Goal: Task Accomplishment & Management: Use online tool/utility

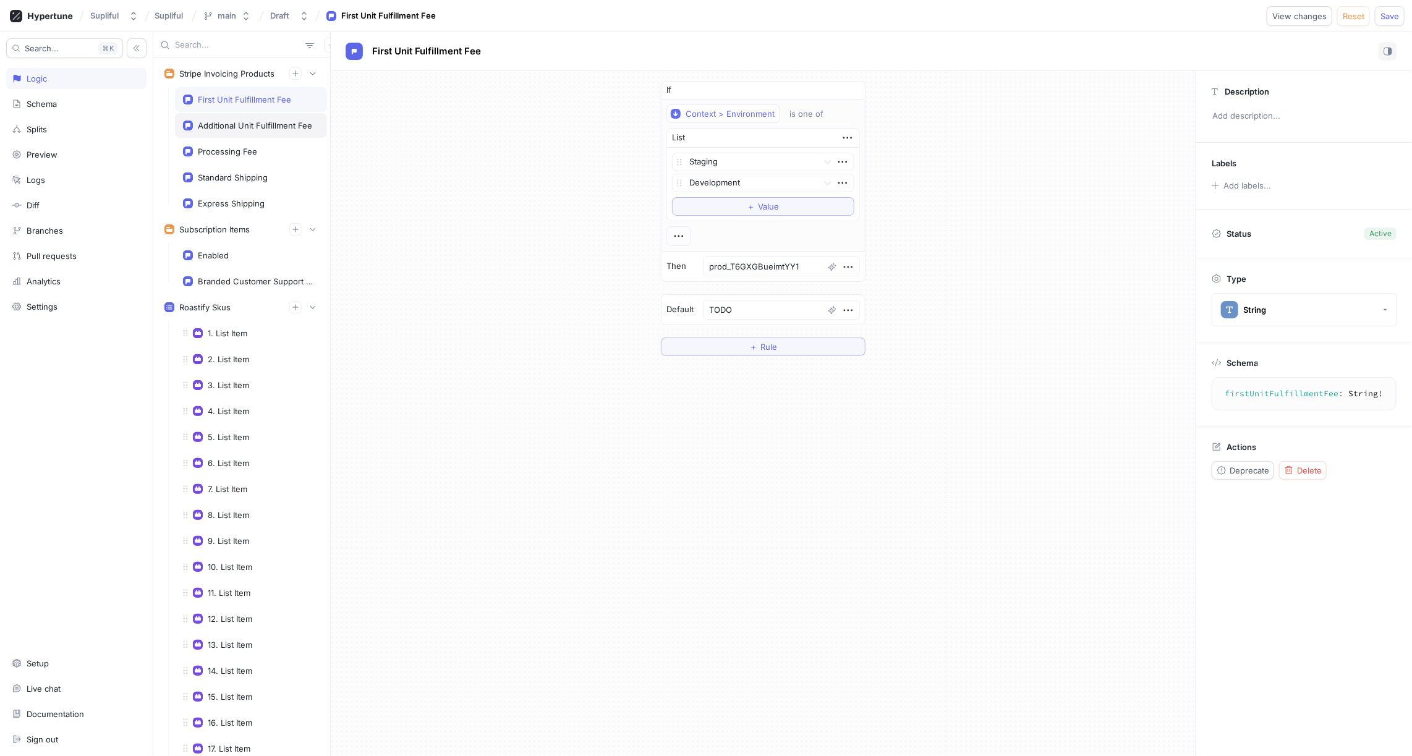
click at [262, 124] on div "Additional Unit Fulfillment Fee" at bounding box center [255, 126] width 114 height 10
click at [254, 151] on div "Processing Fee" at bounding box center [227, 152] width 59 height 10
click at [252, 180] on div "Standard Shipping" at bounding box center [251, 177] width 152 height 25
click at [252, 198] on div "Express Shipping" at bounding box center [231, 203] width 67 height 10
click at [273, 173] on div "Standard Shipping" at bounding box center [251, 178] width 136 height 10
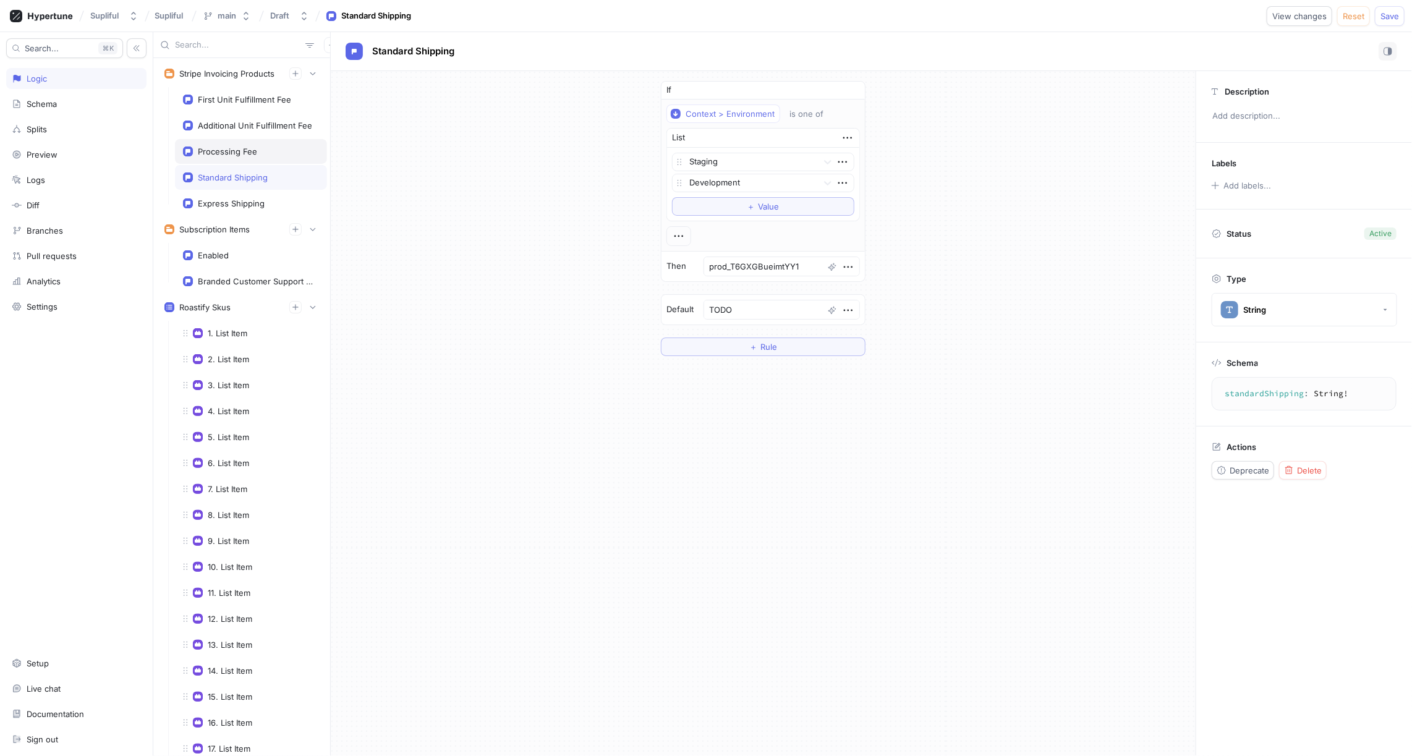
click at [239, 147] on div "Processing Fee" at bounding box center [227, 152] width 59 height 10
click at [235, 122] on div "Additional Unit Fulfillment Fee" at bounding box center [255, 126] width 114 height 10
click at [233, 103] on div "First Unit Fulfillment Fee" at bounding box center [244, 100] width 93 height 10
click at [237, 123] on div "Additional Unit Fulfillment Fee" at bounding box center [255, 126] width 114 height 10
click at [239, 143] on div "Processing Fee" at bounding box center [251, 151] width 152 height 25
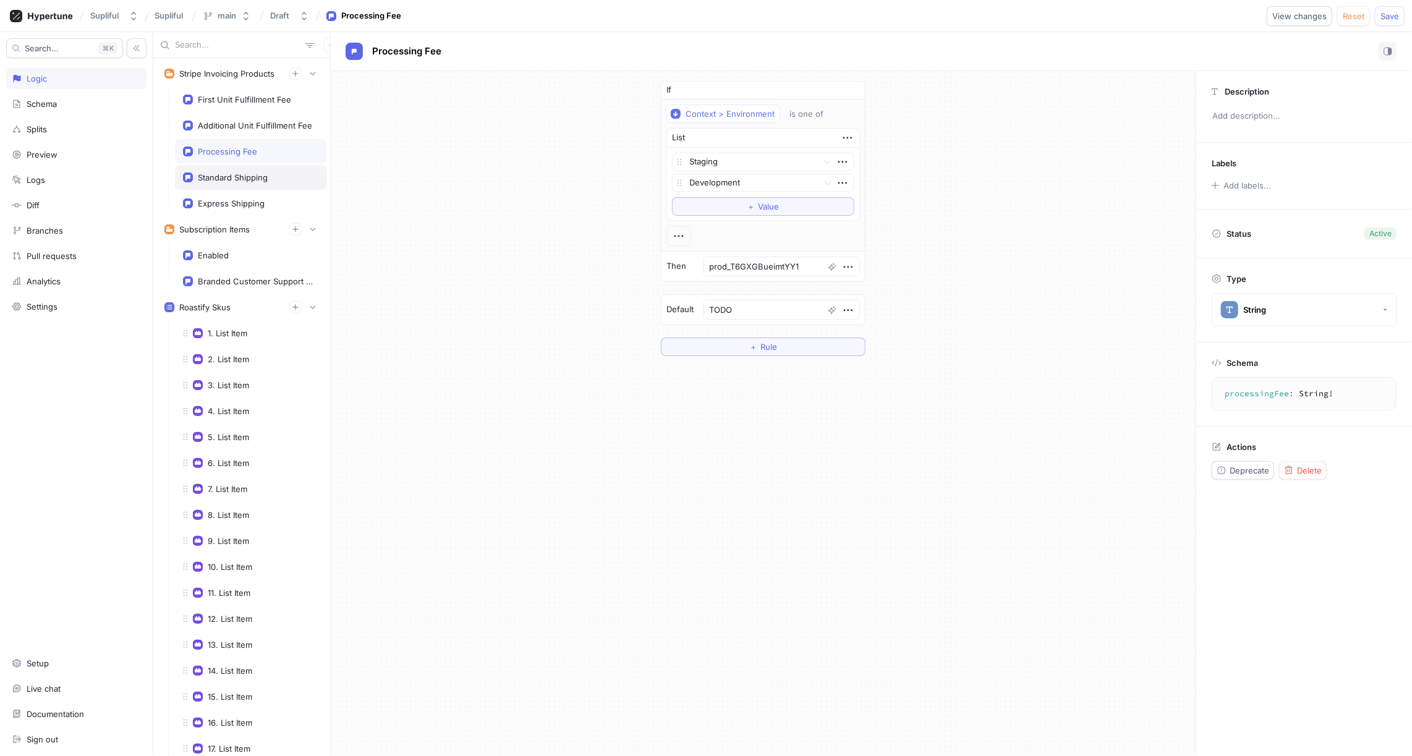
click at [241, 167] on div "Standard Shipping" at bounding box center [251, 177] width 152 height 25
click at [245, 198] on div "Express Shipping" at bounding box center [231, 203] width 67 height 10
click at [251, 101] on div "First Unit Fulfillment Fee" at bounding box center [244, 100] width 93 height 10
click at [747, 308] on textarea "TODO" at bounding box center [782, 310] width 156 height 20
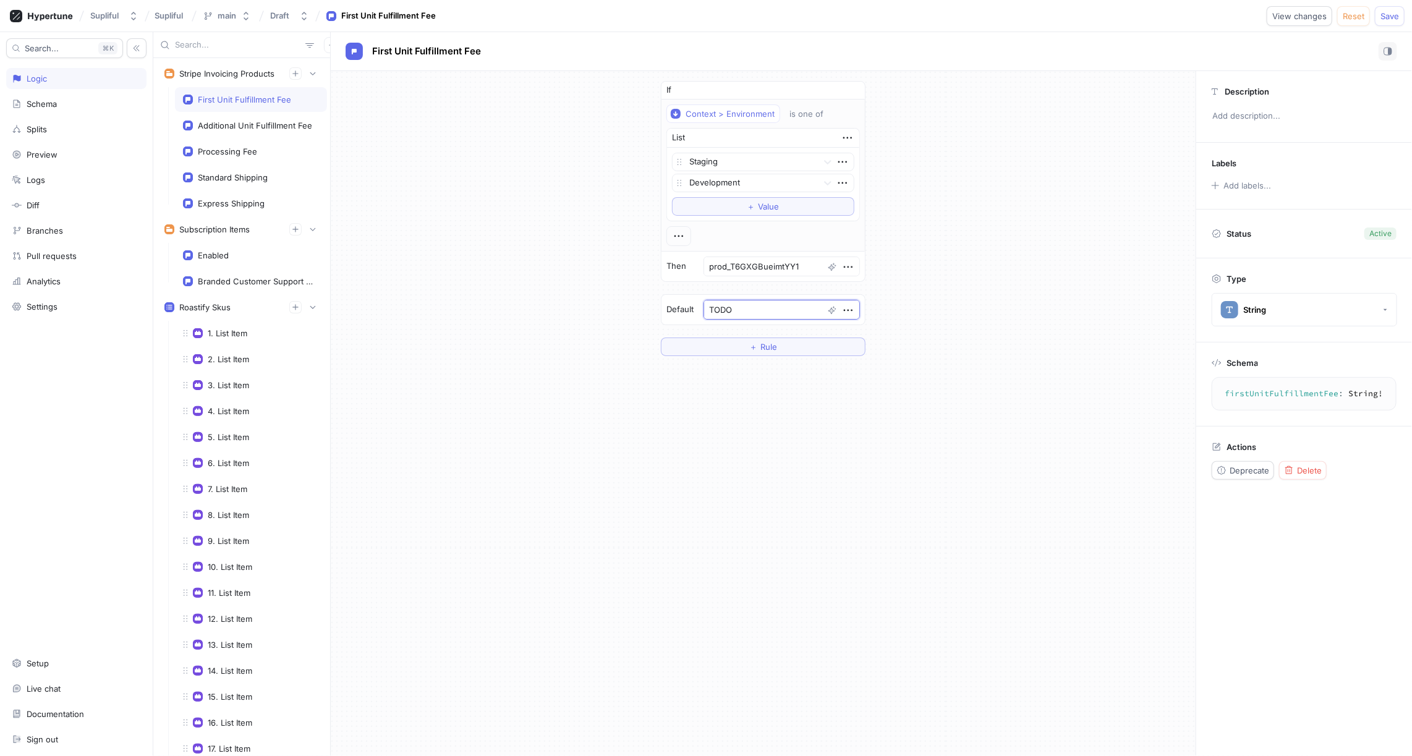
click at [747, 308] on textarea "TODO" at bounding box center [782, 310] width 156 height 20
type textarea "x"
click at [255, 125] on div "Additional Unit Fulfillment Fee" at bounding box center [255, 126] width 114 height 10
click at [766, 304] on textarea "TODO" at bounding box center [782, 310] width 156 height 20
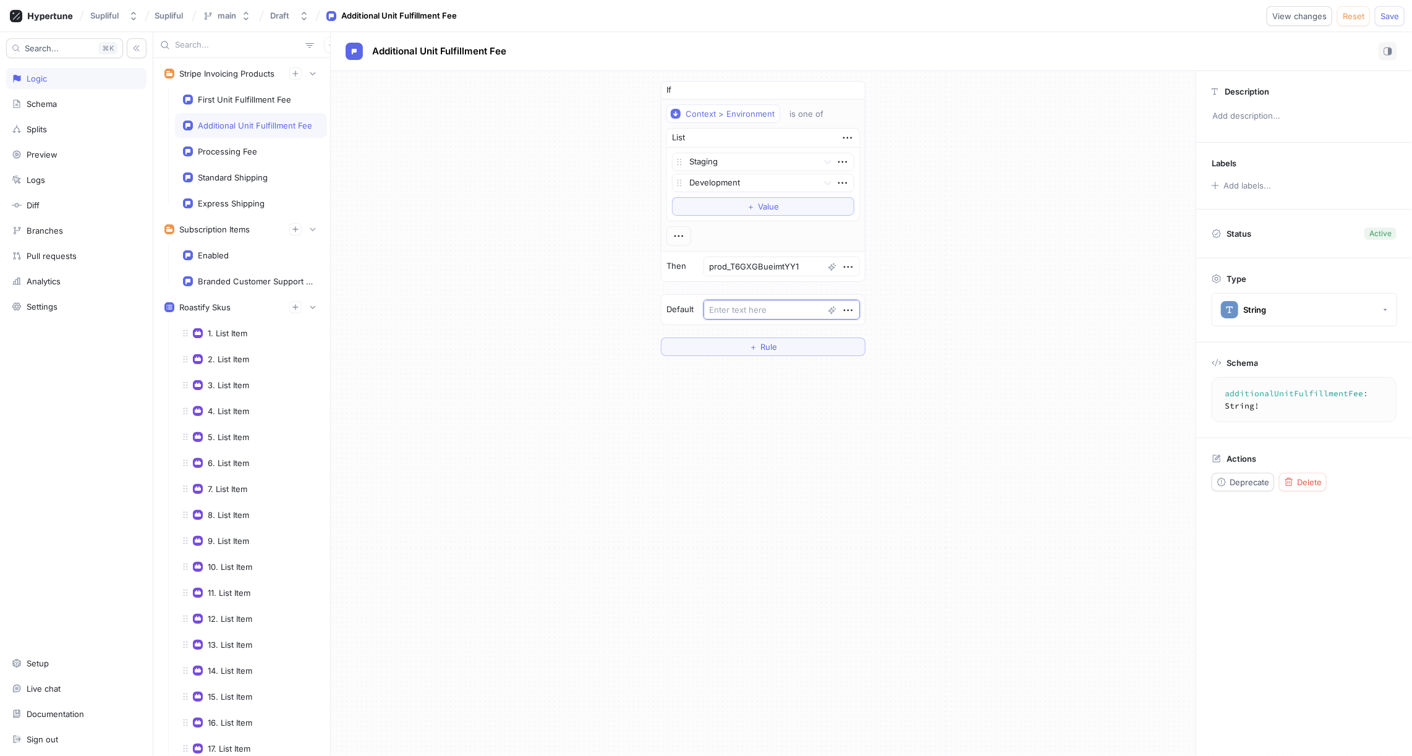
click at [766, 304] on textarea "TODO" at bounding box center [782, 310] width 156 height 20
type textarea "x"
type textarea "TODO"
type textarea "x"
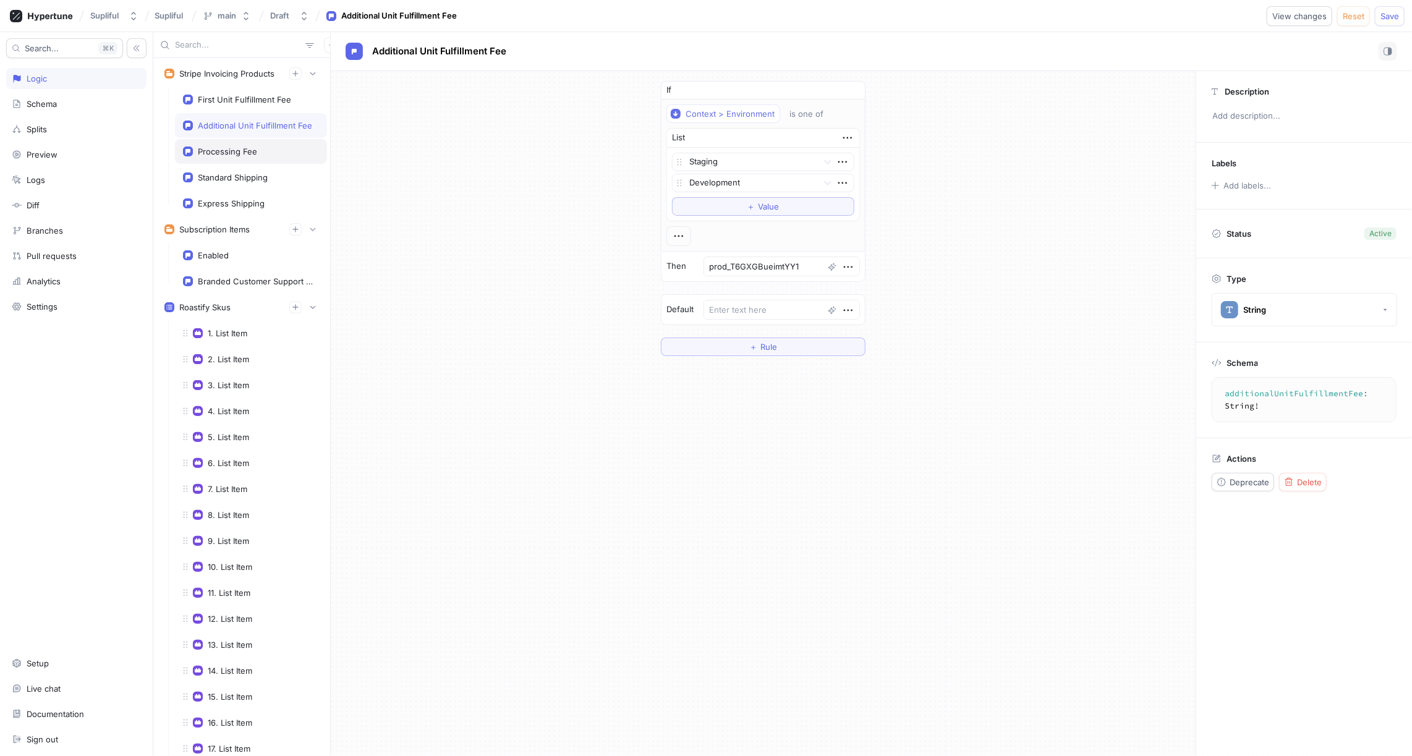
click at [247, 147] on div "Processing Fee" at bounding box center [227, 152] width 59 height 10
click at [757, 302] on textarea "TODO" at bounding box center [782, 310] width 156 height 20
type textarea "x"
type textarea "TODO"
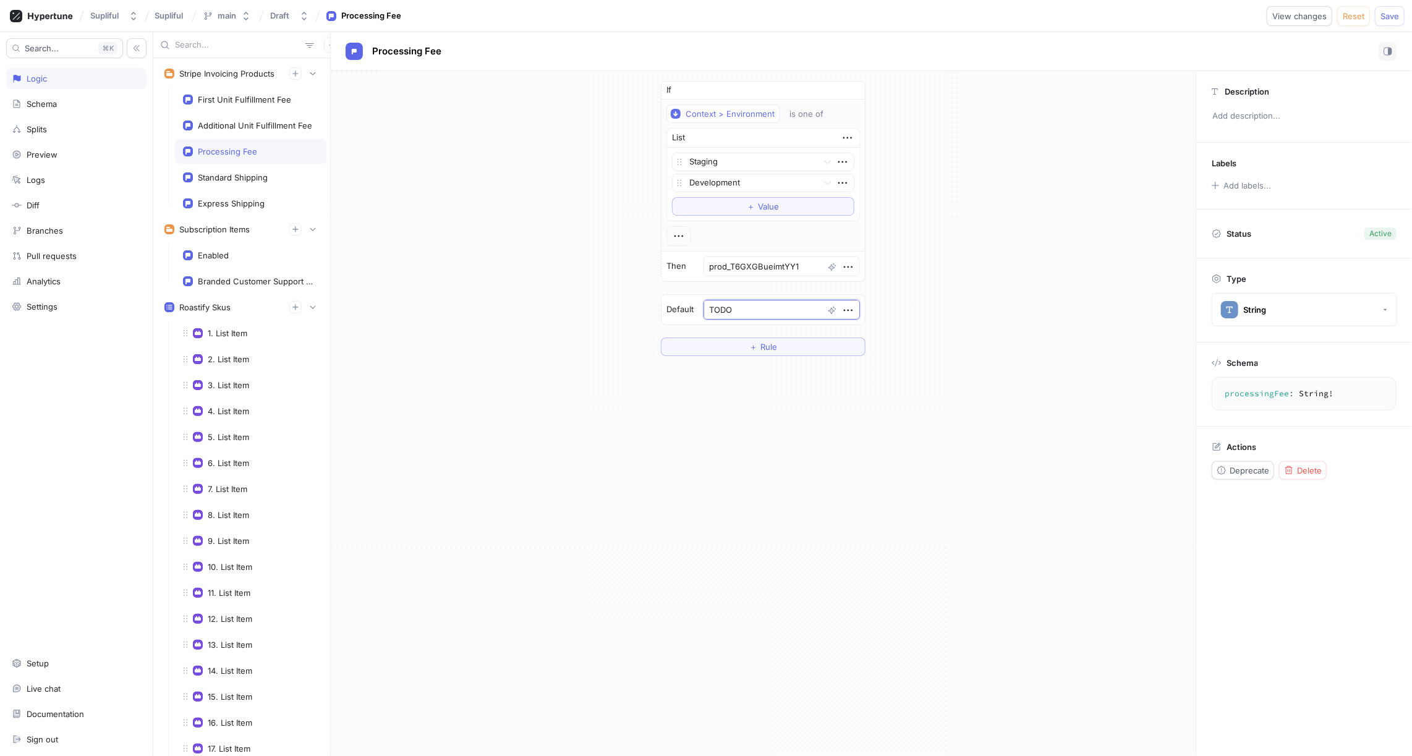
type textarea "x"
click at [242, 174] on div "Standard Shipping" at bounding box center [233, 178] width 70 height 10
click at [756, 303] on textarea "TODO" at bounding box center [782, 310] width 156 height 20
type textarea "x"
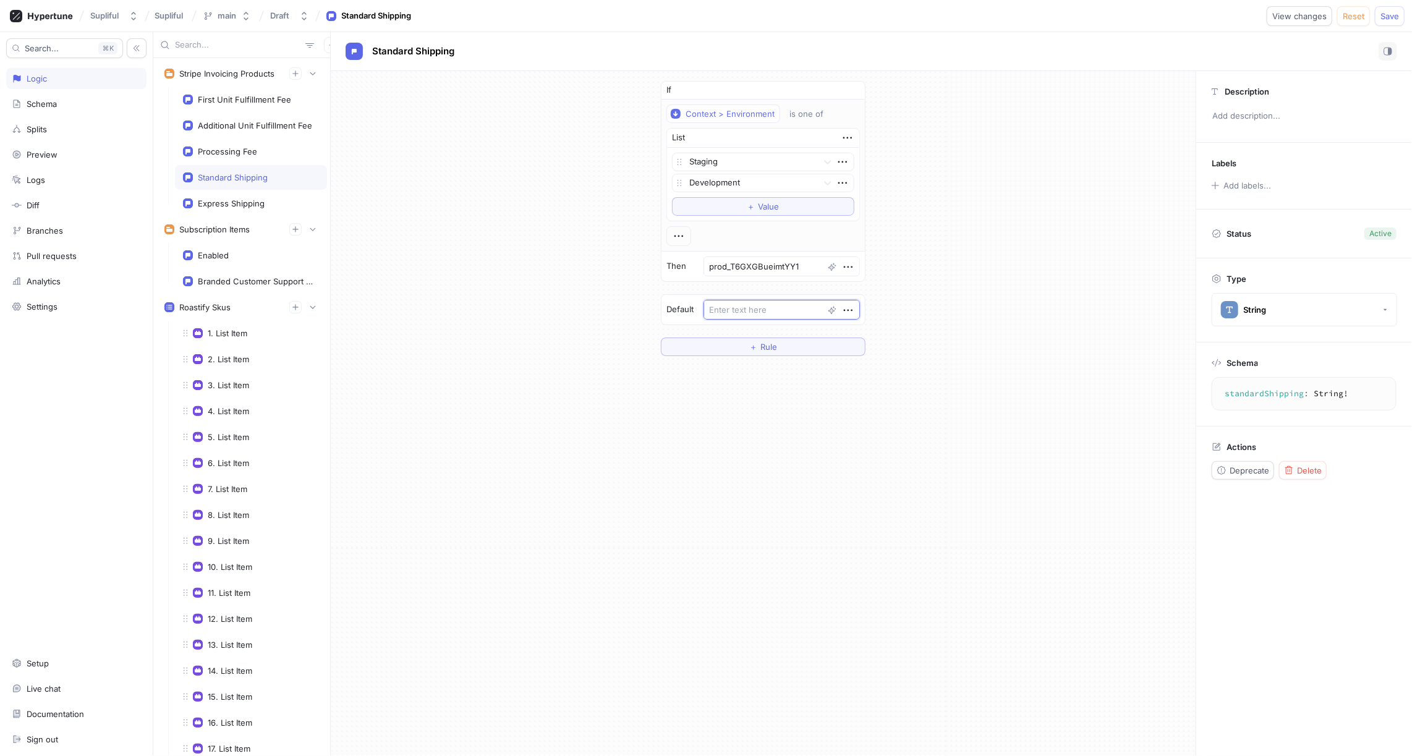
type textarea "TODO"
type textarea "x"
click at [251, 202] on div "Express Shipping" at bounding box center [231, 203] width 67 height 10
click at [769, 302] on textarea "TODO" at bounding box center [782, 310] width 156 height 20
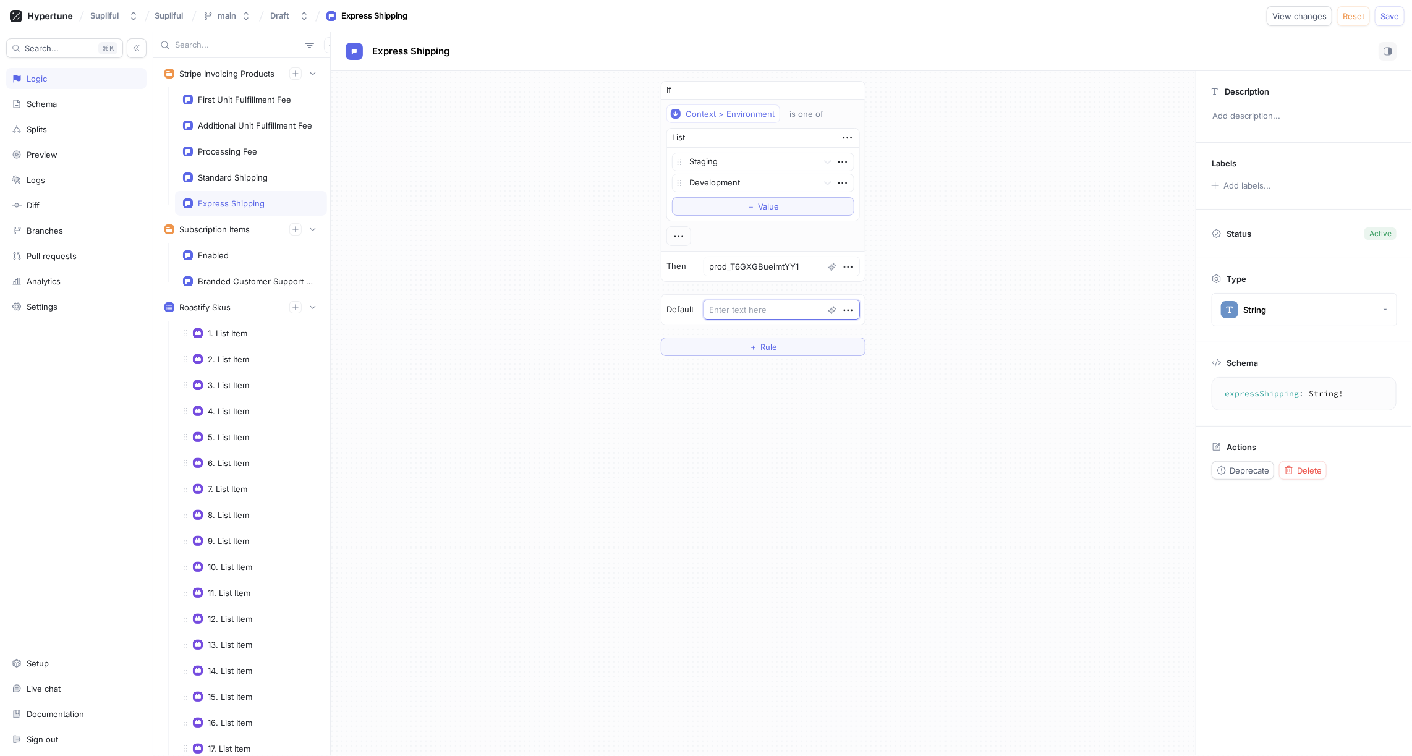
type textarea "x"
type textarea "TODO"
type textarea "x"
click at [848, 310] on icon "button" at bounding box center [848, 311] width 9 height 2
type textarea "x"
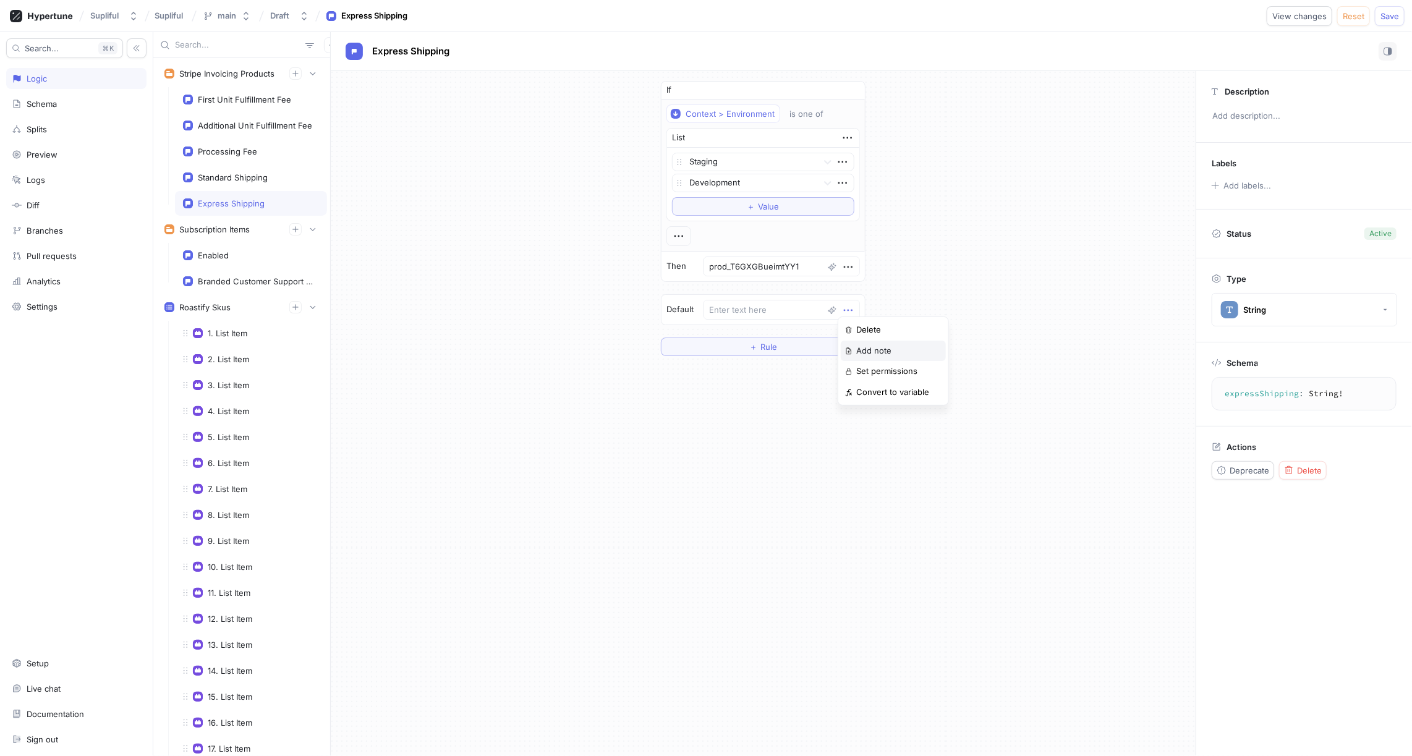
click at [879, 349] on p "Add note" at bounding box center [873, 351] width 35 height 12
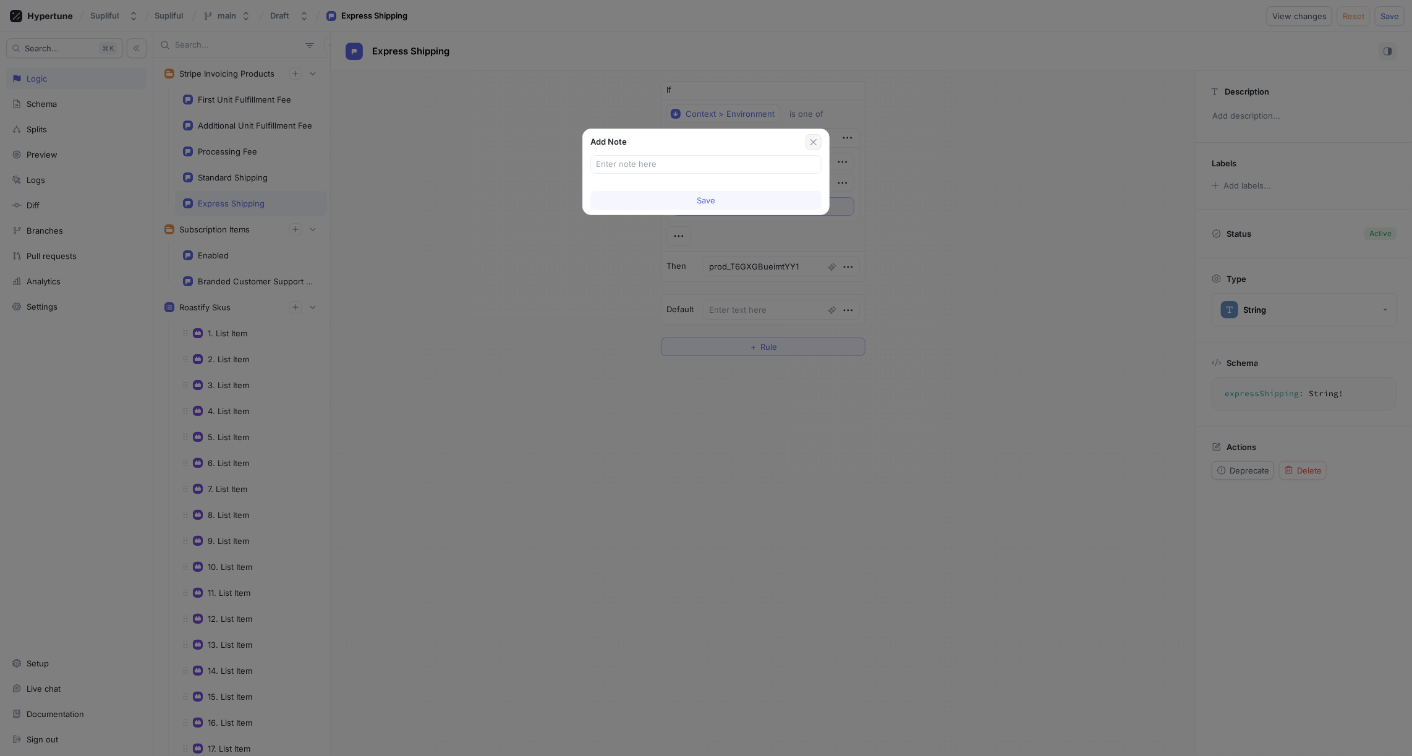
click at [813, 141] on icon "button" at bounding box center [814, 142] width 6 height 6
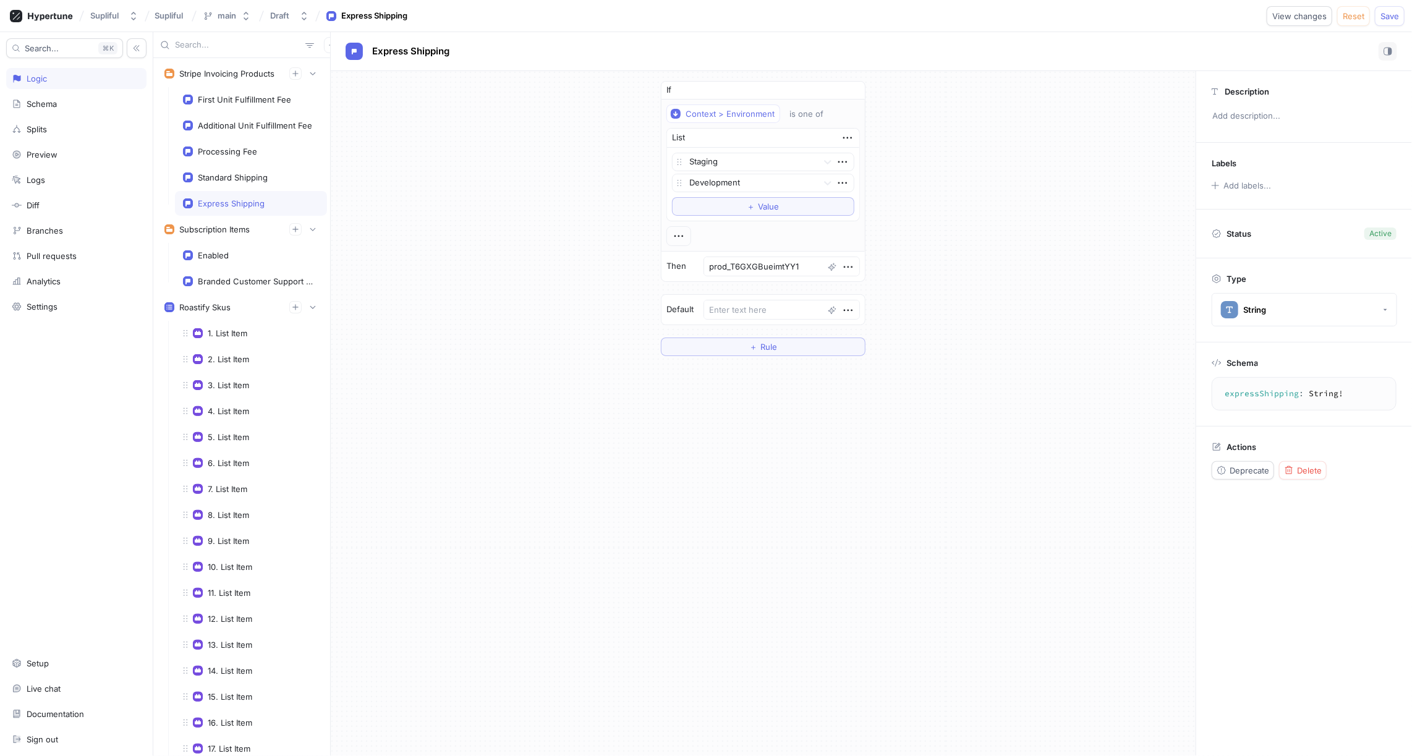
click at [973, 197] on div "If Context > Environment is one of List Staging Development To pick up a dragga…" at bounding box center [763, 218] width 865 height 295
click at [845, 307] on icon "button" at bounding box center [849, 311] width 14 height 14
click at [879, 347] on p "Add note" at bounding box center [873, 351] width 35 height 12
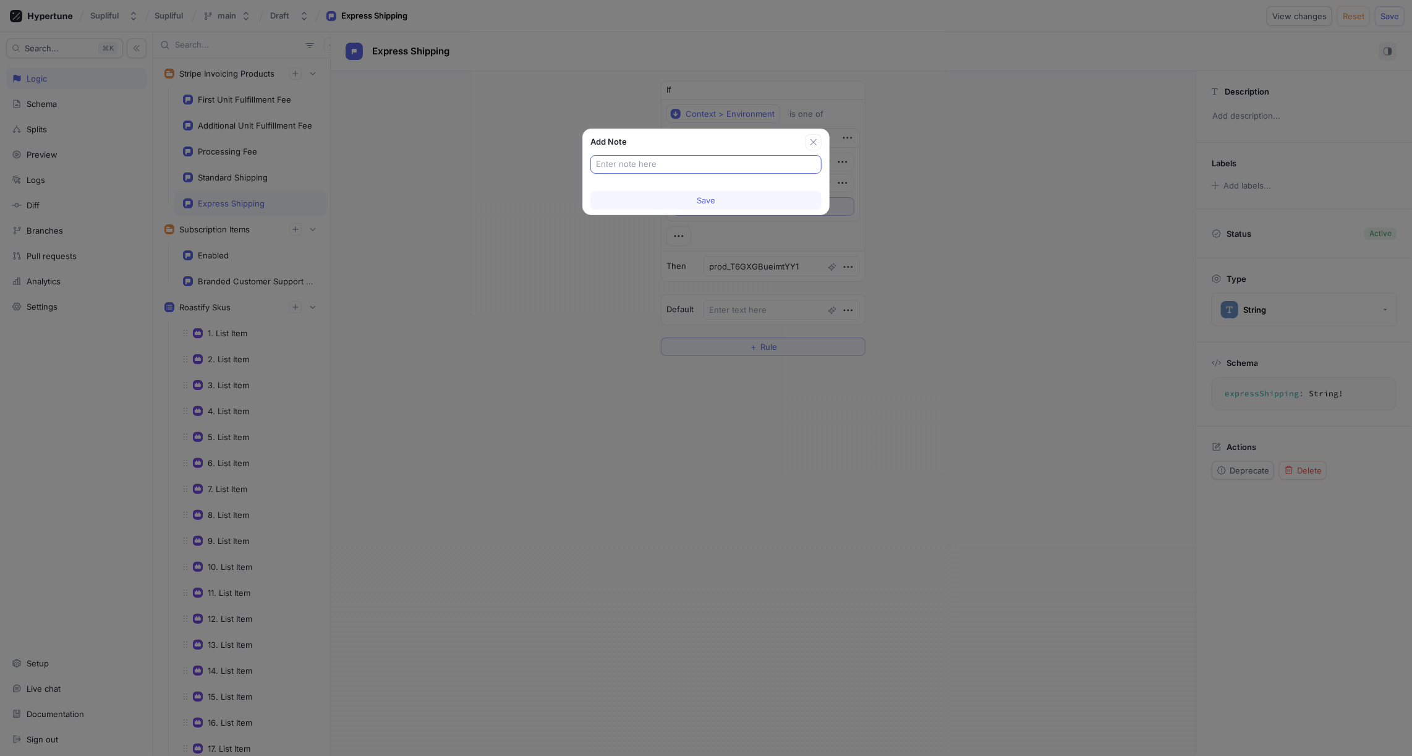
click at [636, 161] on input "text" at bounding box center [706, 164] width 220 height 12
type input "// TODO"
click at [705, 198] on span "Save" at bounding box center [706, 200] width 19 height 7
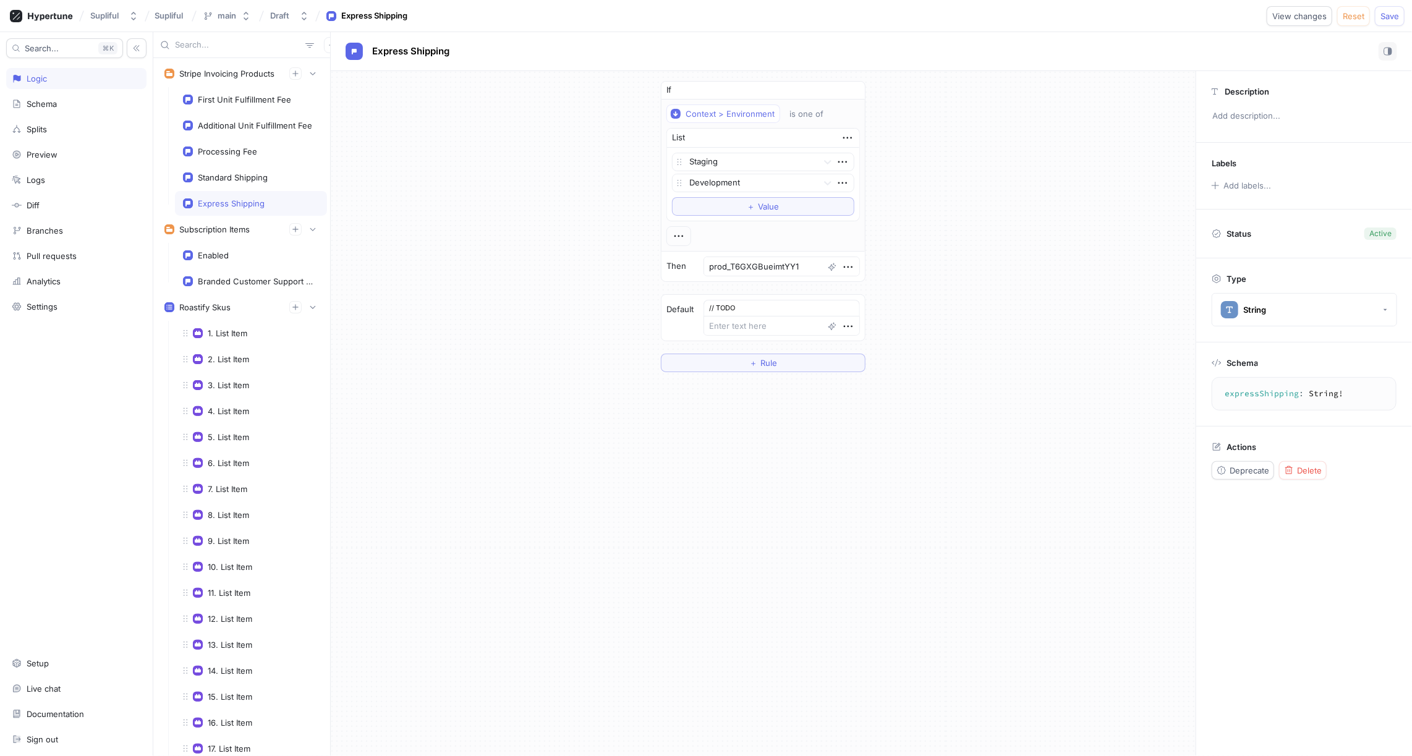
click at [241, 200] on div "Express Shipping" at bounding box center [231, 203] width 67 height 10
click at [265, 176] on div "Standard Shipping" at bounding box center [233, 178] width 70 height 10
type textarea "x"
click at [845, 305] on icon "button" at bounding box center [849, 311] width 14 height 14
click at [875, 348] on p "Add note" at bounding box center [873, 351] width 35 height 12
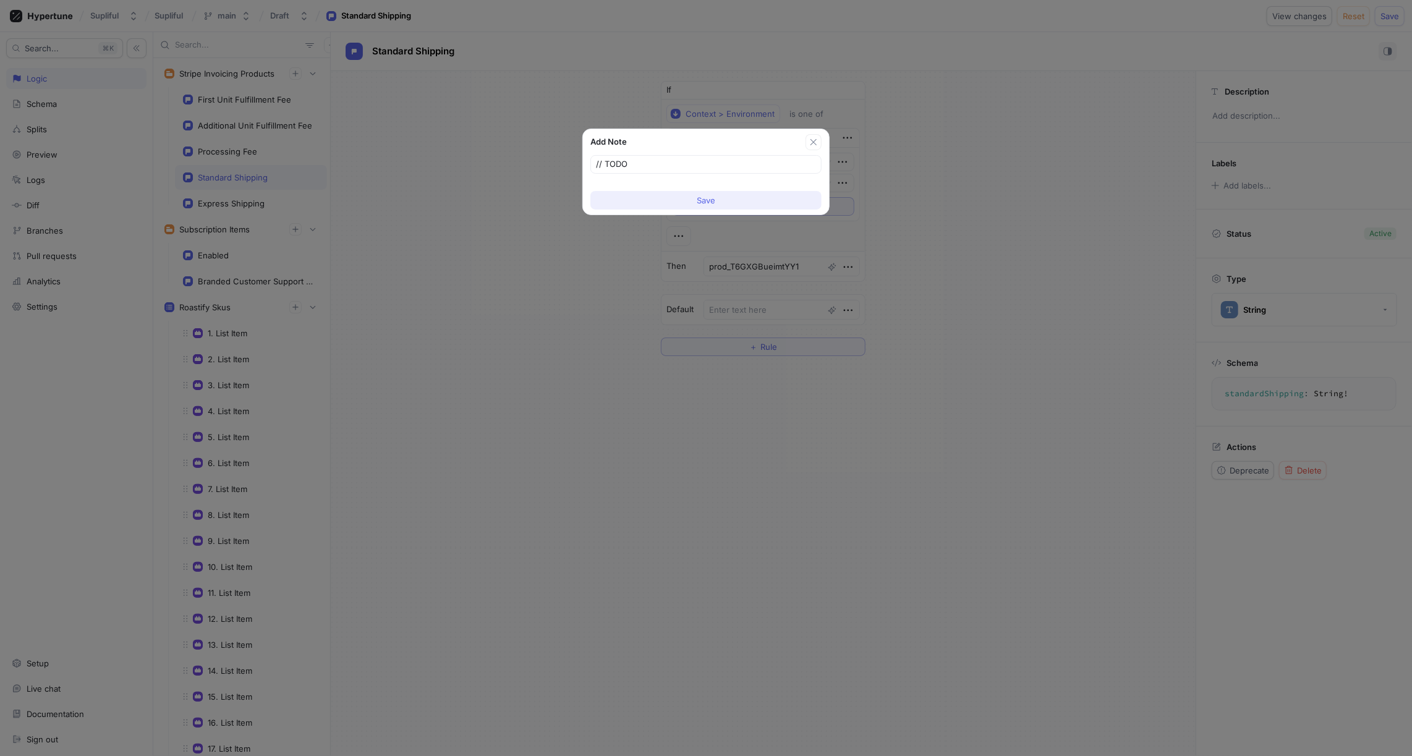
type input "// TODO"
click at [699, 201] on span "Save" at bounding box center [706, 200] width 19 height 7
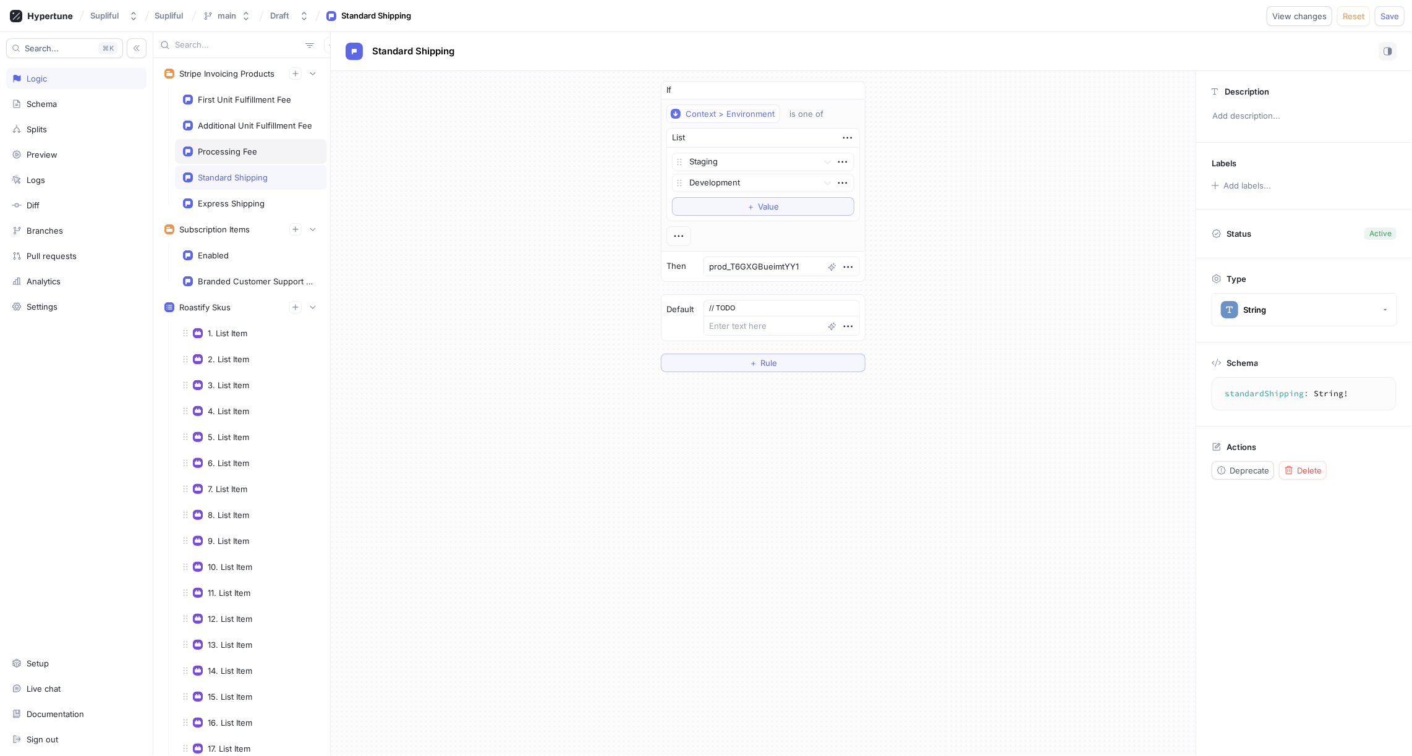
click at [270, 150] on div "Processing Fee" at bounding box center [251, 152] width 136 height 10
type textarea "x"
click at [848, 308] on icon "button" at bounding box center [849, 311] width 14 height 14
click at [866, 346] on p "Add note" at bounding box center [873, 351] width 35 height 12
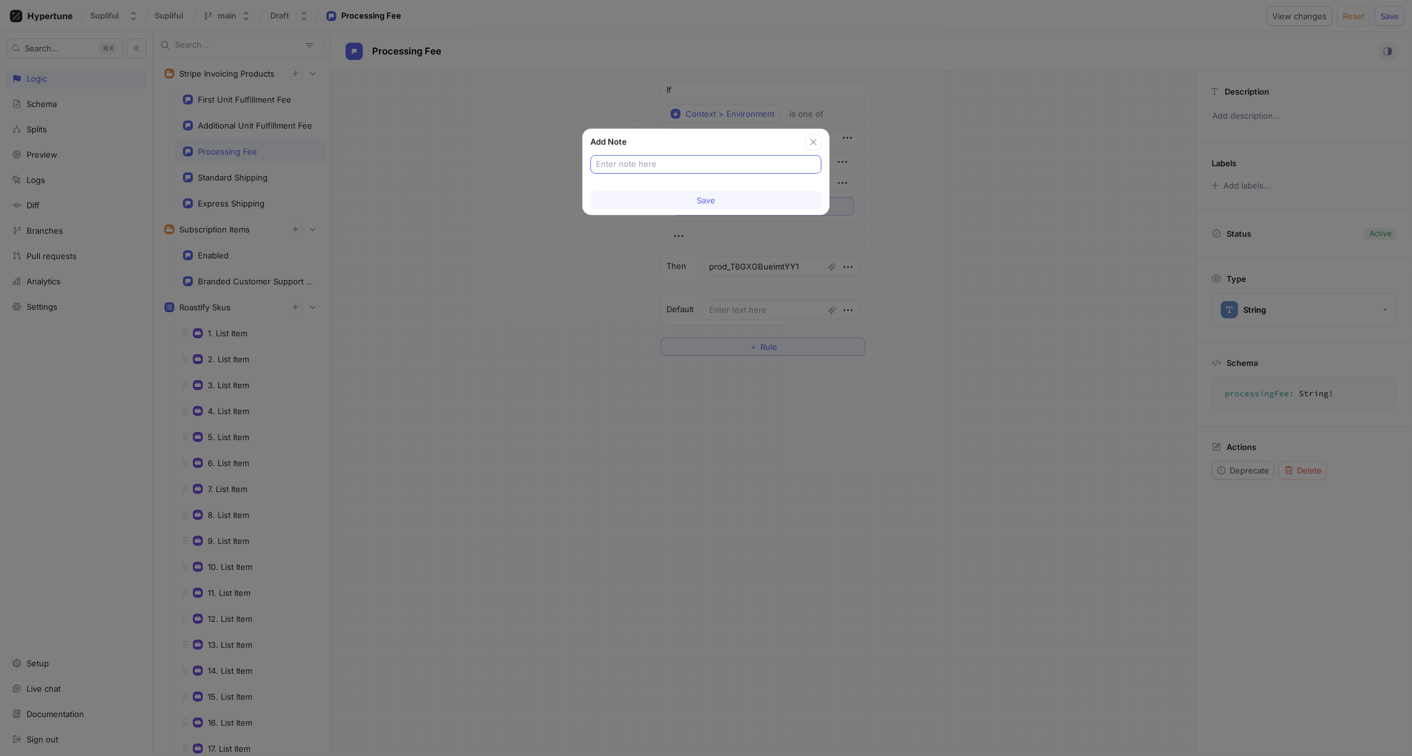
click at [634, 155] on div at bounding box center [706, 164] width 231 height 19
click at [636, 163] on input "text" at bounding box center [706, 164] width 220 height 12
paste input "// TODO"
type input "// TODO"
click at [710, 200] on span "Save" at bounding box center [706, 200] width 19 height 7
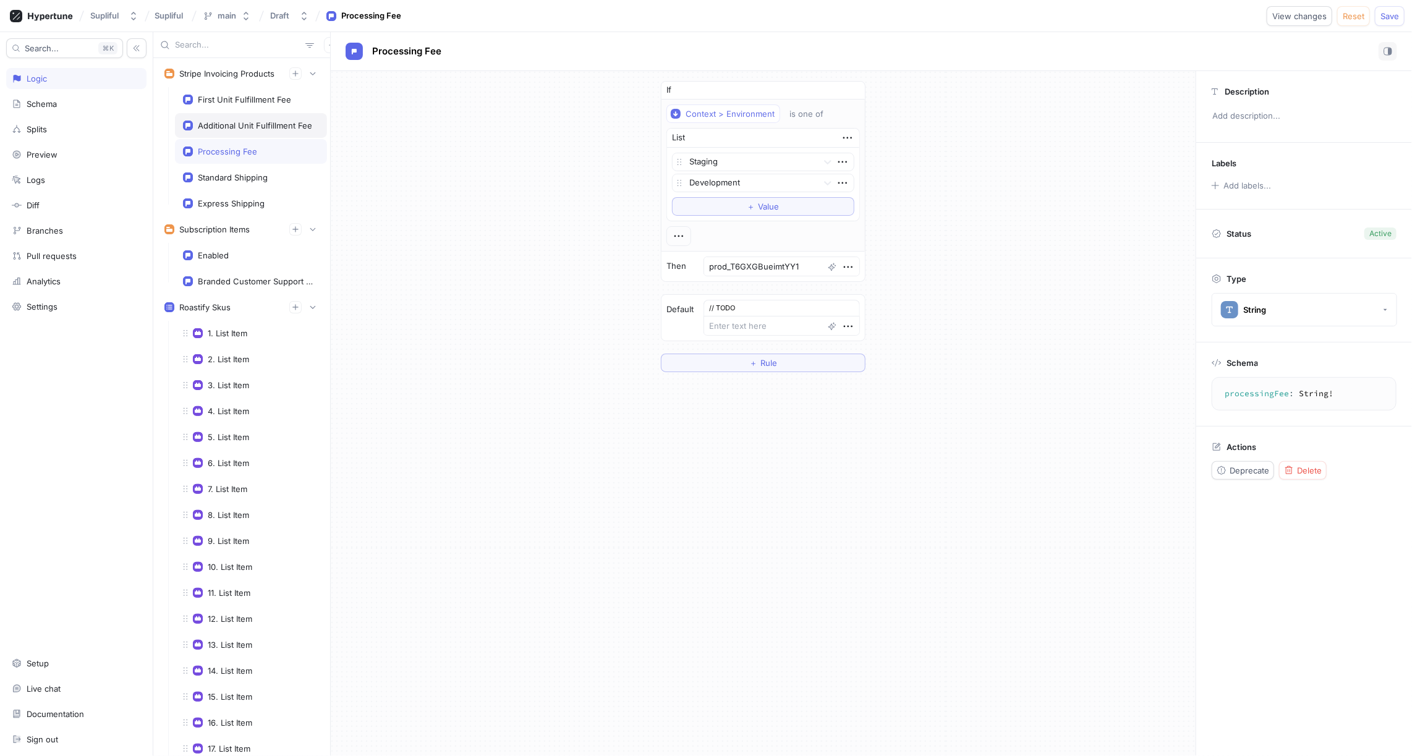
click at [263, 122] on div "Additional Unit Fulfillment Fee" at bounding box center [255, 126] width 114 height 10
type textarea "x"
click at [847, 305] on icon "button" at bounding box center [849, 311] width 14 height 14
click at [869, 349] on p "Add note" at bounding box center [873, 351] width 35 height 12
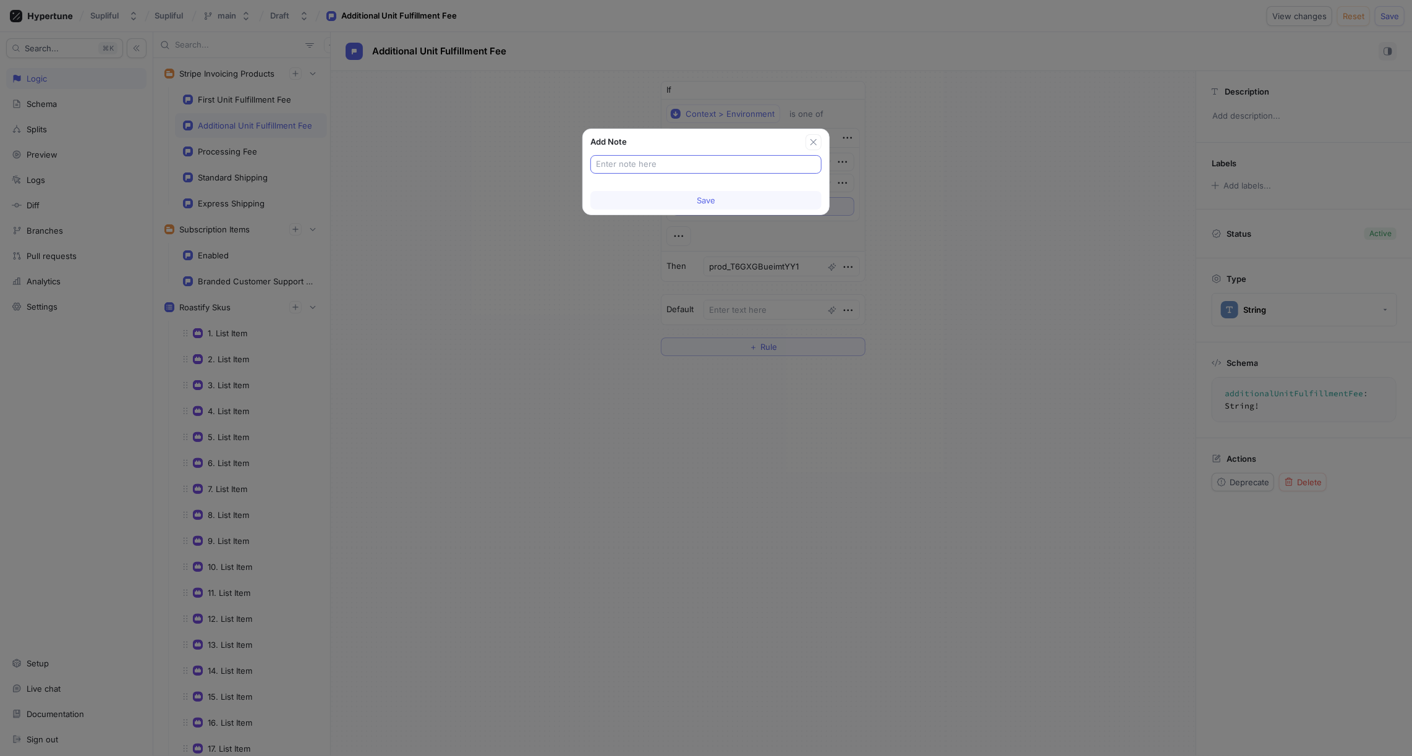
click at [638, 164] on input "text" at bounding box center [706, 164] width 220 height 12
type input "// TODO"
click at [701, 202] on span "Save" at bounding box center [706, 200] width 19 height 7
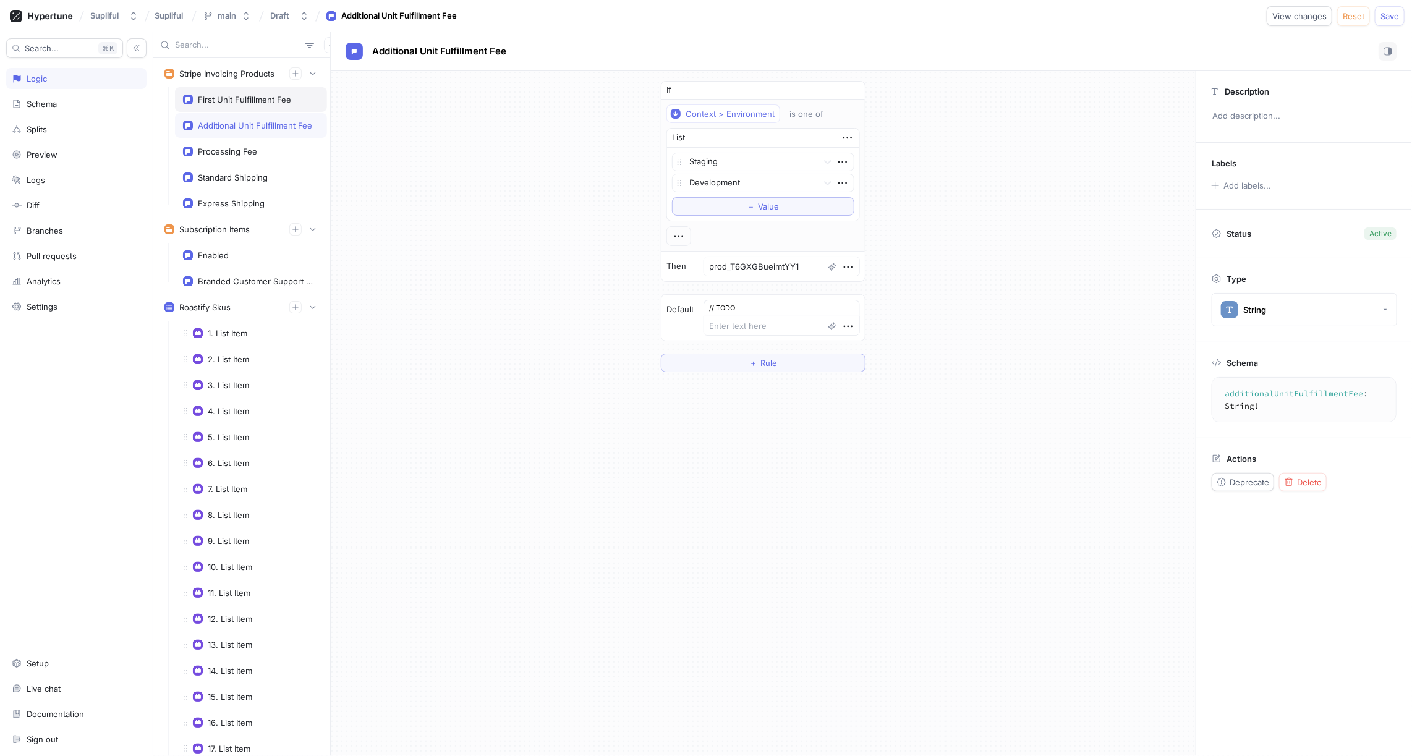
click at [248, 100] on div "First Unit Fulfillment Fee" at bounding box center [244, 100] width 93 height 10
type textarea "x"
click at [844, 306] on icon "button" at bounding box center [849, 311] width 14 height 14
click at [867, 346] on p "Add note" at bounding box center [873, 351] width 35 height 12
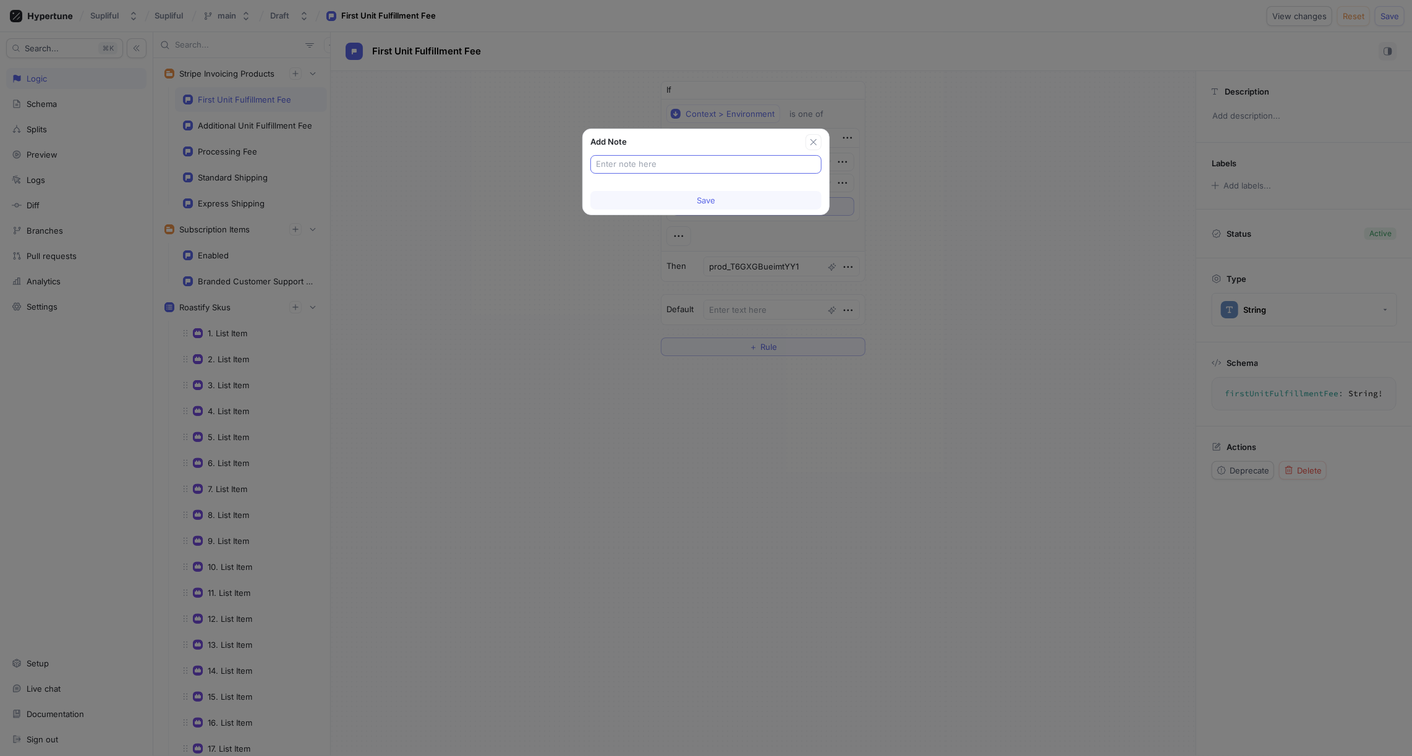
click at [613, 166] on input "text" at bounding box center [706, 164] width 220 height 12
type input "// TODO"
click at [697, 202] on span "Save" at bounding box center [706, 200] width 19 height 7
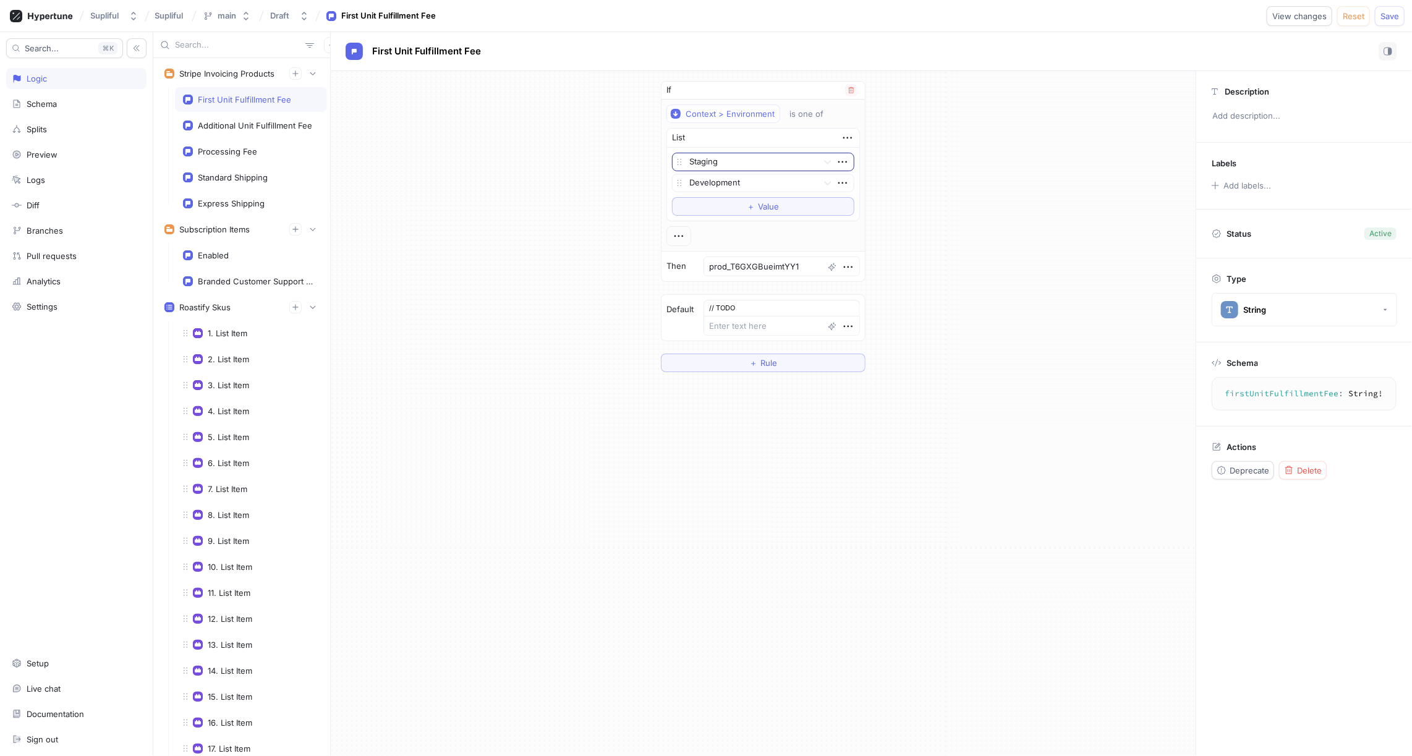
click at [734, 162] on div at bounding box center [751, 162] width 124 height 15
click at [731, 129] on div "List" at bounding box center [763, 138] width 192 height 19
click at [838, 180] on icon "button" at bounding box center [843, 183] width 14 height 14
click at [857, 203] on p "Delete" at bounding box center [863, 204] width 25 height 12
click at [825, 160] on icon at bounding box center [828, 162] width 12 height 12
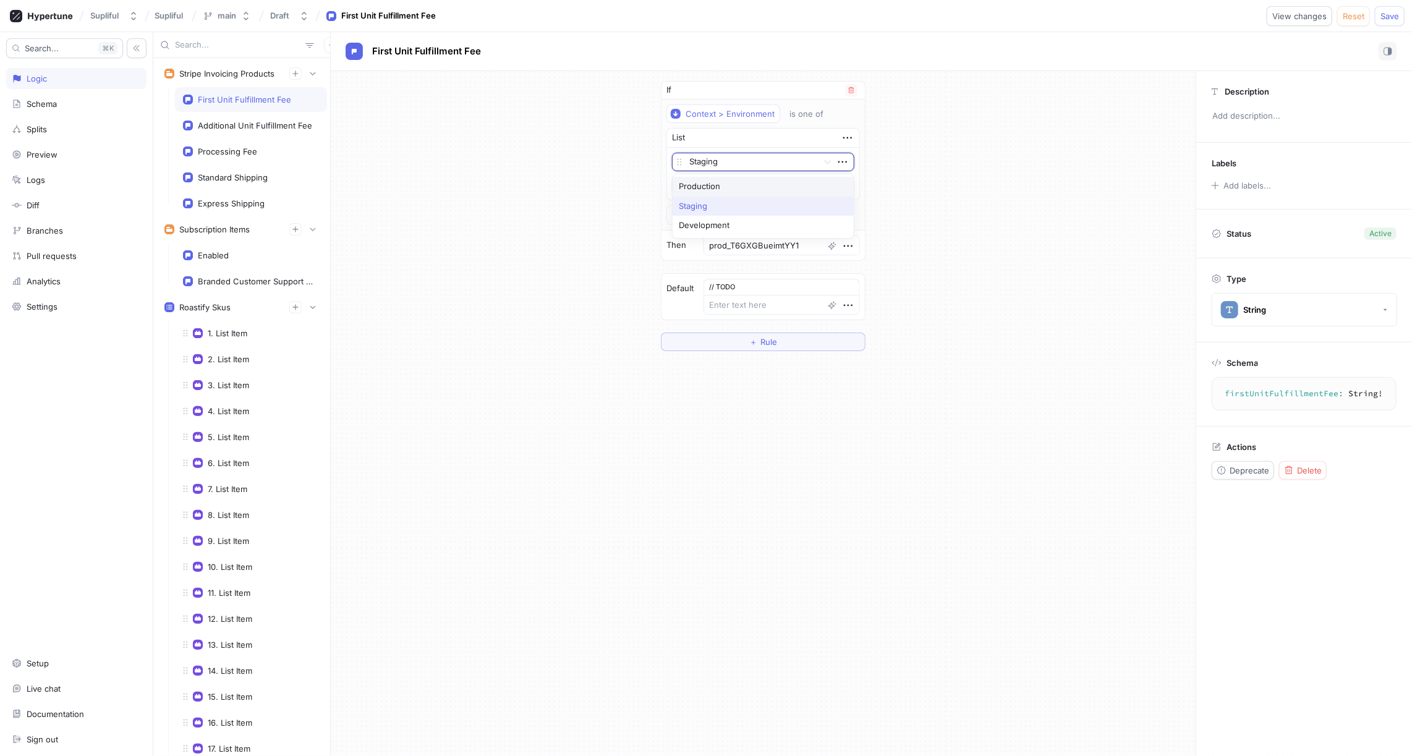
click at [725, 182] on div "Production" at bounding box center [763, 187] width 181 height 20
click at [748, 242] on textarea "prod_T6GXGBueimtYY1" at bounding box center [782, 246] width 156 height 20
type textarea "x"
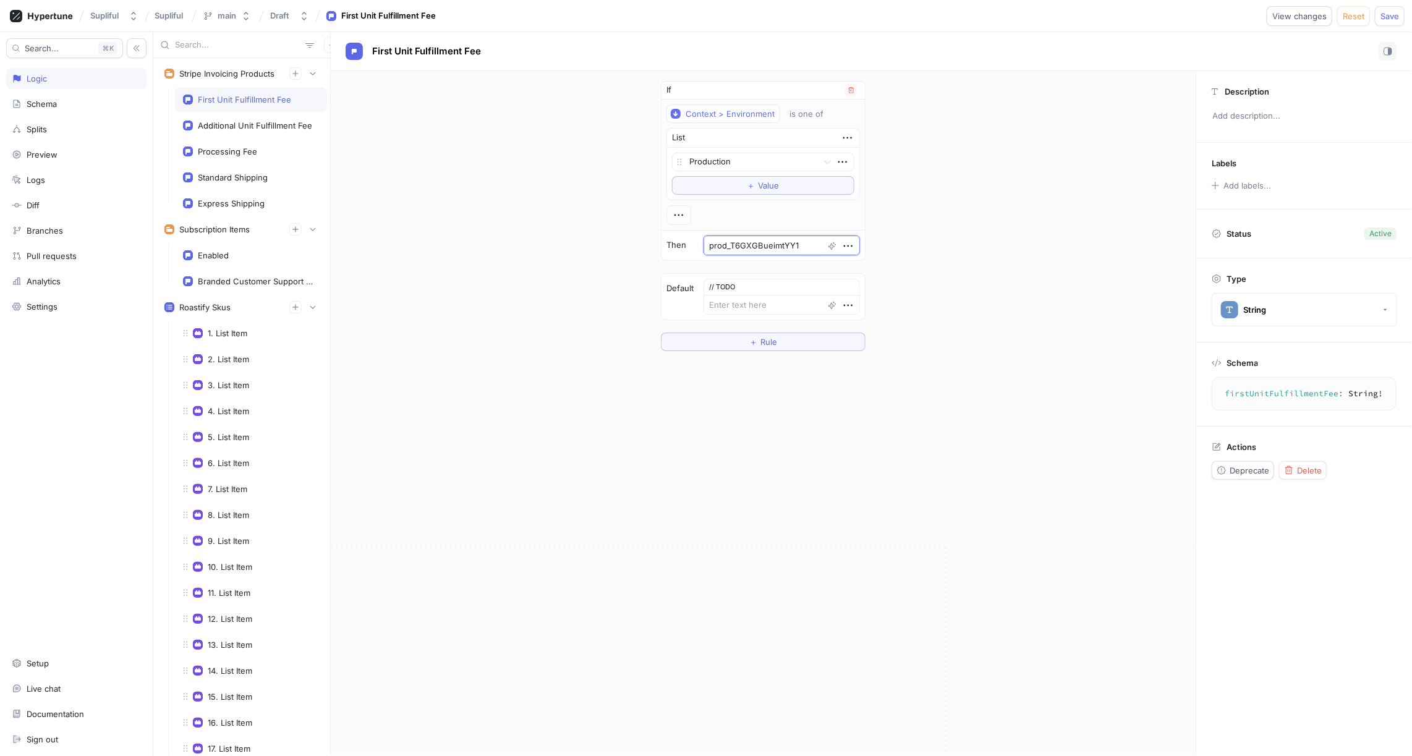
type textarea "x"
click at [744, 296] on textarea at bounding box center [782, 305] width 156 height 20
type textarea "x"
paste textarea "prod_T6GXGBueimtYY1"
type textarea "prod_T6GXGBueimtYY1"
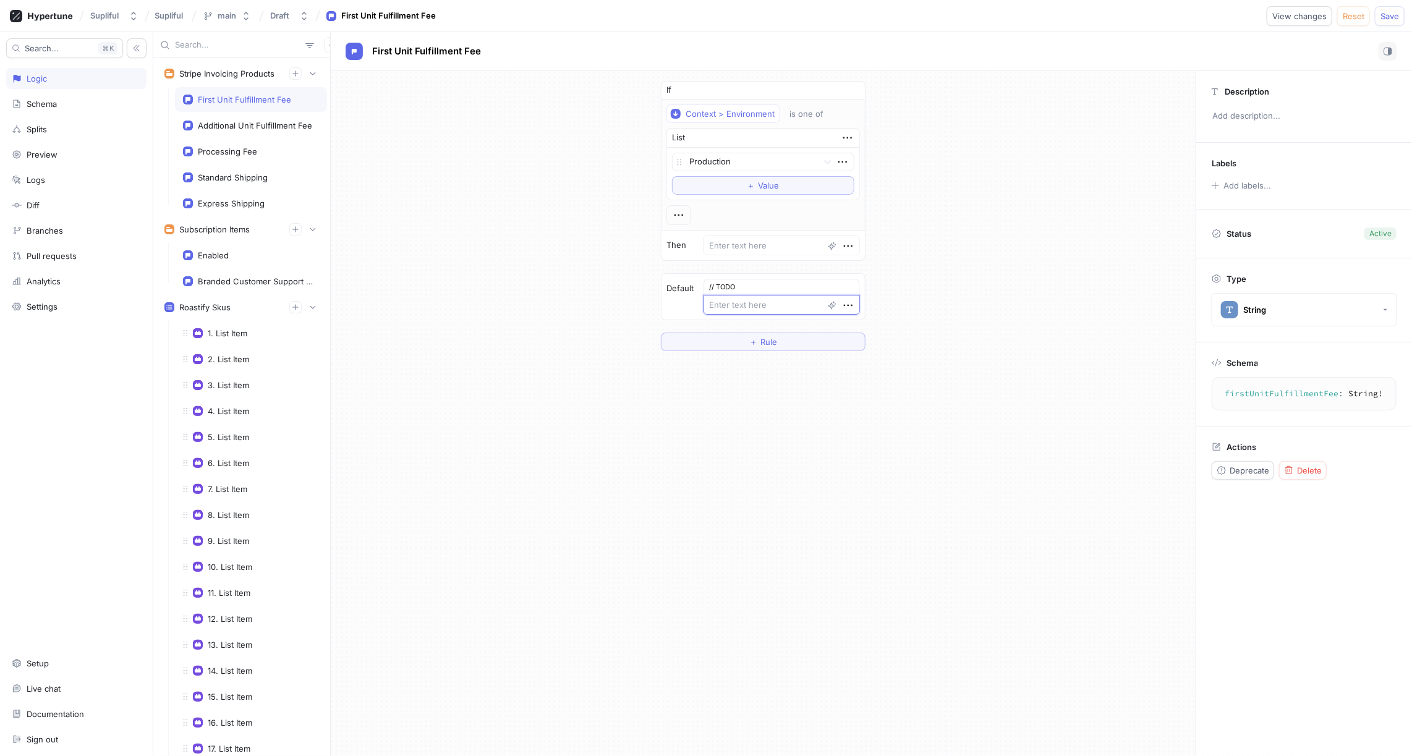
type textarea "x"
type textarea "prod_T6GXGBueimtYY1"
type textarea "x"
click at [845, 241] on icon "button" at bounding box center [849, 246] width 14 height 14
click at [874, 281] on p "Add note" at bounding box center [873, 287] width 35 height 12
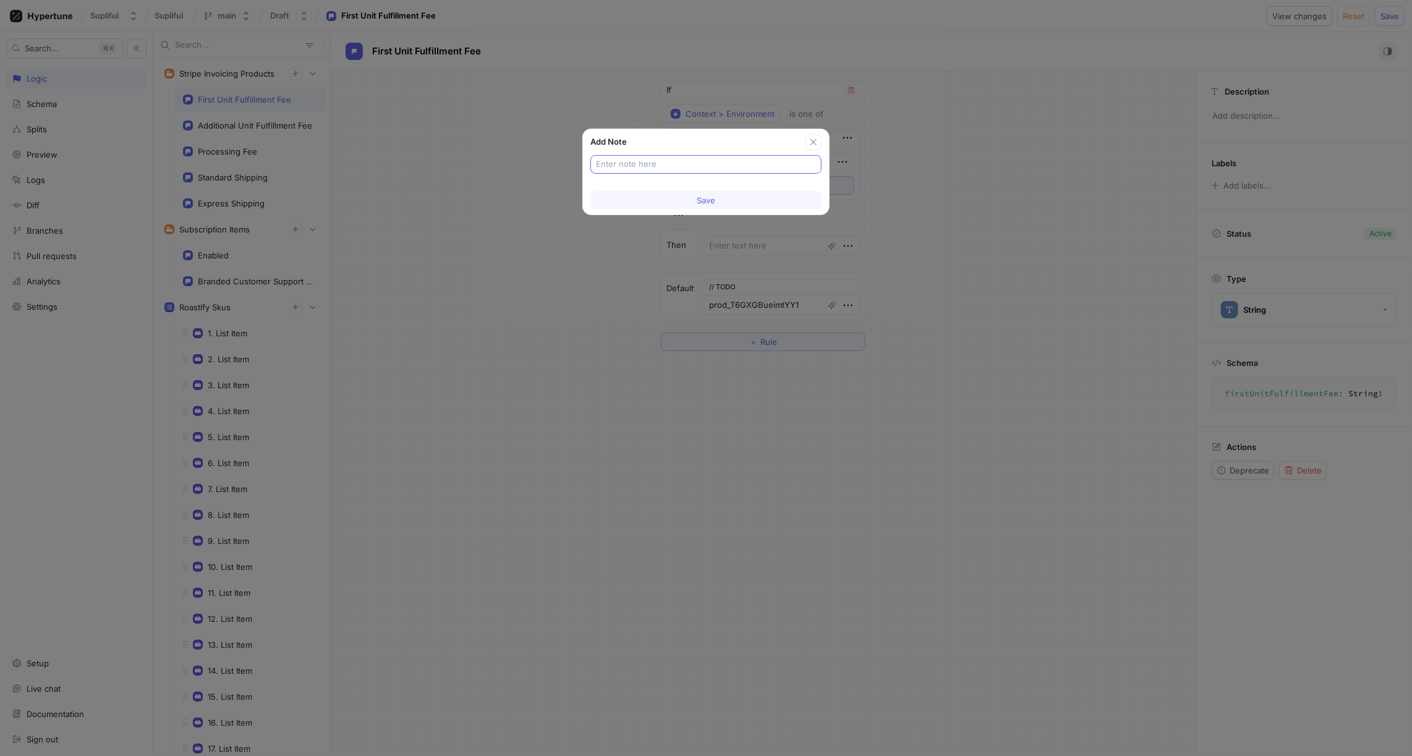
click at [661, 164] on input "text" at bounding box center [706, 164] width 220 height 12
type input "// TODO"
click at [709, 198] on span "Save" at bounding box center [706, 200] width 19 height 7
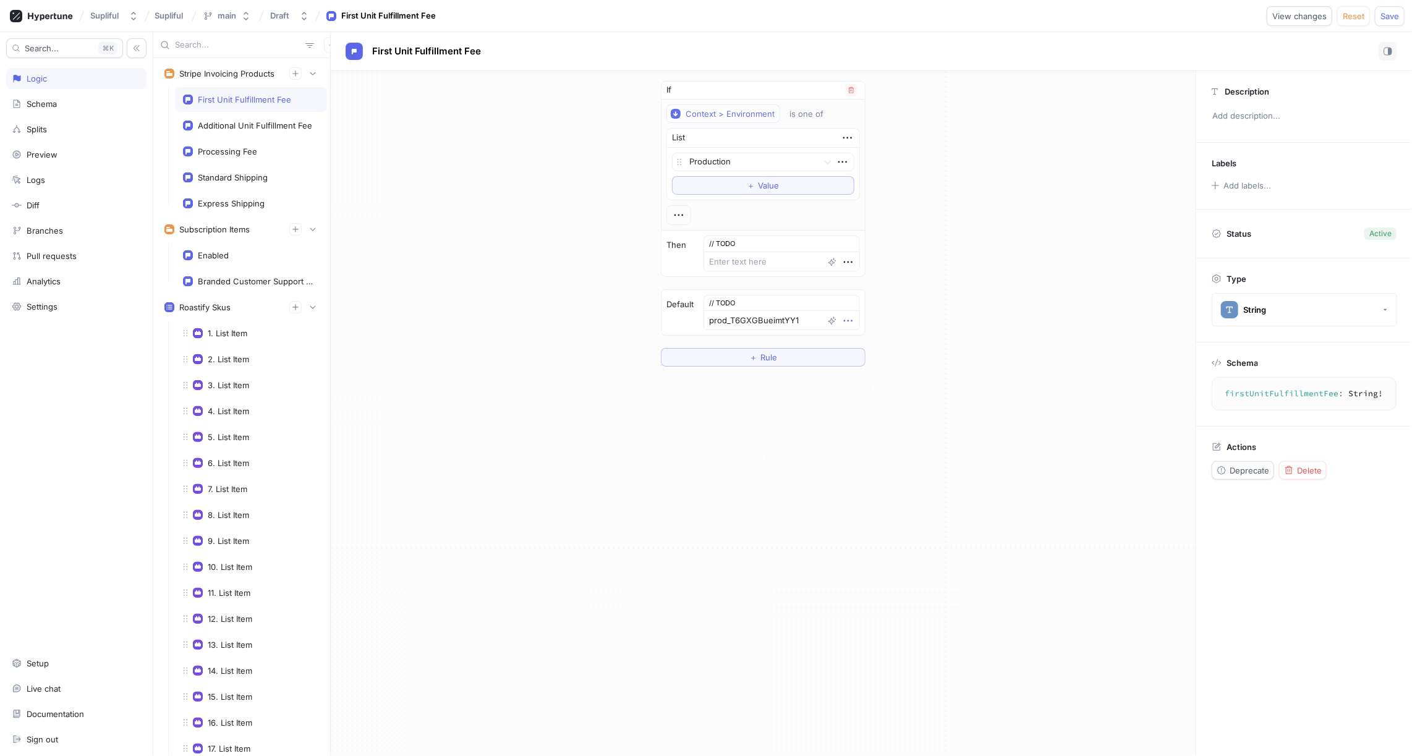
click at [845, 315] on icon "button" at bounding box center [849, 321] width 14 height 14
click at [874, 356] on p "Edit note" at bounding box center [873, 361] width 34 height 12
type textarea "x"
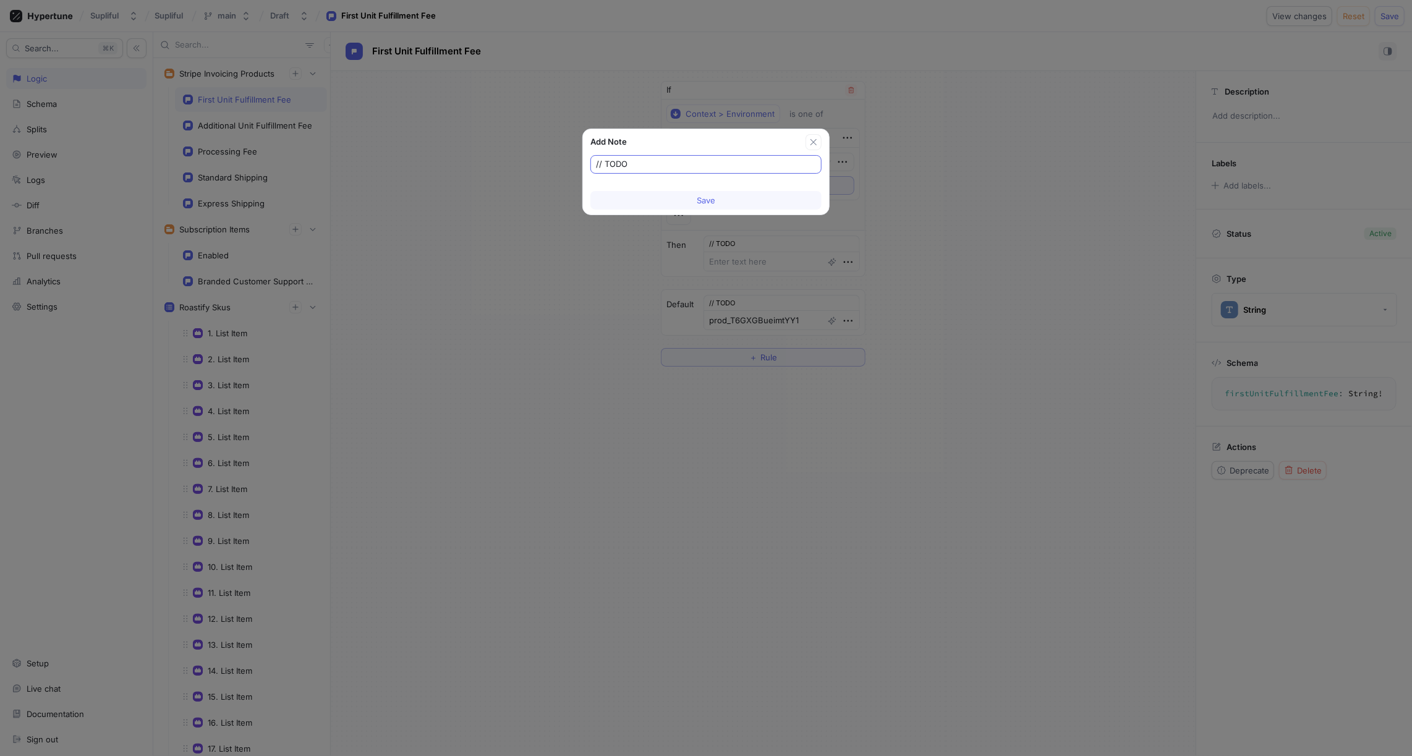
click at [666, 162] on input "// TODO" at bounding box center [706, 164] width 220 height 12
click at [707, 200] on span "Save" at bounding box center [706, 200] width 19 height 7
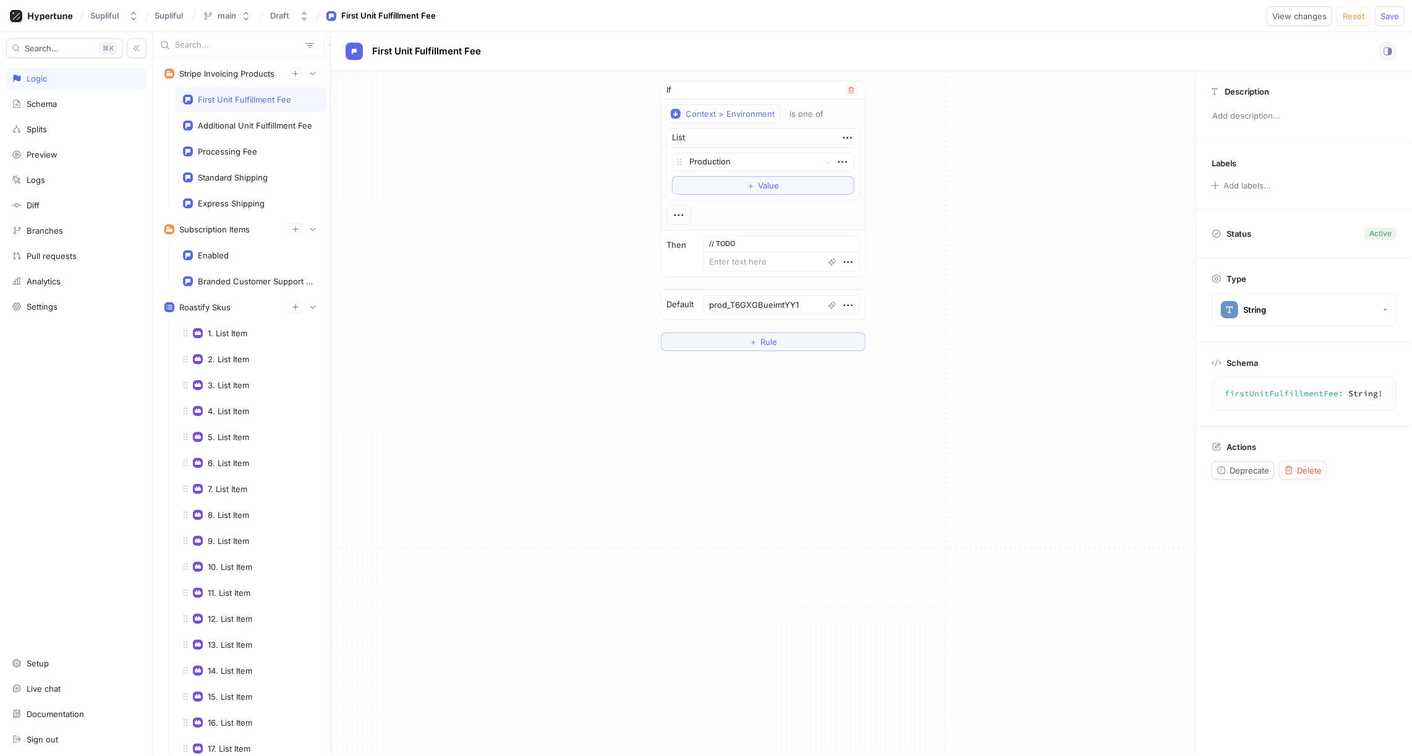
click at [873, 232] on div "If Context > Environment is one of List Production To pick up a draggable item,…" at bounding box center [763, 216] width 865 height 290
type textarea "x"
click at [847, 302] on icon "button" at bounding box center [849, 306] width 14 height 14
click at [874, 339] on p "Add note" at bounding box center [873, 345] width 35 height 12
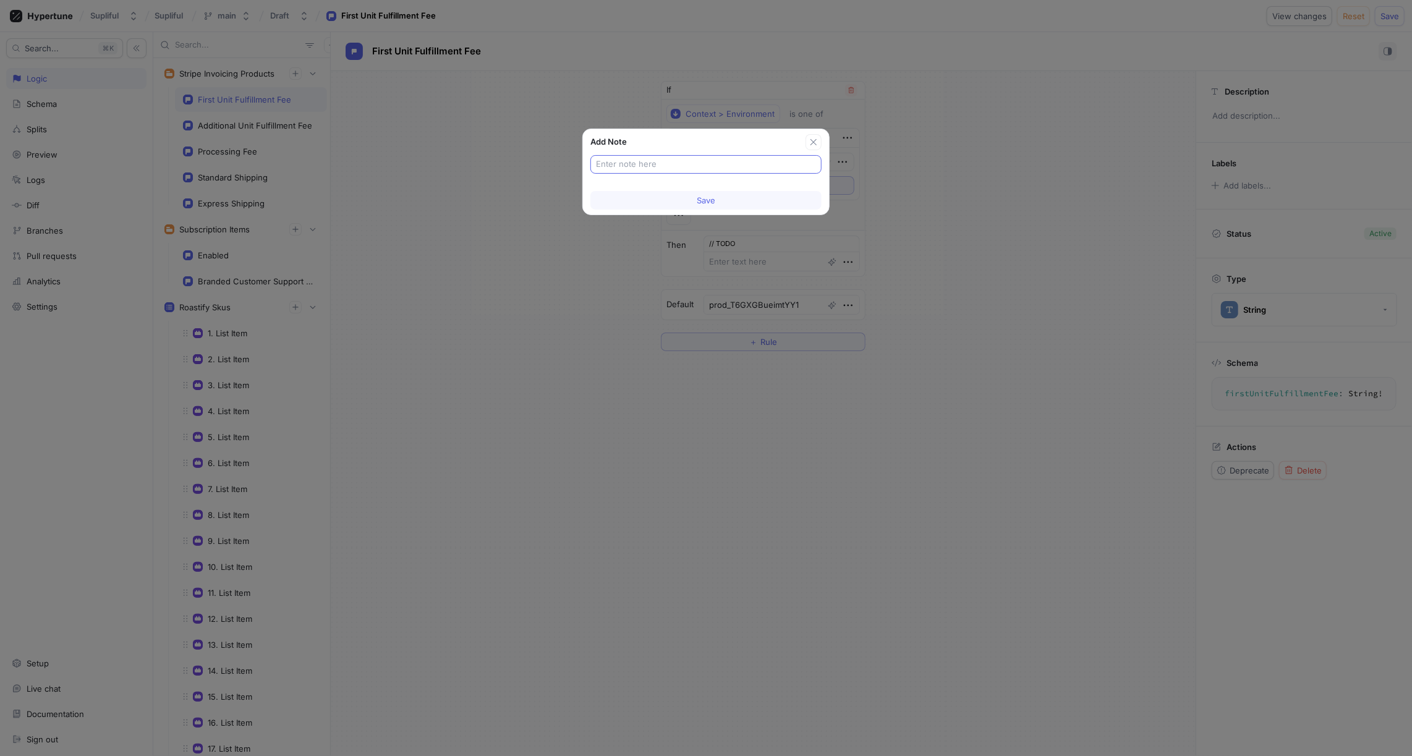
click at [646, 164] on input "text" at bounding box center [706, 164] width 220 height 12
type input "// Stg"
type textarea "x"
drag, startPoint x: 657, startPoint y: 162, endPoint x: 803, endPoint y: 162, distance: 145.3
click at [803, 162] on input "// Staging & Development" at bounding box center [706, 164] width 220 height 12
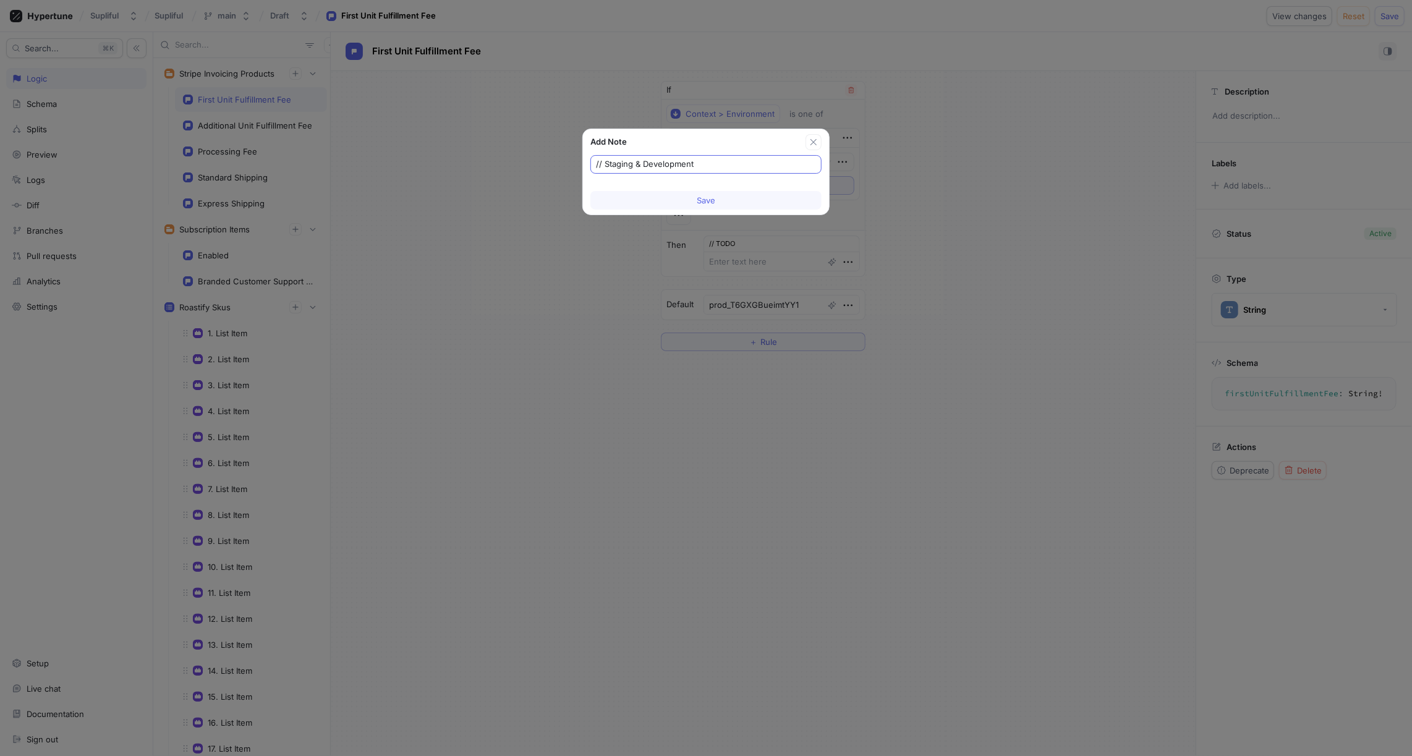
click at [680, 161] on input "// Staging & Development" at bounding box center [706, 164] width 220 height 12
type input "// Staging & Development"
click at [702, 201] on span "Save" at bounding box center [706, 200] width 19 height 7
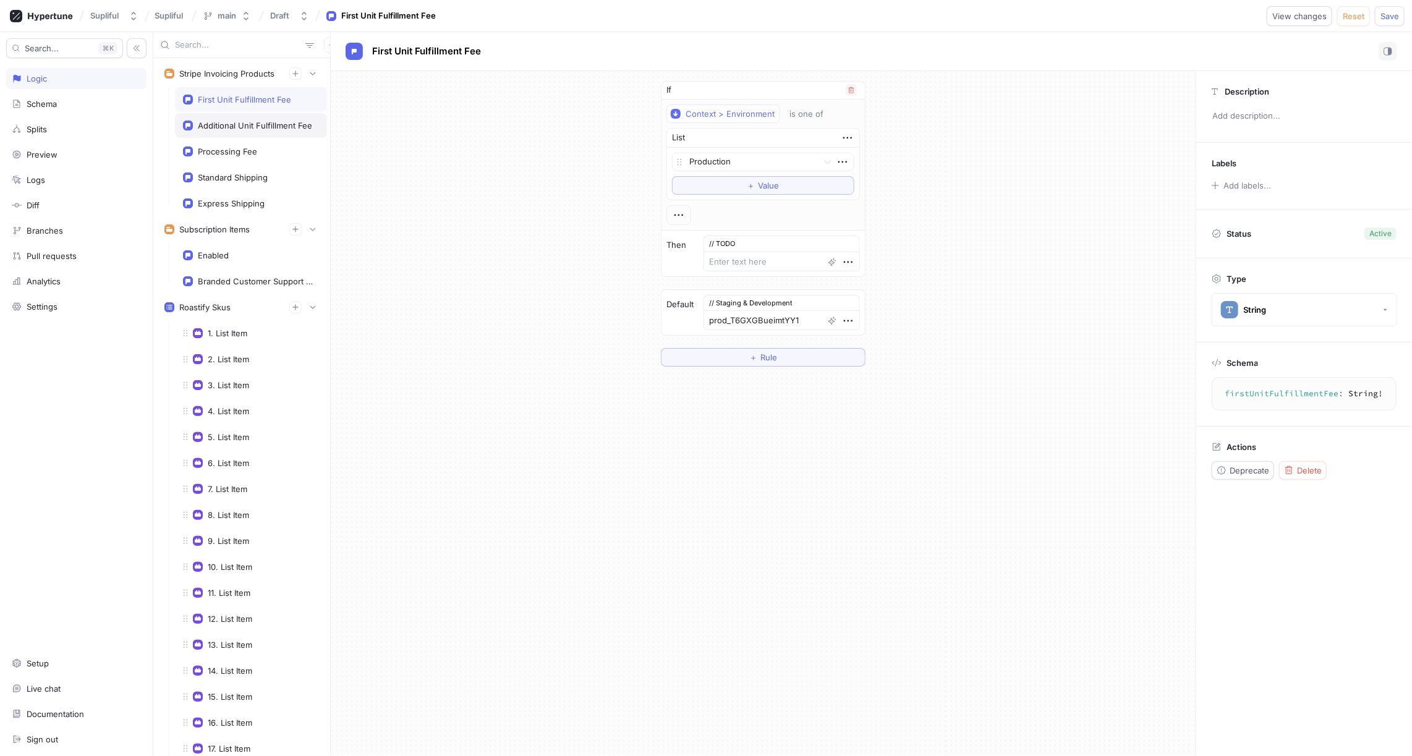
click at [255, 122] on div "Additional Unit Fulfillment Fee" at bounding box center [255, 126] width 114 height 10
type textarea "x"
click at [845, 266] on icon "button" at bounding box center [849, 267] width 14 height 14
click at [879, 310] on p "Add note" at bounding box center [873, 308] width 35 height 12
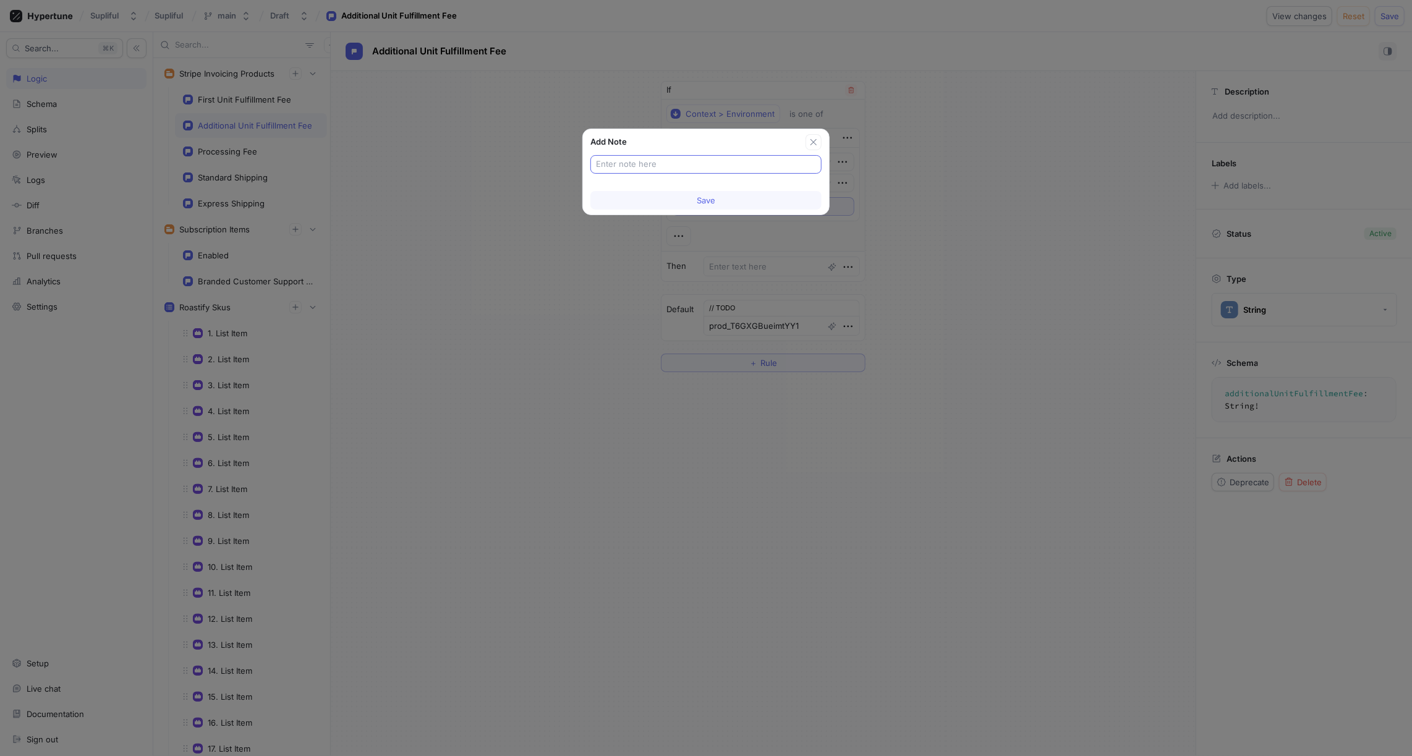
click at [648, 161] on input "text" at bounding box center [706, 164] width 220 height 12
type input "//"
type textarea "x"
type input "//"
click at [817, 139] on icon "button" at bounding box center [814, 142] width 6 height 6
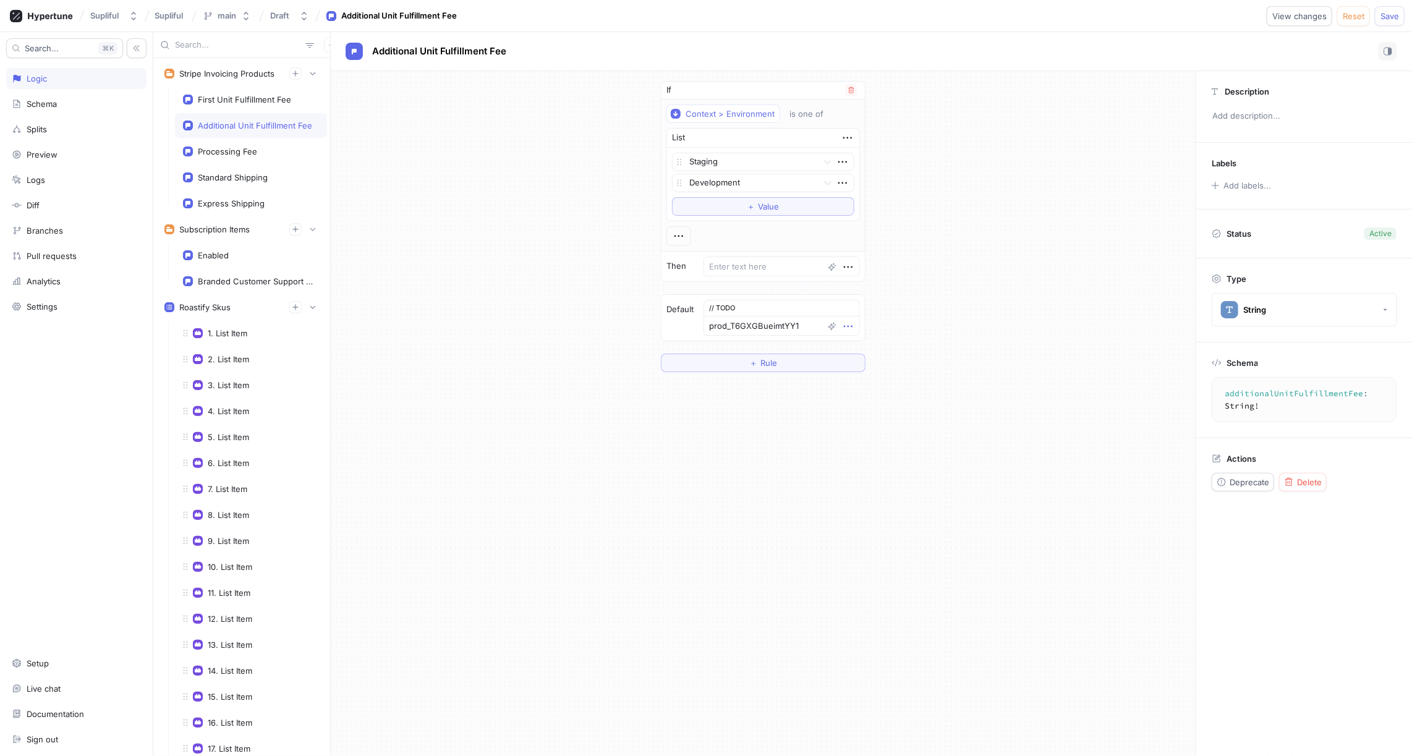
click at [846, 323] on icon "button" at bounding box center [849, 327] width 14 height 14
type textarea "x"
click at [871, 364] on p "Edit note" at bounding box center [873, 366] width 34 height 12
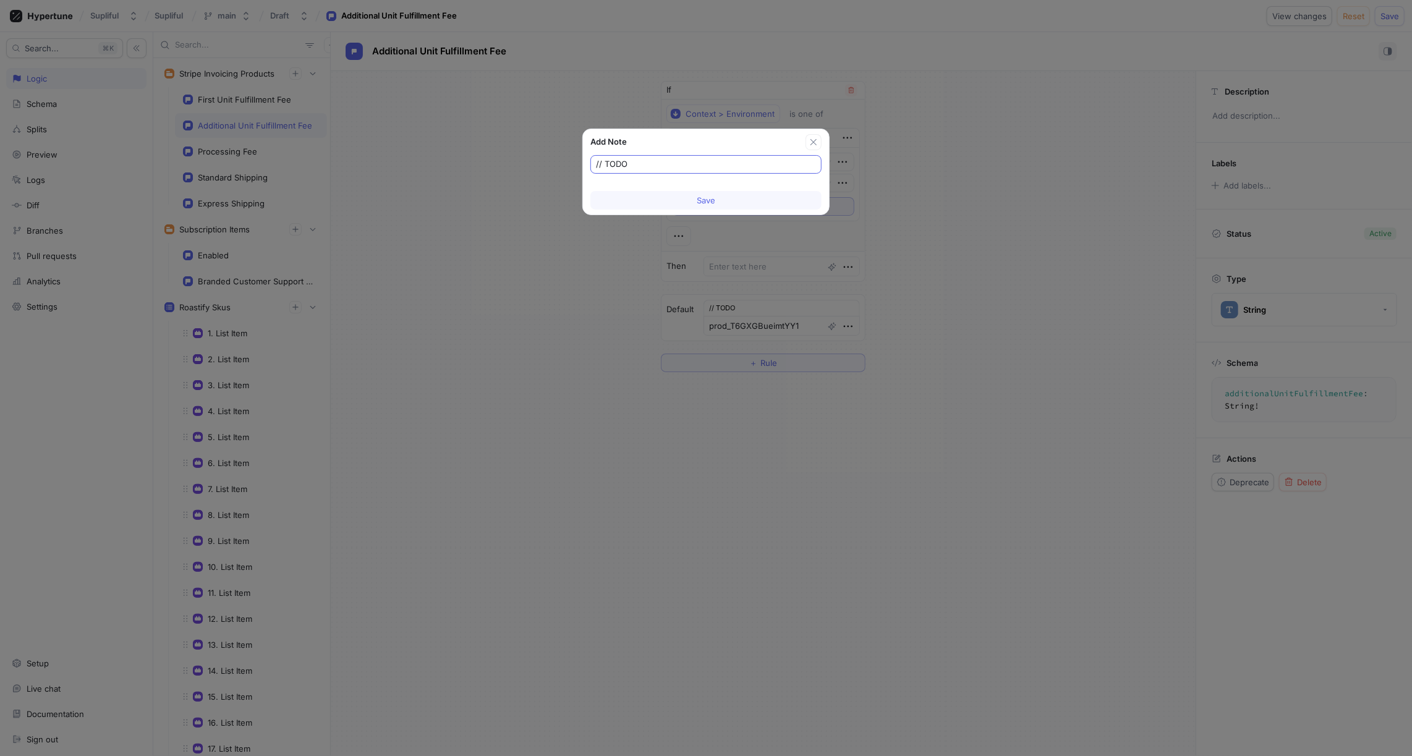
click at [636, 160] on input "// TODO" at bounding box center [706, 164] width 220 height 12
type input "// Staging & Development"
type textarea "x"
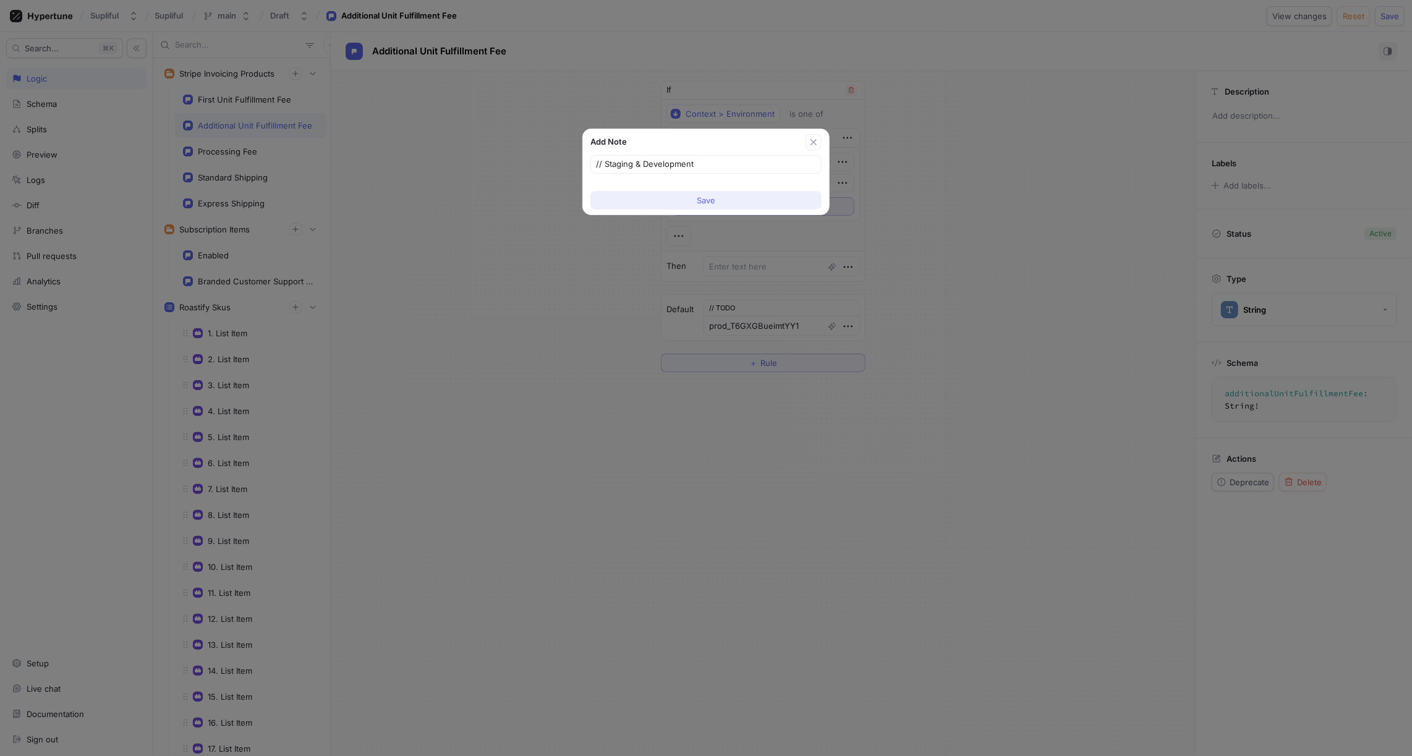
type input "// Staging & Development"
click at [687, 195] on button "Save" at bounding box center [706, 200] width 231 height 19
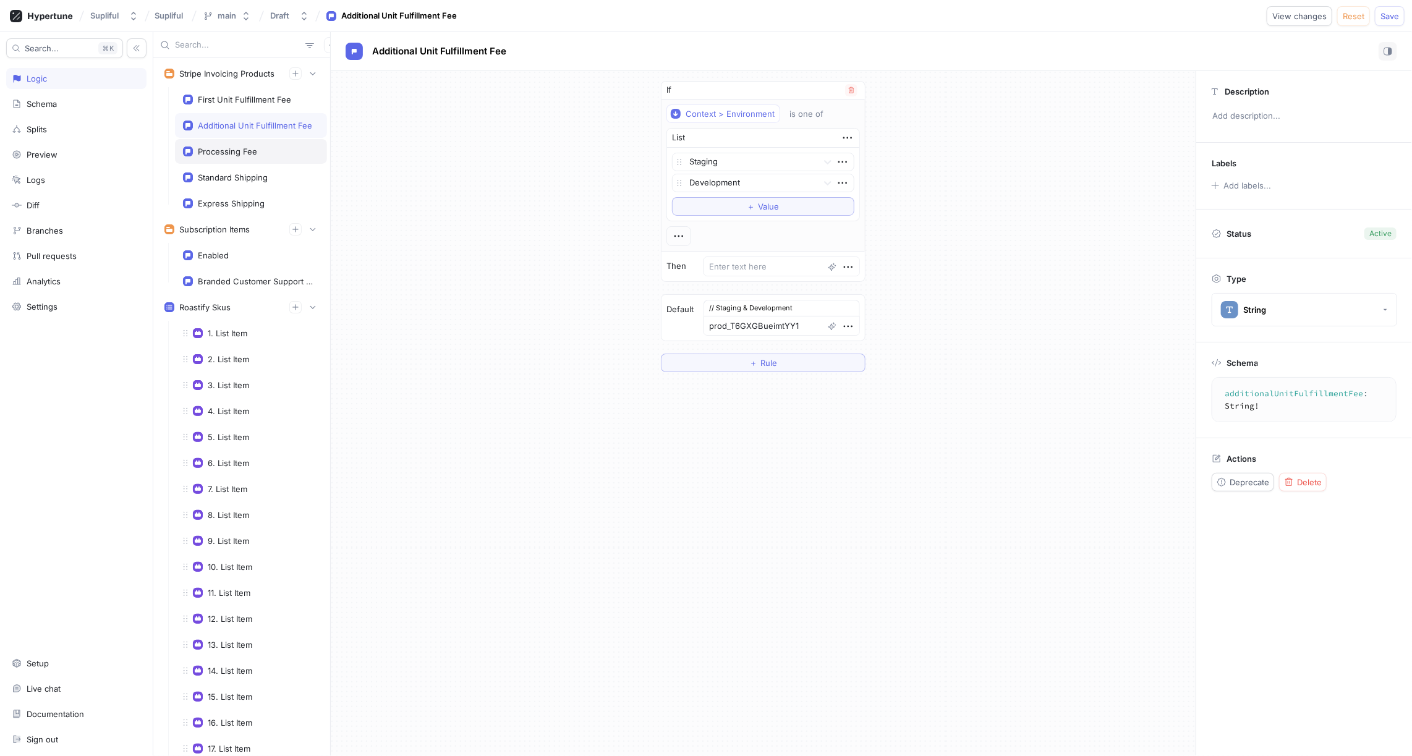
click at [247, 148] on div "Processing Fee" at bounding box center [227, 152] width 59 height 10
type textarea "x"
click at [845, 323] on icon "button" at bounding box center [849, 327] width 14 height 14
click at [869, 362] on p "Edit note" at bounding box center [873, 366] width 34 height 12
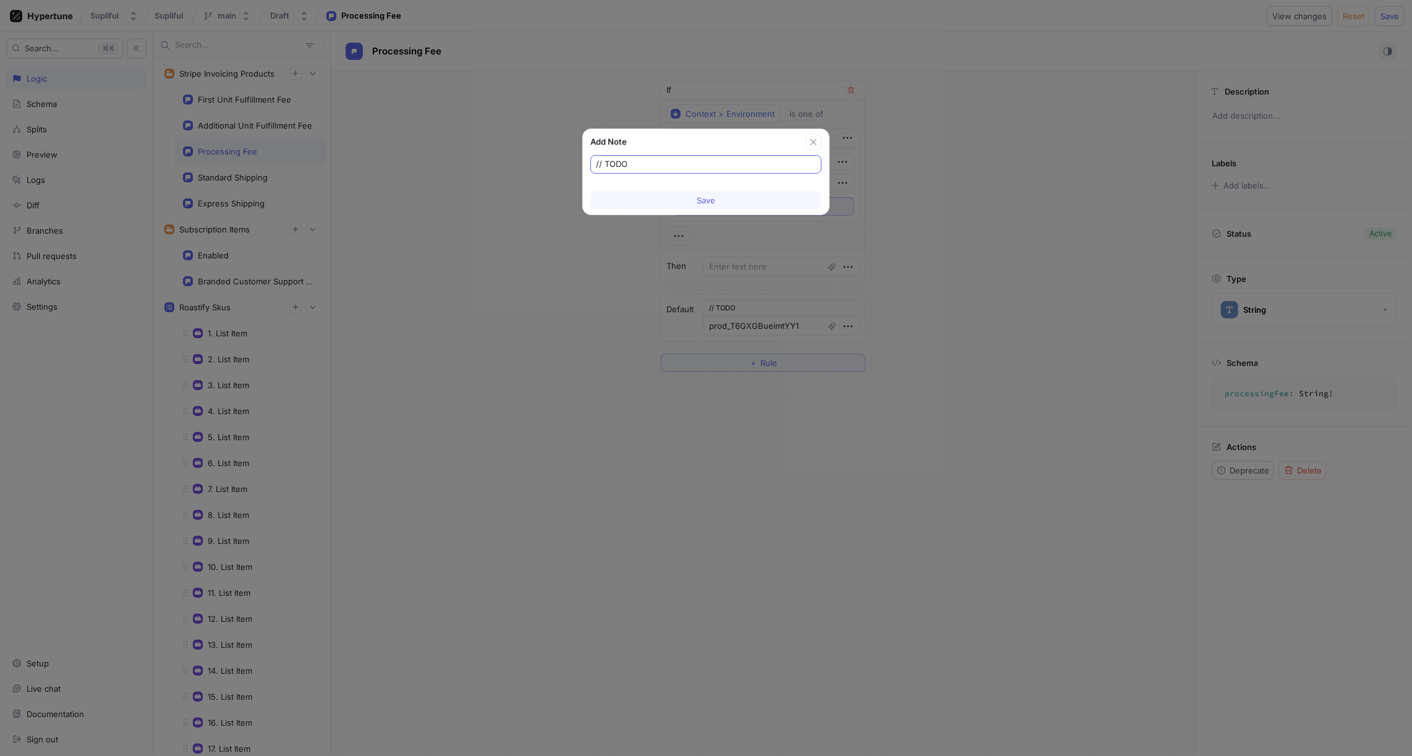
click at [636, 163] on input "// TODO" at bounding box center [706, 164] width 220 height 12
type input "// Staging & Development"
click at [700, 203] on span "Save" at bounding box center [706, 200] width 19 height 7
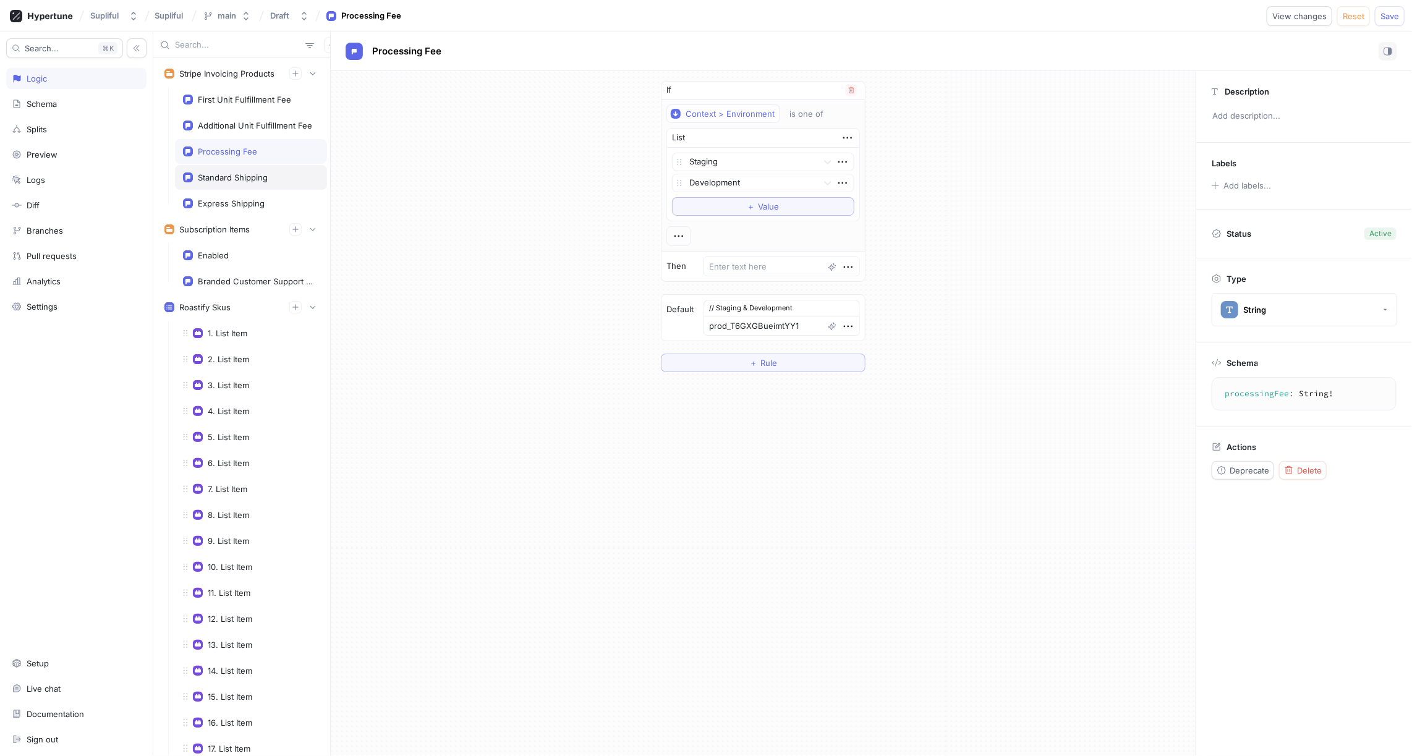
click at [233, 179] on div "Standard Shipping" at bounding box center [233, 178] width 70 height 10
click at [847, 325] on icon "button" at bounding box center [848, 326] width 9 height 2
type textarea "x"
click at [871, 362] on p "Edit note" at bounding box center [873, 366] width 34 height 12
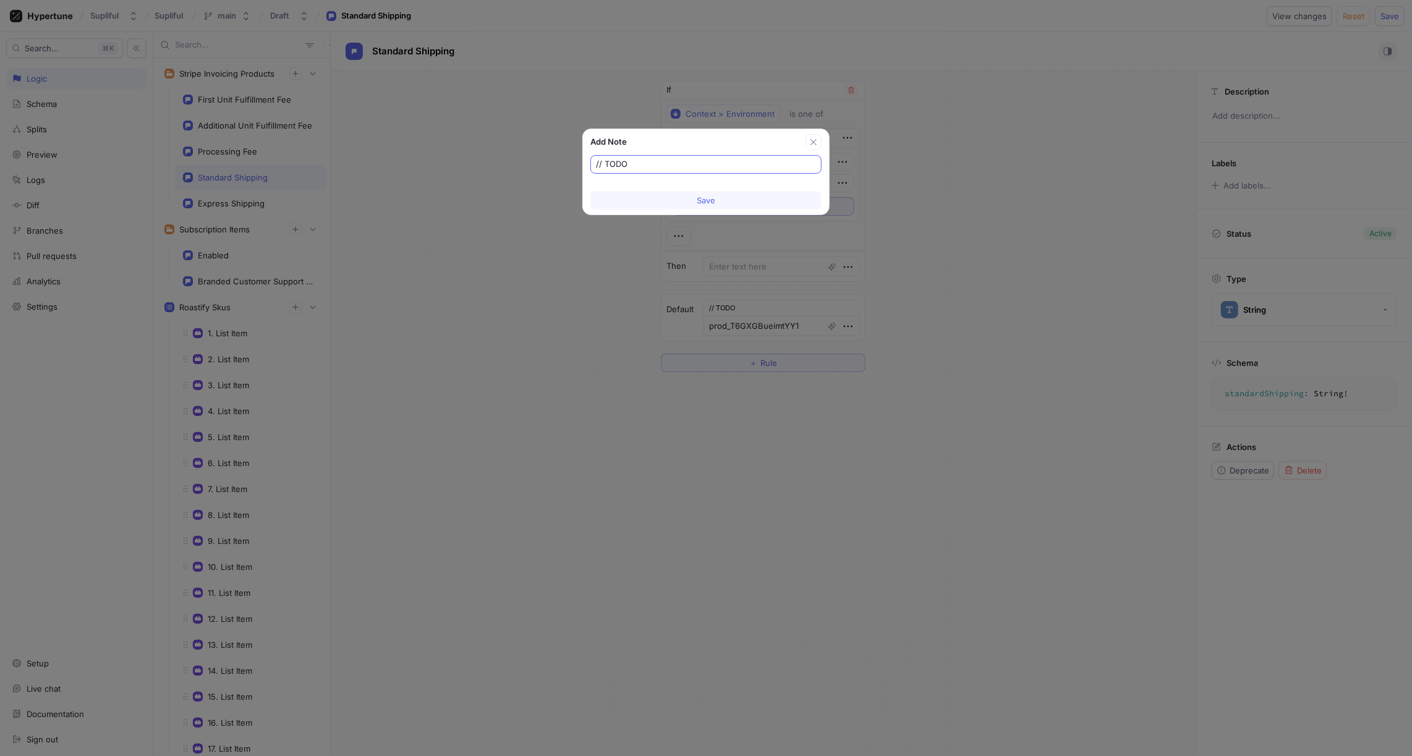
click at [641, 160] on input "// TODO" at bounding box center [706, 164] width 220 height 12
type input "// Staging & Development"
click at [715, 198] on button "Save" at bounding box center [706, 200] width 231 height 19
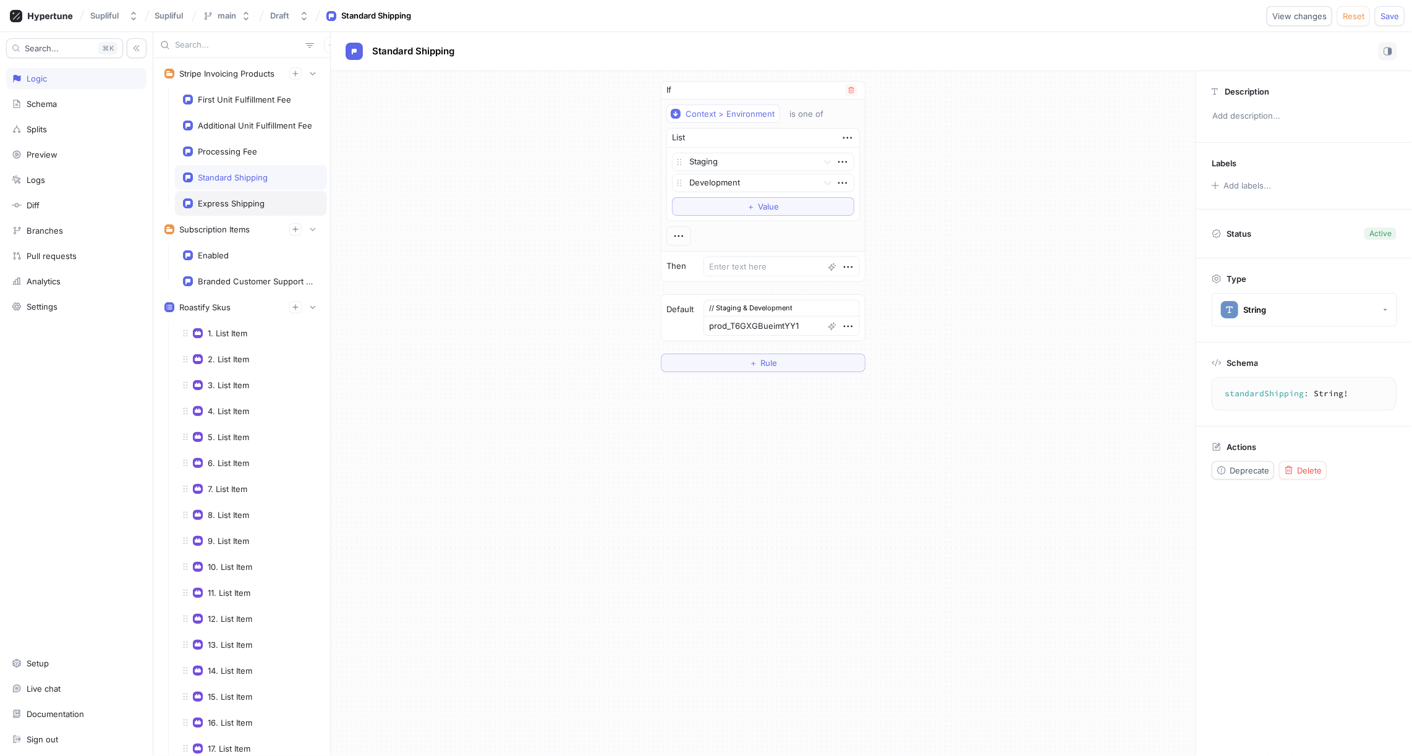
click at [238, 198] on div "Express Shipping" at bounding box center [231, 203] width 67 height 10
click at [844, 320] on icon "button" at bounding box center [849, 327] width 14 height 14
click at [862, 364] on p "Edit note" at bounding box center [873, 366] width 34 height 12
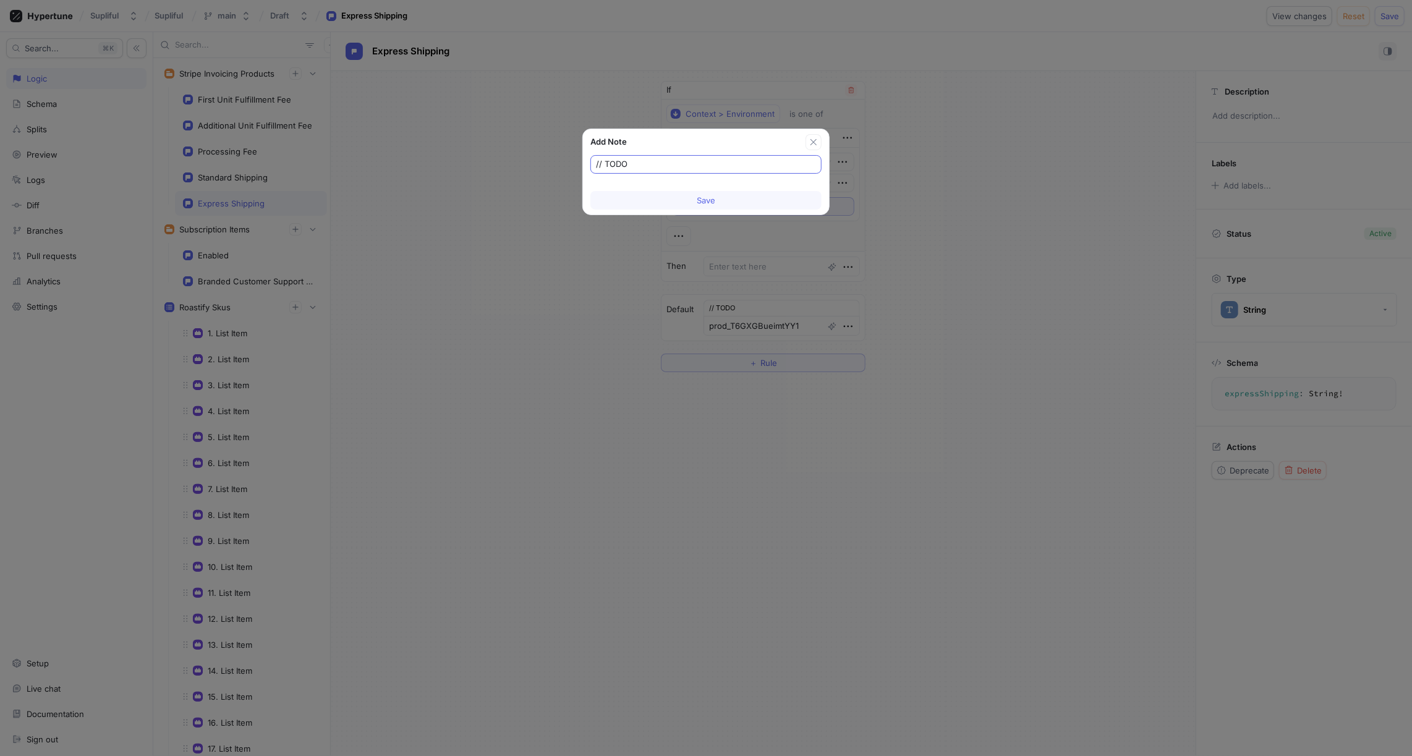
click at [596, 160] on input "// TODO" at bounding box center [706, 164] width 220 height 12
type textarea "x"
type input "// Staging & Development// TODO"
type textarea "x"
type input "// Staging & Development"
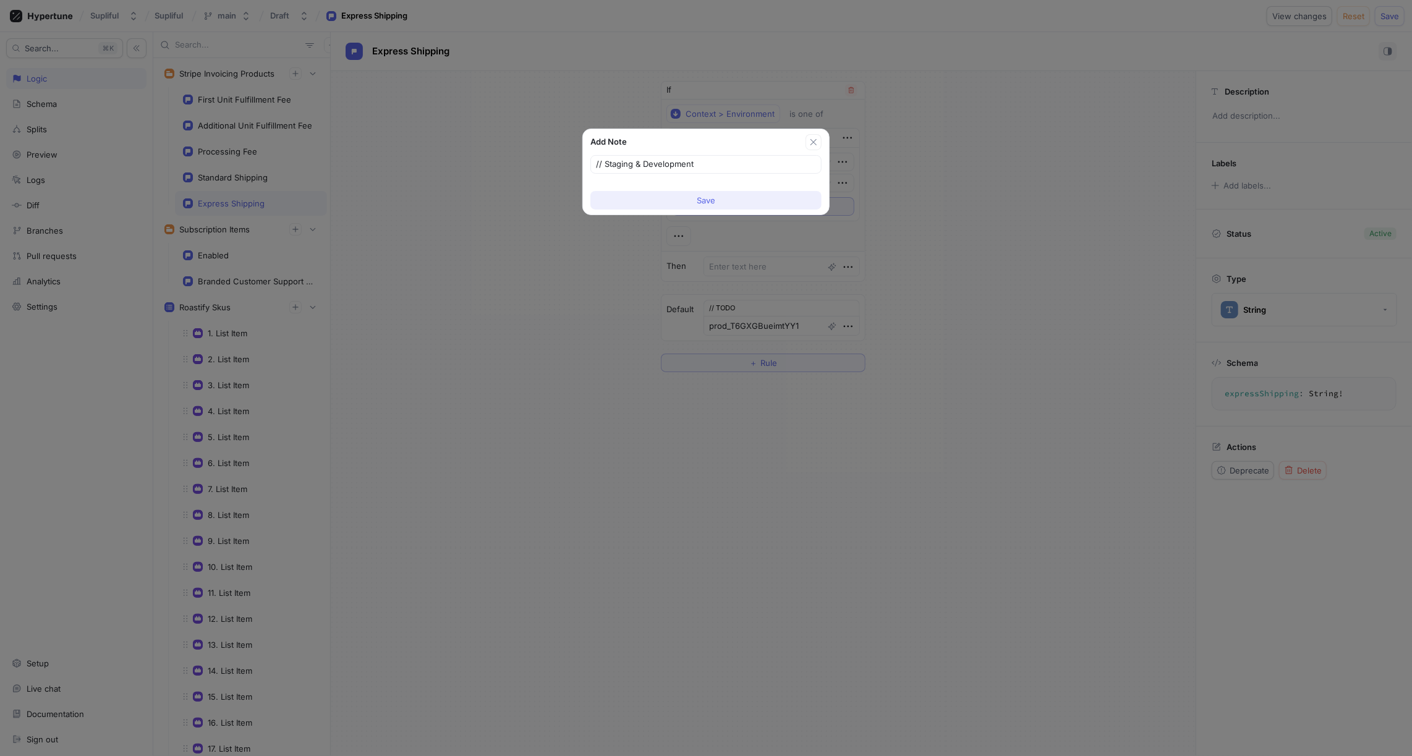
click at [704, 199] on span "Save" at bounding box center [706, 200] width 19 height 7
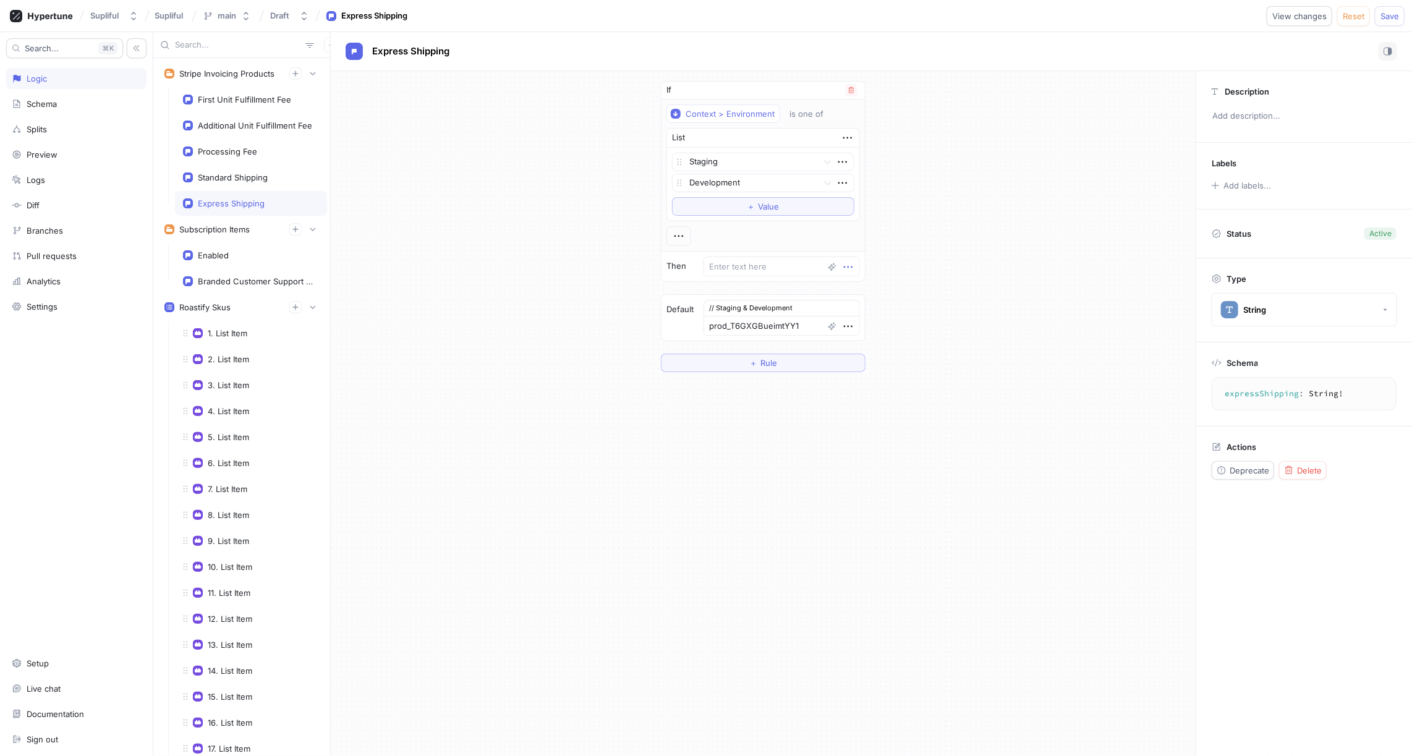
type textarea "x"
click at [847, 263] on icon "button" at bounding box center [849, 267] width 14 height 14
click at [870, 308] on p "Add note" at bounding box center [873, 308] width 35 height 12
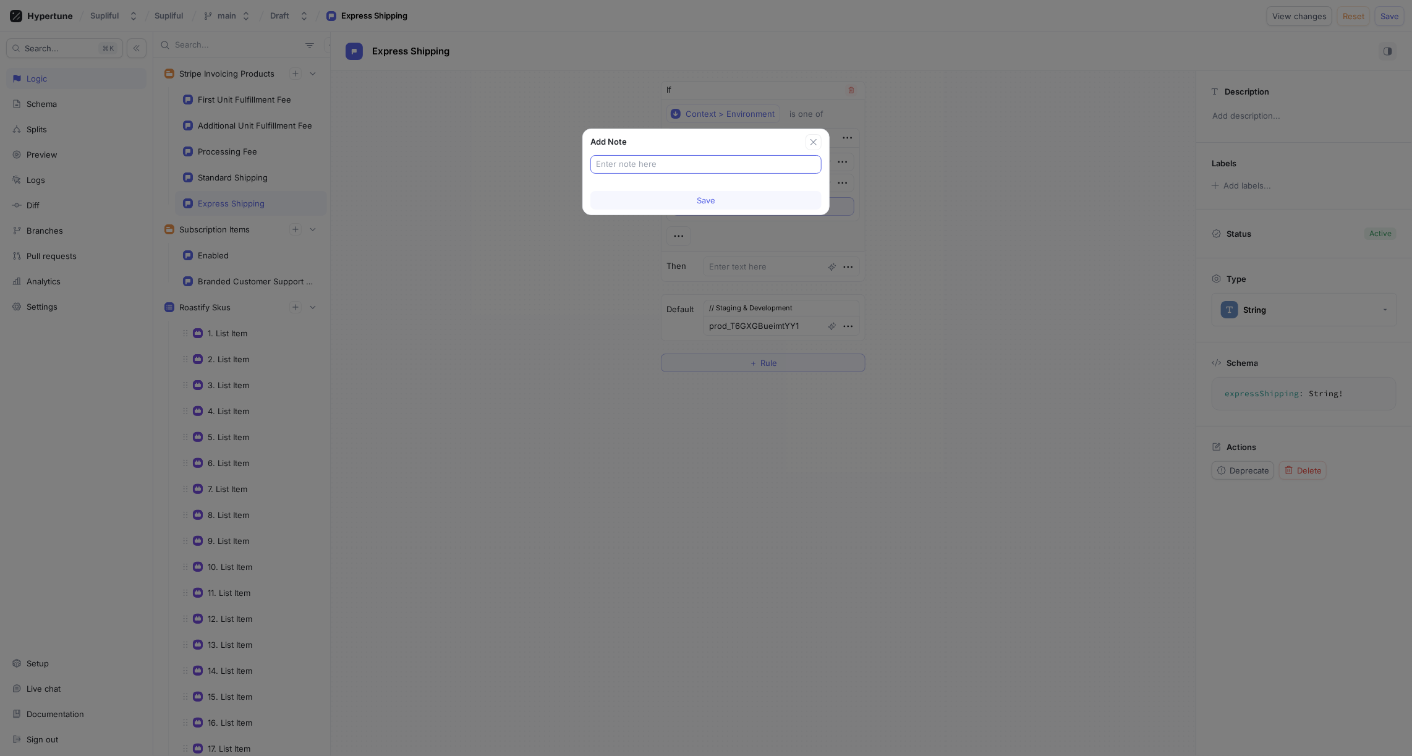
click at [685, 166] on input "text" at bounding box center [706, 164] width 220 height 12
type input "// TODO"
type textarea "x"
type input "// TODO"
click at [707, 202] on span "Save" at bounding box center [706, 200] width 19 height 7
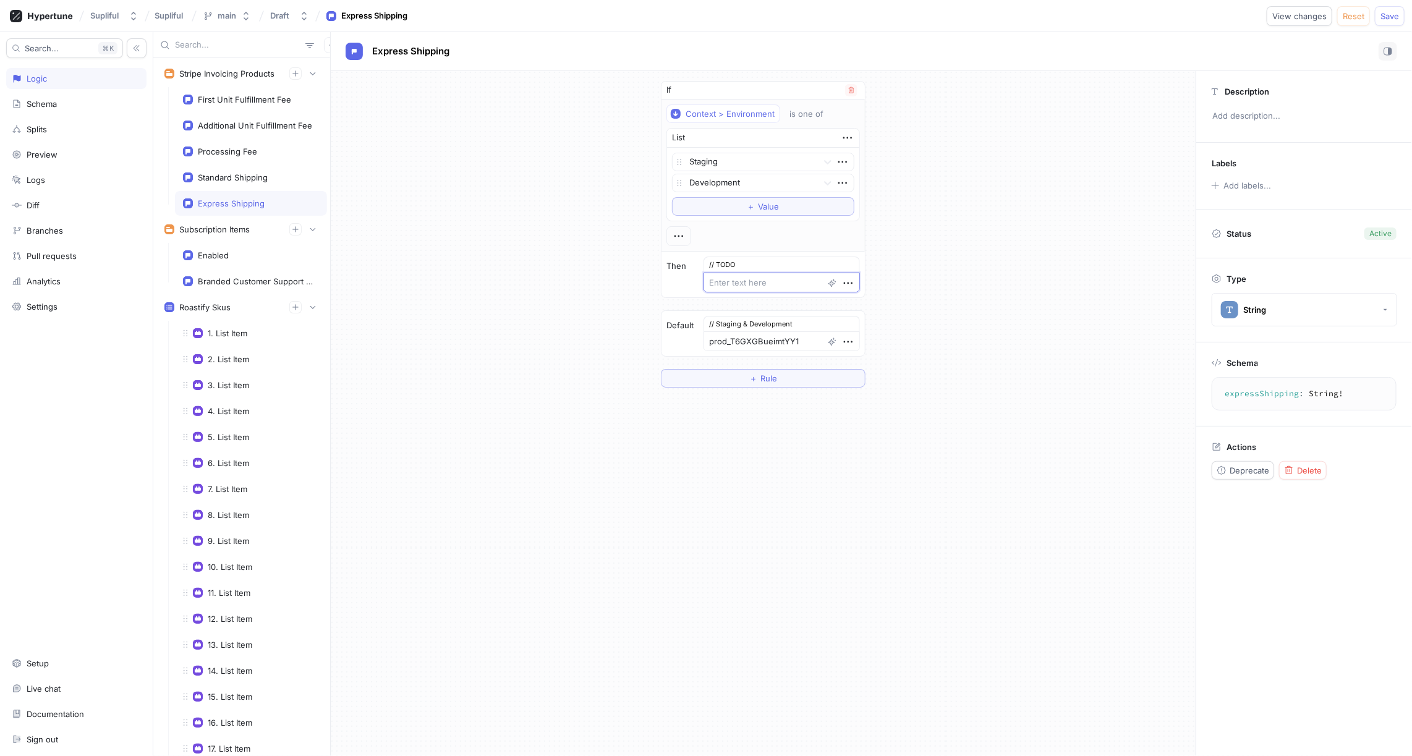
click at [748, 277] on textarea "prod_T6GVwqmuZOyW0C" at bounding box center [782, 283] width 156 height 20
type textarea "x"
type textarea "prod_T6GVwqmuZOyW0C"
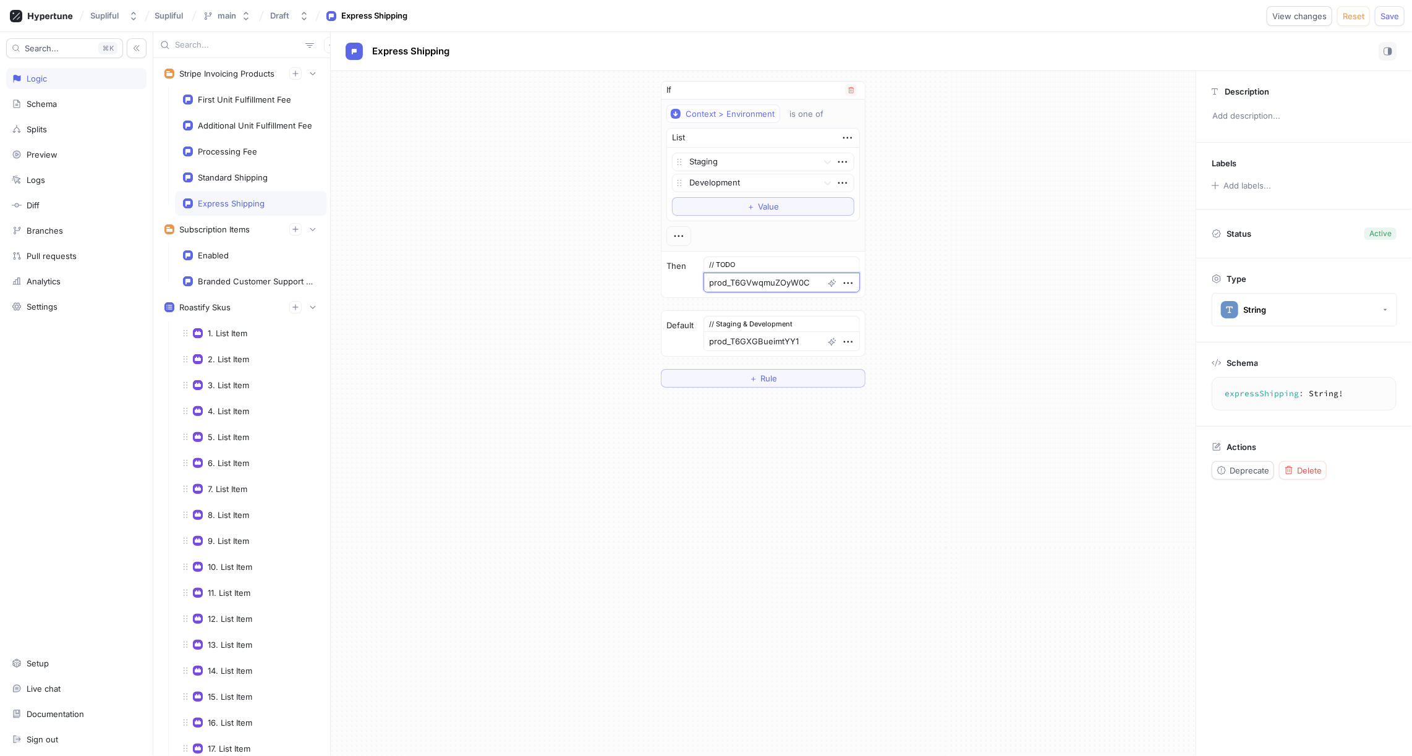
type textarea "x"
click at [750, 337] on textarea "prod_T6GXGBueimtYY1" at bounding box center [782, 341] width 156 height 20
type textarea "x"
paste textarea "prod_T6GVwqmuZOyW0C"
type textarea "prod_T6GVwqmuZOyW0C"
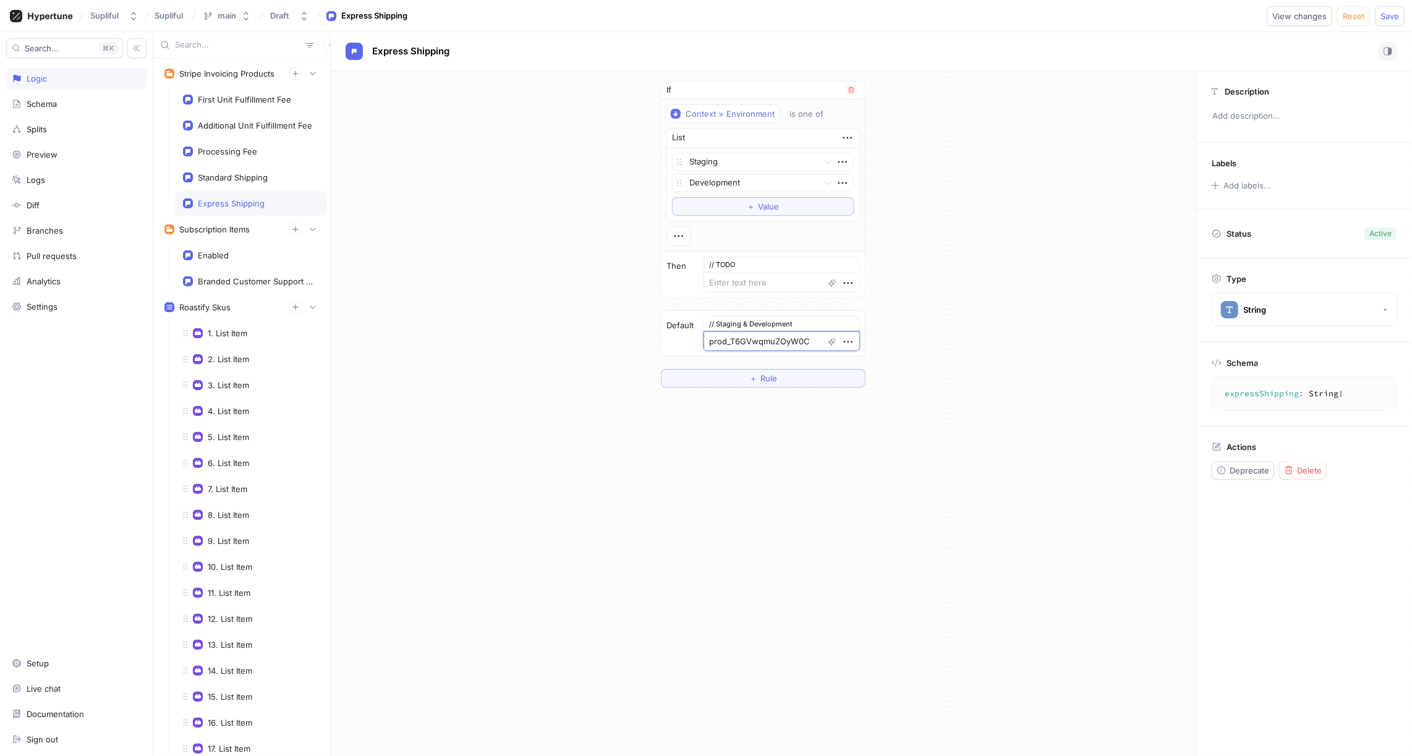
type textarea "x"
type textarea "prod_T6GVwqmuZOyW0C"
drag, startPoint x: 745, startPoint y: 262, endPoint x: 719, endPoint y: 262, distance: 26.0
click at [719, 262] on div "// TODO" at bounding box center [782, 265] width 156 height 16
copy div "// TODO"
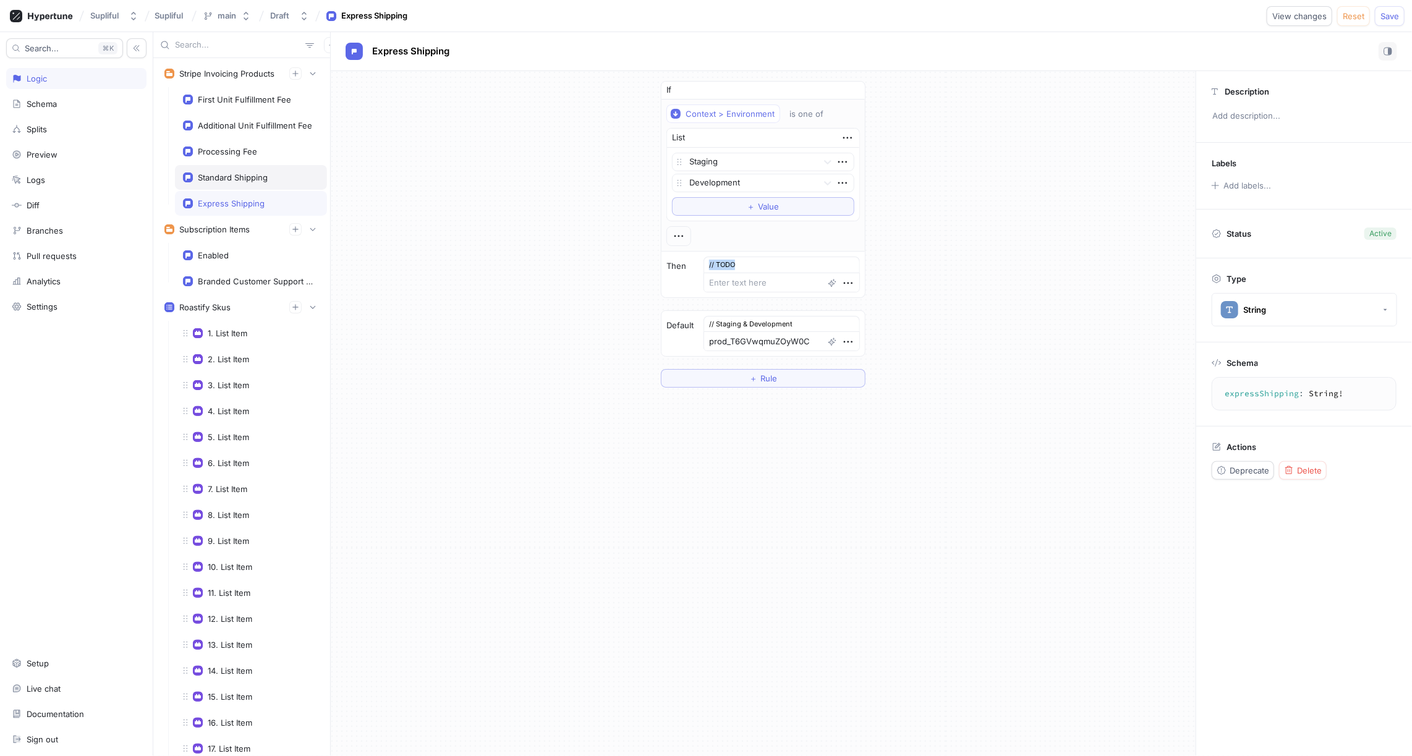
click at [234, 176] on div "Standard Shipping" at bounding box center [233, 178] width 70 height 10
type textarea "x"
click at [846, 263] on icon "button" at bounding box center [849, 267] width 14 height 14
click at [863, 307] on p "Add note" at bounding box center [873, 308] width 35 height 12
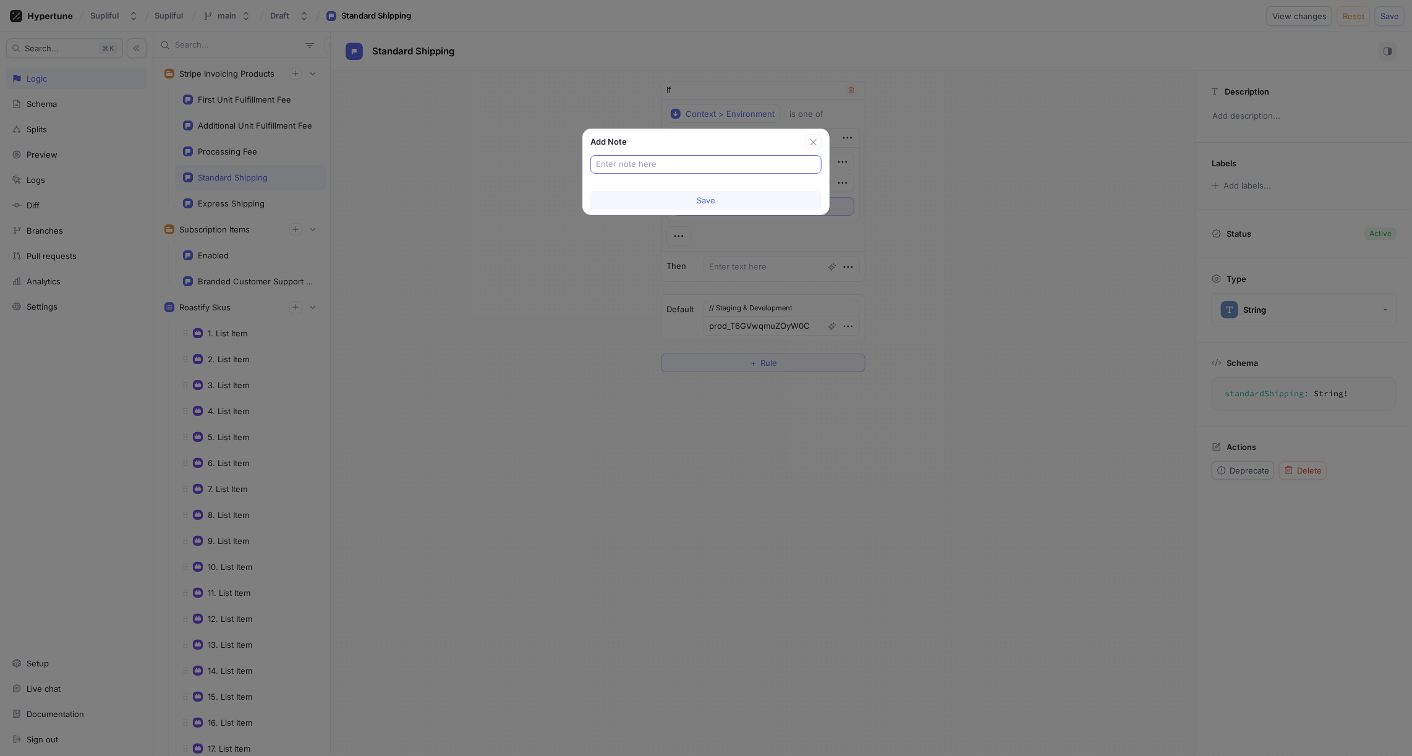
click at [673, 167] on input "text" at bounding box center [706, 164] width 220 height 12
type input "// TODO"
click at [698, 202] on span "Save" at bounding box center [706, 200] width 19 height 7
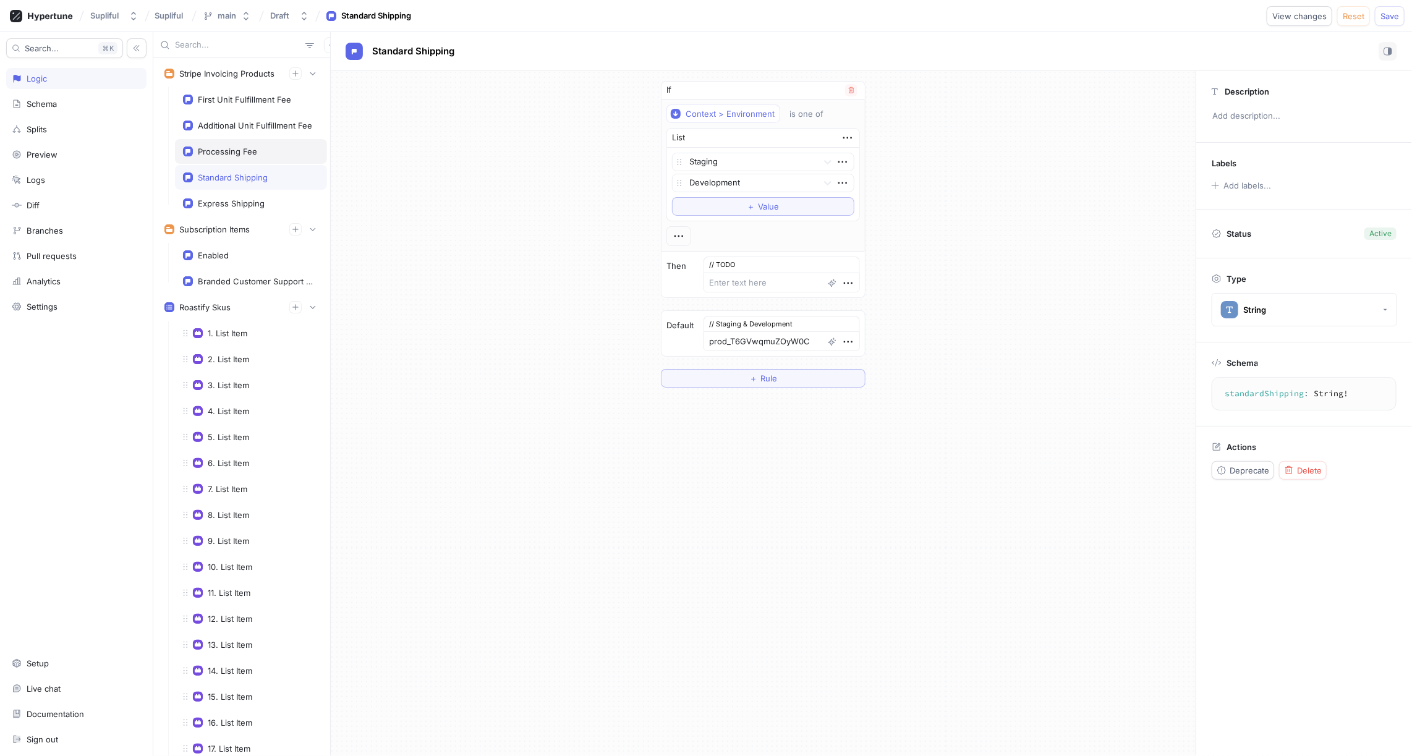
click at [260, 147] on div "Processing Fee" at bounding box center [251, 152] width 136 height 10
click at [848, 263] on icon "button" at bounding box center [849, 267] width 14 height 14
type textarea "x"
click at [866, 301] on div "Add note" at bounding box center [893, 307] width 105 height 21
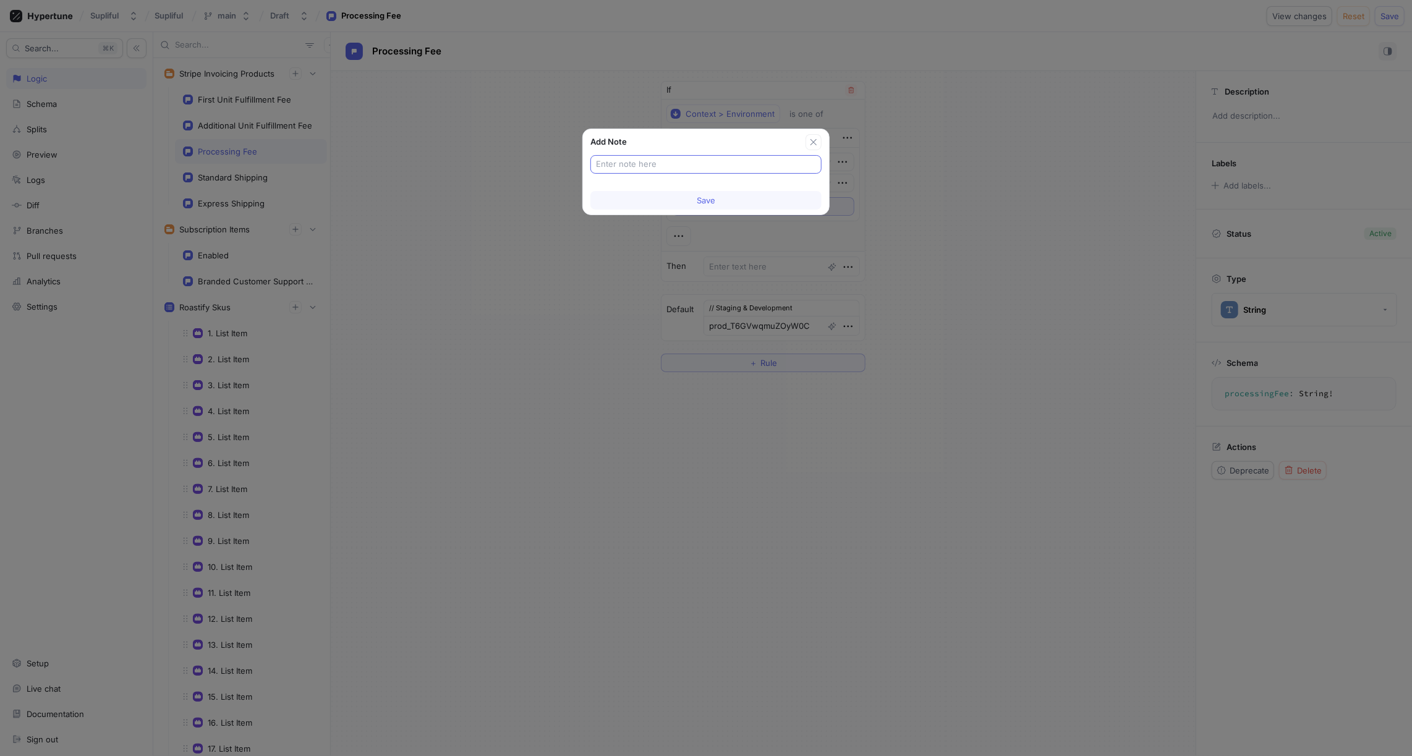
click at [659, 163] on input "text" at bounding box center [706, 164] width 220 height 12
type input "// TODO"
click at [706, 202] on span "Save" at bounding box center [706, 200] width 19 height 7
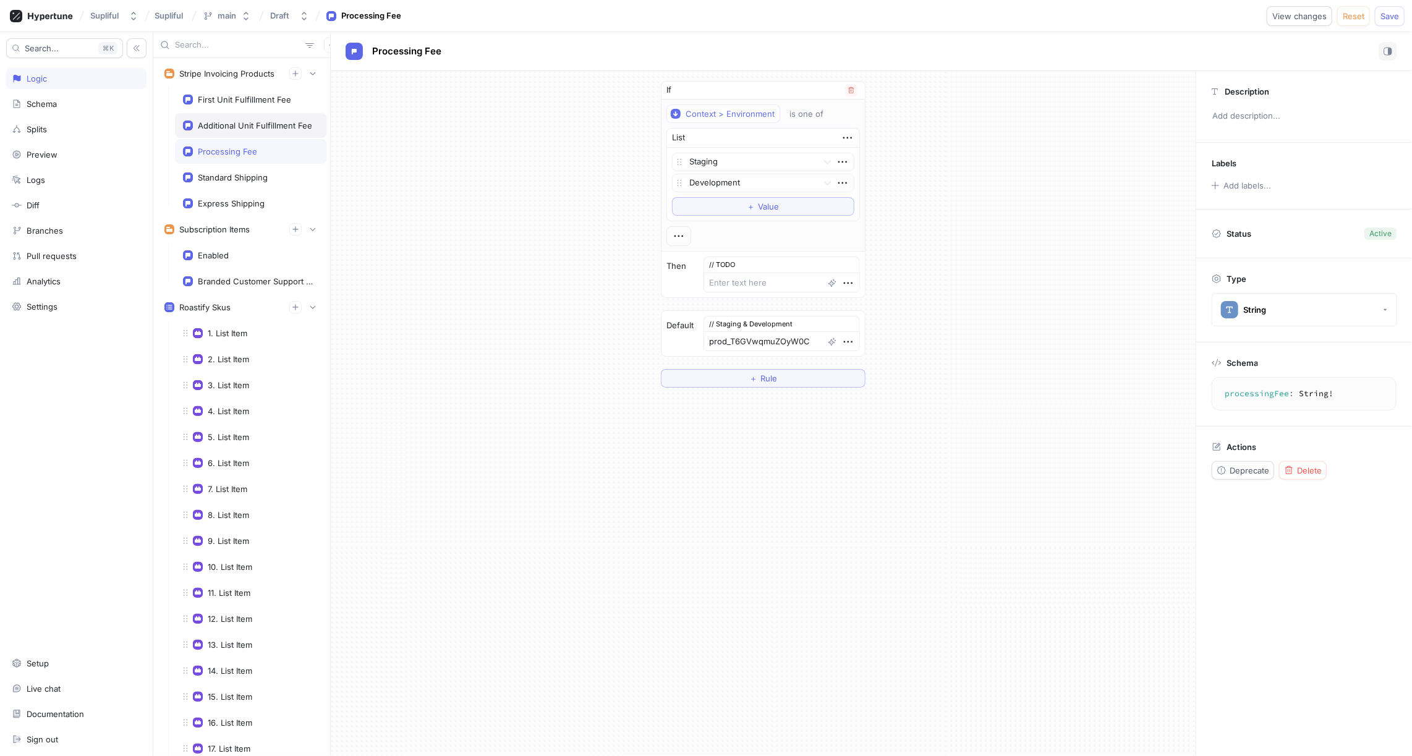
click at [272, 122] on div "Additional Unit Fulfillment Fee" at bounding box center [255, 126] width 114 height 10
type textarea "x"
click at [847, 265] on icon "button" at bounding box center [849, 267] width 14 height 14
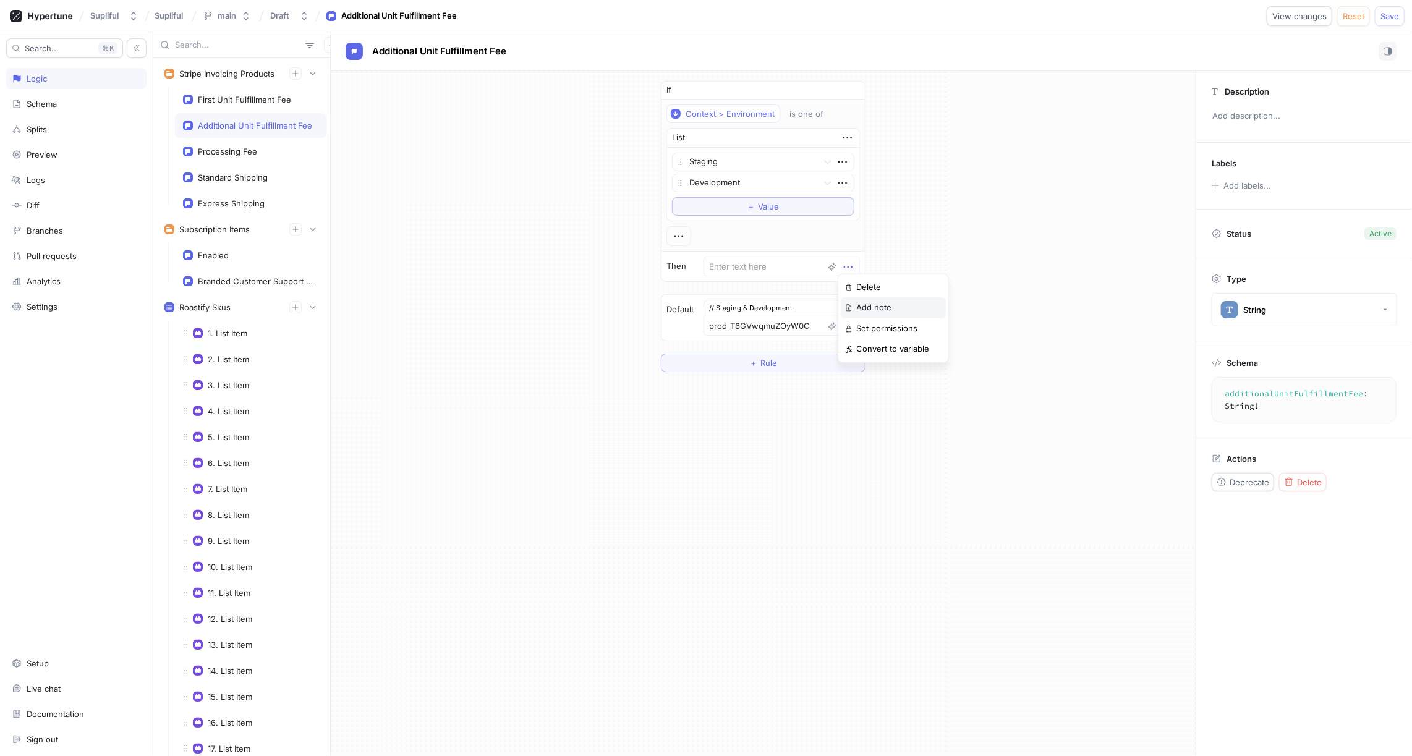
click at [867, 302] on p "Add note" at bounding box center [873, 308] width 35 height 12
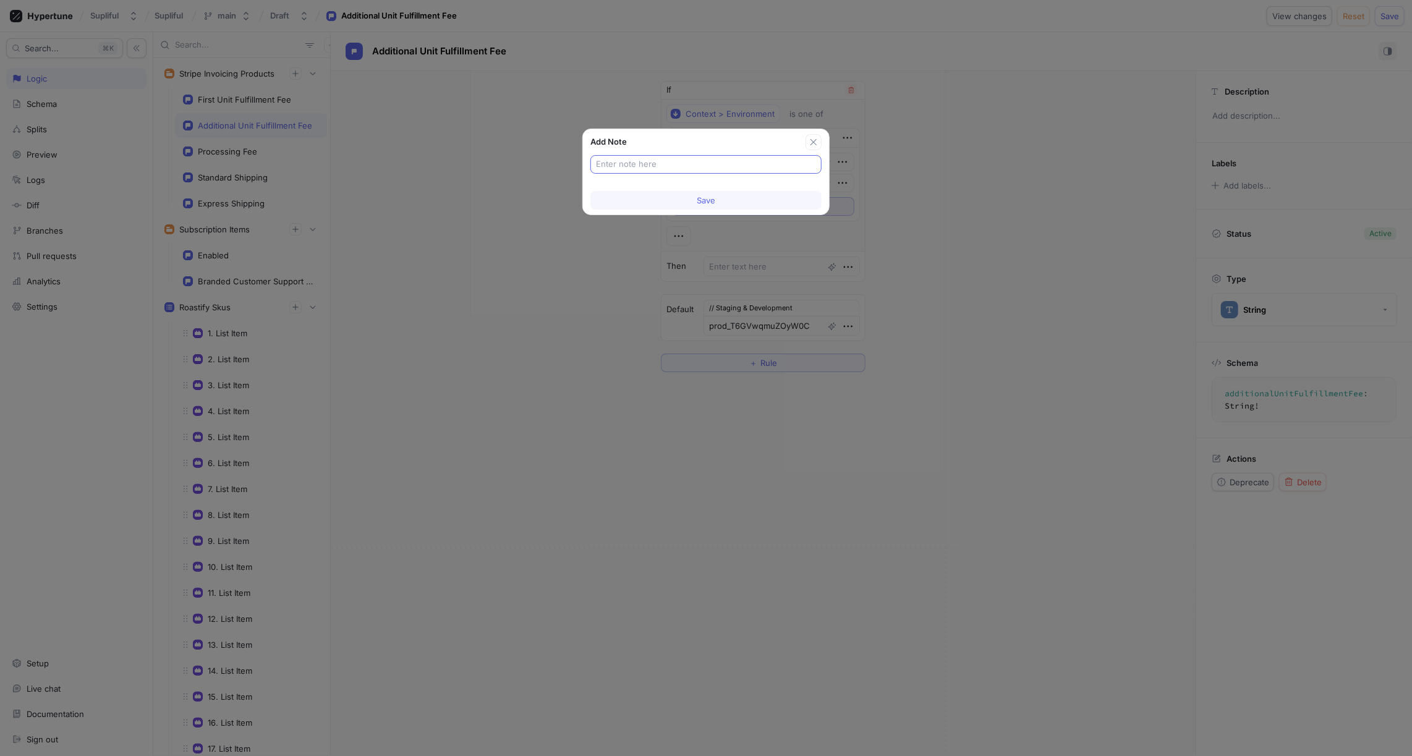
click at [660, 163] on input "text" at bounding box center [706, 164] width 220 height 12
type input "// TODO"
type textarea "x"
type input "// TODO"
click at [694, 197] on button "Save" at bounding box center [706, 200] width 231 height 19
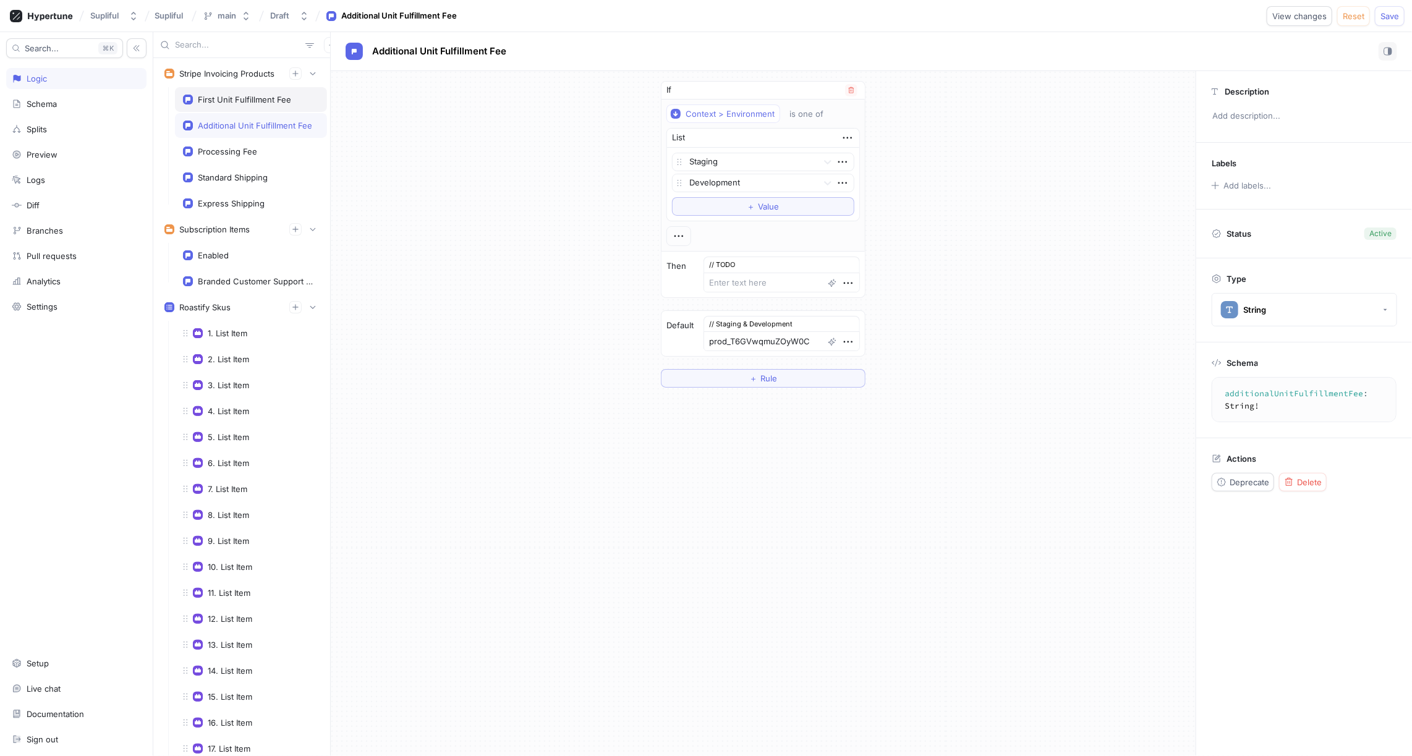
click at [254, 102] on div "First Unit Fulfillment Fee" at bounding box center [244, 100] width 93 height 10
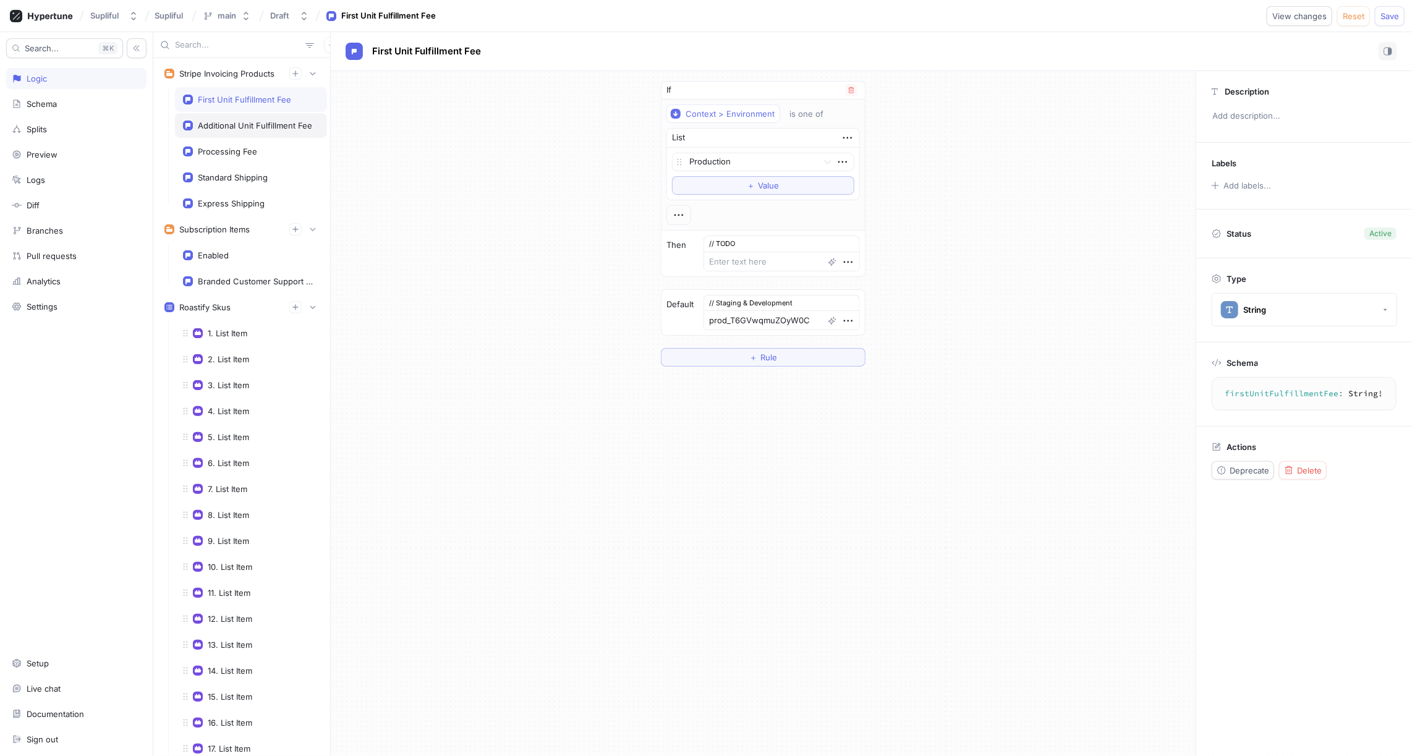
click at [275, 124] on div "Additional Unit Fulfillment Fee" at bounding box center [255, 126] width 114 height 10
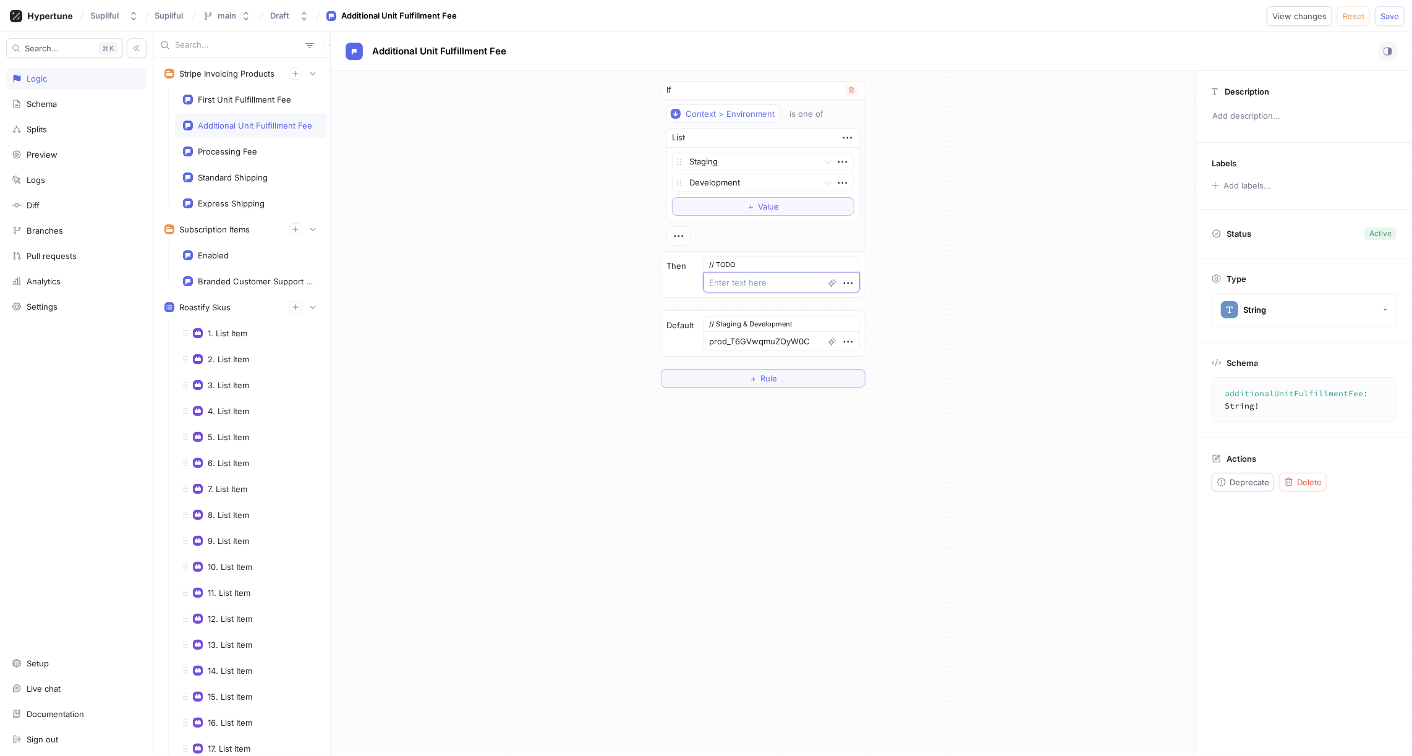
click at [759, 282] on textarea "prod_T6GXZ95MxR4hn6" at bounding box center [782, 283] width 156 height 20
type textarea "x"
type textarea "prod_T6GXZ95MxR4hn6"
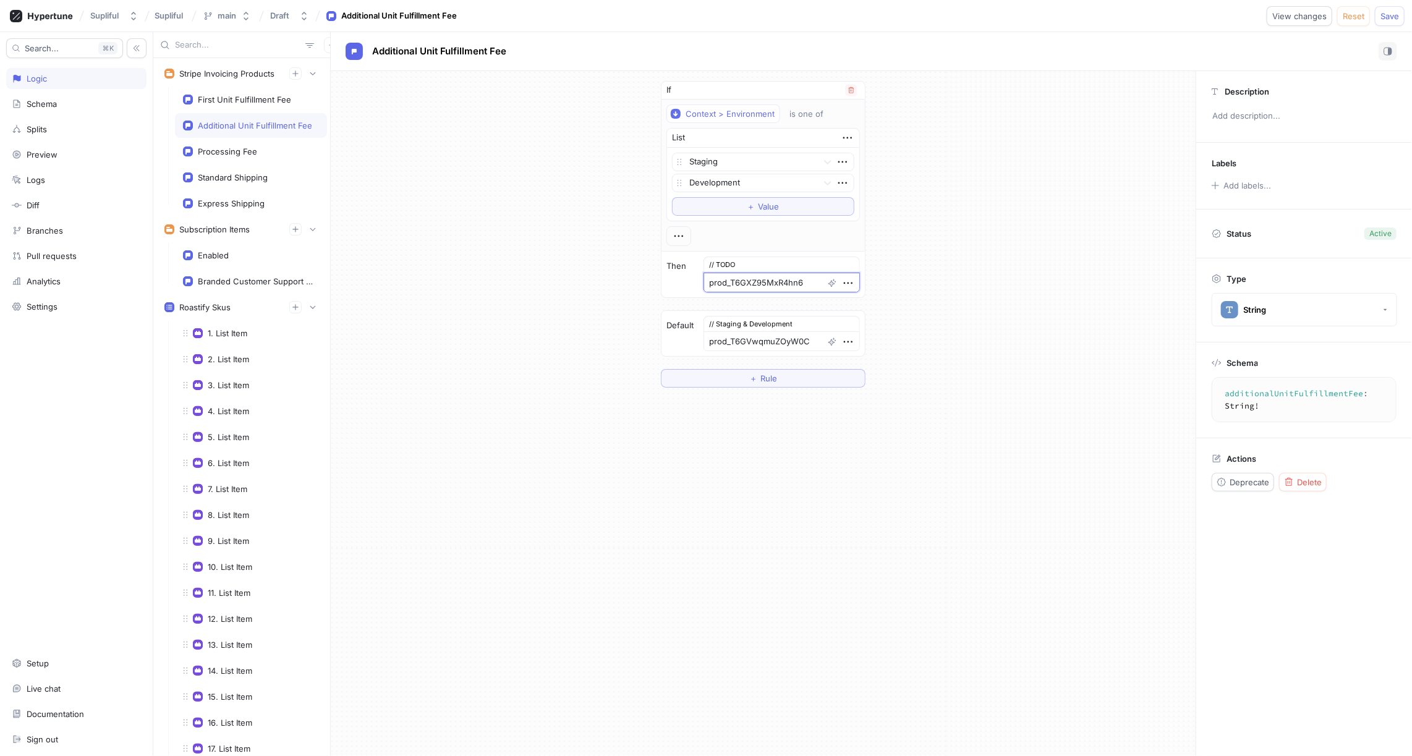
type textarea "x"
click at [746, 335] on textarea "prod_T6GVwqmuZOyW0C" at bounding box center [782, 341] width 156 height 20
type textarea "x"
paste textarea "prod_T6GXZ95MxR4hn6"
type textarea "prod_T6GXZ95MxR4hn6"
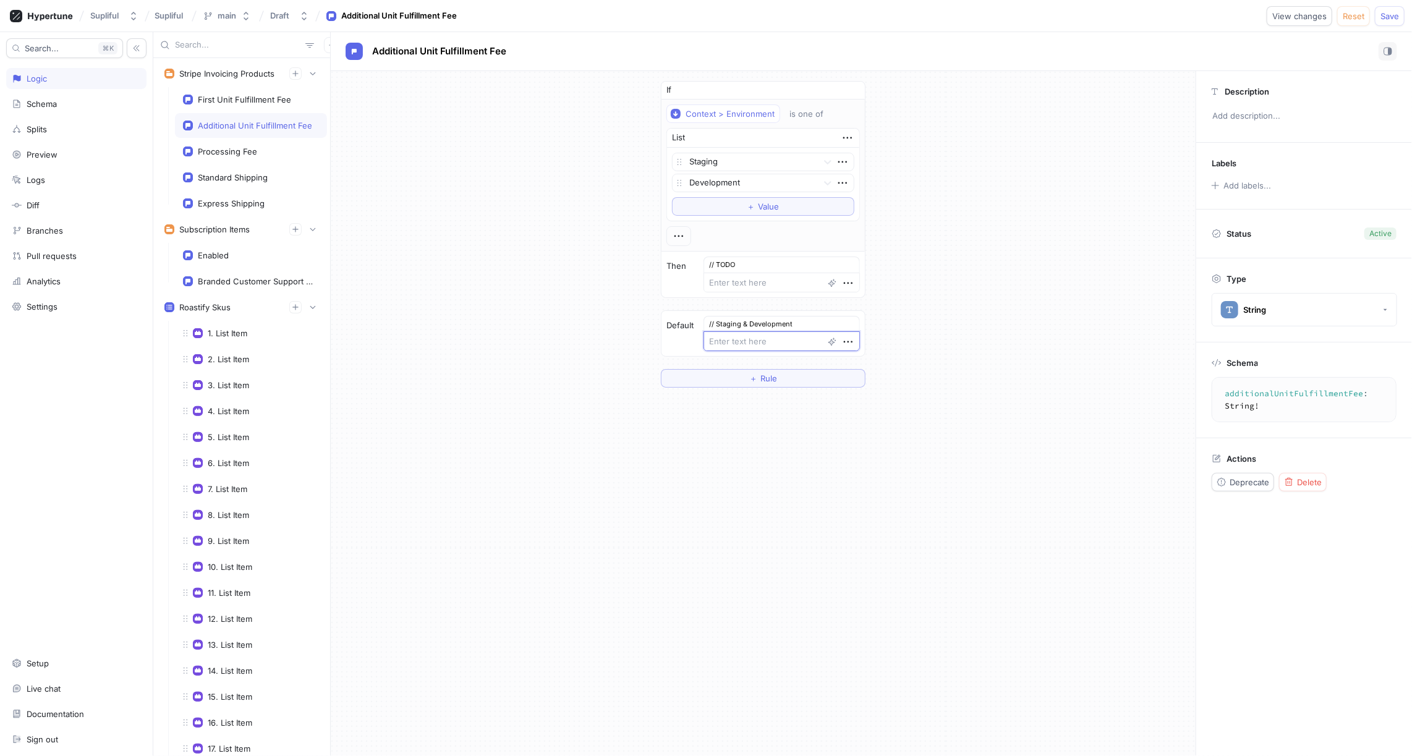
type textarea "x"
type textarea "prod_T6GXZ95MxR4hn6"
click at [231, 150] on div "Processing Fee" at bounding box center [227, 152] width 59 height 10
click at [754, 279] on textarea "prod_T6GWbmu9RkQfmb" at bounding box center [782, 283] width 156 height 20
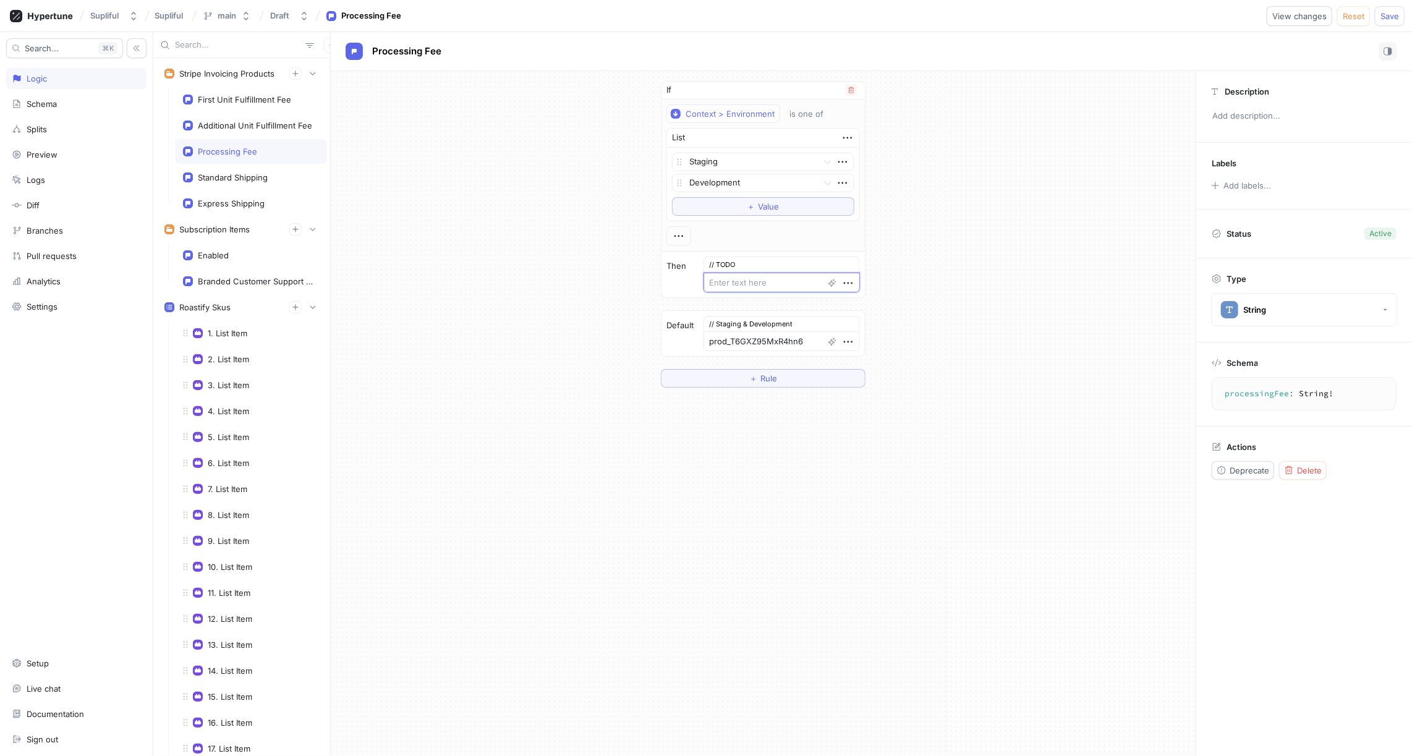
click at [754, 279] on textarea "prod_T6GWbmu9RkQfmb" at bounding box center [782, 283] width 156 height 20
type textarea "x"
type textarea "prod_T6GWbmu9RkQfmb"
type textarea "x"
click at [754, 336] on textarea "prod_T6GXZ95MxR4hn6" at bounding box center [782, 341] width 156 height 20
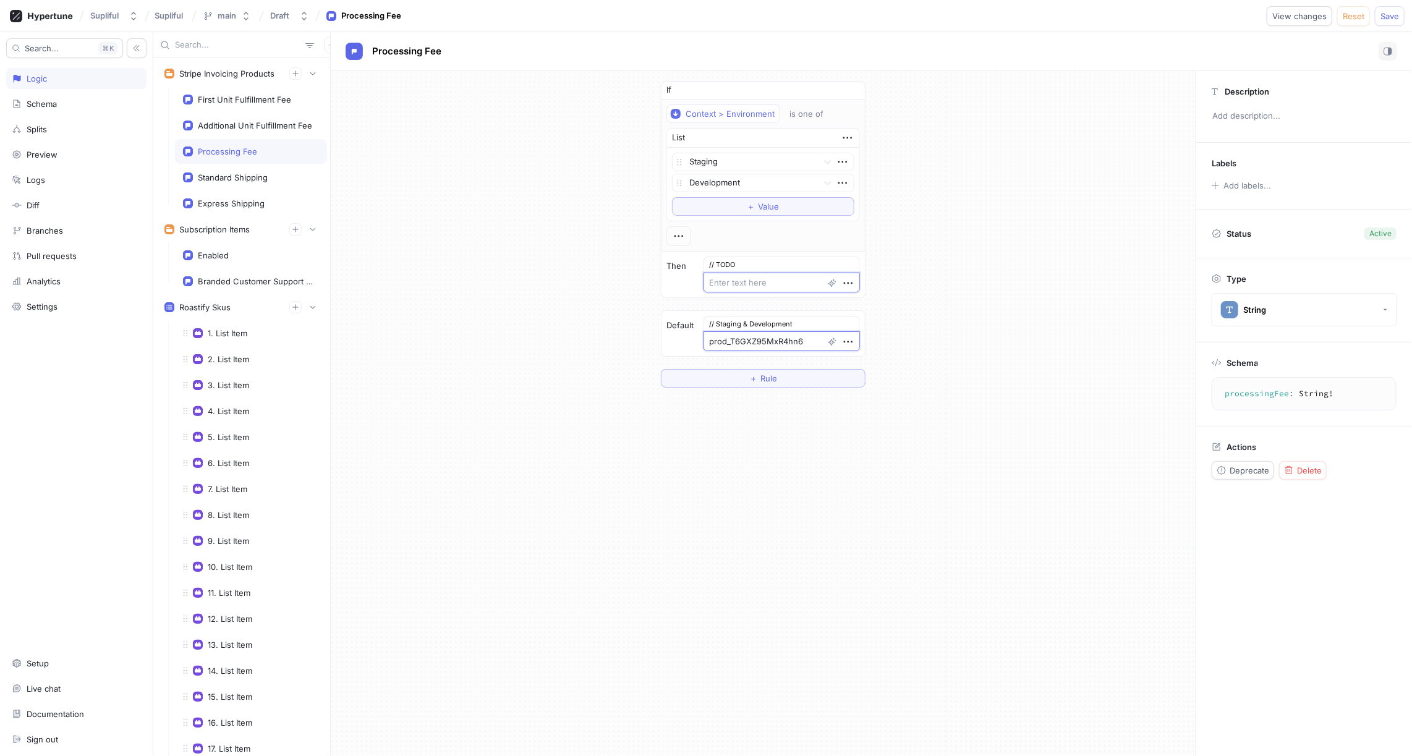
type textarea "x"
paste textarea "prod_T6GWbmu9RkQfmb"
type textarea "prod_T6GWbmu9RkQfmb"
type textarea "x"
type textarea "prod_T6GWbmu9RkQfmb"
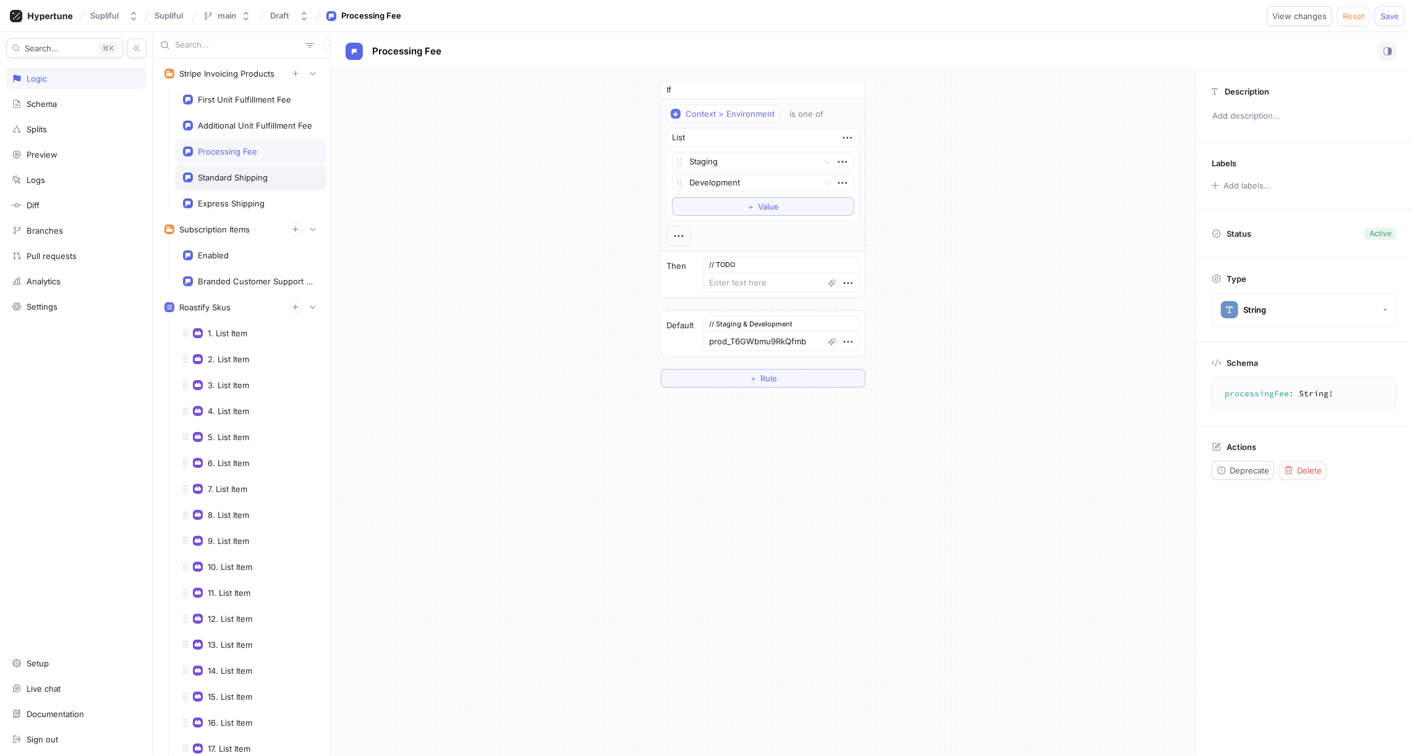
click at [228, 173] on div "Standard Shipping" at bounding box center [233, 178] width 70 height 10
click at [743, 278] on textarea "prod_T6GVeXcToI13E8" at bounding box center [782, 283] width 156 height 20
type textarea "x"
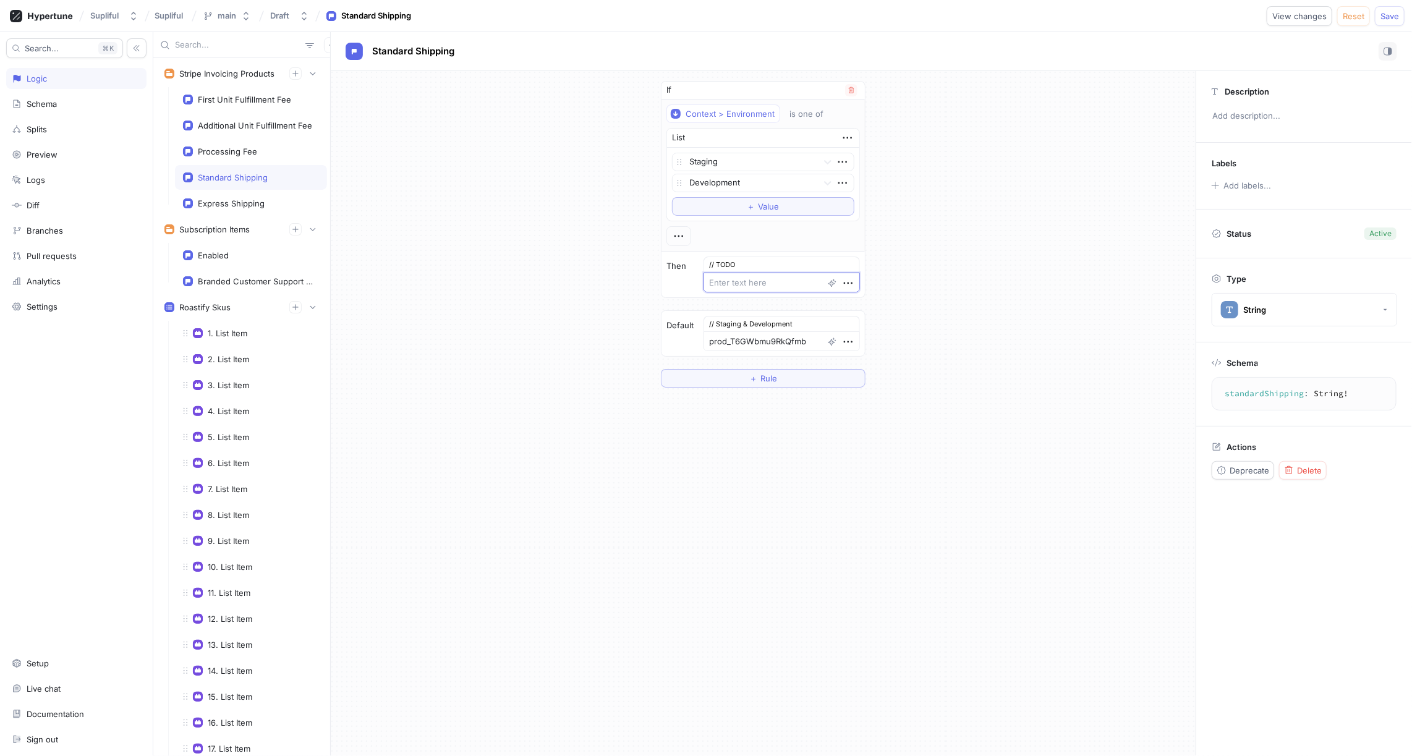
type textarea "prod_T6GVeXcToI13E8"
type textarea "x"
click at [740, 335] on textarea "prod_T6GWbmu9RkQfmb" at bounding box center [782, 341] width 156 height 20
type textarea "x"
paste textarea "prod_T6GVeXcToI13E8"
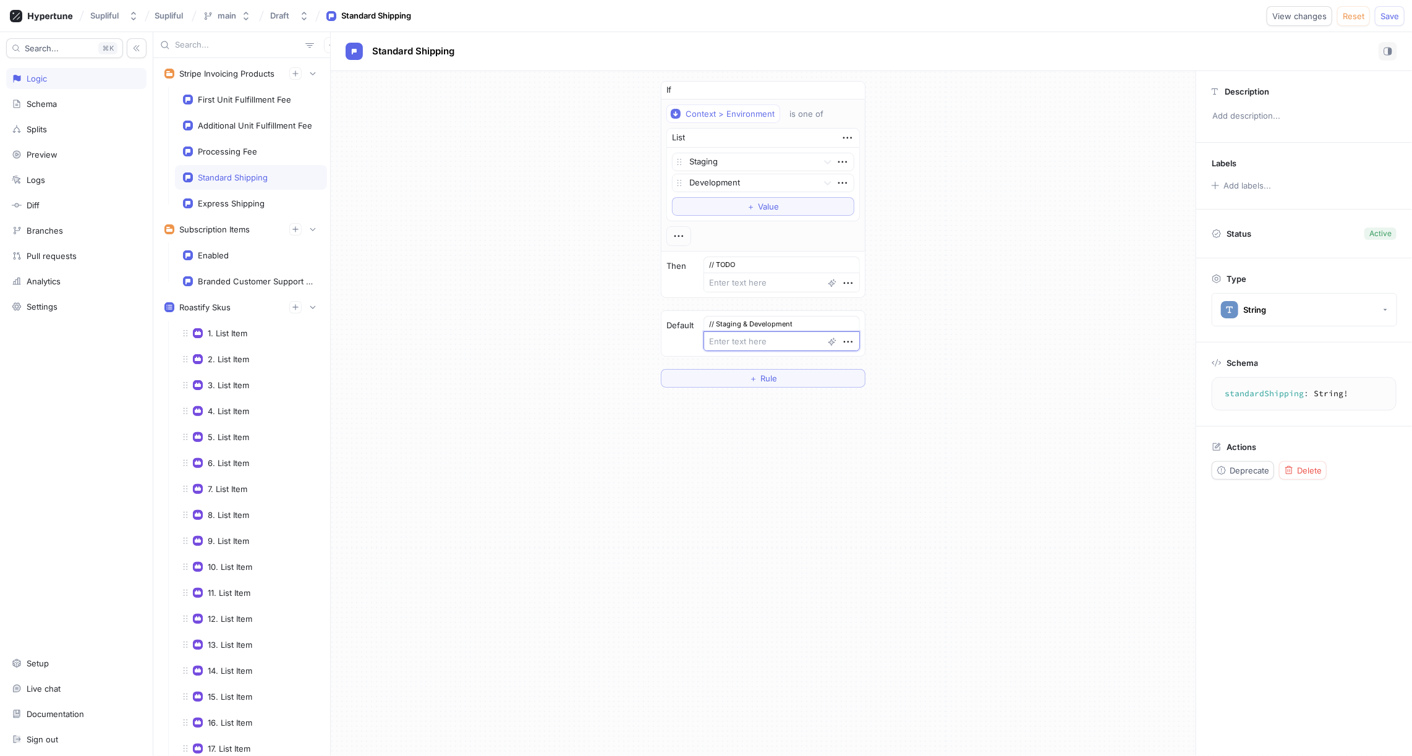
type textarea "prod_T6GVeXcToI13E8"
type textarea "x"
type textarea "prod_T6GVeXcToI13E8"
click at [237, 198] on div "Express Shipping" at bounding box center [231, 203] width 67 height 10
click at [232, 173] on div "Standard Shipping" at bounding box center [233, 178] width 70 height 10
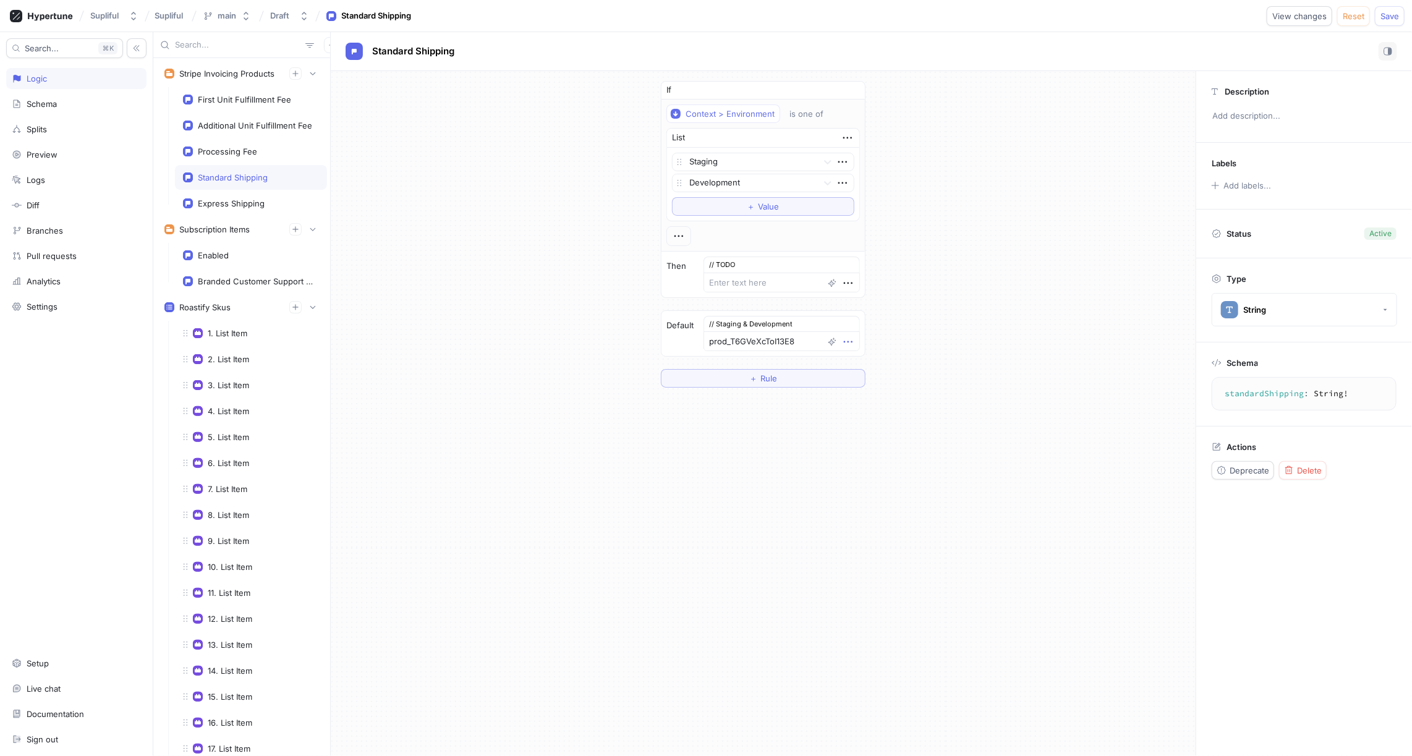
type textarea "x"
click at [845, 335] on icon "button" at bounding box center [849, 342] width 14 height 14
click at [874, 380] on p "Edit note" at bounding box center [873, 382] width 34 height 12
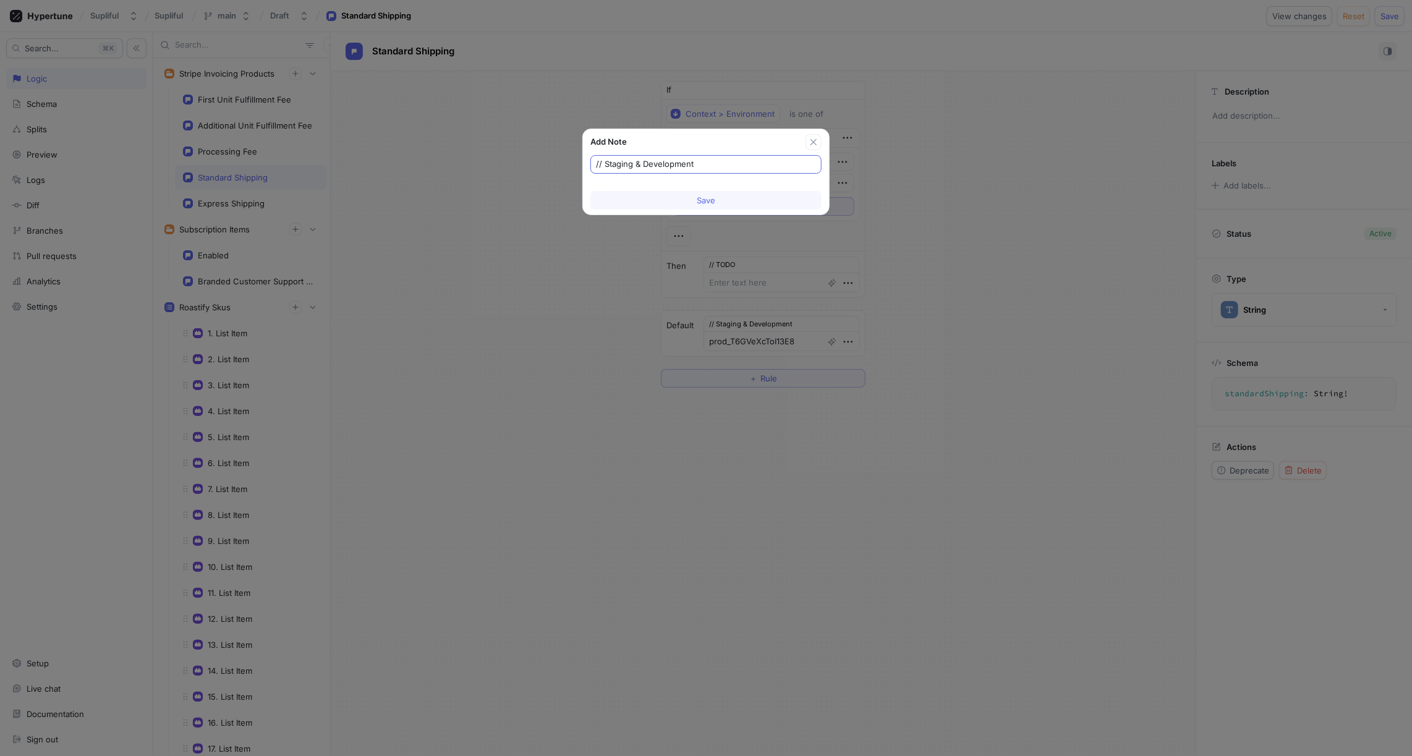
click at [657, 161] on input "// Staging & Development" at bounding box center [706, 164] width 220 height 12
click at [706, 198] on span "Save" at bounding box center [706, 200] width 19 height 7
type textarea "x"
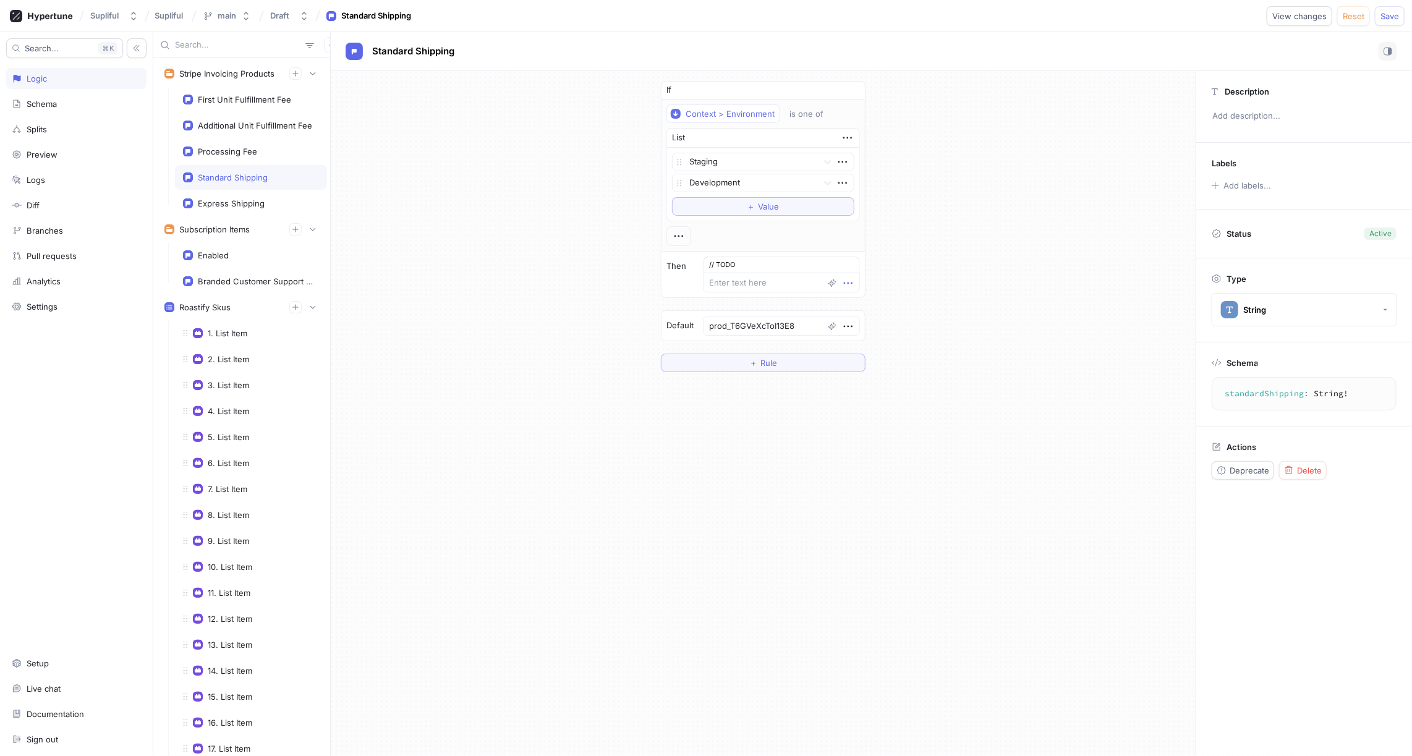
click at [847, 279] on icon "button" at bounding box center [849, 283] width 14 height 14
click at [870, 317] on p "Edit note" at bounding box center [873, 323] width 34 height 12
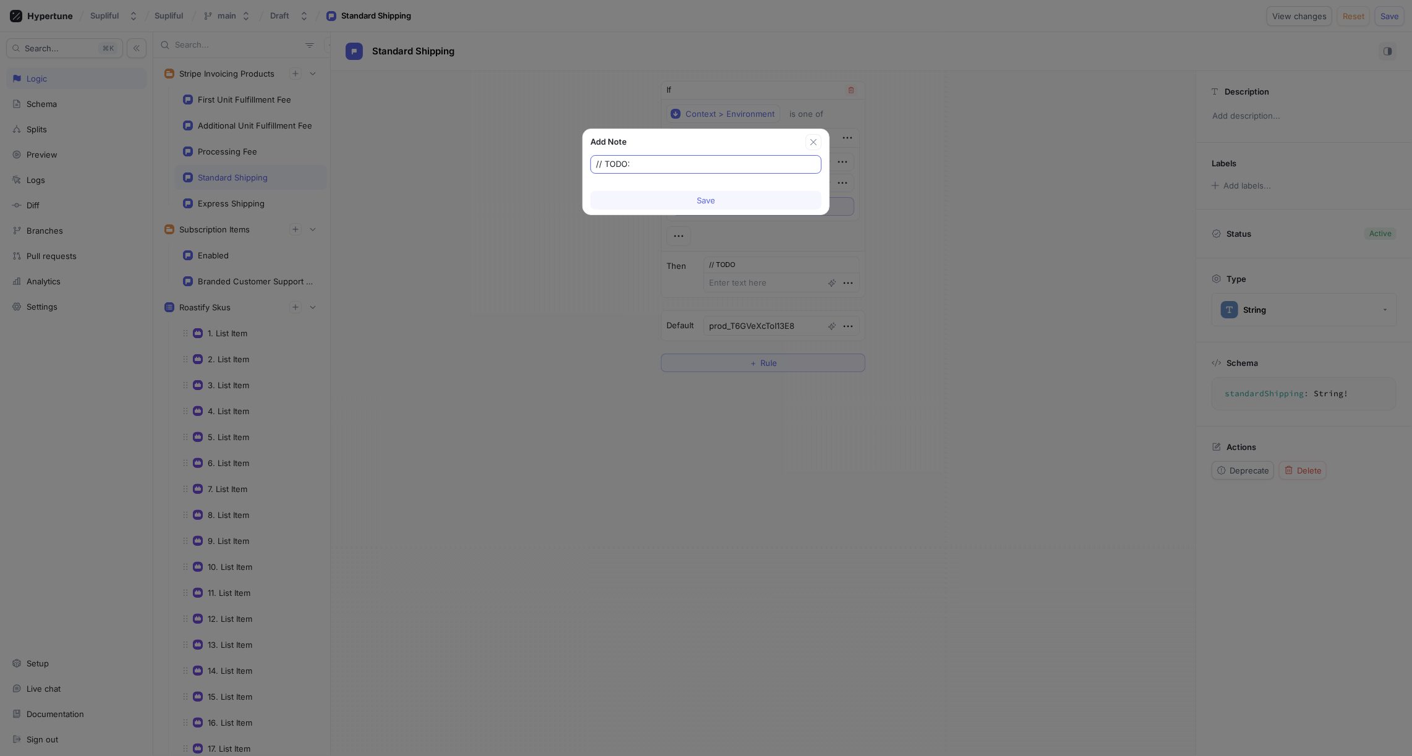
type input "// TODO:"
type textarea "x"
type input "// TODO: Production"
click at [687, 197] on button "Save" at bounding box center [706, 200] width 231 height 19
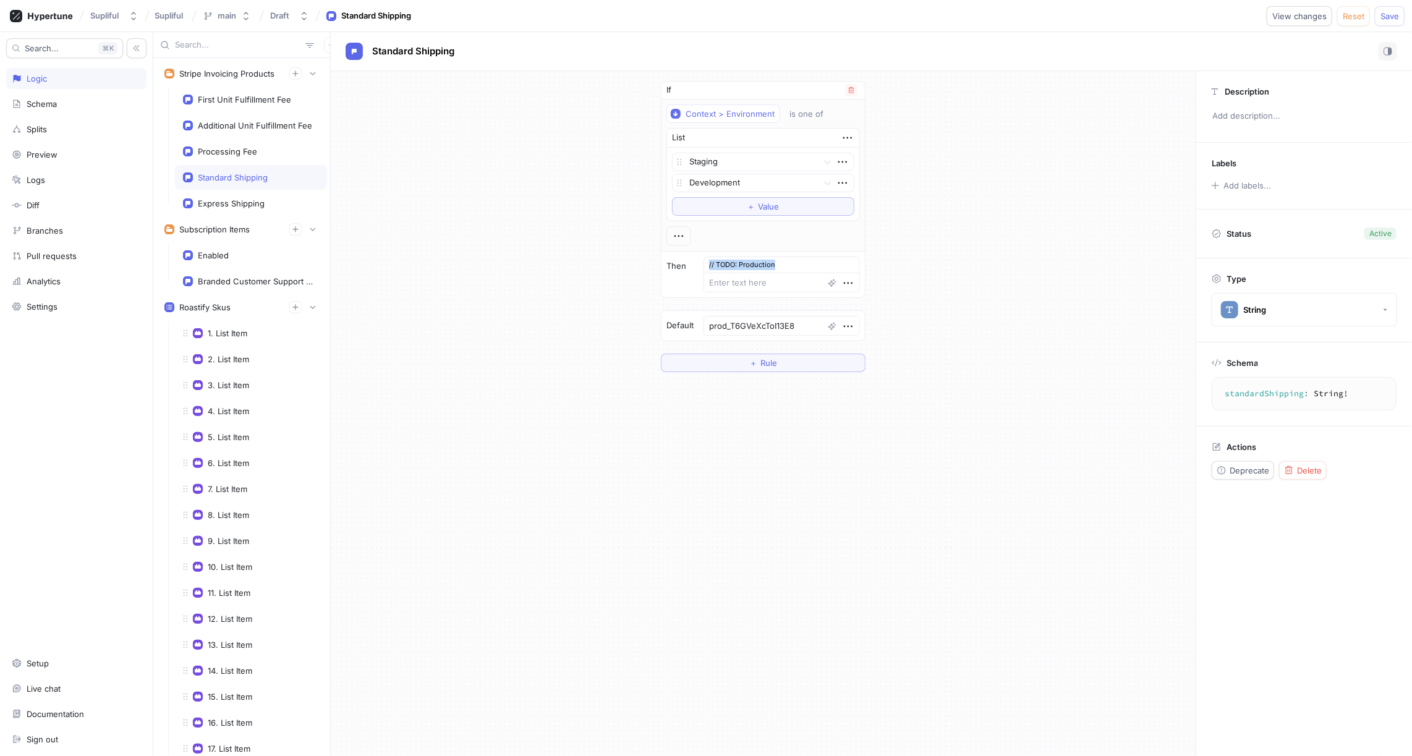
drag, startPoint x: 786, startPoint y: 263, endPoint x: 714, endPoint y: 263, distance: 71.7
click at [714, 263] on div "// TODO: Production" at bounding box center [782, 265] width 156 height 16
copy div "// TODO: Production"
click at [245, 200] on div "Express Shipping" at bounding box center [231, 203] width 67 height 10
click at [848, 341] on icon "button" at bounding box center [848, 342] width 9 height 2
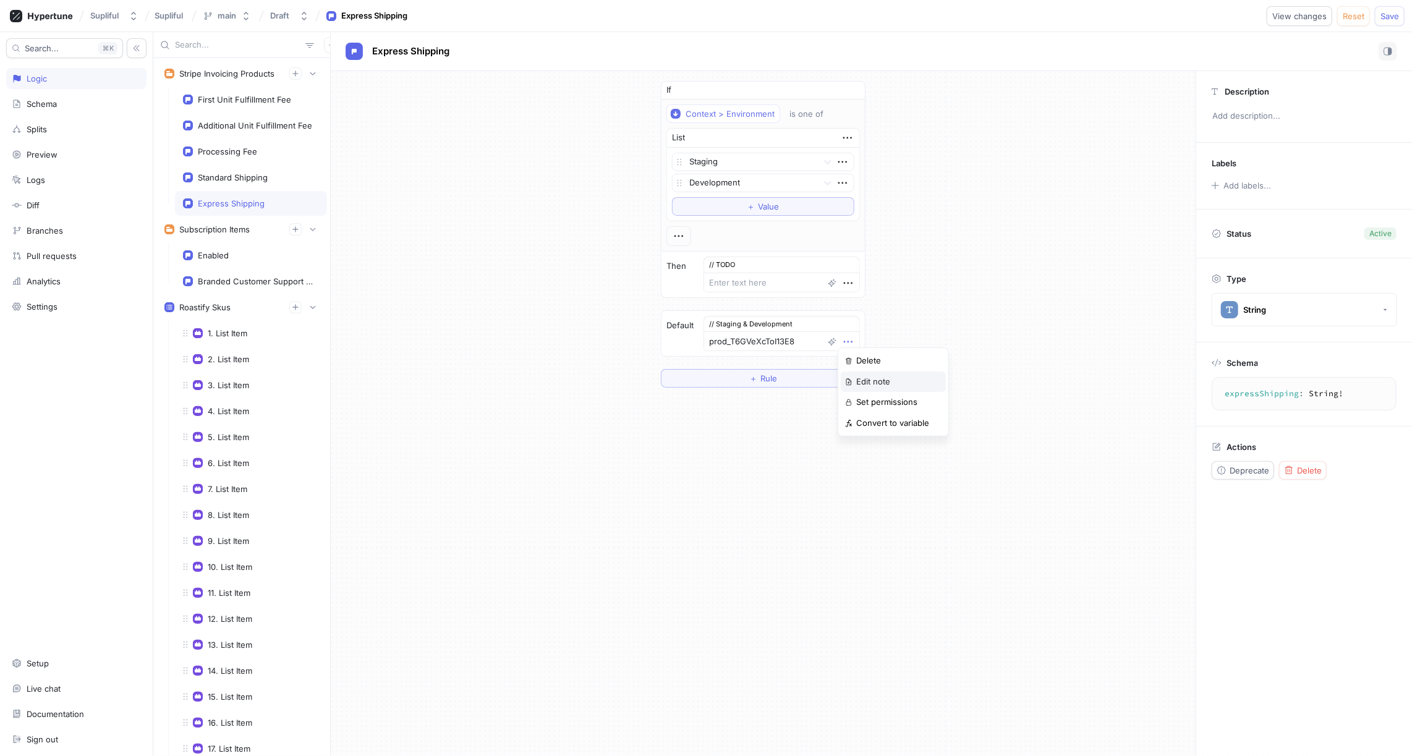
click at [874, 385] on p "Edit note" at bounding box center [873, 382] width 34 height 12
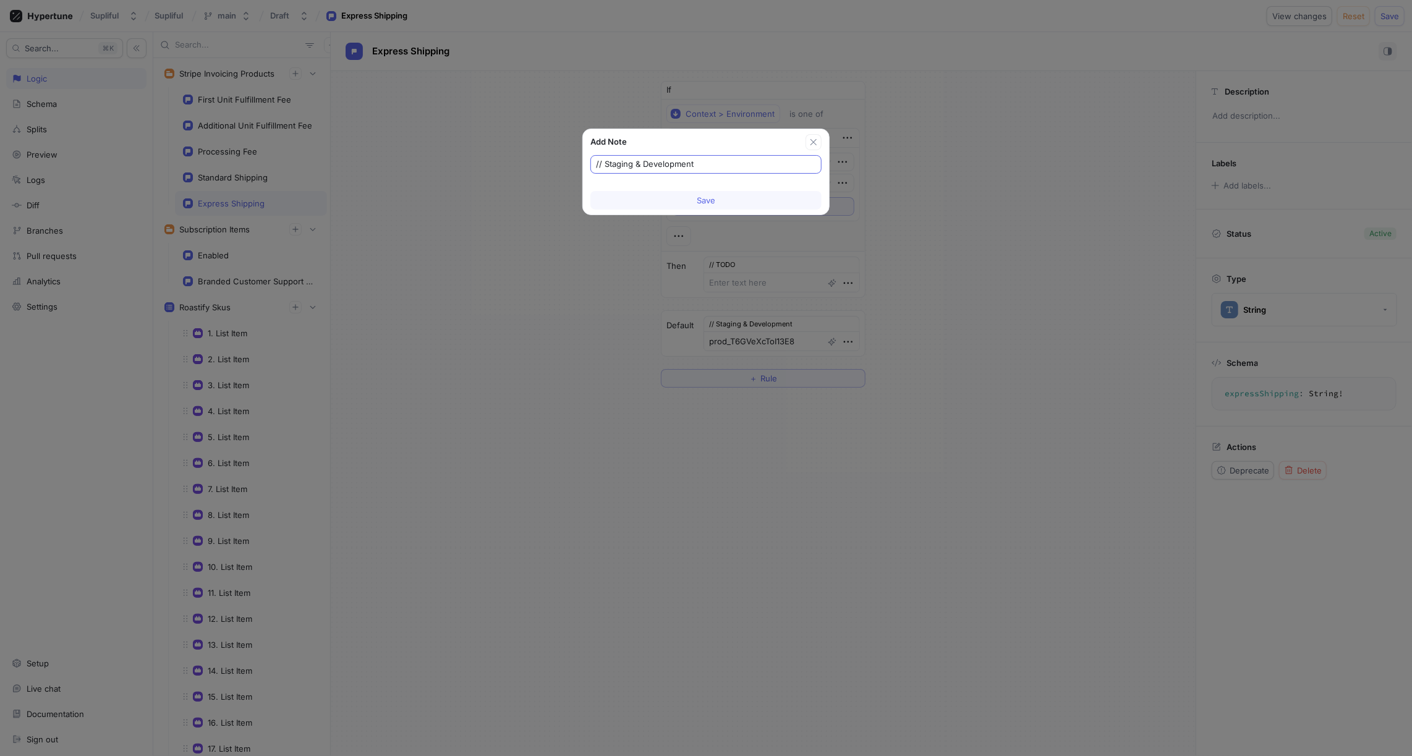
click at [675, 160] on input "// Staging & Development" at bounding box center [706, 164] width 220 height 12
type textarea "x"
click at [675, 160] on input "// Staging & Development" at bounding box center [706, 164] width 220 height 12
click at [710, 201] on span "Save" at bounding box center [706, 200] width 19 height 7
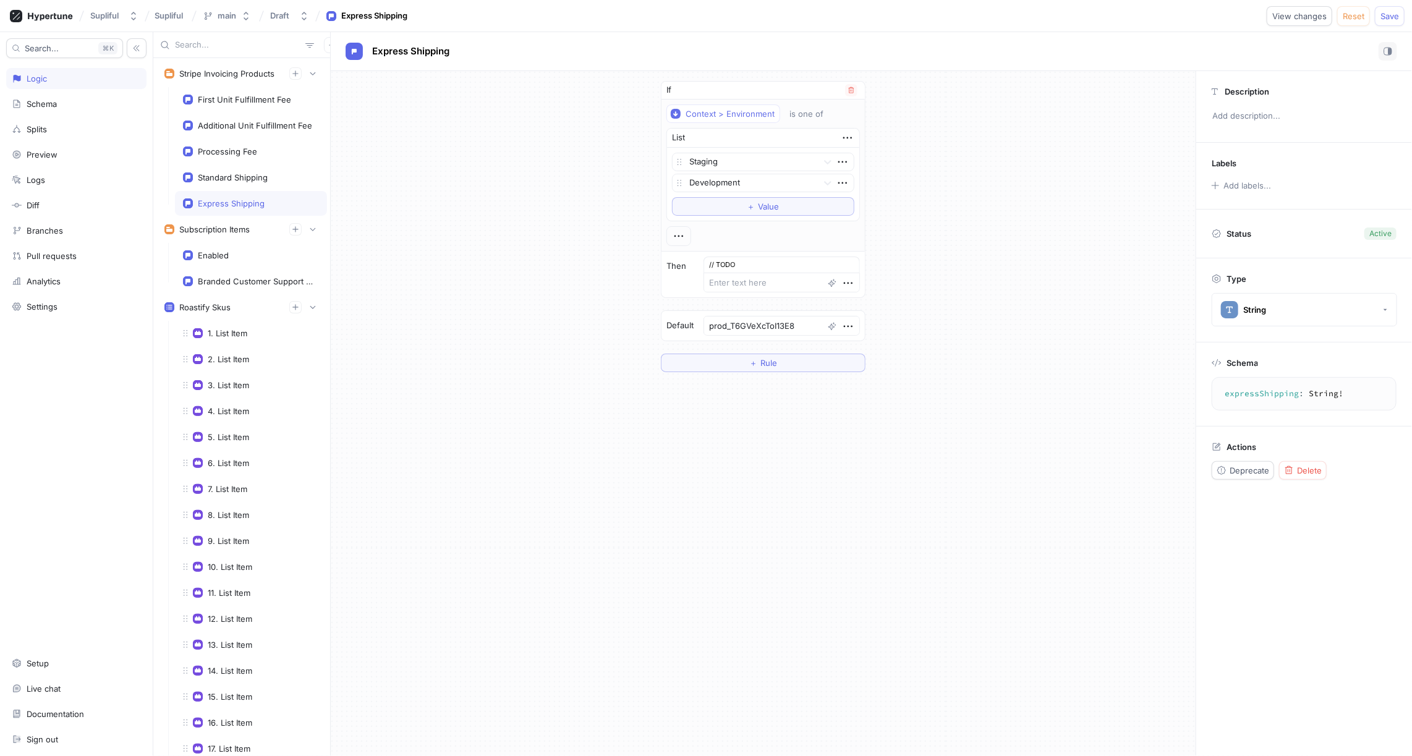
type textarea "x"
click at [845, 278] on icon "button" at bounding box center [849, 283] width 14 height 14
click at [878, 320] on p "Edit note" at bounding box center [873, 323] width 34 height 12
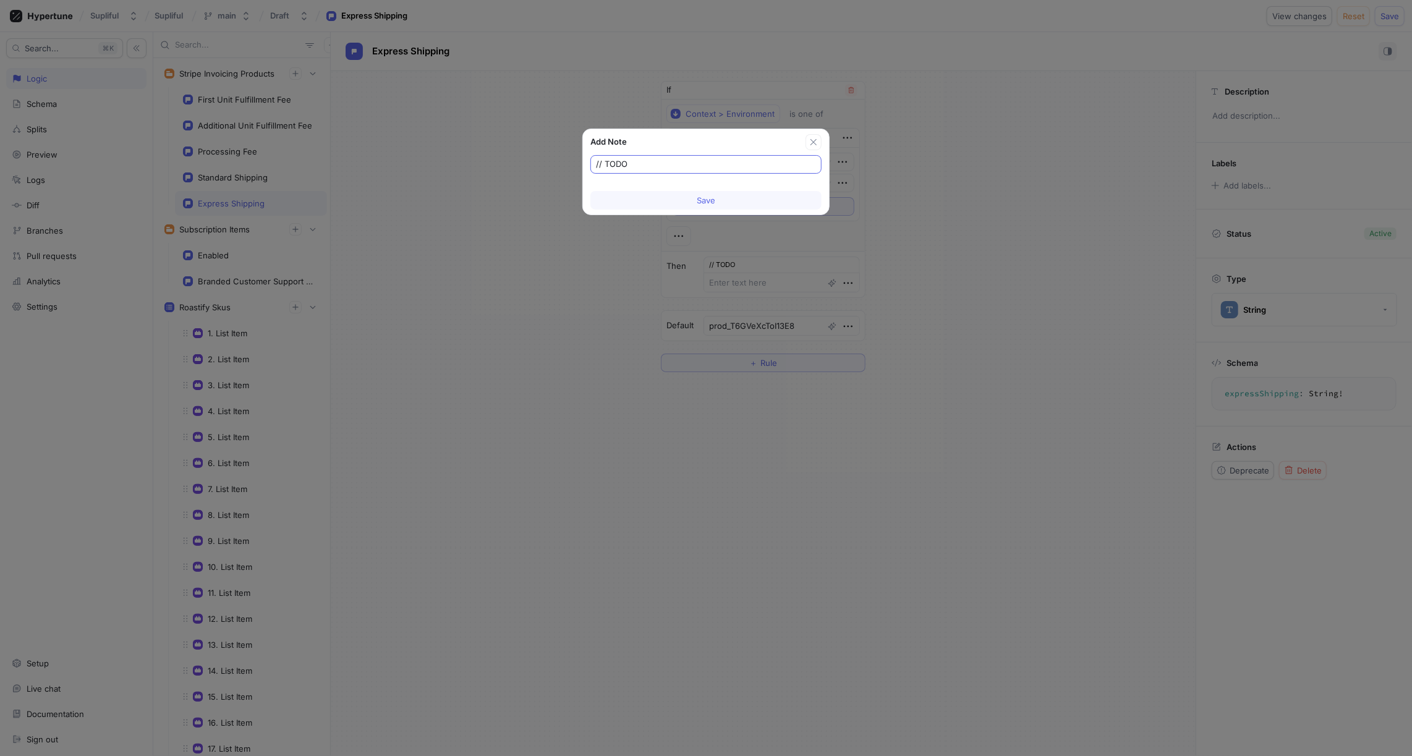
click at [676, 162] on input "// TODO" at bounding box center [706, 164] width 220 height 12
type input "// TODO: Production"
type textarea "x"
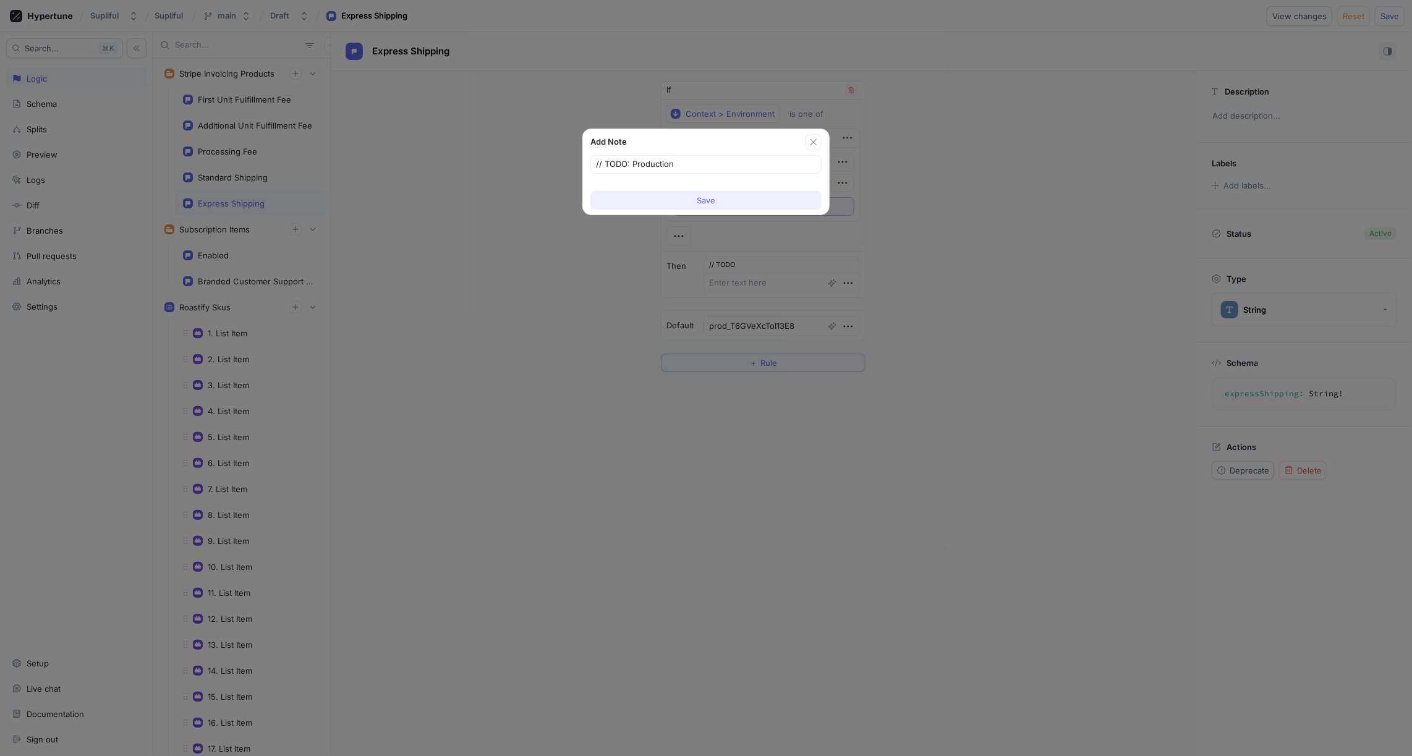
type input "// TODO: Production"
click at [705, 197] on span "Save" at bounding box center [706, 200] width 19 height 7
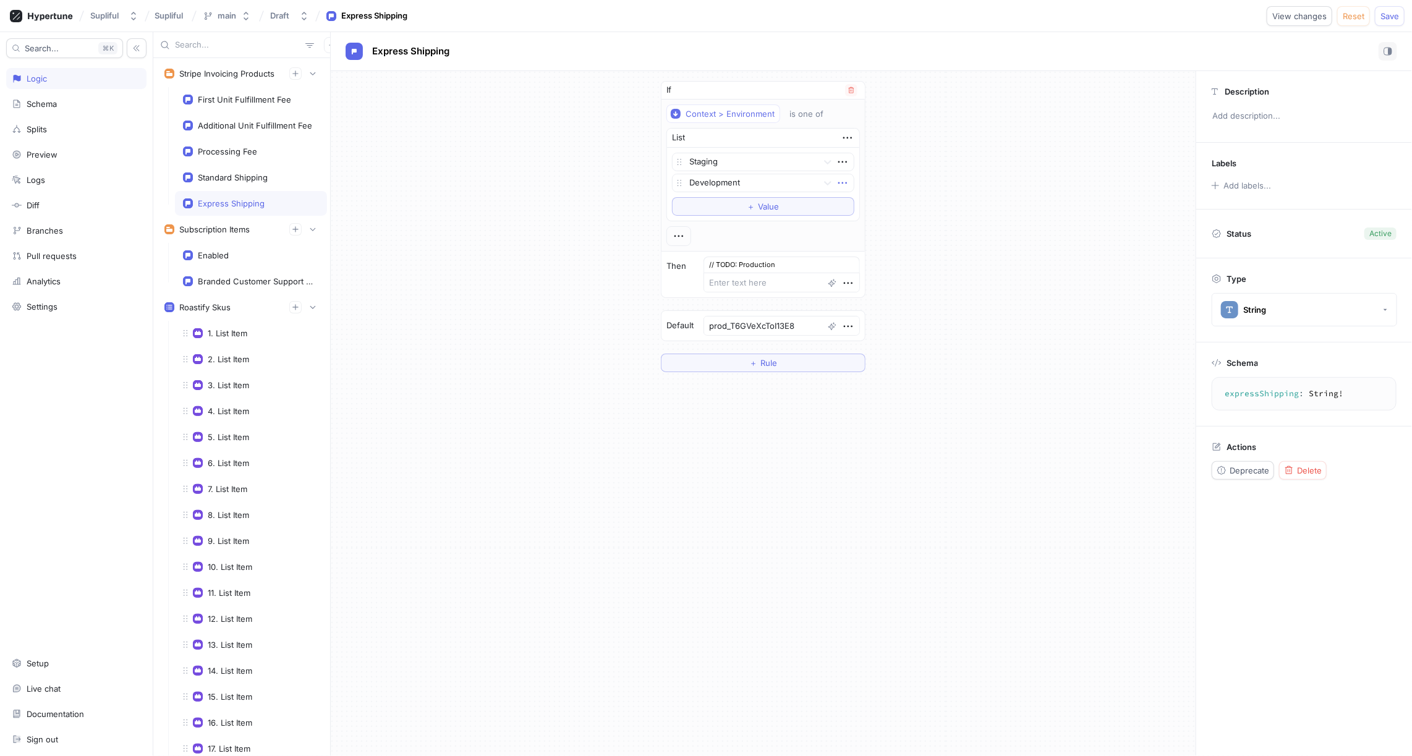
click at [843, 180] on icon "button" at bounding box center [843, 183] width 14 height 14
click at [867, 210] on div "Delete" at bounding box center [888, 204] width 105 height 21
click at [827, 159] on icon at bounding box center [828, 162] width 12 height 12
click at [739, 182] on div "Production" at bounding box center [763, 187] width 181 height 20
click at [252, 269] on div "Branded Customer Support Price Id" at bounding box center [251, 281] width 152 height 25
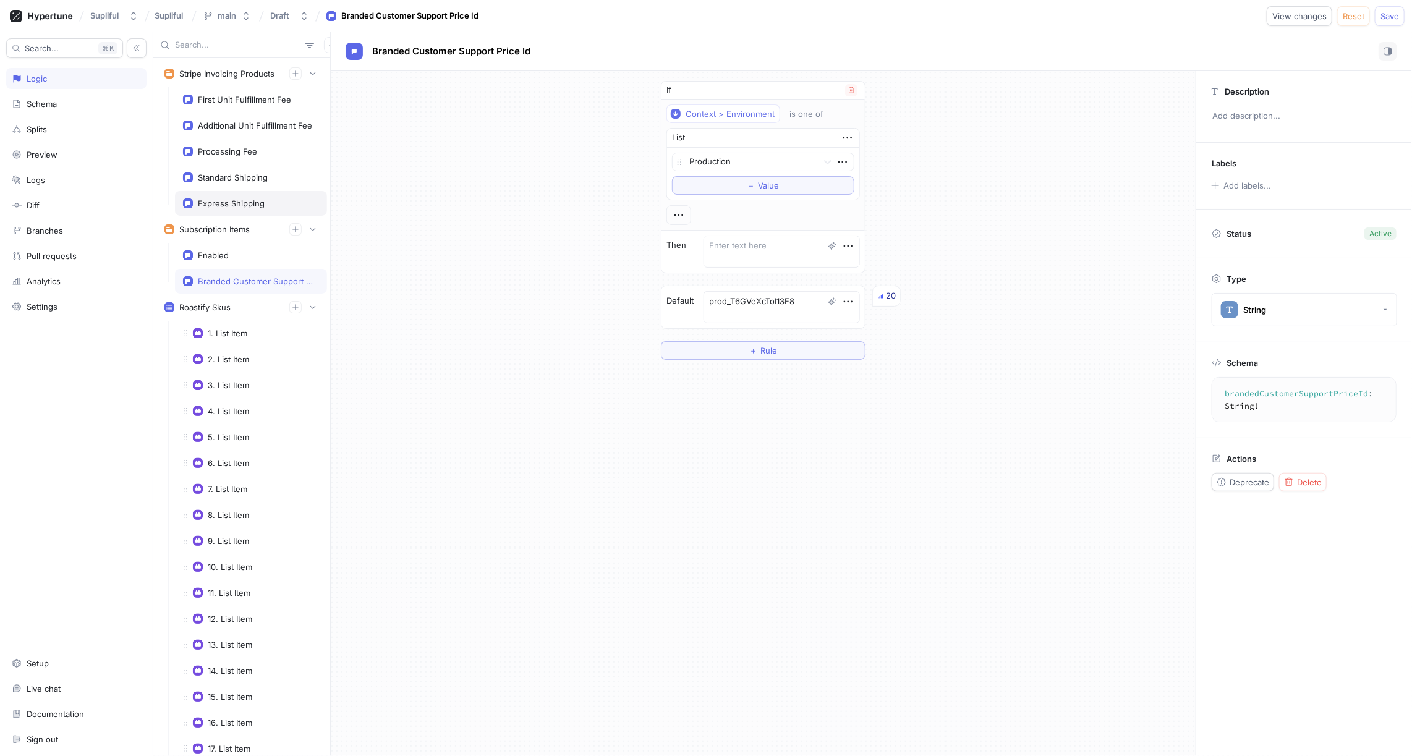
click at [238, 198] on div "Express Shipping" at bounding box center [231, 203] width 67 height 10
click at [235, 174] on div "Standard Shipping" at bounding box center [233, 178] width 70 height 10
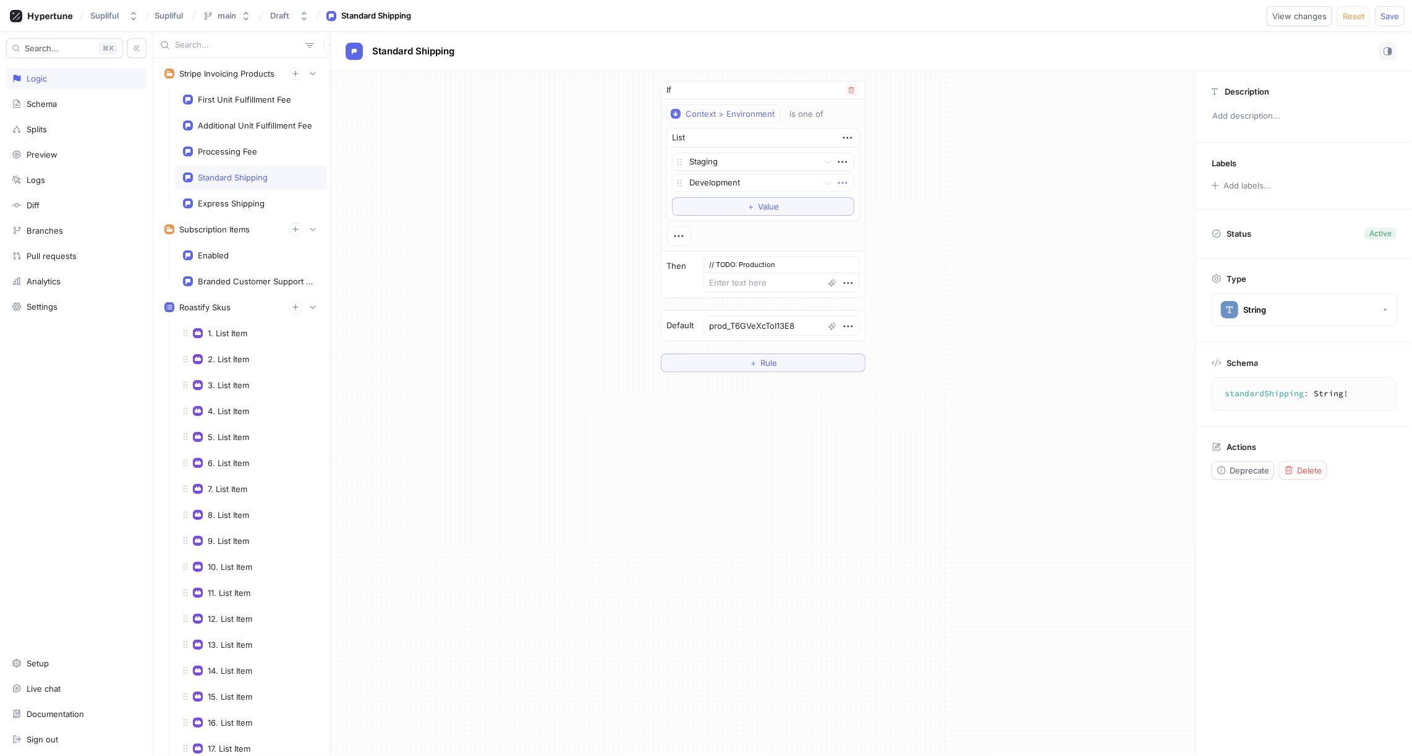
click at [842, 178] on icon "button" at bounding box center [843, 183] width 14 height 14
click at [862, 207] on p "Delete" at bounding box center [863, 204] width 25 height 12
click at [825, 161] on icon at bounding box center [827, 162] width 7 height 4
click at [733, 184] on div "Production" at bounding box center [763, 187] width 181 height 20
click at [260, 151] on div "Processing Fee" at bounding box center [251, 152] width 136 height 10
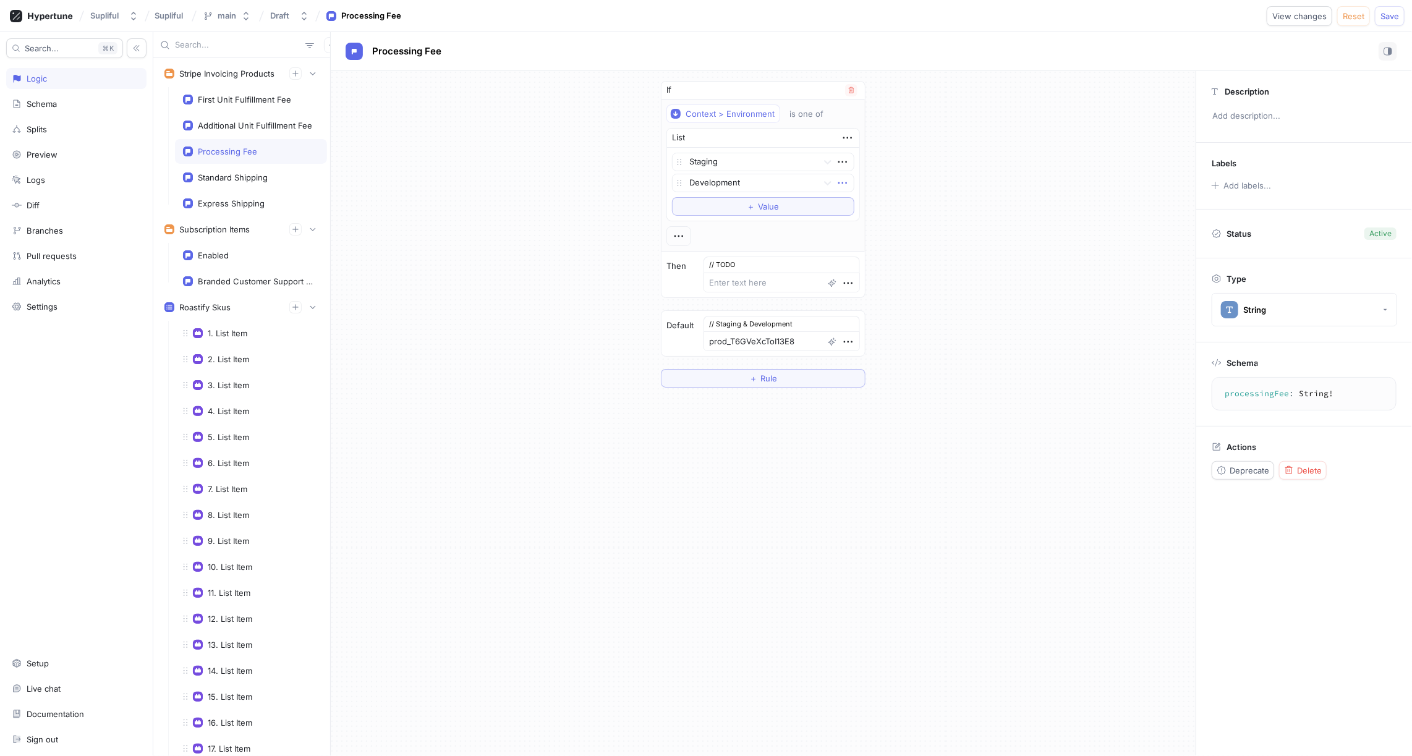
click at [843, 181] on icon "button" at bounding box center [843, 183] width 14 height 14
click at [852, 203] on p "Delete" at bounding box center [863, 204] width 25 height 12
click at [817, 163] on div at bounding box center [828, 162] width 22 height 22
click at [713, 184] on div "Production" at bounding box center [763, 187] width 181 height 20
type textarea "x"
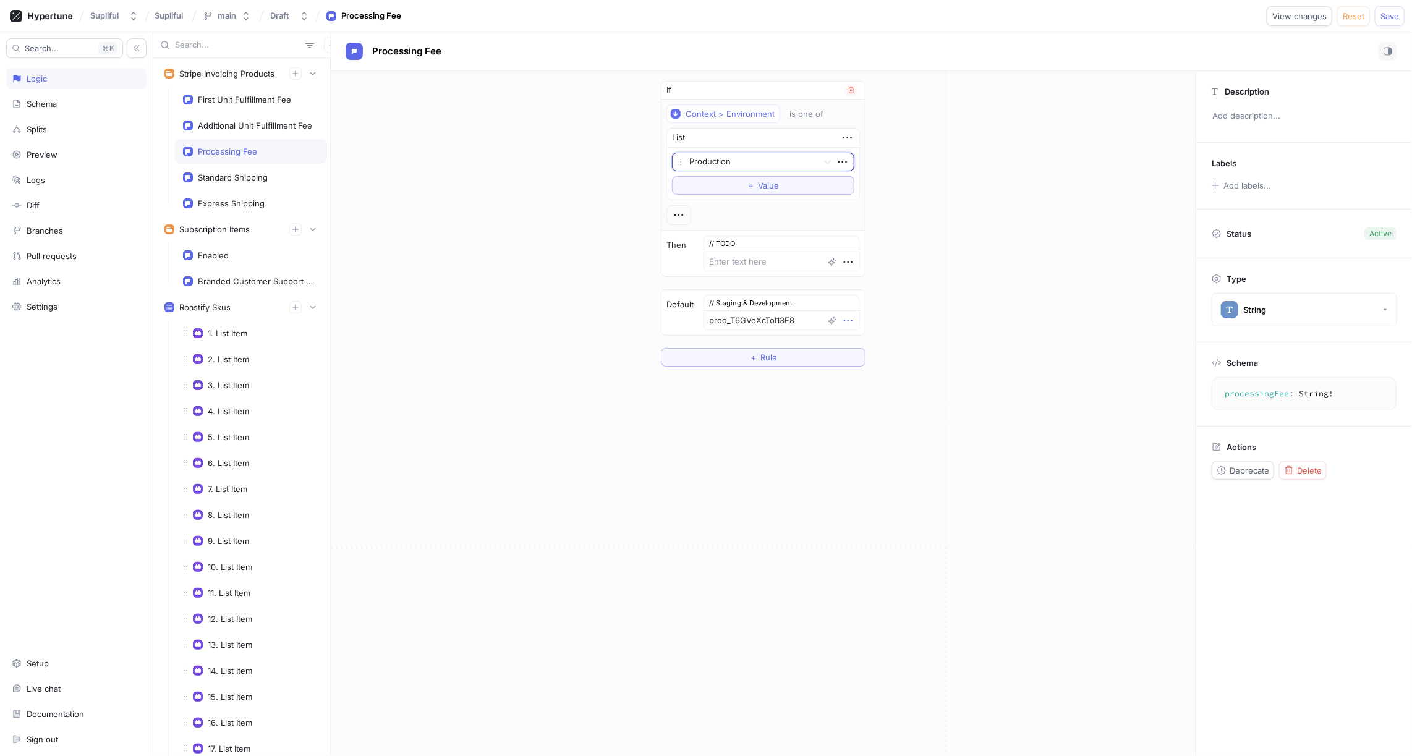
click at [848, 320] on icon "button" at bounding box center [848, 321] width 9 height 2
click at [871, 357] on p "Edit note" at bounding box center [873, 361] width 34 height 12
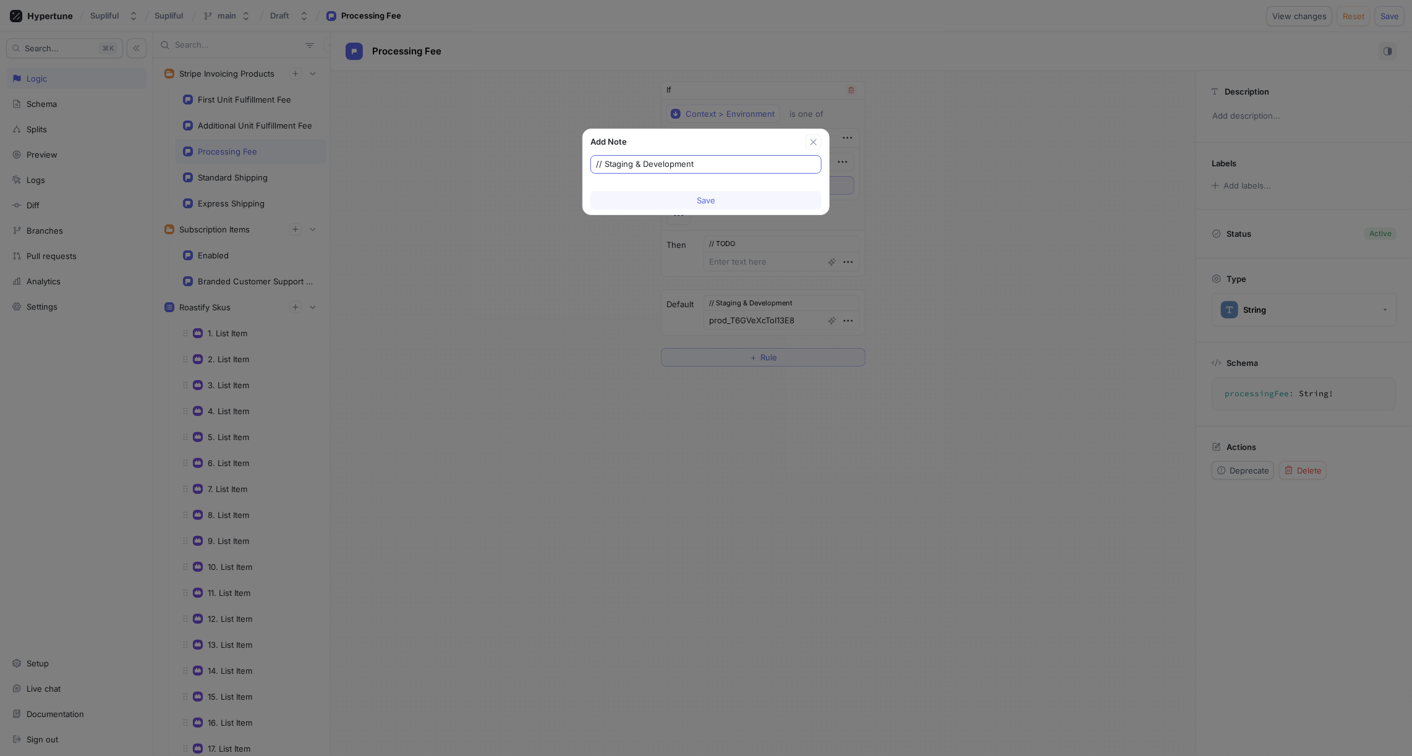
click at [676, 164] on input "// Staging & Development" at bounding box center [706, 164] width 220 height 12
click at [697, 198] on span "Save" at bounding box center [706, 200] width 19 height 7
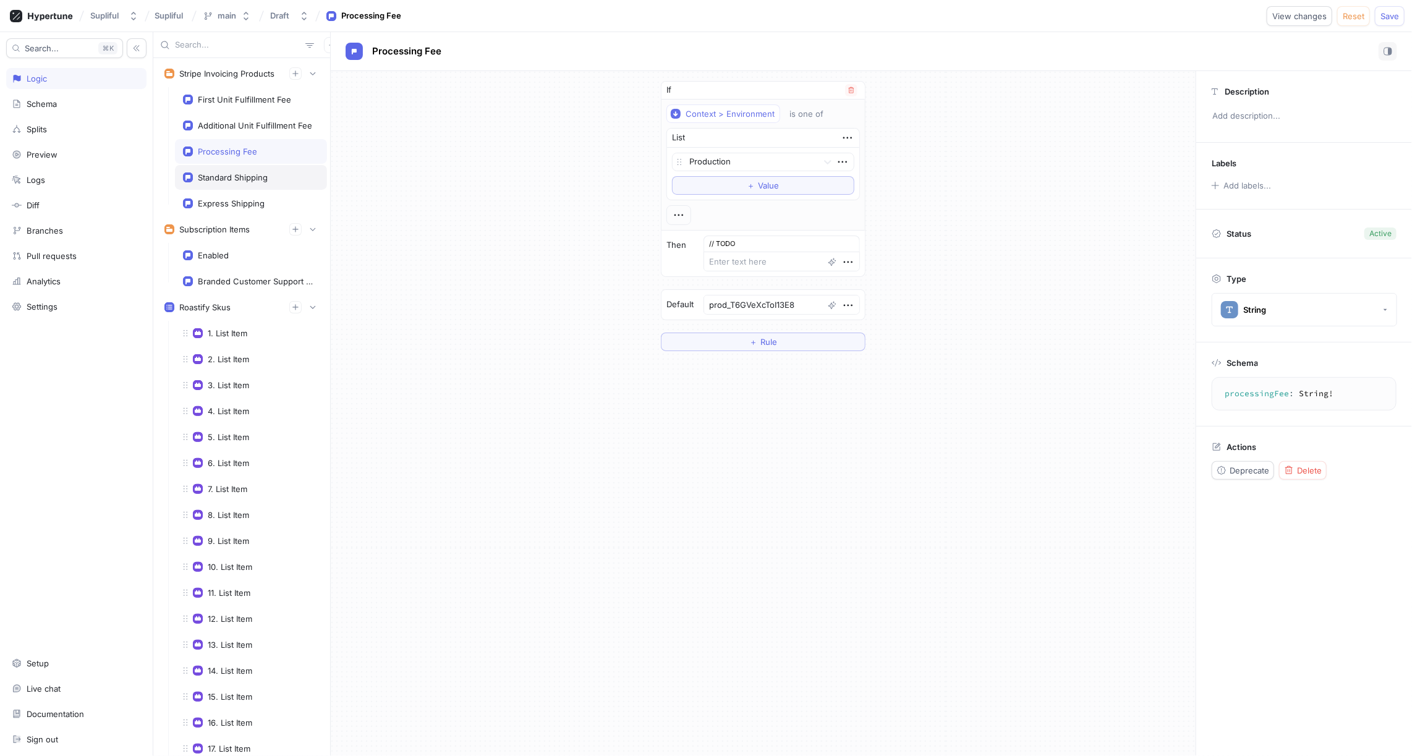
click at [269, 177] on div "Standard Shipping" at bounding box center [251, 178] width 136 height 10
click at [242, 147] on div "Processing Fee" at bounding box center [227, 152] width 59 height 10
click at [231, 127] on div "Additional Unit Fulfillment Fee" at bounding box center [255, 126] width 114 height 10
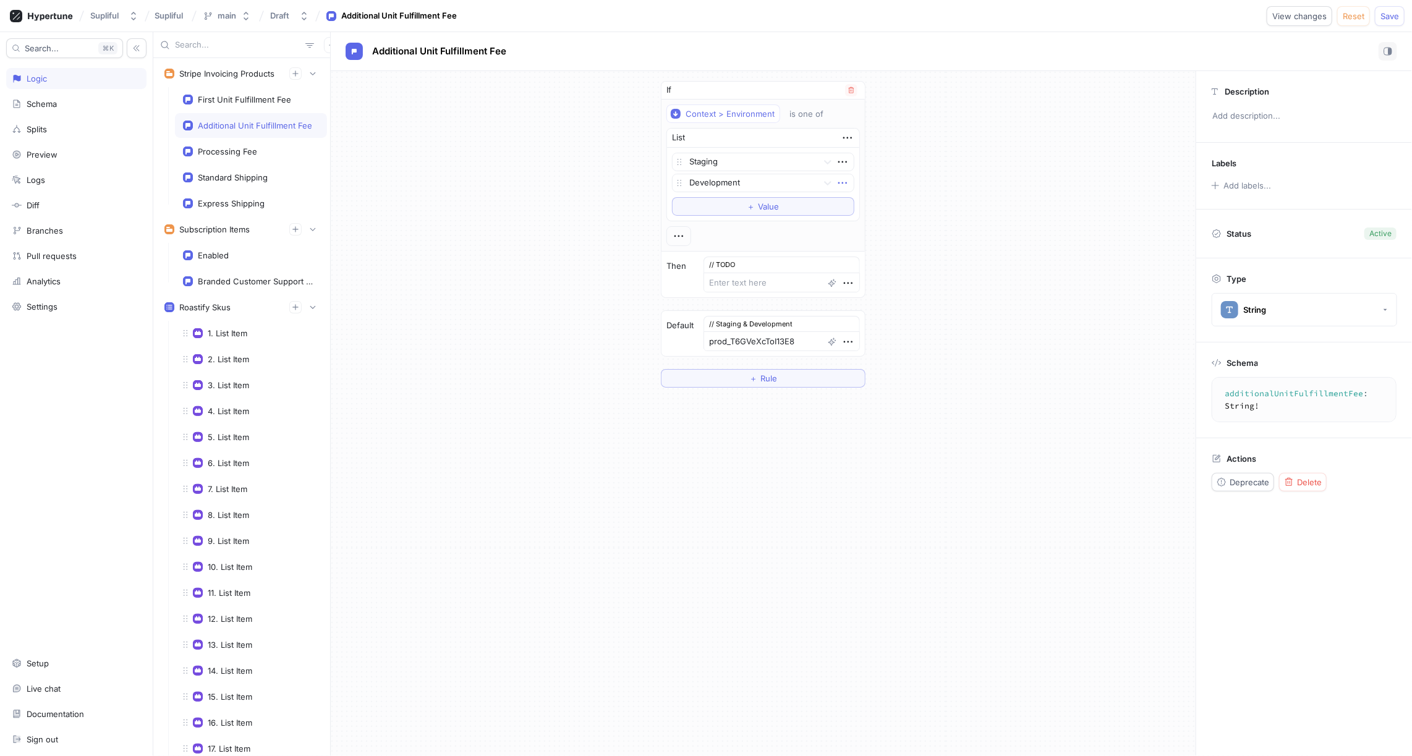
click at [840, 181] on icon "button" at bounding box center [843, 183] width 14 height 14
click at [861, 208] on p "Delete" at bounding box center [863, 204] width 25 height 12
click at [824, 160] on icon at bounding box center [827, 162] width 7 height 4
click at [741, 183] on div "Production" at bounding box center [763, 187] width 181 height 20
type textarea "x"
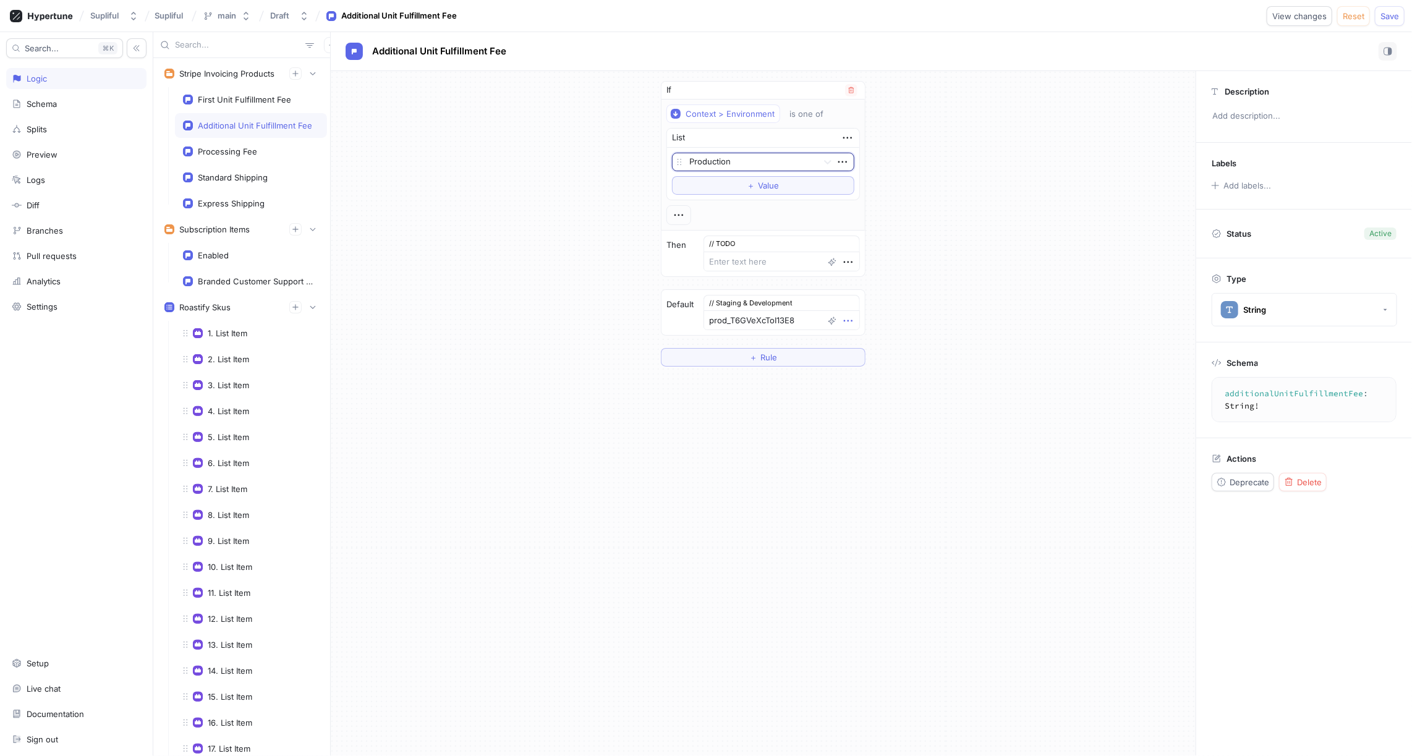
click at [848, 320] on icon "button" at bounding box center [848, 321] width 9 height 2
click at [866, 351] on div "Edit note" at bounding box center [893, 361] width 105 height 21
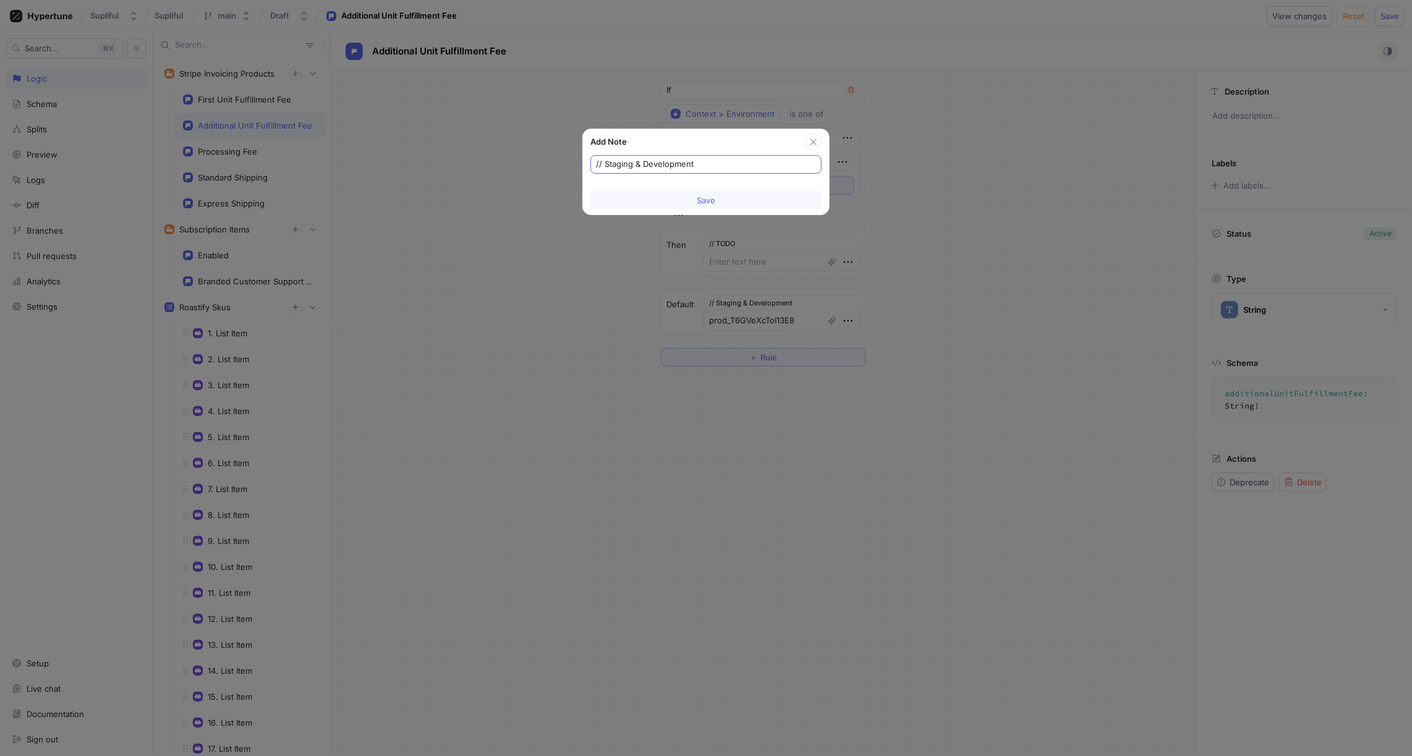
click at [668, 161] on input "// Staging & Development" at bounding box center [706, 164] width 220 height 12
click at [696, 197] on button "Save" at bounding box center [706, 200] width 231 height 19
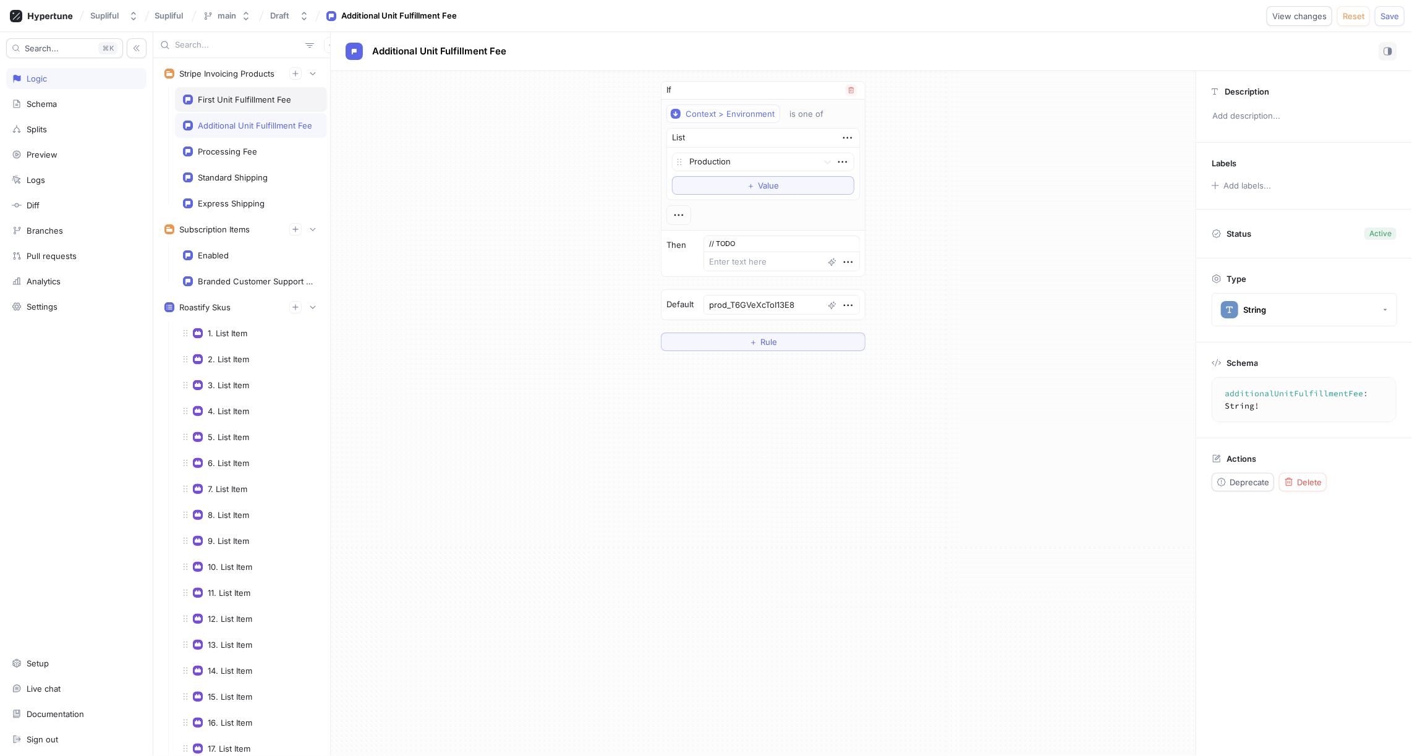
click at [241, 96] on div "First Unit Fulfillment Fee" at bounding box center [244, 100] width 93 height 10
type textarea "x"
click at [847, 318] on icon "button" at bounding box center [849, 321] width 14 height 14
click at [875, 357] on p "Edit note" at bounding box center [873, 361] width 34 height 12
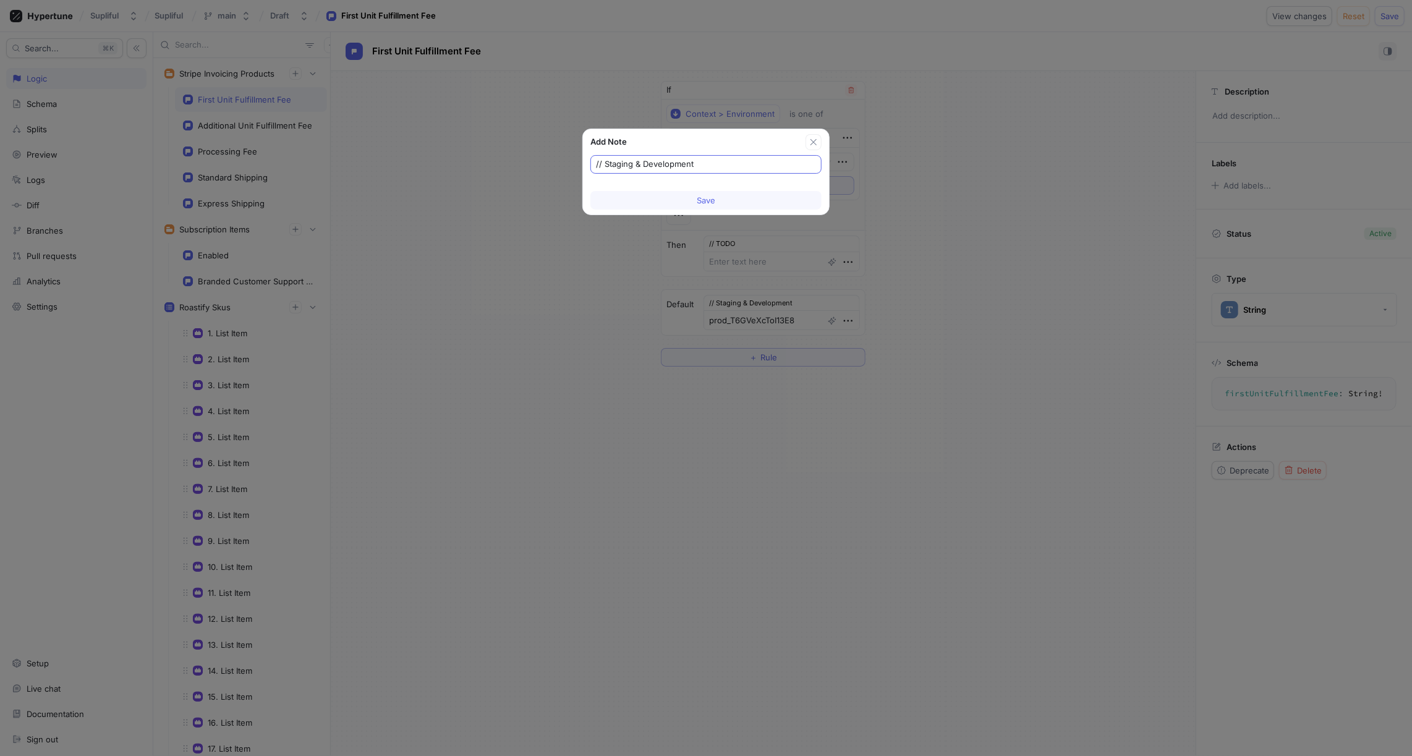
click at [646, 161] on input "// Staging & Development" at bounding box center [706, 164] width 220 height 12
type textarea "x"
click at [678, 203] on button "Save" at bounding box center [706, 200] width 231 height 19
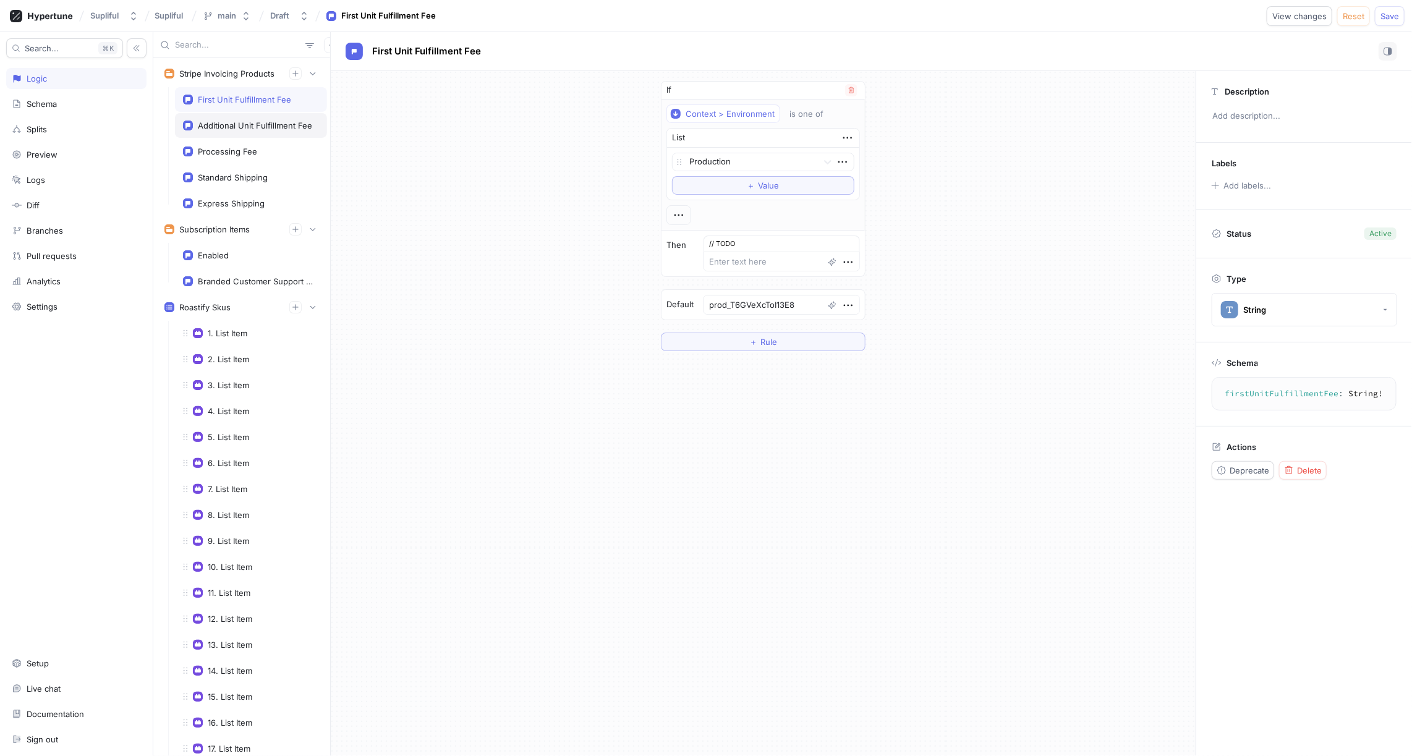
click at [256, 126] on div "Additional Unit Fulfillment Fee" at bounding box center [255, 126] width 114 height 10
click at [257, 147] on div "Processing Fee" at bounding box center [251, 152] width 136 height 10
click at [255, 174] on div "Standard Shipping" at bounding box center [233, 178] width 70 height 10
click at [260, 198] on div "Express Shipping" at bounding box center [231, 203] width 67 height 10
click at [253, 173] on div "Standard Shipping" at bounding box center [233, 178] width 70 height 10
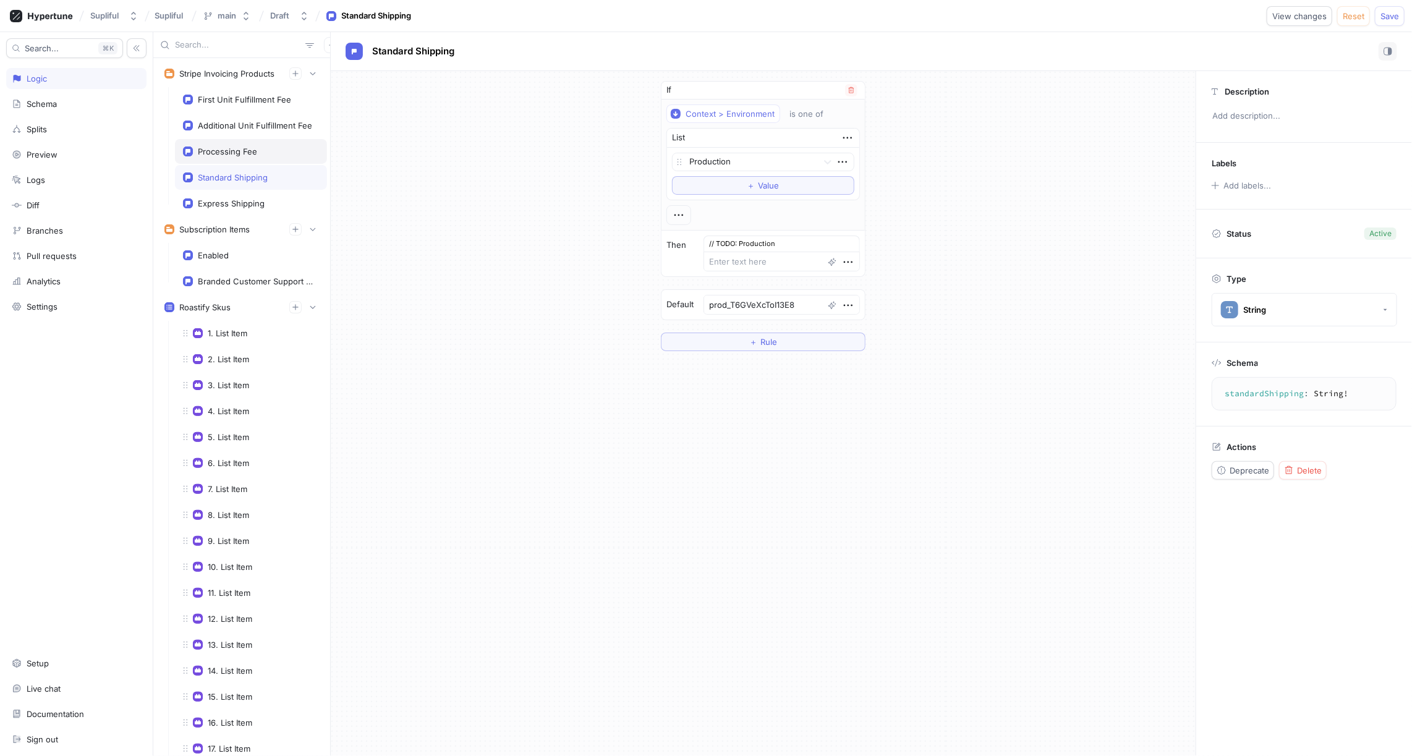
click at [247, 155] on div "Processing Fee" at bounding box center [251, 151] width 152 height 25
click at [845, 257] on icon "button" at bounding box center [849, 262] width 14 height 14
click at [869, 302] on p "Edit note" at bounding box center [873, 303] width 34 height 12
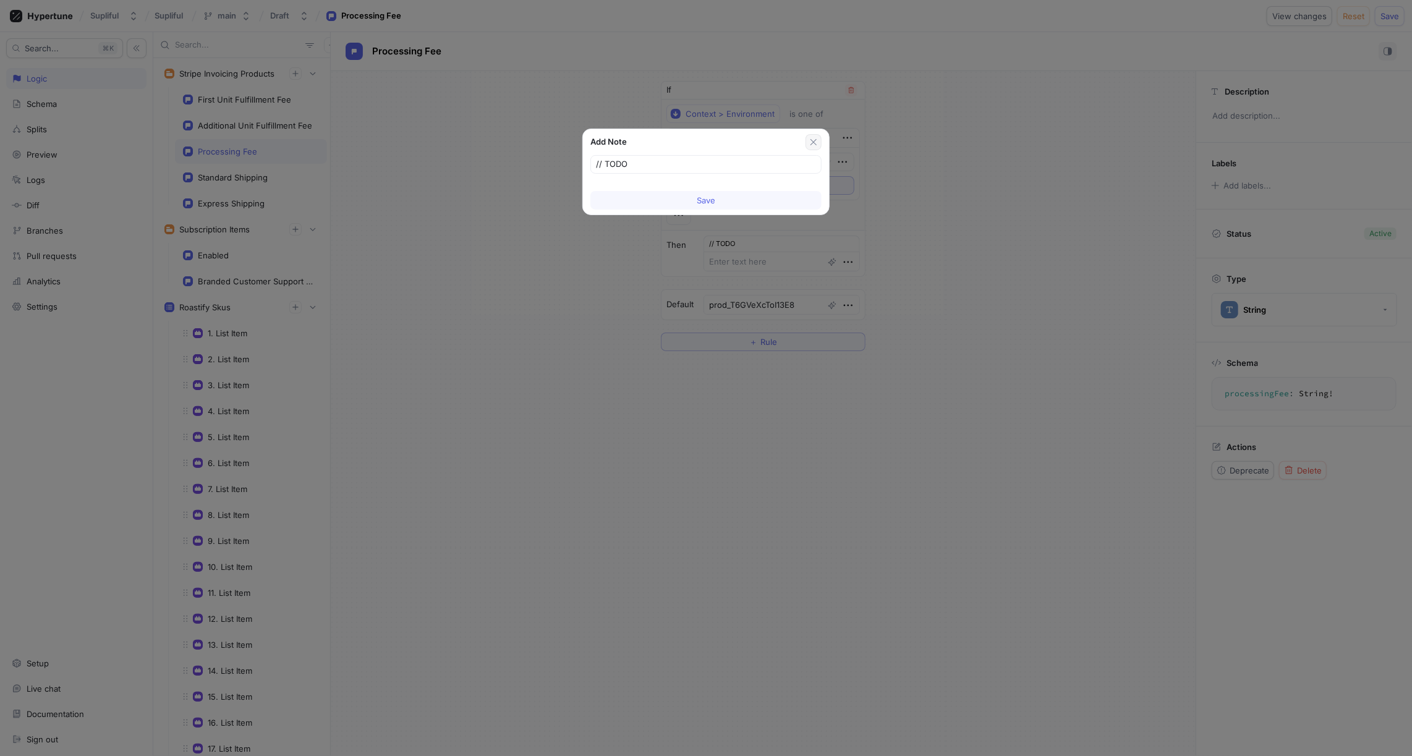
click at [813, 143] on icon "button" at bounding box center [814, 142] width 10 height 10
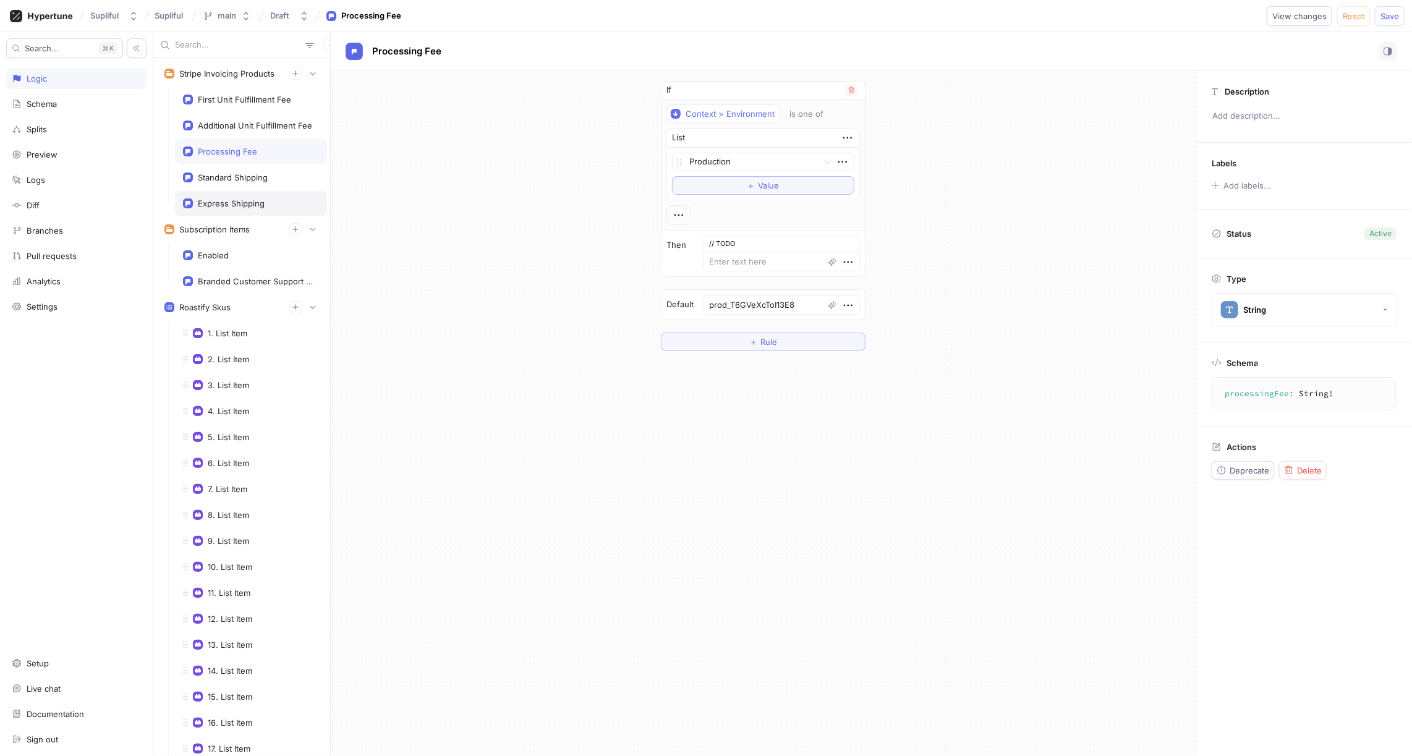
click at [275, 202] on div "Express Shipping" at bounding box center [251, 203] width 136 height 10
click at [848, 258] on icon "button" at bounding box center [849, 262] width 14 height 14
click at [881, 304] on p "Edit note" at bounding box center [873, 303] width 34 height 12
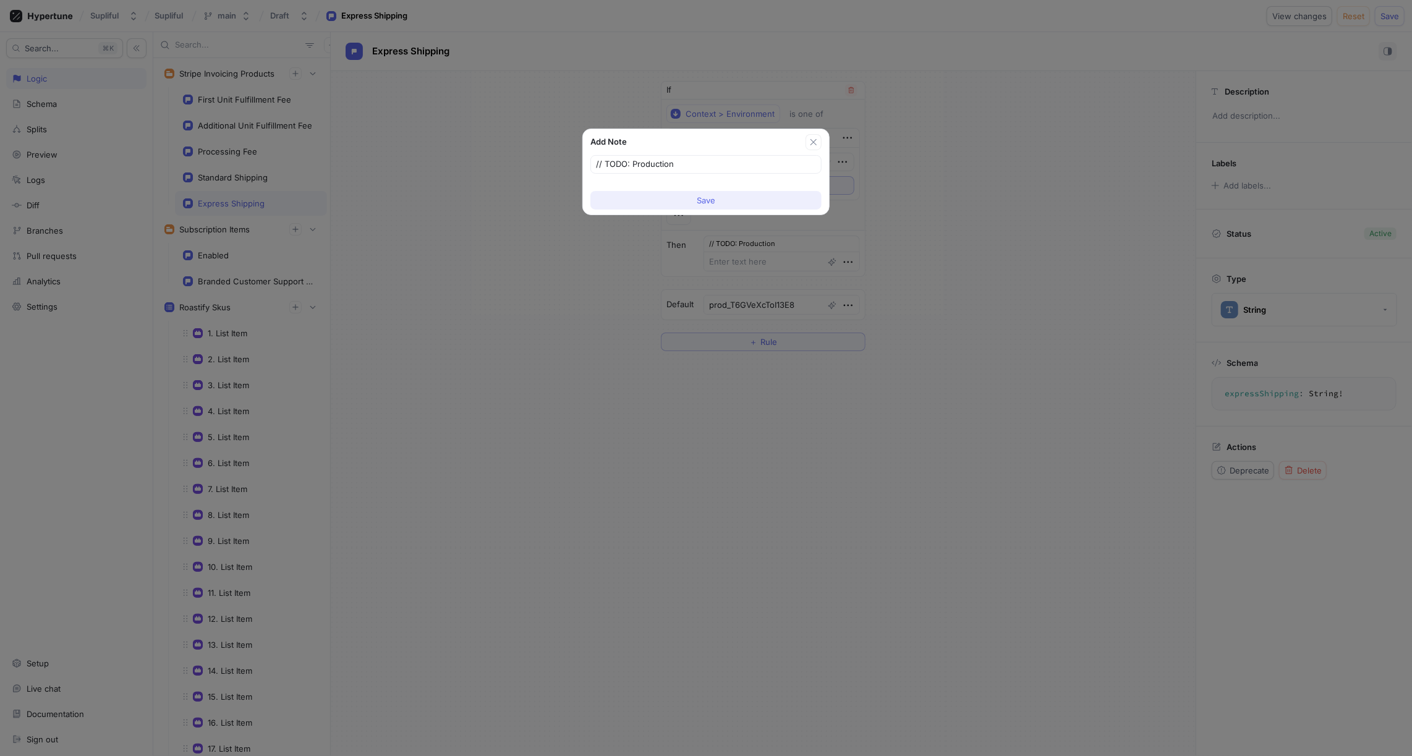
type textarea "x"
type input "// TODO"
click at [730, 204] on button "Save" at bounding box center [706, 200] width 231 height 19
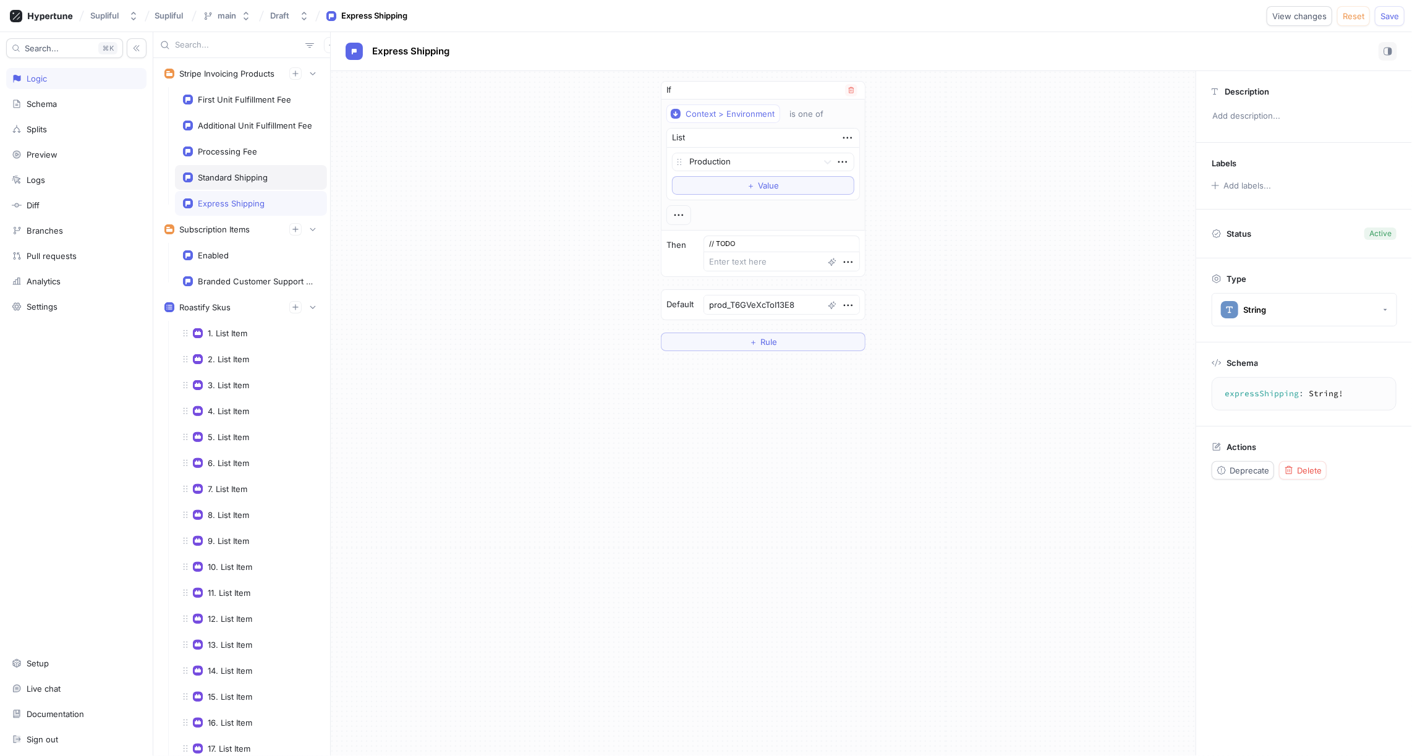
click at [273, 179] on div "Standard Shipping" at bounding box center [251, 178] width 136 height 10
type textarea "x"
click at [843, 258] on icon "button" at bounding box center [849, 262] width 14 height 14
click at [871, 301] on p "Edit note" at bounding box center [873, 303] width 34 height 12
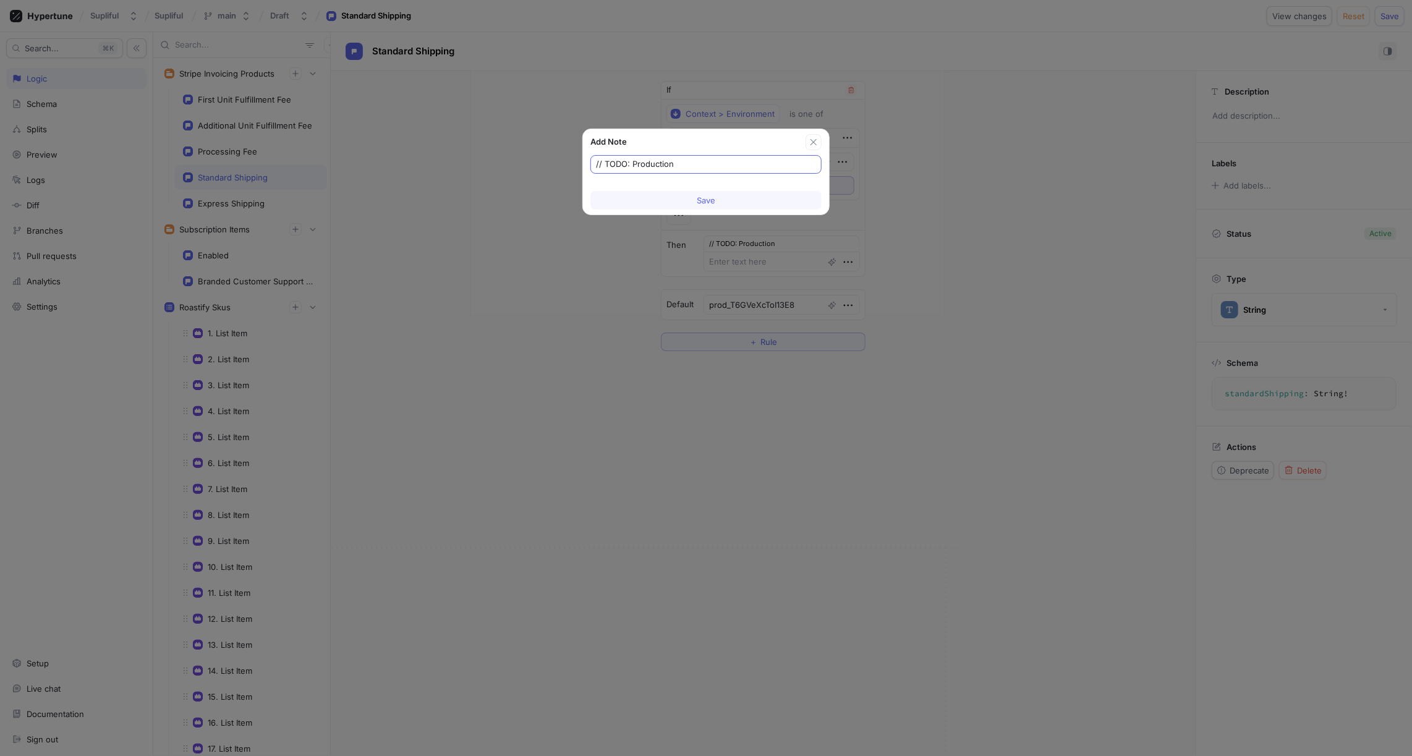
click at [683, 166] on input "// TODO: Production" at bounding box center [706, 164] width 220 height 12
type input "// TODO"
click at [722, 203] on button "Save" at bounding box center [706, 200] width 231 height 19
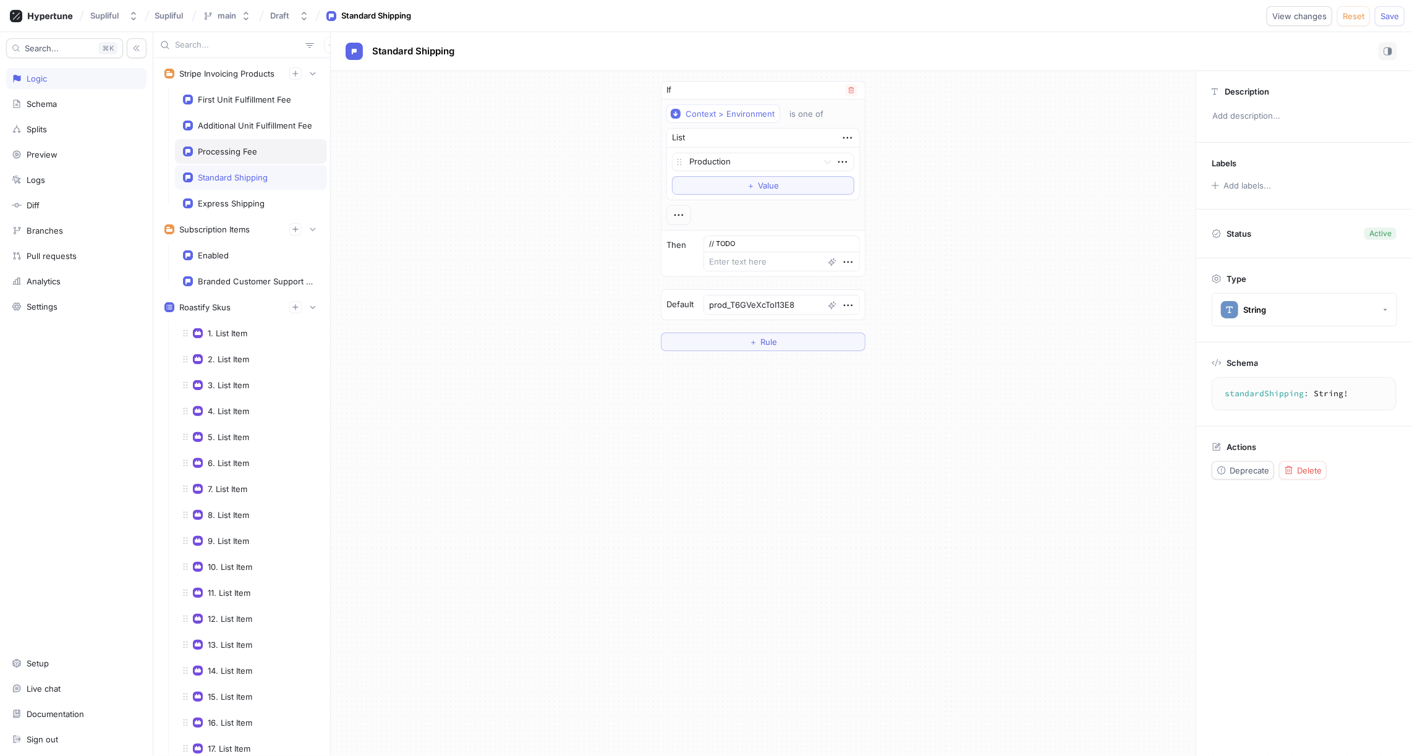
click at [264, 155] on div "Processing Fee" at bounding box center [251, 151] width 152 height 25
click at [248, 127] on div "Additional Unit Fulfillment Fee" at bounding box center [255, 126] width 114 height 10
click at [245, 104] on div "First Unit Fulfillment Fee" at bounding box center [251, 99] width 152 height 25
click at [249, 126] on div "Additional Unit Fulfillment Fee" at bounding box center [255, 126] width 114 height 10
click at [251, 147] on div "Processing Fee" at bounding box center [227, 152] width 59 height 10
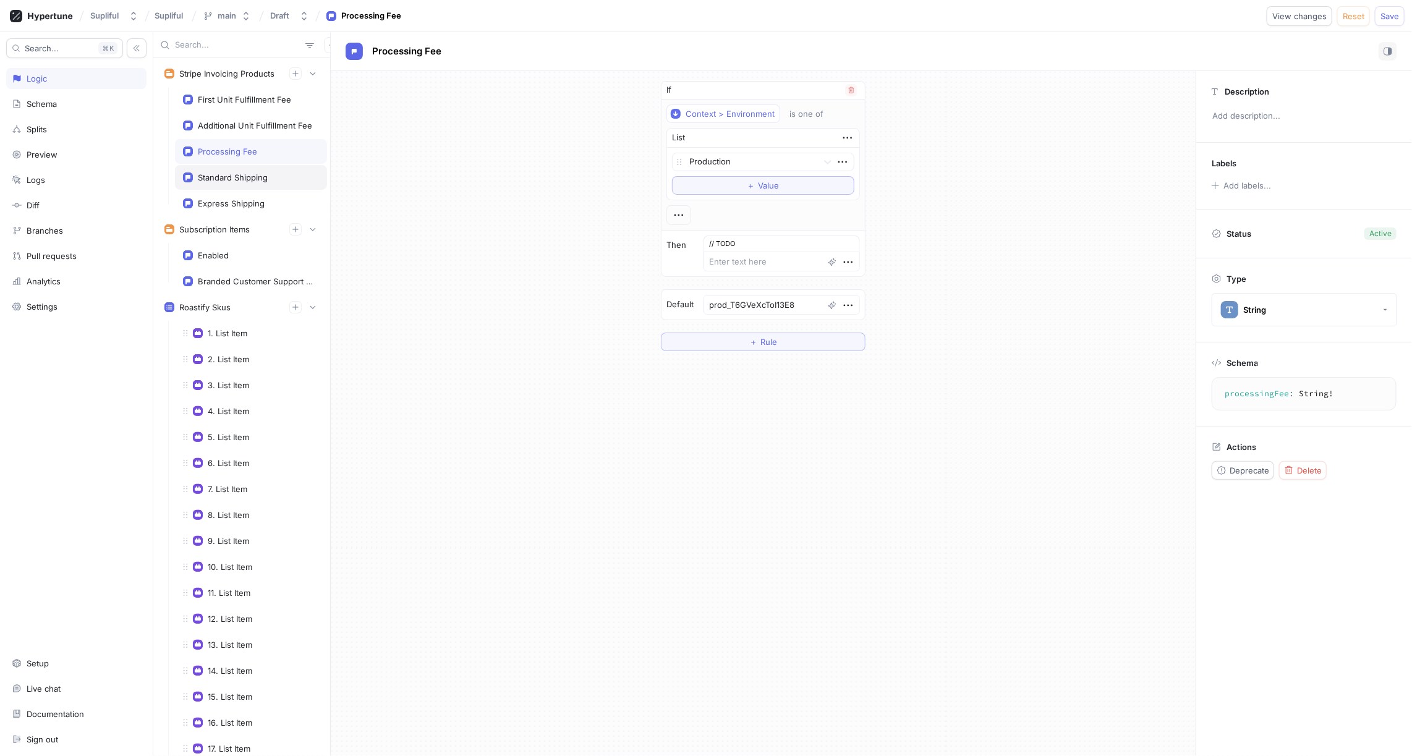
click at [253, 173] on div "Standard Shipping" at bounding box center [233, 178] width 70 height 10
click at [250, 198] on div "Express Shipping" at bounding box center [231, 203] width 67 height 10
click at [239, 328] on div "1. List Item" at bounding box center [228, 333] width 40 height 10
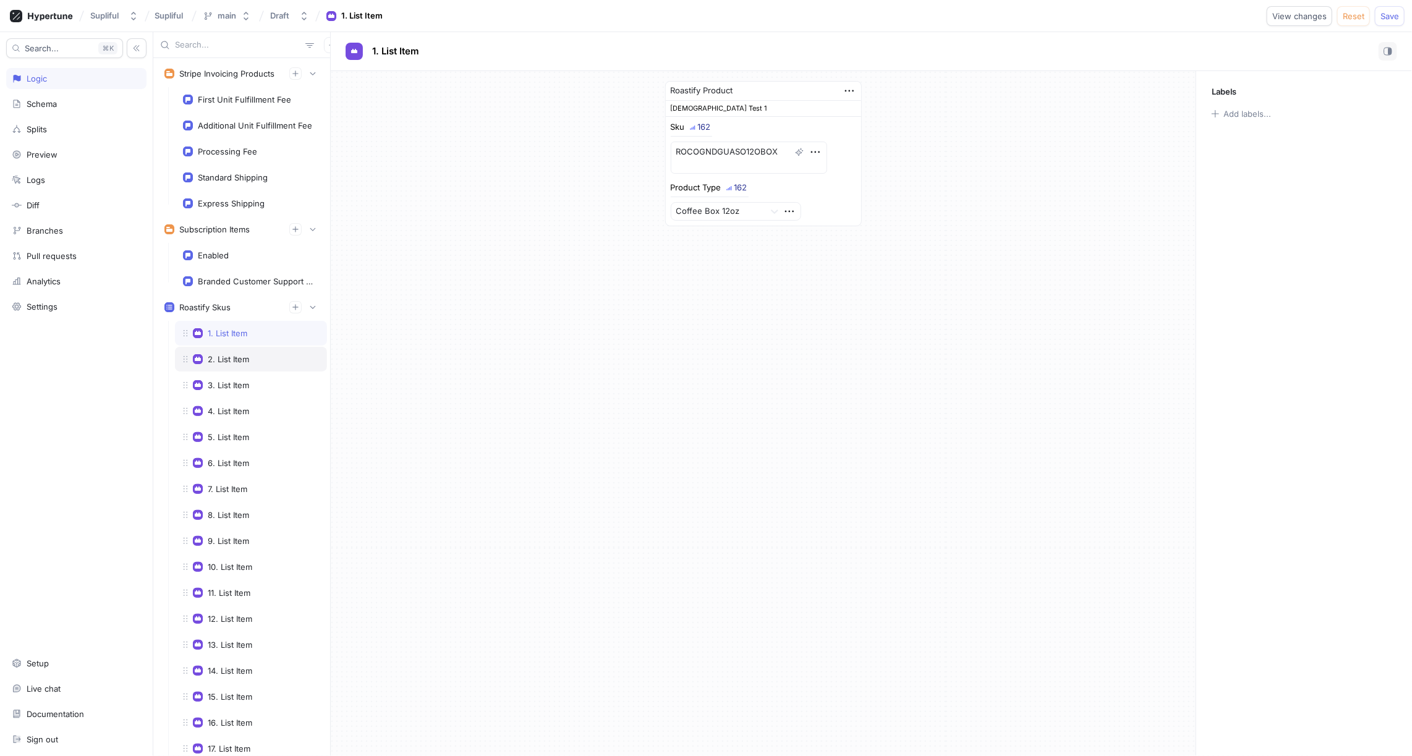
click at [237, 354] on div "2. List Item" at bounding box center [228, 359] width 41 height 10
click at [236, 98] on div "First Unit Fulfillment Fee" at bounding box center [244, 100] width 93 height 10
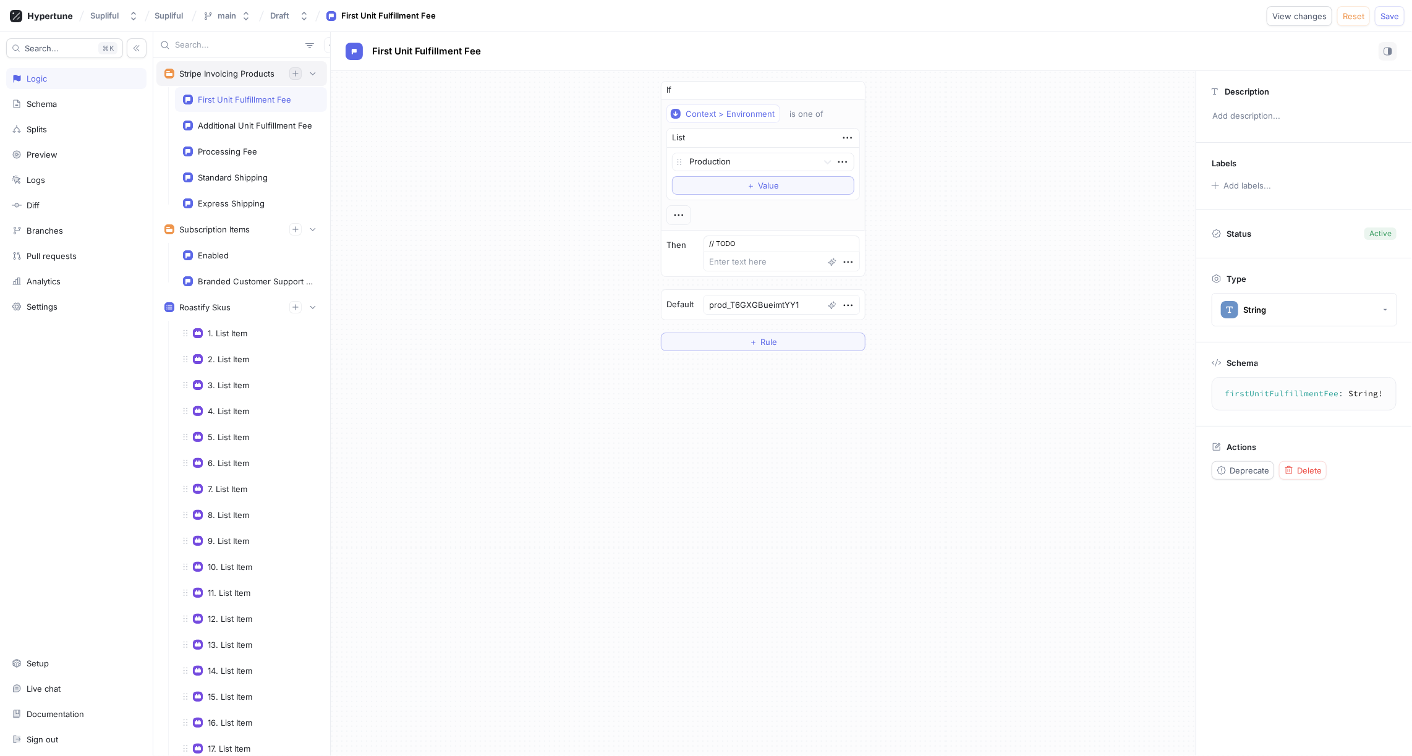
click at [296, 75] on icon "button" at bounding box center [295, 73] width 7 height 7
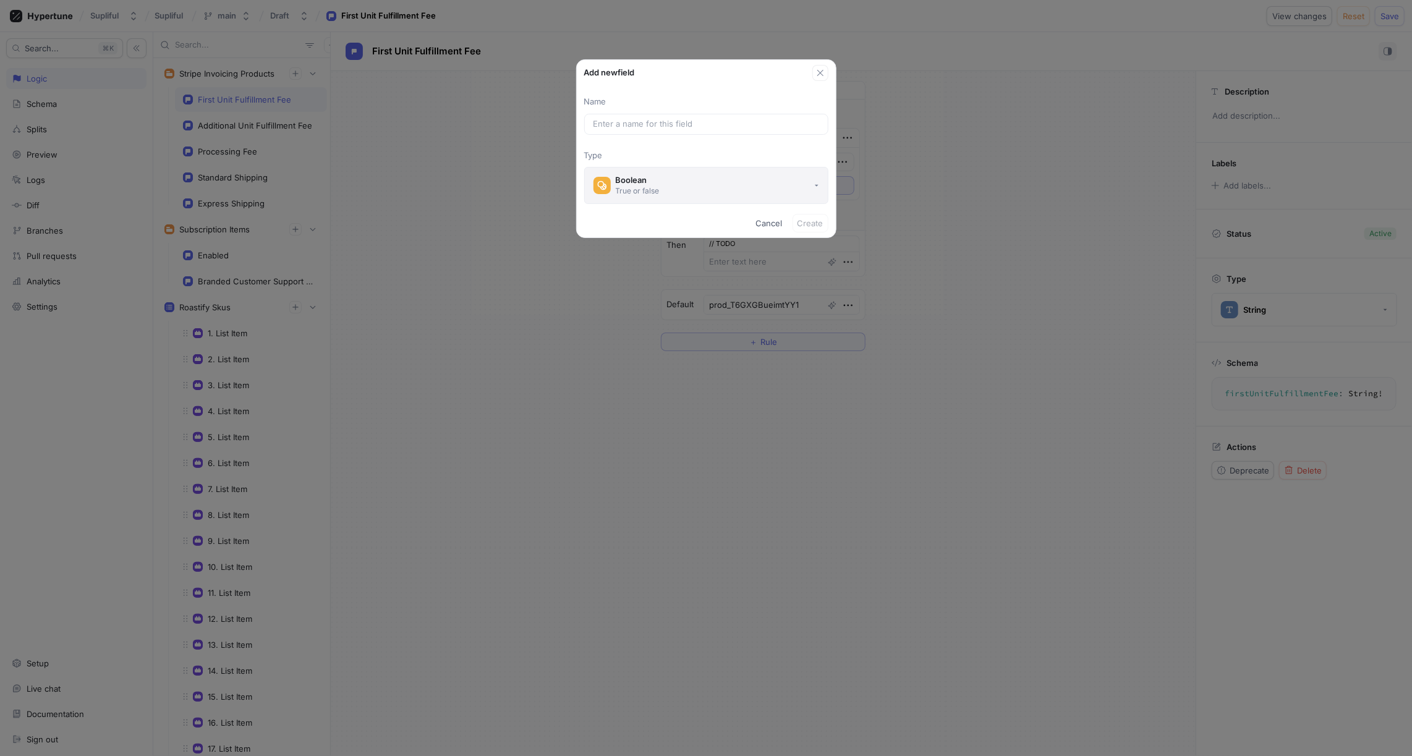
click at [654, 186] on div "True or false" at bounding box center [638, 191] width 44 height 11
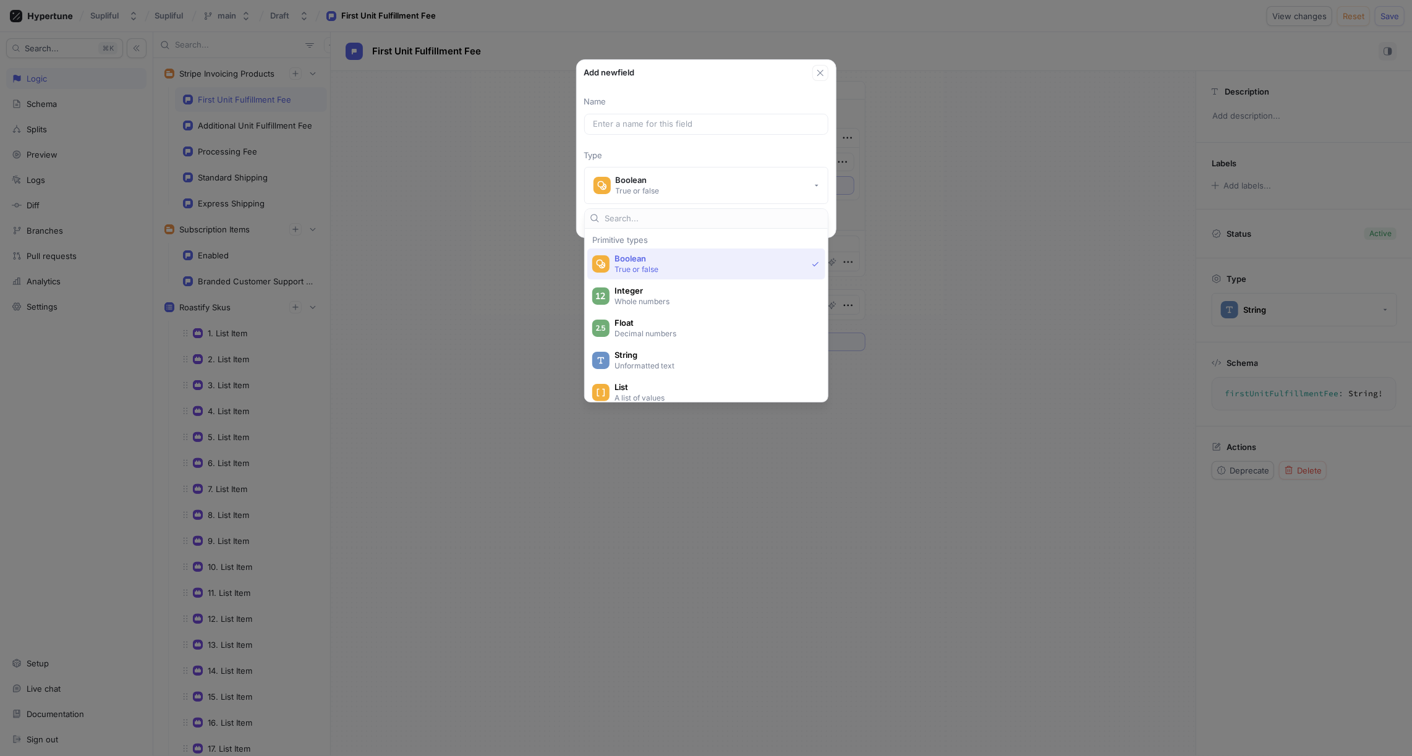
click at [702, 65] on div "Add new field" at bounding box center [706, 70] width 259 height 21
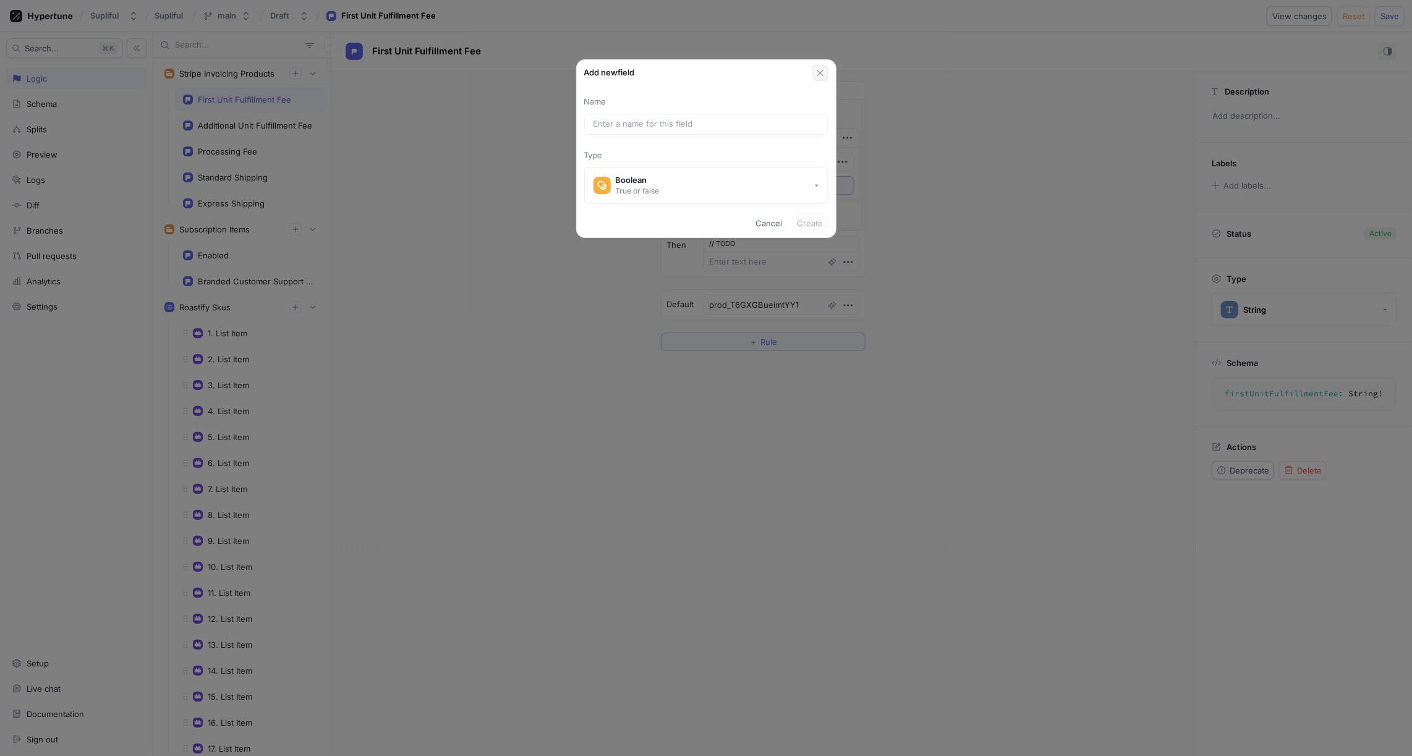
click at [818, 72] on icon "button" at bounding box center [821, 73] width 10 height 10
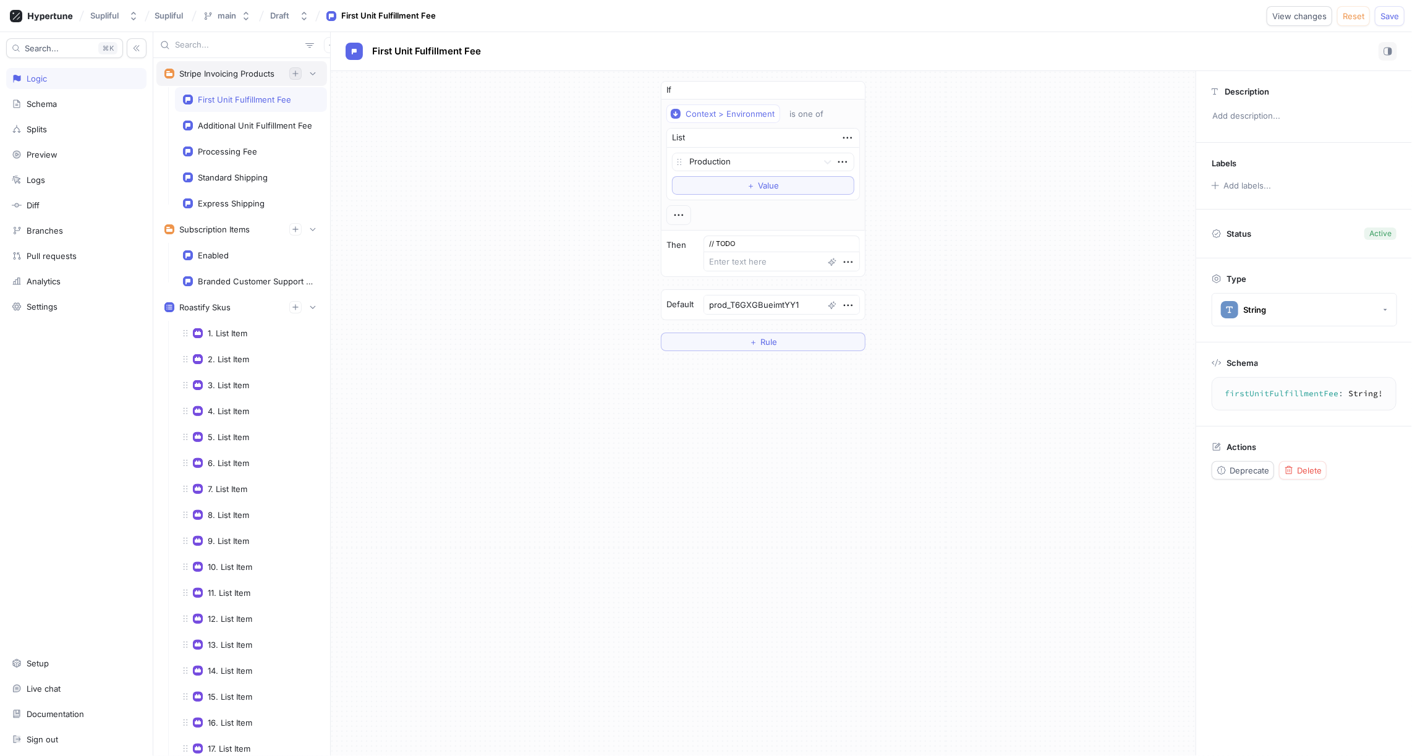
click at [296, 75] on icon "button" at bounding box center [295, 73] width 7 height 7
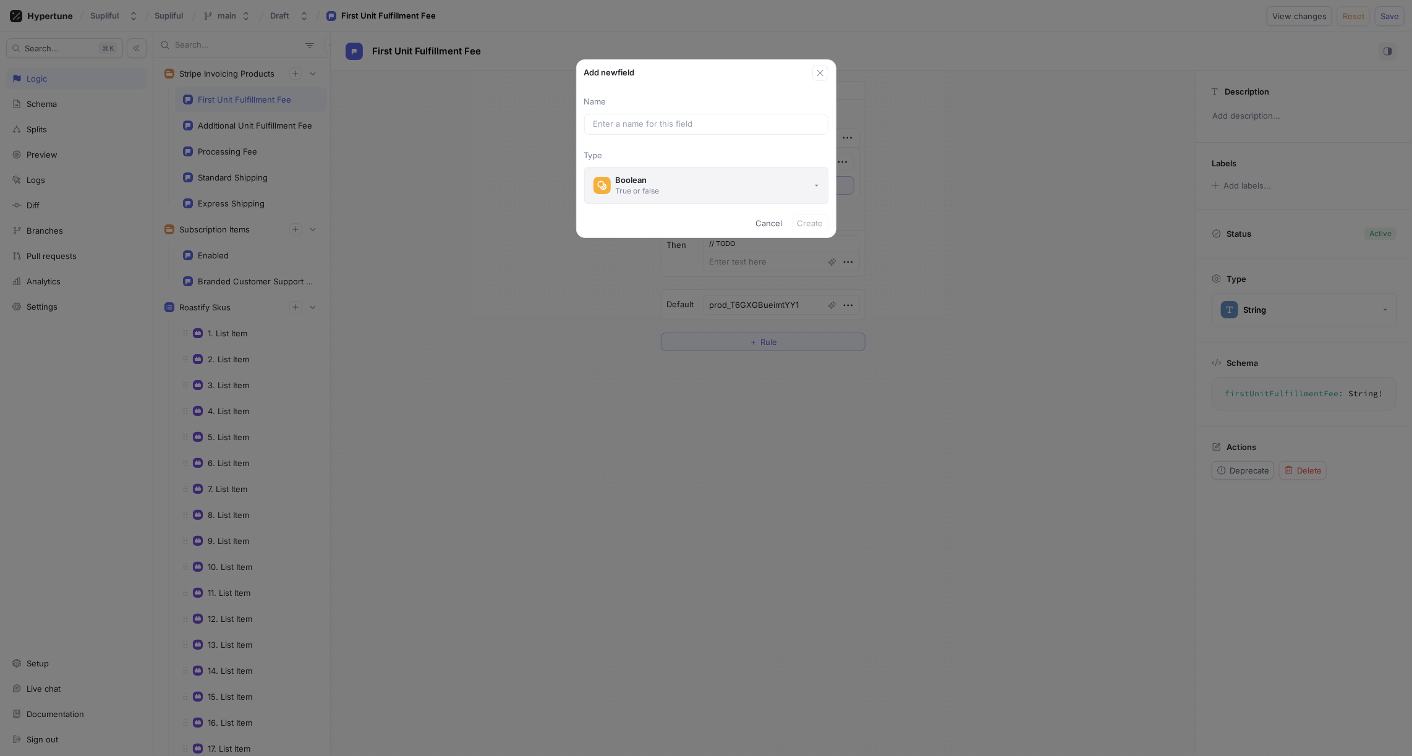
click at [654, 182] on div "Boolean" at bounding box center [638, 180] width 44 height 11
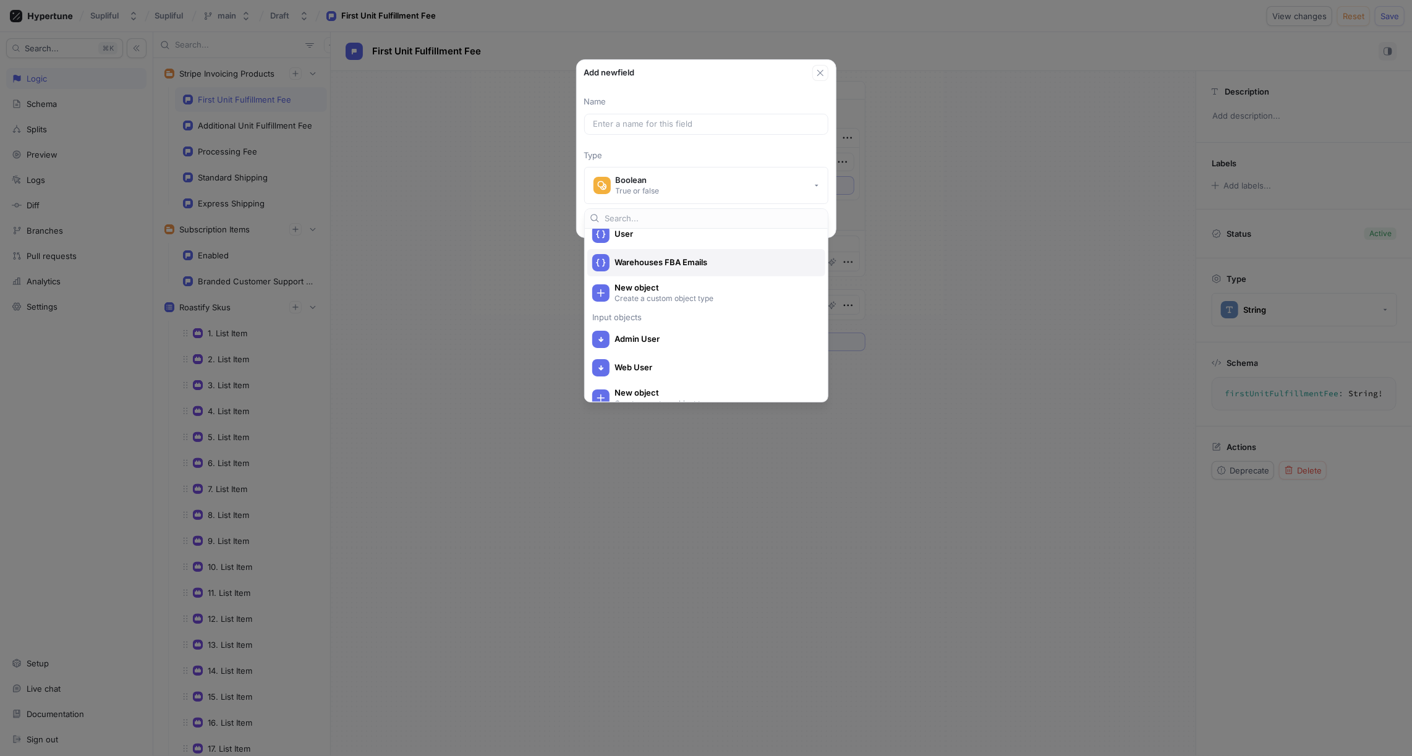
scroll to position [640, 0]
click at [821, 73] on icon "button" at bounding box center [821, 73] width 10 height 10
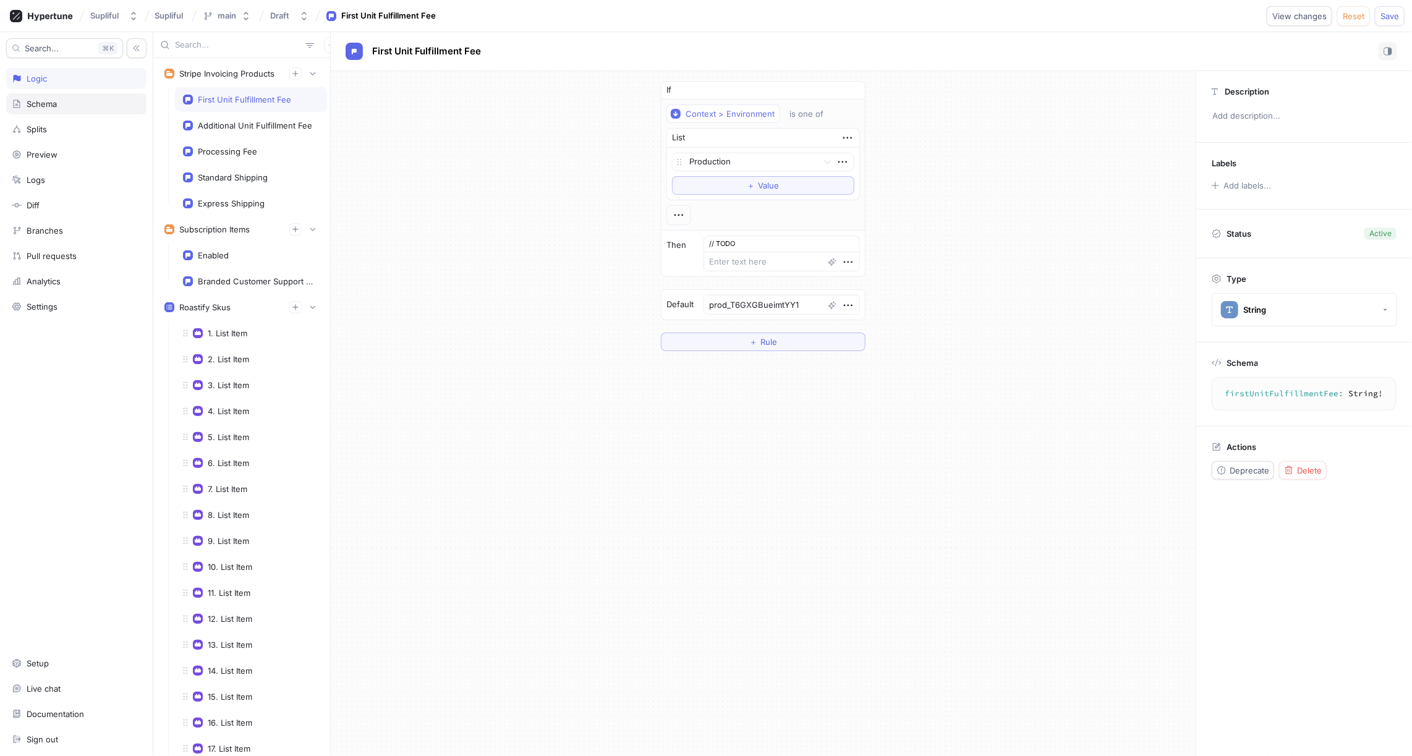
click at [46, 100] on div "Schema" at bounding box center [42, 104] width 30 height 10
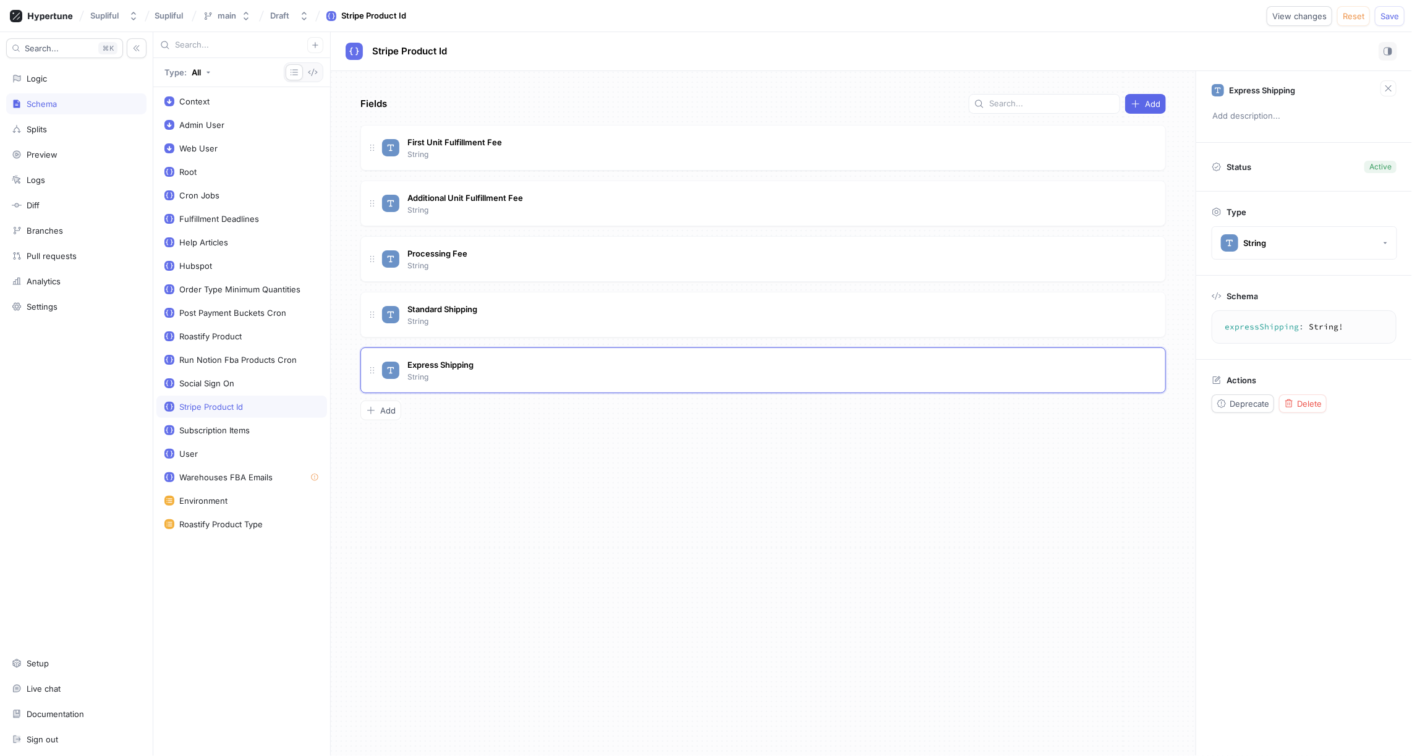
click at [221, 402] on div "Stripe Product Id" at bounding box center [211, 407] width 64 height 10
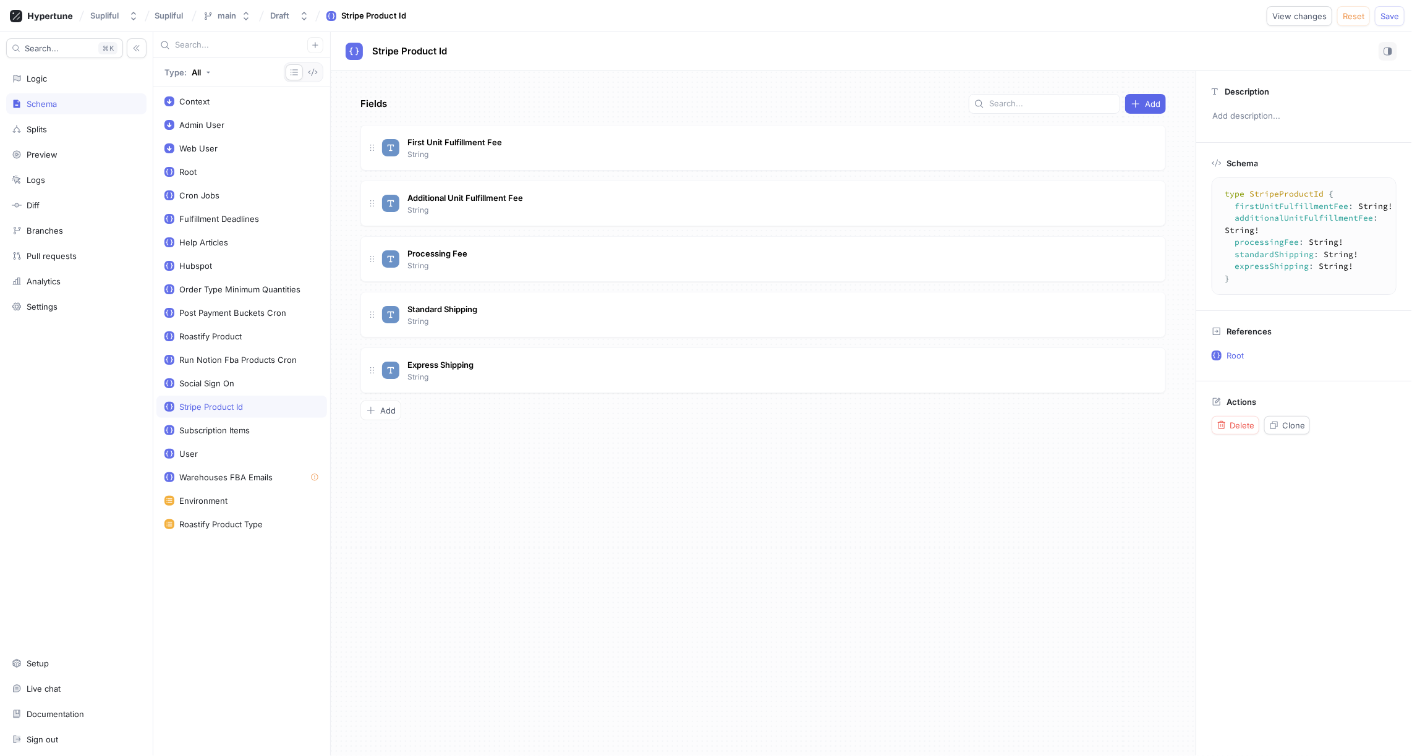
click at [505, 452] on div "Fields Add First Unit Fulfillment Fee String Additional Unit Fulfillment Fee St…" at bounding box center [763, 413] width 865 height 685
type textarea "x"
click at [1141, 103] on icon "button" at bounding box center [1136, 104] width 10 height 10
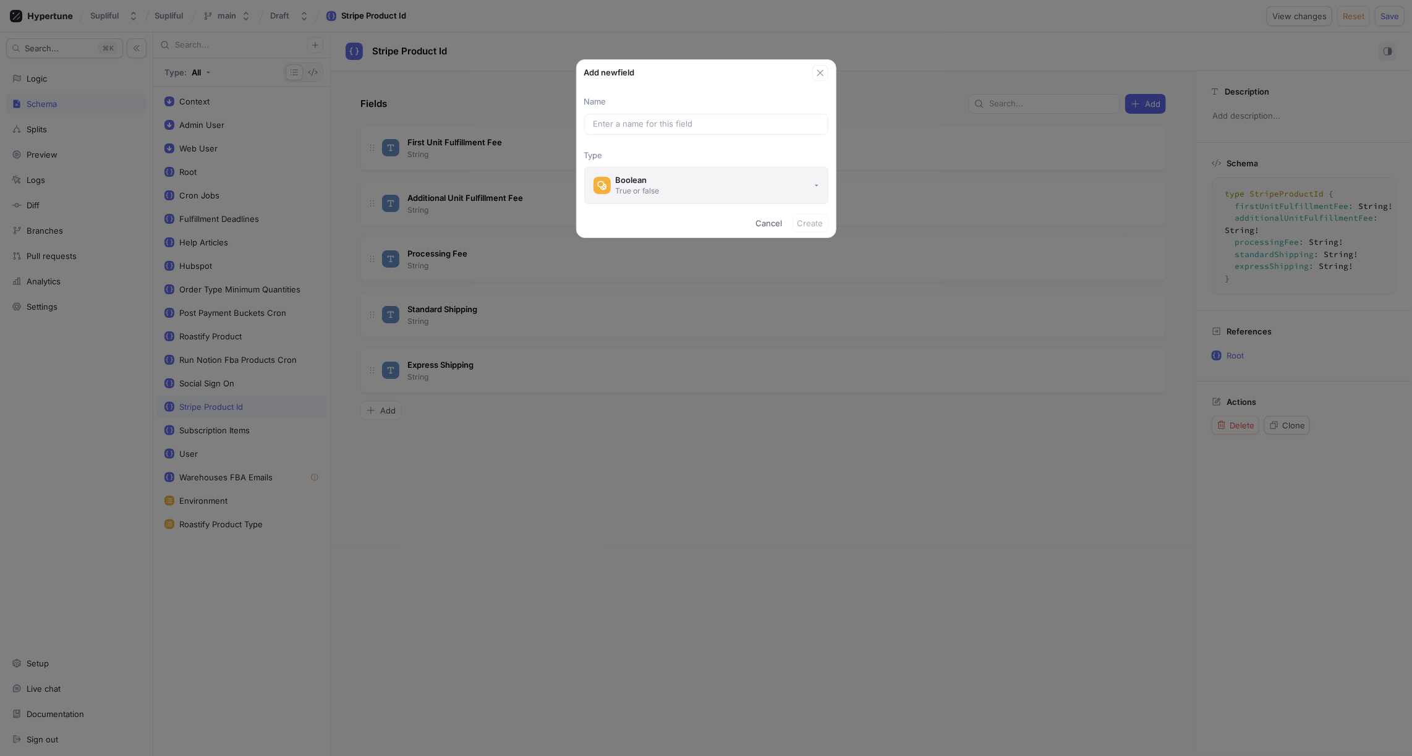
click at [668, 177] on button "Boolean True or false" at bounding box center [706, 185] width 244 height 37
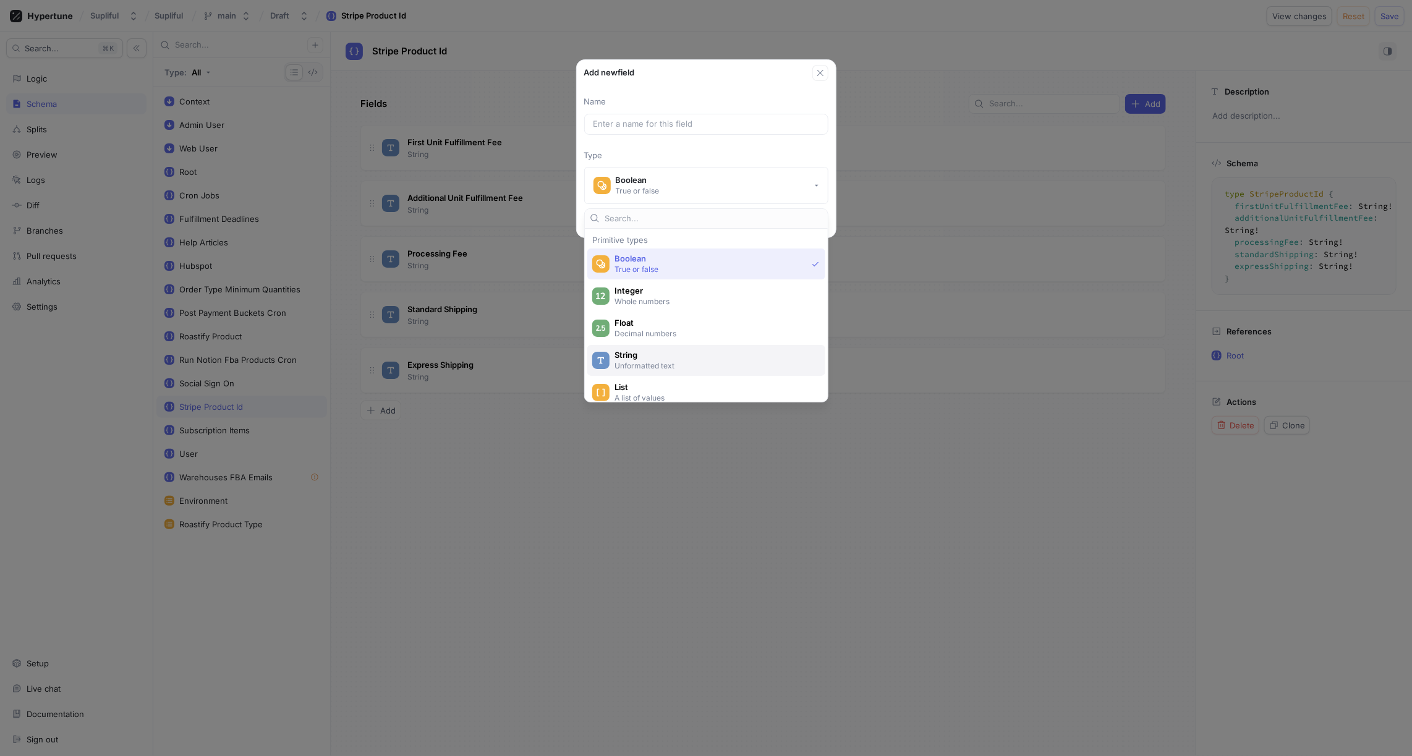
click at [652, 352] on span "String" at bounding box center [715, 355] width 200 height 11
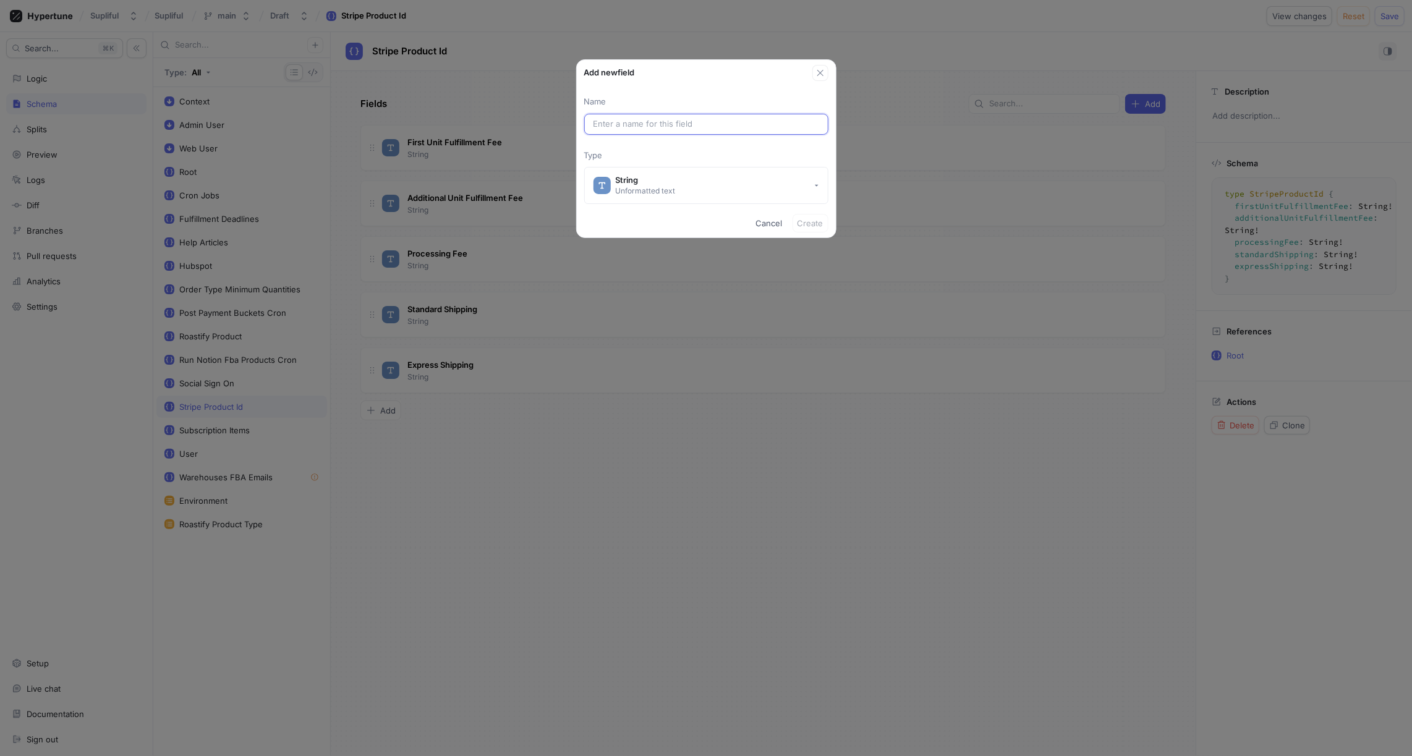
click at [626, 123] on input "text" at bounding box center [707, 124] width 226 height 12
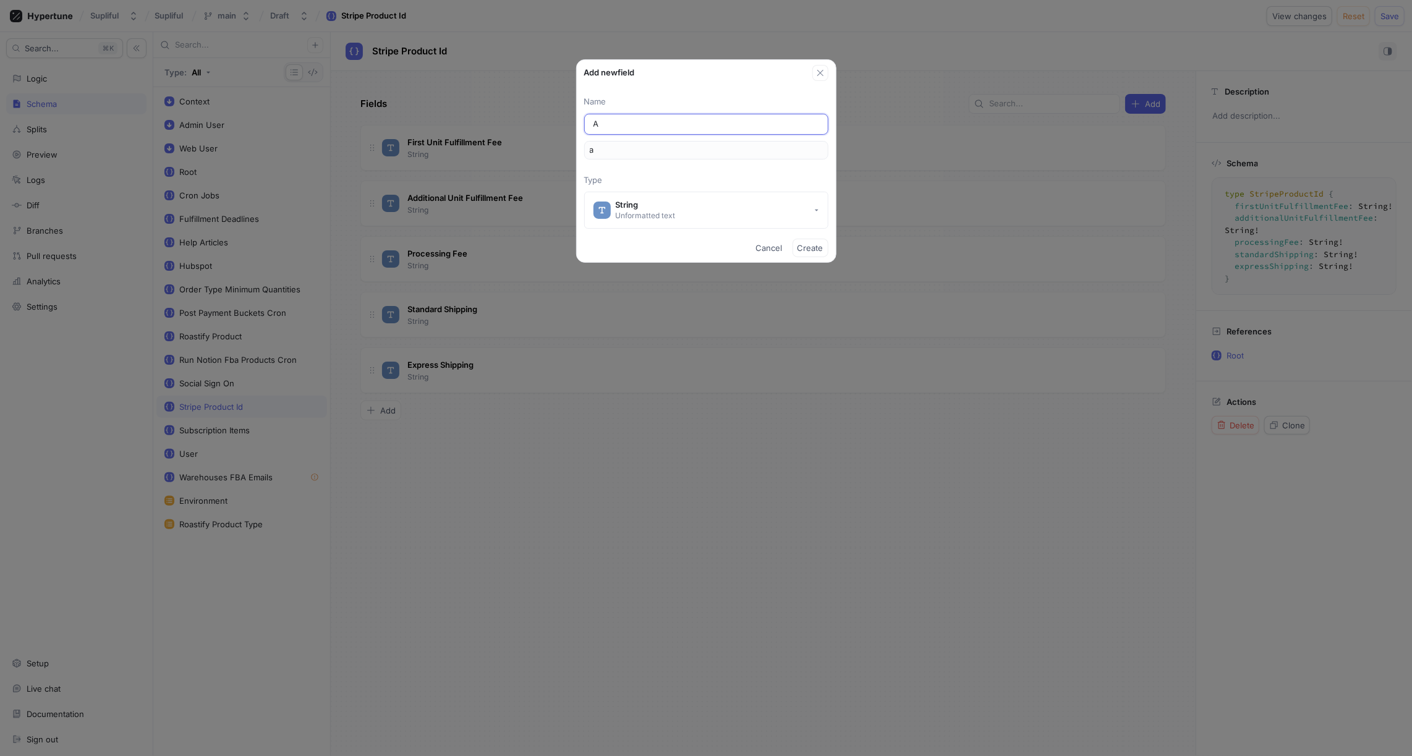
type input "As"
type input "as"
type input "Ash"
type input "ash"
type input "Ashw"
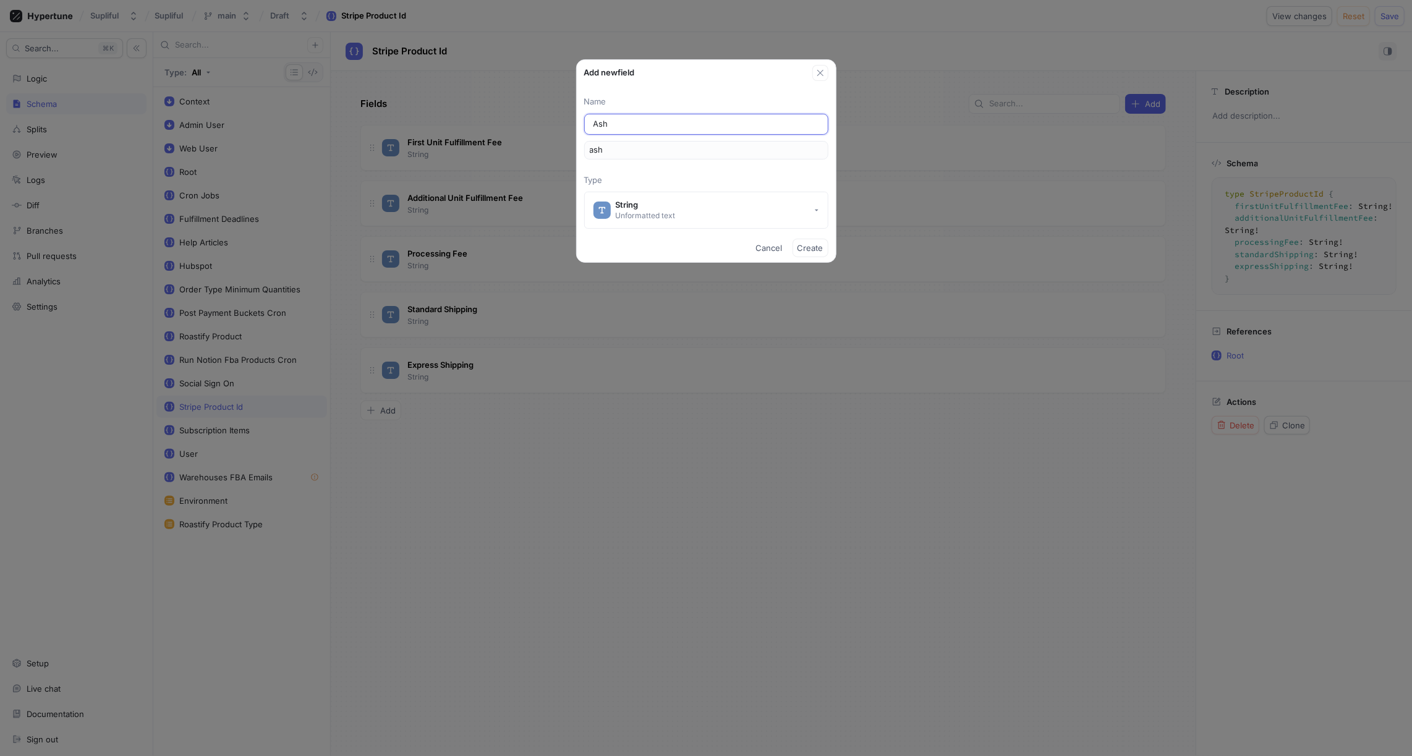
type input "ashw"
type input "[DEMOGRAPHIC_DATA]"
type input "Ashwag"
type input "ashwag"
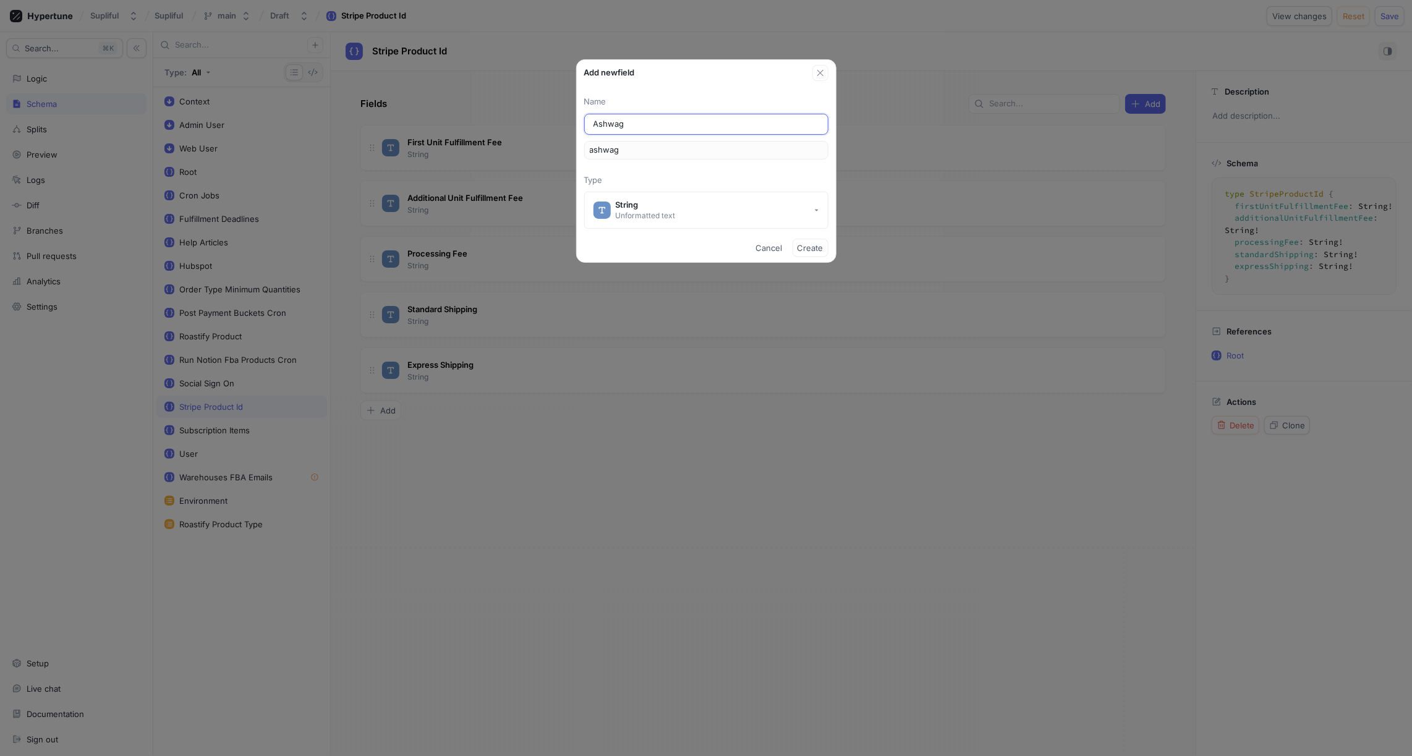
type input "Ashwaga"
type input "ashwaga"
type input "Ashwagan"
type input "ashwagan"
type input "Ashwagand"
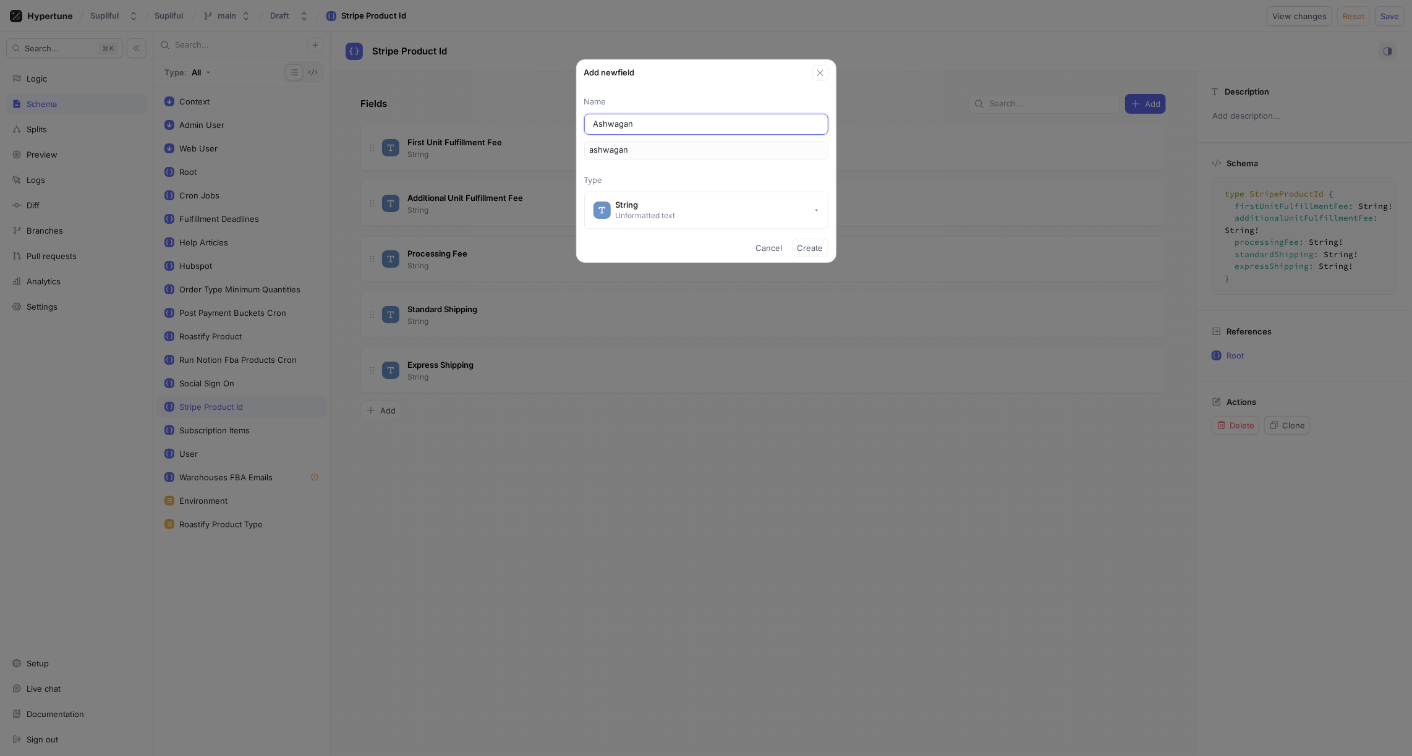
type input "ashwagand"
type input "Ashwagandh"
type input "ashwagandh"
type input "Ashwagandha"
type input "ashwagandha"
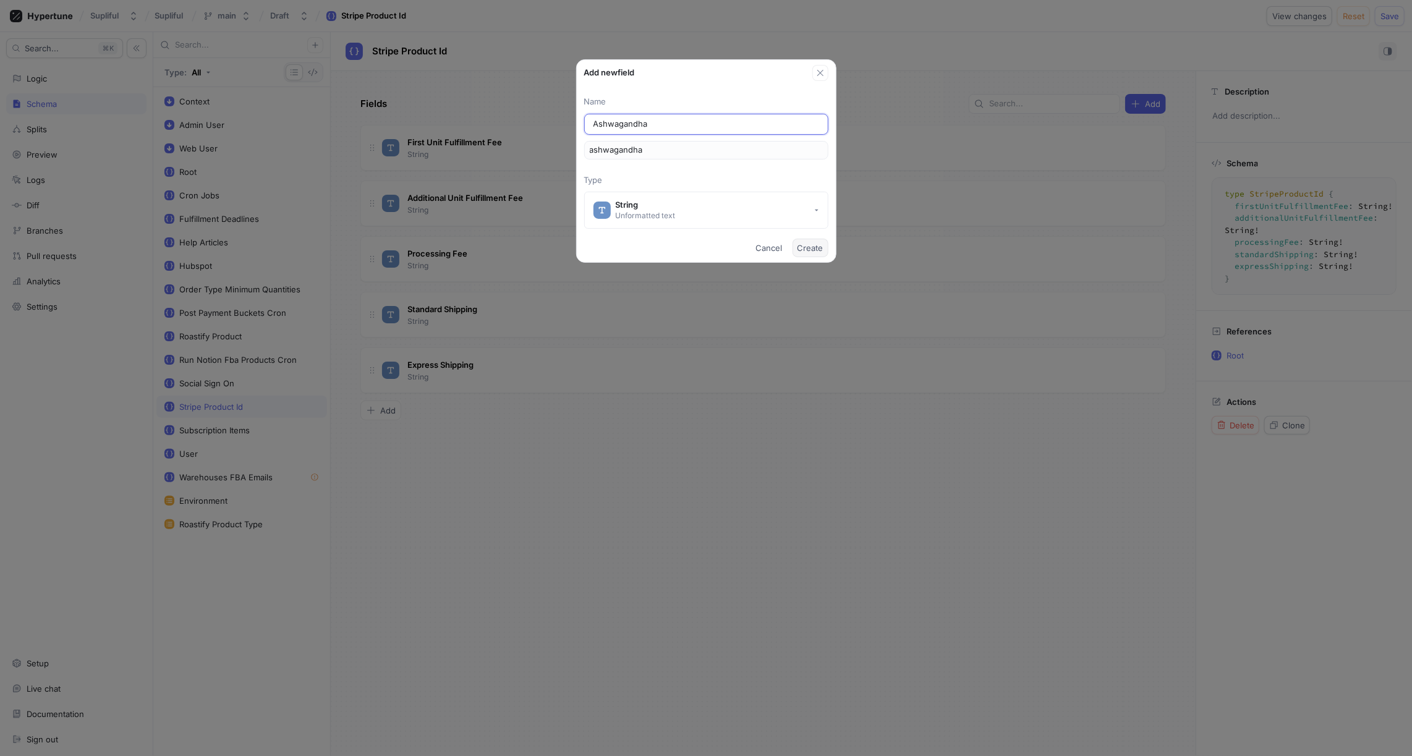
type input "Ashwagandha"
click at [809, 247] on span "Create" at bounding box center [811, 247] width 26 height 7
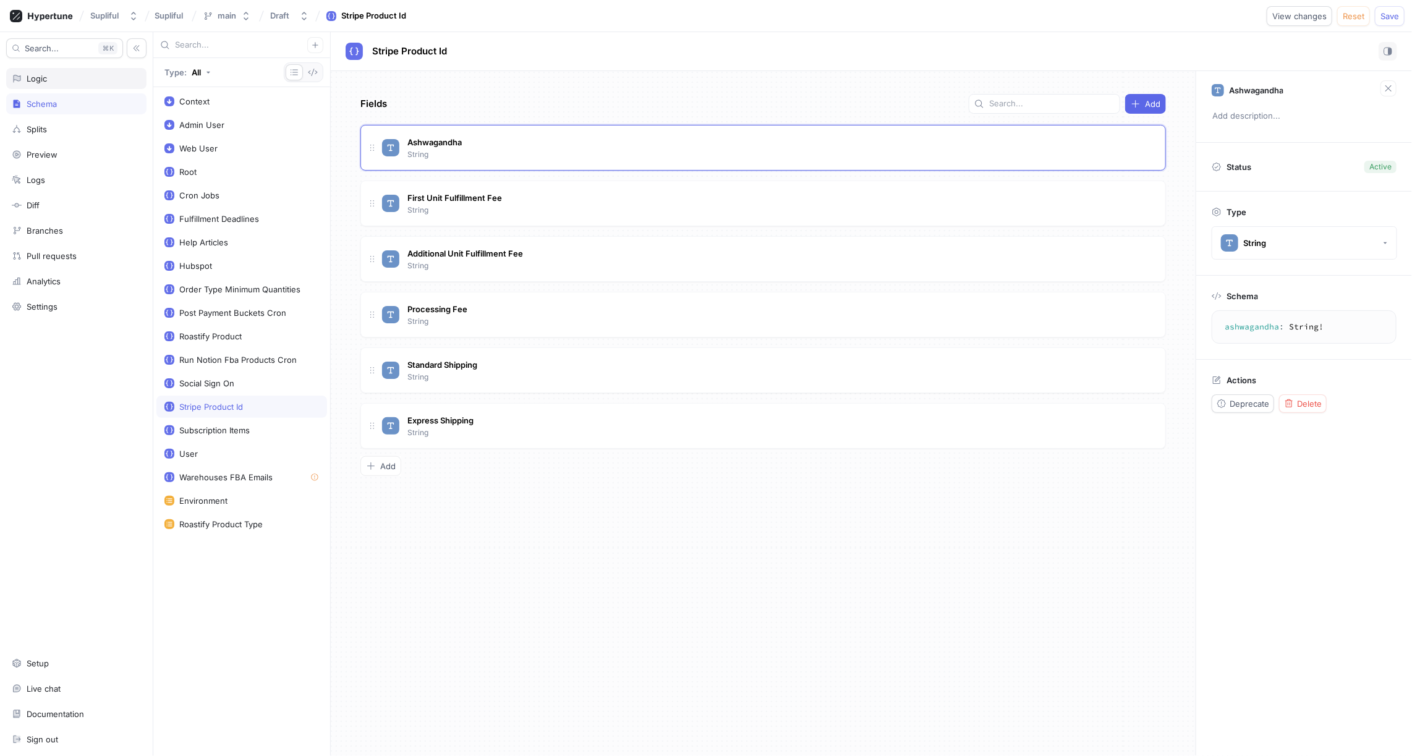
click at [54, 76] on div "Logic" at bounding box center [76, 79] width 129 height 10
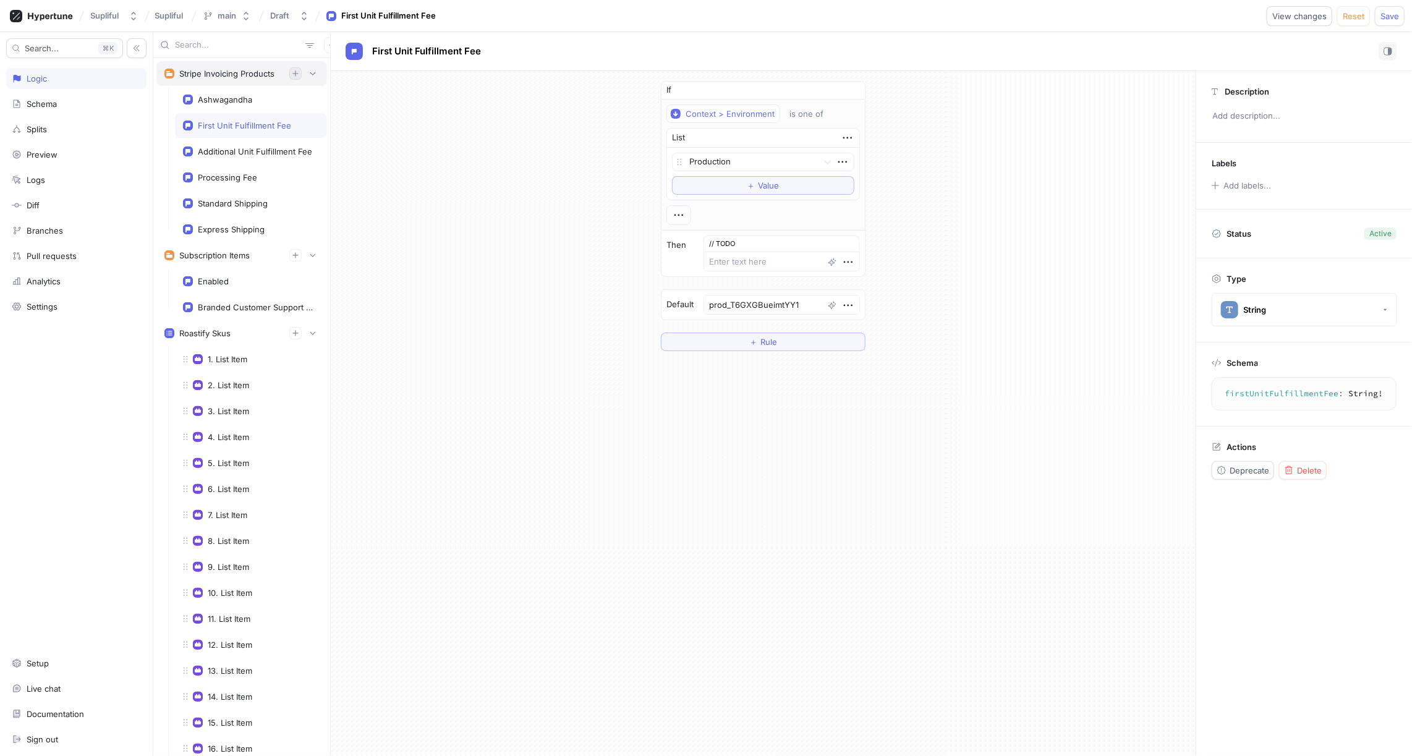
click at [297, 73] on icon "button" at bounding box center [295, 73] width 6 height 6
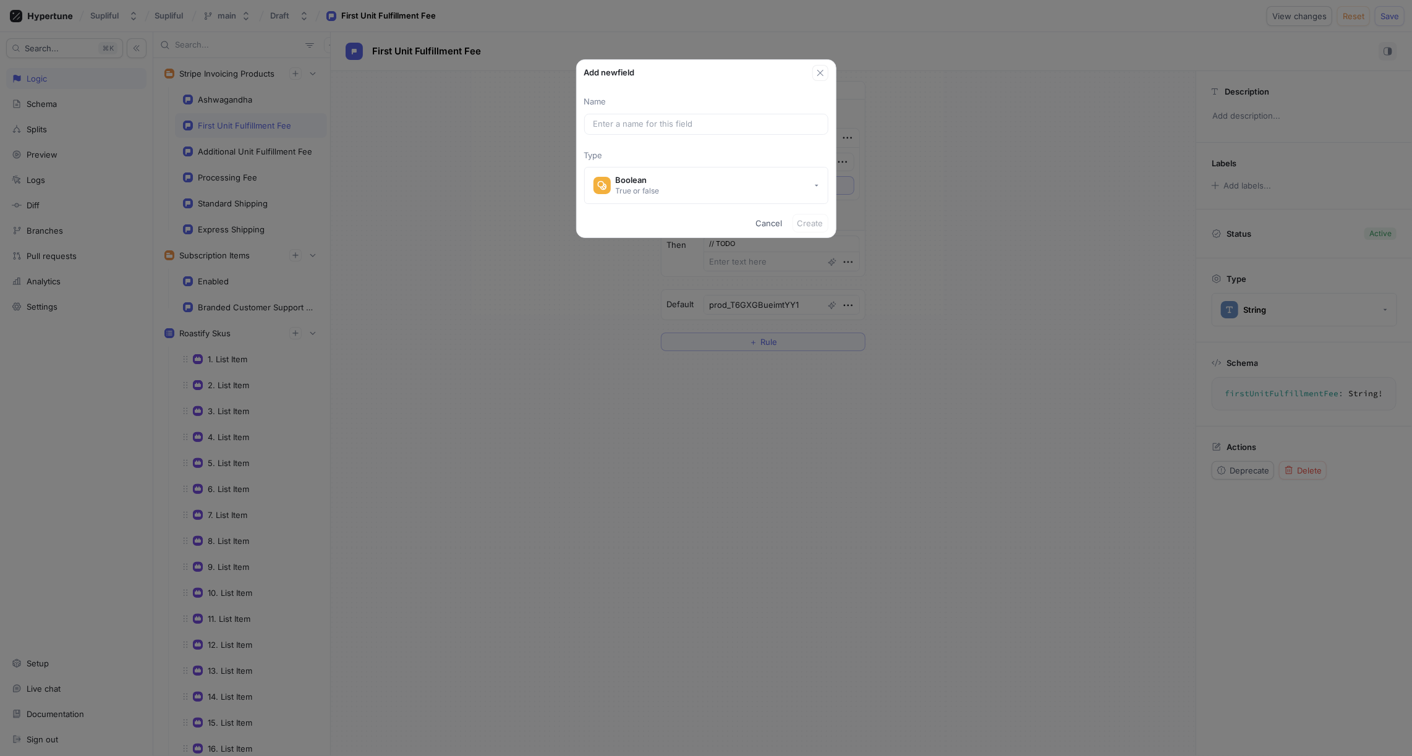
click at [458, 149] on div "Add new field Name Type Boolean True or false Cancel Create" at bounding box center [706, 378] width 1412 height 756
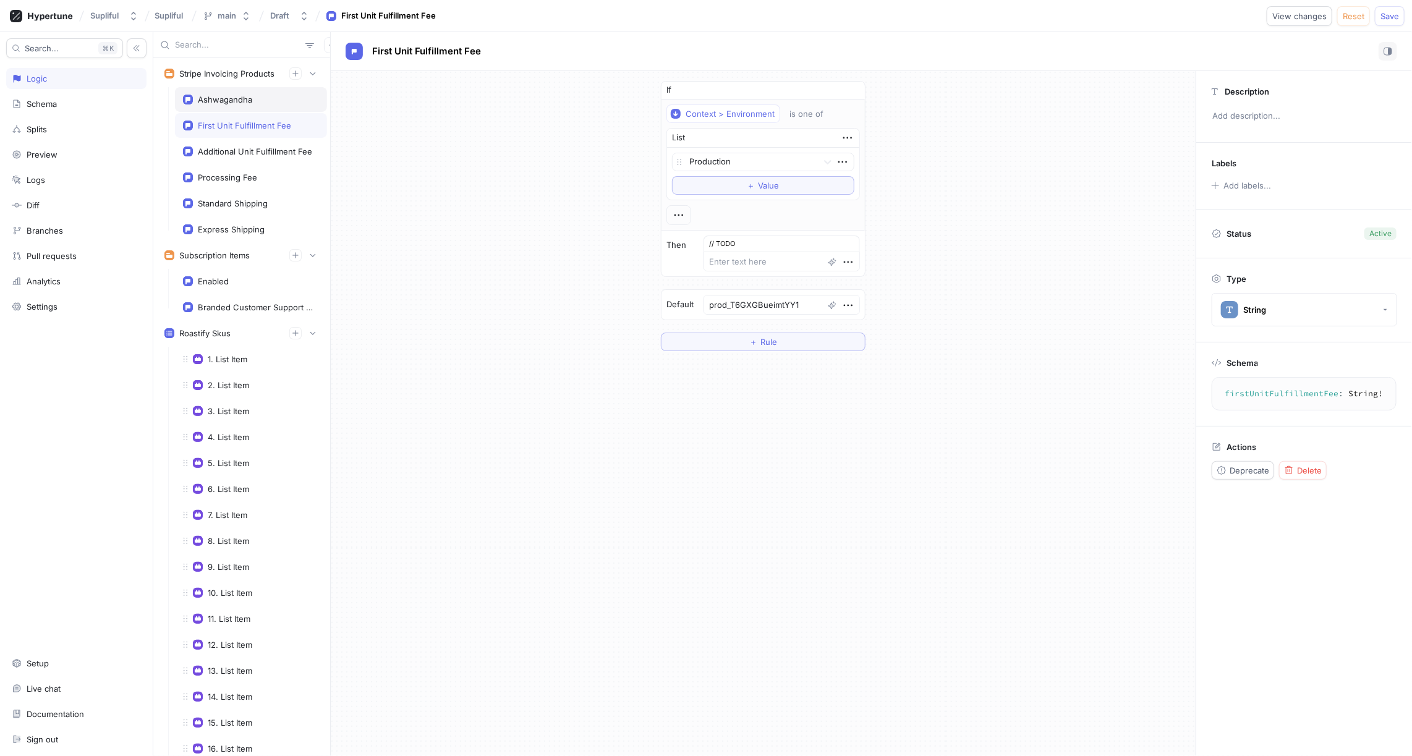
click at [242, 100] on div "Ashwagandha" at bounding box center [225, 100] width 54 height 10
type textarea "x"
type textarea "ashwagandha: String!"
click at [51, 104] on div "Schema" at bounding box center [42, 104] width 30 height 10
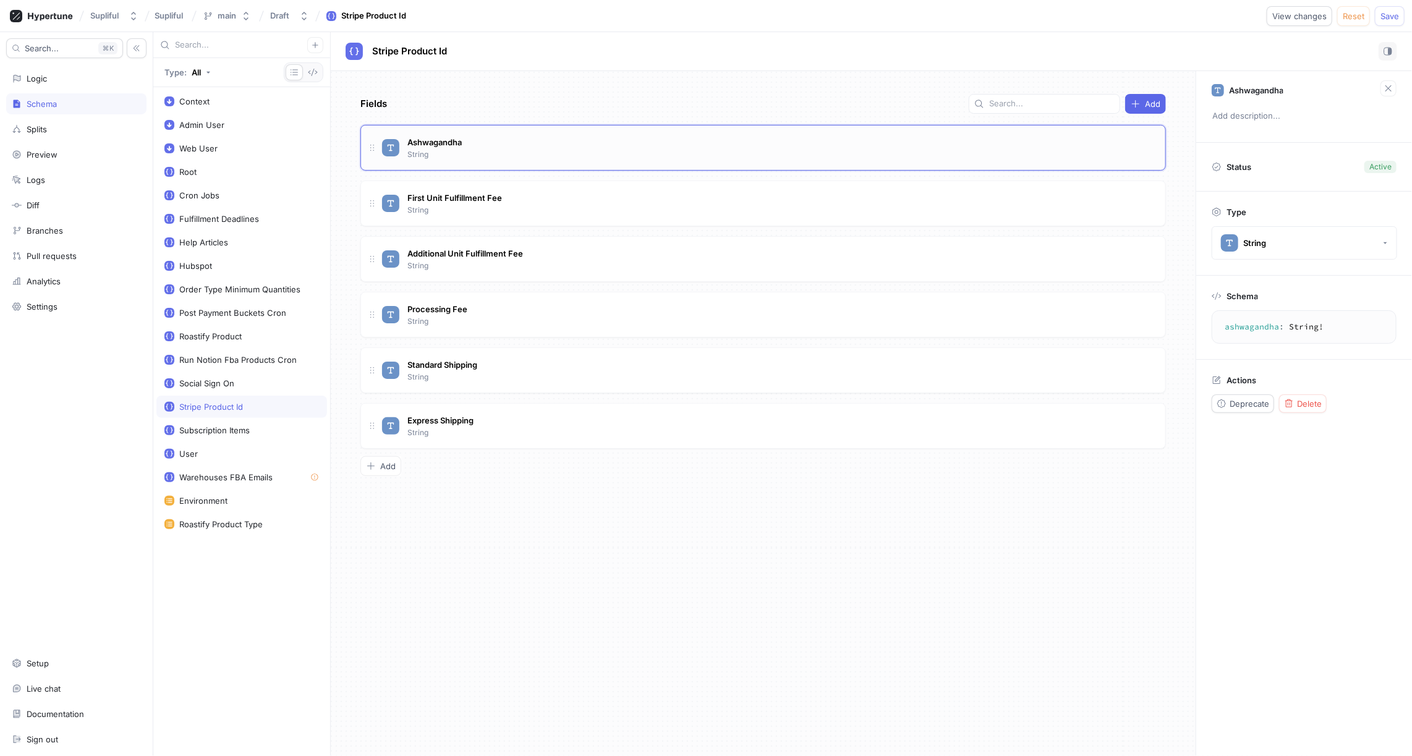
type textarea "x"
click at [992, 136] on div "Ashwagandha String" at bounding box center [769, 147] width 774 height 25
click at [1299, 406] on button "Delete" at bounding box center [1303, 404] width 48 height 19
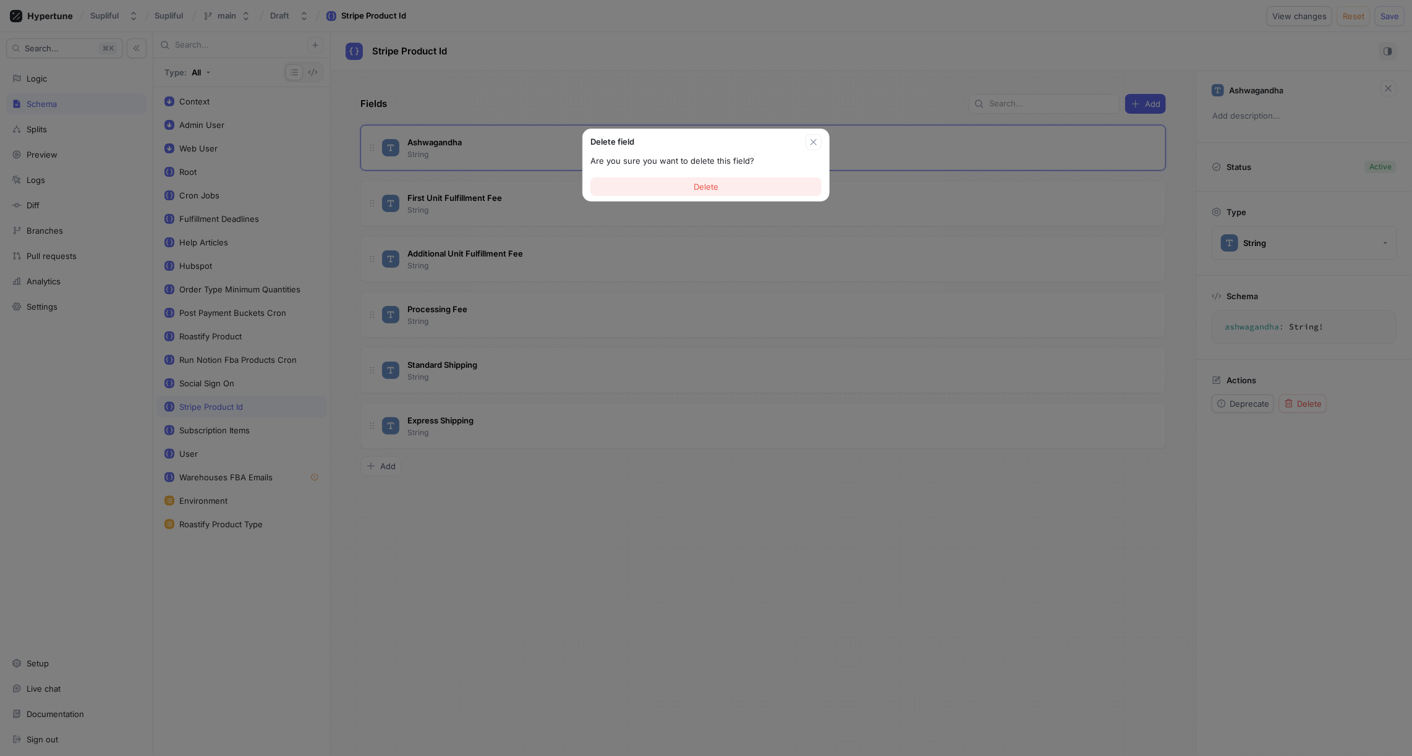
click at [735, 186] on button "Delete" at bounding box center [706, 186] width 231 height 19
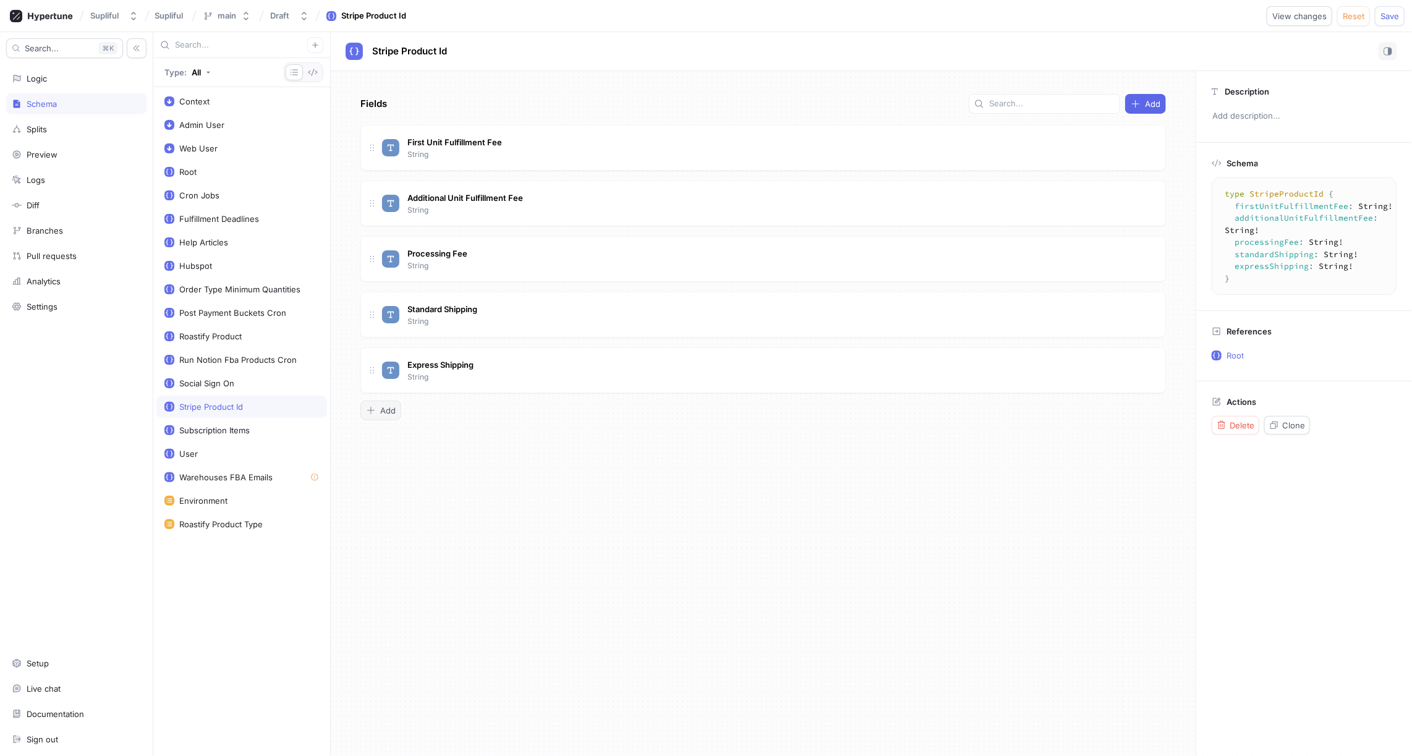
click at [392, 407] on span "Add" at bounding box center [387, 410] width 15 height 7
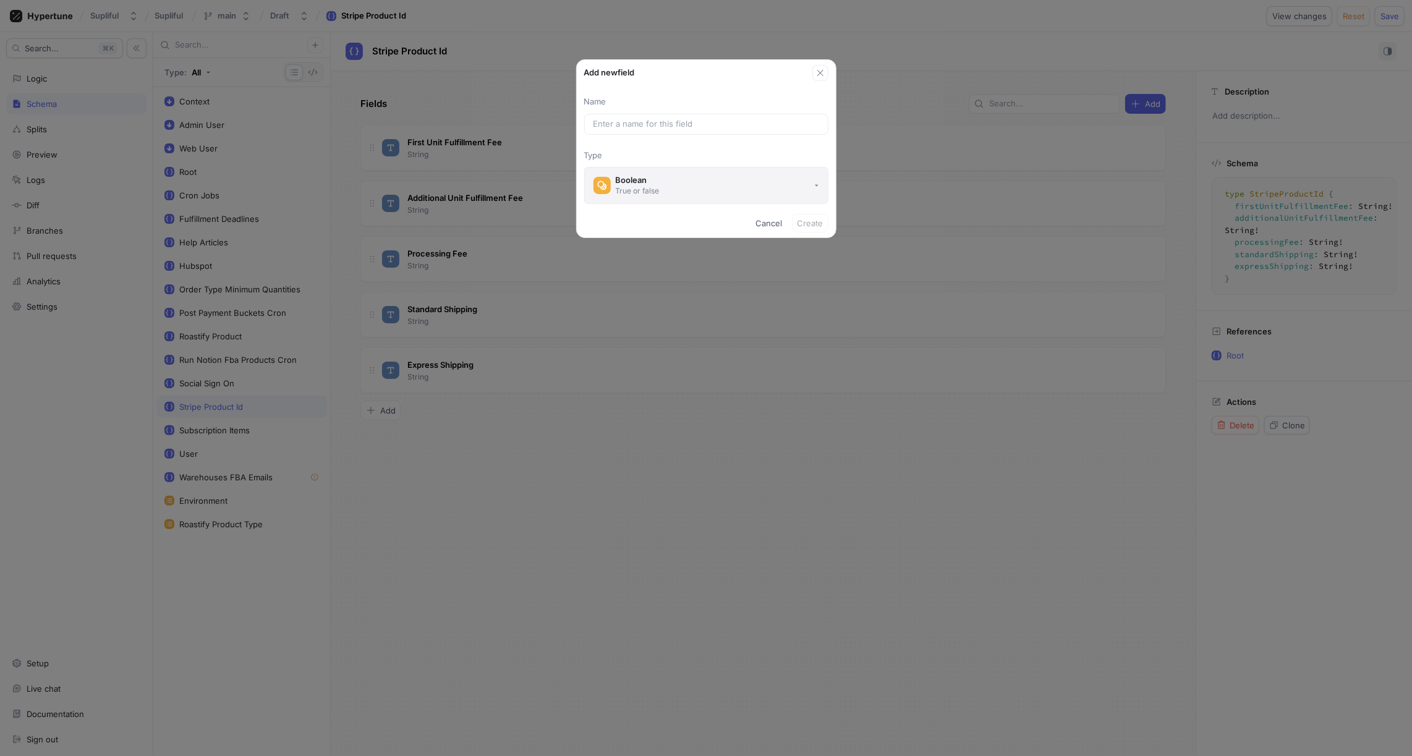
click at [689, 182] on button "Boolean True or false" at bounding box center [706, 185] width 244 height 37
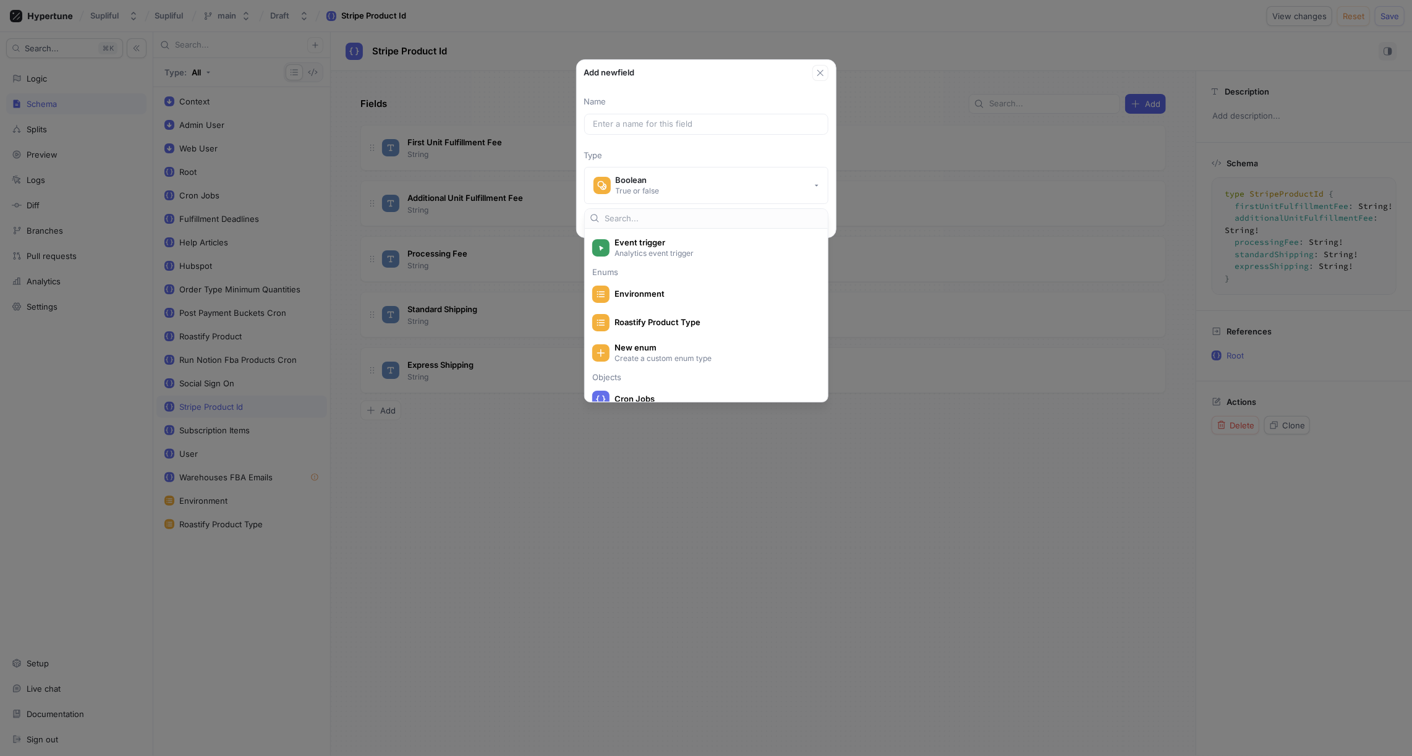
scroll to position [184, 0]
click at [655, 314] on span "Roastify Product Type" at bounding box center [715, 315] width 200 height 11
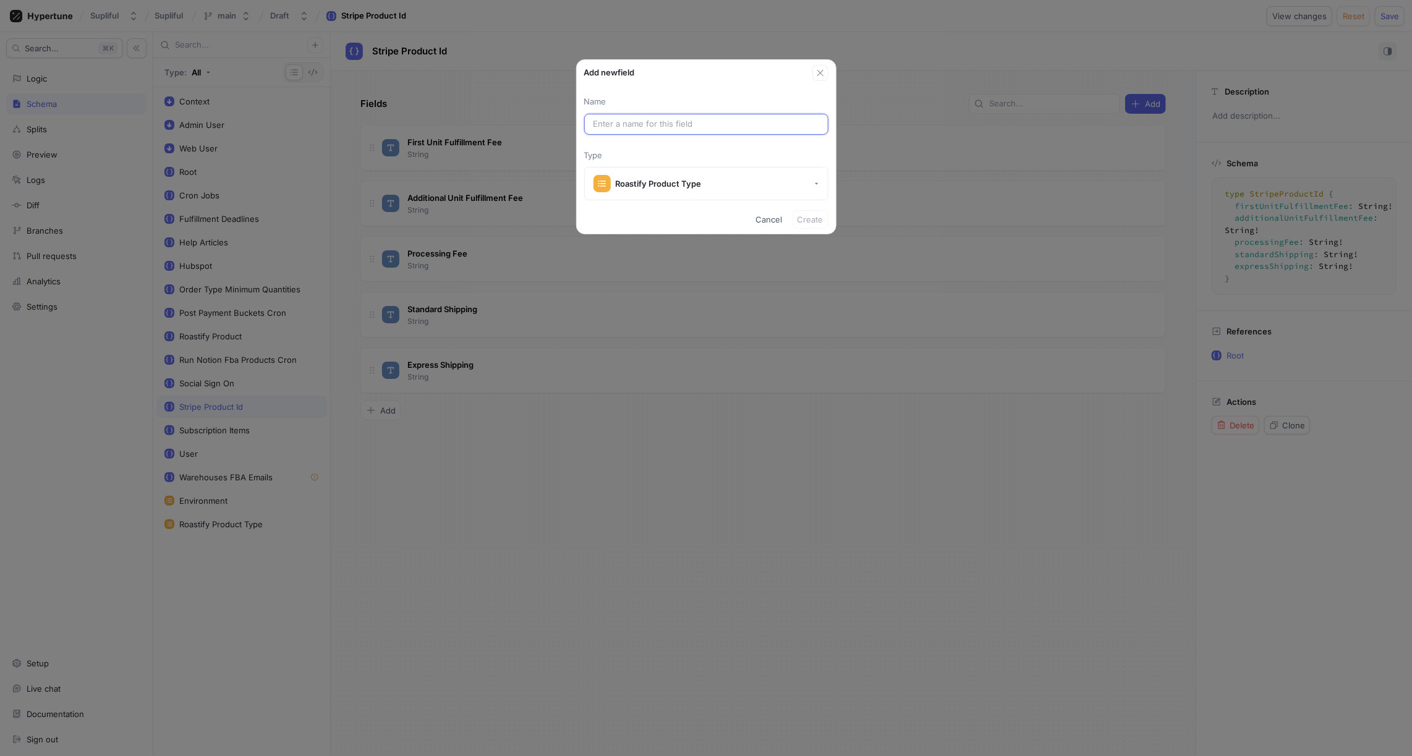
click at [675, 121] on input "text" at bounding box center [707, 124] width 226 height 12
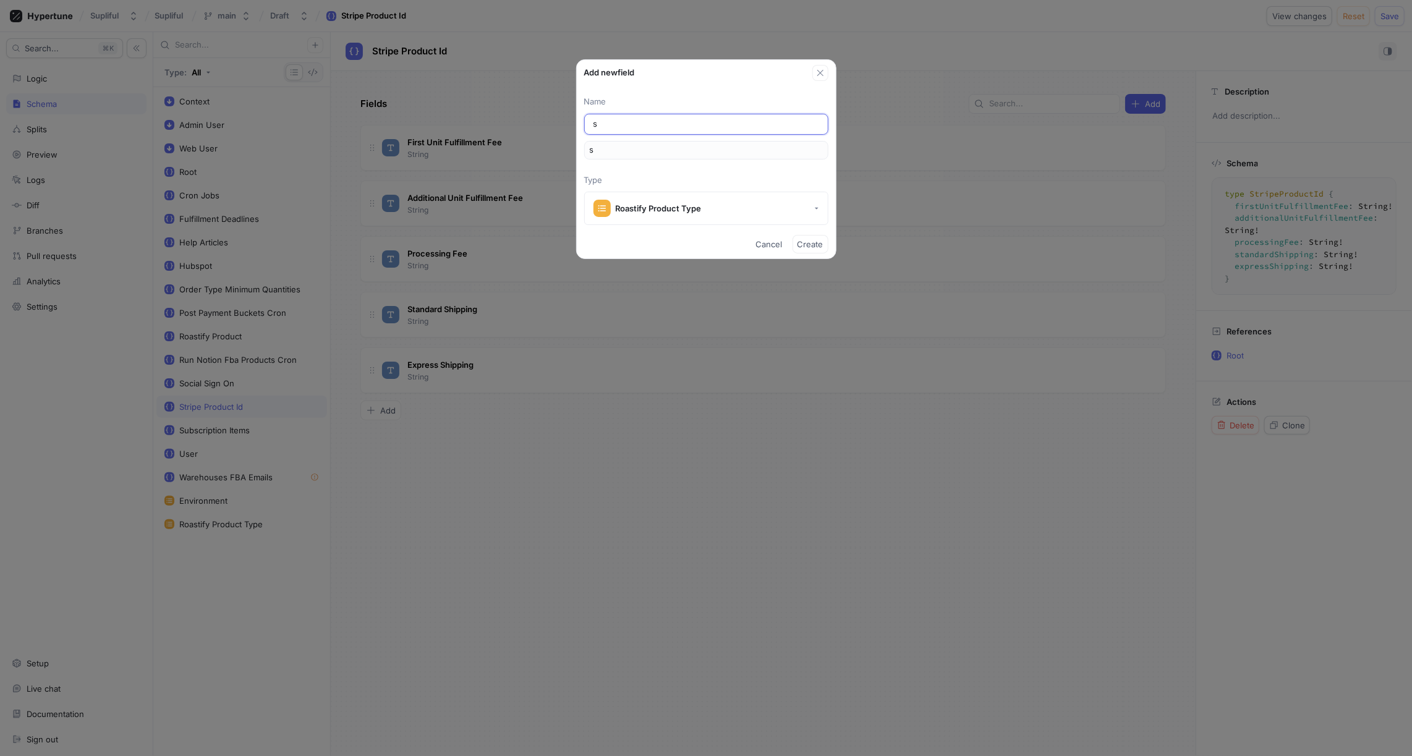
type input "ss"
type input "sss"
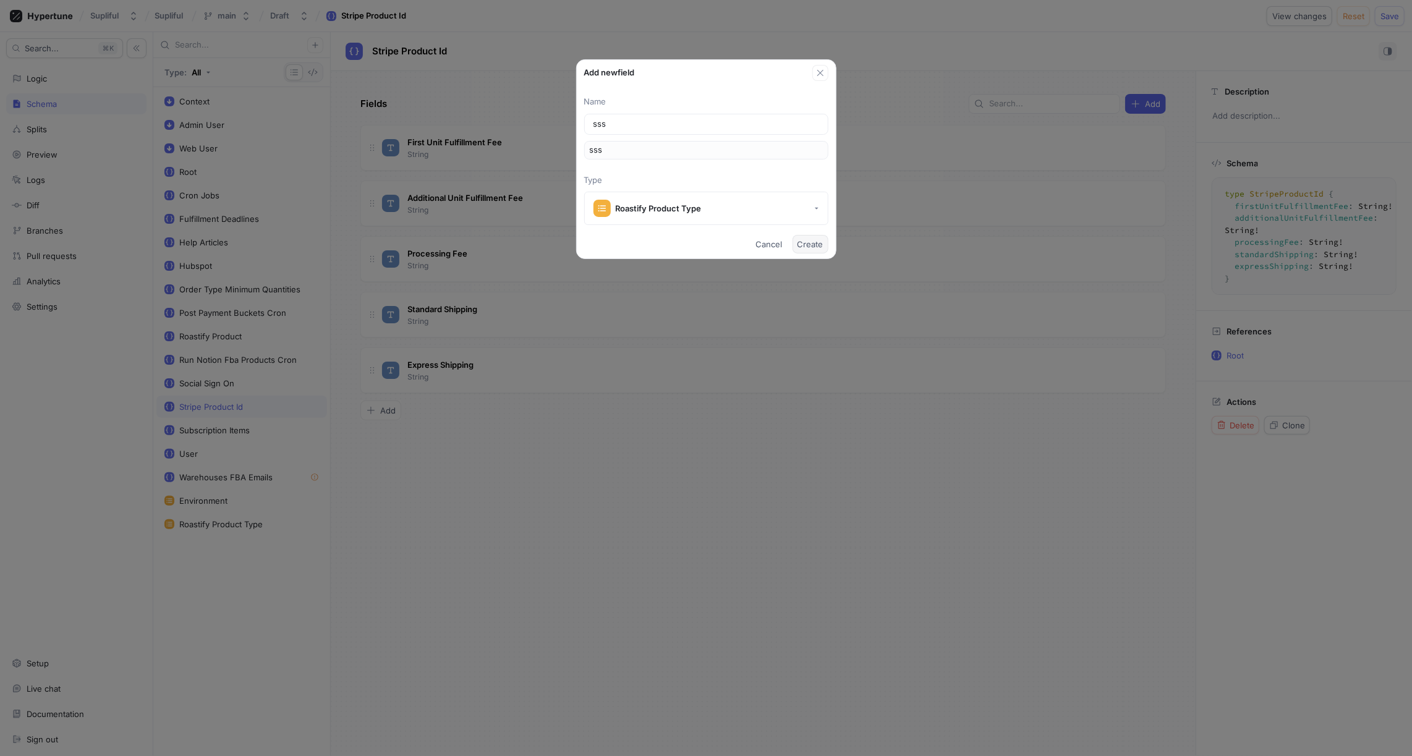
click at [809, 244] on span "Create" at bounding box center [811, 244] width 26 height 7
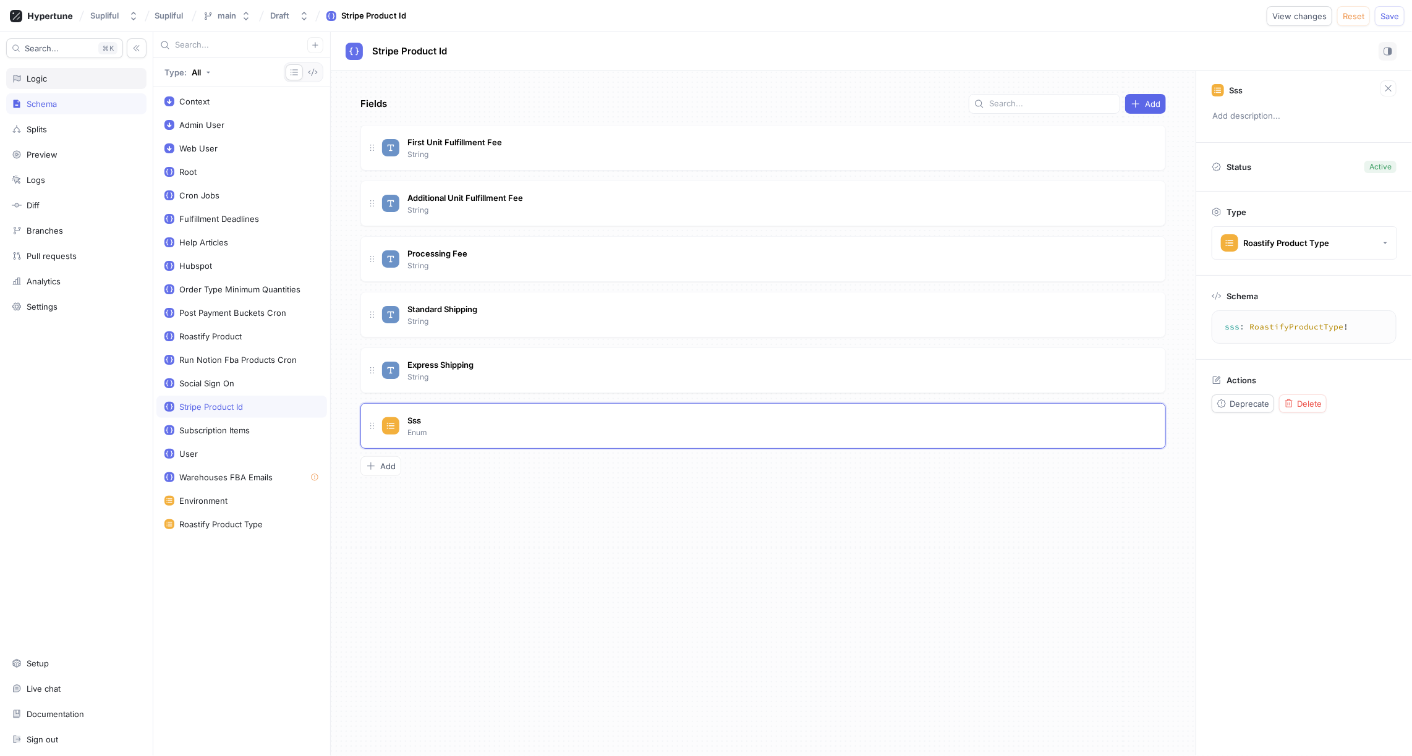
click at [45, 76] on div "Logic" at bounding box center [37, 79] width 20 height 10
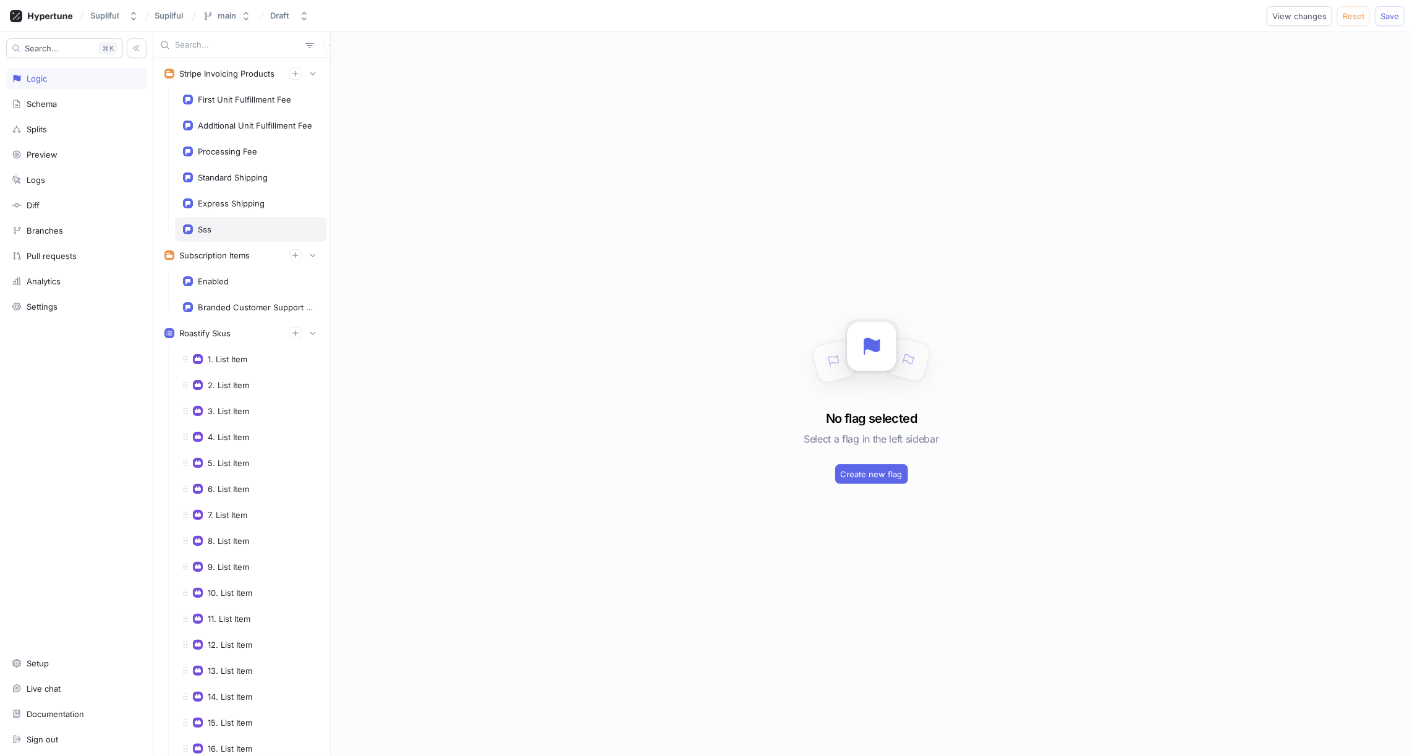
click at [224, 224] on div "Sss" at bounding box center [251, 229] width 136 height 10
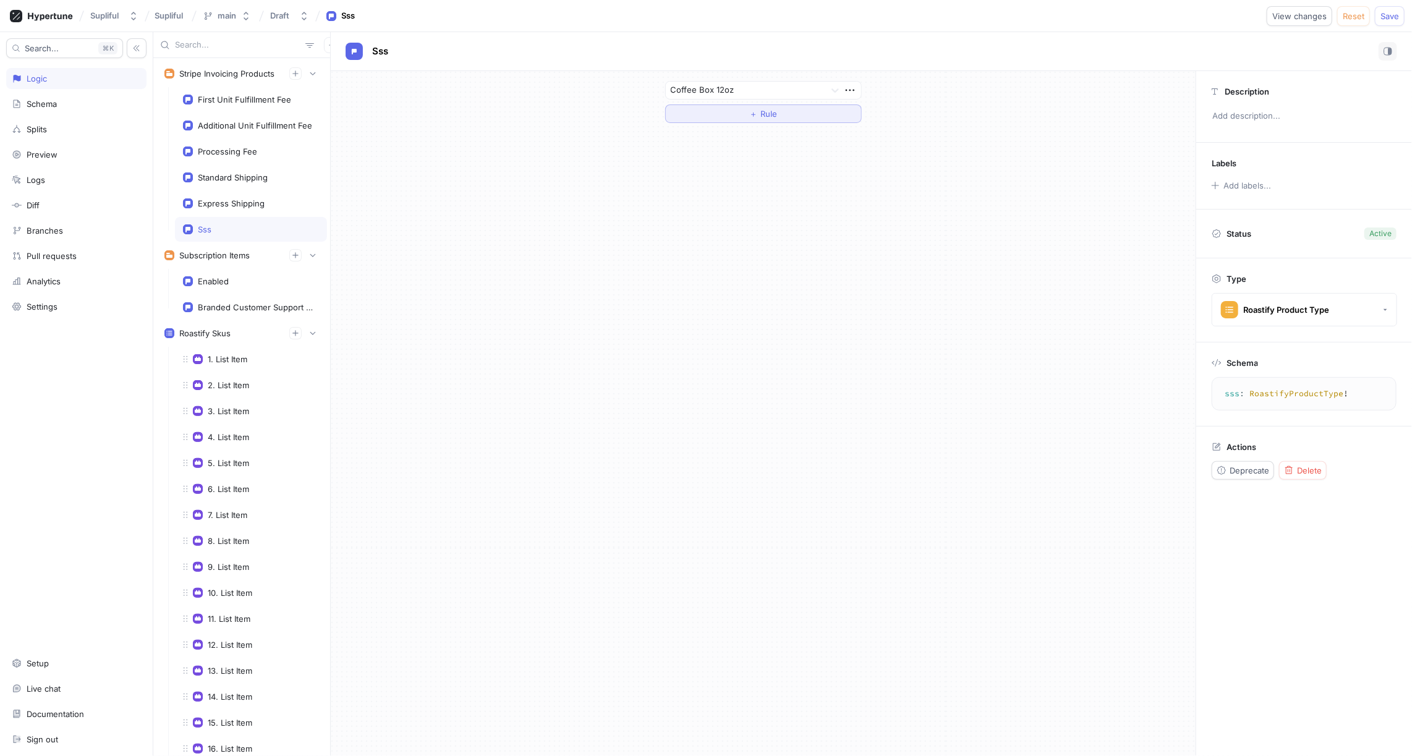
click at [751, 113] on span "＋" at bounding box center [753, 113] width 8 height 7
click at [755, 191] on div at bounding box center [773, 191] width 84 height 15
click at [596, 198] on div "If Select variable... Select operator... Select expression... Then Coffee Box 1…" at bounding box center [763, 180] width 865 height 218
click at [1310, 469] on span "Delete" at bounding box center [1309, 470] width 25 height 7
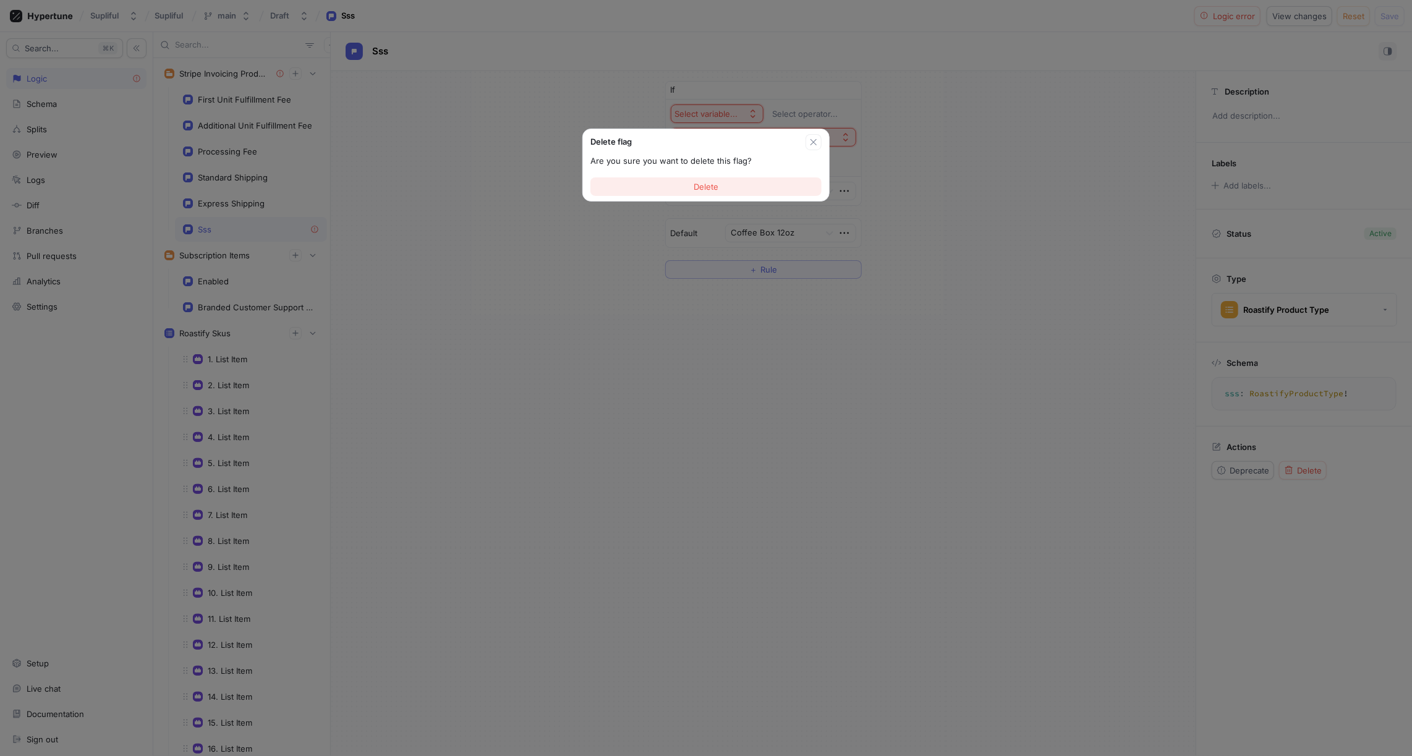
click at [730, 187] on button "Delete" at bounding box center [706, 186] width 231 height 19
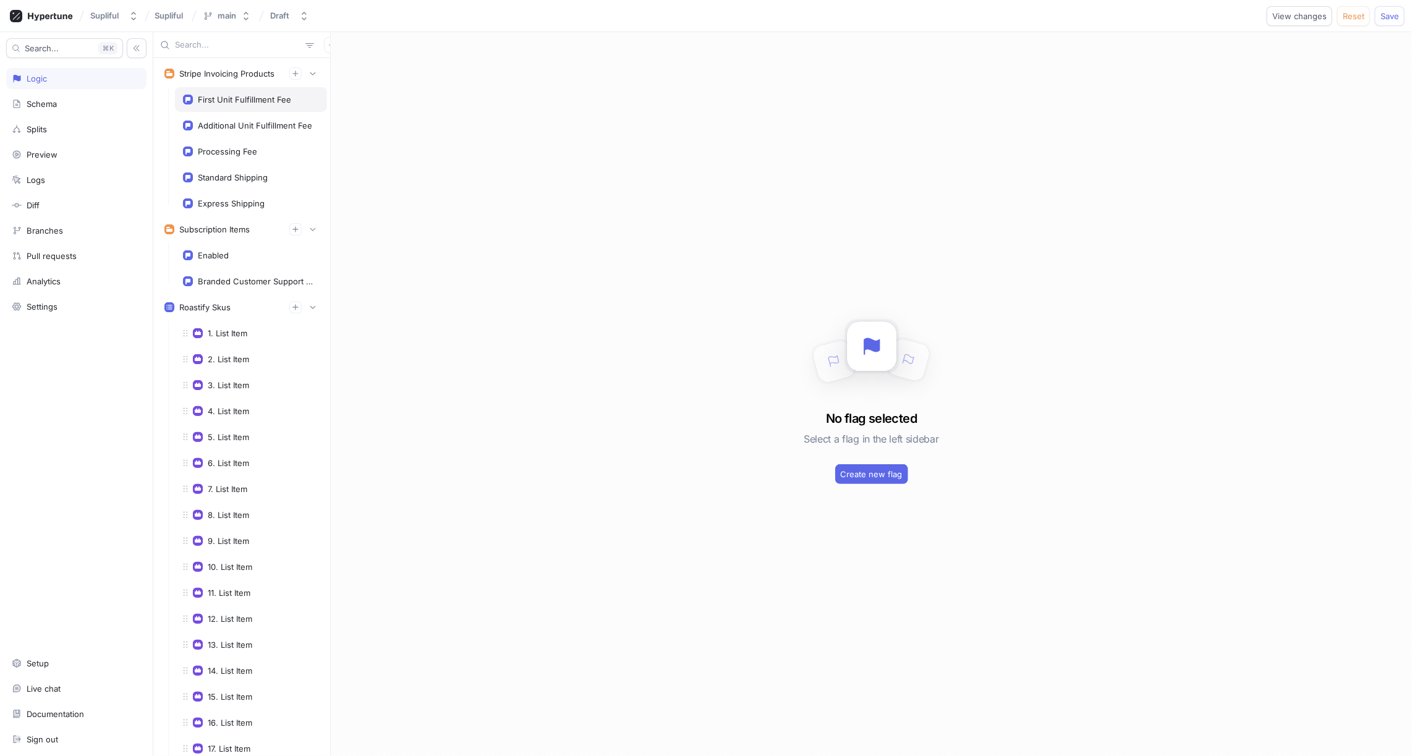
click at [253, 101] on div "First Unit Fulfillment Fee" at bounding box center [244, 100] width 93 height 10
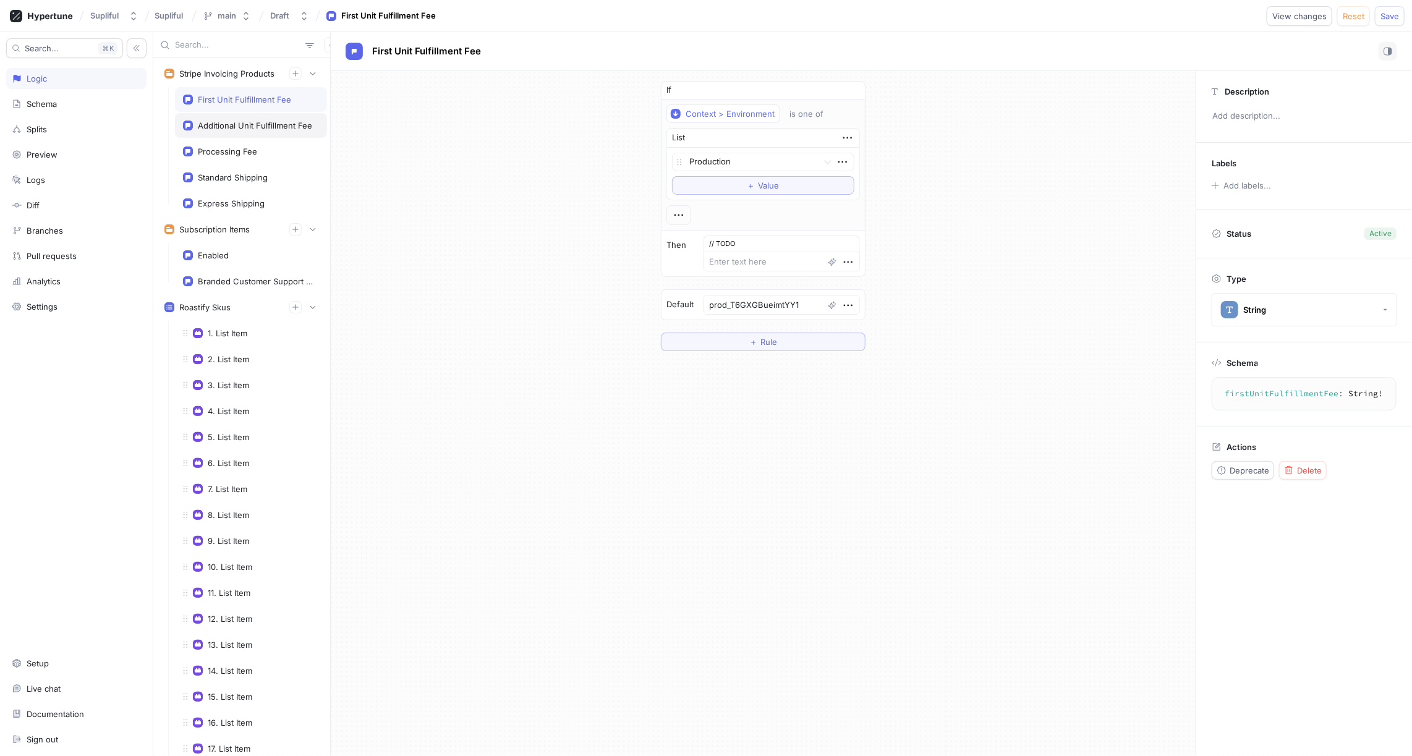
click at [252, 121] on div "Additional Unit Fulfillment Fee" at bounding box center [255, 126] width 114 height 10
type textarea "x"
type textarea "prod_T6GXZ95MxR4hn6"
type textarea "additionalUnitFulfillmentFee: String!"
click at [243, 168] on div "Standard Shipping" at bounding box center [251, 177] width 152 height 25
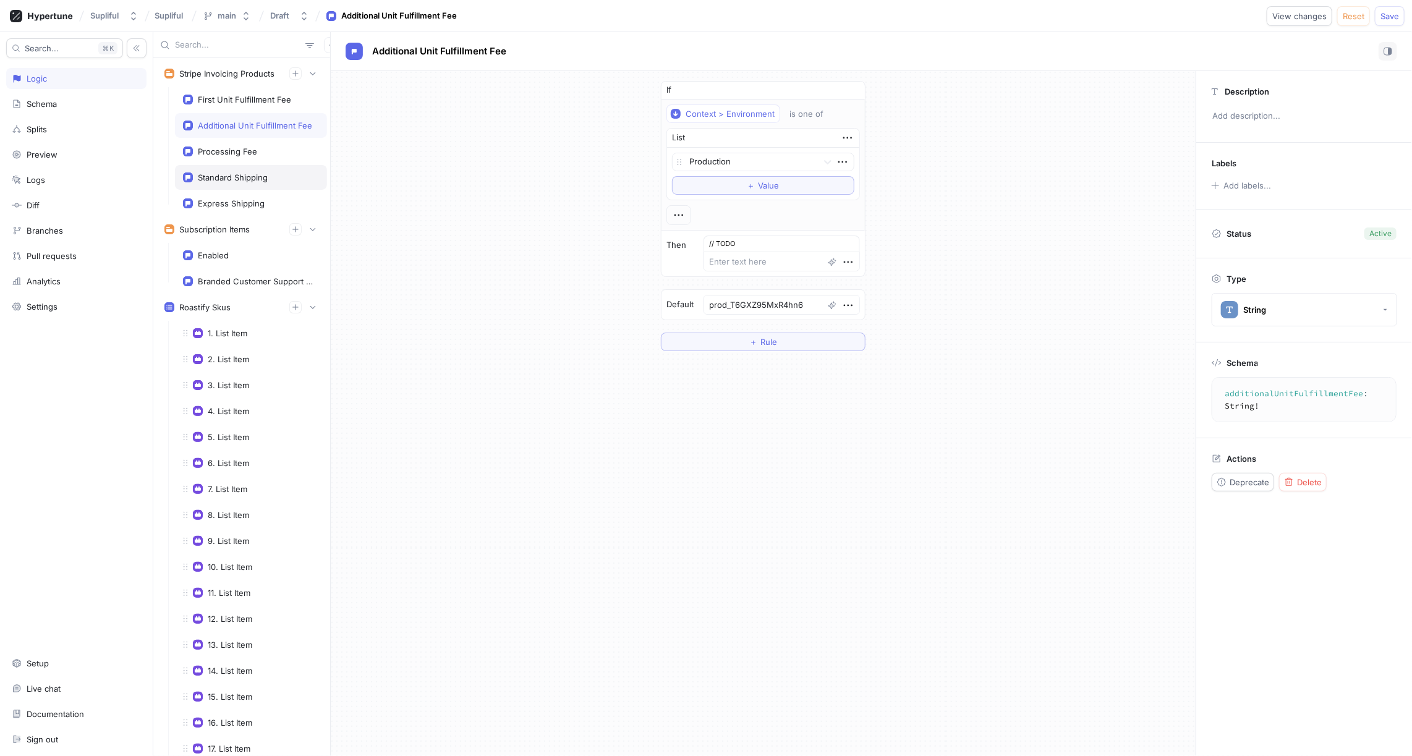
type textarea "x"
type textarea "prod_T6GVeXcToI13E8"
type textarea "standardShipping: String!"
click at [244, 198] on div "Express Shipping" at bounding box center [231, 203] width 67 height 10
type textarea "x"
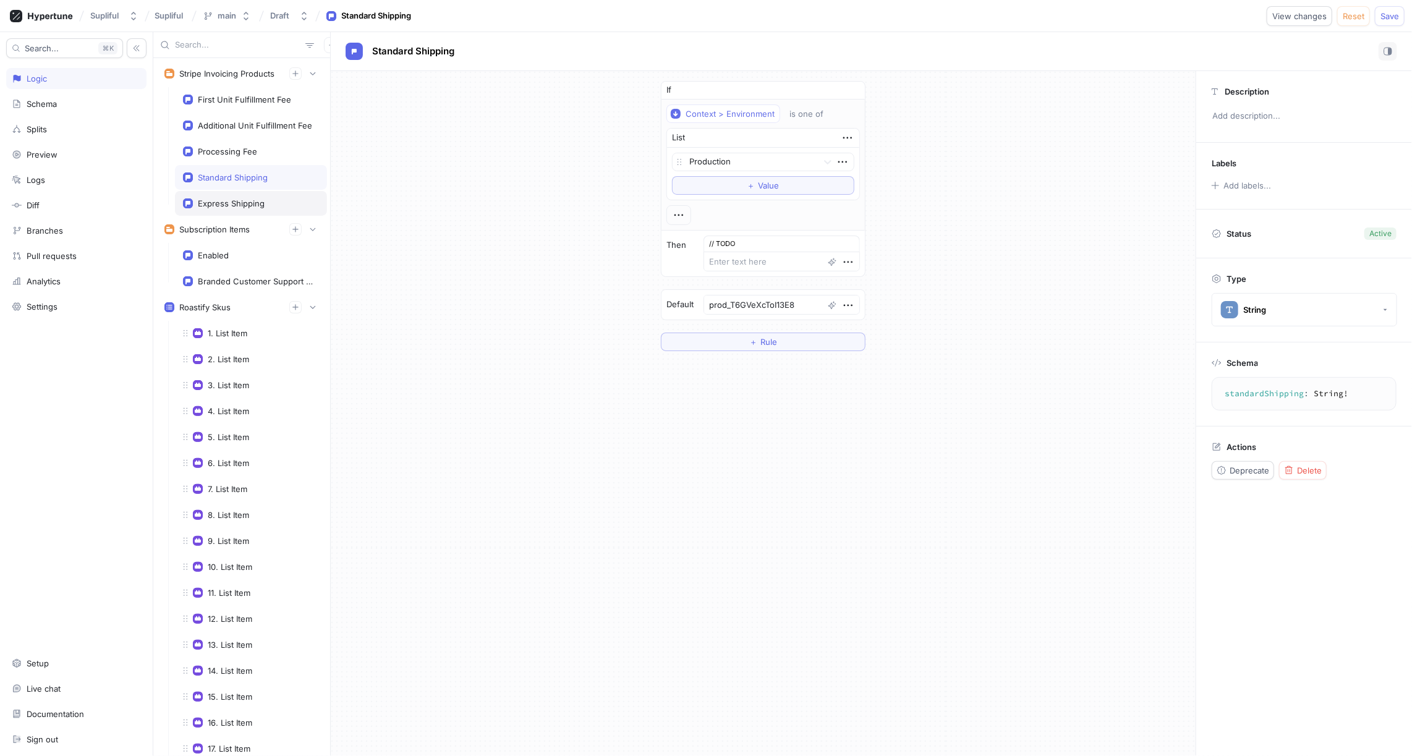
type textarea "prod_T6GVwqmuZOyW0C"
type textarea "expressShipping: String!"
click at [298, 74] on icon "button" at bounding box center [295, 73] width 7 height 7
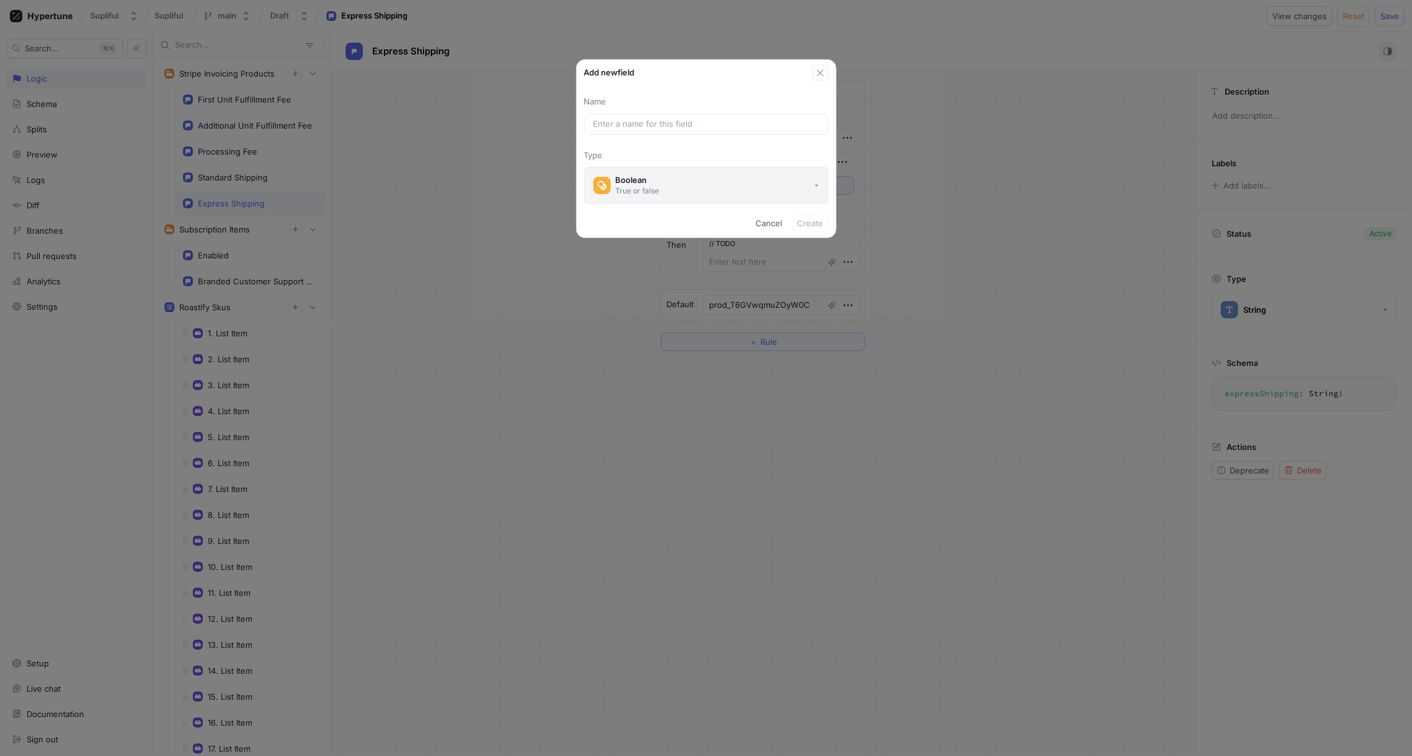
click at [655, 186] on div "True or false" at bounding box center [638, 191] width 44 height 11
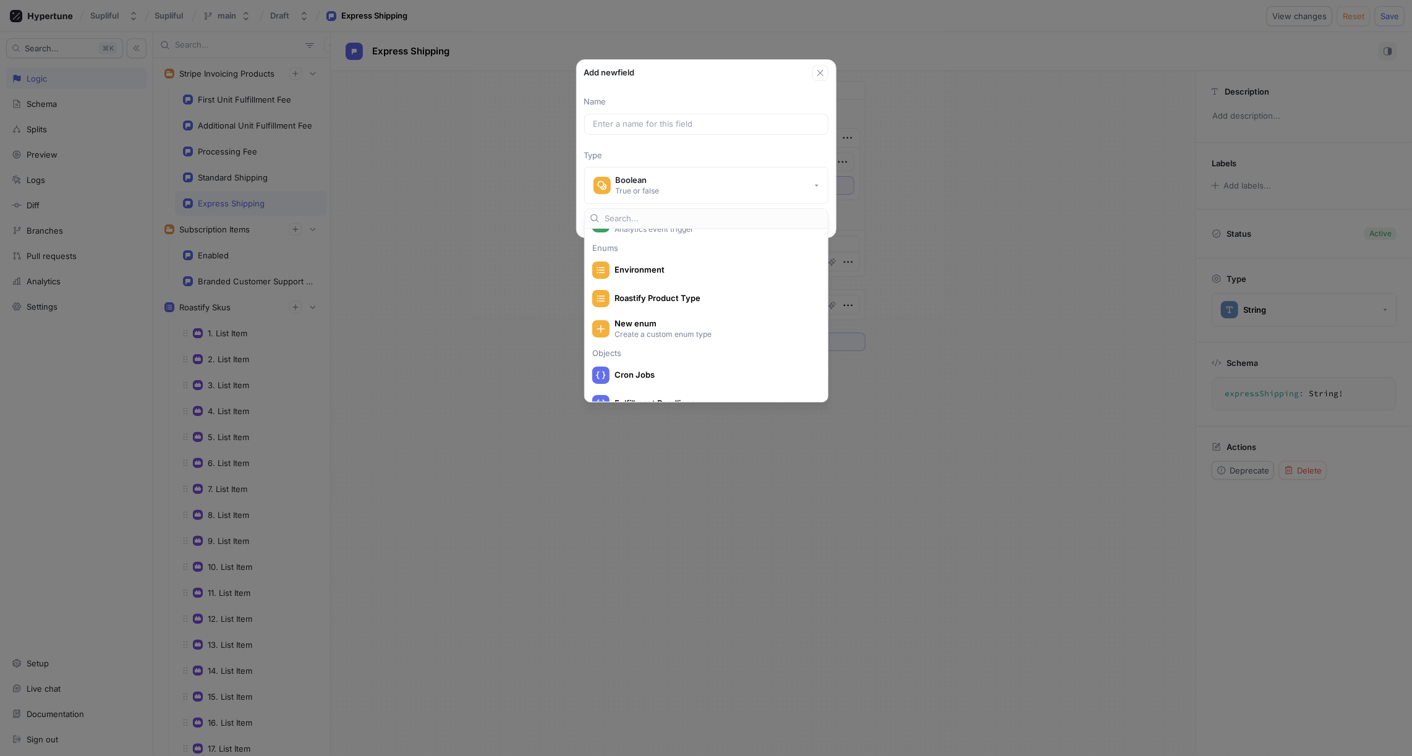
scroll to position [217, 0]
click at [718, 84] on div "Name Type Boolean True or false" at bounding box center [706, 145] width 259 height 128
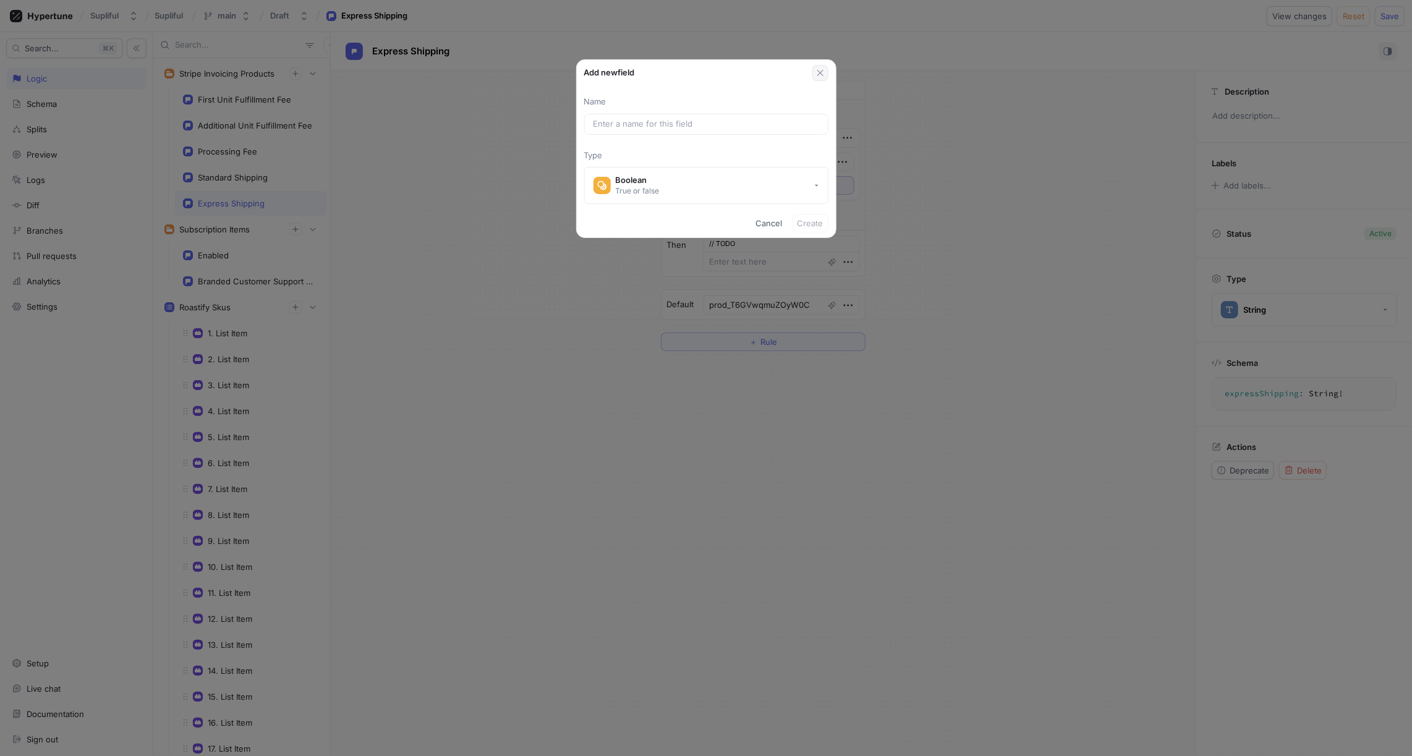
click at [821, 70] on icon "button" at bounding box center [821, 73] width 10 height 10
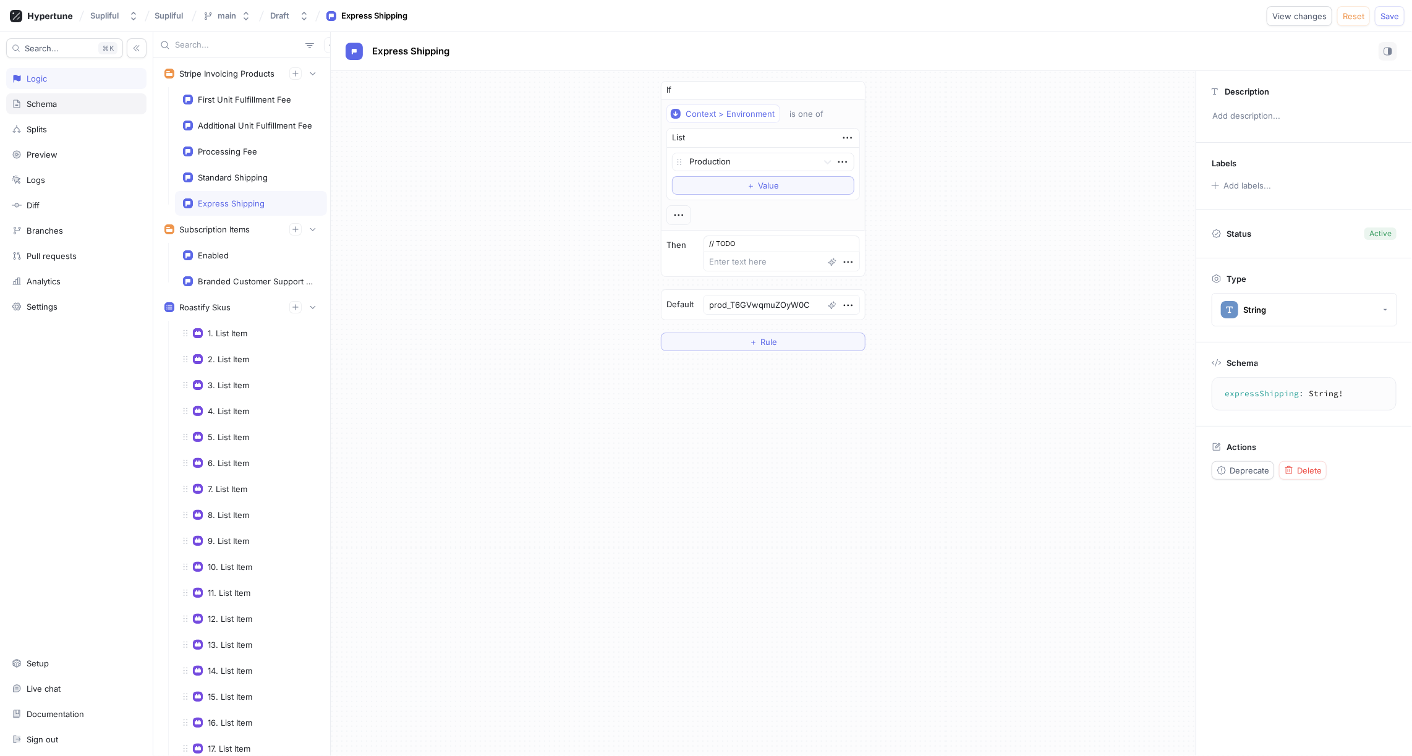
click at [65, 106] on div "Schema" at bounding box center [76, 104] width 129 height 10
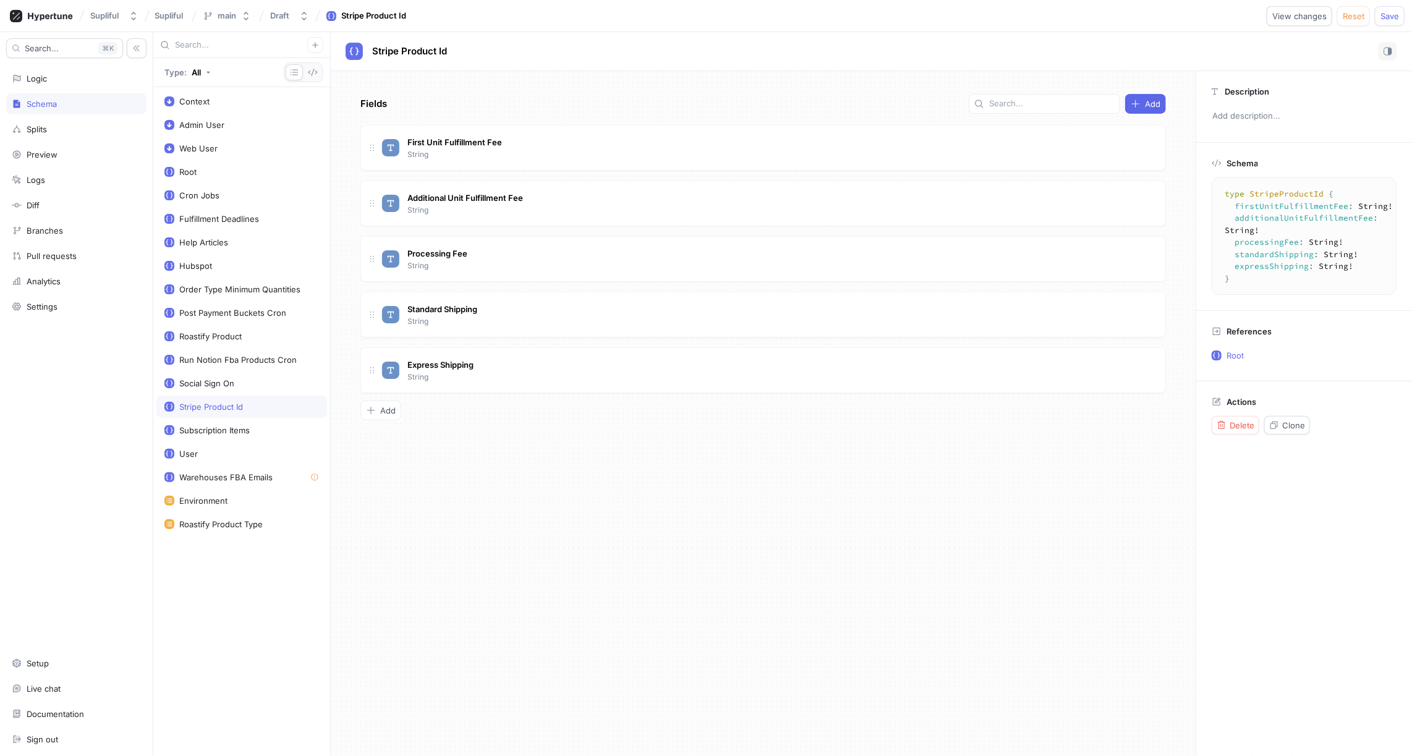
click at [483, 420] on div "Fields Add First Unit Fulfillment Fee String Additional Unit Fulfillment Fee St…" at bounding box center [763, 413] width 865 height 685
click at [382, 407] on span "Add" at bounding box center [387, 410] width 15 height 7
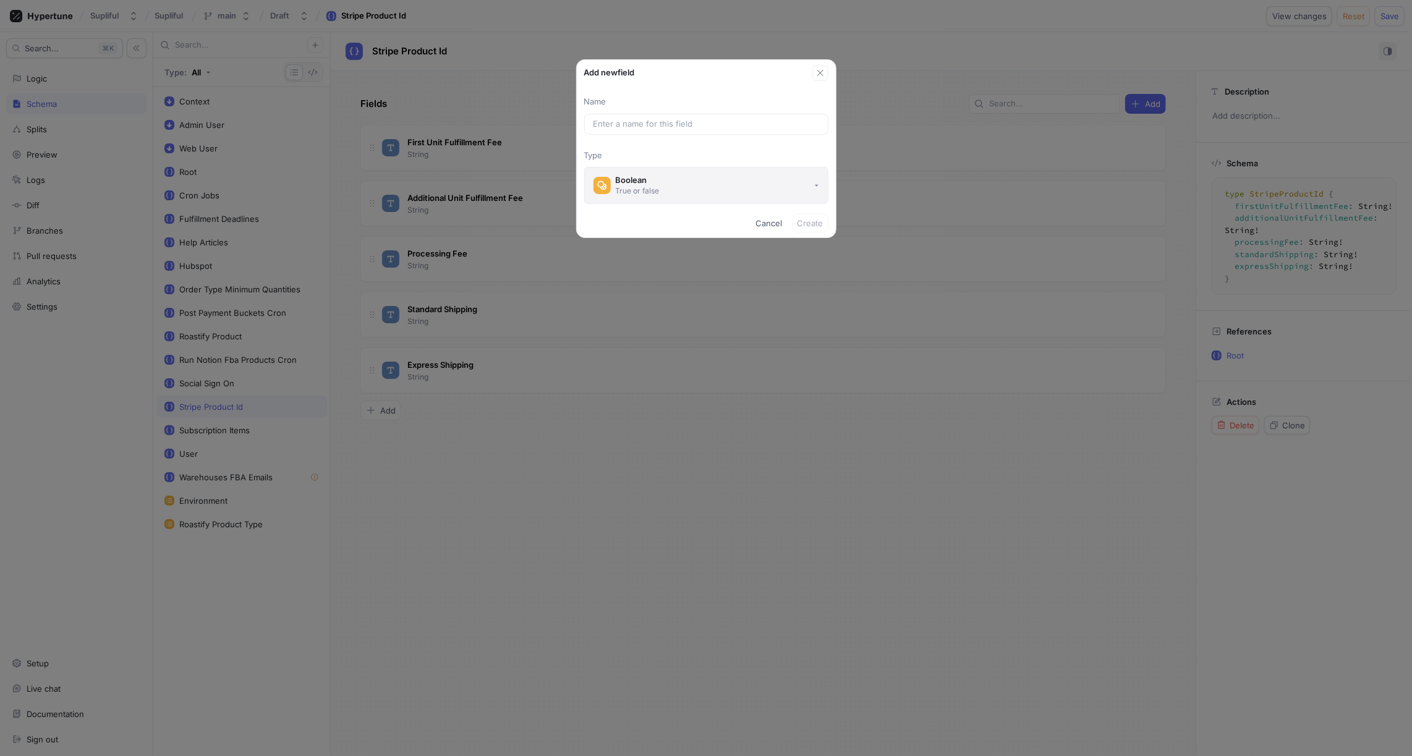
click at [660, 188] on button "Boolean True or false" at bounding box center [706, 185] width 244 height 37
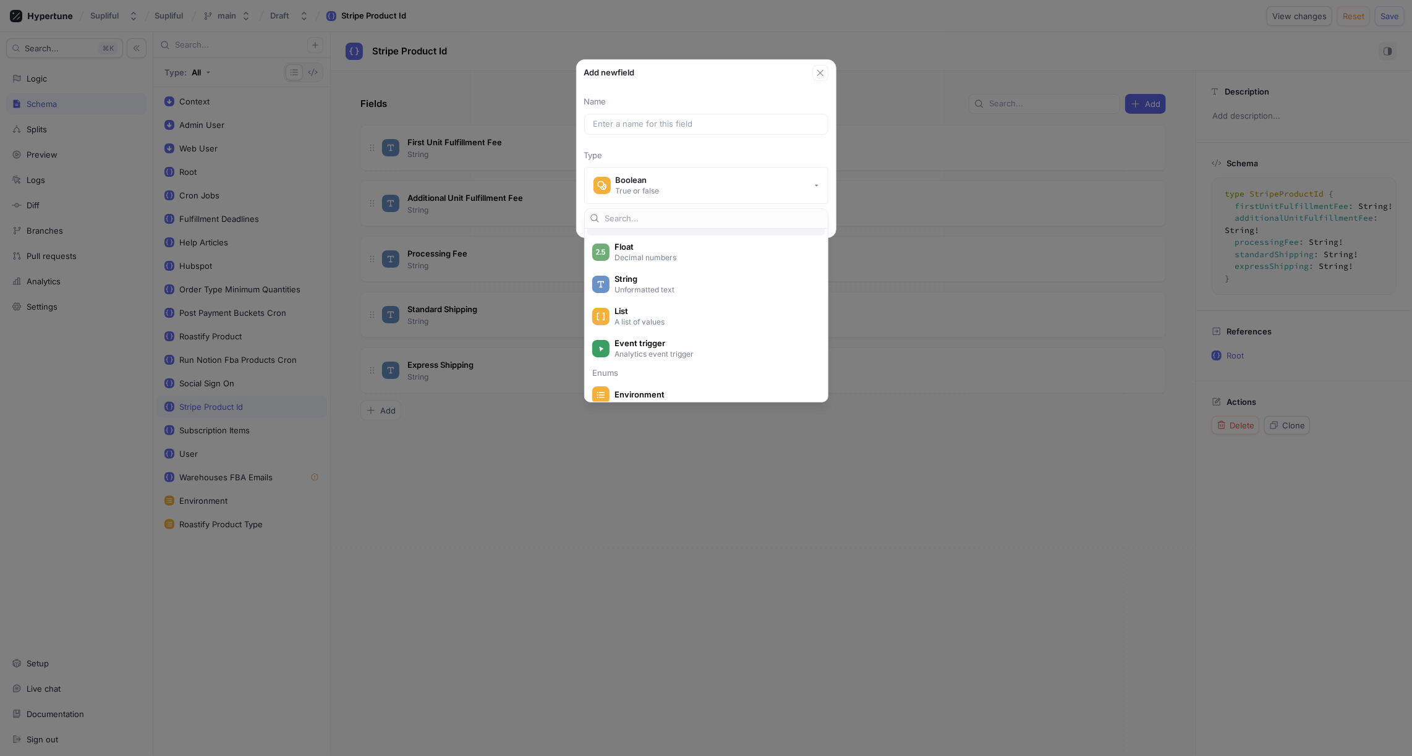
scroll to position [87, 0]
click at [660, 297] on span "List" at bounding box center [715, 301] width 200 height 11
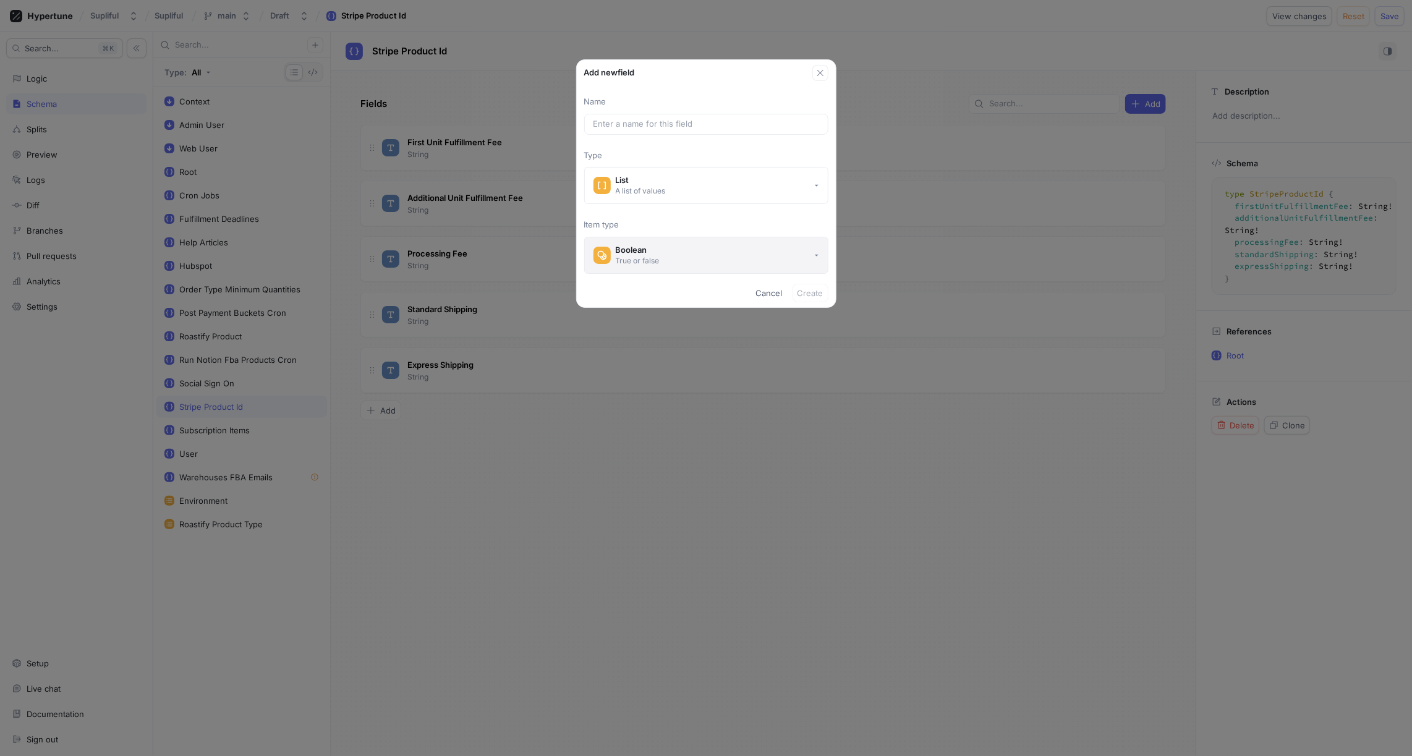
click at [696, 250] on button "Boolean True or false" at bounding box center [706, 255] width 244 height 37
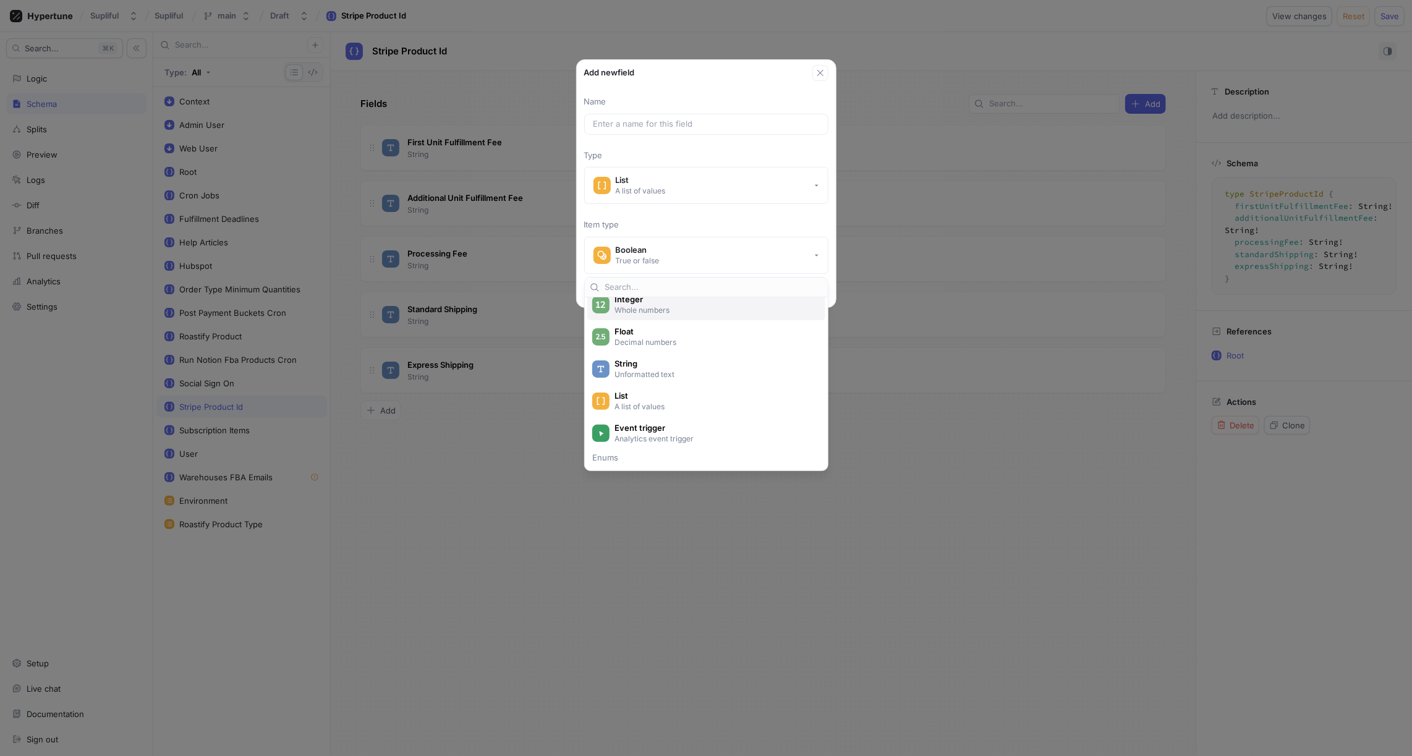
scroll to position [69, 0]
click at [651, 364] on p "Unformatted text" at bounding box center [714, 365] width 198 height 11
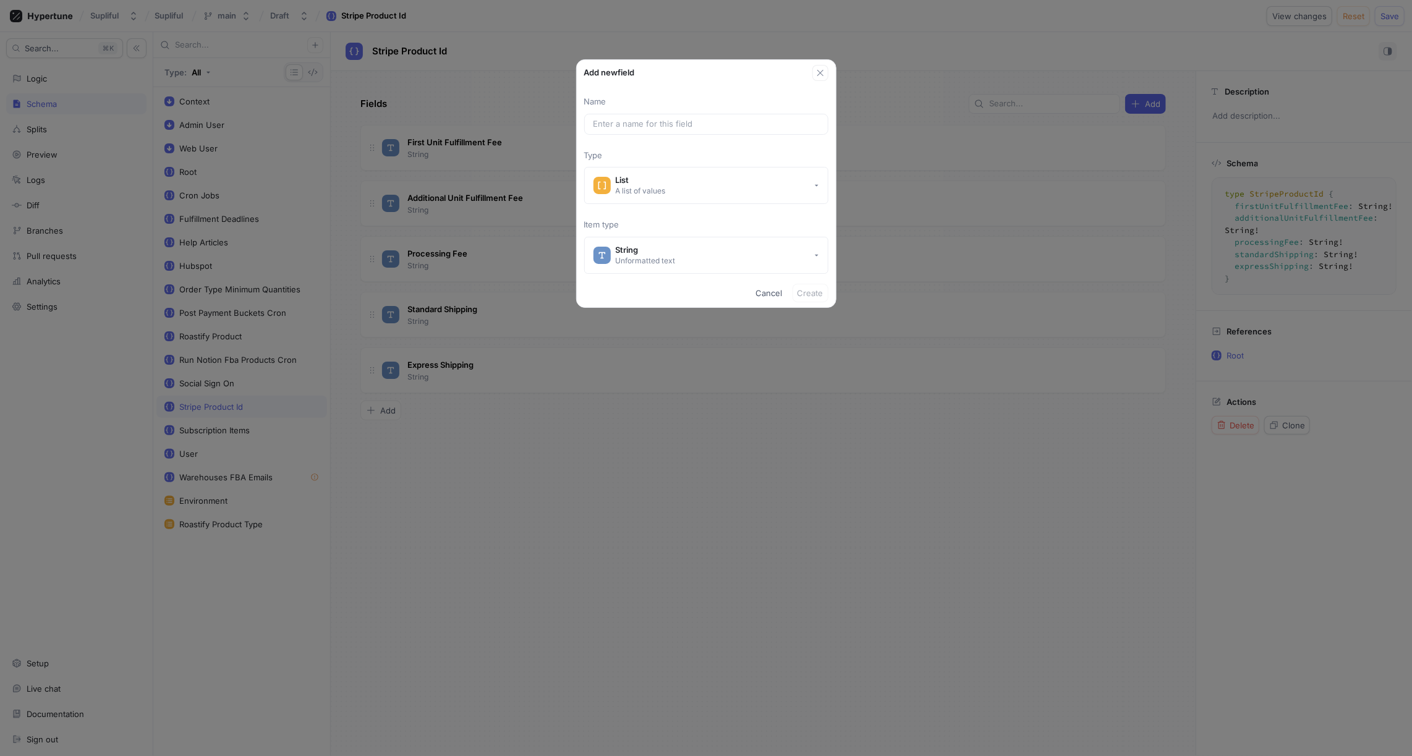
click at [701, 216] on div "Name Type List A list of values Item type String Unformatted text" at bounding box center [706, 185] width 259 height 178
click at [772, 291] on span "Cancel" at bounding box center [769, 292] width 27 height 7
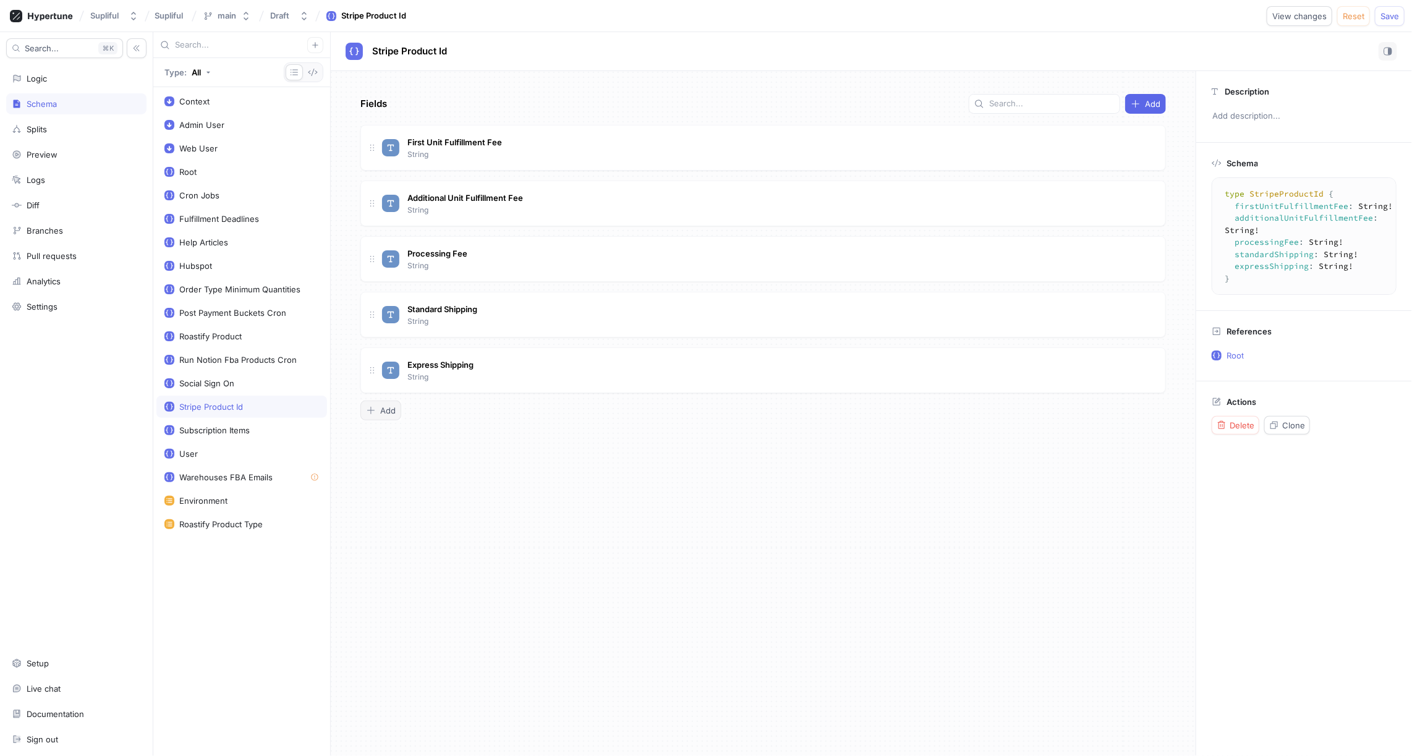
type textarea "x"
click at [388, 407] on span "Add" at bounding box center [387, 410] width 15 height 7
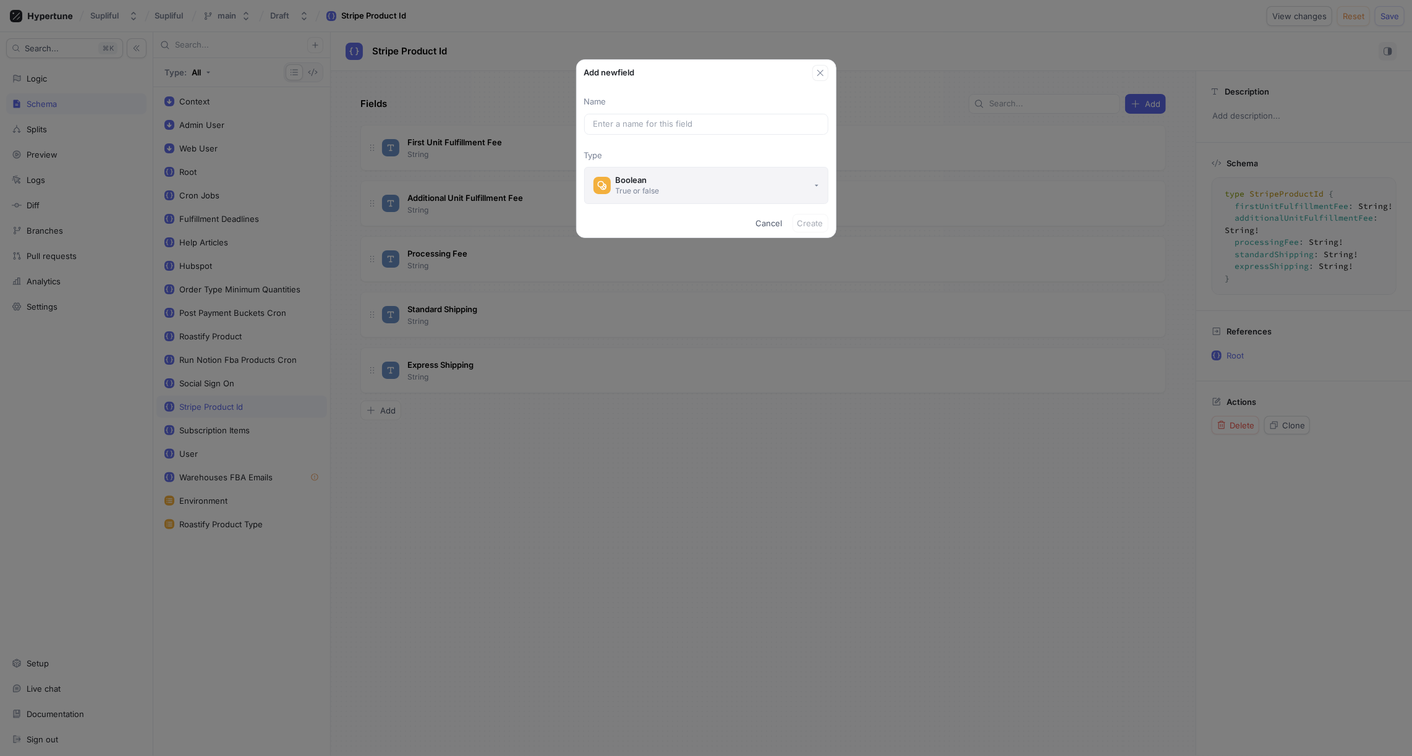
click at [655, 189] on div "True or false" at bounding box center [638, 191] width 44 height 11
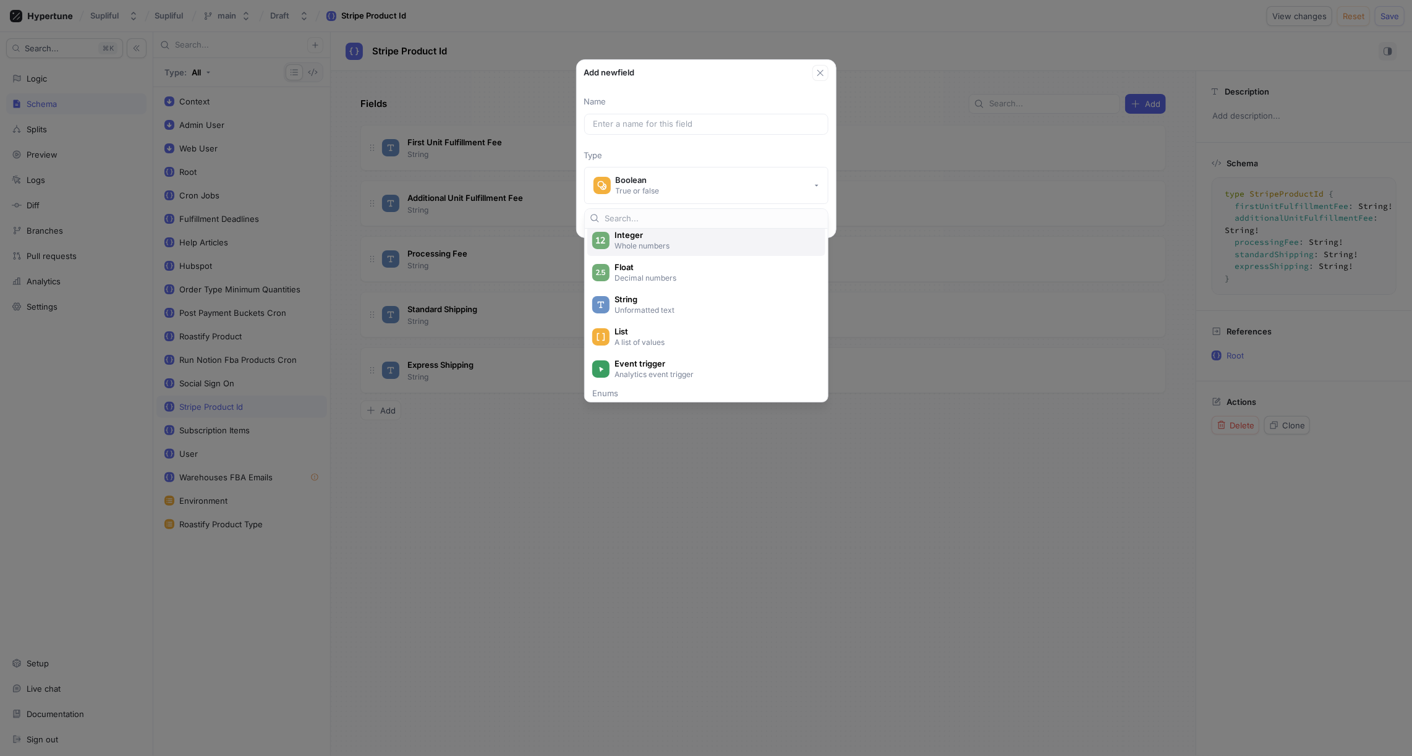
scroll to position [65, 0]
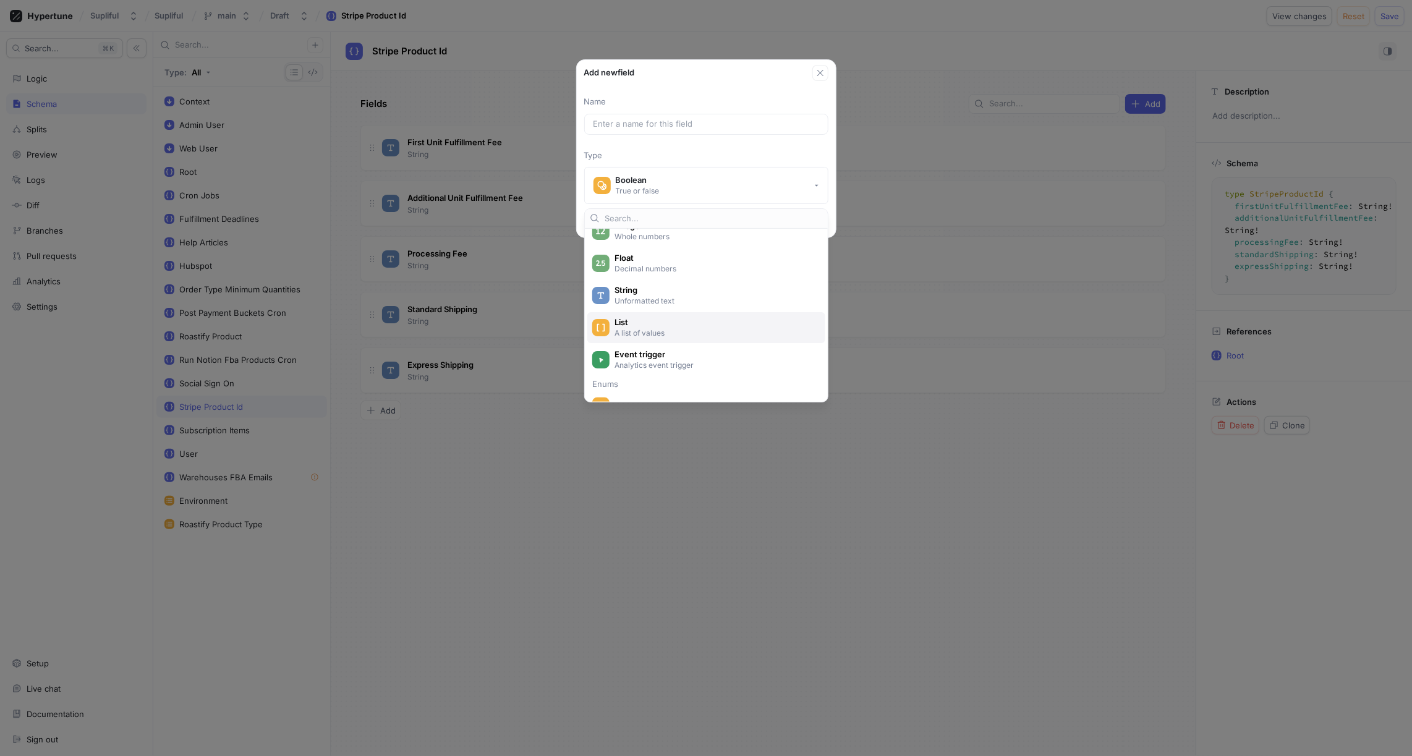
click at [654, 323] on span "List" at bounding box center [715, 322] width 200 height 11
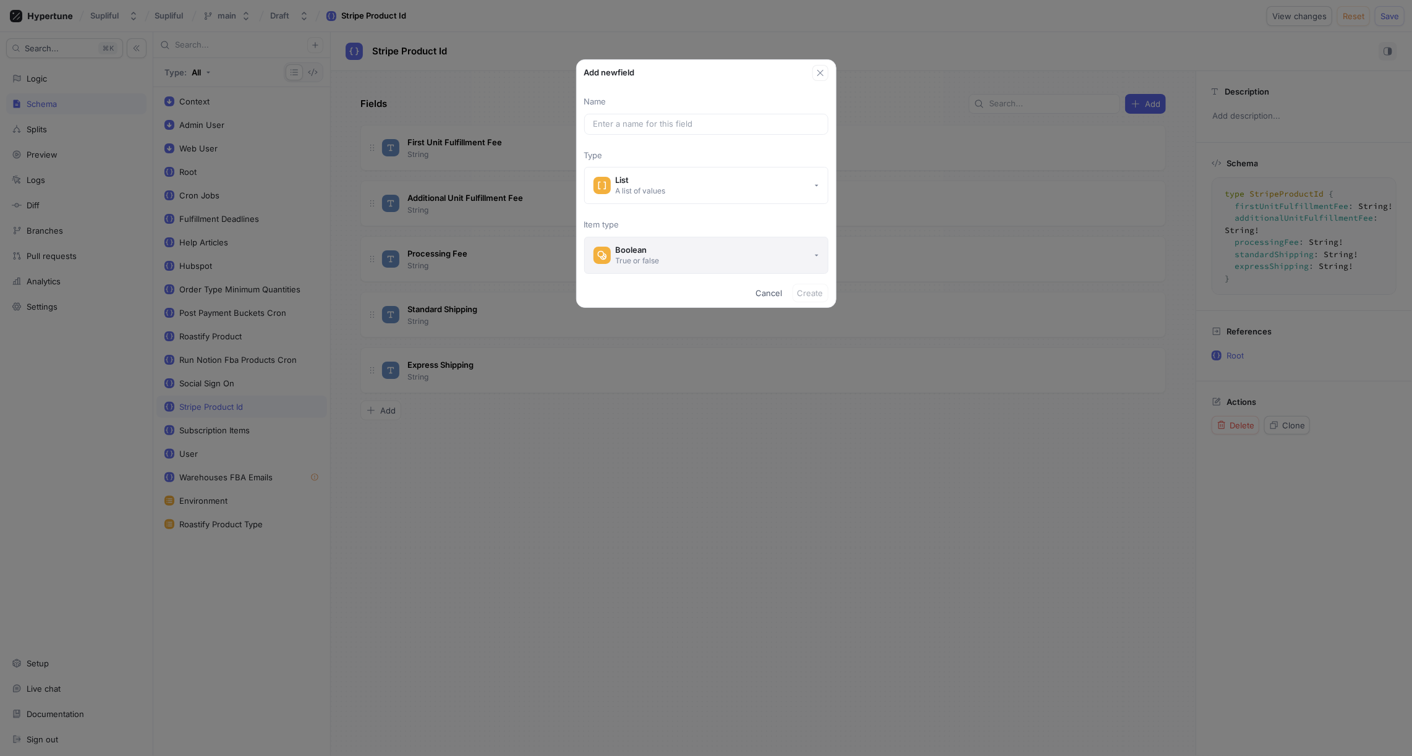
click at [645, 238] on button "Boolean True or false" at bounding box center [706, 255] width 244 height 37
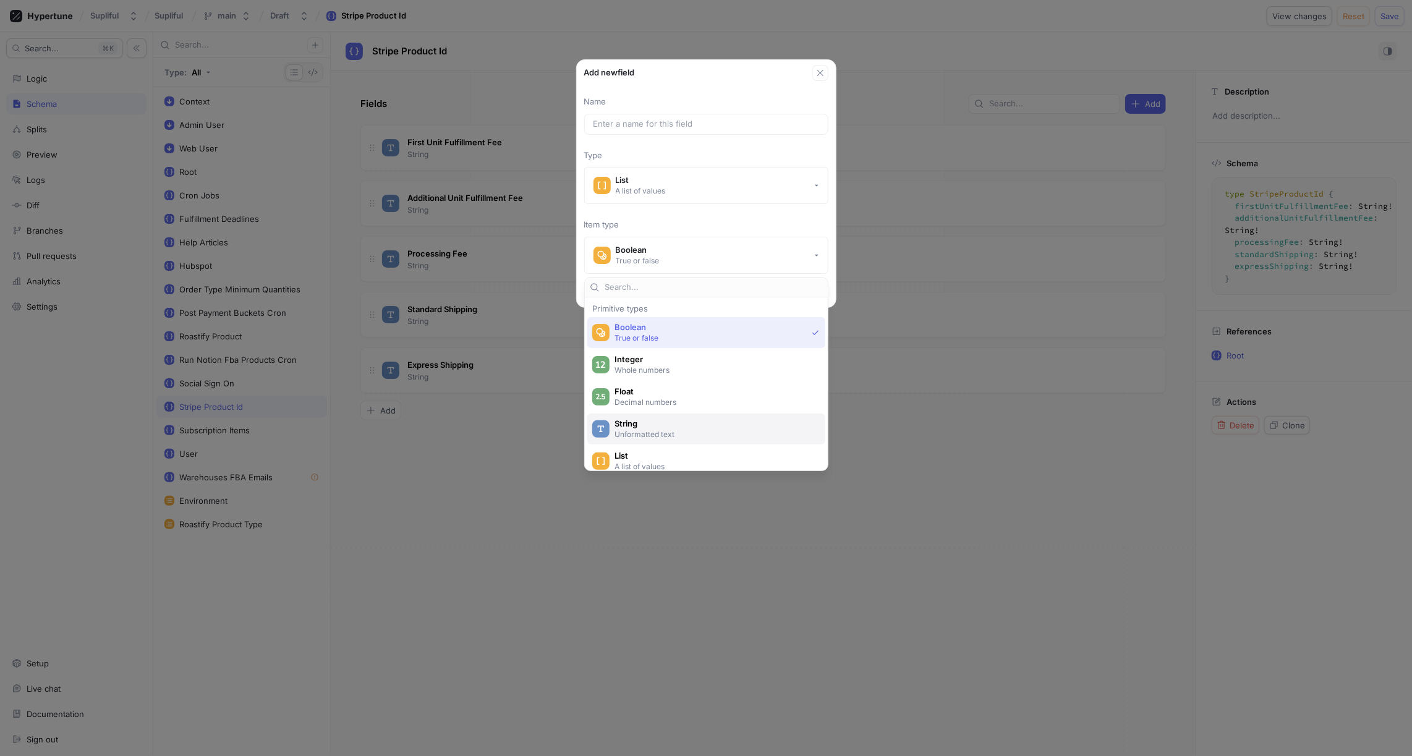
click at [642, 433] on p "Unformatted text" at bounding box center [714, 434] width 198 height 11
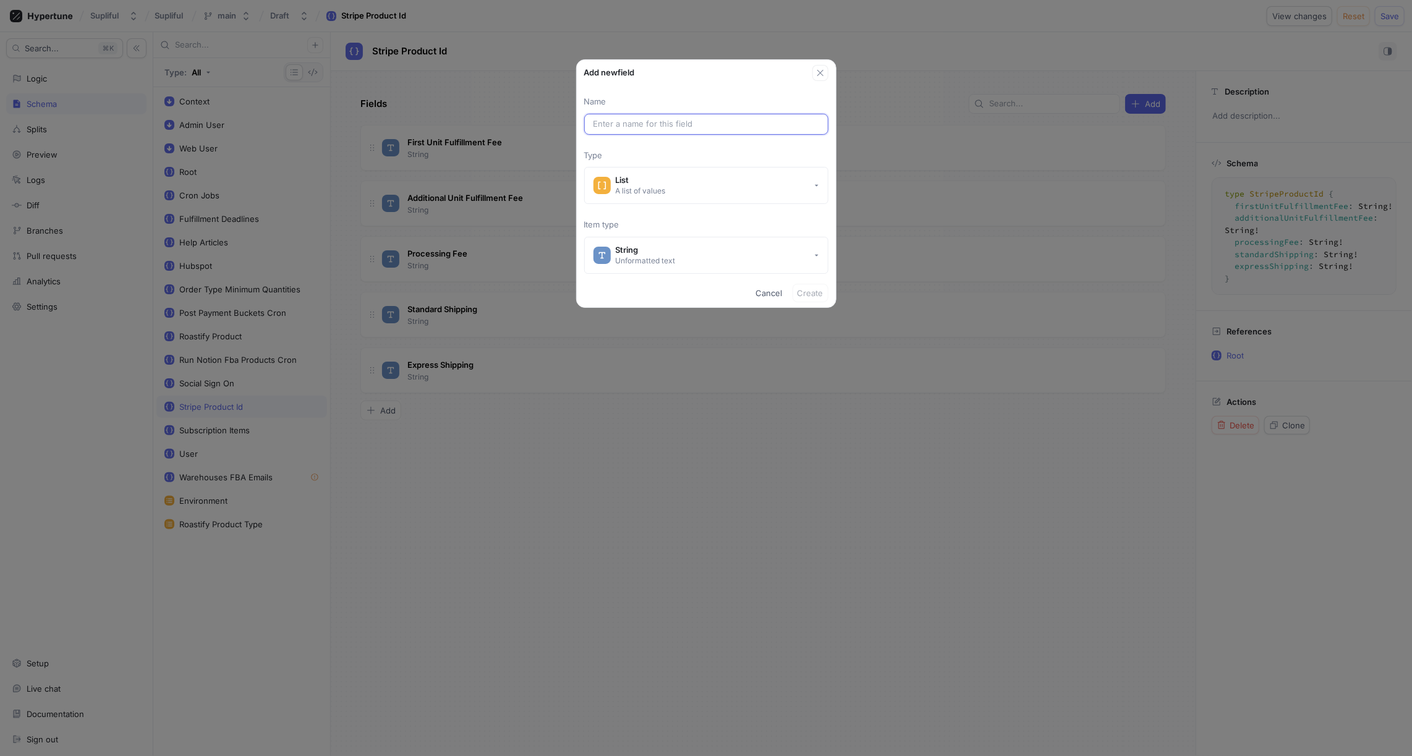
click at [668, 121] on input "text" at bounding box center [707, 124] width 226 height 12
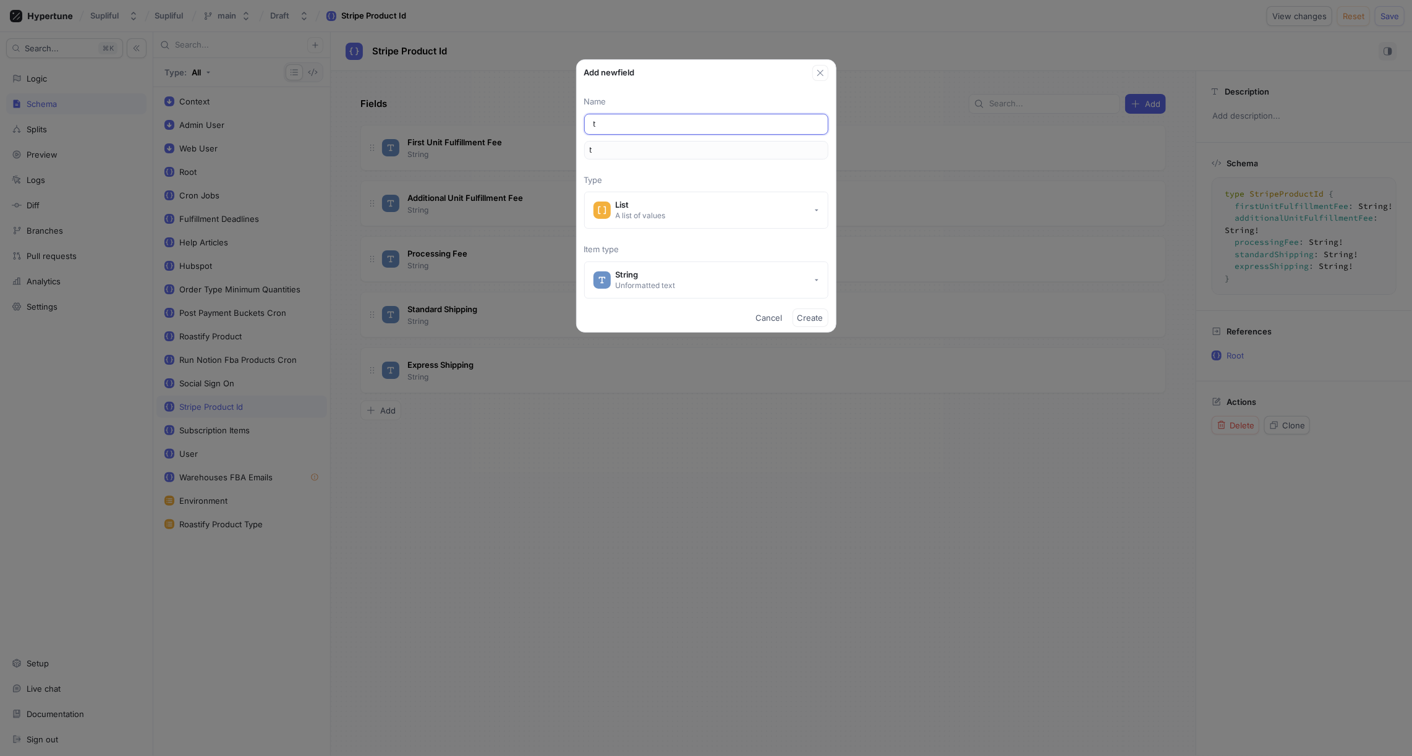
type input "te"
type input "tes"
type input "test"
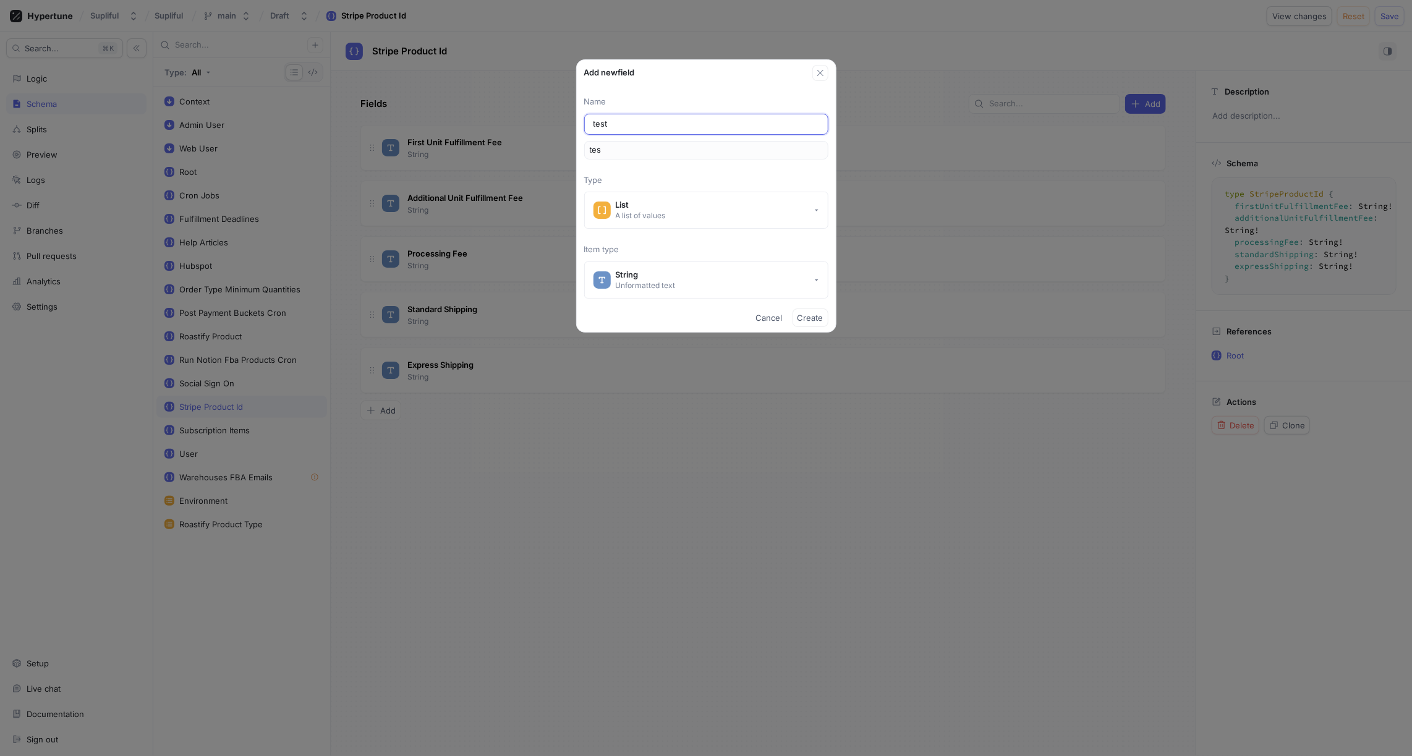
type input "test"
click at [809, 315] on span "Create" at bounding box center [811, 317] width 26 height 7
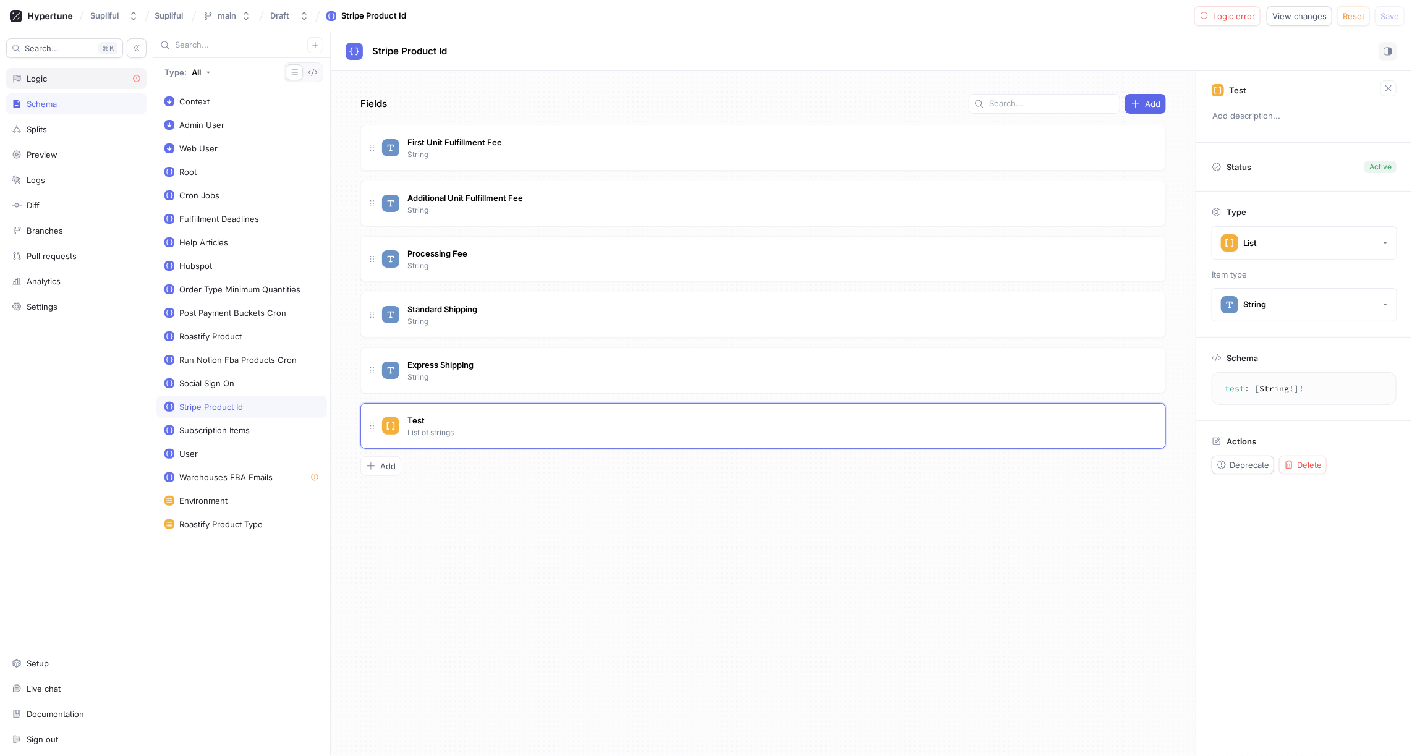
click at [61, 76] on div "Logic" at bounding box center [76, 79] width 129 height 10
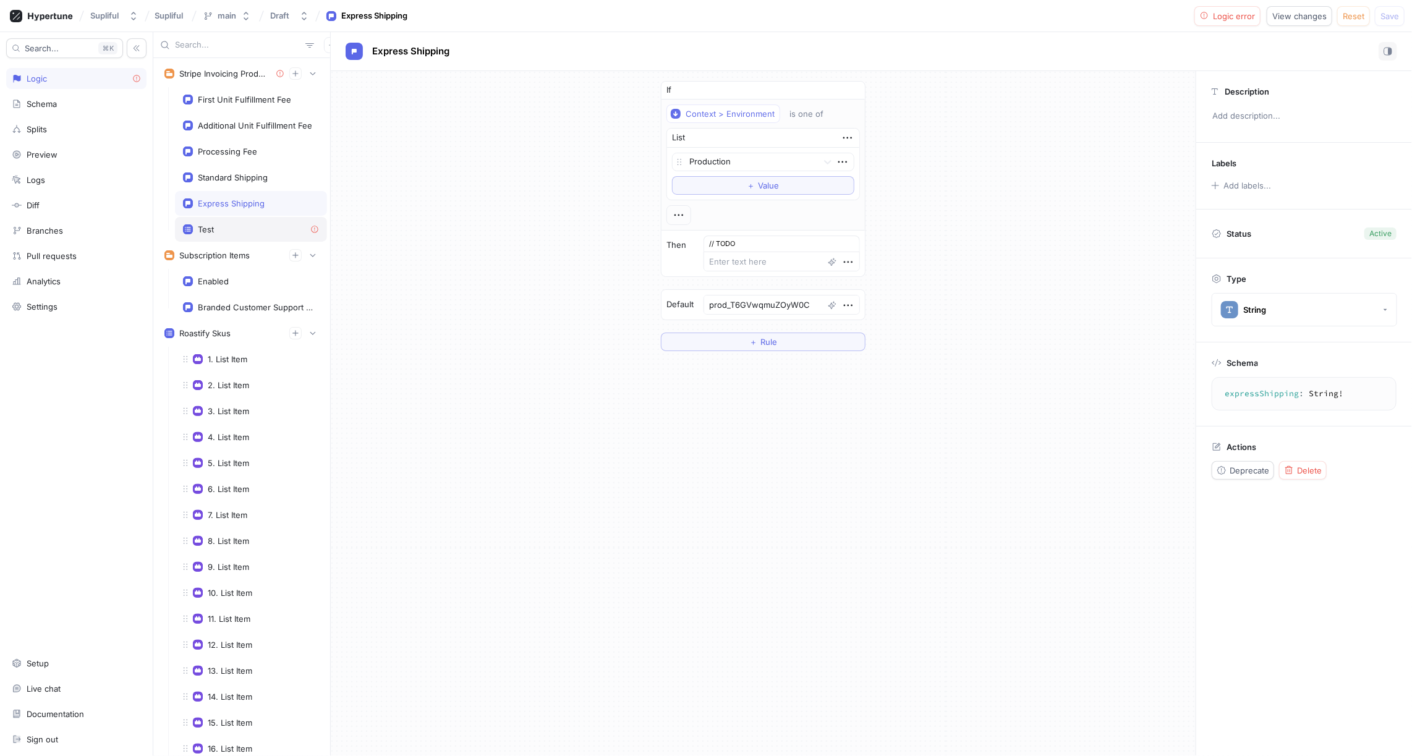
click at [249, 226] on div "Test" at bounding box center [251, 229] width 136 height 10
type textarea "x"
type textarea "test: [String!]!"
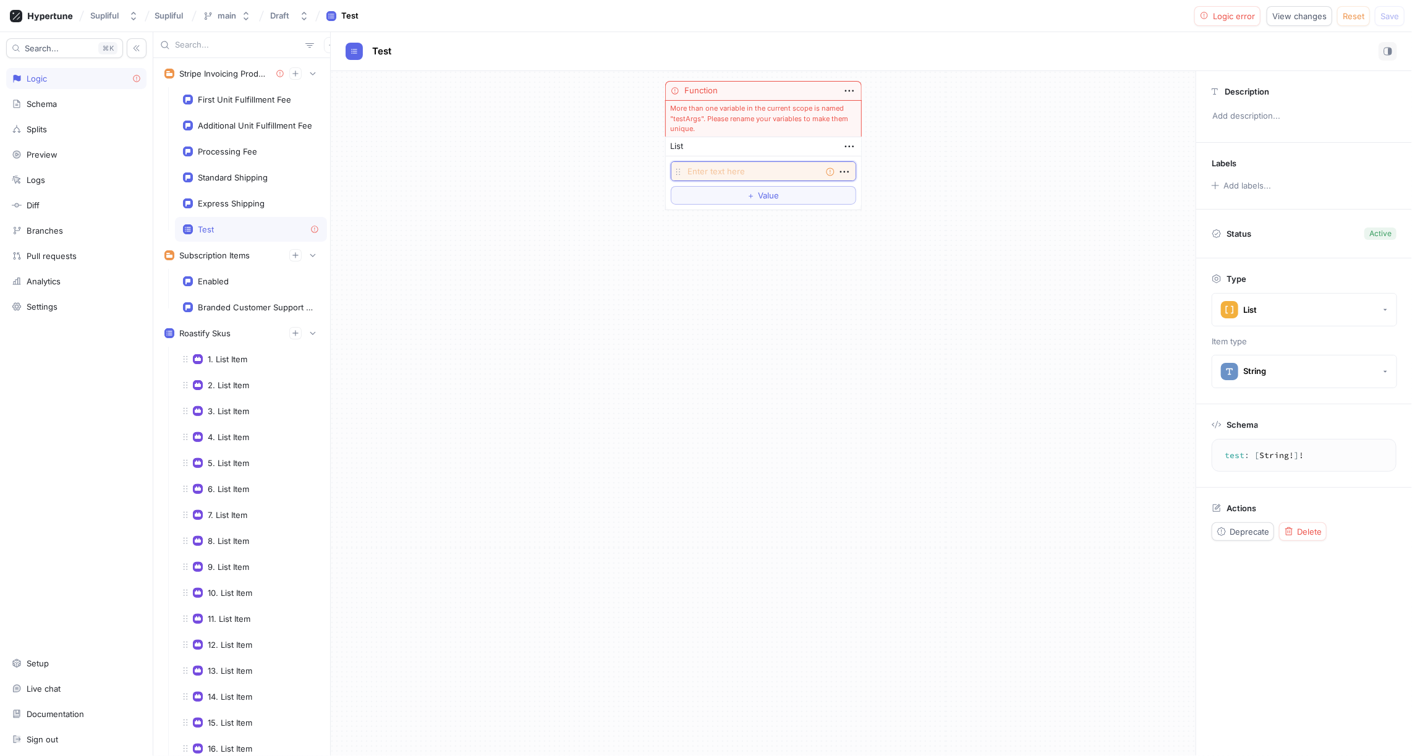
click at [770, 170] on textarea at bounding box center [764, 171] width 186 height 20
click at [850, 88] on icon "button" at bounding box center [850, 91] width 14 height 14
click at [732, 305] on div "Function More than one variable in the current scope is named "testArgs". Pleas…" at bounding box center [763, 413] width 865 height 685
click at [703, 168] on textarea at bounding box center [764, 171] width 186 height 20
type textarea "x"
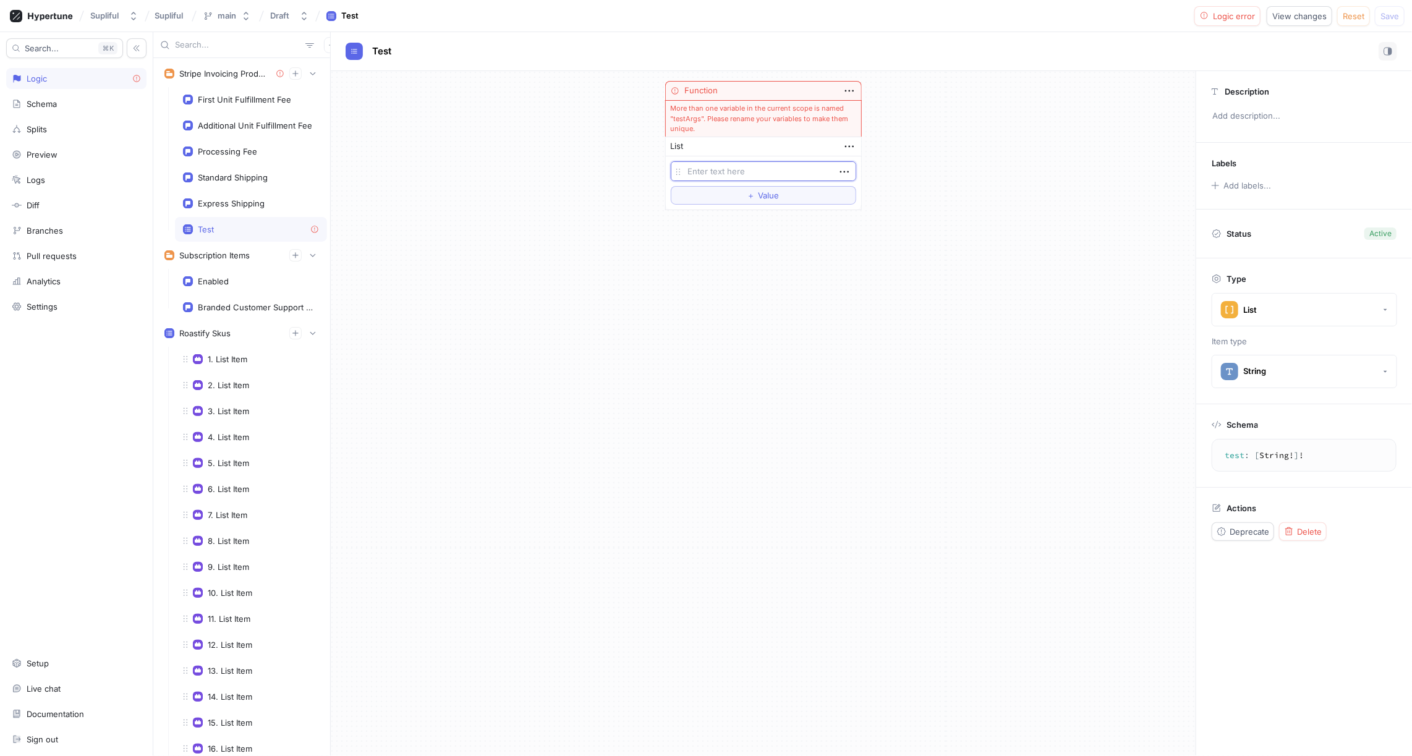
type textarea "t"
type textarea "x"
type textarea "tt"
type textarea "x"
type textarea "ttt"
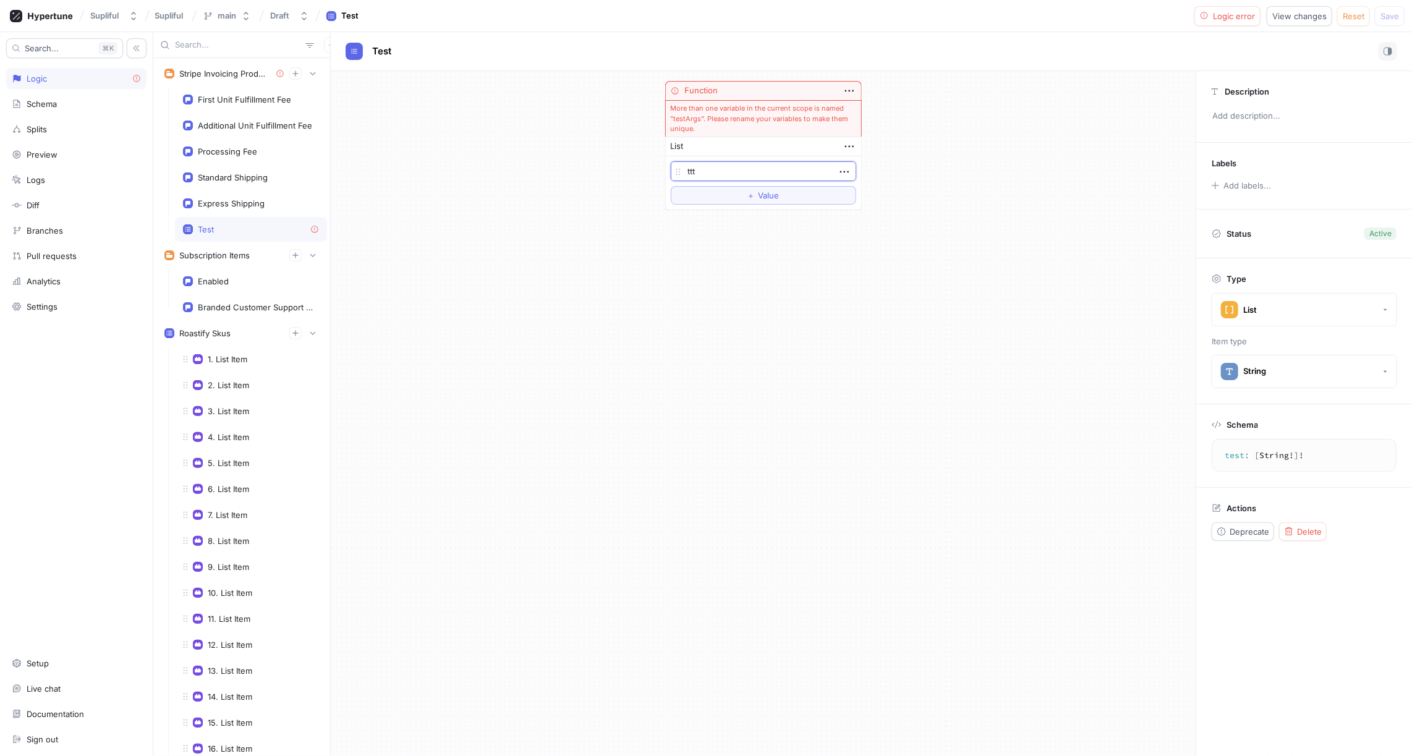
type textarea "x"
type textarea "tttt"
click at [707, 235] on div "Function More than one variable in the current scope is named "testArgs". Pleas…" at bounding box center [763, 413] width 865 height 685
click at [229, 198] on div "Express Shipping" at bounding box center [231, 203] width 67 height 10
type textarea "x"
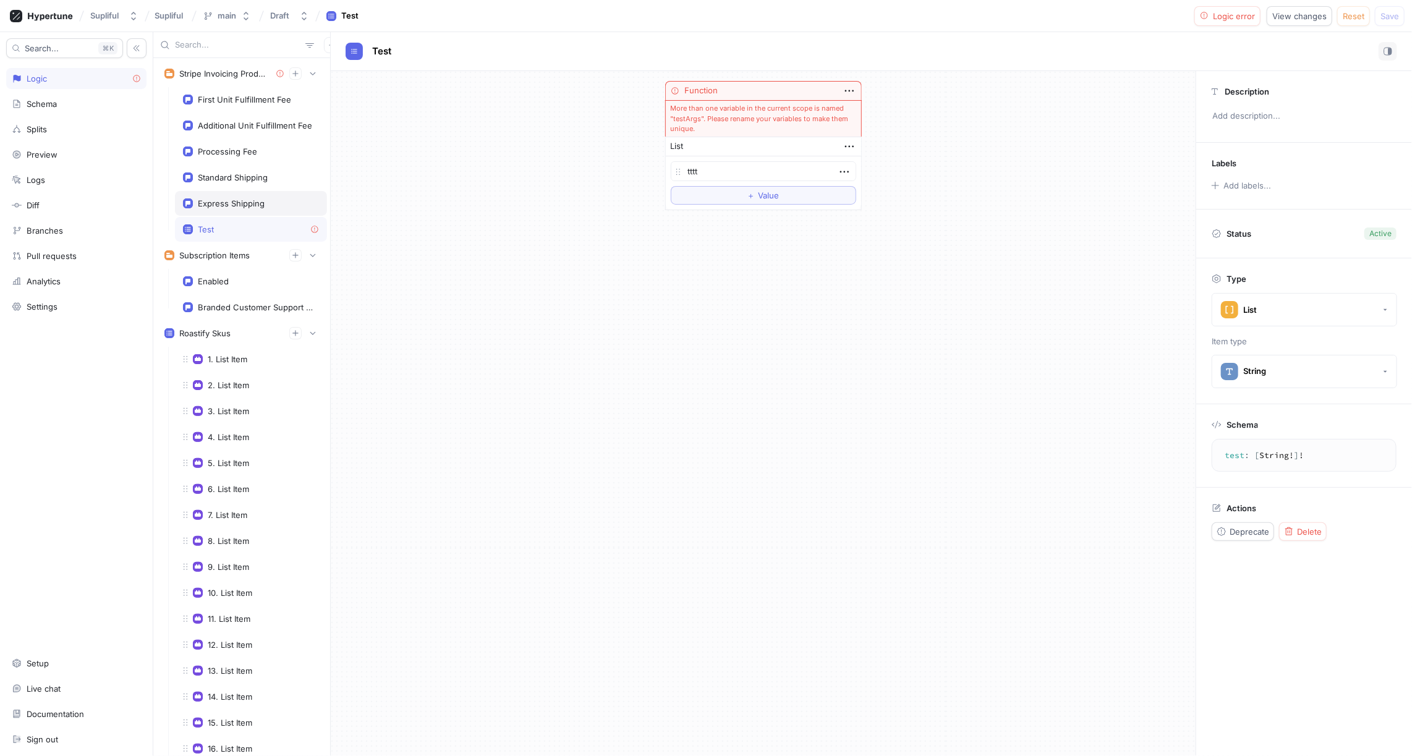
type textarea "expressShipping: String!"
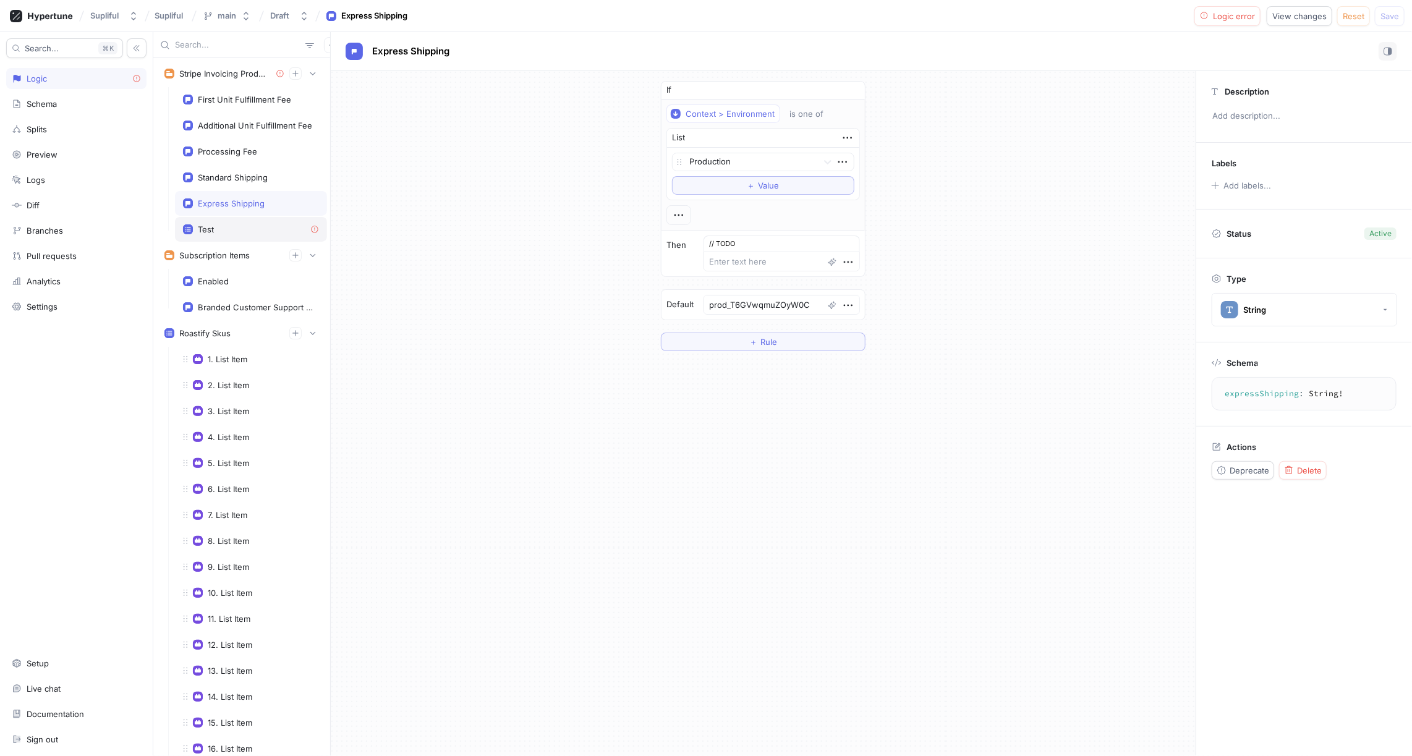
click at [223, 225] on div "Test" at bounding box center [251, 229] width 136 height 10
type textarea "x"
type textarea "test: [String!]!"
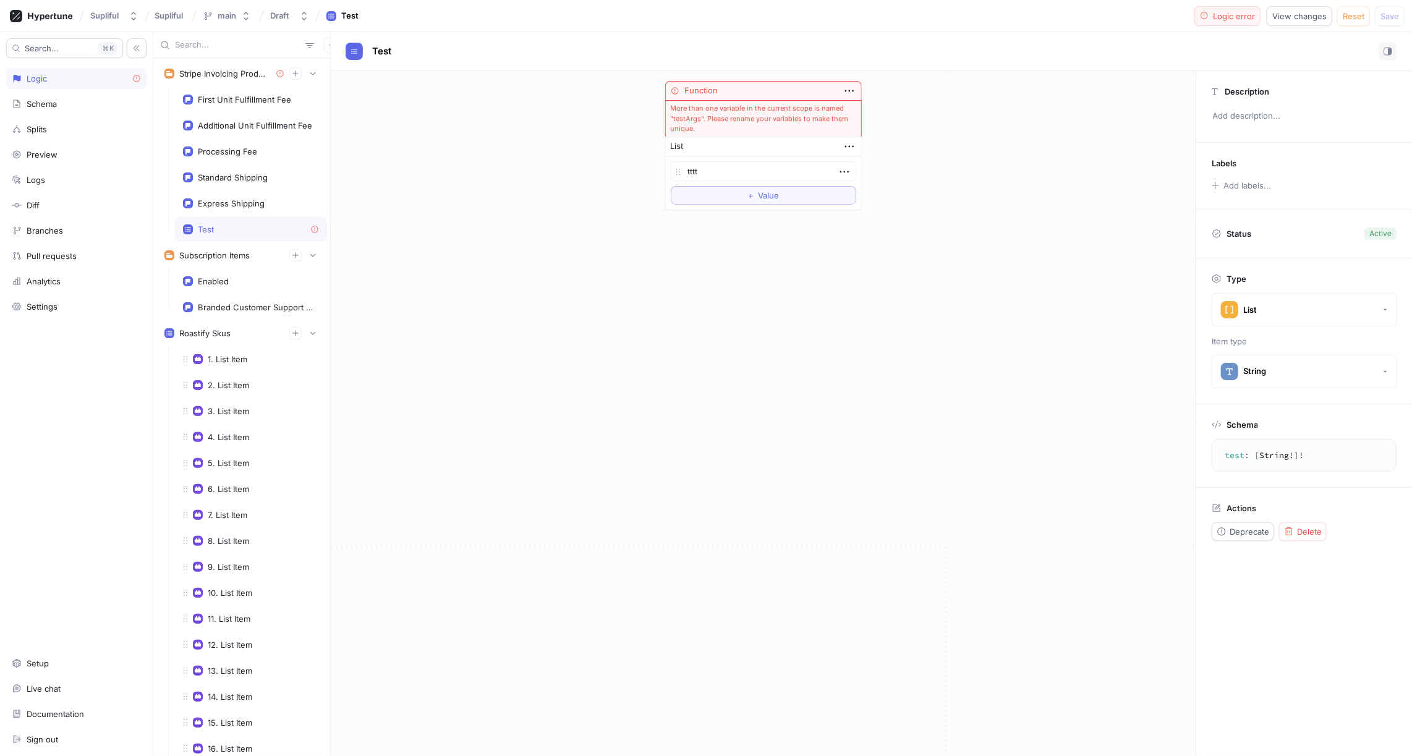
click at [1222, 17] on span "Logic error" at bounding box center [1234, 15] width 42 height 7
click at [1300, 531] on span "Delete" at bounding box center [1309, 531] width 25 height 7
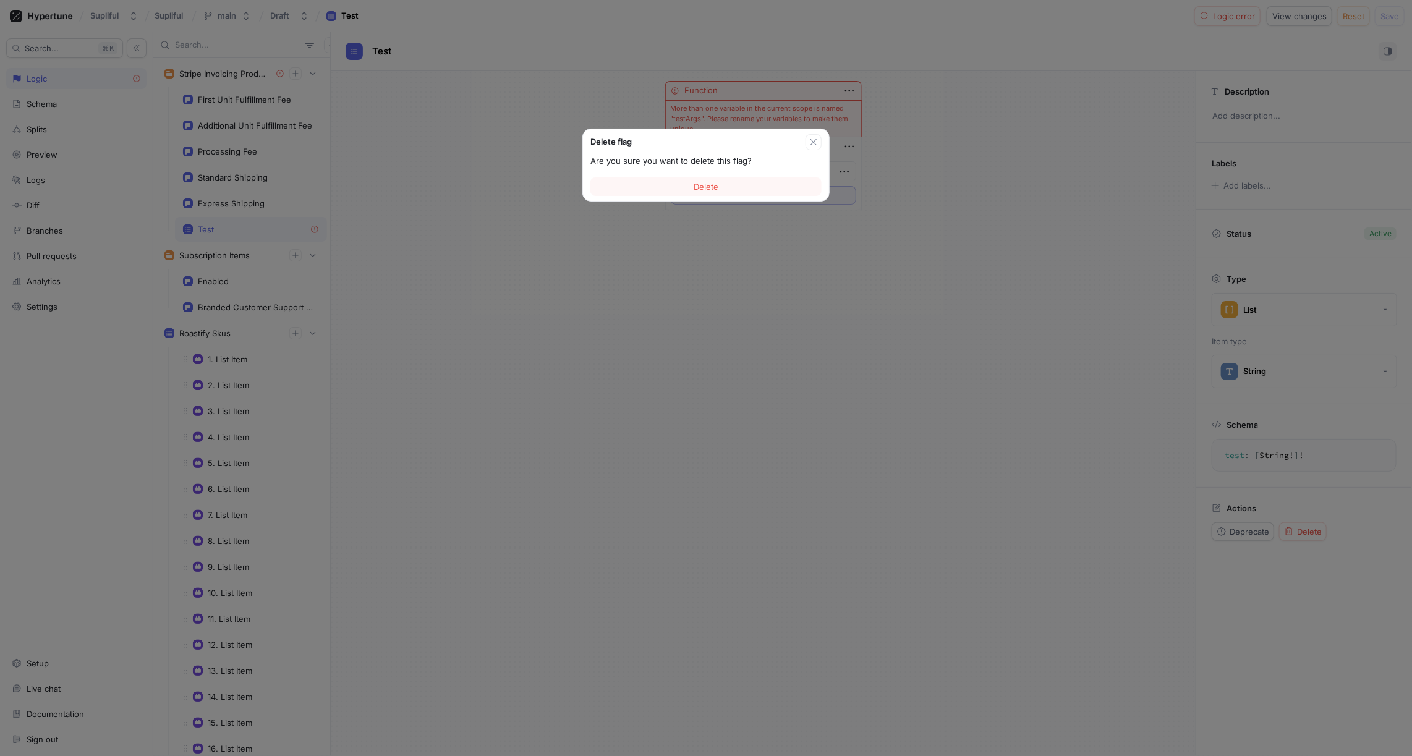
type textarea "x"
click at [725, 190] on button "Delete" at bounding box center [706, 186] width 231 height 19
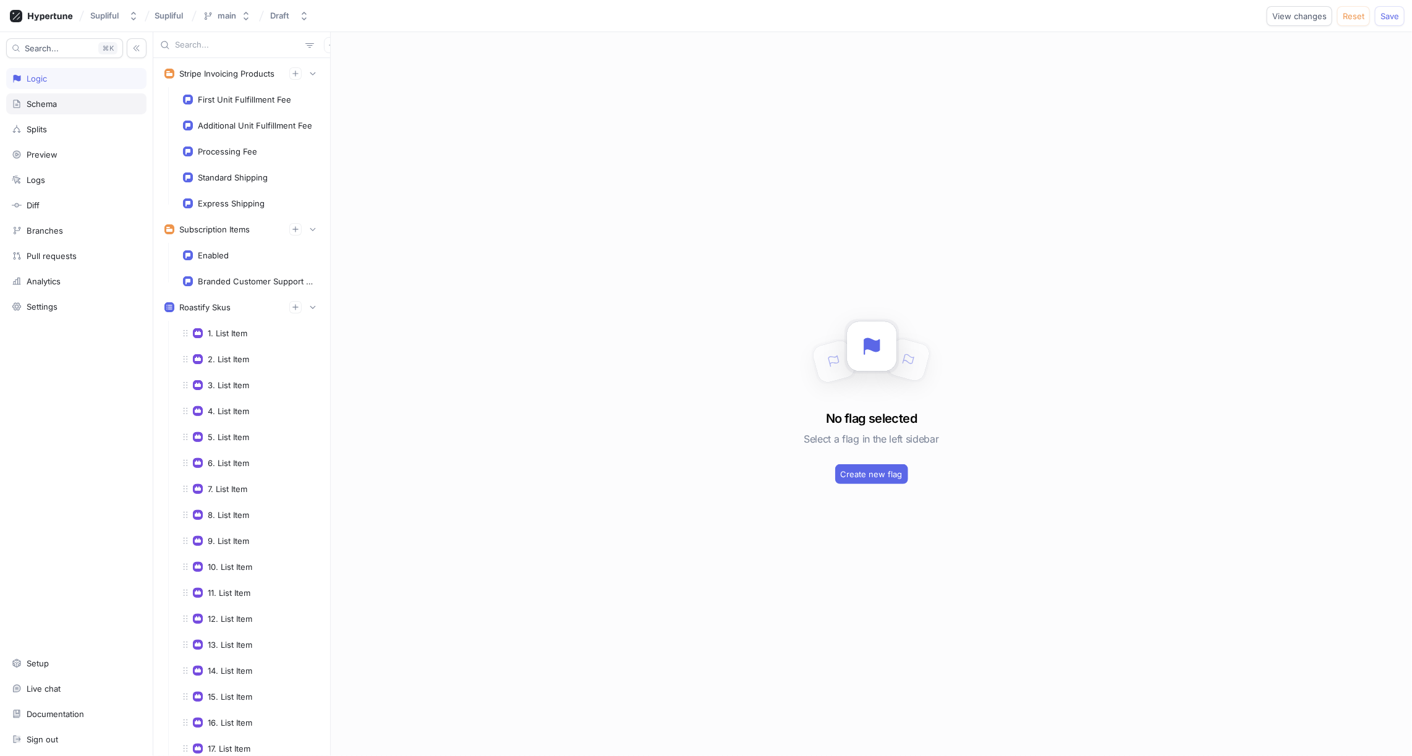
click at [61, 99] on div "Schema" at bounding box center [76, 104] width 129 height 10
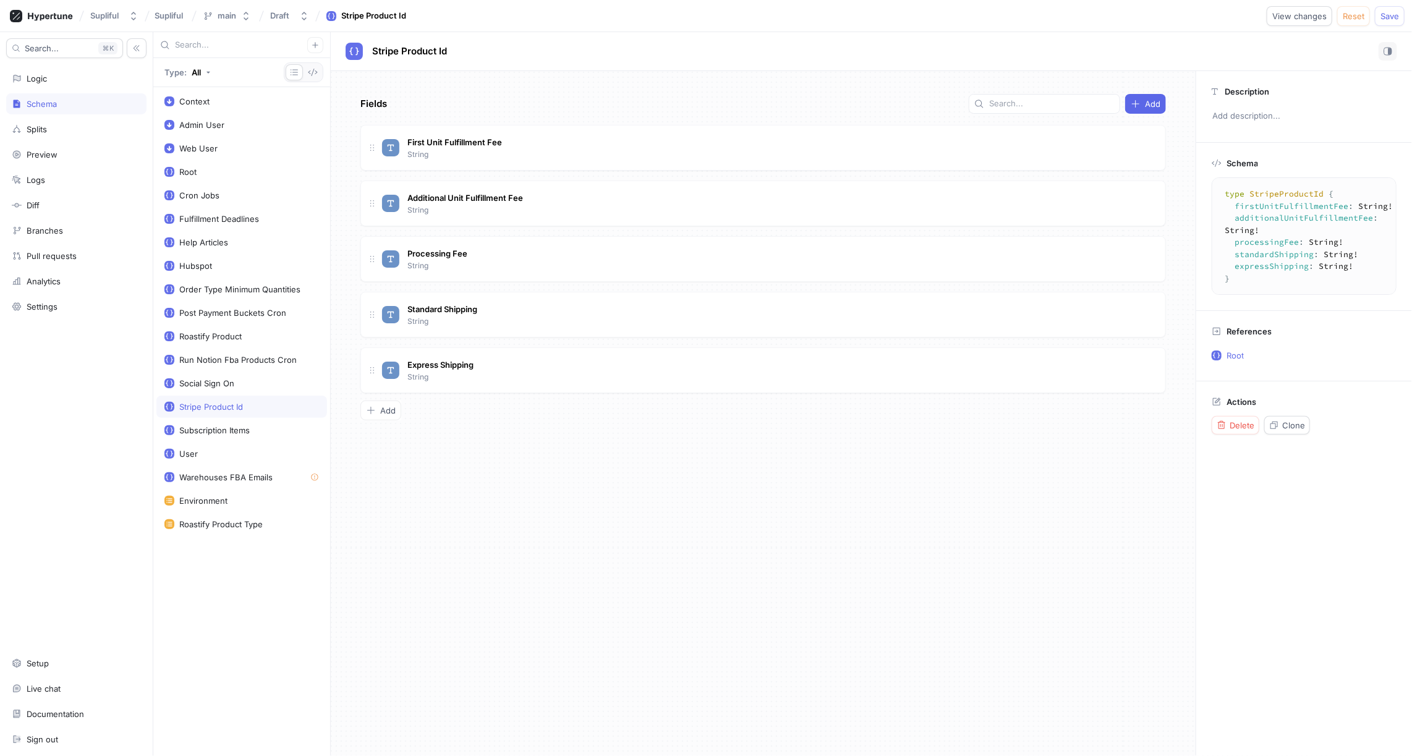
click at [470, 453] on div "Fields Add First Unit Fulfillment Fee String Additional Unit Fulfillment Fee St…" at bounding box center [763, 413] width 865 height 685
click at [482, 453] on div "Fields Add First Unit Fulfillment Fee String Additional Unit Fulfillment Fee St…" at bounding box center [763, 413] width 865 height 685
click at [39, 200] on div "Diff" at bounding box center [33, 205] width 13 height 10
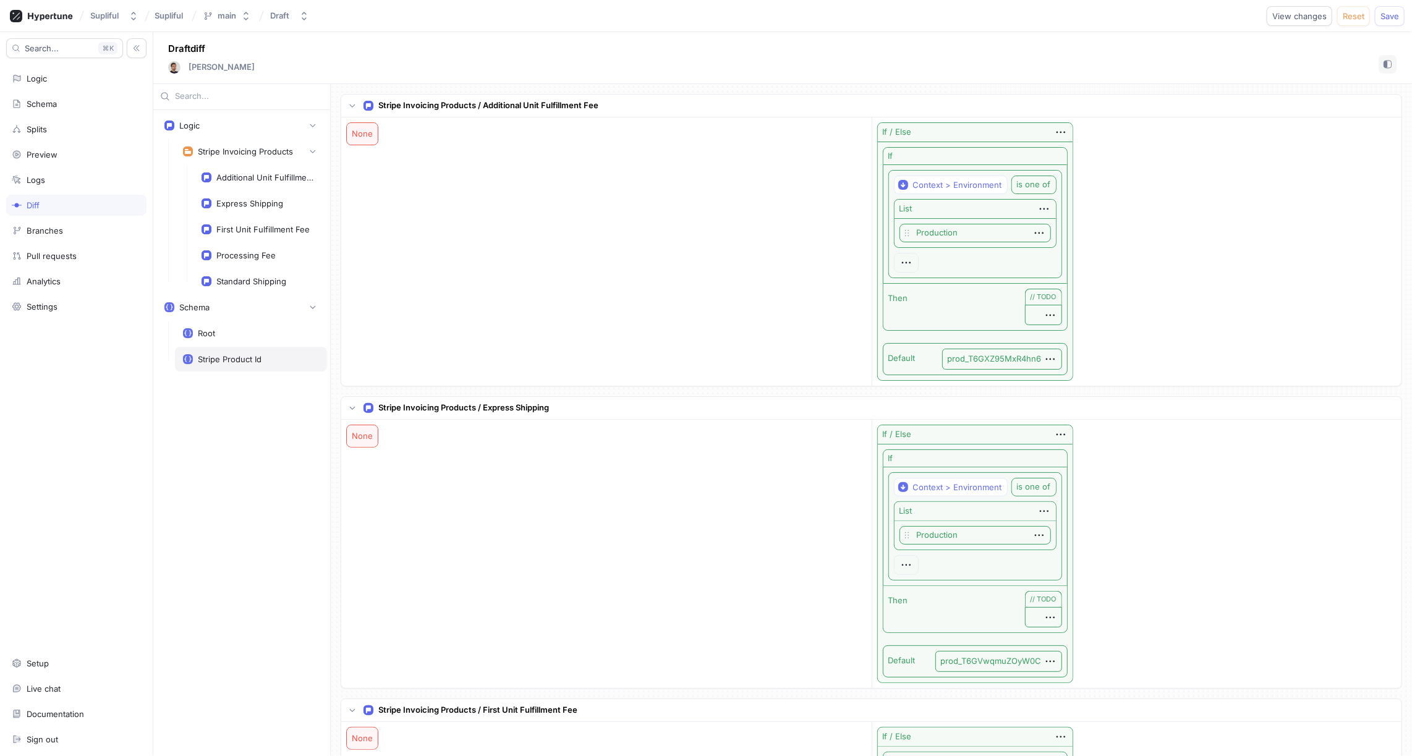
click at [252, 354] on div "Stripe Product Id" at bounding box center [230, 359] width 64 height 10
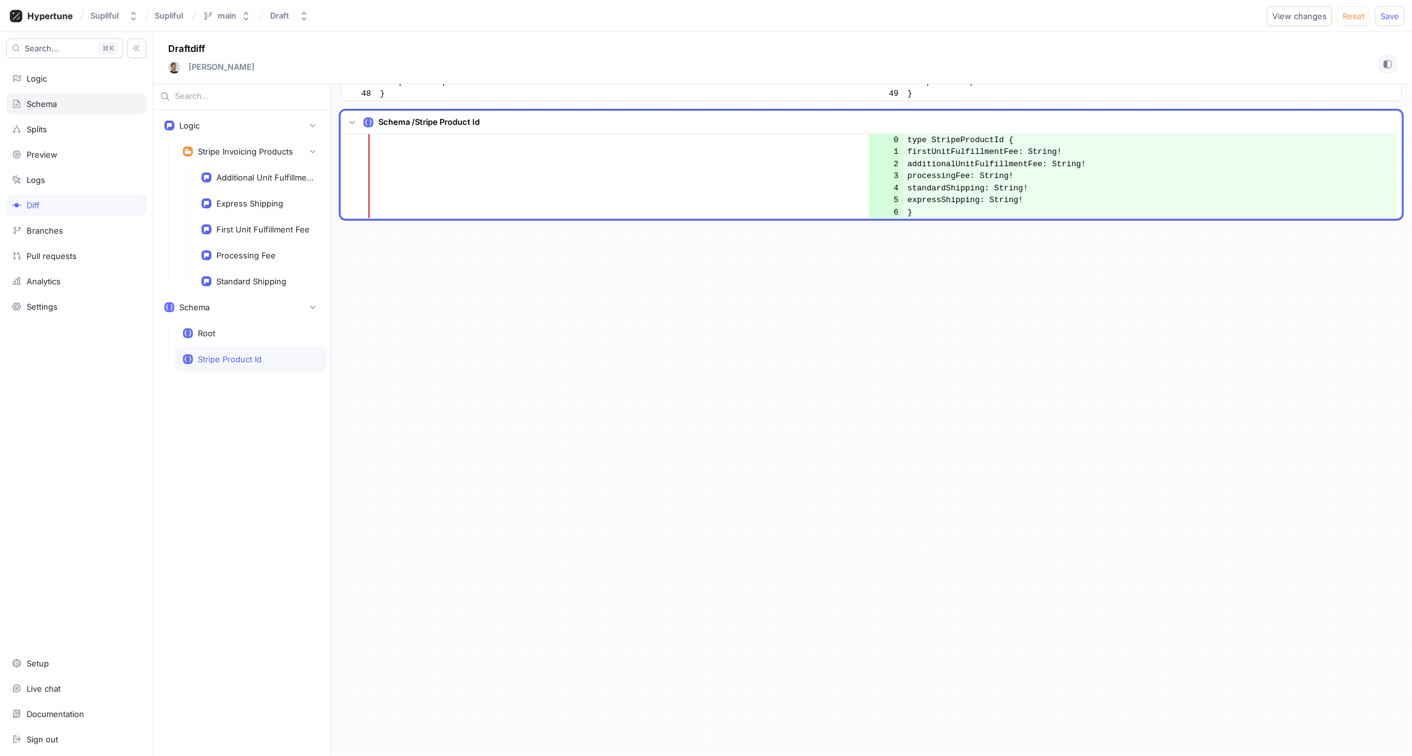
click at [53, 102] on div "Schema" at bounding box center [42, 104] width 30 height 10
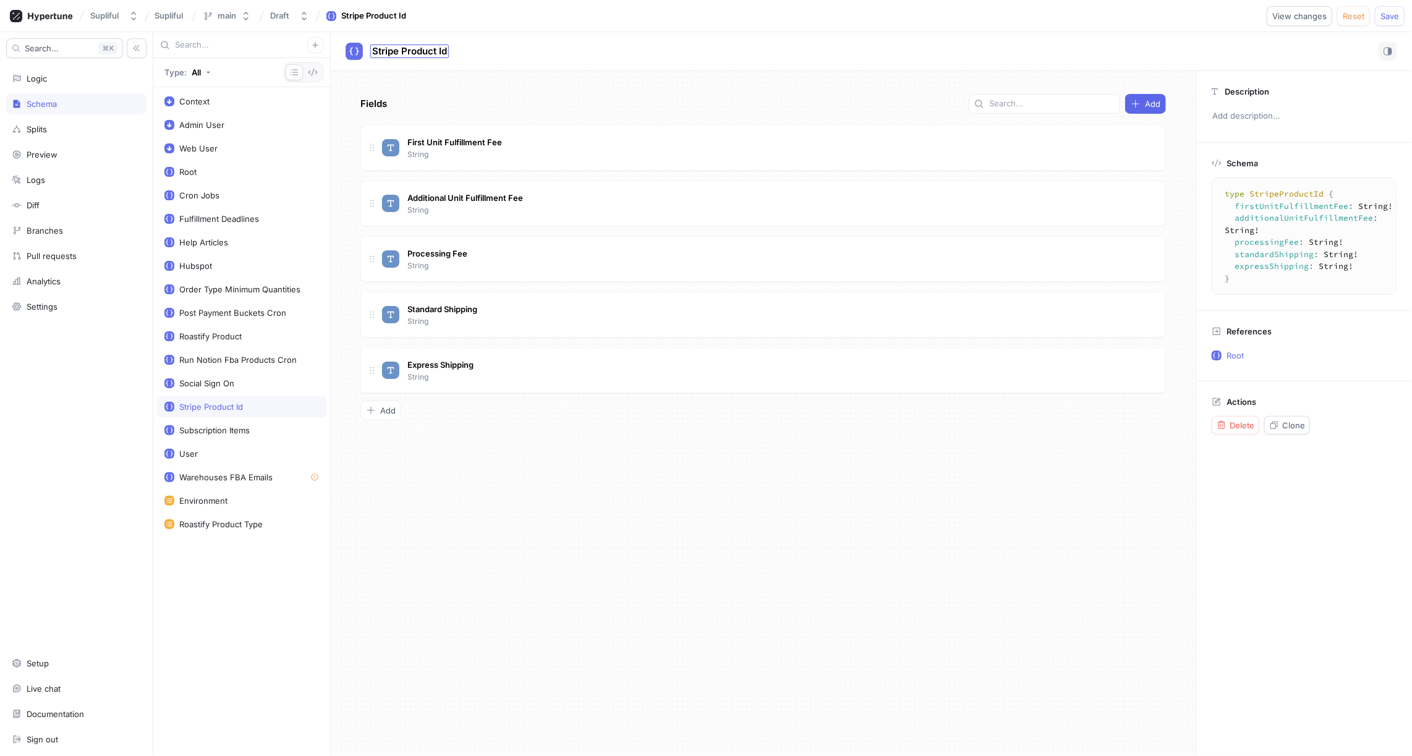
click at [438, 51] on span "Stripe Product Id" at bounding box center [409, 51] width 75 height 10
click at [447, 51] on input "Stripe Product Id" at bounding box center [410, 52] width 76 height 12
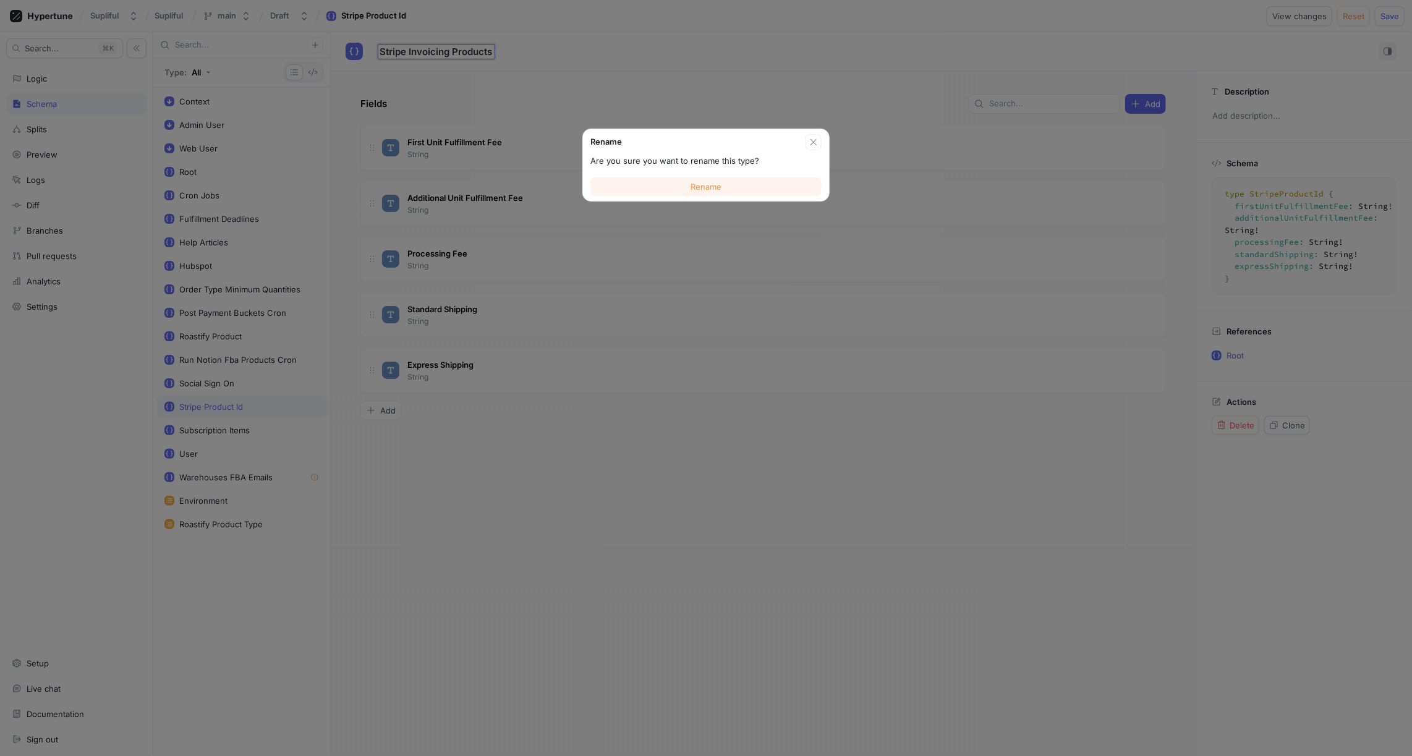
click at [706, 184] on span "Rename" at bounding box center [706, 186] width 31 height 7
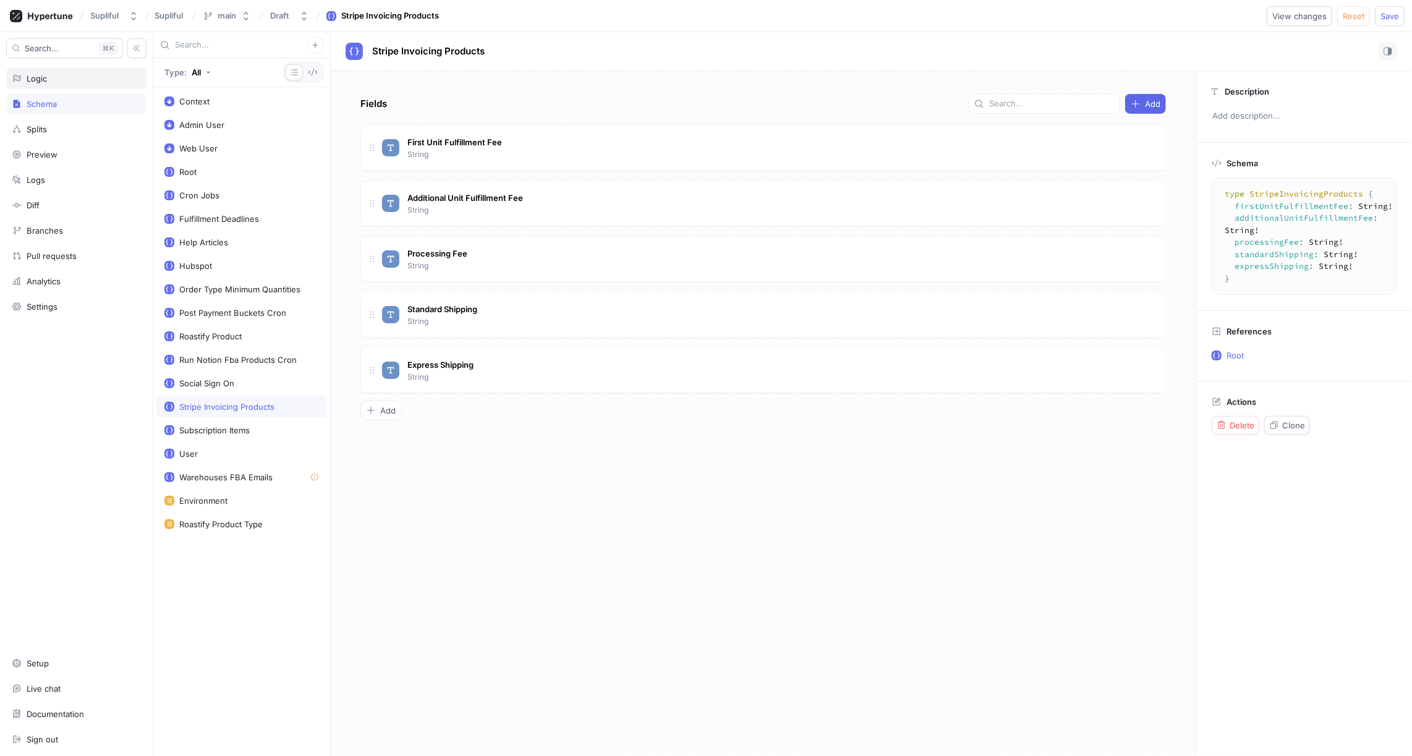
click at [40, 79] on div "Logic" at bounding box center [37, 79] width 20 height 10
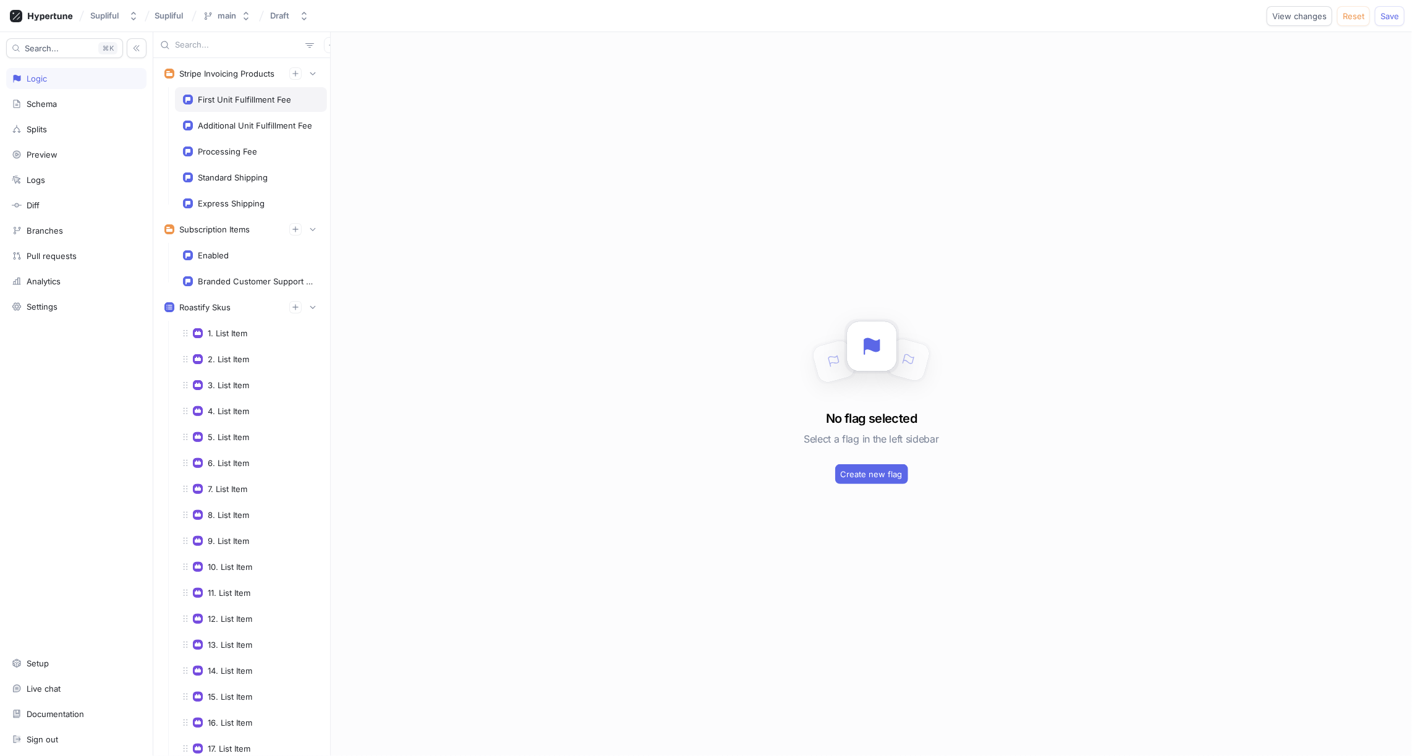
click at [248, 100] on div "First Unit Fulfillment Fee" at bounding box center [244, 100] width 93 height 10
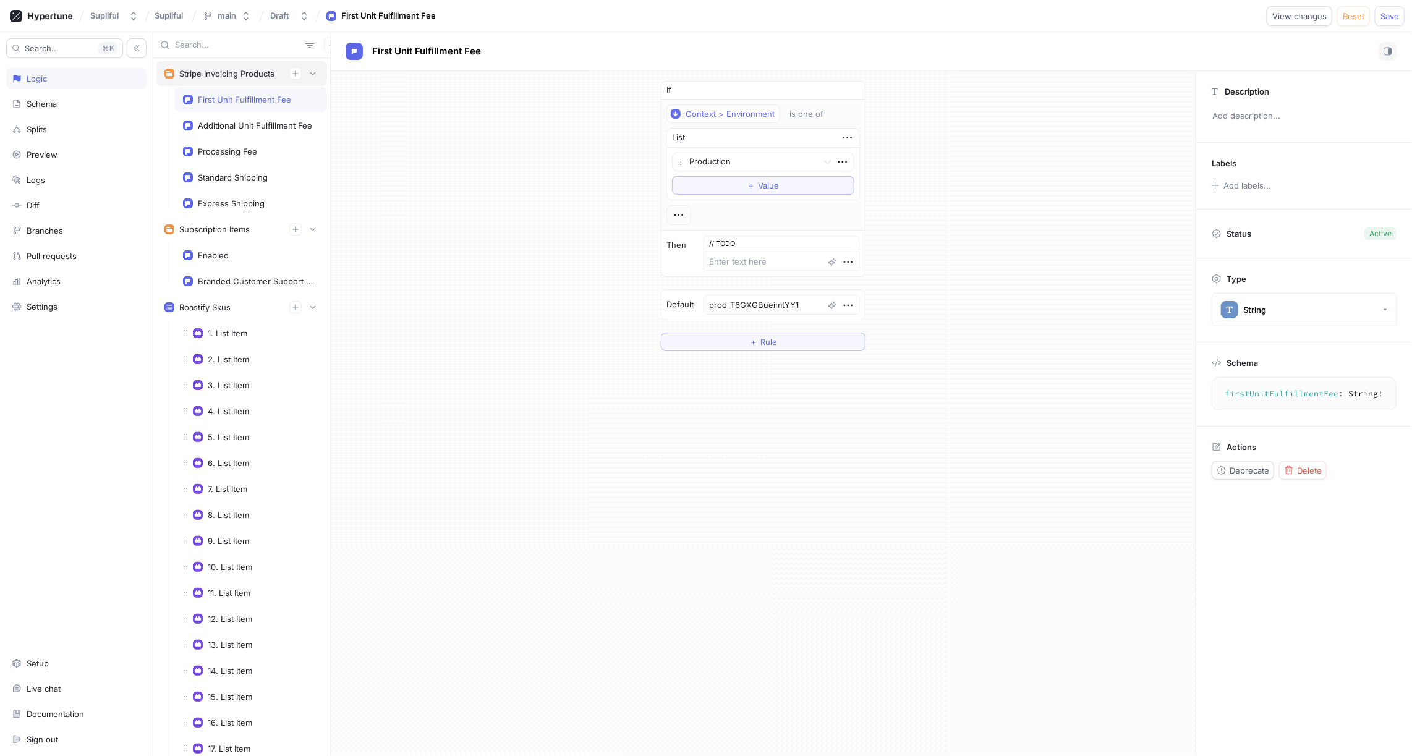
click at [239, 75] on div "Stripe Invoicing Products" at bounding box center [226, 74] width 95 height 10
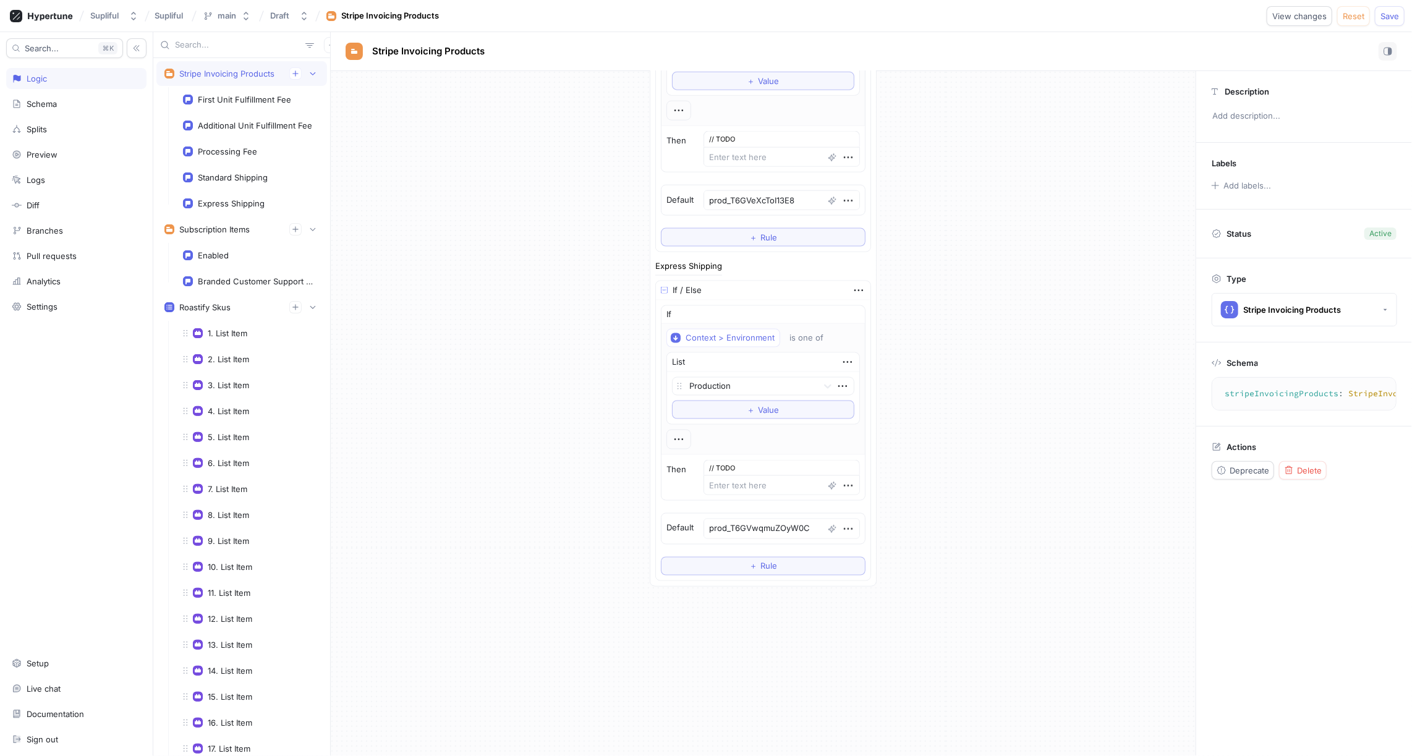
scroll to position [1203, 0]
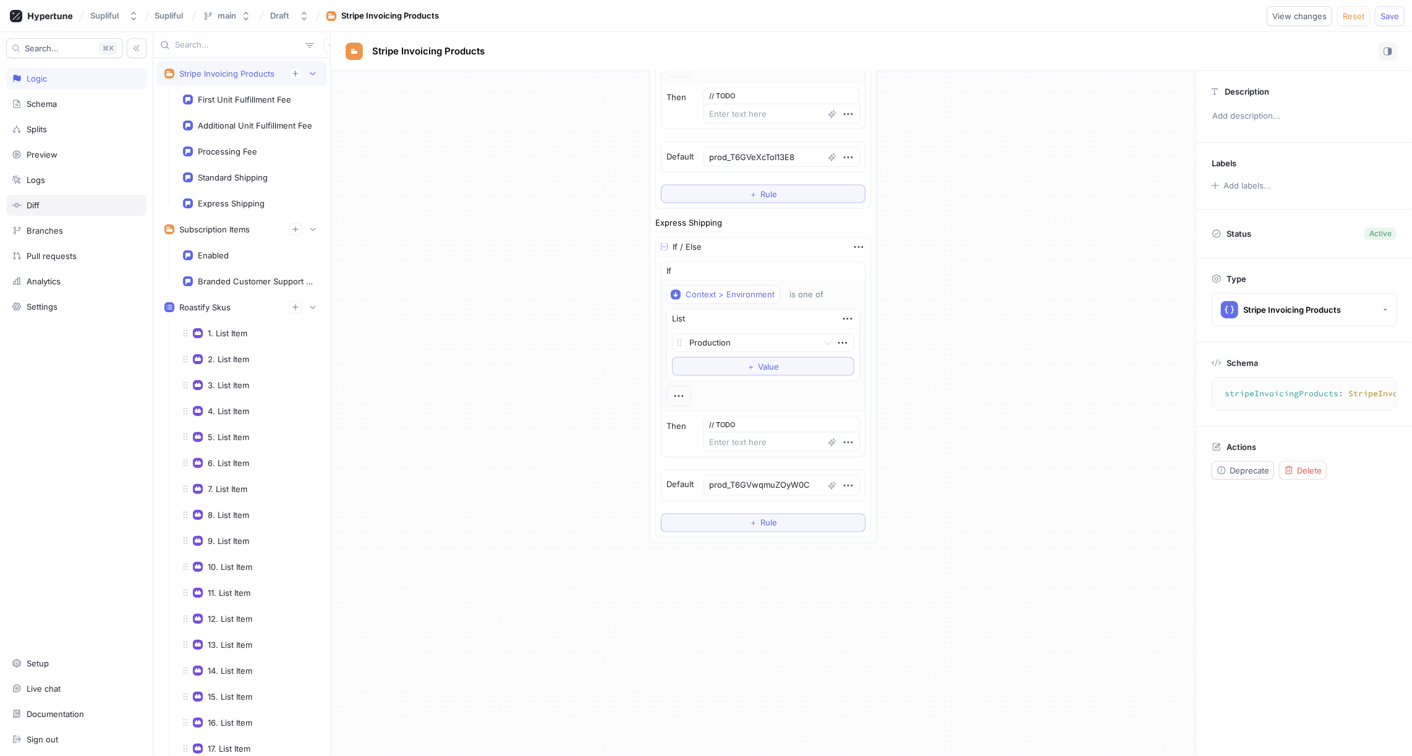
click at [53, 202] on div "Diff" at bounding box center [76, 205] width 129 height 10
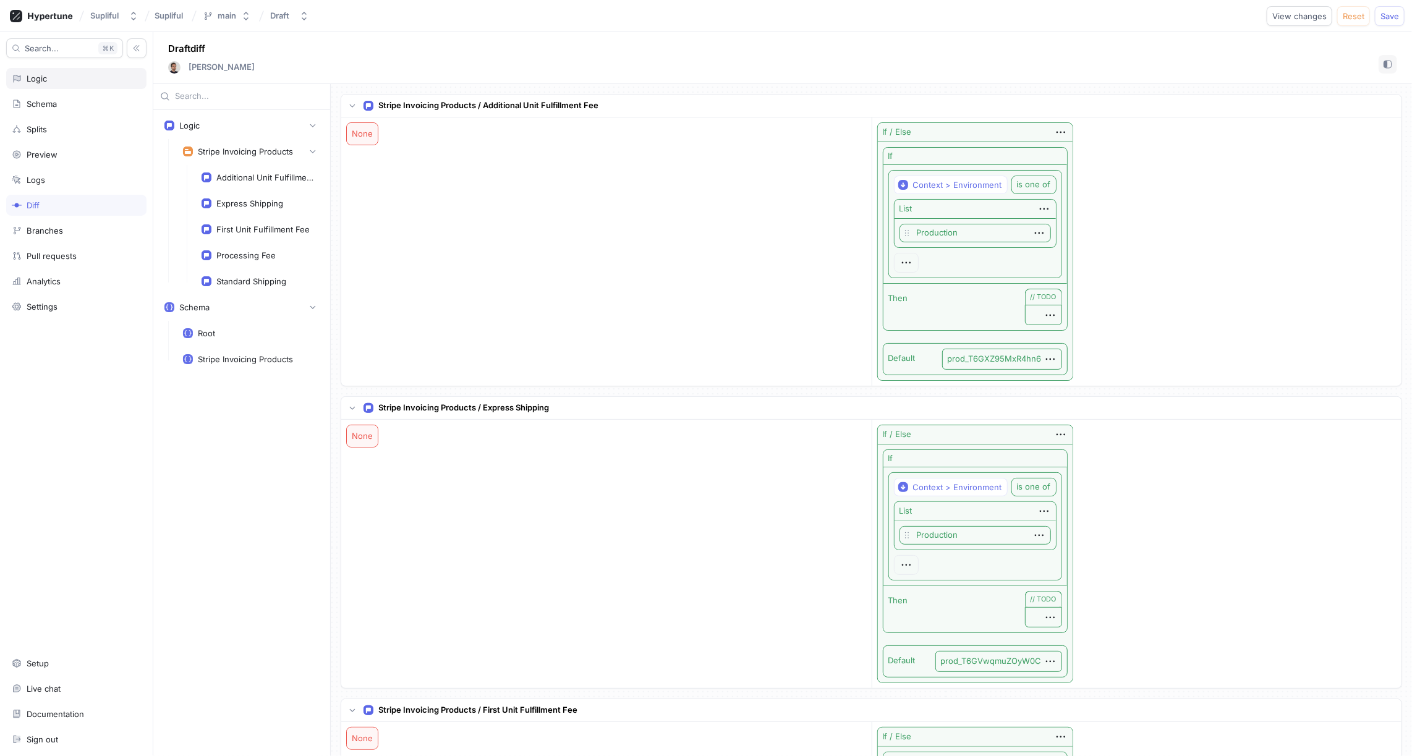
click at [66, 77] on div "Logic" at bounding box center [76, 79] width 129 height 10
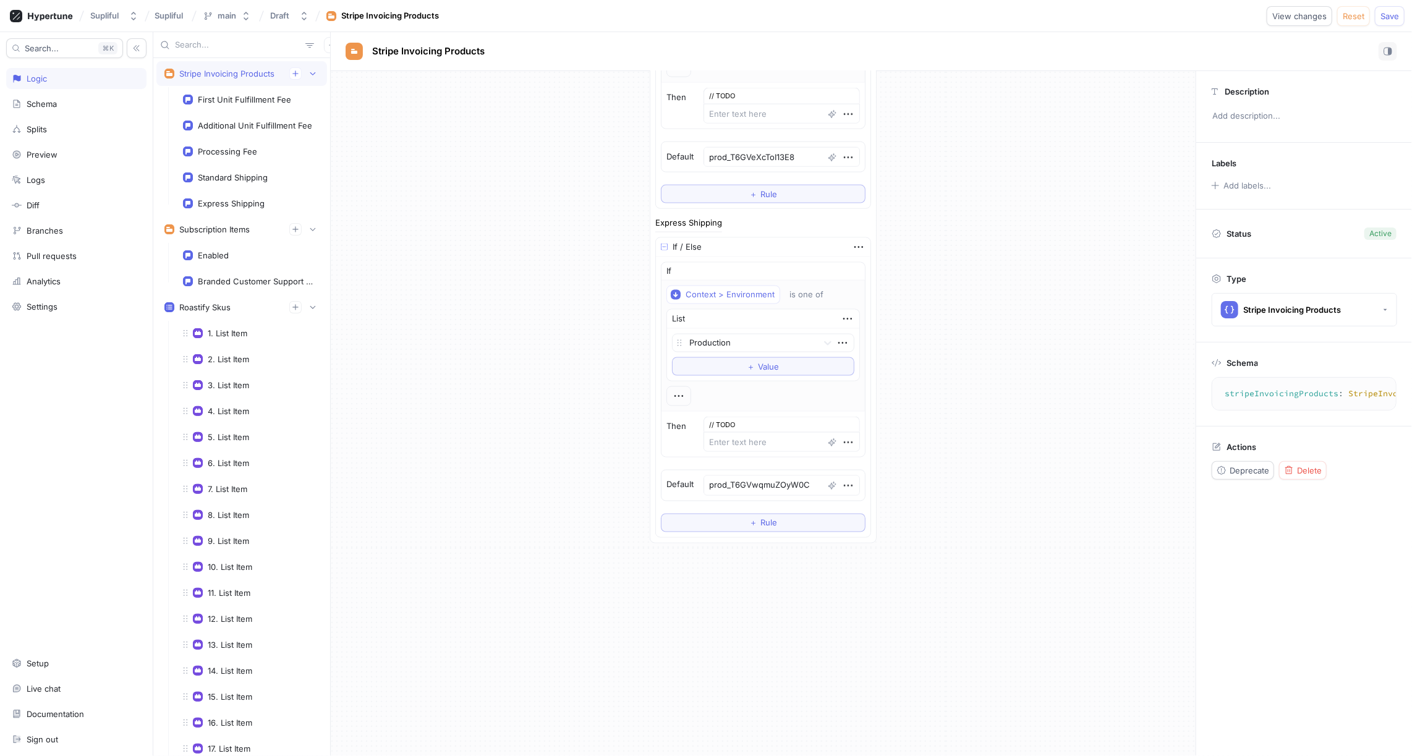
scroll to position [1179, 0]
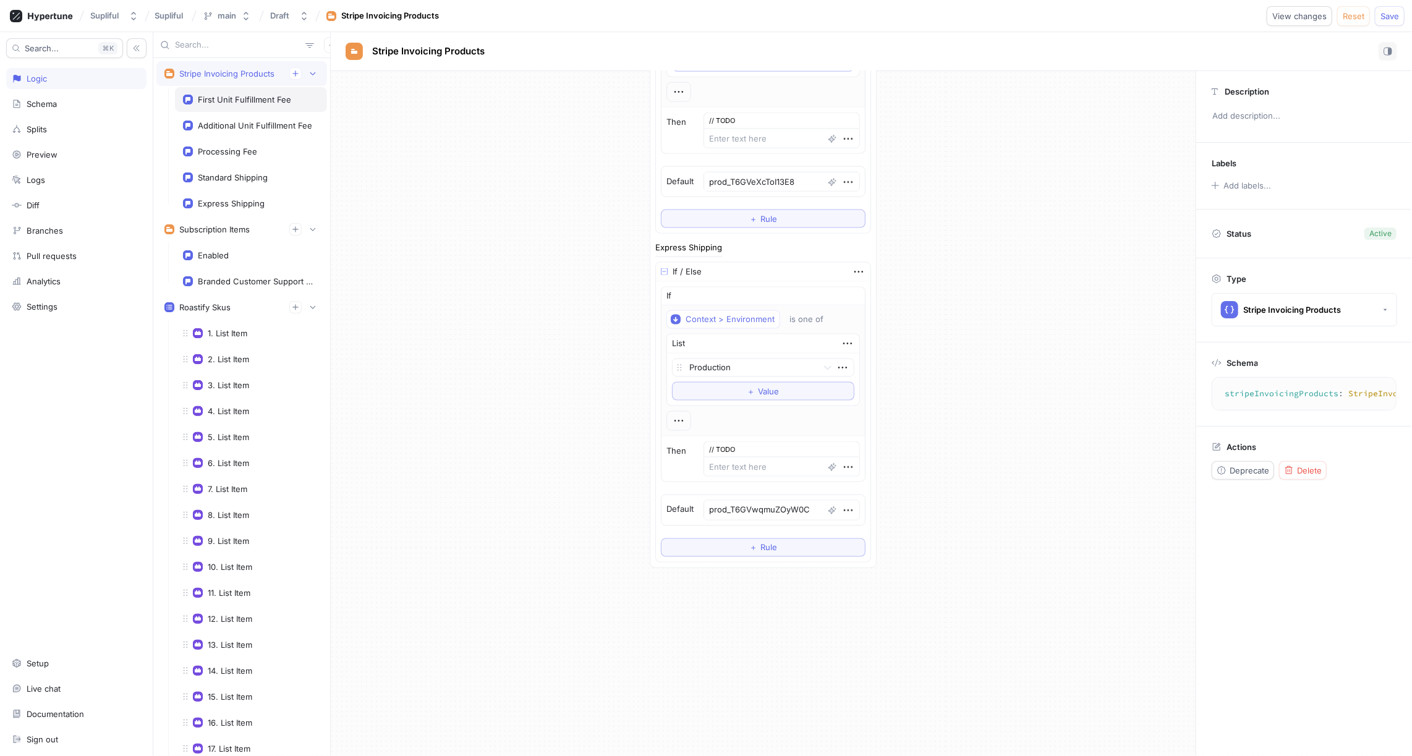
click at [255, 102] on div "First Unit Fulfillment Fee" at bounding box center [244, 100] width 93 height 10
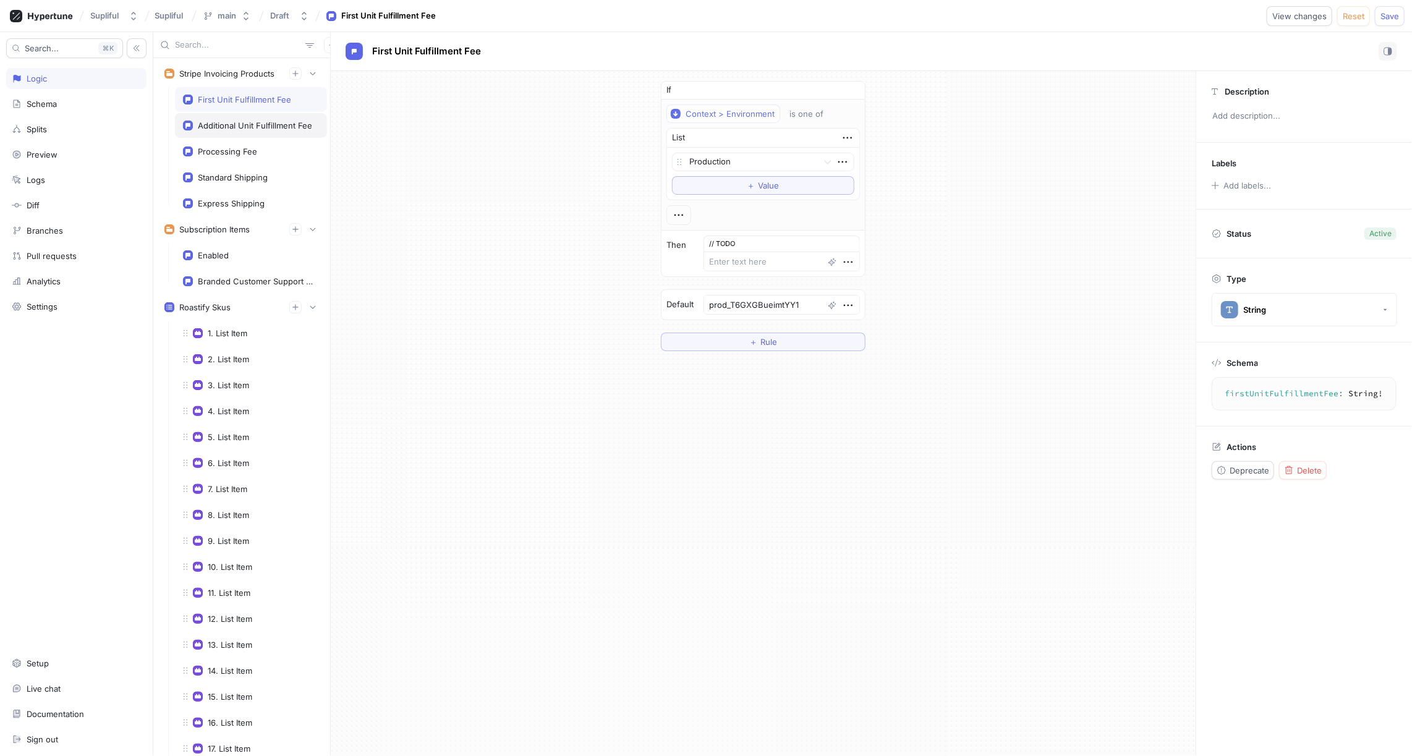
click at [249, 127] on div "Additional Unit Fulfillment Fee" at bounding box center [255, 126] width 114 height 10
click at [249, 150] on div "Processing Fee" at bounding box center [227, 152] width 59 height 10
click at [252, 173] on div "Standard Shipping" at bounding box center [233, 178] width 70 height 10
click at [255, 198] on div "Express Shipping" at bounding box center [231, 203] width 67 height 10
click at [259, 100] on div "First Unit Fulfillment Fee" at bounding box center [244, 100] width 93 height 10
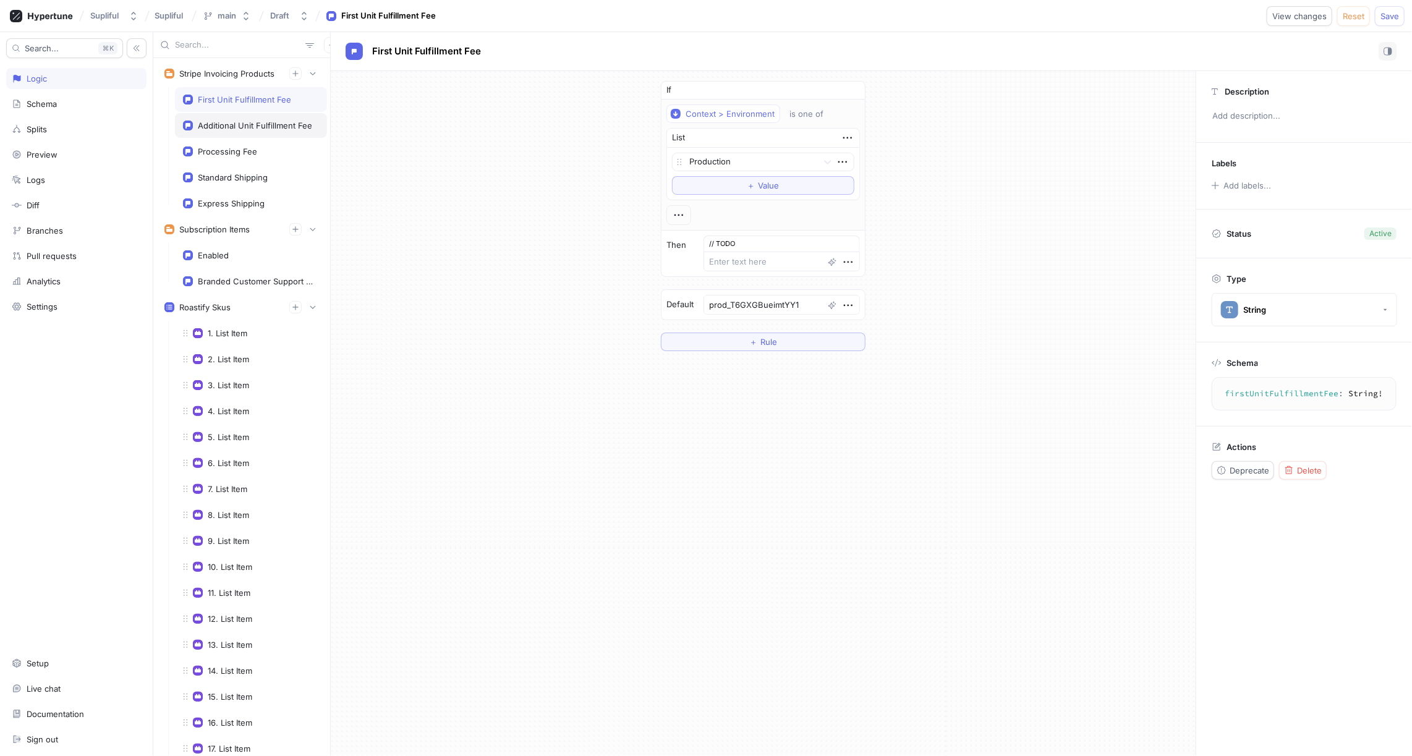
click at [252, 121] on div "Additional Unit Fulfillment Fee" at bounding box center [255, 126] width 114 height 10
click at [248, 147] on div "Processing Fee" at bounding box center [227, 152] width 59 height 10
click at [241, 100] on div "First Unit Fulfillment Fee" at bounding box center [244, 100] width 93 height 10
click at [441, 52] on span "First Unit Fulfillment Fee" at bounding box center [426, 51] width 109 height 10
click at [398, 53] on input "First Unit Fulfillment Fee" at bounding box center [426, 52] width 109 height 12
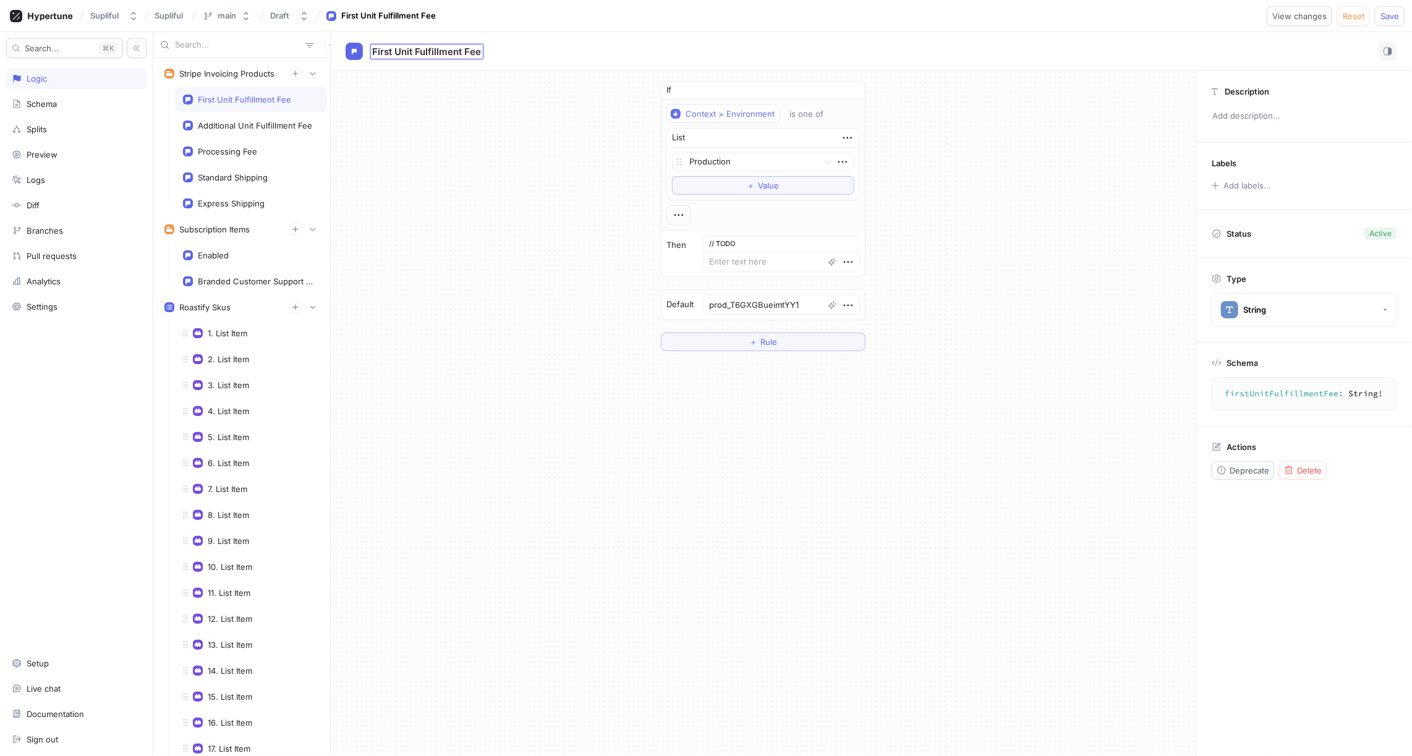
click at [398, 53] on input "First Unit Fulfillment Fee" at bounding box center [426, 52] width 109 height 12
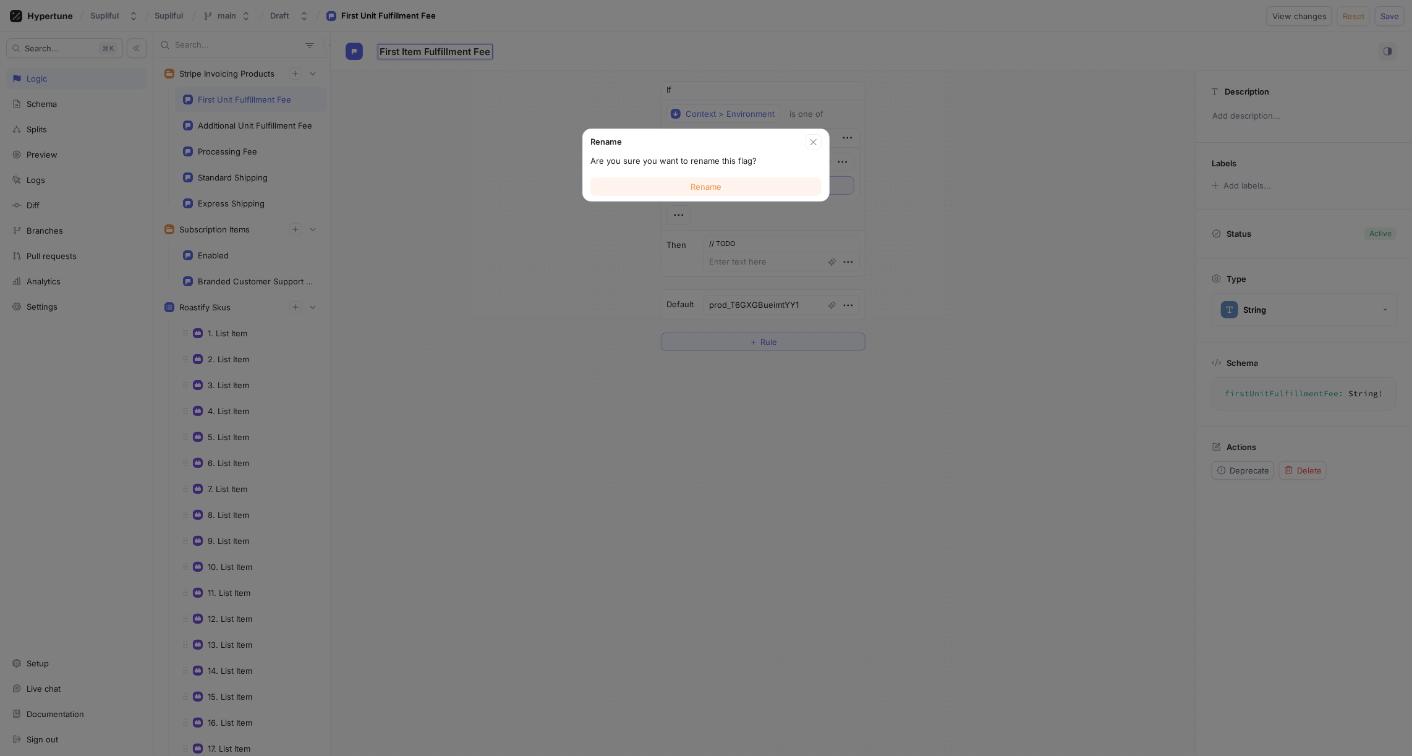
click at [701, 185] on span "Rename" at bounding box center [706, 186] width 31 height 7
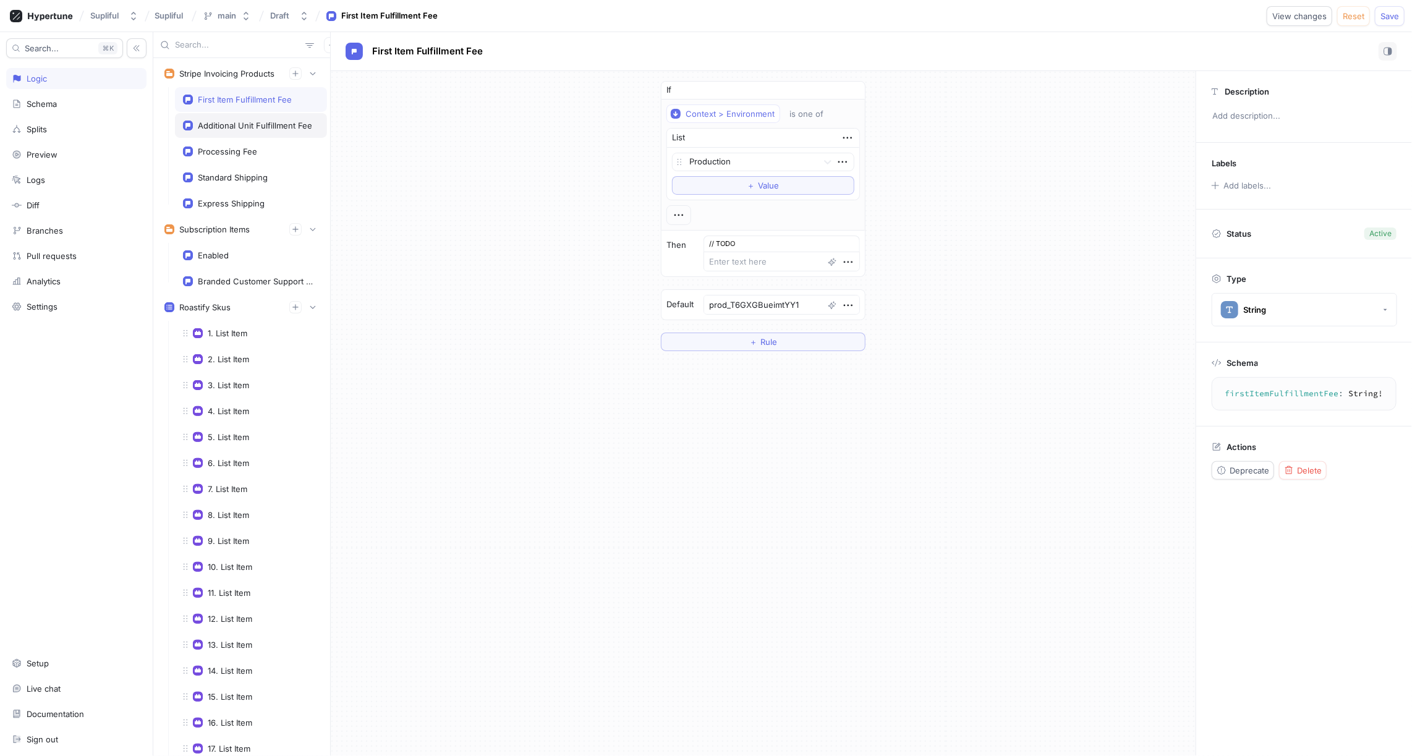
click at [259, 123] on div "Additional Unit Fulfillment Fee" at bounding box center [255, 126] width 114 height 10
click at [431, 46] on span "Additional Unit Fulfillment Fee" at bounding box center [439, 51] width 134 height 10
click at [429, 51] on input "Additional Unit Fulfillment Fee" at bounding box center [439, 52] width 135 height 12
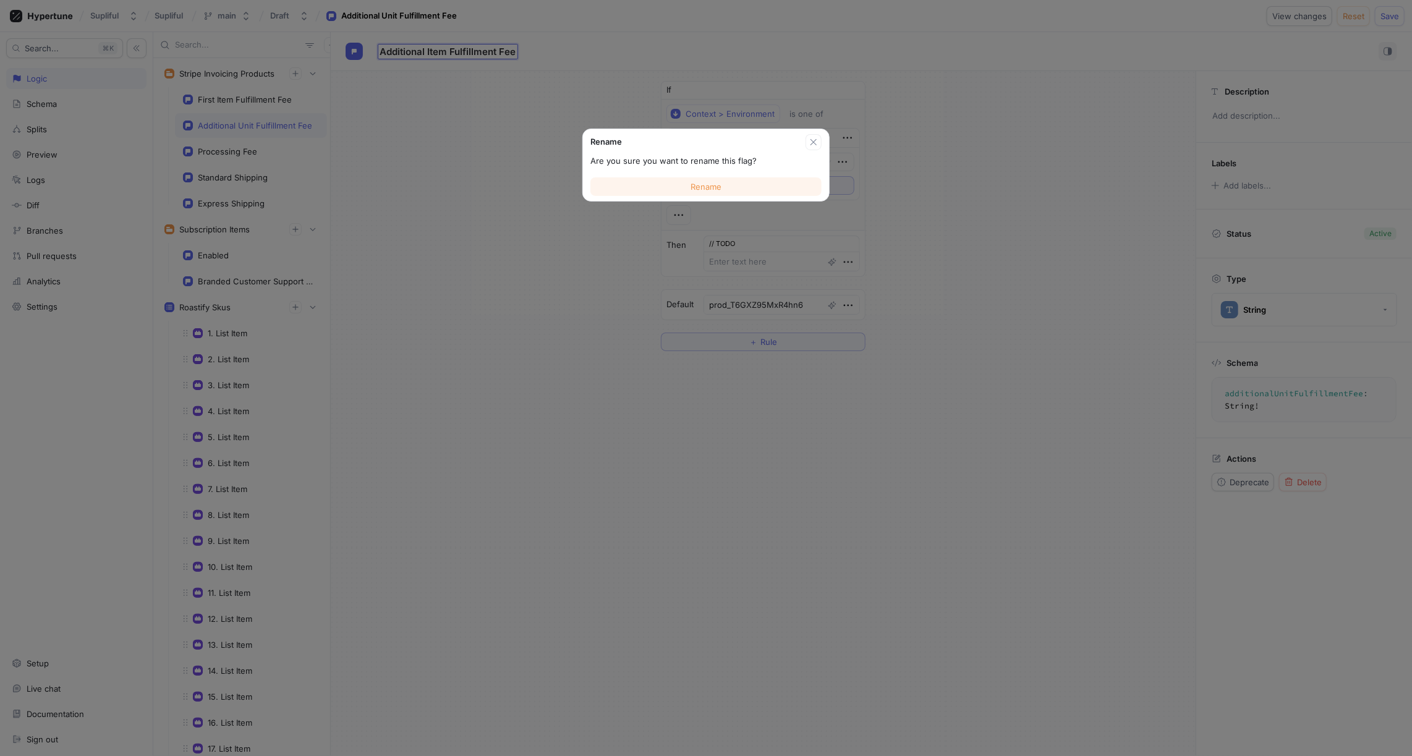
click at [706, 186] on span "Rename" at bounding box center [706, 186] width 31 height 7
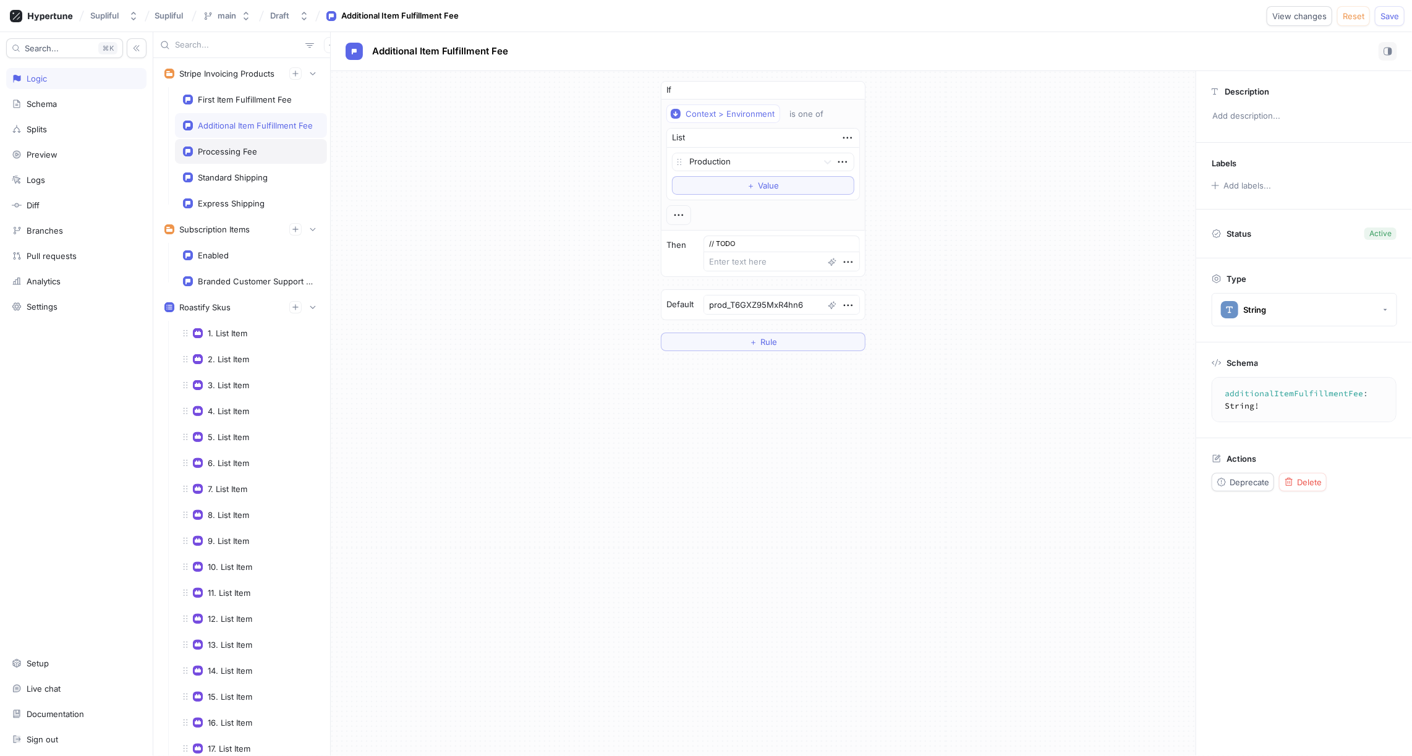
click at [257, 147] on div "Processing Fee" at bounding box center [251, 152] width 136 height 10
click at [424, 53] on span "Processing Fee" at bounding box center [406, 51] width 69 height 10
click at [433, 53] on input "Processing Fee" at bounding box center [407, 52] width 70 height 12
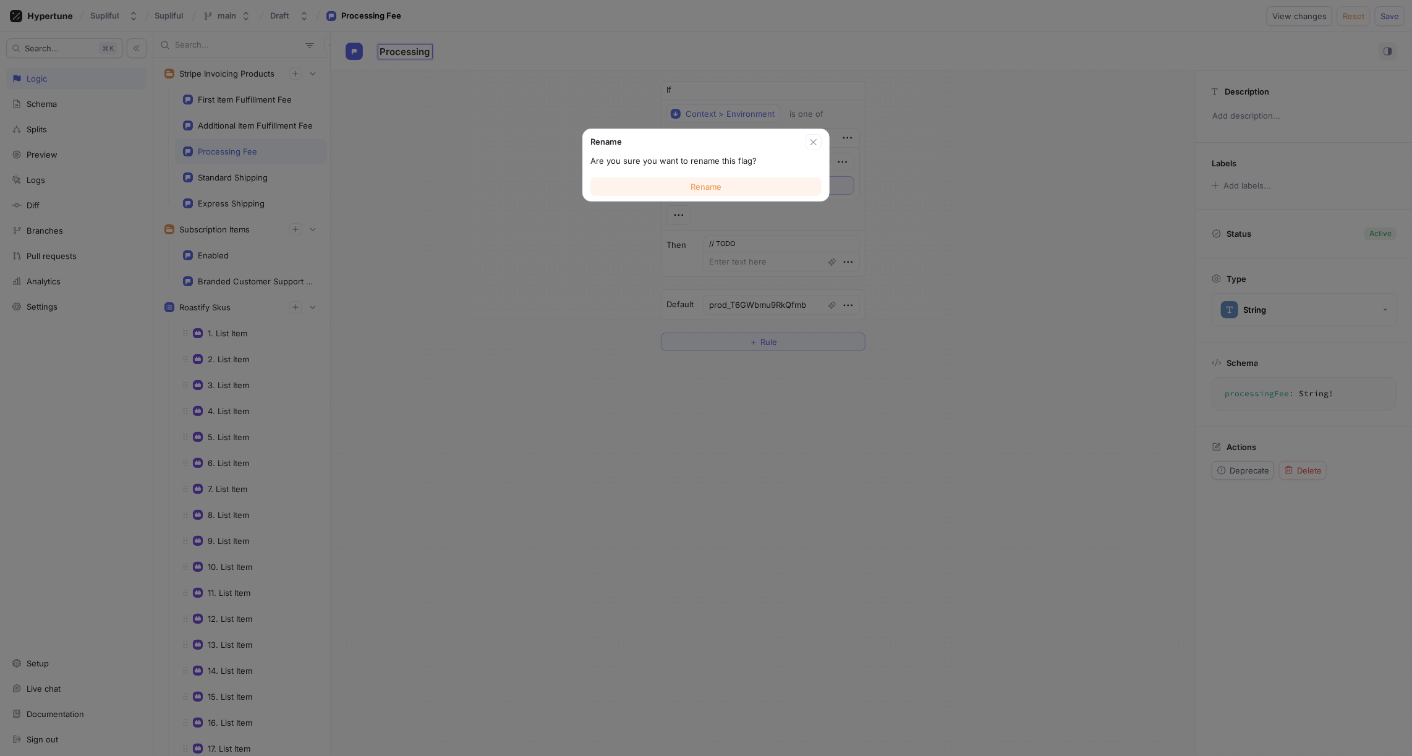
click at [702, 191] on button "Rename" at bounding box center [706, 186] width 231 height 19
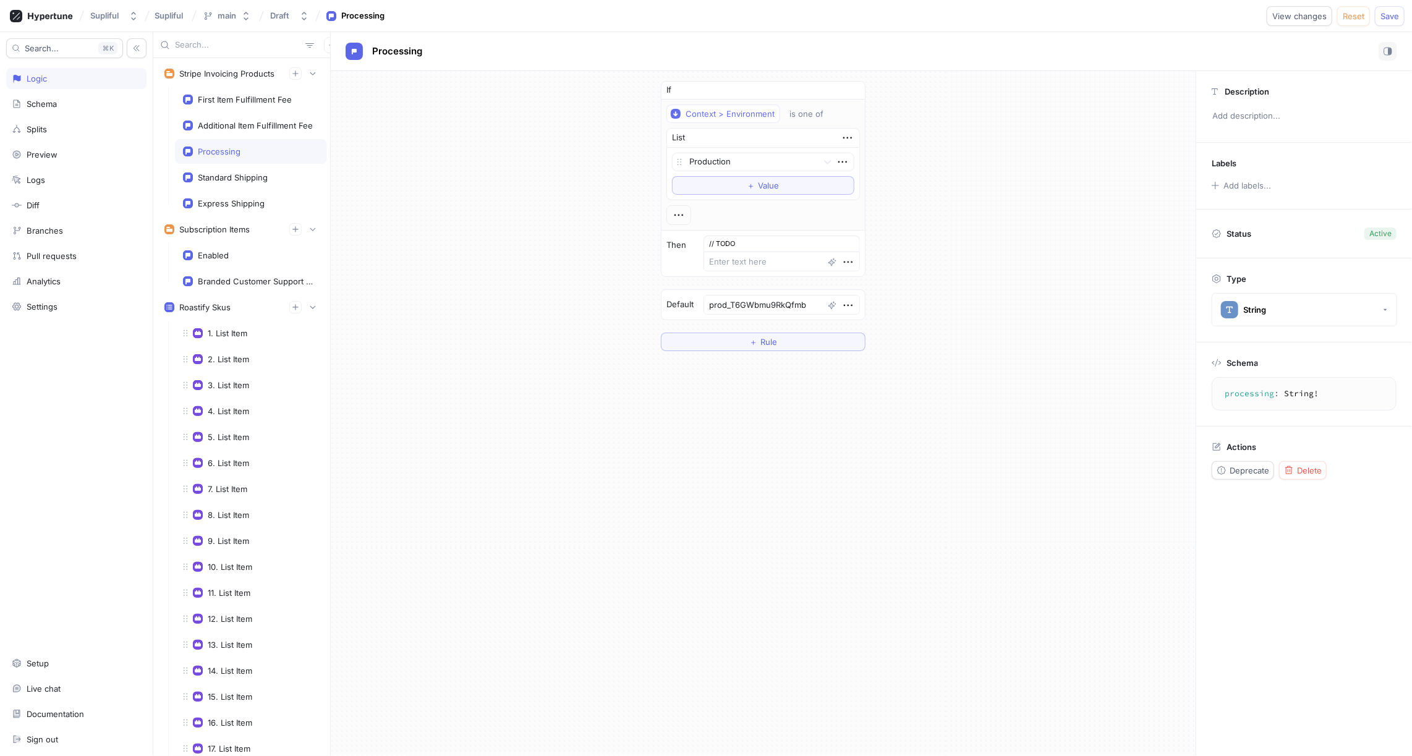
click at [246, 153] on div "Processing" at bounding box center [251, 152] width 136 height 10
click at [409, 53] on span "Processing" at bounding box center [397, 51] width 50 height 10
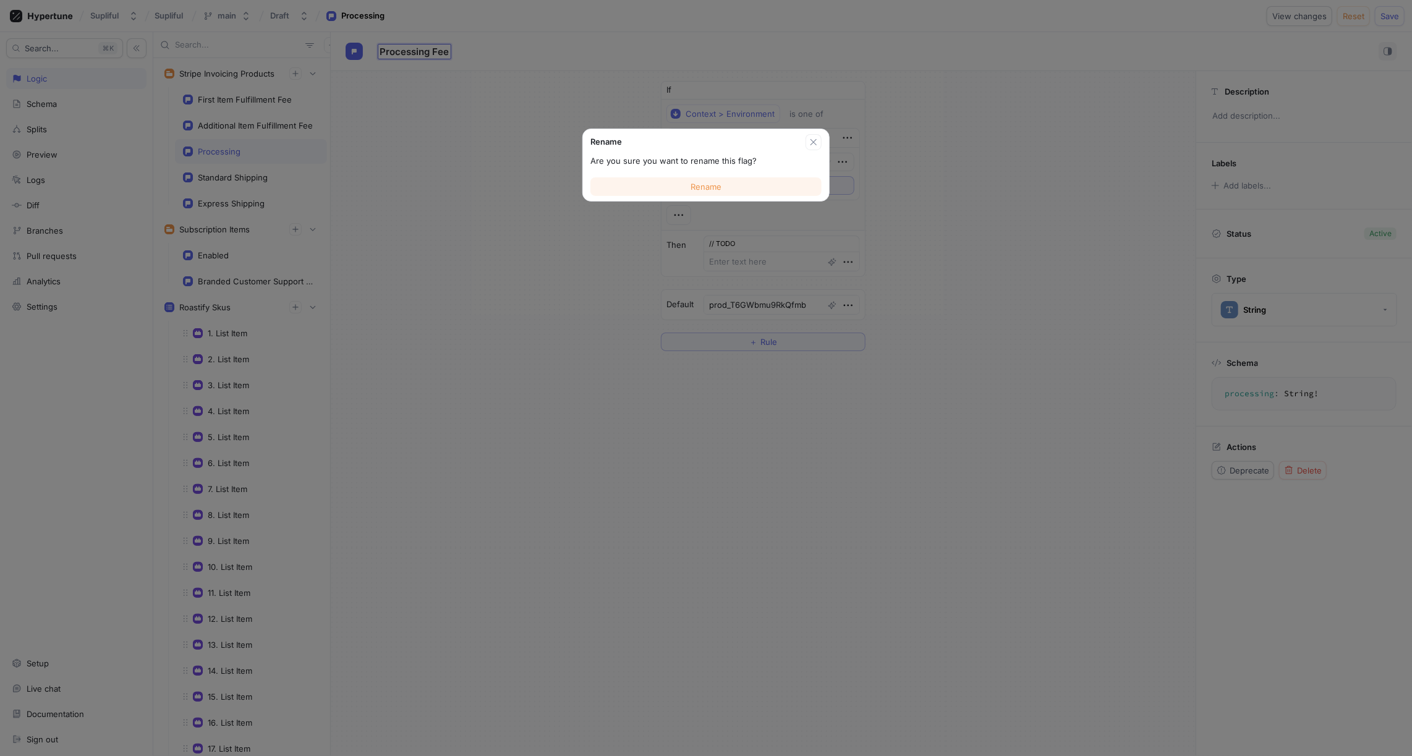
click at [697, 186] on span "Rename" at bounding box center [706, 186] width 31 height 7
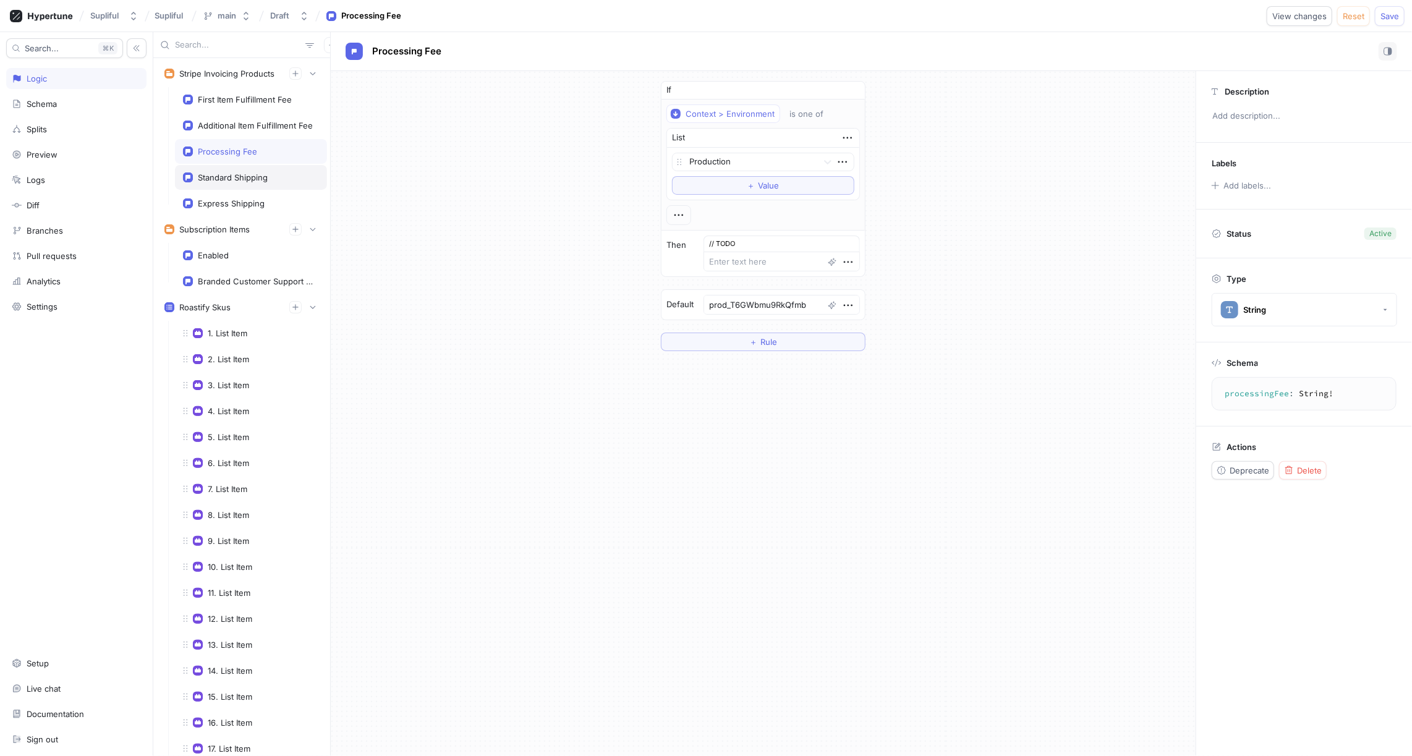
click at [270, 177] on div "Standard Shipping" at bounding box center [251, 178] width 136 height 10
click at [263, 198] on div "Express Shipping" at bounding box center [251, 203] width 136 height 10
click at [257, 176] on div "Standard Shipping" at bounding box center [233, 178] width 70 height 10
click at [236, 148] on div "Processing Fee" at bounding box center [227, 152] width 59 height 10
click at [434, 51] on span "Processing Fee" at bounding box center [406, 51] width 69 height 10
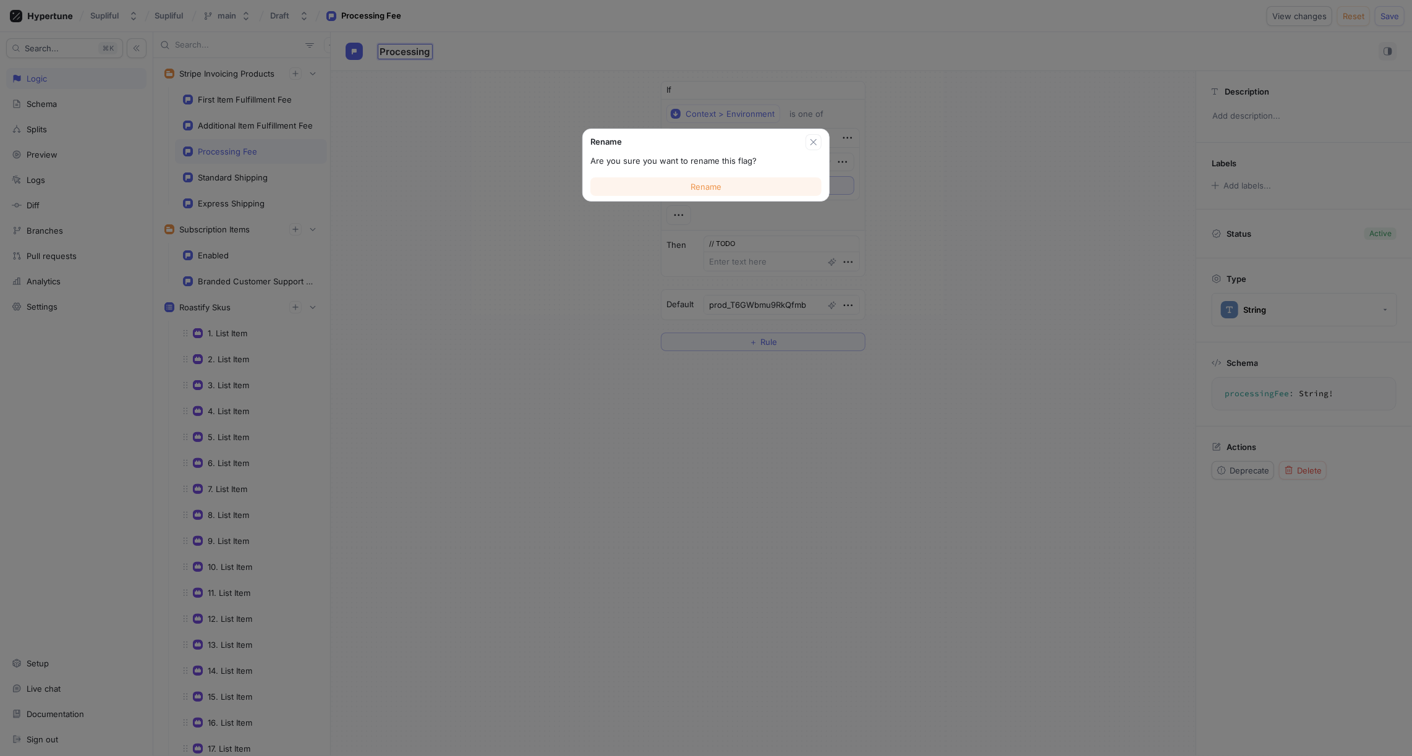
click at [703, 185] on span "Rename" at bounding box center [706, 186] width 31 height 7
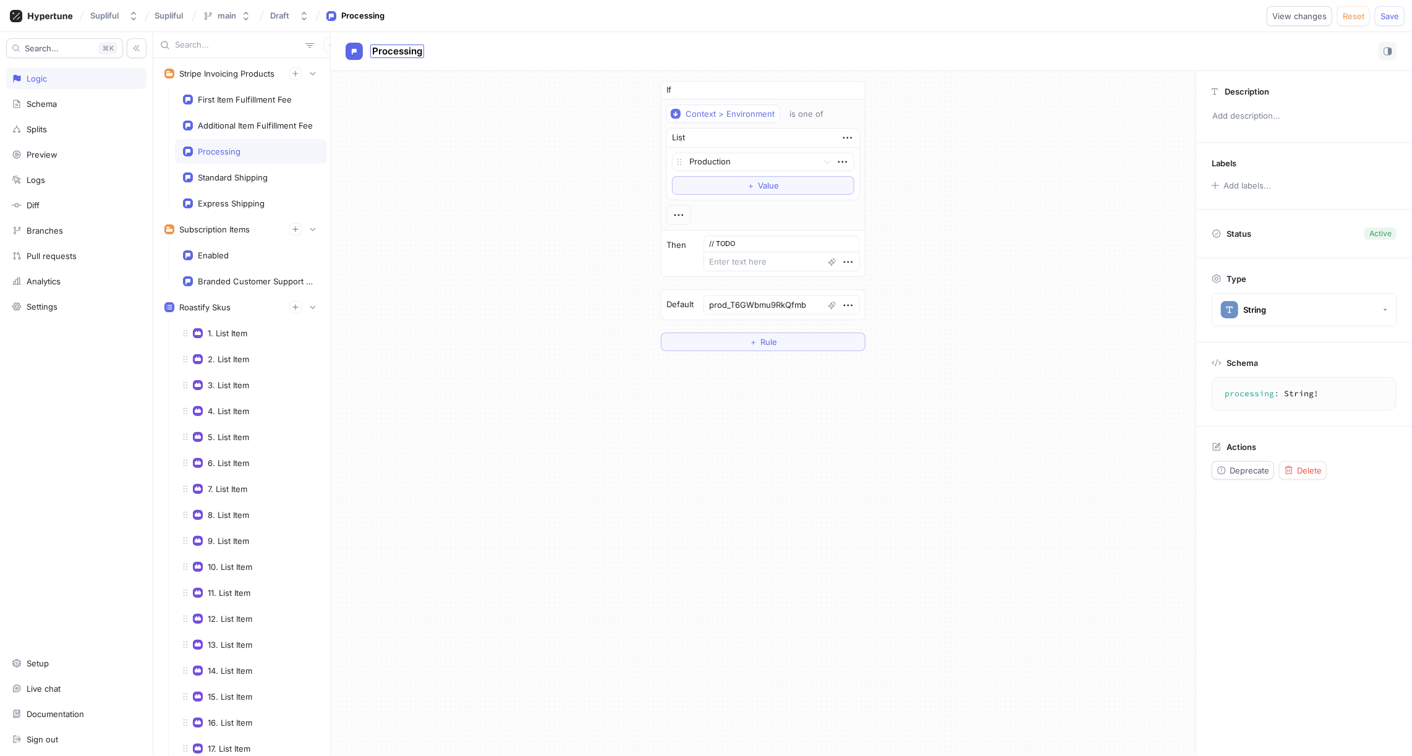
click at [416, 51] on span "Processing" at bounding box center [397, 51] width 50 height 10
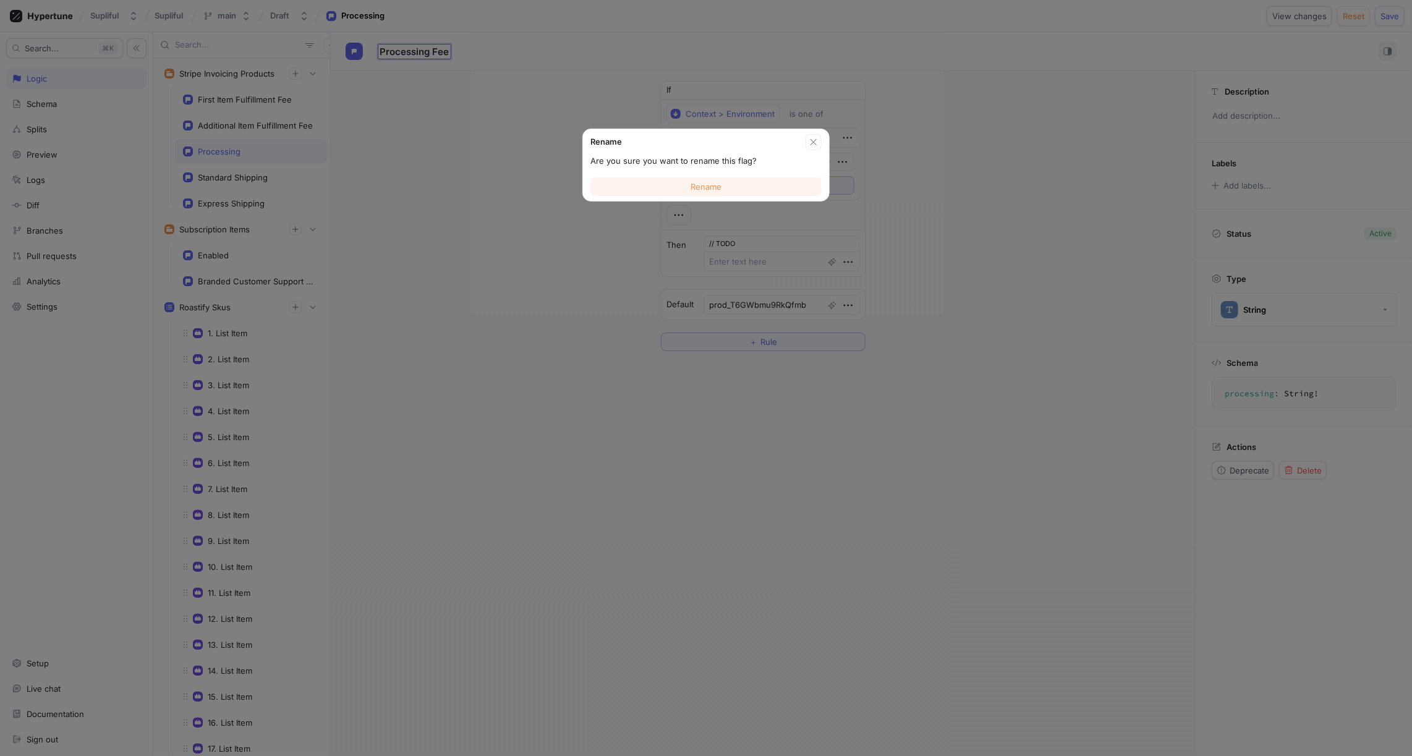
click at [704, 185] on span "Rename" at bounding box center [706, 186] width 31 height 7
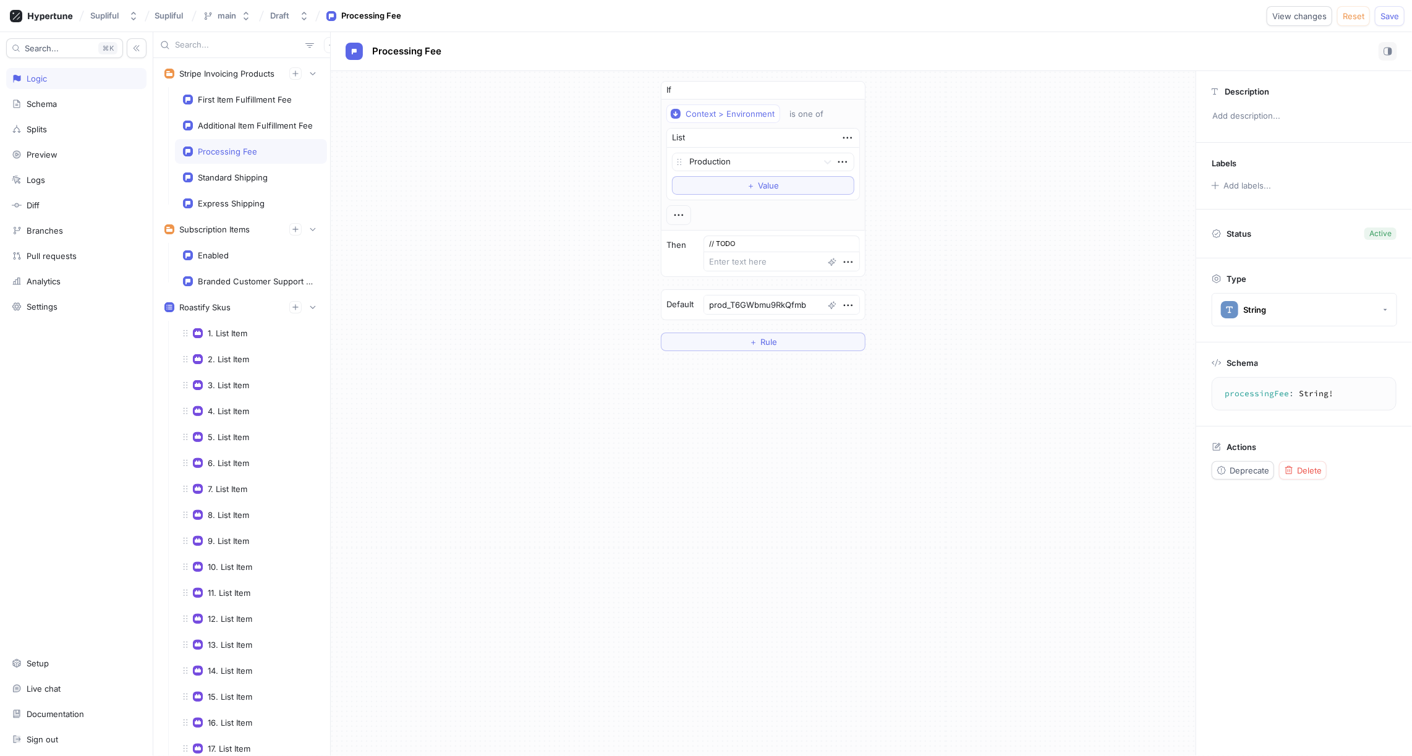
click at [490, 182] on div "If Context > Environment is one of List Production To pick up a draggable item,…" at bounding box center [763, 216] width 865 height 290
click at [271, 98] on div "First Item Fulfillment Fee" at bounding box center [245, 100] width 94 height 10
click at [268, 121] on div "Additional Item Fulfillment Fee" at bounding box center [255, 126] width 115 height 10
click at [266, 143] on div "Processing Fee" at bounding box center [251, 151] width 152 height 25
click at [259, 176] on div "Standard Shipping" at bounding box center [233, 178] width 70 height 10
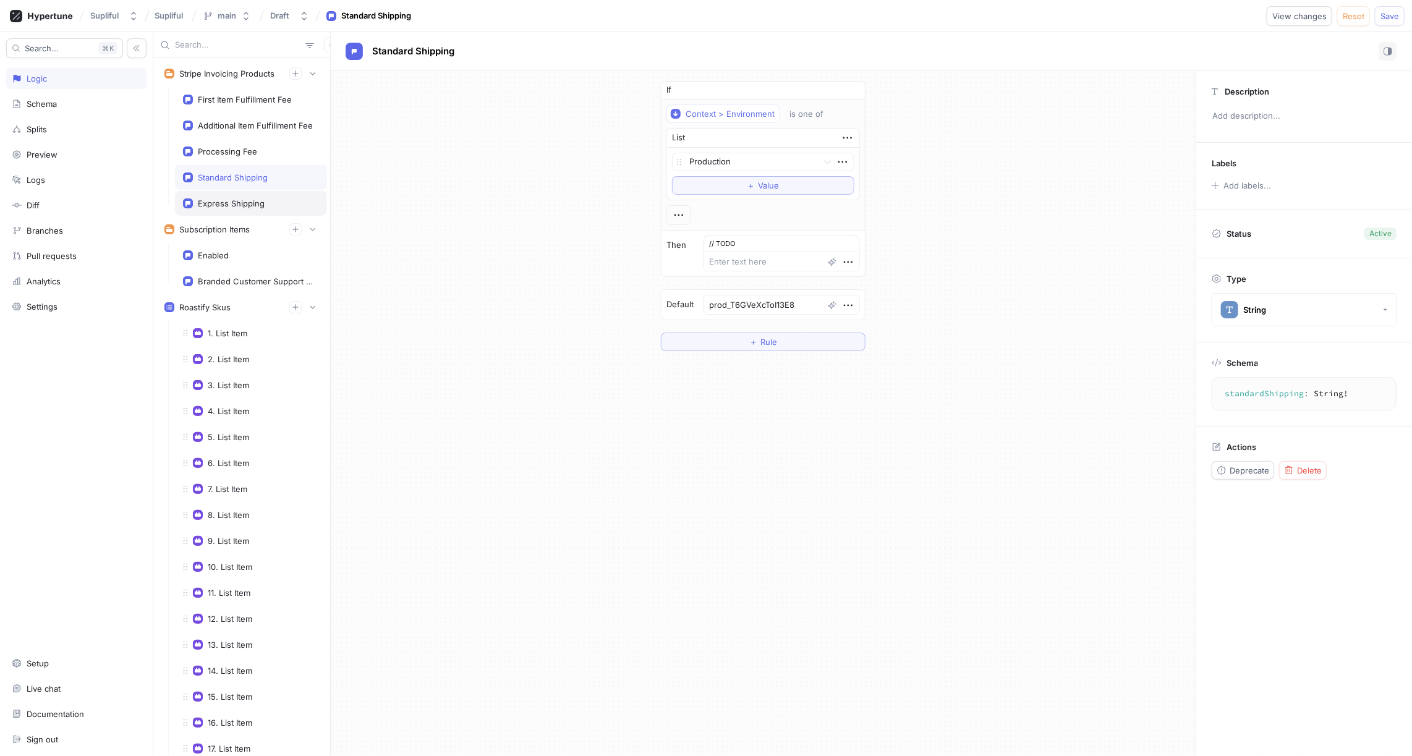
click at [257, 201] on div "Express Shipping" at bounding box center [231, 203] width 67 height 10
click at [433, 245] on div "If Context > Environment is one of List Production To pick up a draggable item,…" at bounding box center [763, 216] width 865 height 290
click at [236, 177] on div "Standard Shipping" at bounding box center [233, 178] width 70 height 10
click at [236, 147] on div "Processing Fee" at bounding box center [227, 152] width 59 height 10
click at [235, 126] on div "Additional Item Fulfillment Fee" at bounding box center [255, 126] width 115 height 10
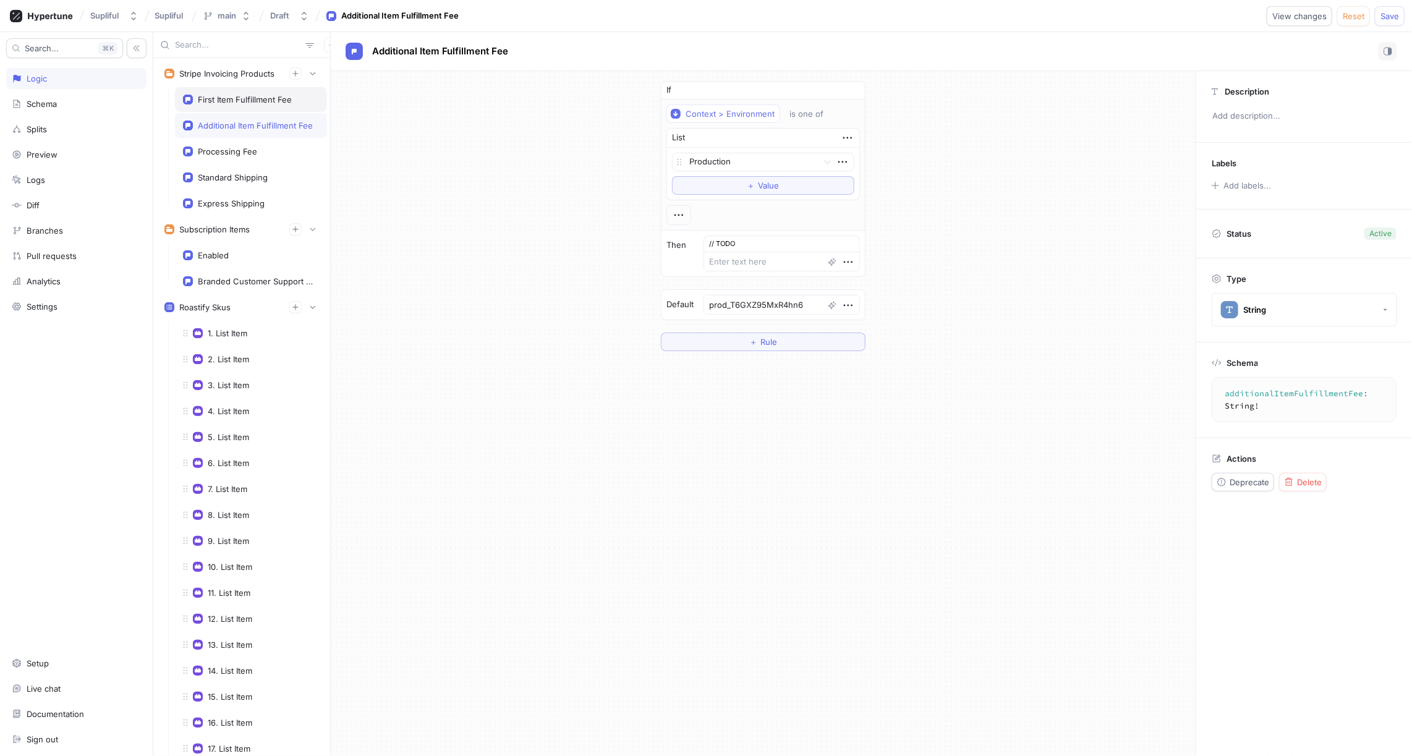
click at [236, 96] on div "First Item Fulfillment Fee" at bounding box center [245, 100] width 94 height 10
click at [244, 175] on div "Standard Shipping" at bounding box center [233, 178] width 70 height 10
click at [239, 100] on div "First Item Fulfillment Fee" at bounding box center [245, 100] width 94 height 10
click at [430, 182] on div "If Context > Environment is one of List Production To pick up a draggable item,…" at bounding box center [763, 216] width 865 height 290
click at [257, 203] on div "Express Shipping" at bounding box center [231, 203] width 67 height 10
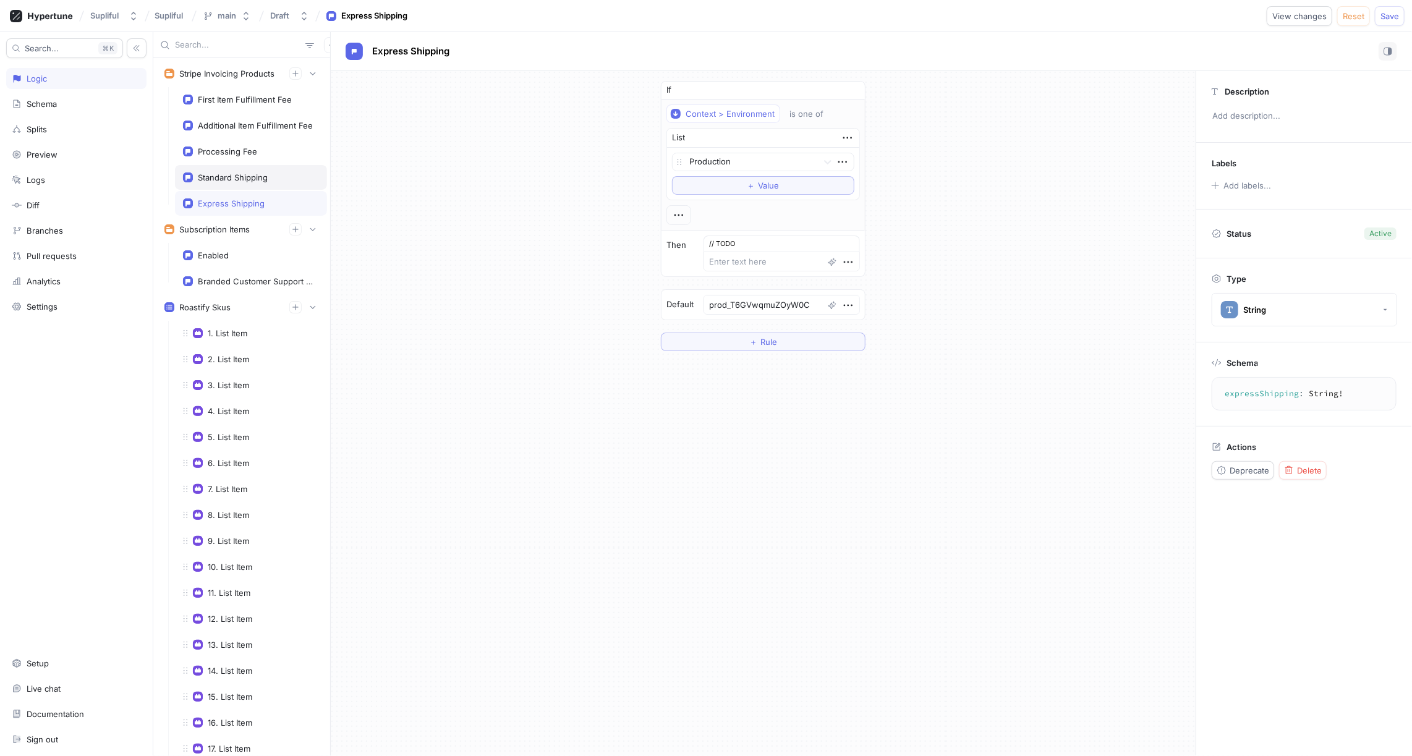
click at [242, 173] on div "Standard Shipping" at bounding box center [233, 178] width 70 height 10
click at [235, 150] on div "Processing Fee" at bounding box center [227, 152] width 59 height 10
click at [231, 125] on div "Additional Item Fulfillment Fee" at bounding box center [255, 126] width 115 height 10
click at [226, 100] on div "First Item Fulfillment Fee" at bounding box center [245, 100] width 94 height 10
click at [235, 129] on div "Additional Item Fulfillment Fee" at bounding box center [251, 125] width 152 height 25
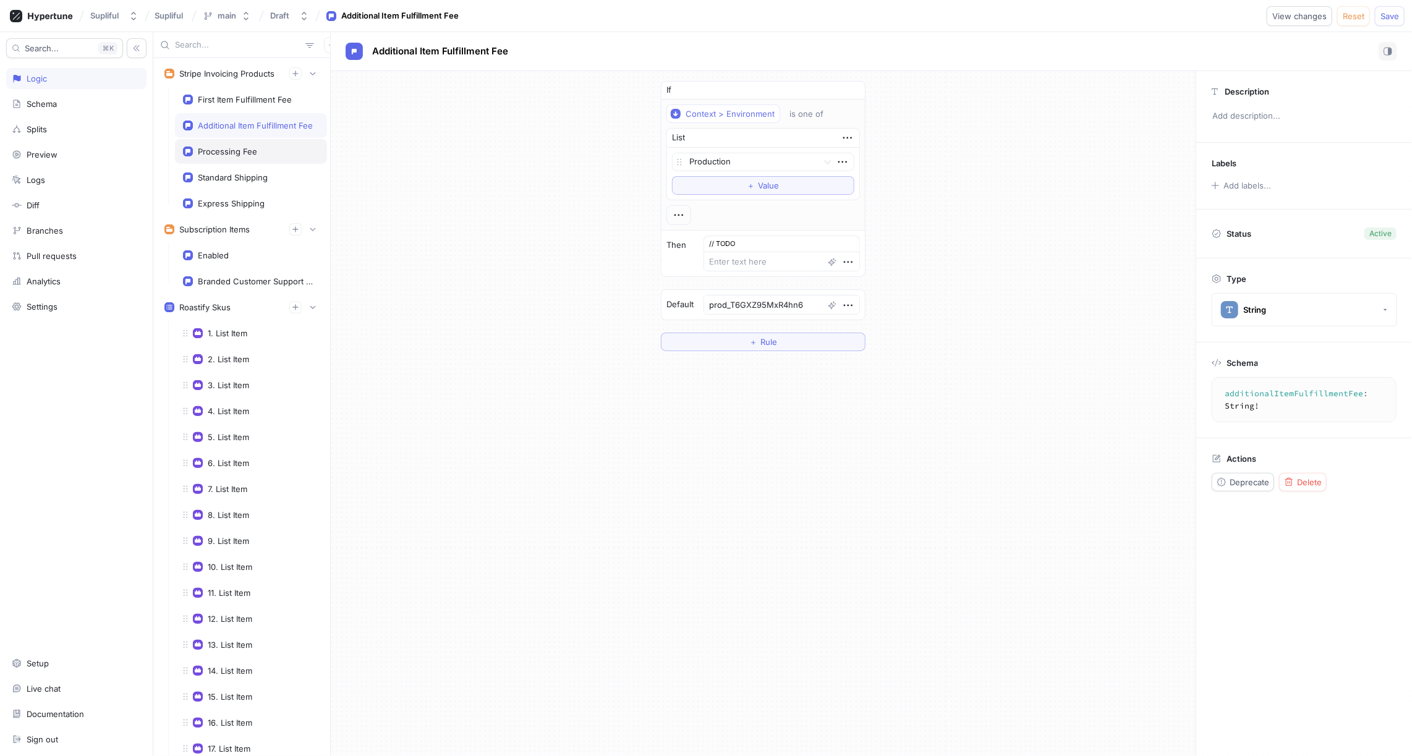
click at [239, 151] on div "Processing Fee" at bounding box center [227, 152] width 59 height 10
click at [241, 181] on div "Standard Shipping" at bounding box center [251, 177] width 152 height 25
click at [244, 200] on div "Express Shipping" at bounding box center [231, 203] width 67 height 10
click at [240, 127] on div "Additional Item Fulfillment Fee" at bounding box center [255, 126] width 115 height 10
click at [233, 97] on div "First Item Fulfillment Fee" at bounding box center [245, 100] width 94 height 10
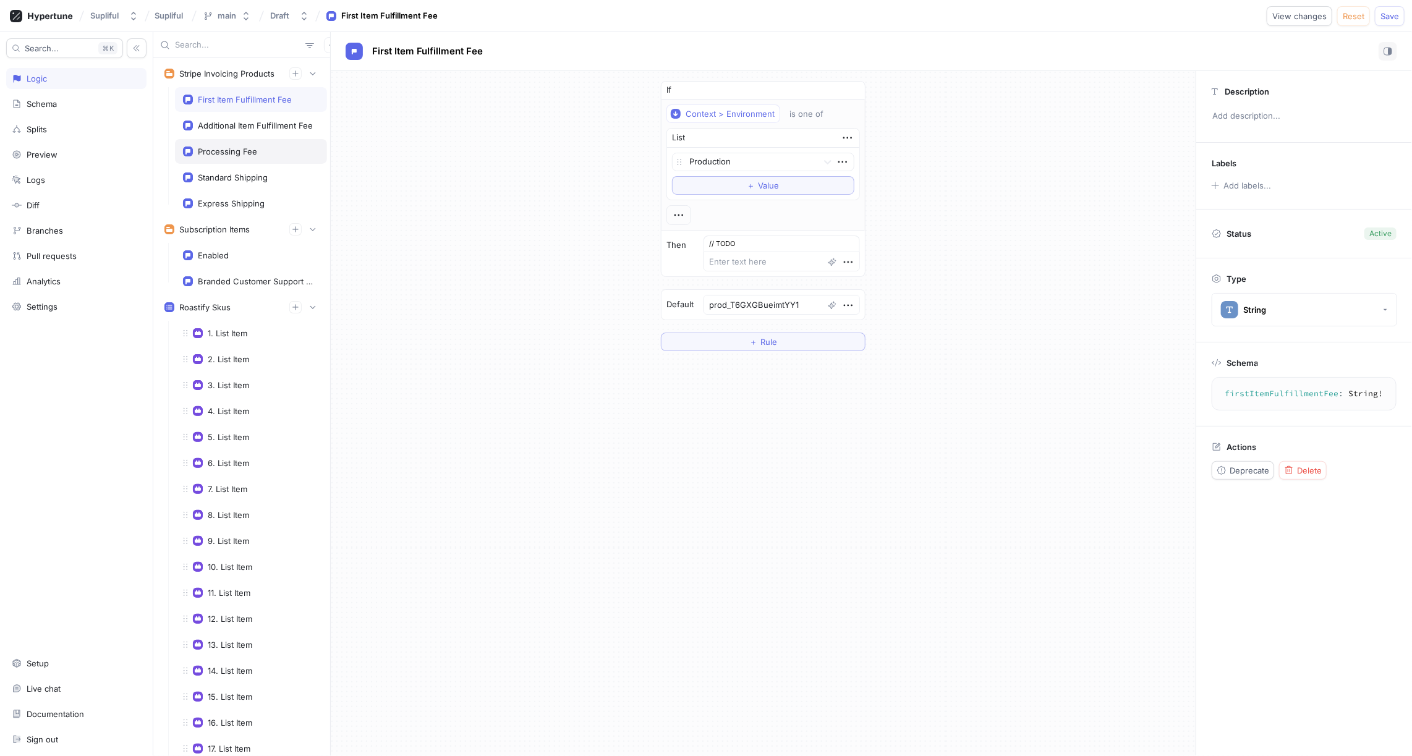
click at [237, 147] on div "Processing Fee" at bounding box center [227, 152] width 59 height 10
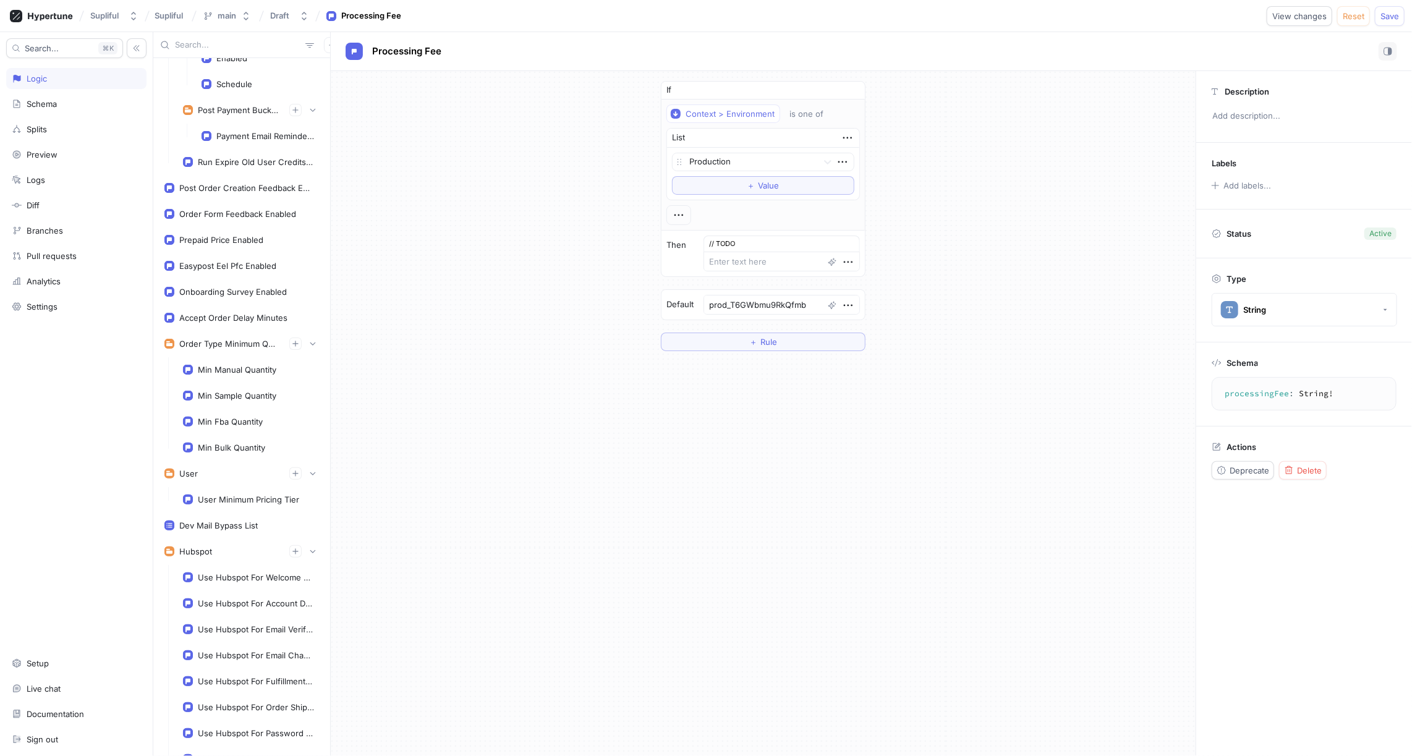
scroll to position [1798, 0]
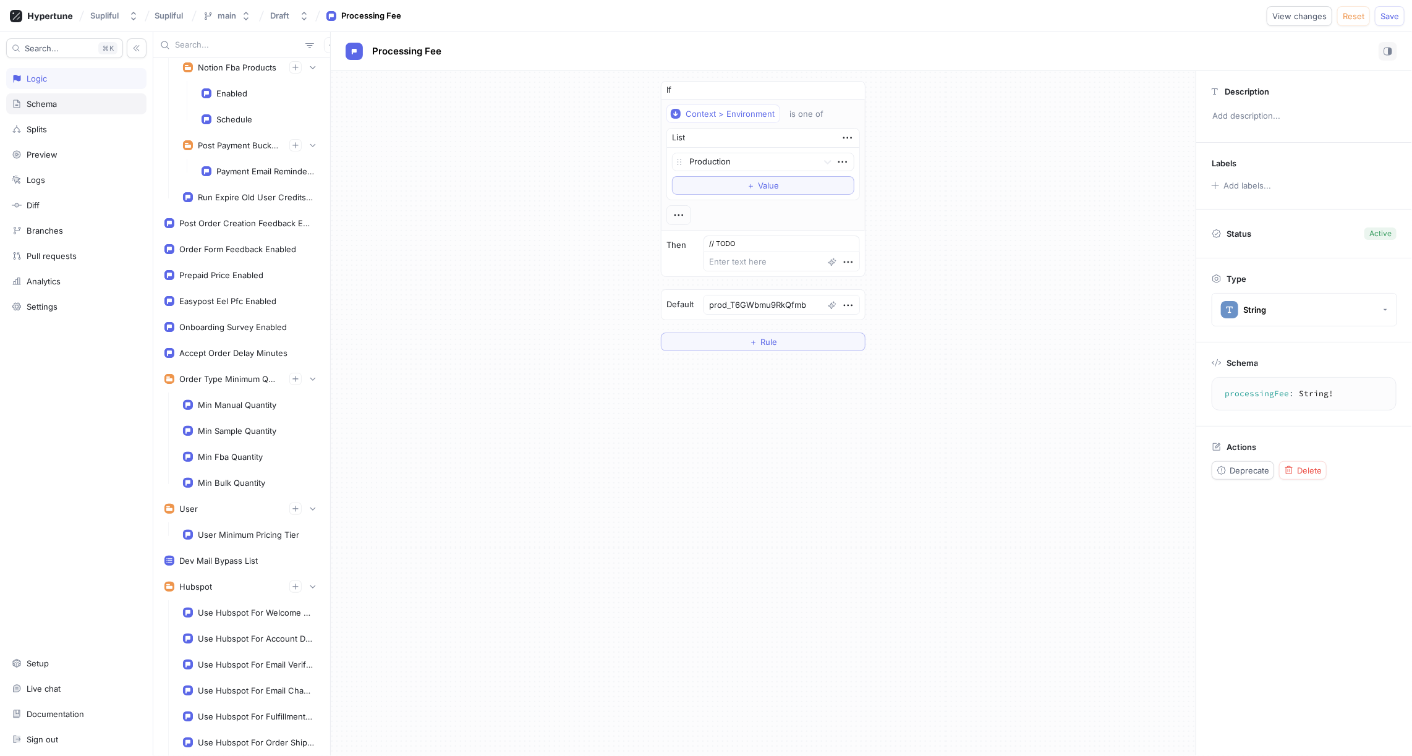
click at [46, 110] on div "Schema" at bounding box center [76, 103] width 140 height 21
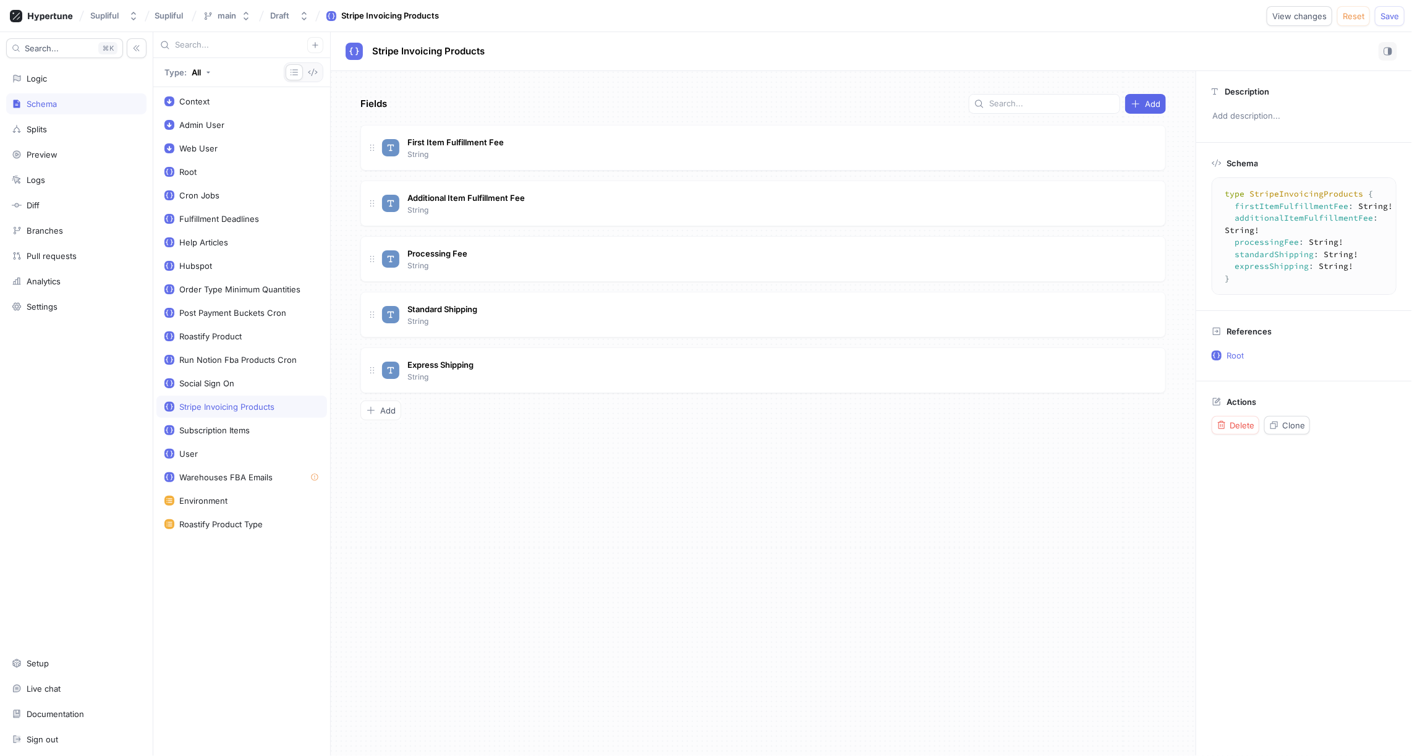
click at [508, 457] on div "Fields Add First Item Fulfillment Fee String Additional Item Fulfillment Fee St…" at bounding box center [763, 413] width 865 height 685
click at [1391, 17] on span "Save" at bounding box center [1390, 15] width 19 height 7
click at [56, 76] on div "Logic" at bounding box center [76, 79] width 129 height 10
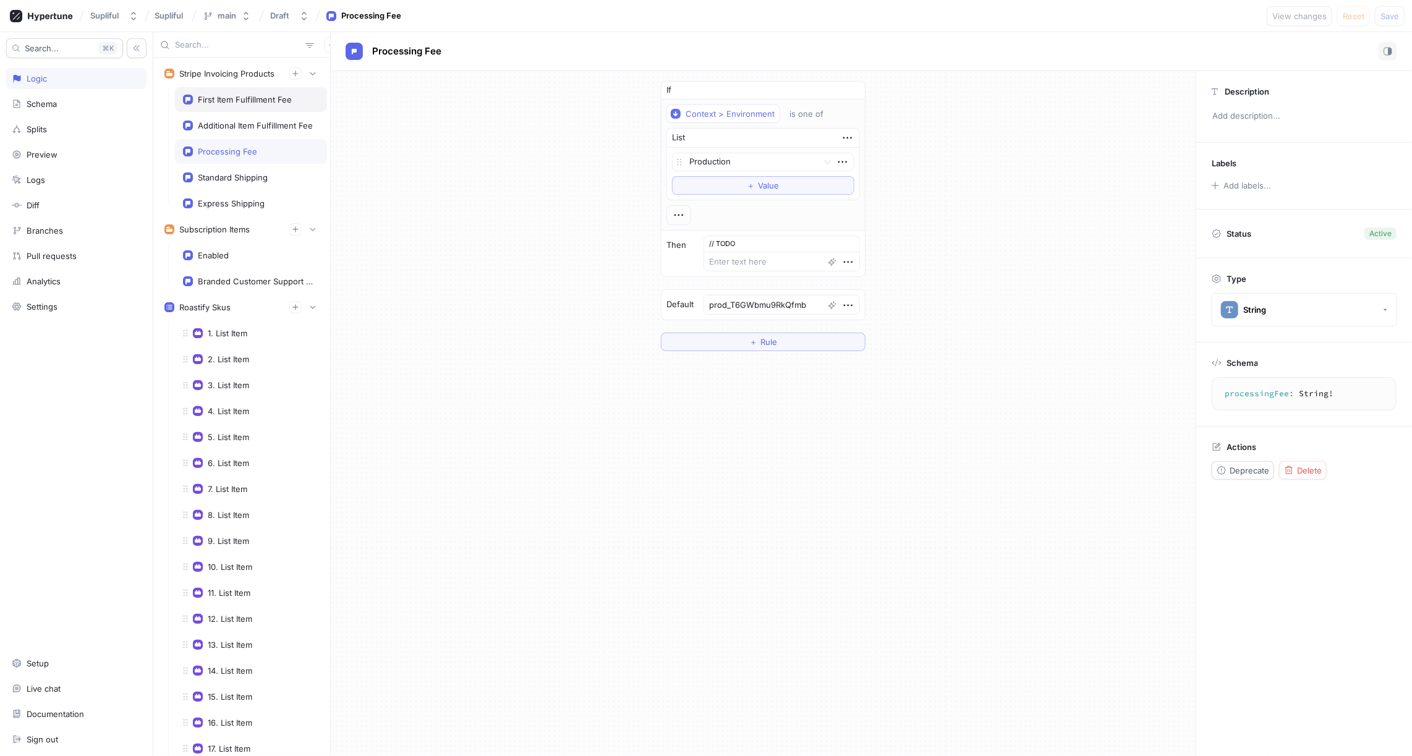
click at [229, 102] on div "First Item Fulfillment Fee" at bounding box center [245, 100] width 94 height 10
click at [239, 122] on div "Additional Item Fulfillment Fee" at bounding box center [255, 126] width 115 height 10
click at [239, 152] on div "Processing Fee" at bounding box center [227, 152] width 59 height 10
click at [241, 175] on div "Standard Shipping" at bounding box center [233, 178] width 70 height 10
click at [245, 199] on div "Express Shipping" at bounding box center [231, 203] width 67 height 10
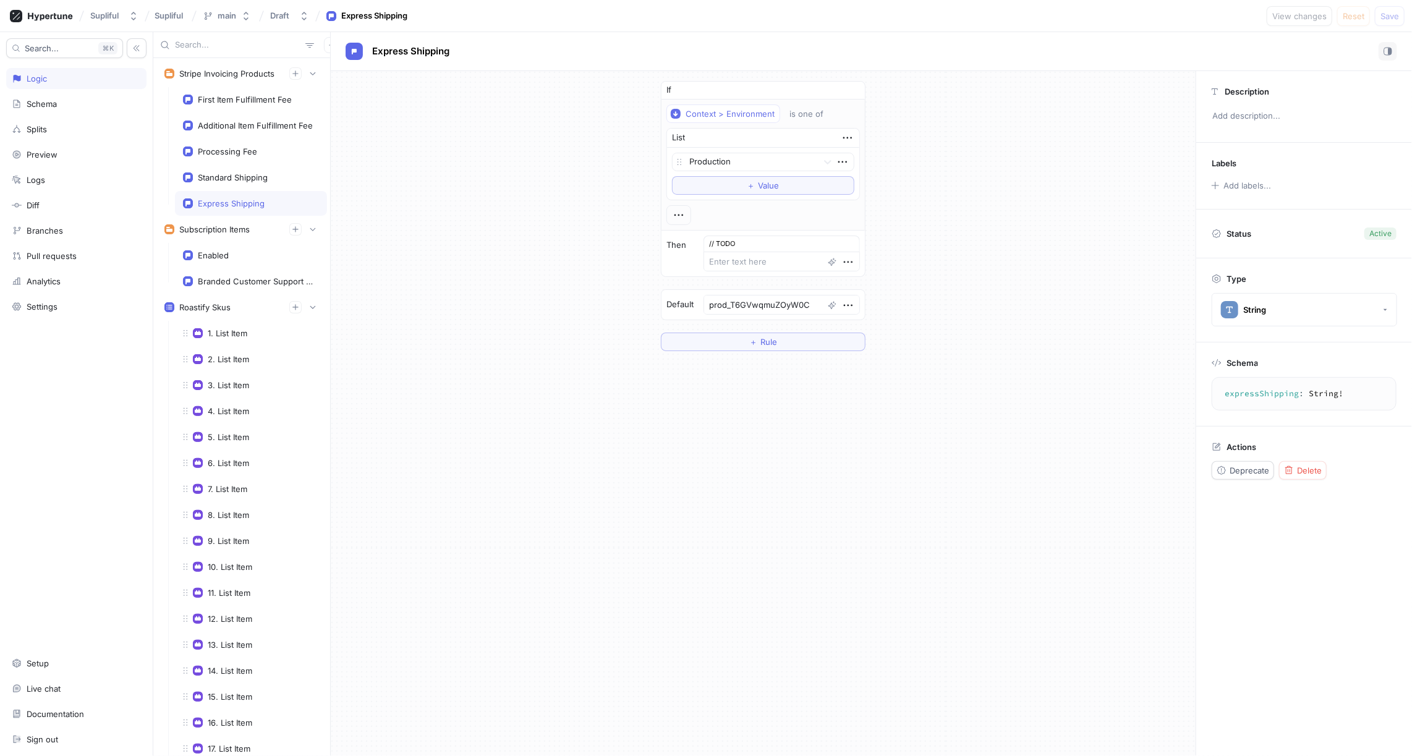
click at [461, 251] on div "If Context > Environment is one of List Production To pick up a draggable item,…" at bounding box center [763, 216] width 865 height 290
click at [298, 73] on icon "button" at bounding box center [295, 73] width 6 height 6
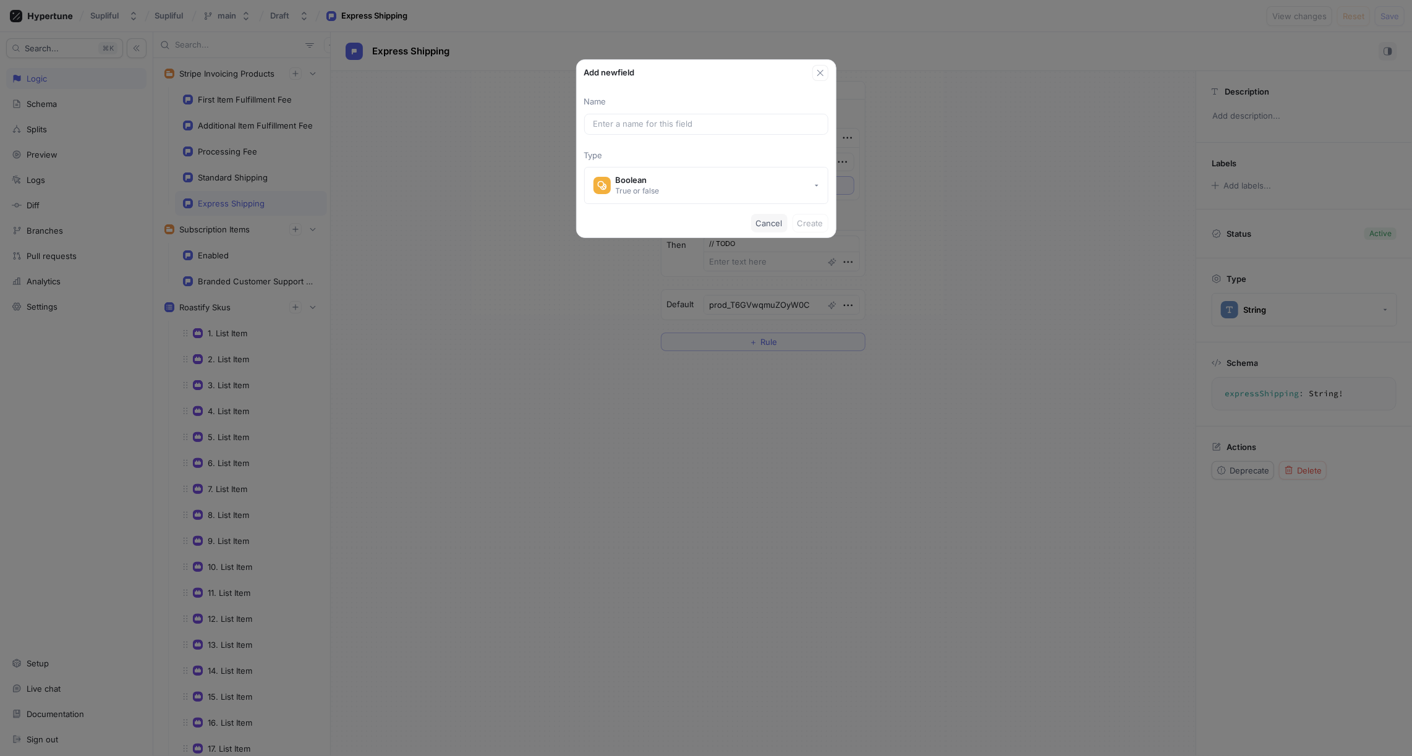
click at [764, 223] on span "Cancel" at bounding box center [769, 223] width 27 height 7
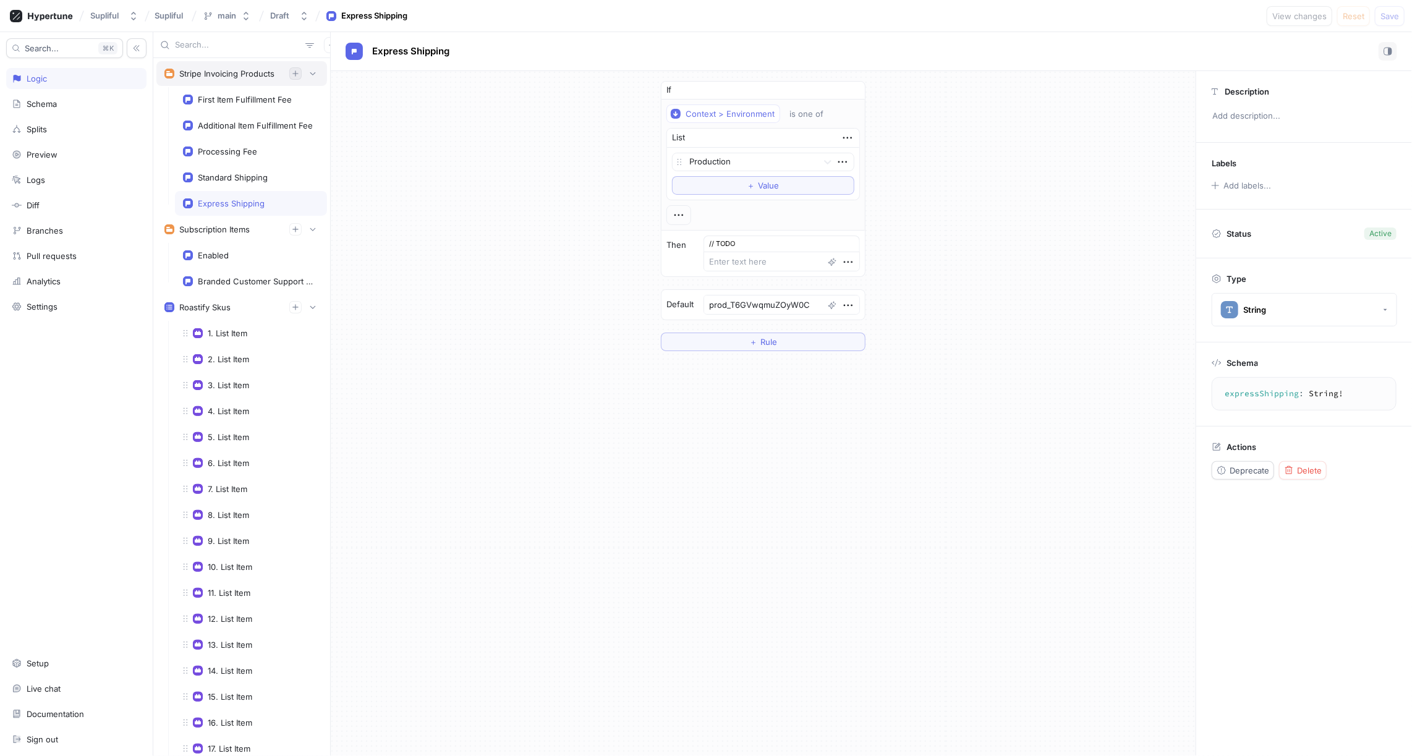
click at [296, 73] on icon "button" at bounding box center [295, 73] width 6 height 6
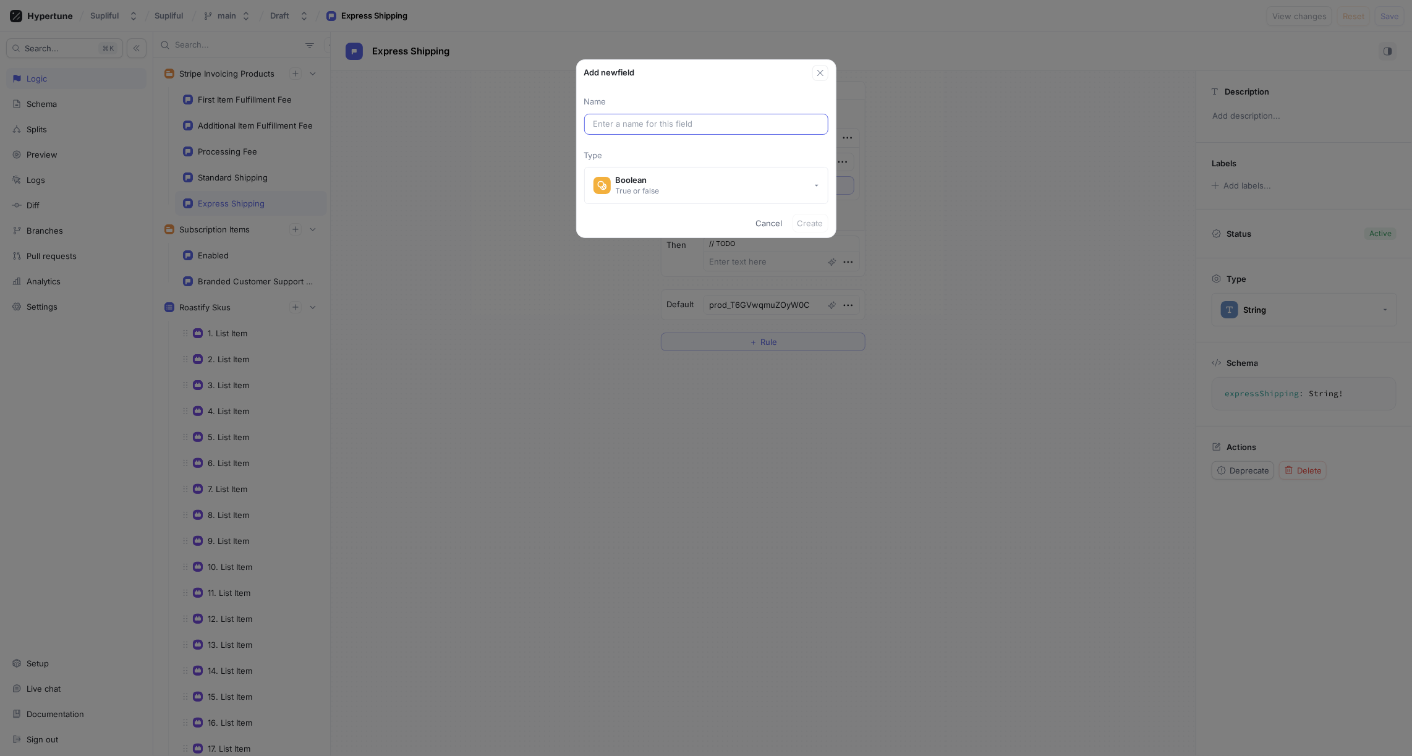
click at [650, 125] on input "text" at bounding box center [707, 124] width 226 height 12
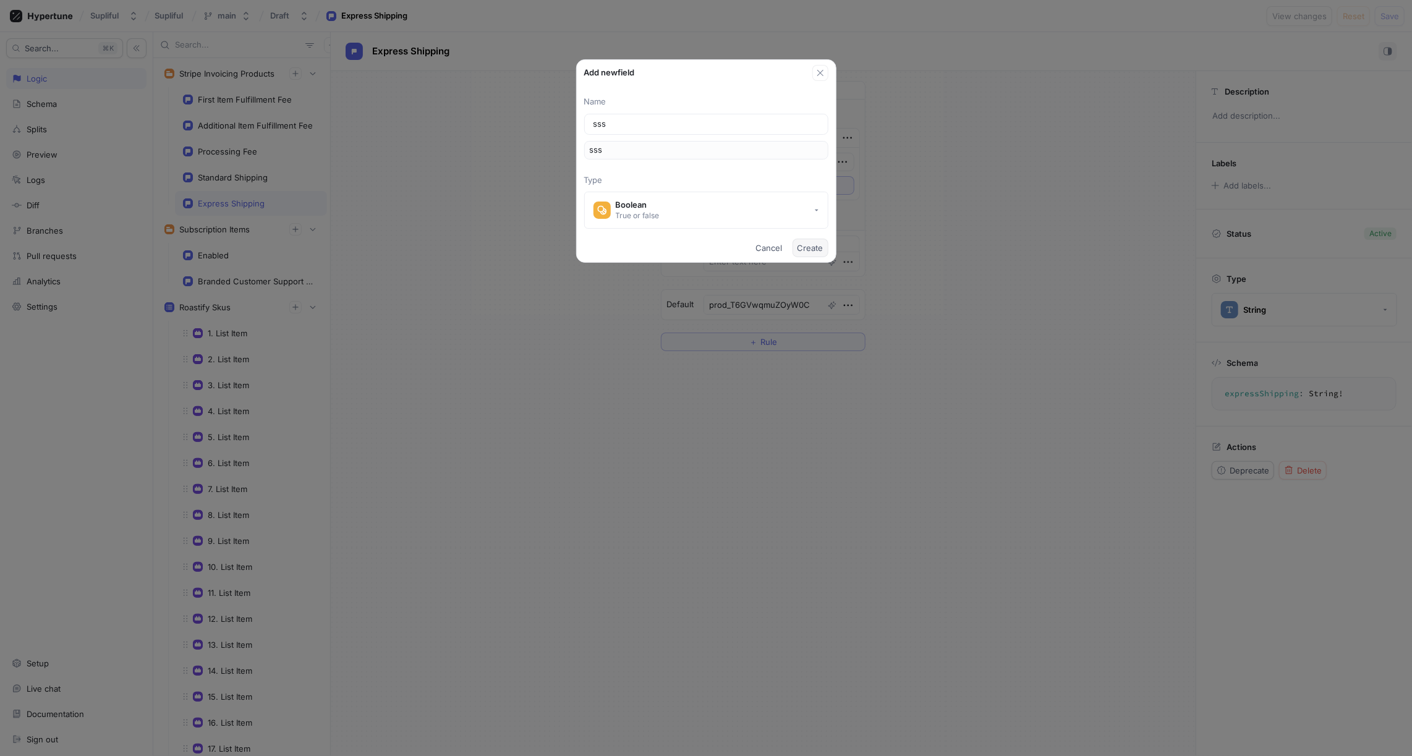
click at [814, 247] on span "Create" at bounding box center [811, 247] width 26 height 7
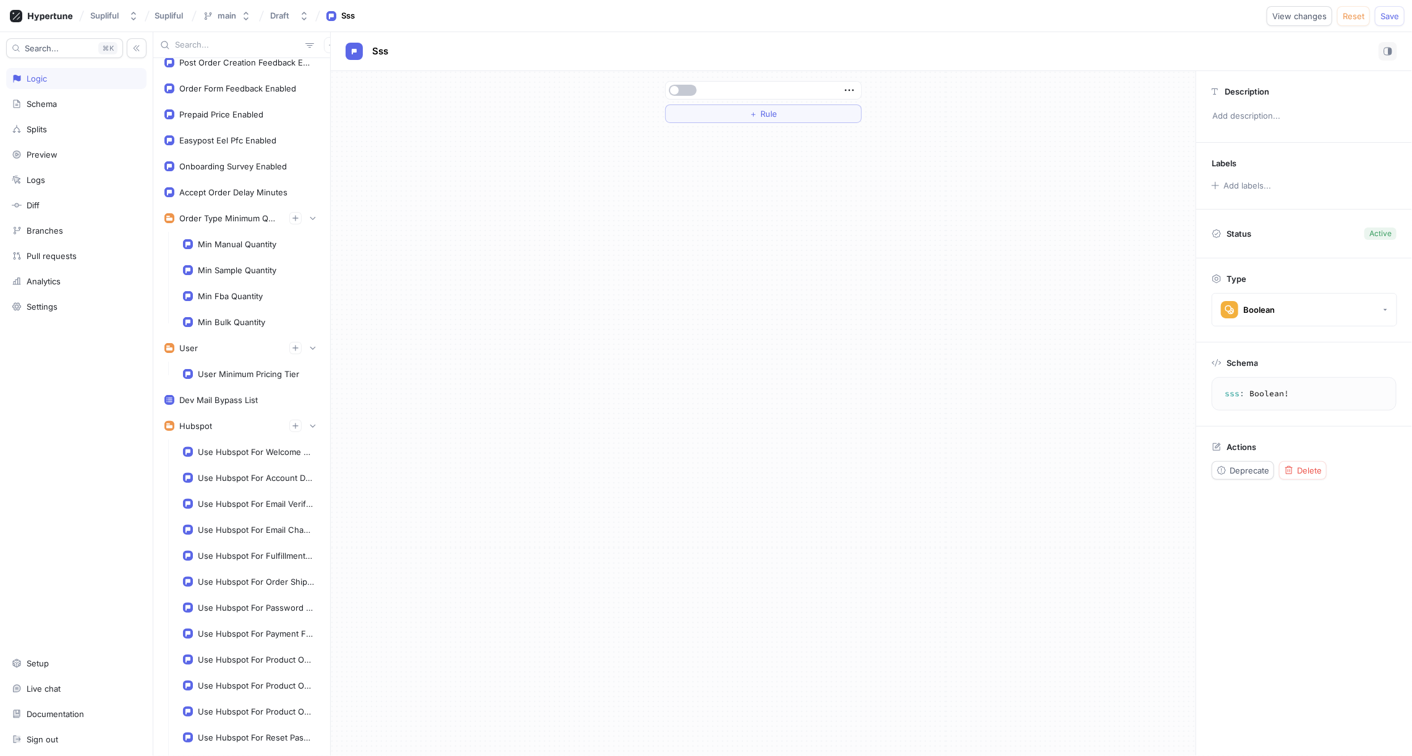
scroll to position [2291, 0]
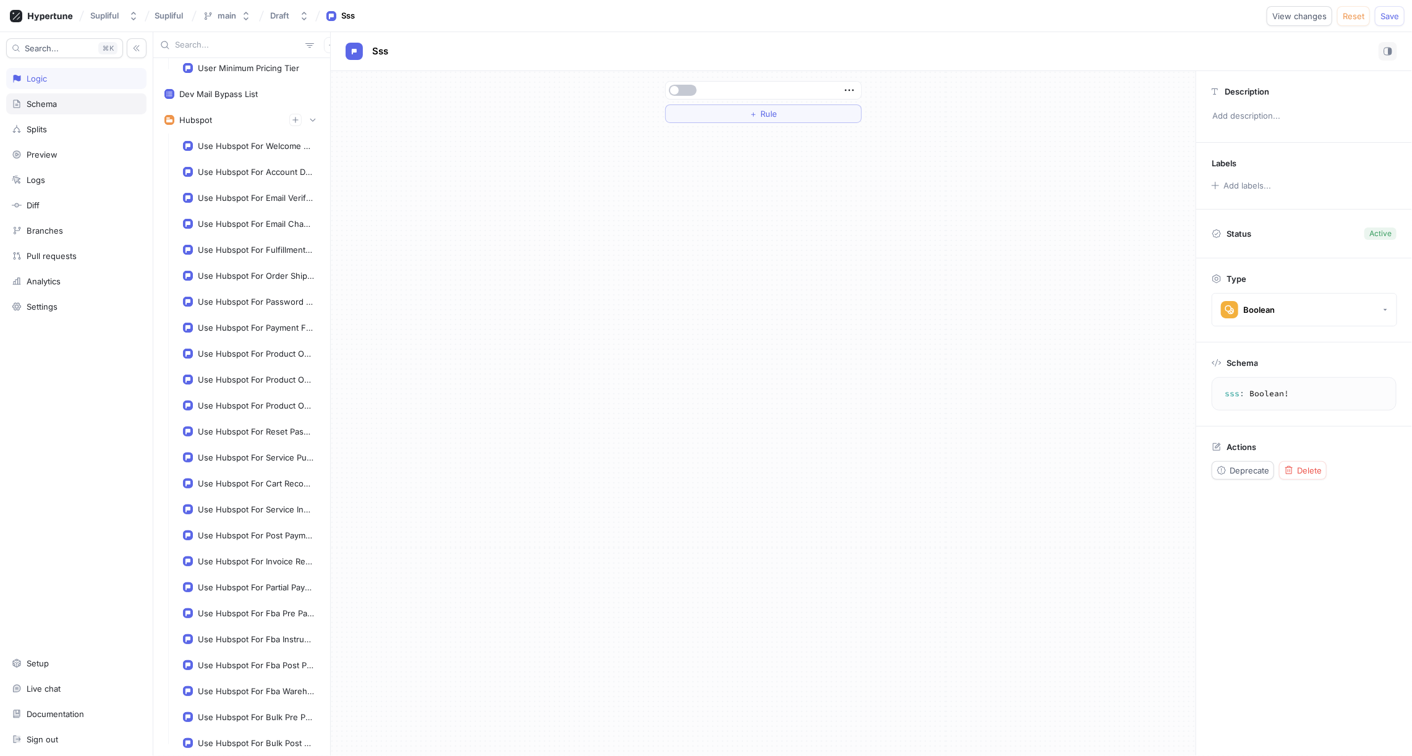
click at [53, 106] on div "Schema" at bounding box center [42, 104] width 30 height 10
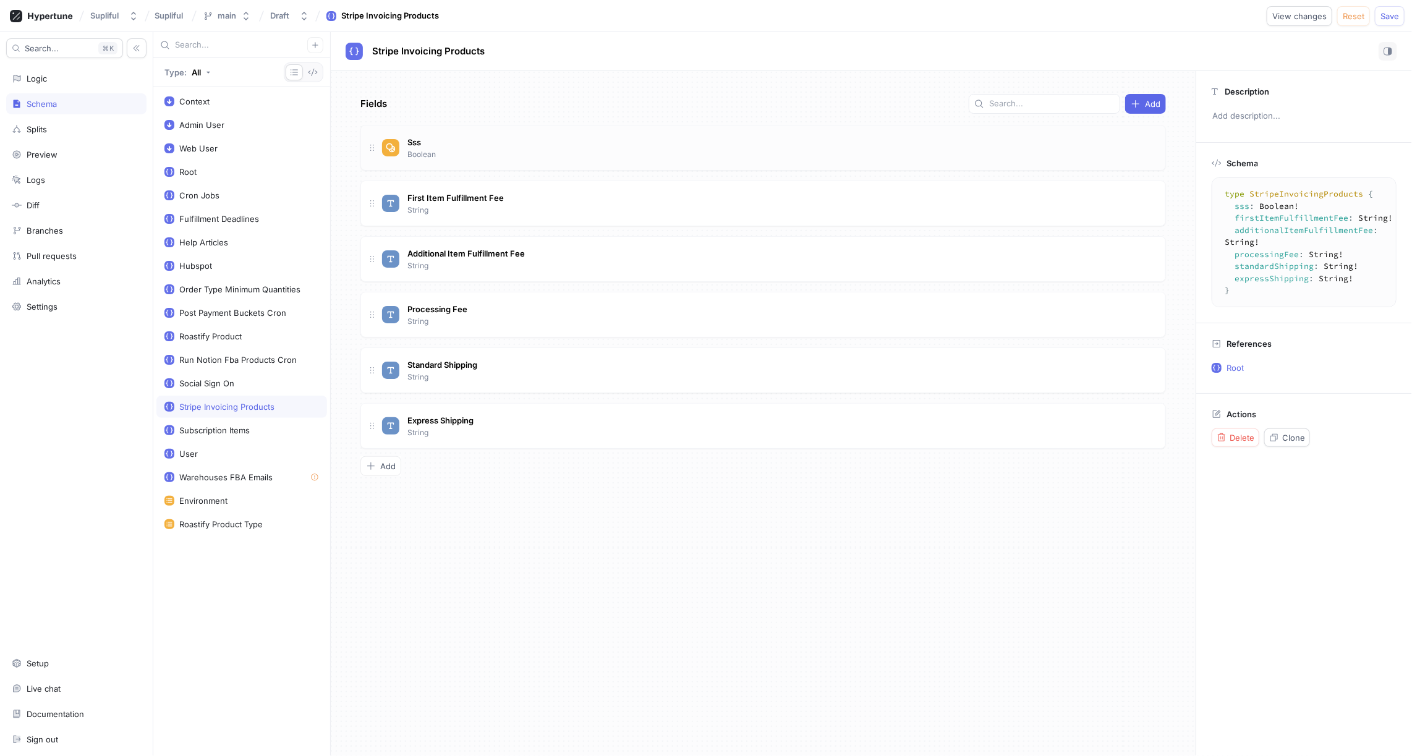
click at [504, 147] on div "Sss Boolean" at bounding box center [769, 147] width 774 height 25
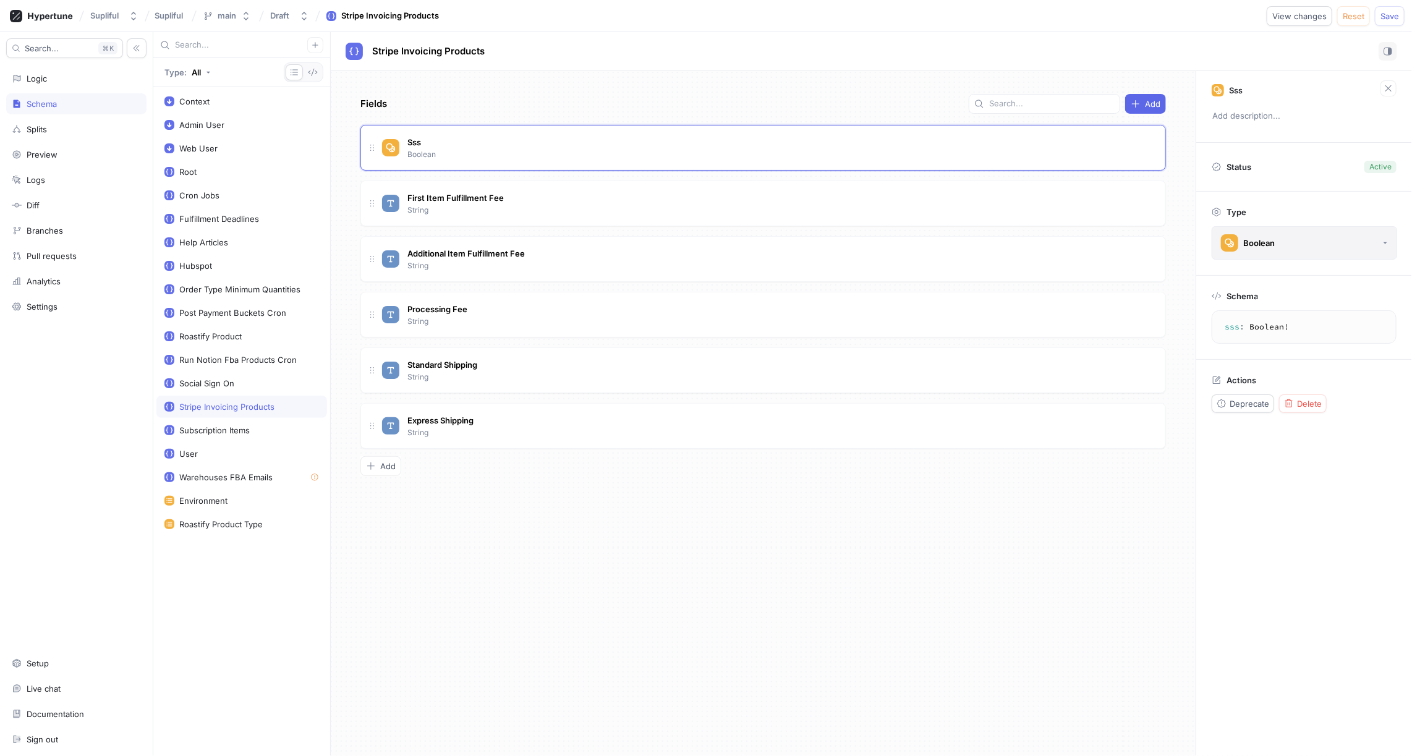
click at [1262, 241] on div "Boolean" at bounding box center [1259, 243] width 32 height 11
click at [997, 496] on div "Fields Add Sss Boolean First Item Fulfillment Fee String Additional Item Fulfil…" at bounding box center [763, 413] width 865 height 685
click at [317, 45] on icon "button" at bounding box center [315, 45] width 6 height 6
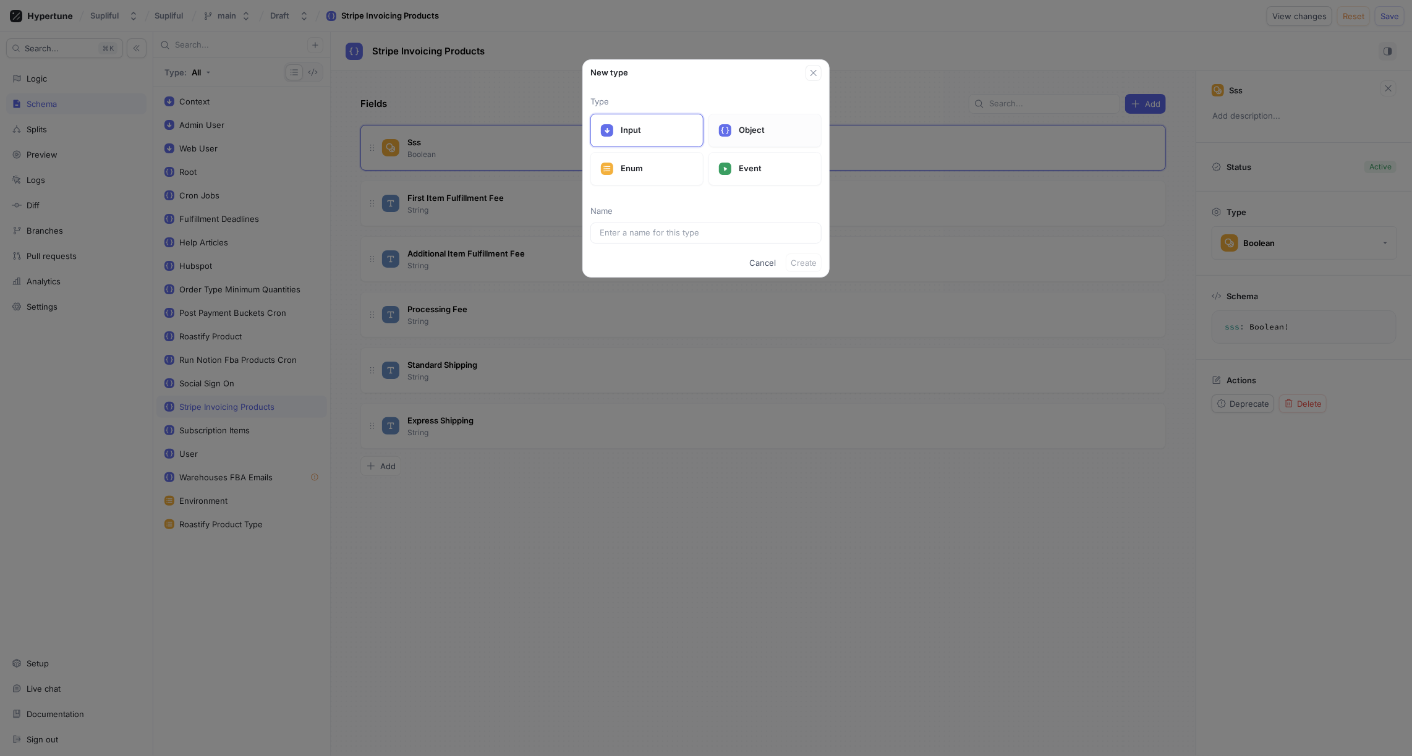
click at [725, 132] on icon at bounding box center [725, 130] width 9 height 9
click at [667, 229] on input "text" at bounding box center [706, 233] width 213 height 12
click at [809, 286] on span "Create" at bounding box center [804, 287] width 26 height 7
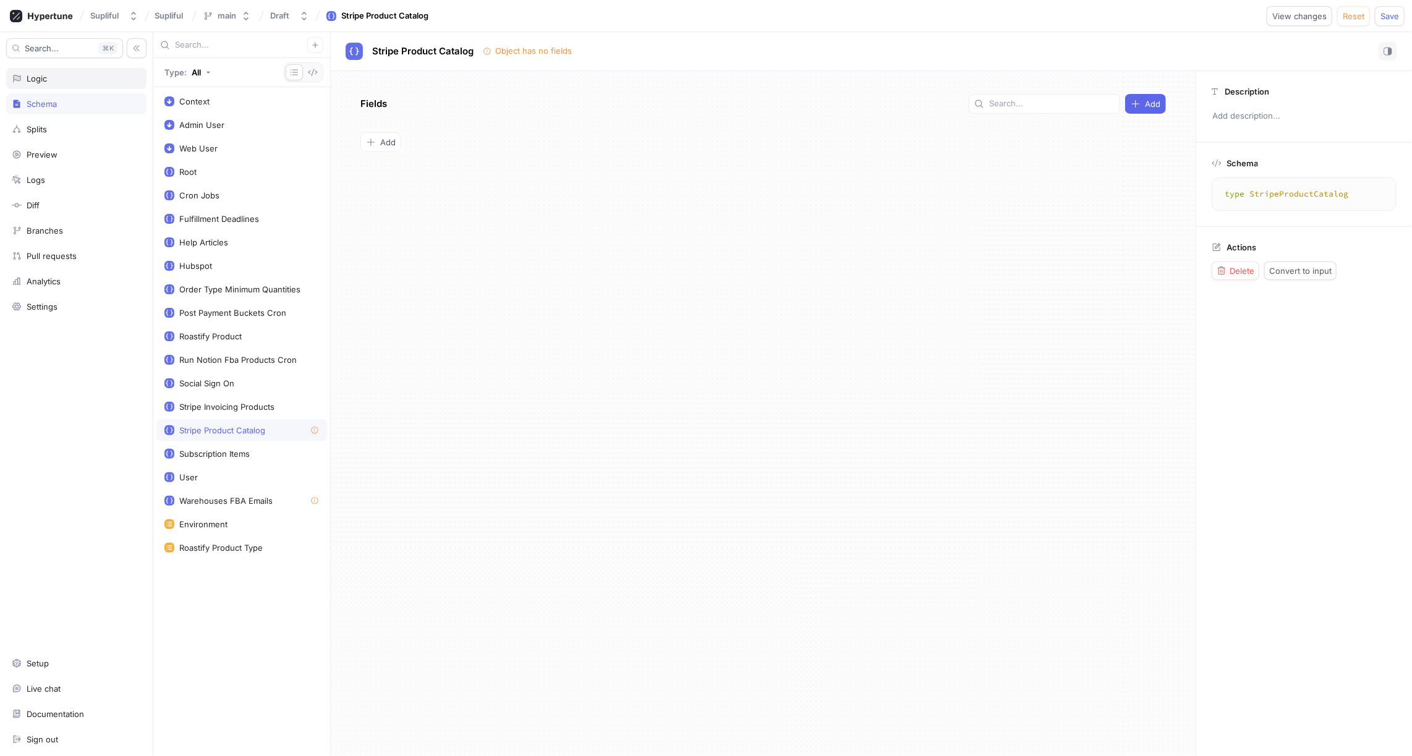
click at [46, 83] on div "Logic" at bounding box center [37, 79] width 20 height 10
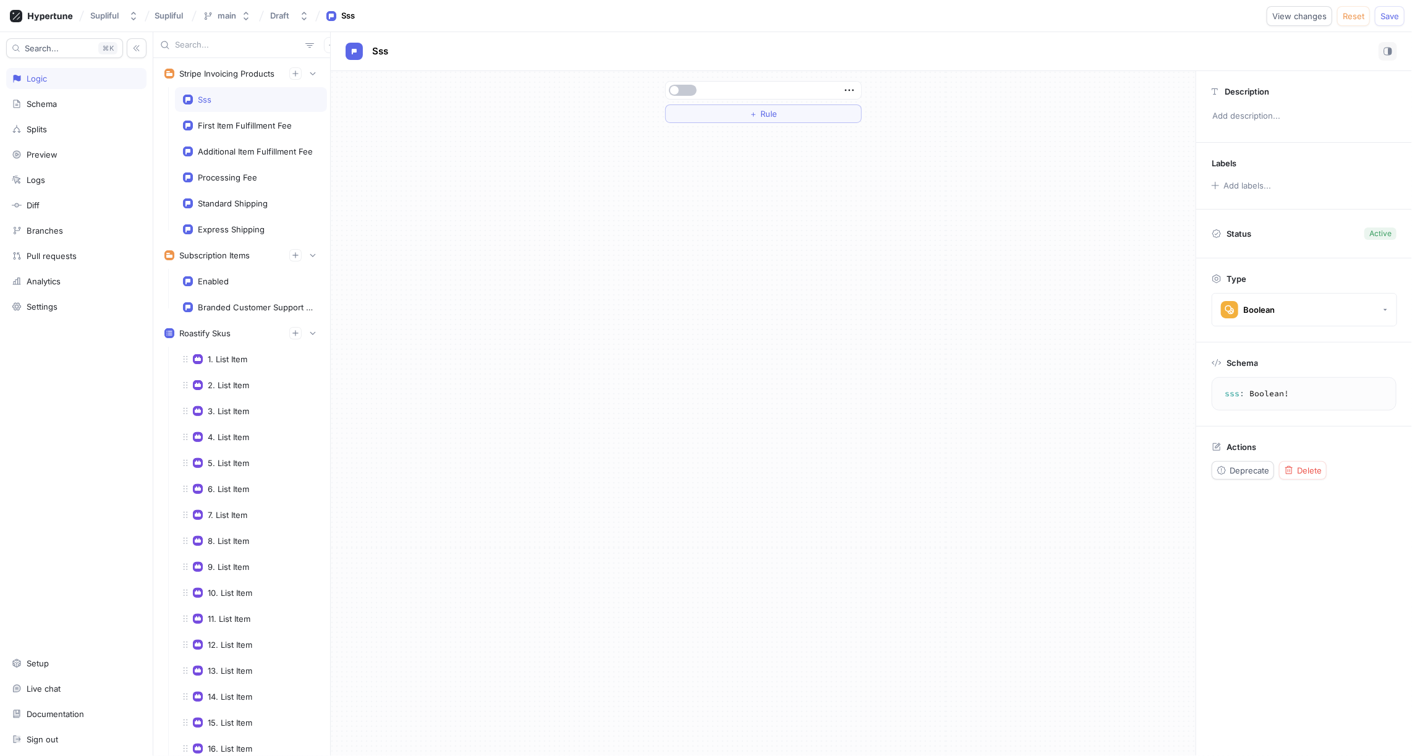
click at [237, 101] on div "Sss" at bounding box center [251, 100] width 136 height 10
click at [1303, 467] on span "Delete" at bounding box center [1309, 470] width 25 height 7
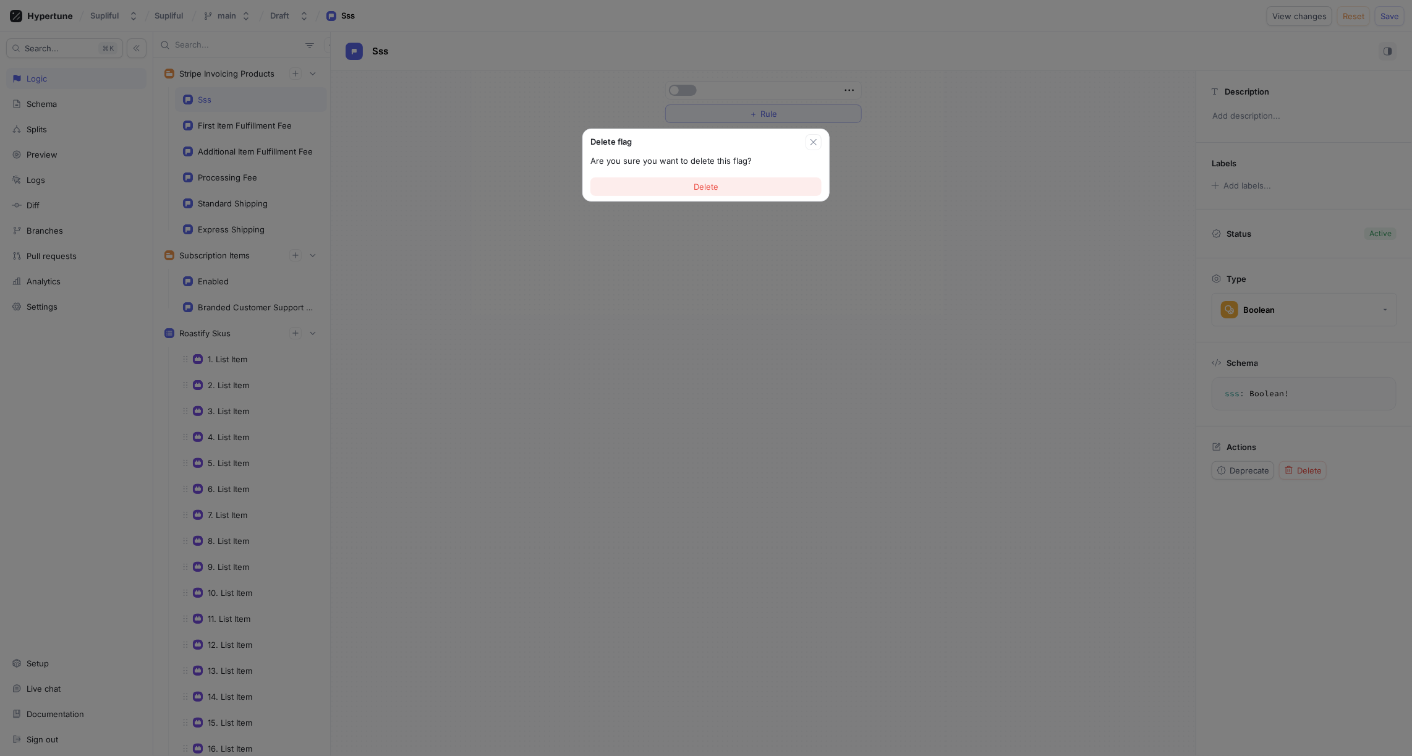
click at [709, 192] on button "Delete" at bounding box center [706, 186] width 231 height 19
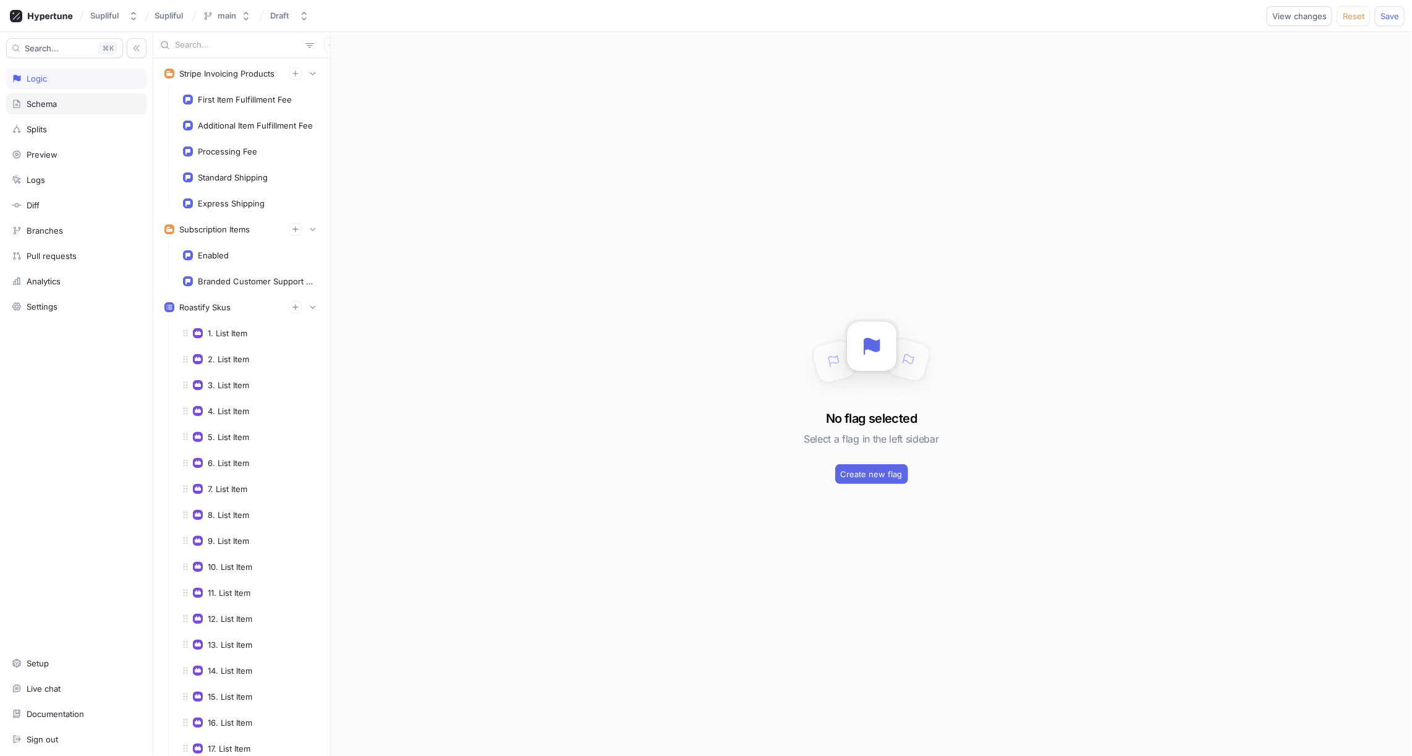
click at [63, 109] on div "Schema" at bounding box center [76, 103] width 140 height 21
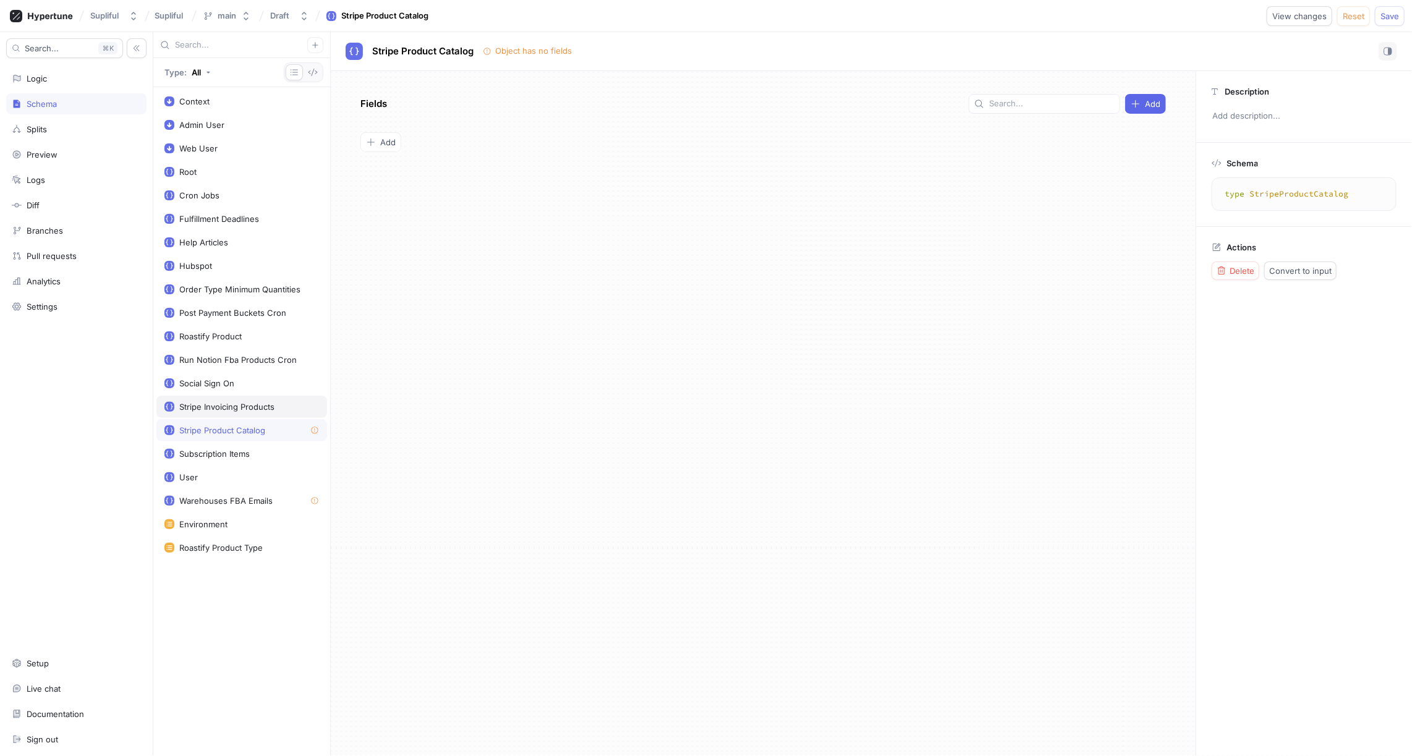
click at [232, 402] on div "Stripe Invoicing Products" at bounding box center [226, 407] width 95 height 10
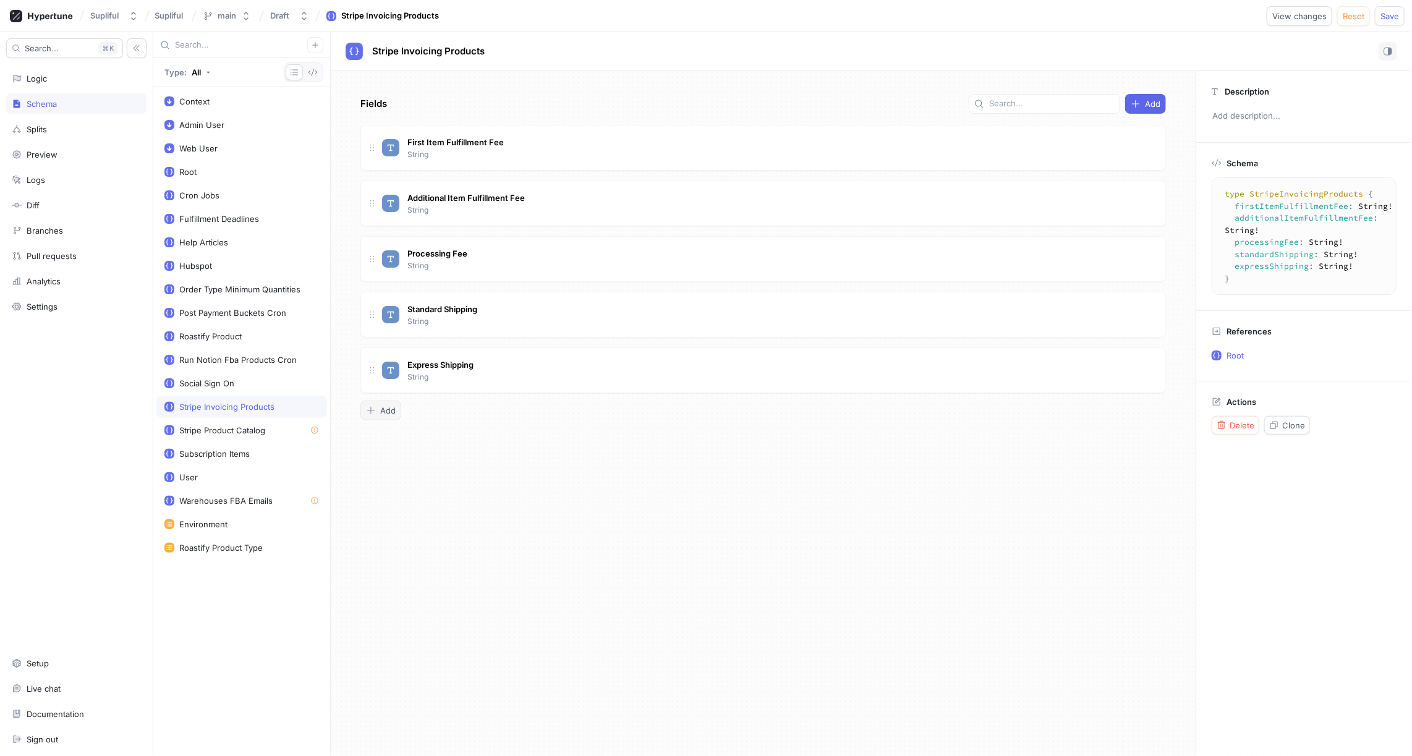
click at [388, 407] on span "Add" at bounding box center [387, 410] width 15 height 7
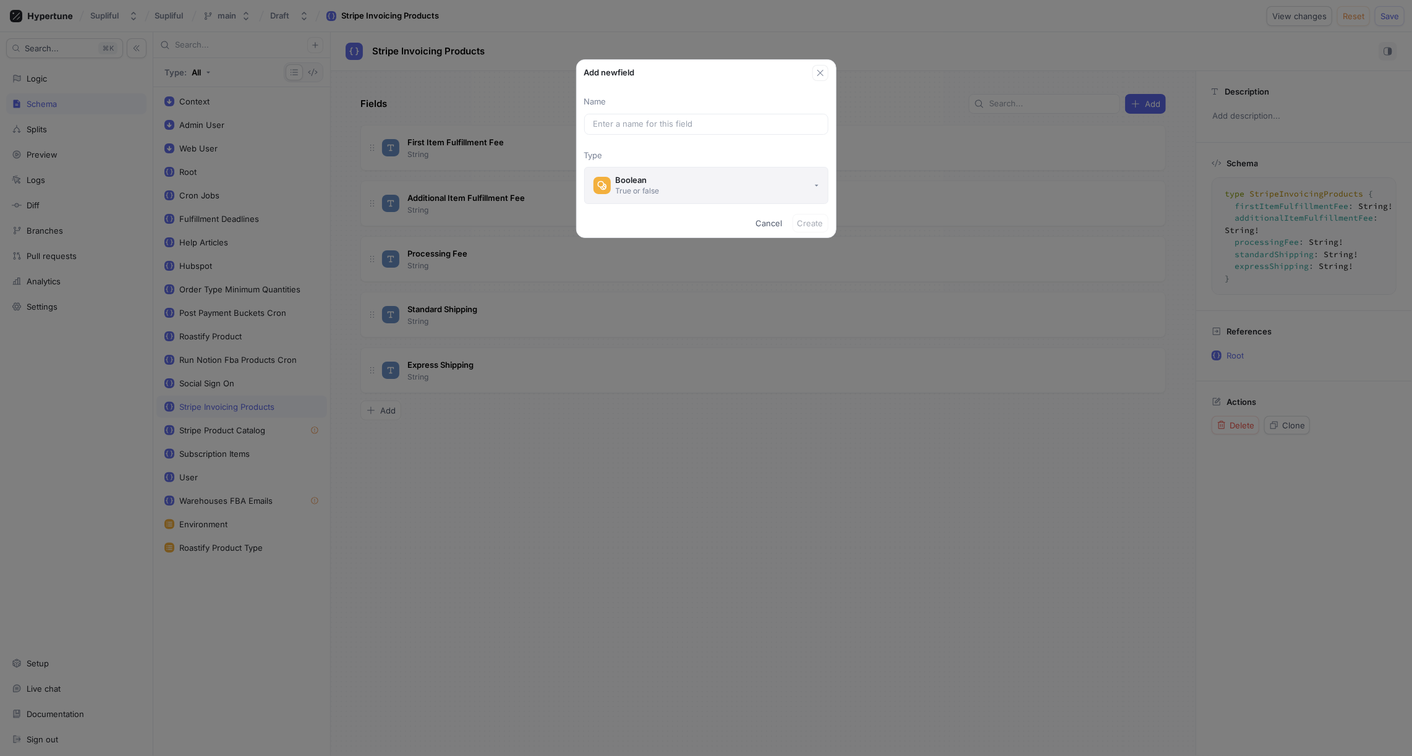
click at [635, 179] on div "Boolean" at bounding box center [638, 180] width 44 height 11
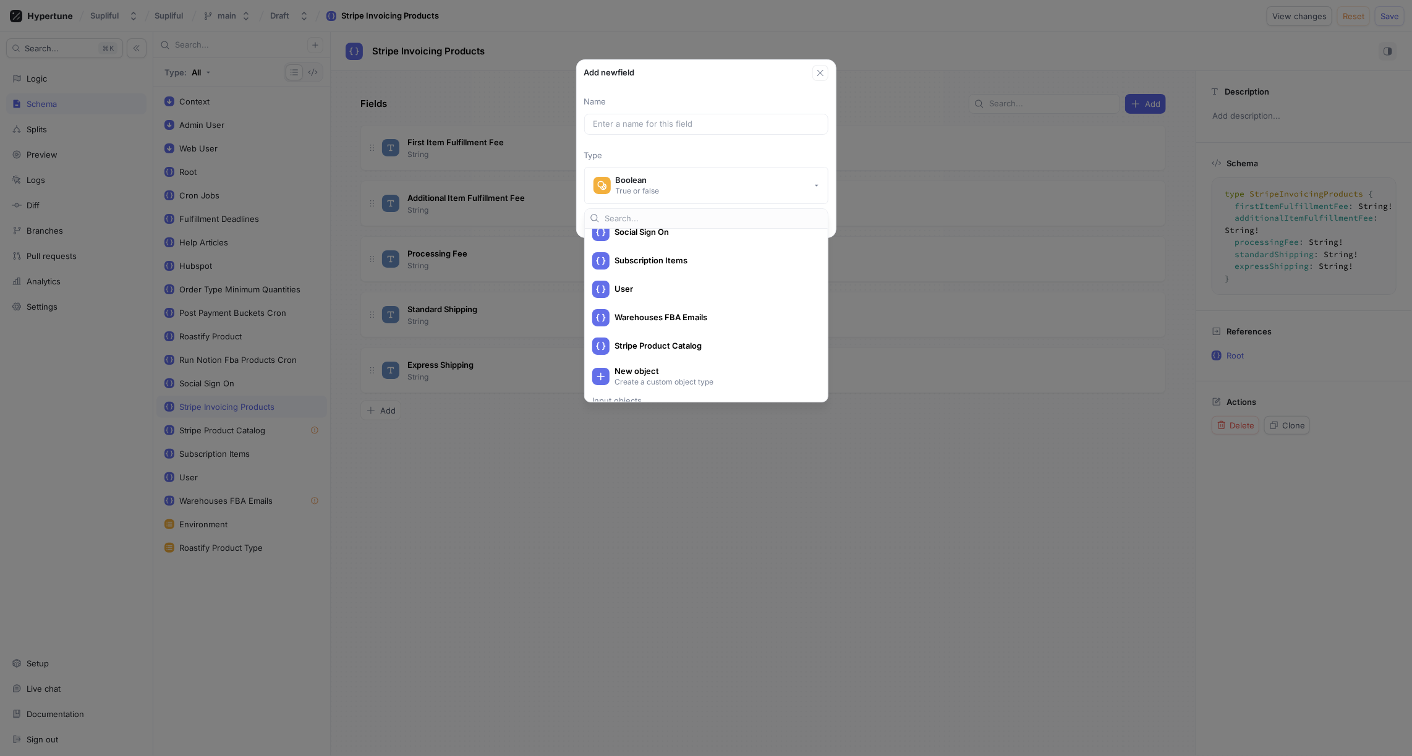
scroll to position [579, 0]
click at [660, 339] on span "Stripe Product Catalog" at bounding box center [715, 338] width 200 height 11
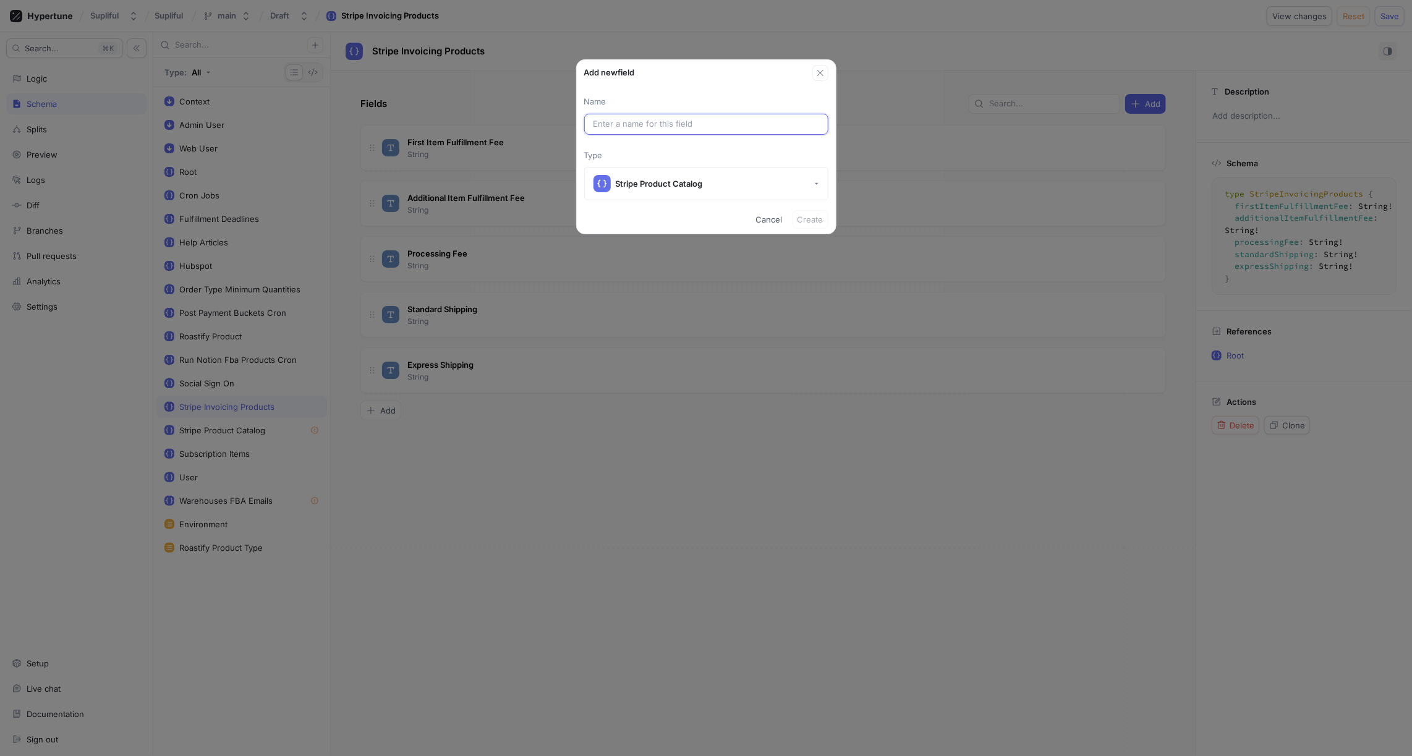
click at [673, 121] on input "text" at bounding box center [707, 124] width 226 height 12
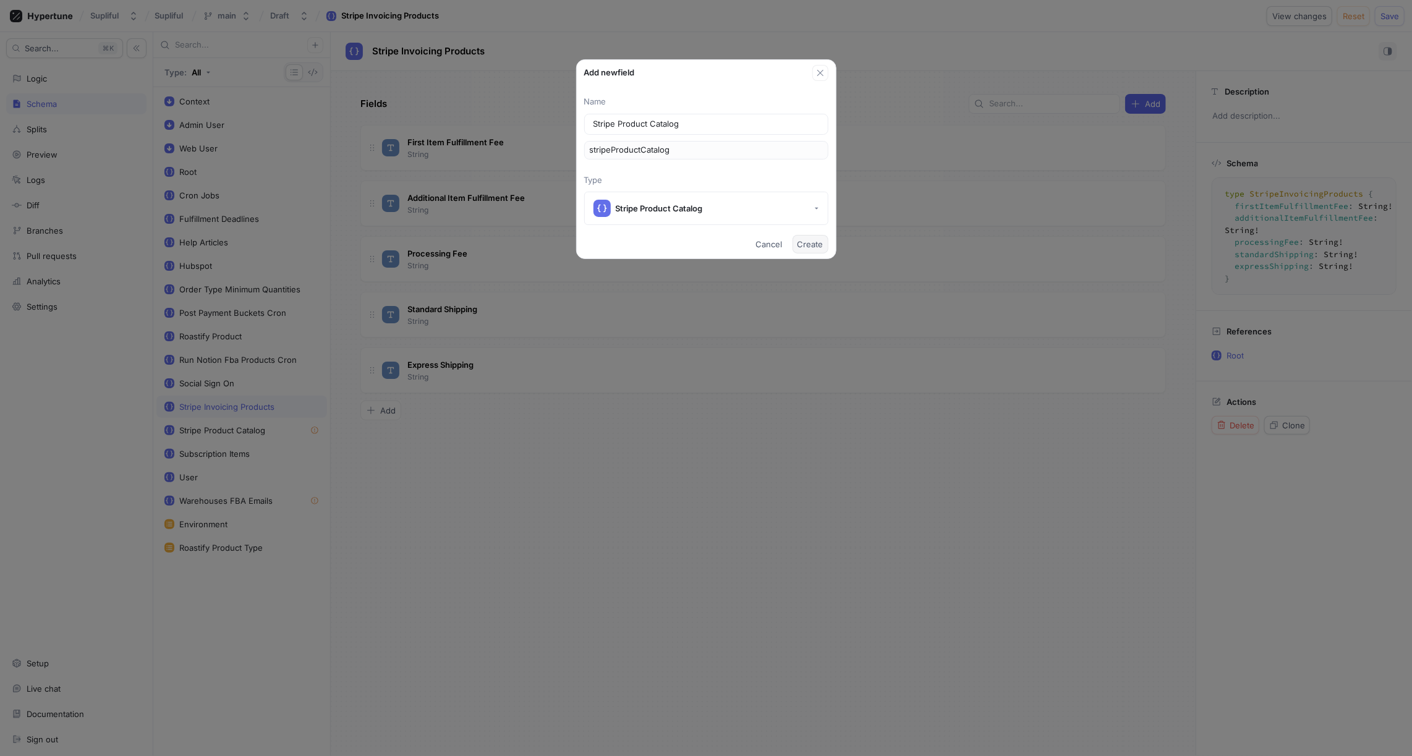
click at [810, 242] on span "Create" at bounding box center [811, 244] width 26 height 7
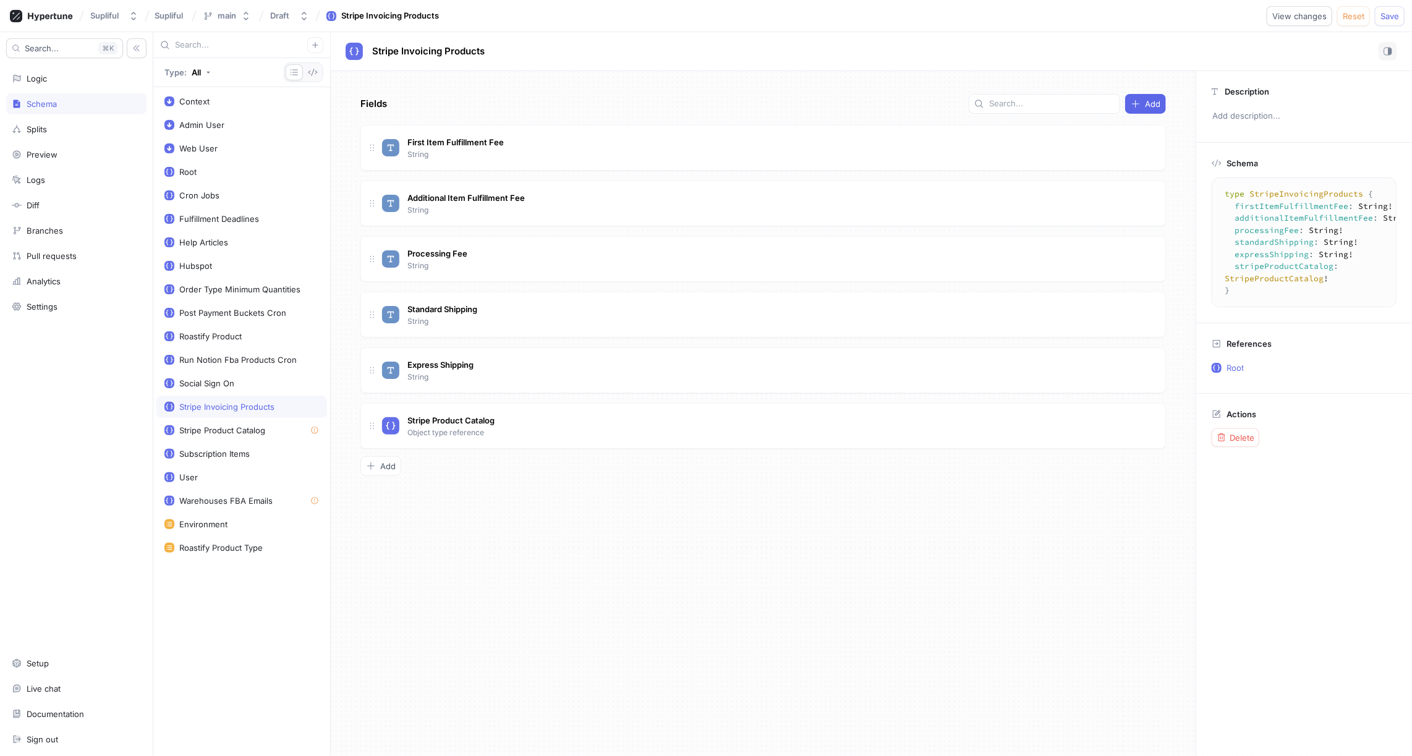
click at [534, 475] on div "Fields Add First Item Fulfillment Fee String Additional Item Fulfillment Fee St…" at bounding box center [763, 413] width 865 height 685
click at [263, 425] on div "Stripe Product Catalog" at bounding box center [222, 430] width 86 height 10
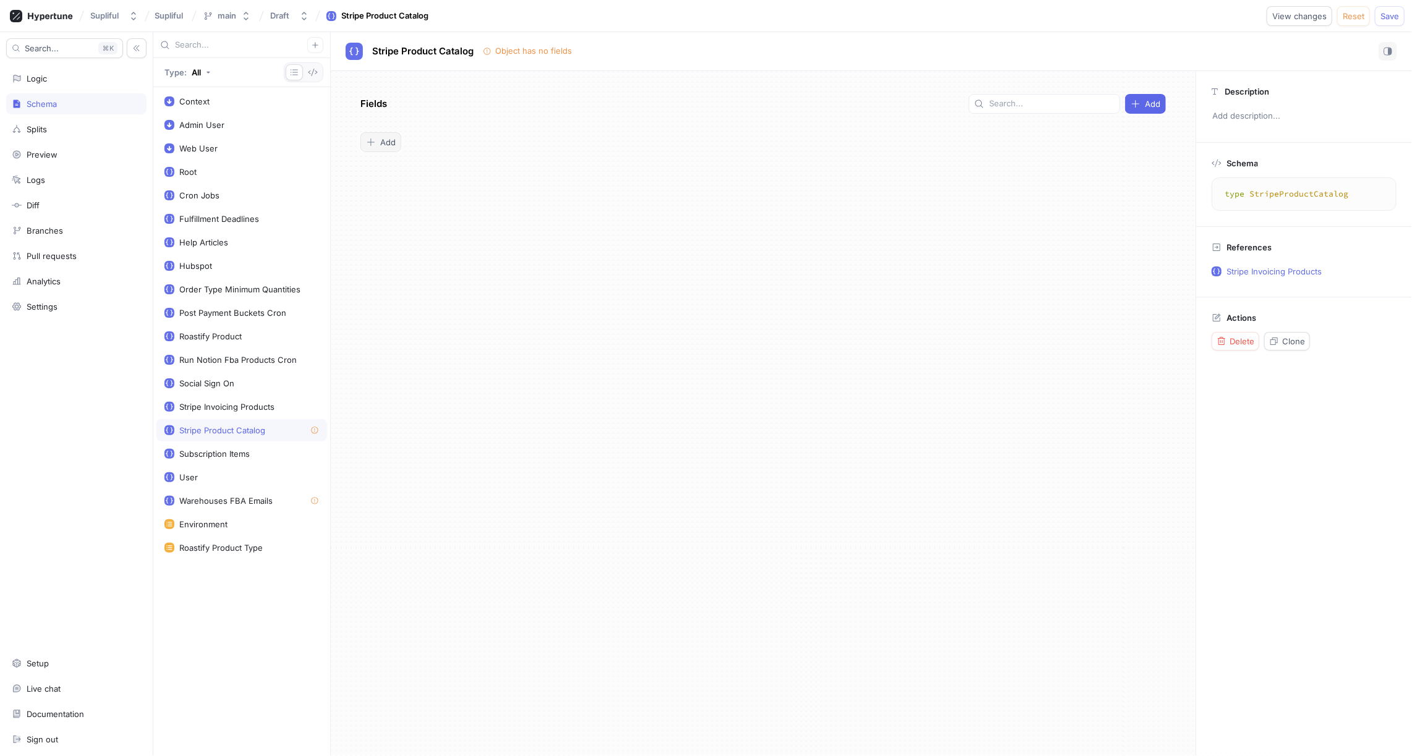
click at [385, 142] on span "Add" at bounding box center [387, 142] width 15 height 7
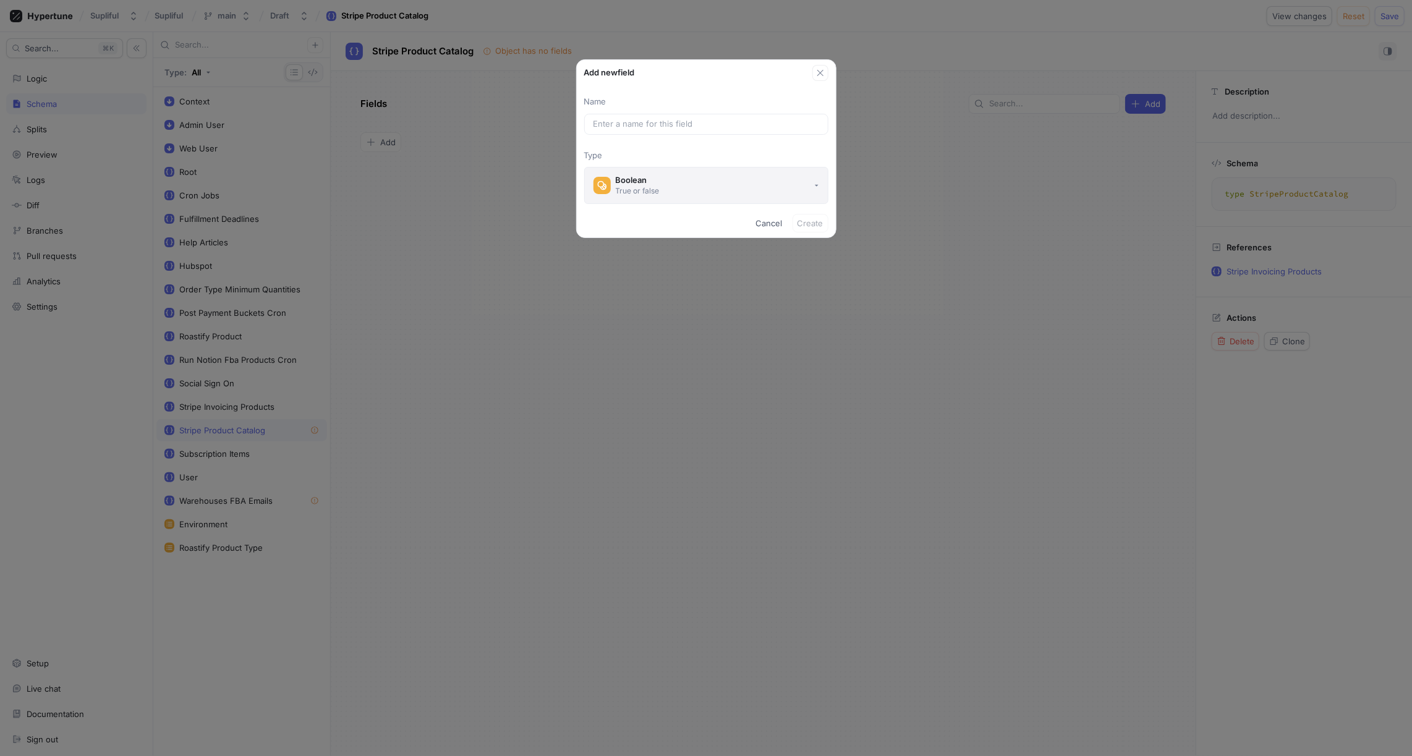
click at [654, 181] on div "Boolean" at bounding box center [638, 180] width 44 height 11
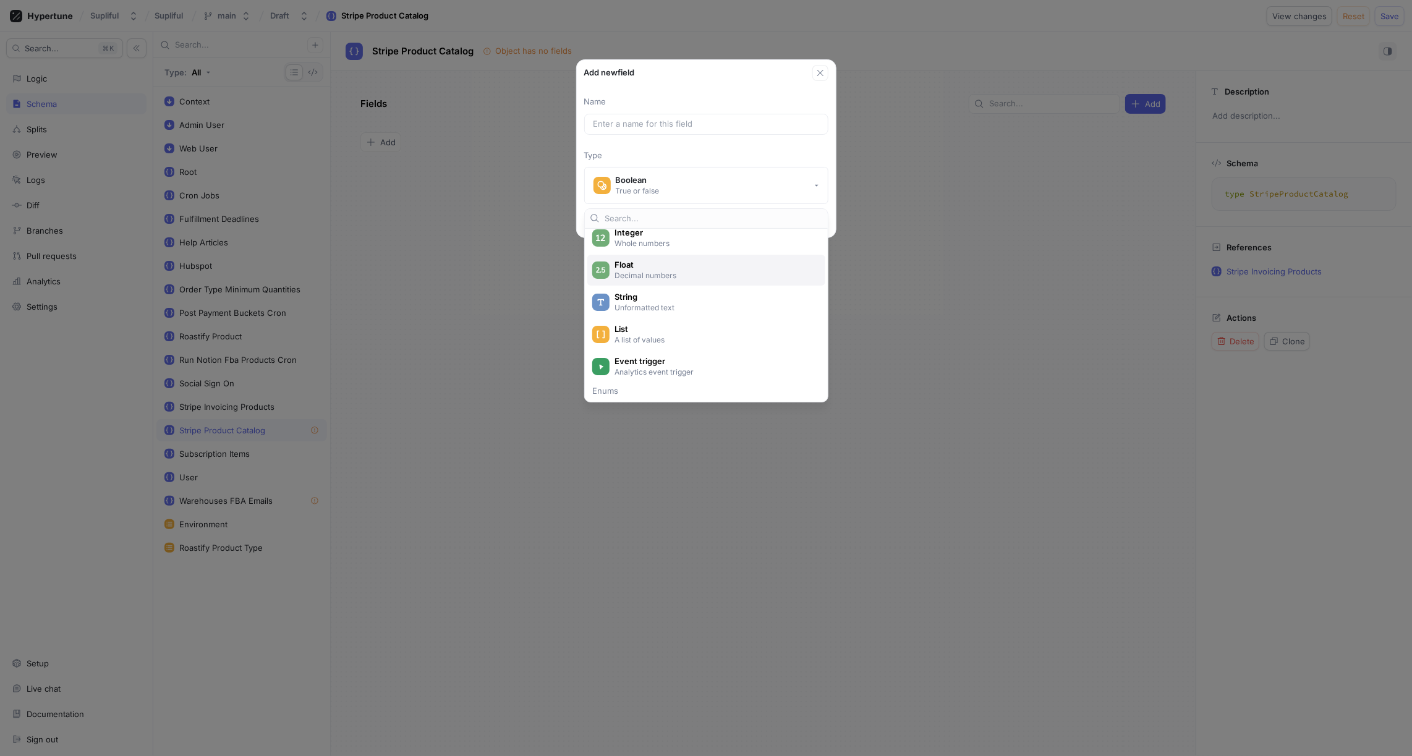
scroll to position [69, 0]
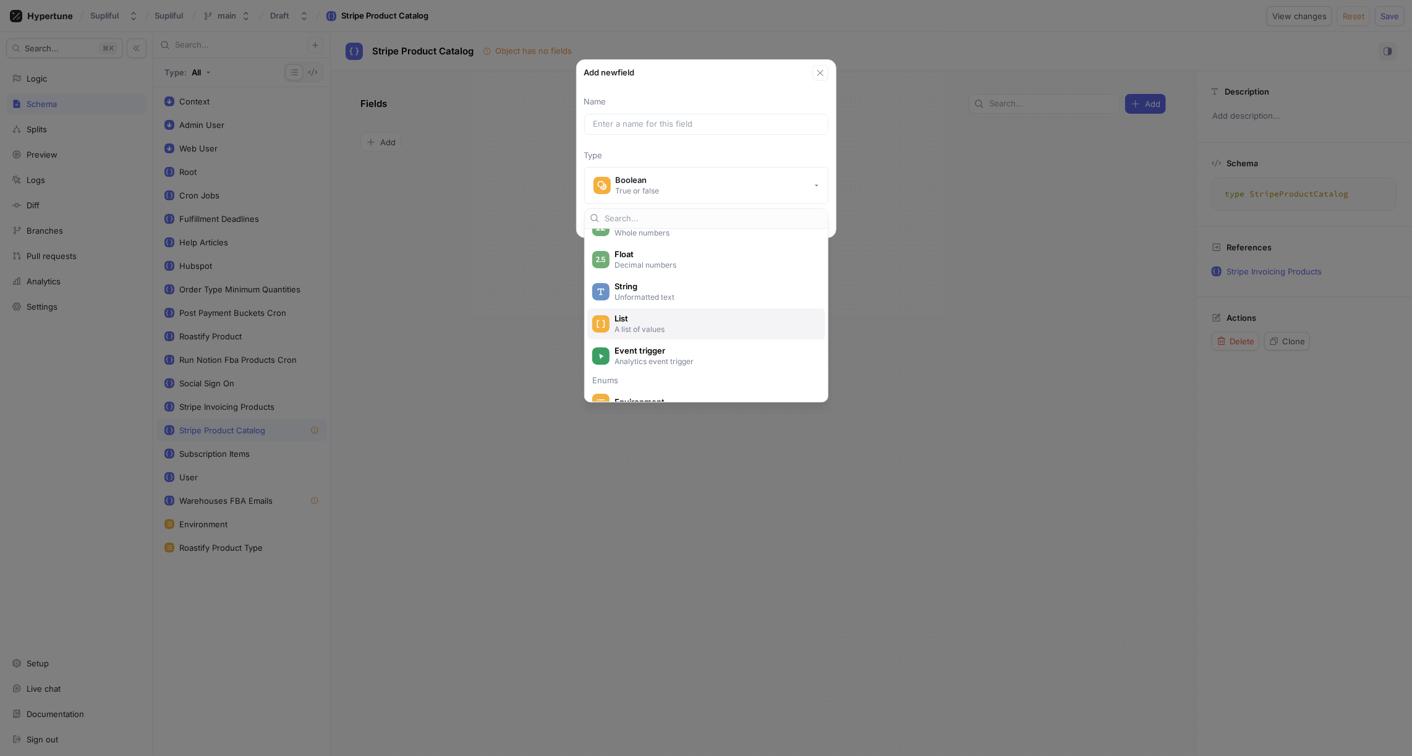
click at [644, 318] on span "List" at bounding box center [715, 318] width 200 height 11
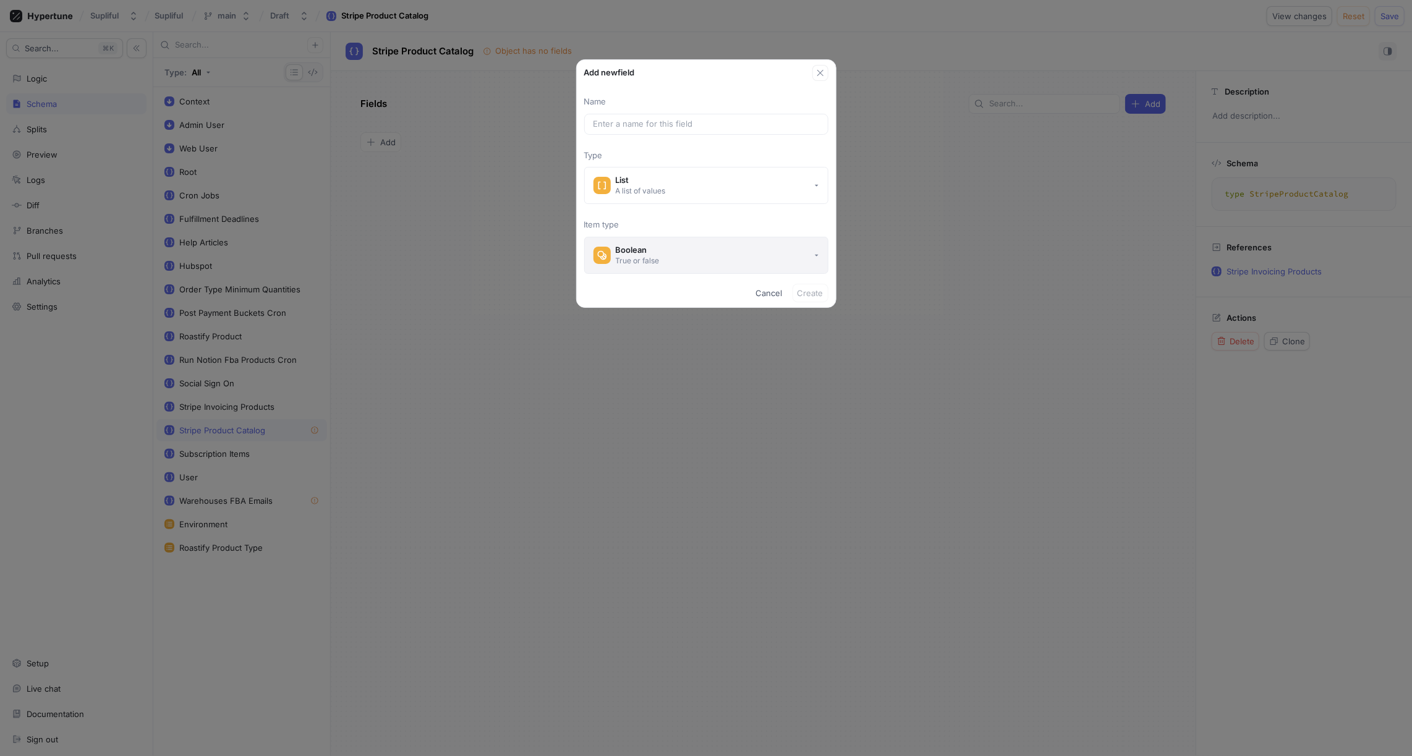
click at [662, 252] on button "Boolean True or false" at bounding box center [706, 255] width 244 height 37
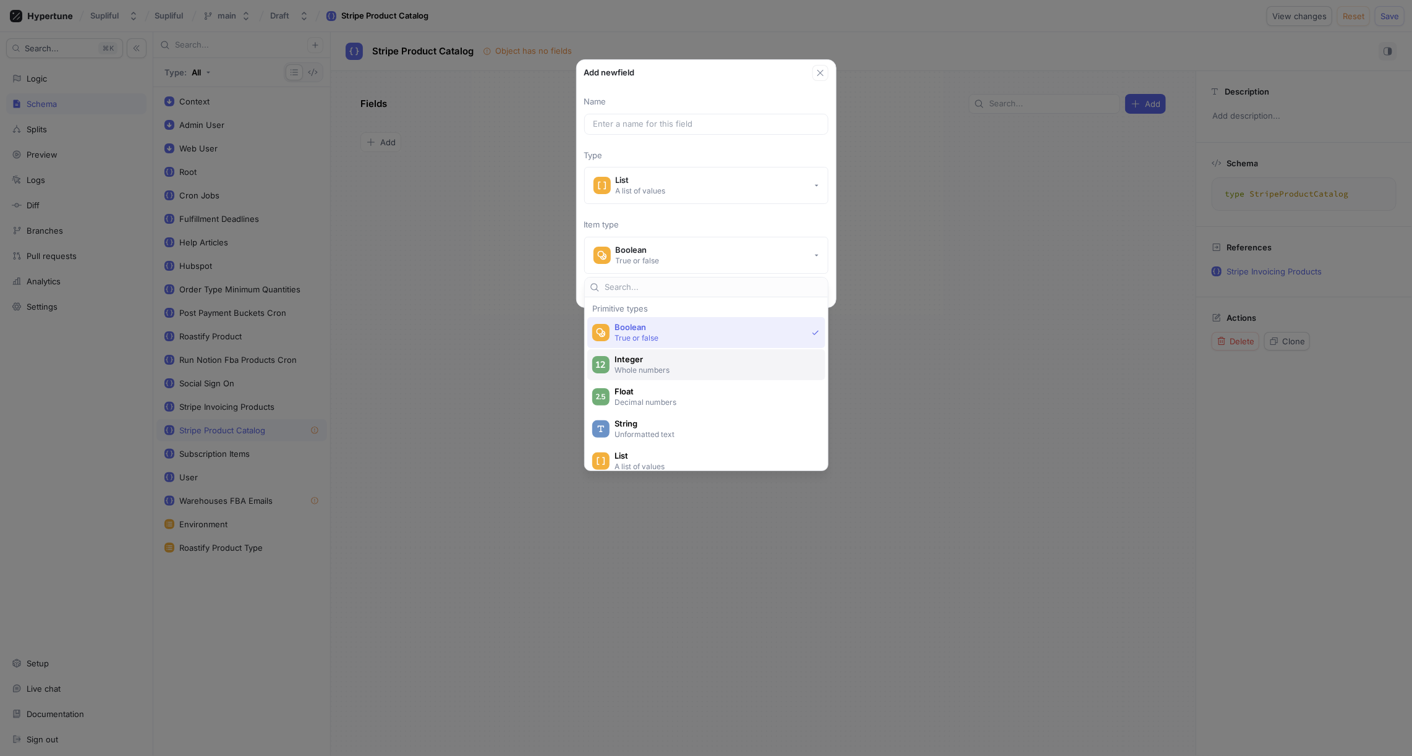
scroll to position [51, 0]
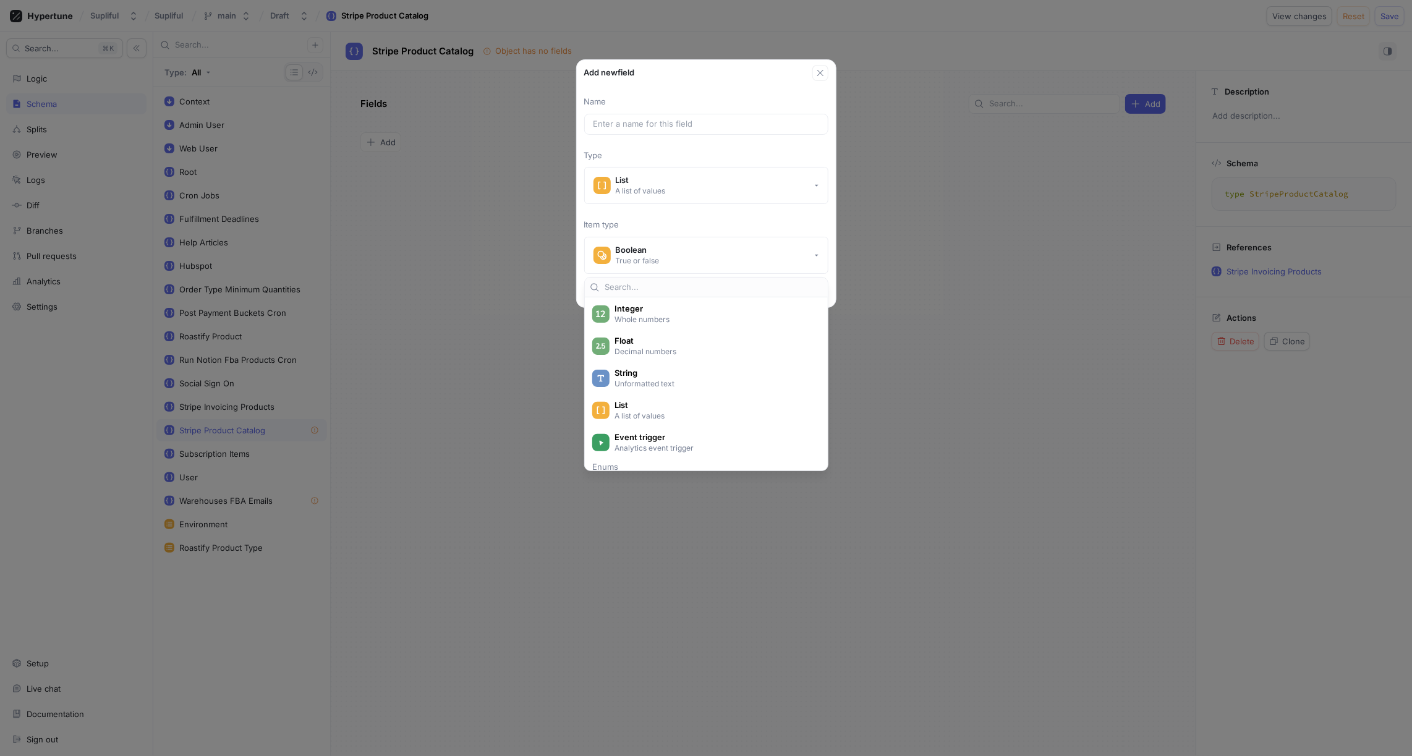
click at [694, 83] on div "Name Type List A list of values Item type Boolean True or false" at bounding box center [706, 180] width 259 height 198
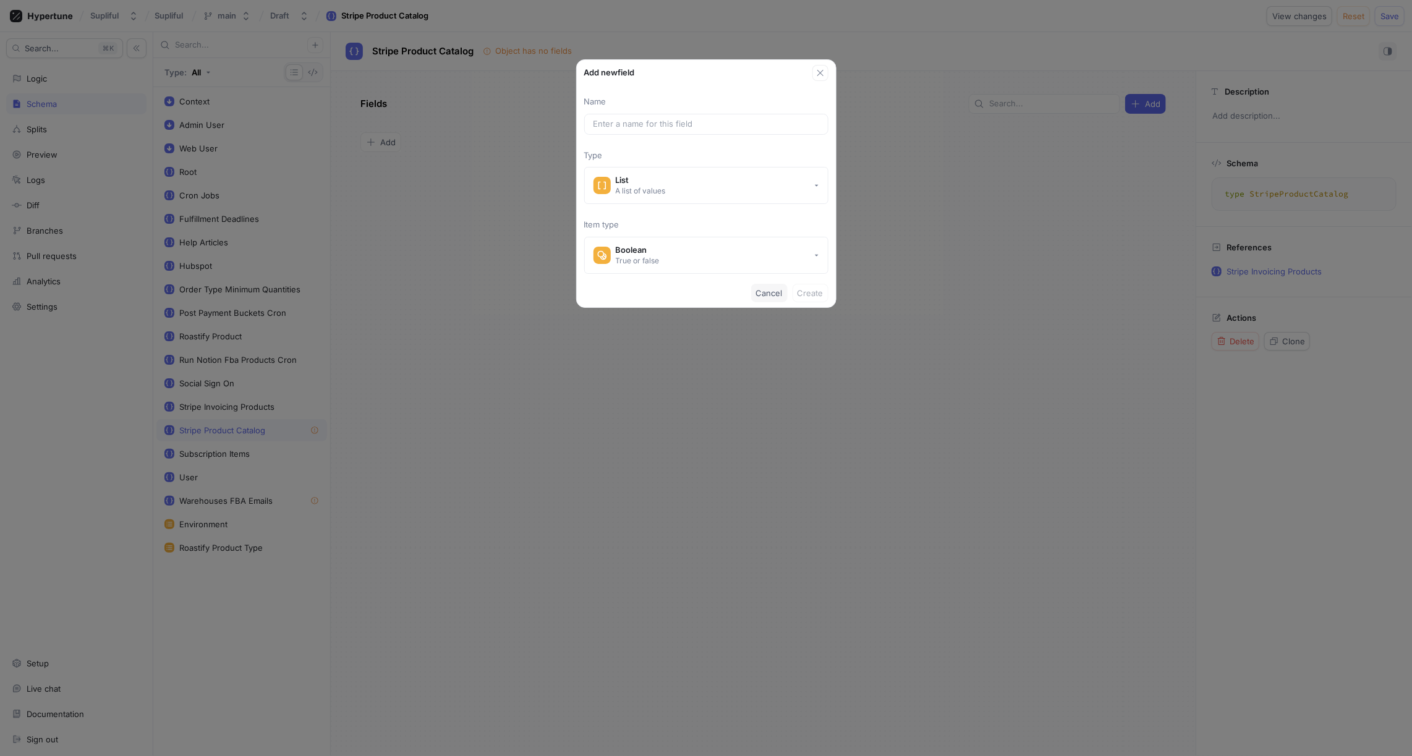
click at [778, 289] on span "Cancel" at bounding box center [769, 292] width 27 height 7
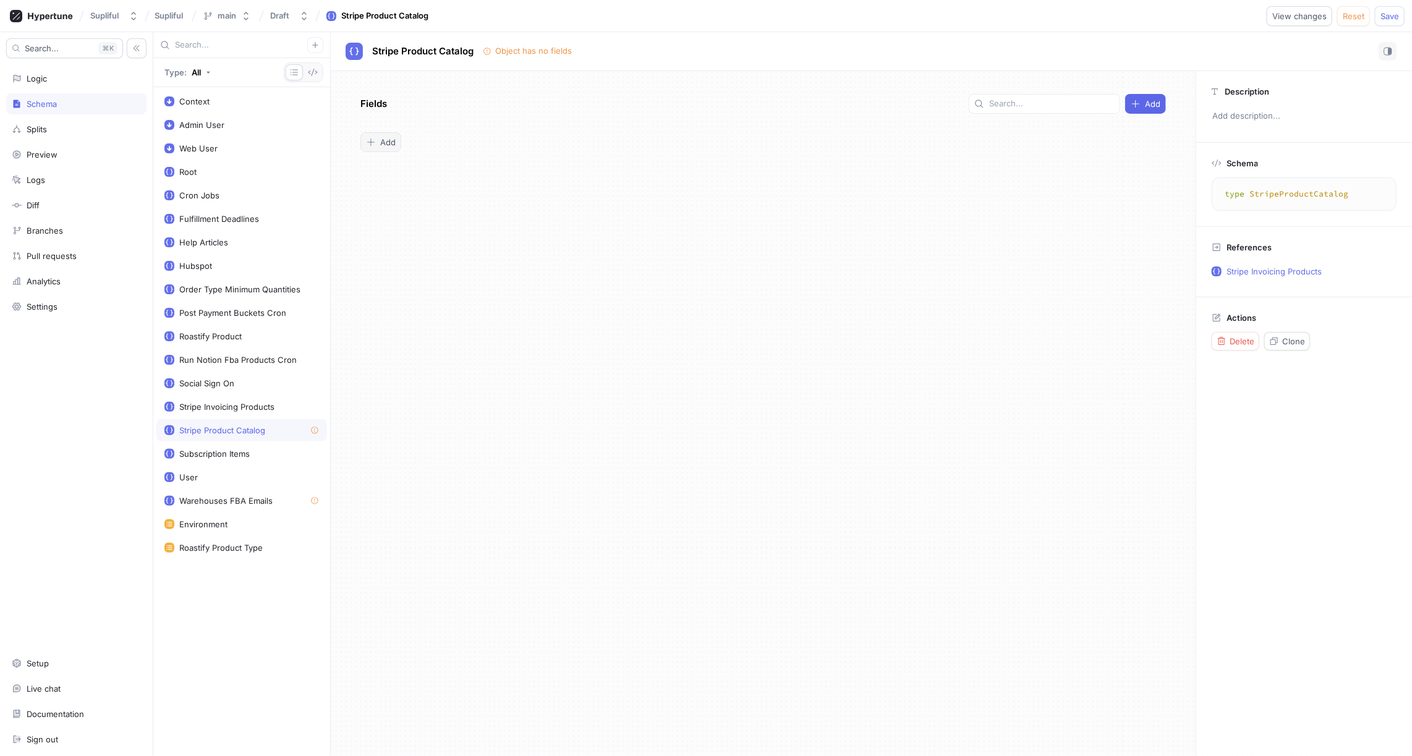
click at [389, 140] on span "Add" at bounding box center [387, 142] width 15 height 7
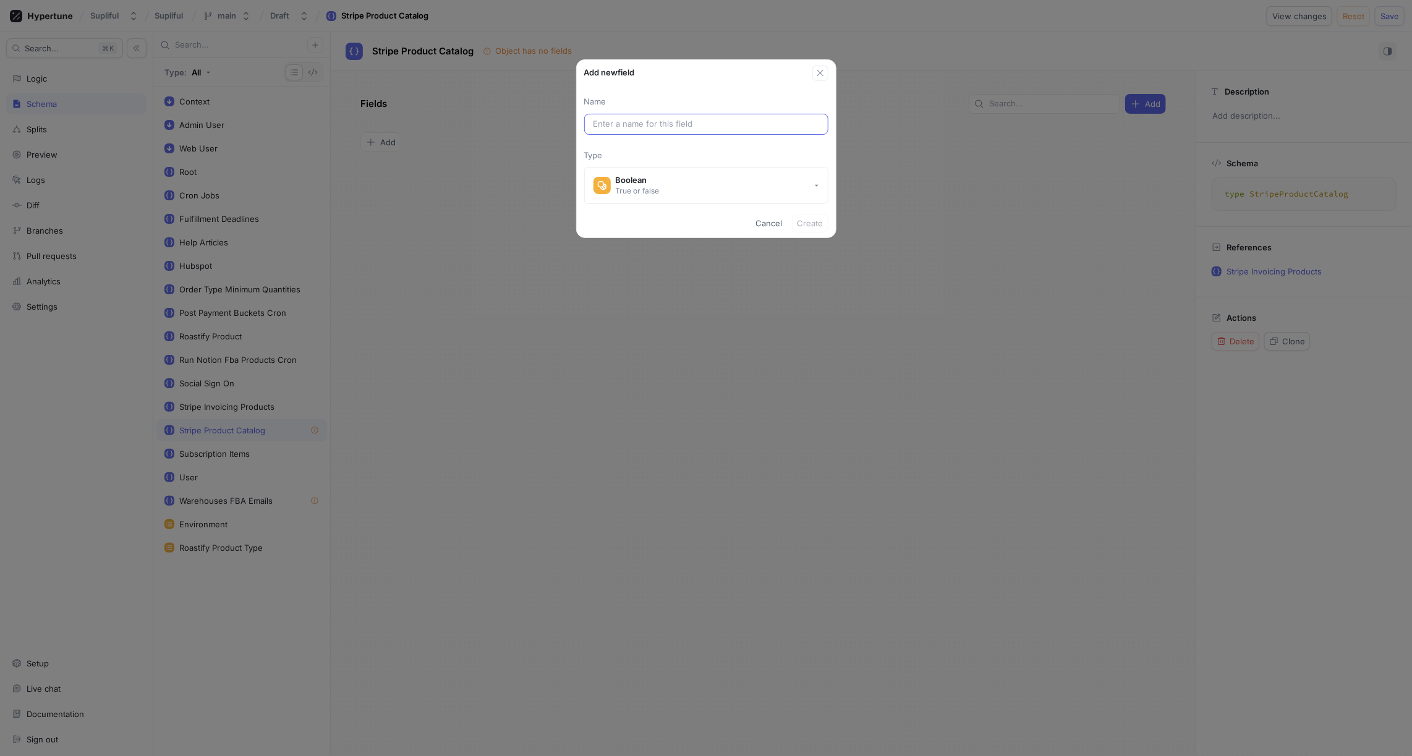
click at [613, 121] on input "text" at bounding box center [707, 124] width 226 height 12
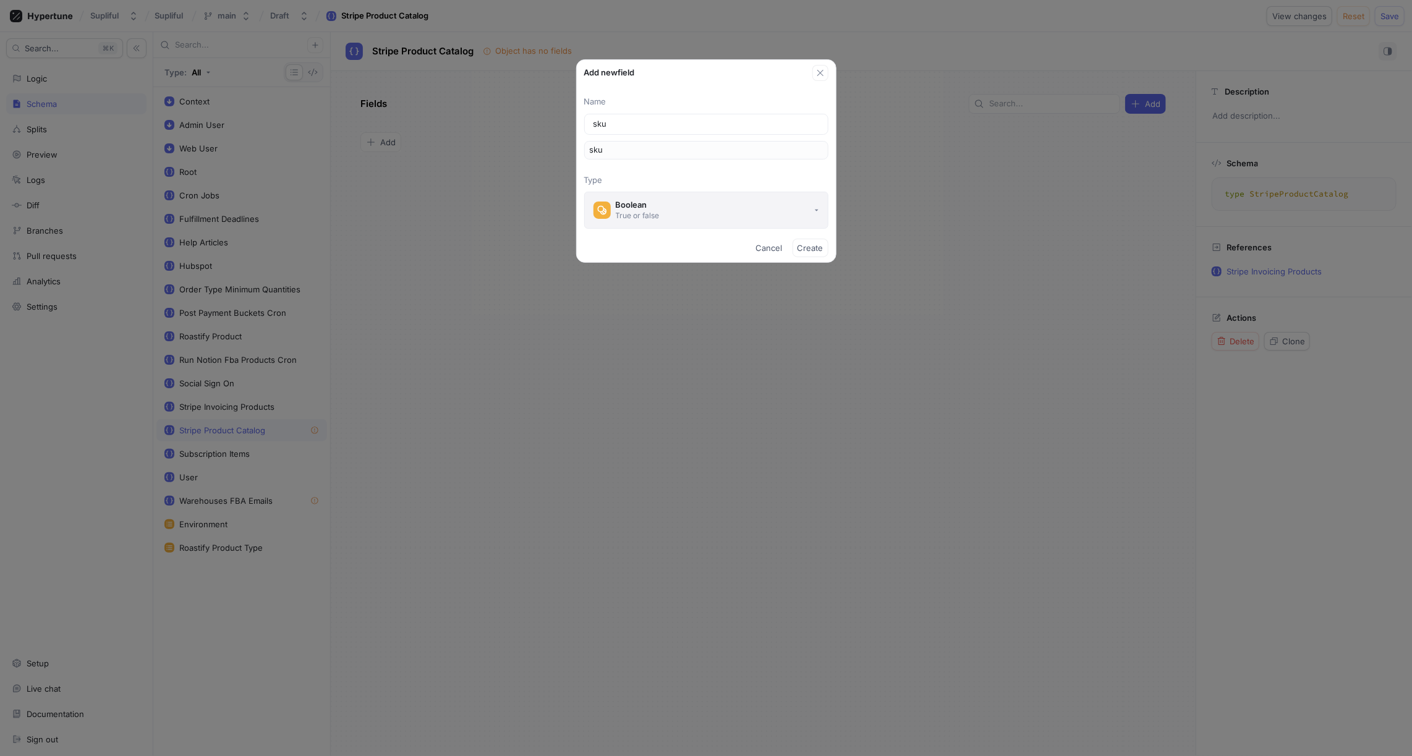
click at [640, 200] on div "Boolean" at bounding box center [638, 205] width 44 height 11
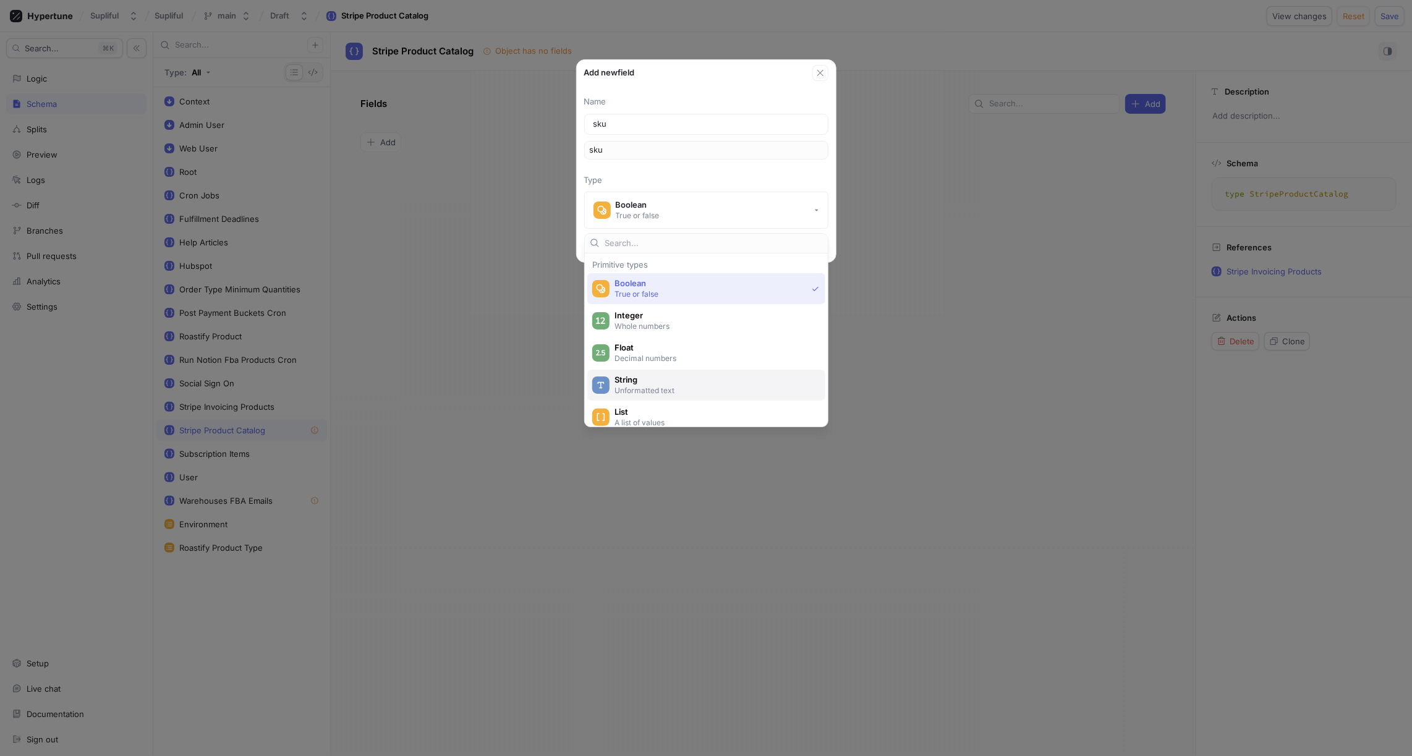
click at [629, 378] on span "String" at bounding box center [715, 380] width 200 height 11
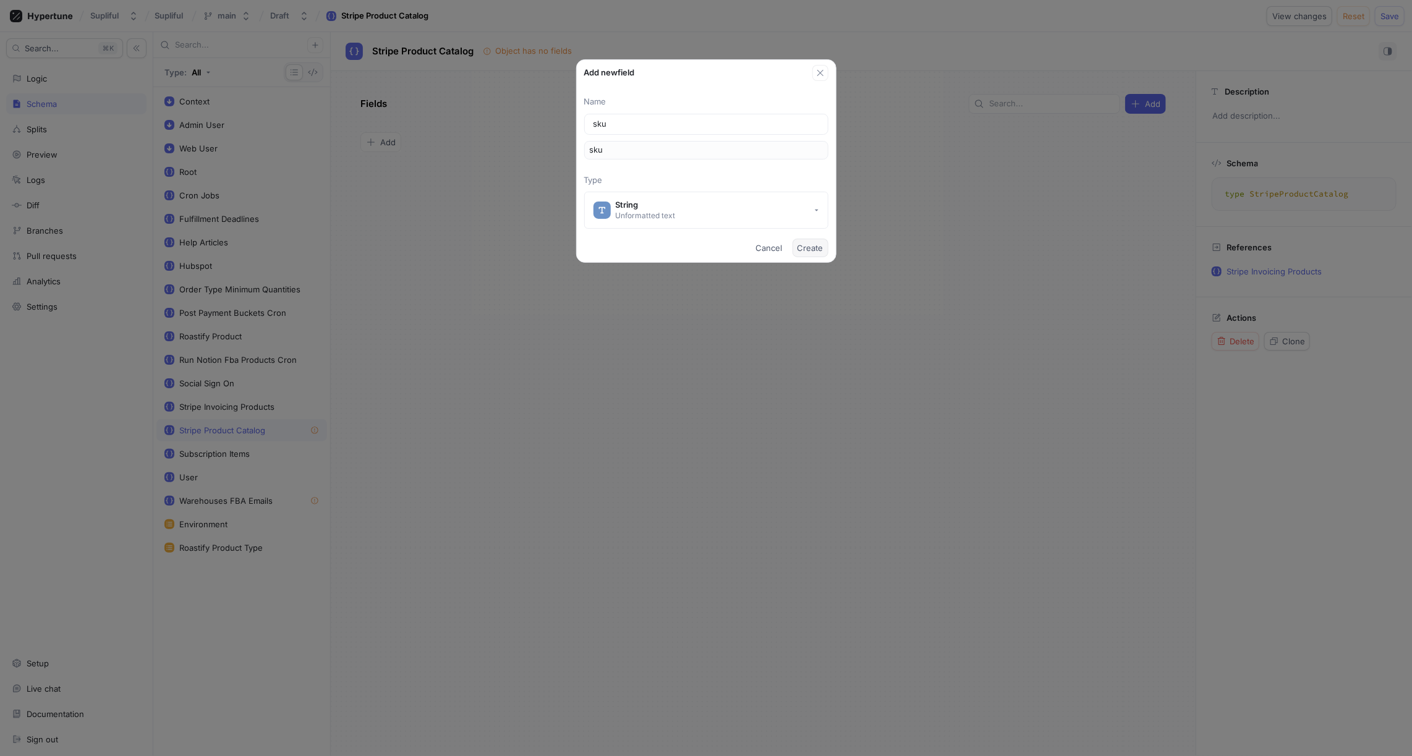
click at [820, 247] on span "Create" at bounding box center [811, 247] width 26 height 7
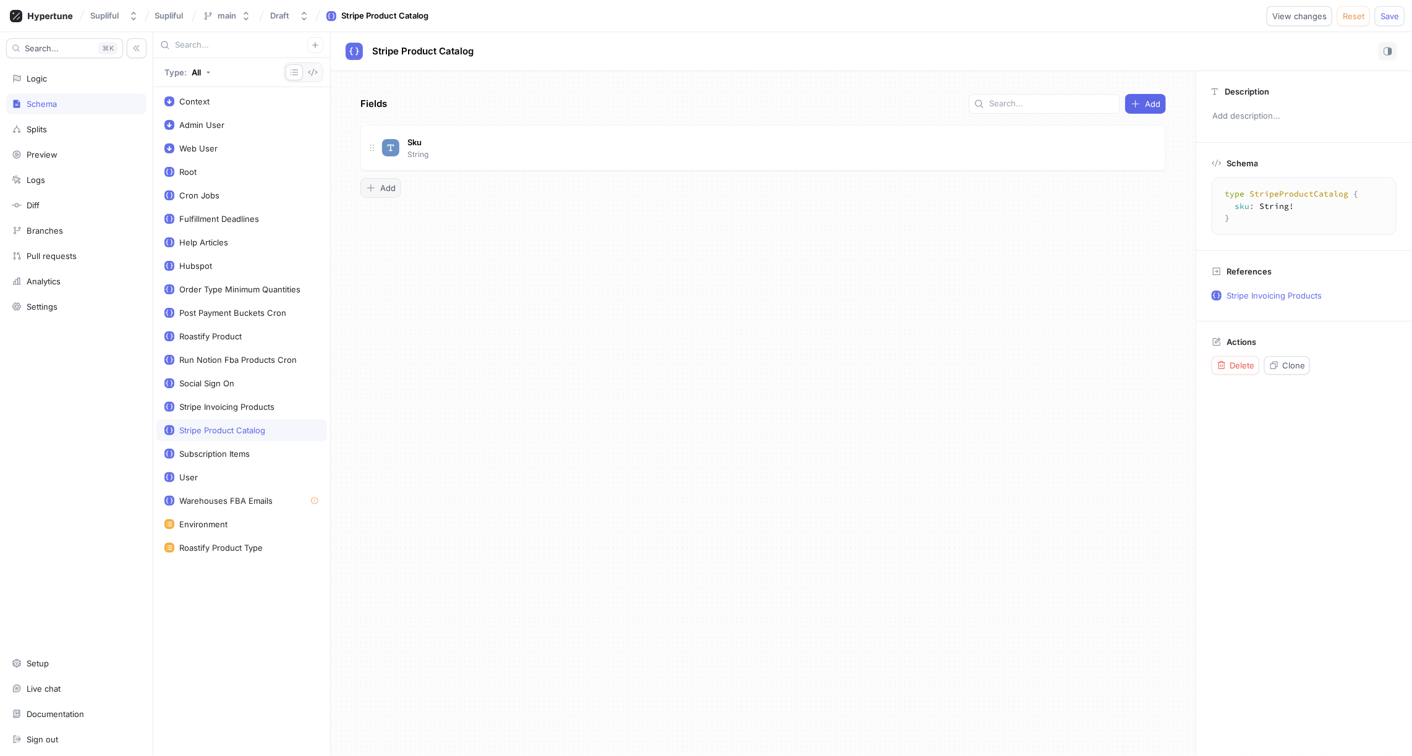
click at [388, 184] on span "Add" at bounding box center [387, 187] width 15 height 7
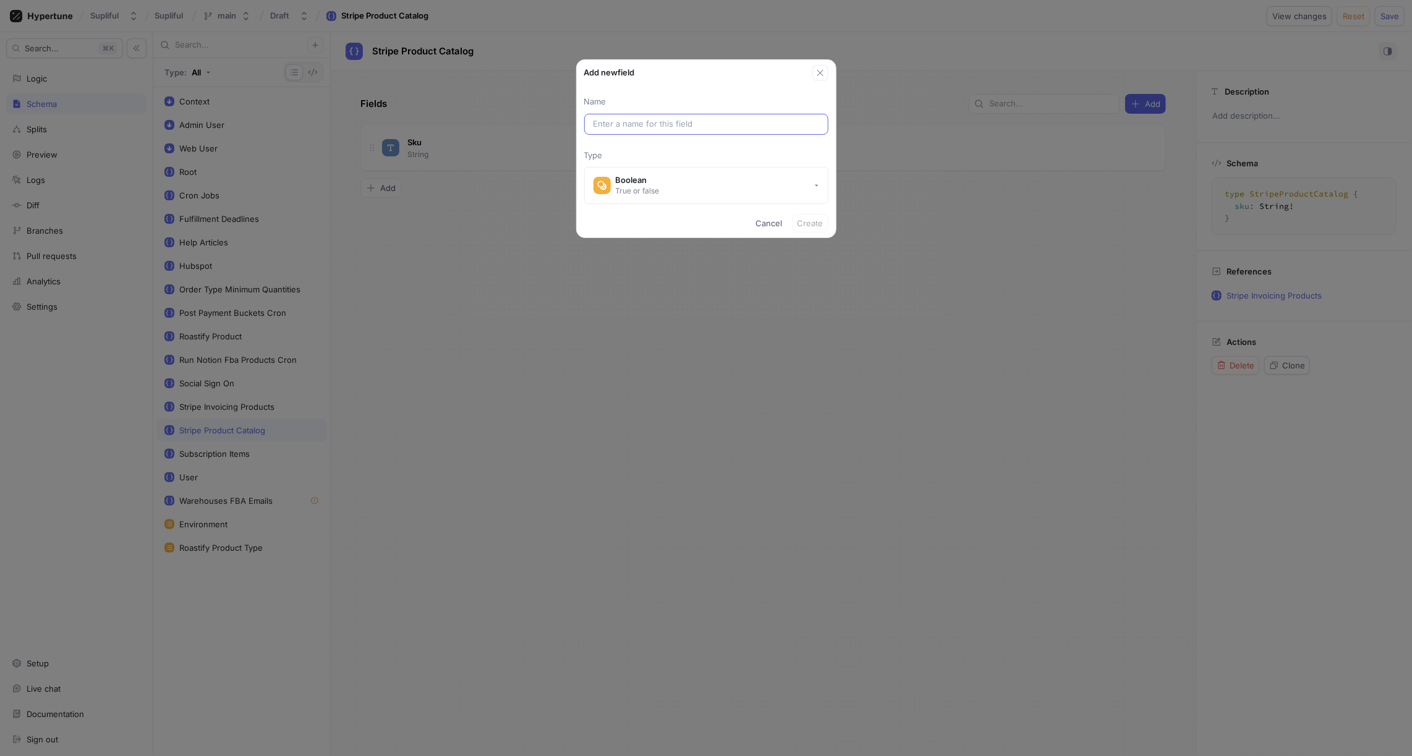
click at [613, 124] on input "text" at bounding box center [707, 124] width 226 height 12
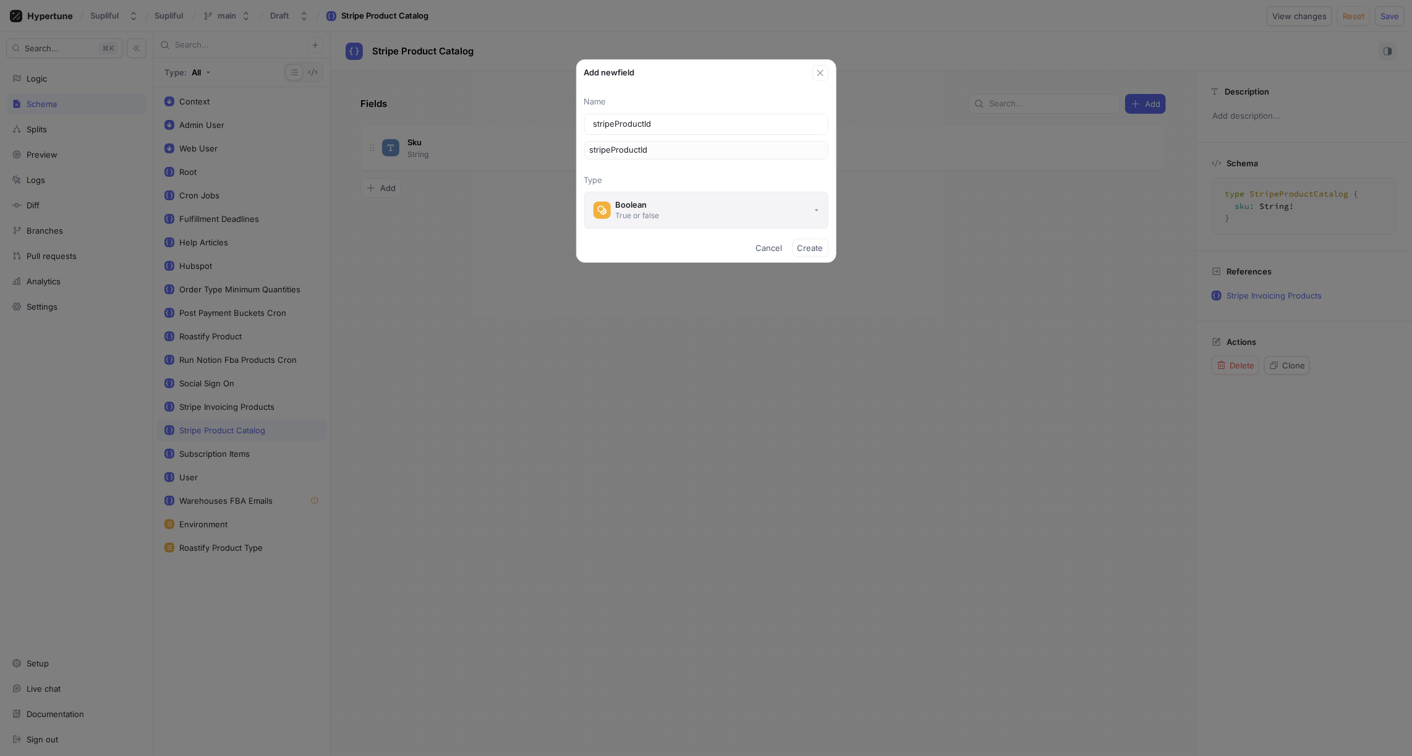
click at [668, 206] on button "Boolean True or false" at bounding box center [706, 210] width 244 height 37
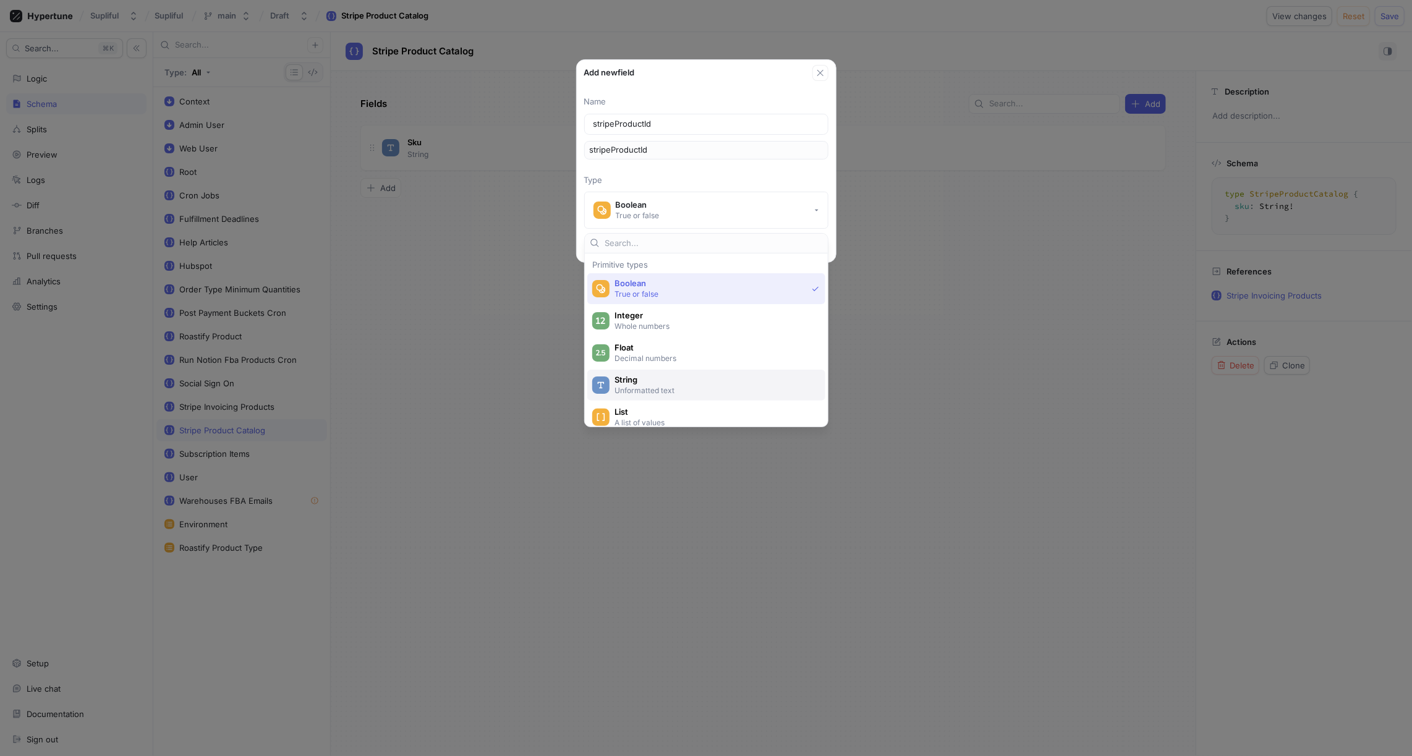
click at [642, 377] on span "String" at bounding box center [715, 380] width 200 height 11
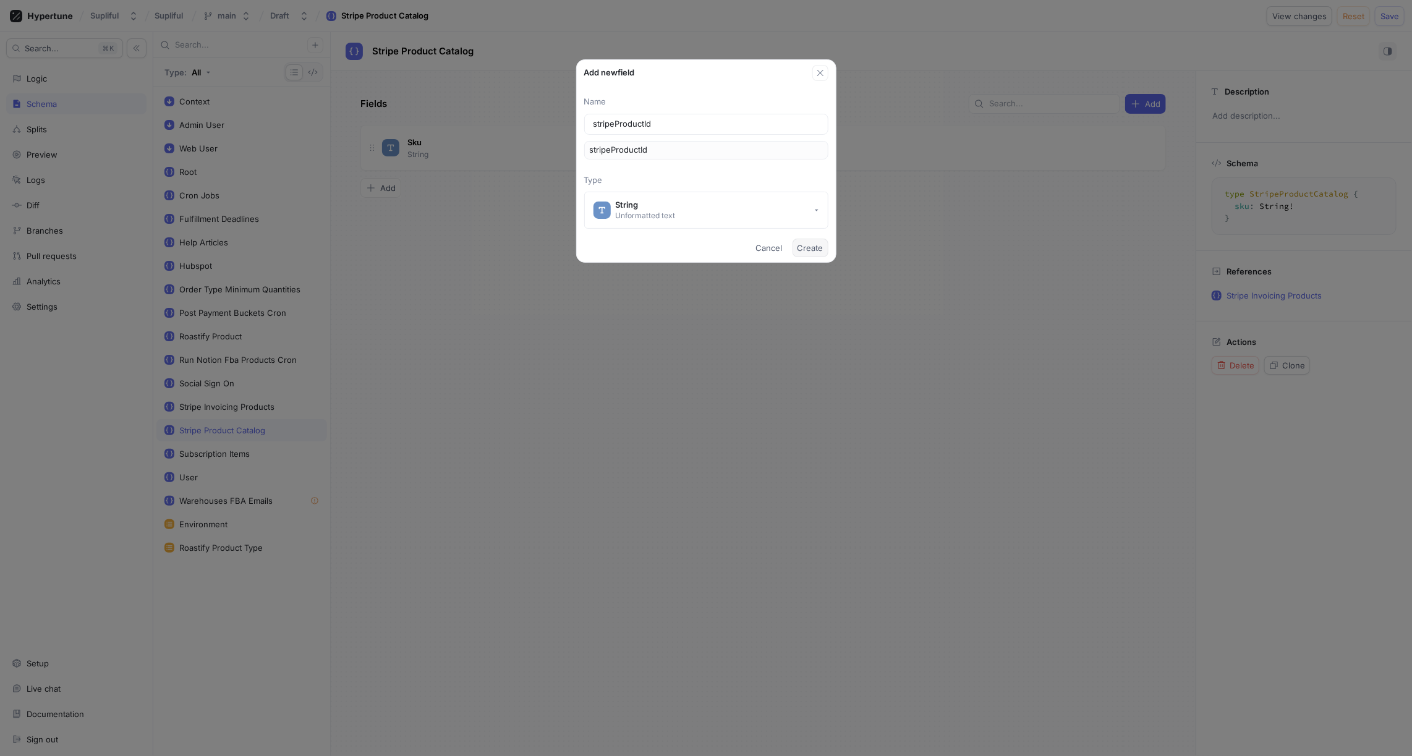
click at [808, 249] on span "Create" at bounding box center [811, 247] width 26 height 7
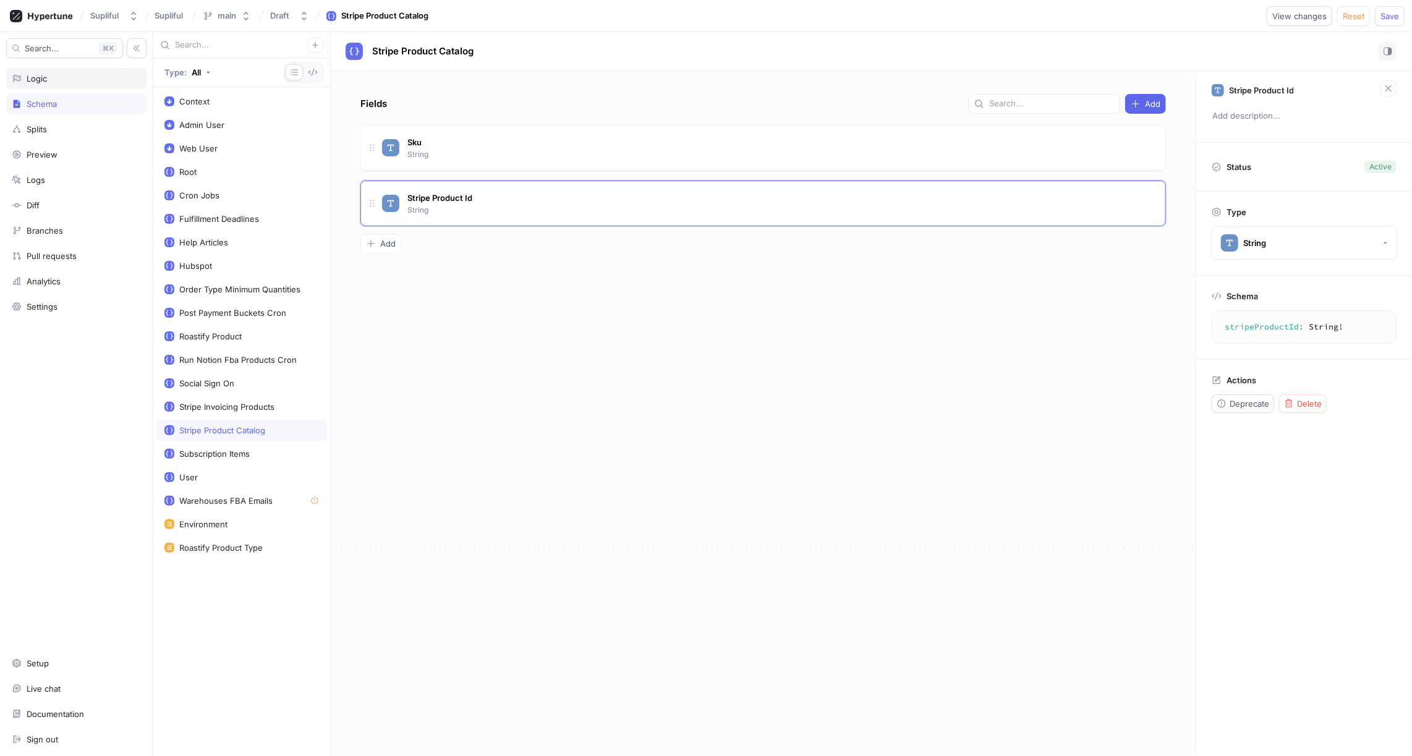
click at [50, 79] on div "Logic" at bounding box center [76, 79] width 129 height 10
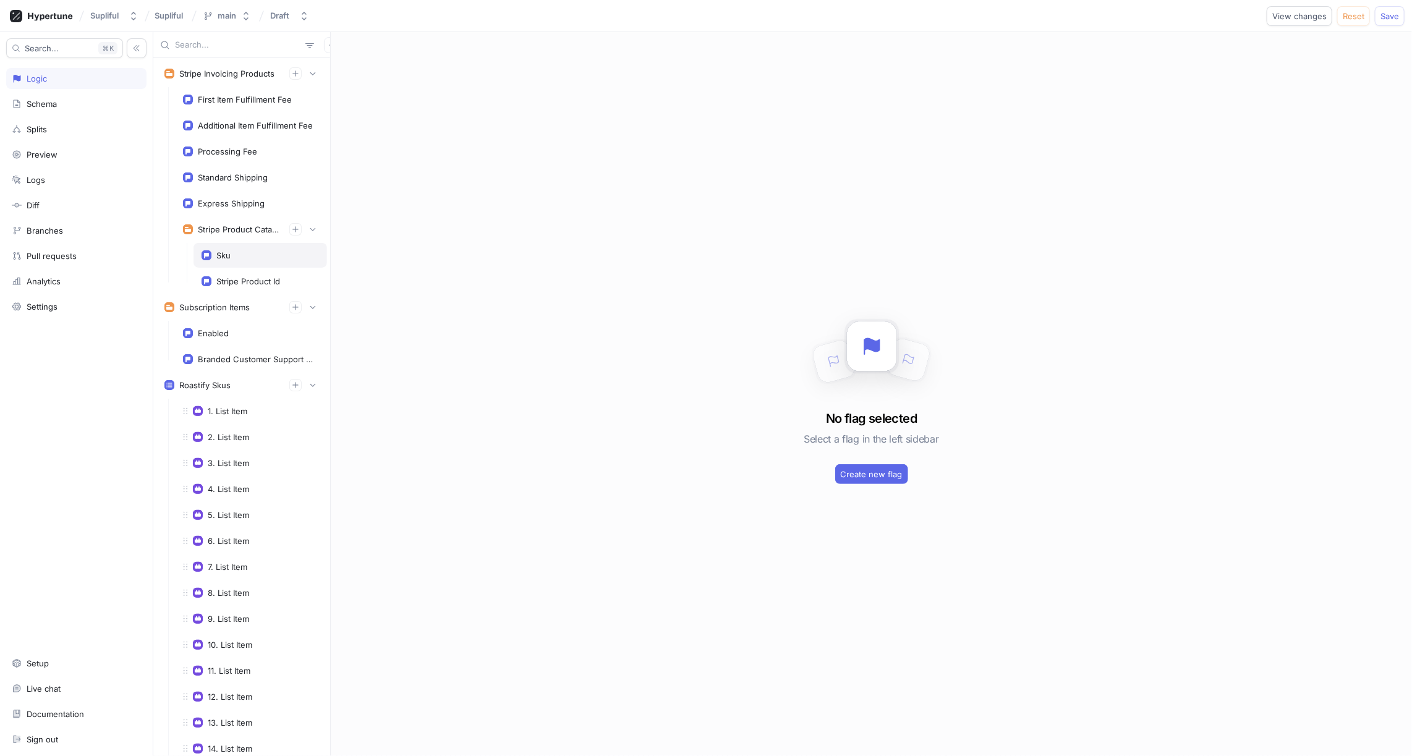
click at [237, 254] on div "Sku" at bounding box center [260, 255] width 117 height 10
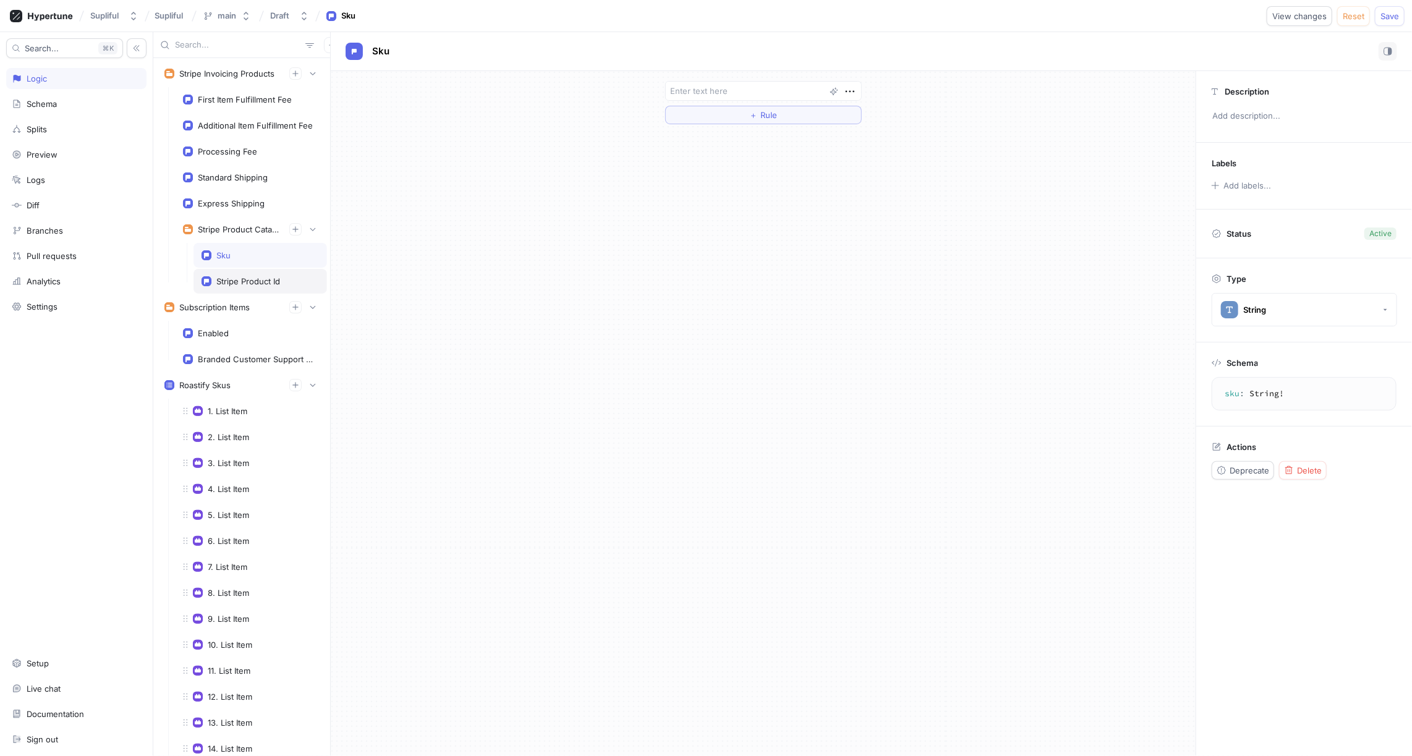
click at [255, 276] on div "Stripe Product Id" at bounding box center [248, 281] width 64 height 10
click at [242, 251] on div "Sku" at bounding box center [260, 255] width 117 height 10
click at [261, 276] on div "Stripe Product Id" at bounding box center [248, 281] width 64 height 10
click at [254, 255] on div "Sku" at bounding box center [260, 255] width 117 height 10
click at [261, 276] on div "Stripe Product Id" at bounding box center [248, 281] width 64 height 10
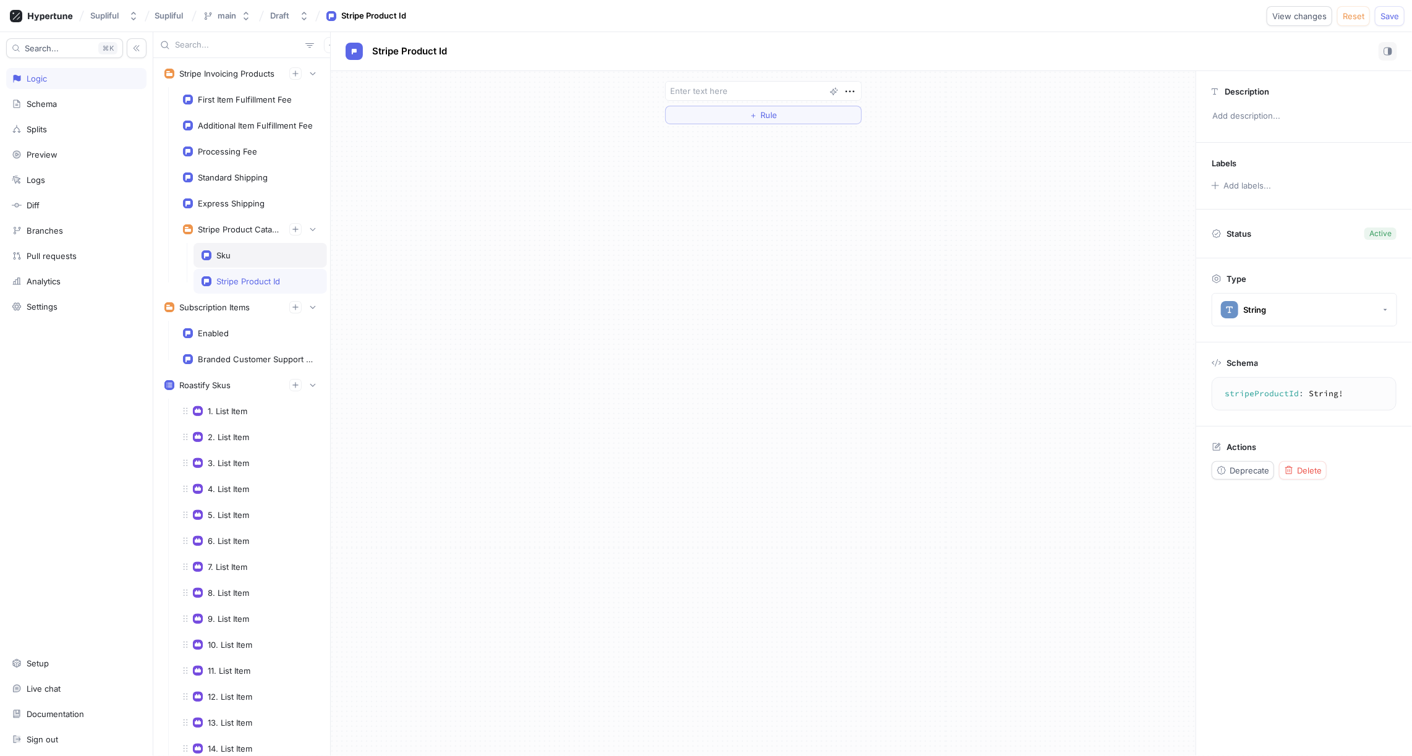
click at [255, 256] on div "Sku" at bounding box center [261, 255] width 134 height 25
click at [241, 224] on div "Stripe Product Catalog" at bounding box center [239, 229] width 82 height 10
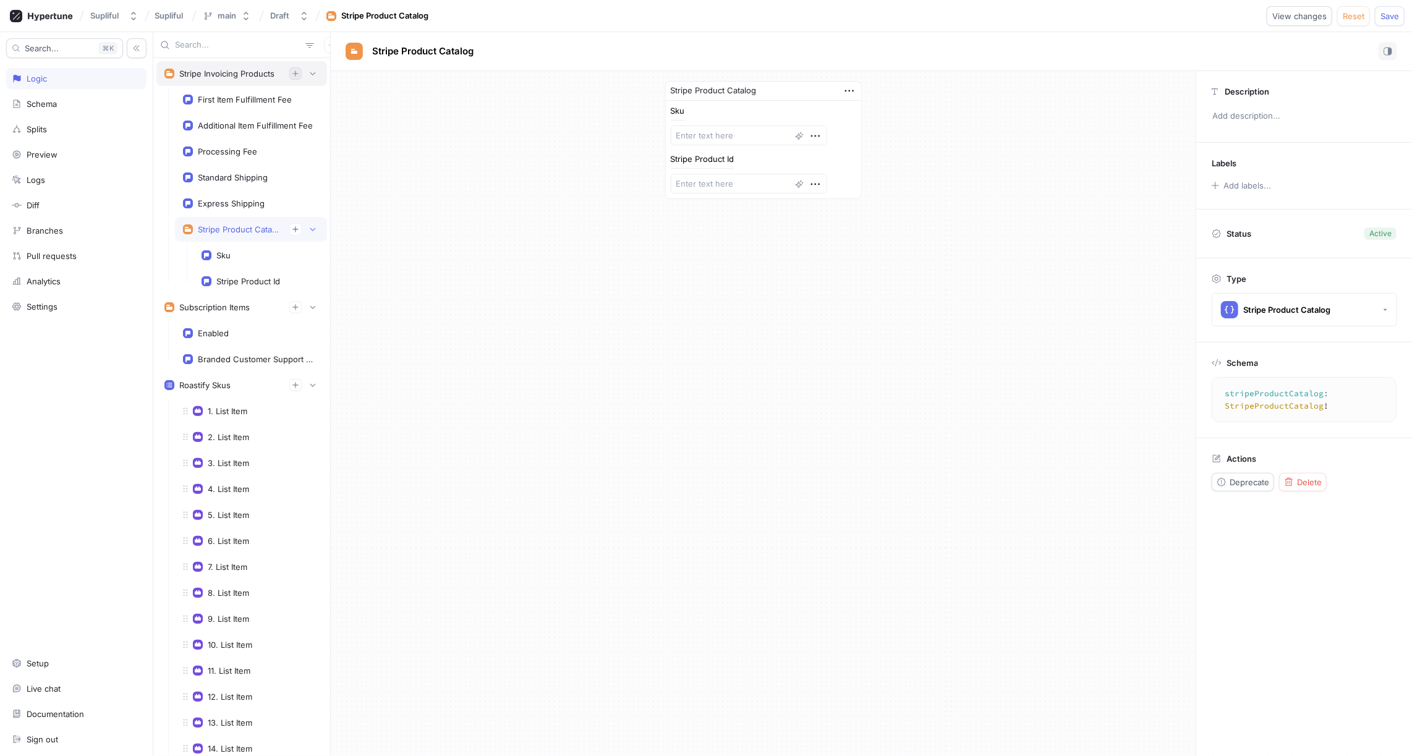
click at [296, 75] on icon "button" at bounding box center [295, 73] width 7 height 7
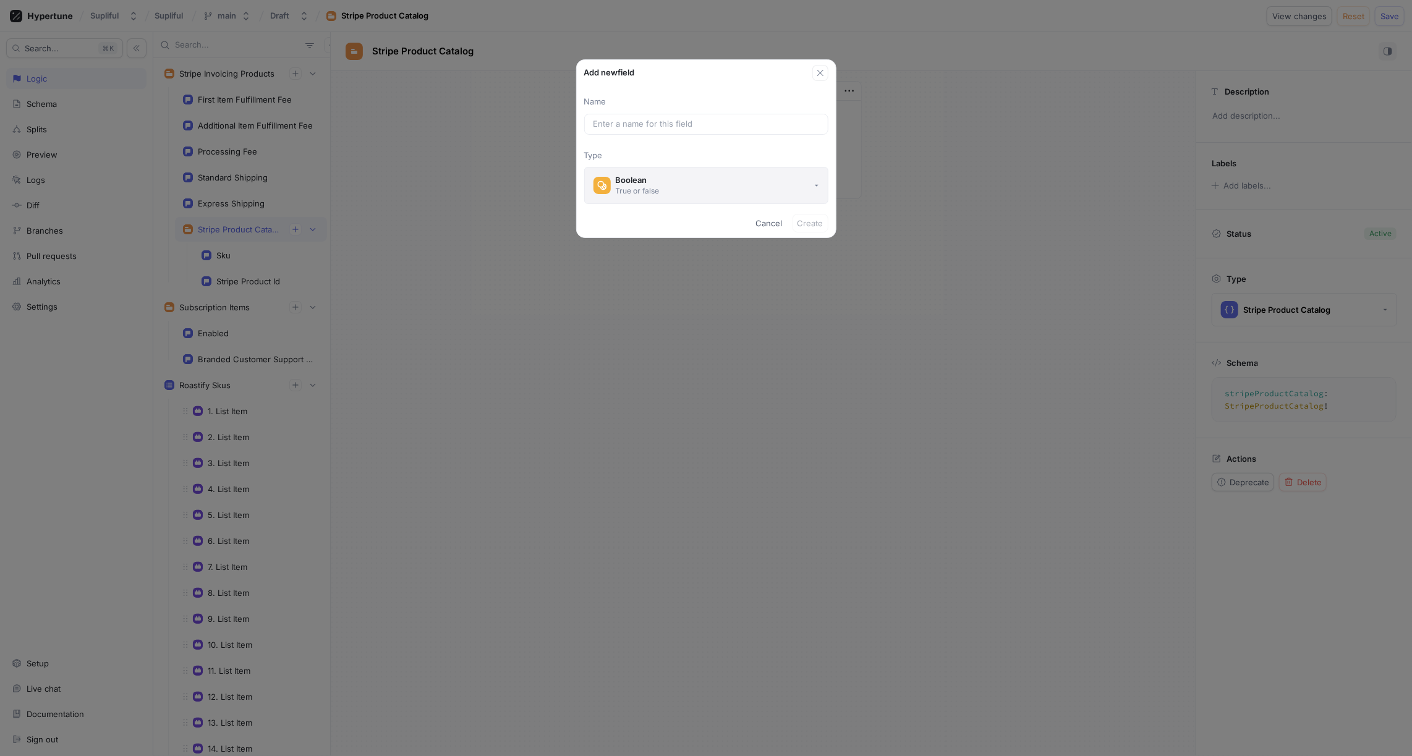
click at [648, 187] on div "True or false" at bounding box center [638, 191] width 44 height 11
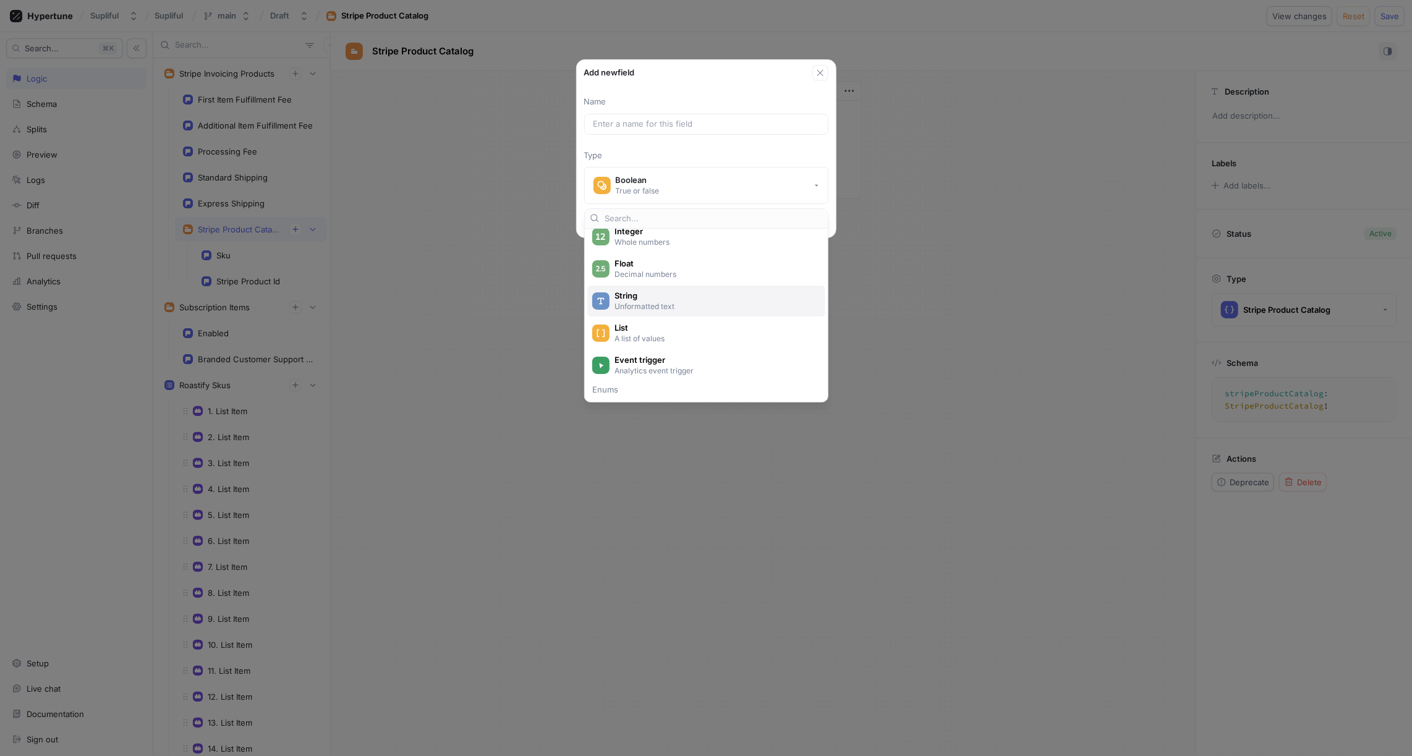
scroll to position [69, 0]
click at [637, 317] on span "List" at bounding box center [715, 318] width 200 height 11
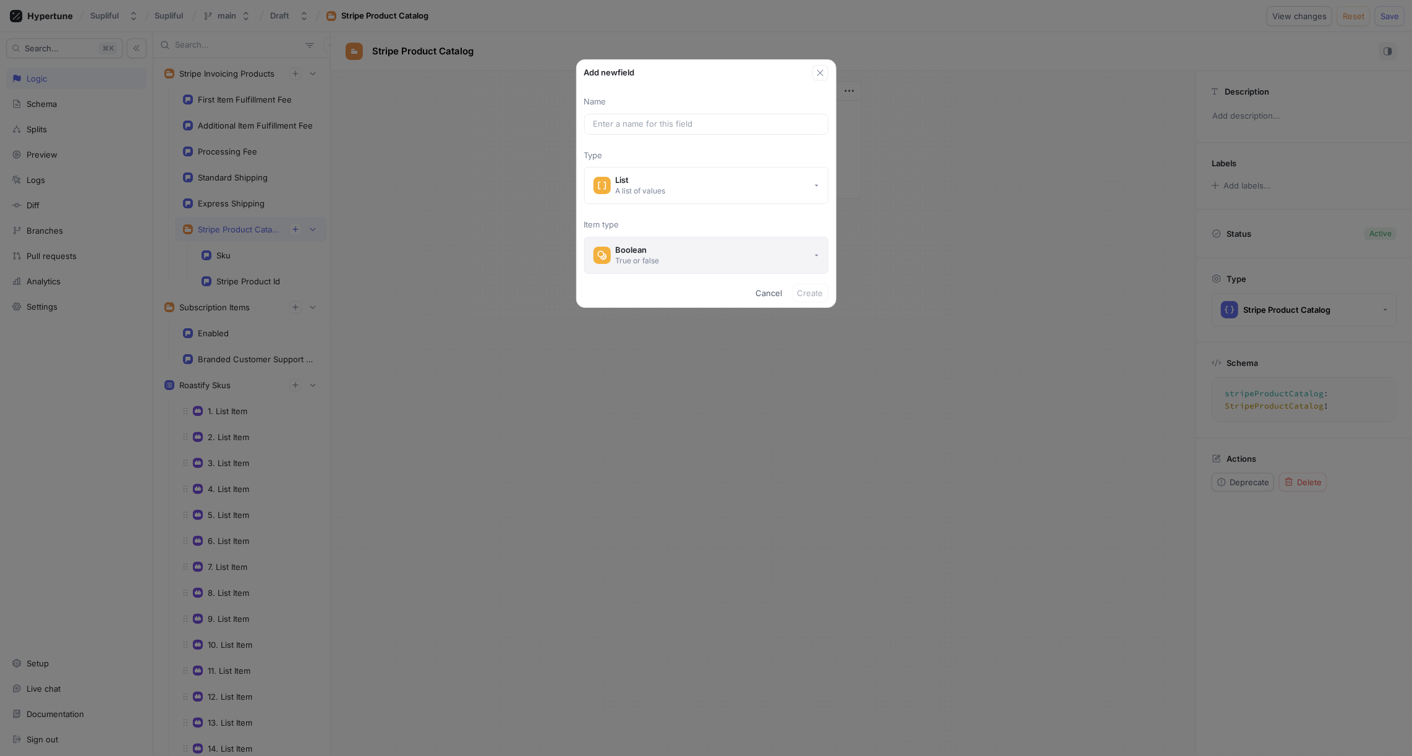
click at [666, 247] on button "Boolean True or false" at bounding box center [706, 255] width 244 height 37
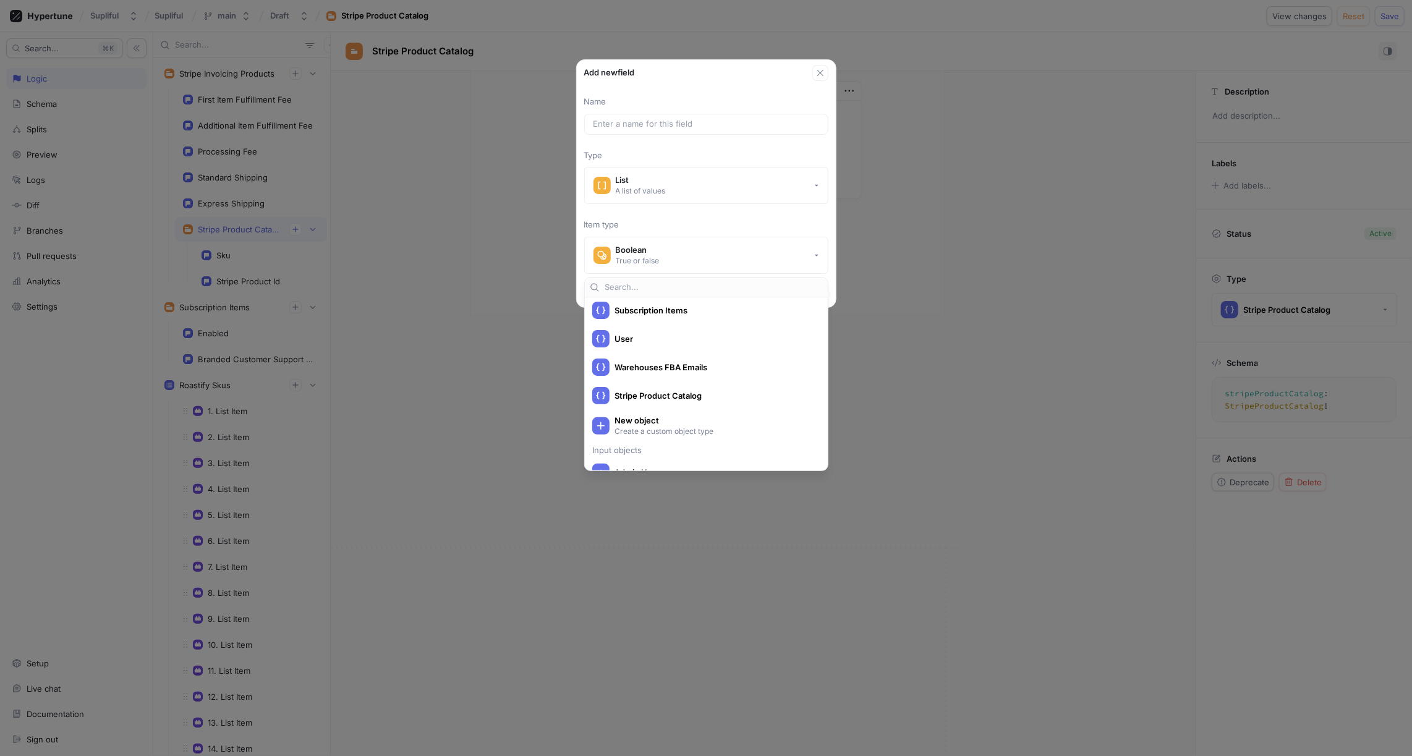
scroll to position [594, 0]
click at [667, 393] on span "Stripe Product Catalog" at bounding box center [715, 392] width 200 height 11
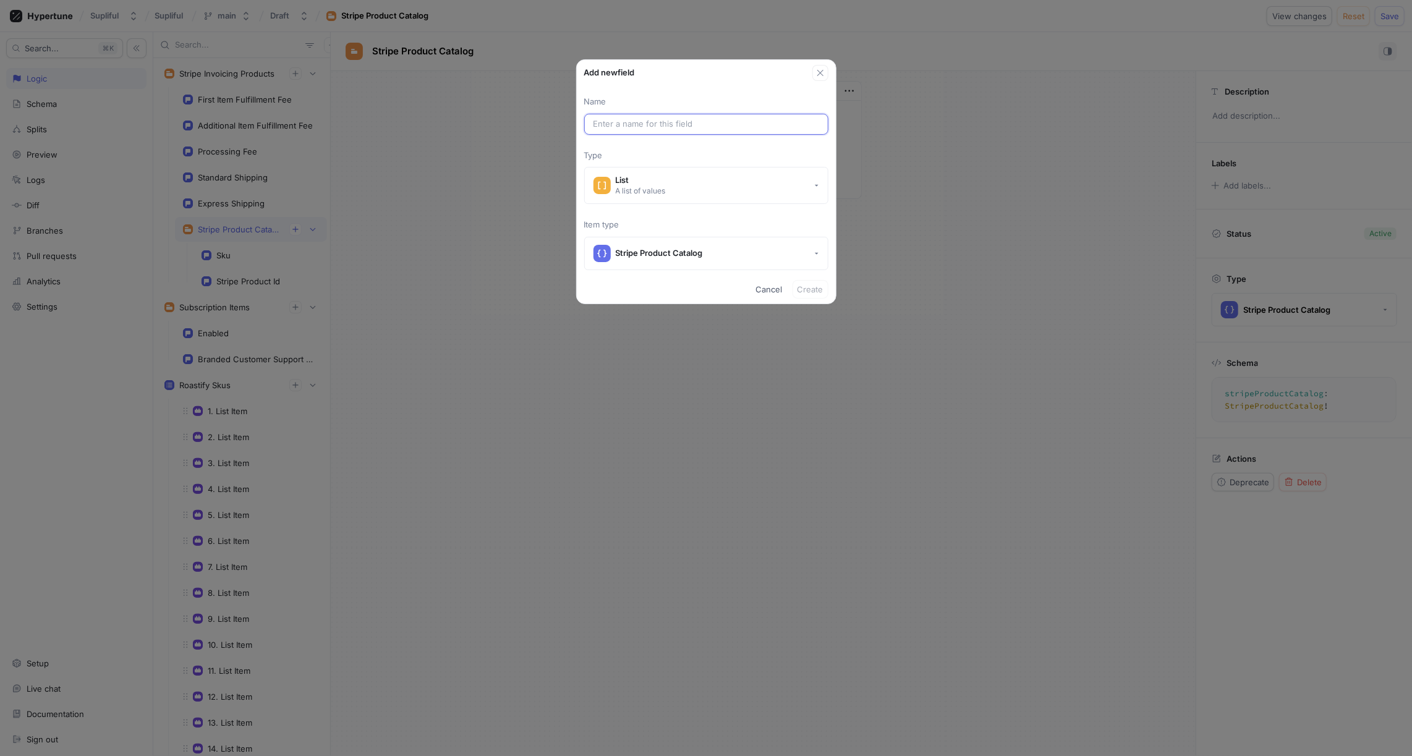
click at [644, 122] on input "text" at bounding box center [707, 124] width 226 height 12
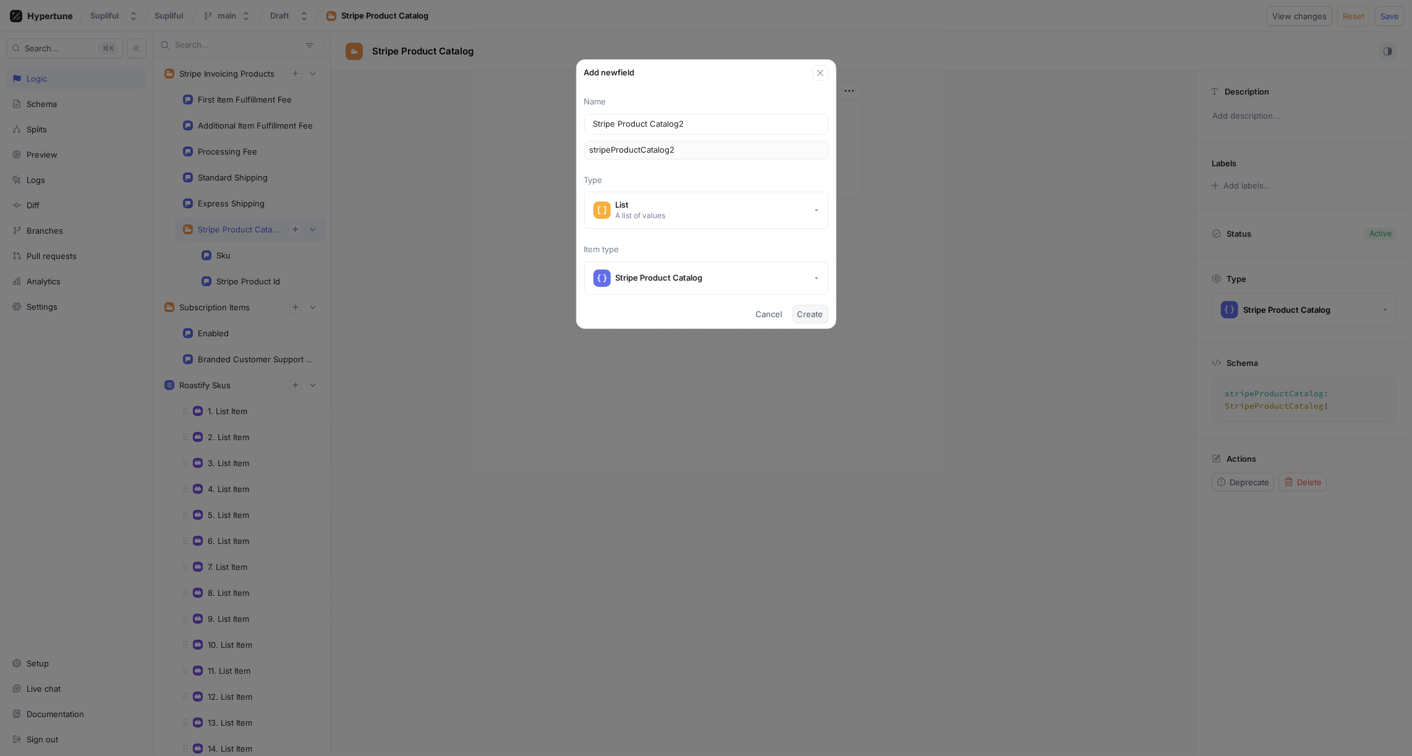
click at [813, 313] on span "Create" at bounding box center [811, 313] width 26 height 7
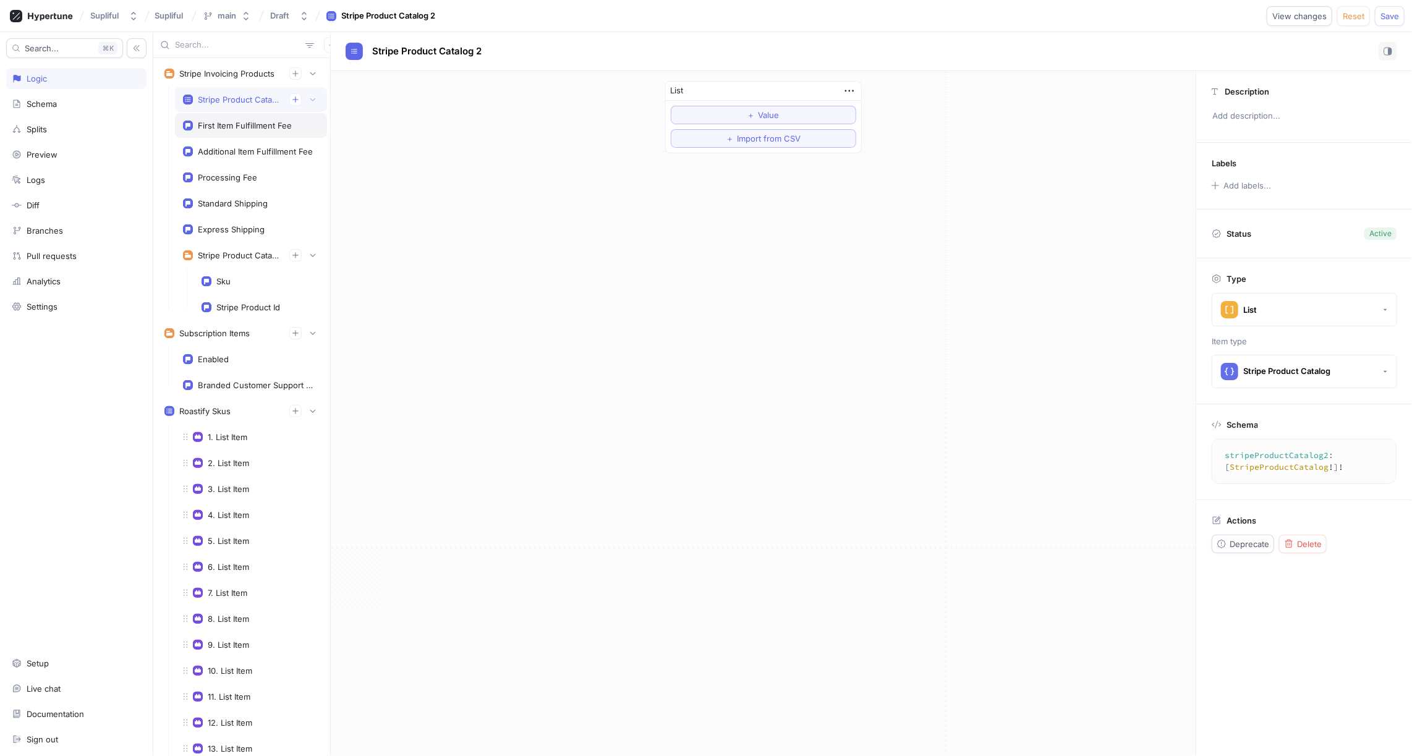
click at [252, 121] on div "First Item Fulfillment Fee" at bounding box center [245, 126] width 94 height 10
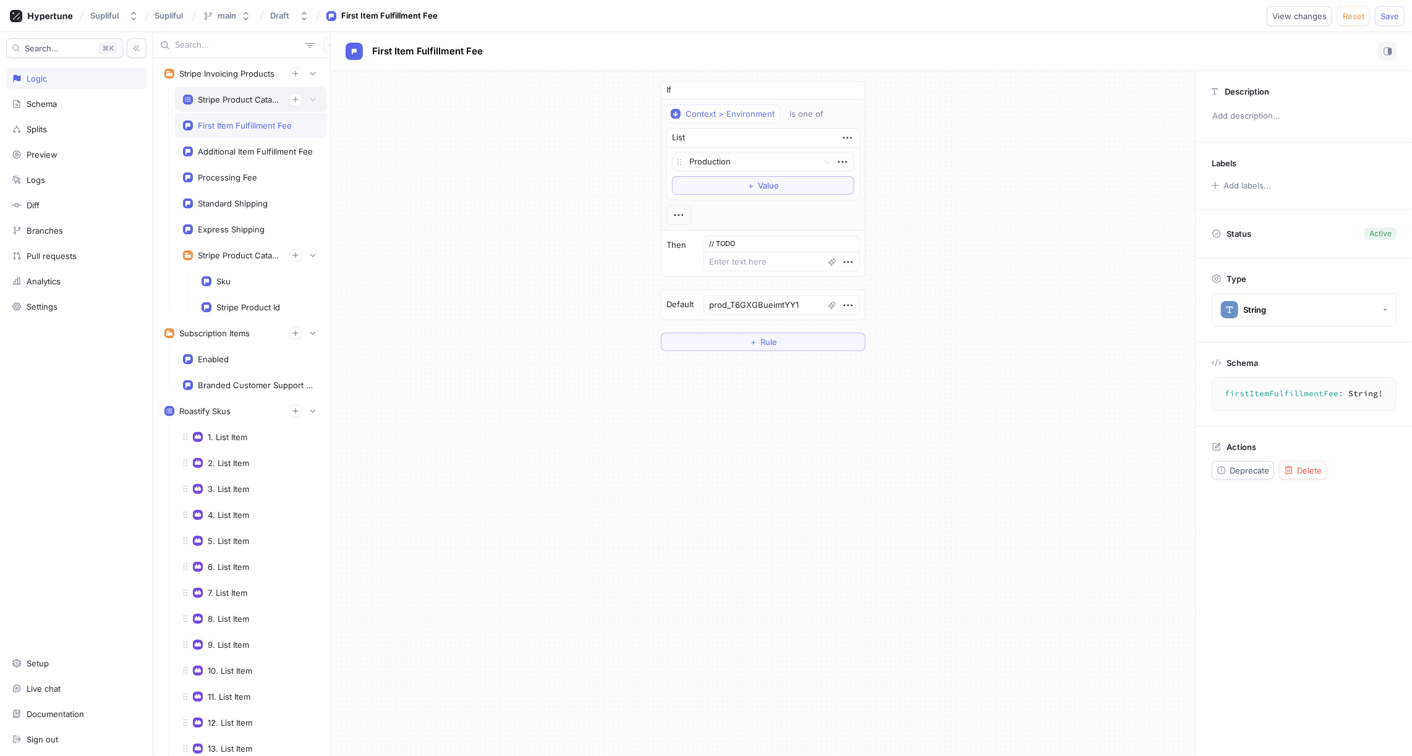
click at [242, 96] on div "Stripe Product Catalog 2" at bounding box center [239, 100] width 82 height 10
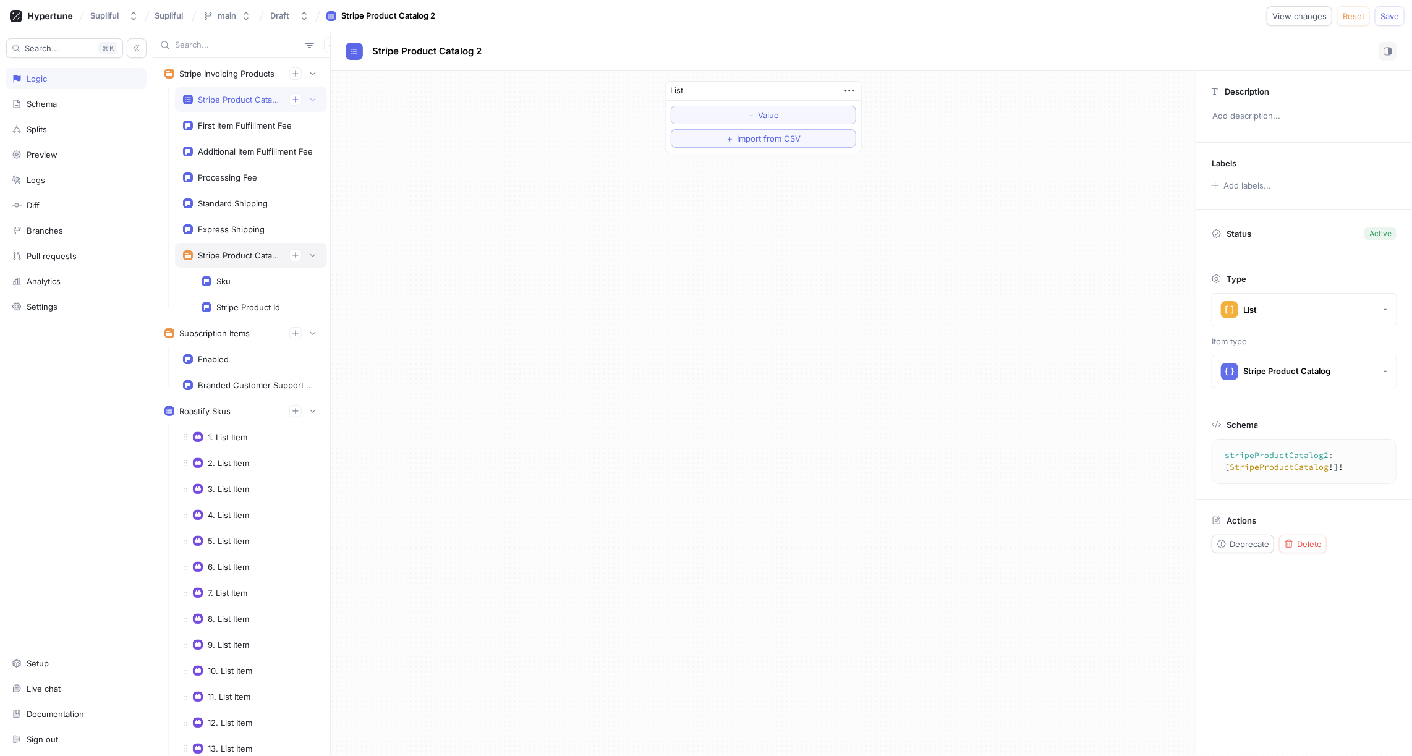
click at [257, 250] on div "Stripe Product Catalog" at bounding box center [239, 255] width 82 height 10
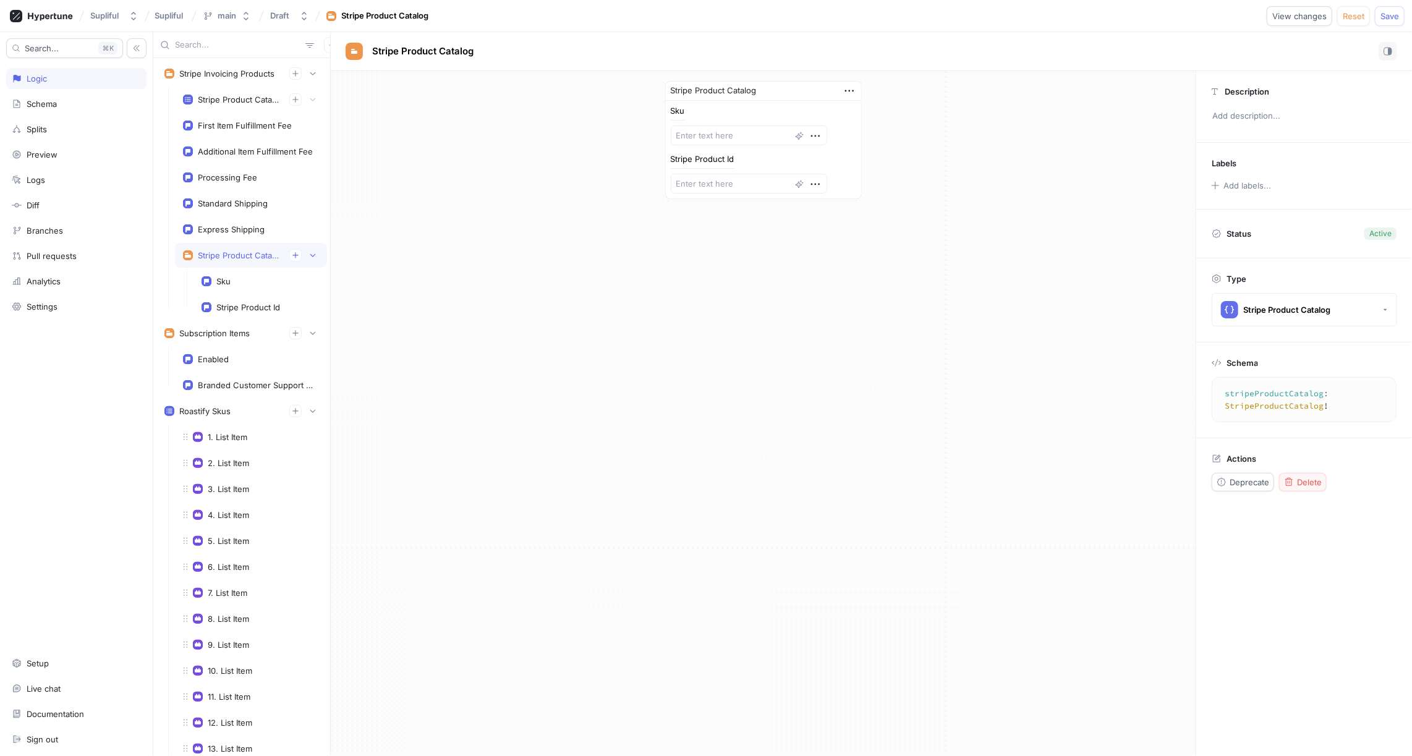
click at [1313, 479] on span "Delete" at bounding box center [1309, 482] width 25 height 7
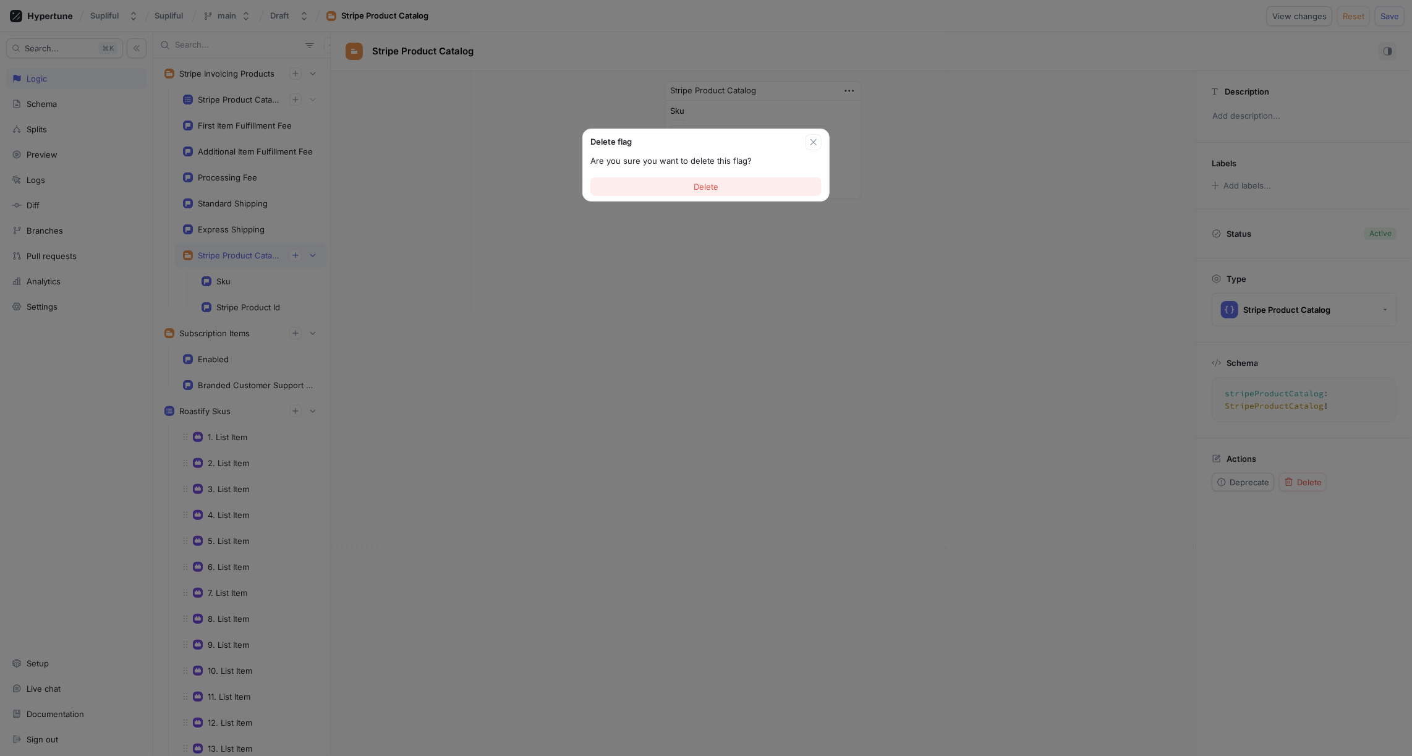
click at [722, 186] on button "Delete" at bounding box center [706, 186] width 231 height 19
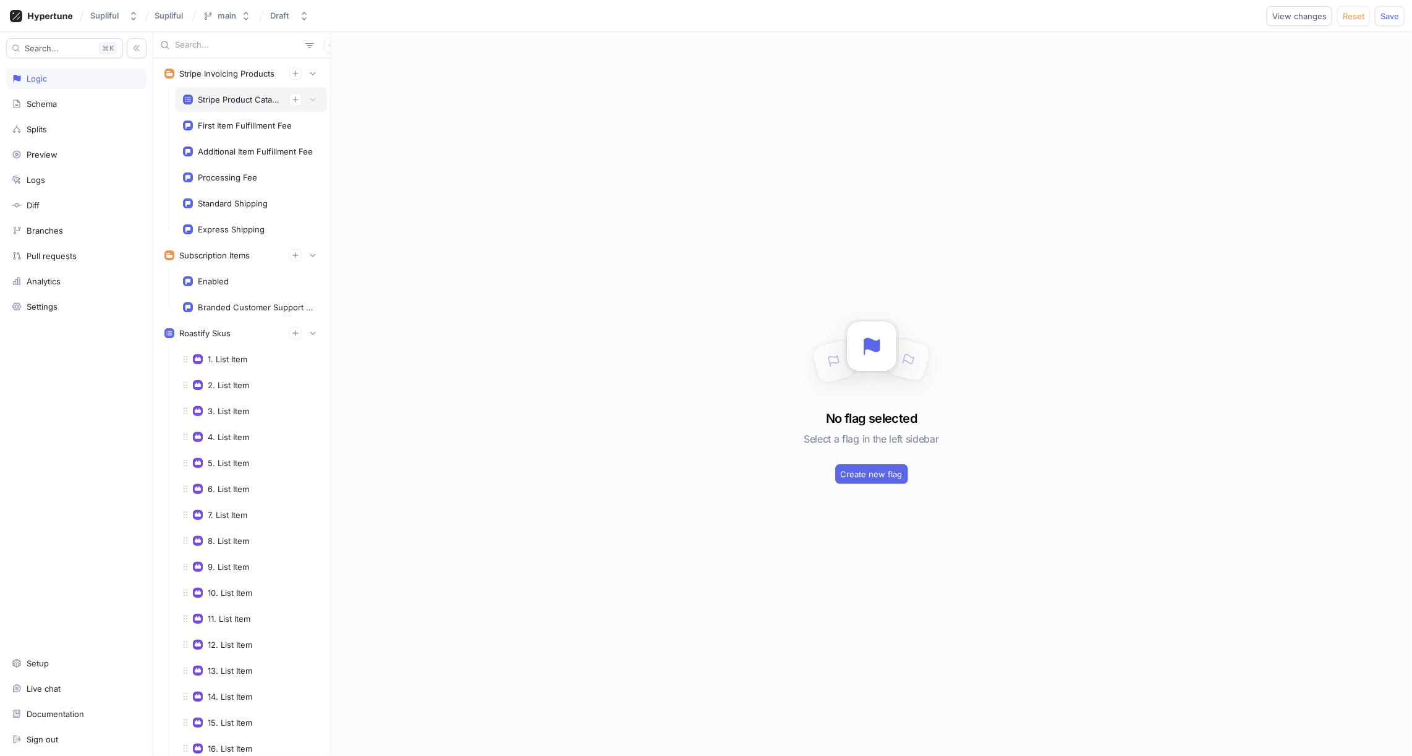
click at [238, 95] on div "Stripe Product Catalog 2" at bounding box center [239, 100] width 82 height 10
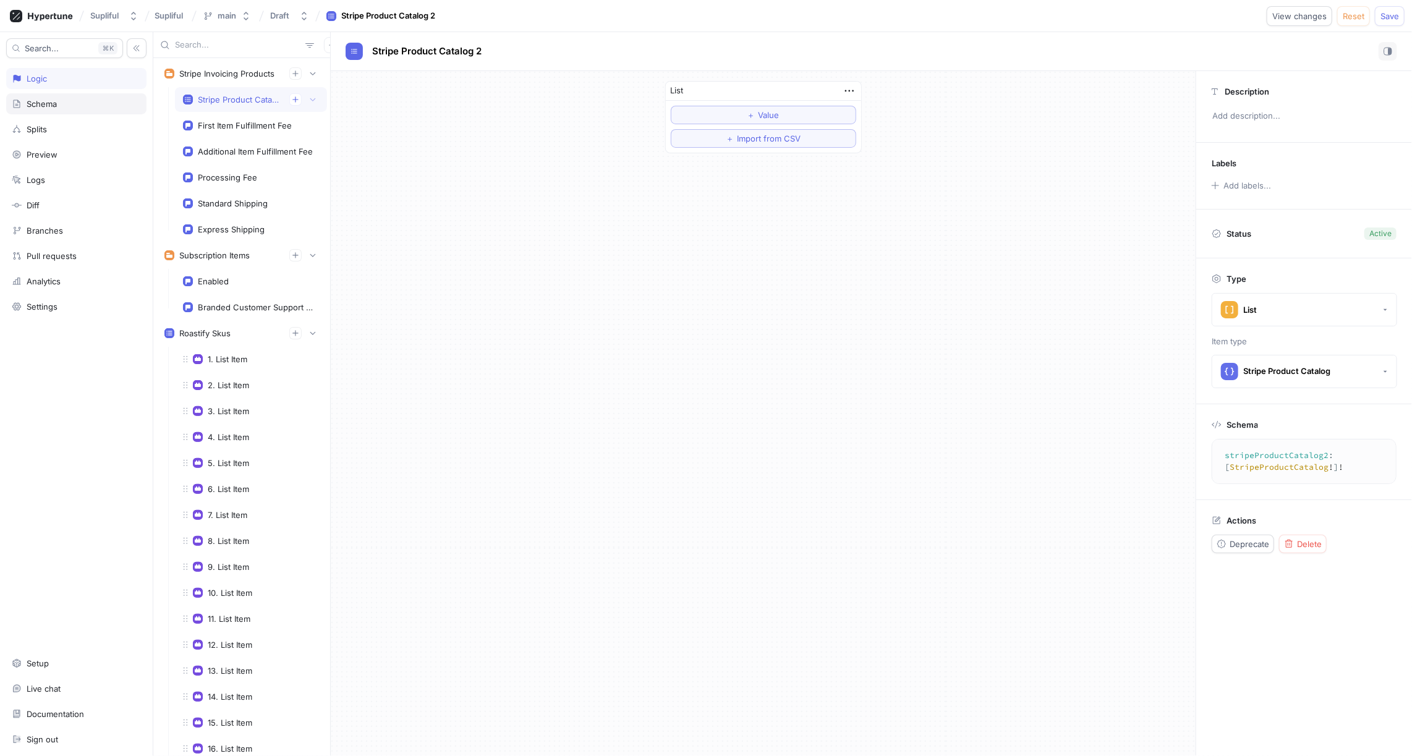
click at [51, 105] on div "Schema" at bounding box center [42, 104] width 30 height 10
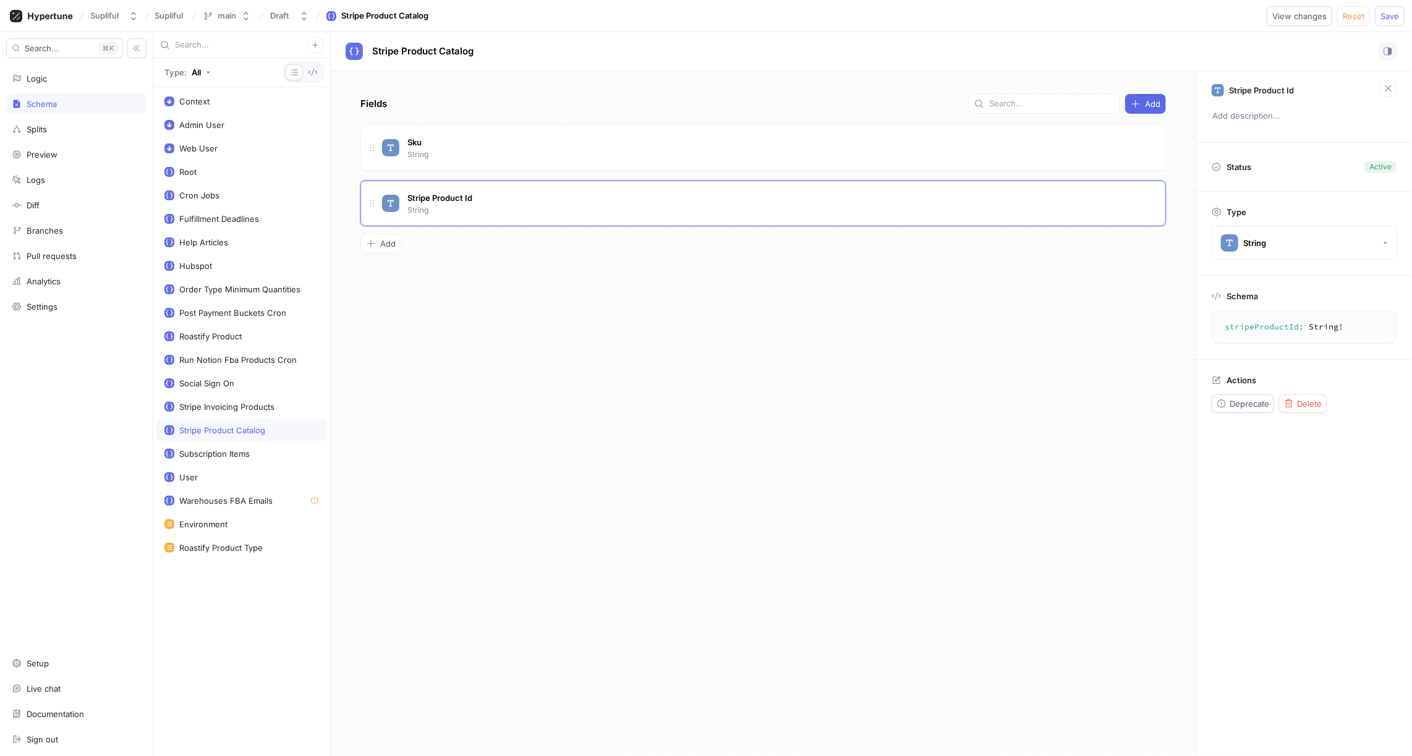
click at [489, 309] on div "Fields Add Sku String Stripe Product Id String To pick up a draggable item, pre…" at bounding box center [763, 413] width 865 height 685
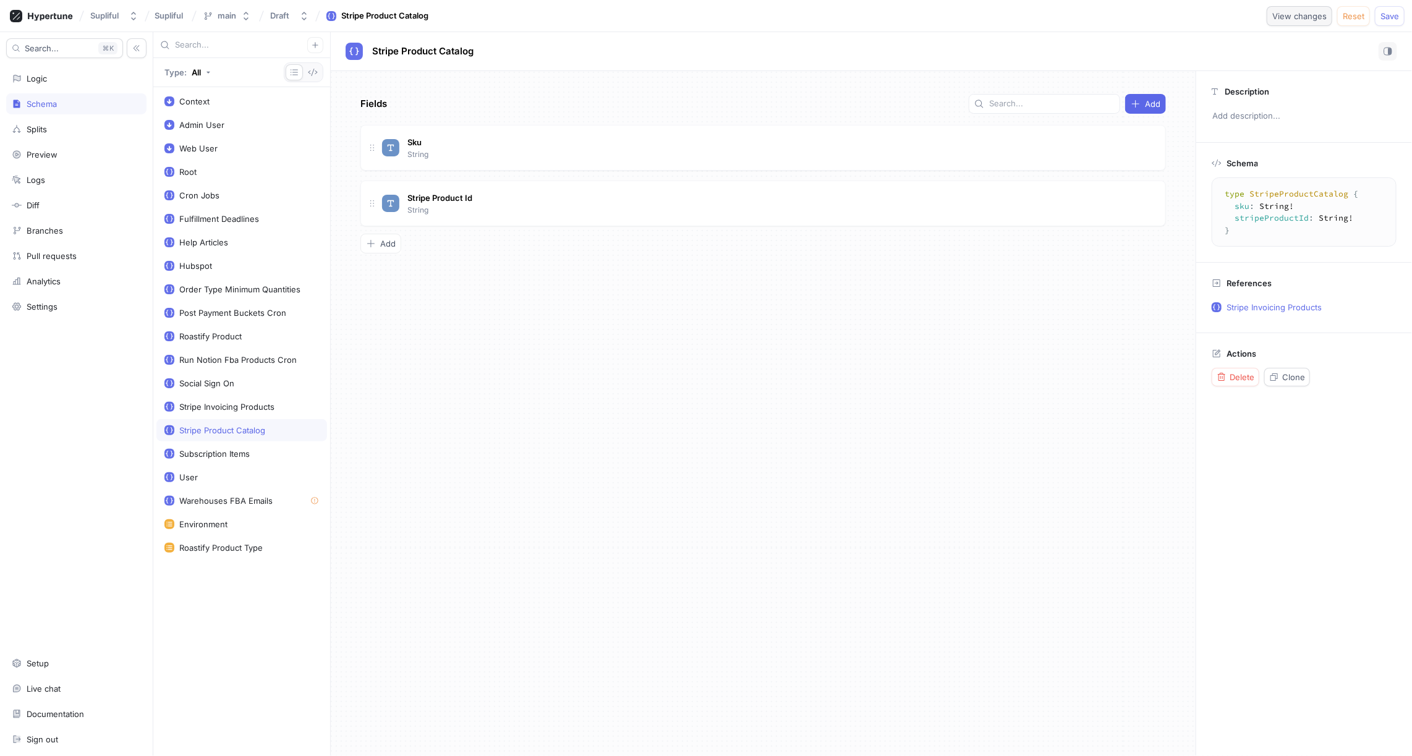
click at [1305, 17] on span "View changes" at bounding box center [1300, 15] width 54 height 7
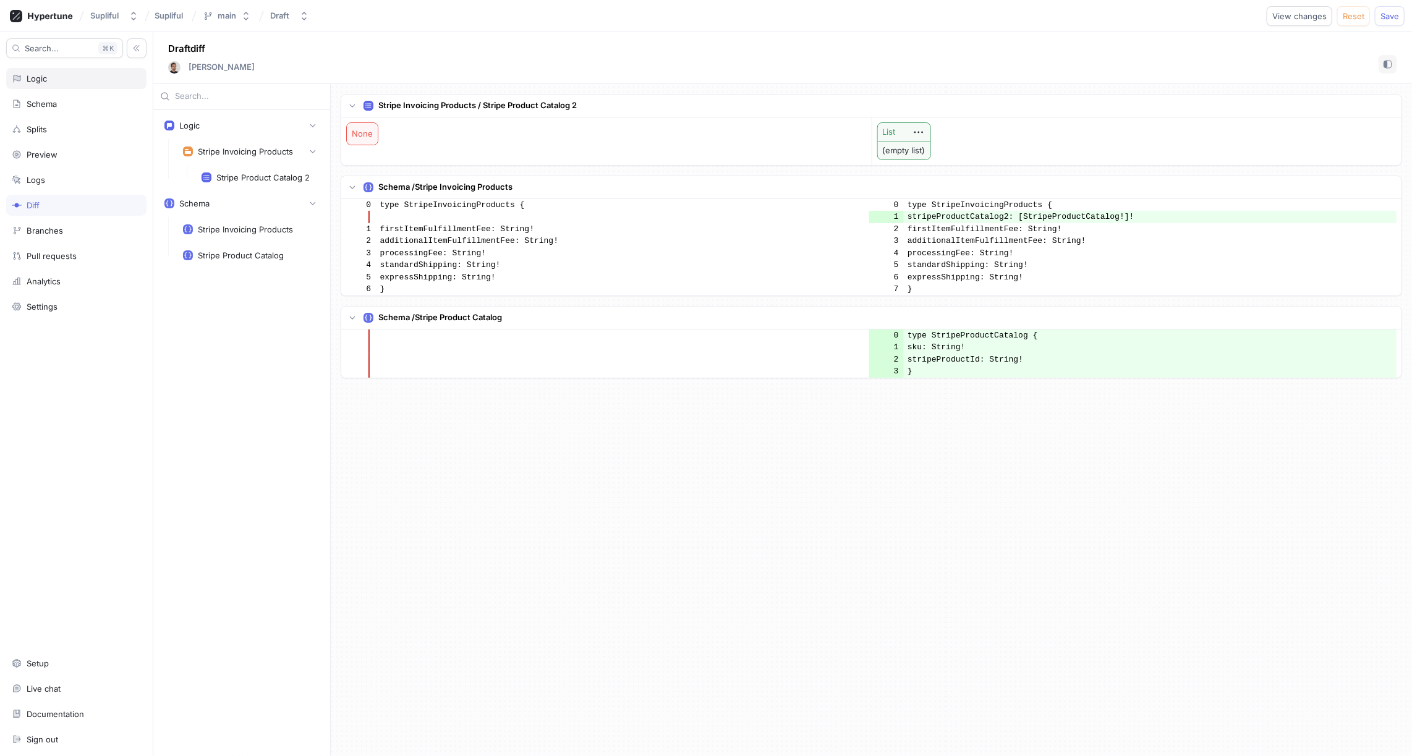
click at [80, 74] on div "Logic" at bounding box center [76, 79] width 129 height 10
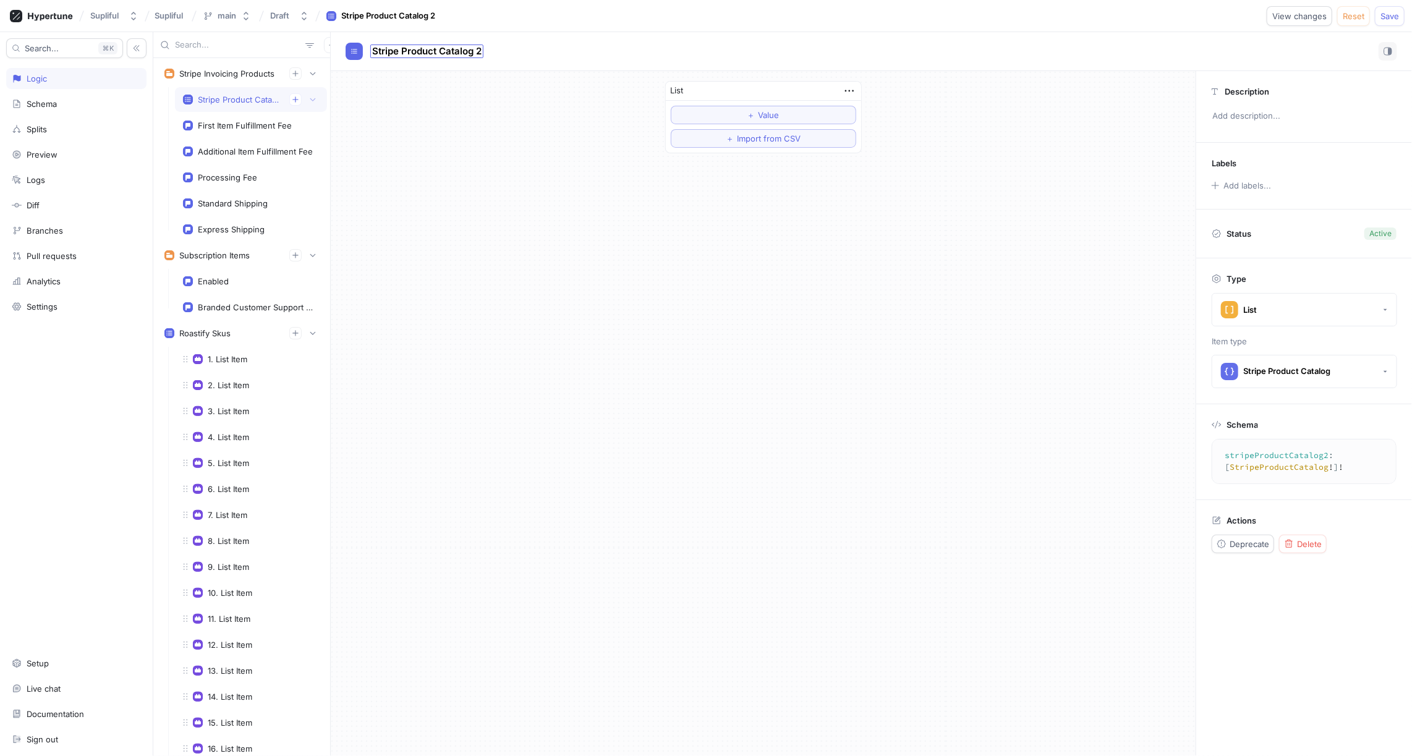
click at [467, 53] on span "Stripe Product Catalog 2" at bounding box center [426, 51] width 109 height 10
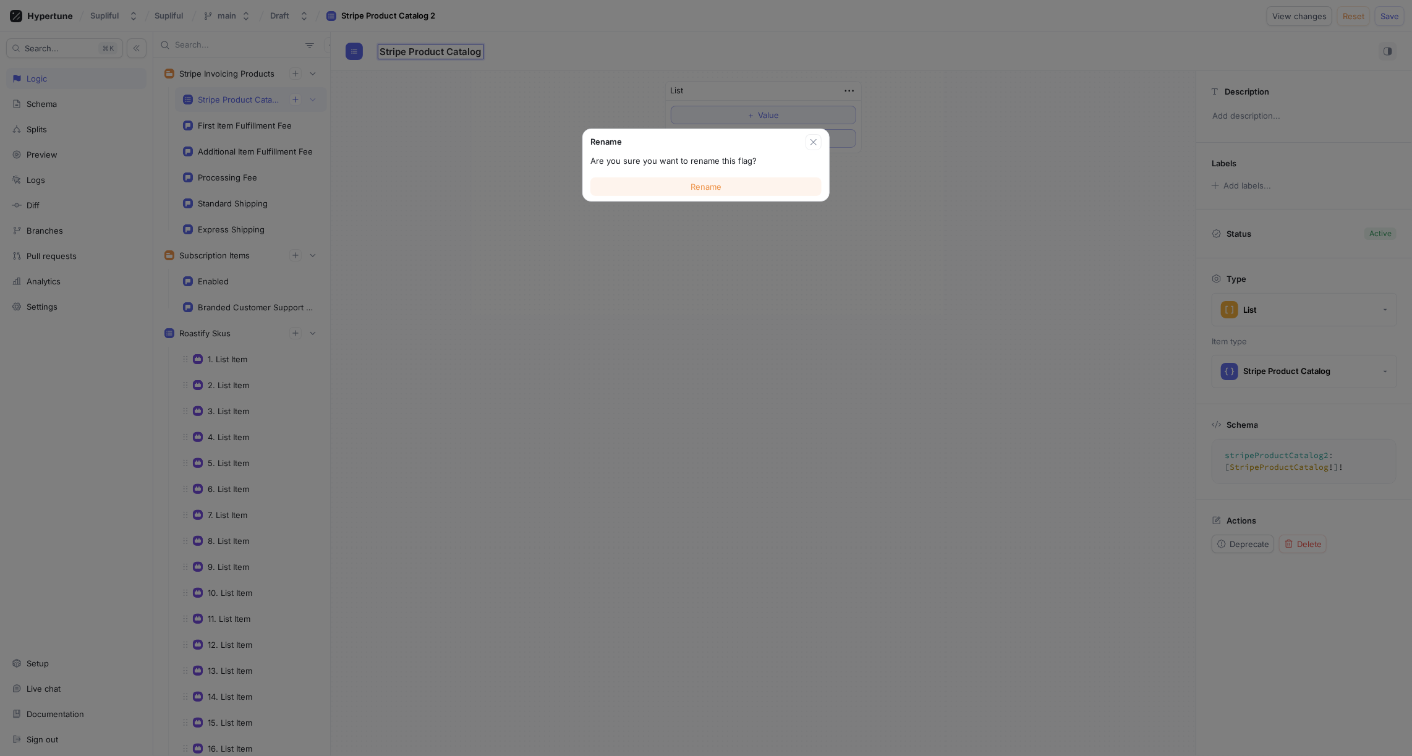
click at [713, 183] on span "Rename" at bounding box center [706, 186] width 31 height 7
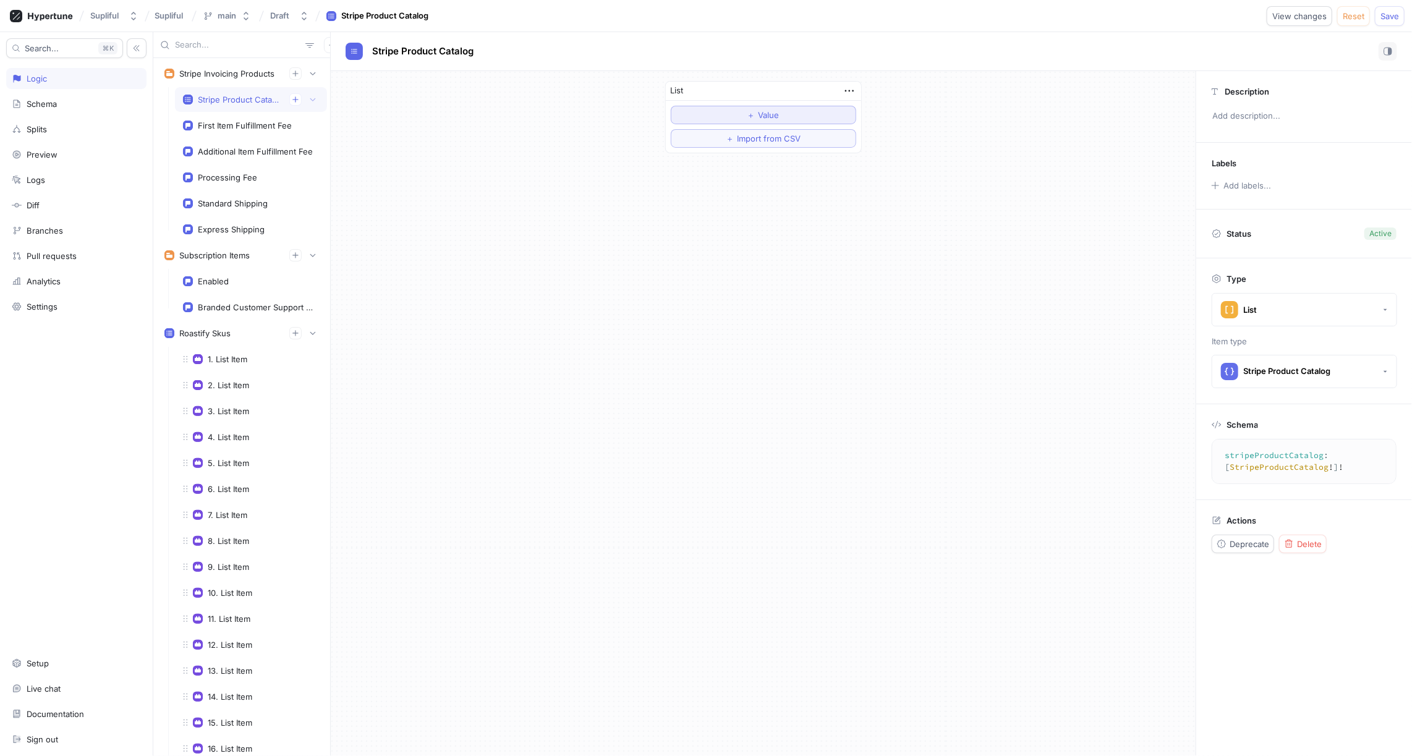
click at [754, 111] on span "＋" at bounding box center [752, 114] width 8 height 7
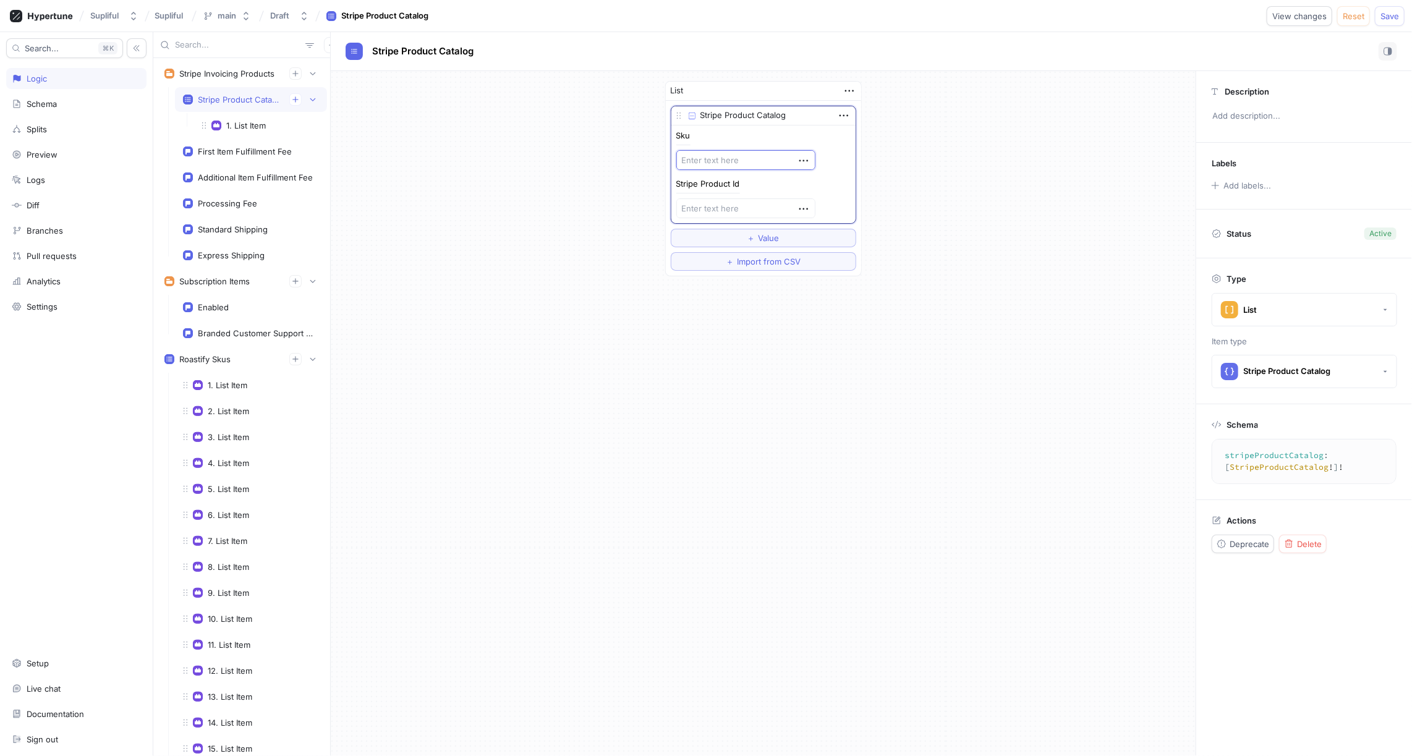
click at [715, 159] on textarea at bounding box center [745, 160] width 139 height 20
click at [717, 155] on textarea at bounding box center [745, 160] width 139 height 20
paste textarea "VOX4ASHW"
click at [727, 203] on textarea at bounding box center [745, 208] width 139 height 20
paste textarea "prod_T6GZo9FJppGJUx"
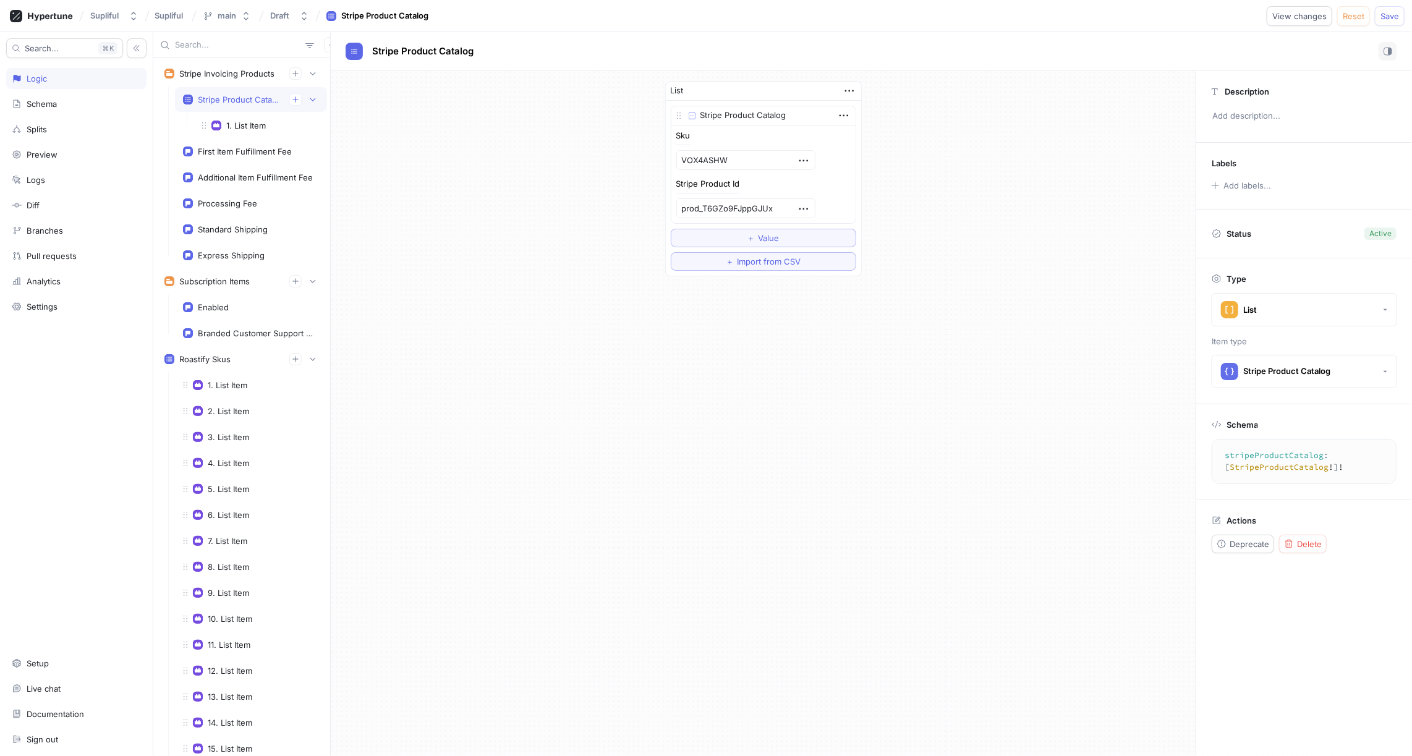
click at [939, 161] on div "List Stripe Product Catalog Sku VOX4ASHW Stripe Product Id prod_T6GZo9FJppGJUx …" at bounding box center [763, 178] width 865 height 215
click at [272, 126] on div "1. List Item" at bounding box center [260, 126] width 117 height 10
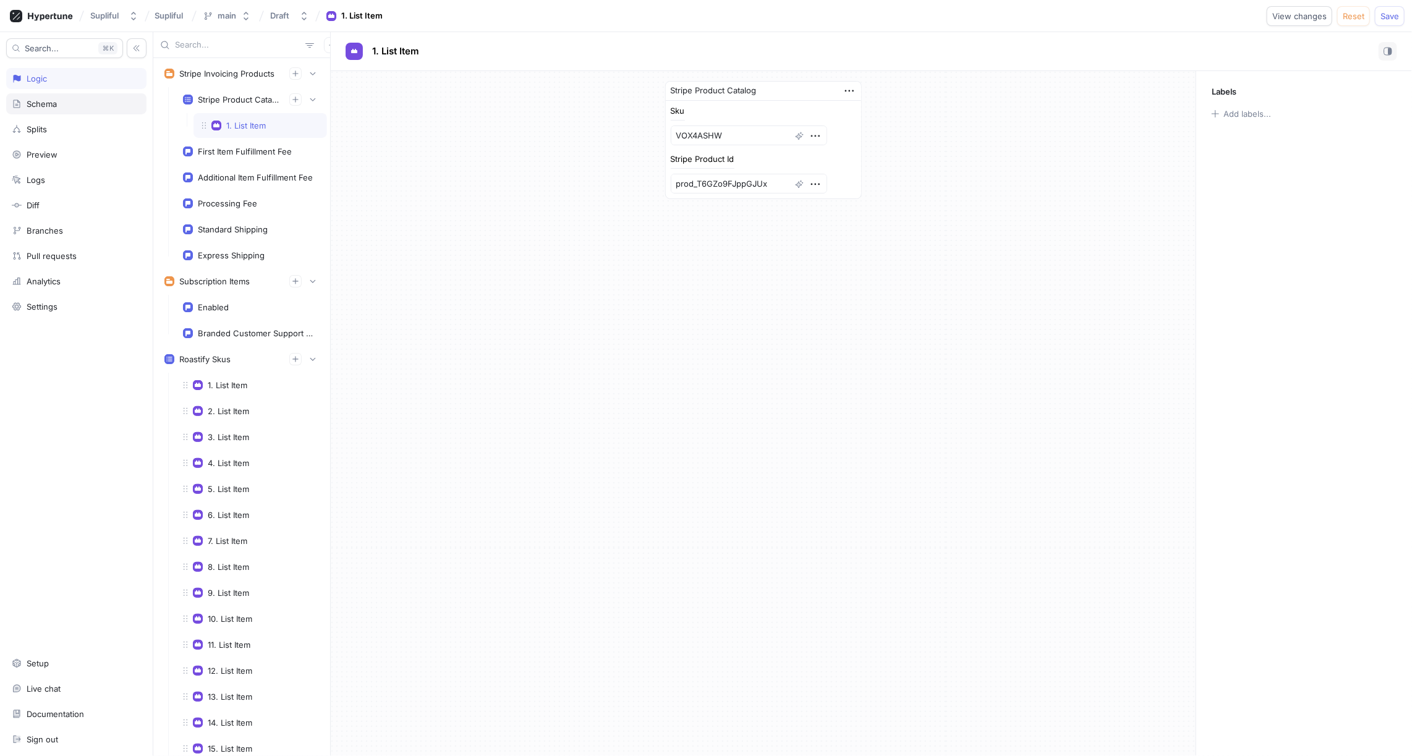
click at [74, 101] on div "Schema" at bounding box center [76, 104] width 129 height 10
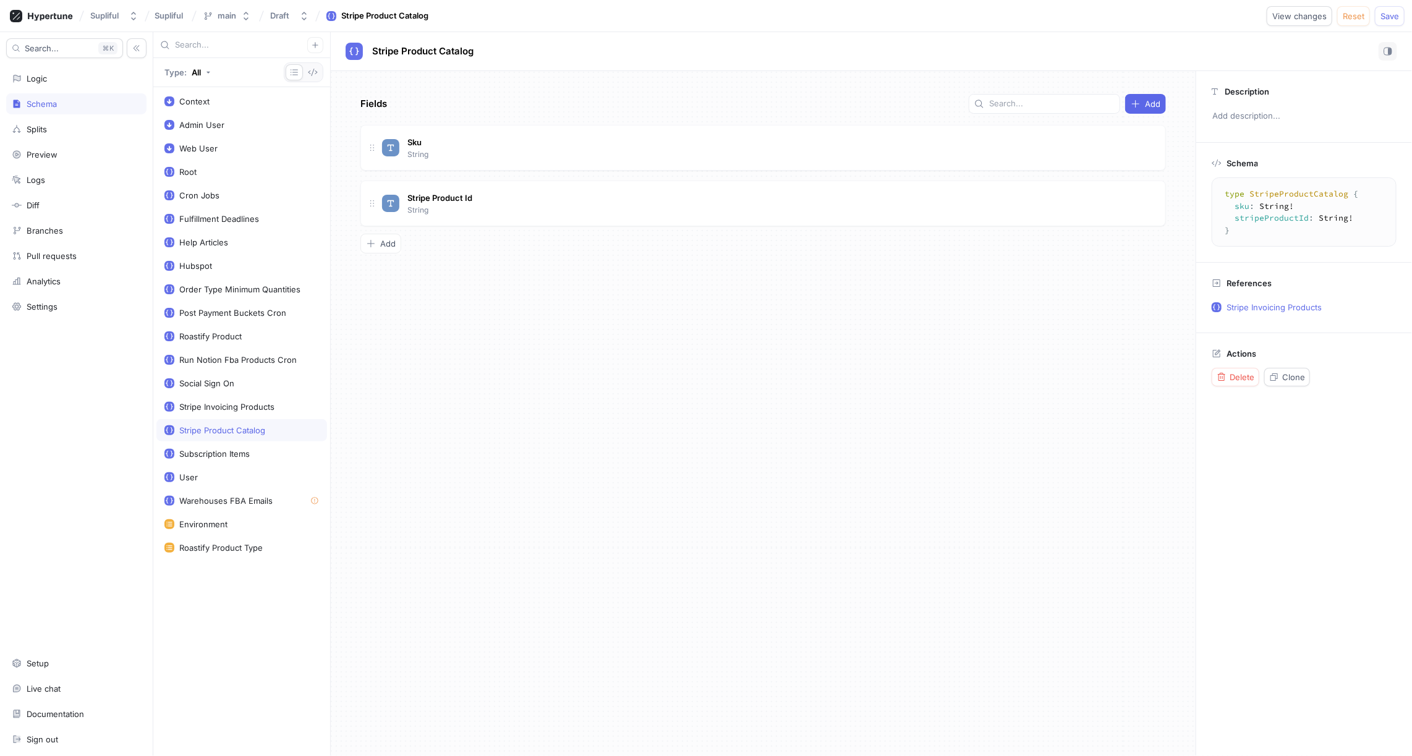
click at [249, 425] on div "Stripe Product Catalog" at bounding box center [222, 430] width 86 height 10
click at [577, 142] on div "Sku String" at bounding box center [769, 147] width 774 height 25
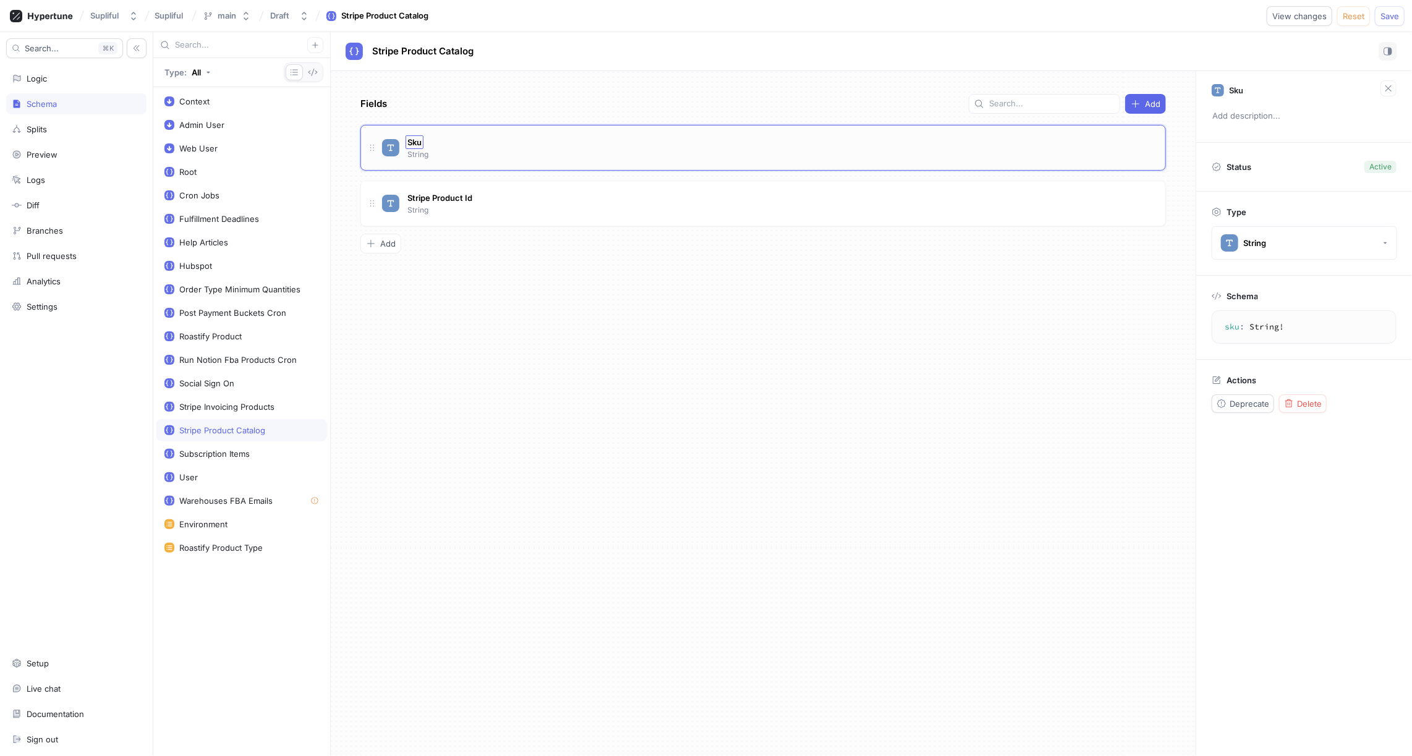
click at [417, 142] on span "Sku" at bounding box center [414, 142] width 14 height 10
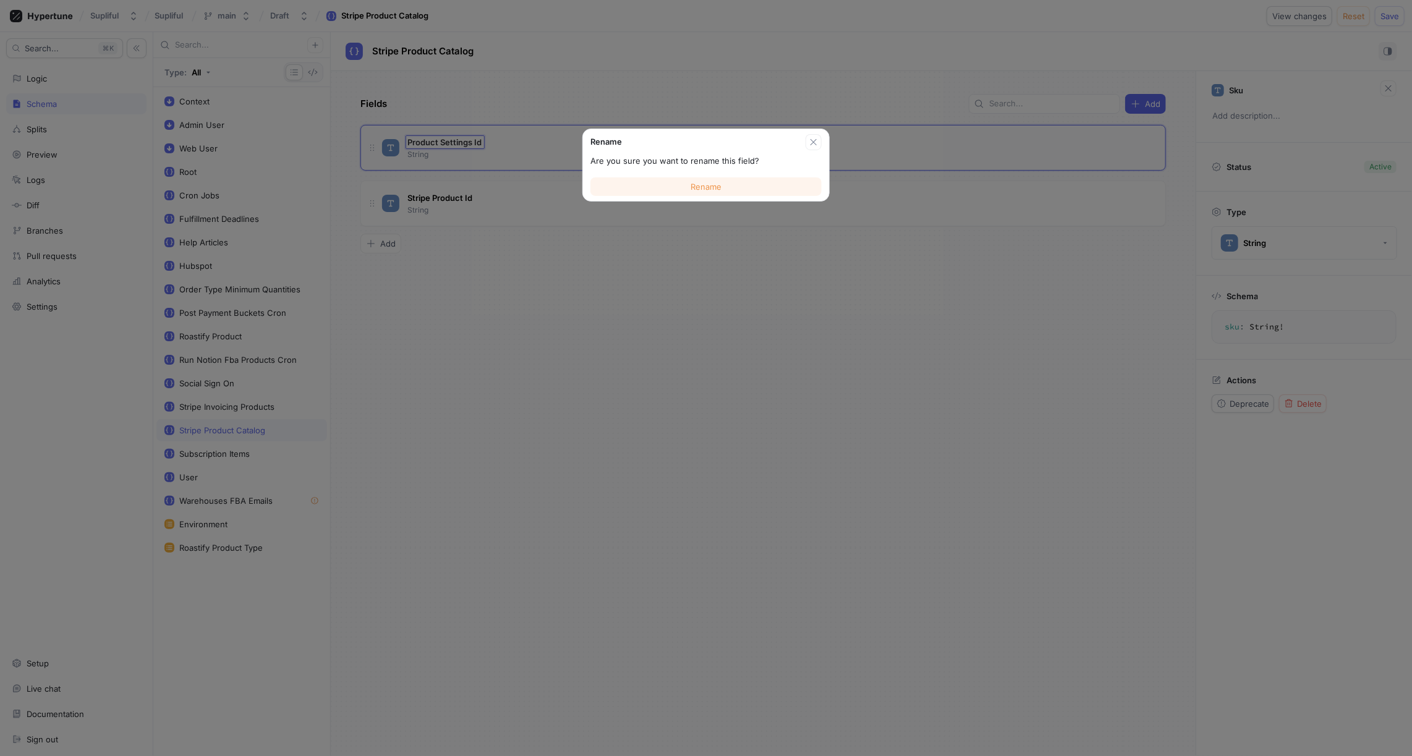
click at [703, 183] on span "Rename" at bounding box center [706, 186] width 31 height 7
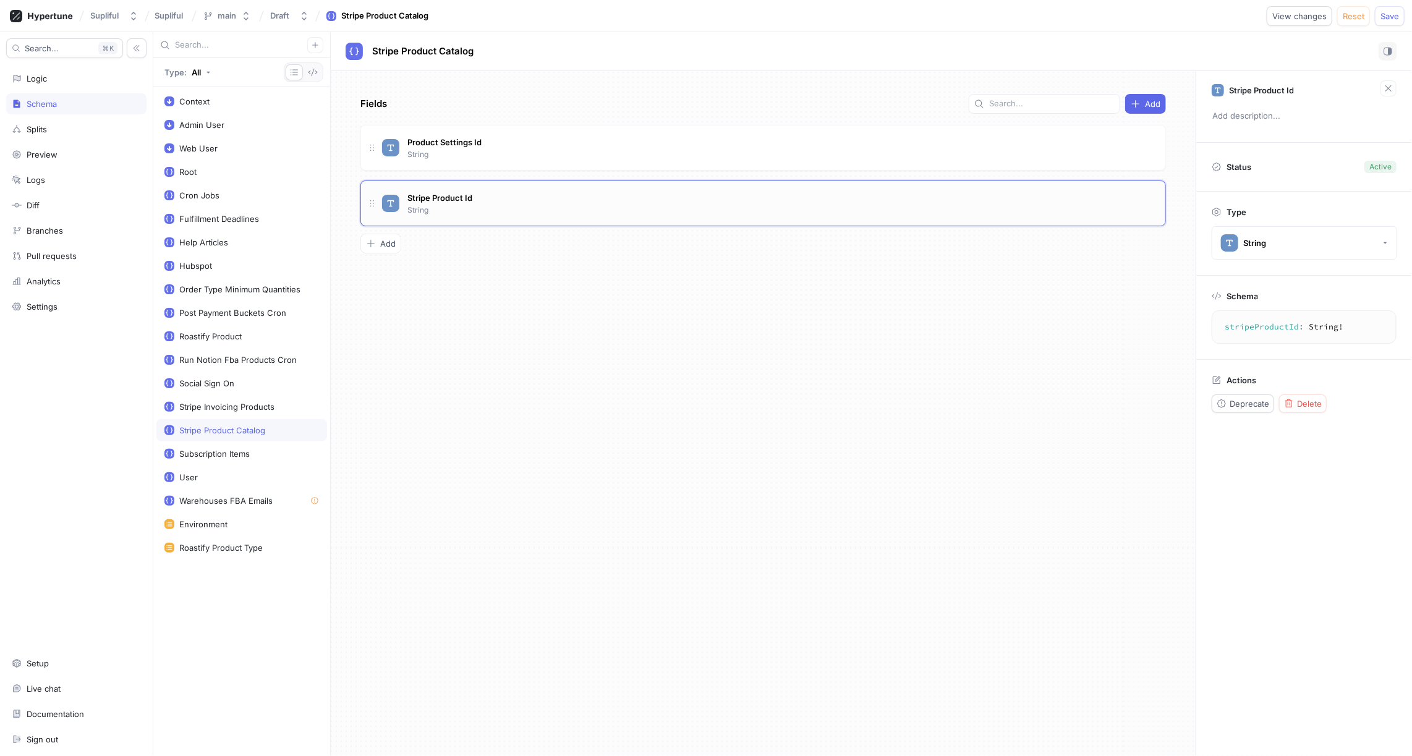
click at [513, 195] on div "Stripe Product Id String" at bounding box center [769, 203] width 774 height 25
click at [511, 138] on div "Product Settings Id String" at bounding box center [769, 147] width 774 height 25
click at [62, 81] on div "Logic" at bounding box center [76, 79] width 129 height 10
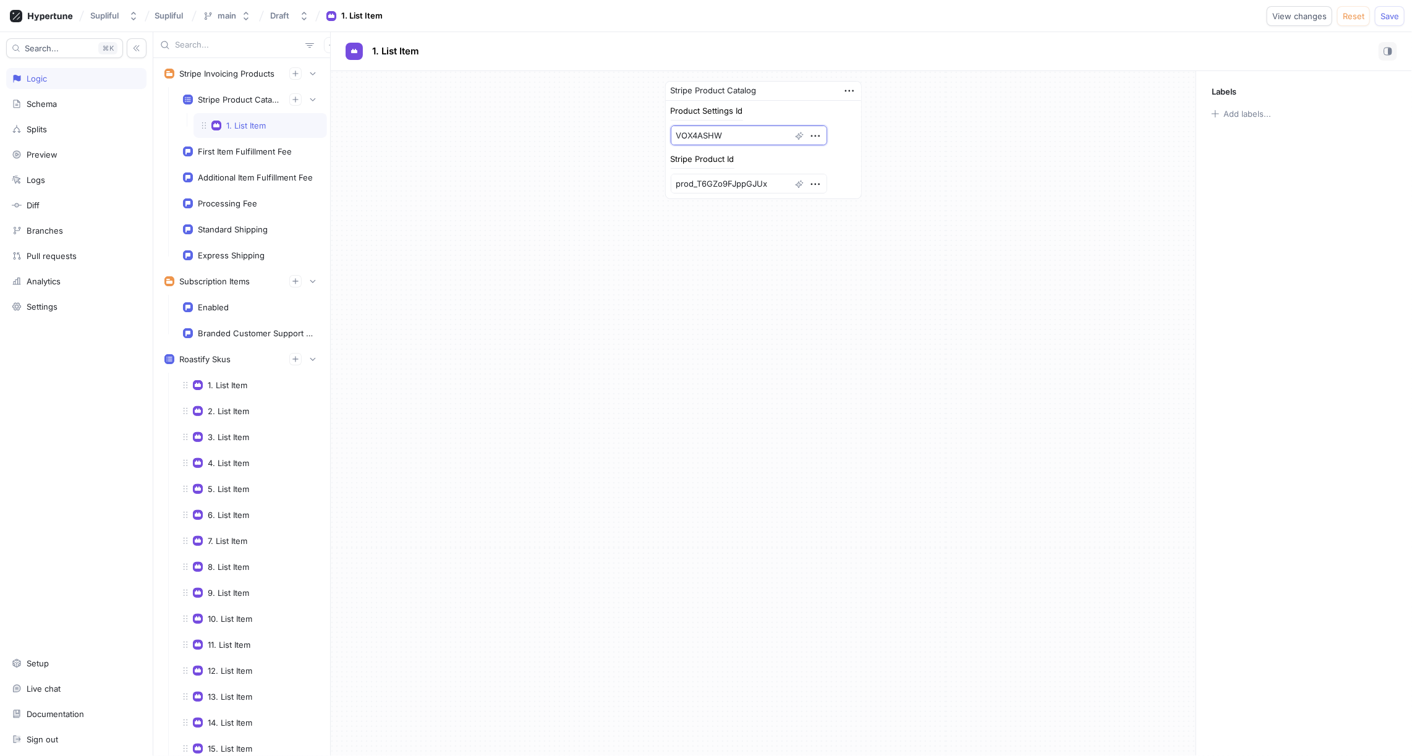
click at [701, 133] on textarea "VOX4ASHW" at bounding box center [749, 136] width 156 height 20
paste textarea "61e02075323fadced14b2b08"
click at [633, 288] on div "Stripe Product Catalog Product Settings Id 61e02075323fadced14b2b08 Stripe Prod…" at bounding box center [763, 413] width 865 height 685
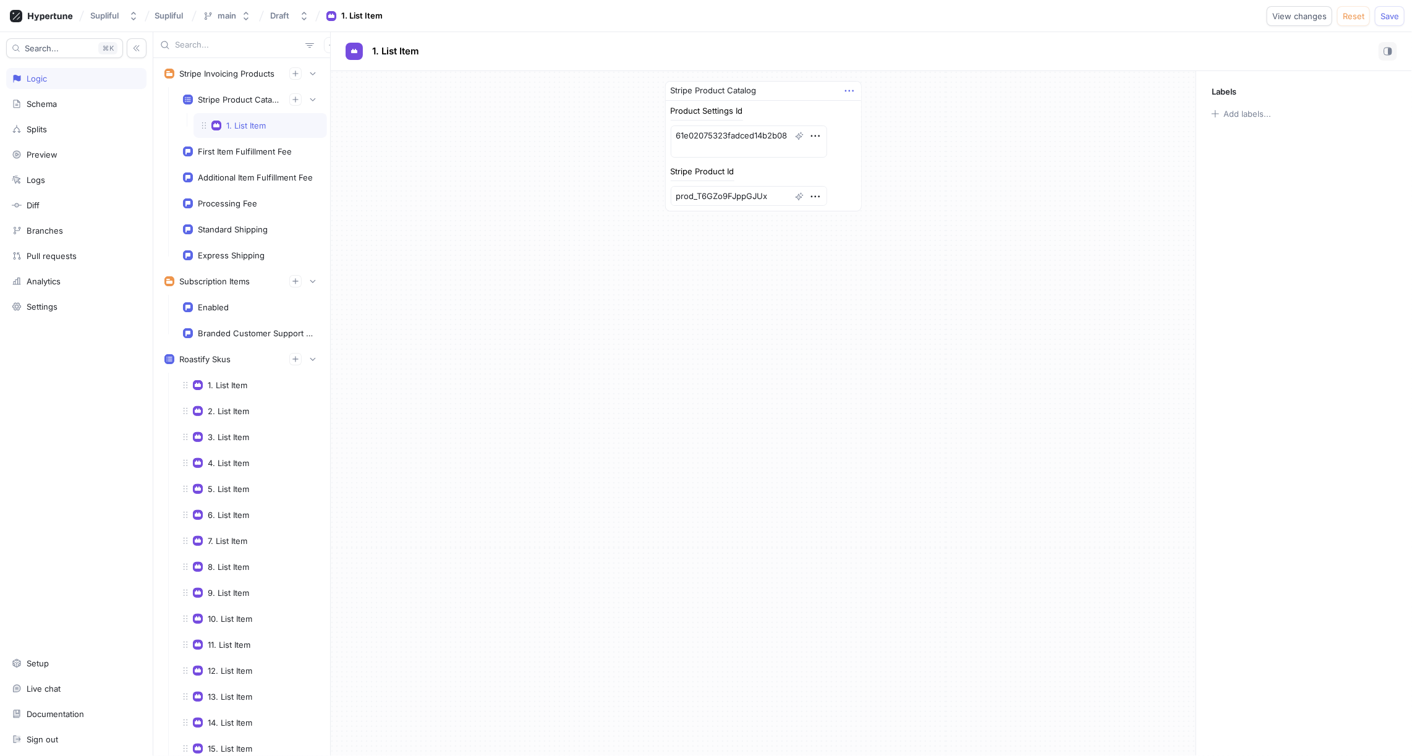
click at [853, 90] on icon "button" at bounding box center [849, 91] width 9 height 2
click at [880, 152] on p "Add note" at bounding box center [878, 154] width 35 height 12
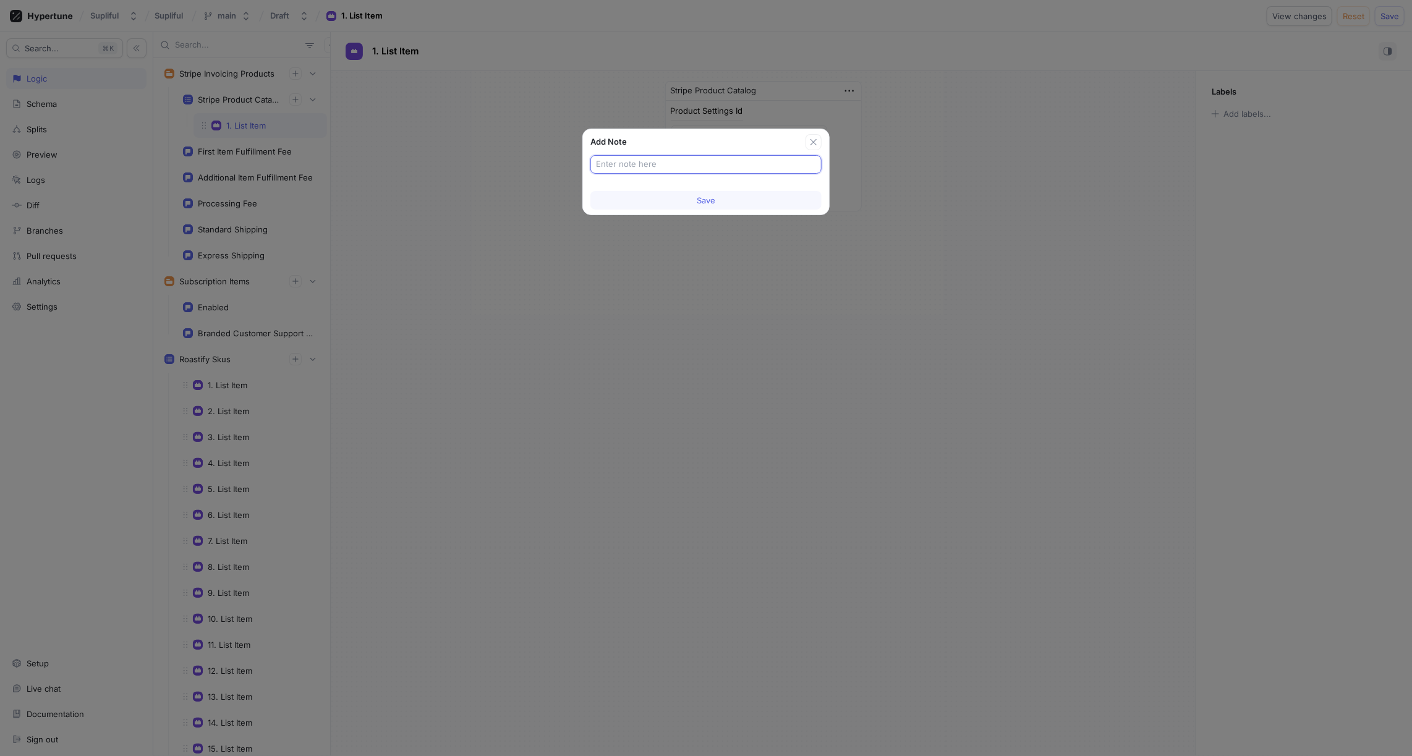
paste input "VOX4ASHW"
click at [701, 200] on span "Save" at bounding box center [706, 200] width 19 height 7
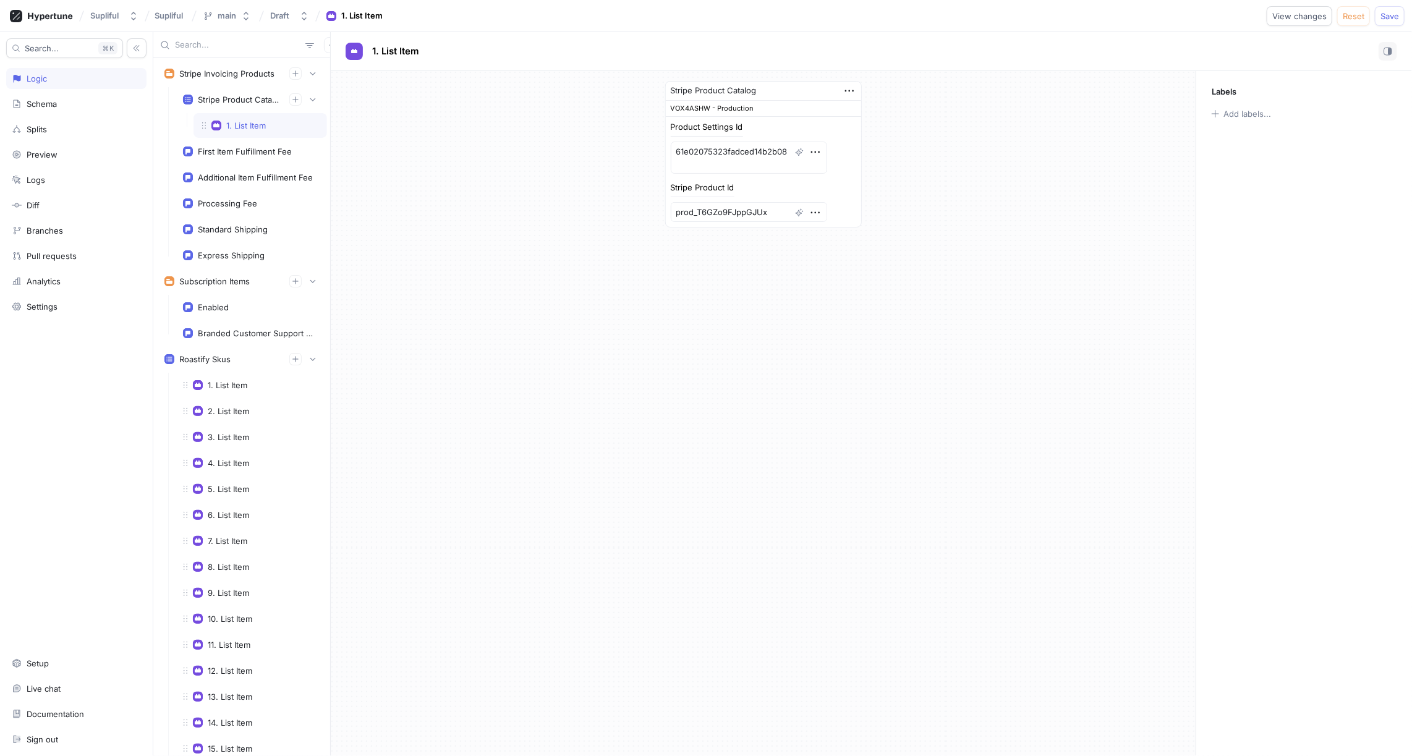
click at [266, 129] on div "1. List Item" at bounding box center [261, 125] width 134 height 25
click at [851, 89] on icon "button" at bounding box center [850, 91] width 14 height 14
click at [879, 136] on p "Duplicate" at bounding box center [878, 134] width 35 height 12
click at [274, 152] on div "2. List Item" at bounding box center [260, 152] width 117 height 10
click at [850, 90] on icon "button" at bounding box center [849, 91] width 9 height 2
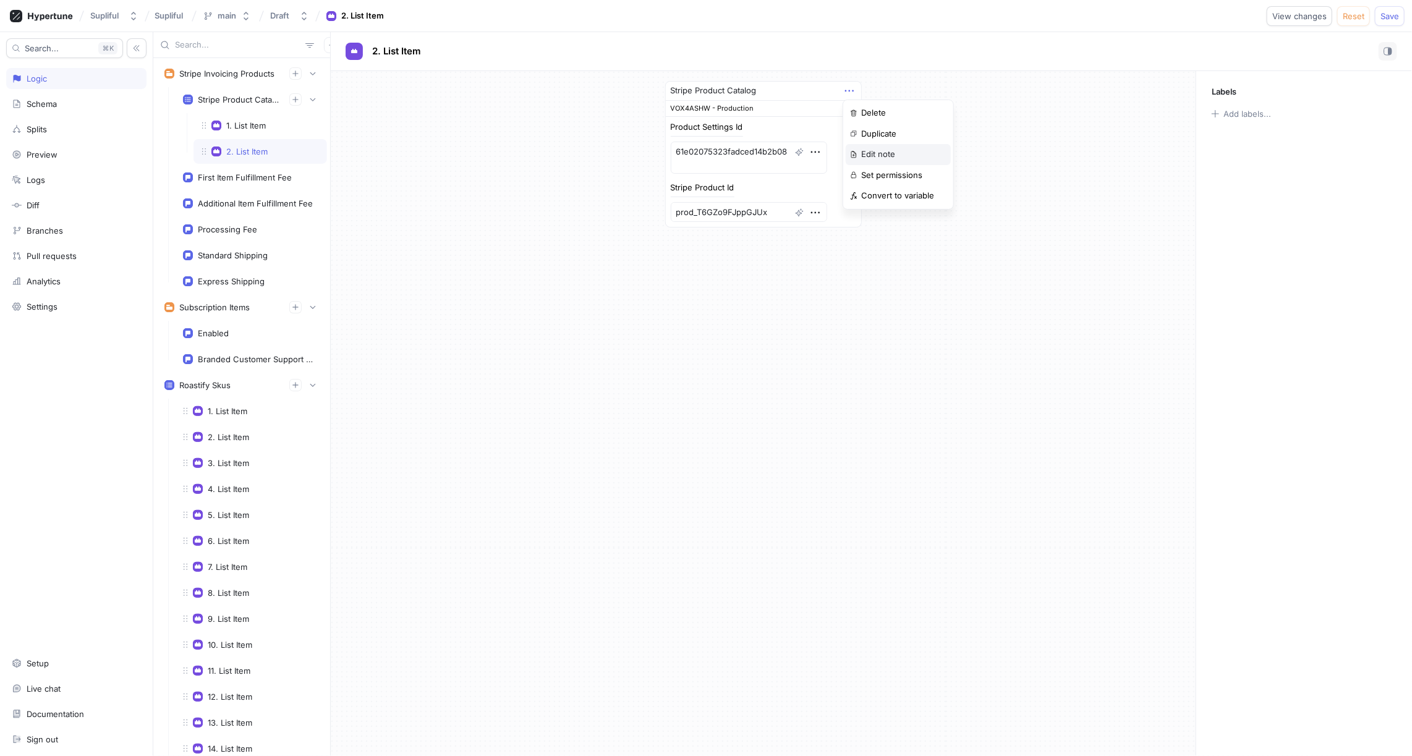
click at [884, 151] on p "Edit note" at bounding box center [878, 154] width 34 height 12
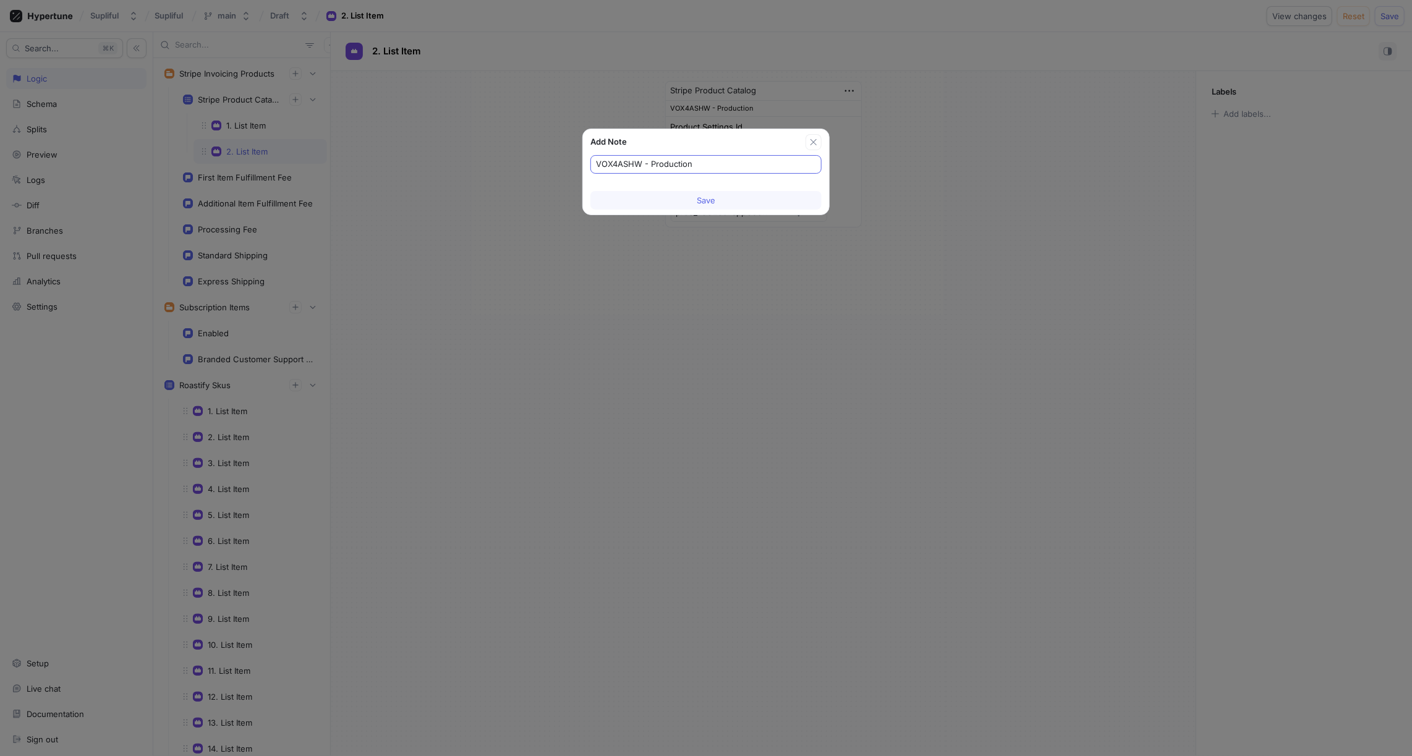
click at [665, 163] on input "VOX4ASHW - Production" at bounding box center [706, 164] width 220 height 12
click at [697, 198] on span "Save" at bounding box center [706, 200] width 19 height 7
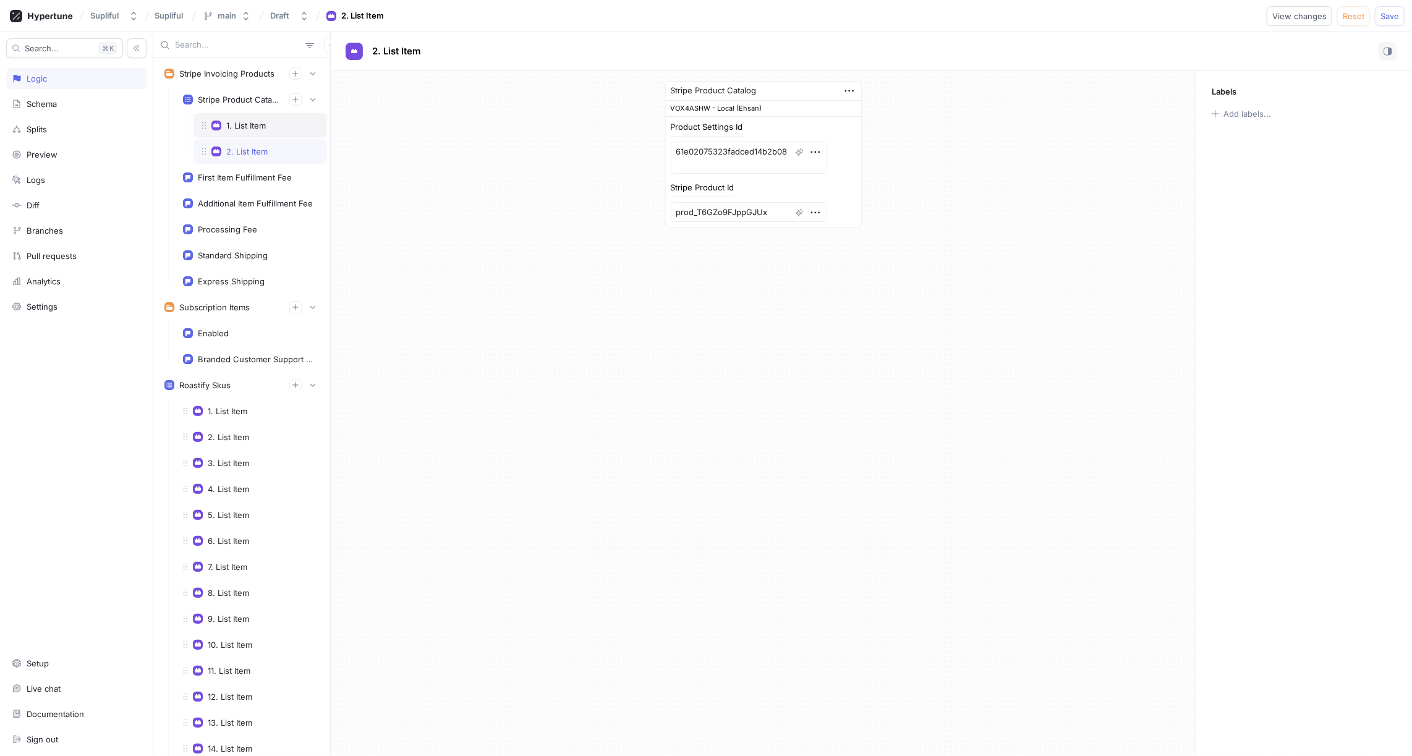
click at [256, 126] on div "1. List Item" at bounding box center [246, 126] width 40 height 10
click at [258, 147] on div "2. List Item" at bounding box center [246, 152] width 41 height 10
click at [263, 121] on div "1. List Item" at bounding box center [246, 126] width 40 height 10
click at [265, 148] on div "2. List Item" at bounding box center [246, 152] width 41 height 10
click at [892, 120] on div "Stripe Product Catalog VOX4ASHW - Local (Ehsan) Product Settings Id 61e02075323…" at bounding box center [763, 154] width 865 height 166
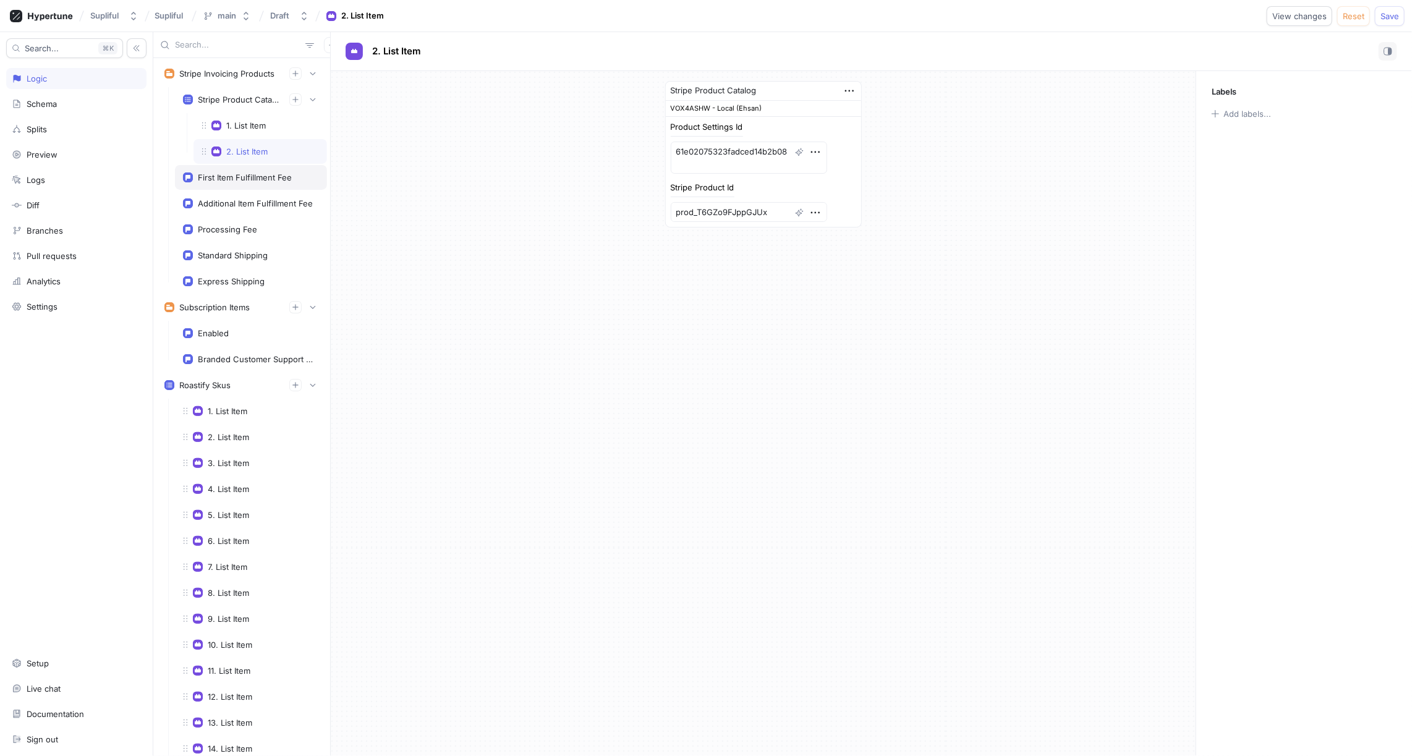
click at [256, 178] on div "First Item Fulfillment Fee" at bounding box center [245, 178] width 94 height 10
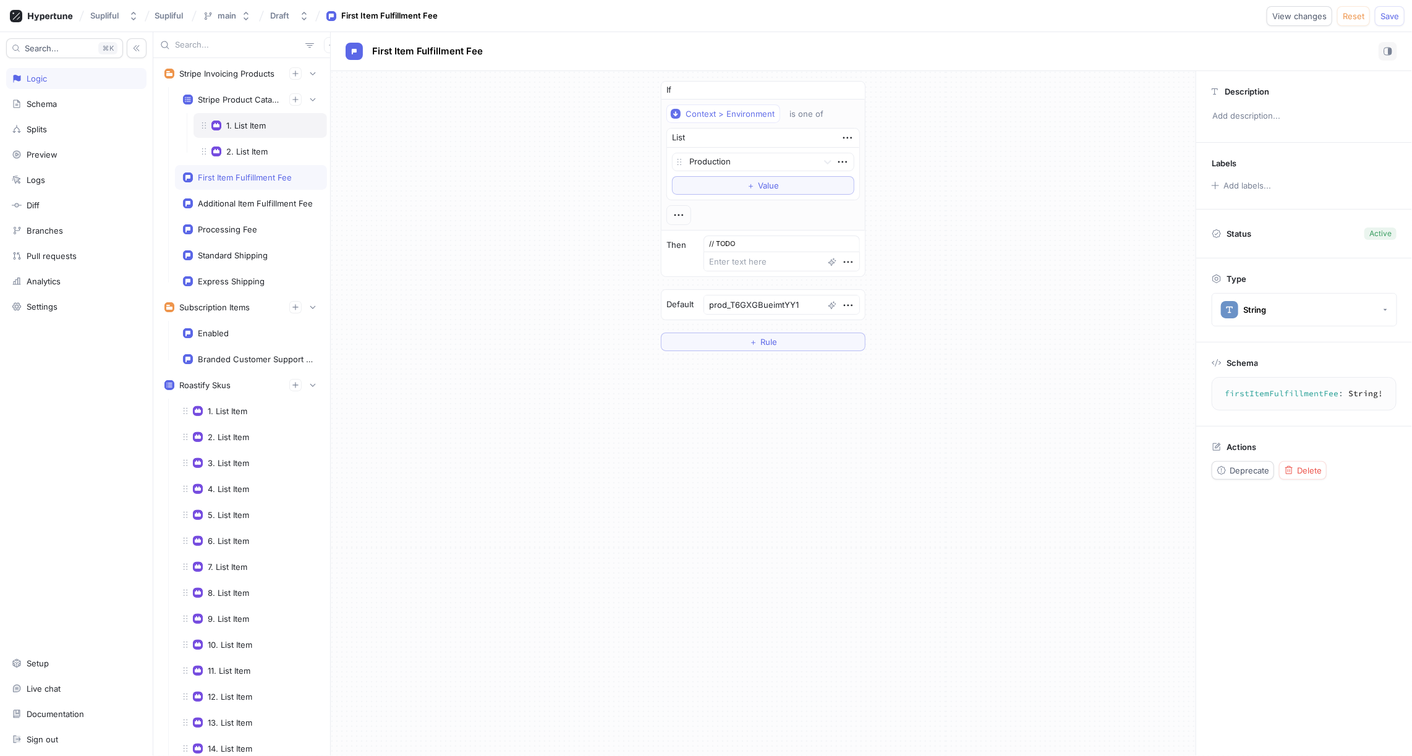
click at [250, 121] on div "1. List Item" at bounding box center [246, 126] width 40 height 10
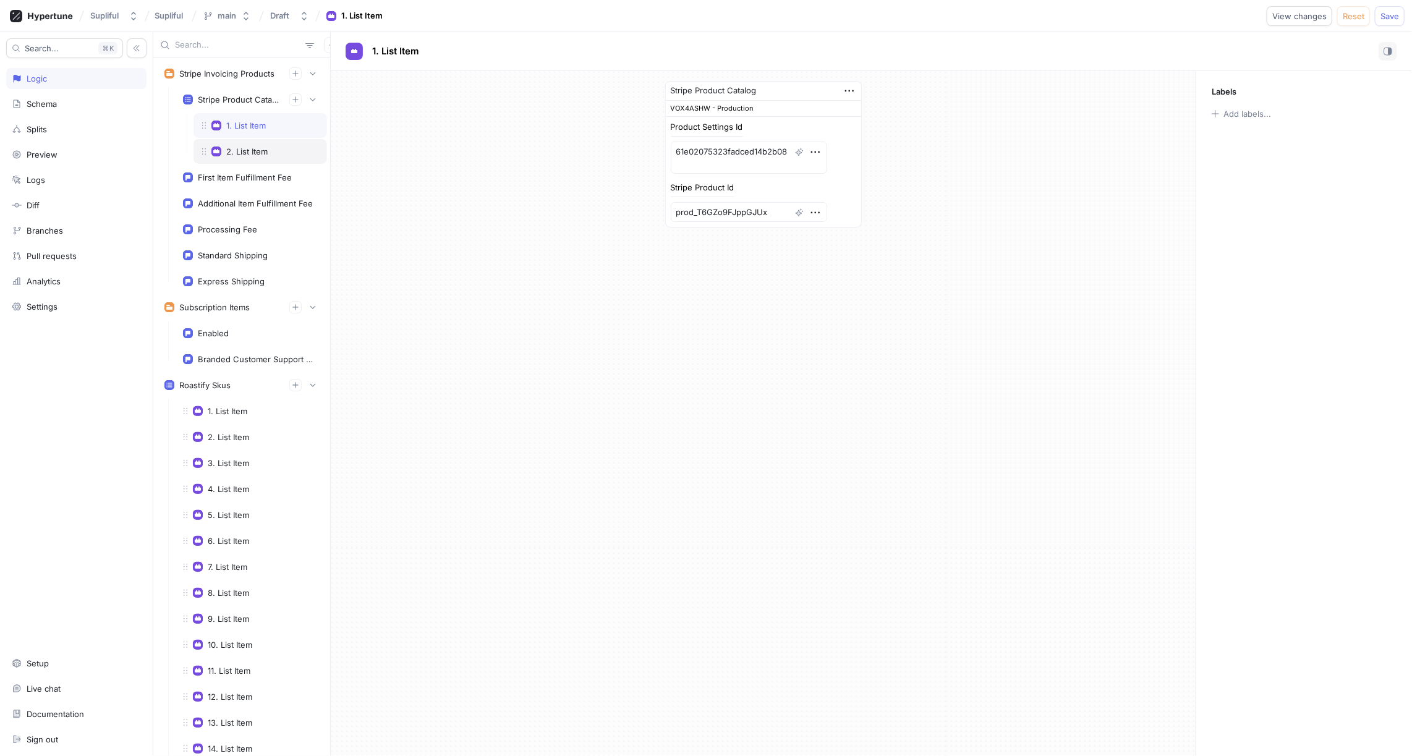
click at [266, 153] on div "2. List Item" at bounding box center [246, 152] width 41 height 10
click at [852, 89] on icon "button" at bounding box center [850, 91] width 14 height 14
click at [882, 151] on p "Edit note" at bounding box center [878, 154] width 34 height 12
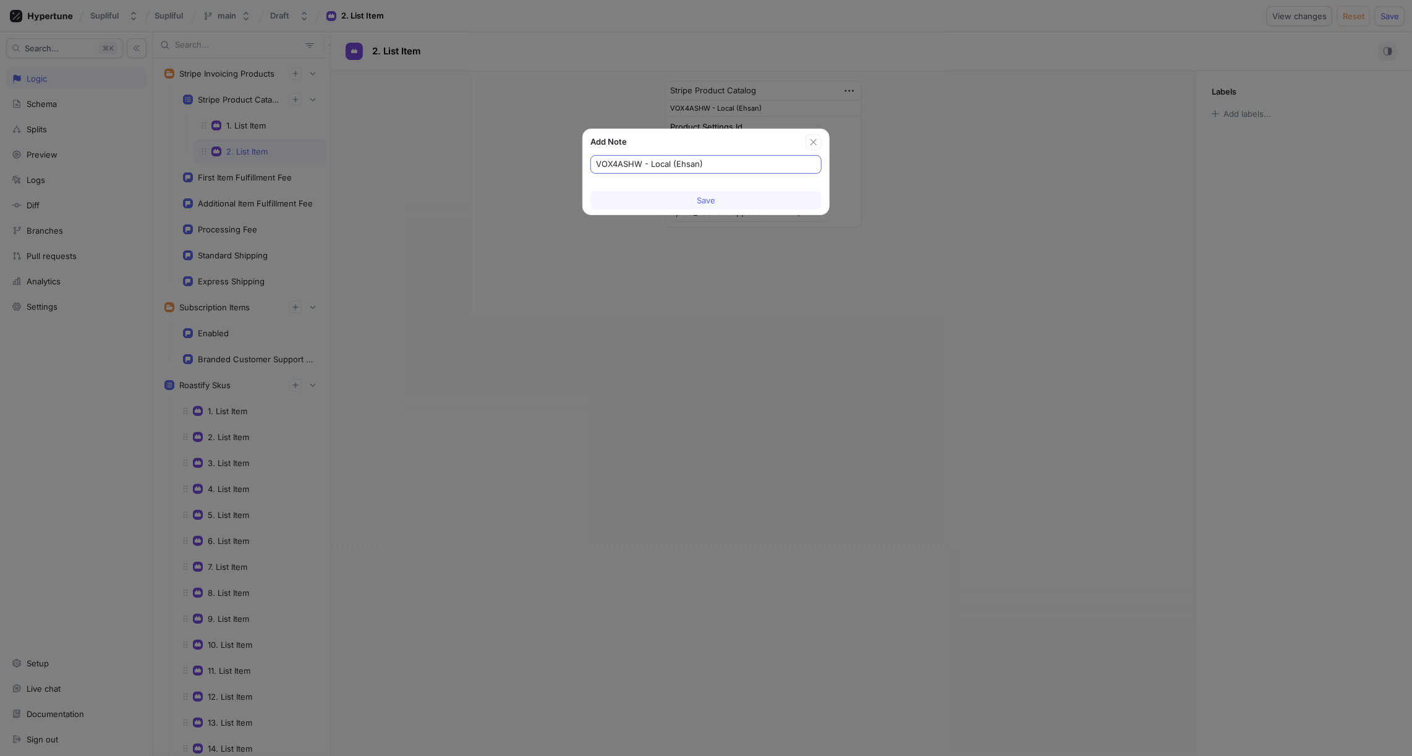
drag, startPoint x: 648, startPoint y: 162, endPoint x: 772, endPoint y: 162, distance: 123.7
click at [772, 162] on input "VOX4ASHW - Local (Ehsan)" at bounding box center [706, 164] width 220 height 12
click at [725, 163] on input "VOX4ASHW - Local (Ehsan)" at bounding box center [706, 164] width 220 height 12
drag, startPoint x: 649, startPoint y: 163, endPoint x: 751, endPoint y: 163, distance: 101.4
click at [751, 163] on input "VOX4ASHW - Local (Ehsan)" at bounding box center [706, 164] width 220 height 12
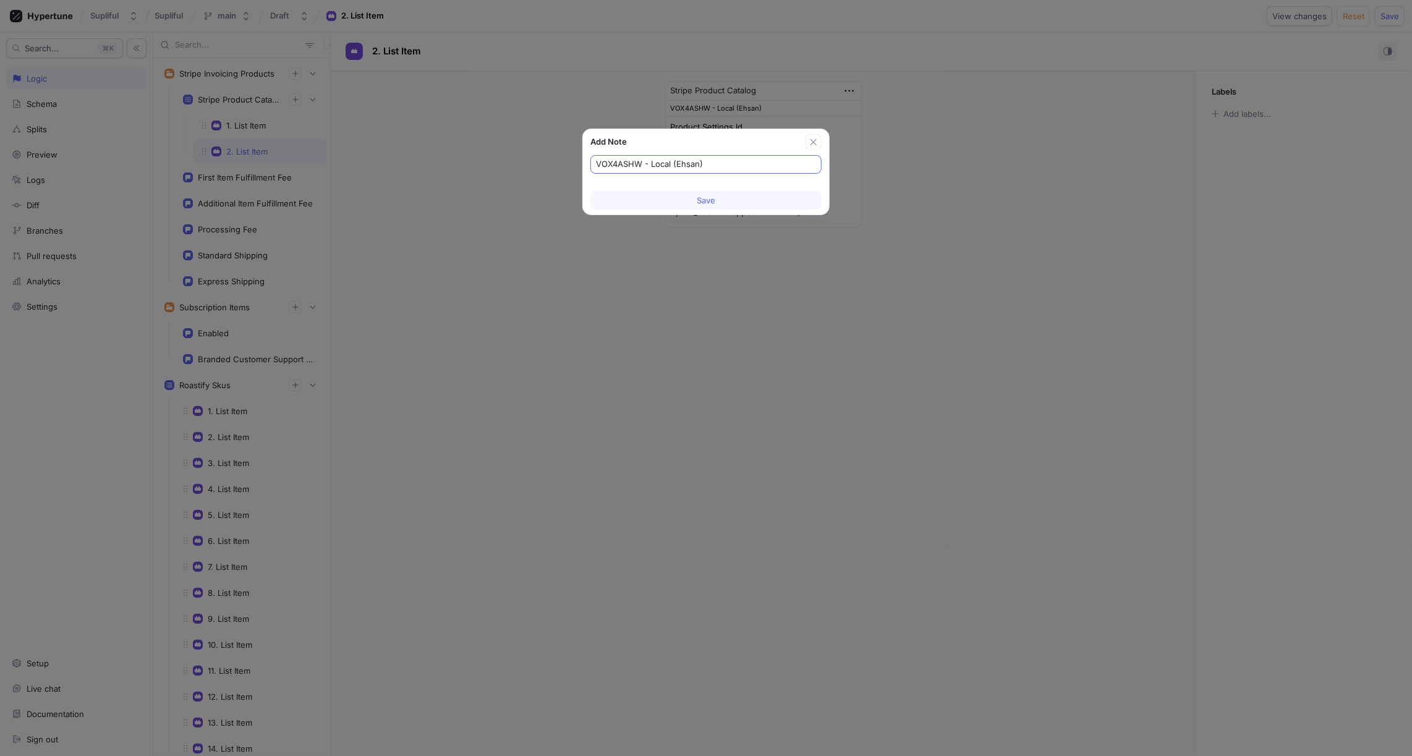
click at [751, 163] on input "VOX4ASHW - Local (Ehsan)" at bounding box center [706, 164] width 220 height 12
click at [813, 140] on icon "button" at bounding box center [814, 142] width 10 height 10
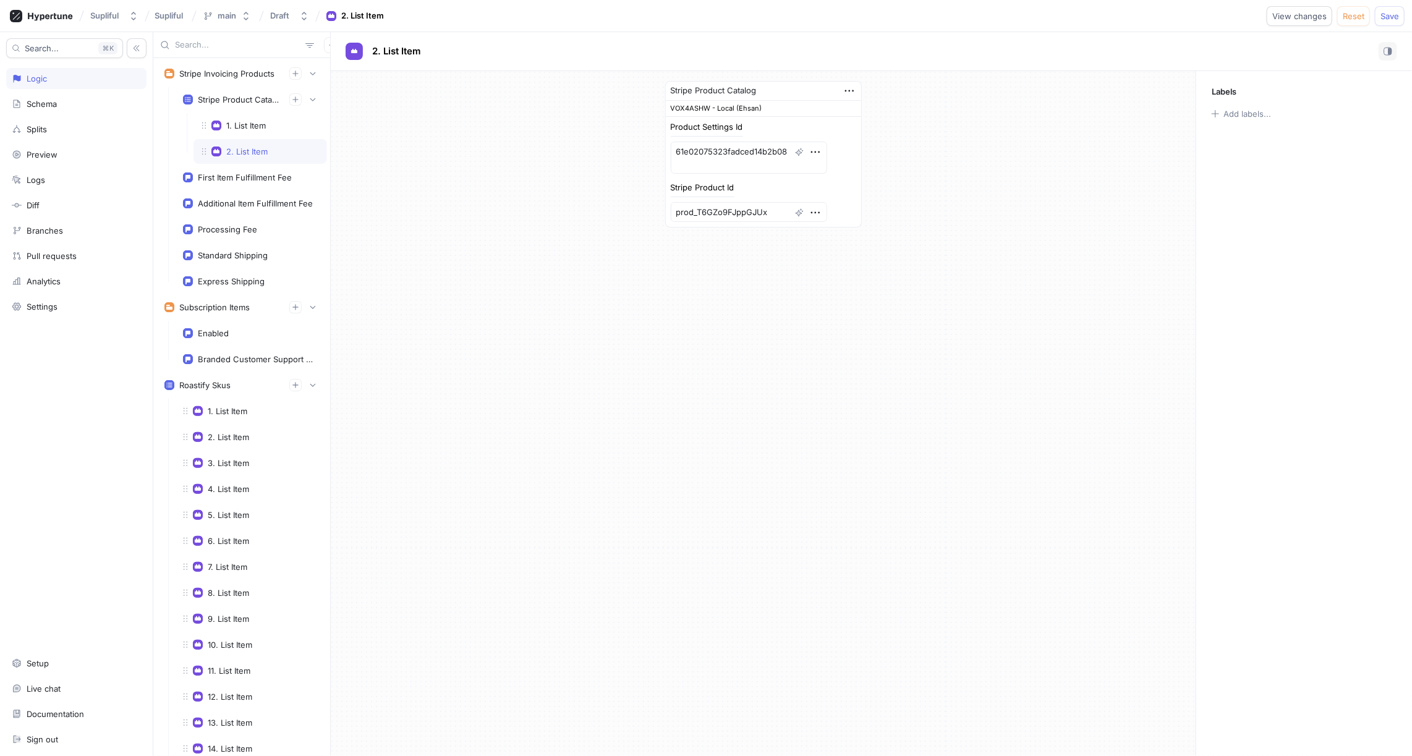
click at [860, 302] on div "Stripe Product Catalog VOX4ASHW - Local (Ehsan) Product Settings Id 61e02075323…" at bounding box center [763, 413] width 865 height 685
click at [706, 150] on textarea "61e02075323fadced14b2b08" at bounding box center [749, 158] width 156 height 32
click at [749, 337] on div "Stripe Product Catalog VOX4ASHW - Local (Ehsan) Product Settings Id 61e02075323…" at bounding box center [763, 413] width 865 height 685
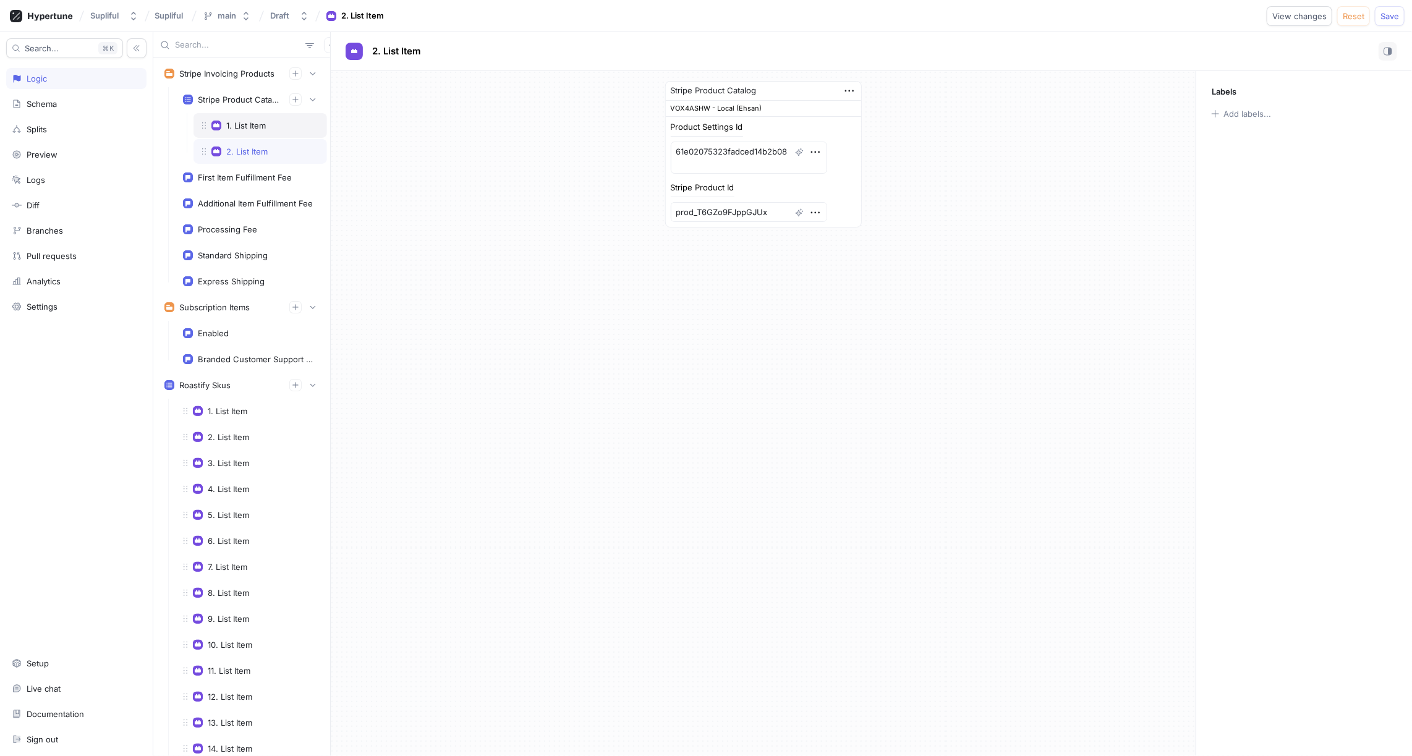
click at [262, 127] on div "1. List Item" at bounding box center [246, 126] width 40 height 10
click at [711, 209] on textarea "prod_T6GZo9FJppGJUx" at bounding box center [749, 212] width 156 height 20
click at [557, 217] on div "Stripe Product Catalog VOX4ASHW - Production Product Settings Id 61e02075323fad…" at bounding box center [763, 154] width 865 height 166
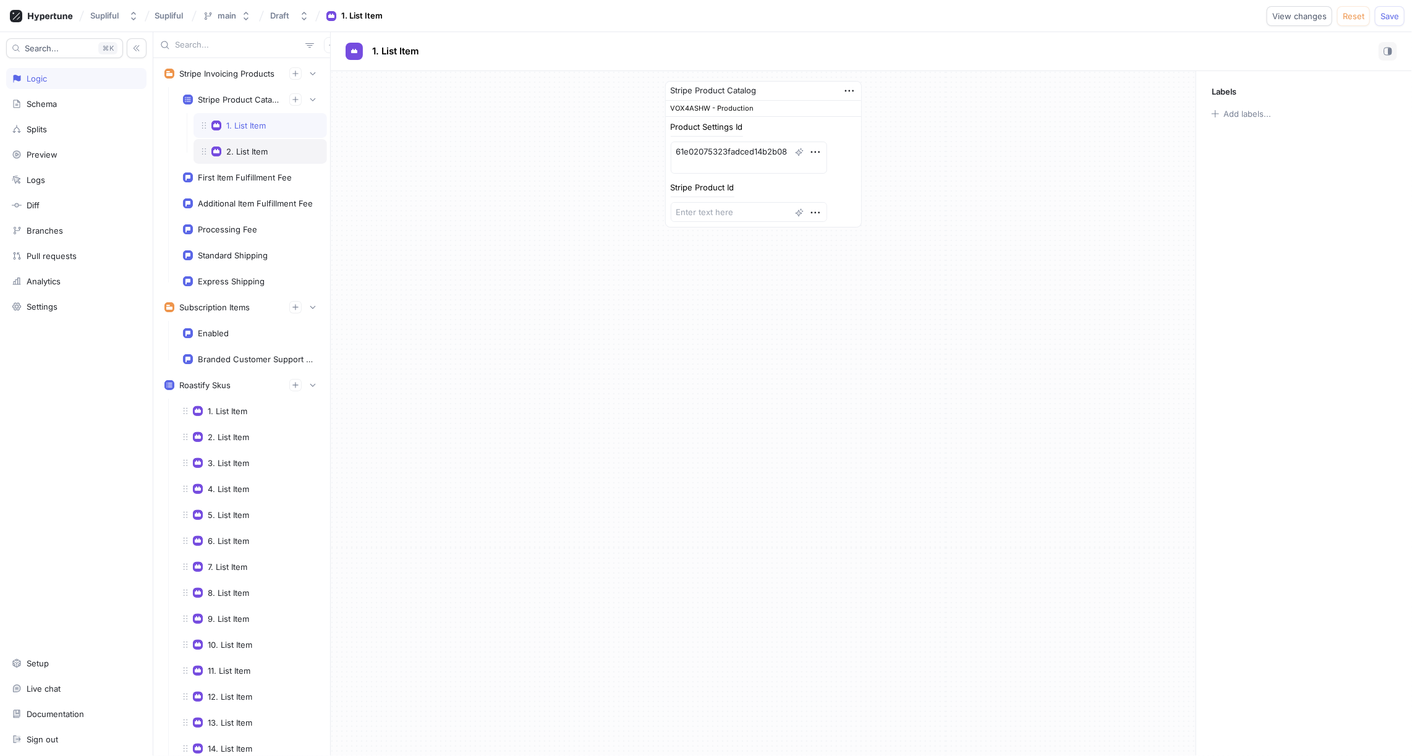
click at [244, 154] on div "2. List Item" at bounding box center [246, 152] width 41 height 10
click at [267, 128] on div "1. List Item" at bounding box center [260, 126] width 117 height 10
click at [270, 151] on div "2. List Item" at bounding box center [260, 152] width 117 height 10
click at [259, 126] on div "1. List Item" at bounding box center [246, 126] width 40 height 10
click at [264, 150] on div "2. List Item" at bounding box center [246, 152] width 41 height 10
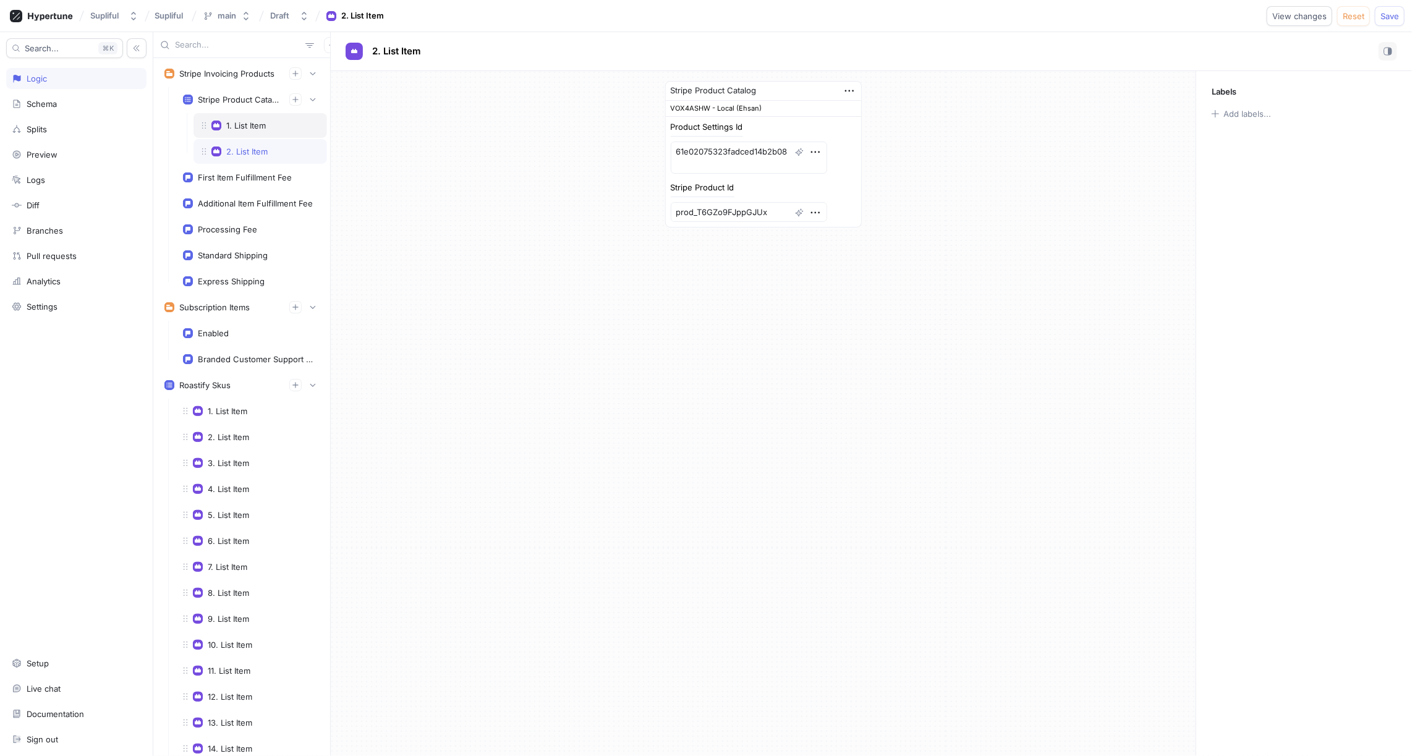
click at [255, 124] on div "1. List Item" at bounding box center [246, 126] width 40 height 10
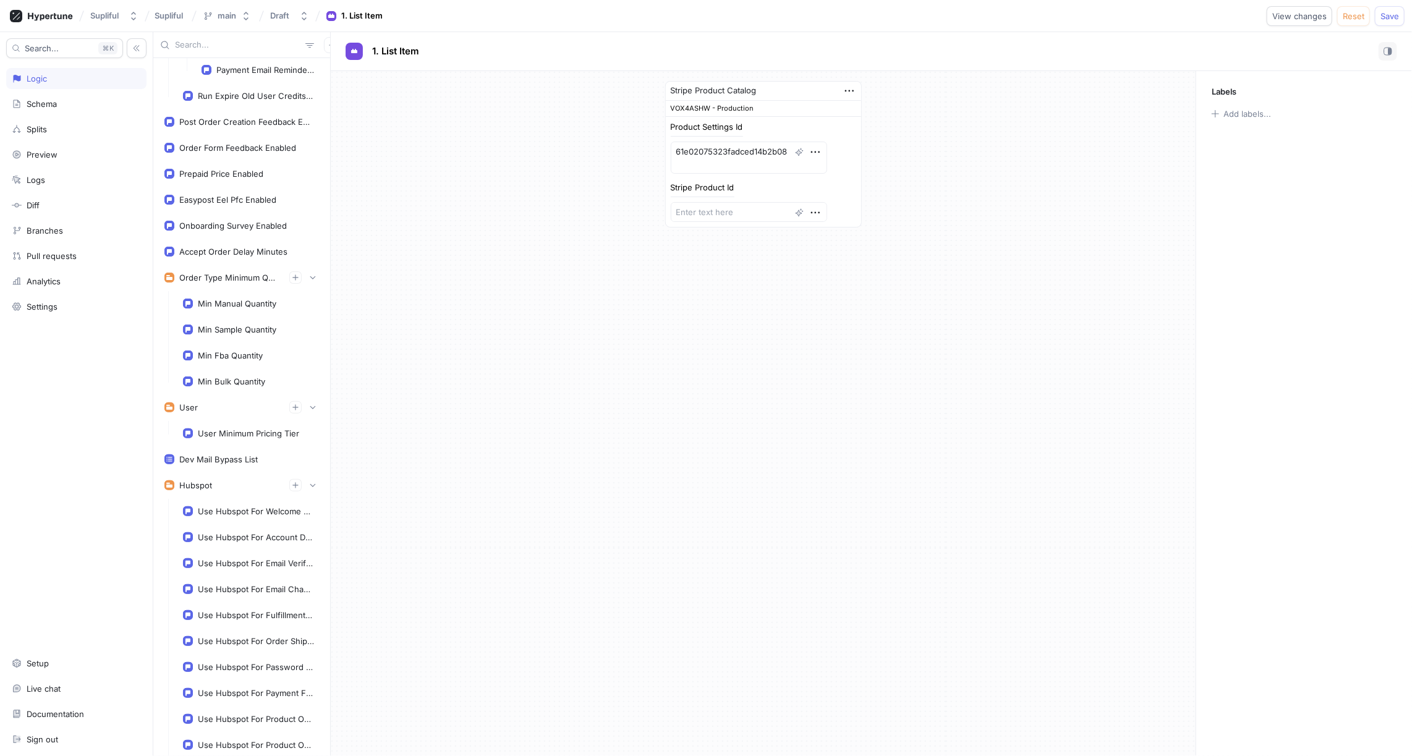
scroll to position [2342, 0]
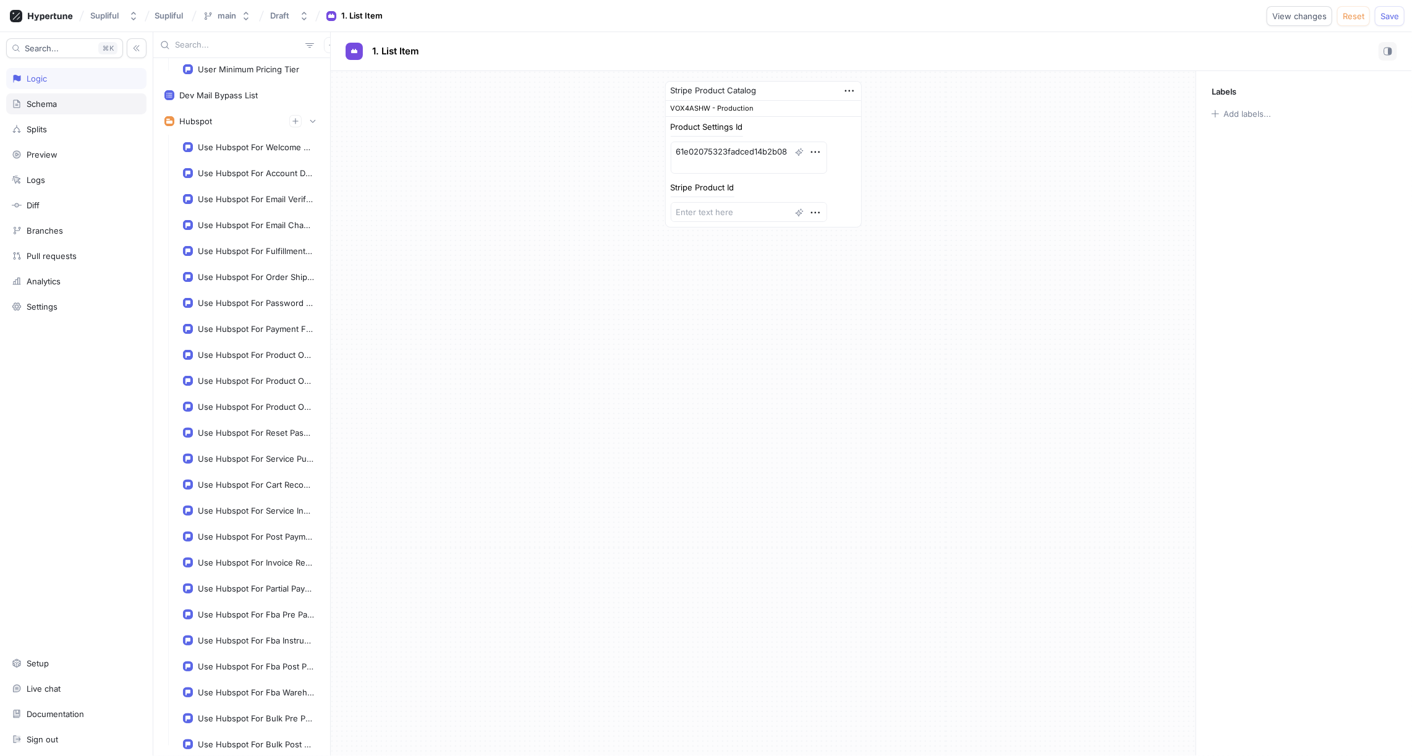
click at [43, 103] on div "Schema" at bounding box center [42, 104] width 30 height 10
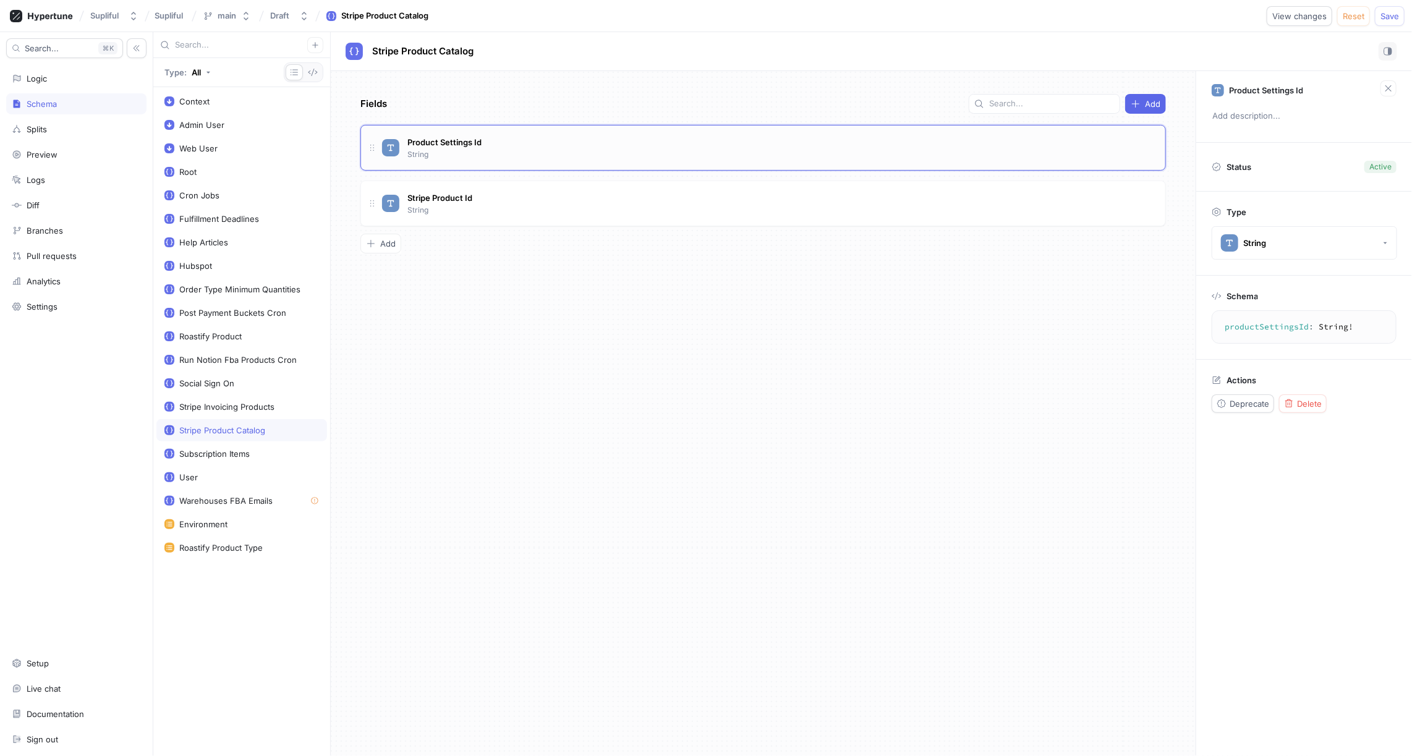
click at [513, 139] on div "Product Settings Id String" at bounding box center [769, 147] width 774 height 25
click at [468, 140] on span "Product Settings Id" at bounding box center [444, 142] width 74 height 10
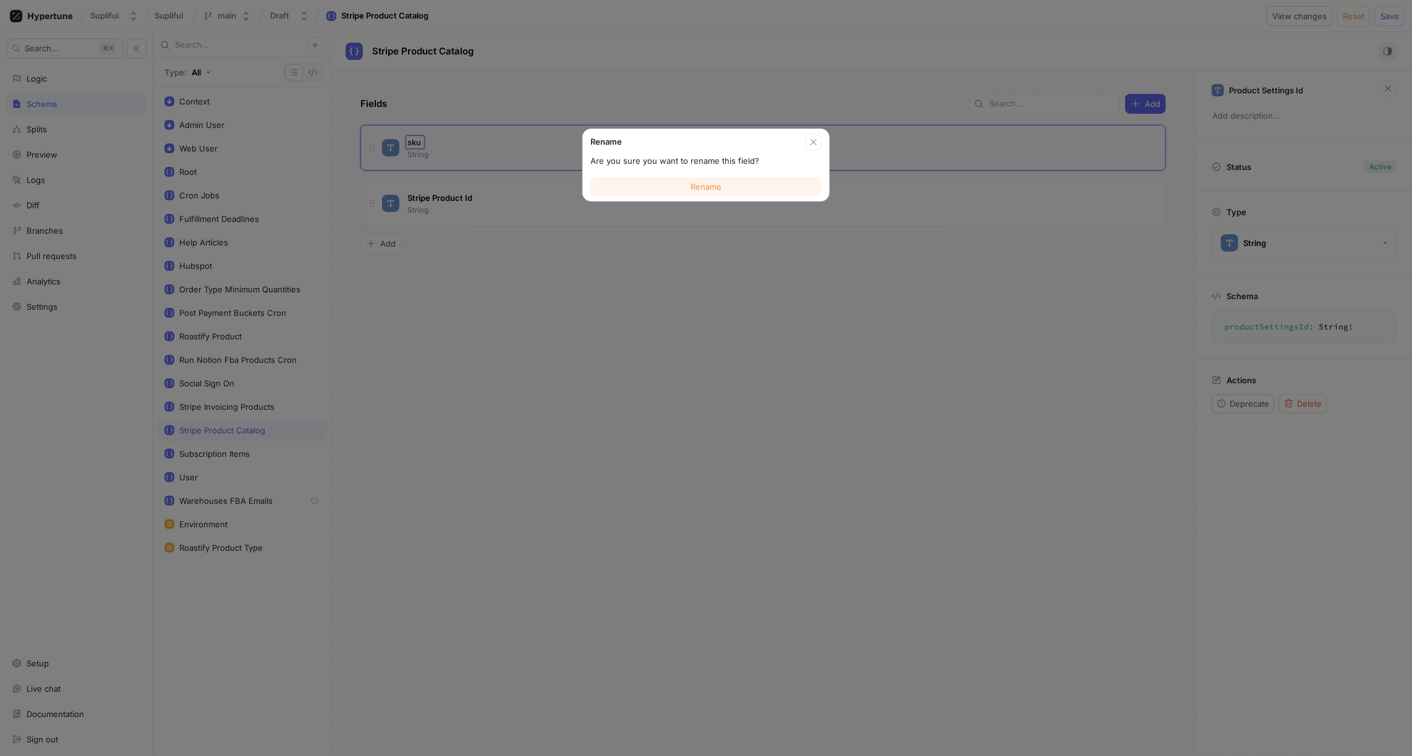
click at [700, 186] on span "Rename" at bounding box center [706, 186] width 31 height 7
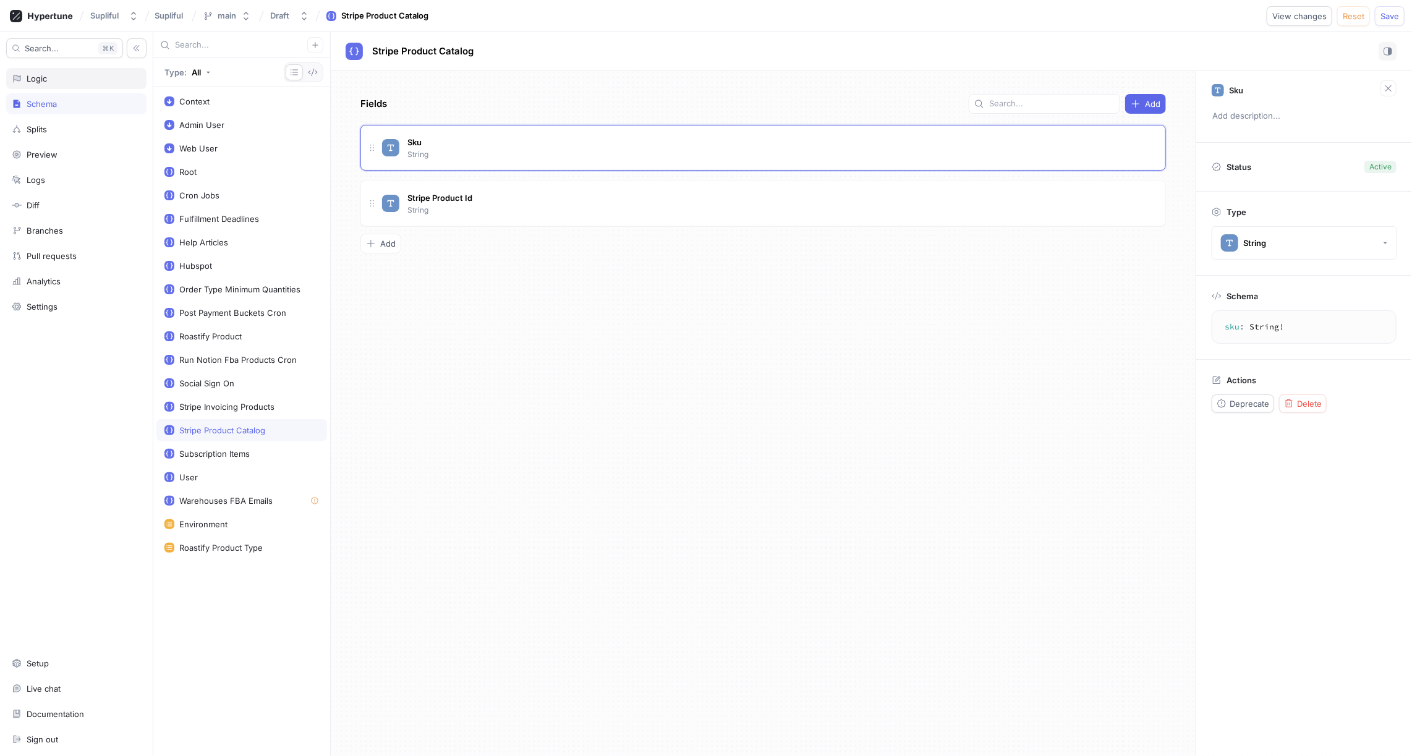
click at [51, 76] on div "Logic" at bounding box center [76, 79] width 129 height 10
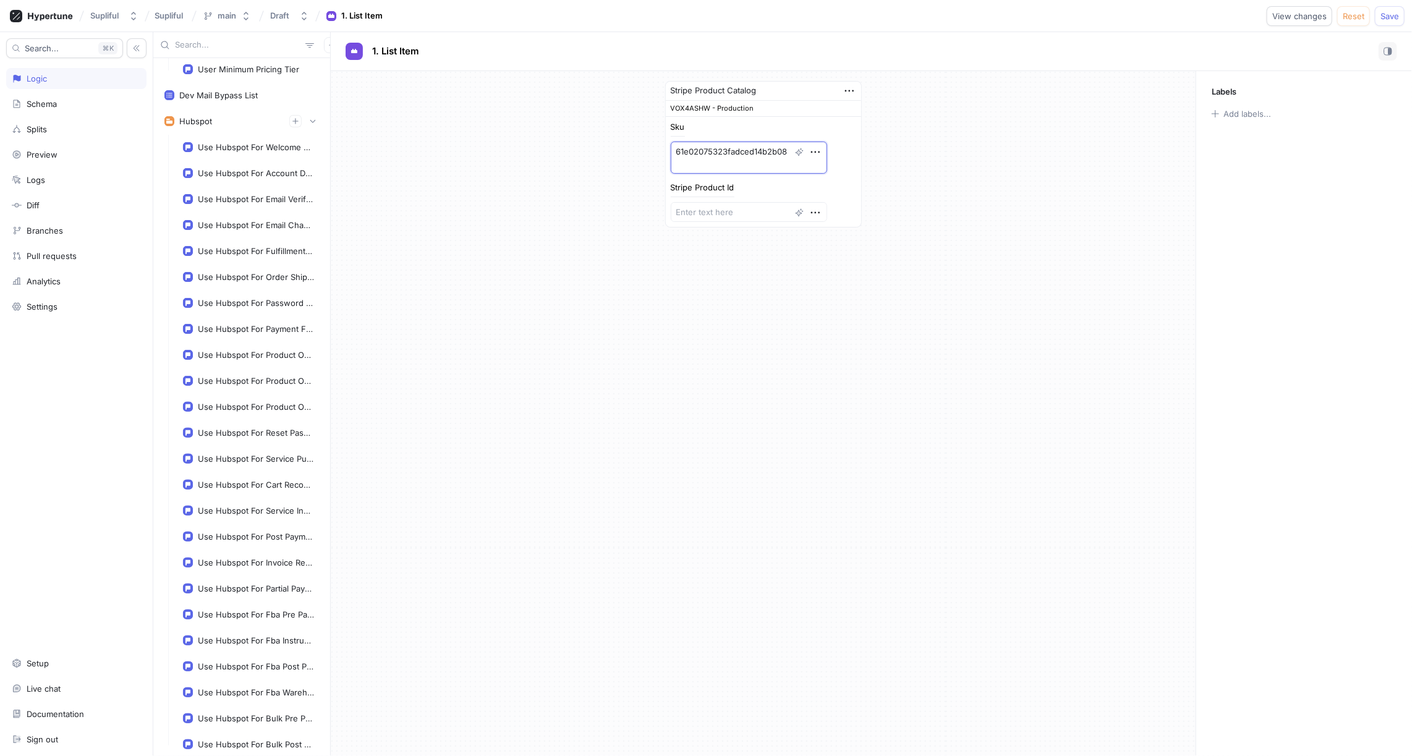
click at [699, 148] on textarea "61e02075323fadced14b2b08" at bounding box center [749, 158] width 156 height 32
paste textarea "VOX4ASHW"
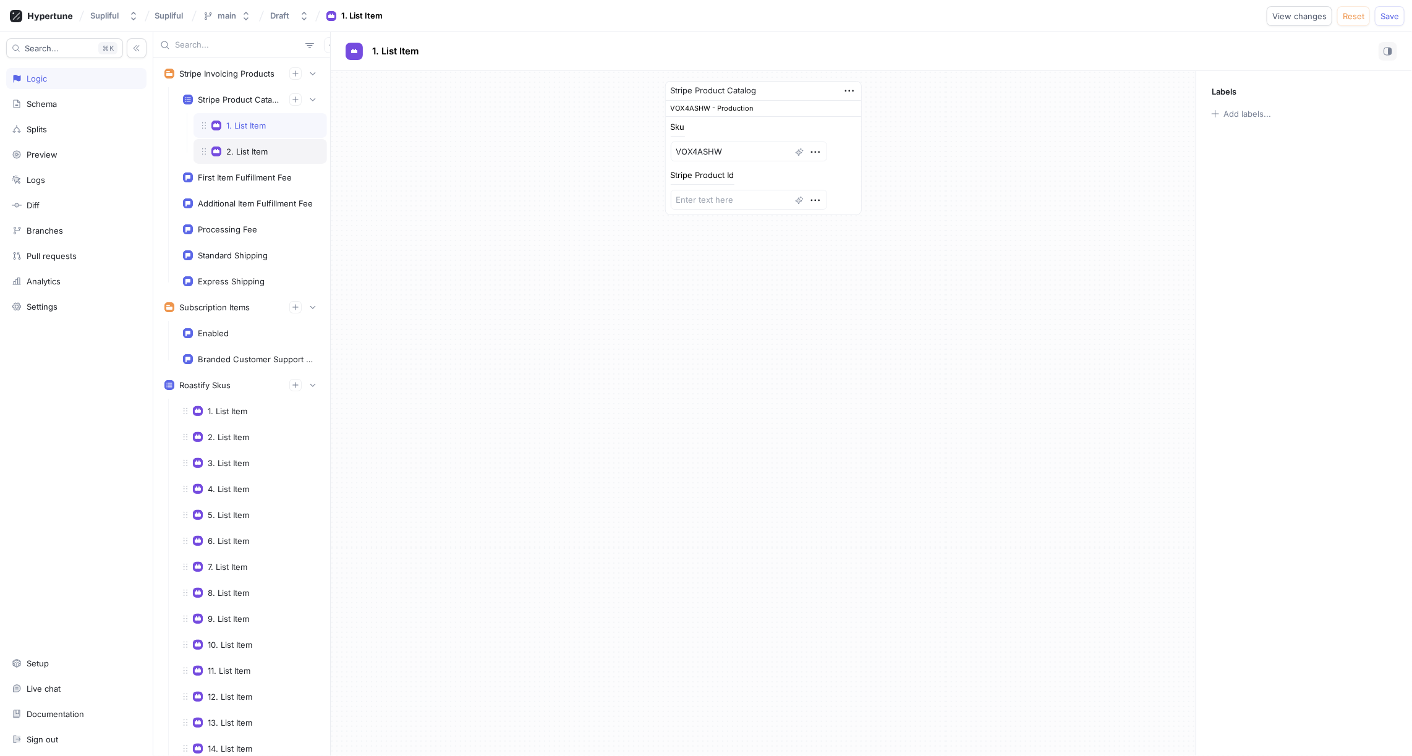
click at [265, 150] on div "2. List Item" at bounding box center [246, 152] width 41 height 10
click at [697, 150] on textarea "61e02075323fadced14b2b08" at bounding box center [749, 158] width 156 height 32
paste textarea "VOX4ASHW"
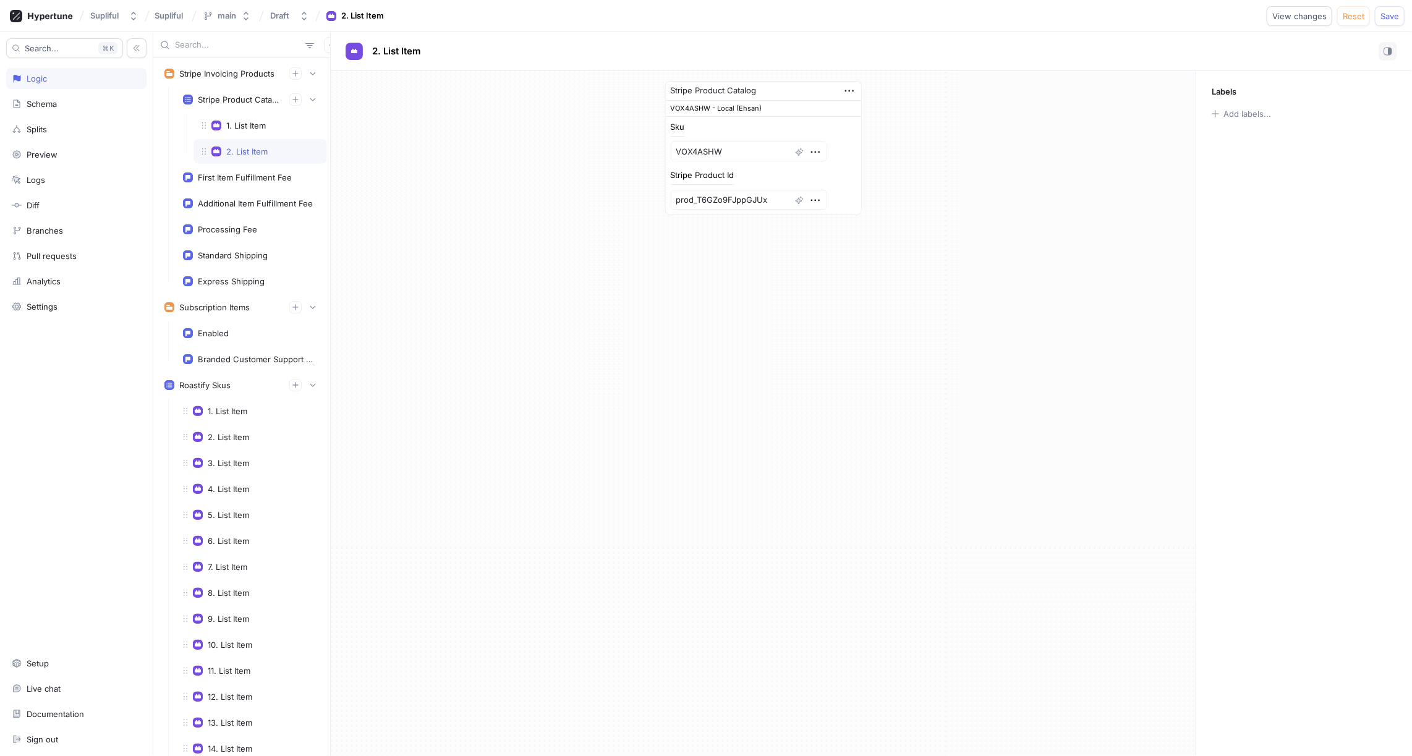
click at [559, 187] on div "Stripe Product Catalog VOX4ASHW - Local (Ehsan) Sku VOX4ASHW Stripe Product Id …" at bounding box center [763, 148] width 865 height 154
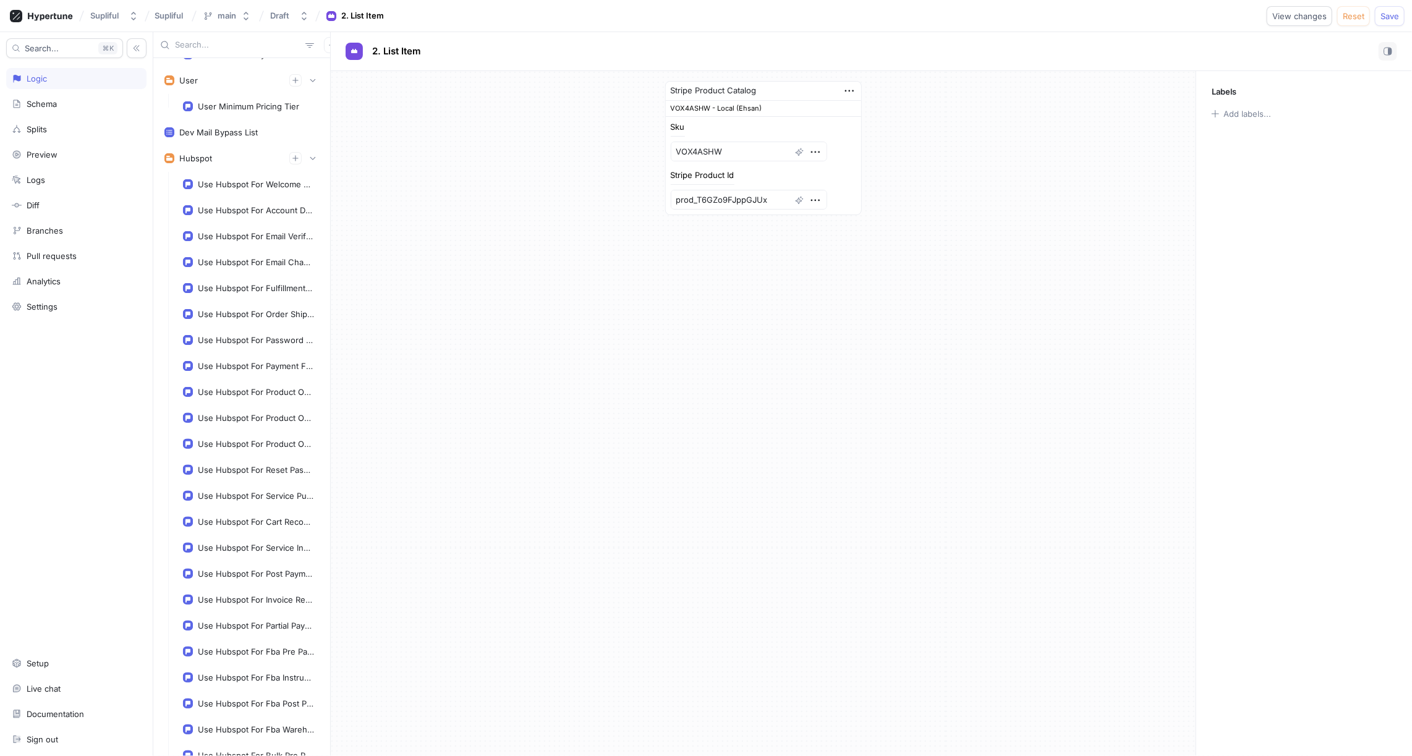
scroll to position [2342, 0]
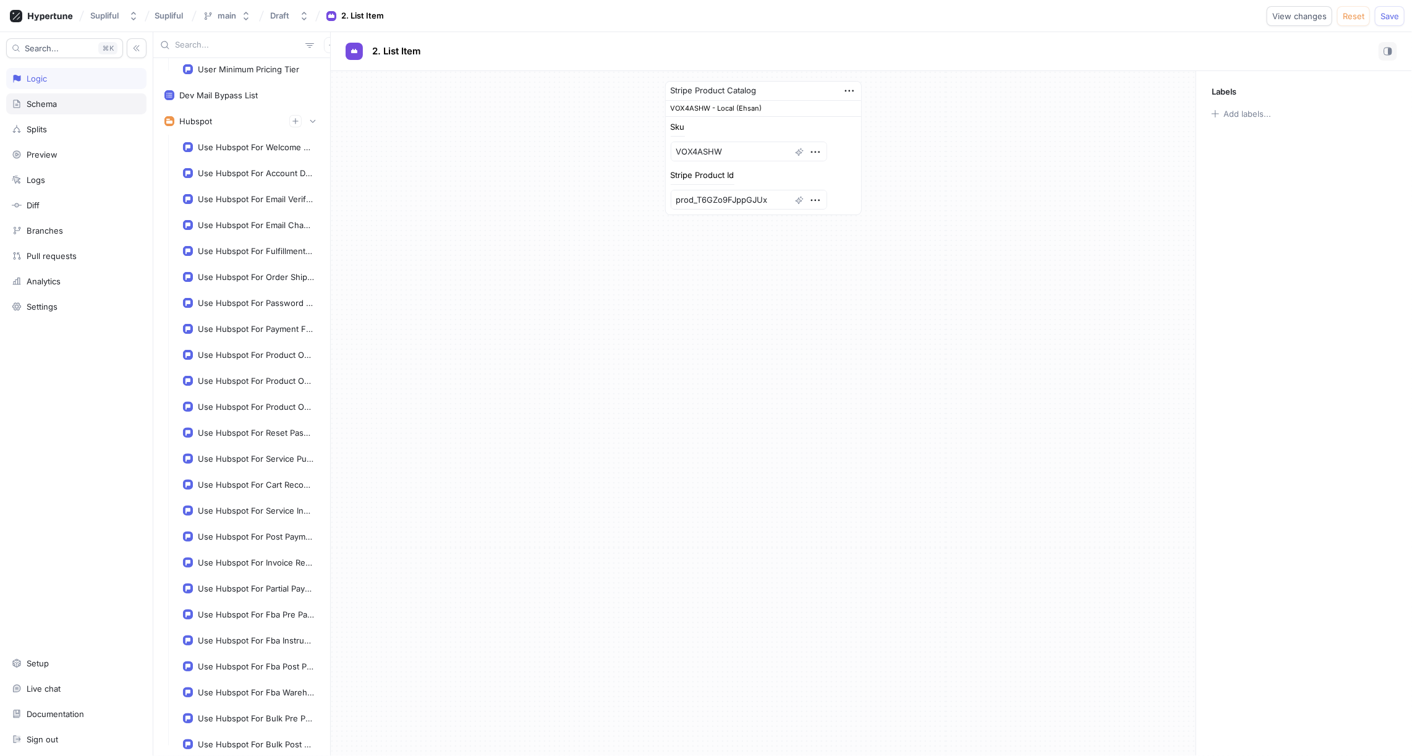
click at [61, 109] on div "Schema" at bounding box center [76, 103] width 140 height 21
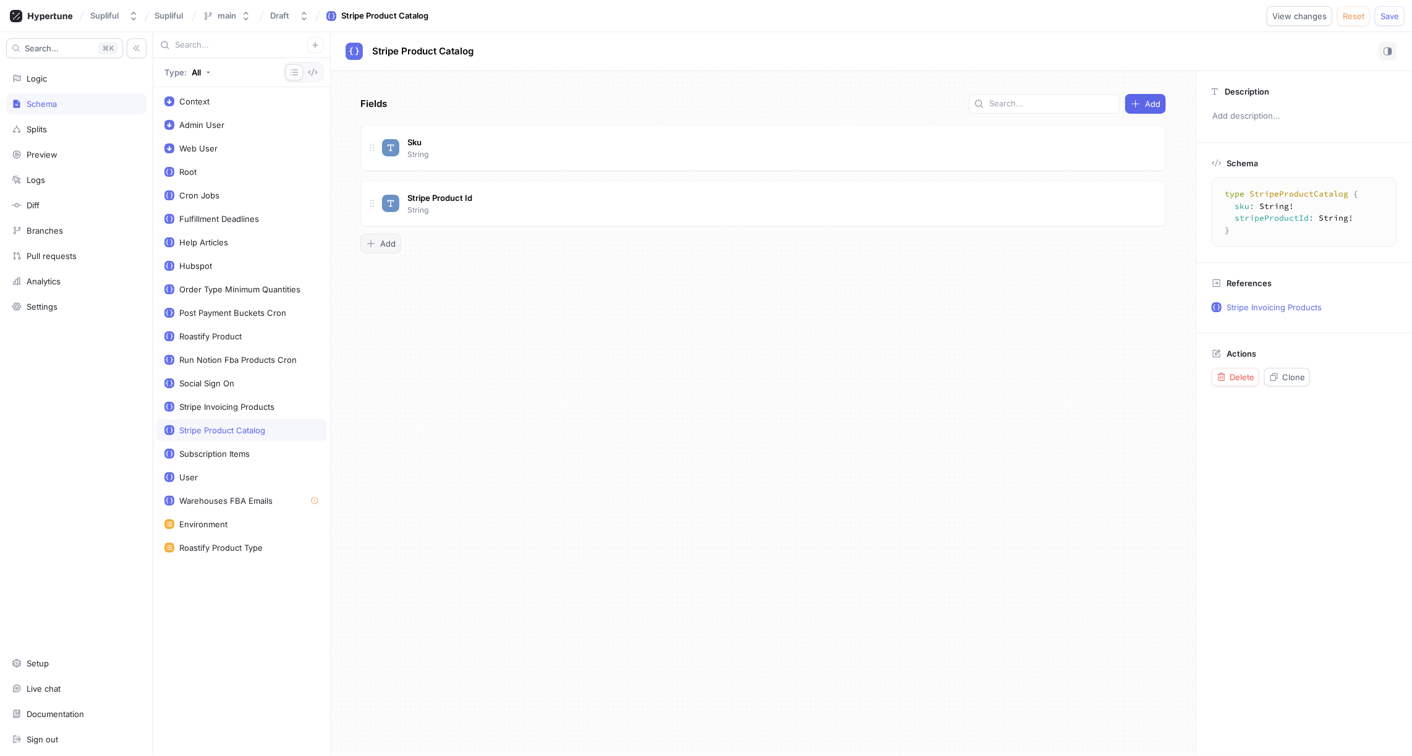
click at [388, 245] on span "Add" at bounding box center [387, 243] width 15 height 7
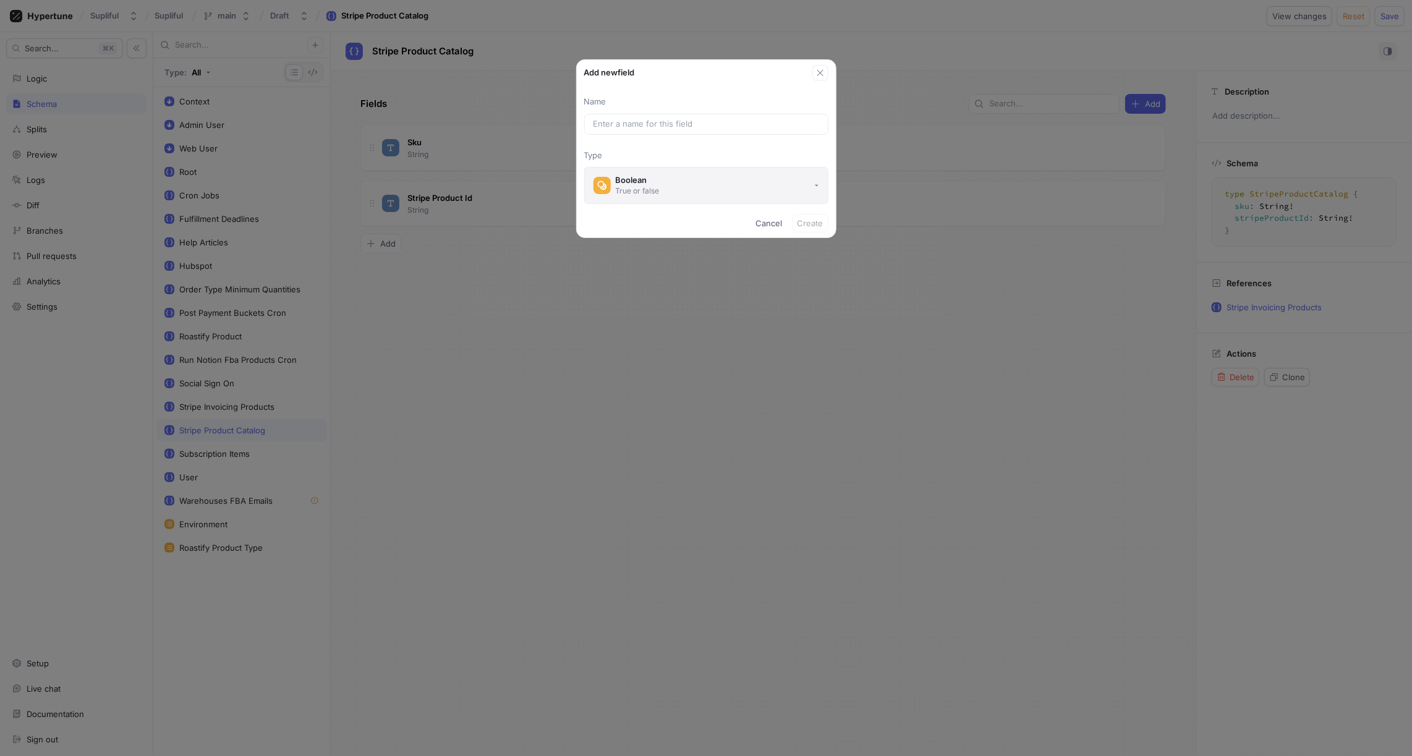
click at [654, 186] on div "True or false" at bounding box center [638, 191] width 44 height 11
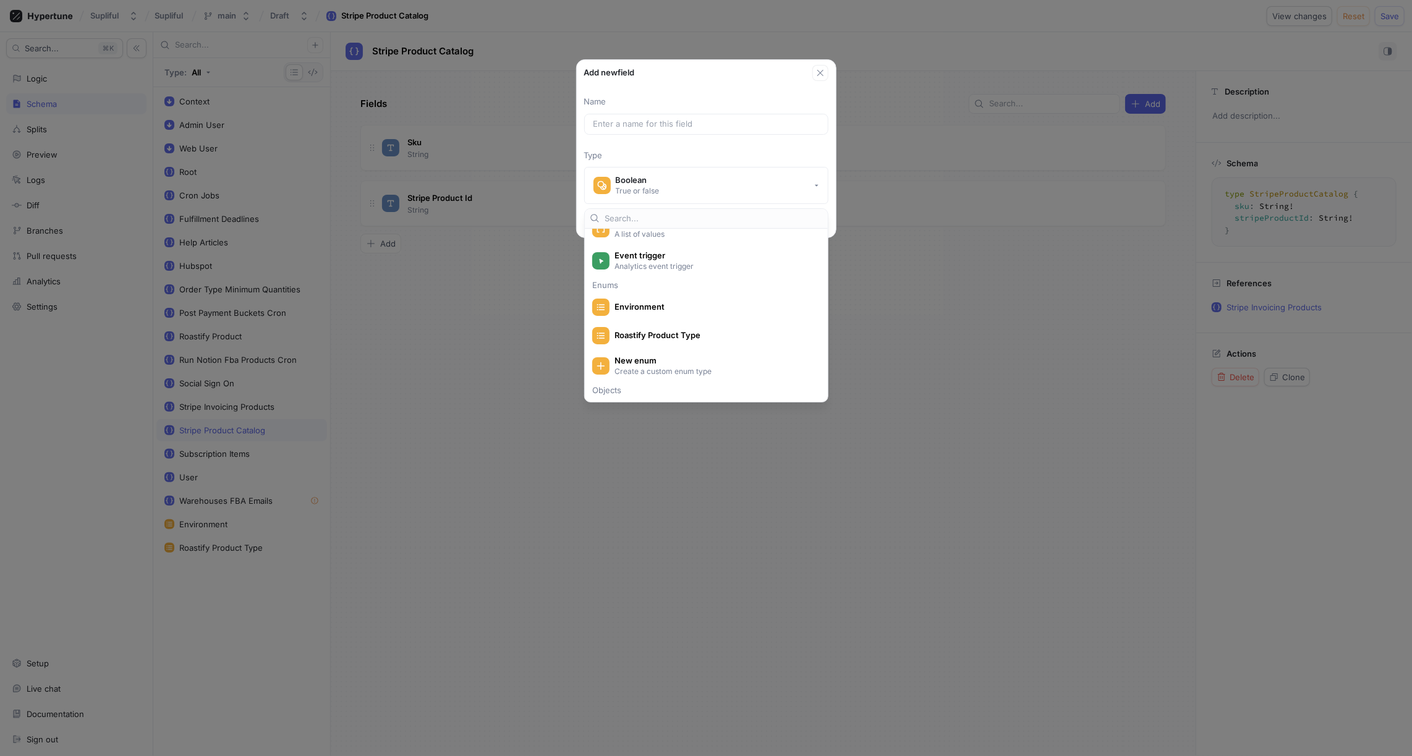
scroll to position [165, 0]
click at [646, 306] on span "Environment" at bounding box center [715, 306] width 200 height 11
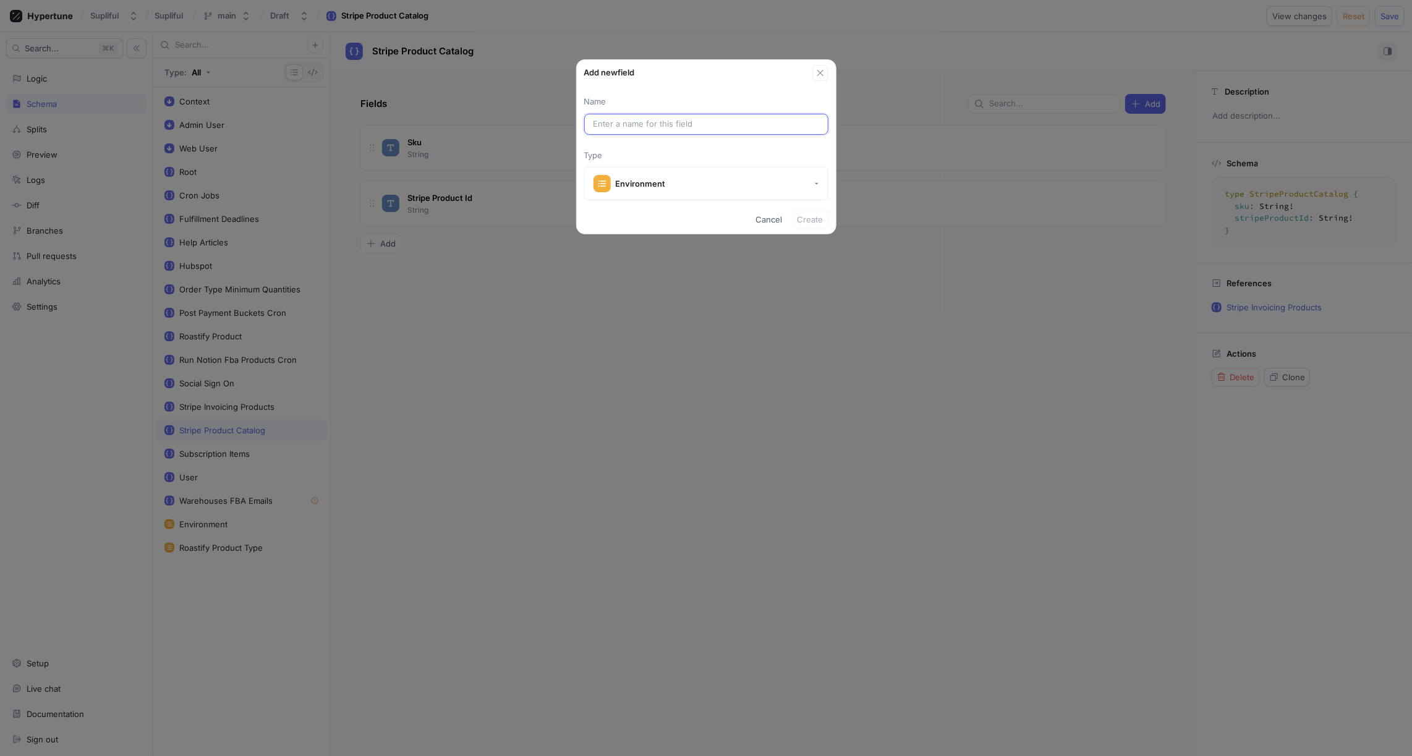
click at [663, 121] on input "text" at bounding box center [707, 124] width 226 height 12
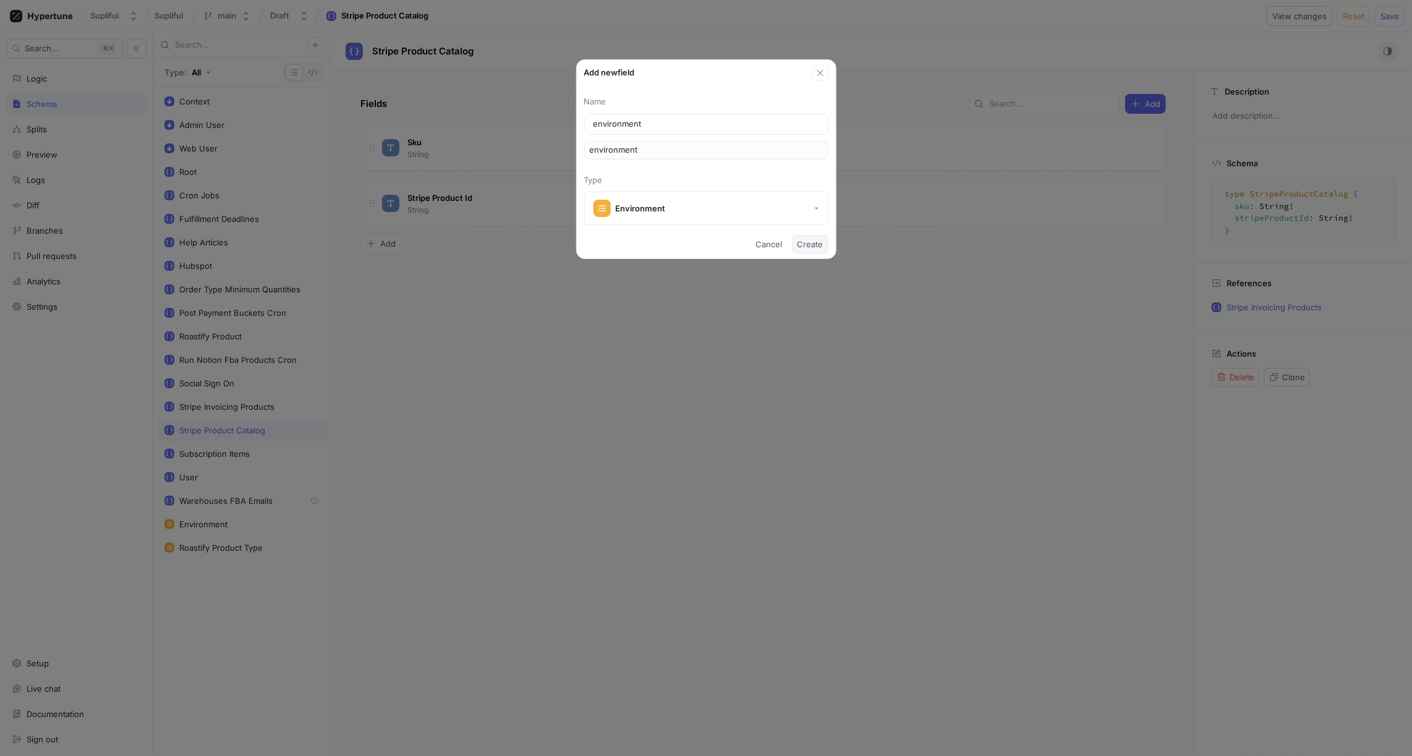
click at [812, 246] on span "Create" at bounding box center [811, 244] width 26 height 7
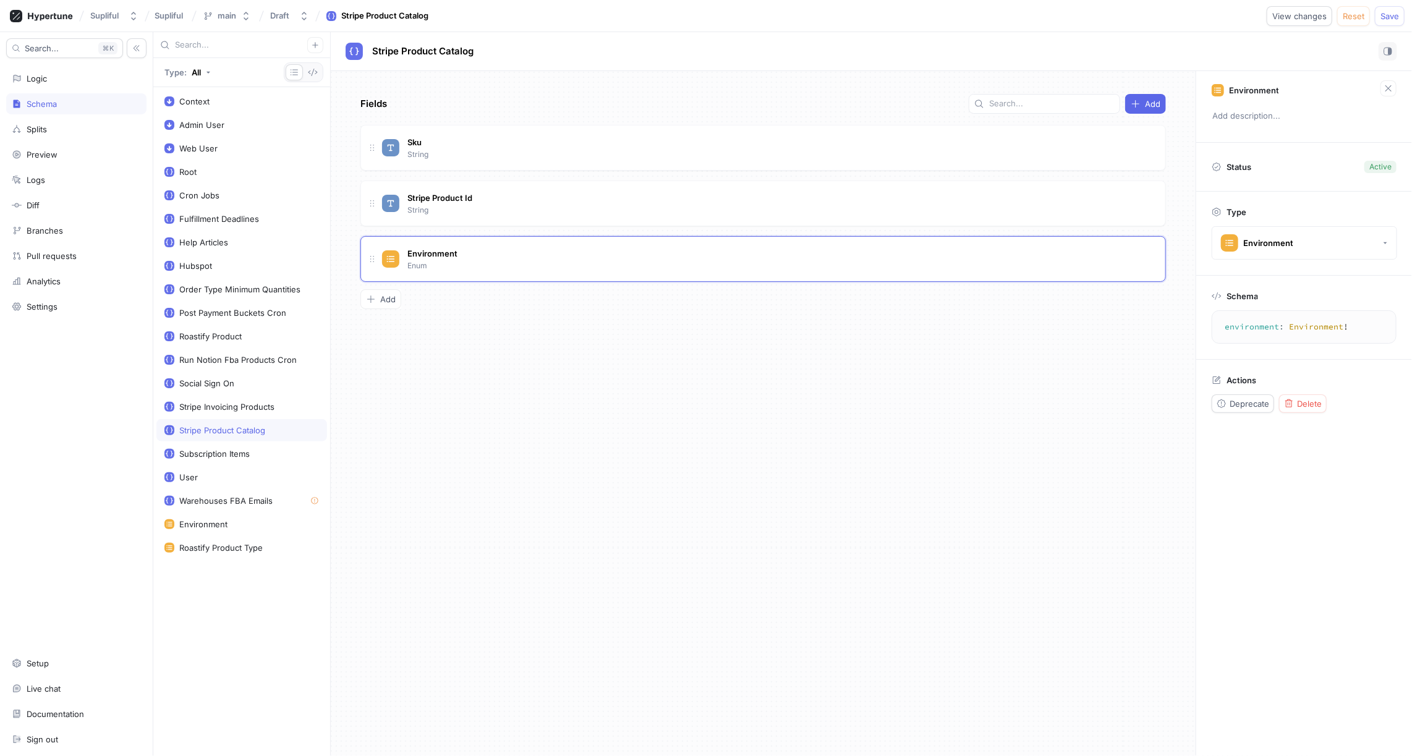
click at [615, 331] on div "Fields Add Sku String Stripe Product Id String Environment Enum Go to type To p…" at bounding box center [763, 413] width 865 height 685
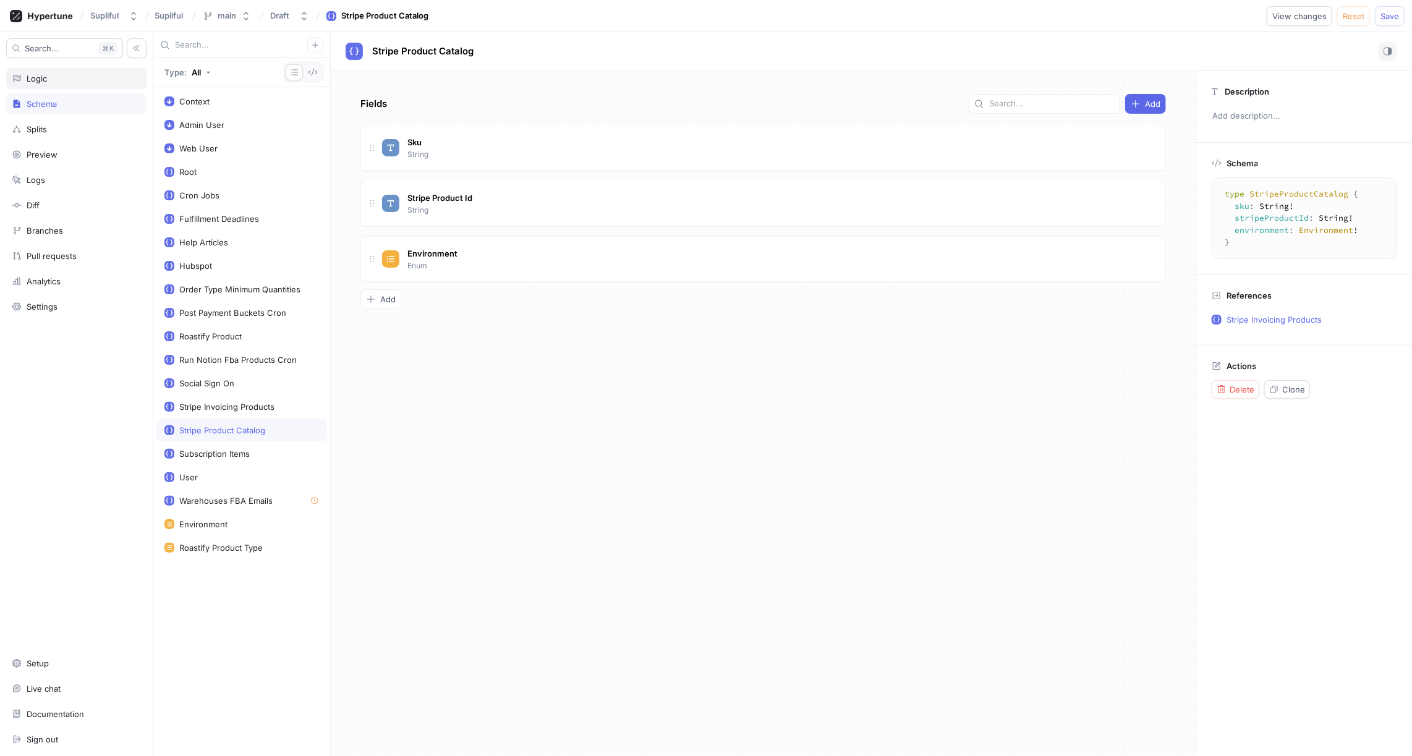
click at [43, 82] on div "Logic" at bounding box center [37, 79] width 20 height 10
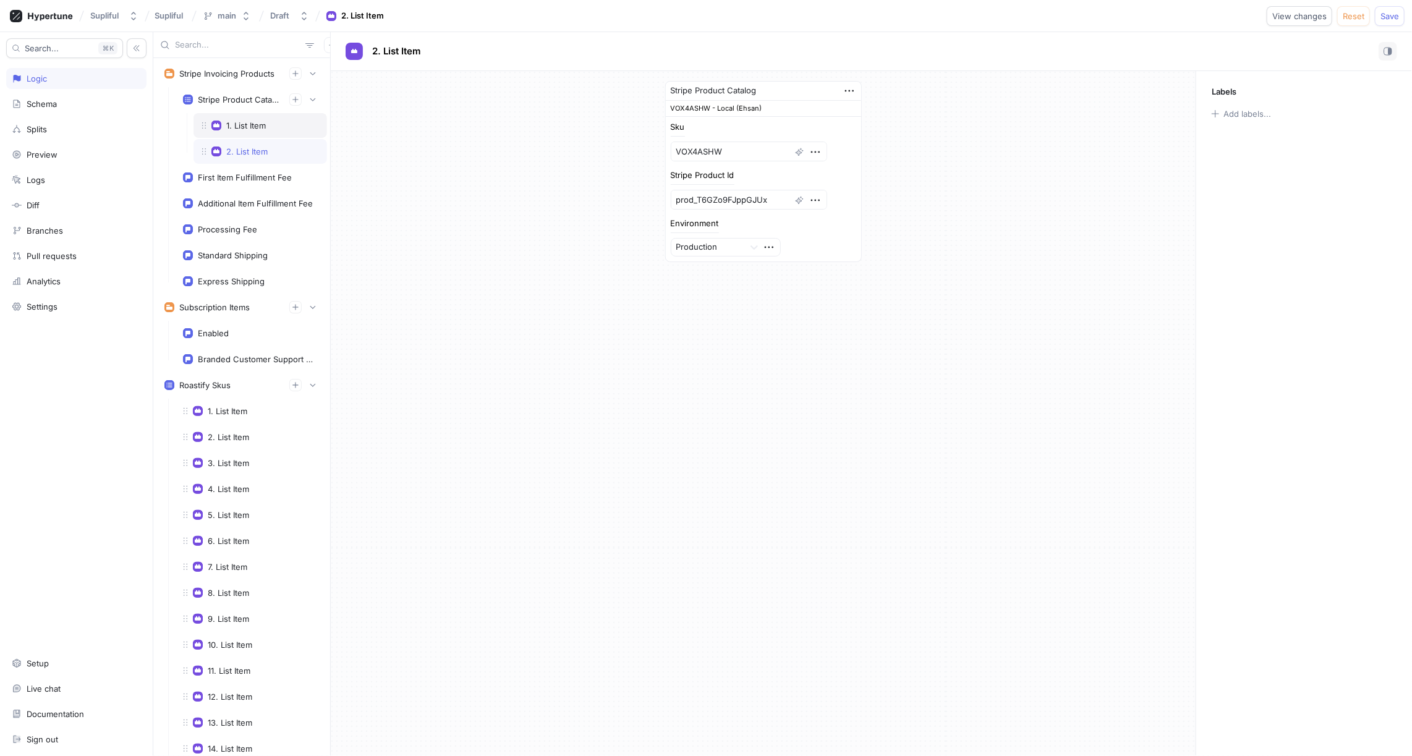
click at [257, 122] on div "1. List Item" at bounding box center [246, 126] width 40 height 10
click at [278, 152] on div "2. List Item" at bounding box center [260, 152] width 117 height 10
click at [722, 242] on div at bounding box center [708, 247] width 64 height 15
click at [717, 289] on div "Staging" at bounding box center [726, 291] width 109 height 20
click at [762, 245] on icon "button" at bounding box center [757, 248] width 14 height 14
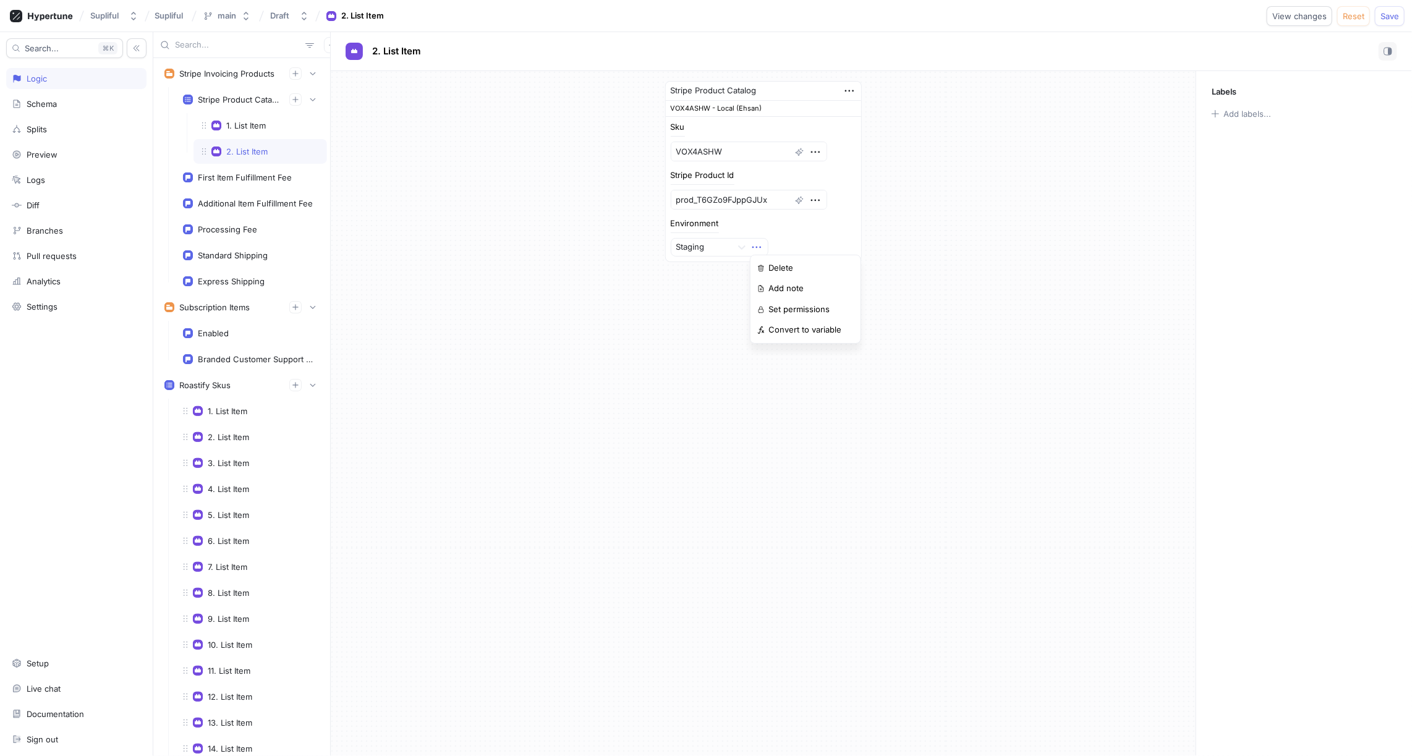
click at [699, 314] on div "Stripe Product Catalog VOX4ASHW - Local (Ehsan) Sku VOX4ASHW Stripe Product Id …" at bounding box center [763, 413] width 865 height 685
click at [313, 100] on icon "button" at bounding box center [312, 99] width 7 height 7
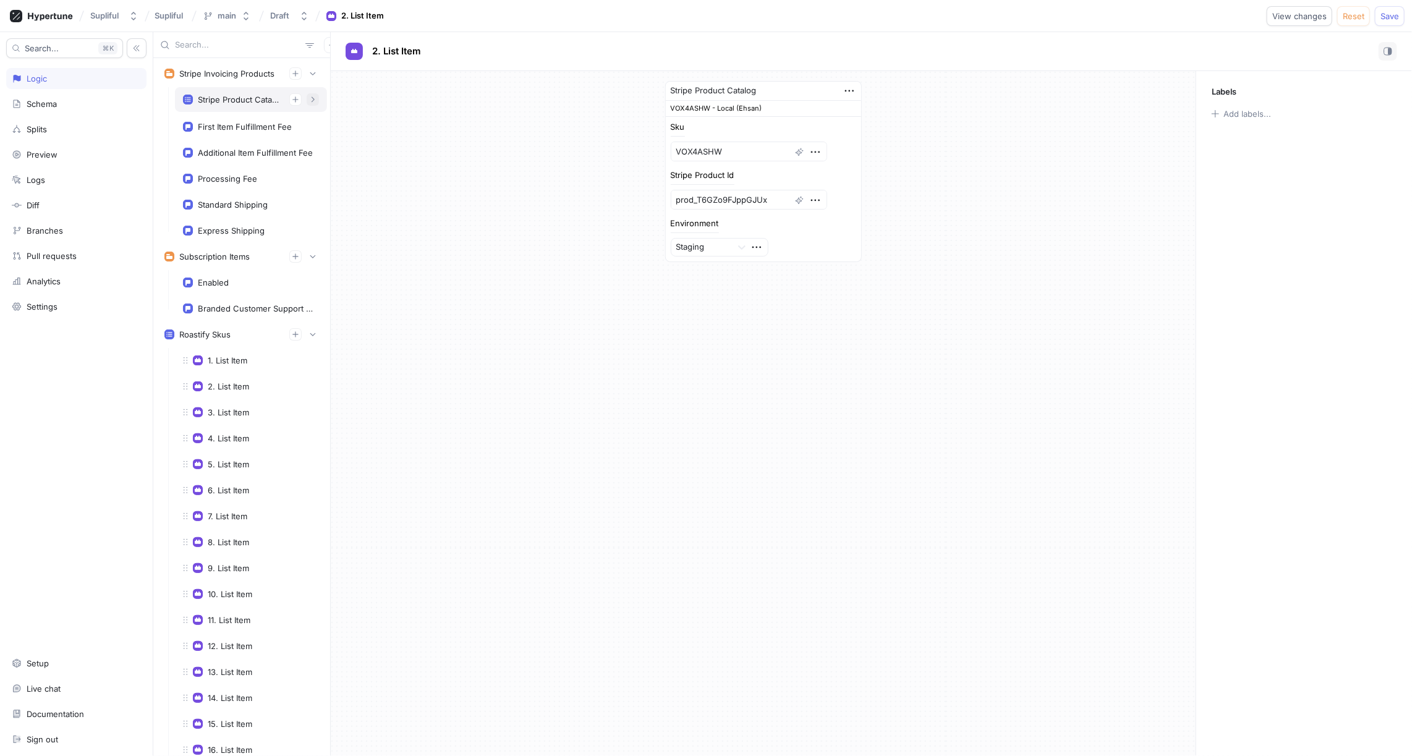
click at [313, 100] on icon "button" at bounding box center [313, 100] width 3 height 6
click at [253, 97] on div "Stripe Product Catalog" at bounding box center [239, 100] width 82 height 10
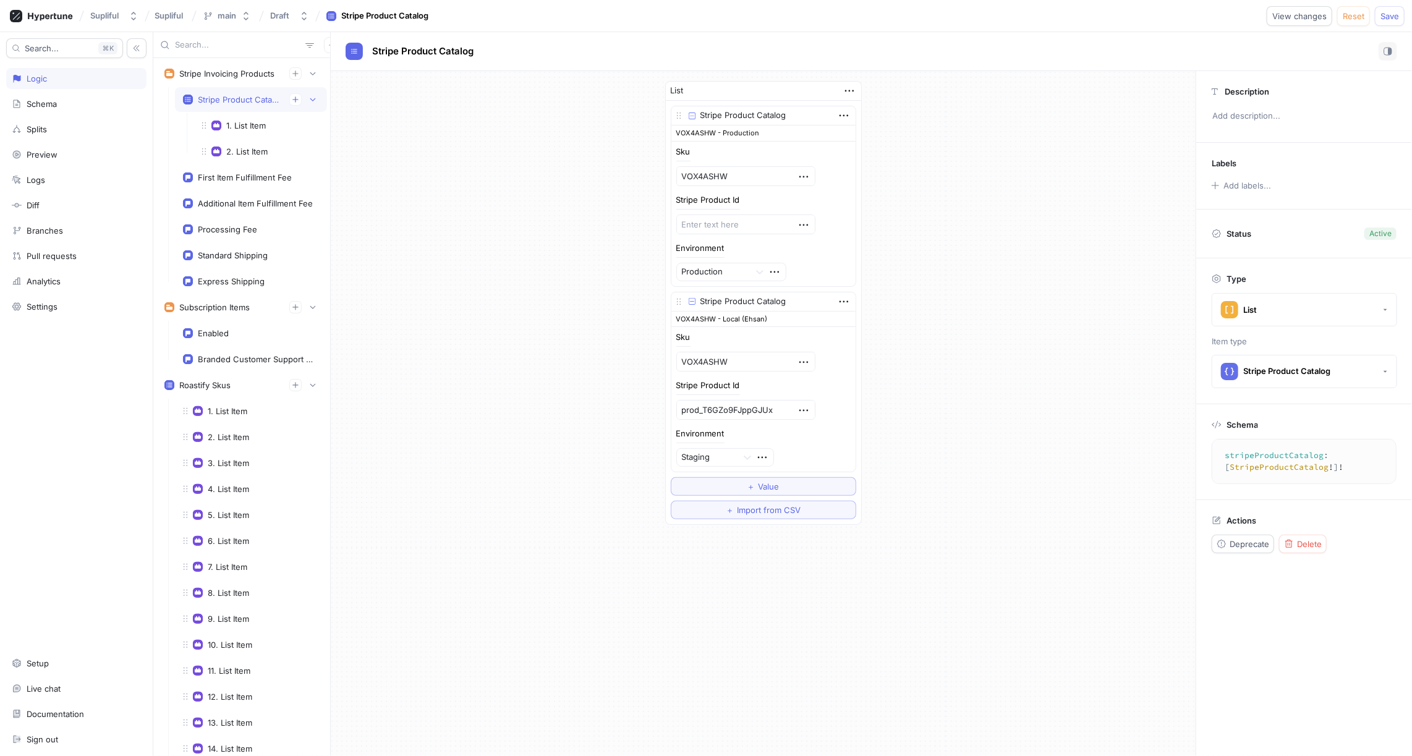
click at [257, 100] on div "Stripe Product Catalog" at bounding box center [239, 100] width 82 height 10
click at [299, 75] on icon "button" at bounding box center [295, 73] width 7 height 7
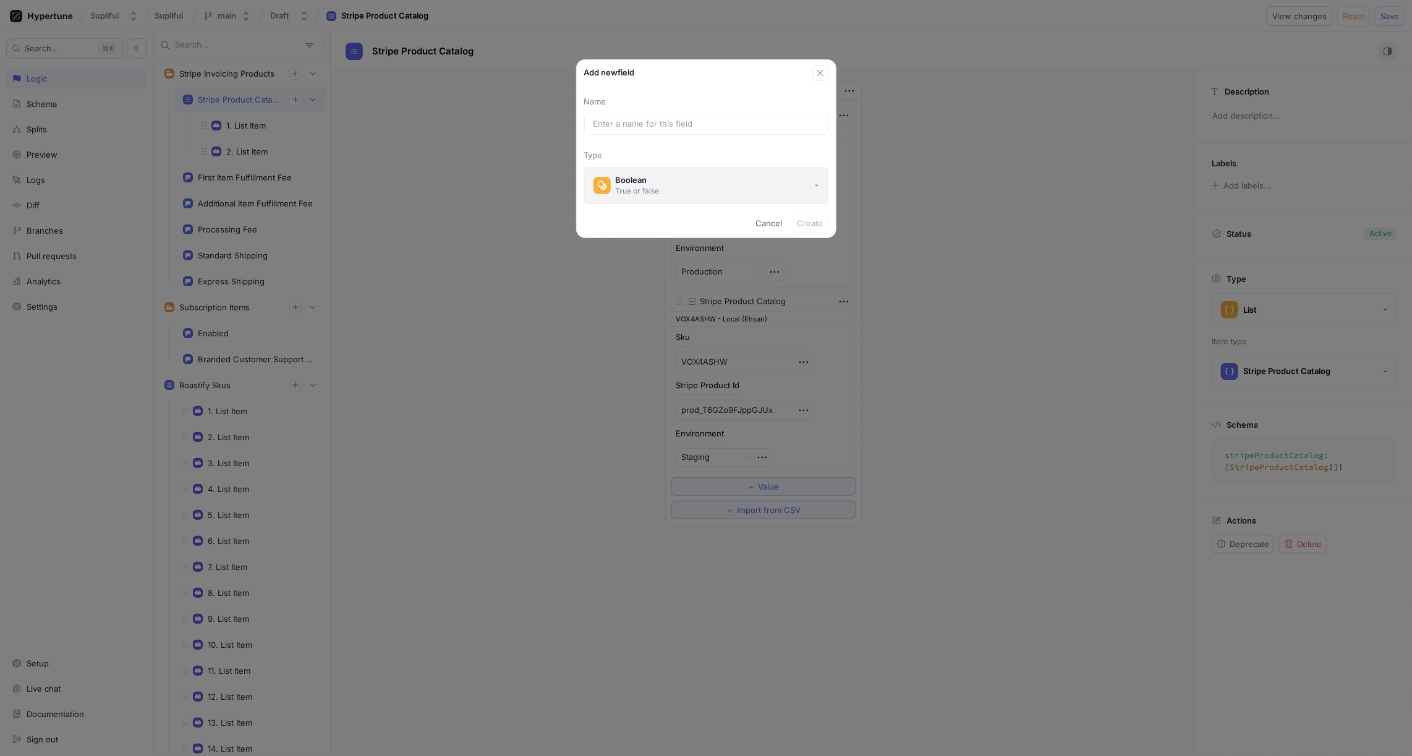
click at [646, 190] on div "True or false" at bounding box center [638, 191] width 44 height 11
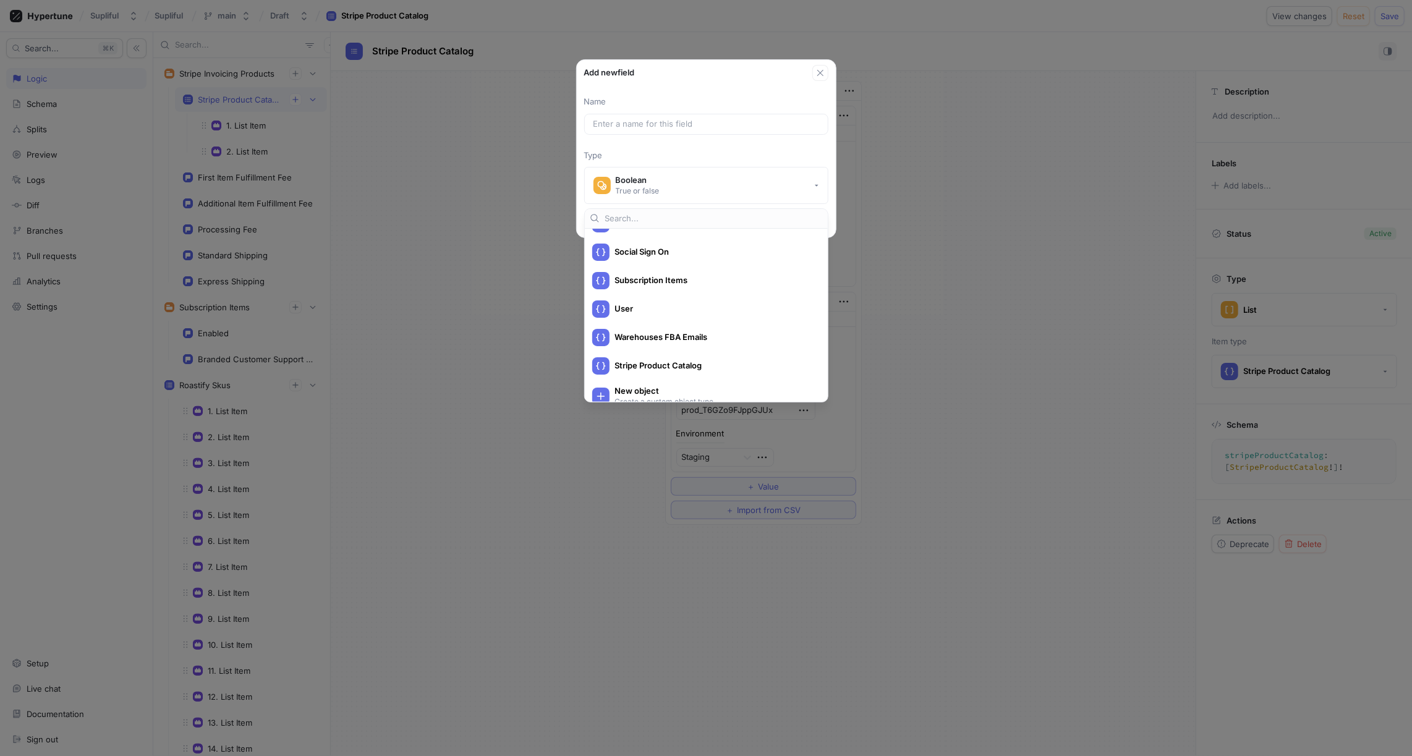
scroll to position [587, 0]
click at [673, 328] on span "Stripe Product Catalog" at bounding box center [715, 330] width 200 height 11
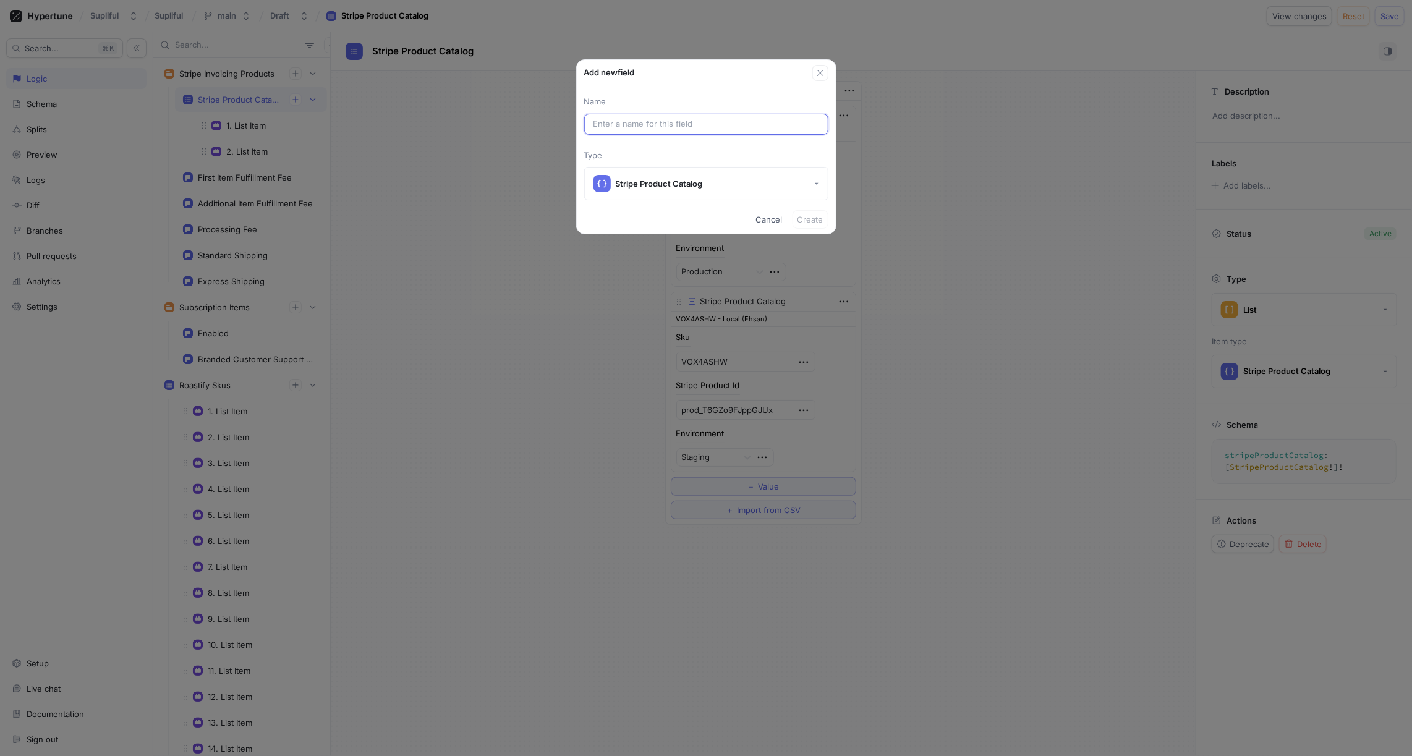
click at [651, 121] on input "text" at bounding box center [707, 124] width 226 height 12
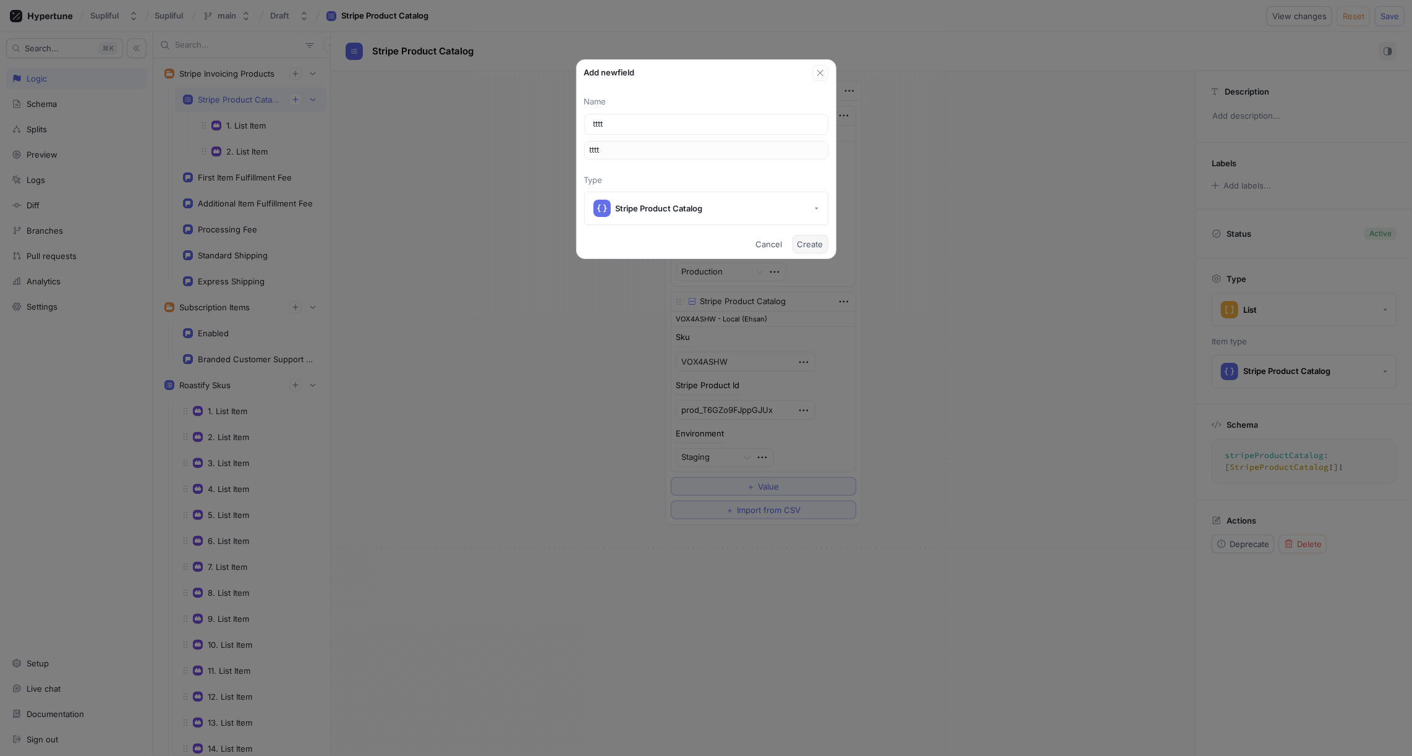
click at [803, 244] on span "Create" at bounding box center [811, 244] width 26 height 7
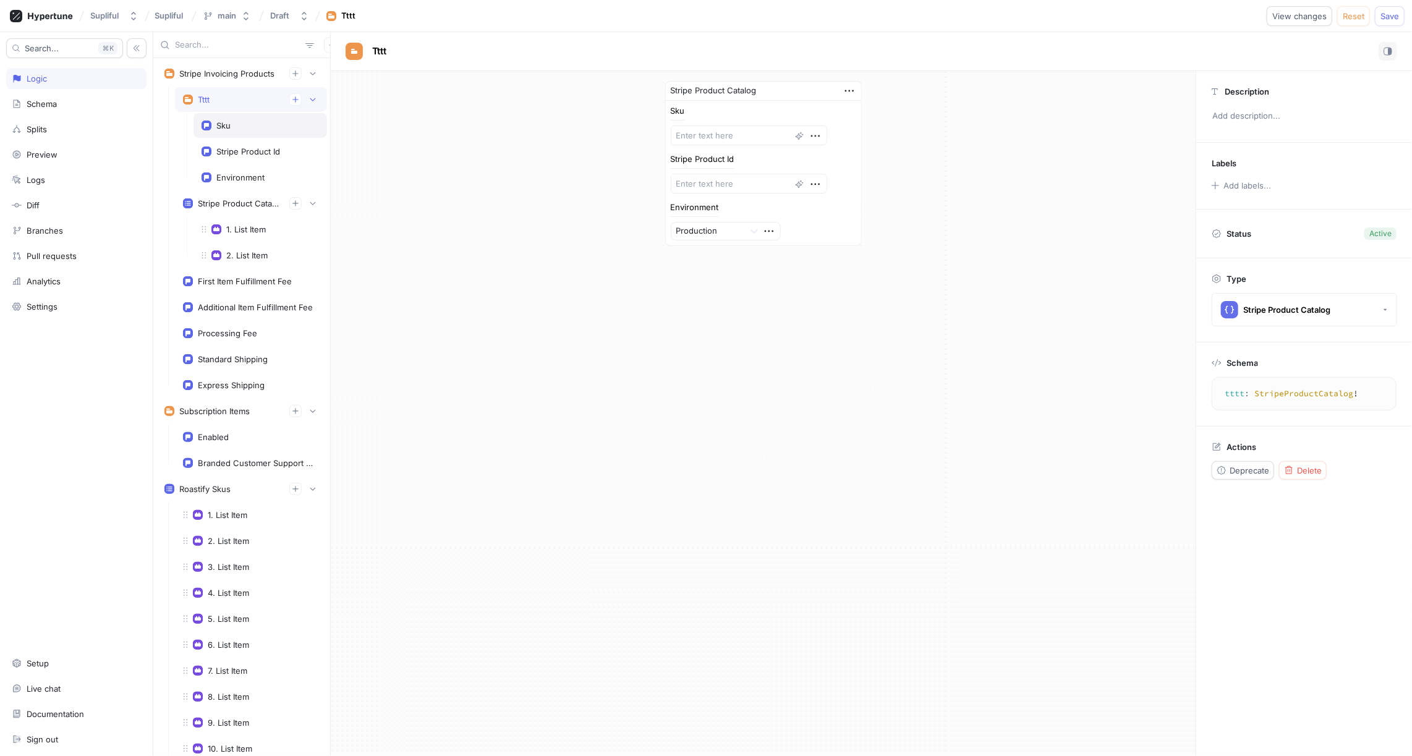
click at [263, 125] on div "Sku" at bounding box center [260, 126] width 117 height 10
click at [263, 150] on div "Stripe Product Id" at bounding box center [248, 152] width 64 height 10
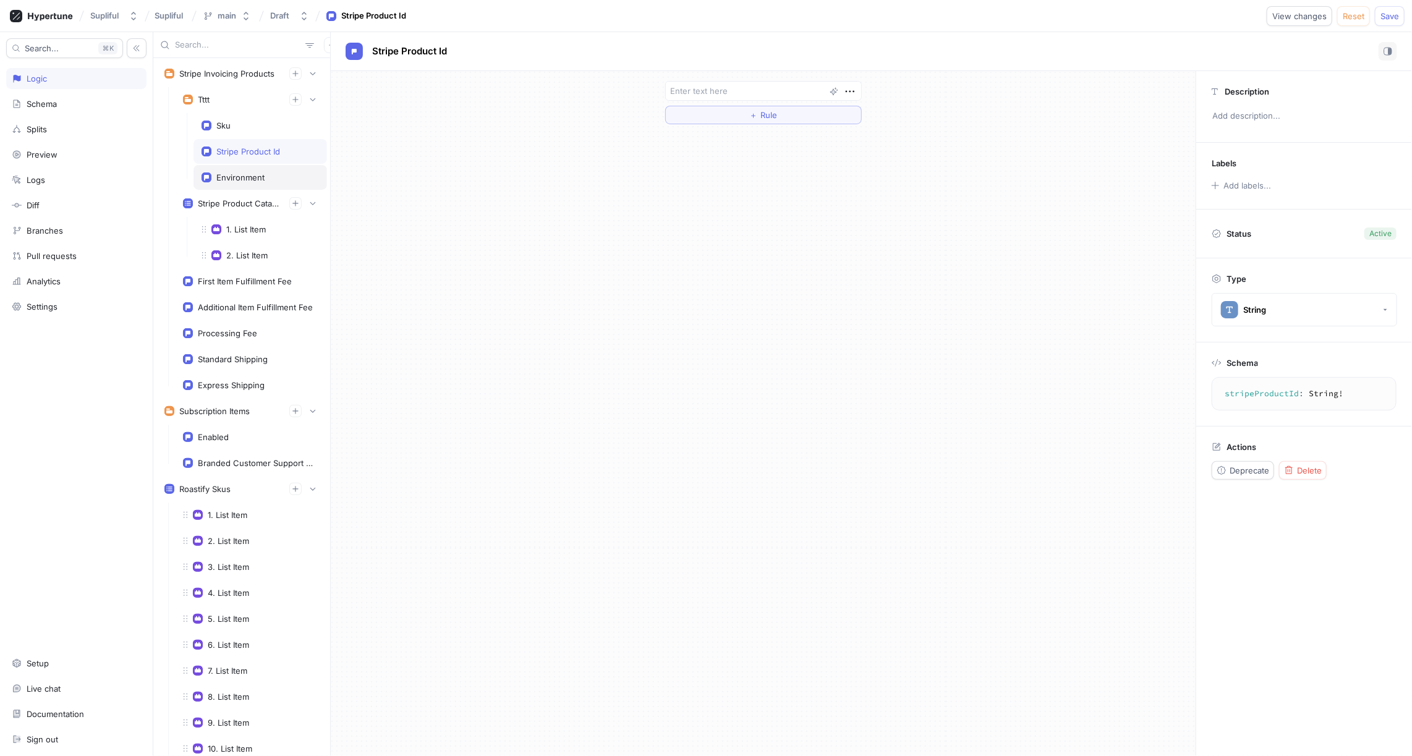
click at [264, 173] on div "Environment" at bounding box center [260, 178] width 117 height 10
click at [48, 104] on div "Schema" at bounding box center [42, 104] width 30 height 10
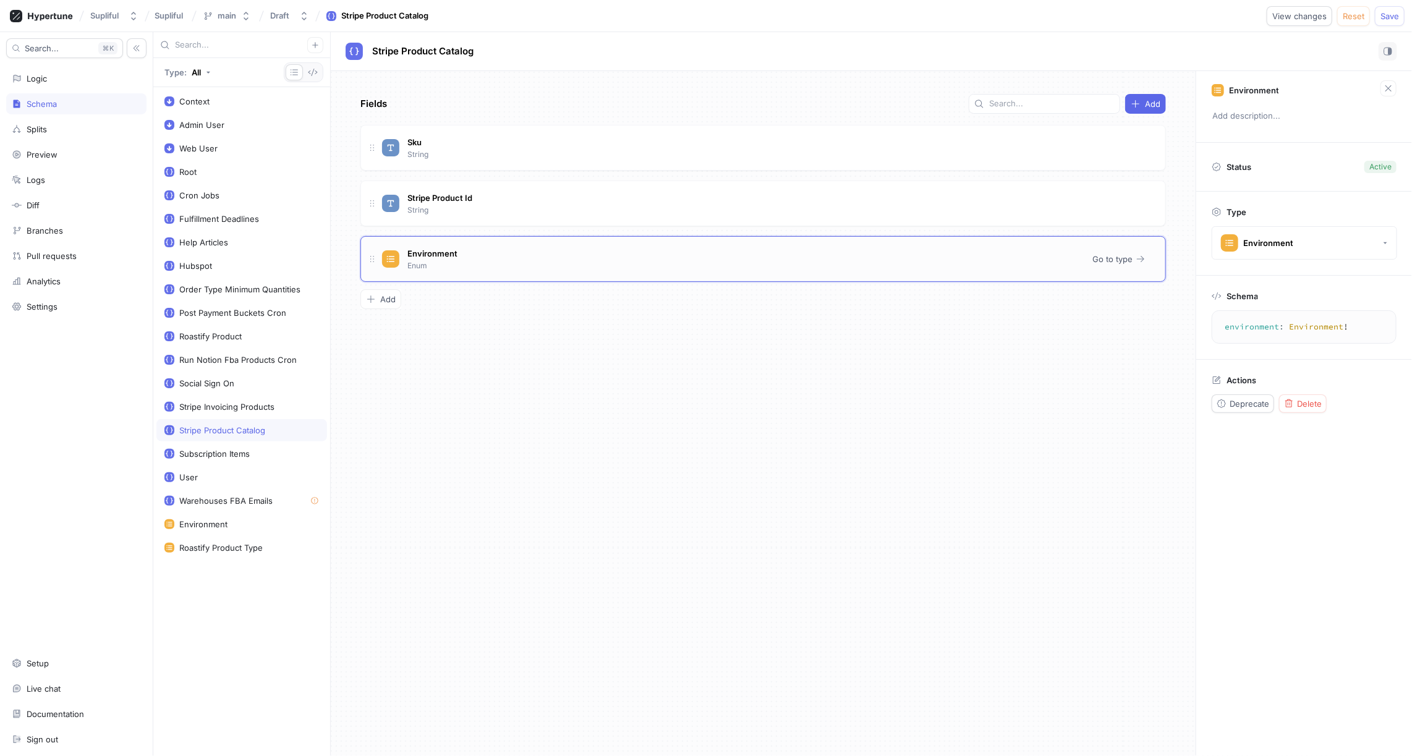
click at [799, 249] on div "Environment Enum" at bounding box center [732, 259] width 701 height 25
click at [1302, 401] on span "Delete" at bounding box center [1309, 403] width 25 height 7
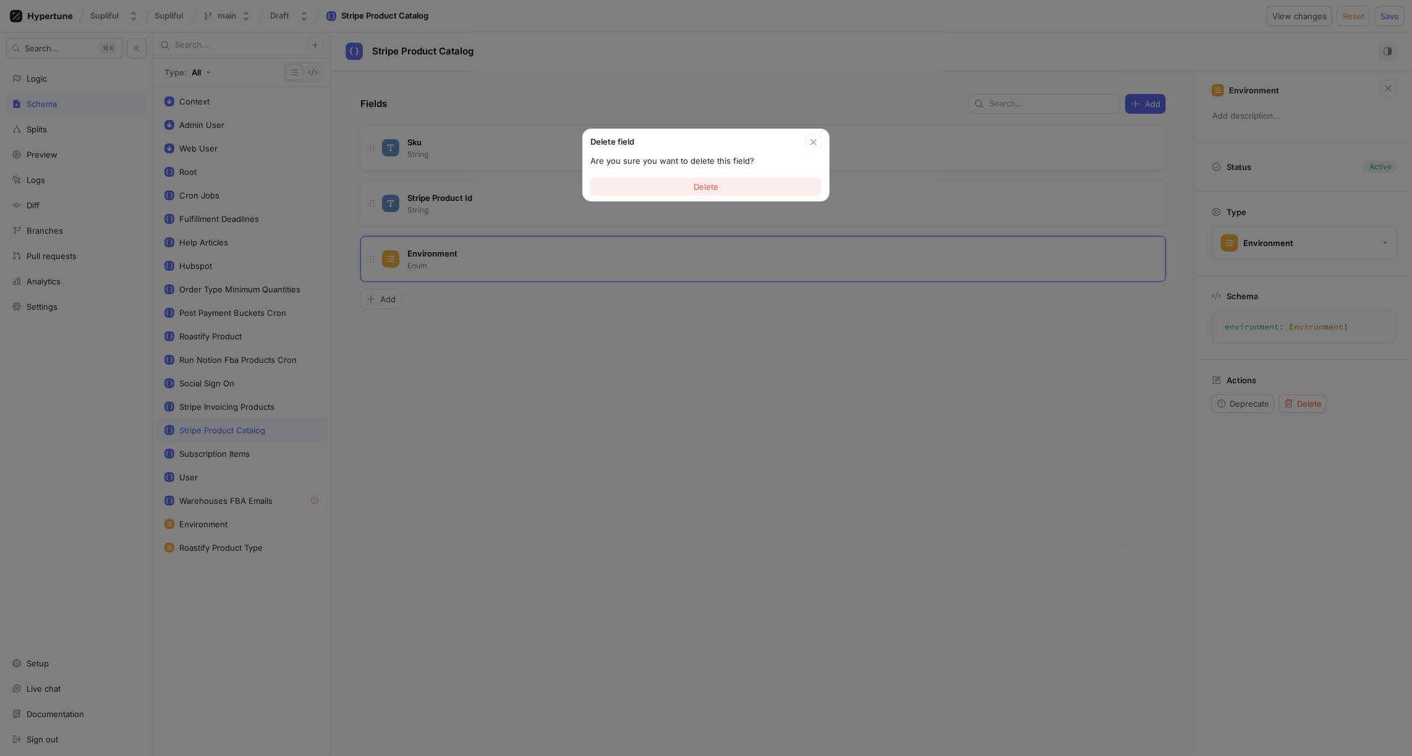
click at [715, 187] on span "Delete" at bounding box center [706, 186] width 25 height 7
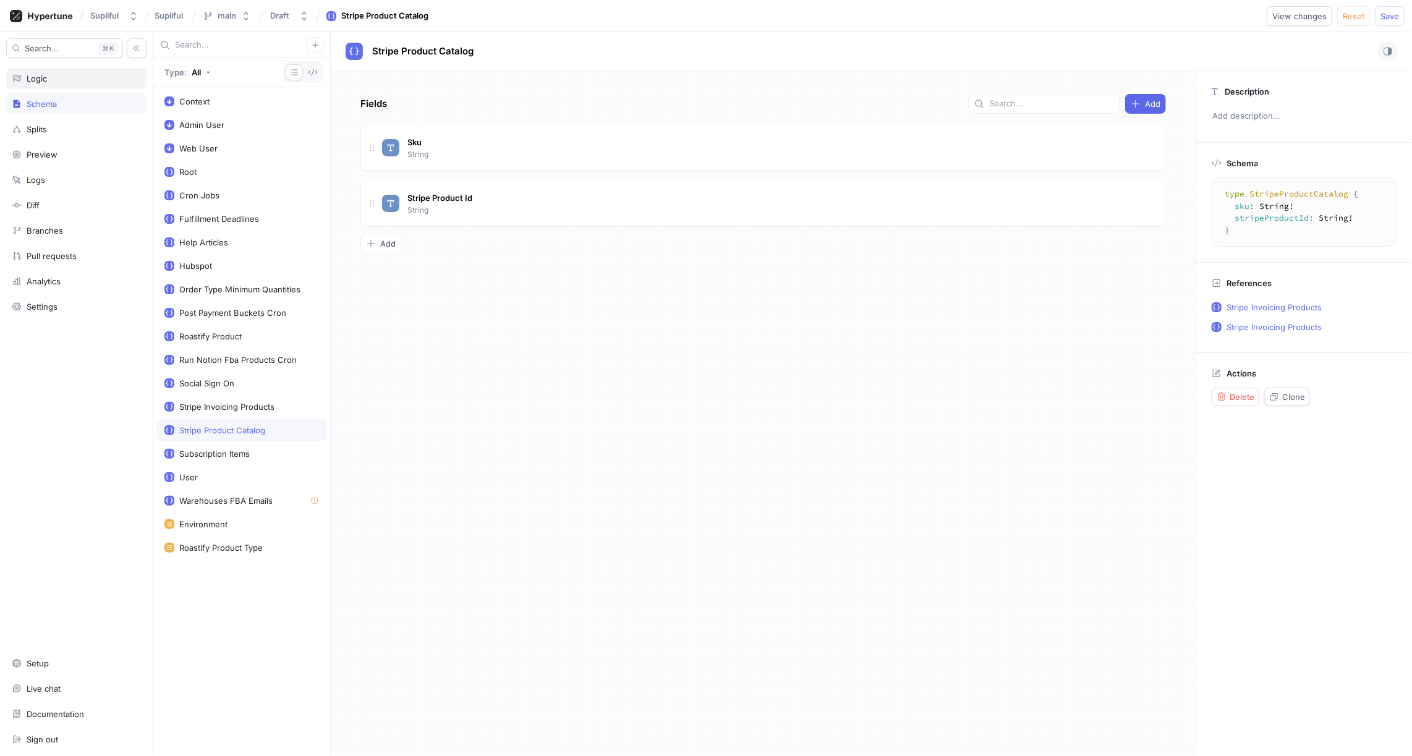
click at [62, 82] on div "Logic" at bounding box center [76, 79] width 129 height 10
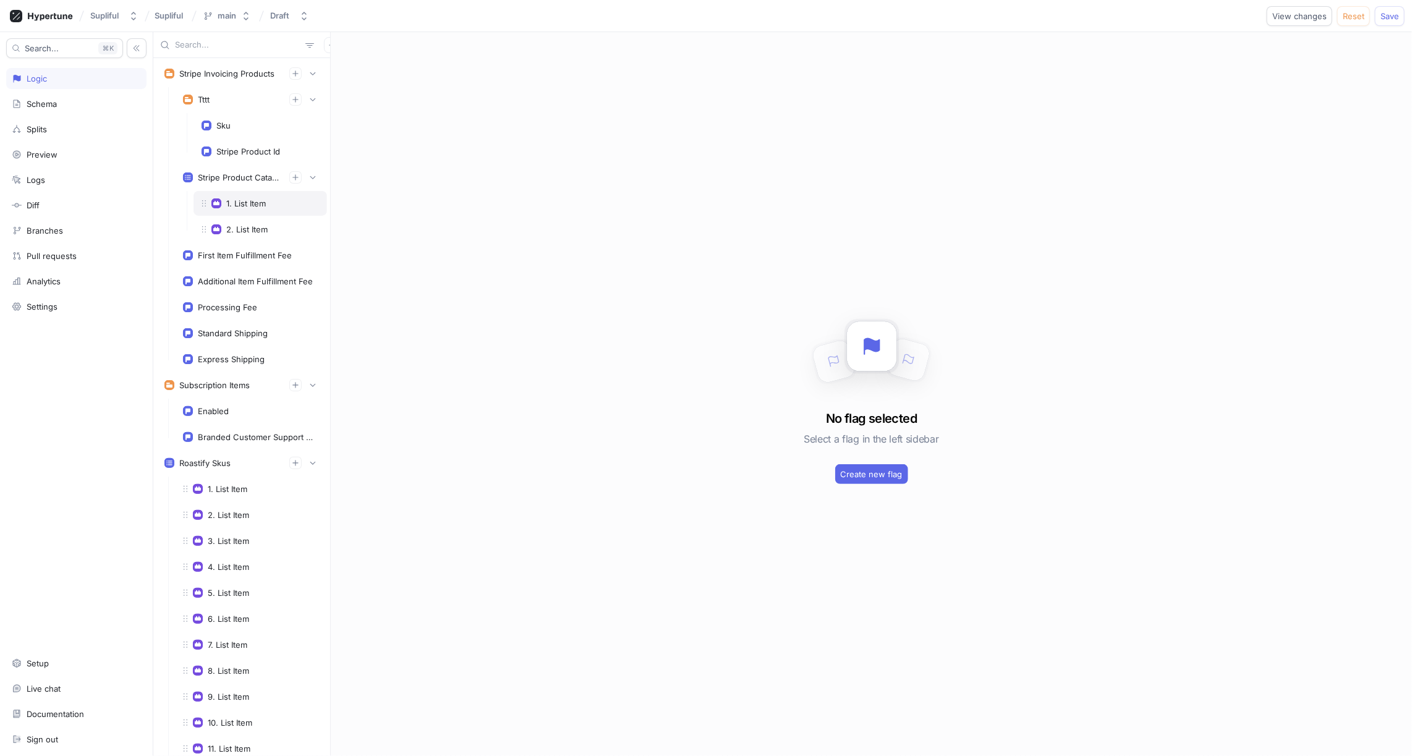
click at [246, 194] on div "1. List Item" at bounding box center [261, 203] width 134 height 25
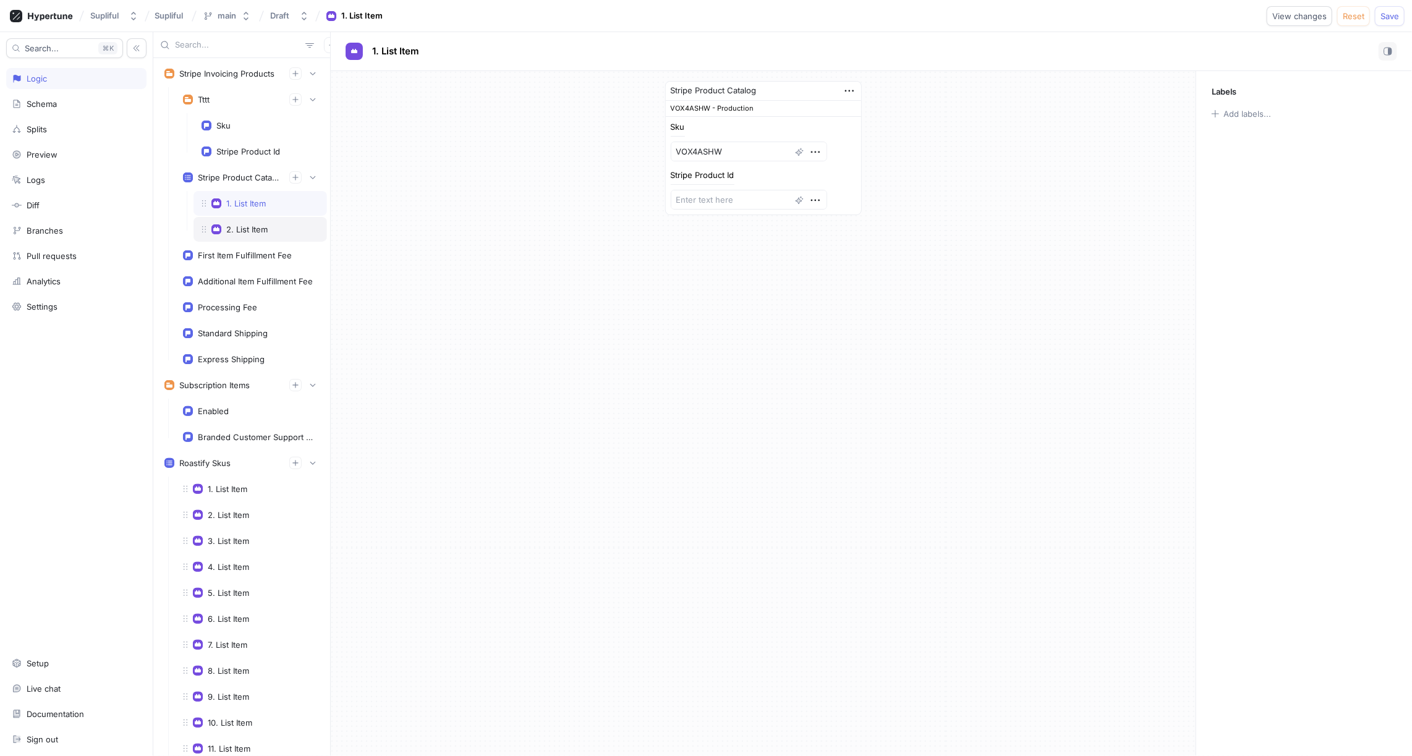
click at [249, 224] on div "2. List Item" at bounding box center [246, 229] width 41 height 10
click at [234, 124] on div "Sku" at bounding box center [260, 126] width 117 height 10
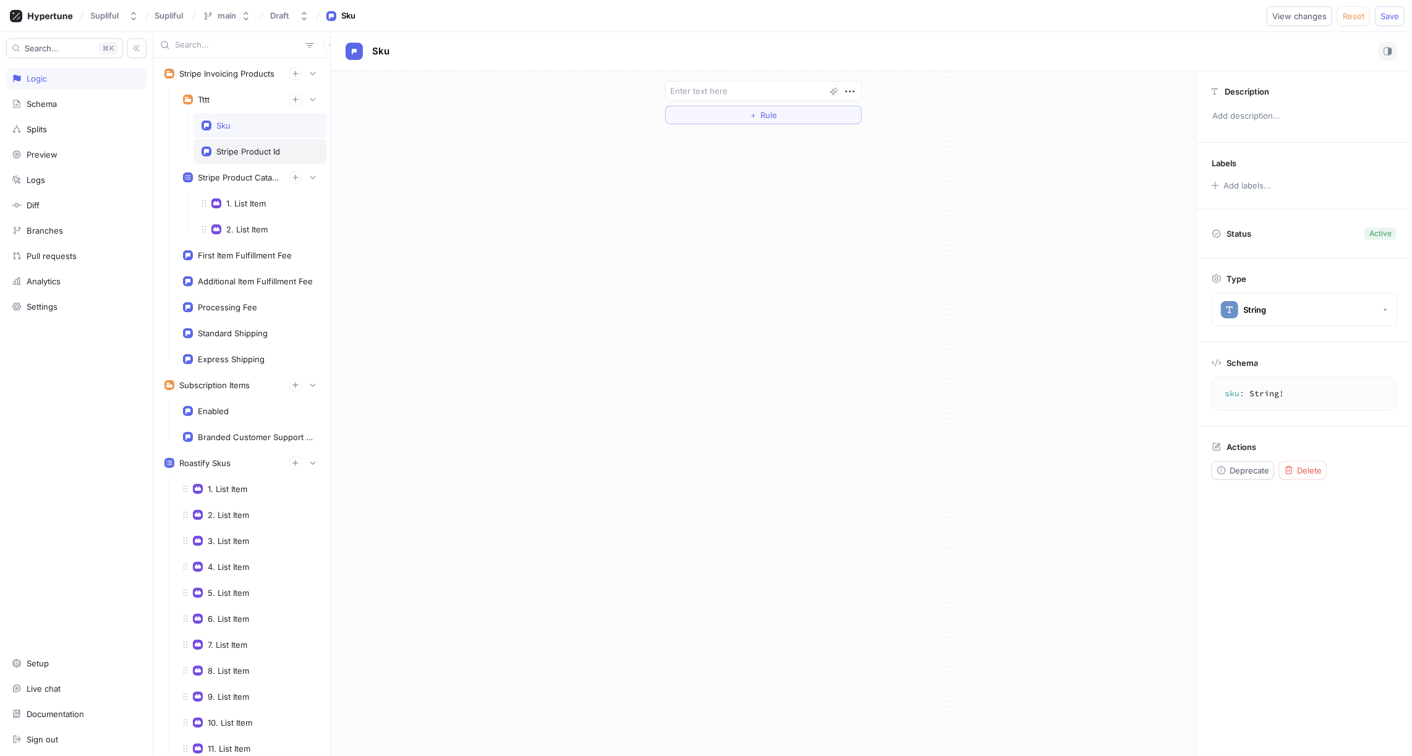
click at [245, 150] on div "Stripe Product Id" at bounding box center [248, 152] width 64 height 10
click at [241, 125] on div "Sku" at bounding box center [260, 126] width 117 height 10
click at [249, 143] on div "Stripe Product Id" at bounding box center [261, 151] width 134 height 25
click at [245, 126] on div "Sku" at bounding box center [260, 126] width 117 height 10
click at [278, 147] on div "Stripe Product Id" at bounding box center [248, 152] width 64 height 10
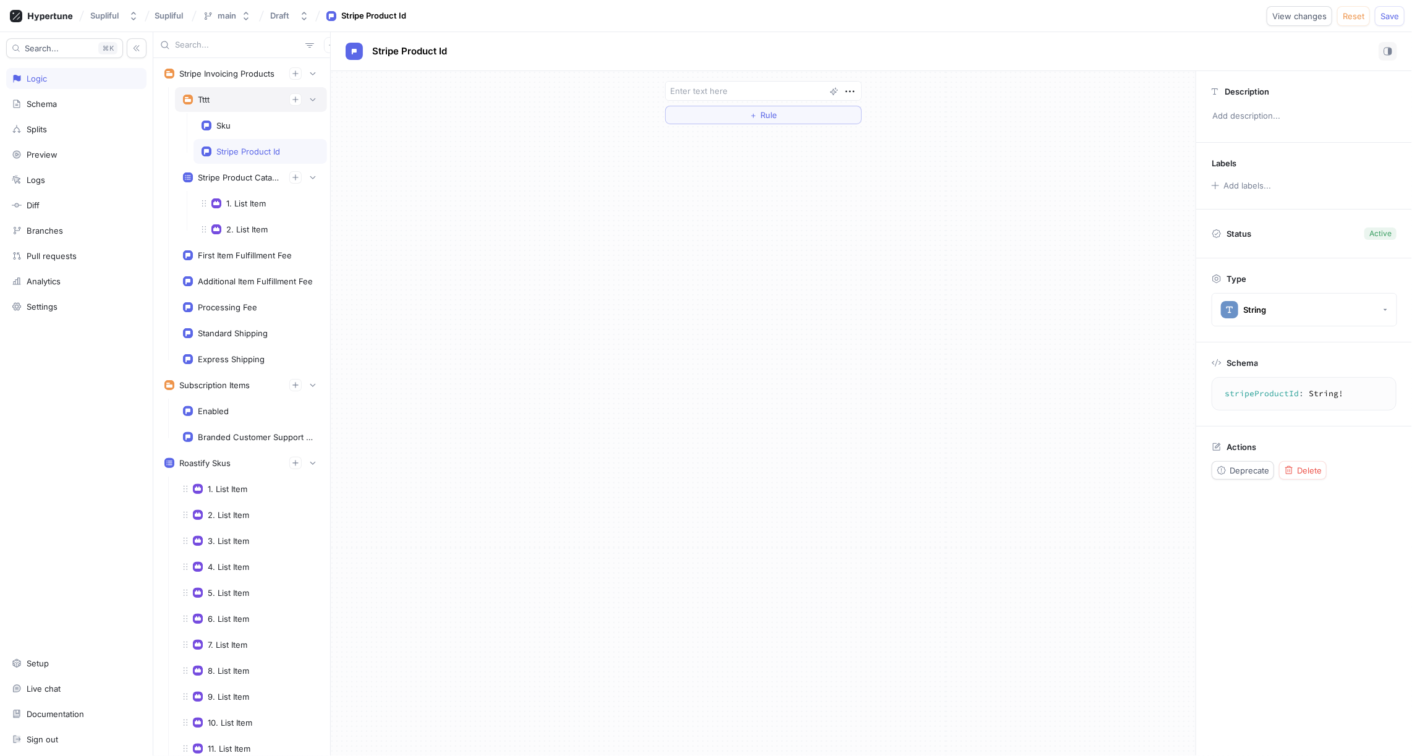
click at [246, 101] on div "Tttt" at bounding box center [251, 99] width 136 height 12
click at [382, 53] on span "Tttt" at bounding box center [379, 51] width 14 height 10
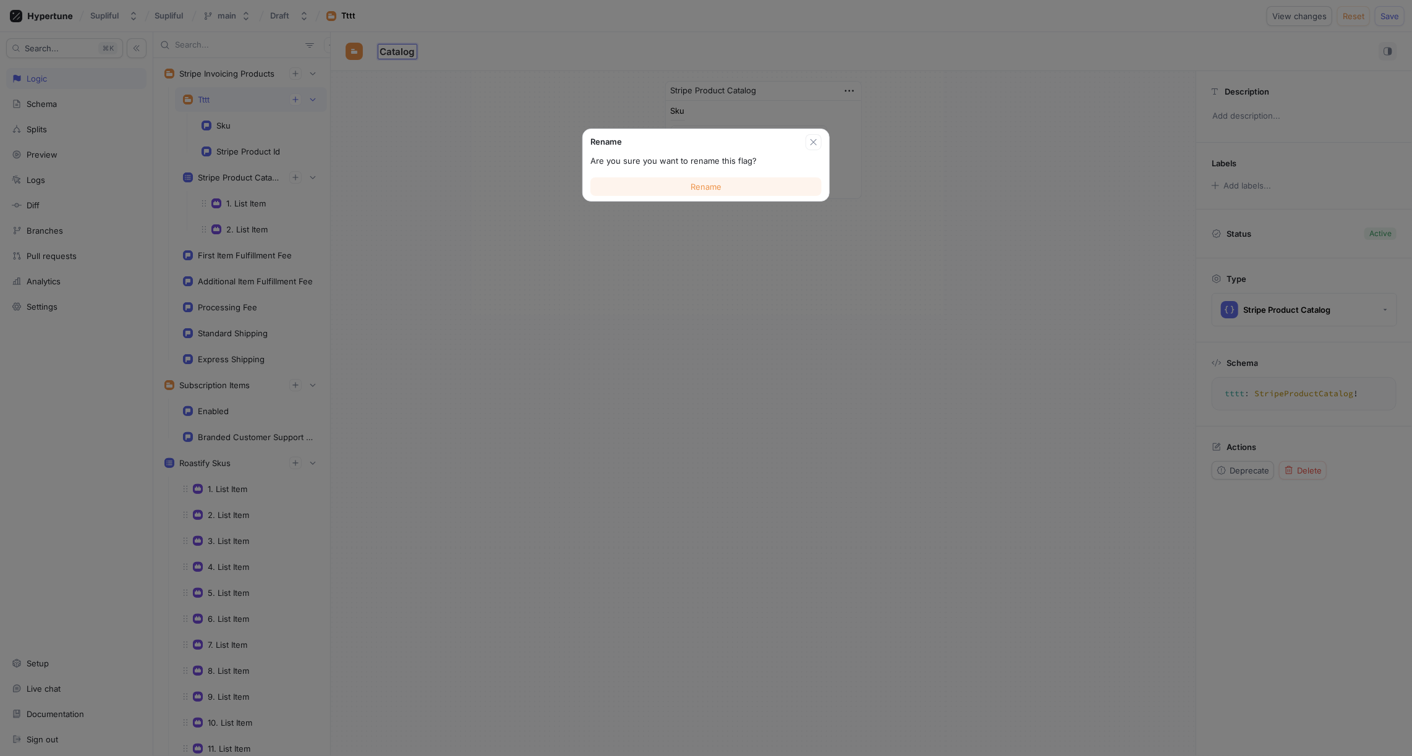
click at [693, 189] on span "Rename" at bounding box center [706, 186] width 31 height 7
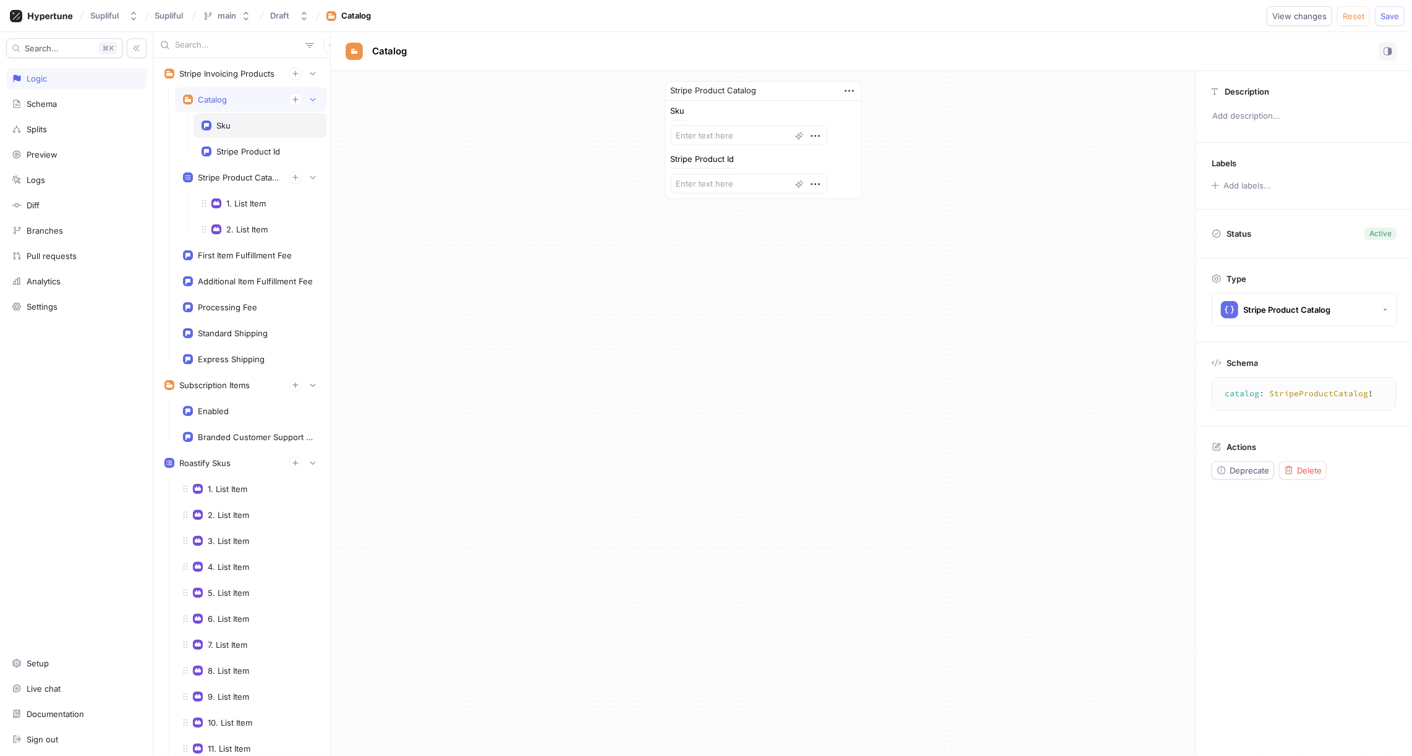
click at [268, 125] on div "Sku" at bounding box center [260, 126] width 117 height 10
click at [271, 143] on div "Stripe Product Id" at bounding box center [261, 151] width 134 height 25
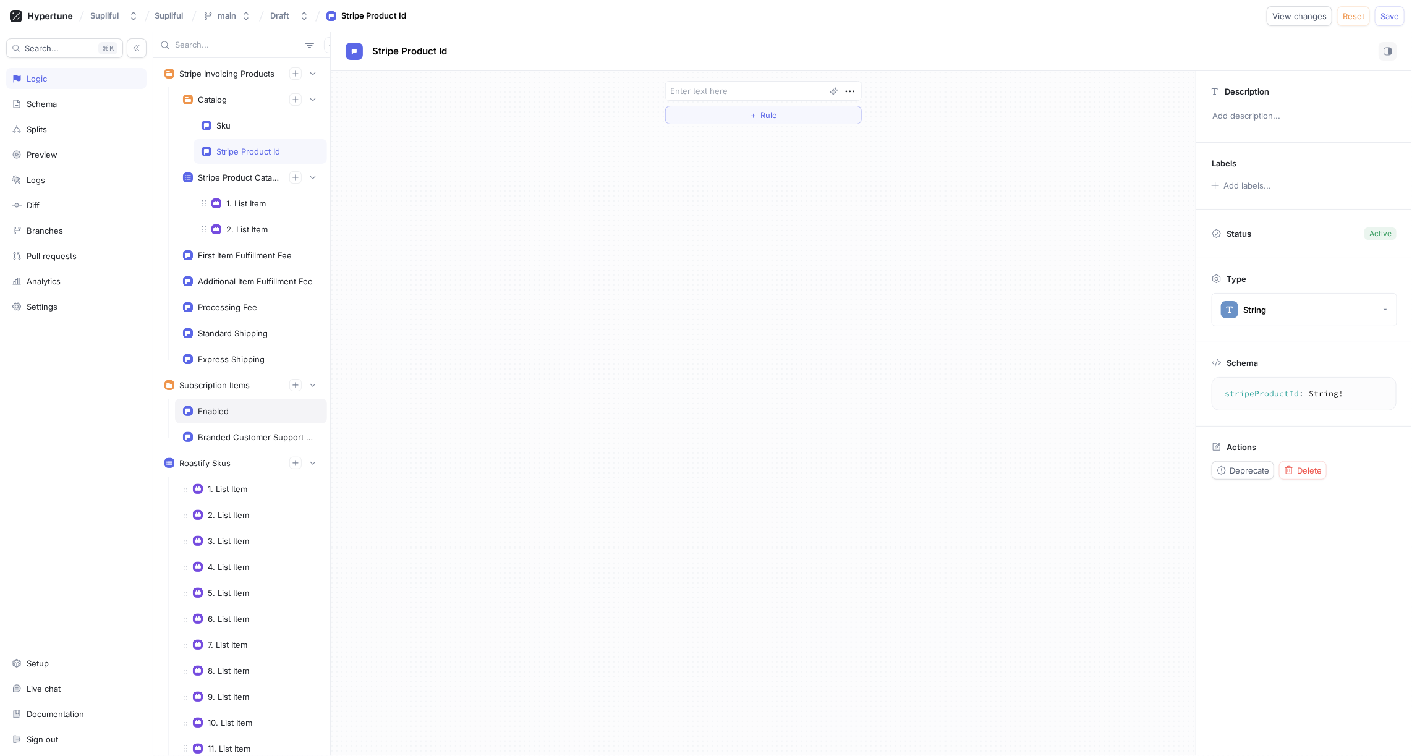
click at [252, 406] on div "Enabled" at bounding box center [251, 411] width 136 height 10
click at [244, 425] on div "Branded Customer Support Price Id" at bounding box center [251, 437] width 152 height 25
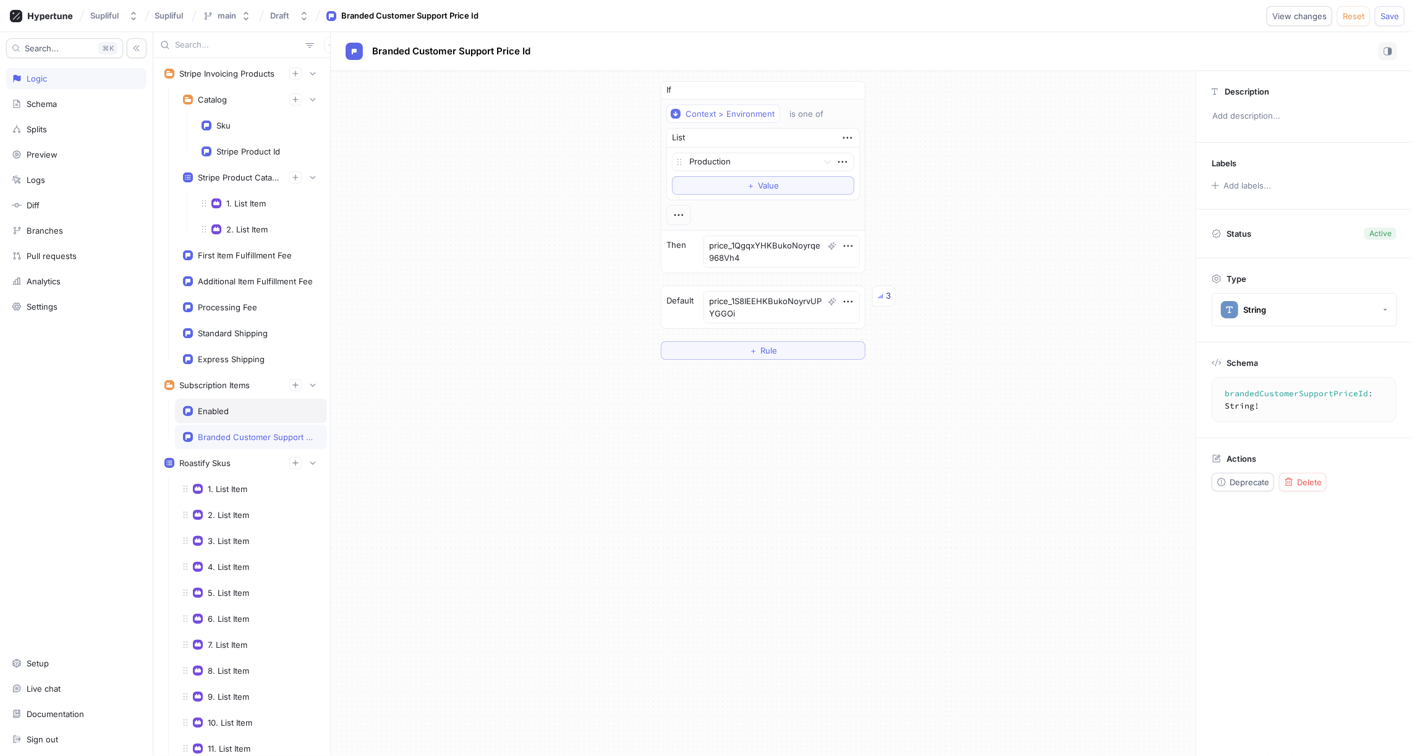
click at [239, 406] on div "Enabled" at bounding box center [251, 411] width 136 height 10
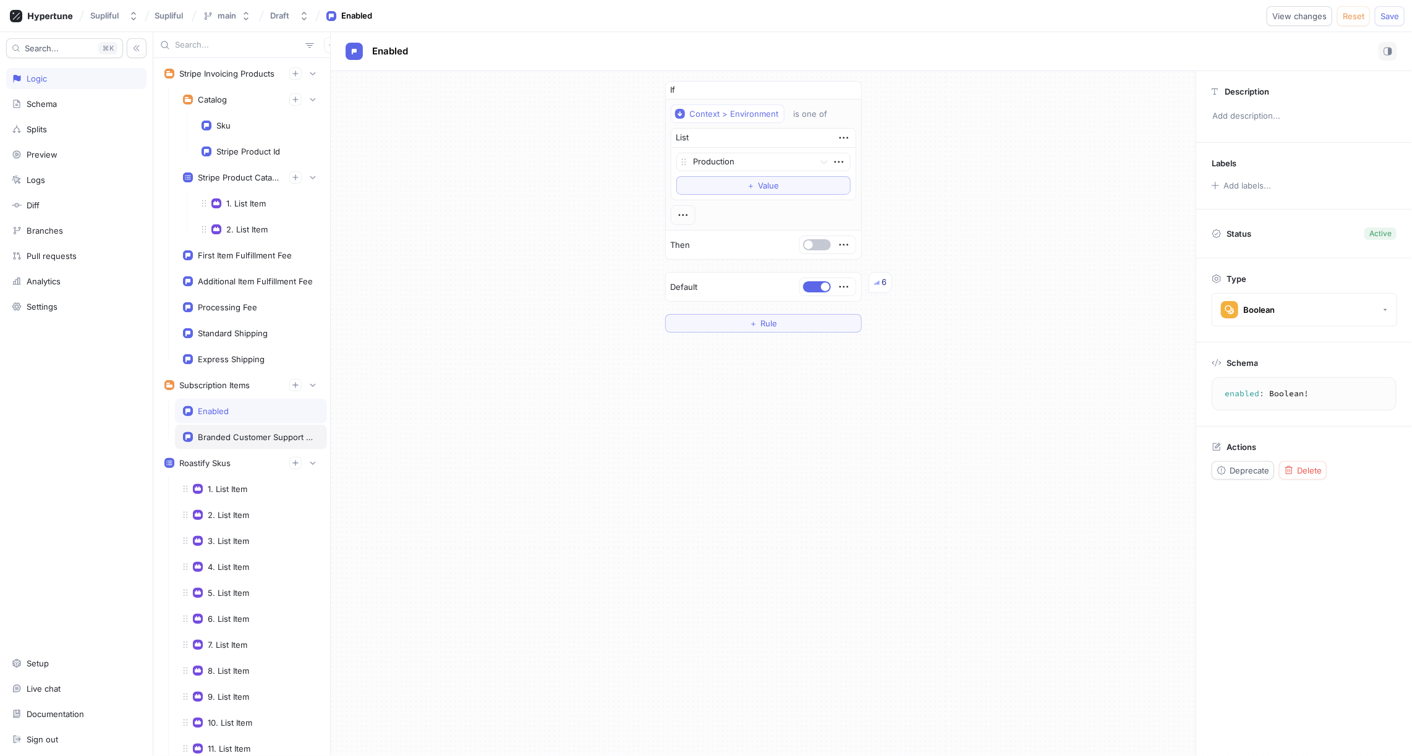
click at [244, 432] on div "Branded Customer Support Price Id" at bounding box center [256, 437] width 116 height 10
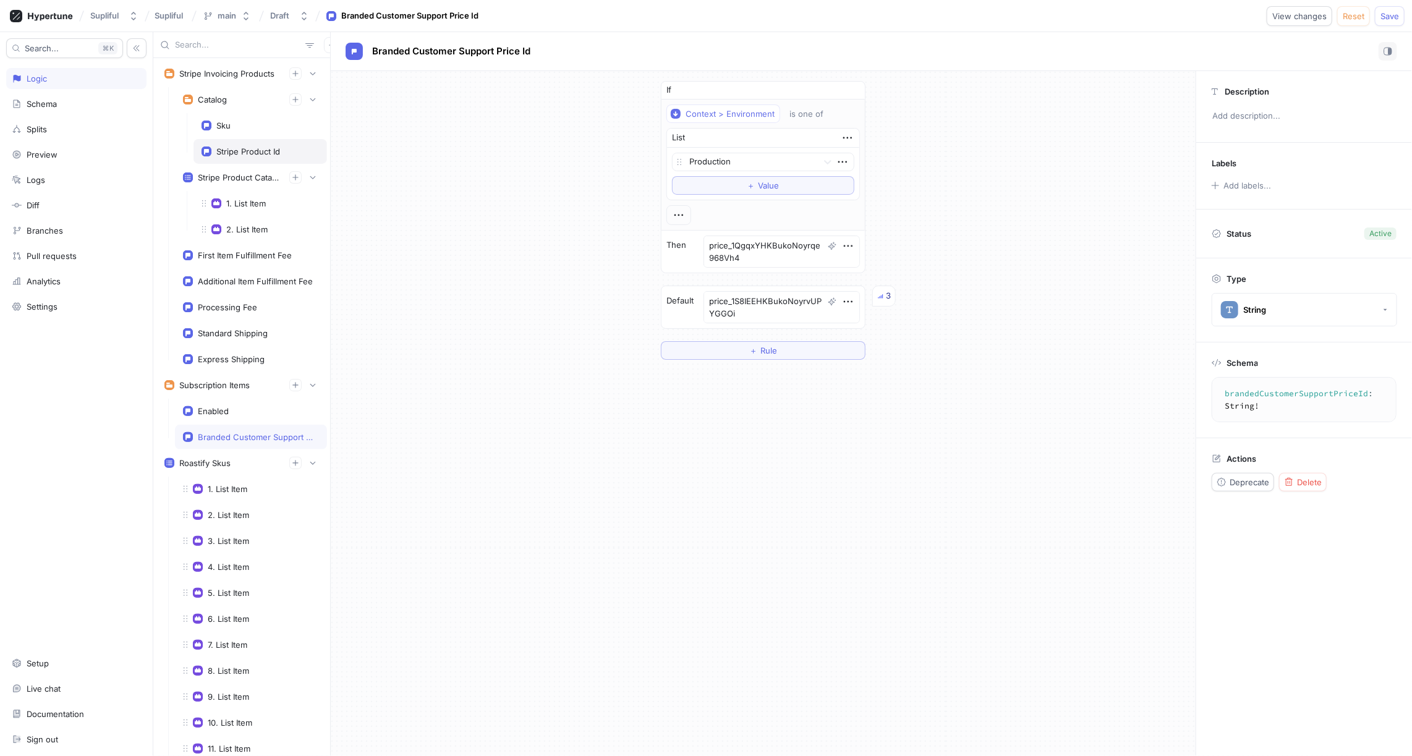
click at [261, 153] on div "Stripe Product Id" at bounding box center [248, 152] width 64 height 10
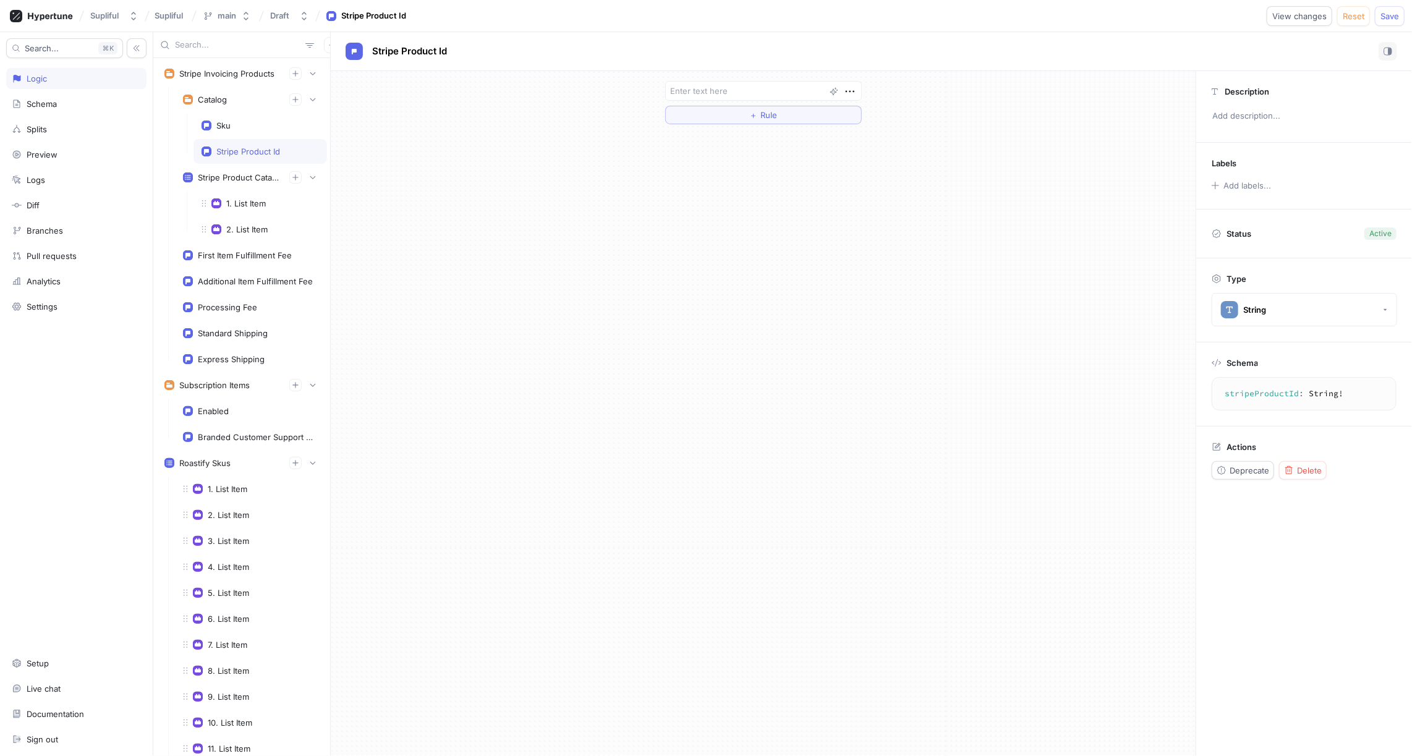
click at [252, 147] on div "Stripe Product Id" at bounding box center [248, 152] width 64 height 10
click at [245, 125] on div "Sku" at bounding box center [260, 126] width 117 height 10
click at [250, 144] on div "Stripe Product Id" at bounding box center [261, 151] width 134 height 25
click at [51, 99] on div "Schema" at bounding box center [42, 104] width 30 height 10
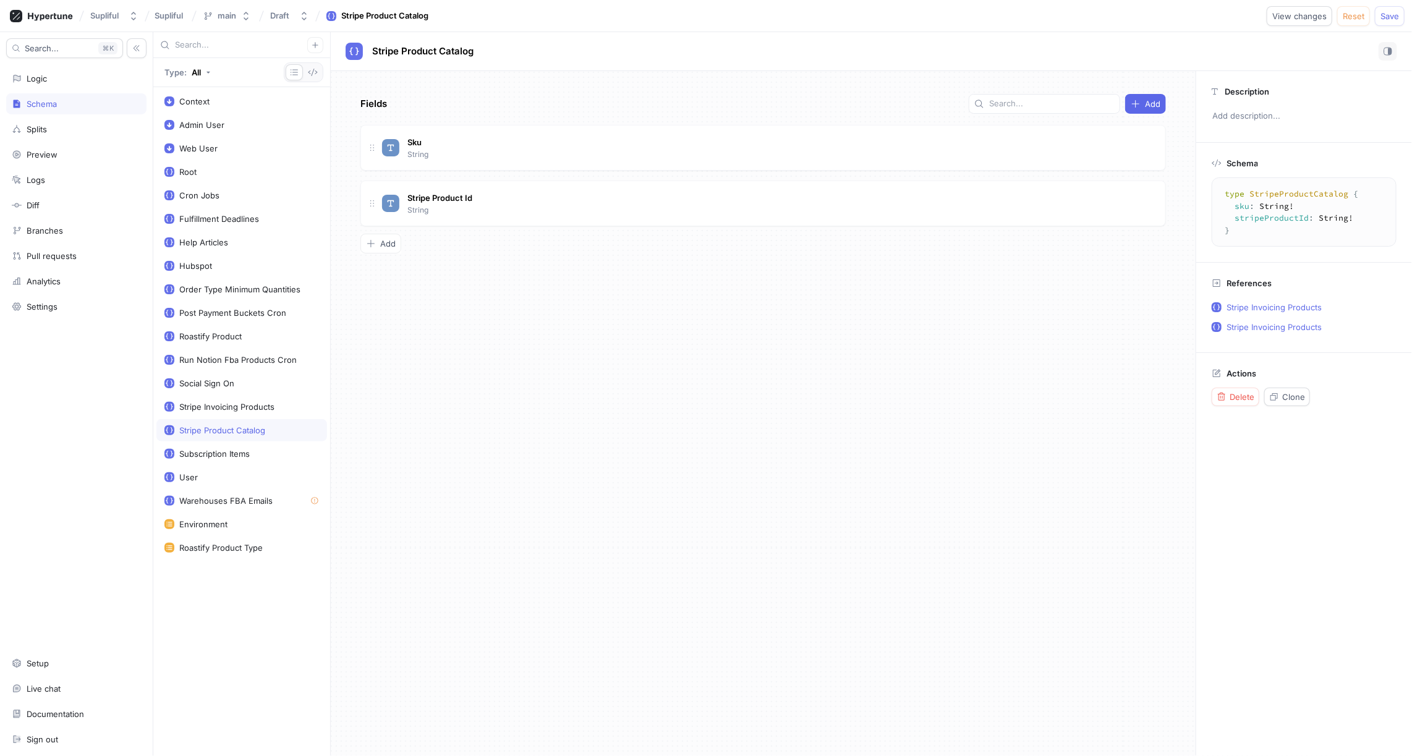
click at [234, 425] on div "Stripe Product Catalog" at bounding box center [222, 430] width 86 height 10
click at [495, 148] on div "Sku String" at bounding box center [769, 147] width 774 height 25
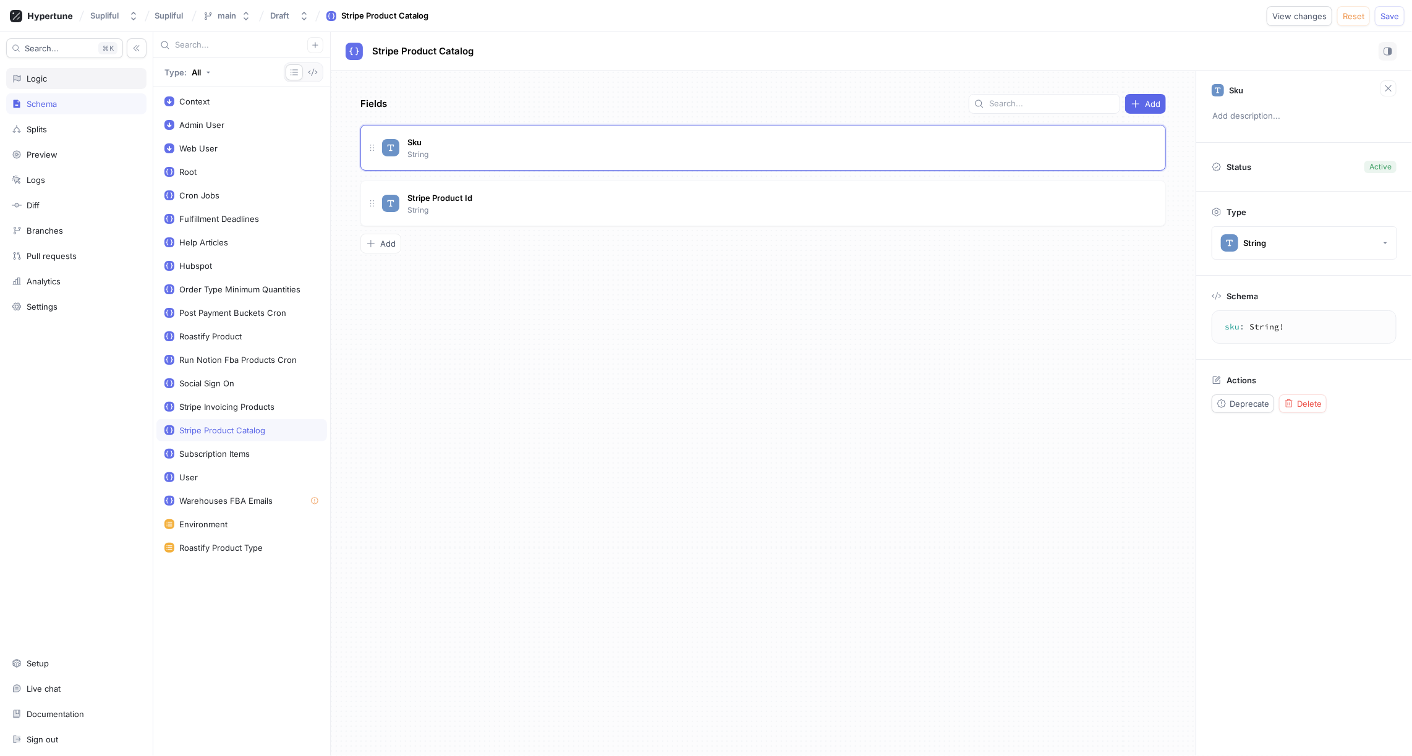
click at [61, 80] on div "Logic" at bounding box center [76, 79] width 129 height 10
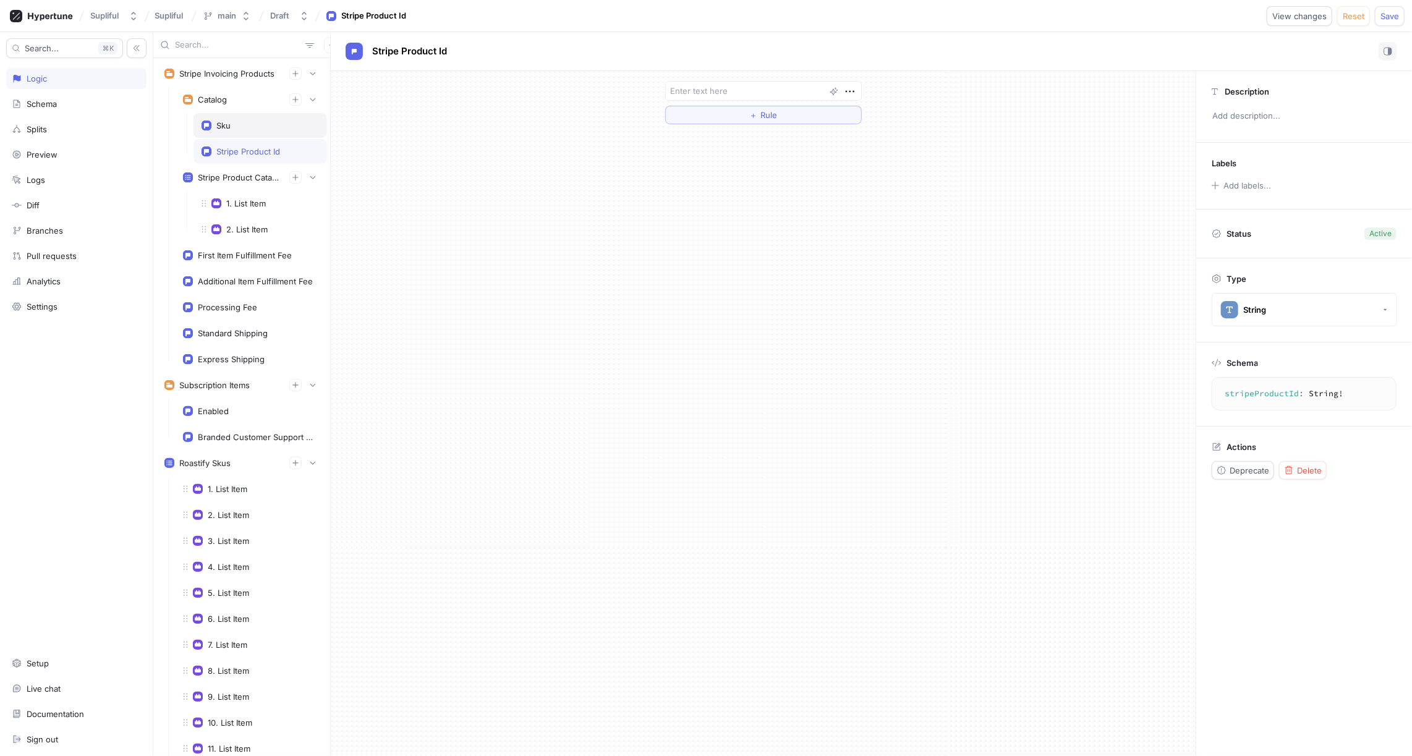
click at [281, 127] on div "Sku" at bounding box center [260, 126] width 117 height 10
click at [278, 149] on div "Stripe Product Id" at bounding box center [248, 152] width 64 height 10
click at [757, 117] on span "＋" at bounding box center [753, 114] width 8 height 7
click at [715, 109] on div "Select variable..." at bounding box center [702, 114] width 63 height 11
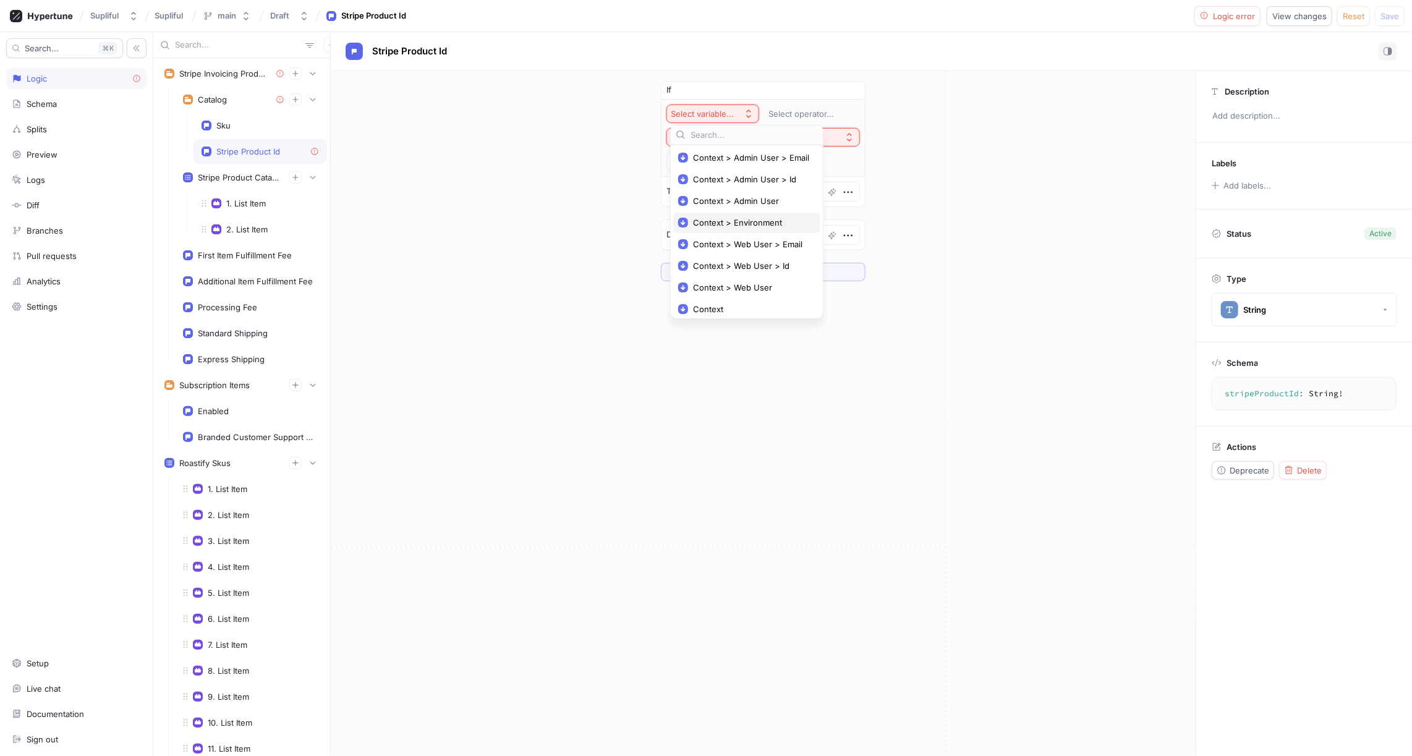
click at [737, 218] on span "Context > Environment" at bounding box center [751, 223] width 116 height 11
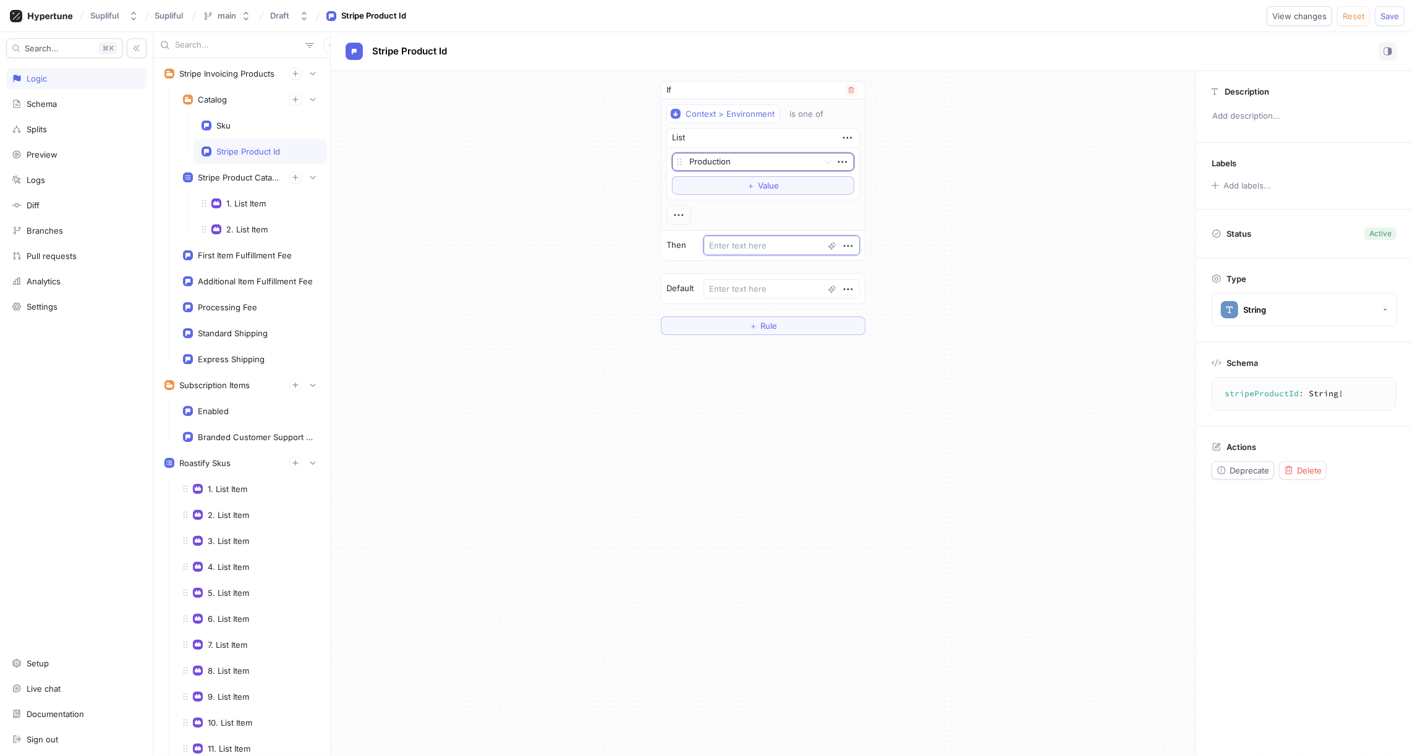
click at [743, 245] on textarea at bounding box center [782, 246] width 156 height 20
click at [748, 284] on textarea at bounding box center [782, 289] width 156 height 20
click at [51, 103] on div "Schema" at bounding box center [42, 104] width 30 height 10
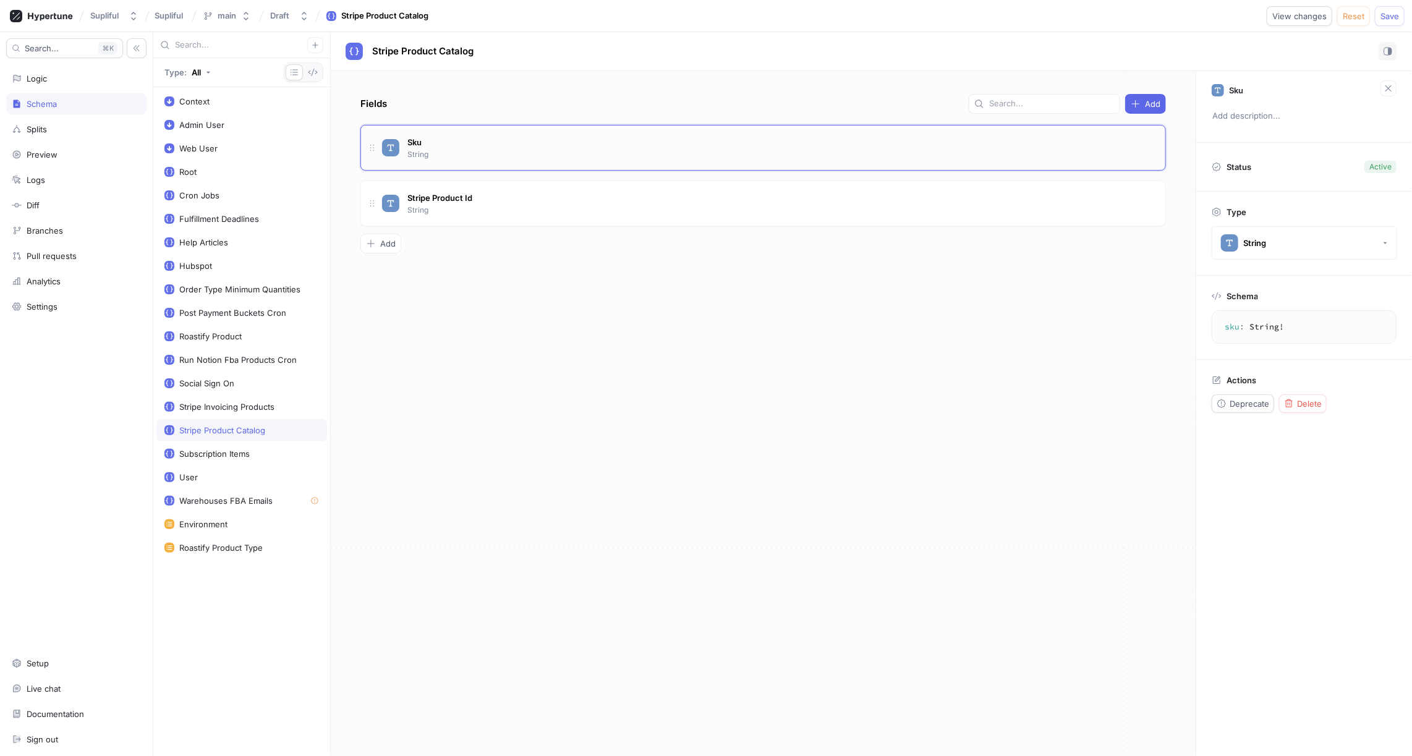
click at [515, 150] on div "Sku String" at bounding box center [769, 147] width 774 height 25
click at [1300, 401] on span "Delete" at bounding box center [1309, 403] width 25 height 7
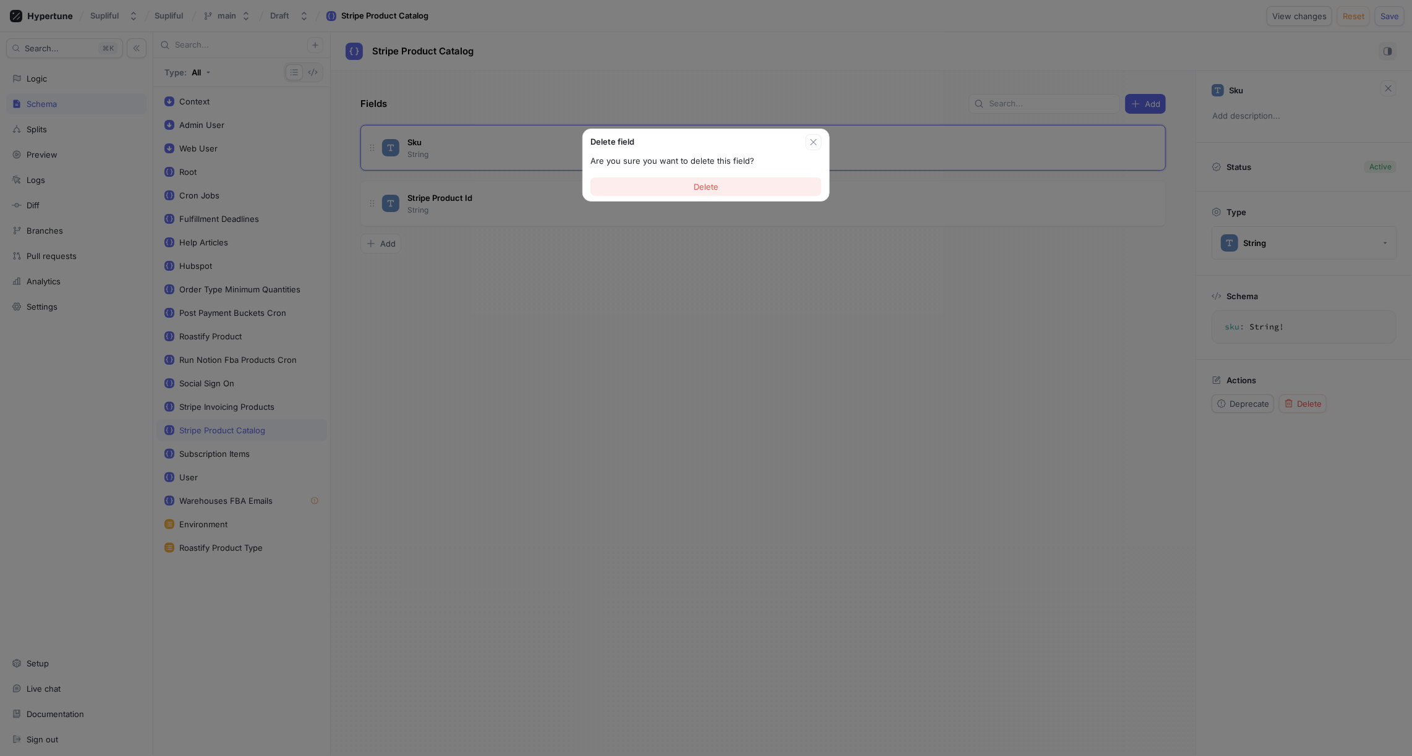
click at [751, 190] on button "Delete" at bounding box center [706, 186] width 231 height 19
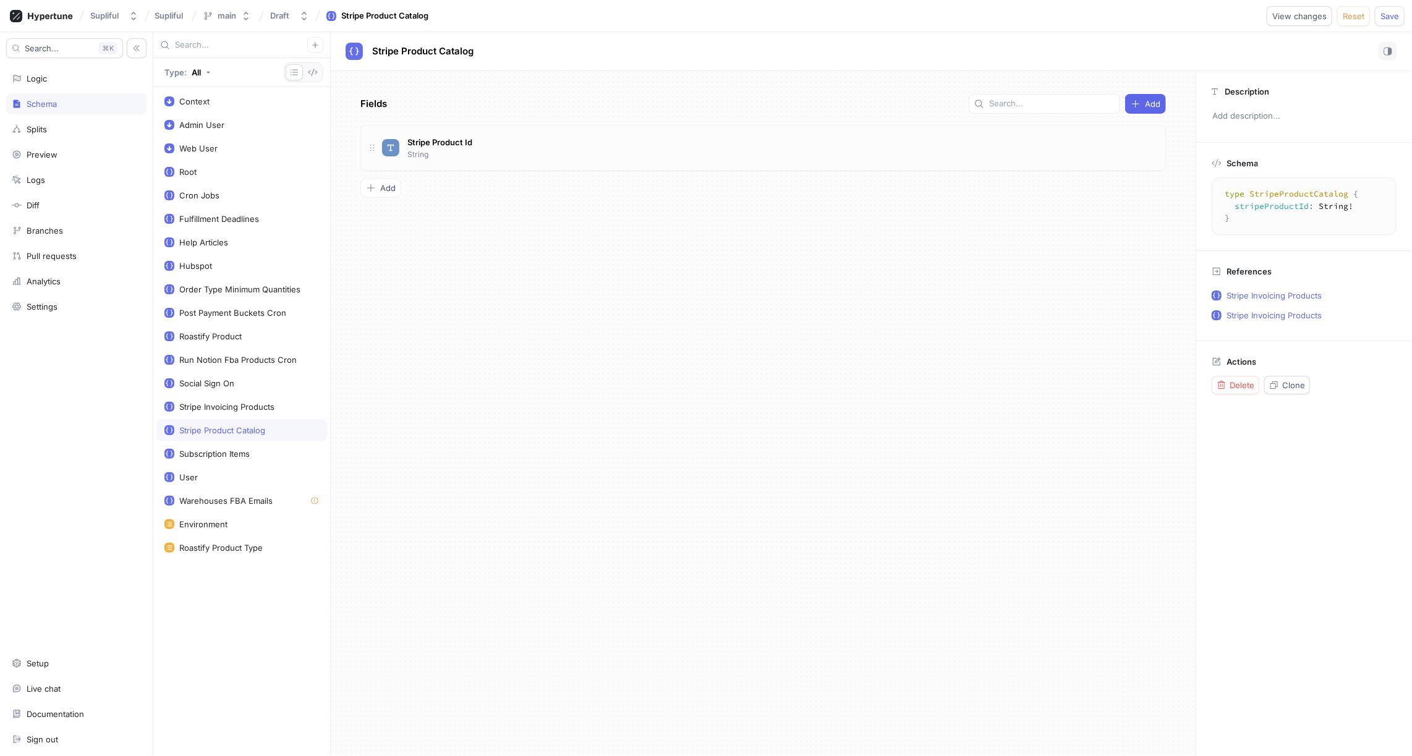
click at [574, 142] on div "Stripe Product Id String" at bounding box center [769, 147] width 774 height 25
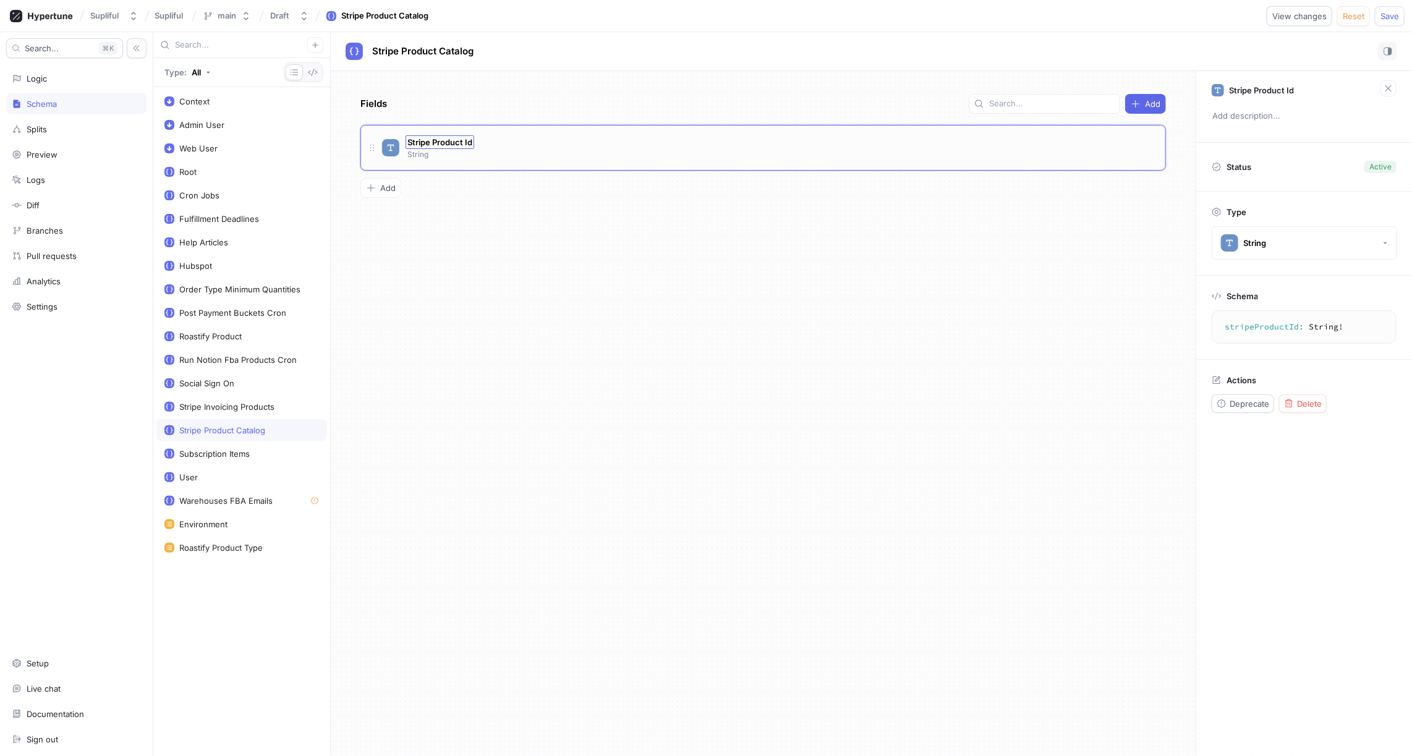
click at [441, 139] on span "Stripe Product Id" at bounding box center [439, 142] width 65 height 10
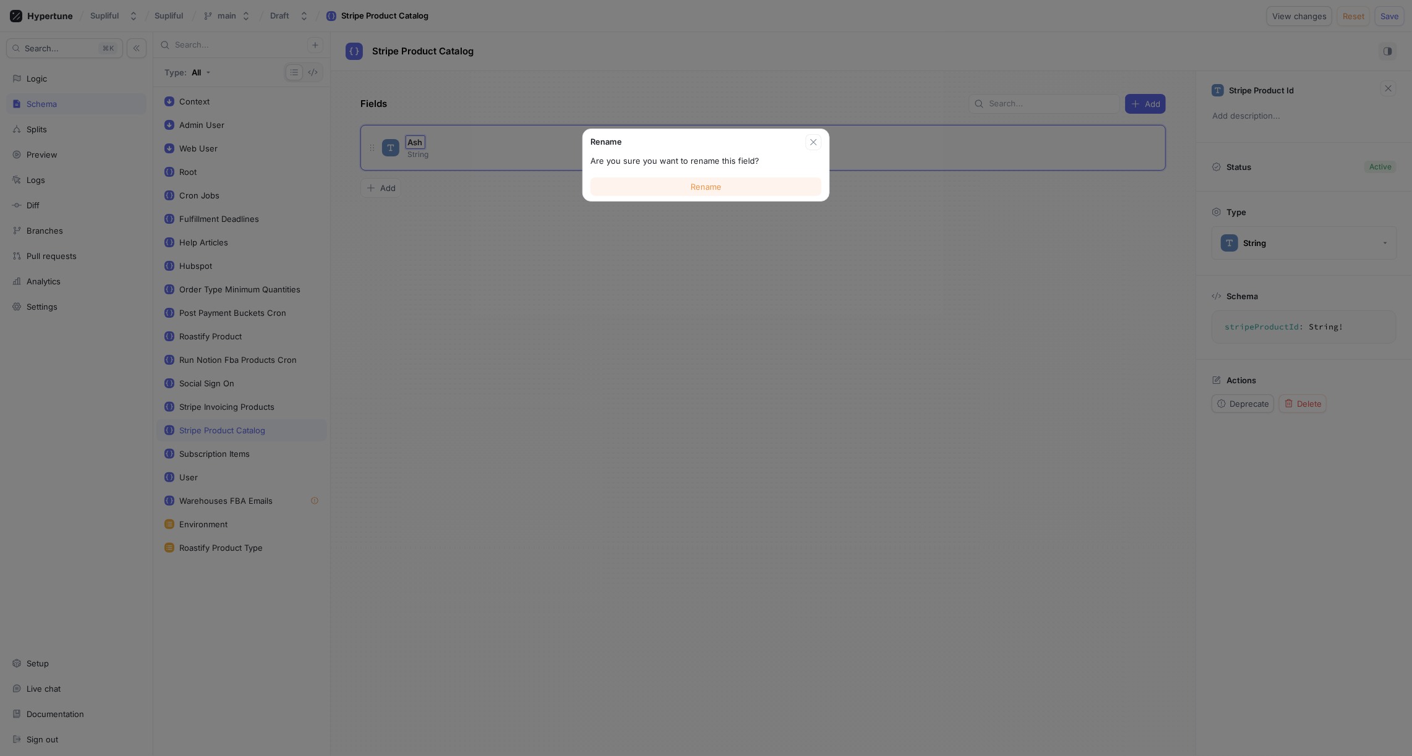
click at [715, 181] on button "Rename" at bounding box center [706, 186] width 231 height 19
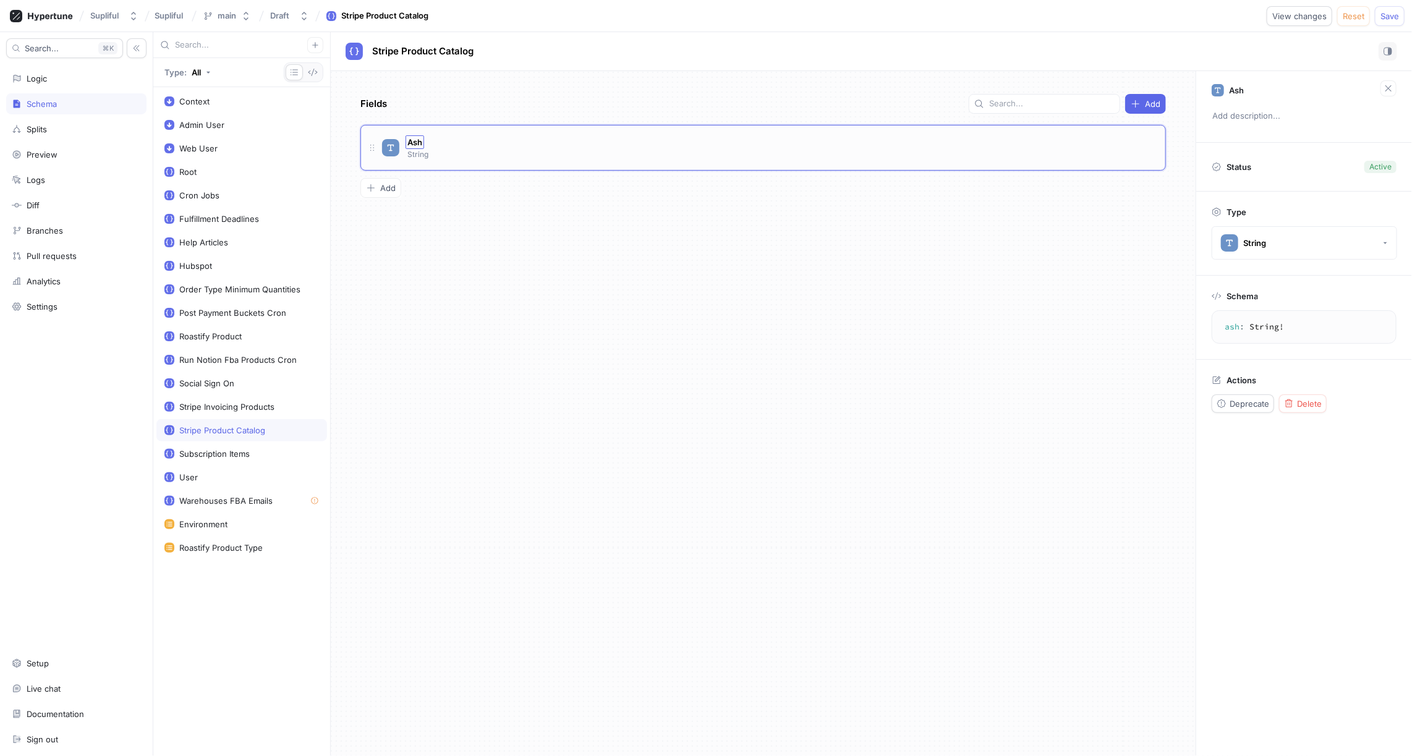
click at [417, 140] on span "Ash" at bounding box center [414, 142] width 15 height 10
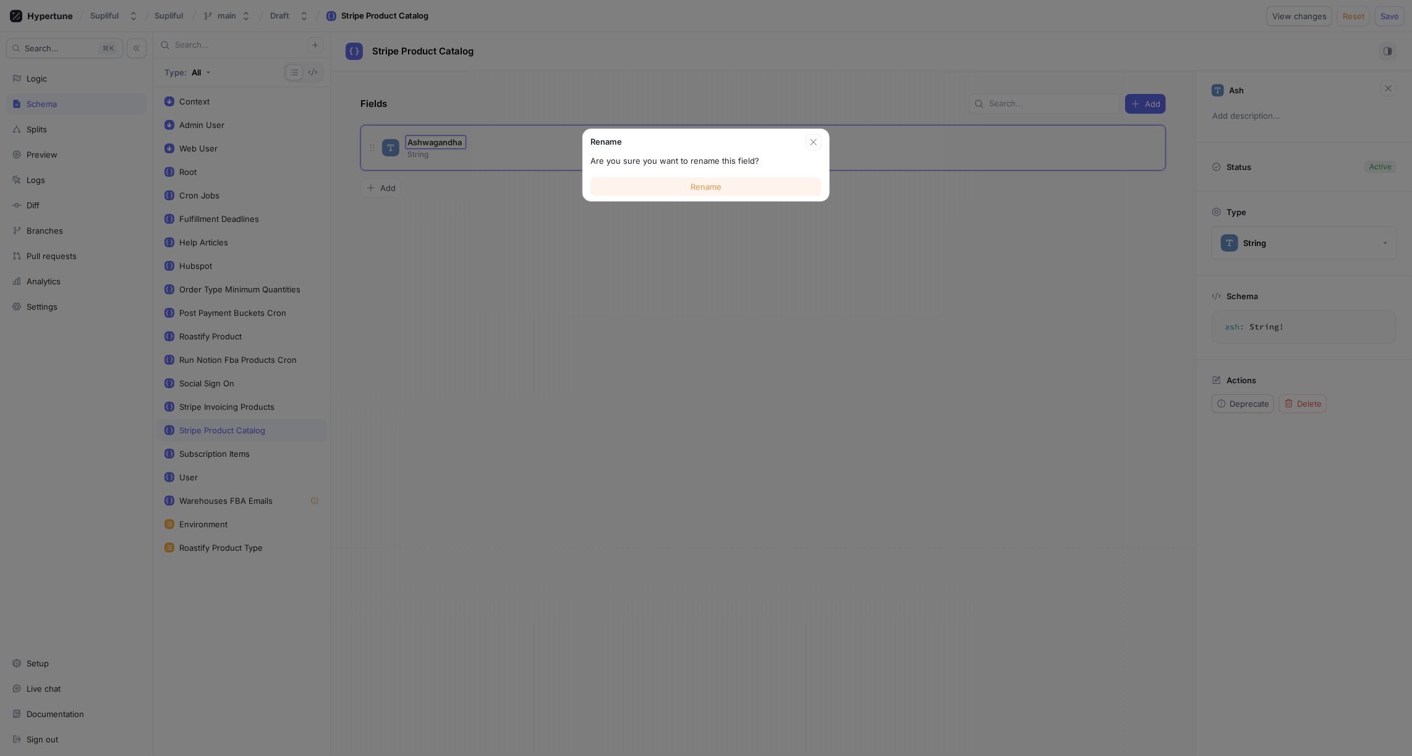
click at [730, 189] on button "Rename" at bounding box center [706, 186] width 231 height 19
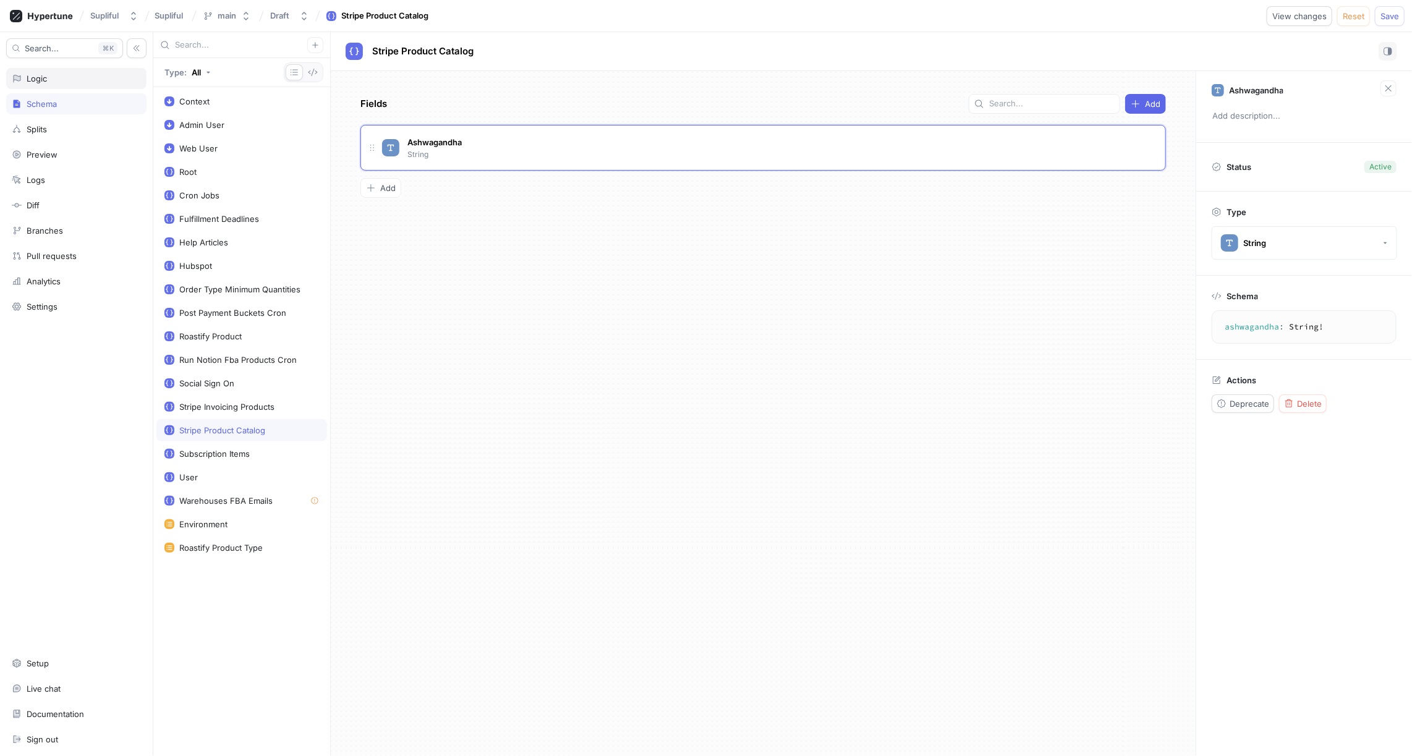
click at [62, 79] on div "Logic" at bounding box center [76, 79] width 129 height 10
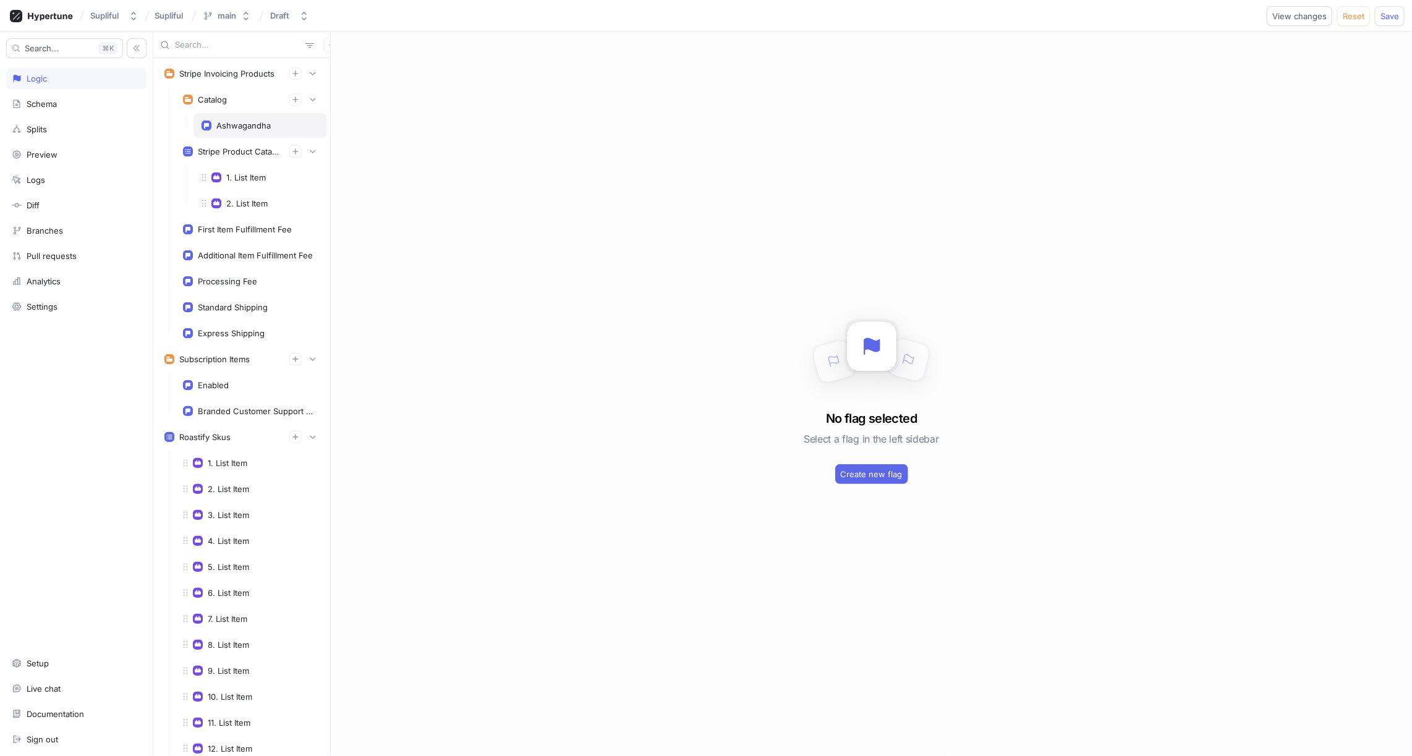
click at [254, 122] on div "Ashwagandha" at bounding box center [243, 126] width 54 height 10
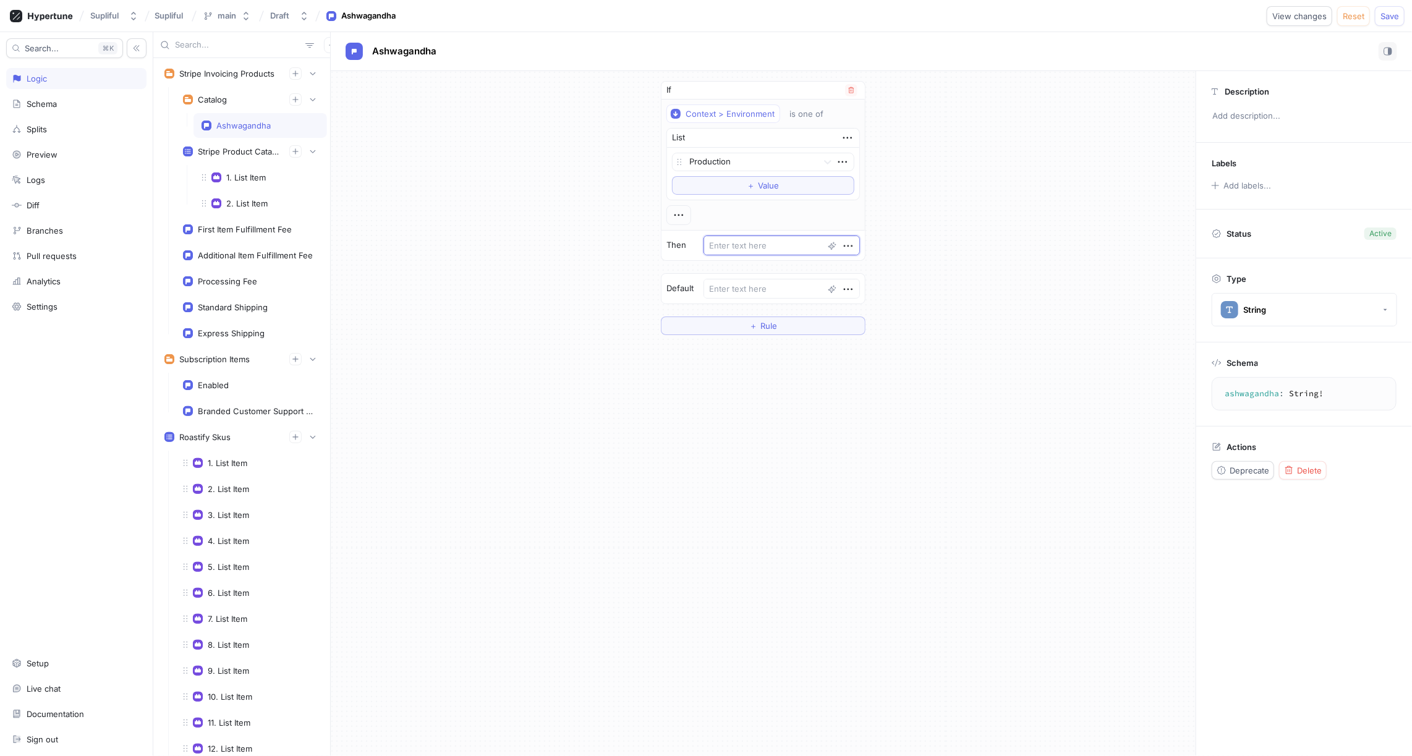
click at [736, 242] on textarea at bounding box center [782, 246] width 156 height 20
click at [848, 244] on icon "button" at bounding box center [849, 246] width 14 height 14
click at [878, 280] on div "Add note" at bounding box center [893, 287] width 105 height 21
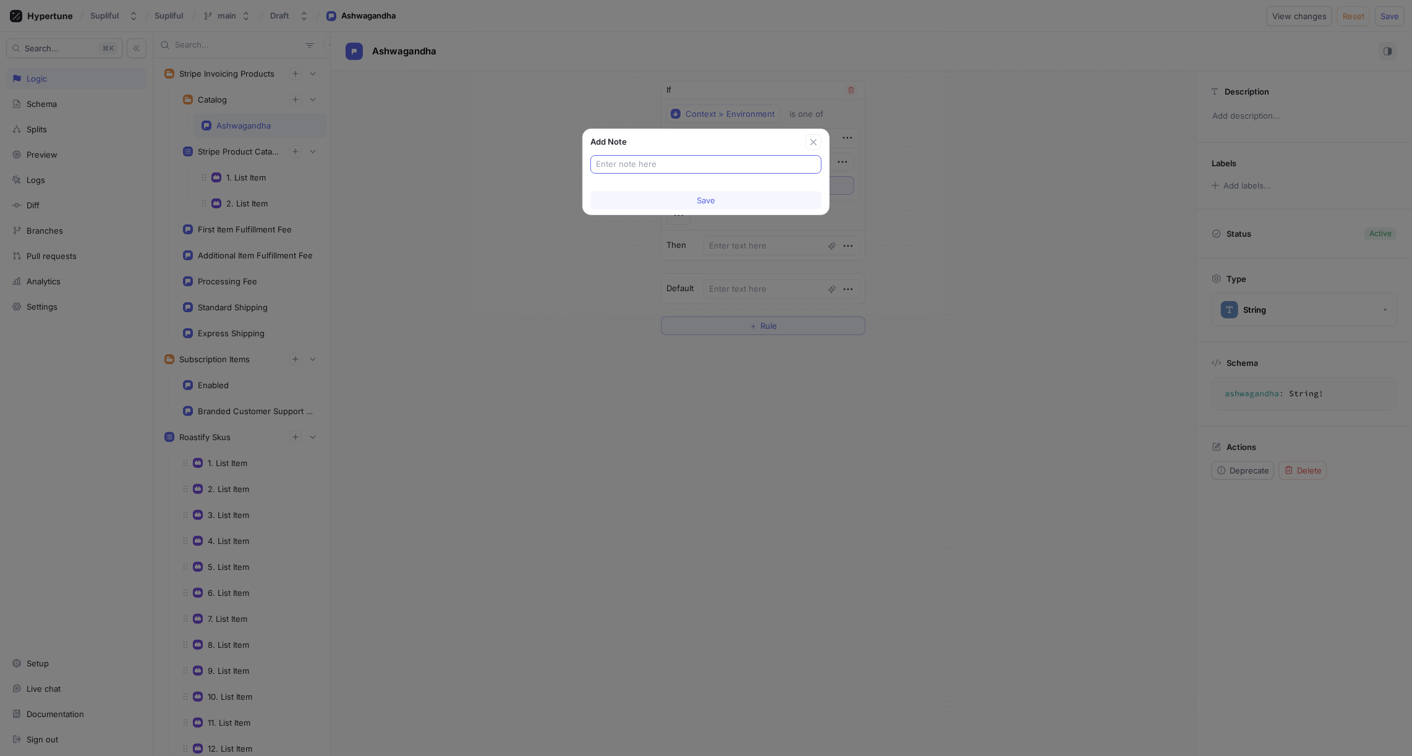
click at [676, 161] on input "text" at bounding box center [706, 164] width 220 height 12
click at [714, 197] on span "Save" at bounding box center [706, 200] width 19 height 7
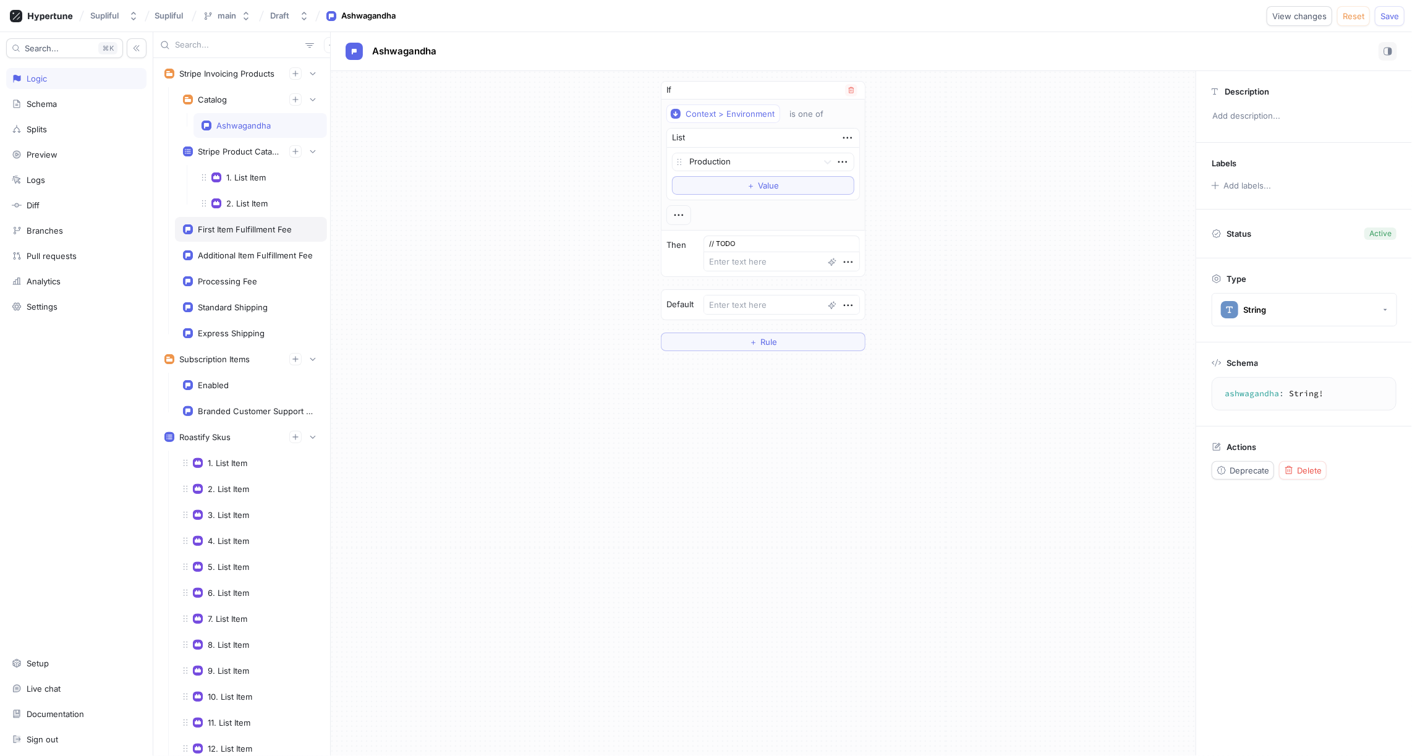
click at [234, 224] on div "First Item Fulfillment Fee" at bounding box center [245, 229] width 94 height 10
click at [242, 124] on div "Ashwagandha" at bounding box center [243, 126] width 54 height 10
click at [761, 298] on textarea at bounding box center [782, 305] width 156 height 20
paste textarea "prod_T6GZo9FJppGJUx"
click at [971, 265] on div "If Context > Environment is one of List Production To pick up a draggable item,…" at bounding box center [763, 216] width 865 height 290
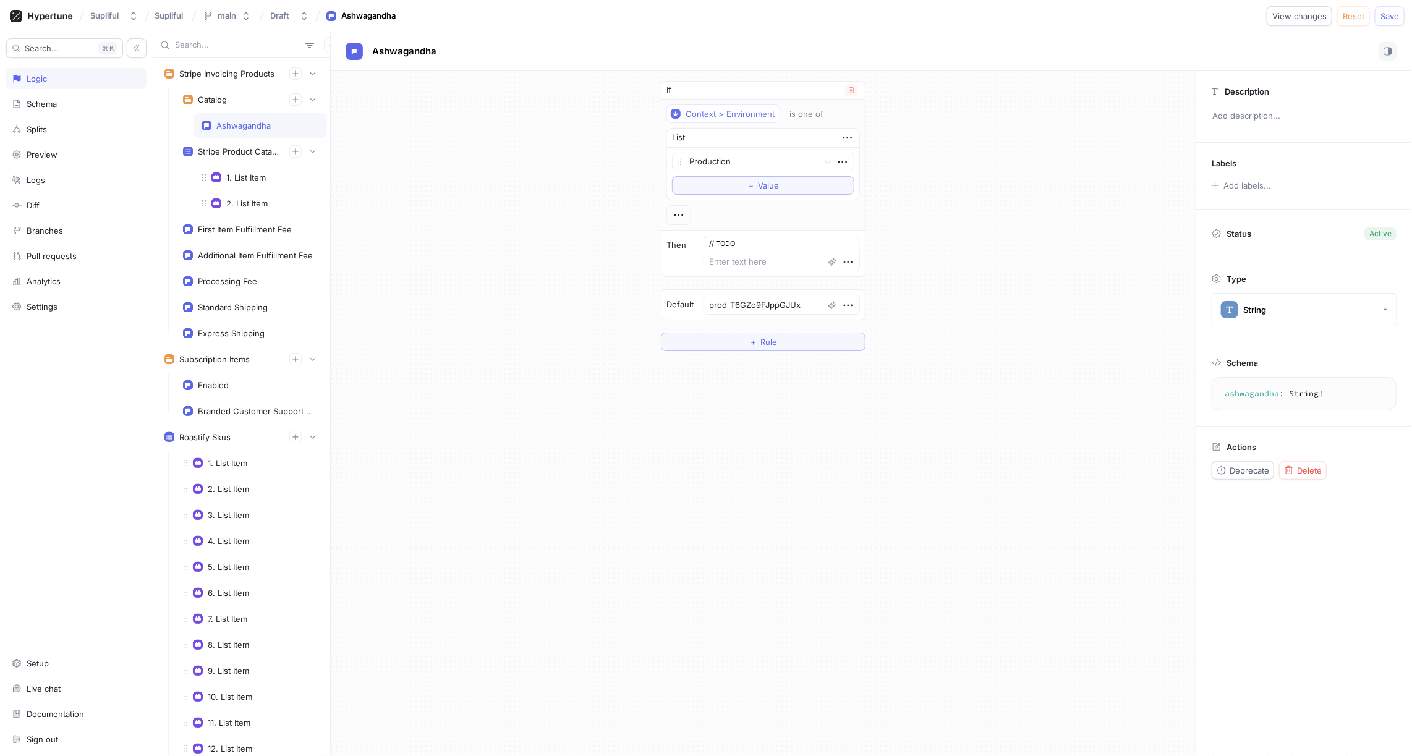
click at [257, 123] on div "Ashwagandha" at bounding box center [243, 126] width 54 height 10
click at [404, 56] on span "Ashwagandha" at bounding box center [404, 51] width 64 height 10
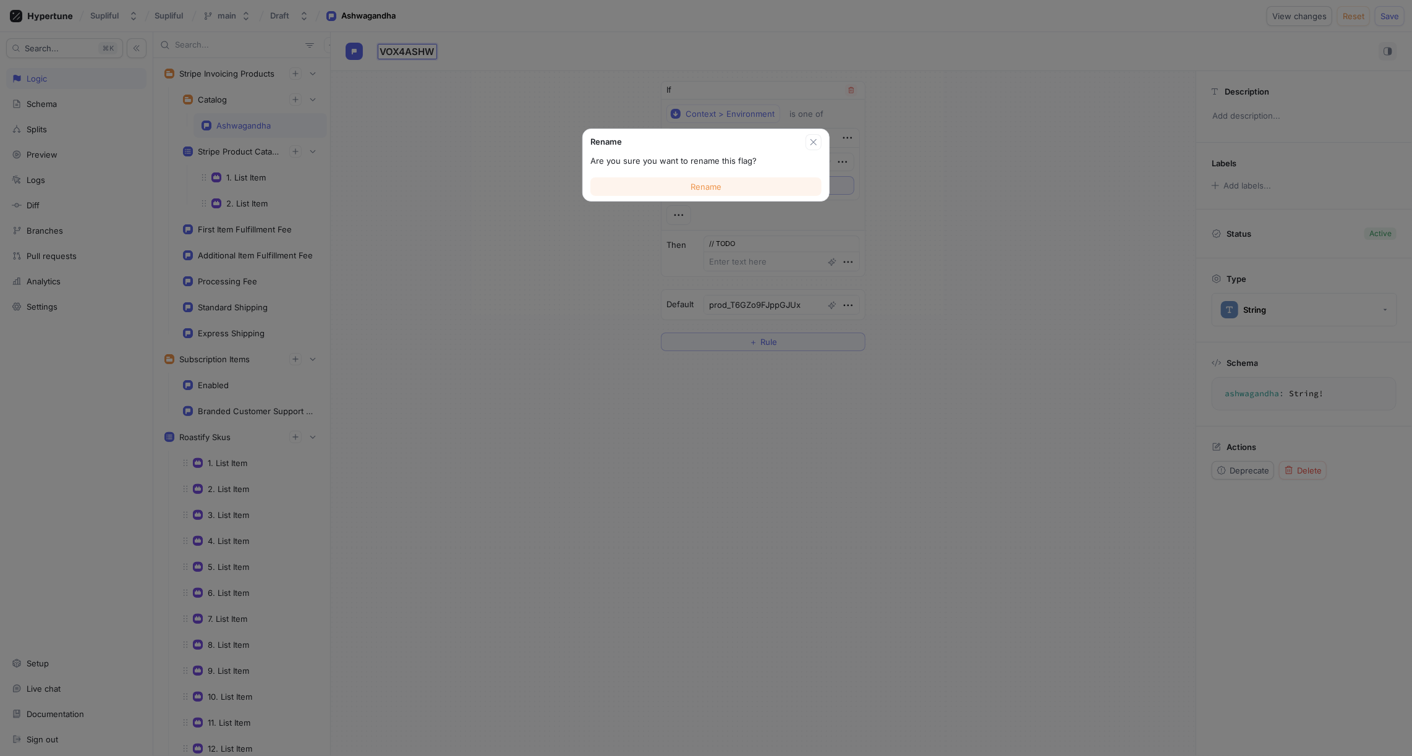
click at [701, 188] on span "Rename" at bounding box center [706, 186] width 31 height 7
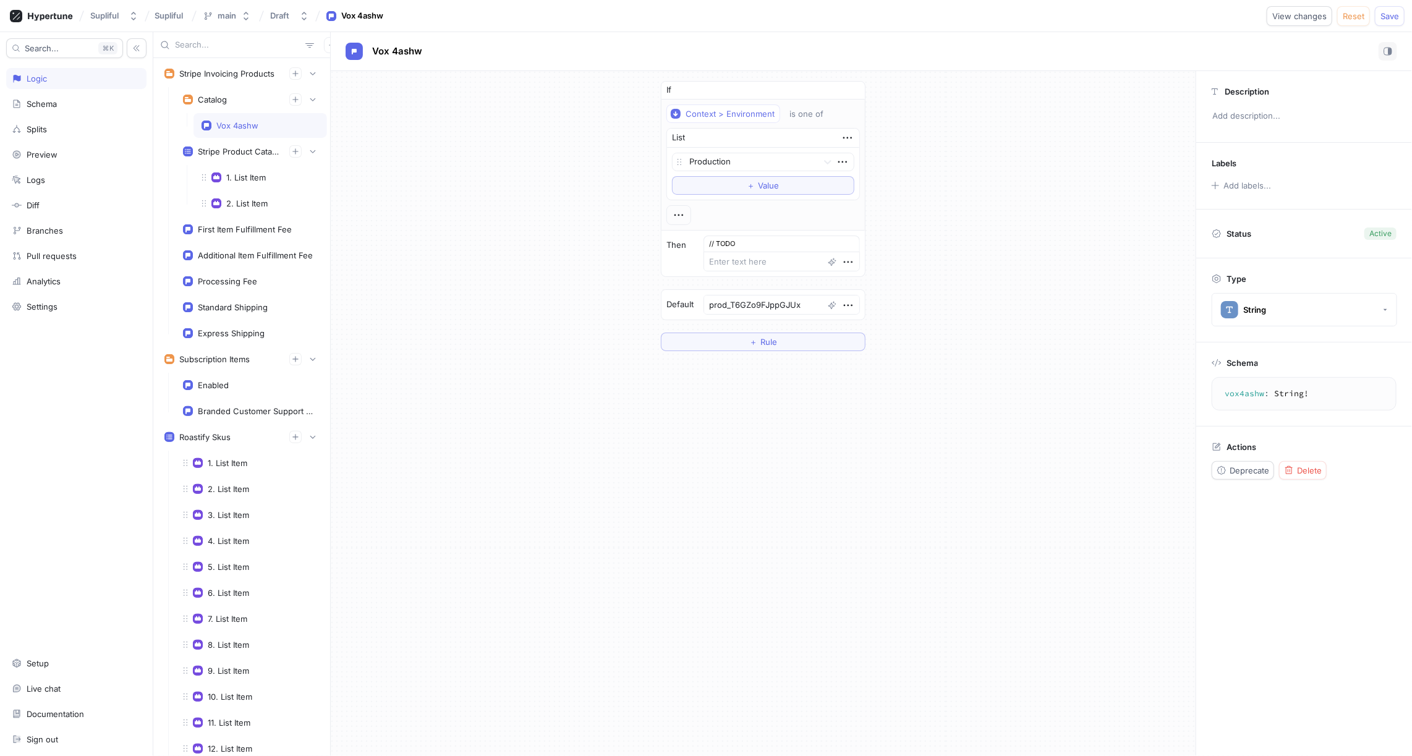
click at [531, 225] on div "If Context > Environment is one of List Production To pick up a draggable item,…" at bounding box center [763, 216] width 865 height 290
click at [486, 186] on div "If Context > Environment is one of List Production To pick up a draggable item,…" at bounding box center [763, 216] width 865 height 290
click at [294, 100] on icon "button" at bounding box center [295, 99] width 7 height 7
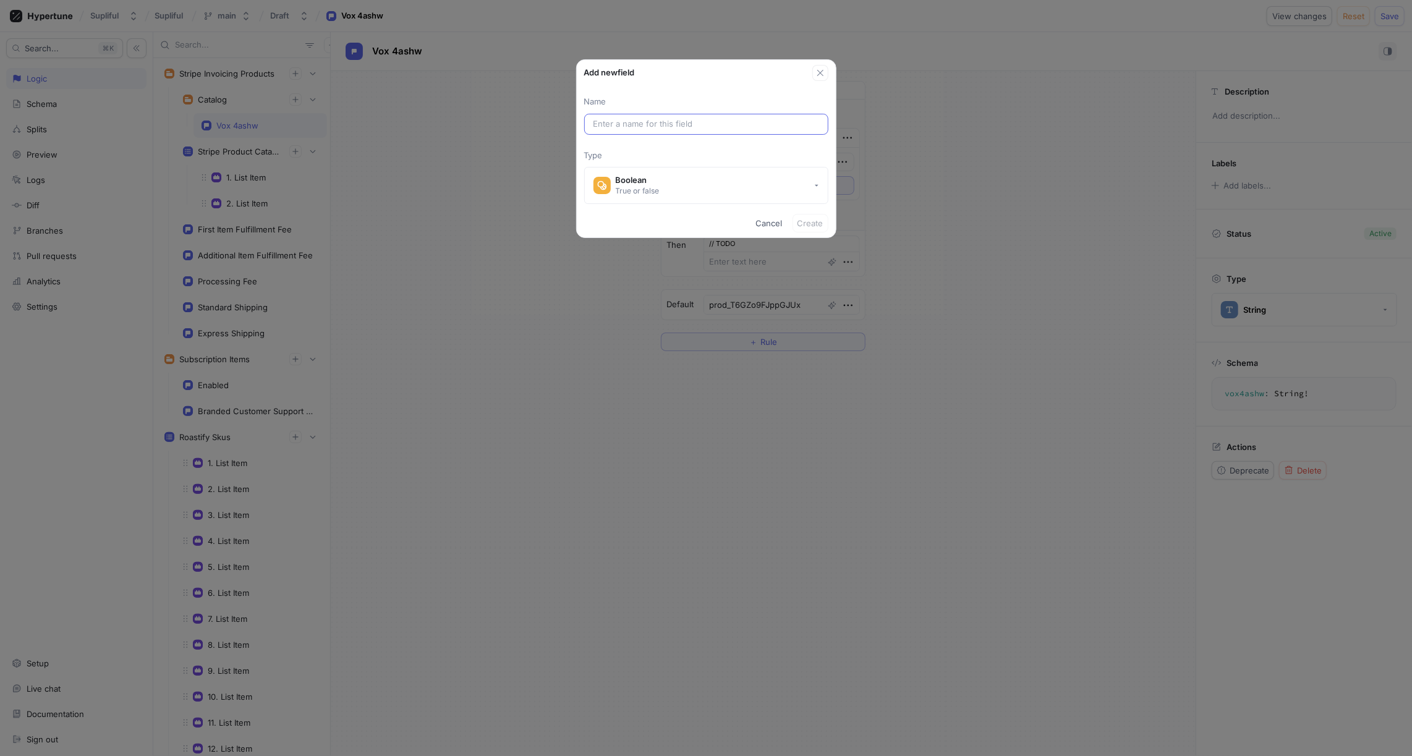
click at [607, 122] on input "text" at bounding box center [707, 124] width 226 height 12
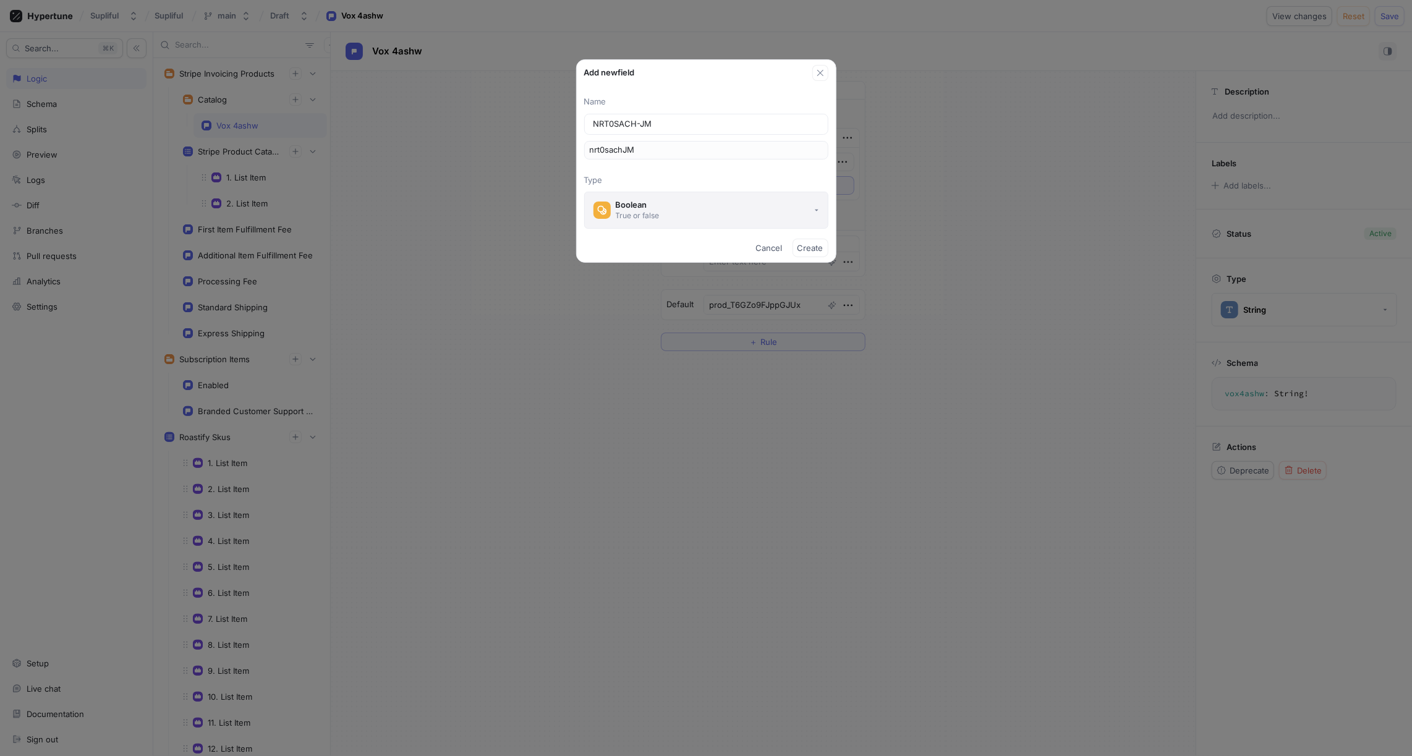
click at [636, 202] on div "Boolean" at bounding box center [638, 205] width 44 height 11
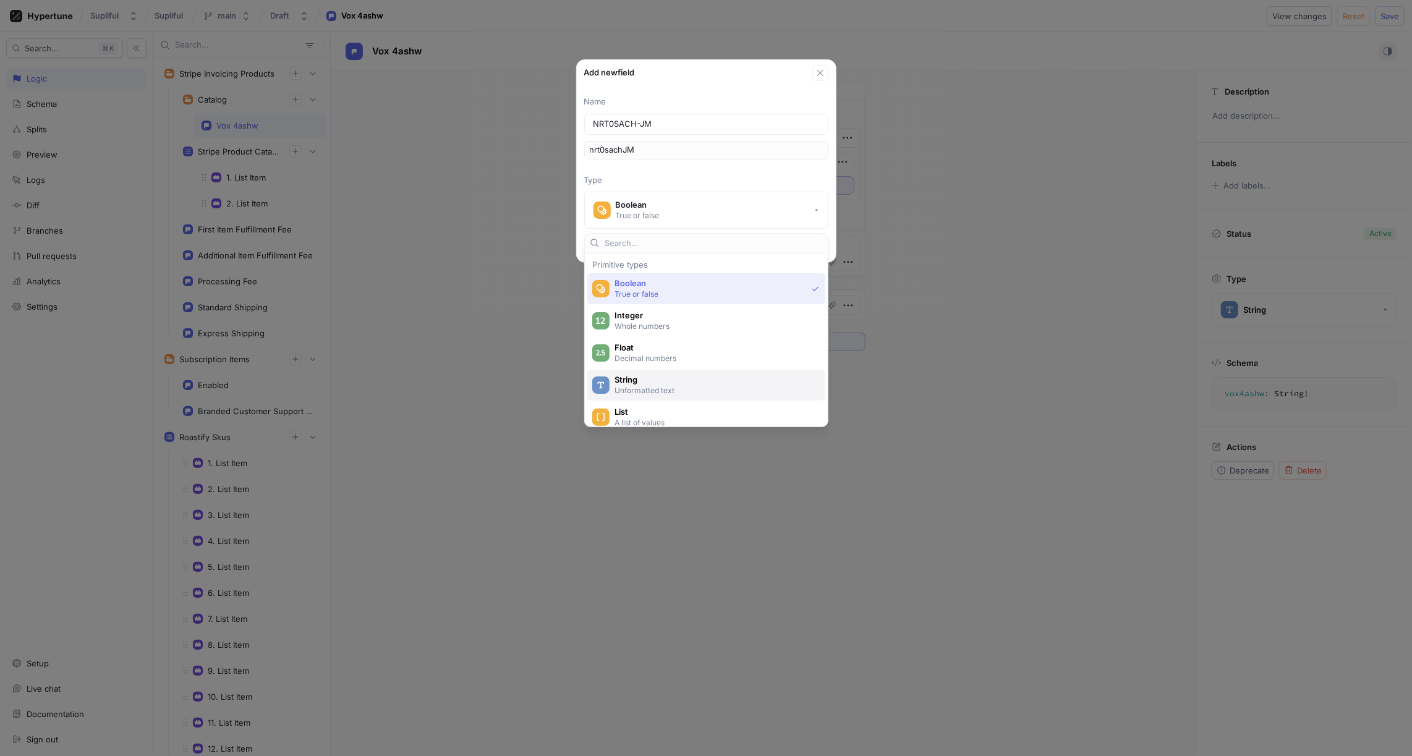
click at [646, 379] on span "String" at bounding box center [715, 380] width 200 height 11
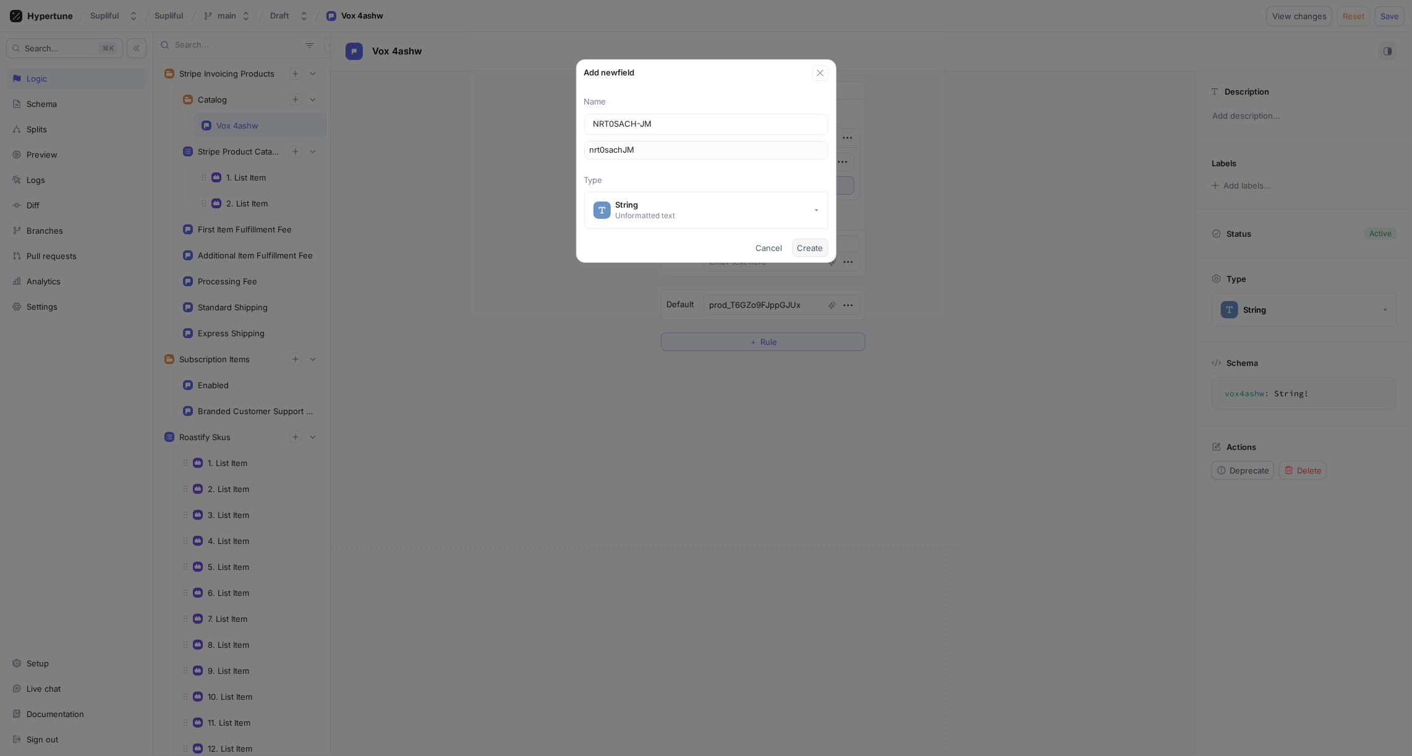
click at [814, 249] on span "Create" at bounding box center [811, 247] width 26 height 7
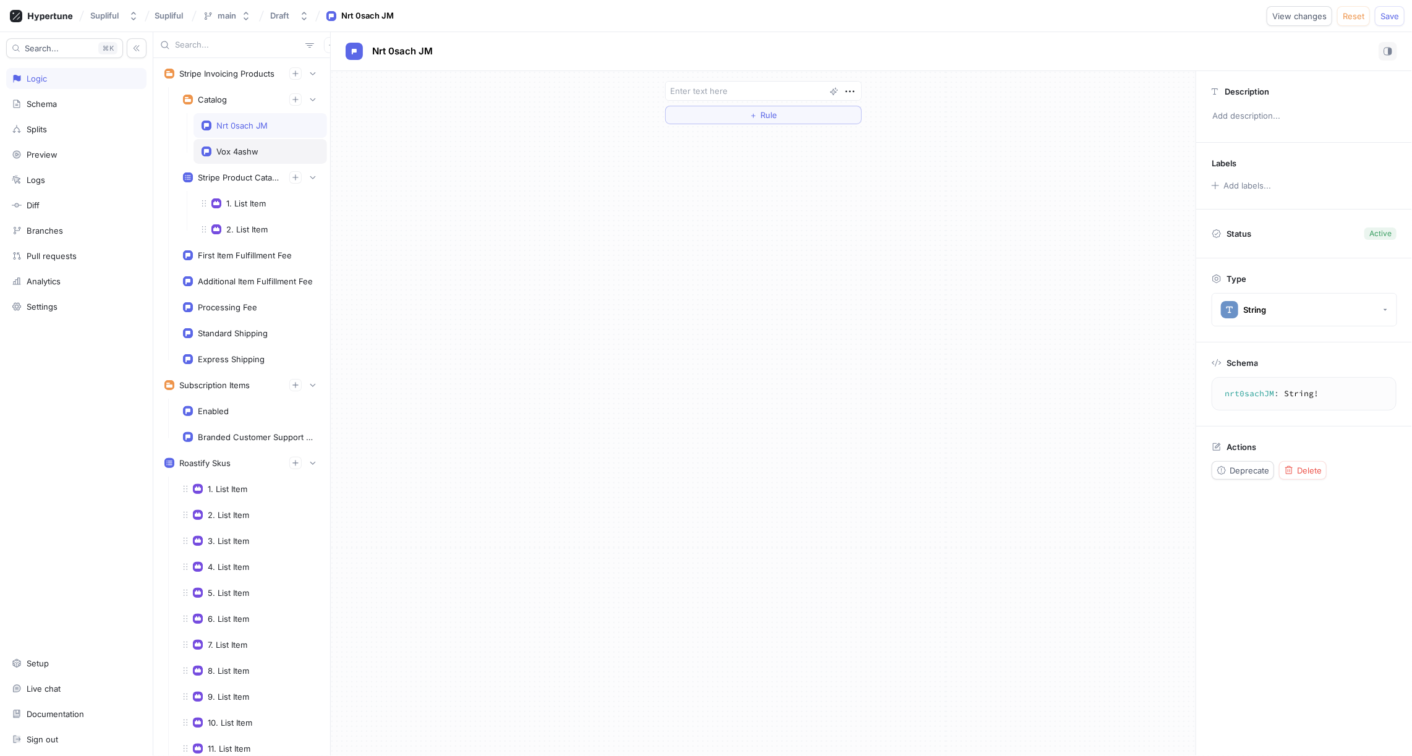
click at [250, 148] on div "Vox 4ashw" at bounding box center [237, 152] width 42 height 10
click at [250, 127] on div "Nrt 0sach JM" at bounding box center [241, 126] width 51 height 10
click at [252, 149] on div "Vox 4ashw" at bounding box center [237, 152] width 42 height 10
click at [425, 168] on div "If Context > Environment is one of List Production To pick up a draggable item,…" at bounding box center [763, 216] width 865 height 290
click at [268, 122] on div "Nrt 0sach JM" at bounding box center [260, 126] width 117 height 10
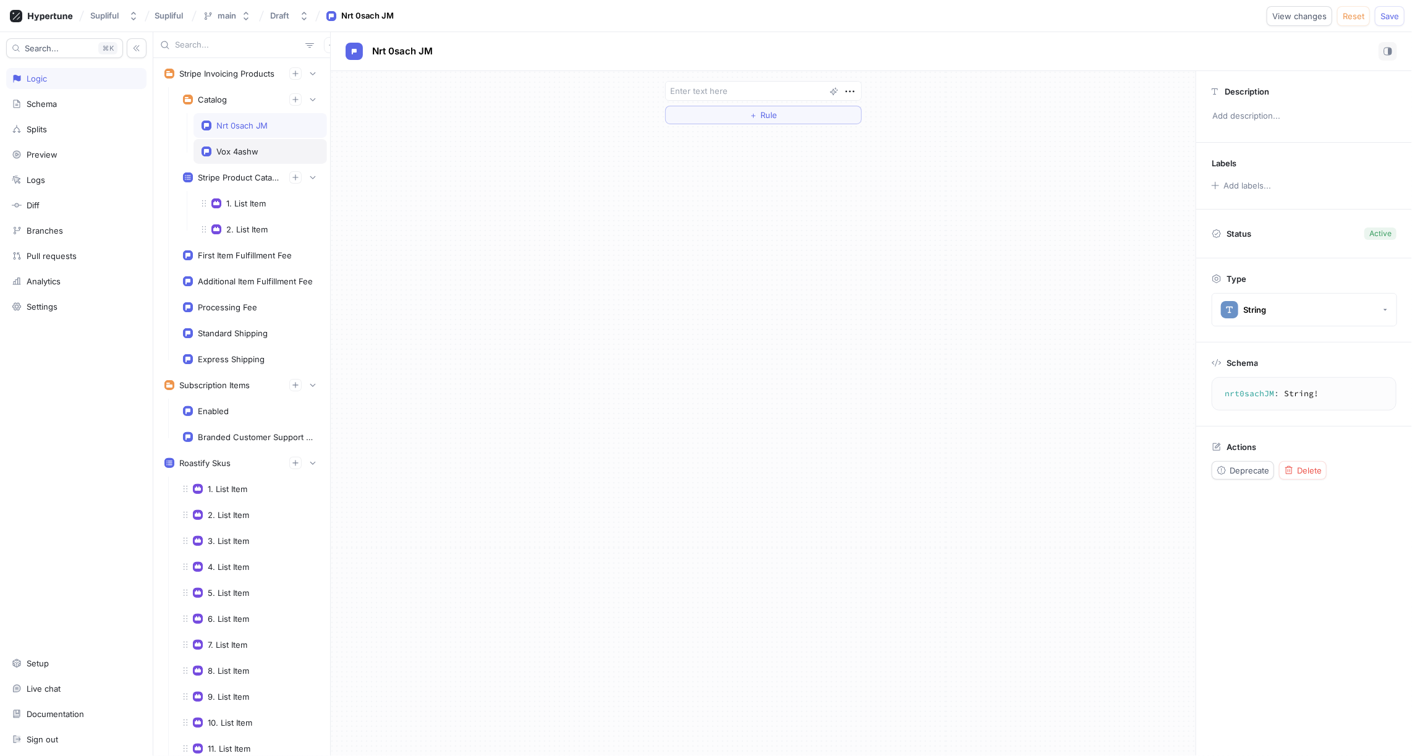
click at [257, 147] on div "Vox 4ashw" at bounding box center [237, 152] width 42 height 10
click at [249, 128] on div "Nrt 0sach JM" at bounding box center [241, 126] width 51 height 10
click at [253, 156] on div "Vox 4ashw" at bounding box center [261, 151] width 134 height 25
click at [253, 126] on div "Nrt 0sach JM" at bounding box center [241, 126] width 51 height 10
click at [414, 52] on span "Nrt 0sach JM" at bounding box center [402, 51] width 61 height 10
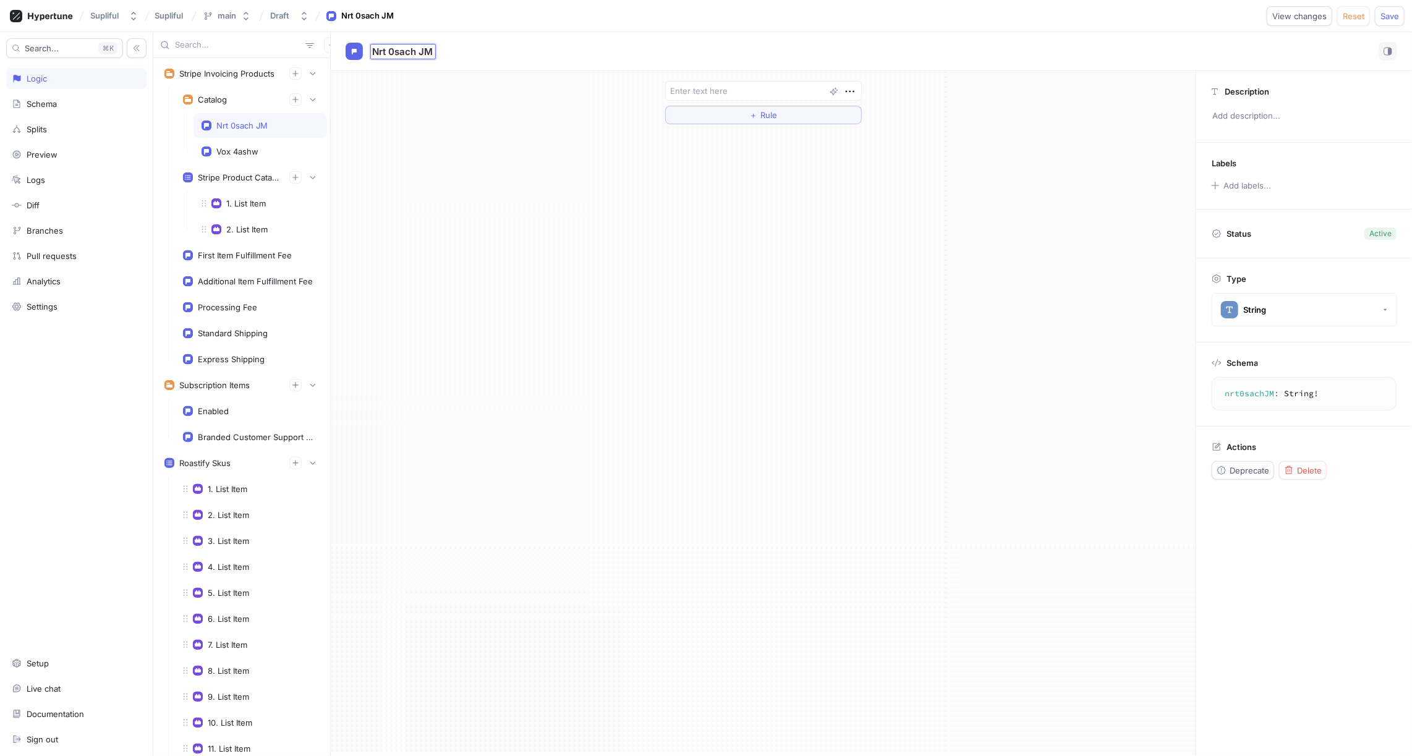
click at [421, 52] on input "Nrt 0sach JM" at bounding box center [403, 52] width 62 height 12
click at [1261, 391] on textarea "nrt0sachJM: String!" at bounding box center [1305, 394] width 174 height 22
click at [579, 197] on div "＋ Rule" at bounding box center [763, 413] width 865 height 685
click at [426, 52] on span "Nrt 0sach JM" at bounding box center [402, 51] width 61 height 10
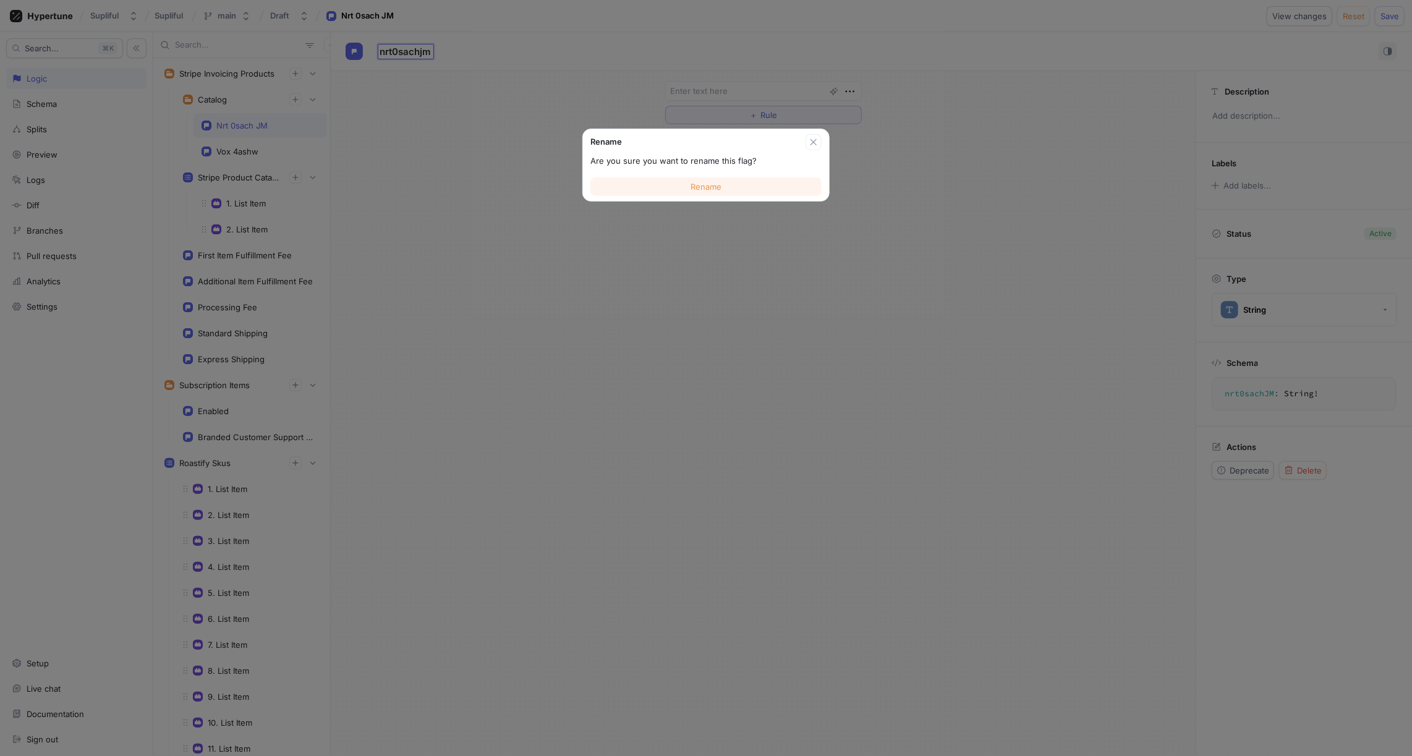
click at [723, 185] on button "Rename" at bounding box center [706, 186] width 231 height 19
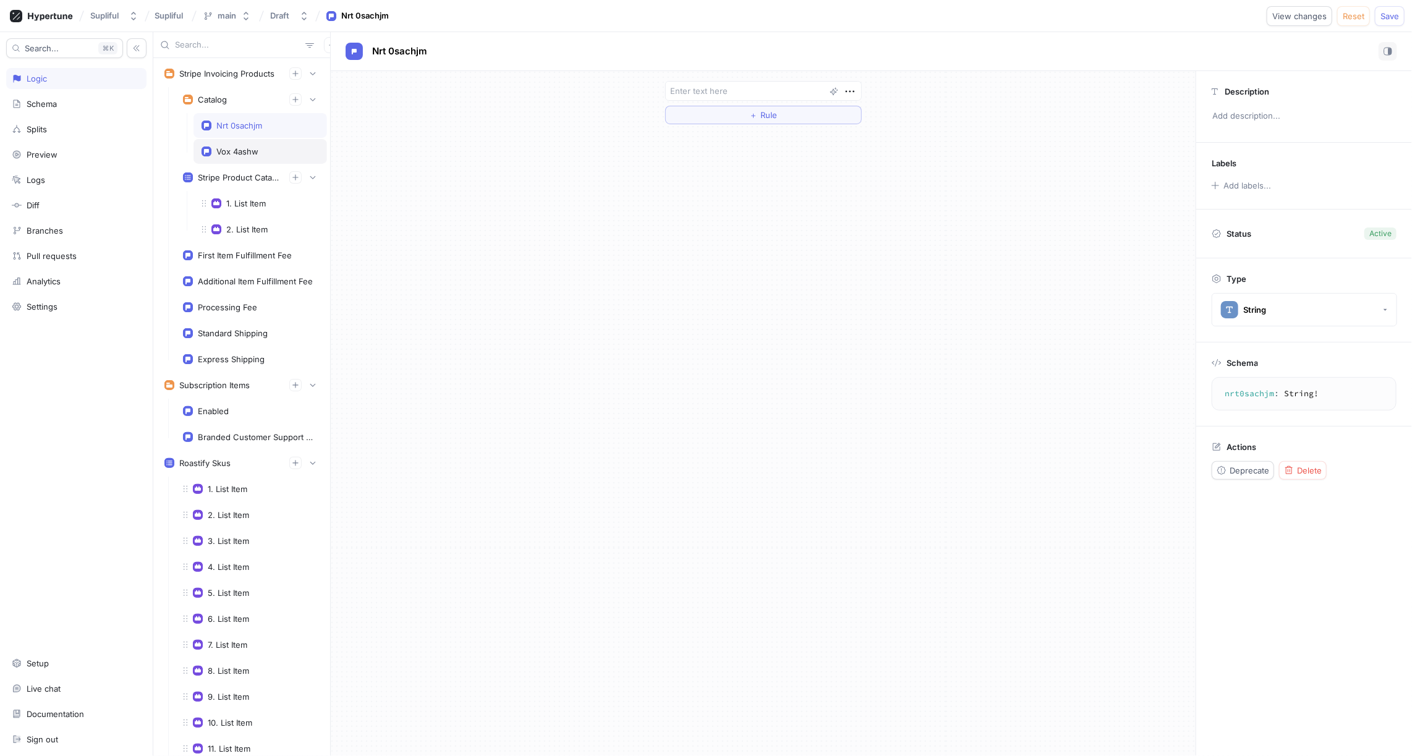
click at [263, 147] on div "Vox 4ashw" at bounding box center [260, 152] width 117 height 10
click at [254, 127] on div "Nrt 0sachjm" at bounding box center [239, 126] width 46 height 10
click at [251, 147] on div "Vox 4ashw" at bounding box center [237, 152] width 42 height 10
click at [66, 101] on div "Schema" at bounding box center [76, 104] width 129 height 10
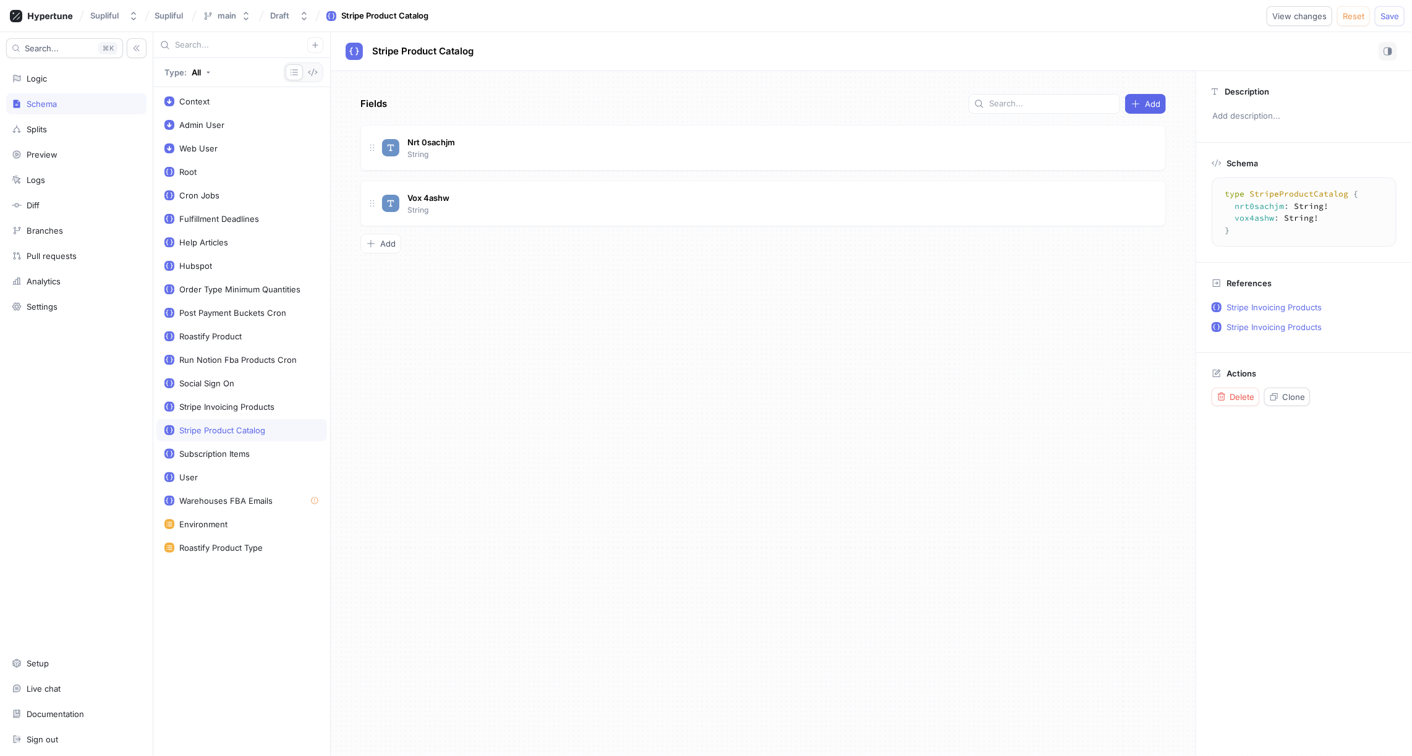
click at [454, 255] on div "Fields Add Nrt 0sachjm String Vox 4ashw String To pick up a draggable item, pre…" at bounding box center [763, 413] width 865 height 685
click at [390, 241] on span "Add" at bounding box center [387, 243] width 15 height 7
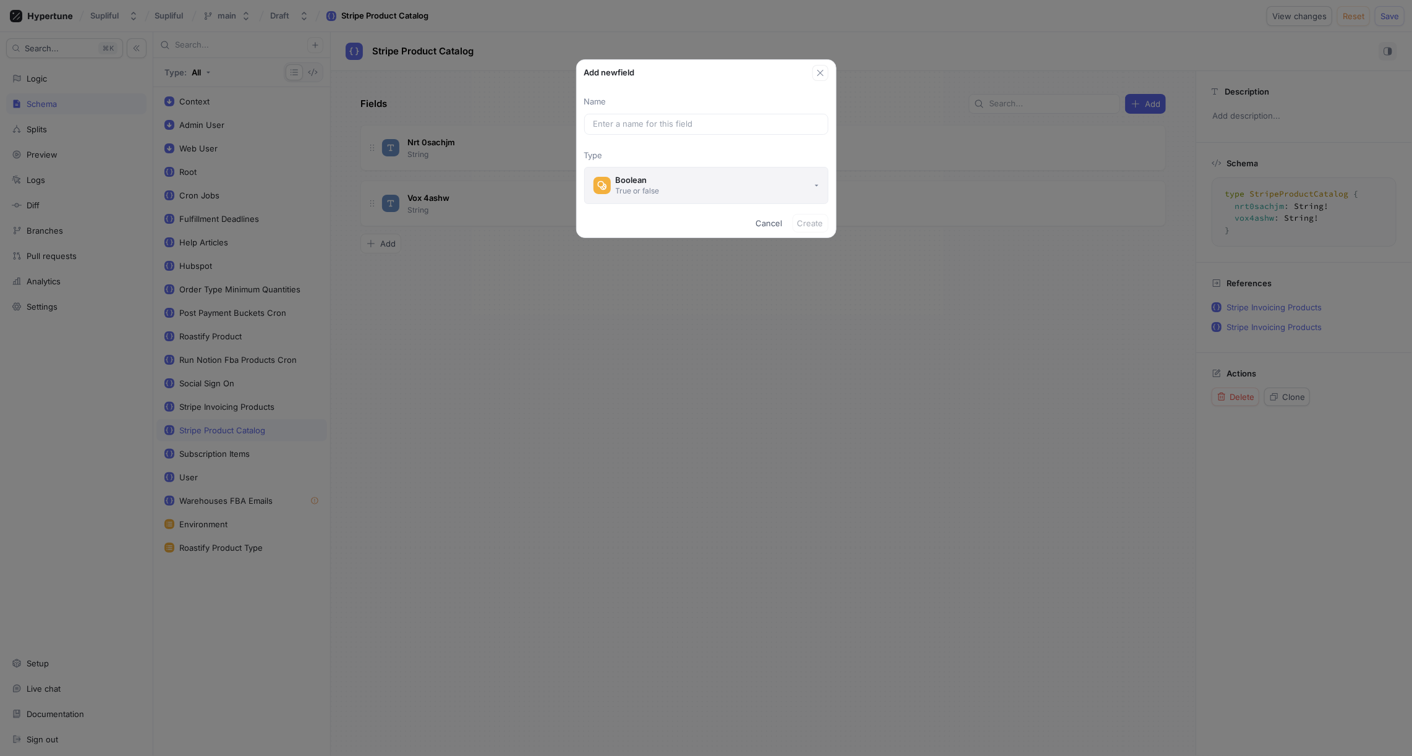
click at [640, 175] on div "Boolean" at bounding box center [638, 180] width 44 height 11
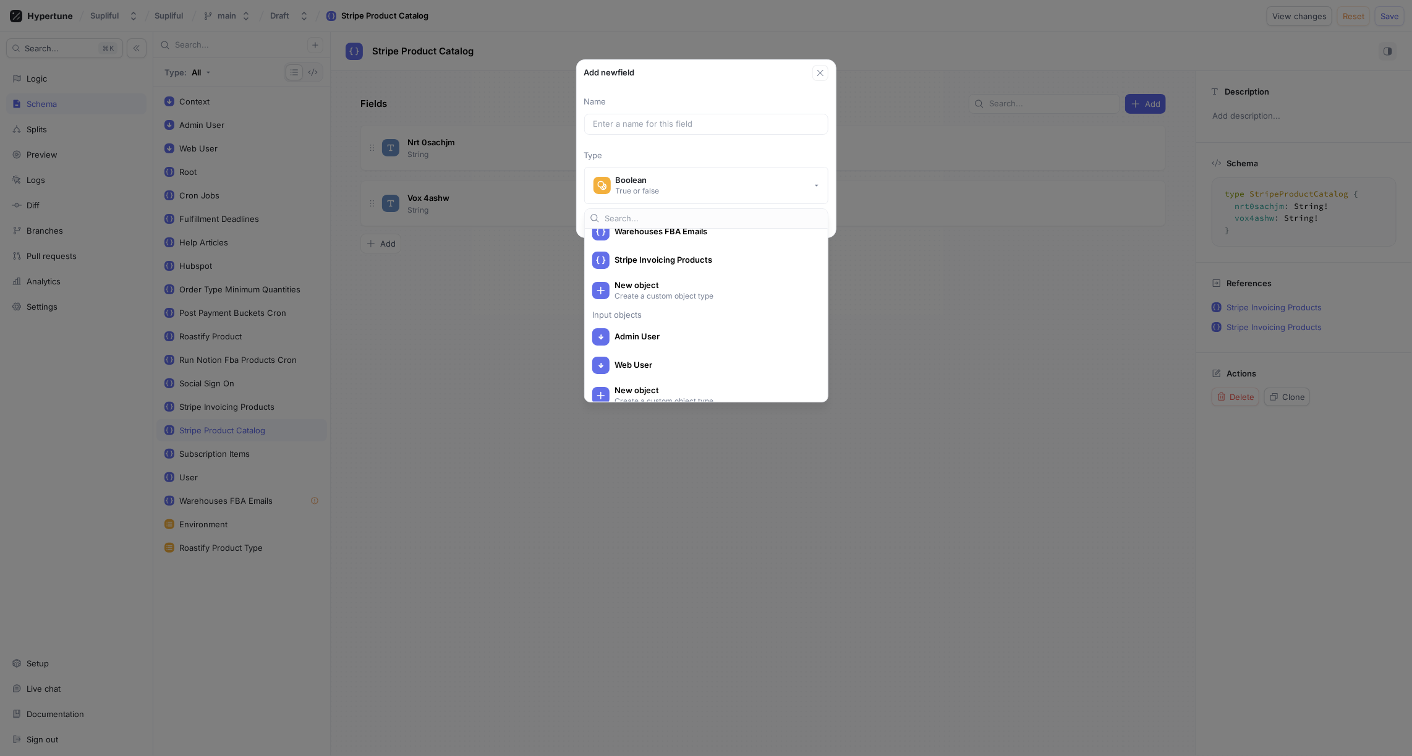
scroll to position [668, 0]
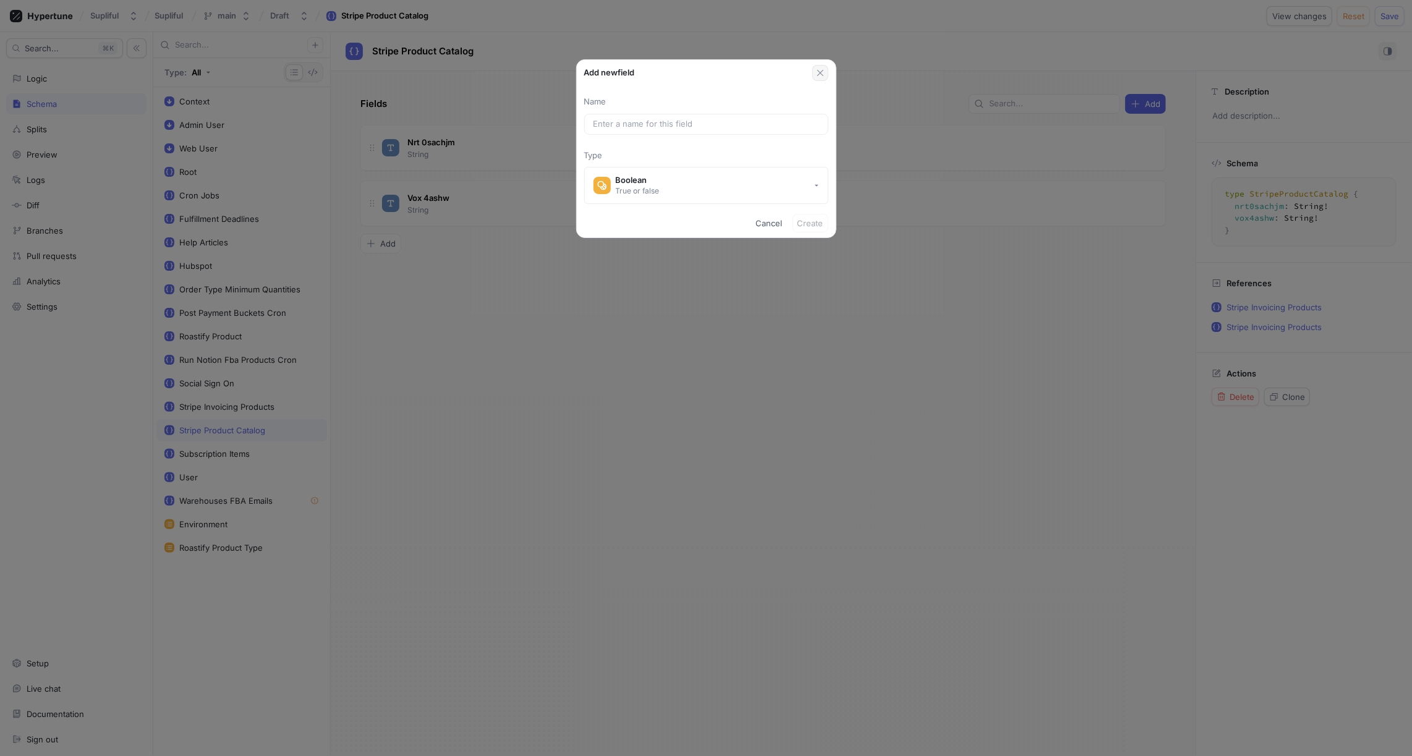
click at [822, 70] on icon "button" at bounding box center [820, 73] width 6 height 6
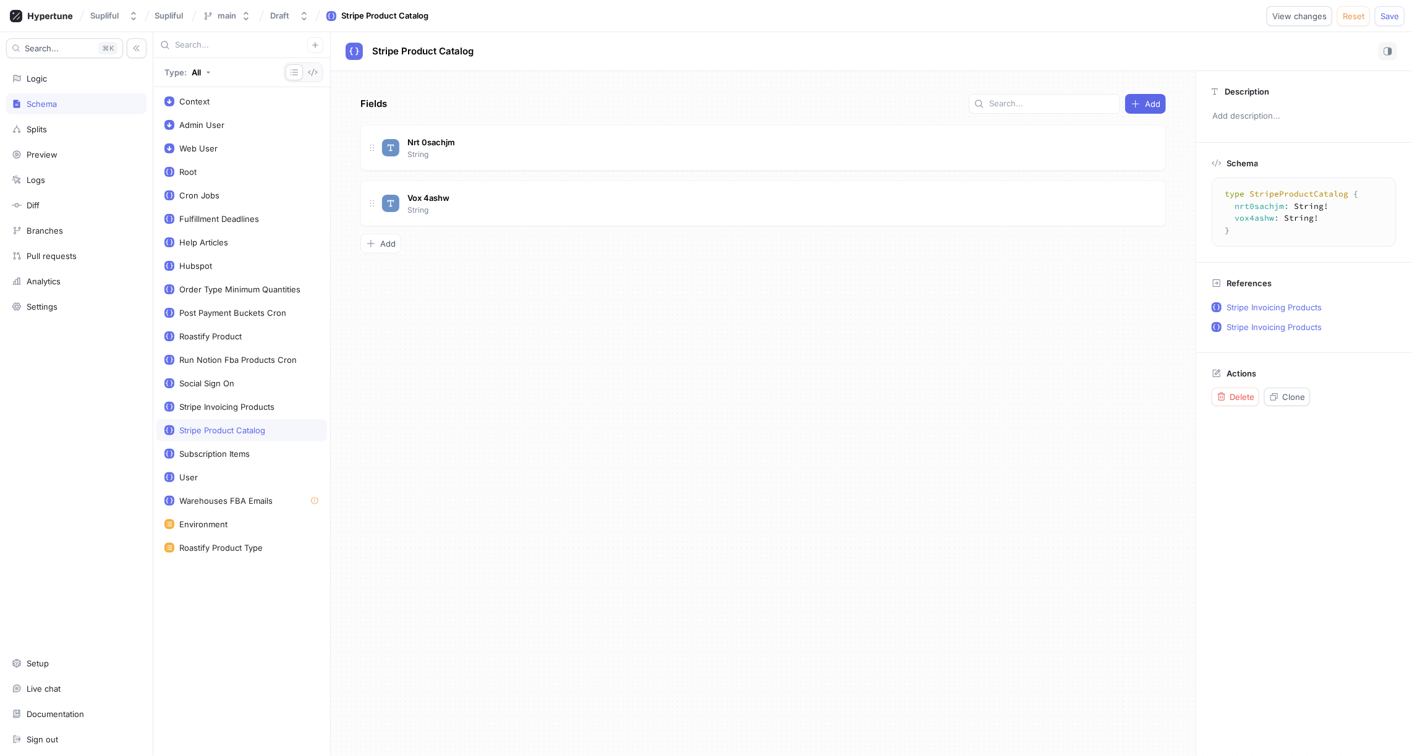
click at [65, 100] on div "Schema" at bounding box center [76, 104] width 129 height 10
click at [315, 47] on icon "button" at bounding box center [315, 45] width 6 height 6
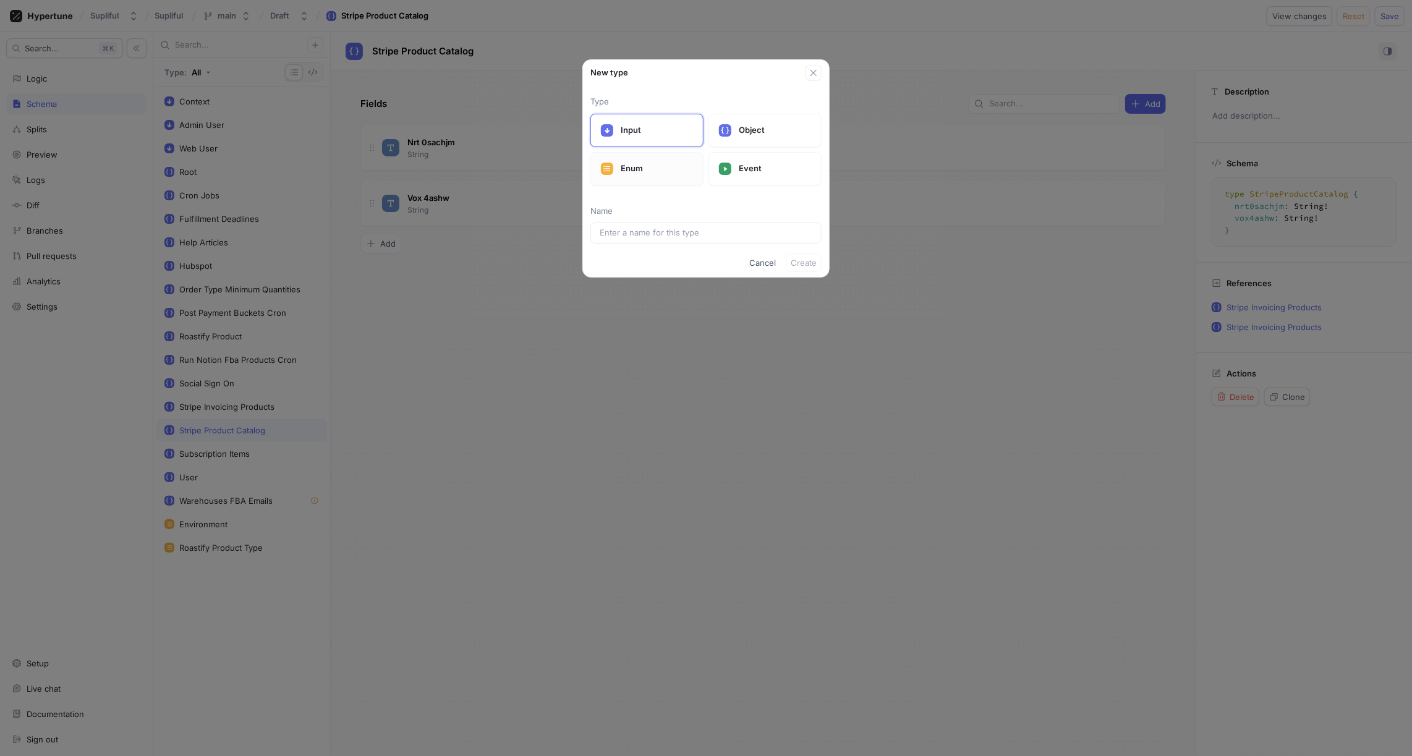
click at [648, 163] on p "Enum" at bounding box center [657, 169] width 72 height 12
click at [632, 228] on input "text" at bounding box center [706, 233] width 213 height 12
click at [636, 231] on input "text" at bounding box center [706, 233] width 213 height 12
paste input "Ashwagandha"
click at [813, 288] on span "Create" at bounding box center [804, 287] width 26 height 7
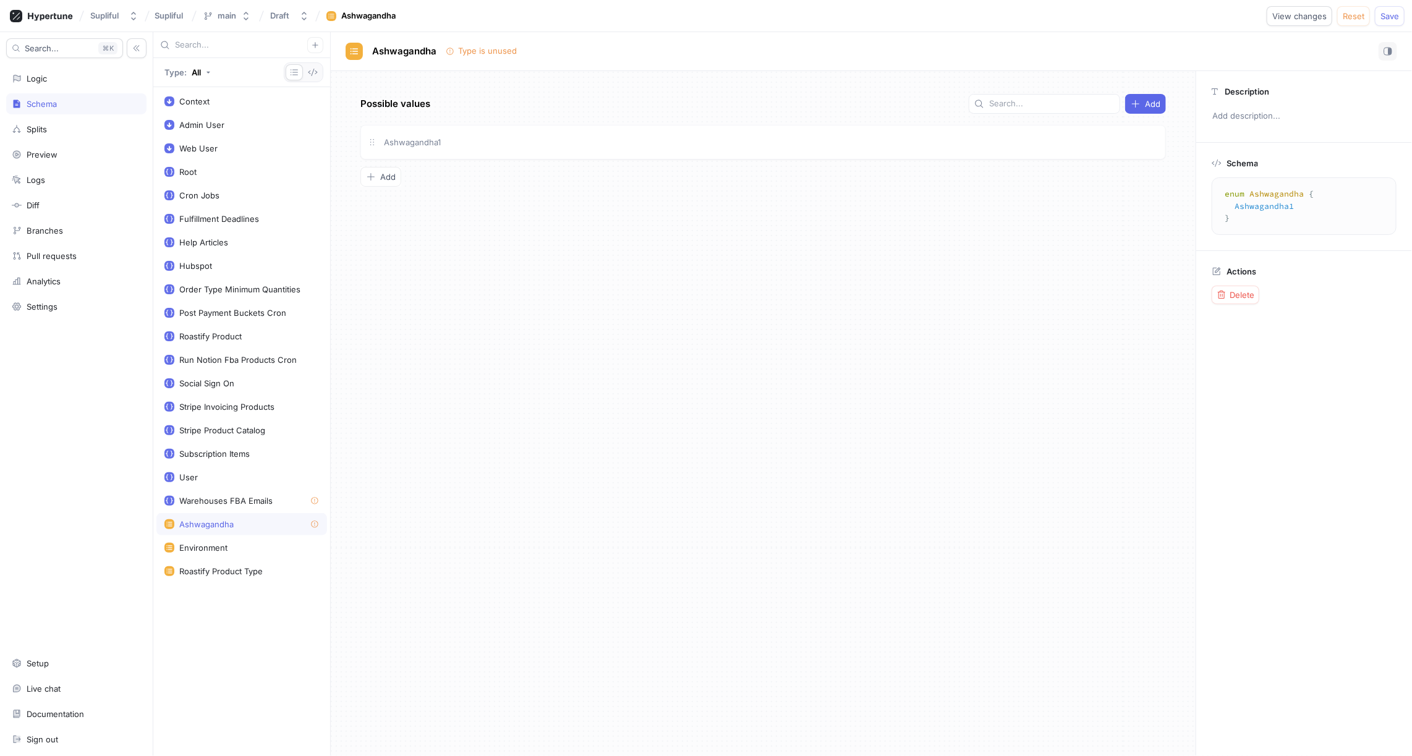
click at [443, 202] on div "Possible values Add Ashwagandha1 To pick up a draggable item, press the space b…" at bounding box center [763, 413] width 865 height 685
click at [450, 224] on div "Possible values Add Ashwagandha1 To pick up a draggable item, press the space b…" at bounding box center [763, 413] width 865 height 685
click at [421, 49] on span "Ashwagandha" at bounding box center [404, 51] width 64 height 10
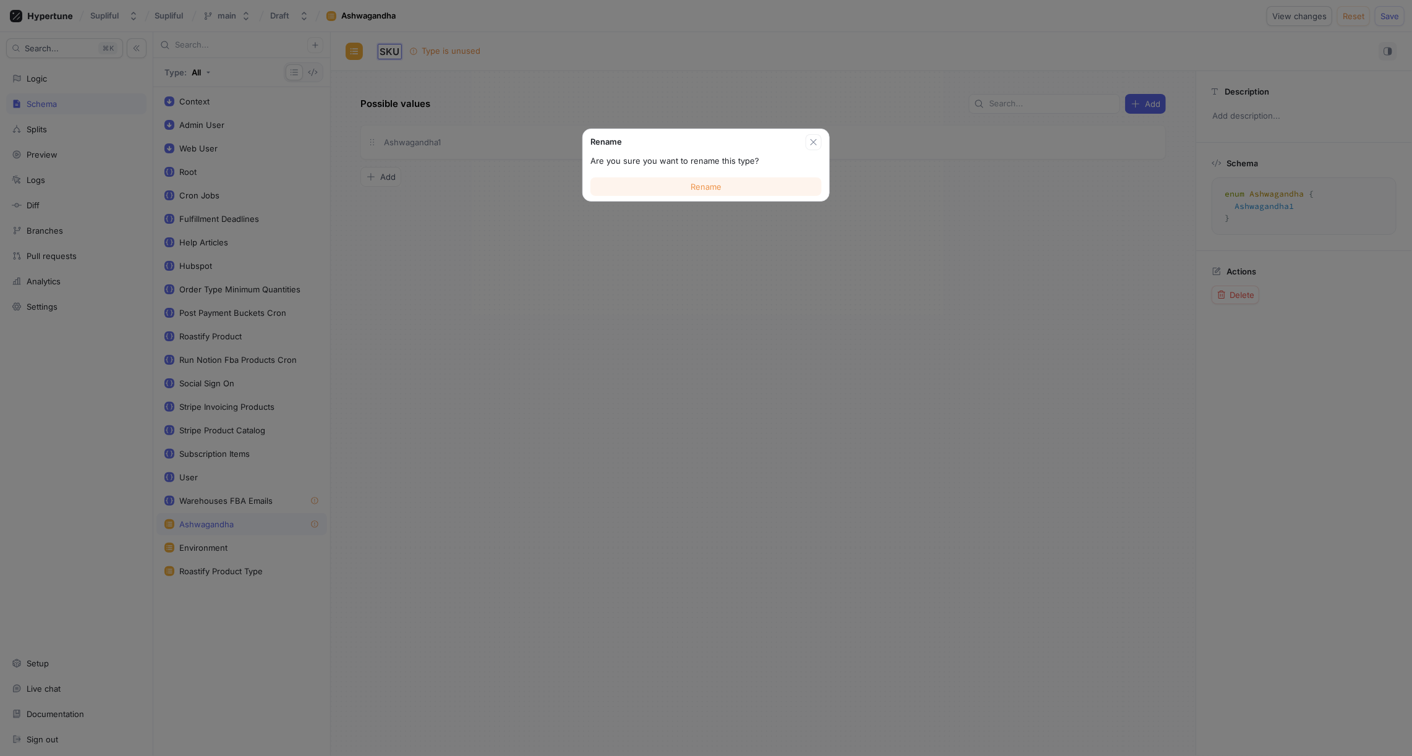
click at [687, 186] on button "Rename" at bounding box center [706, 186] width 231 height 19
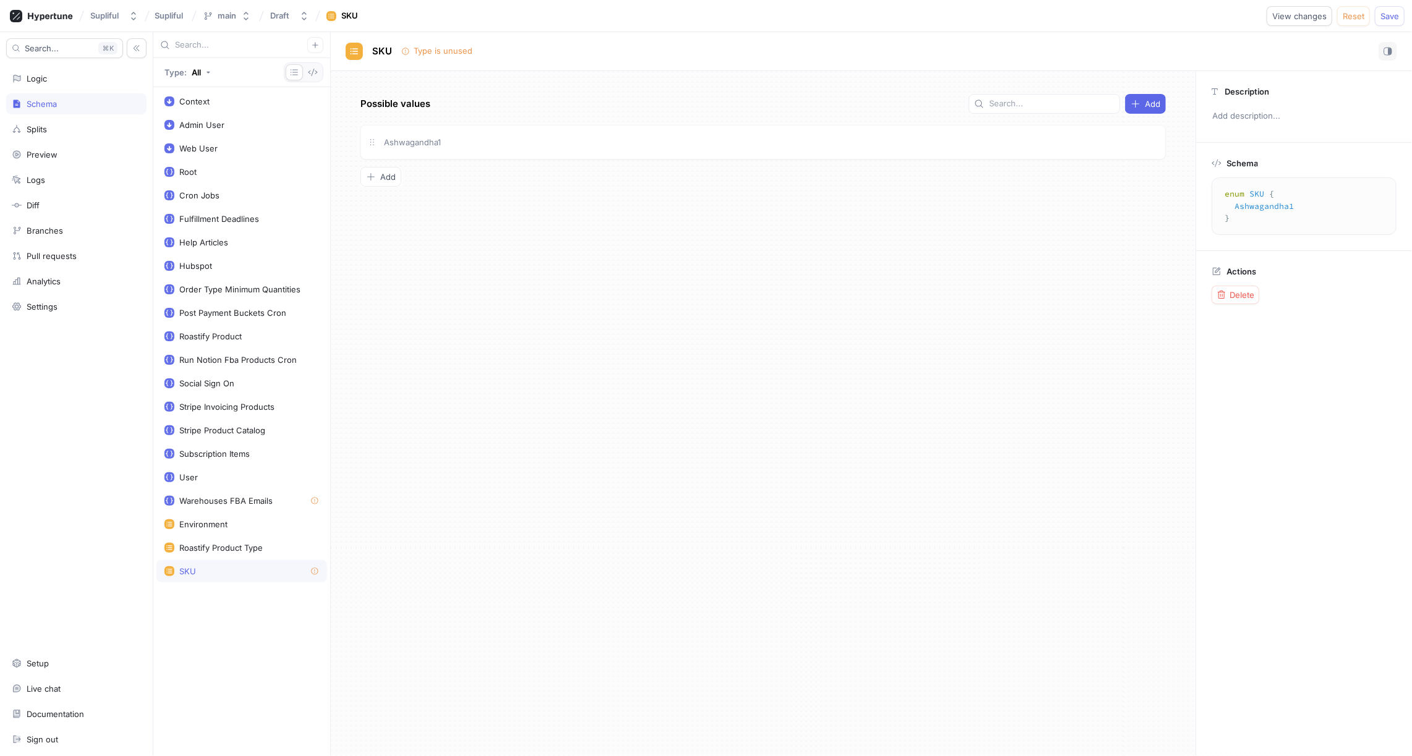
click at [532, 247] on div "Possible values Add Ashwagandha1 To pick up a draggable item, press the space b…" at bounding box center [763, 413] width 865 height 685
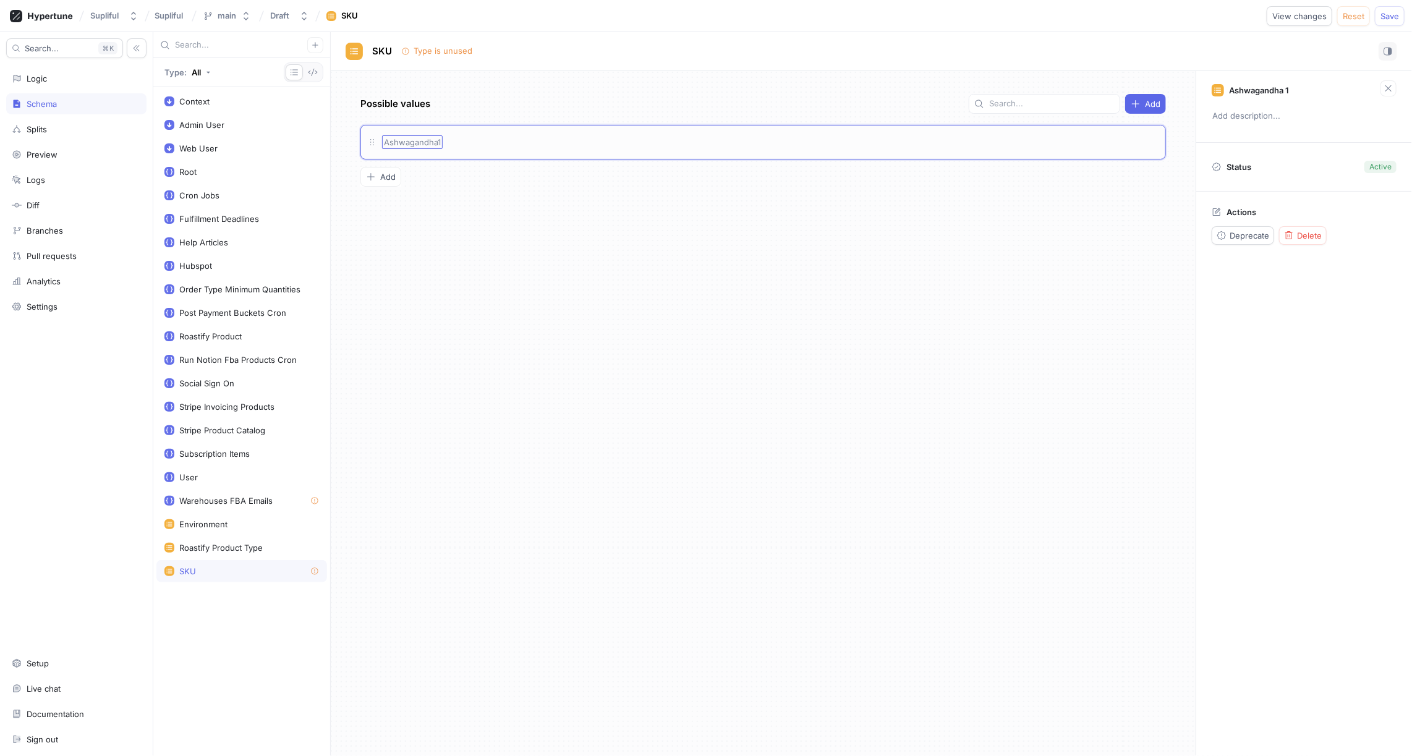
click at [432, 138] on span "Ashwagandha1" at bounding box center [412, 142] width 57 height 10
click at [424, 142] on span "Ashwagandha1" at bounding box center [412, 142] width 57 height 10
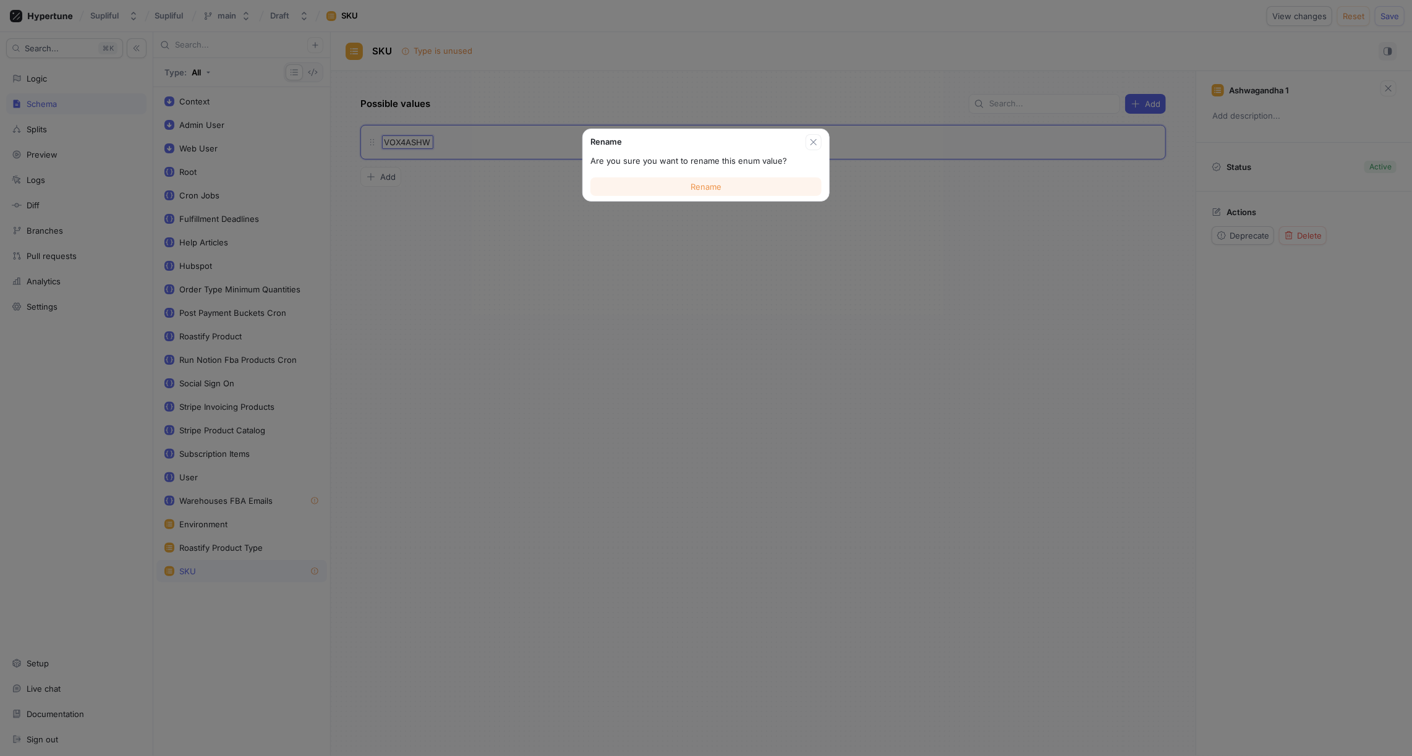
click at [721, 187] on span "Rename" at bounding box center [706, 186] width 31 height 7
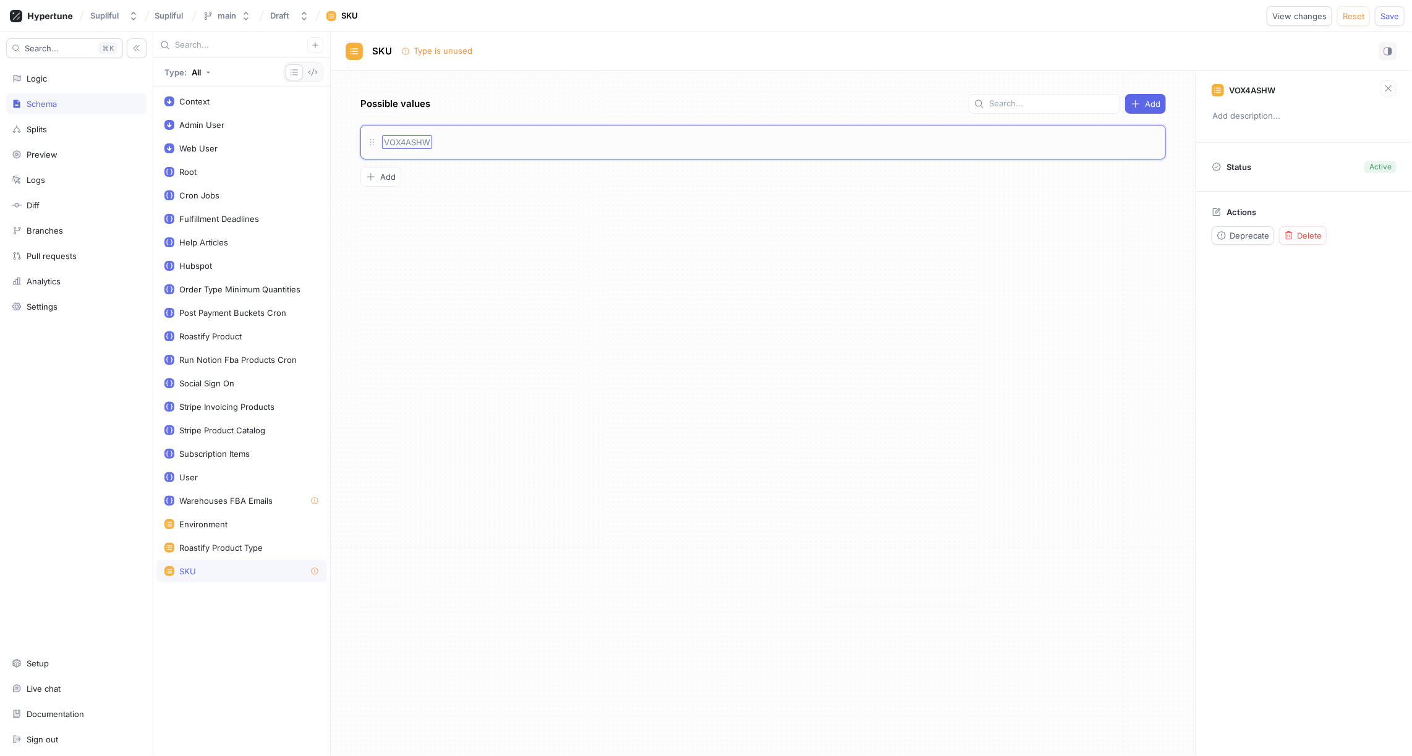
click at [410, 141] on span "VOX4ASHW" at bounding box center [407, 142] width 46 height 10
click at [498, 186] on div "Possible values Add VOX4ASHW VOX4ASHW To pick up a draggable item, press the sp…" at bounding box center [763, 413] width 865 height 685
click at [467, 143] on div "VOX4ASHW" at bounding box center [770, 142] width 777 height 14
type textarea "x"
click at [385, 176] on span "Add" at bounding box center [387, 176] width 15 height 7
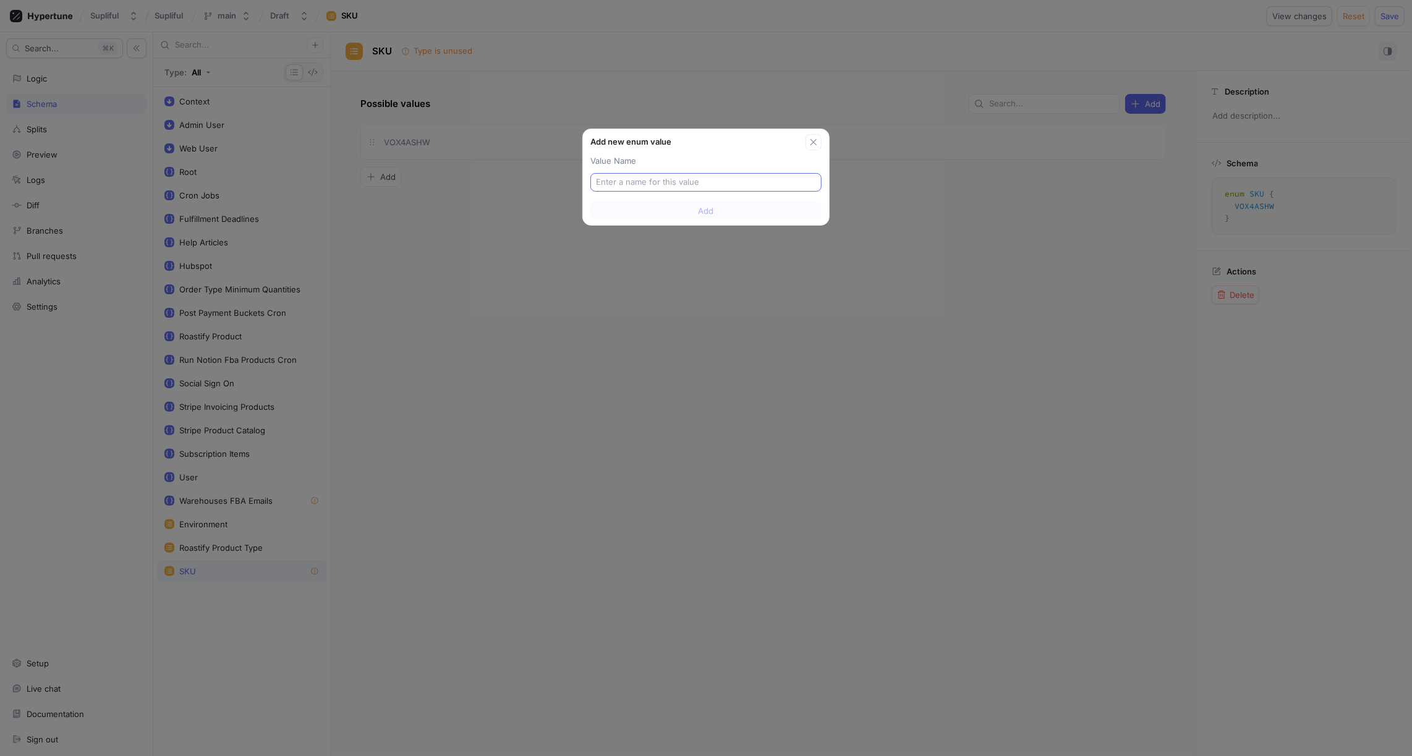
type input "NRT0SACH-JM"
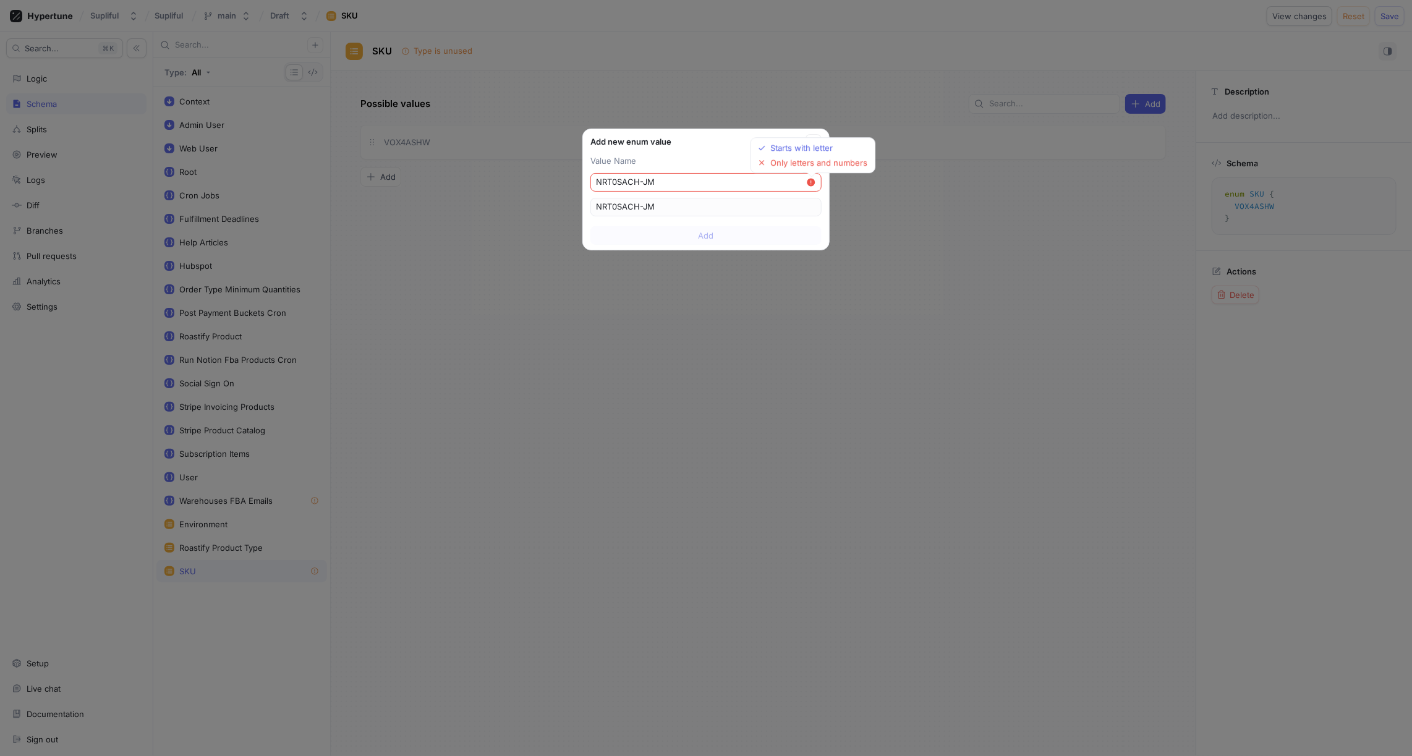
type textarea "x"
click at [643, 181] on input "NRT0SACH-JM" at bounding box center [701, 182] width 210 height 12
type input "NRT0SACHJM"
type input "NRT0SACH_JM"
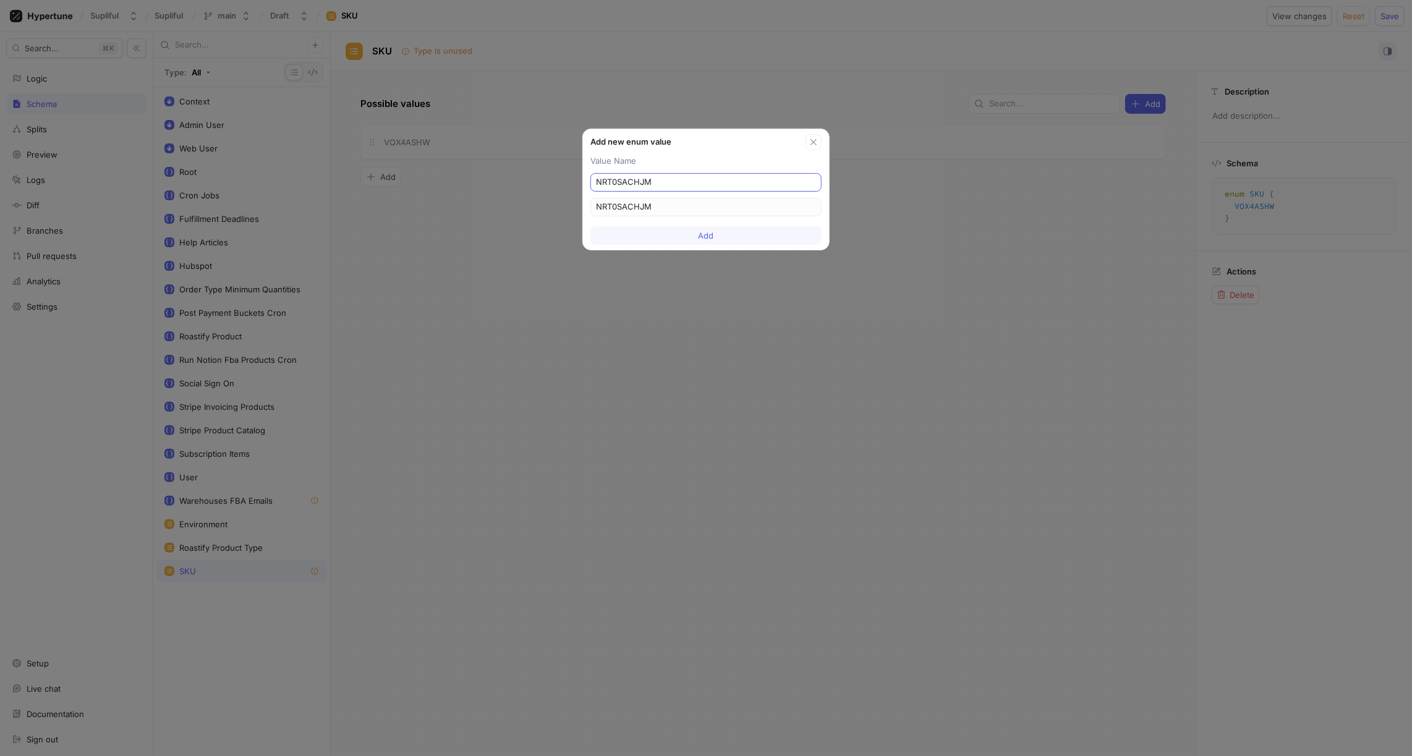
type input "NRT0SACH_JM"
type textarea "x"
click at [691, 181] on input "NRT0SACH_JM" at bounding box center [706, 182] width 220 height 12
type input "NRT0SACH_JM"
click at [705, 234] on span "Add" at bounding box center [706, 235] width 15 height 7
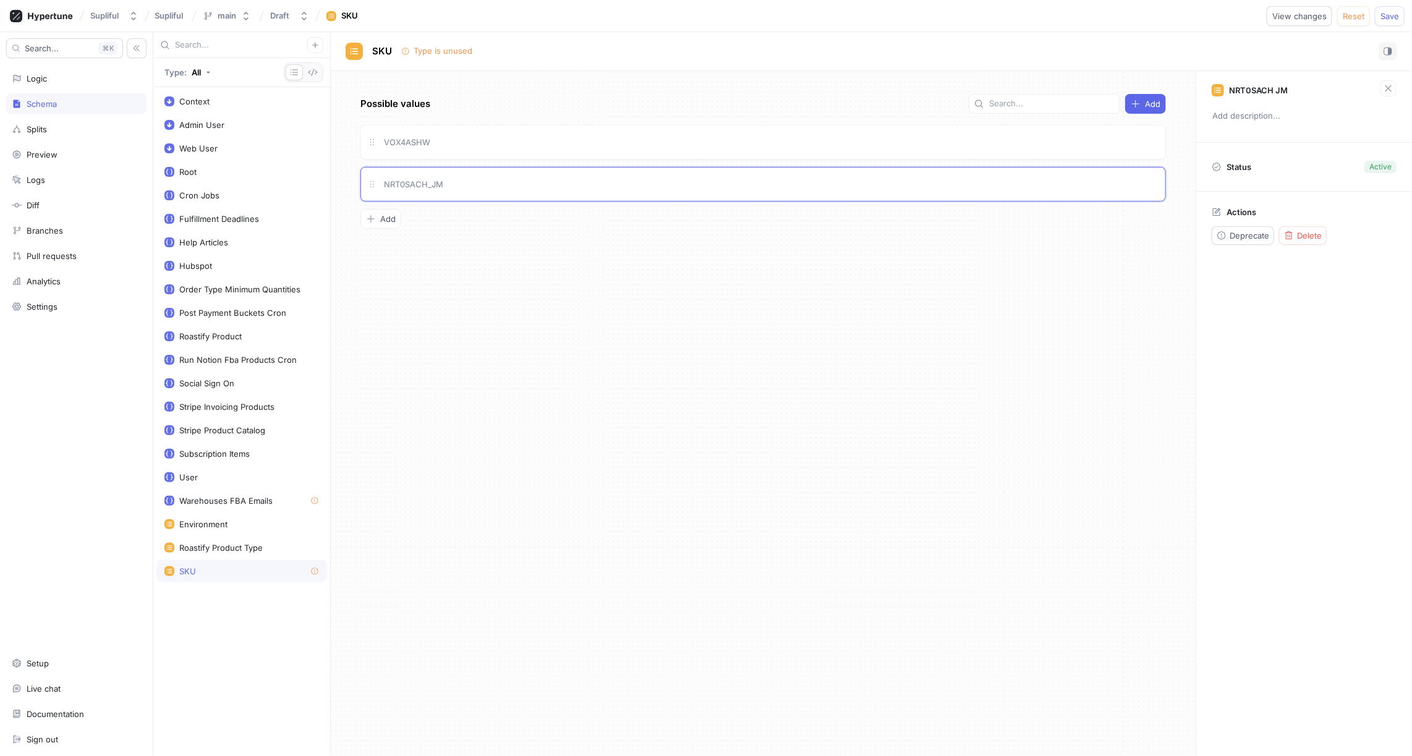
click at [602, 253] on div "Possible values Add VOX4ASHW NRT0SACH_JM To pick up a draggable item, press the…" at bounding box center [763, 413] width 865 height 685
click at [529, 188] on div "NRT0SACH_JM" at bounding box center [770, 184] width 777 height 14
click at [497, 147] on div "VOX4ASHW" at bounding box center [770, 142] width 777 height 14
click at [501, 181] on div "NRT0SACH_JM" at bounding box center [770, 184] width 777 height 14
click at [499, 236] on div "Possible values Add VOX4ASHW NRT0SACH_JM To pick up a draggable item, press the…" at bounding box center [763, 413] width 865 height 685
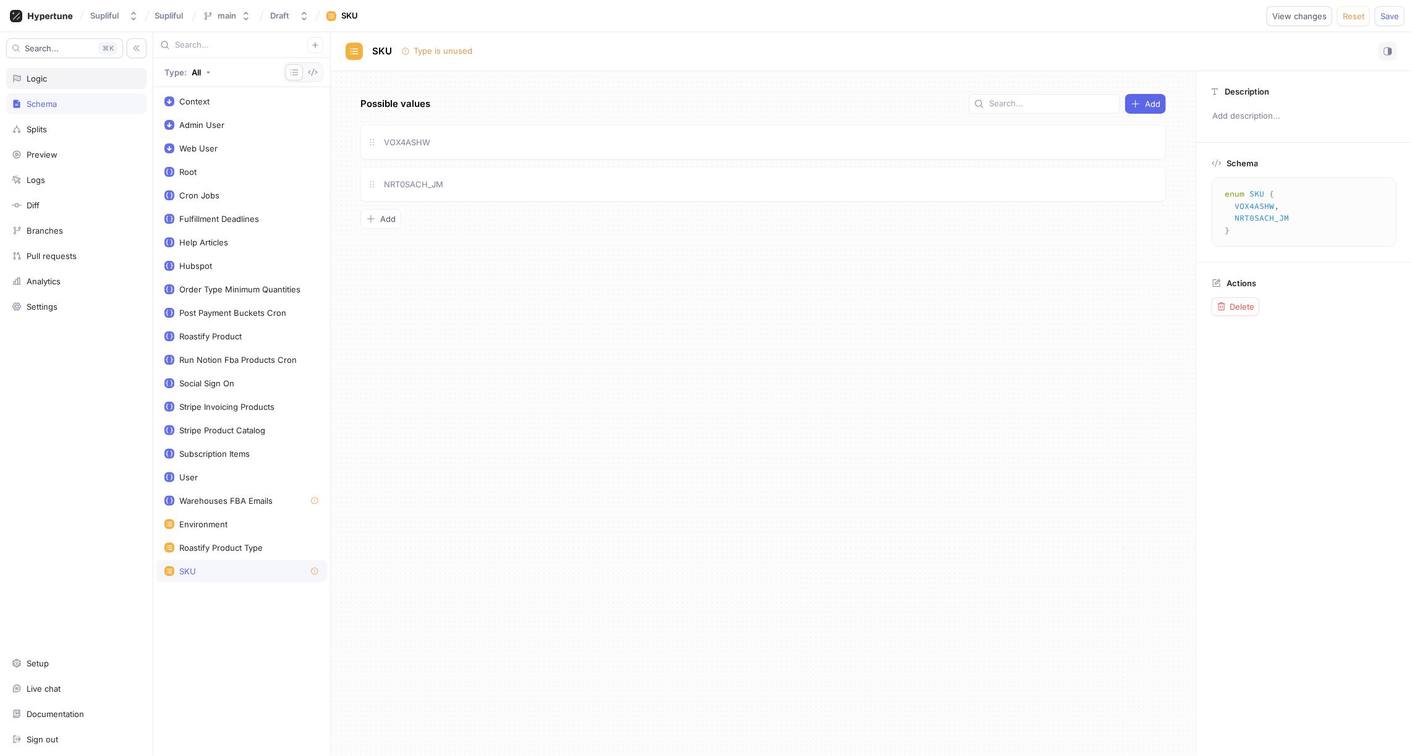
click at [53, 82] on div "Logic" at bounding box center [76, 79] width 129 height 10
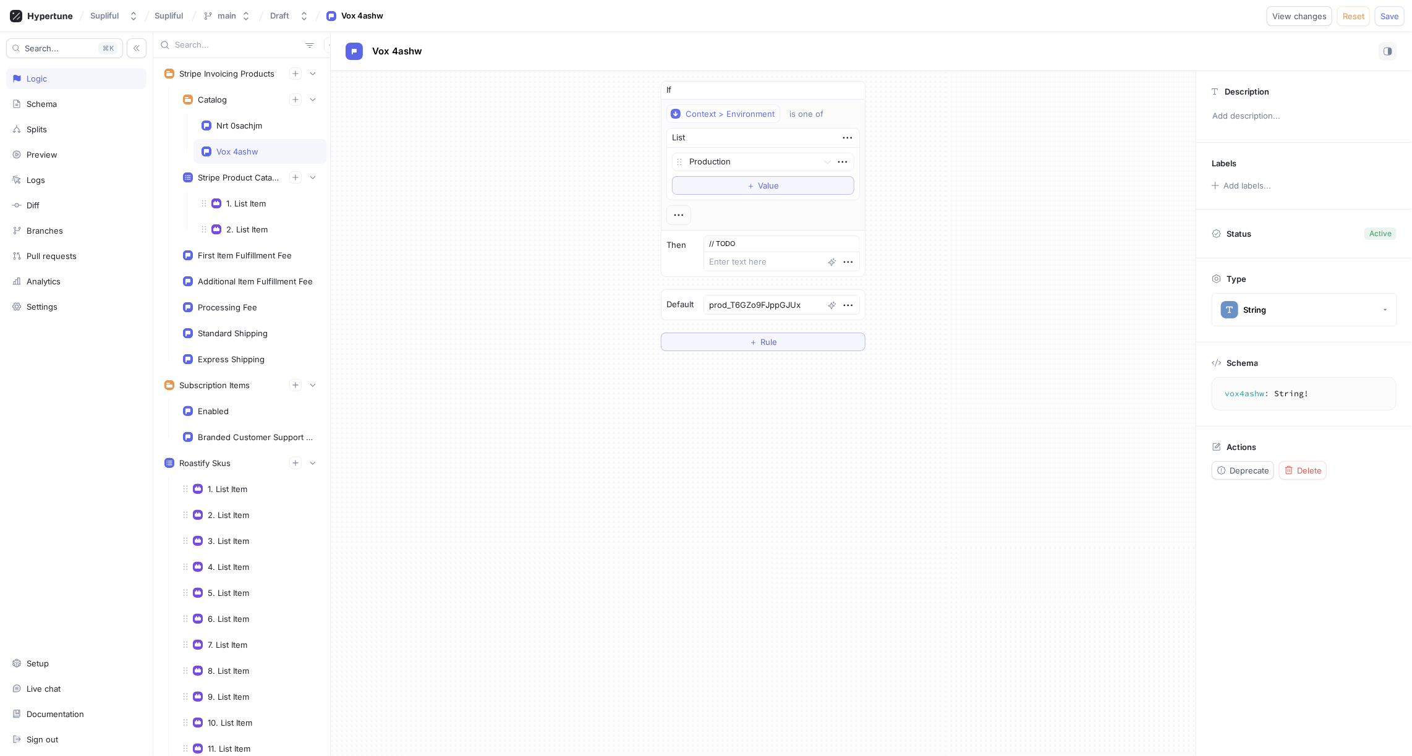
click at [279, 148] on div "Vox 4ashw" at bounding box center [260, 152] width 117 height 10
click at [283, 129] on div "Nrt 0sachjm" at bounding box center [261, 125] width 134 height 25
type textarea "x"
click at [1305, 472] on span "Delete" at bounding box center [1309, 470] width 25 height 7
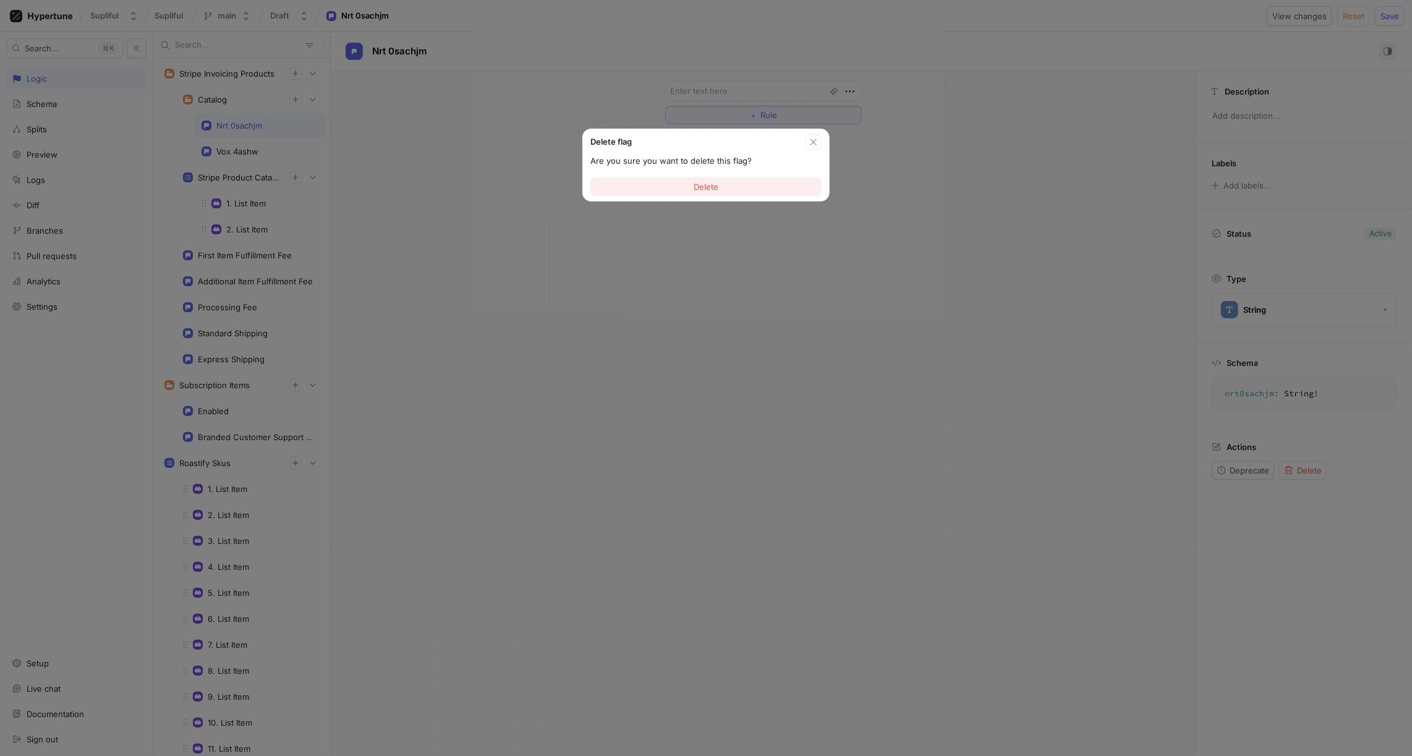
click at [743, 186] on button "Delete" at bounding box center [706, 186] width 231 height 19
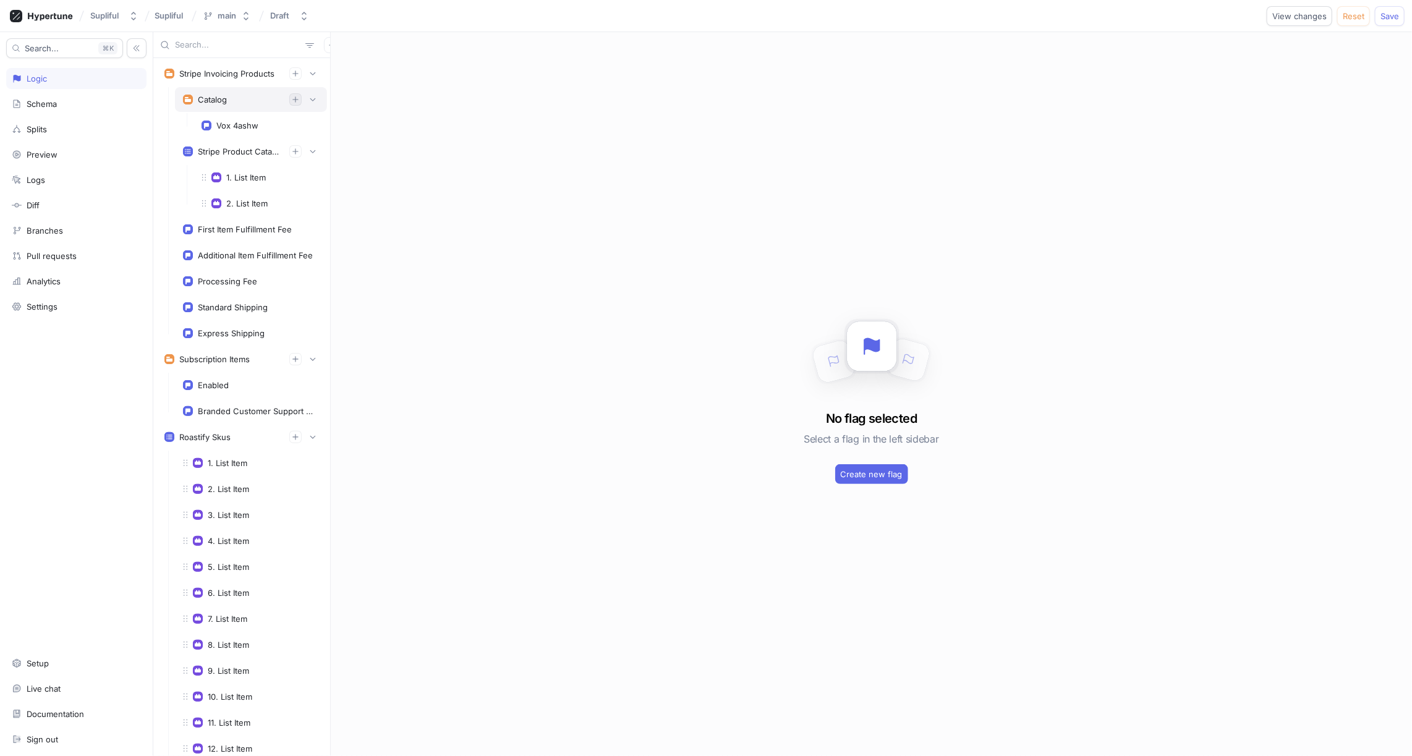
click at [297, 100] on icon "button" at bounding box center [295, 99] width 7 height 7
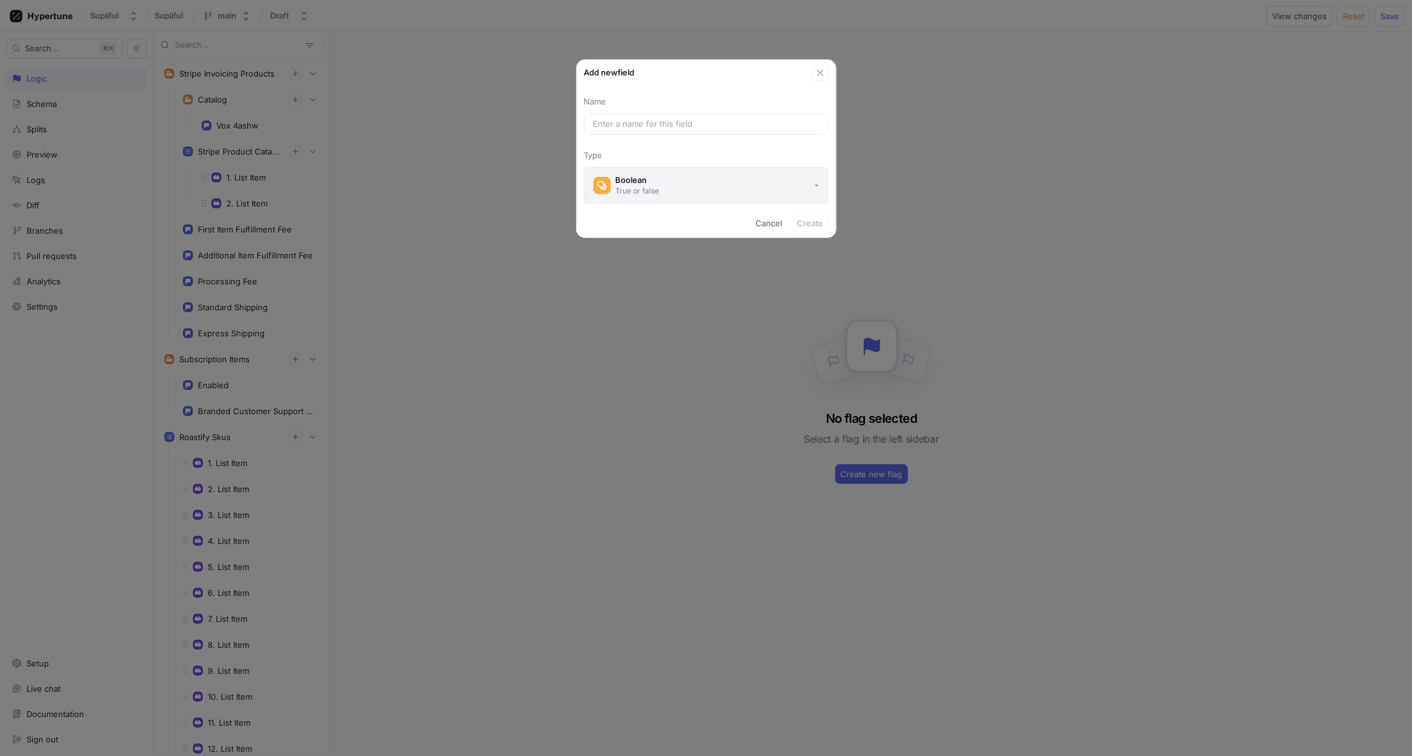
click at [645, 184] on div "Boolean" at bounding box center [638, 180] width 44 height 11
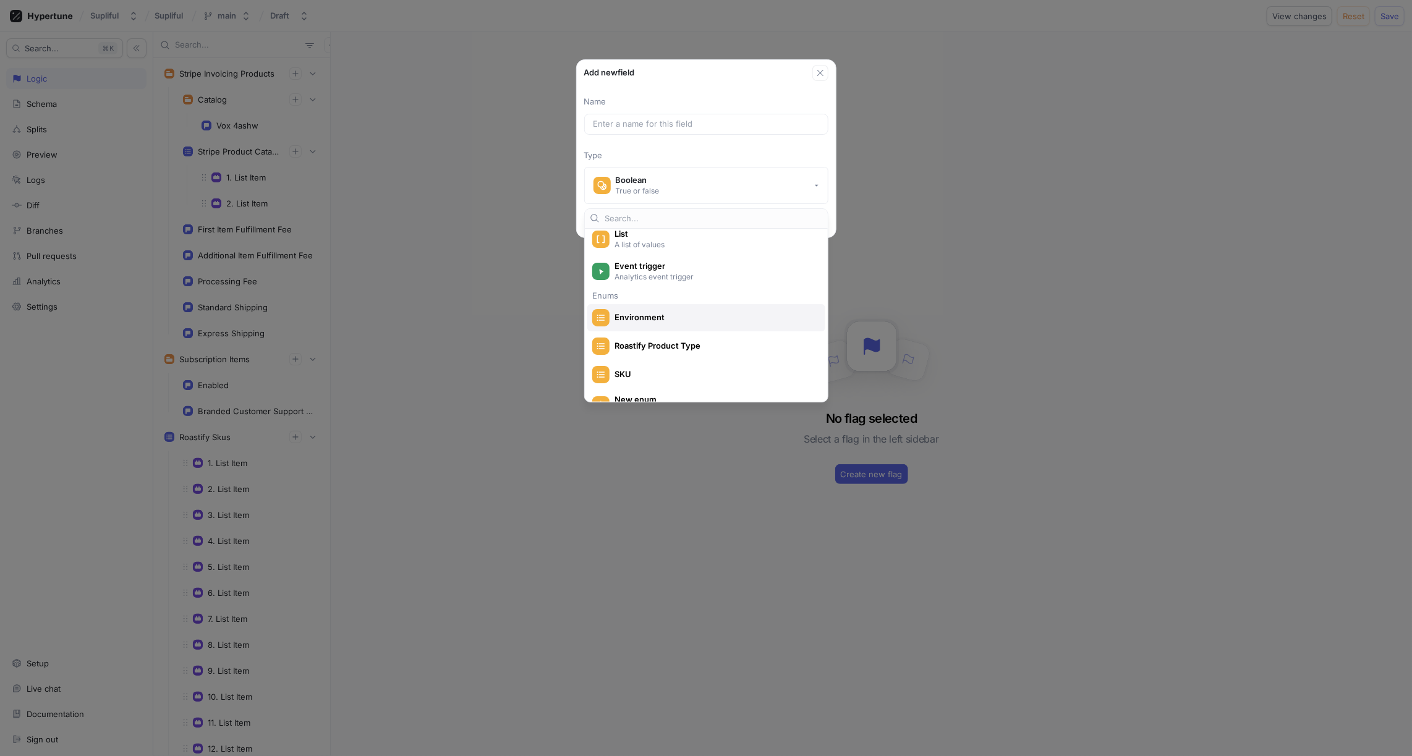
scroll to position [183, 0]
click at [641, 340] on span "SKU" at bounding box center [715, 344] width 200 height 11
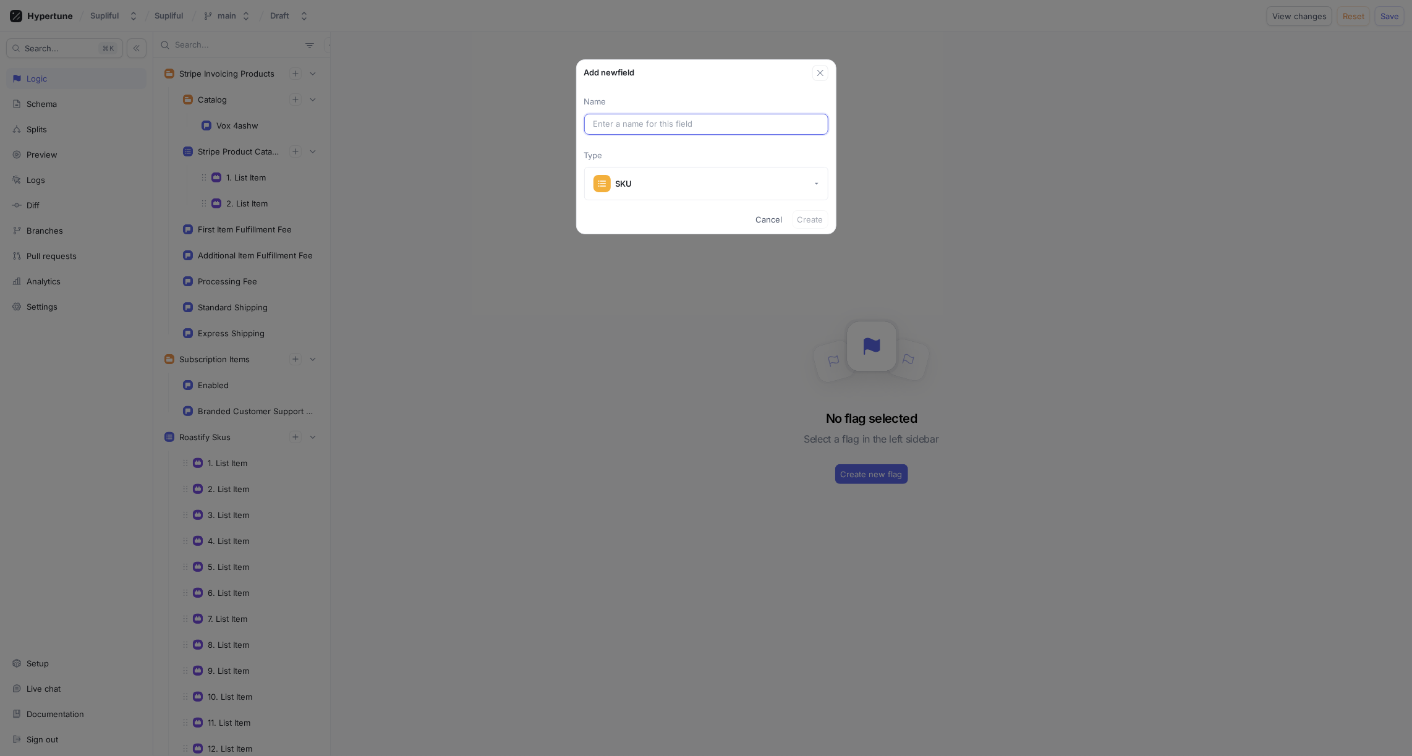
click at [651, 126] on input "text" at bounding box center [707, 124] width 226 height 12
type input "ff"
type input "fff"
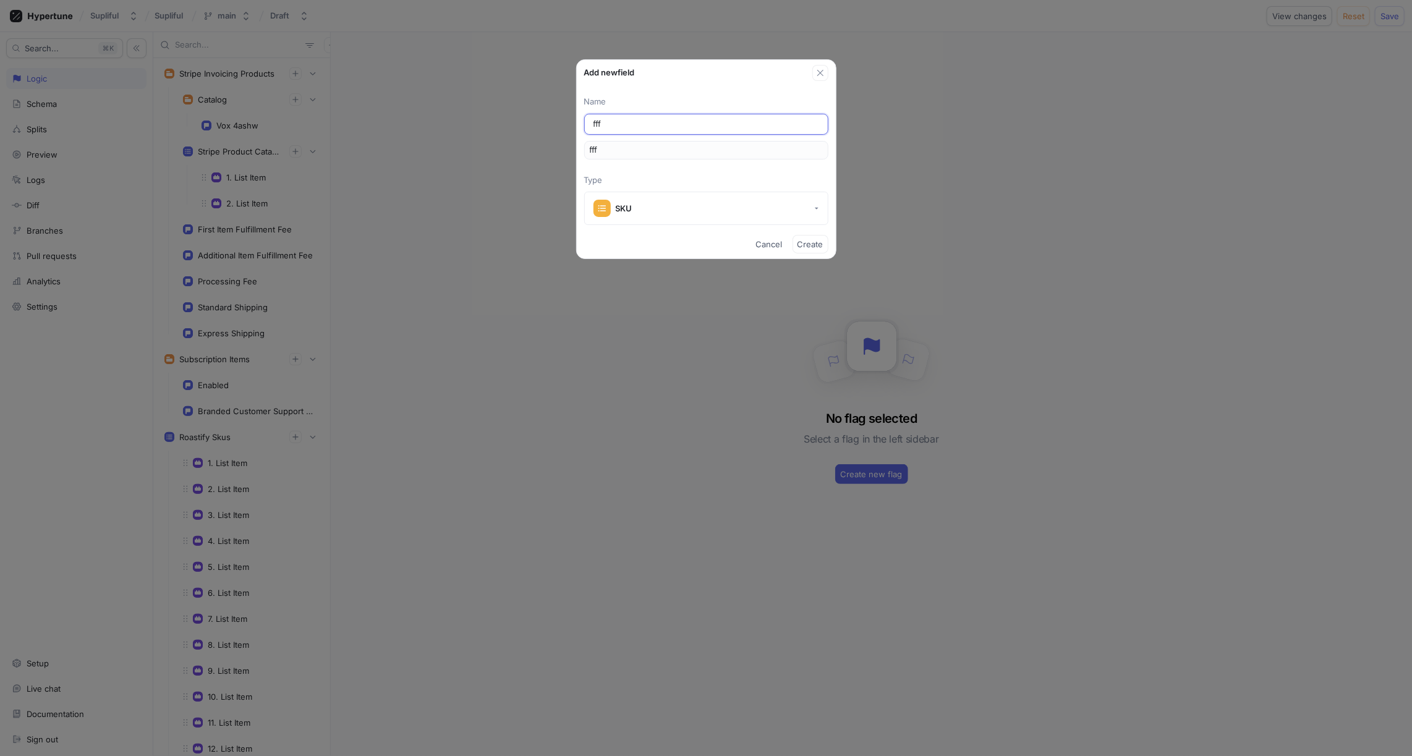
type input "ffff"
click at [811, 243] on span "Create" at bounding box center [811, 244] width 26 height 7
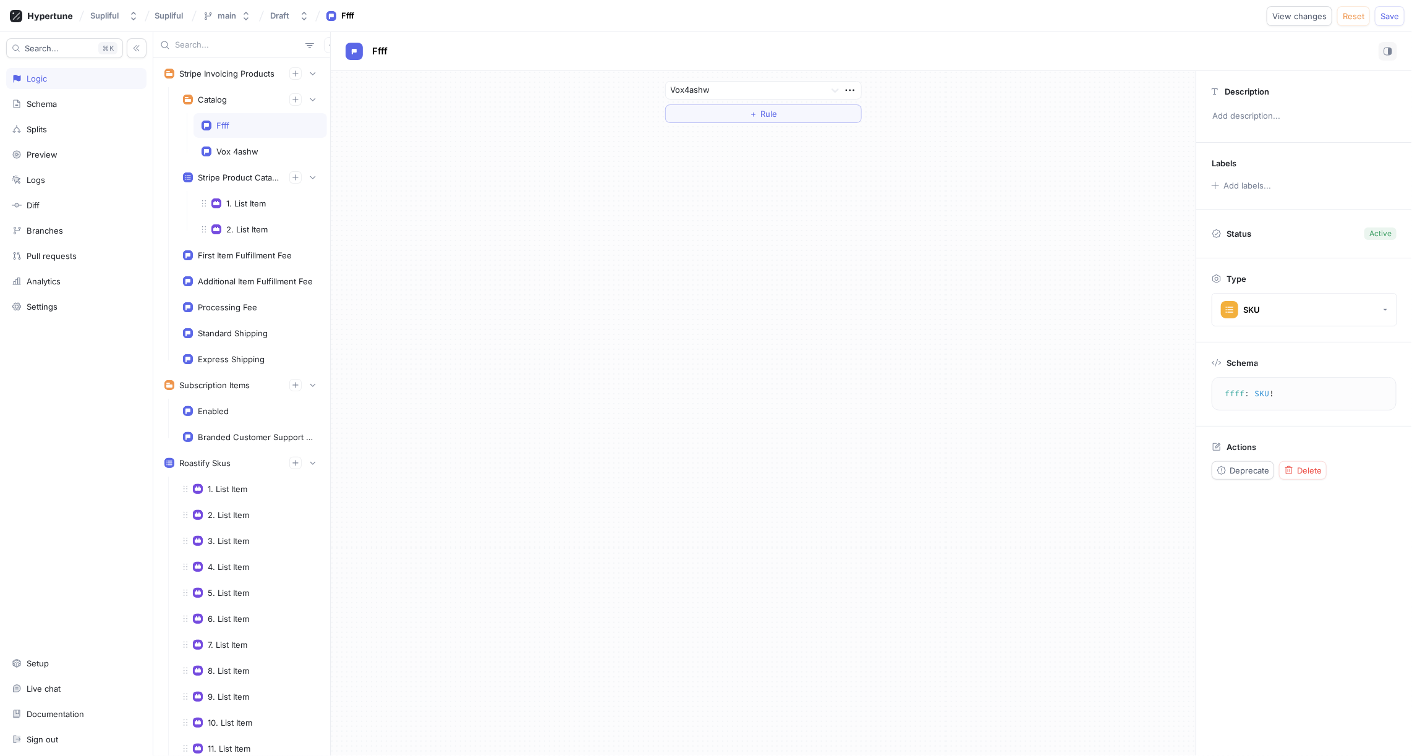
click at [257, 129] on div "Ffff" at bounding box center [261, 125] width 134 height 25
click at [741, 90] on div at bounding box center [746, 90] width 150 height 15
click at [589, 104] on div "Vox4ashw, 1 of 2. 2 results available. Use Up and Down to choose options, press…" at bounding box center [763, 102] width 865 height 62
click at [722, 117] on button "＋ Rule" at bounding box center [763, 113] width 197 height 19
click at [711, 115] on div "Select variable..." at bounding box center [706, 114] width 63 height 11
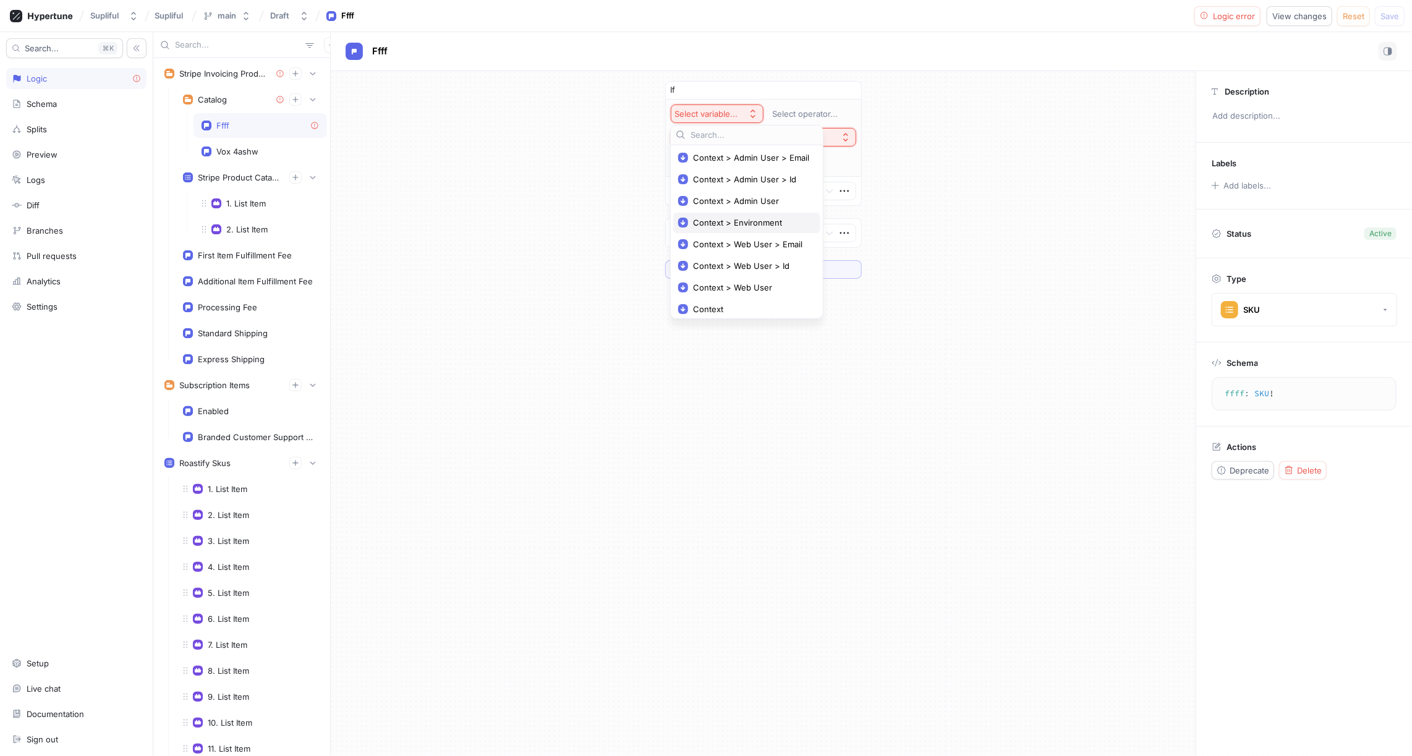
click at [726, 220] on span "Context > Environment" at bounding box center [751, 223] width 116 height 11
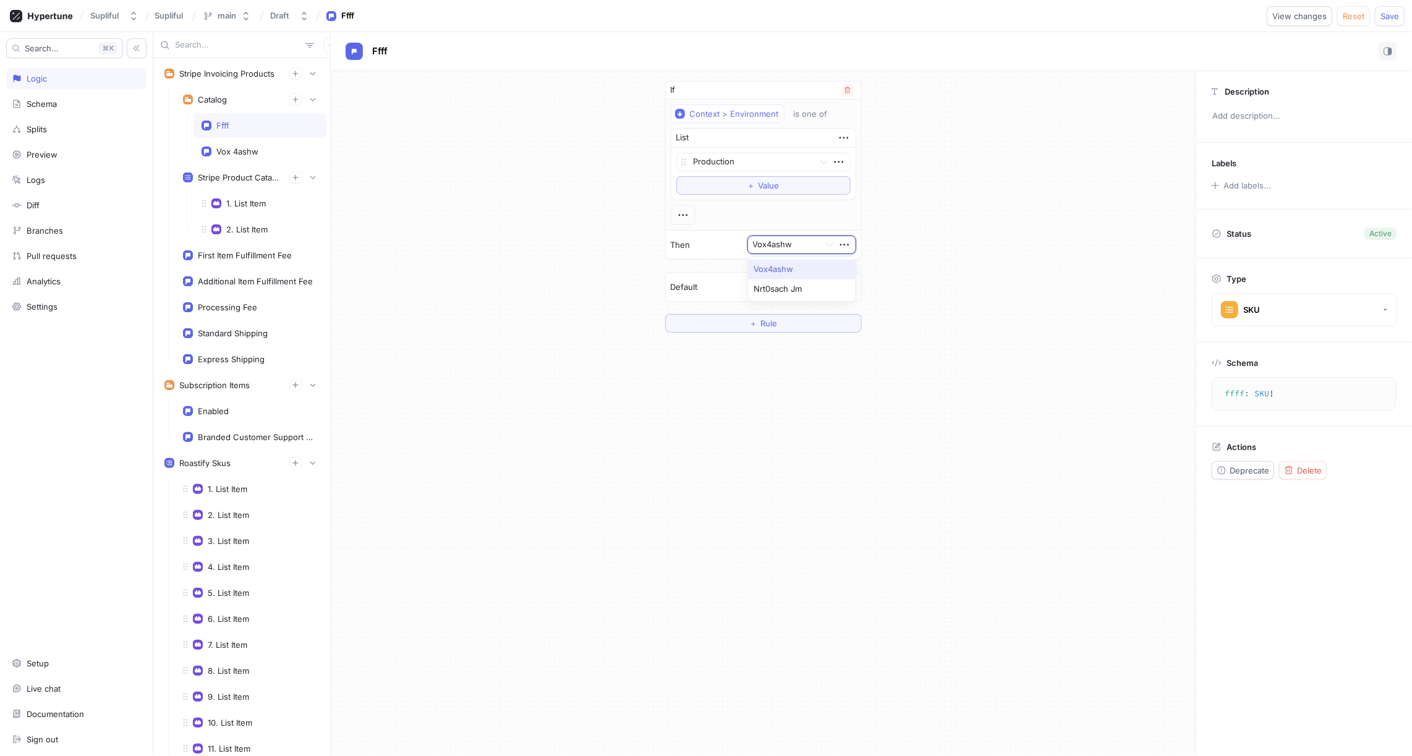
click at [781, 243] on div at bounding box center [784, 245] width 62 height 15
click at [913, 207] on div "If Context > Environment is one of List Production To pick up a draggable item,…" at bounding box center [763, 206] width 865 height 271
click at [257, 198] on div "1. List Item" at bounding box center [246, 203] width 40 height 10
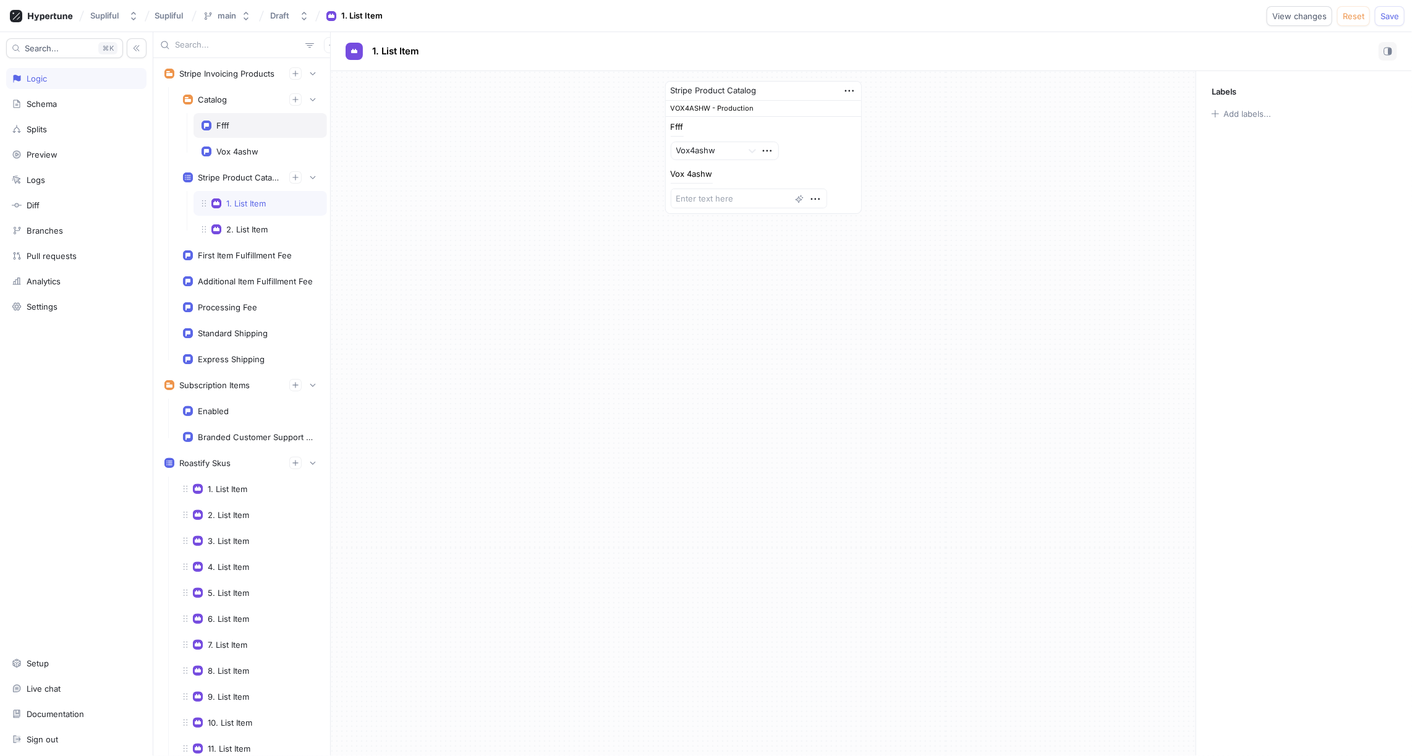
click at [238, 118] on div "Ffff" at bounding box center [261, 125] width 134 height 25
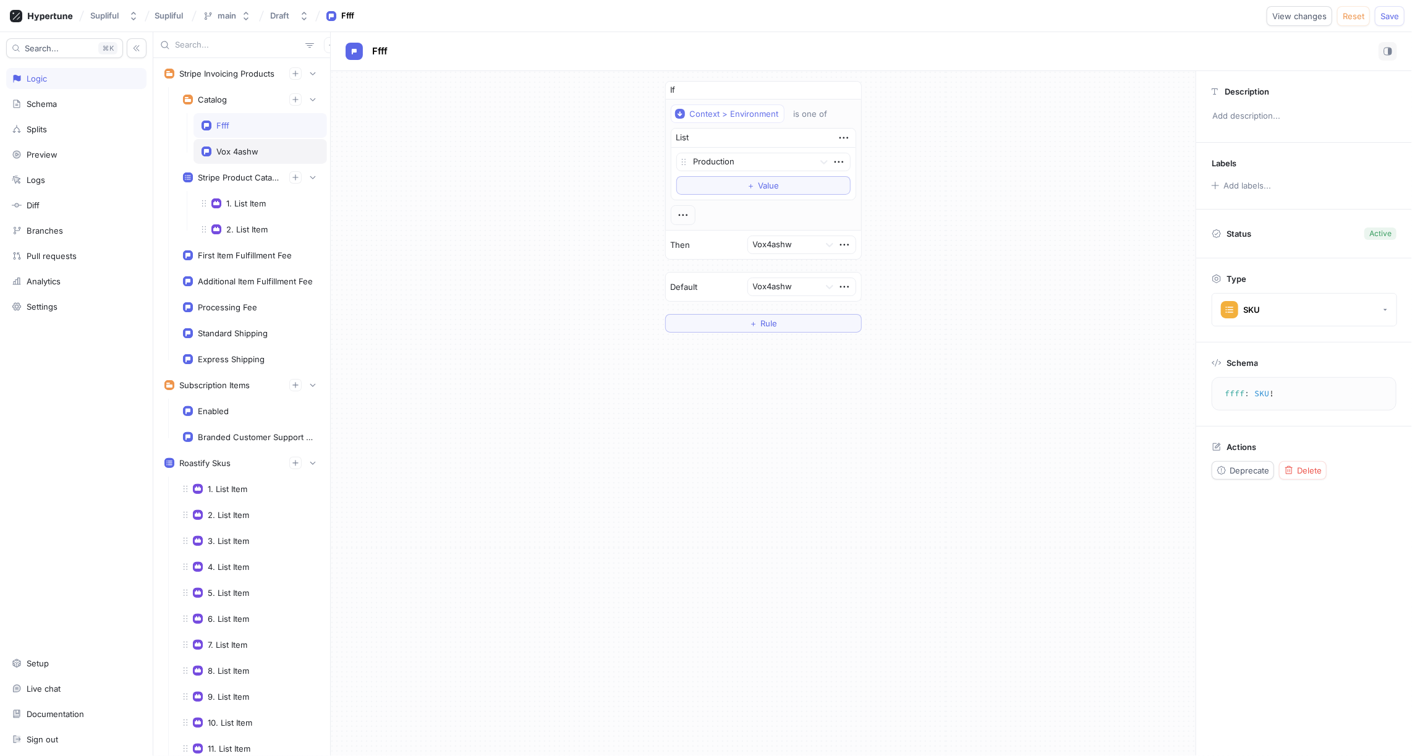
click at [241, 148] on div "Vox 4ashw" at bounding box center [237, 152] width 42 height 10
type textarea "x"
type textarea "vox4ashw: String!"
click at [250, 198] on div "1. List Item" at bounding box center [246, 203] width 40 height 10
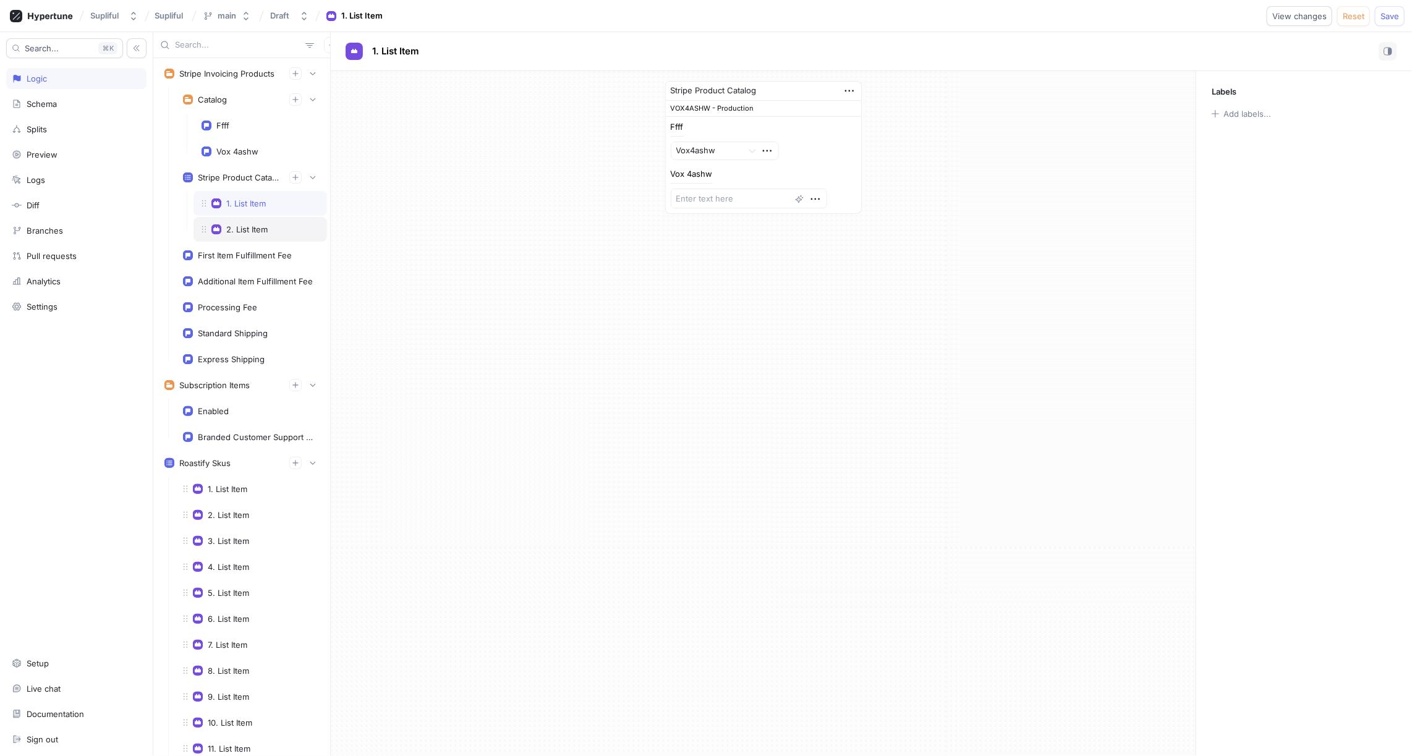
click at [254, 224] on div "2. List Item" at bounding box center [246, 229] width 41 height 10
click at [850, 90] on icon "button" at bounding box center [849, 91] width 9 height 2
click at [584, 265] on div "Stripe Product Catalog VOX4ASHW - Local (Ehsan) Ffff Vox4ashw Vox 4ashw prod_T6…" at bounding box center [763, 413] width 865 height 685
click at [1294, 15] on span "View changes" at bounding box center [1300, 15] width 54 height 7
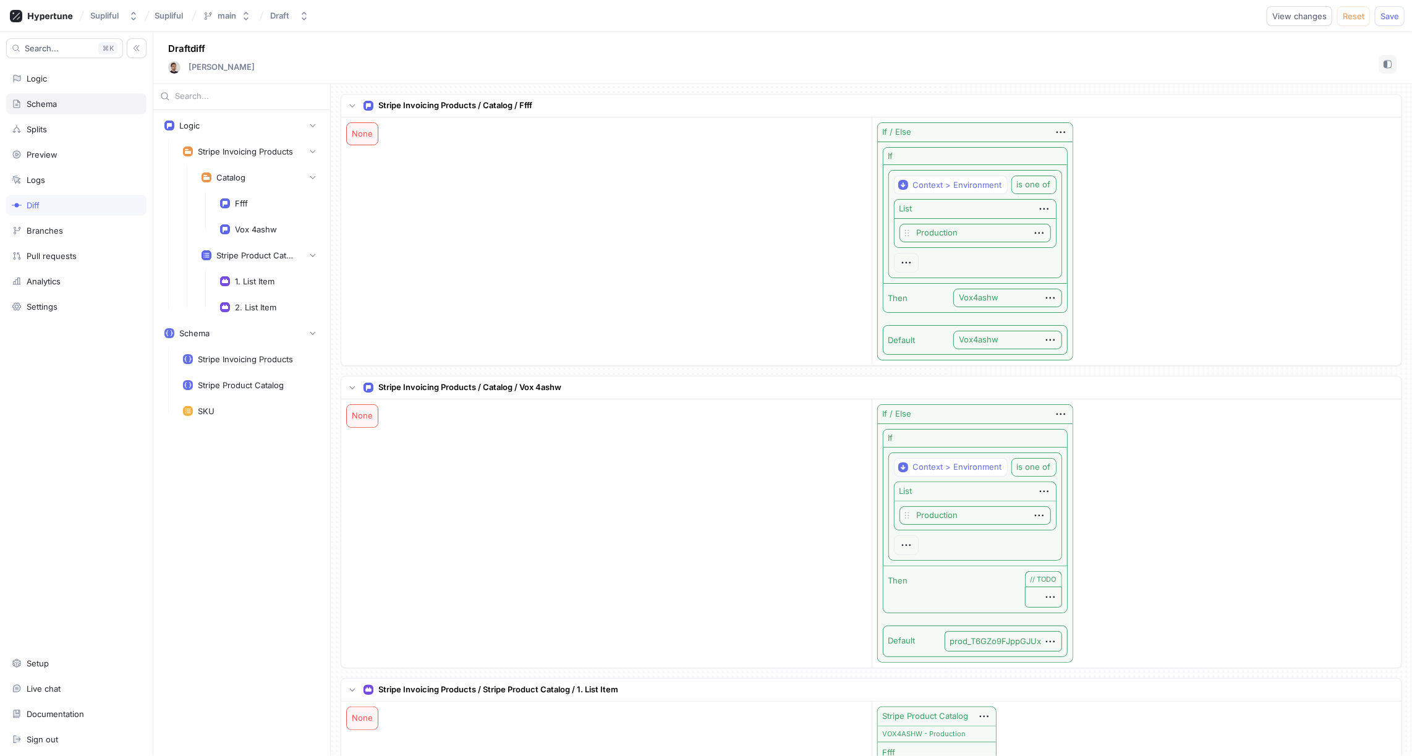
click at [46, 104] on div "Schema" at bounding box center [42, 104] width 30 height 10
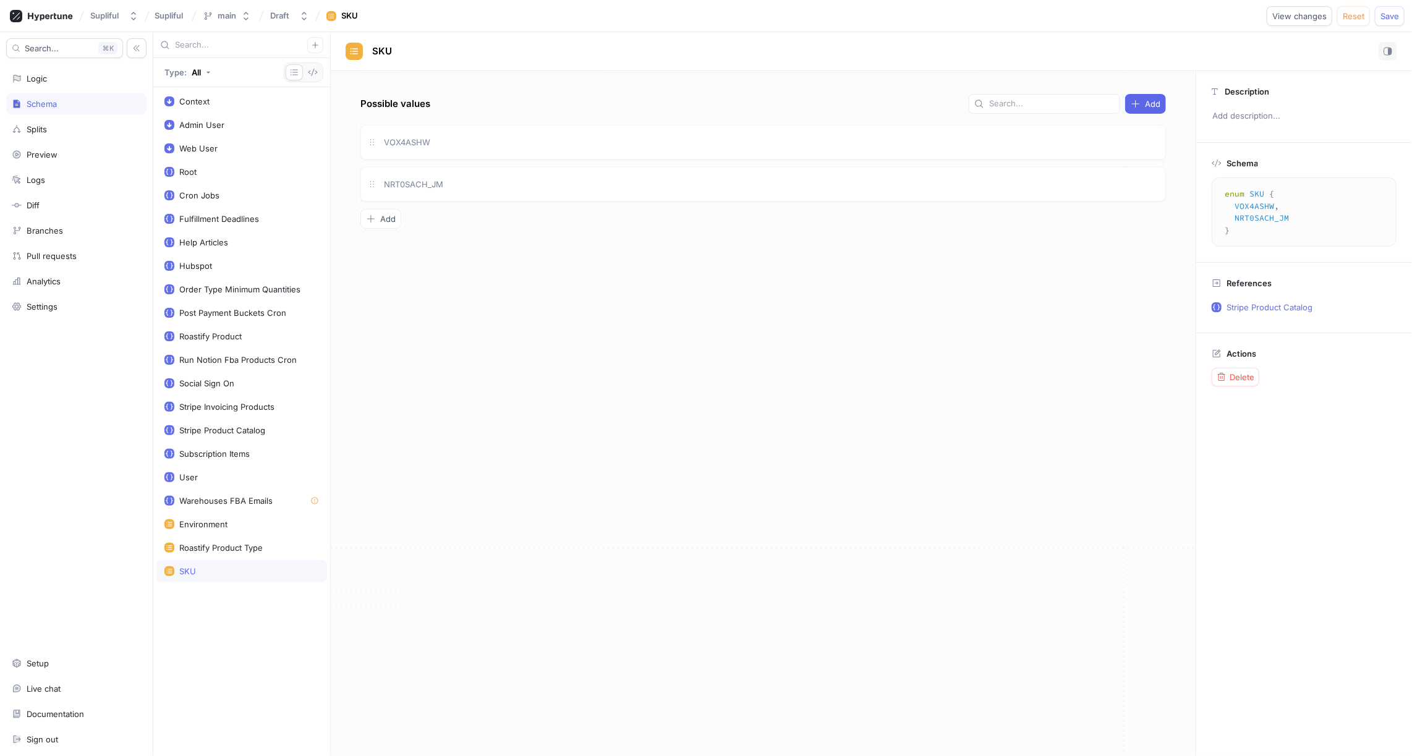
click at [213, 566] on div "SKU" at bounding box center [241, 571] width 155 height 10
click at [1242, 373] on span "Delete" at bounding box center [1242, 376] width 25 height 7
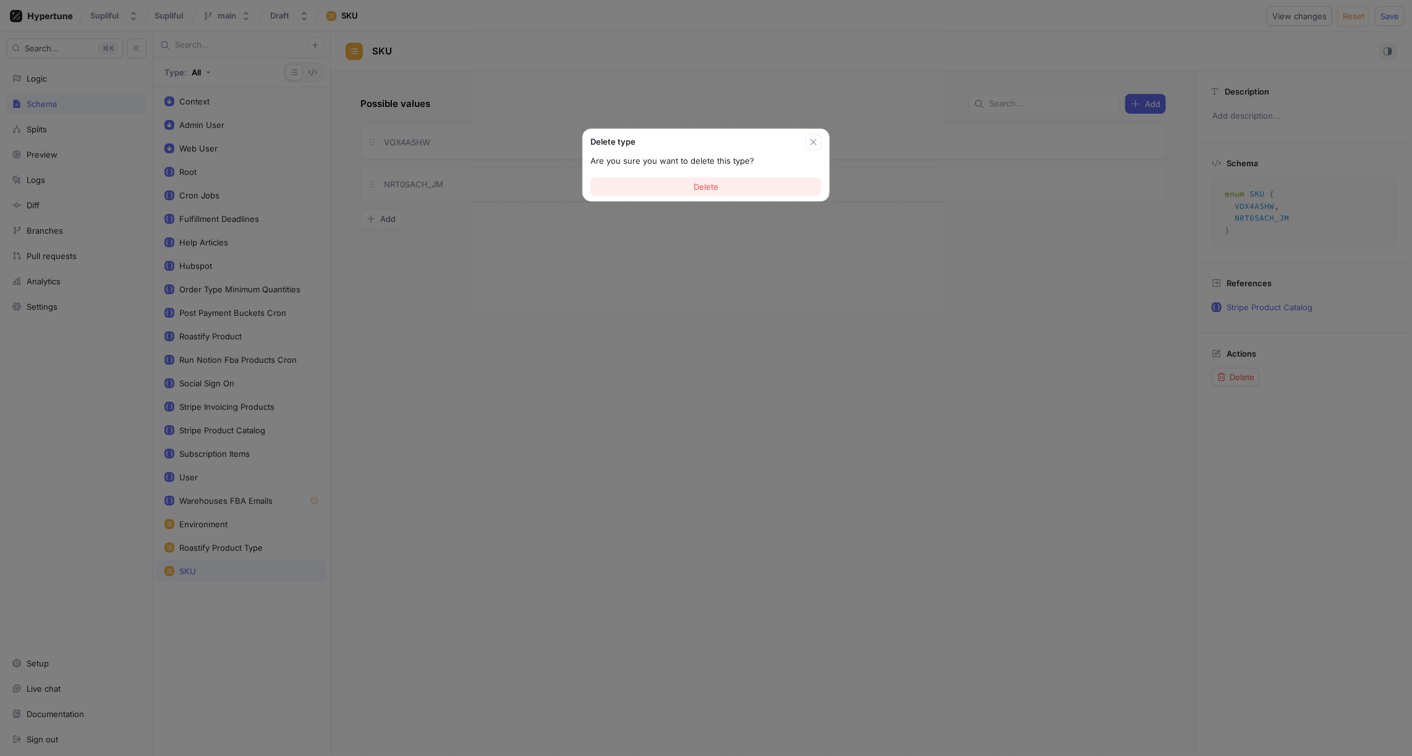
click at [748, 190] on button "Delete" at bounding box center [706, 186] width 231 height 19
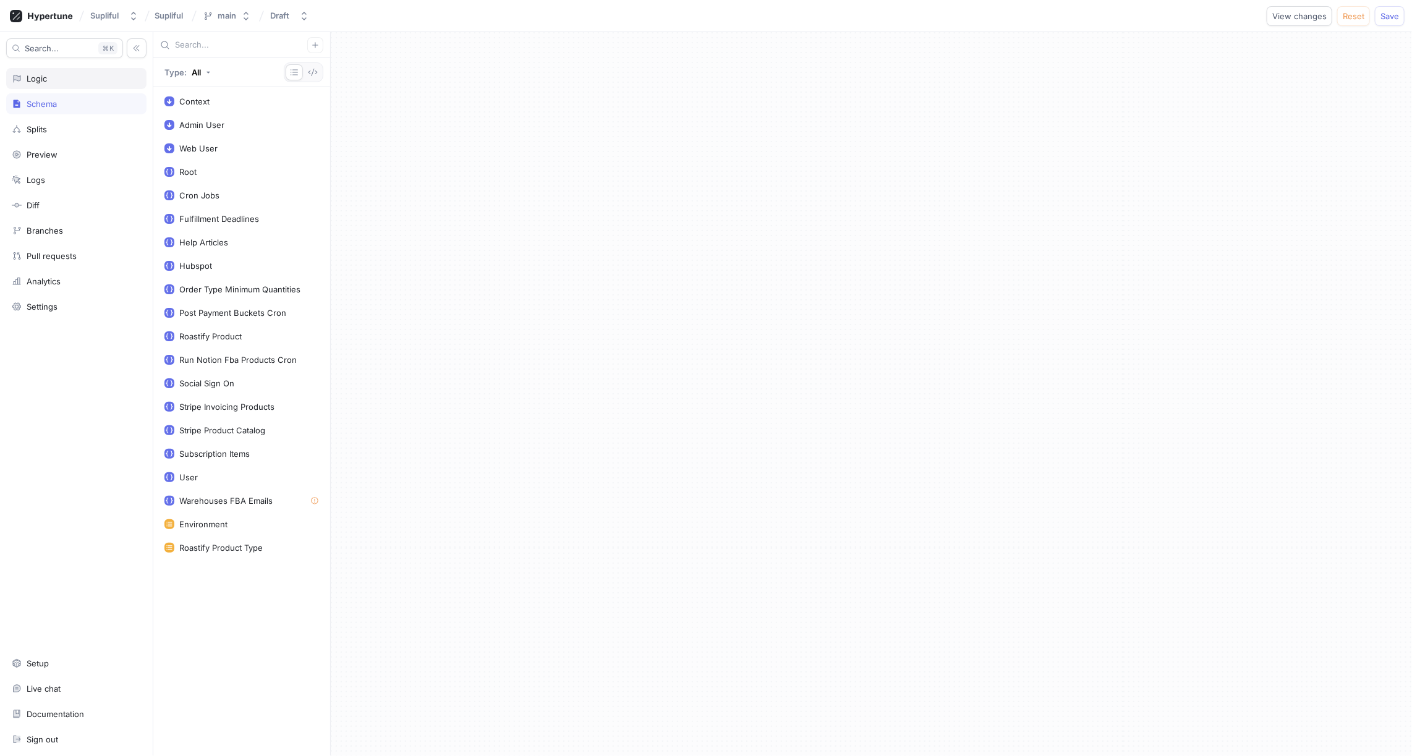
click at [66, 77] on div "Logic" at bounding box center [76, 79] width 129 height 10
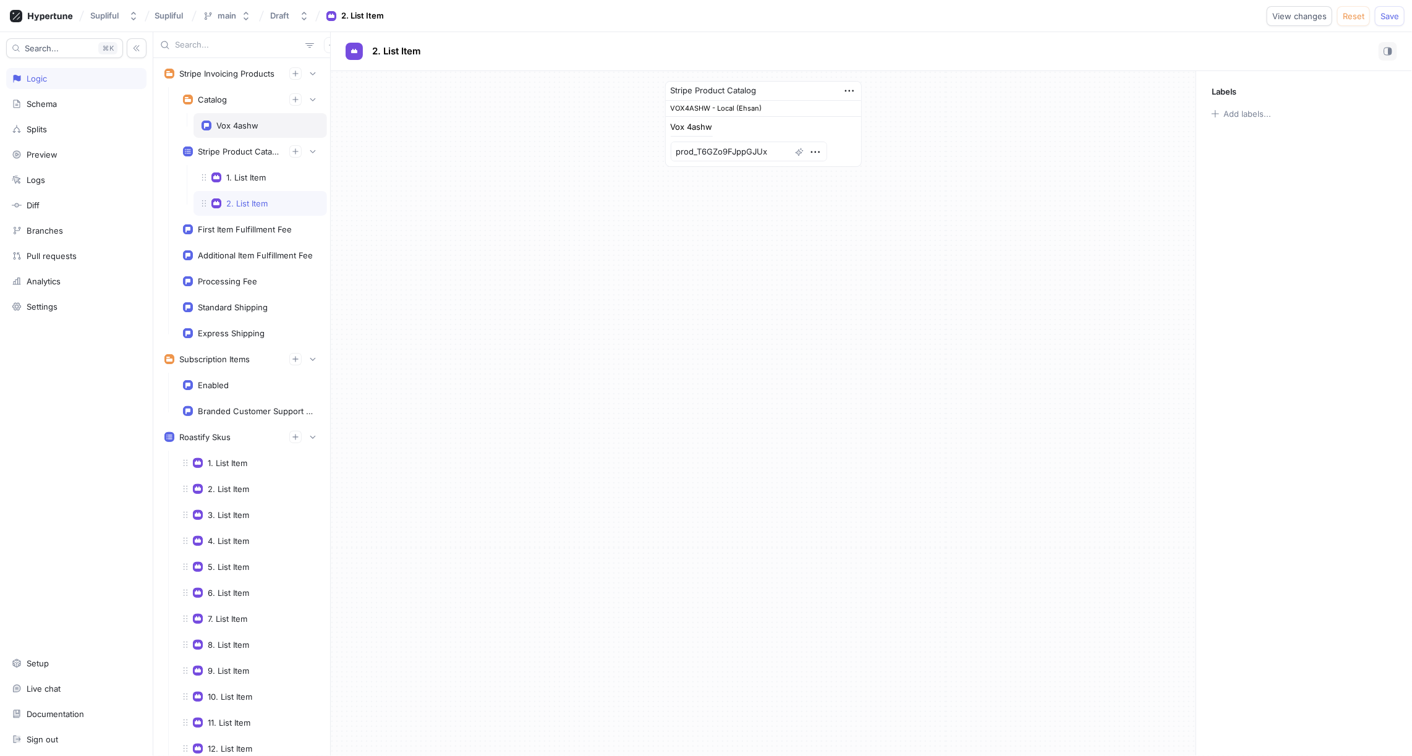
click at [254, 123] on div "Vox 4ashw" at bounding box center [237, 126] width 42 height 10
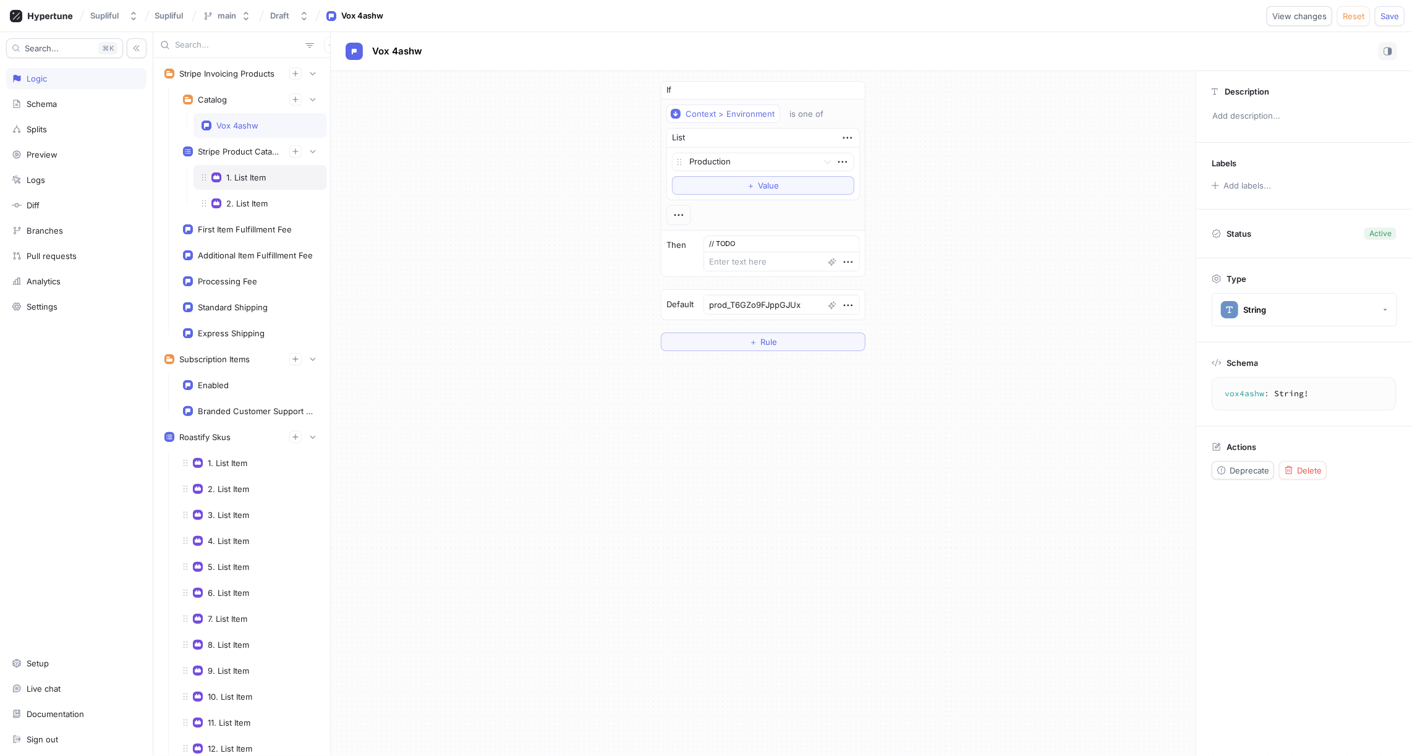
click at [267, 176] on div "1. List Item" at bounding box center [260, 178] width 117 height 10
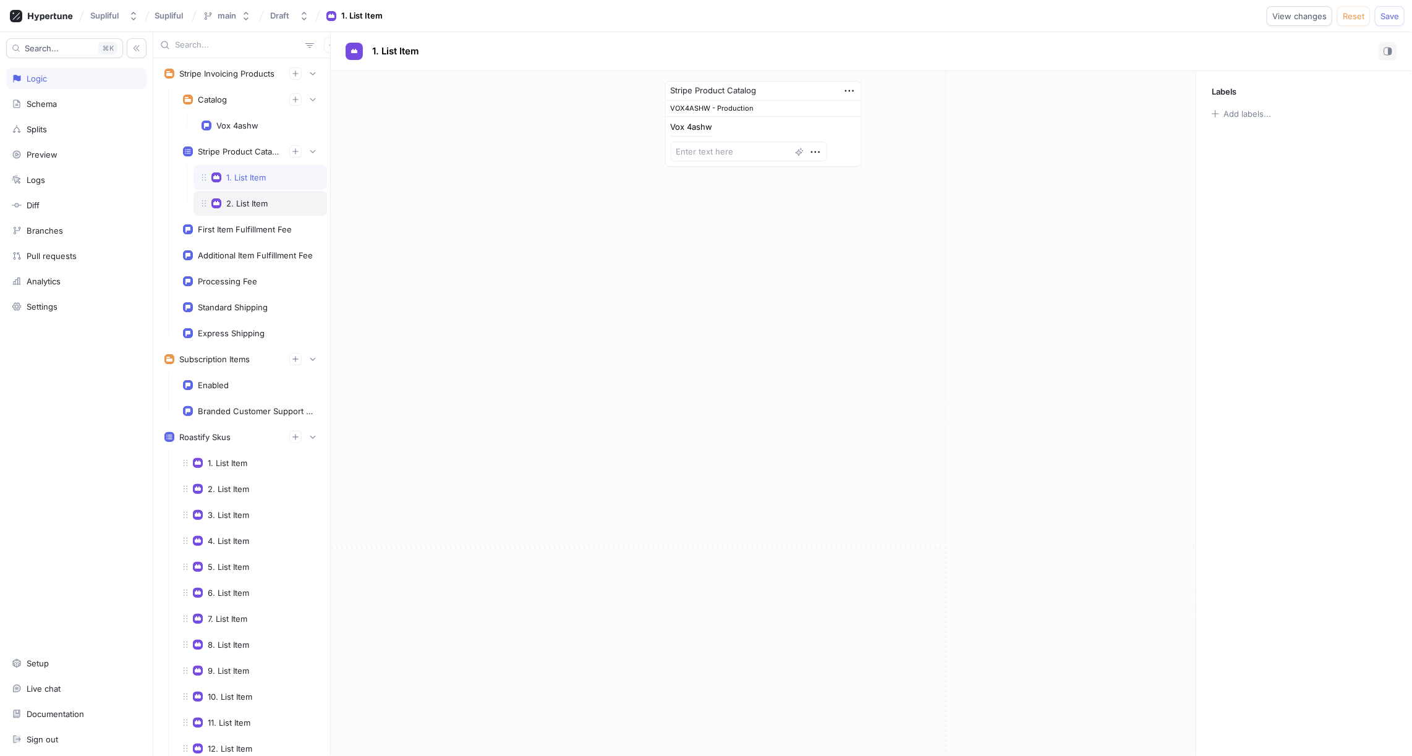
click at [266, 204] on div "2. List Item" at bounding box center [246, 203] width 41 height 10
click at [257, 174] on div "1. List Item" at bounding box center [246, 178] width 40 height 10
click at [351, 157] on div "Stripe Product Catalog VOX4ASHW - Production Vox 4ashw" at bounding box center [763, 124] width 865 height 106
click at [266, 128] on div "Vox 4ashw" at bounding box center [260, 126] width 117 height 10
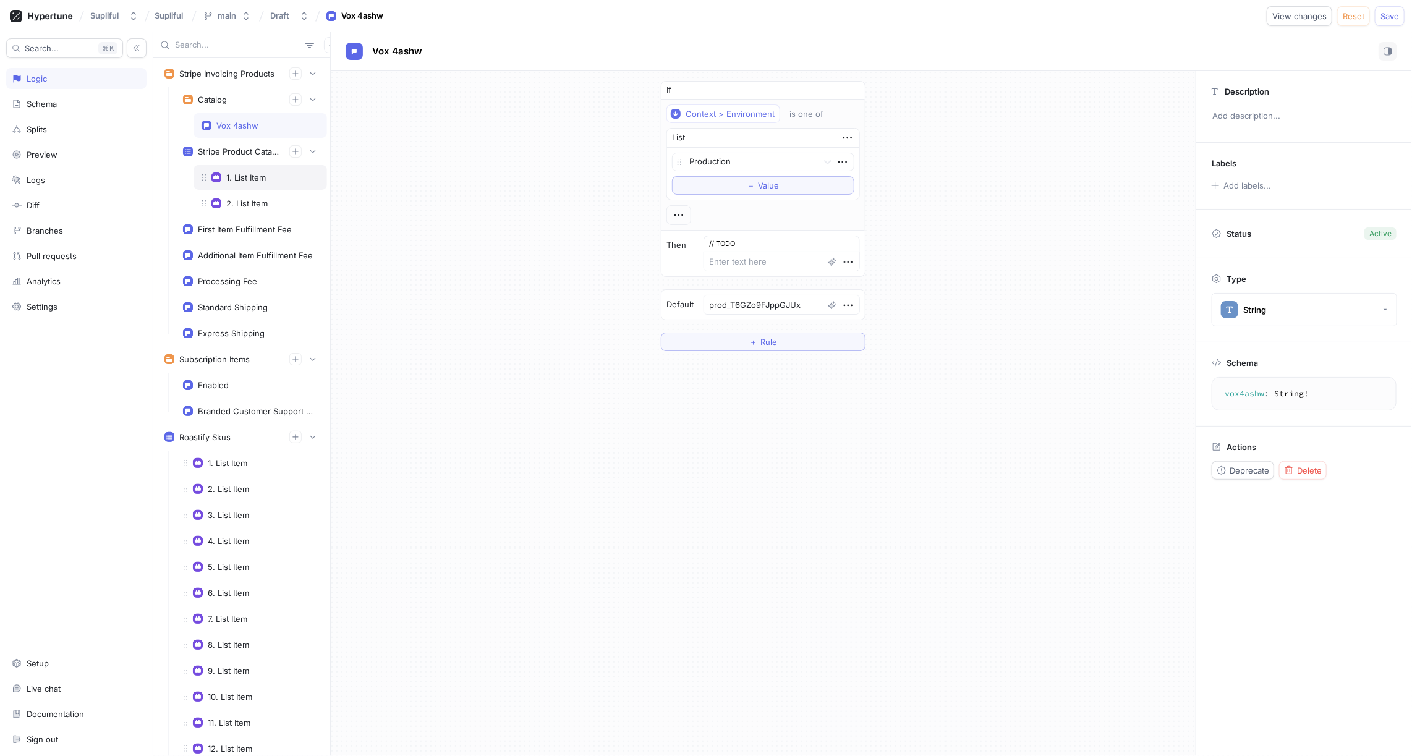
click at [262, 174] on div "1. List Item" at bounding box center [246, 178] width 40 height 10
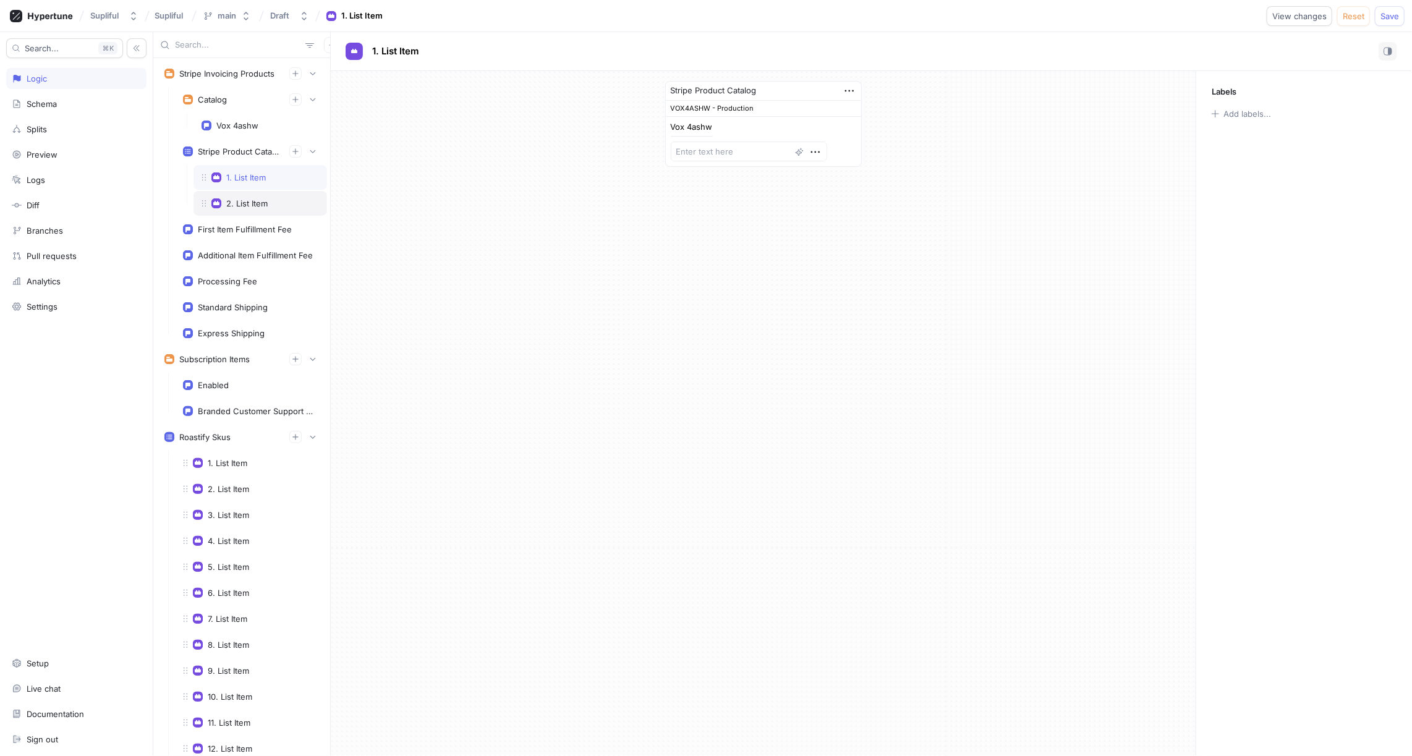
click at [262, 200] on div "2. List Item" at bounding box center [246, 203] width 41 height 10
click at [401, 161] on div "Stripe Product Catalog VOX4ASHW - Local (Ehsan) Vox 4ashw prod_T6GZo9FJppGJUx" at bounding box center [763, 124] width 865 height 106
click at [249, 101] on div "Catalog" at bounding box center [251, 99] width 136 height 12
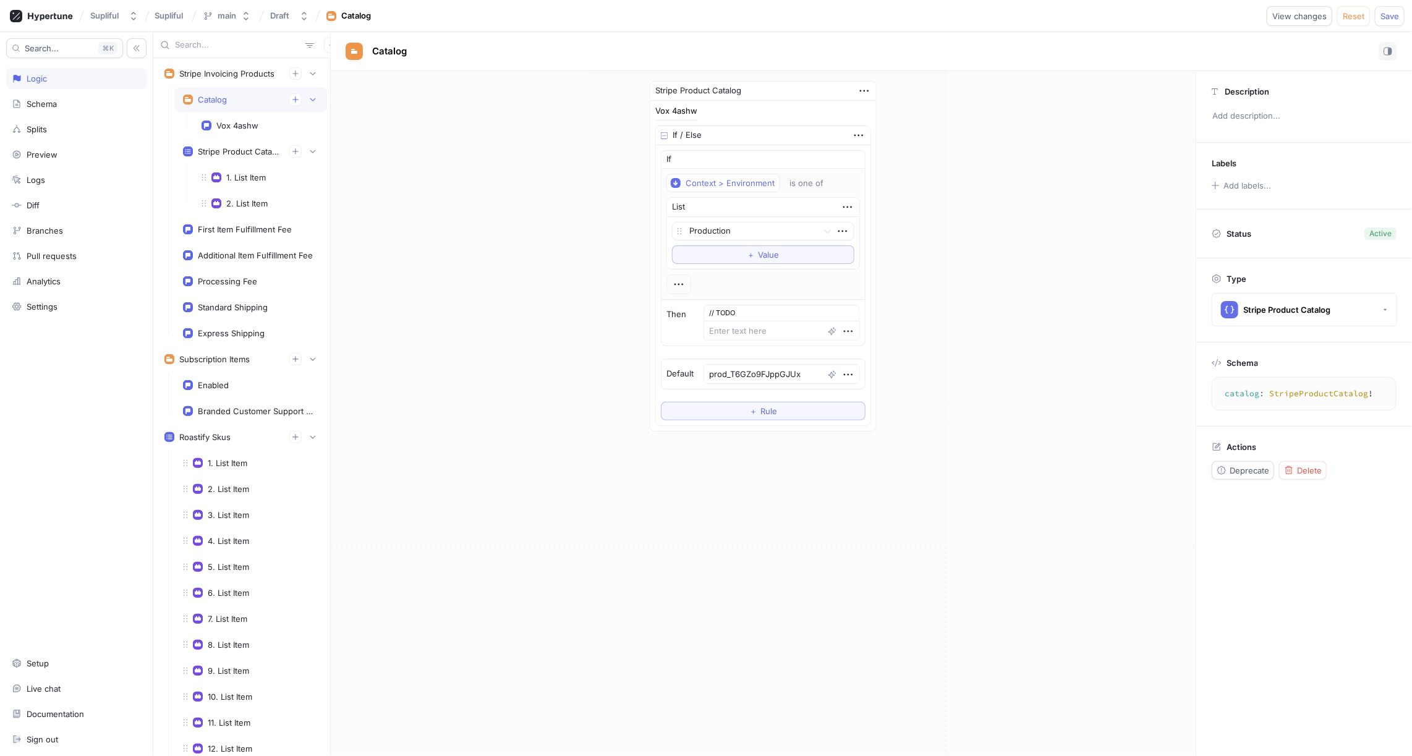
click at [247, 100] on div "Catalog" at bounding box center [251, 99] width 136 height 12
click at [1295, 466] on div "Delete" at bounding box center [1303, 471] width 38 height 10
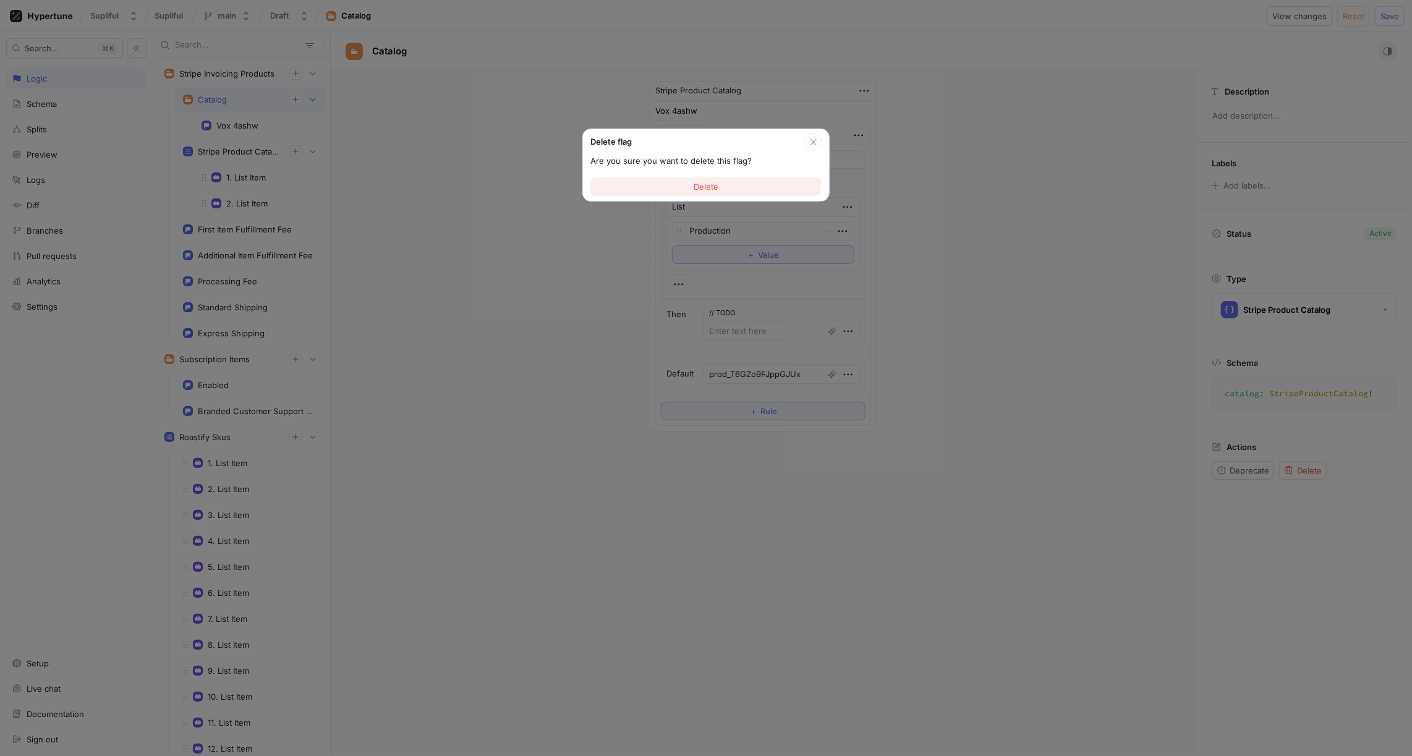
click at [721, 182] on button "Delete" at bounding box center [706, 186] width 231 height 19
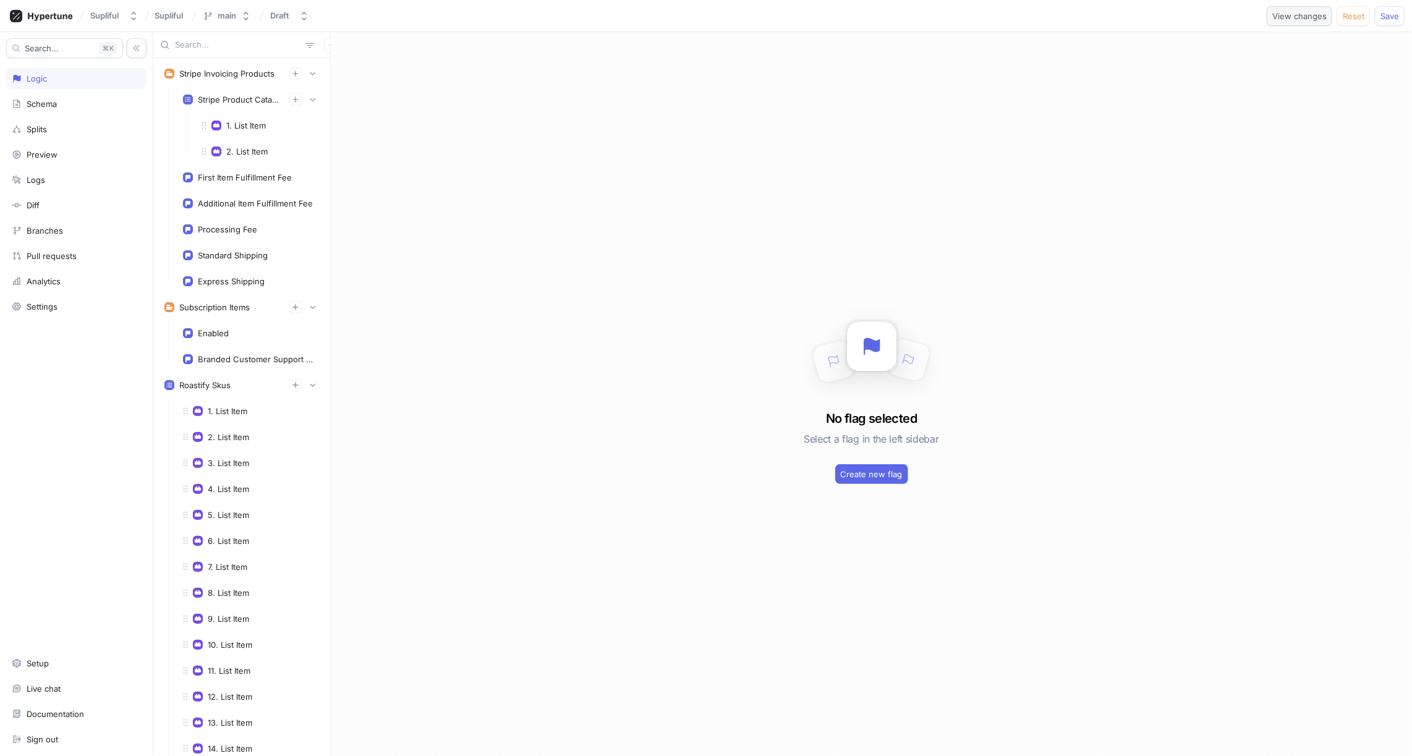
click at [1294, 15] on span "View changes" at bounding box center [1300, 15] width 54 height 7
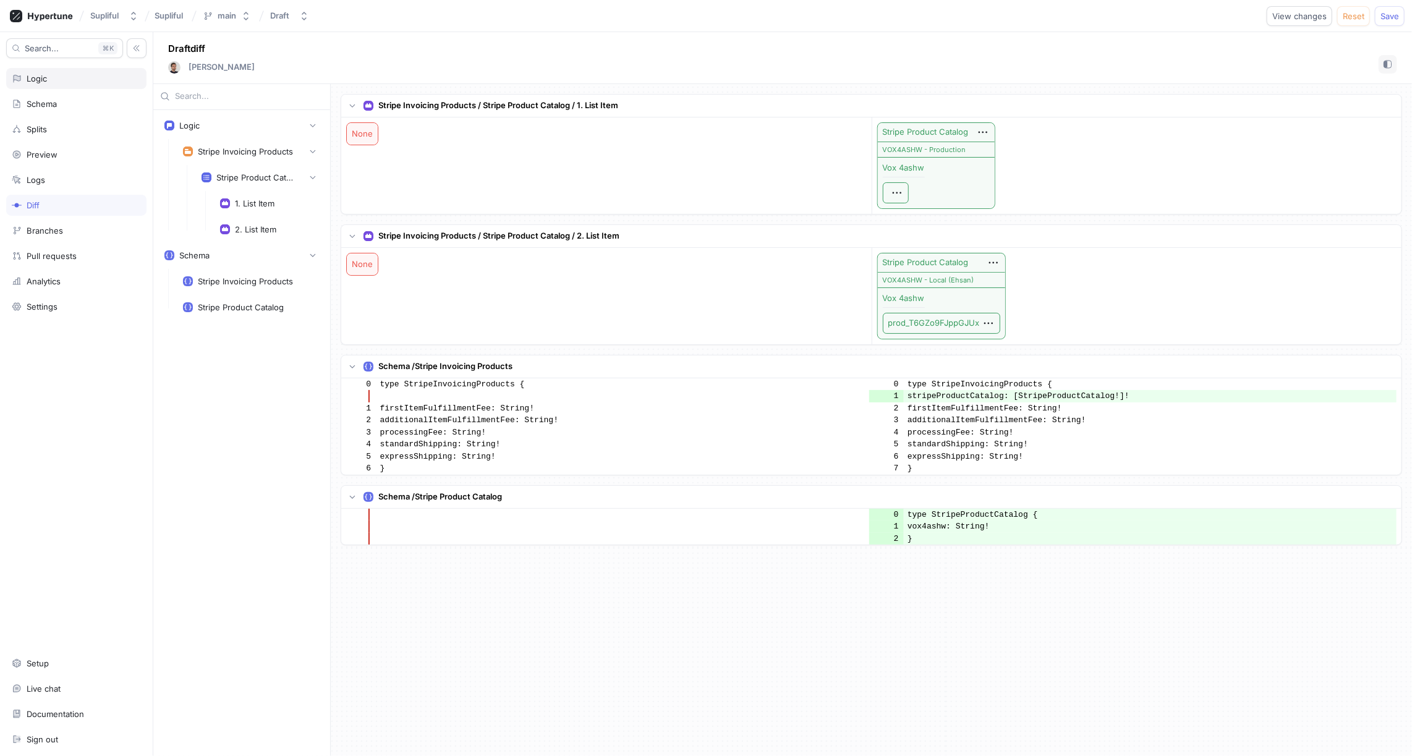
click at [54, 79] on div "Logic" at bounding box center [76, 79] width 129 height 10
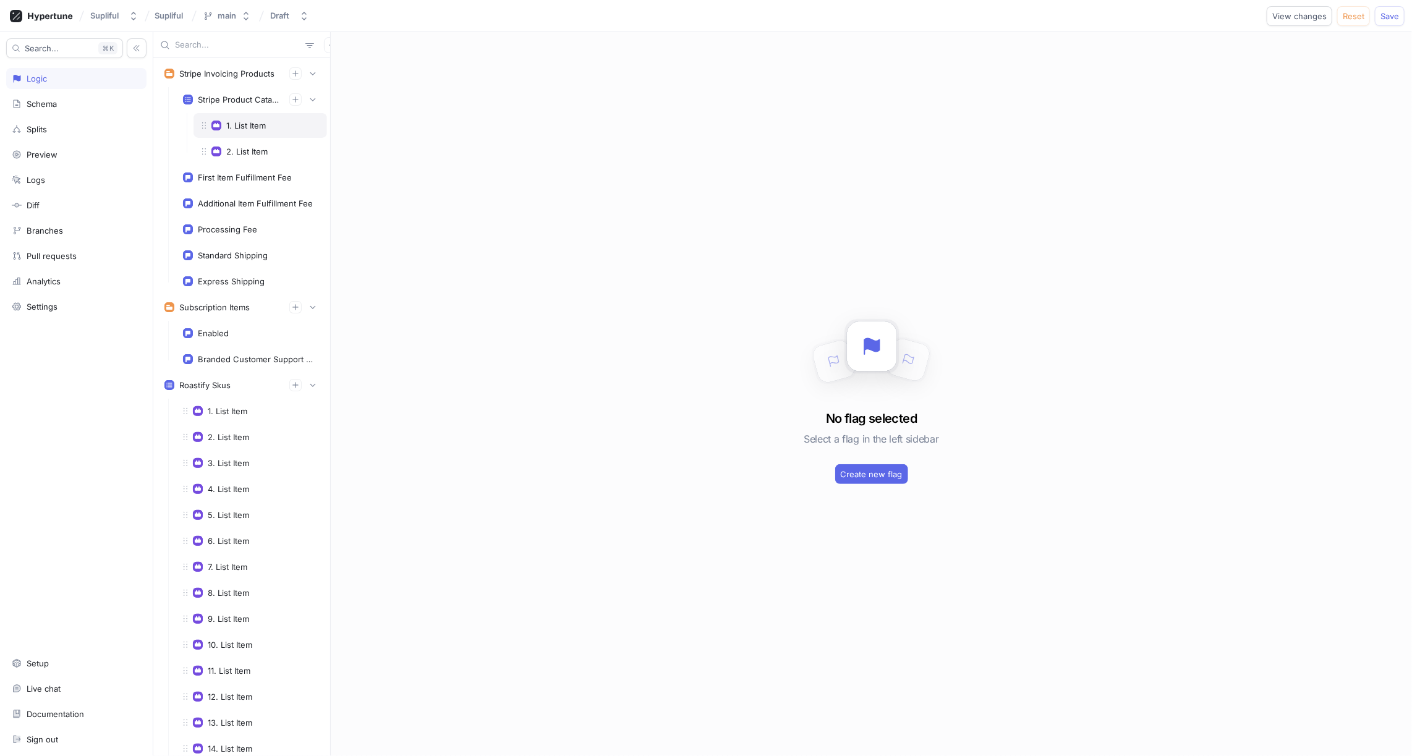
click at [262, 121] on div "1. List Item" at bounding box center [246, 126] width 40 height 10
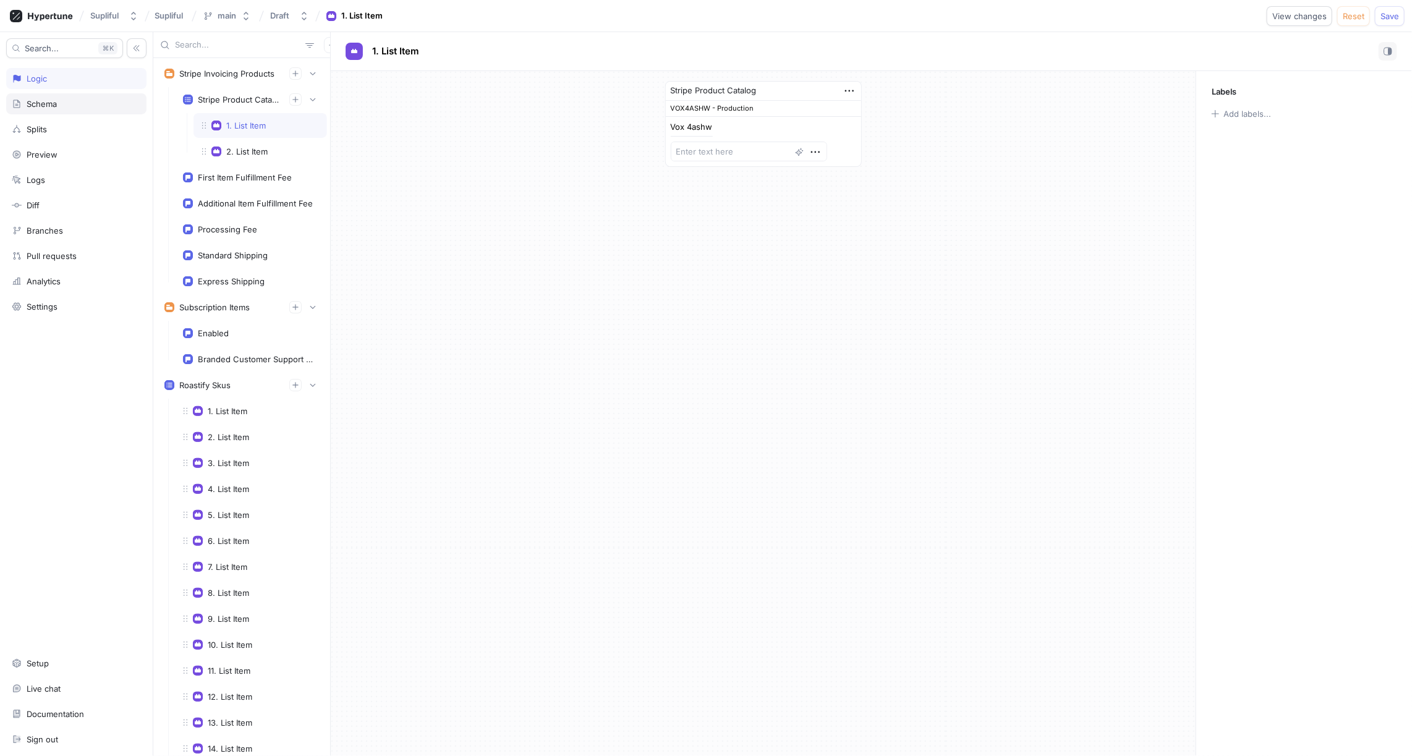
click at [61, 109] on div "Schema" at bounding box center [76, 103] width 140 height 21
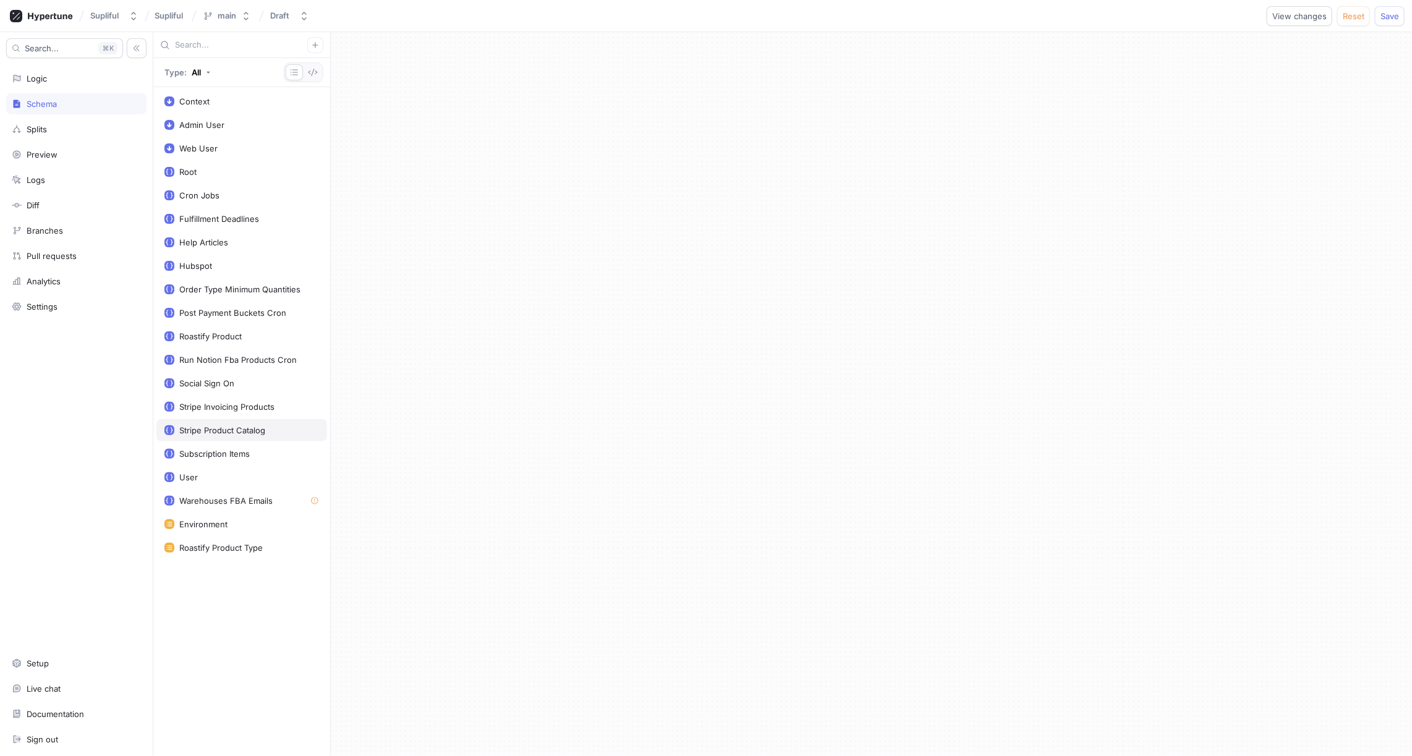
click at [236, 425] on div "Stripe Product Catalog" at bounding box center [222, 430] width 86 height 10
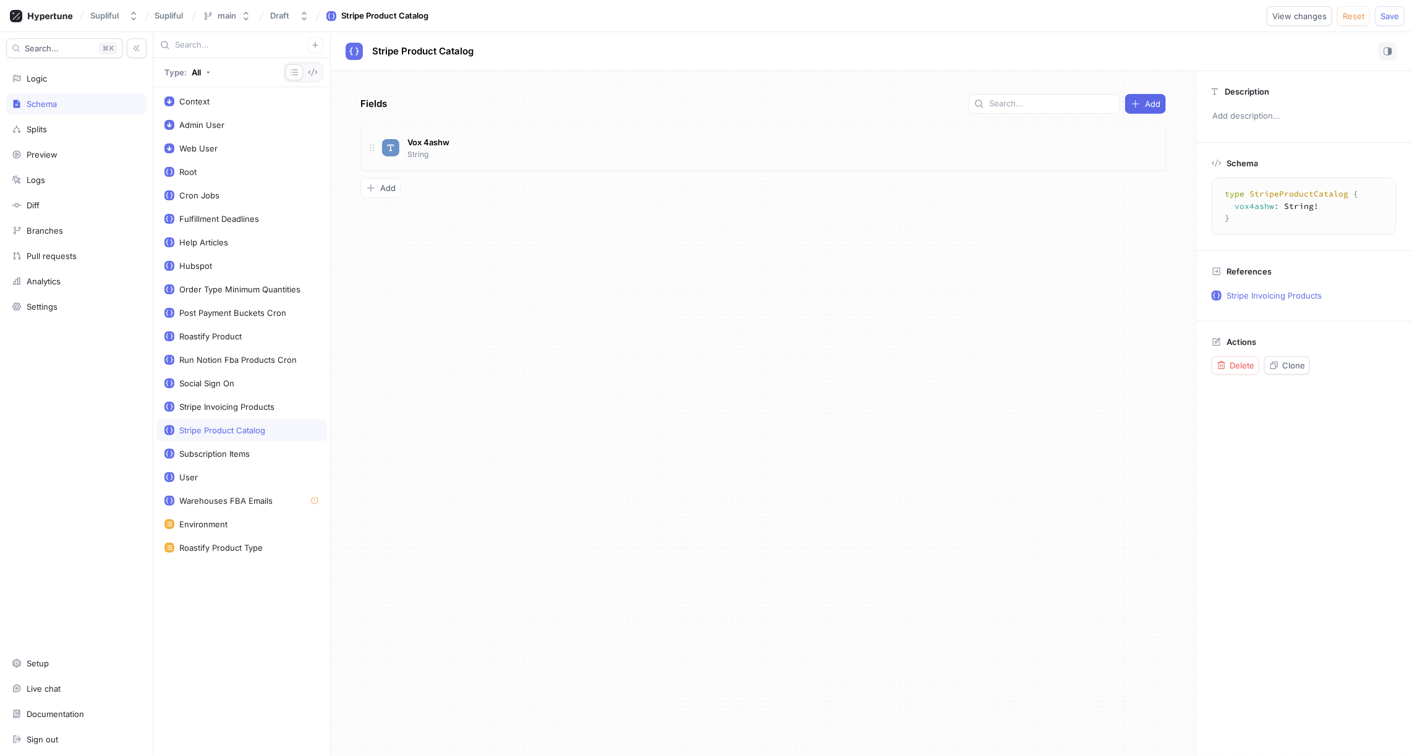
click at [487, 152] on div "Vox 4ashw String" at bounding box center [769, 147] width 774 height 25
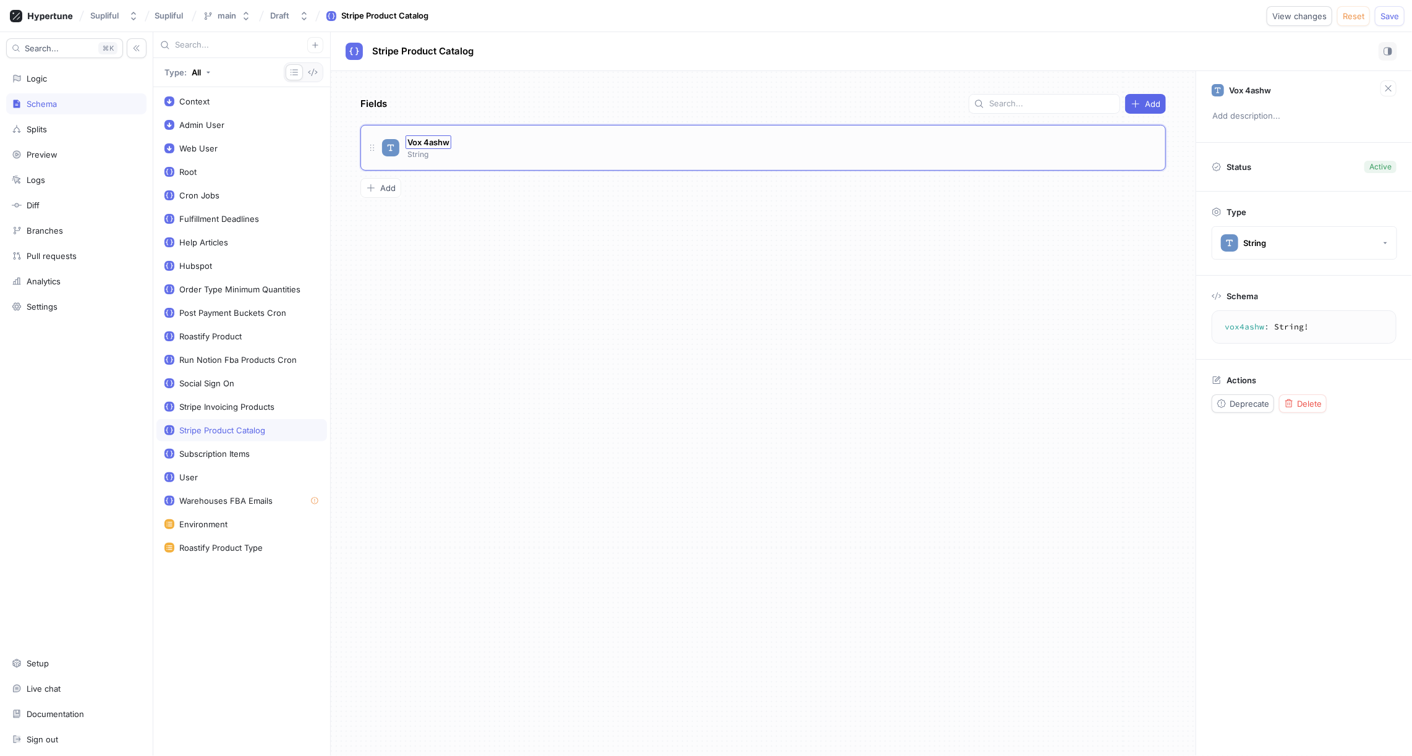
type textarea "x"
click at [440, 139] on span "Vox 4ashw" at bounding box center [428, 142] width 42 height 10
type input "SKU Stripe Product Id"
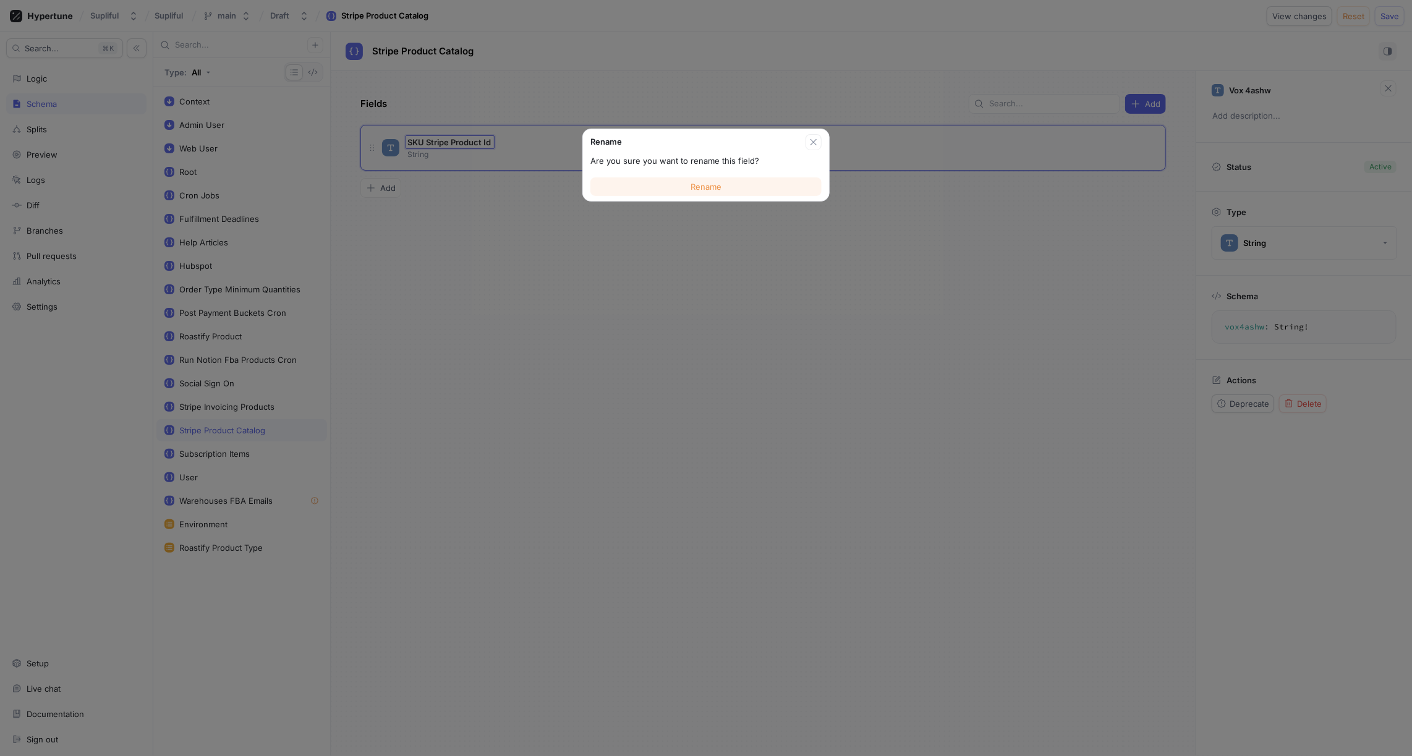
click at [722, 186] on button "Rename" at bounding box center [706, 186] width 231 height 19
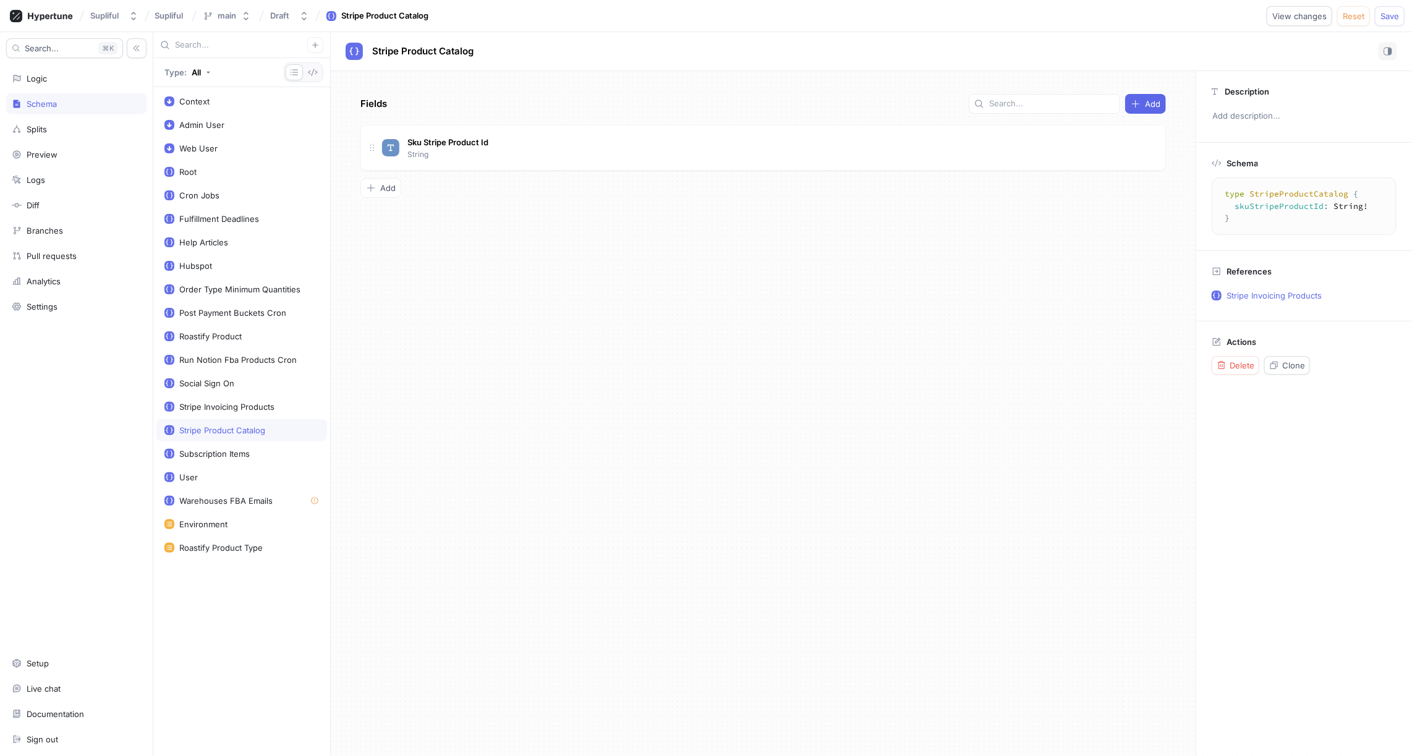
click at [569, 263] on div "Fields Add Sku Stripe Product Id String To pick up a draggable item, press the …" at bounding box center [763, 413] width 865 height 685
click at [446, 144] on span "Sku Stripe Product Id" at bounding box center [447, 142] width 81 height 10
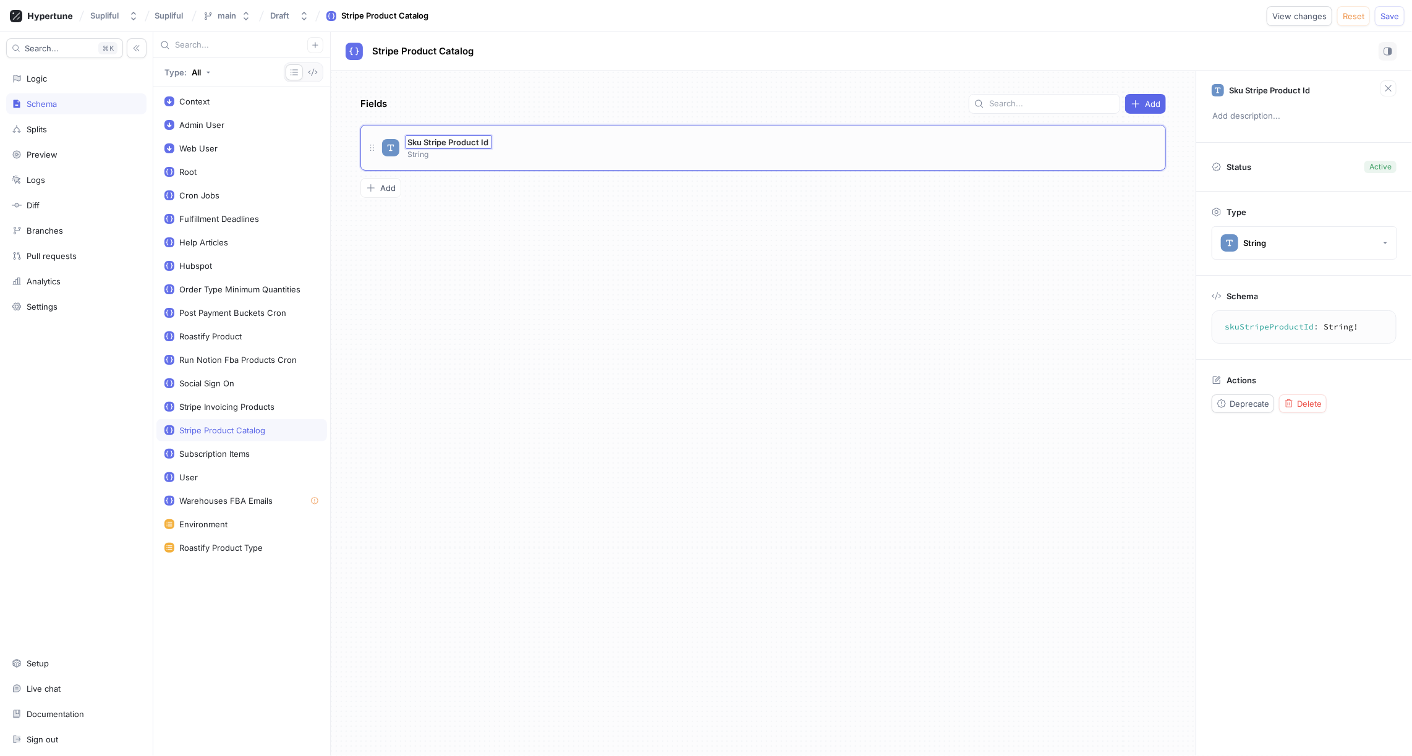
type textarea "x"
click at [424, 141] on input "Sku Stripe Product Id" at bounding box center [448, 142] width 83 height 10
type input "Sku To Stripe Product Id"
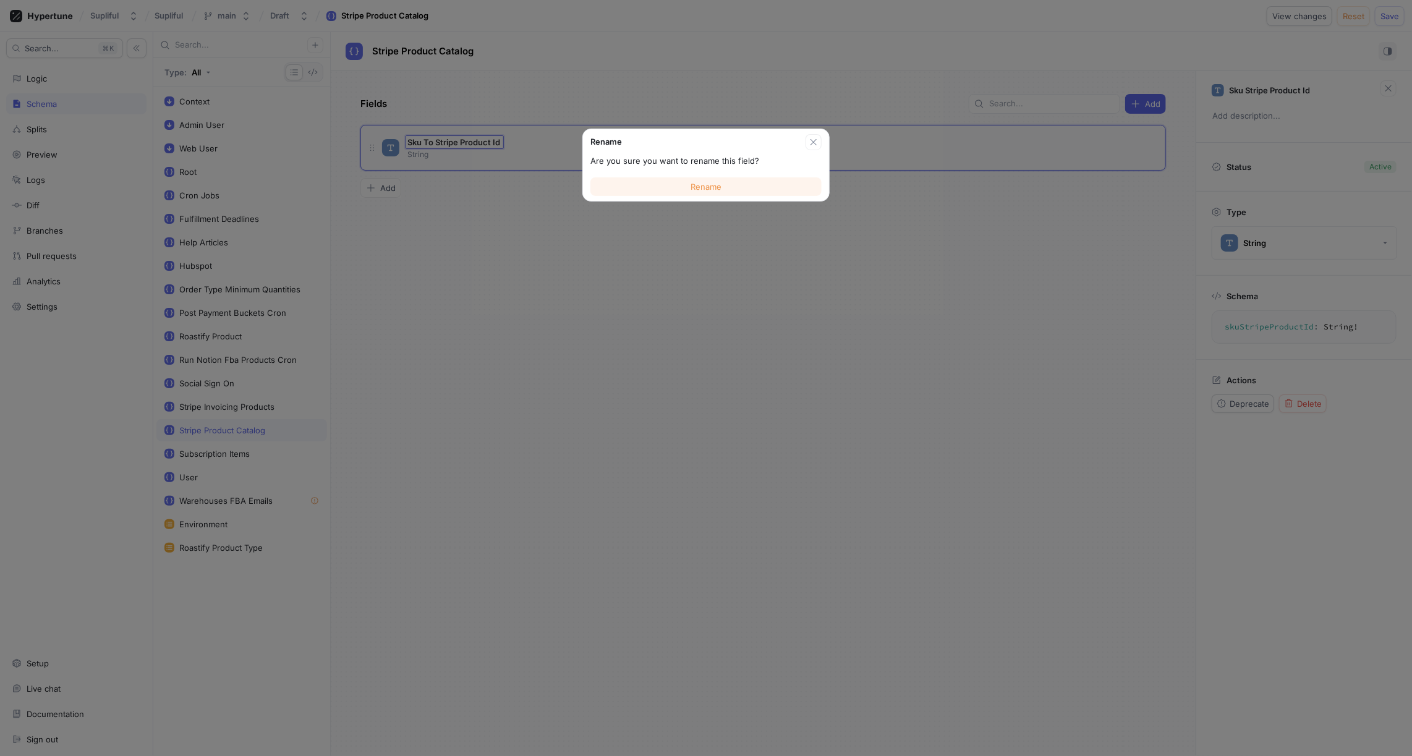
click at [690, 187] on button "Rename" at bounding box center [706, 186] width 231 height 19
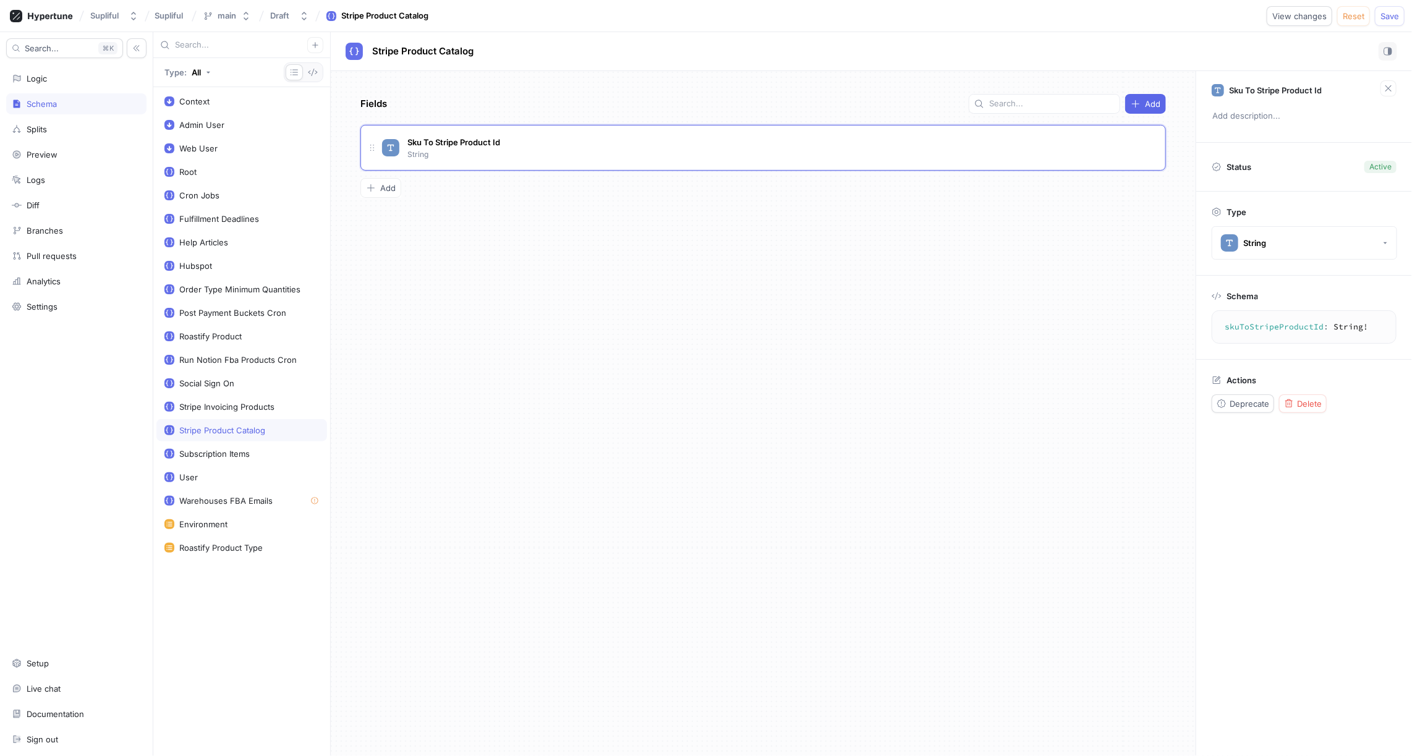
click at [573, 249] on div "Fields Add Sku To Stripe Product Id String To pick up a draggable item, press t…" at bounding box center [763, 413] width 865 height 685
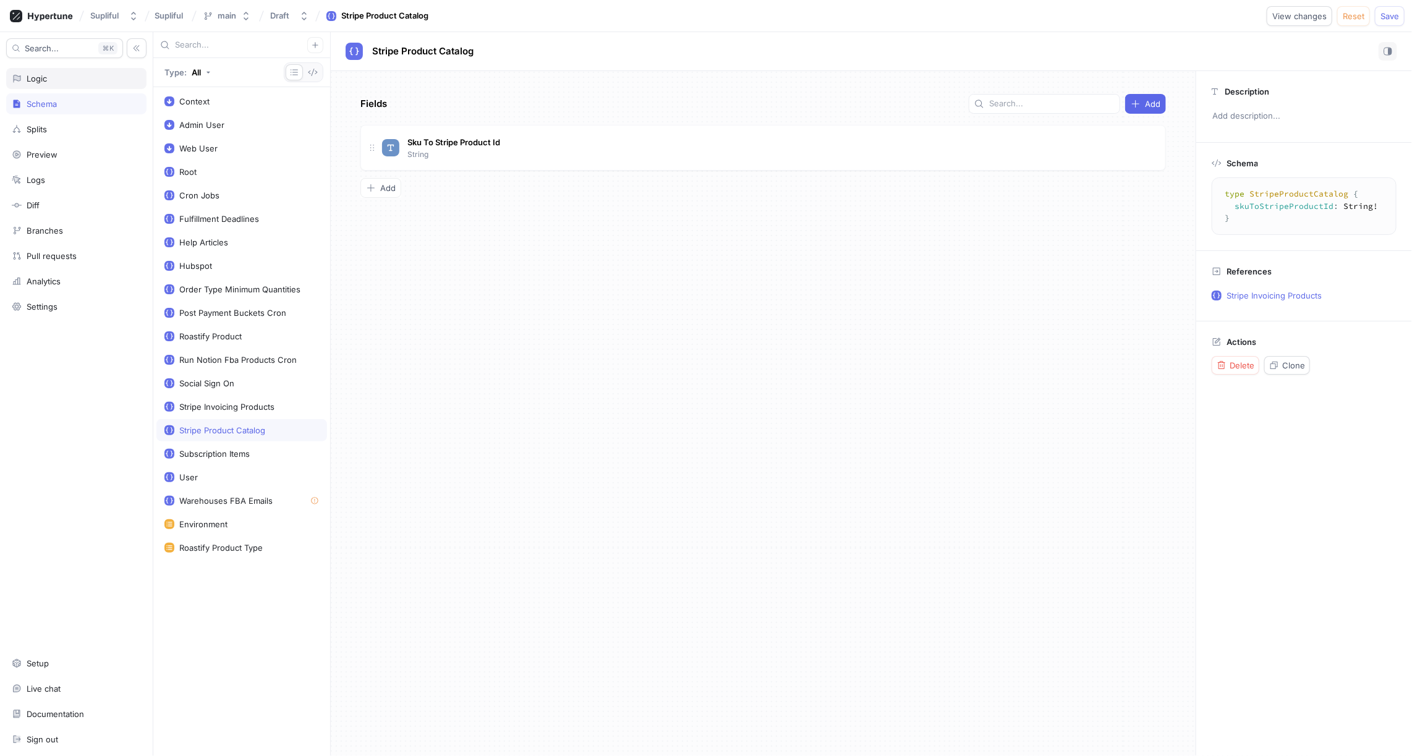
click at [33, 72] on div "Logic" at bounding box center [76, 78] width 140 height 21
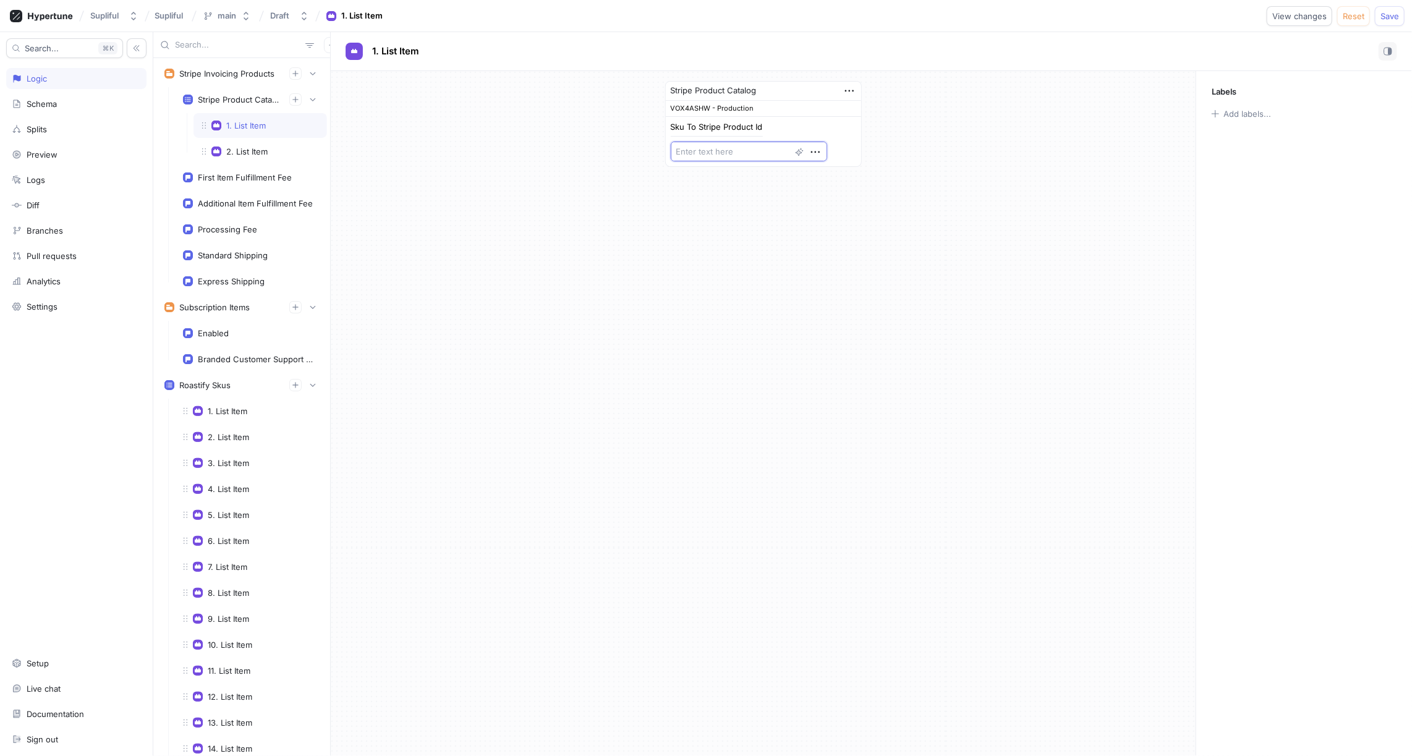
click at [724, 149] on textarea at bounding box center [749, 152] width 156 height 20
paste textarea "VOX4ASHW"
type textarea "x"
type textarea "VOX4ASHW"
type textarea "x"
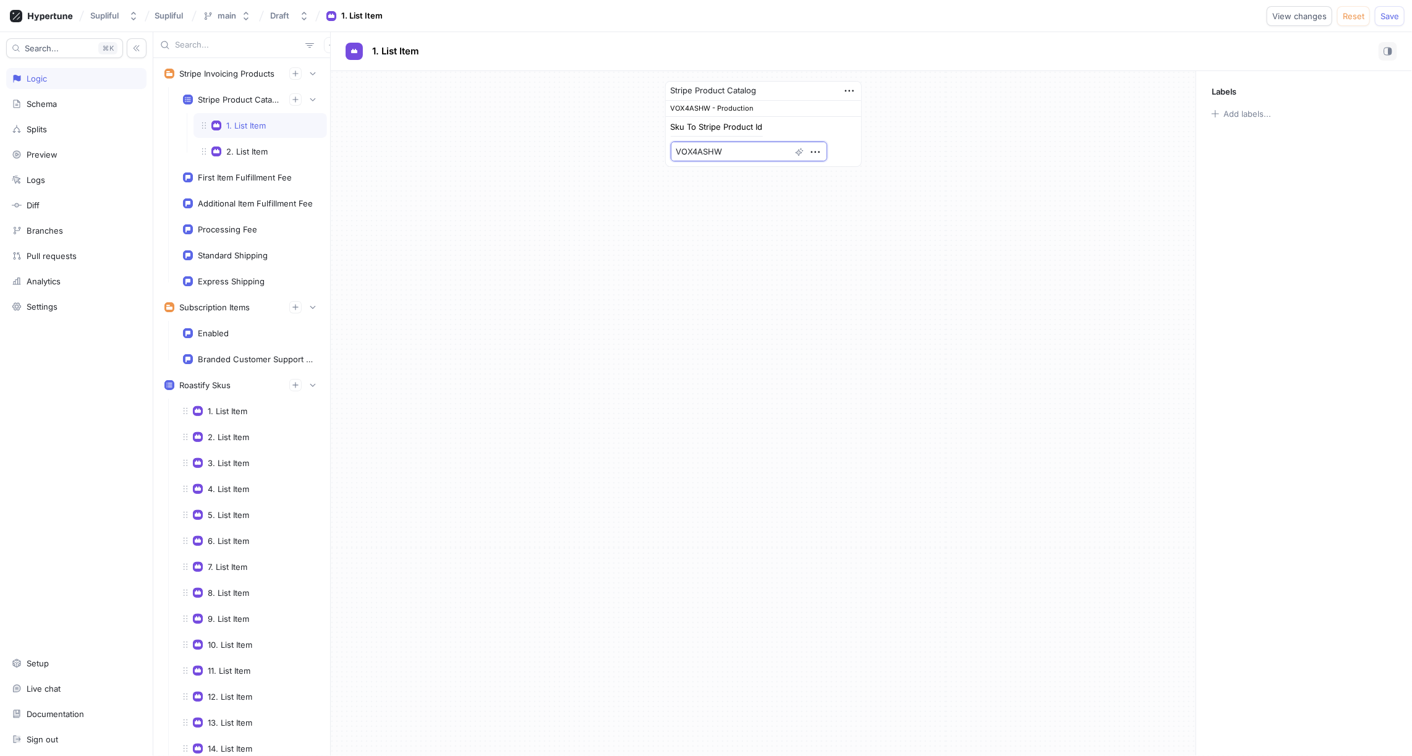
type textarea "VOX4ASHW:"
type textarea "x"
type textarea "VOX4ASHW::"
paste textarea "prod_T6GZo9FJppGJUx"
type textarea "x"
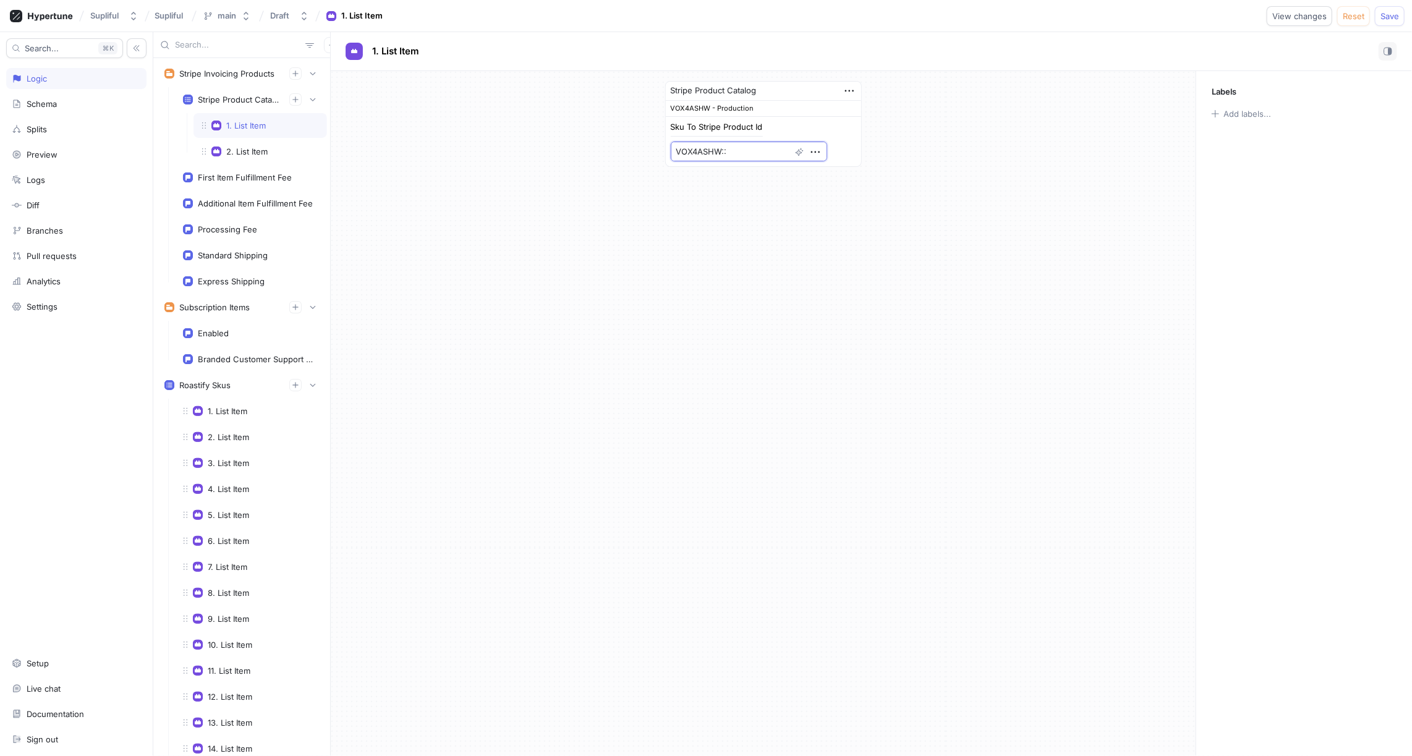
type textarea "VOX4ASHW::prod_T6GZo9FJppGJUx"
type textarea "x"
type textarea "VOX4ASHW::prod_T6GZo9FJppGJUx"
click at [584, 176] on div "Stripe Product Catalog VOX4ASHW - Production Sku To Stripe Product Id VOX4ASHW:…" at bounding box center [763, 130] width 865 height 118
click at [276, 147] on div "2. List Item" at bounding box center [260, 152] width 117 height 10
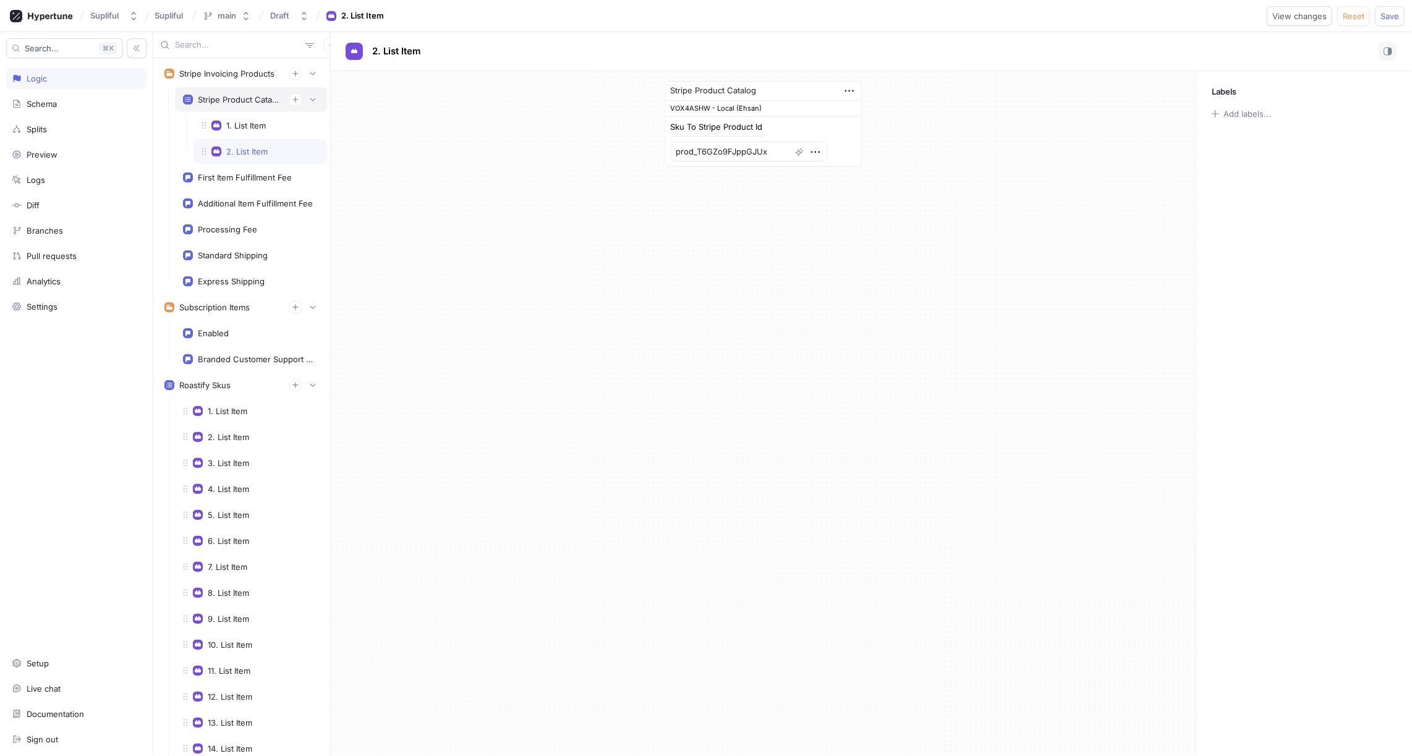
click at [241, 95] on div "Stripe Product Catalog" at bounding box center [239, 100] width 82 height 10
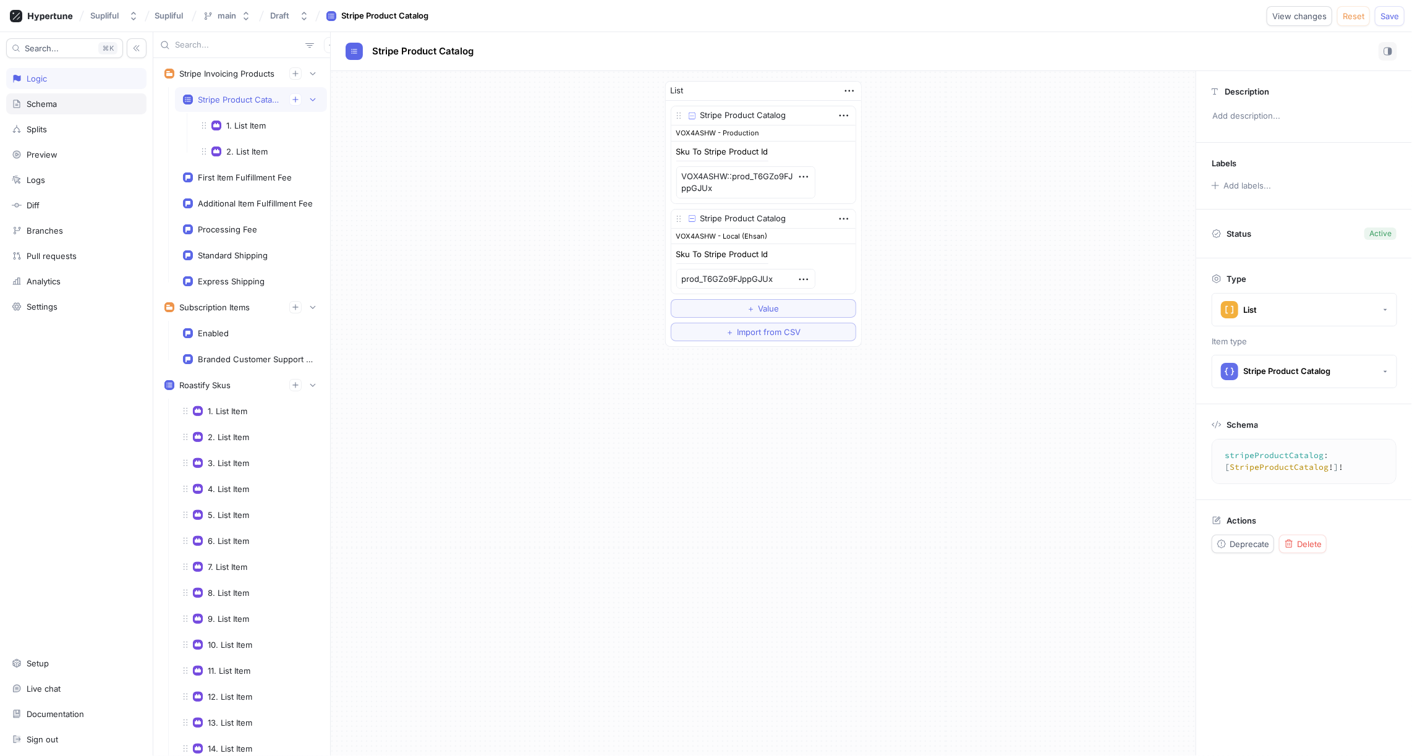
click at [55, 107] on div "Schema" at bounding box center [42, 104] width 30 height 10
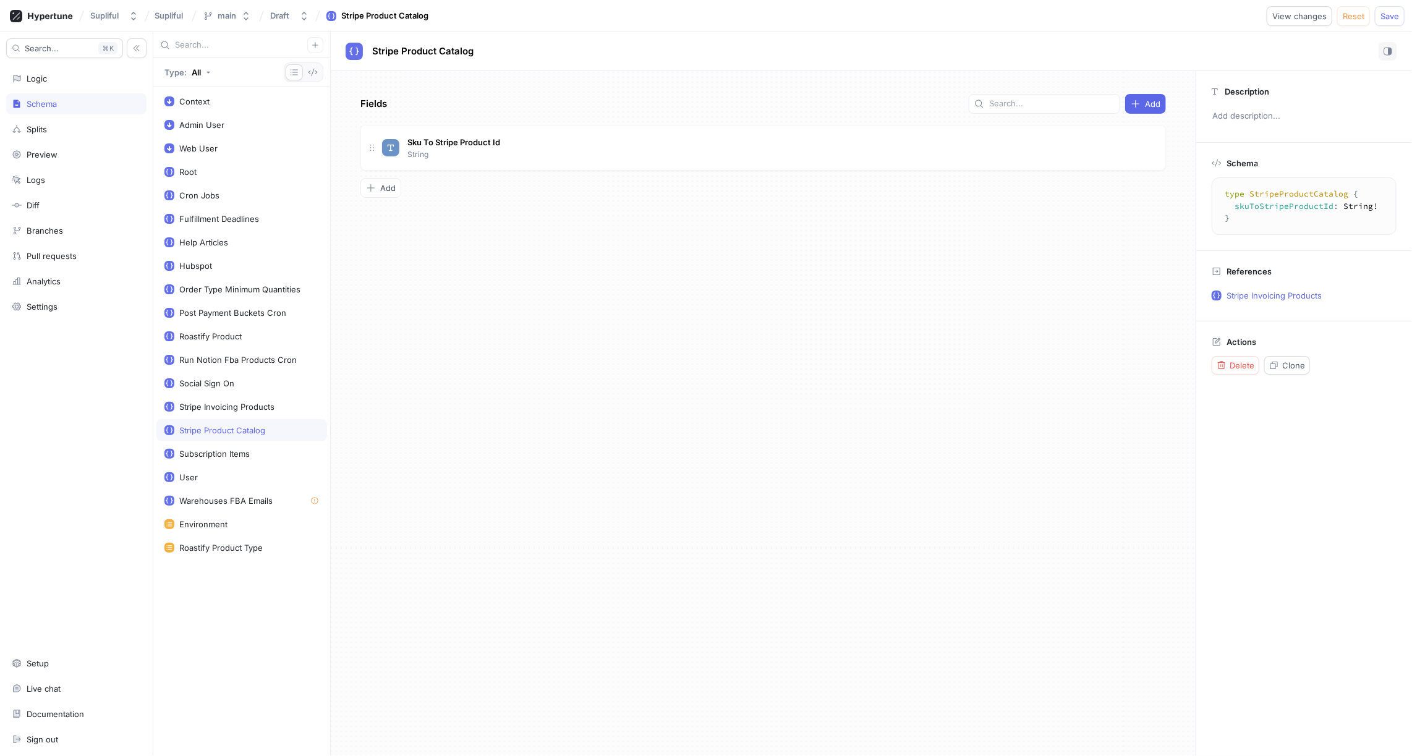
click at [564, 265] on div "Fields Add Sku To Stripe Product Id String To pick up a draggable item, press t…" at bounding box center [763, 413] width 865 height 685
click at [1236, 364] on span "Delete" at bounding box center [1242, 365] width 25 height 7
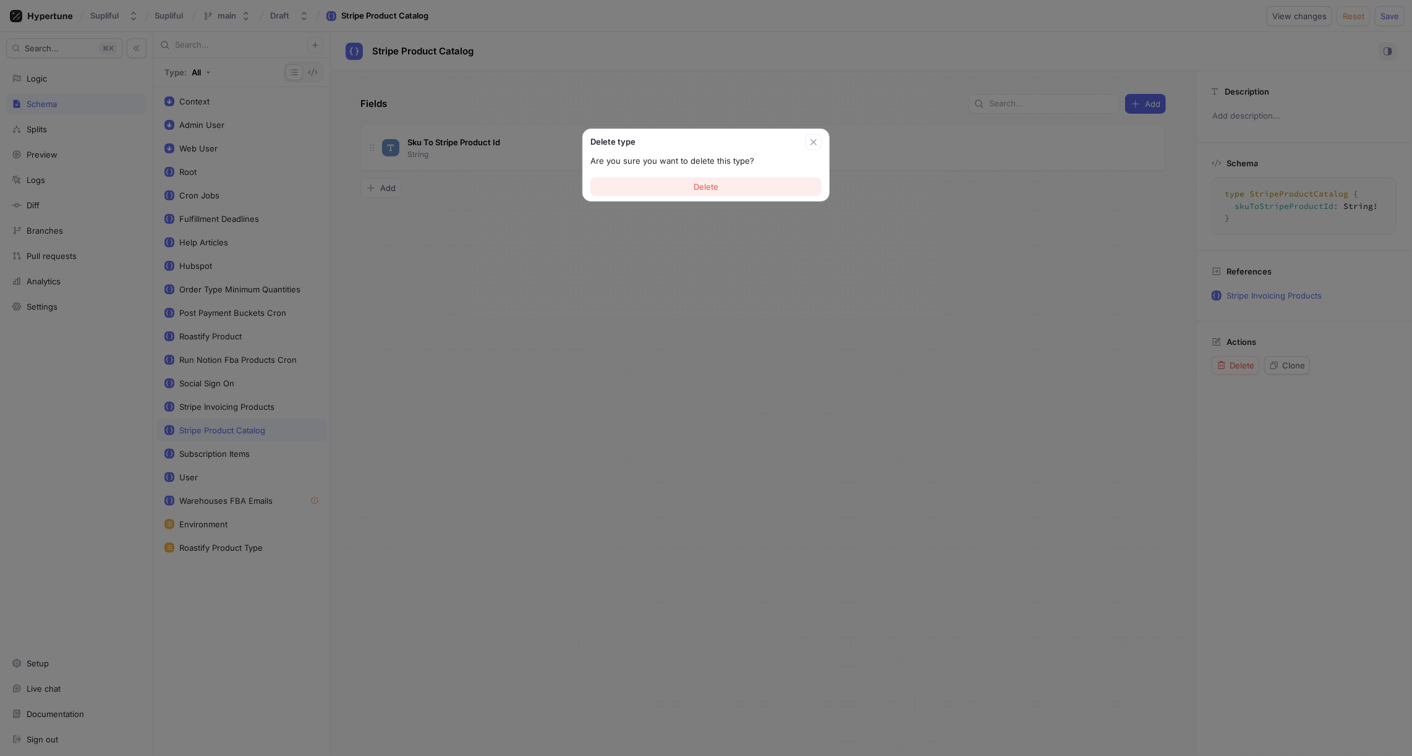
click at [715, 186] on span "Delete" at bounding box center [706, 186] width 25 height 7
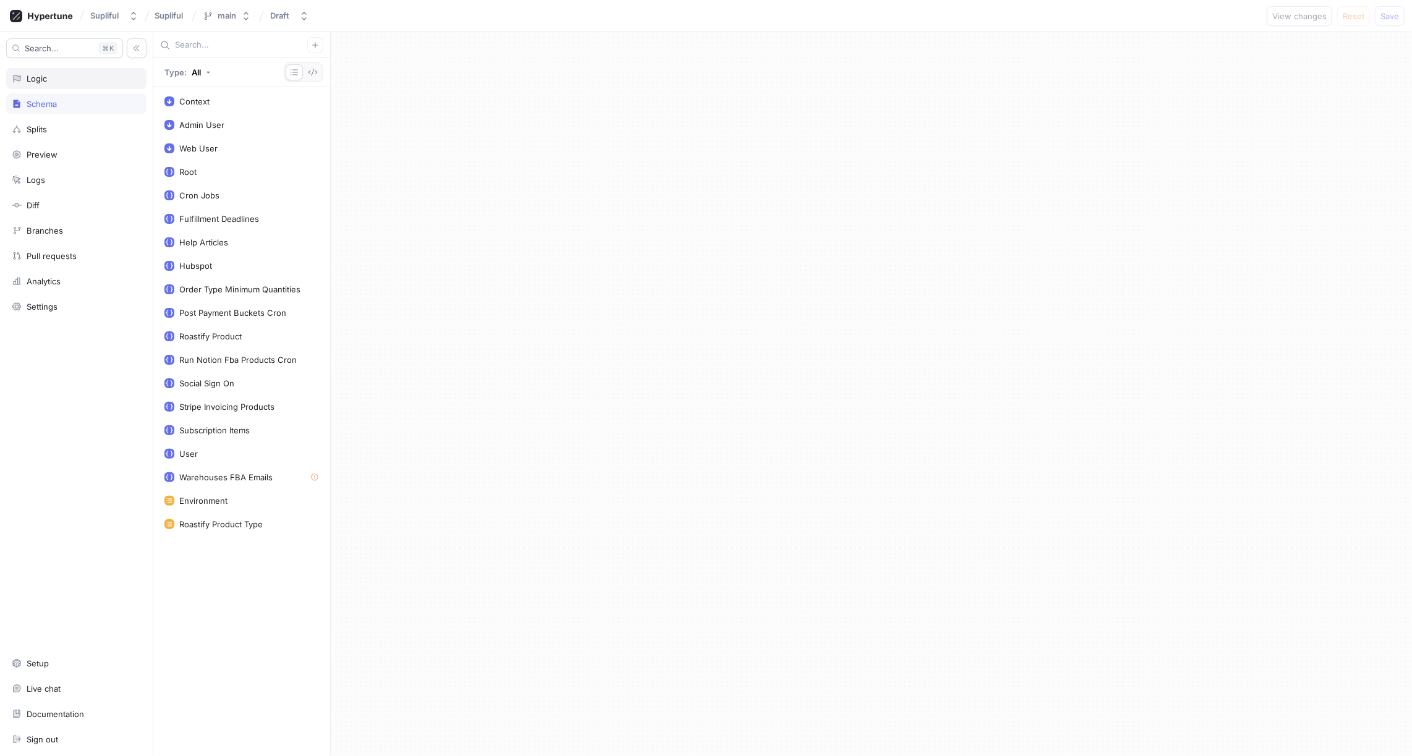
click at [58, 80] on div "Logic" at bounding box center [76, 79] width 129 height 10
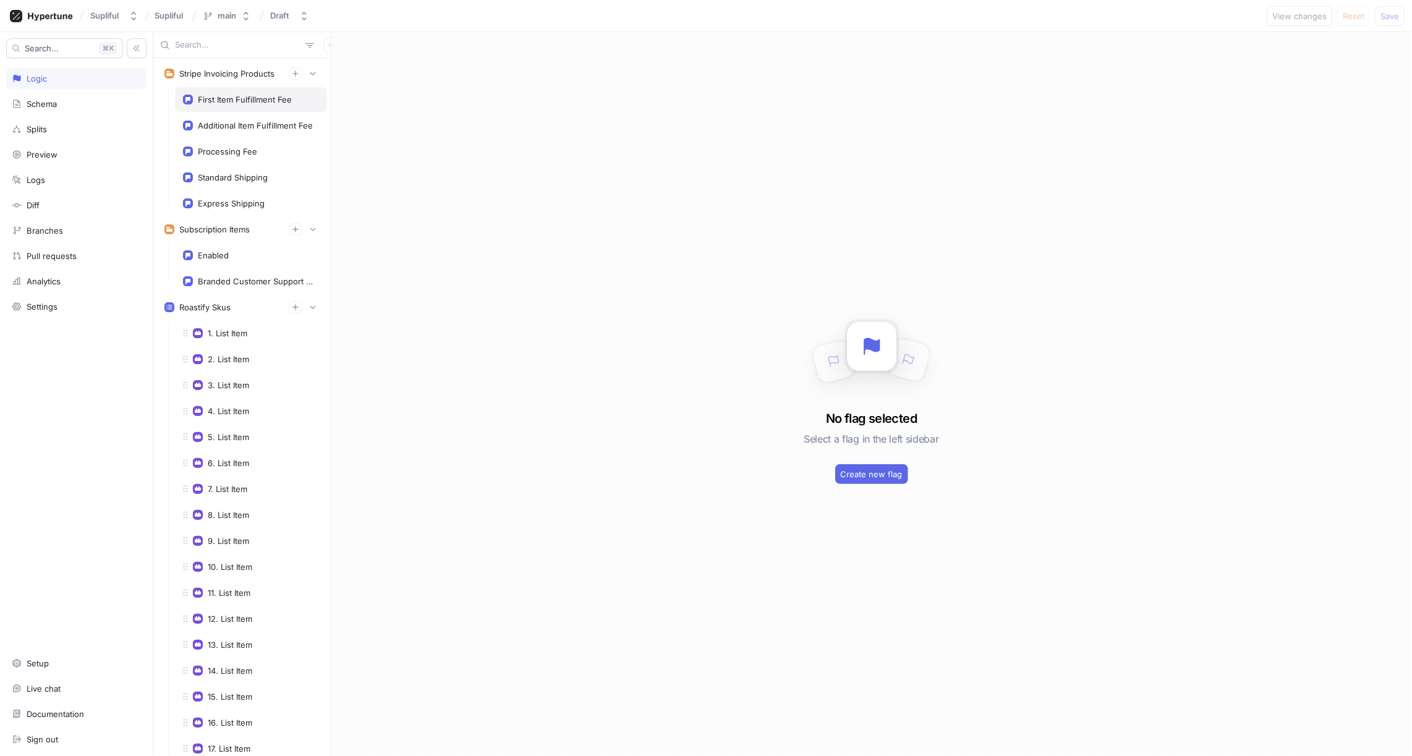
click at [240, 101] on div "First Item Fulfillment Fee" at bounding box center [245, 100] width 94 height 10
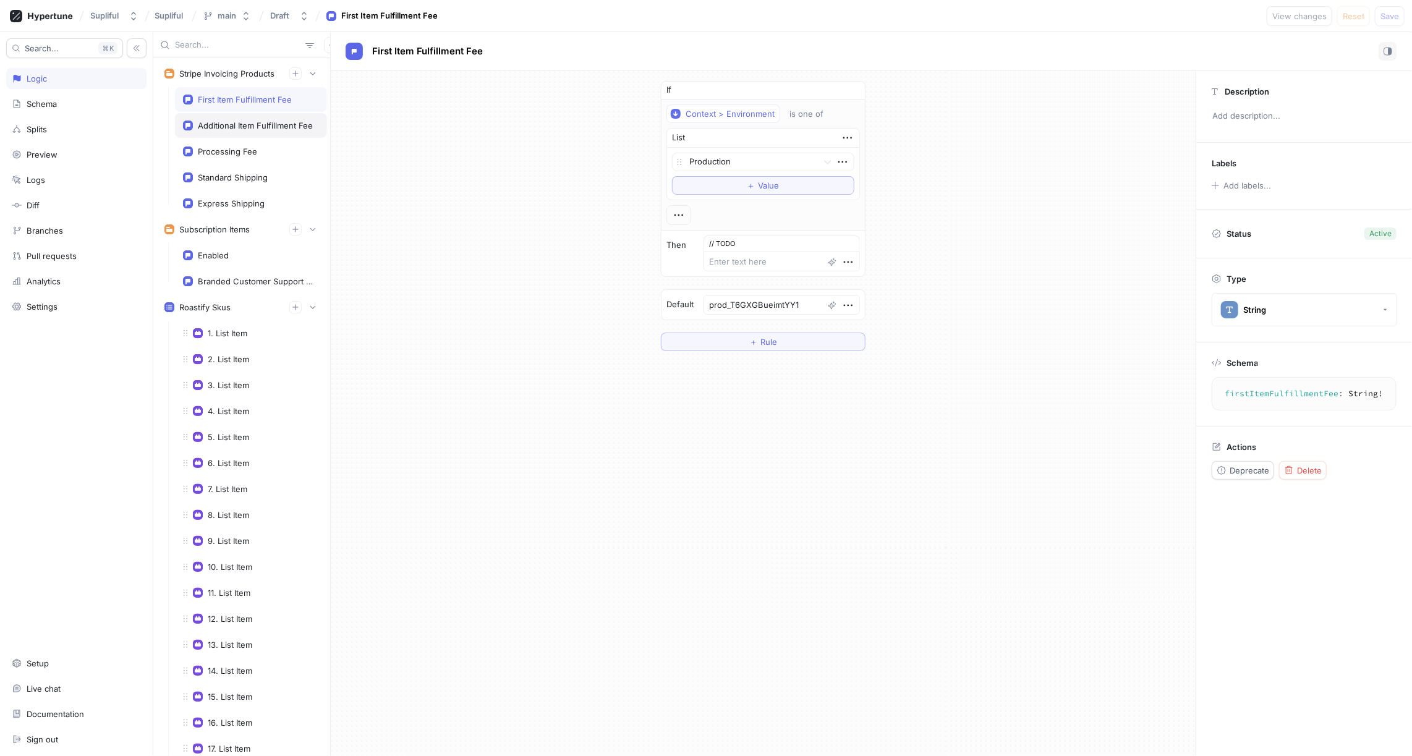
click at [250, 126] on div "Additional Item Fulfillment Fee" at bounding box center [255, 126] width 115 height 10
type textarea "x"
type textarea "prod_T6GXZ95MxR4hn6"
type textarea "additionalItemFulfillmentFee: String!"
click at [240, 102] on div "First Item Fulfillment Fee" at bounding box center [245, 100] width 94 height 10
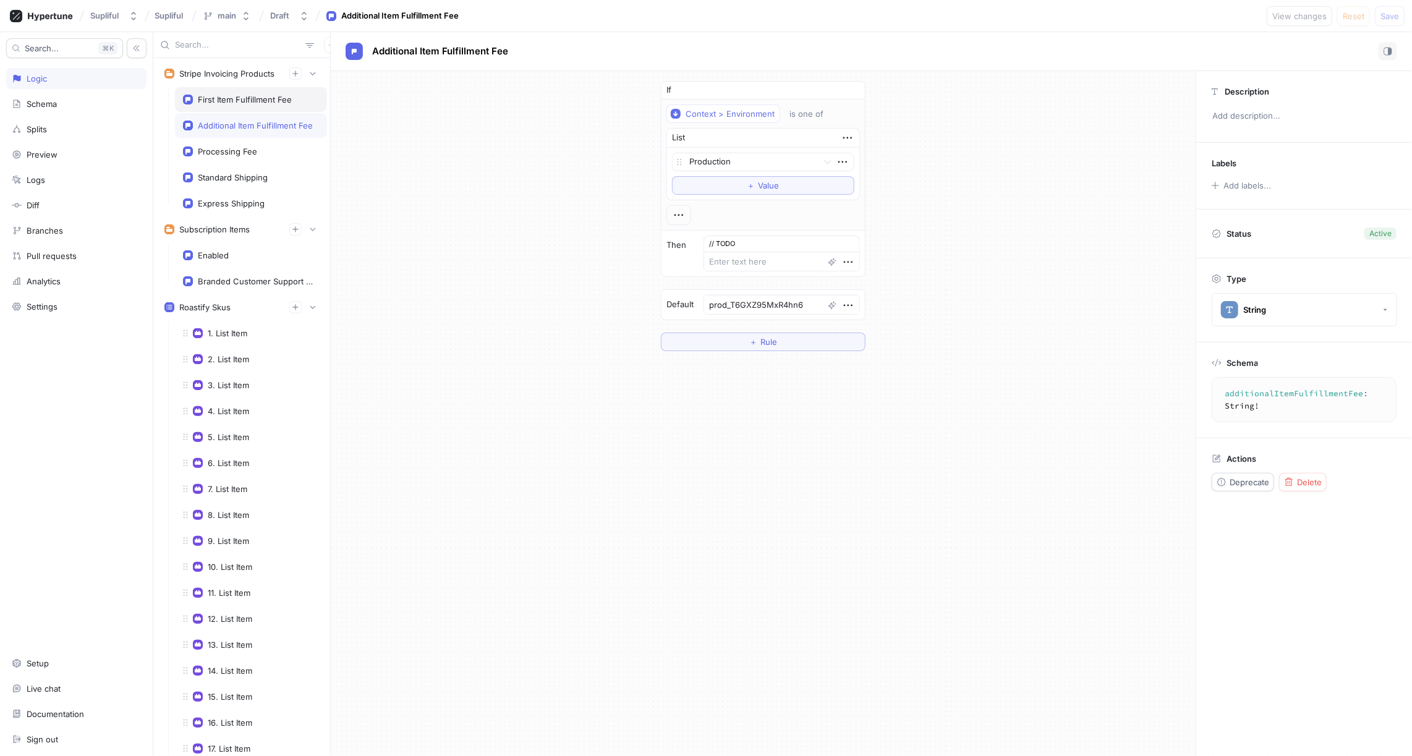
type textarea "x"
type textarea "prod_T6GXGBueimtYY1"
type textarea "firstItemFulfillmentFee: String!"
click at [295, 73] on icon "button" at bounding box center [295, 73] width 6 height 6
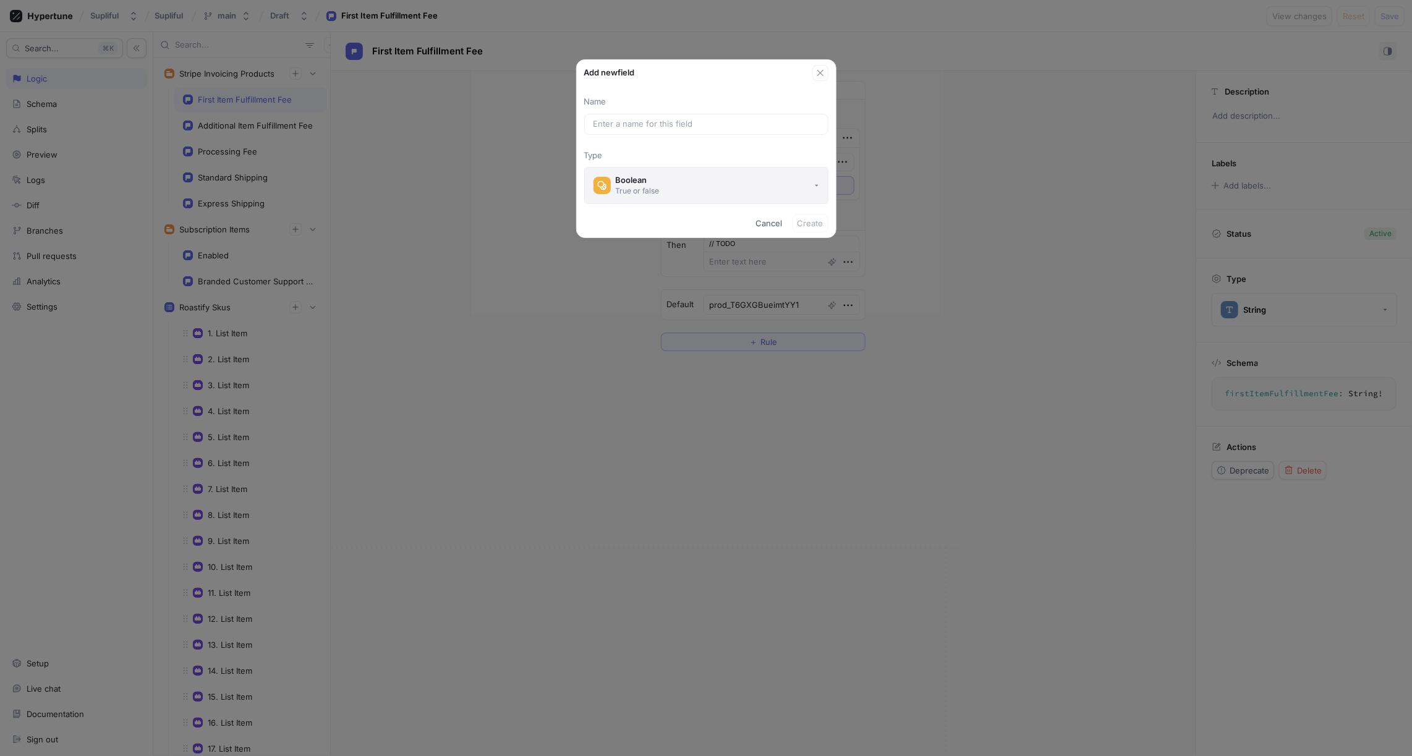
click at [653, 186] on div "True or false" at bounding box center [638, 191] width 44 height 11
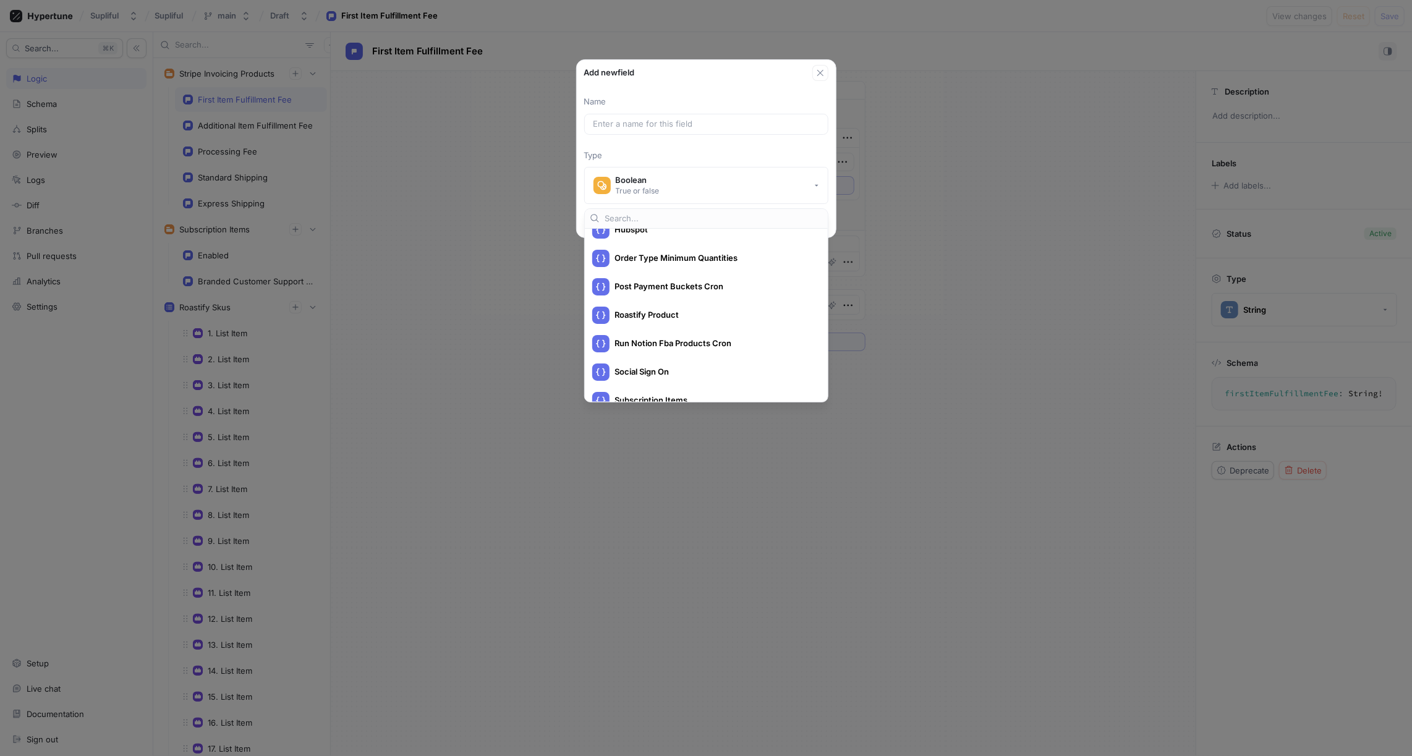
scroll to position [429, 0]
type textarea "x"
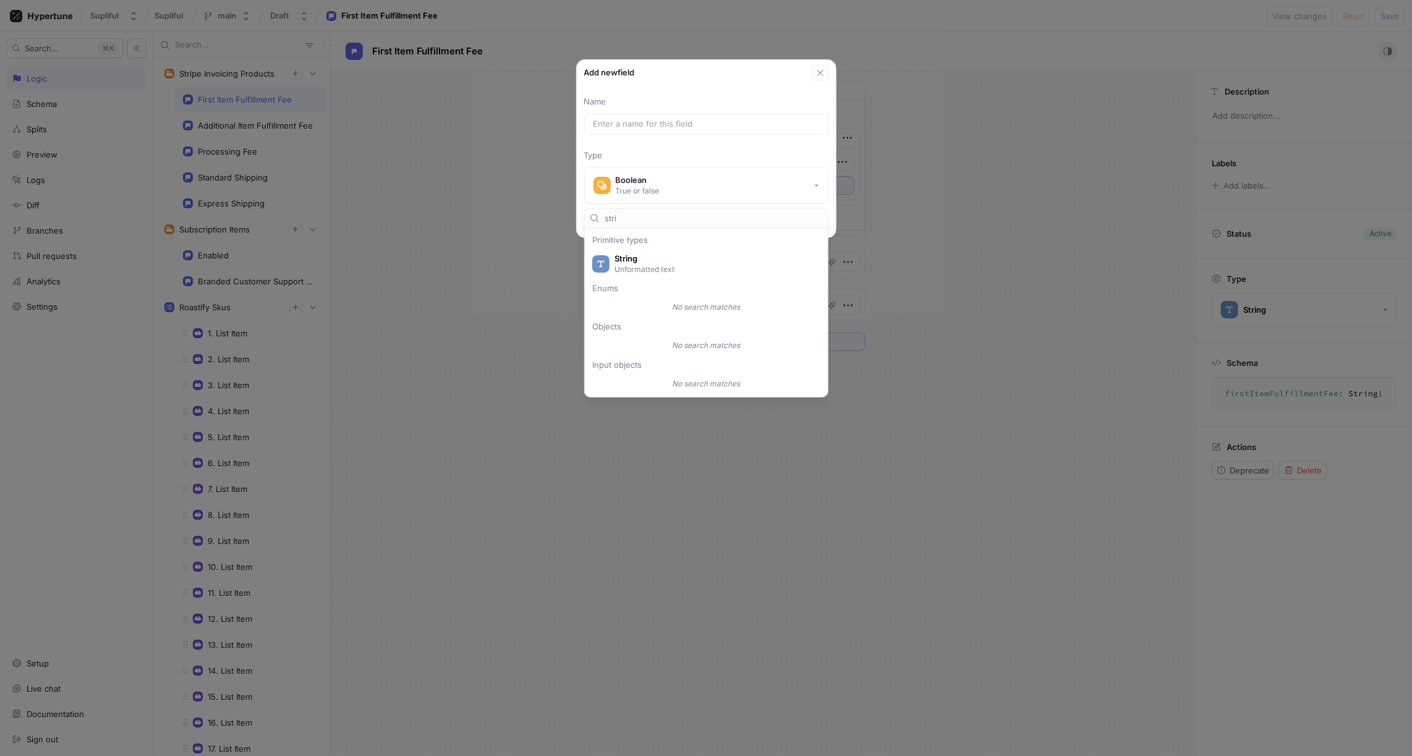
scroll to position [0, 0]
type input "stripe"
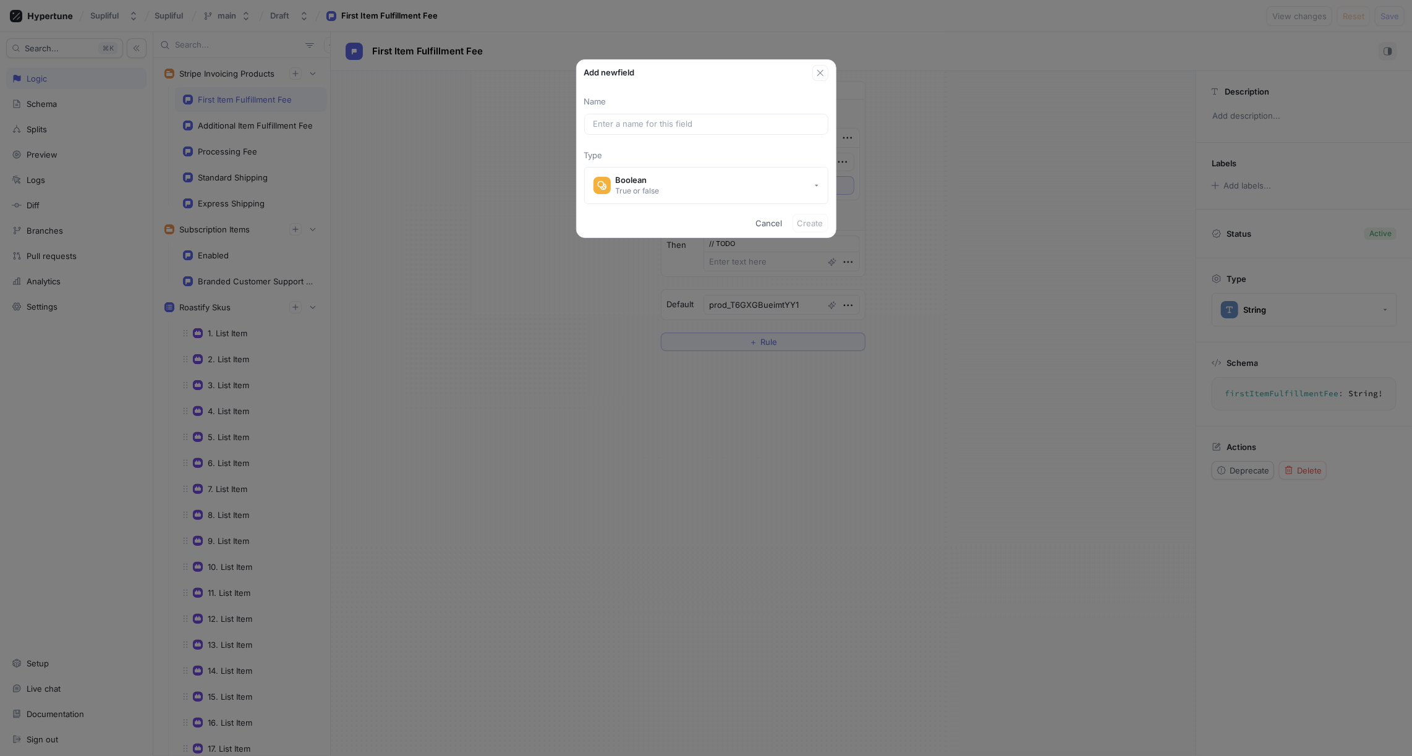
click at [714, 93] on div "Name Type Boolean True or false" at bounding box center [706, 145] width 259 height 128
click at [709, 187] on button "Boolean True or false" at bounding box center [706, 185] width 244 height 37
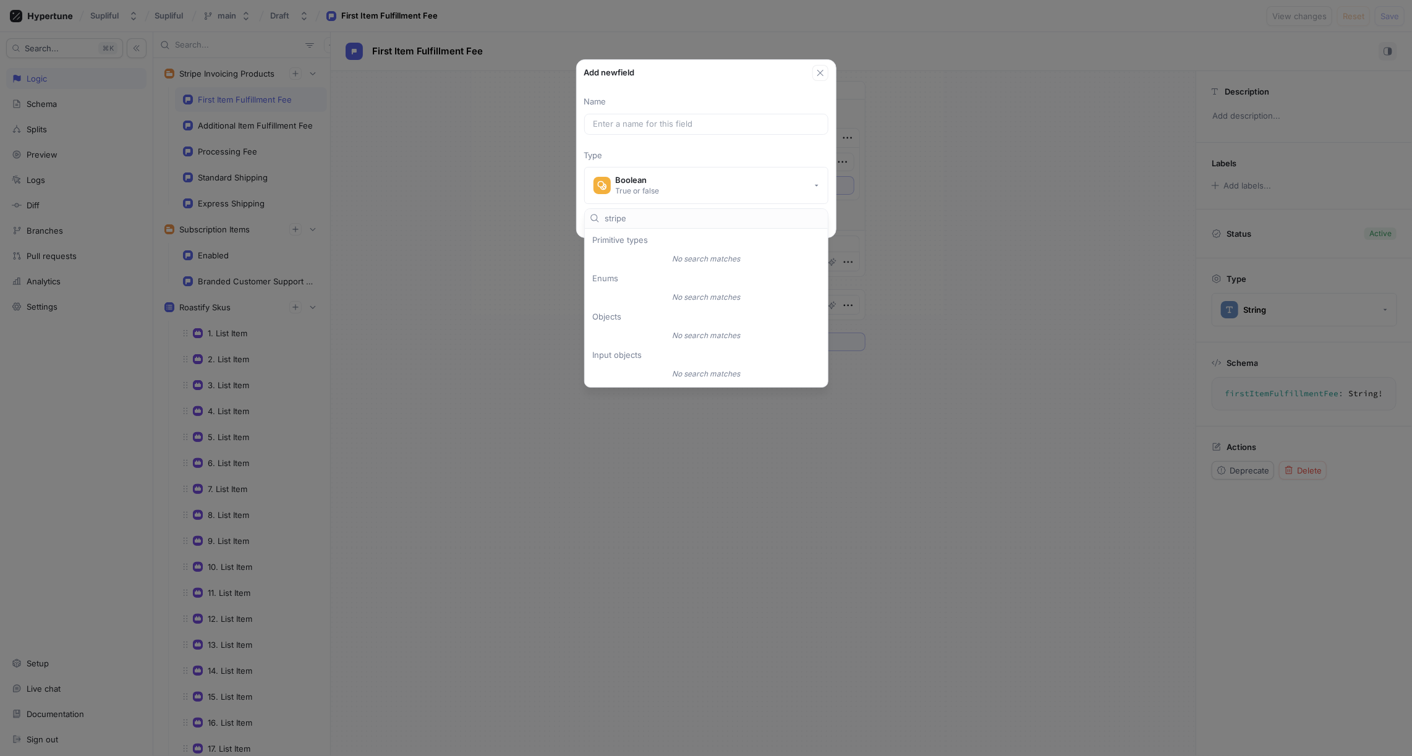
type textarea "x"
type input "s"
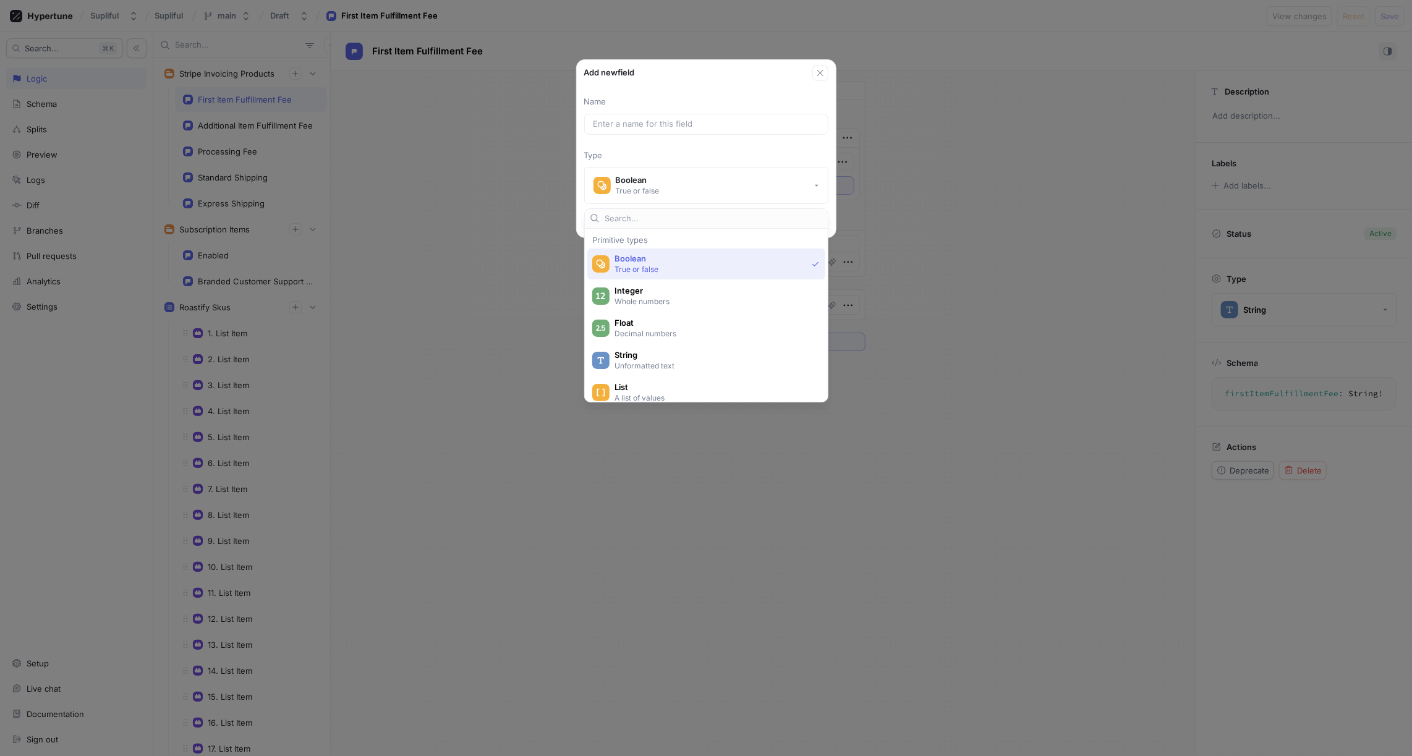
type textarea "x"
click at [651, 356] on span "String" at bounding box center [715, 355] width 200 height 11
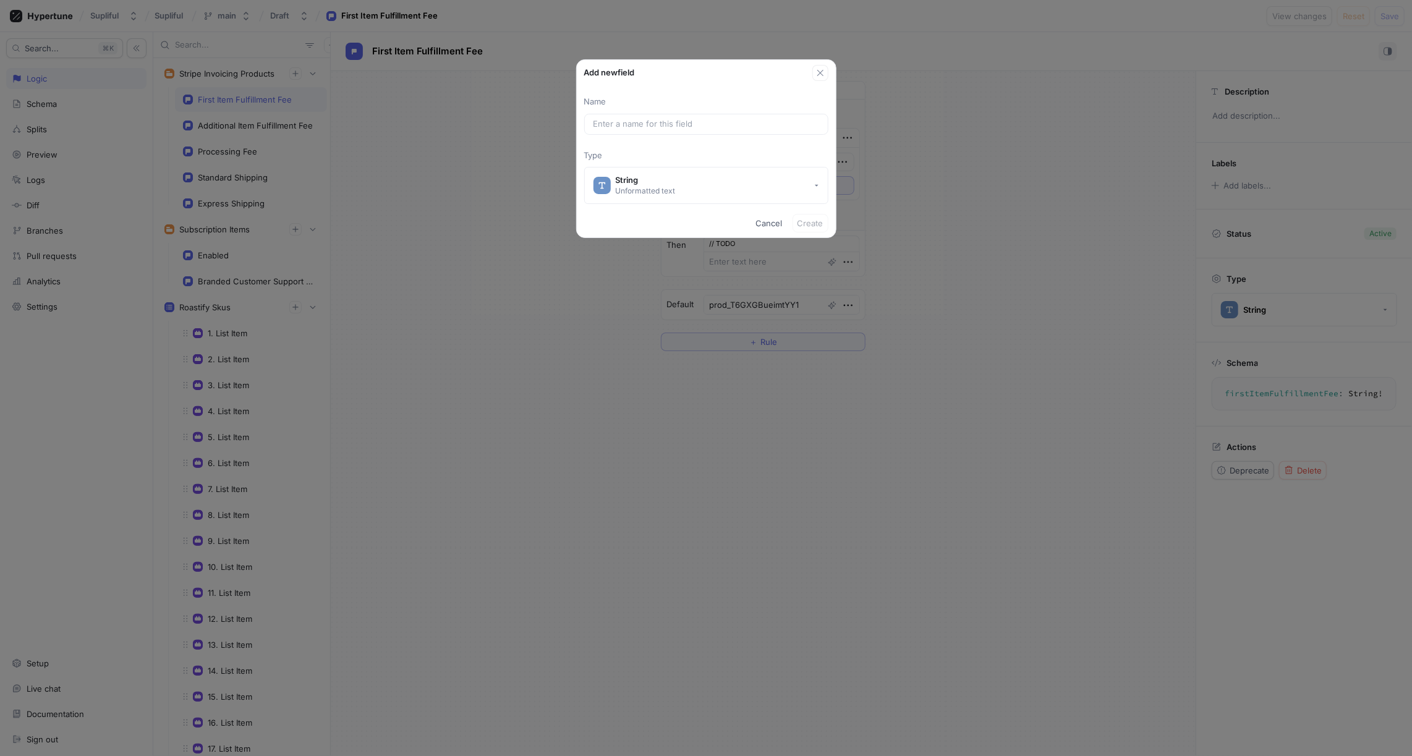
click at [704, 142] on div "Name Type String Unformatted text" at bounding box center [706, 150] width 259 height 108
click at [680, 121] on input "text" at bounding box center [707, 124] width 226 height 12
click at [765, 221] on span "Cancel" at bounding box center [769, 223] width 27 height 7
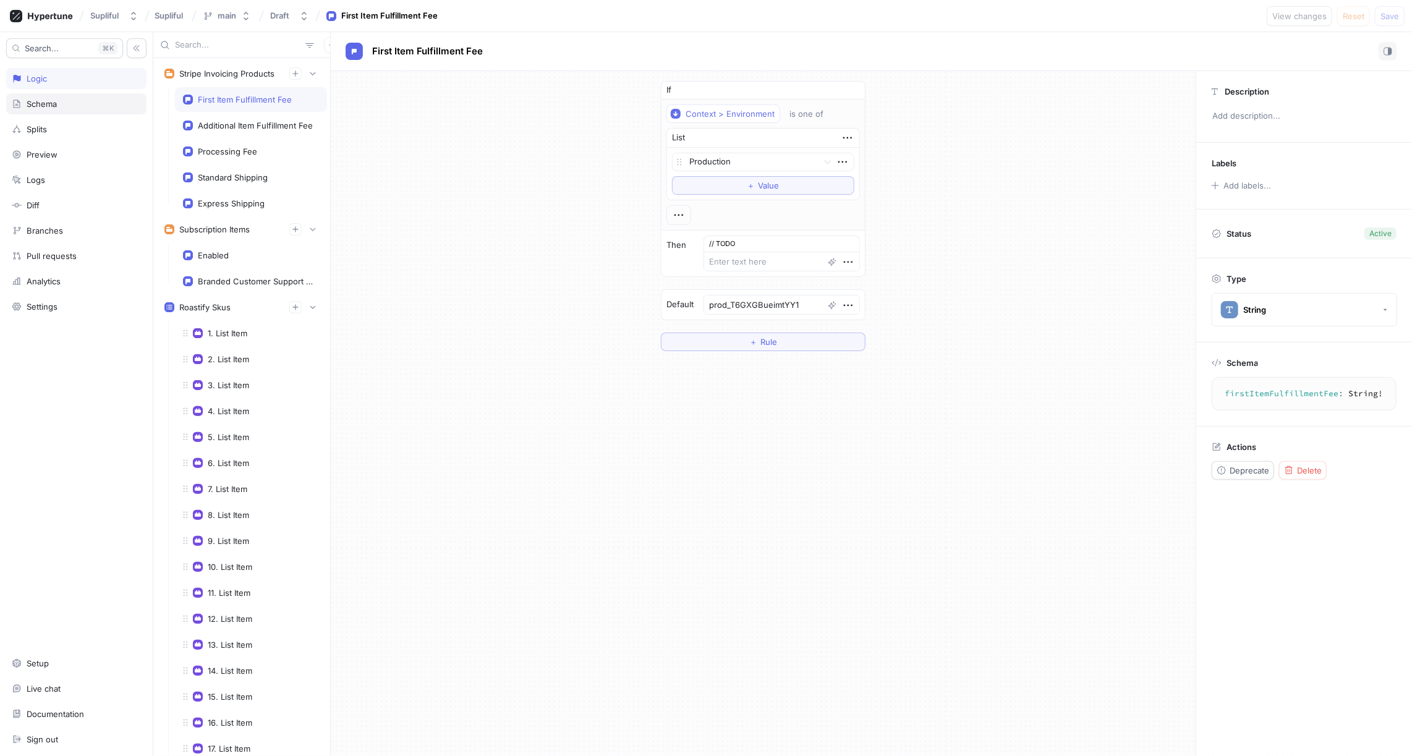
click at [51, 104] on div "Schema" at bounding box center [42, 104] width 30 height 10
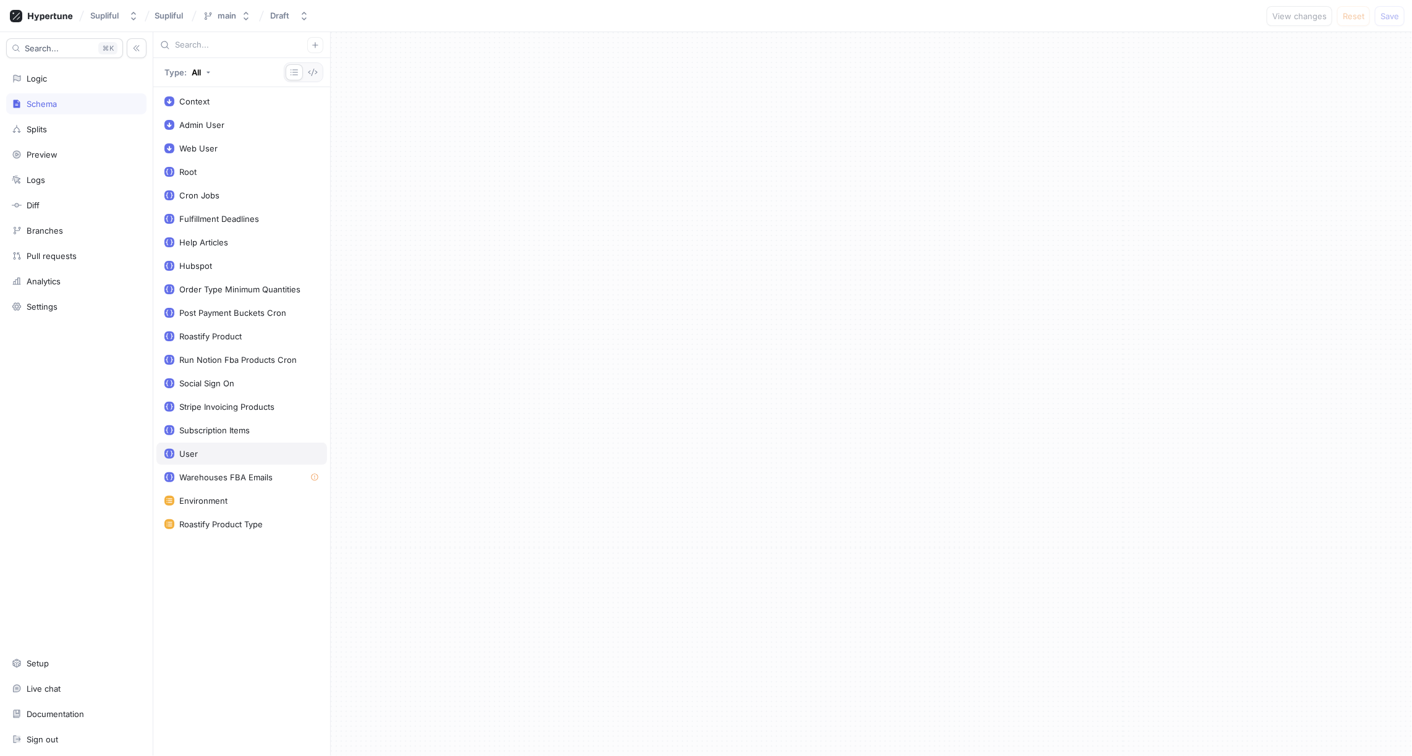
click at [230, 449] on div "User" at bounding box center [241, 454] width 155 height 10
click at [542, 140] on div "User Minimum Pricing Tier Integer" at bounding box center [769, 147] width 774 height 25
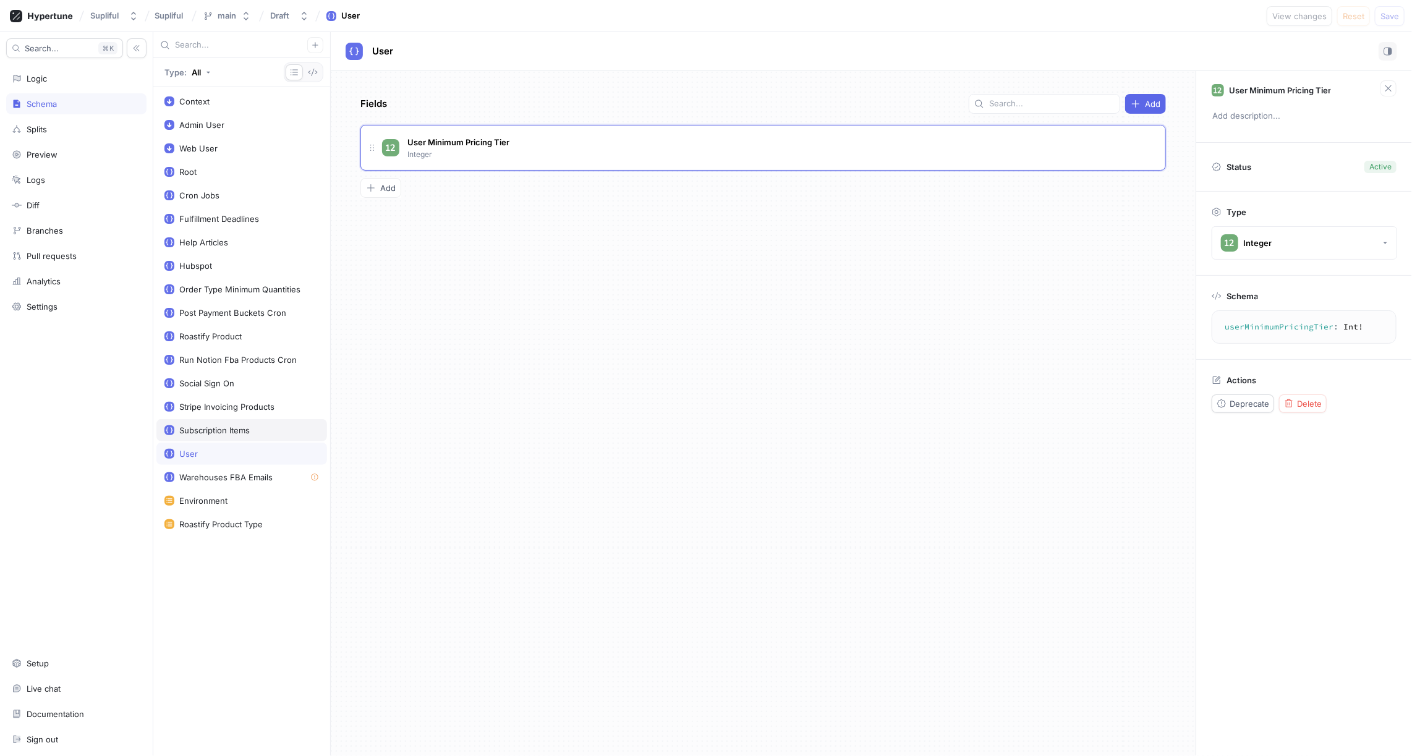
click at [230, 425] on div "Subscription Items" at bounding box center [214, 430] width 70 height 10
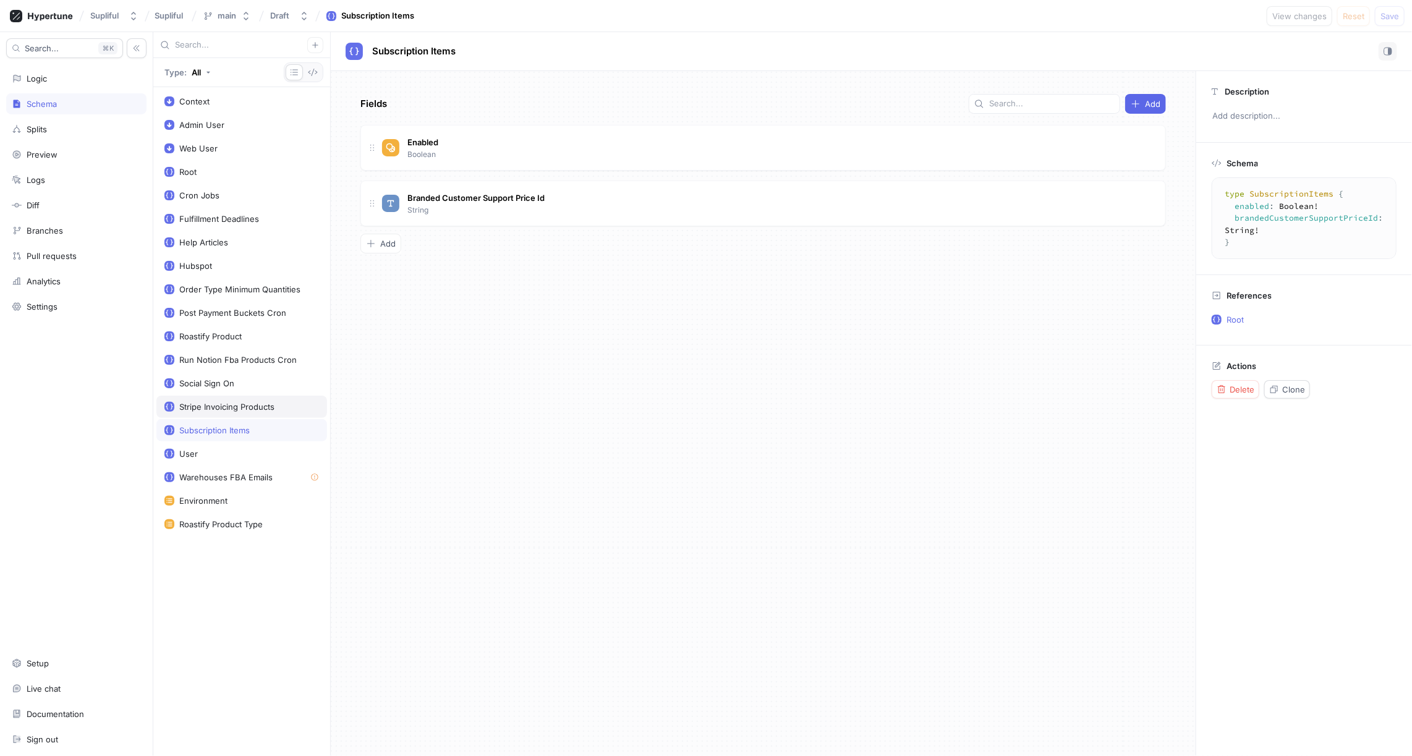
click at [224, 402] on div "Stripe Invoicing Products" at bounding box center [226, 407] width 95 height 10
type textarea "x"
type textarea "type StripeInvoicingProducts { firstItemFulfillmentFee: String! additionalItemF…"
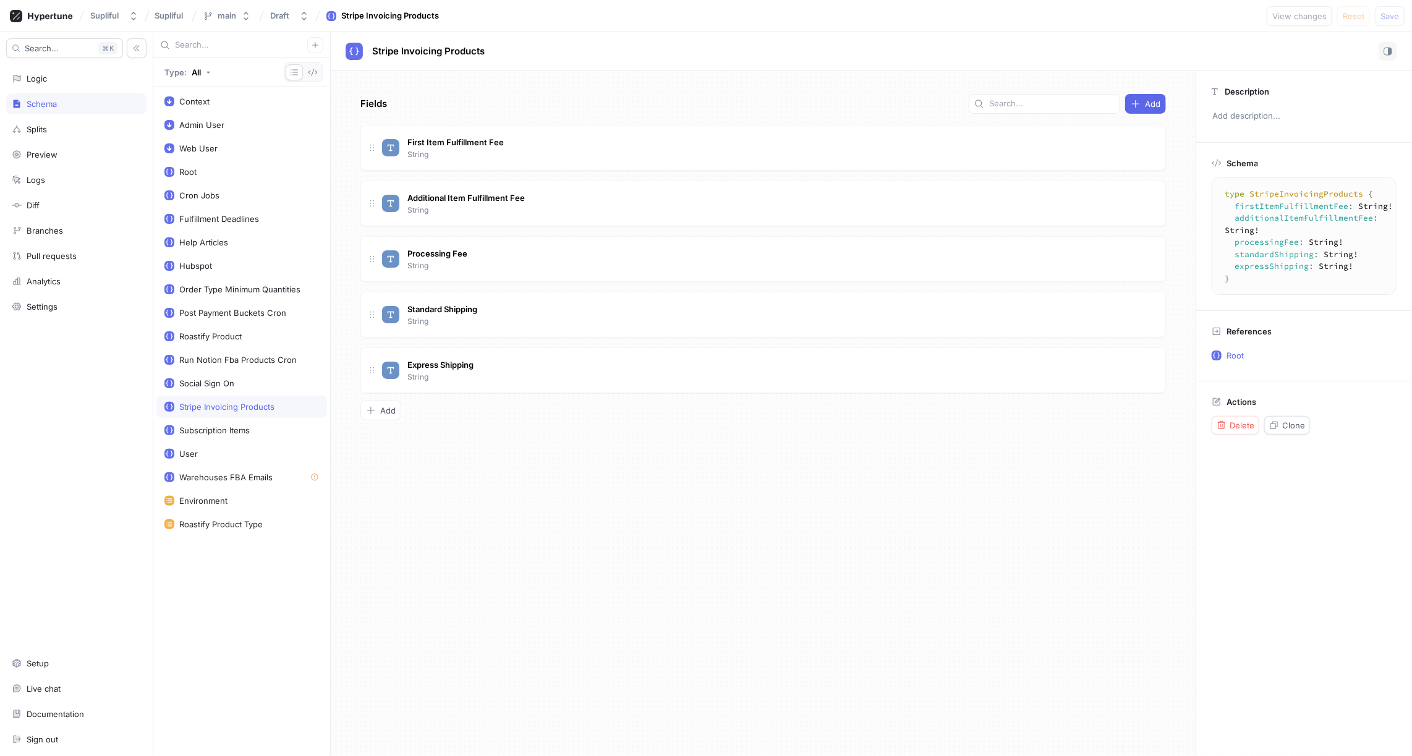
click at [513, 479] on div "Fields Add First Item Fulfillment Fee String Additional Item Fulfillment Fee St…" at bounding box center [763, 413] width 865 height 685
click at [385, 407] on span "Add" at bounding box center [387, 410] width 15 height 7
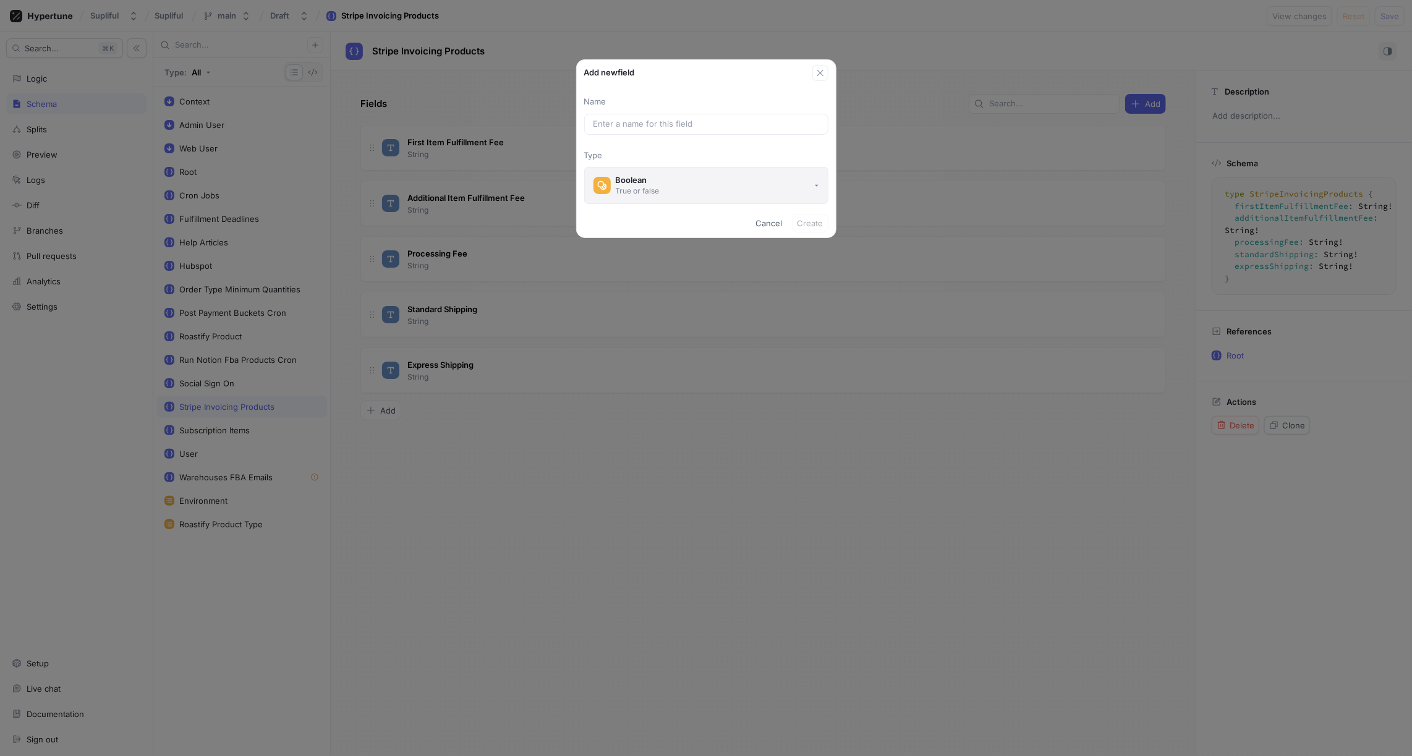
click at [648, 181] on div "Boolean" at bounding box center [638, 180] width 44 height 11
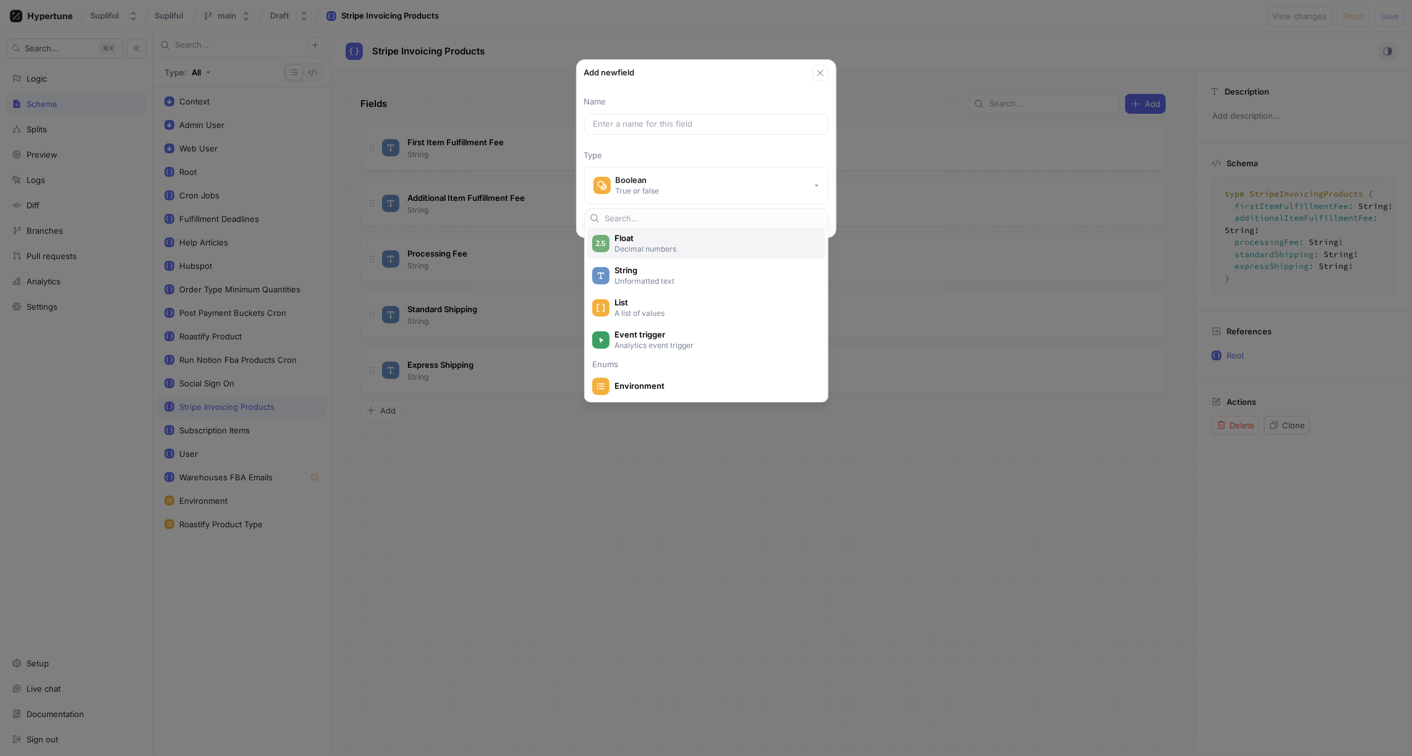
scroll to position [85, 0]
click at [658, 334] on span "Event trigger" at bounding box center [715, 334] width 200 height 11
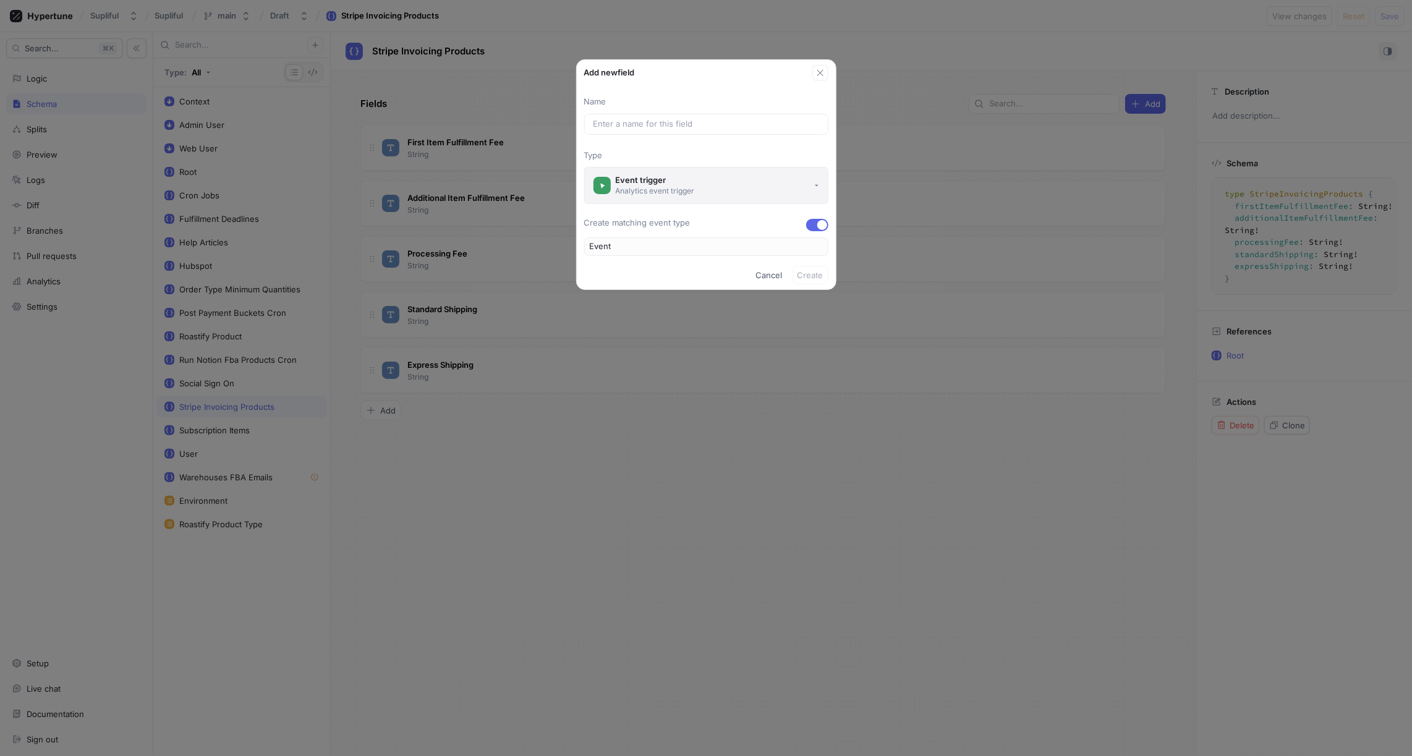
click at [681, 188] on div "Analytics event trigger" at bounding box center [655, 191] width 79 height 11
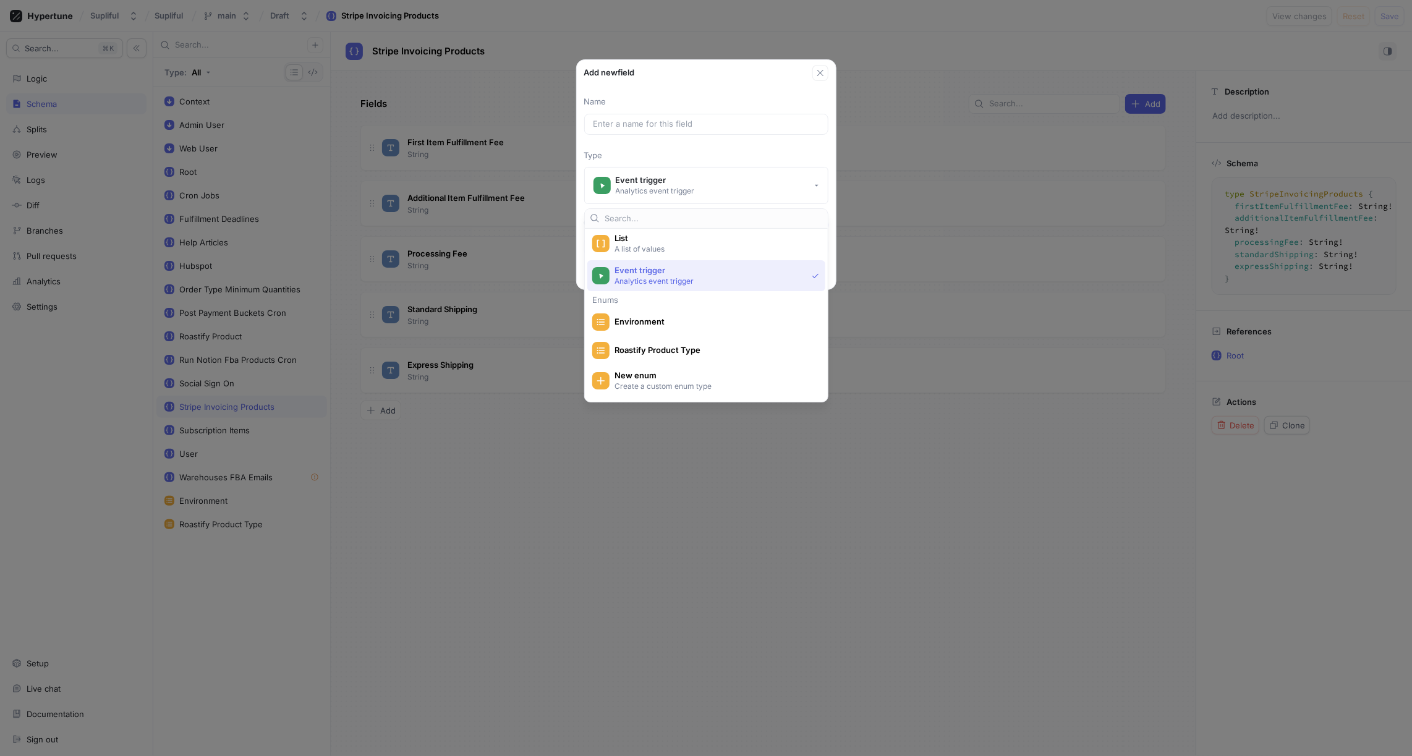
scroll to position [151, 0]
click at [655, 341] on div "Roastify Product Type" at bounding box center [703, 347] width 222 height 17
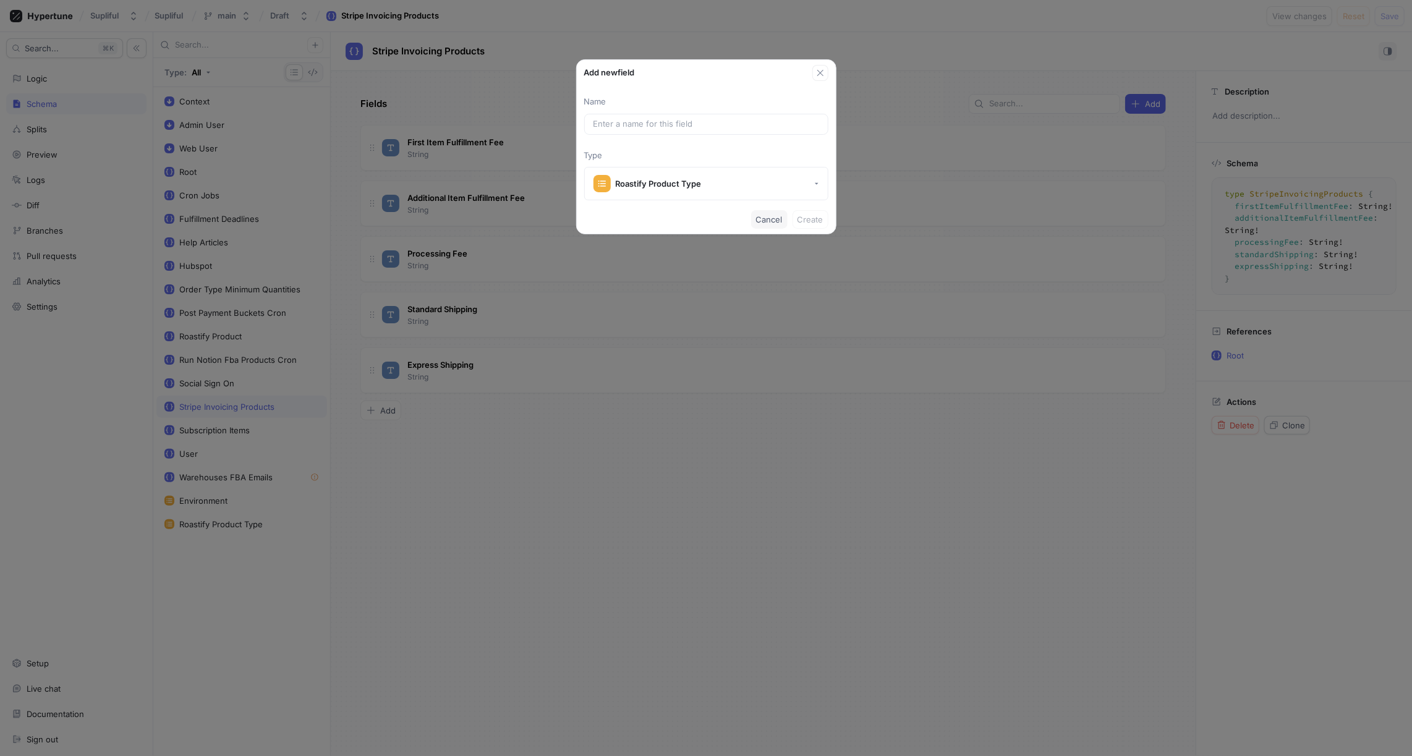
click at [763, 217] on span "Cancel" at bounding box center [769, 219] width 27 height 7
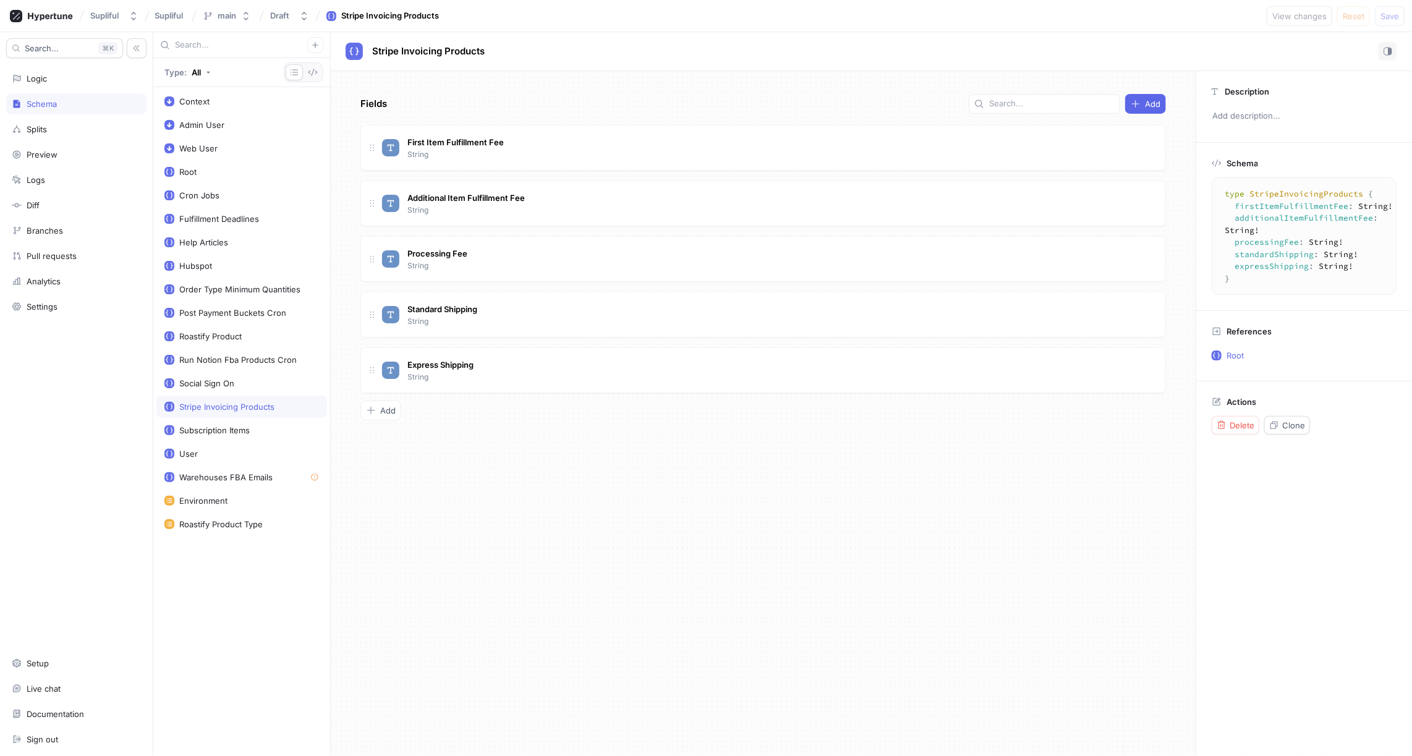
click at [521, 477] on div "Fields Add First Item Fulfillment Fee String Additional Item Fulfillment Fee St…" at bounding box center [763, 413] width 865 height 685
click at [313, 48] on icon "button" at bounding box center [315, 44] width 7 height 7
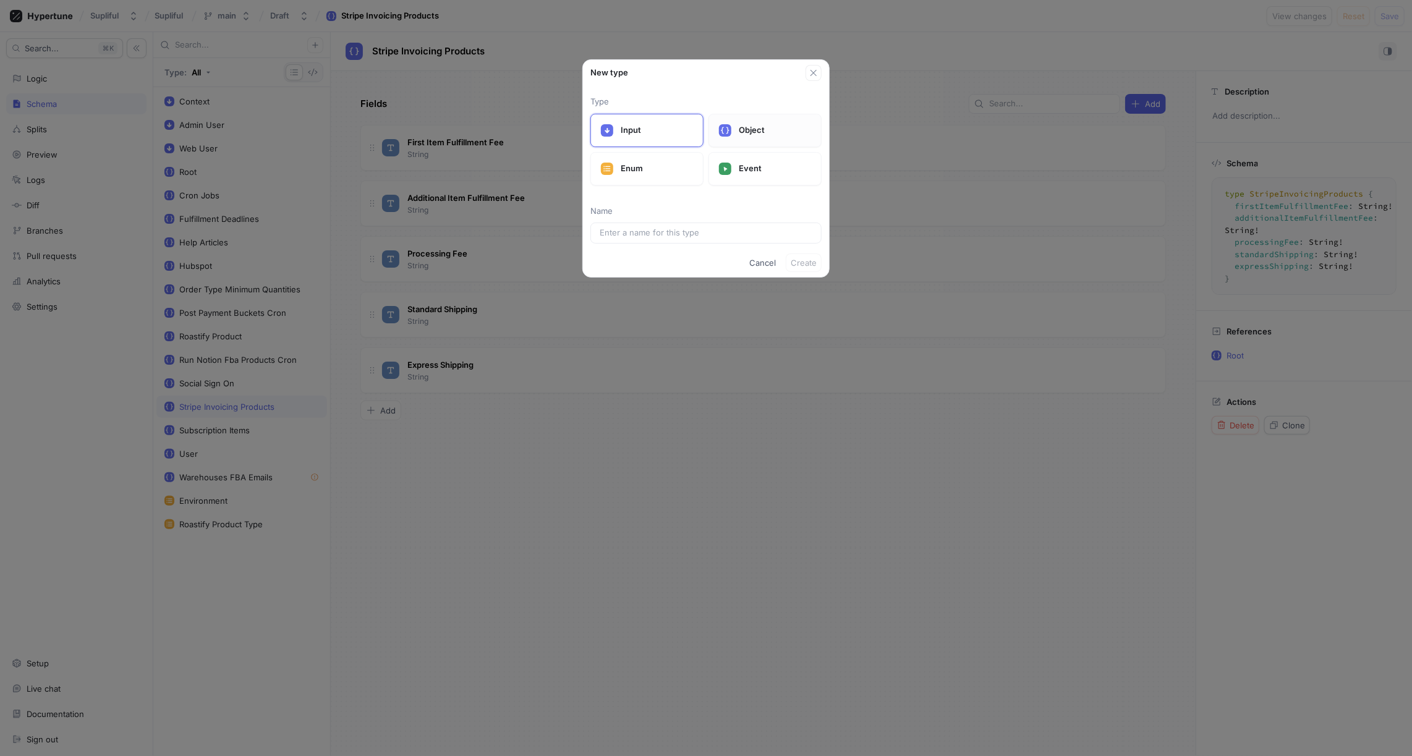
click at [736, 127] on div "Object" at bounding box center [765, 130] width 113 height 33
click at [757, 265] on span "Cancel" at bounding box center [762, 262] width 27 height 7
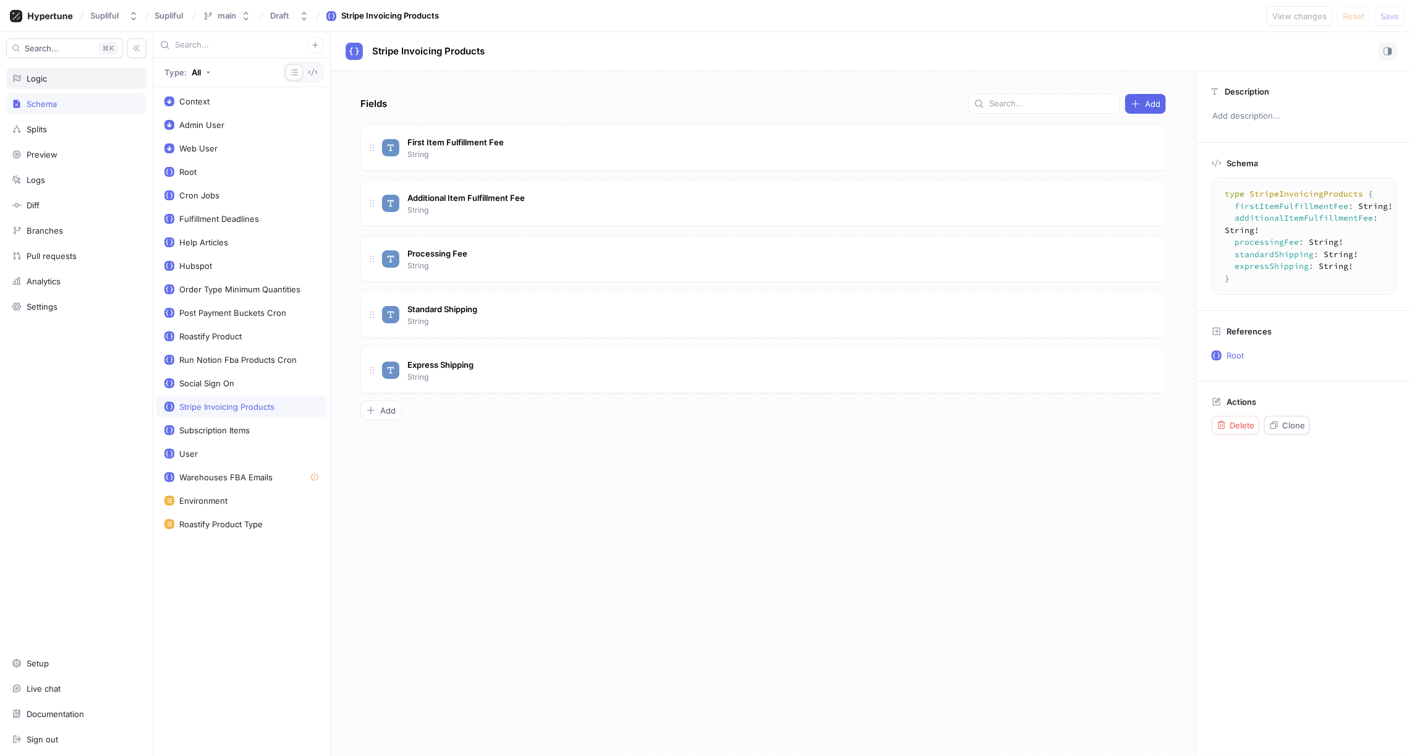
click at [57, 80] on div "Logic" at bounding box center [76, 79] width 129 height 10
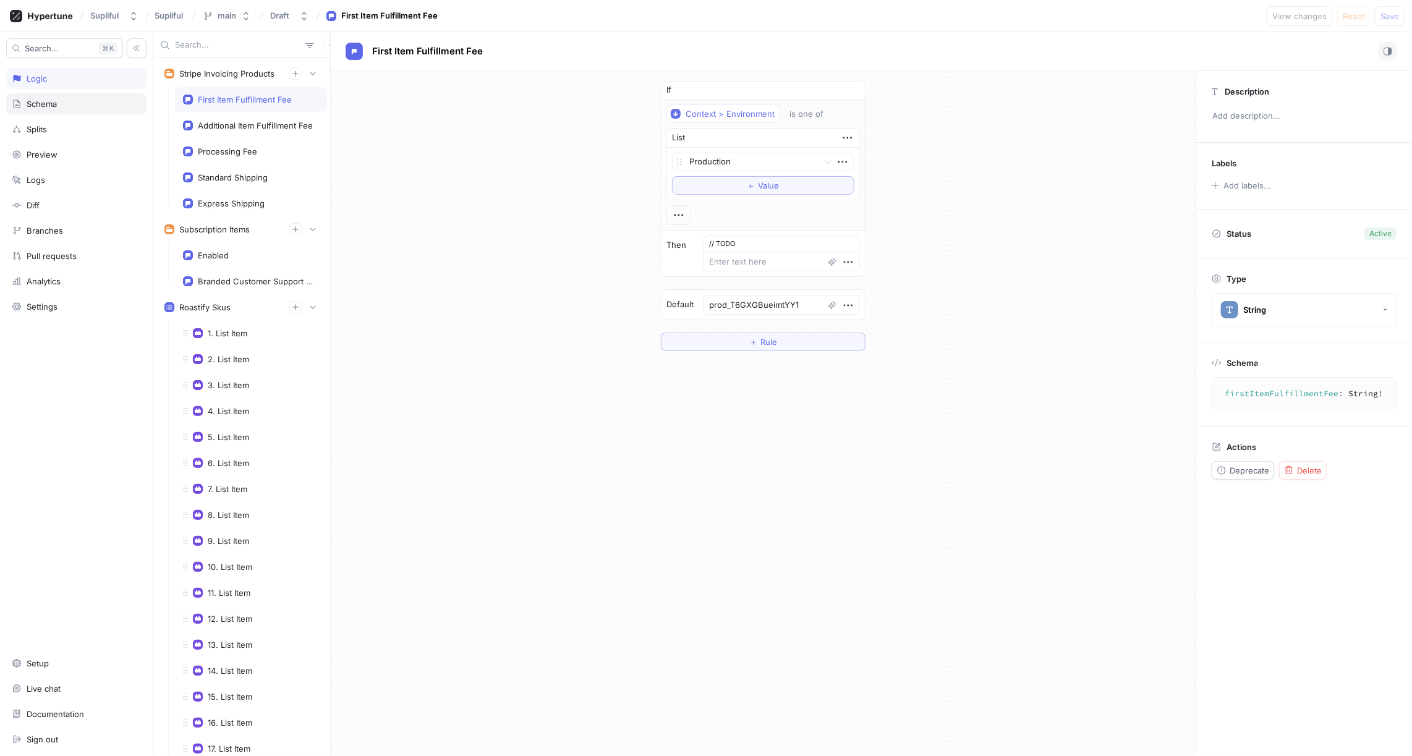
click at [43, 109] on div "Schema" at bounding box center [76, 103] width 140 height 21
type textarea "x"
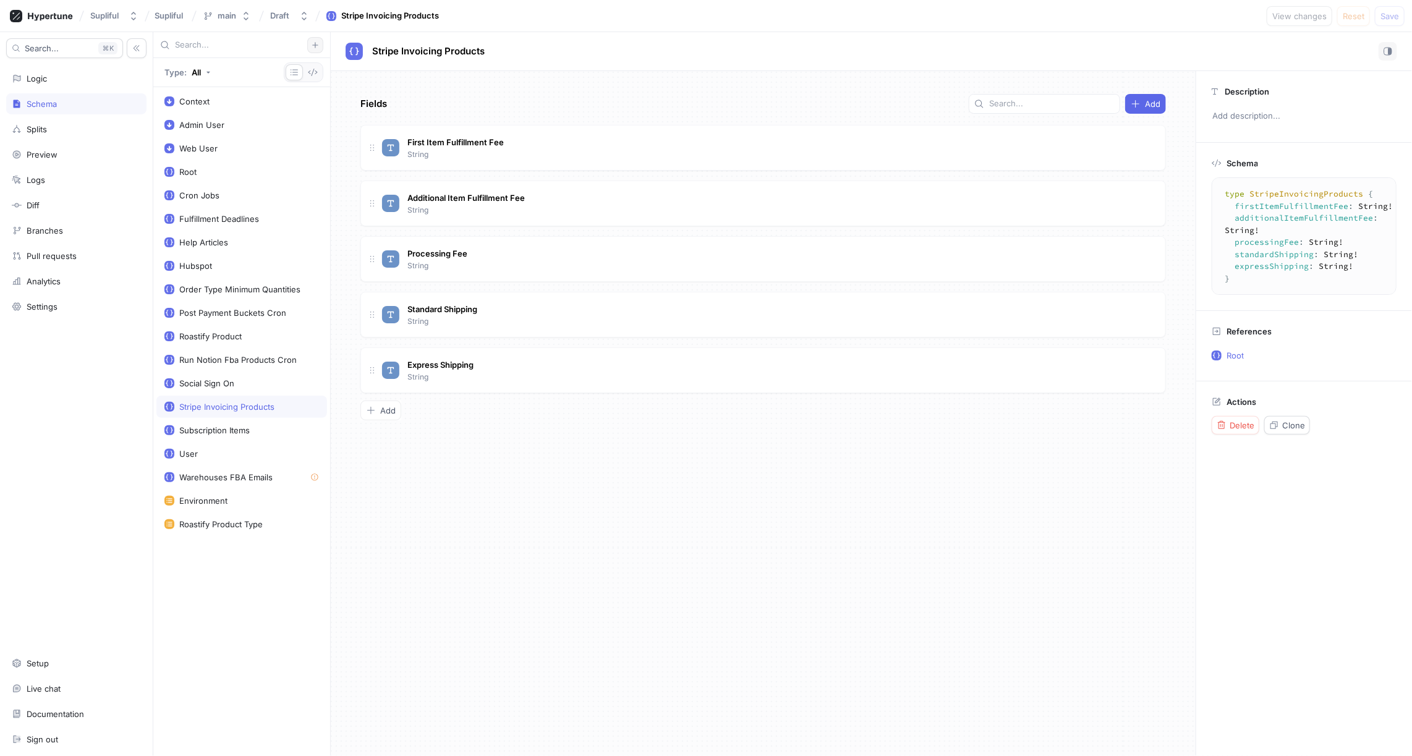
click at [317, 45] on icon "button" at bounding box center [315, 45] width 6 height 6
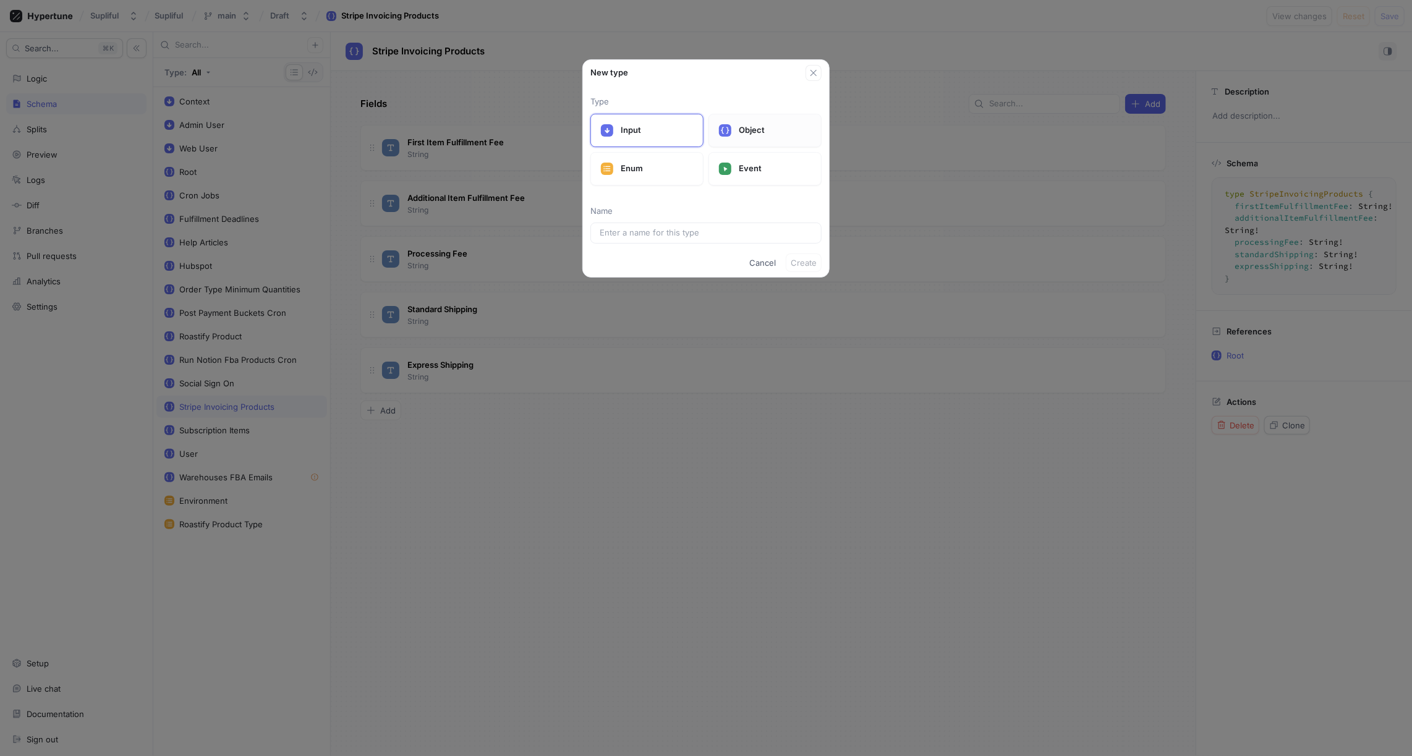
click at [738, 133] on div "Object" at bounding box center [765, 130] width 113 height 33
click at [679, 230] on input "text" at bounding box center [706, 233] width 213 height 12
type input "St"
type input "Str"
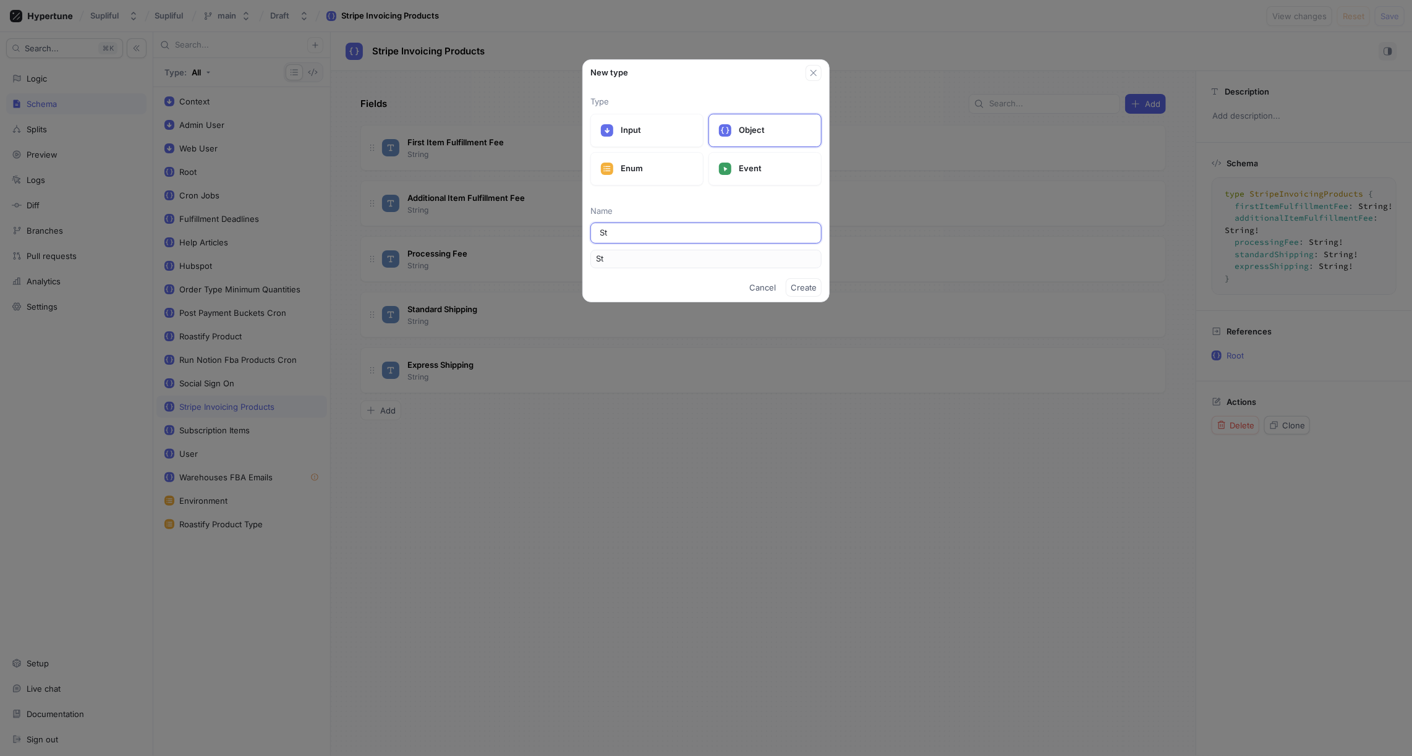
type input "Str"
type input "Stri"
type input "Strip"
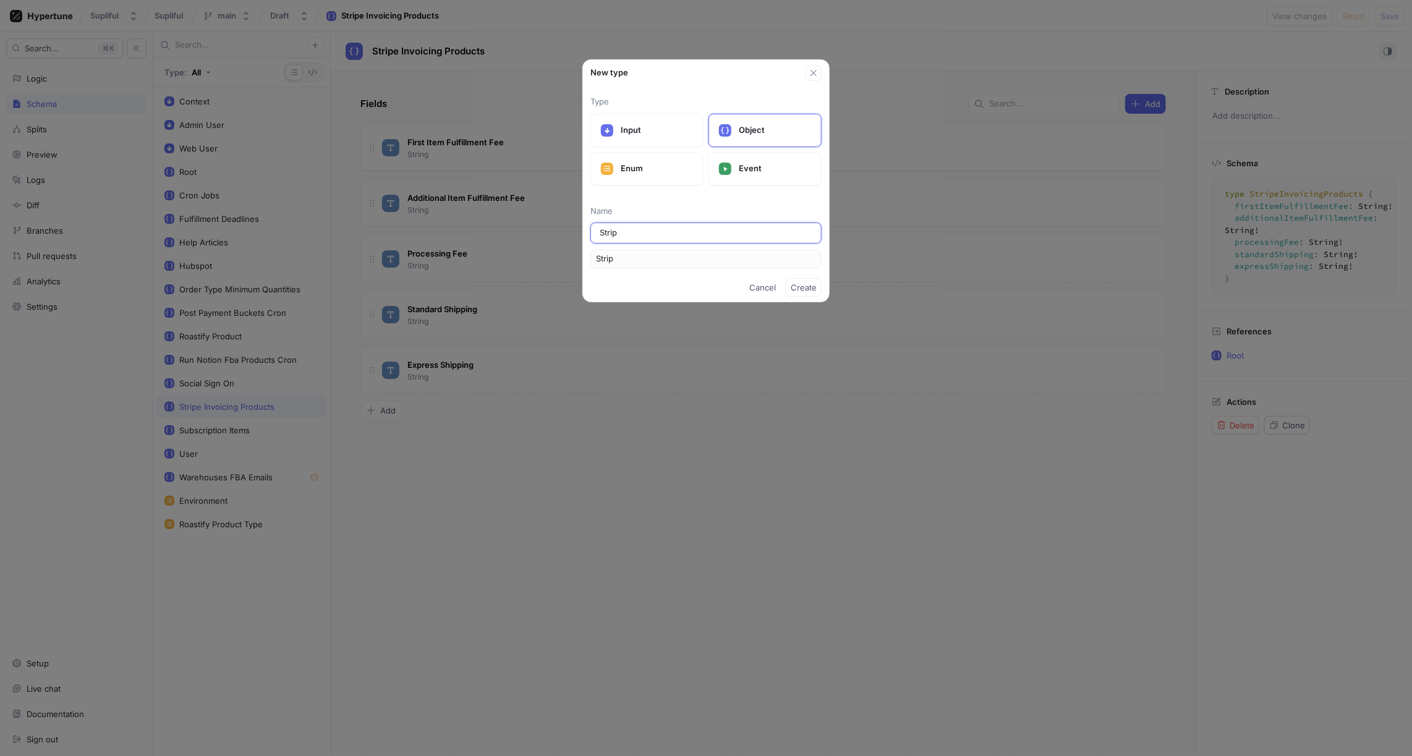
type input "Stripe"
type input "Stripe P"
type input "StripeP"
type input "Stripe Pr"
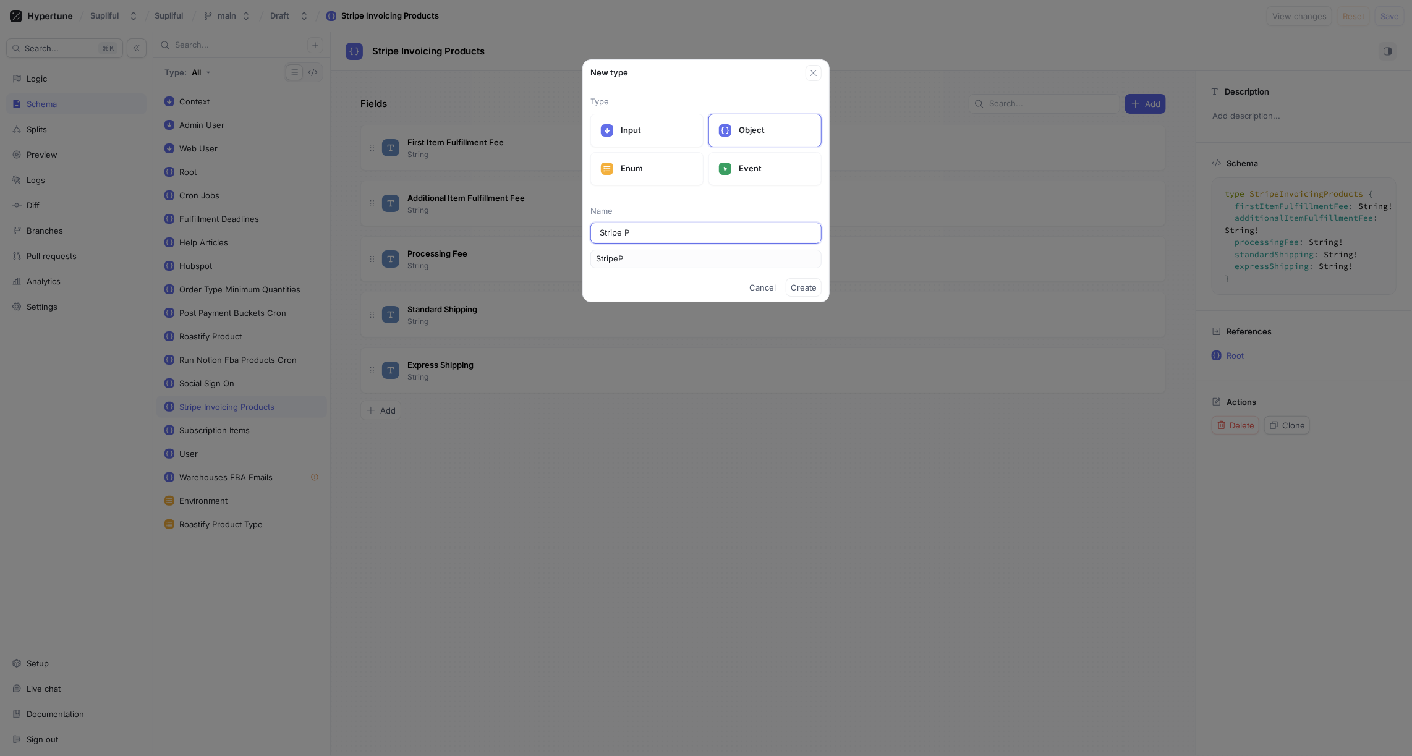
type input "StripePr"
type input "Stripe Pro"
type input "StripePro"
type input "Stripe Prod"
type input "StripeProd"
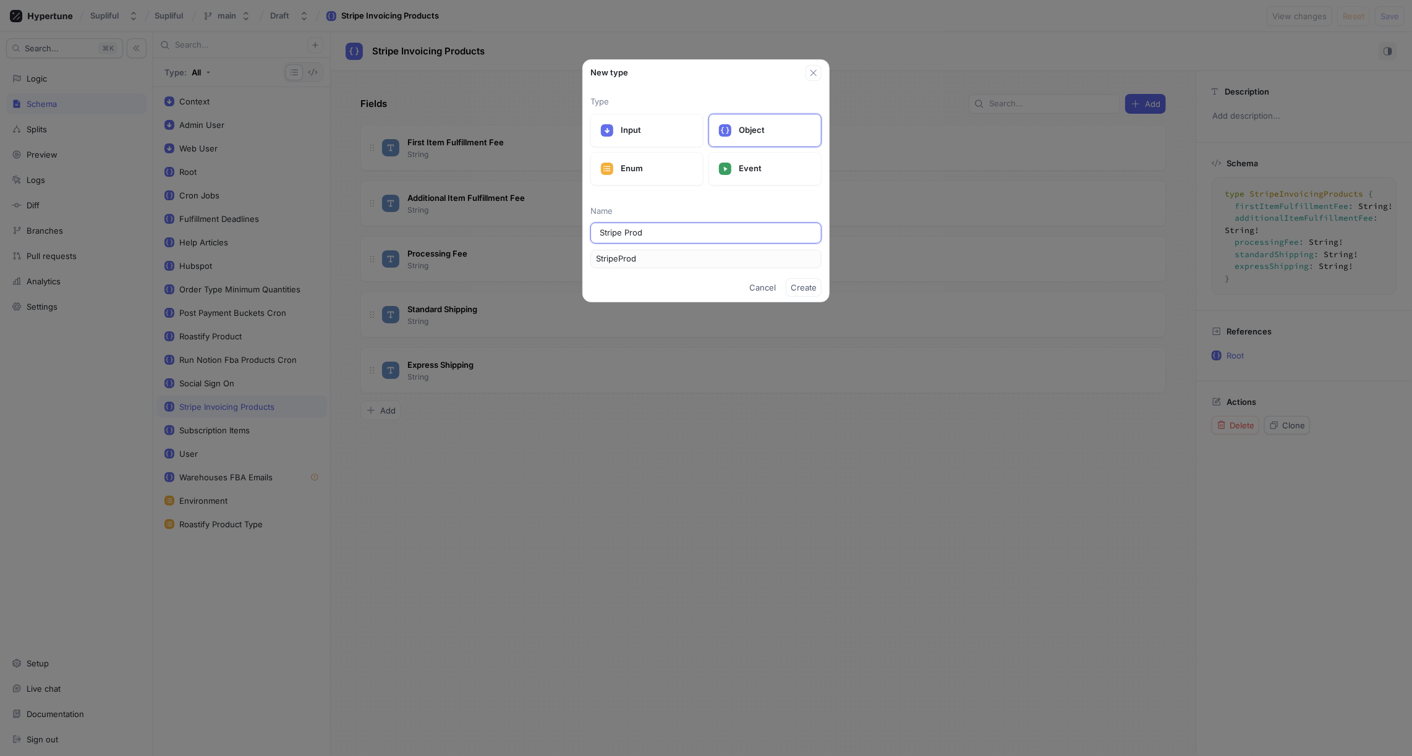
type input "Stripe Produ"
type input "StripeProdu"
type input "Stripe Produc"
type input "StripeProduc"
type input "Stripe Product"
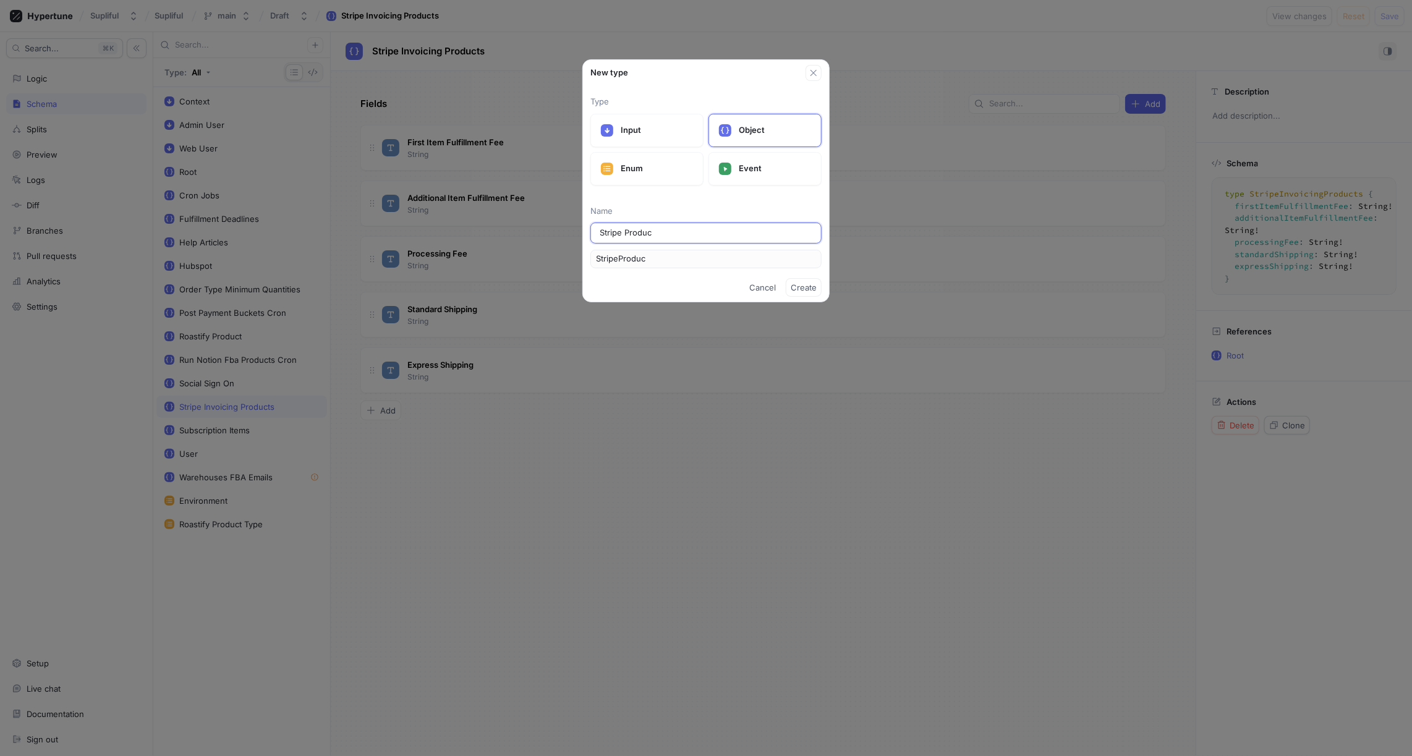
type input "StripeProduct"
type input "Stripe Product C"
type input "StripeProductC"
type input "Stripe Product Ca"
type input "StripeProductCa"
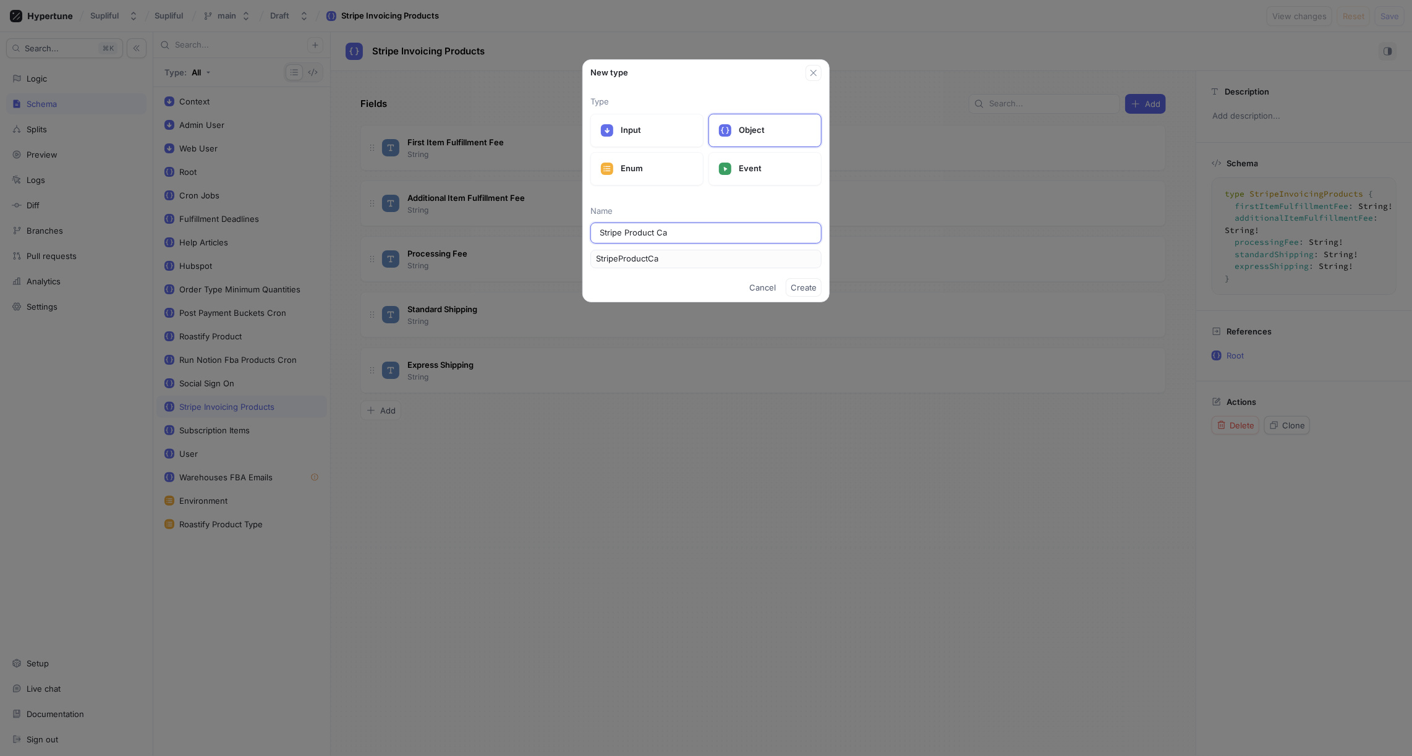
type input "Stripe Product Cat"
type input "StripeProductCat"
type input "Stripe Product Cata"
type input "StripeProductCata"
type input "Stripe Product Catal"
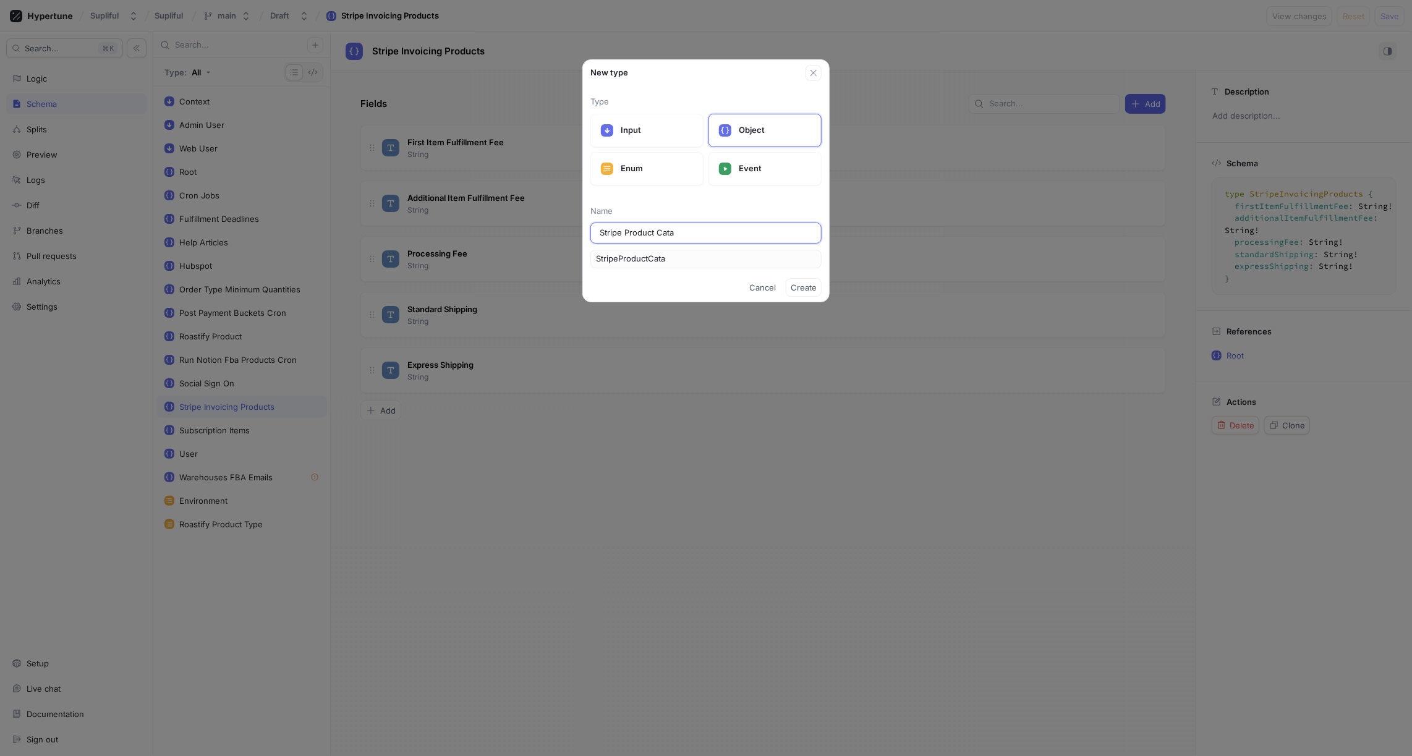
type input "StripeProductCatal"
type input "Stripe Product Catalo"
type input "StripeProductCatalo"
type input "Stripe Product Catalog"
type input "StripeProductCatalog"
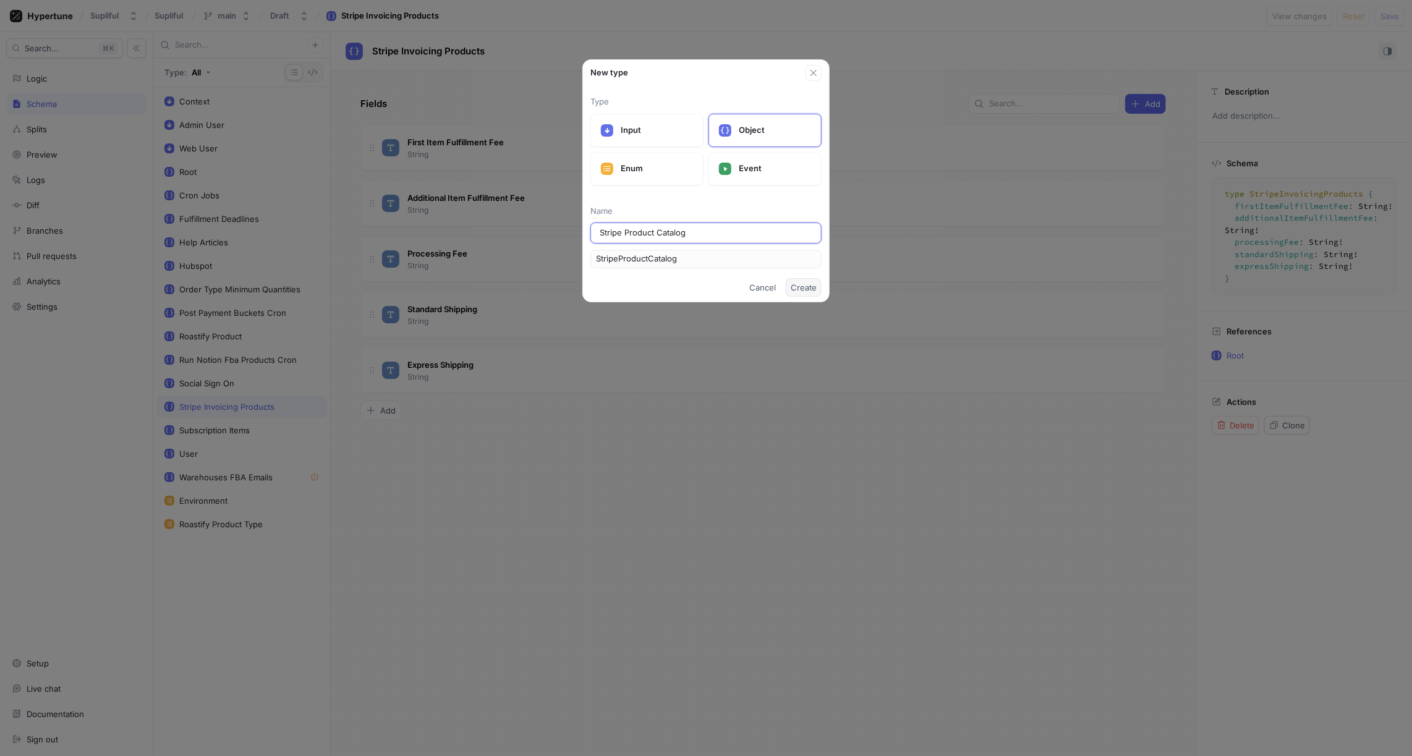
type input "Stripe Product Catalog"
click at [798, 284] on span "Create" at bounding box center [804, 287] width 26 height 7
type textarea "x"
type textarea "type StripeProductCatalog"
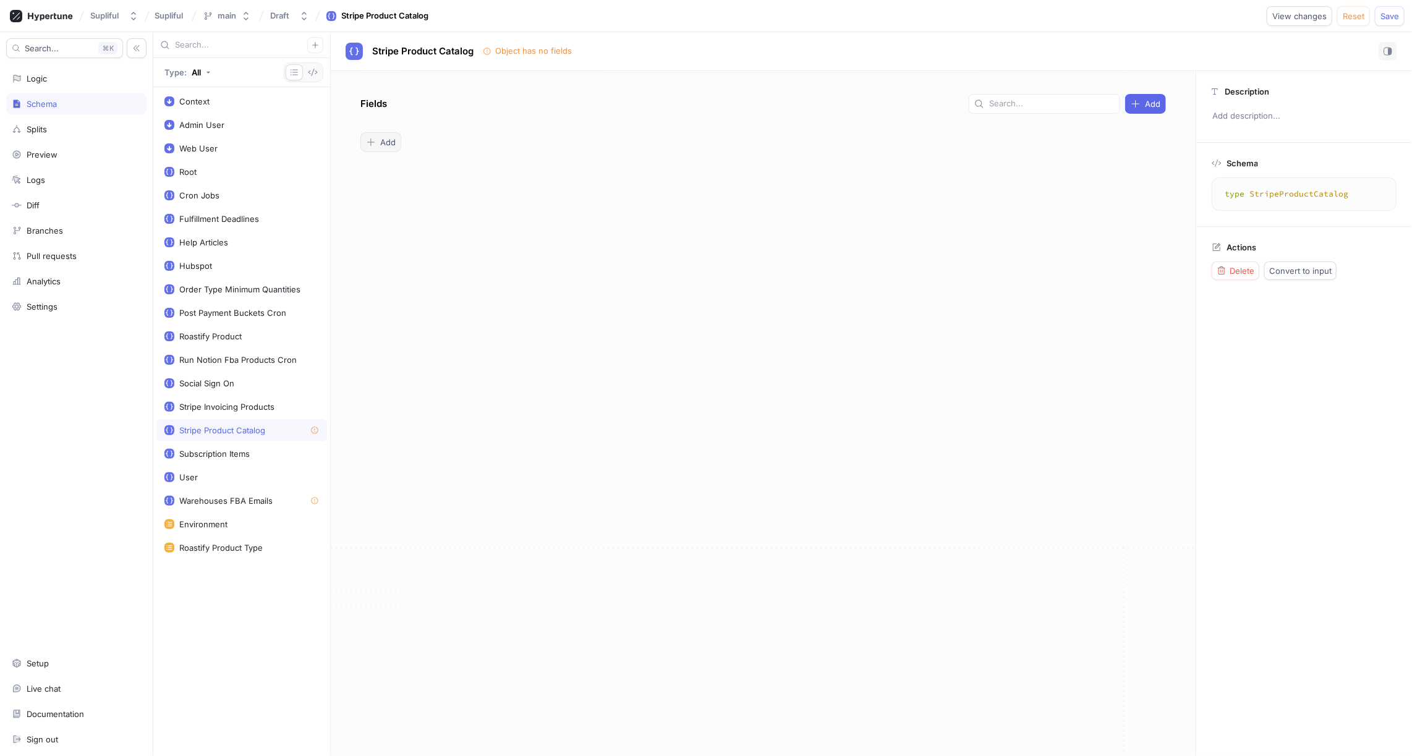
type textarea "x"
click at [386, 142] on span "Add" at bounding box center [387, 142] width 15 height 7
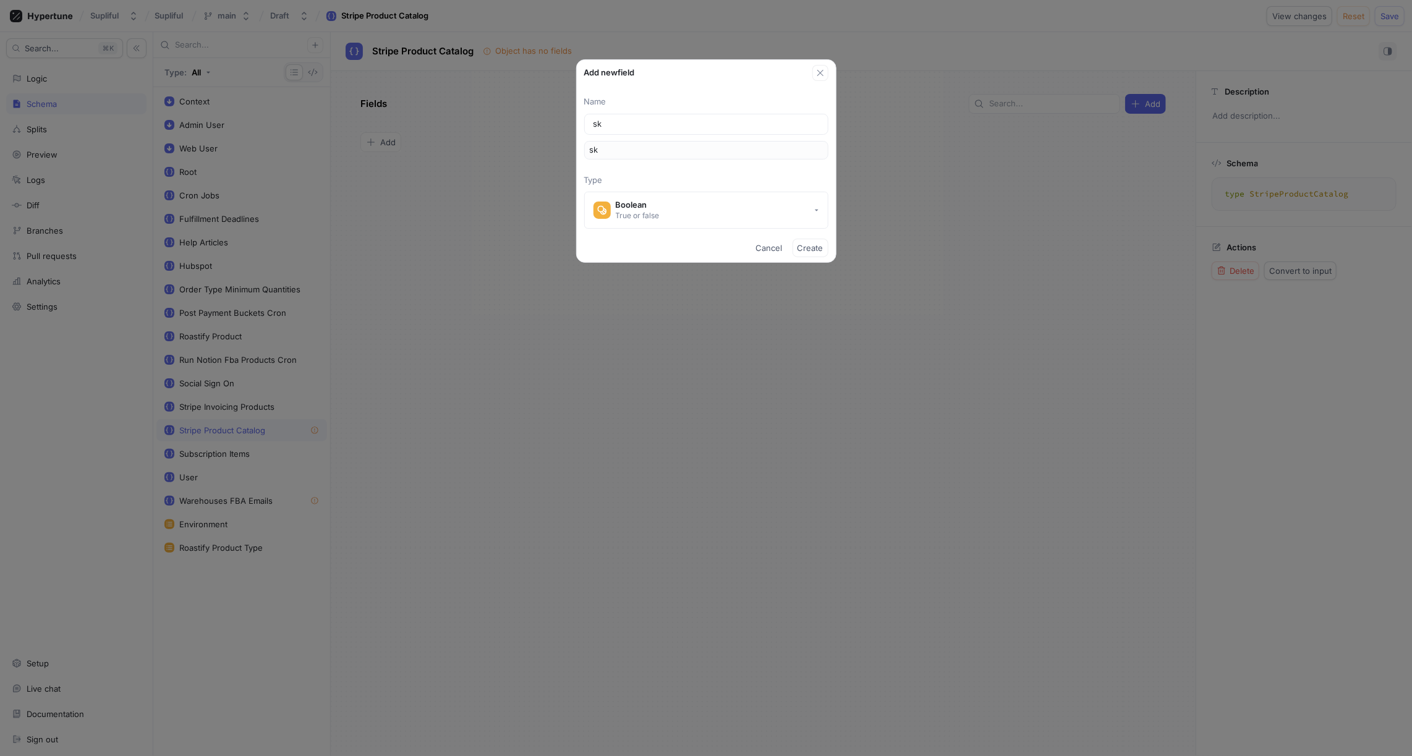
type input "sku"
click at [639, 208] on div "Boolean" at bounding box center [638, 205] width 44 height 11
type input "sku"
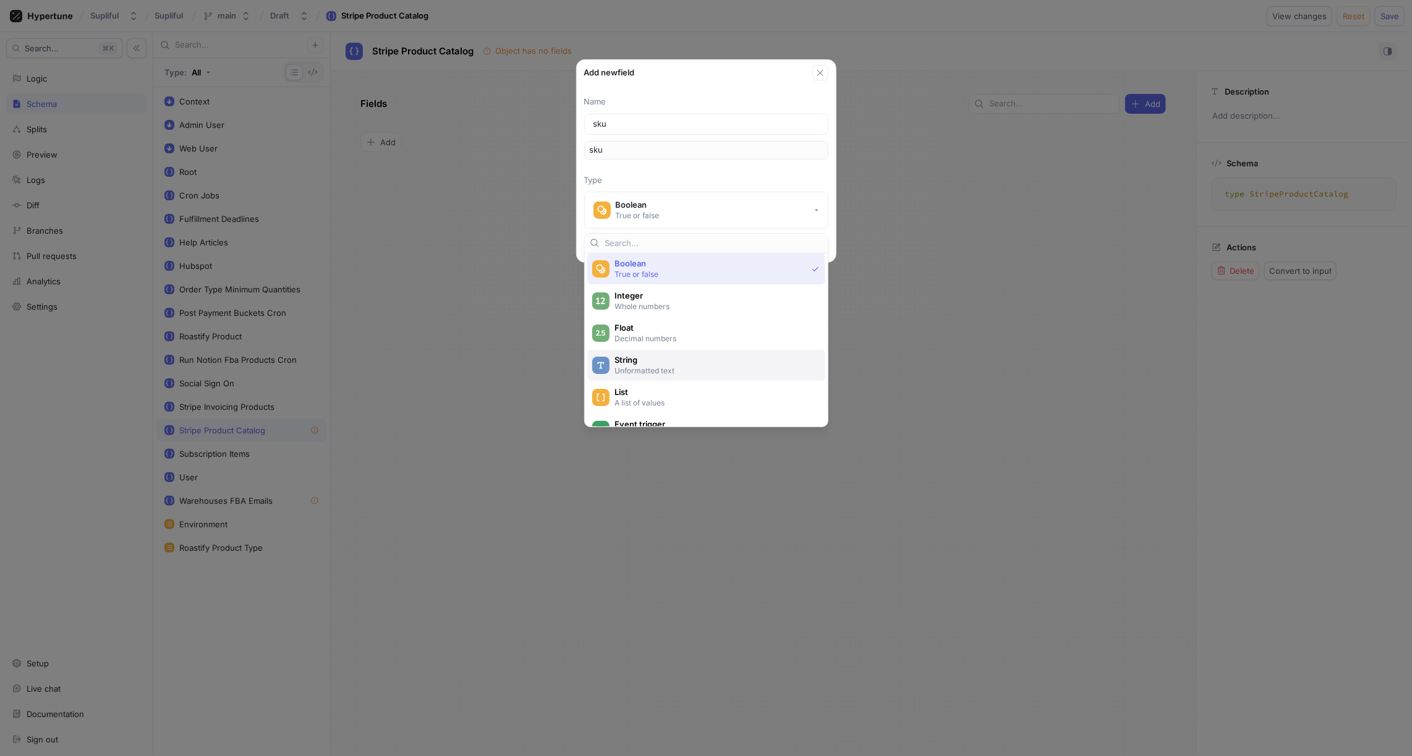
scroll to position [32, 0]
click at [639, 346] on span "String" at bounding box center [715, 348] width 200 height 11
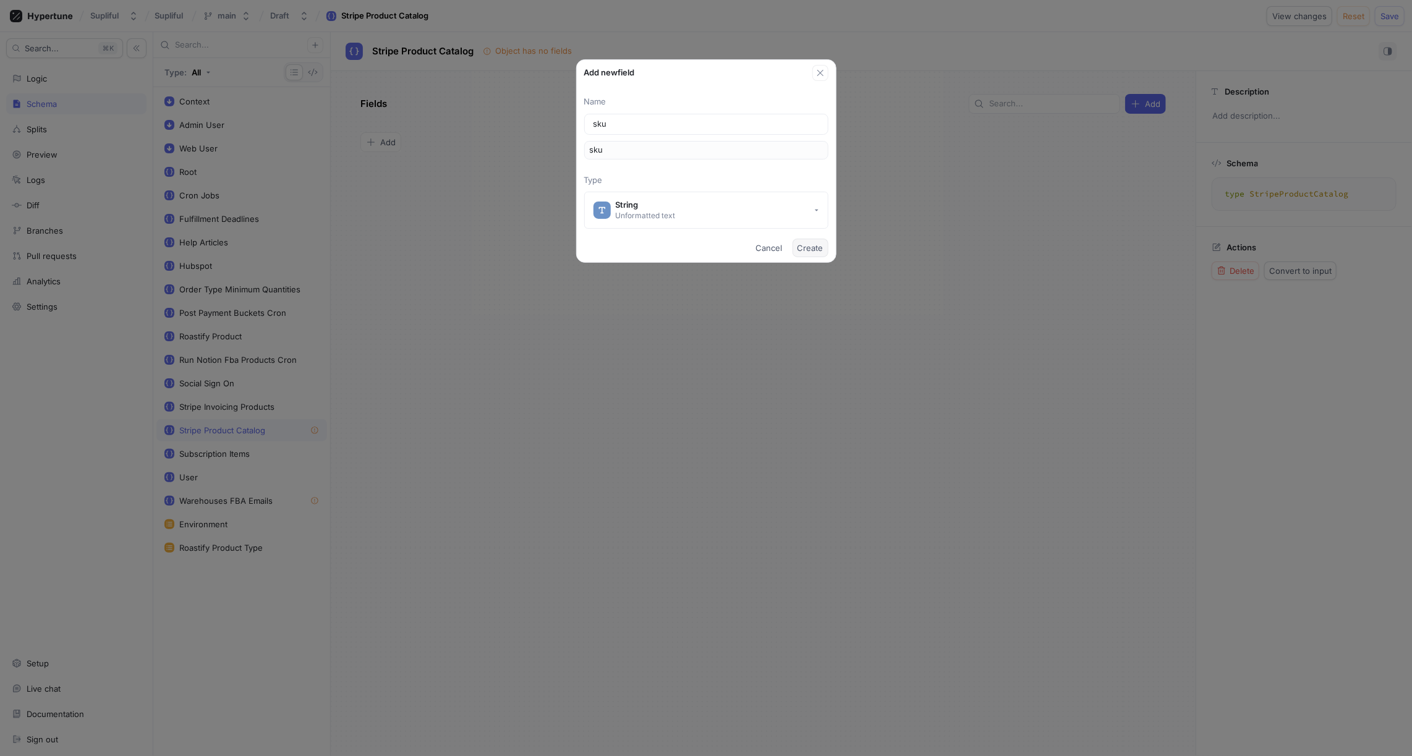
click at [816, 245] on span "Create" at bounding box center [811, 247] width 26 height 7
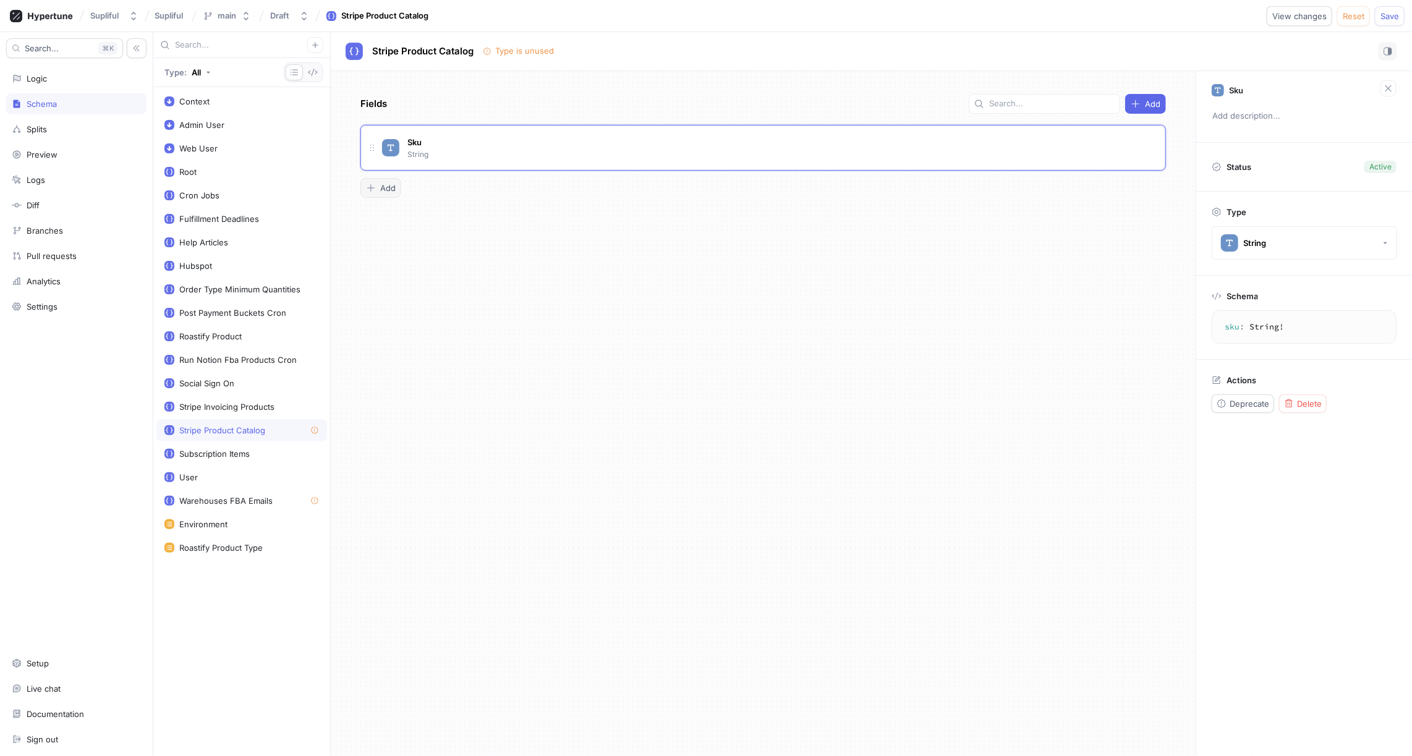
type textarea "x"
click at [385, 186] on span "Add" at bounding box center [387, 187] width 15 height 7
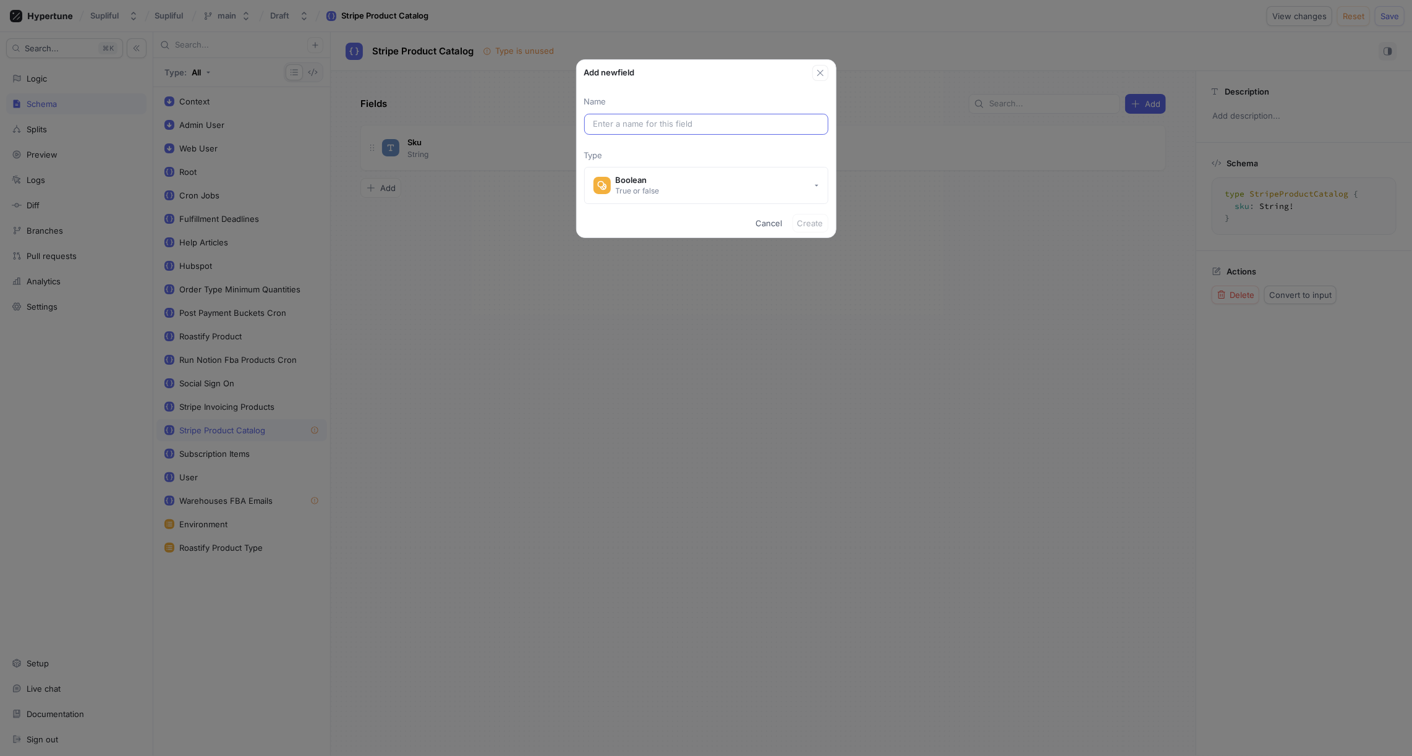
click at [637, 120] on input "text" at bounding box center [707, 124] width 226 height 12
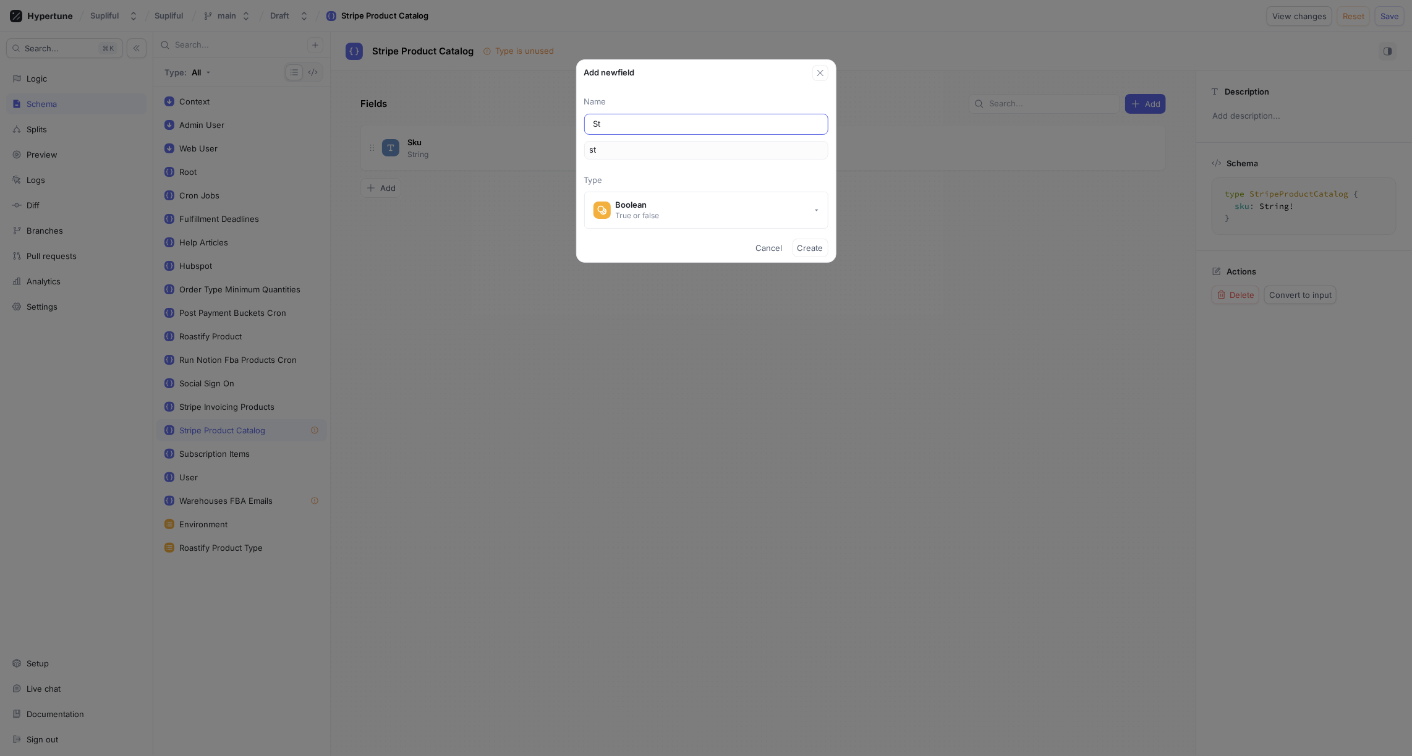
type input "Str"
type input "str"
type input "Stri"
type input "stri"
type input "Strip"
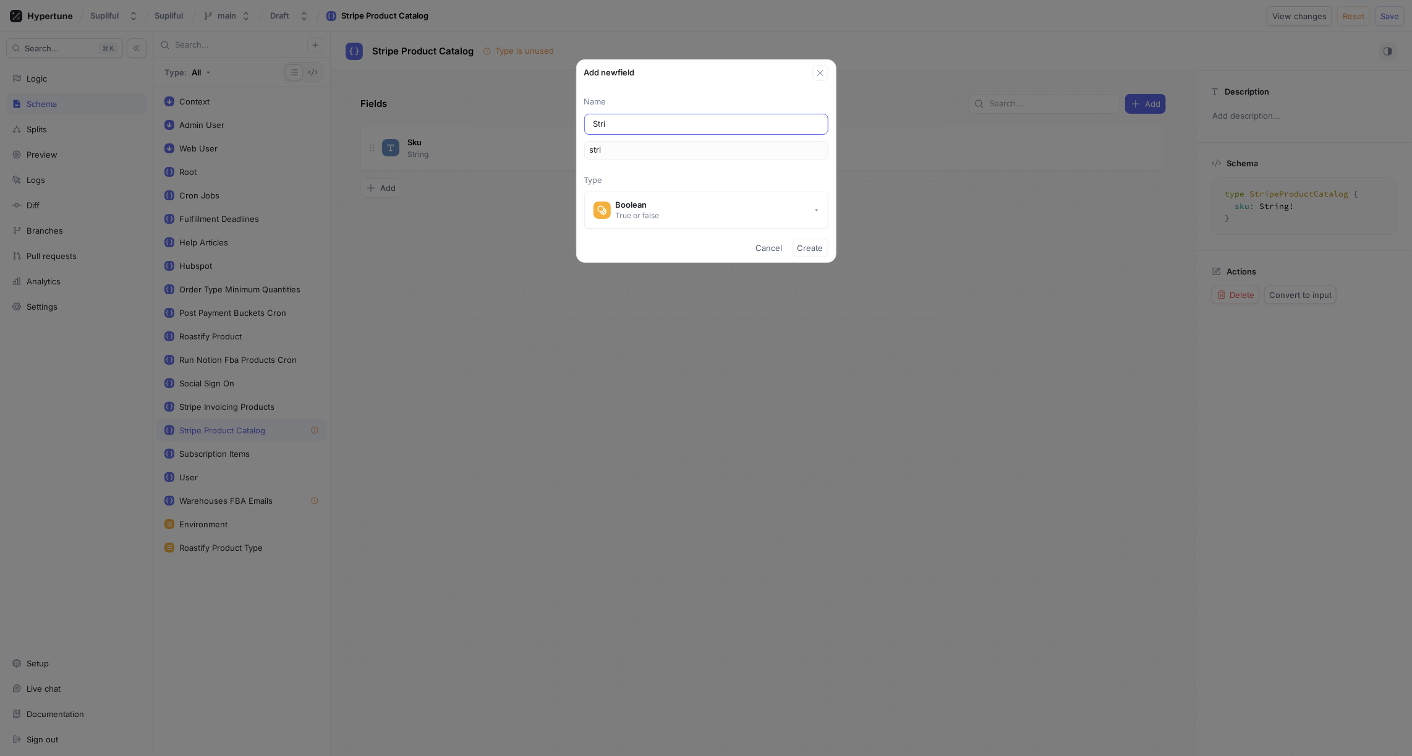
type input "strip"
type input "Stripe"
type input "stripe"
type input "Stripe P"
type input "stripeP"
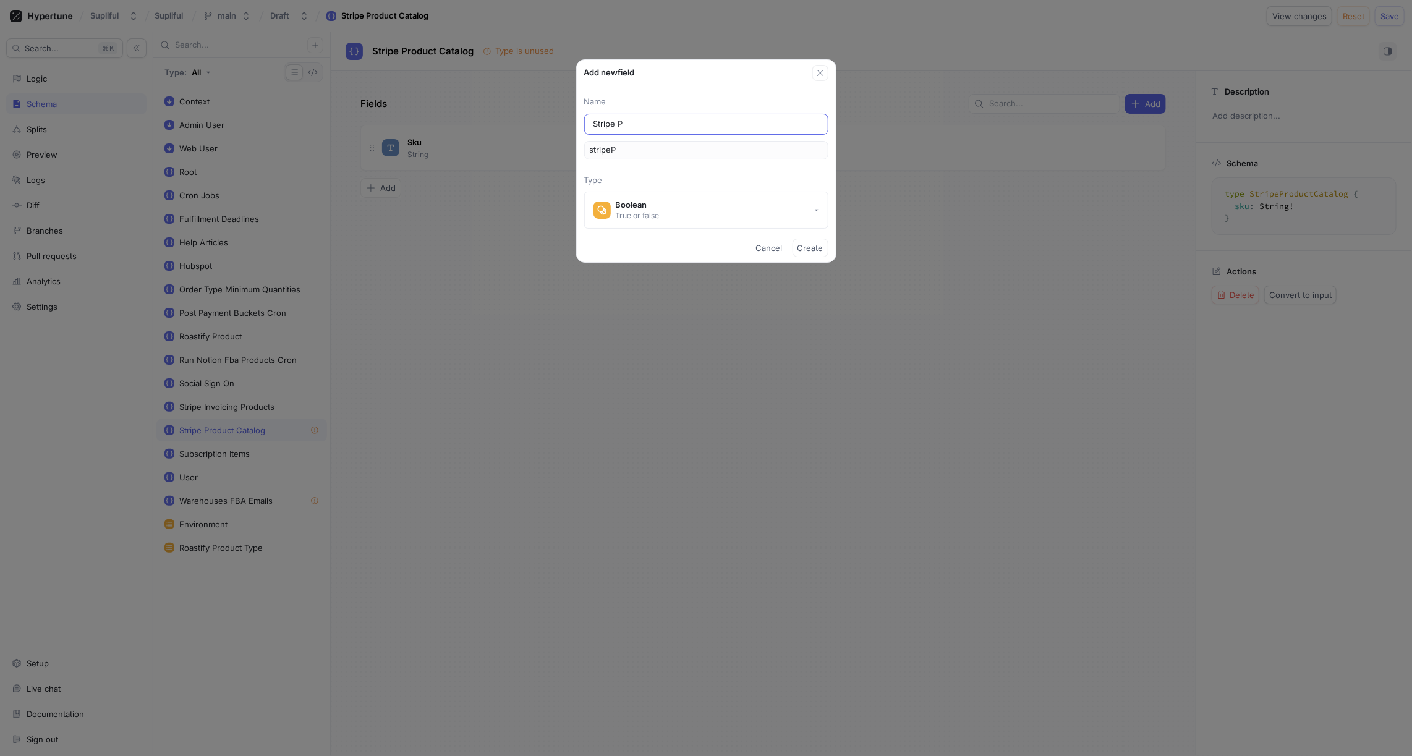
type input "Stripe Pr"
type input "stripePr"
type input "Stripe Pro"
type input "stripePro"
type input "Stripe Prod"
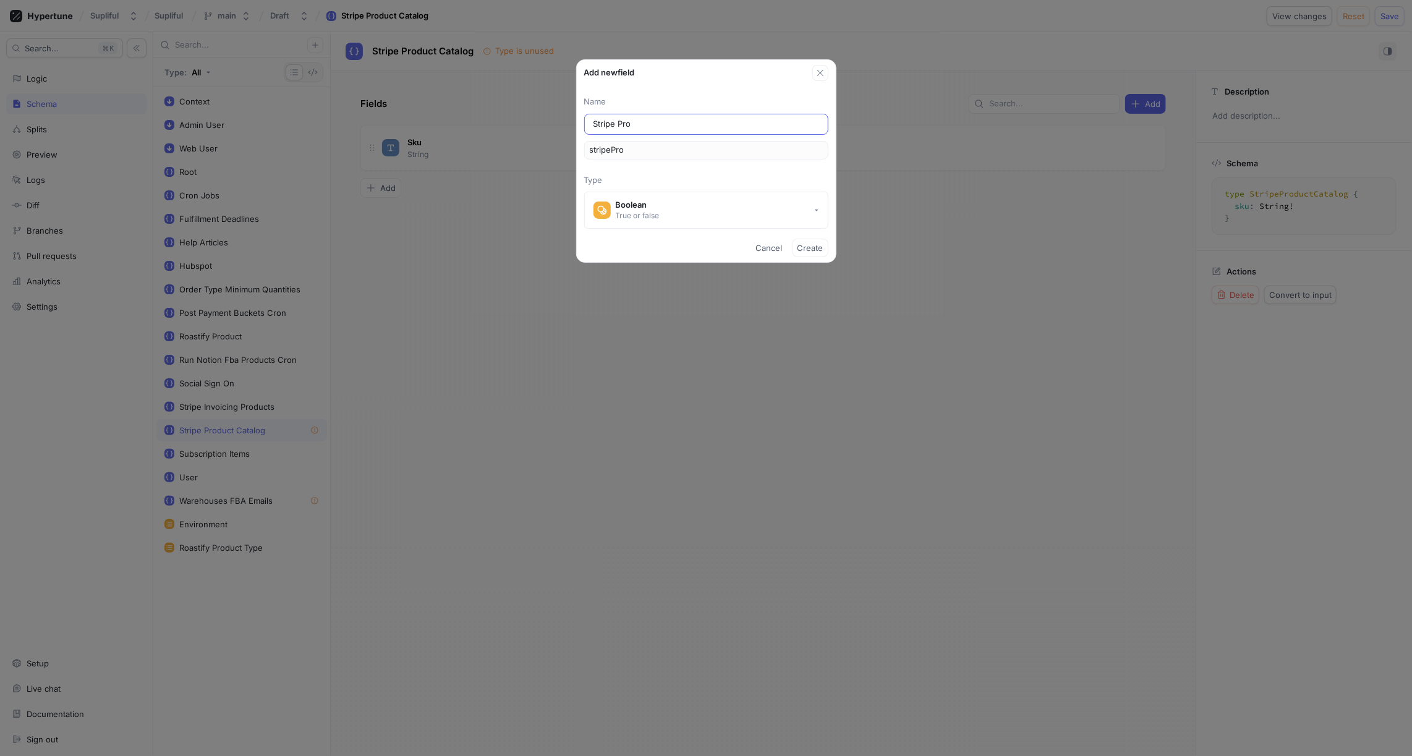
type input "stripeProd"
type input "Stripe Produ"
type input "stripeProdu"
type input "Stripe Produc"
type input "stripeProduc"
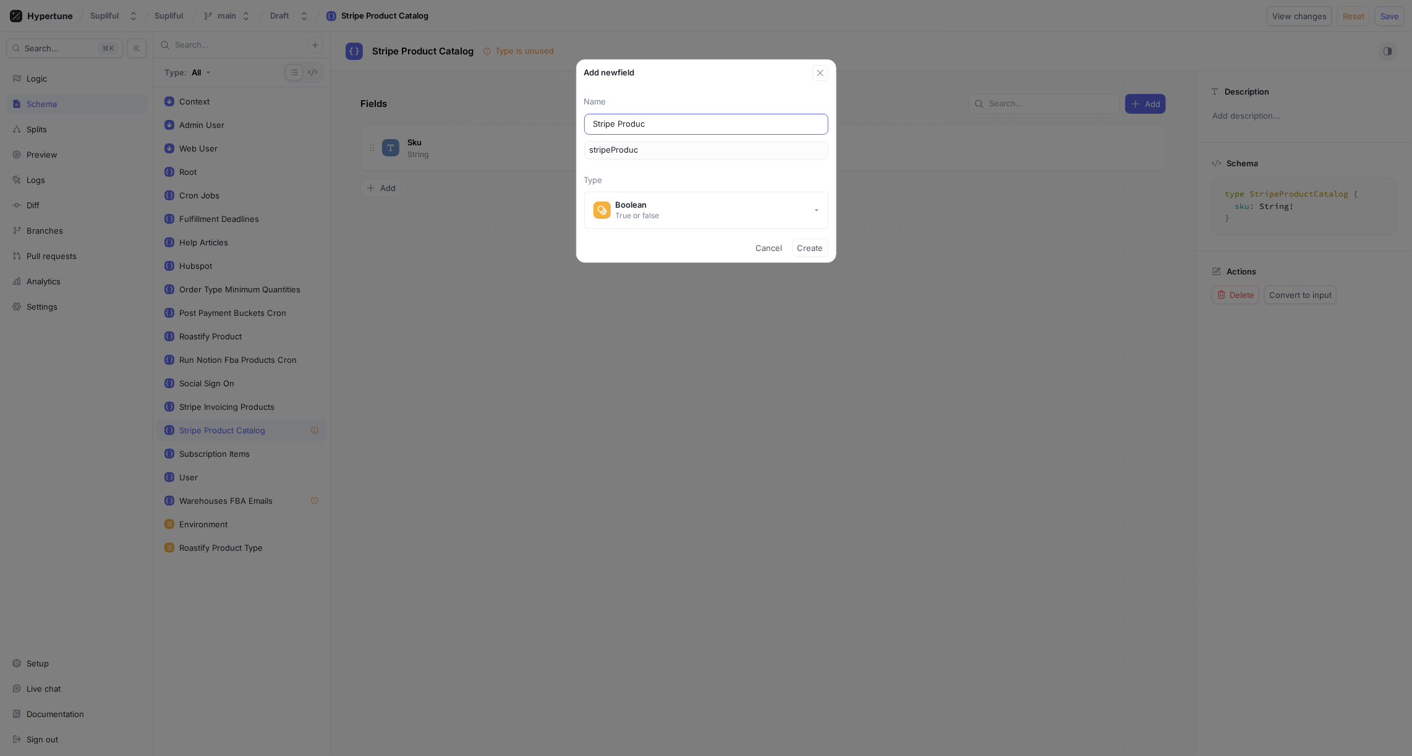
type input "Stripe Product"
type input "stripeProduct"
type input "Stripe Product I"
type input "stripeProductI"
type input "Stripe Product Id"
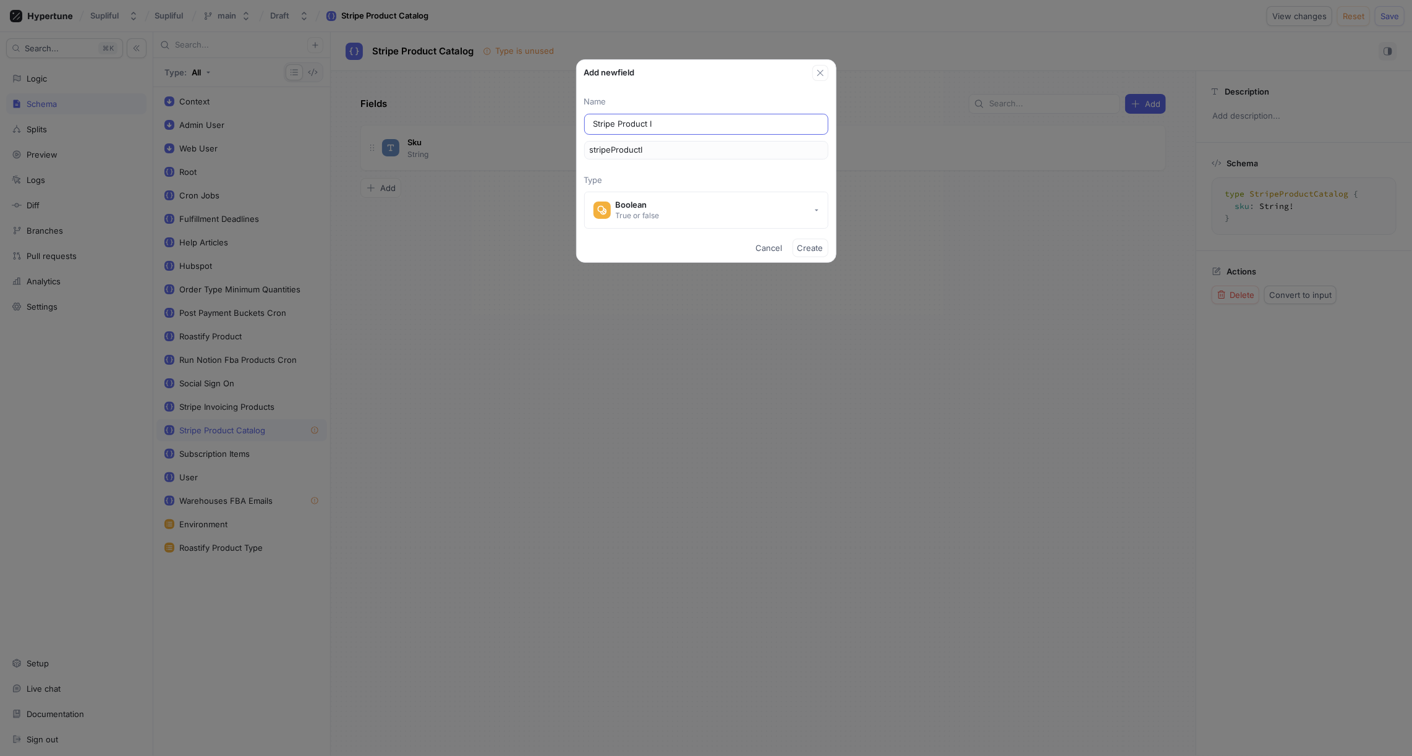
type input "stripeProductId"
type input "Stripe Product Id"
click at [805, 248] on span "Create" at bounding box center [811, 247] width 26 height 7
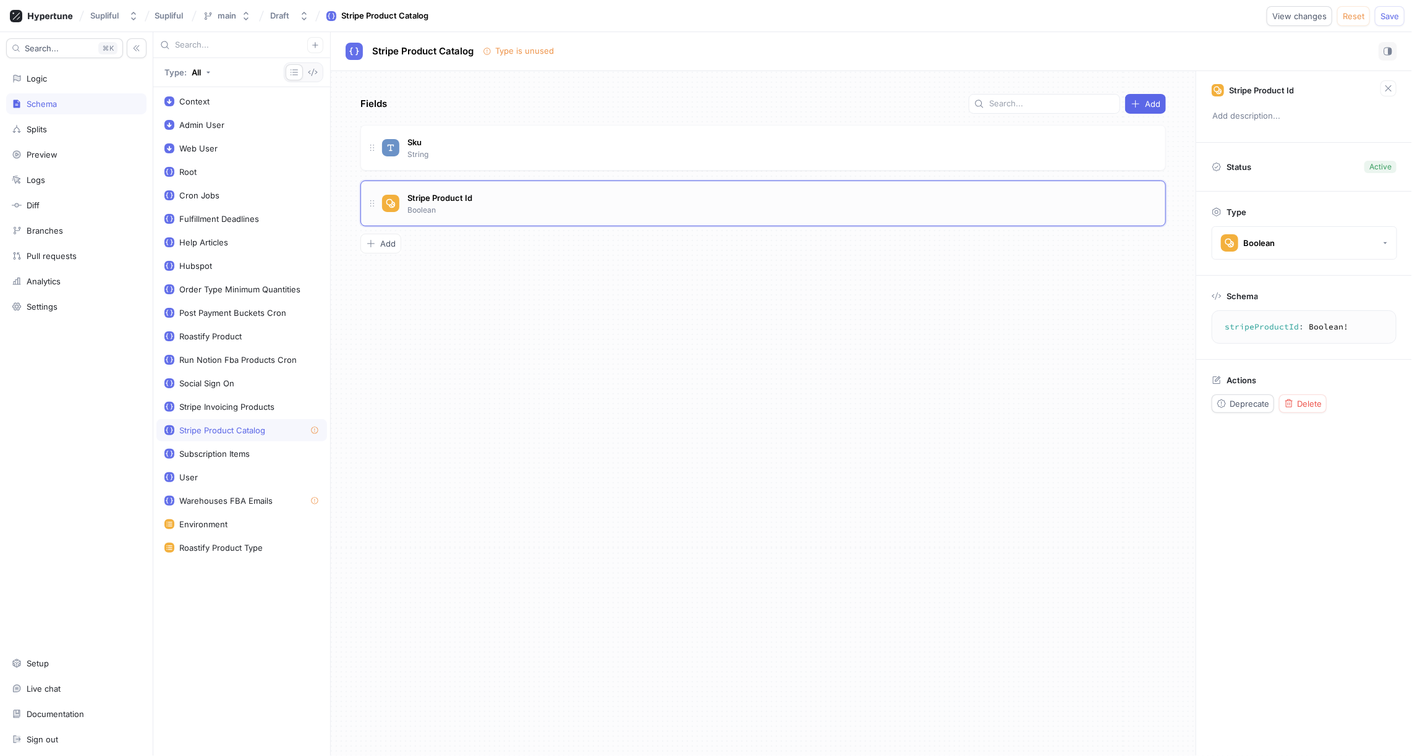
click at [495, 200] on div "Stripe Product Id Boolean" at bounding box center [769, 203] width 774 height 25
click at [1268, 241] on div "Boolean" at bounding box center [1259, 243] width 32 height 11
click at [1263, 414] on span "String" at bounding box center [1313, 410] width 142 height 11
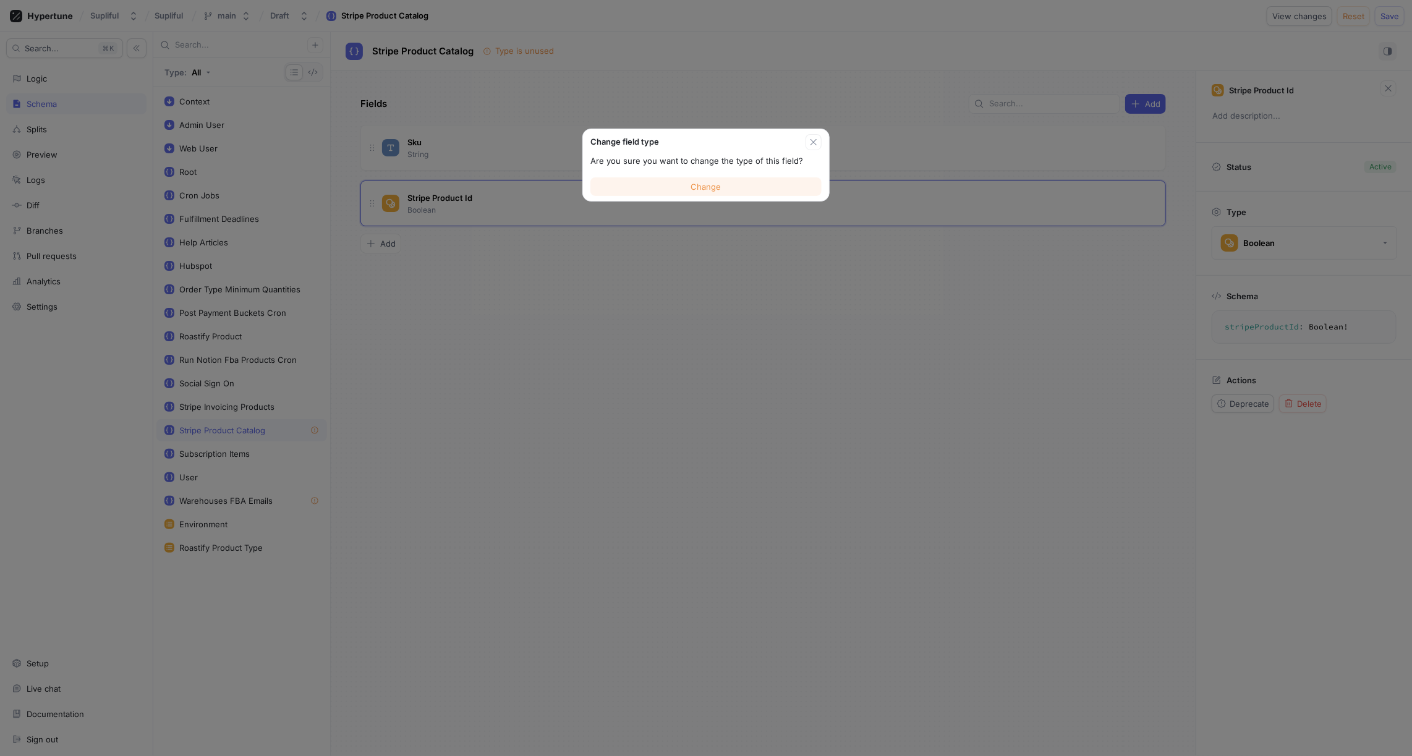
click at [757, 186] on button "Change" at bounding box center [706, 186] width 231 height 19
type textarea "x"
type textarea "stripeProductId: String!"
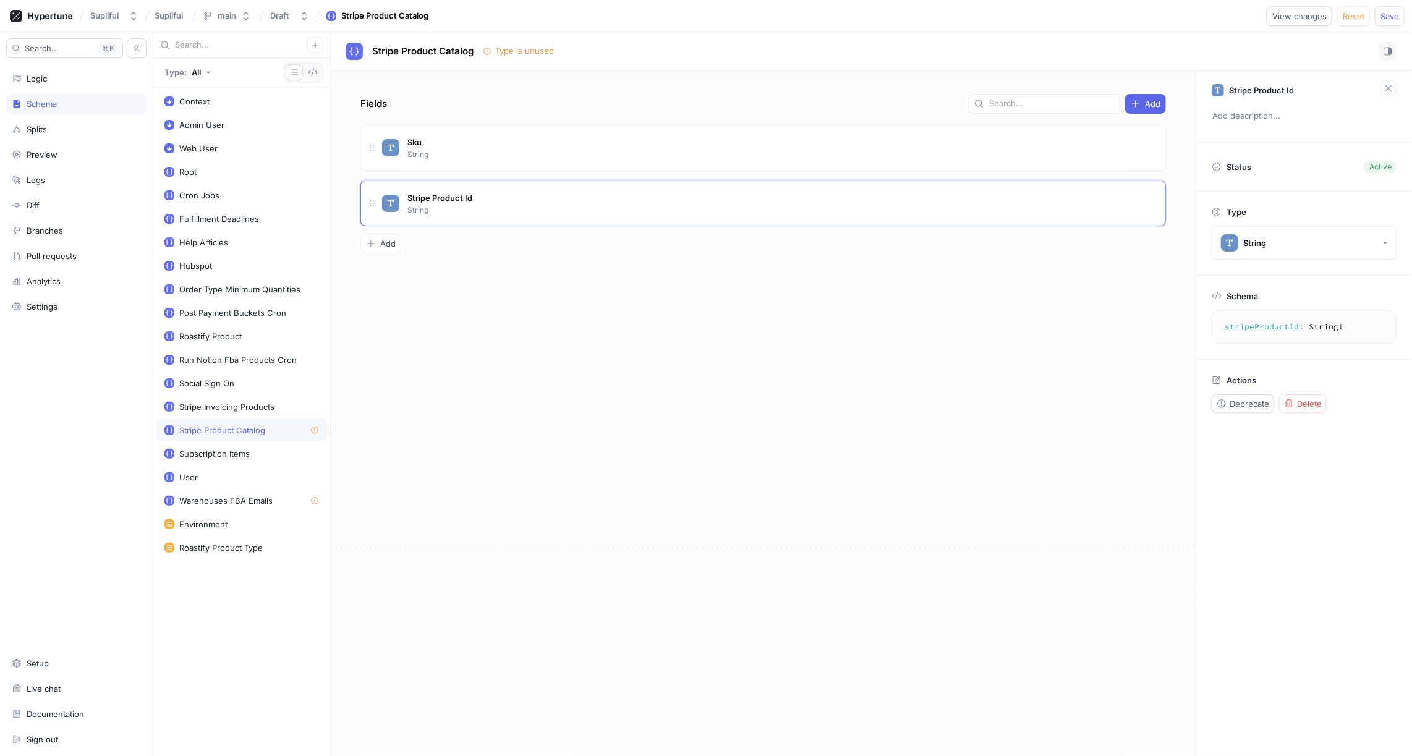
click at [578, 325] on div "Fields Add Sku String Stripe Product Id String To pick up a draggable item, pre…" at bounding box center [763, 413] width 865 height 685
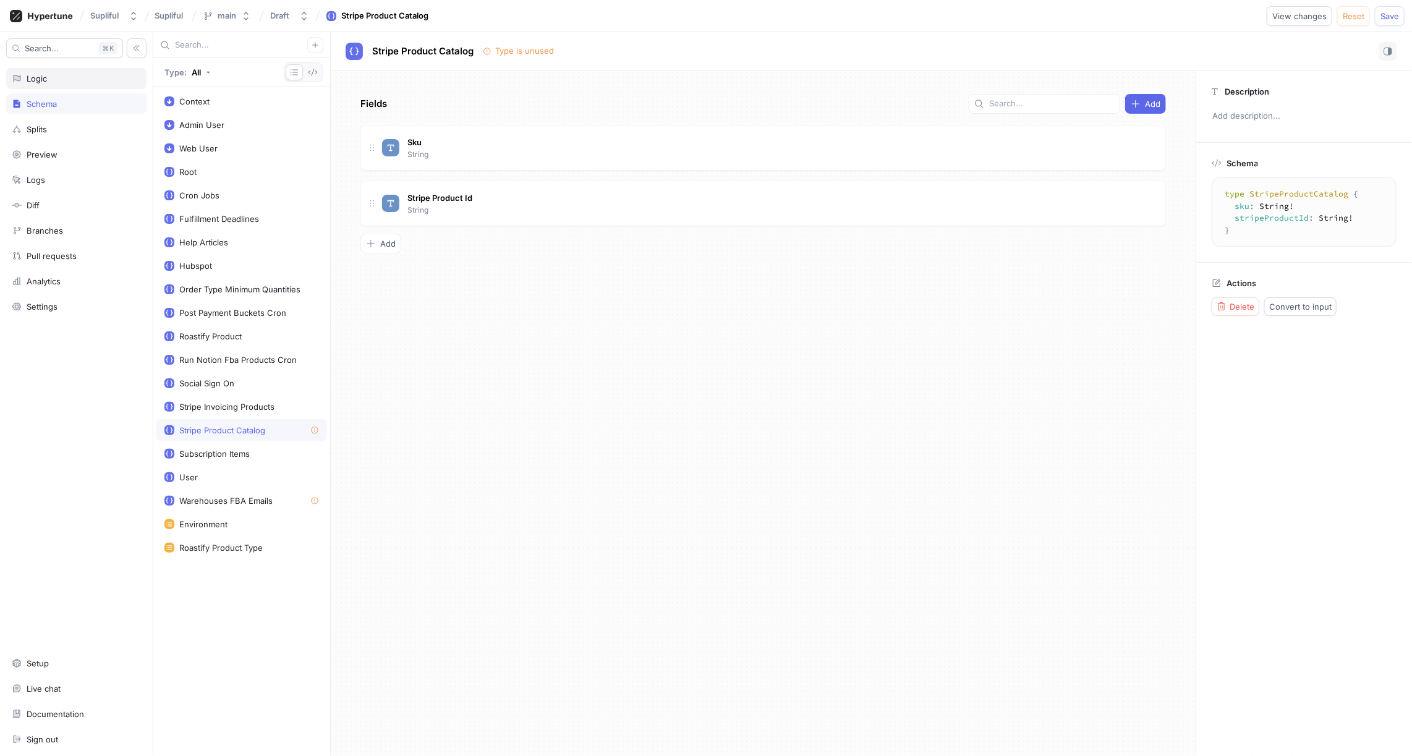
click at [70, 75] on div "Logic" at bounding box center [76, 79] width 129 height 10
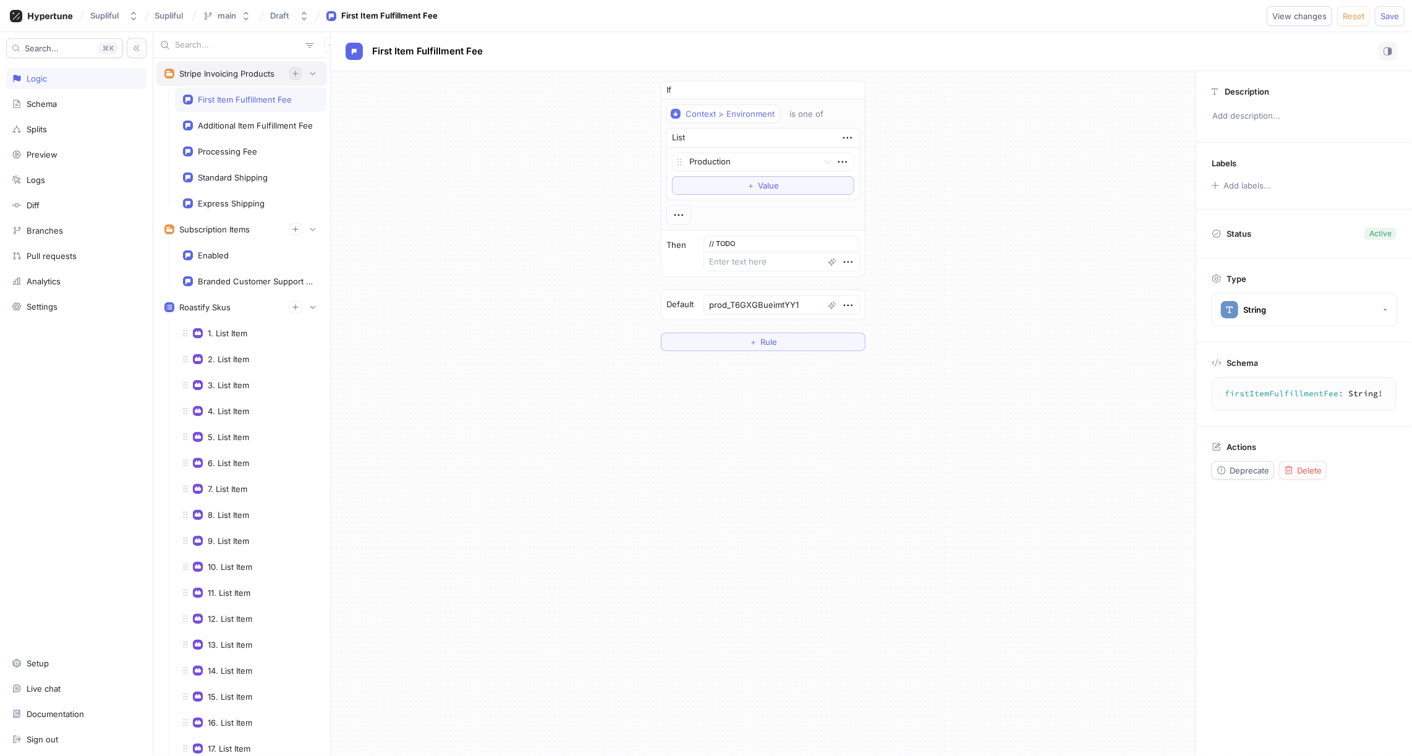
click at [295, 72] on icon "button" at bounding box center [295, 73] width 7 height 7
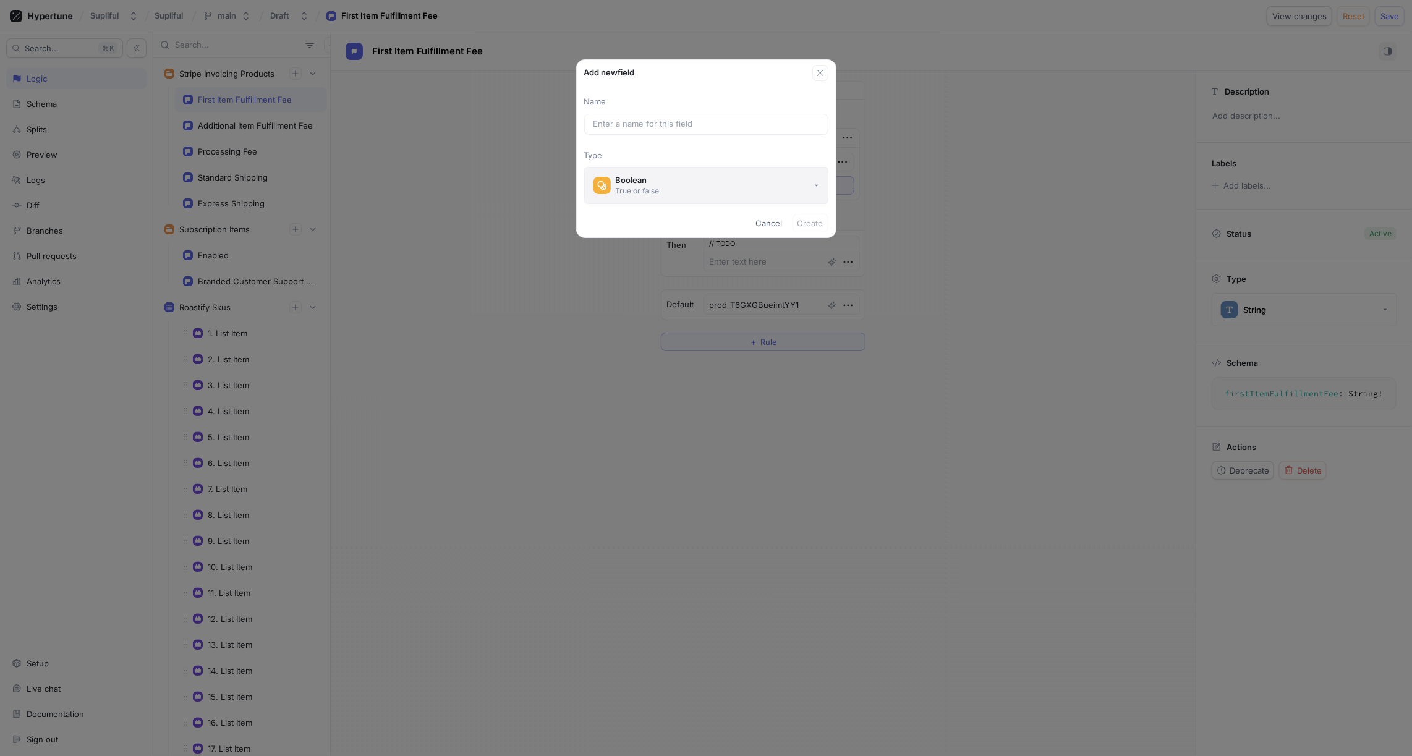
click at [643, 190] on div "True or false" at bounding box center [638, 191] width 44 height 11
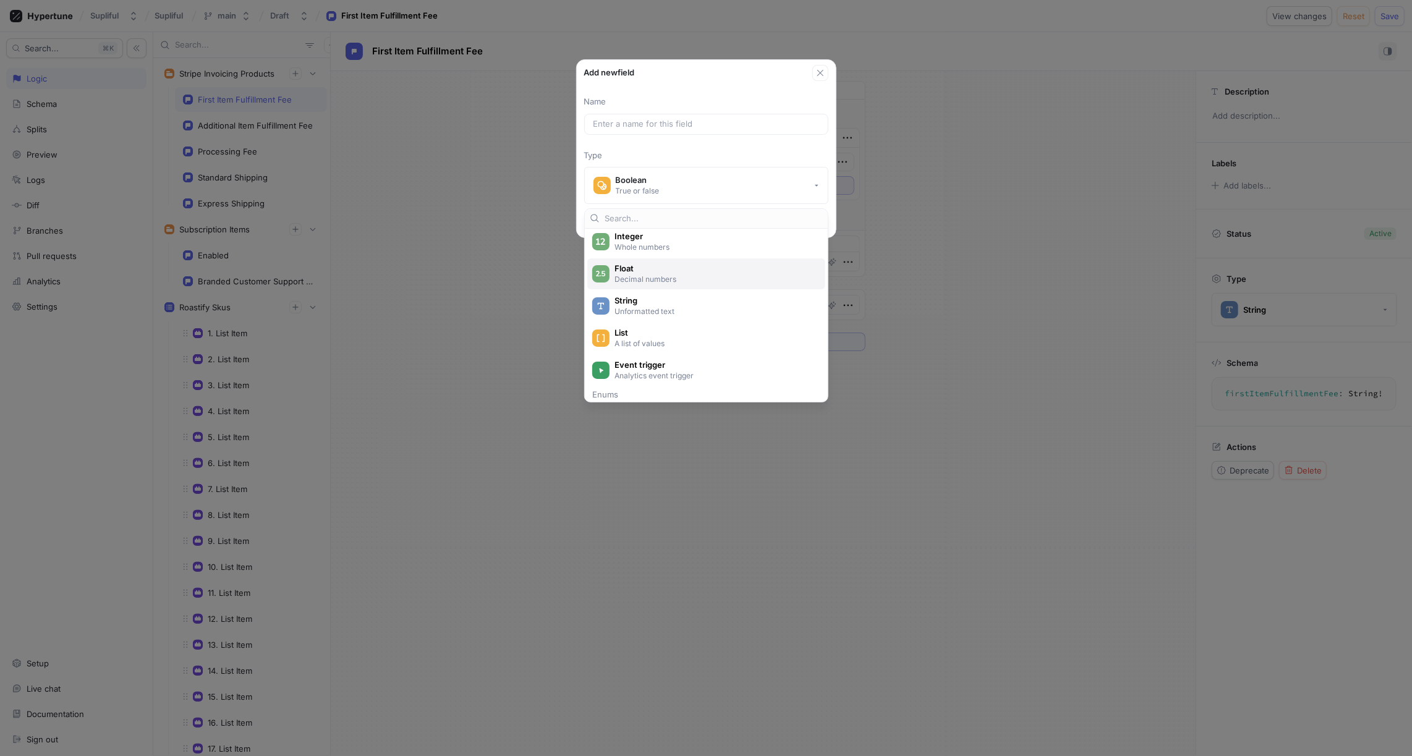
scroll to position [58, 0]
click at [654, 331] on span "List" at bounding box center [715, 329] width 200 height 11
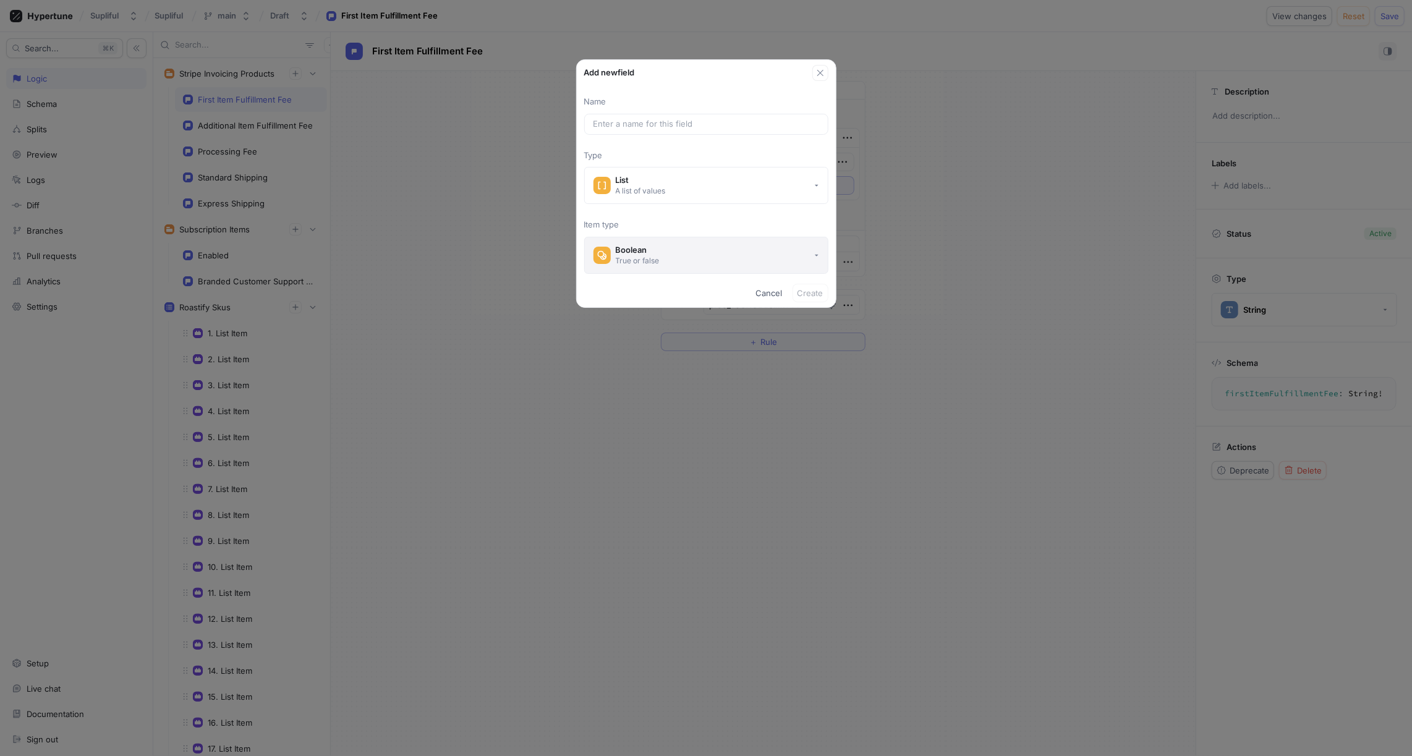
click at [661, 253] on button "Boolean True or false" at bounding box center [706, 255] width 244 height 37
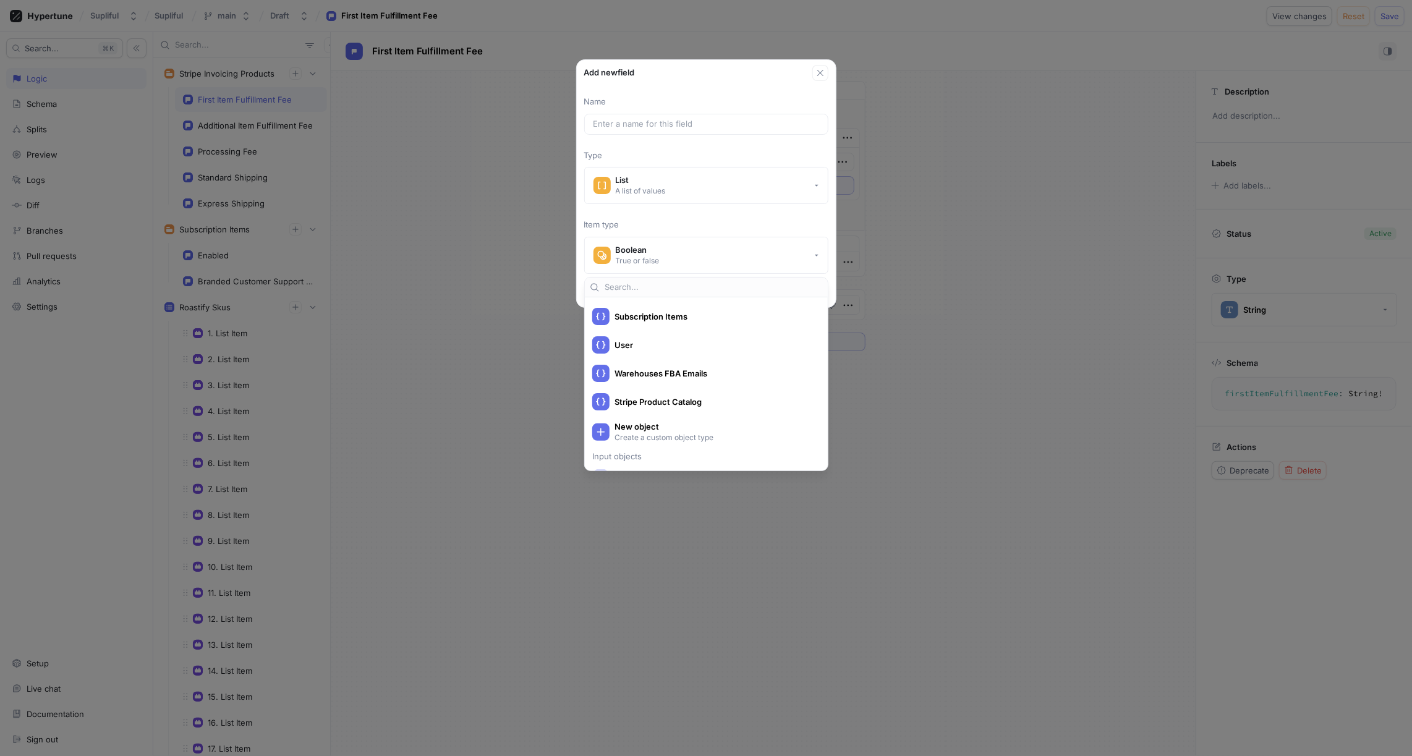
scroll to position [585, 0]
type textarea "x"
click at [657, 396] on span "Stripe Product Catalog" at bounding box center [715, 401] width 200 height 11
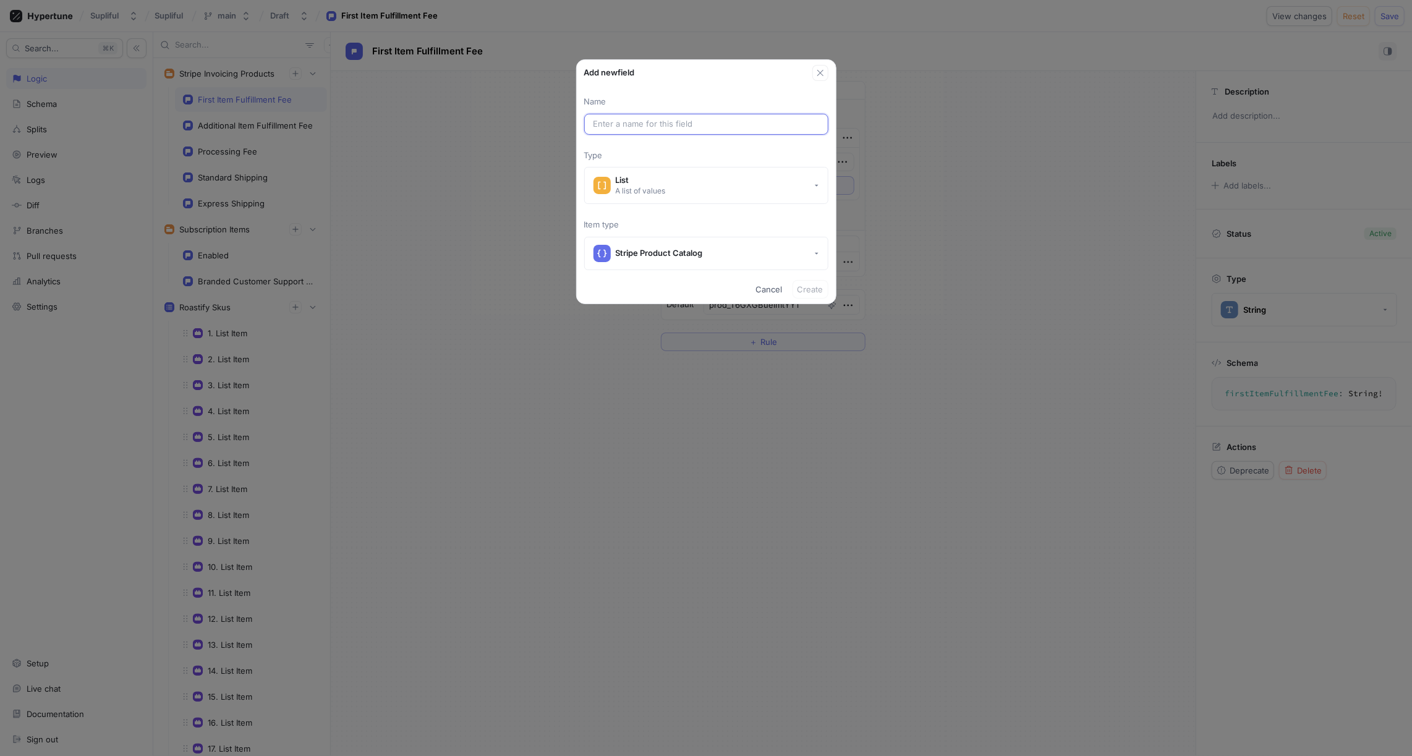
click at [660, 119] on input "text" at bounding box center [707, 124] width 226 height 12
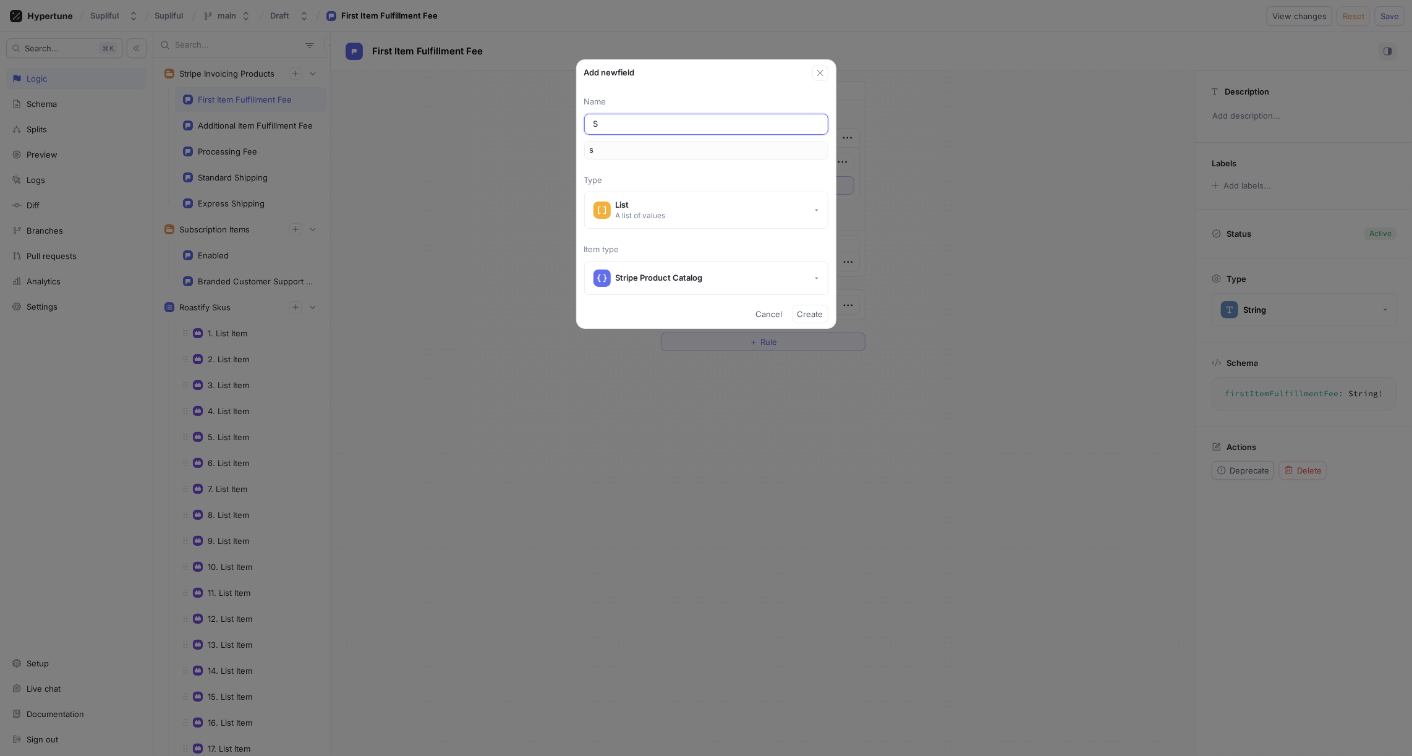
type input "St"
type input "st"
type input "Str"
type input "str"
type input "Stri"
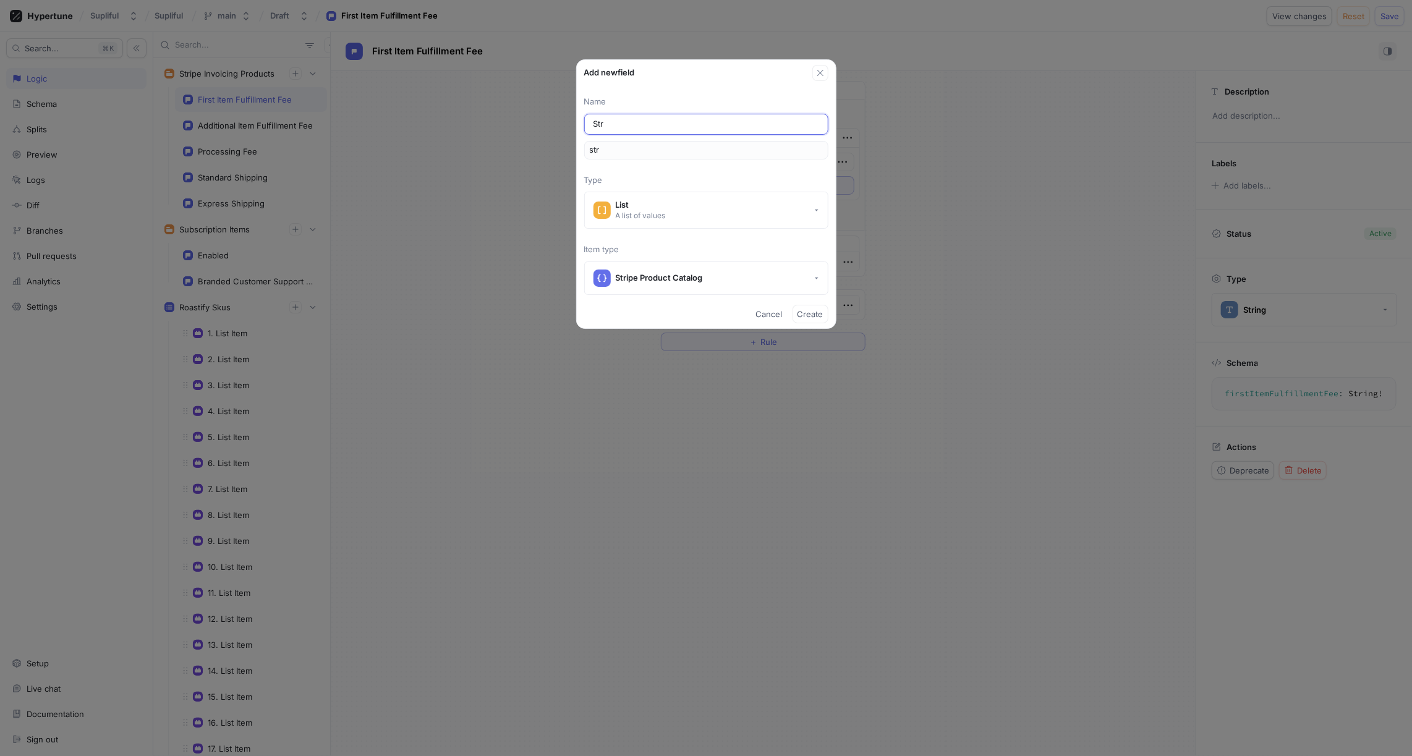
type input "stri"
type input "Strip"
type input "strip"
type input "Stripe"
type input "stripe"
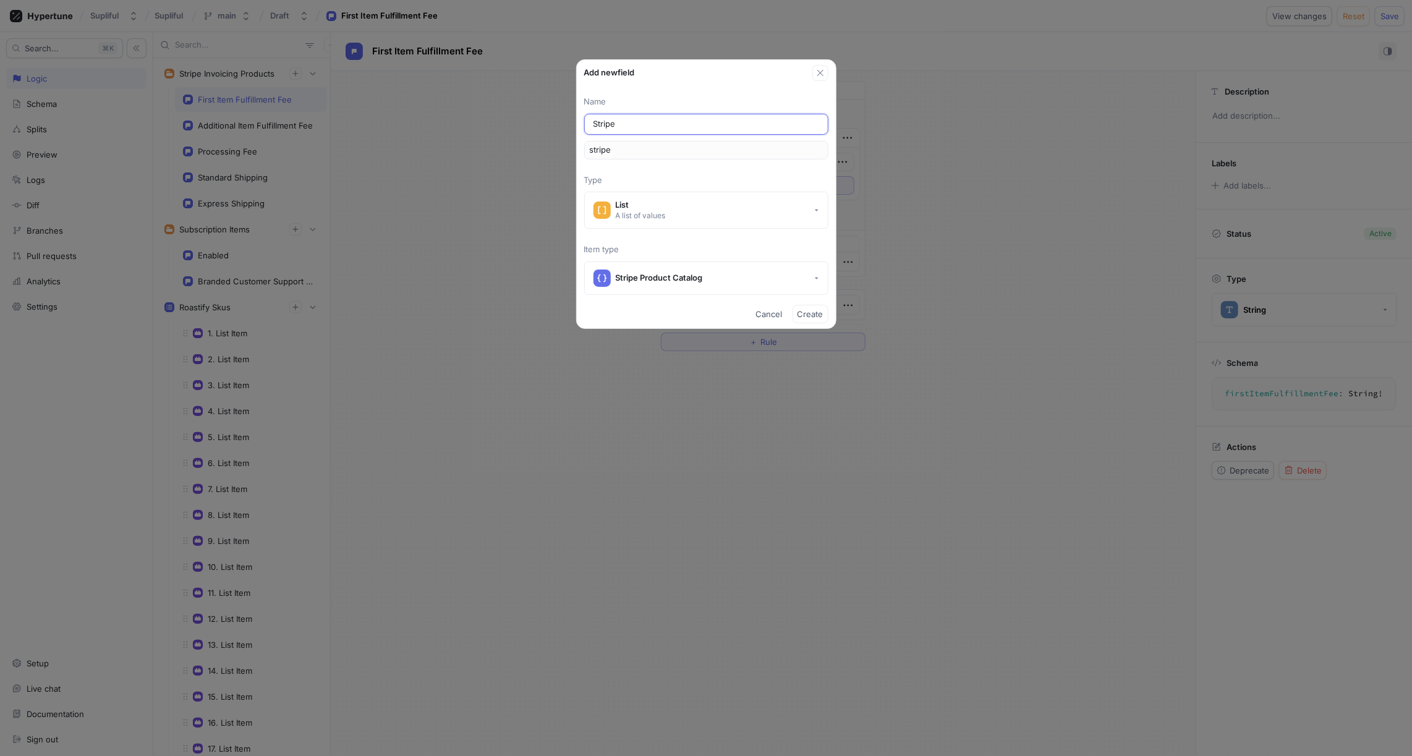
type input "Stripe P"
type input "stripeP"
type input "Stripe Pr"
type input "stripePr"
type input "Stripe P"
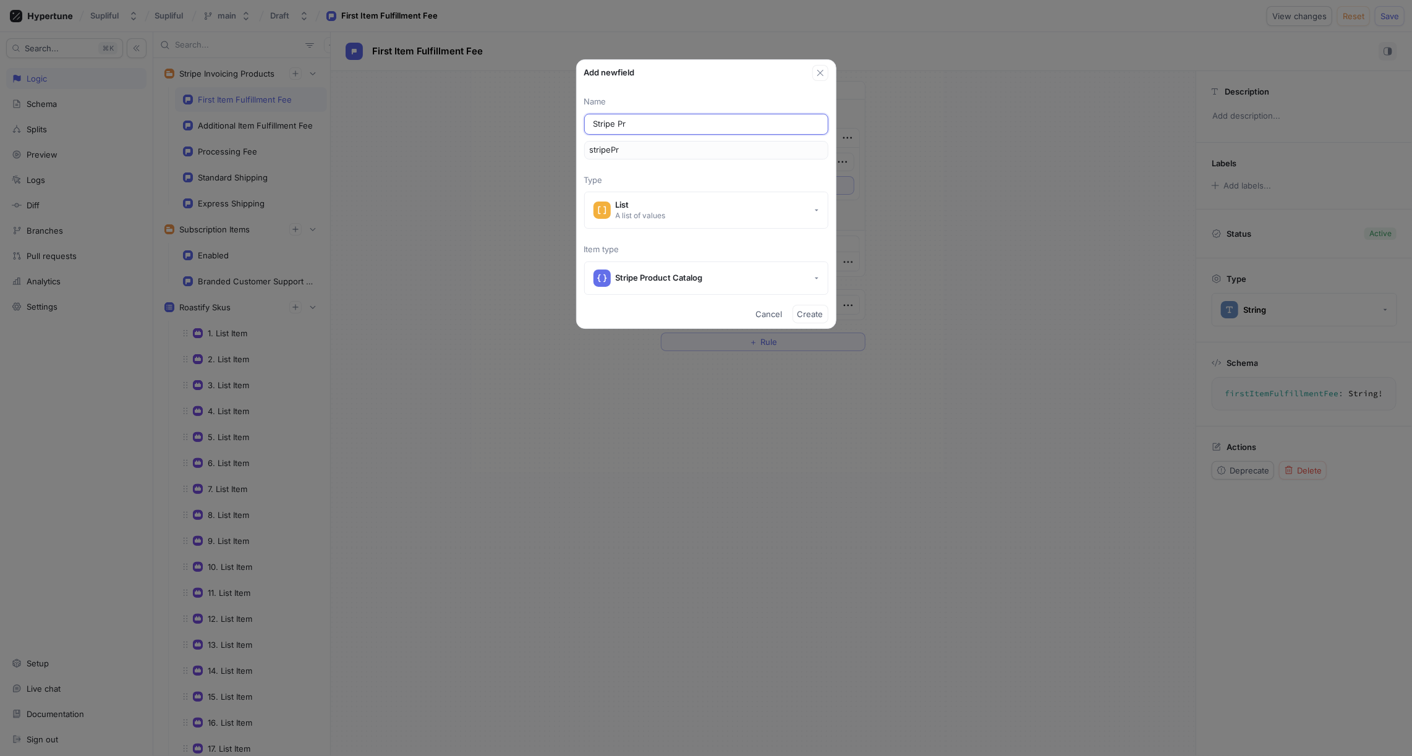
type input "stripeP"
type input "Stripe"
type input "stripe"
type input "Strip"
type input "strip"
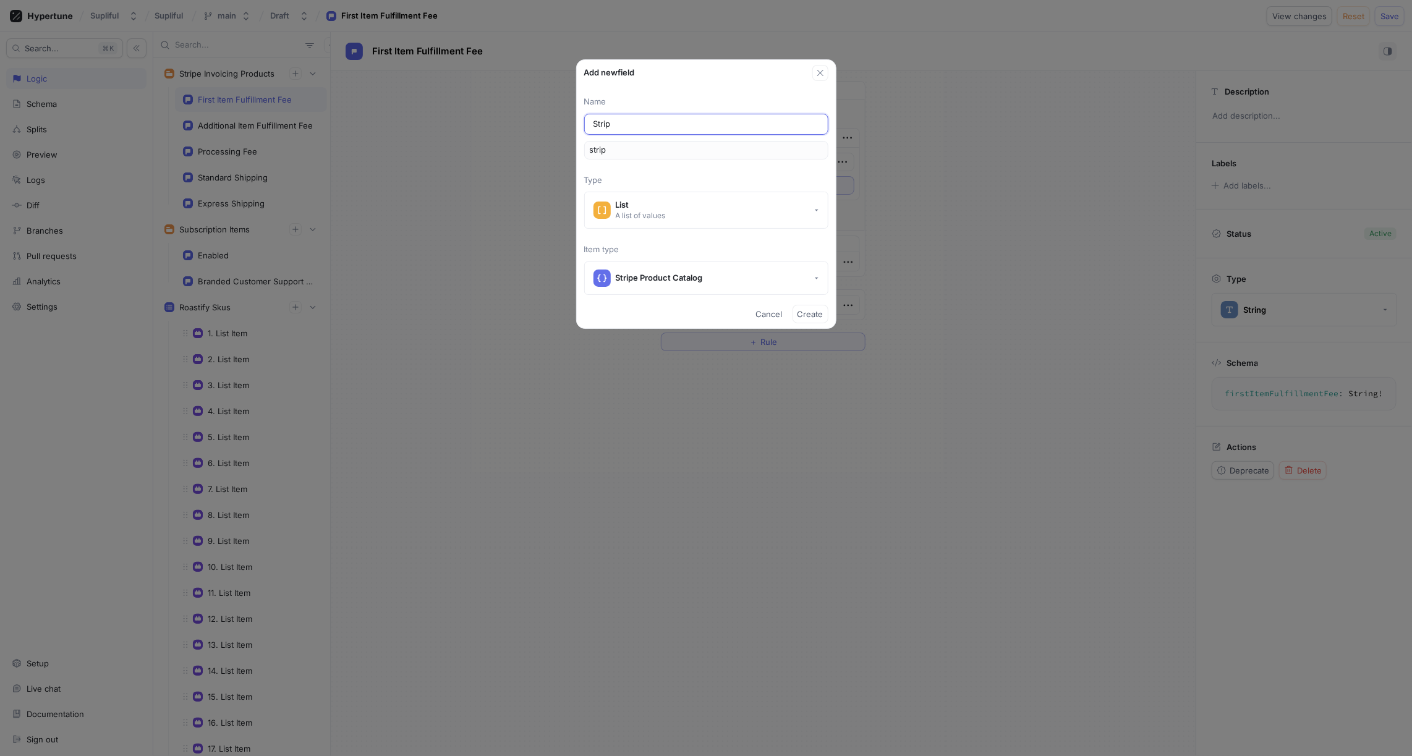
type input "Stri"
type input "stri"
type input "Str"
type input "str"
type input "St"
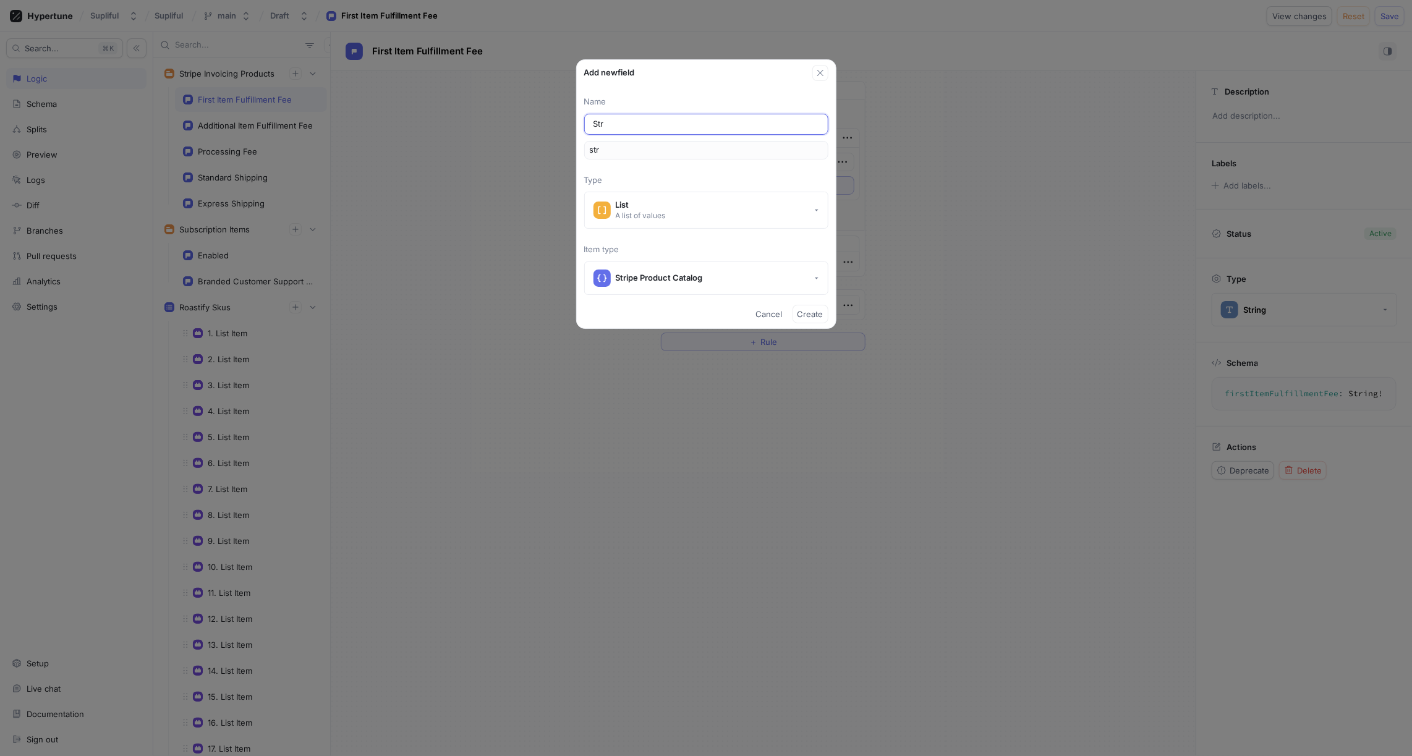
type input "st"
type input "S"
type input "s"
type input "Ca"
type input "ca"
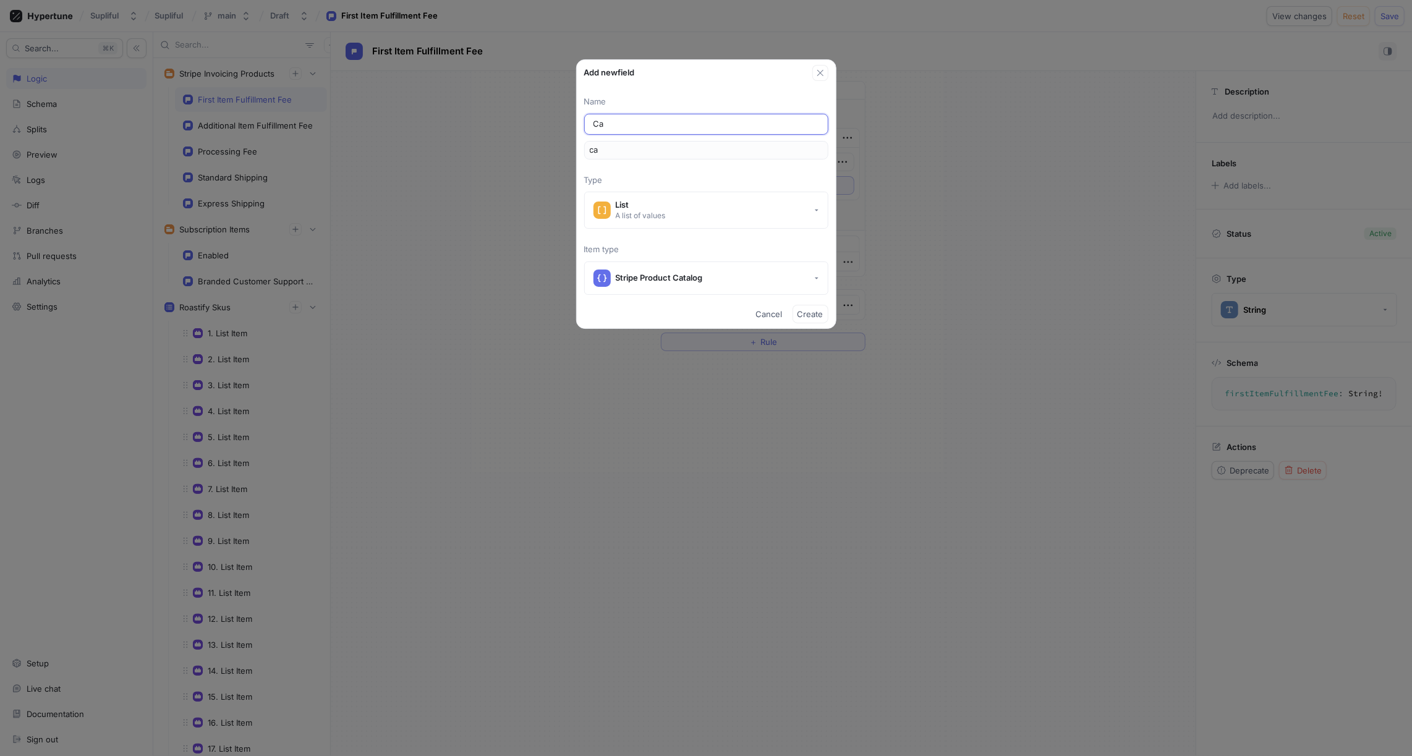
type input "Cat"
type input "cat"
type input "Cata"
type input "cata"
type input "Catal"
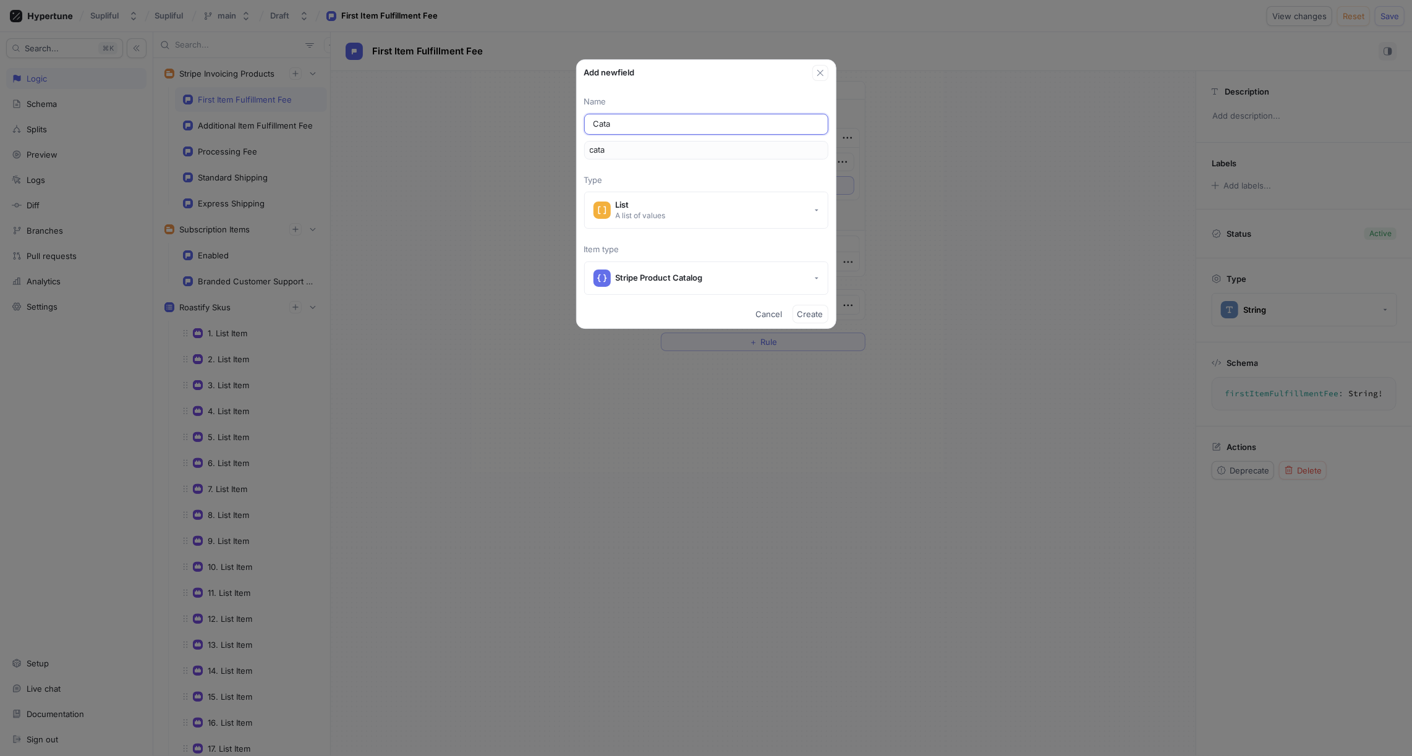
type input "catal"
type input "Catalo"
type input "catalo"
type input "Catalog"
type input "catalog"
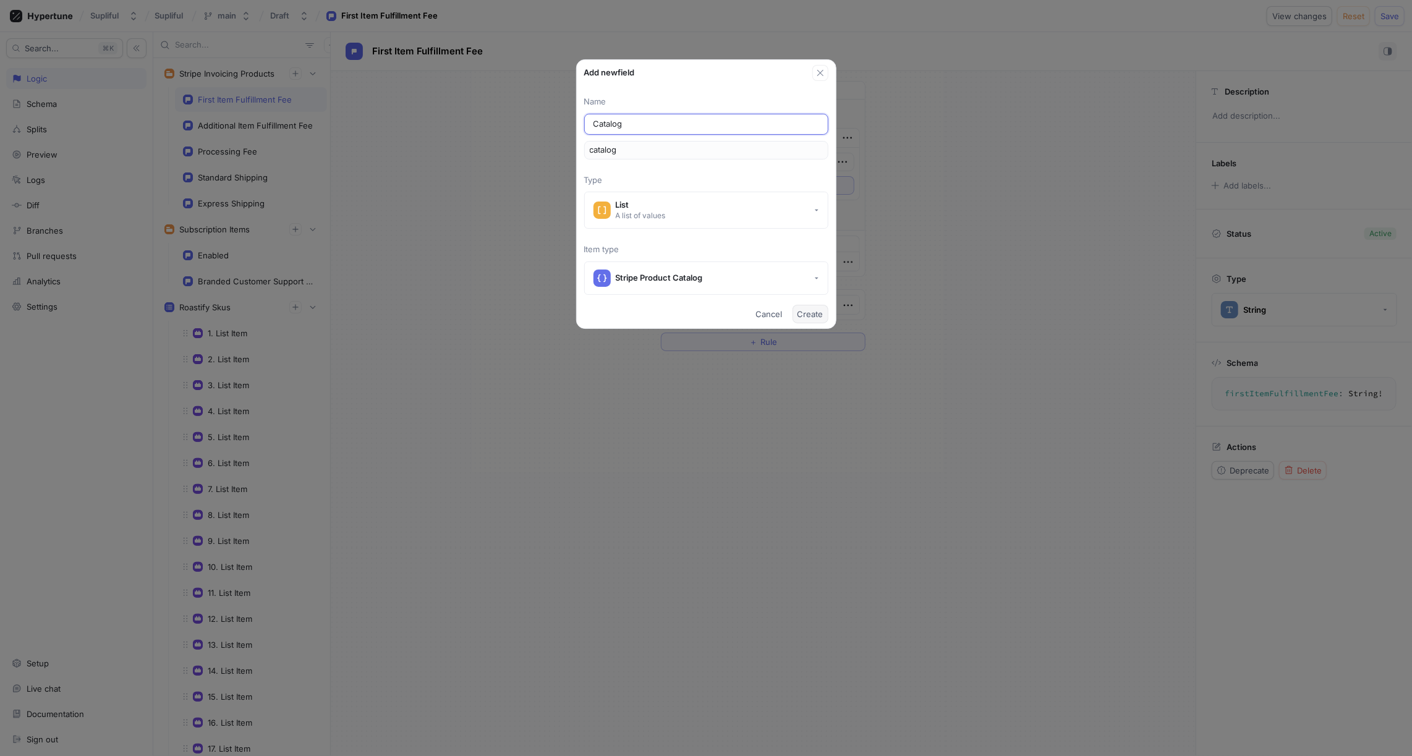
type input "Catalog"
click at [803, 311] on span "Create" at bounding box center [811, 313] width 26 height 7
type textarea "x"
type textarea "catalog: [StripeProductCatalog!]!"
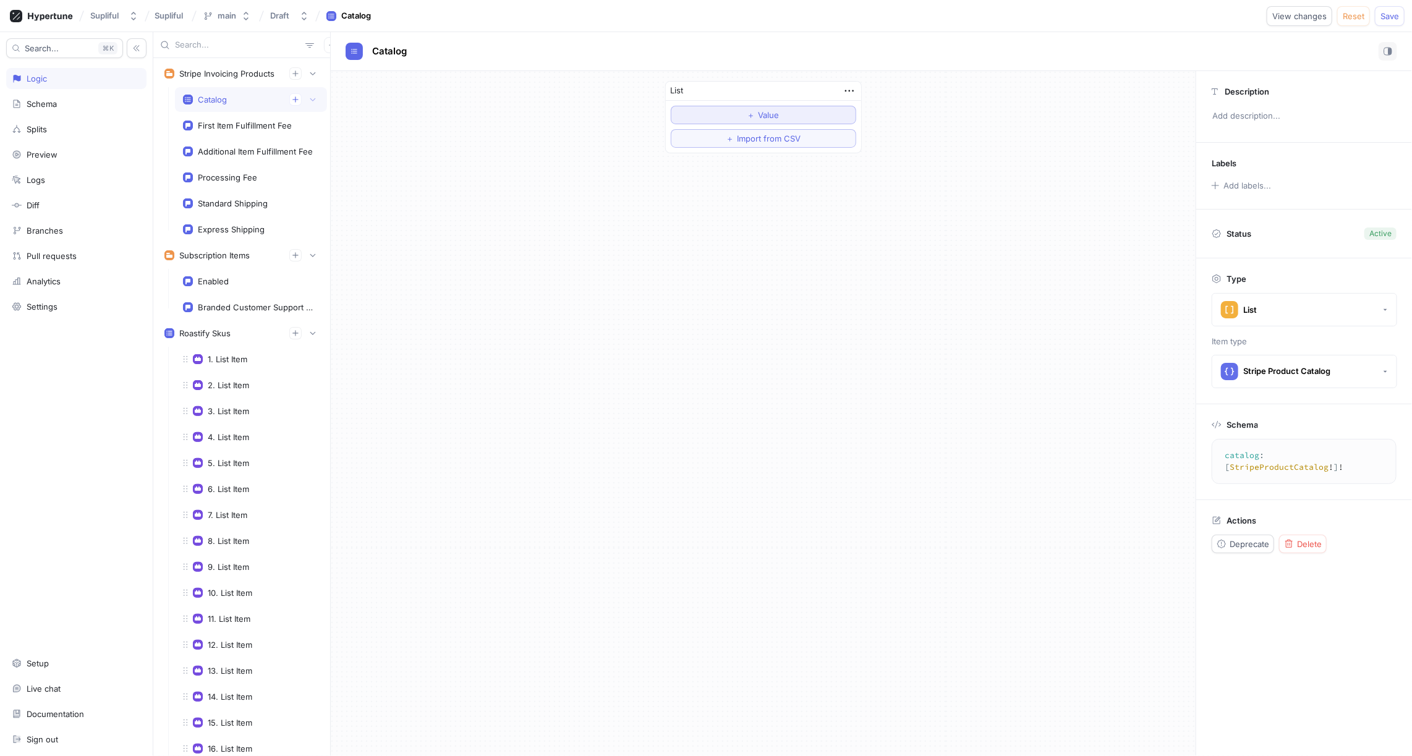
click at [740, 115] on button "＋ Value" at bounding box center [764, 115] width 186 height 19
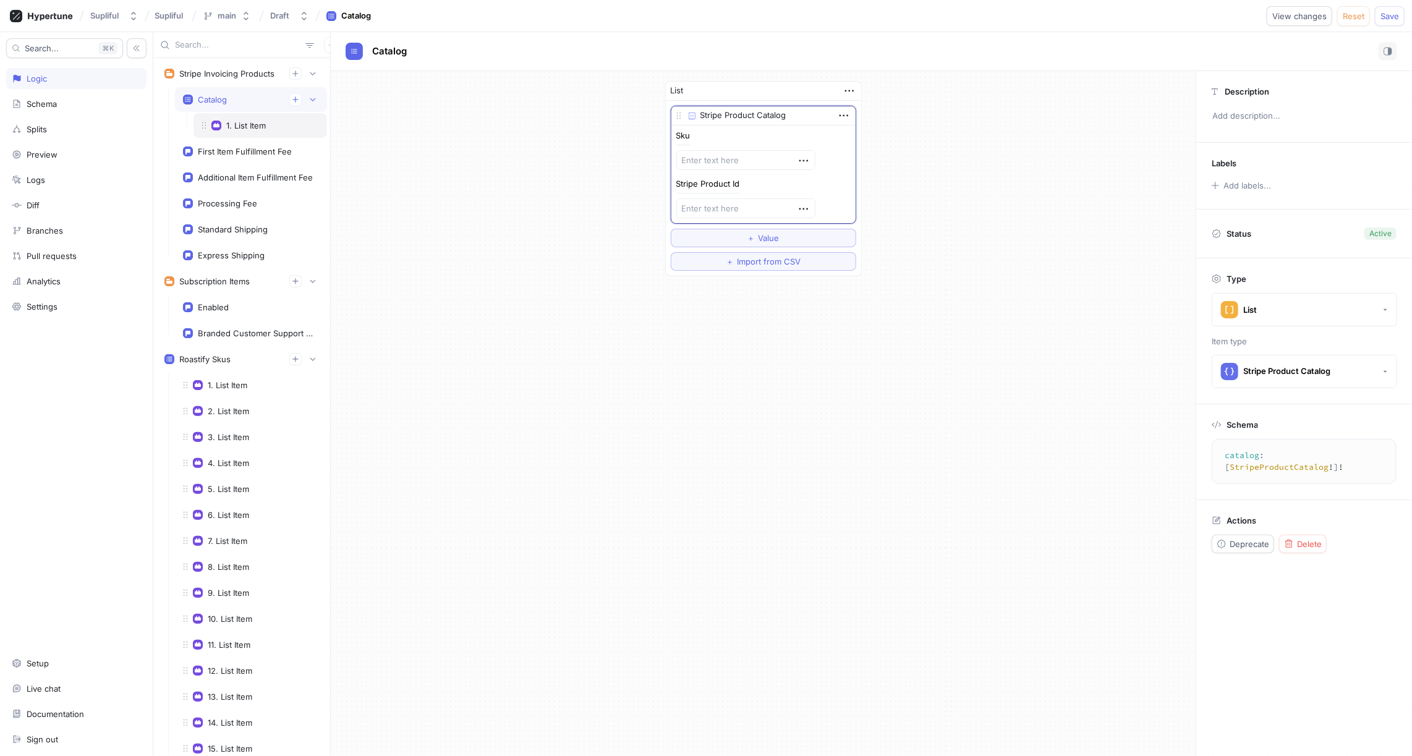
click at [270, 124] on div "1. List Item" at bounding box center [260, 126] width 117 height 10
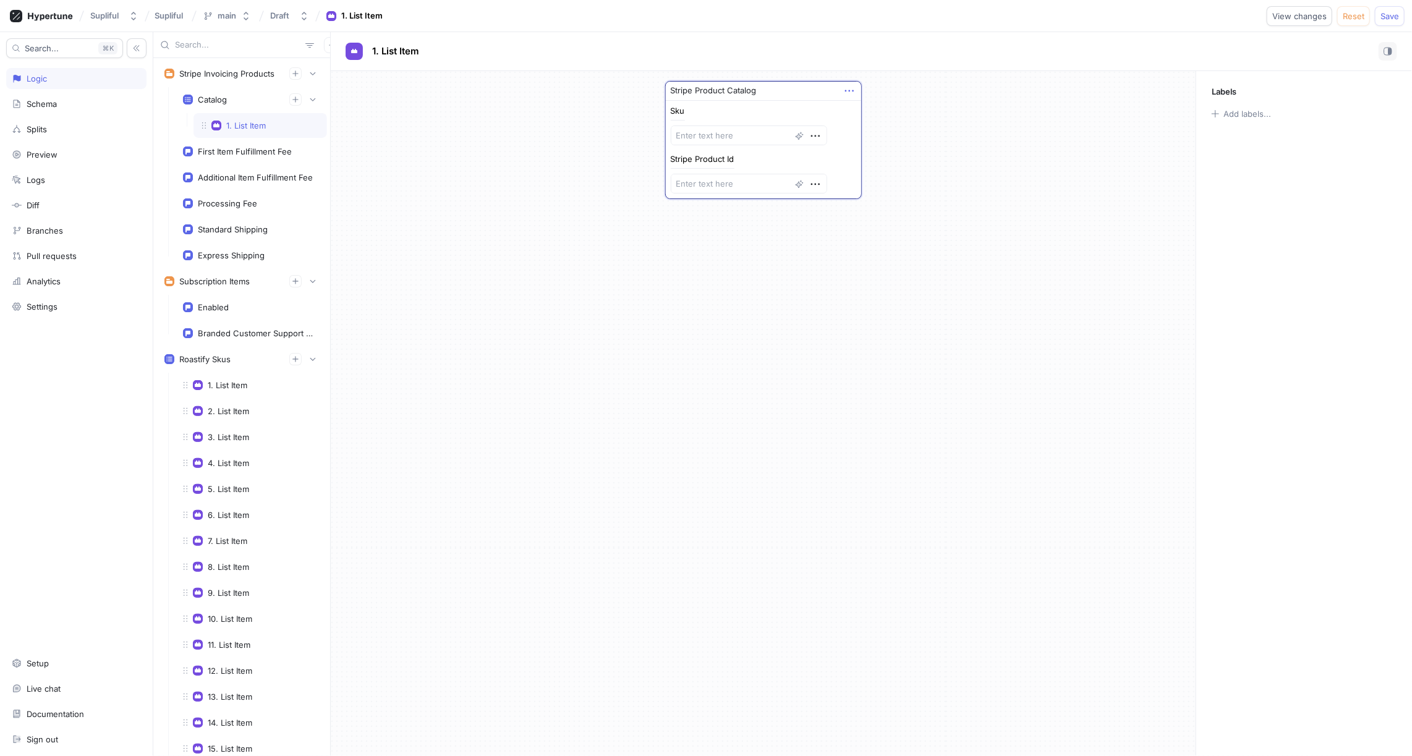
click at [853, 89] on icon "button" at bounding box center [850, 91] width 14 height 14
click at [1036, 134] on div "Stripe Product Catalog Sku Stripe Product Id" at bounding box center [763, 140] width 865 height 138
click at [820, 247] on div "Stripe Product Catalog Sku Stripe Product Id" at bounding box center [763, 413] width 865 height 685
click at [42, 103] on div "Schema" at bounding box center [42, 104] width 30 height 10
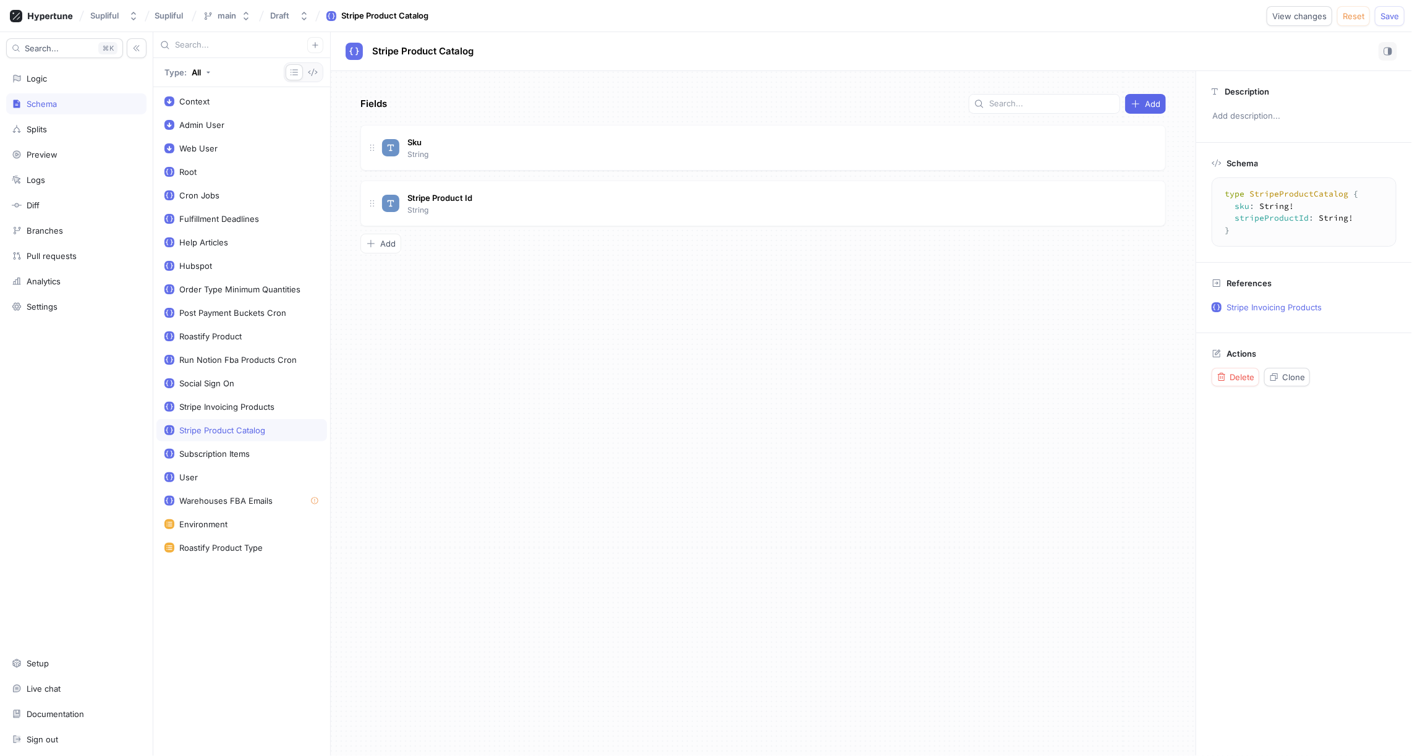
click at [227, 425] on div "Stripe Product Catalog" at bounding box center [222, 430] width 86 height 10
type textarea "x"
click at [386, 243] on span "Add" at bounding box center [387, 243] width 15 height 7
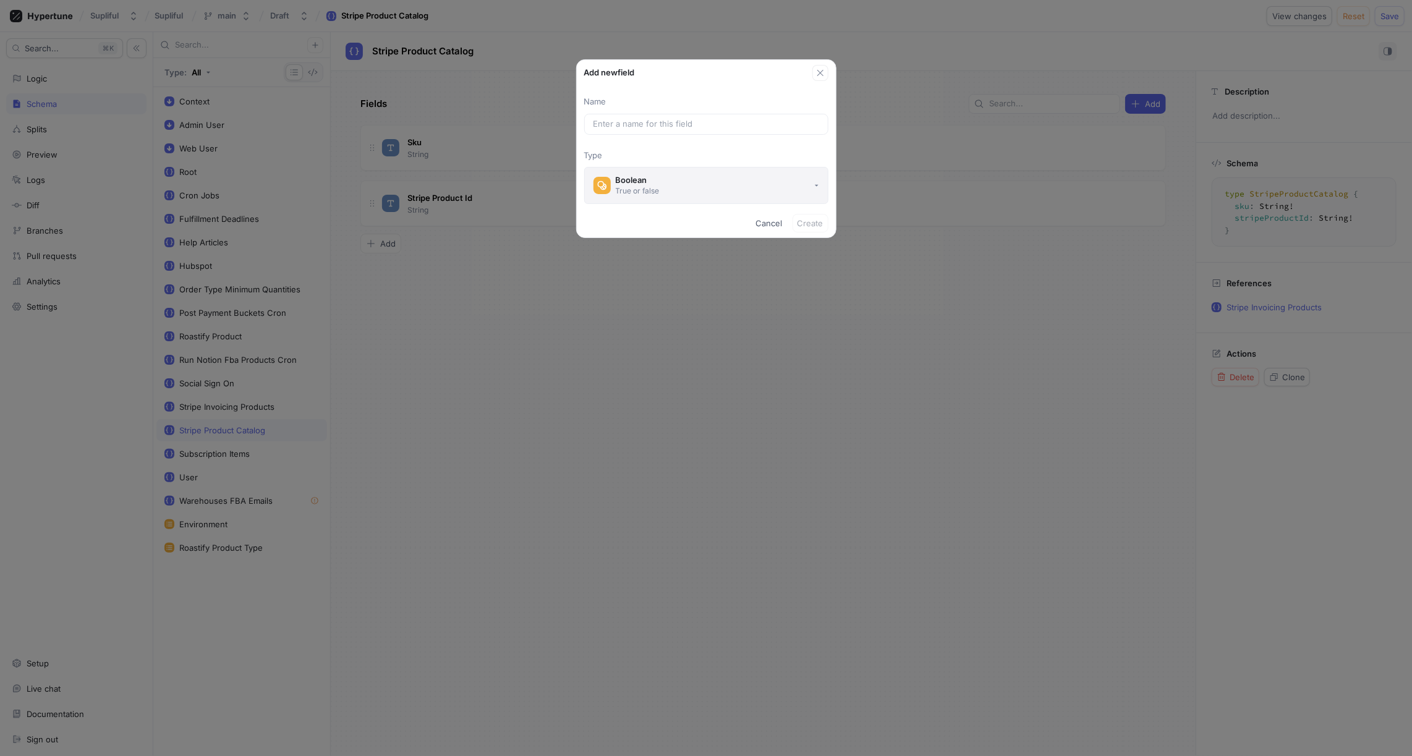
click at [650, 186] on div "True or false" at bounding box center [638, 191] width 44 height 11
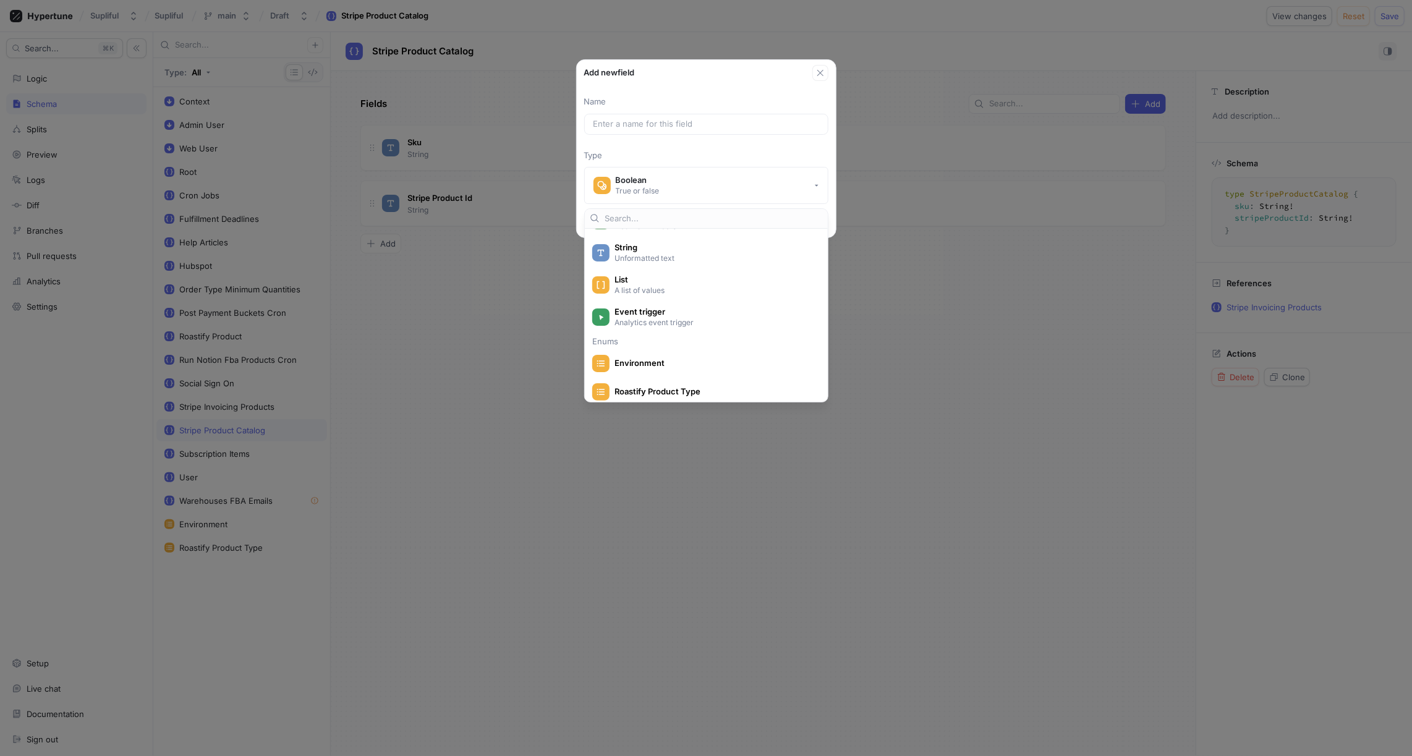
scroll to position [151, 0]
click at [648, 314] on span "Environment" at bounding box center [715, 319] width 200 height 11
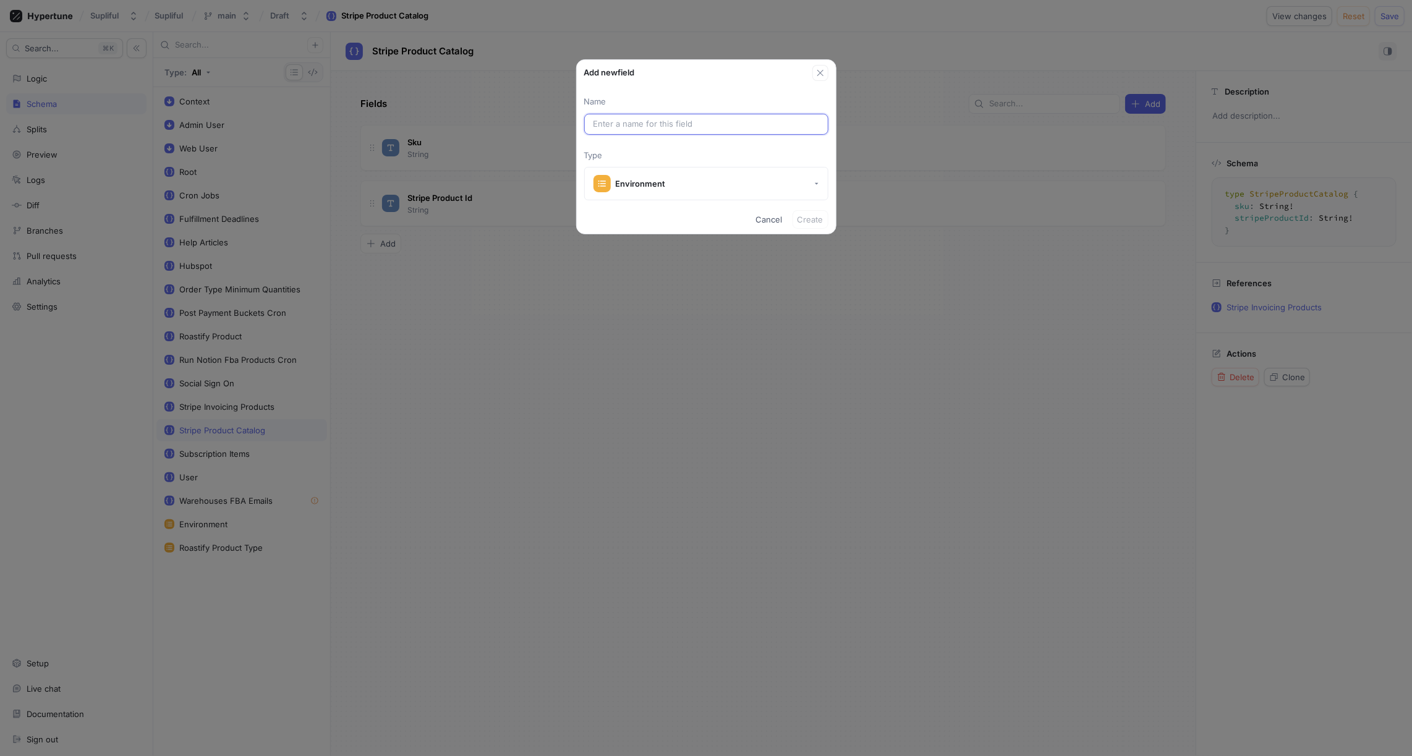
click at [628, 124] on input "text" at bounding box center [707, 124] width 226 height 12
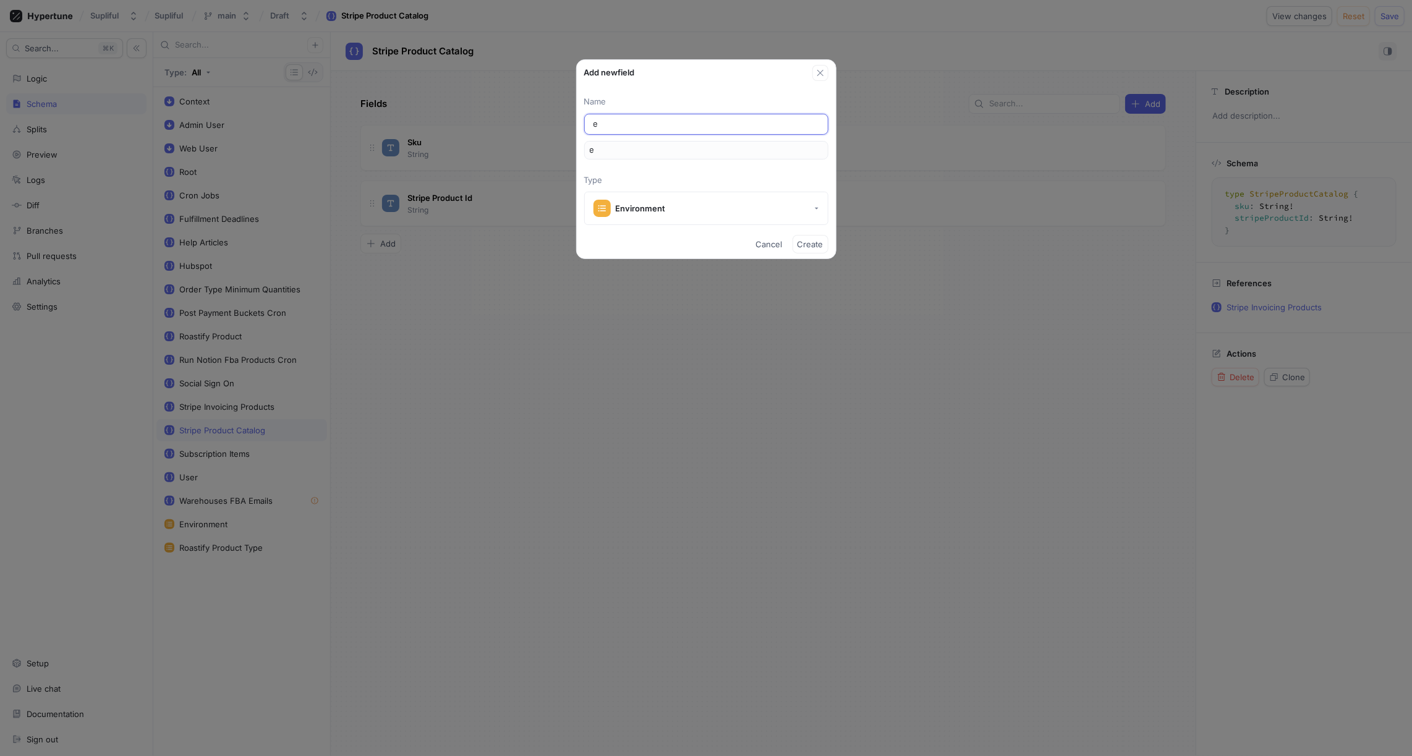
type input "en"
type input "env"
type input "envo"
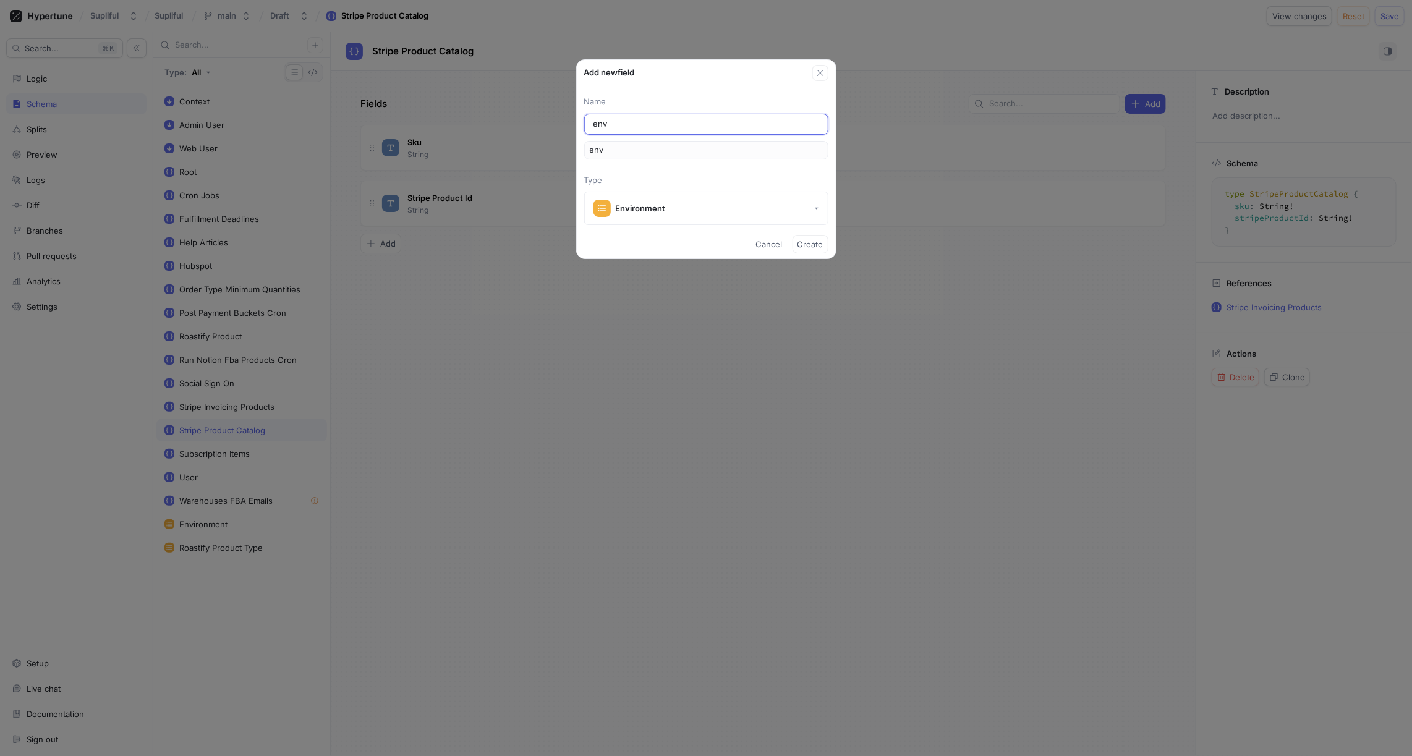
type input "envo"
type input "env"
type input "envi"
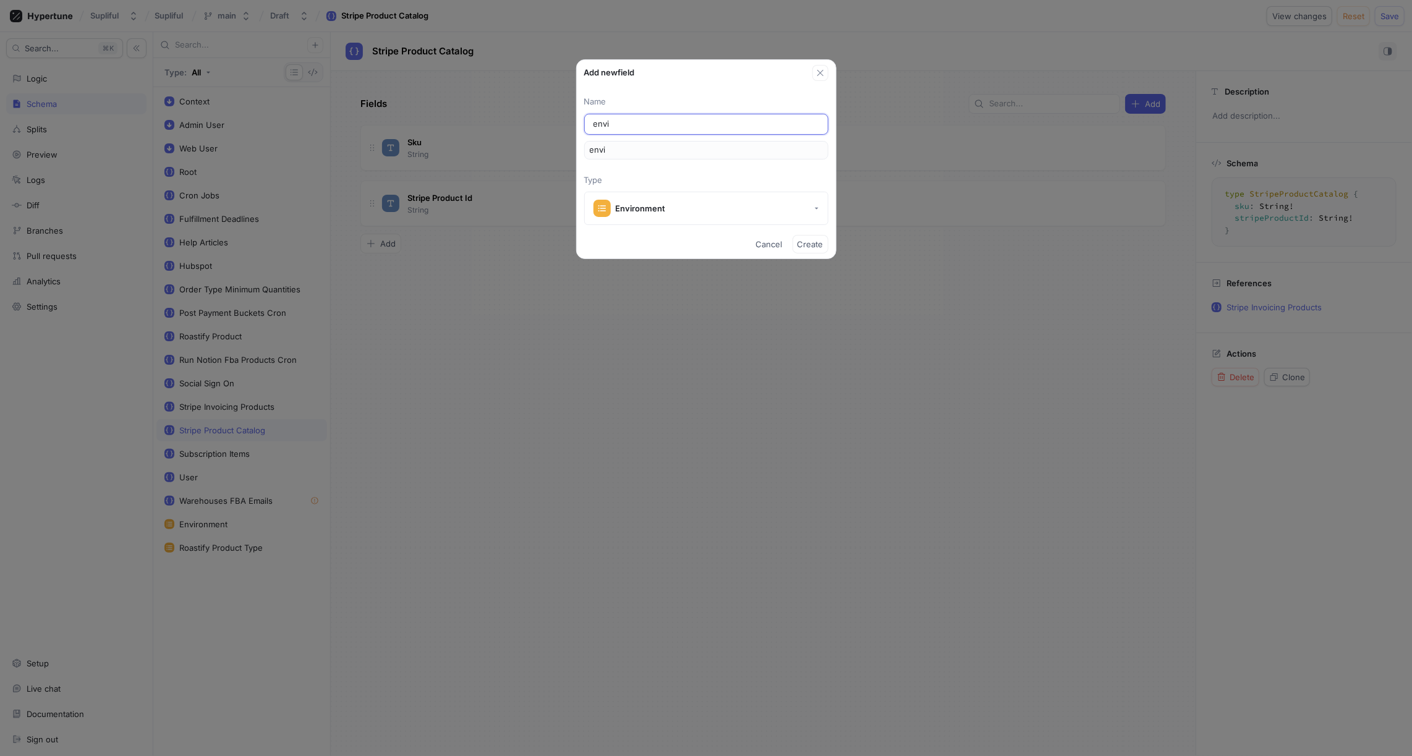
type input "envir"
type input "enviro"
type input "environ"
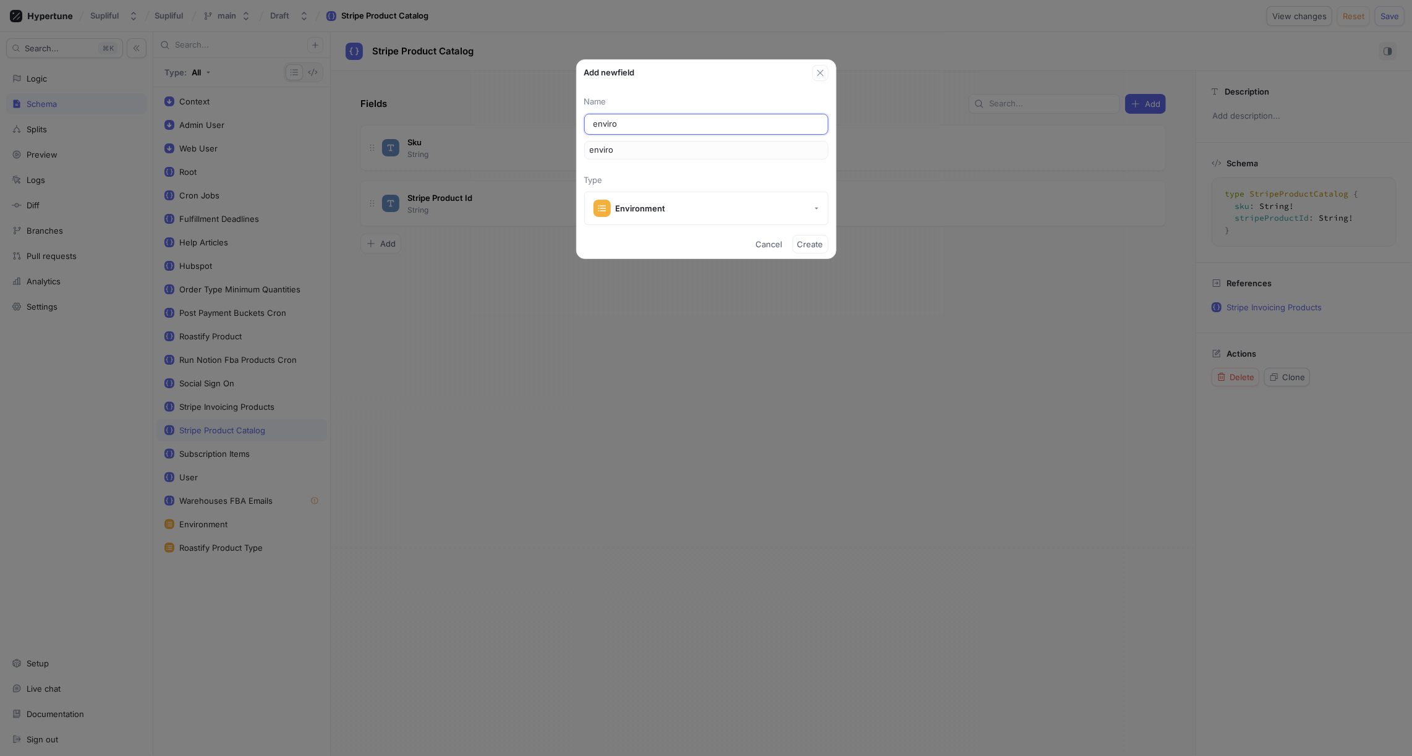
type input "environ"
type input "environm"
type input "environme"
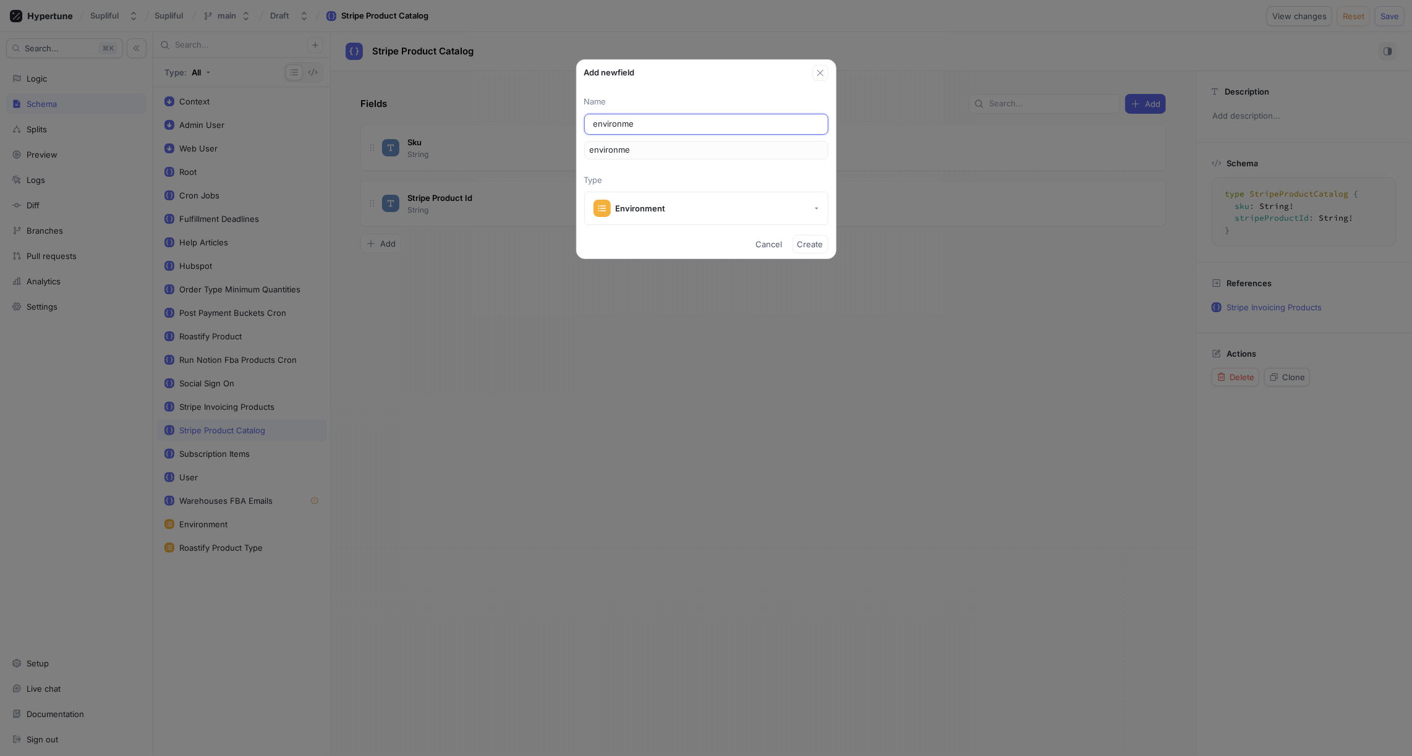
type input "environmen"
type input "environment"
type input "environmen"
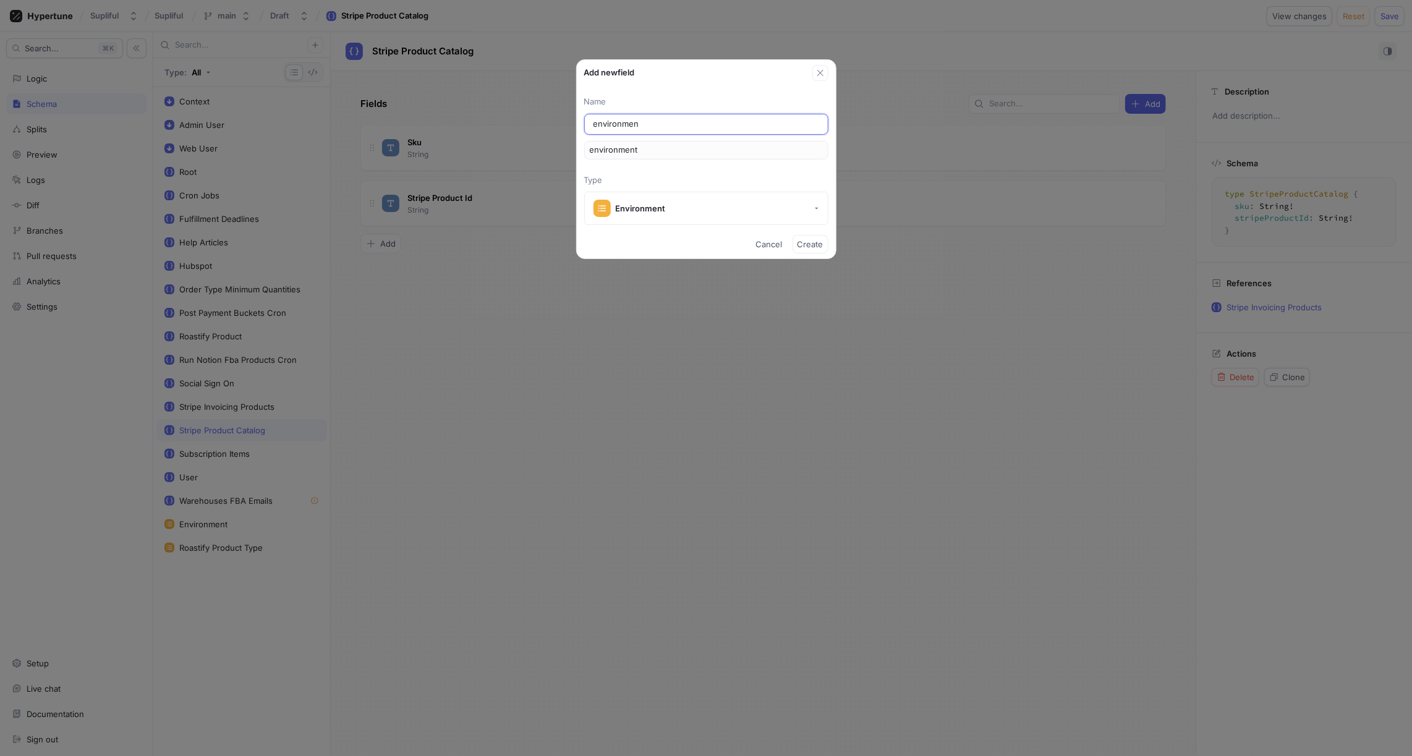
type input "environmen"
type input "environme"
type input "environm"
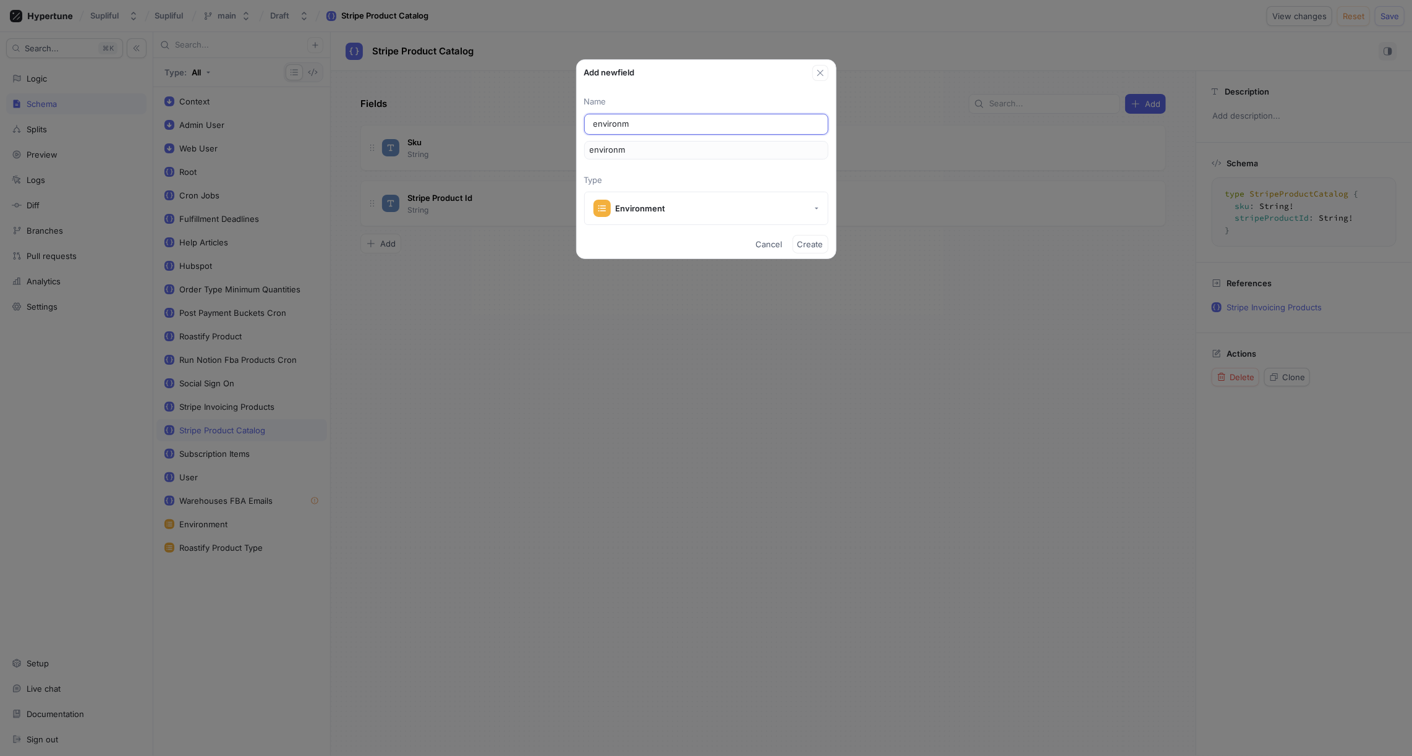
type input "environ"
click at [812, 248] on button "Create" at bounding box center [811, 244] width 36 height 19
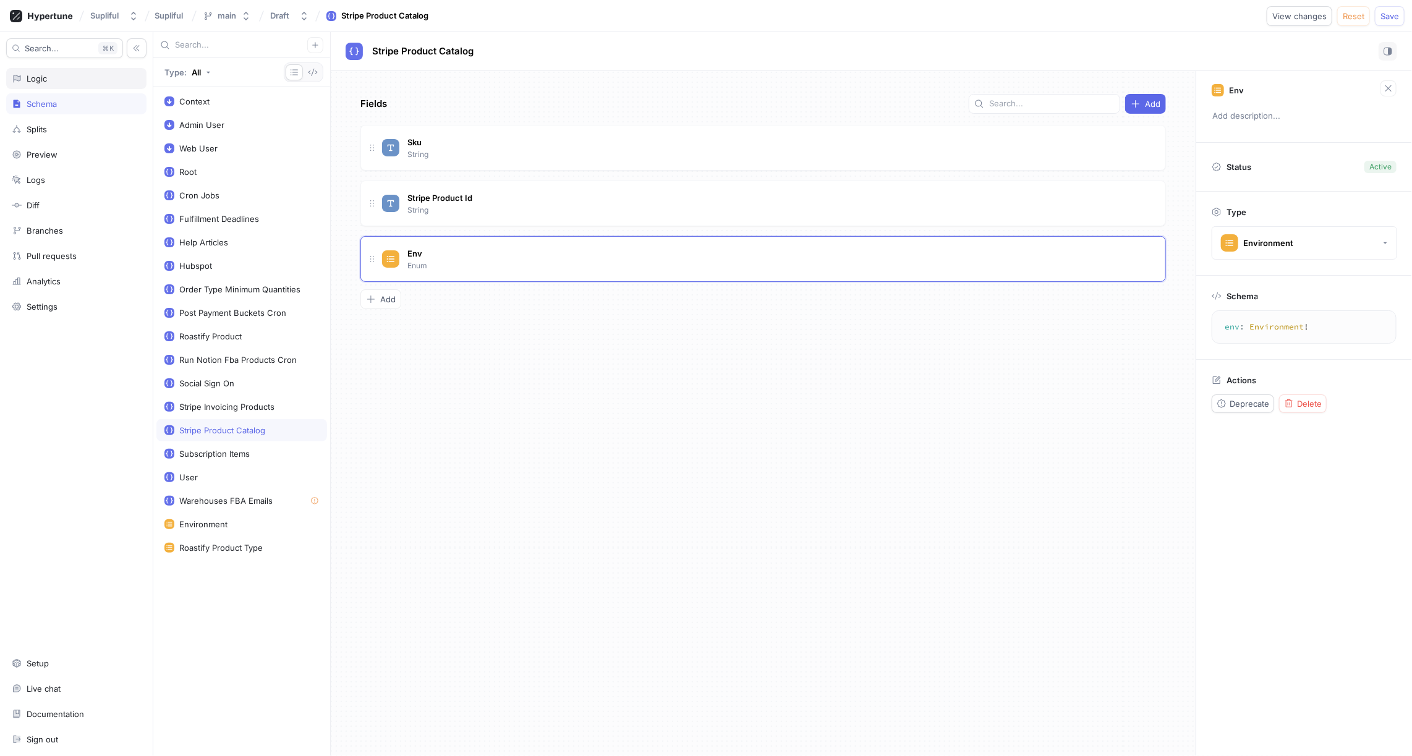
click at [52, 80] on div "Logic" at bounding box center [76, 79] width 129 height 10
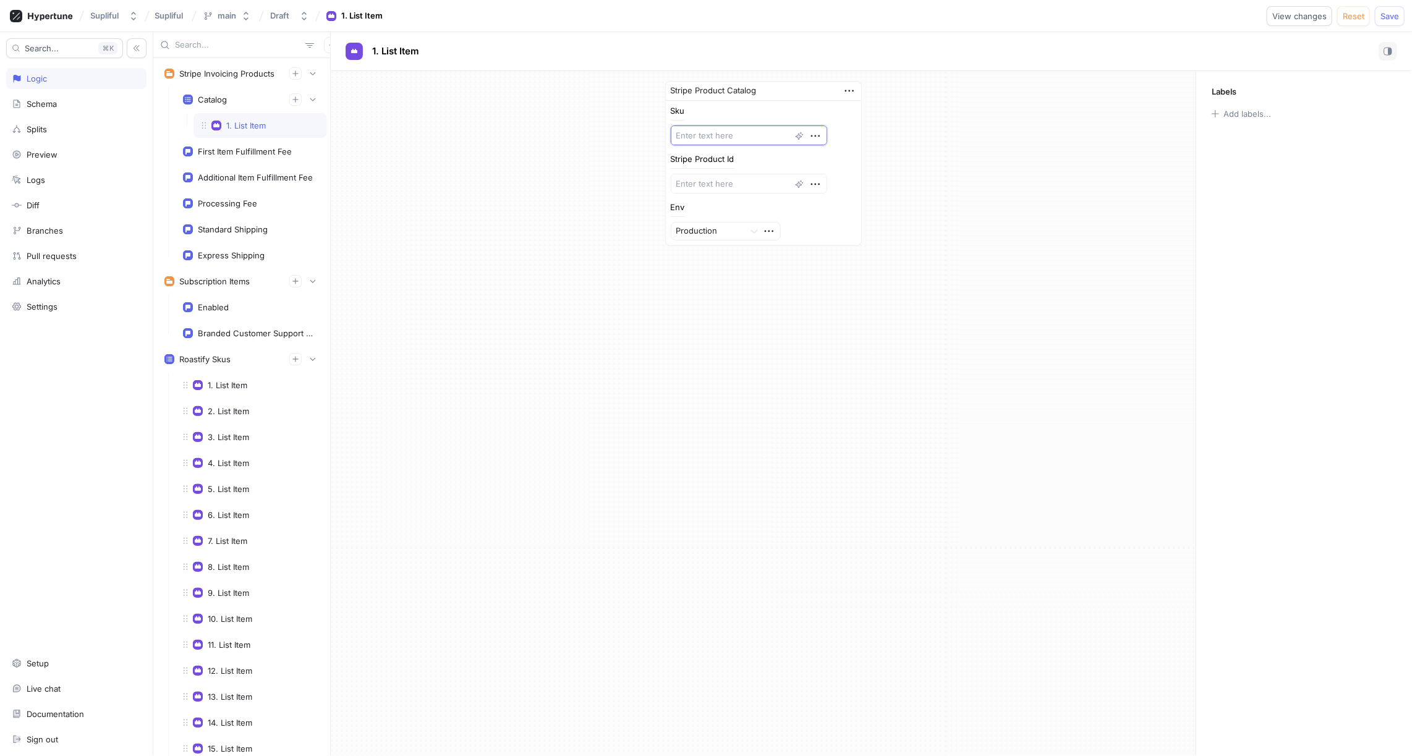
click at [696, 136] on textarea at bounding box center [749, 136] width 156 height 20
paste textarea "VOX4ASHW"
click at [707, 179] on textarea at bounding box center [749, 184] width 156 height 20
click at [714, 229] on div at bounding box center [708, 231] width 64 height 15
click at [710, 270] on div "Staging" at bounding box center [726, 276] width 109 height 20
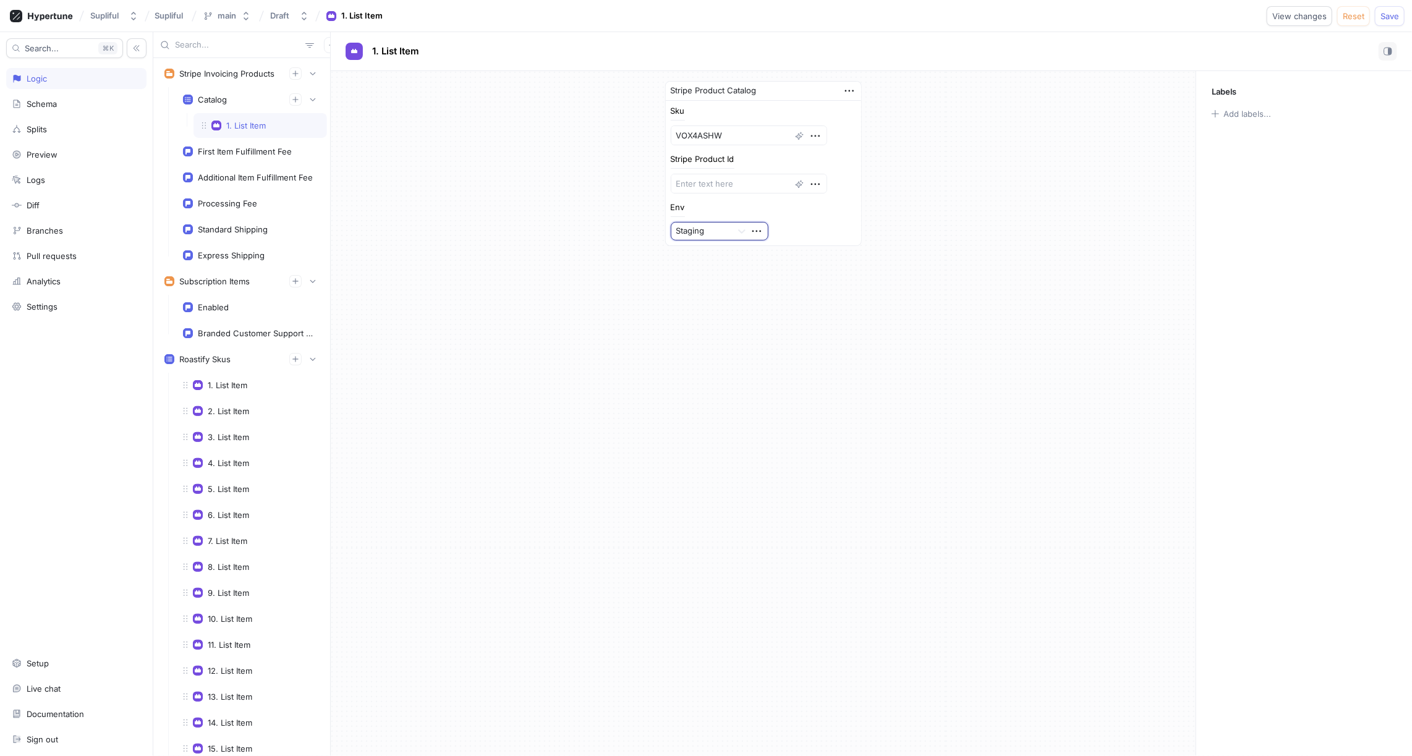
click at [937, 182] on div "Stripe Product Catalog Sku VOX4ASHW Stripe Product Id Env option Staging, selec…" at bounding box center [763, 163] width 865 height 185
click at [709, 182] on textarea at bounding box center [749, 184] width 156 height 20
paste textarea "prod_T6GZo9FJppGJUx"
click at [953, 184] on div "Stripe Product Catalog Sku VOX4ASHW Stripe Product Id prod_T6GZo9FJppGJUx Env S…" at bounding box center [763, 163] width 865 height 185
click at [850, 89] on icon "button" at bounding box center [850, 91] width 14 height 14
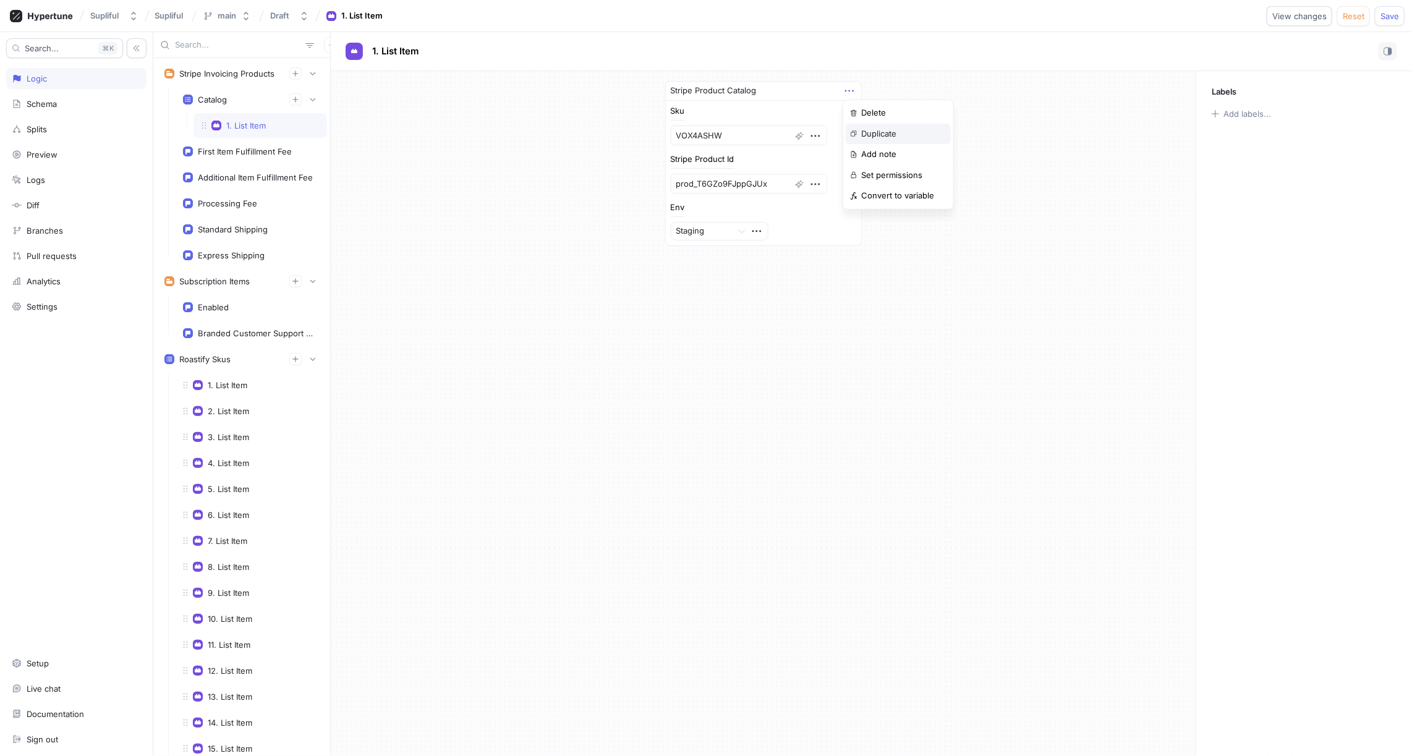
click at [879, 128] on p "Duplicate" at bounding box center [878, 134] width 35 height 12
click at [265, 153] on div "2. List Item" at bounding box center [246, 152] width 41 height 10
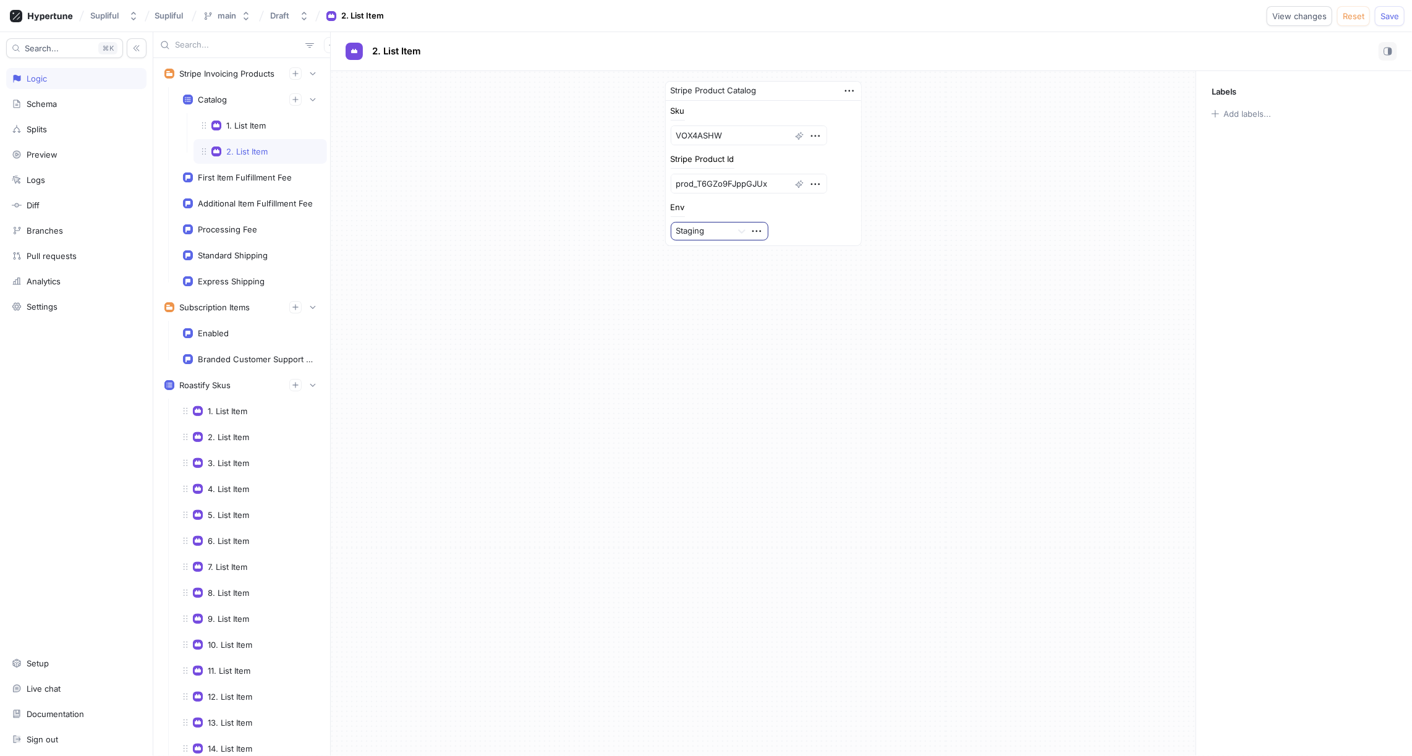
click at [712, 231] on div at bounding box center [701, 231] width 51 height 15
click at [712, 291] on div "Development" at bounding box center [720, 295] width 97 height 20
click at [720, 291] on div "Stripe Product Catalog Sku VOX4ASHW Stripe Product Id prod_T6GZo9FJppGJUx Env o…" at bounding box center [763, 413] width 865 height 685
click at [267, 126] on div "1. List Item" at bounding box center [260, 126] width 117 height 10
click at [264, 147] on div "2. List Item" at bounding box center [246, 152] width 41 height 10
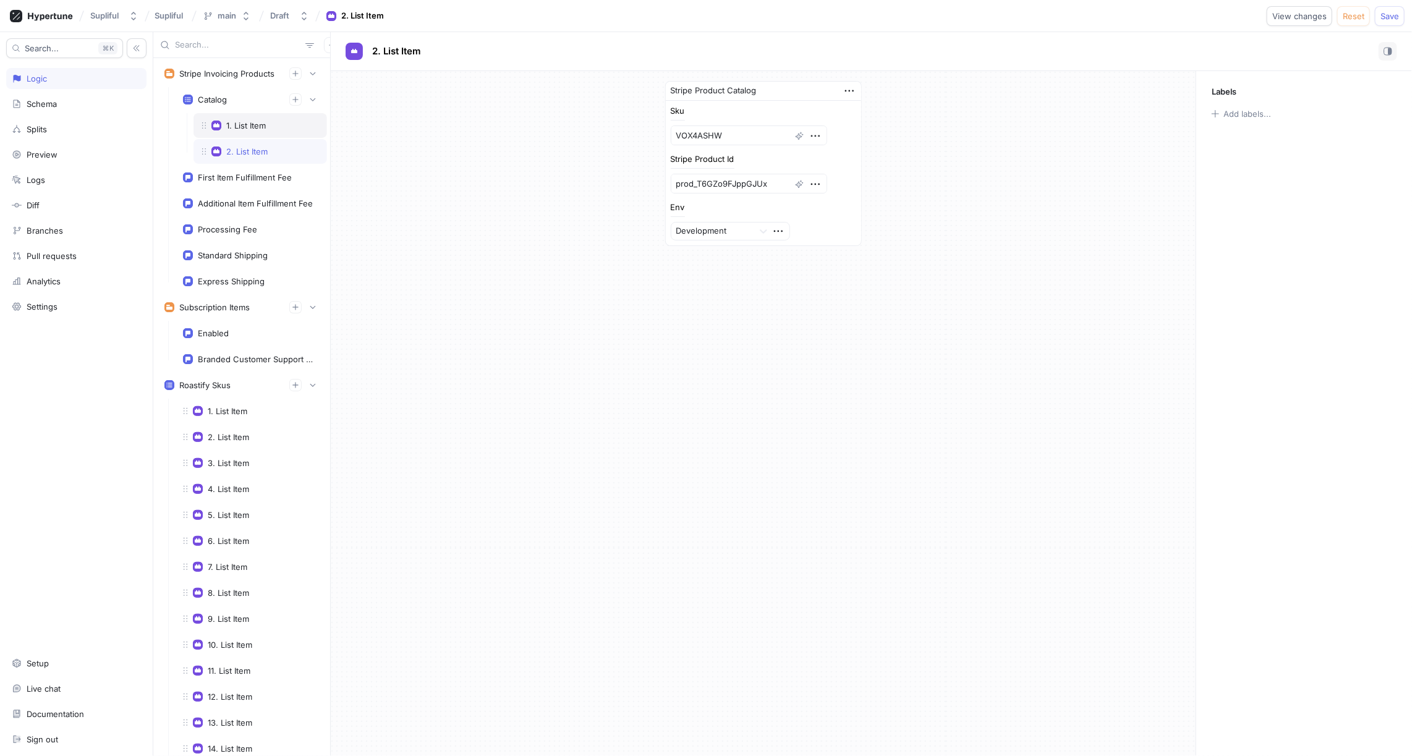
click at [255, 126] on div "1. List Item" at bounding box center [246, 126] width 40 height 10
click at [260, 148] on div "2. List Item" at bounding box center [246, 152] width 41 height 10
click at [250, 126] on div "1. List Item" at bounding box center [246, 126] width 40 height 10
click at [252, 148] on div "2. List Item" at bounding box center [246, 152] width 41 height 10
click at [494, 173] on div "Stripe Product Catalog Sku VOX4ASHW Stripe Product Id prod_T6GZo9FJppGJUx Env D…" at bounding box center [763, 163] width 865 height 185
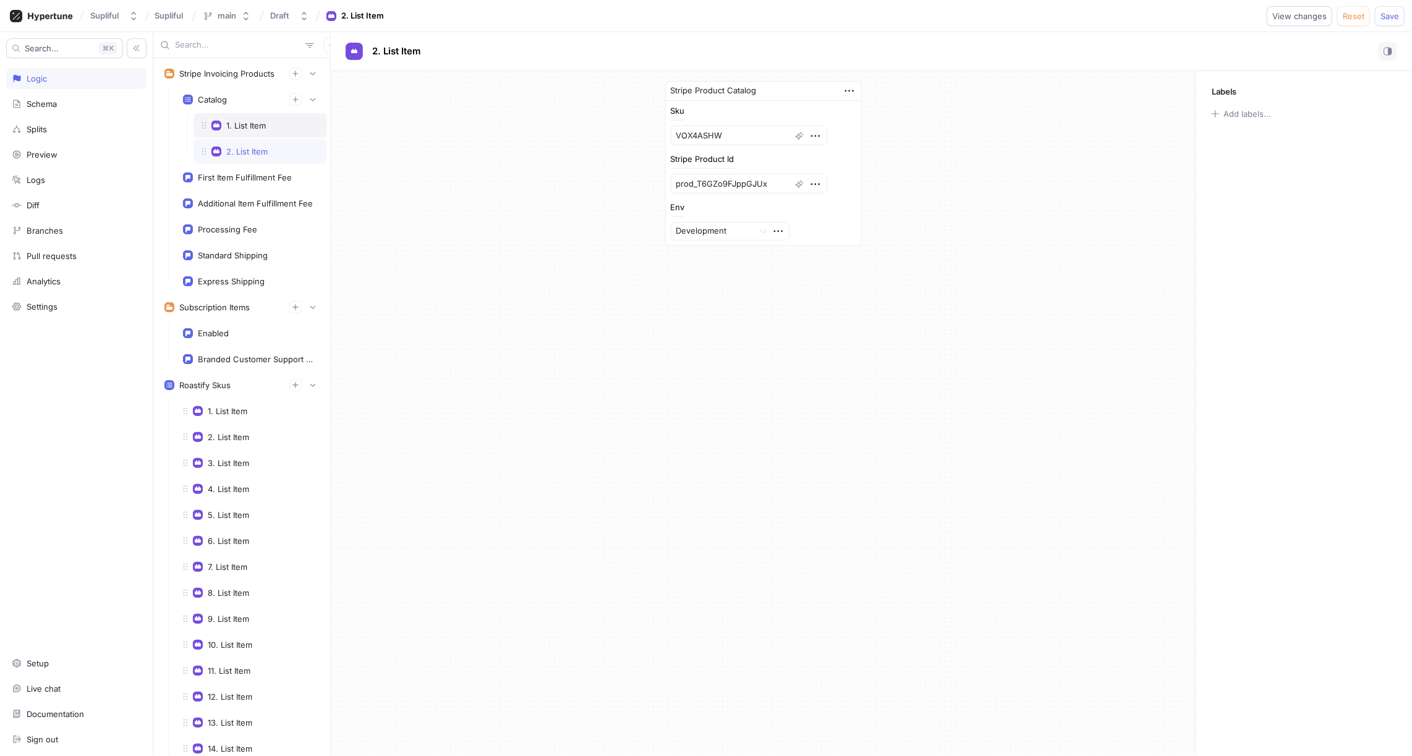
click at [276, 126] on div "1. List Item" at bounding box center [260, 126] width 117 height 10
click at [740, 138] on textarea "VOX4ASHW" at bounding box center [749, 136] width 156 height 20
click at [774, 186] on textarea "prod_T6GZo9FJppGJUx" at bounding box center [749, 184] width 156 height 20
click at [569, 184] on div "Stripe Product Catalog Sku VOX4ASHW Stripe Product Id prod_T6GZo9FJppGJUx Env S…" at bounding box center [763, 163] width 865 height 185
click at [267, 148] on div "2. List Item" at bounding box center [260, 152] width 117 height 10
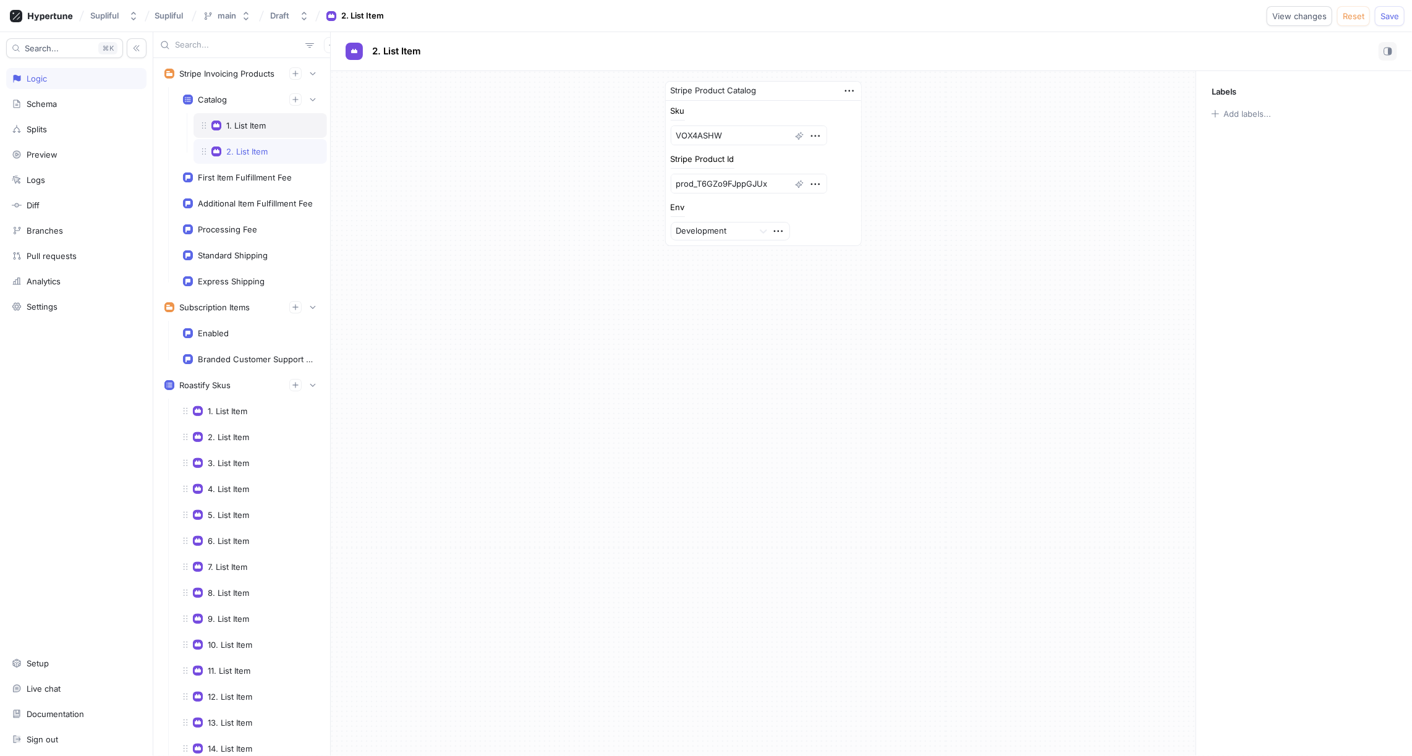
click at [262, 129] on div "1. List Item" at bounding box center [246, 126] width 40 height 10
click at [267, 148] on div "2. List Item" at bounding box center [246, 152] width 41 height 10
click at [53, 111] on div "Schema" at bounding box center [76, 103] width 140 height 21
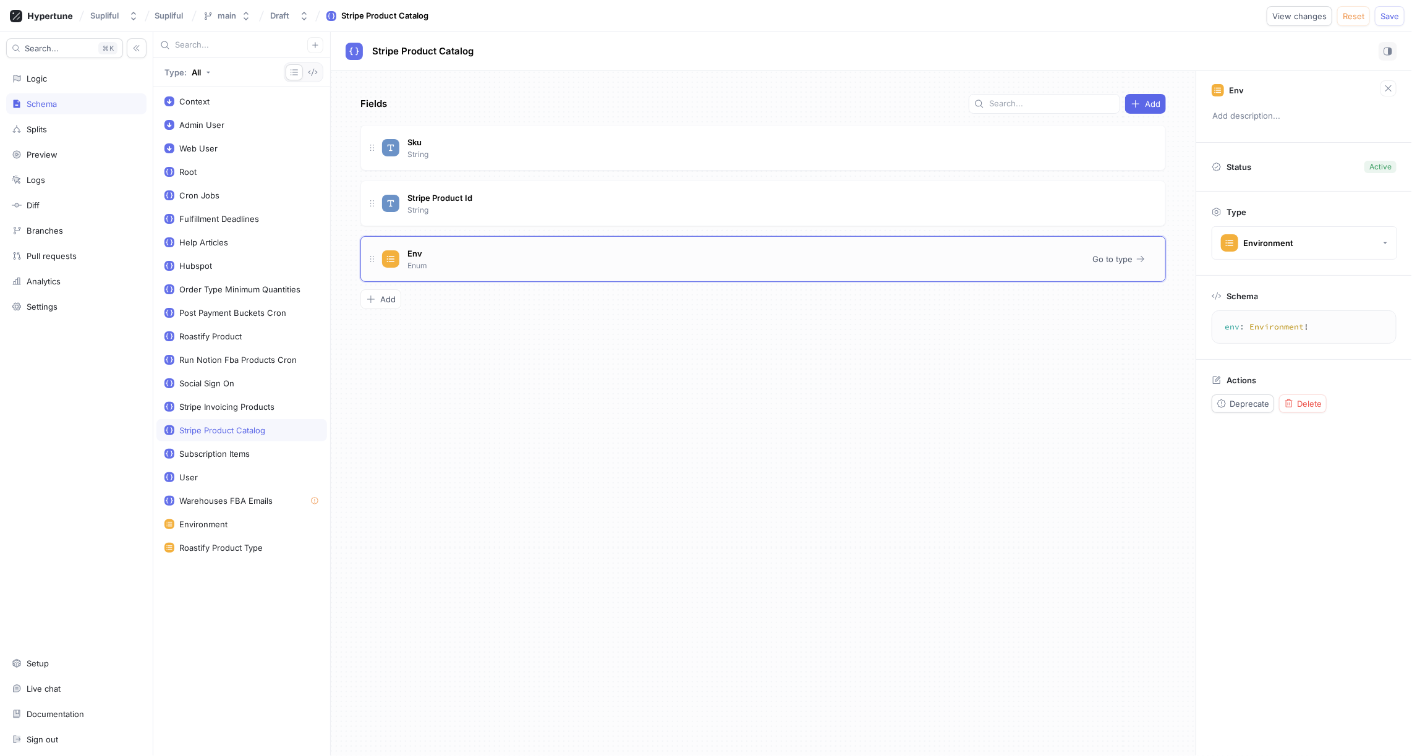
click at [499, 257] on div "Env Enum" at bounding box center [732, 259] width 701 height 25
click at [1305, 400] on span "Delete" at bounding box center [1309, 403] width 25 height 7
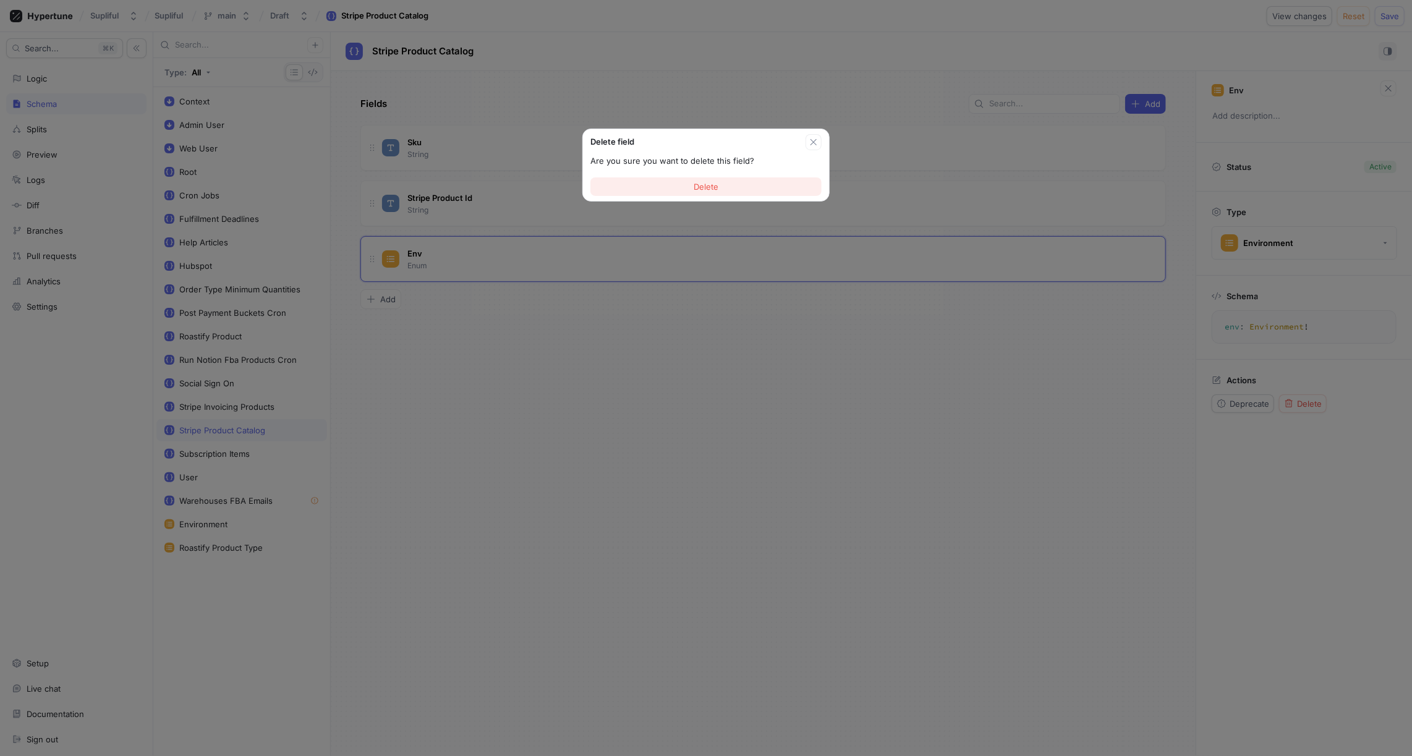
click at [744, 190] on button "Delete" at bounding box center [706, 186] width 231 height 19
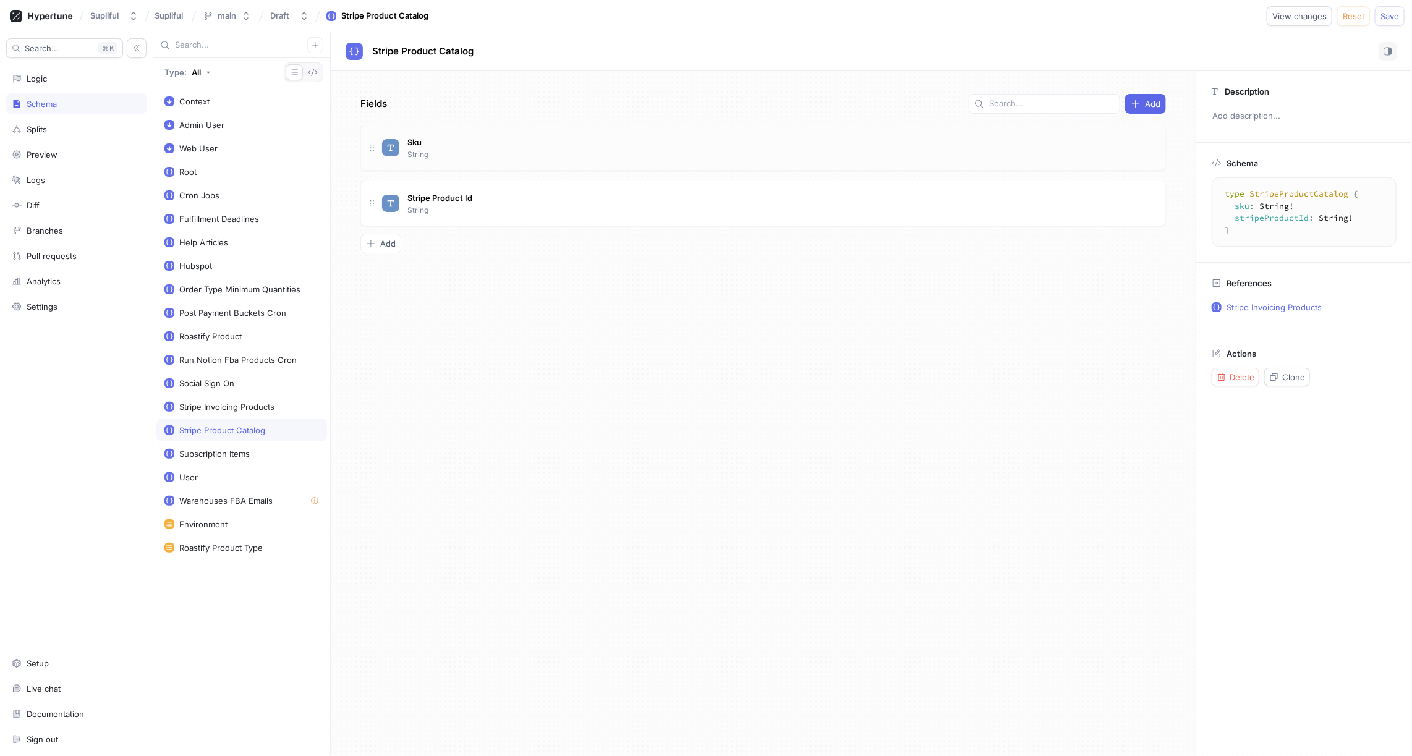
click at [575, 153] on div "Sku String" at bounding box center [769, 147] width 774 height 25
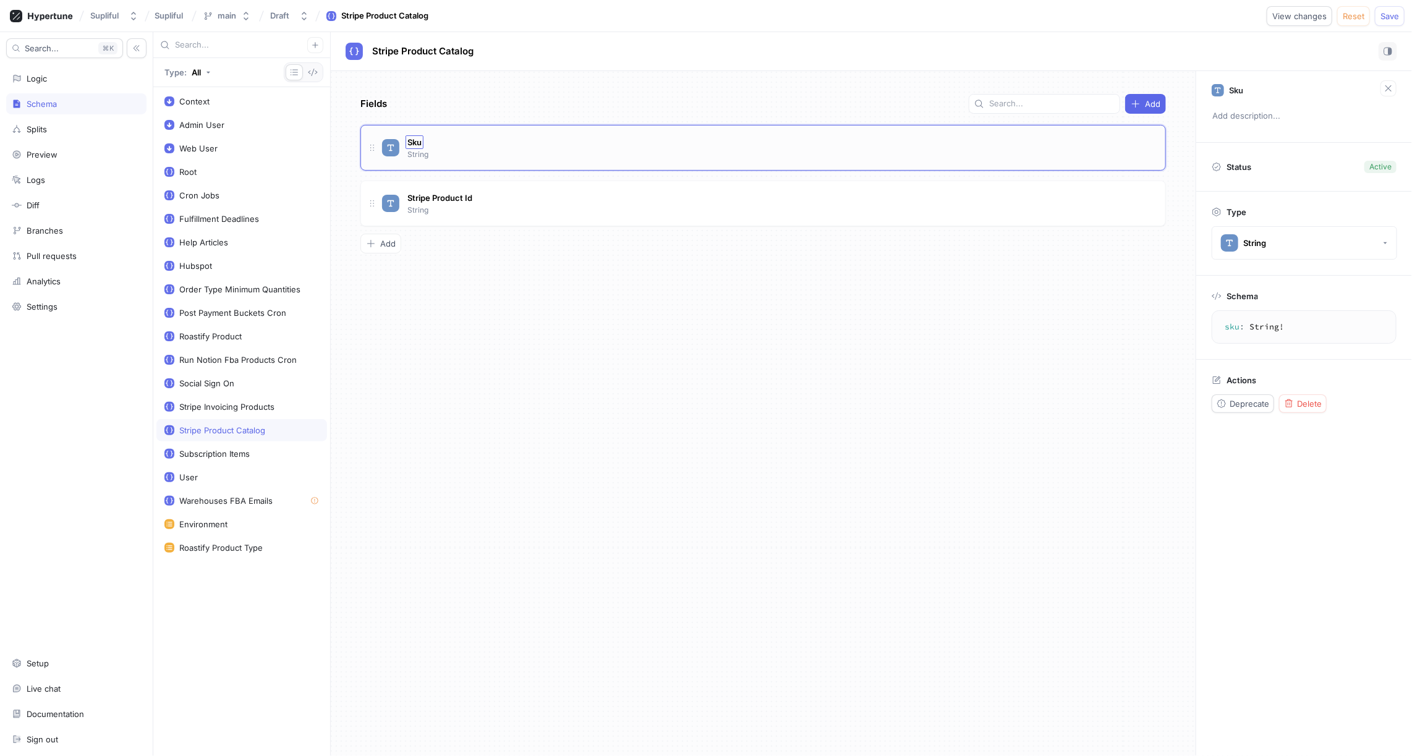
click at [416, 143] on span "Sku" at bounding box center [414, 142] width 14 height 10
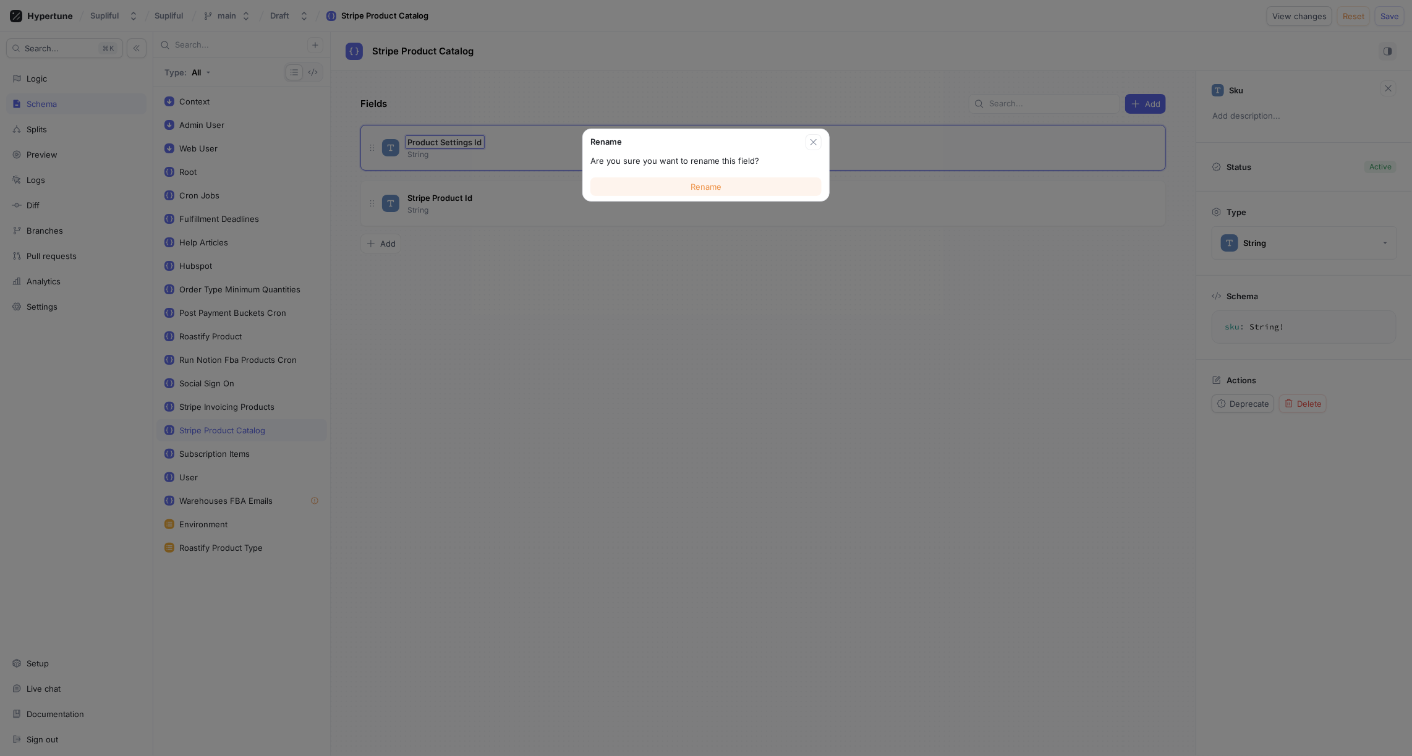
click at [747, 190] on button "Rename" at bounding box center [706, 186] width 231 height 19
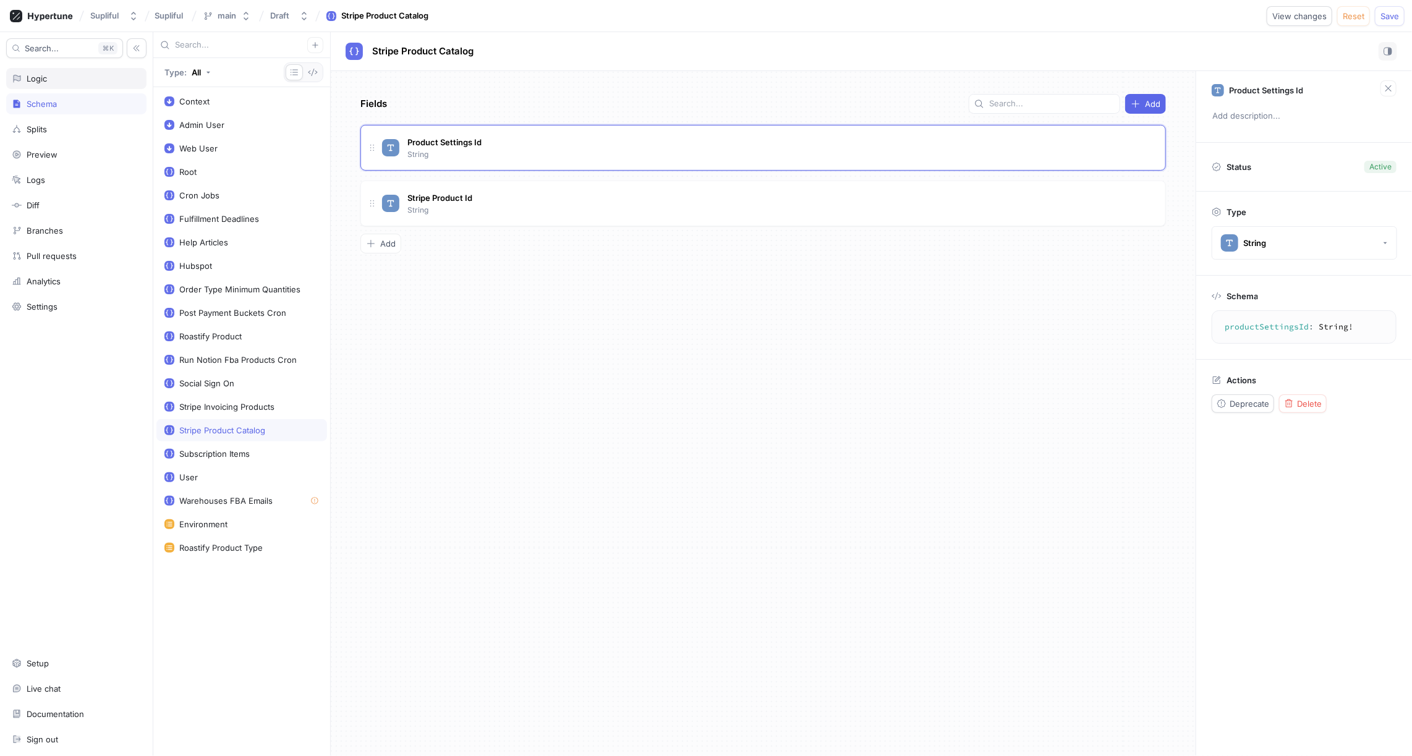
click at [59, 79] on div "Logic" at bounding box center [76, 79] width 129 height 10
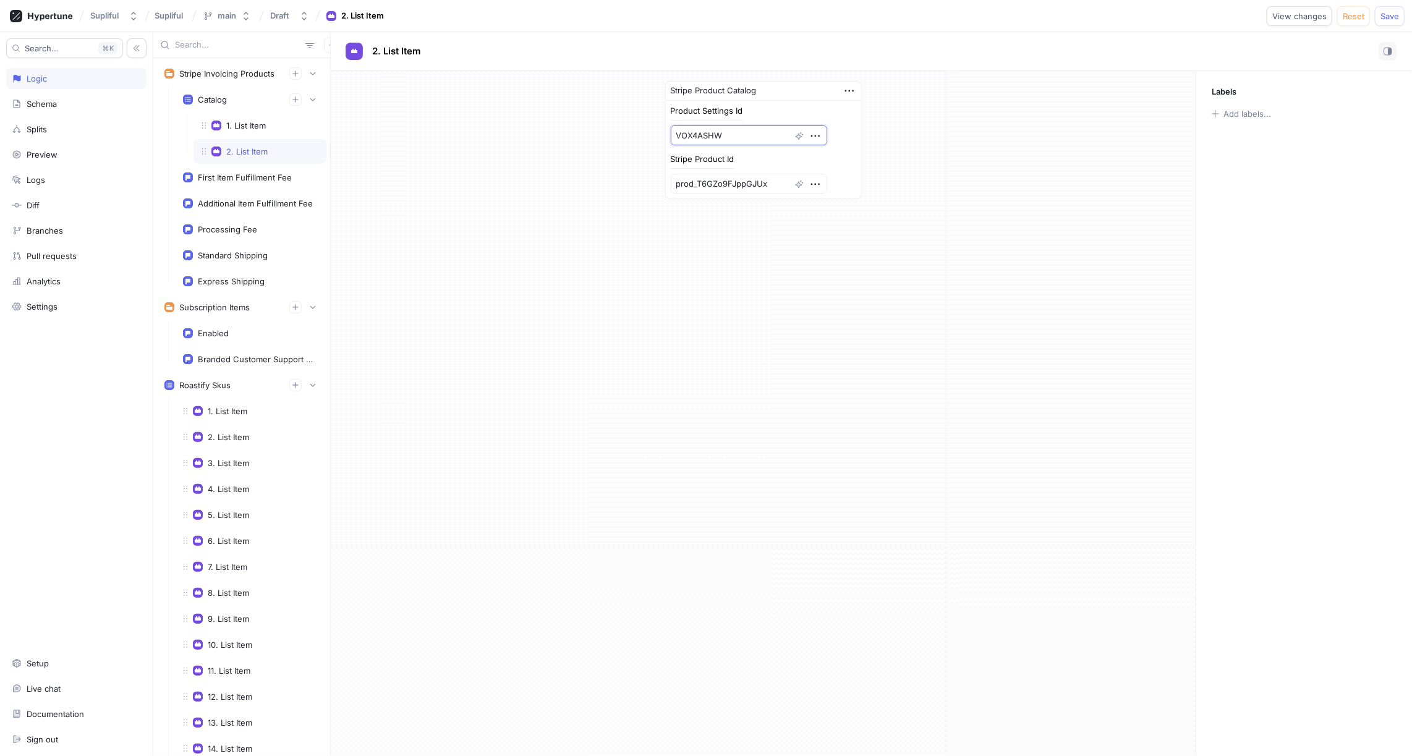
click at [711, 134] on textarea "VOX4ASHW" at bounding box center [749, 136] width 156 height 20
click at [740, 133] on textarea "VOX4ASHW" at bounding box center [749, 136] width 156 height 20
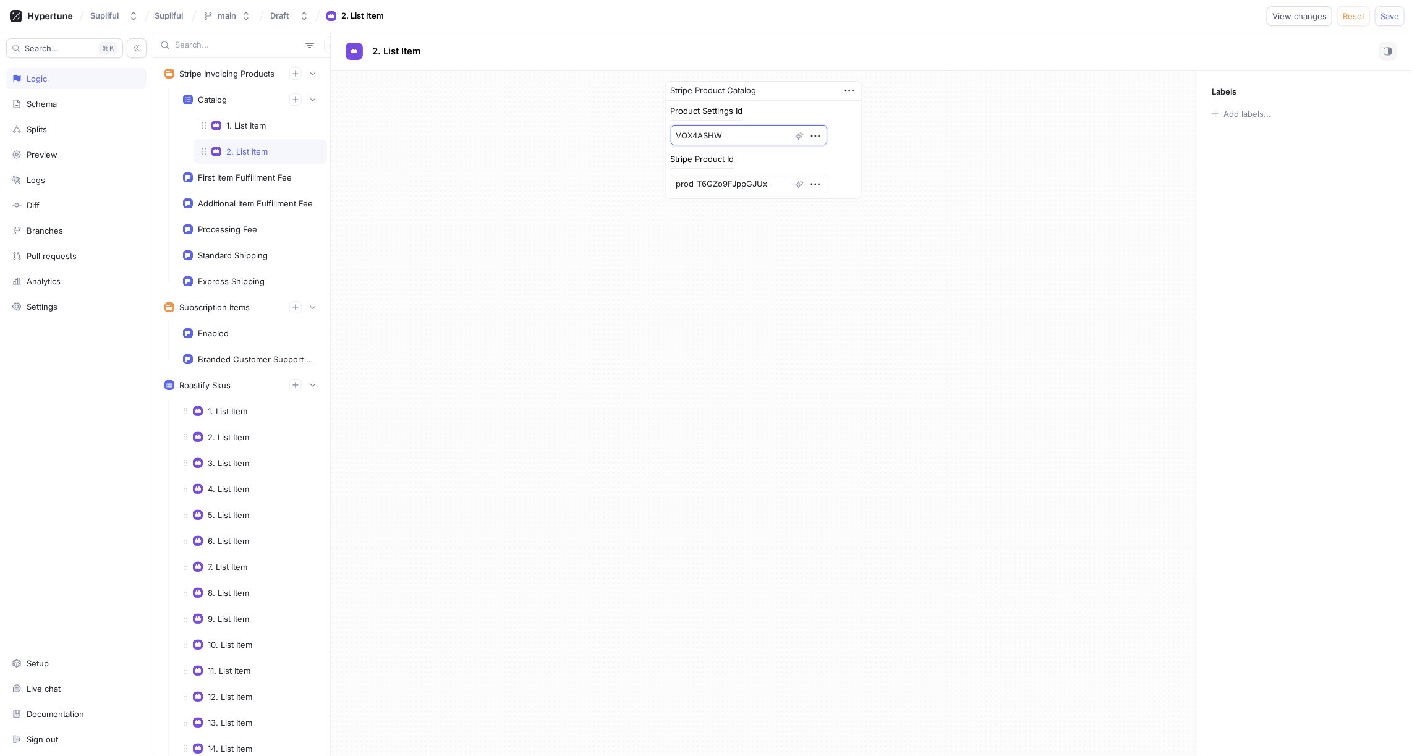
paste textarea "61e02075323fadced14b2b08"
click at [964, 151] on div "Stripe Product Catalog Product Settings Id 61e02075323fadced14b2b08 Stripe Prod…" at bounding box center [763, 146] width 865 height 150
click at [258, 127] on div "1. List Item" at bounding box center [246, 126] width 40 height 10
click at [849, 90] on icon "button" at bounding box center [849, 91] width 9 height 2
click at [1022, 102] on div "Stripe Product Catalog Product Settings Id VOX4ASHW Stripe Product Id prod_T6GZ…" at bounding box center [763, 140] width 865 height 138
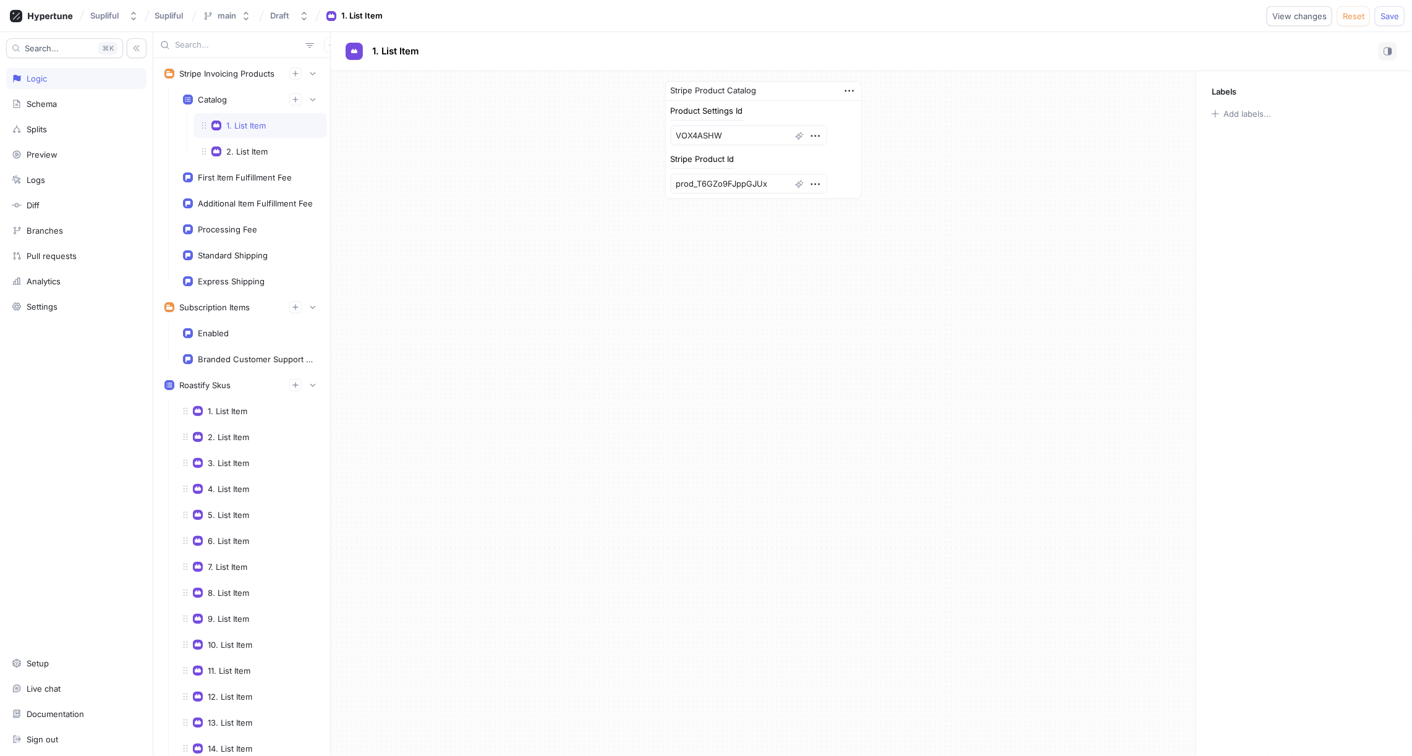
click at [942, 135] on div "Stripe Product Catalog Product Settings Id VOX4ASHW Stripe Product Id prod_T6GZ…" at bounding box center [763, 140] width 865 height 138
click at [47, 100] on div "Schema" at bounding box center [42, 104] width 30 height 10
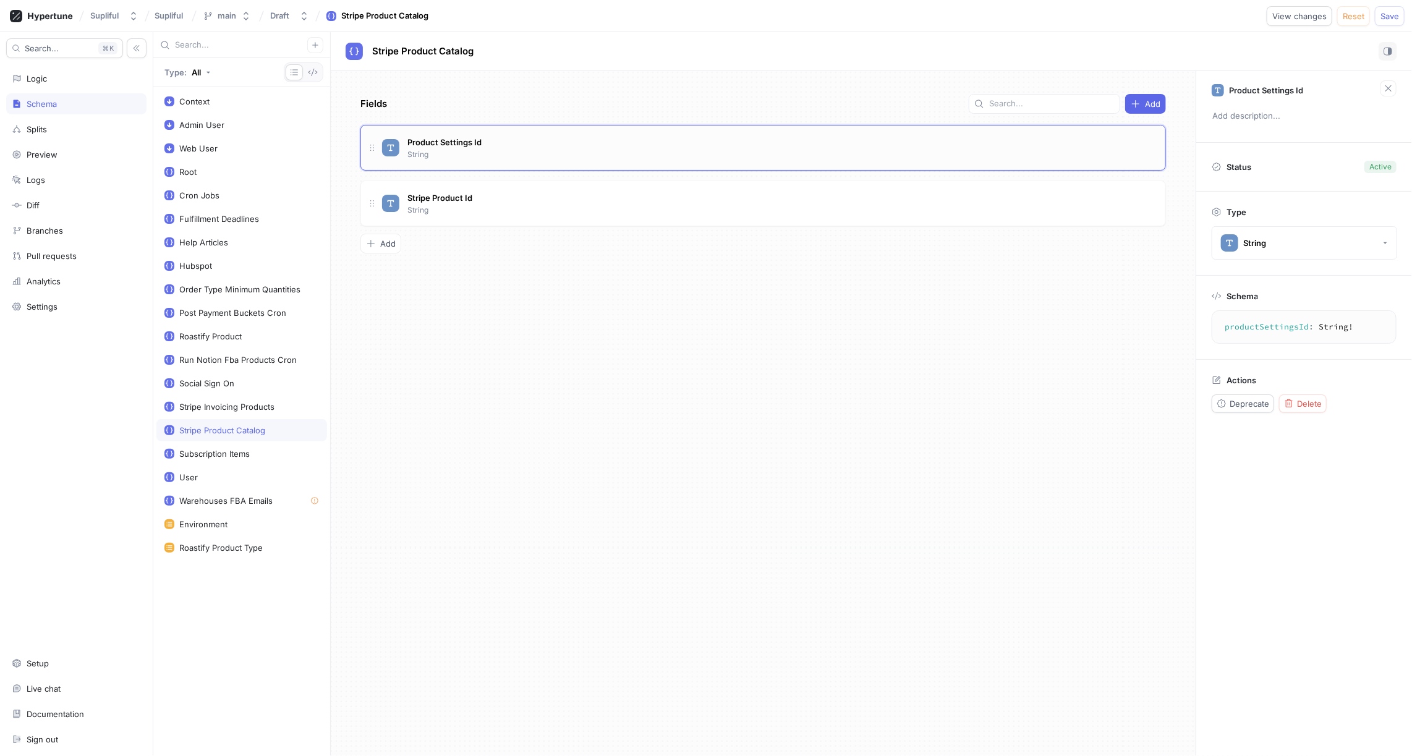
click at [506, 147] on div "Product Settings Id String" at bounding box center [769, 147] width 774 height 25
click at [474, 141] on span "Product Settings Id" at bounding box center [444, 142] width 74 height 10
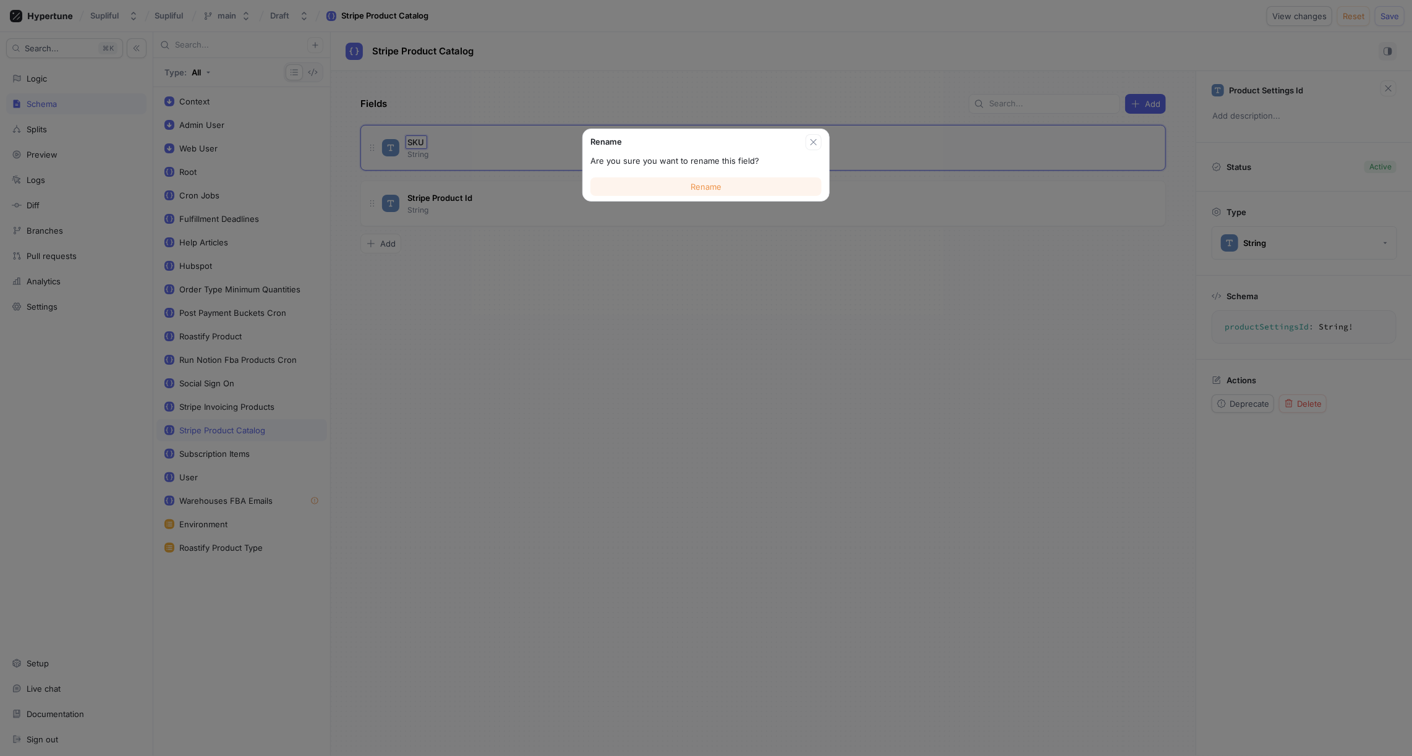
click at [675, 184] on button "Rename" at bounding box center [706, 186] width 231 height 19
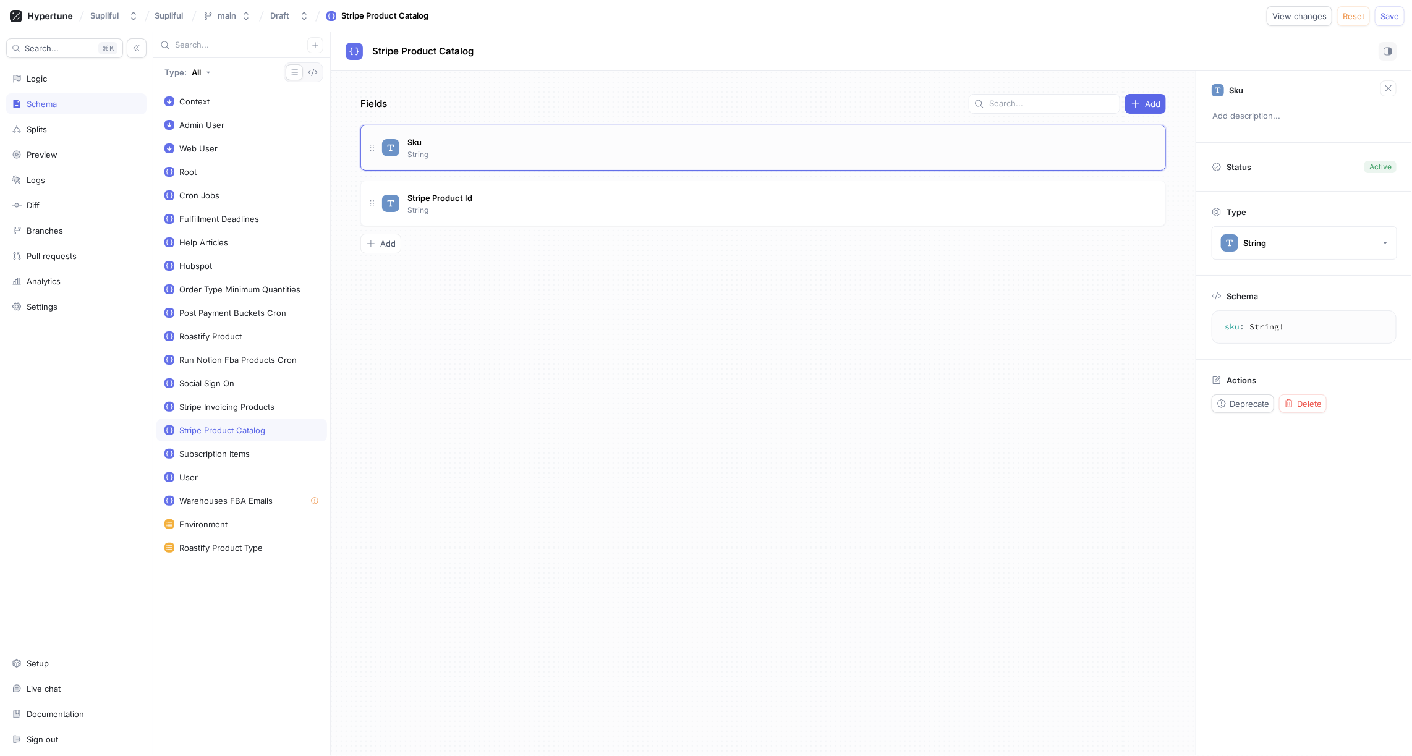
click at [530, 145] on div "Sku String" at bounding box center [769, 147] width 774 height 25
click at [543, 200] on div "Stripe Product Id String" at bounding box center [769, 203] width 774 height 25
click at [544, 155] on div "Sku String" at bounding box center [769, 147] width 774 height 25
click at [556, 189] on div "Stripe Product Id String" at bounding box center [763, 204] width 806 height 46
click at [384, 244] on span "Add" at bounding box center [387, 243] width 15 height 7
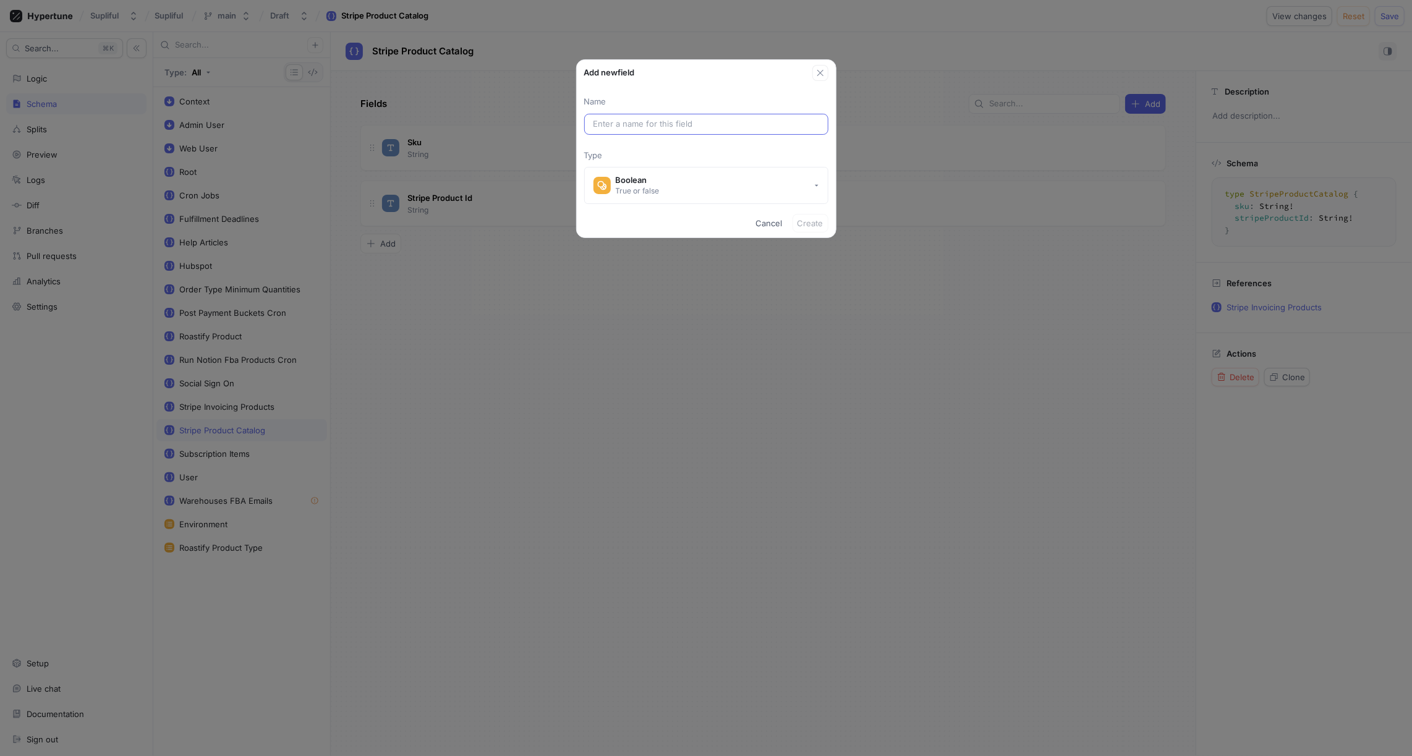
click at [628, 119] on input "text" at bounding box center [707, 124] width 226 height 12
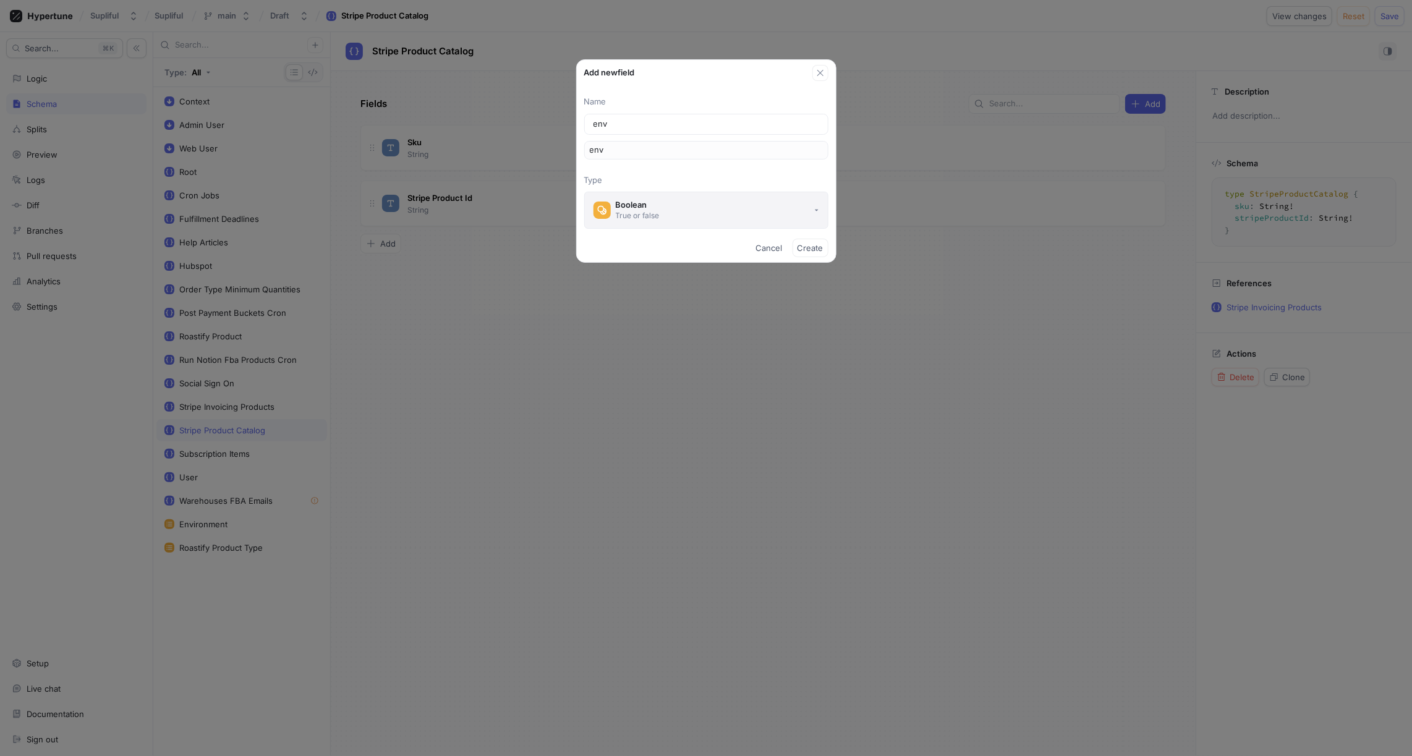
click at [646, 203] on div "Boolean" at bounding box center [638, 205] width 44 height 11
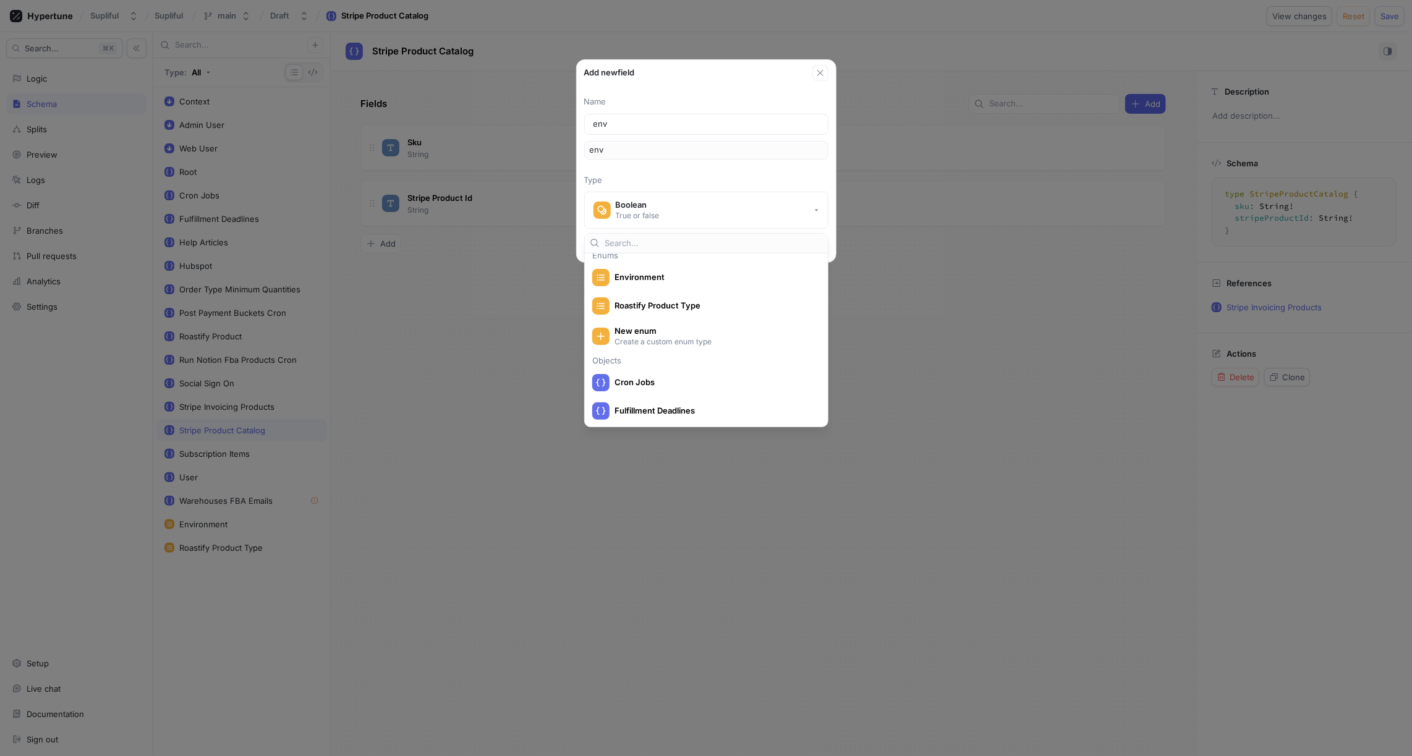
scroll to position [201, 0]
click at [632, 296] on span "Environment" at bounding box center [715, 294] width 200 height 11
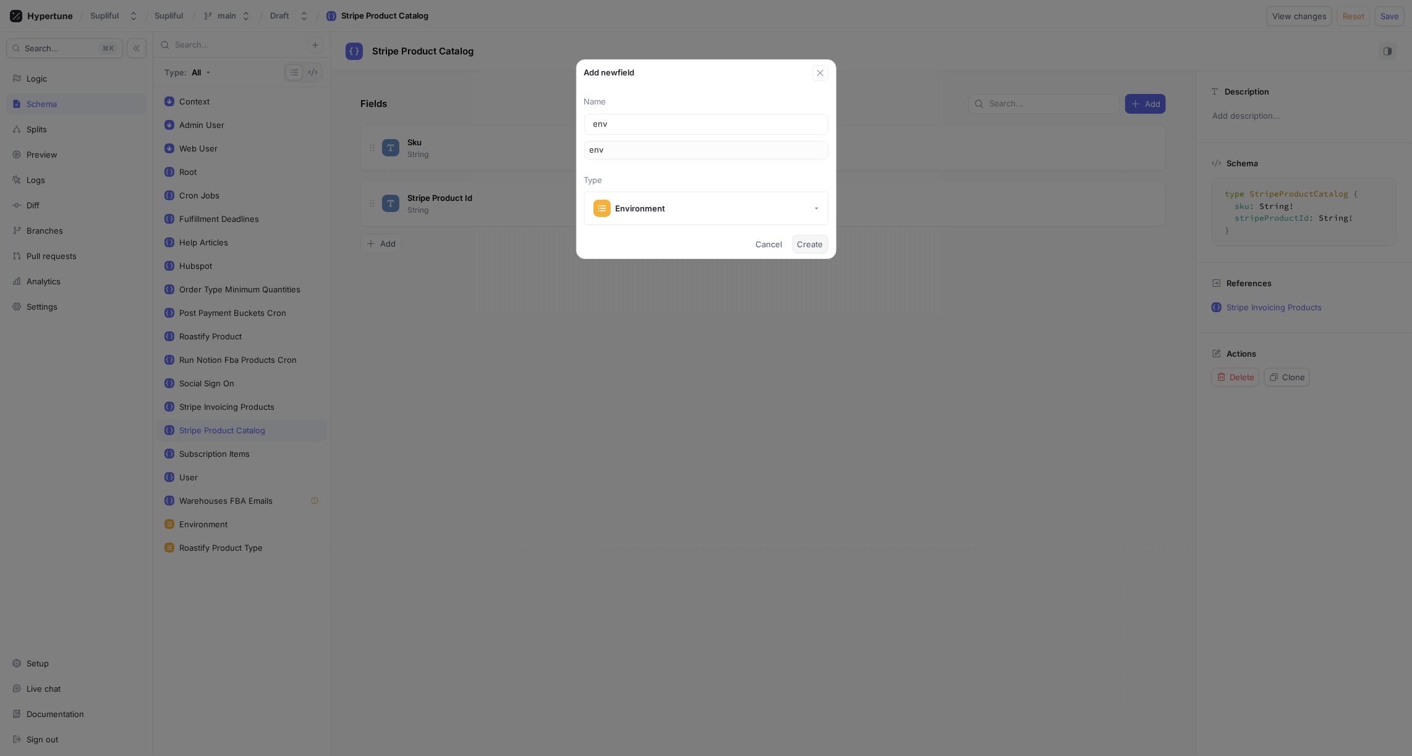
click at [817, 244] on span "Create" at bounding box center [811, 244] width 26 height 7
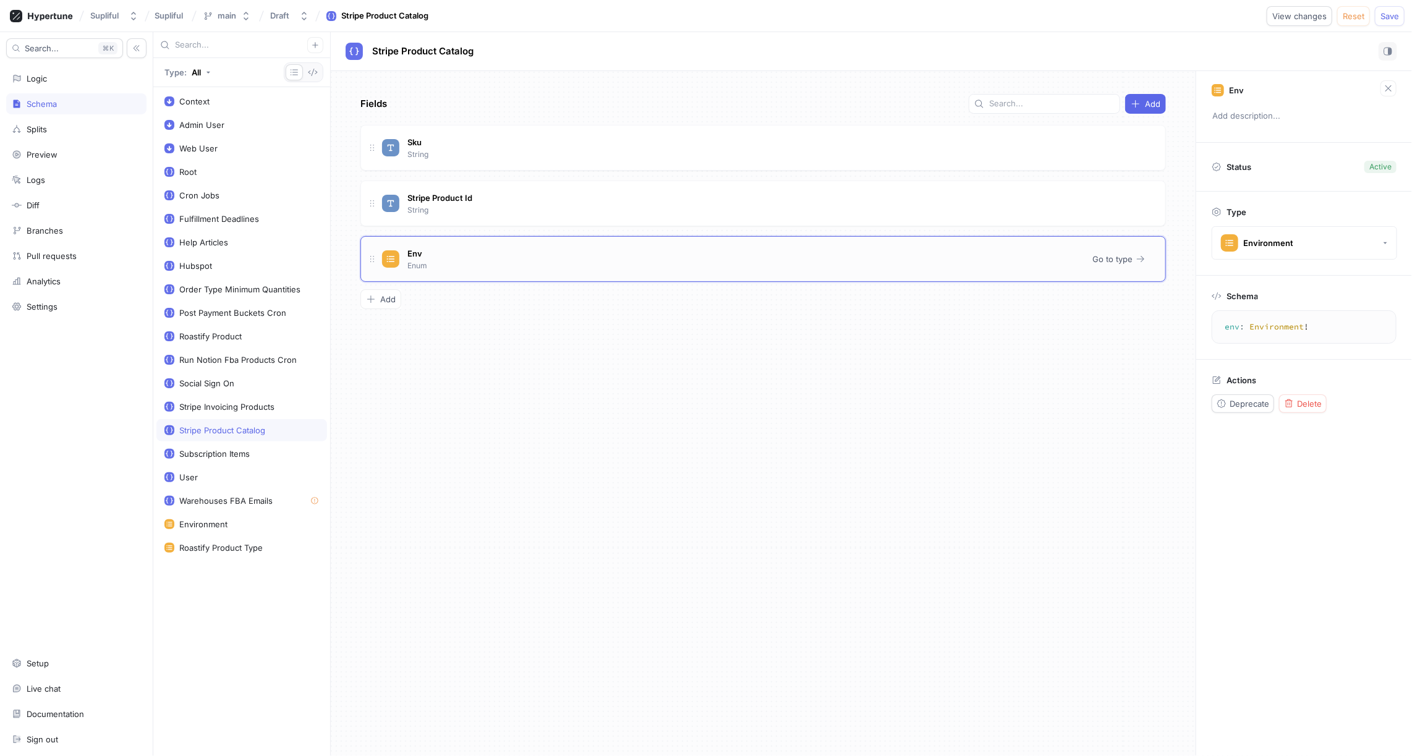
click at [492, 260] on div "Env Enum" at bounding box center [732, 259] width 701 height 25
click at [389, 296] on span "Add" at bounding box center [387, 299] width 15 height 7
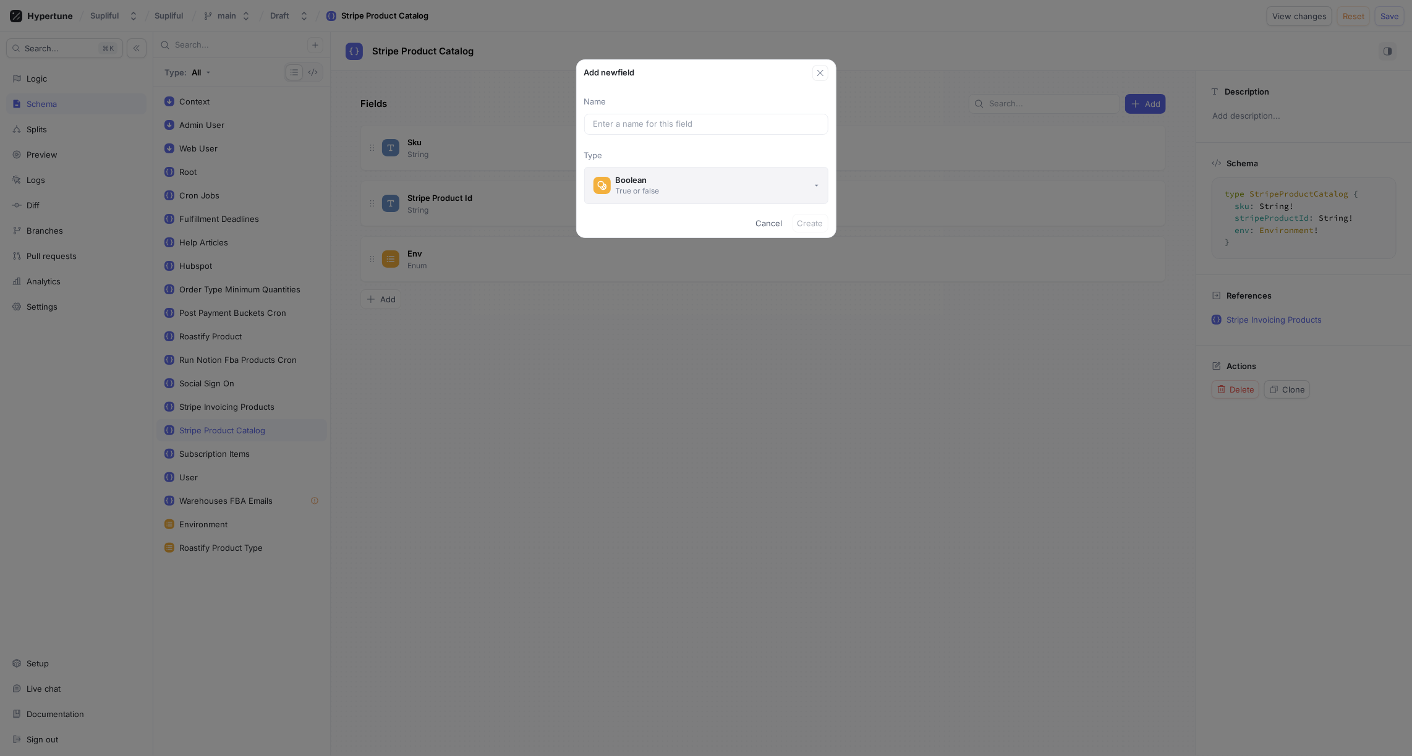
click at [668, 183] on button "Boolean True or false" at bounding box center [706, 185] width 244 height 37
click at [820, 73] on icon "button" at bounding box center [820, 73] width 6 height 6
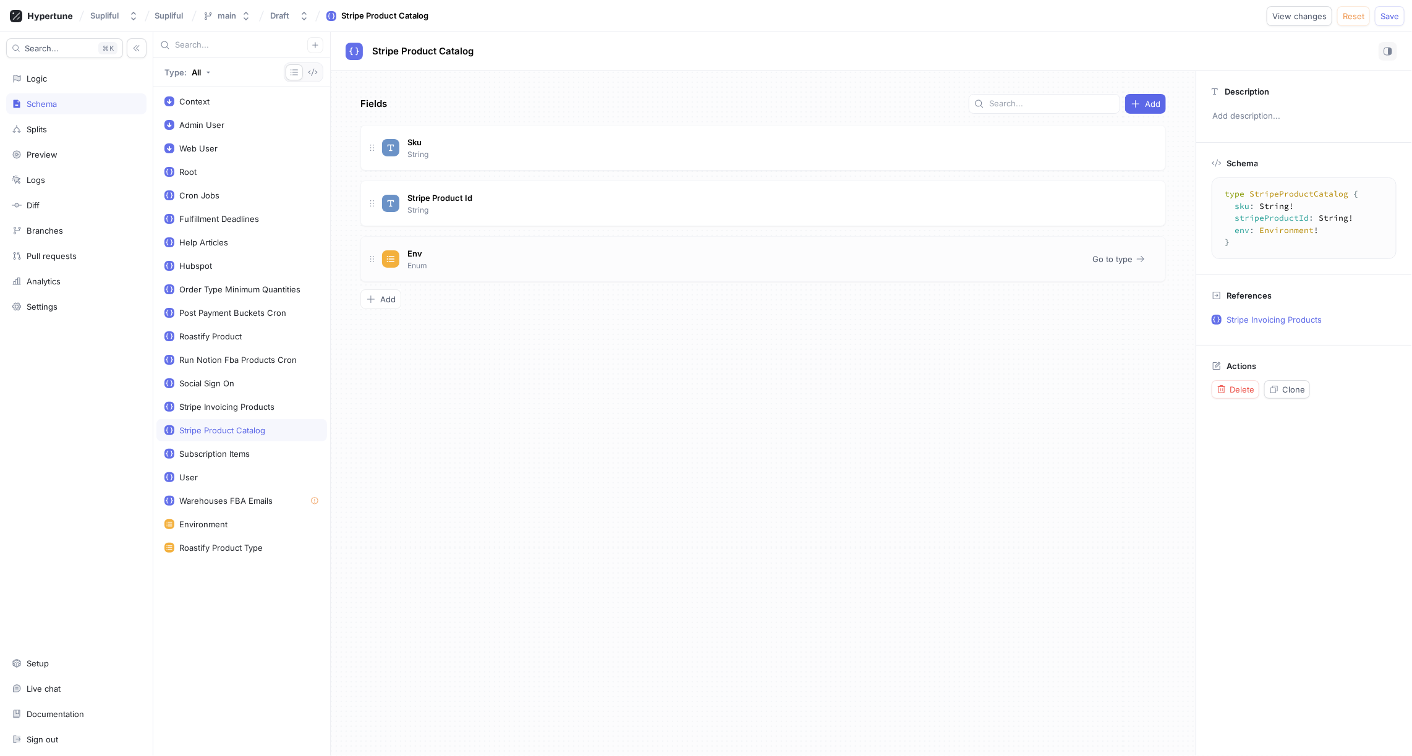
click at [504, 254] on div "Env Enum" at bounding box center [732, 259] width 701 height 25
click at [385, 296] on span "Add" at bounding box center [387, 299] width 15 height 7
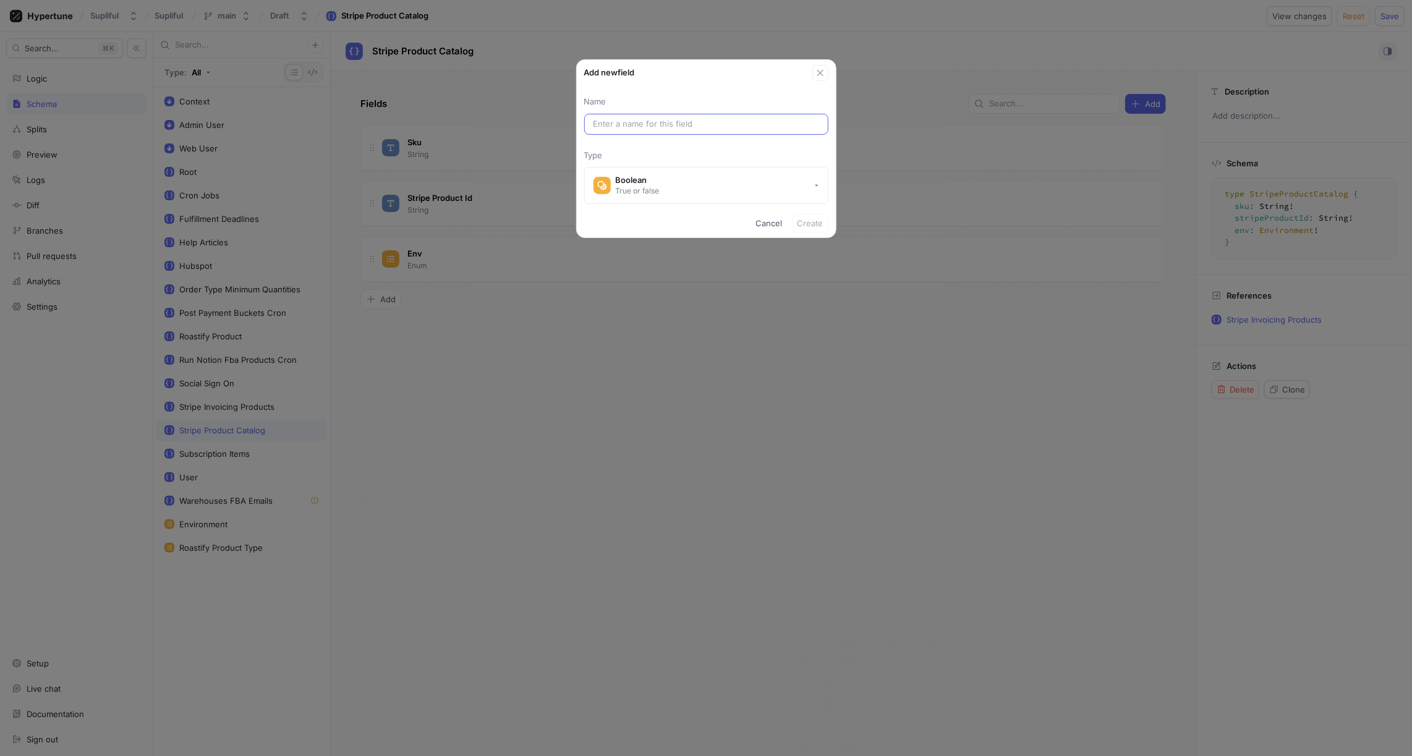
click at [618, 126] on input "text" at bounding box center [707, 124] width 226 height 12
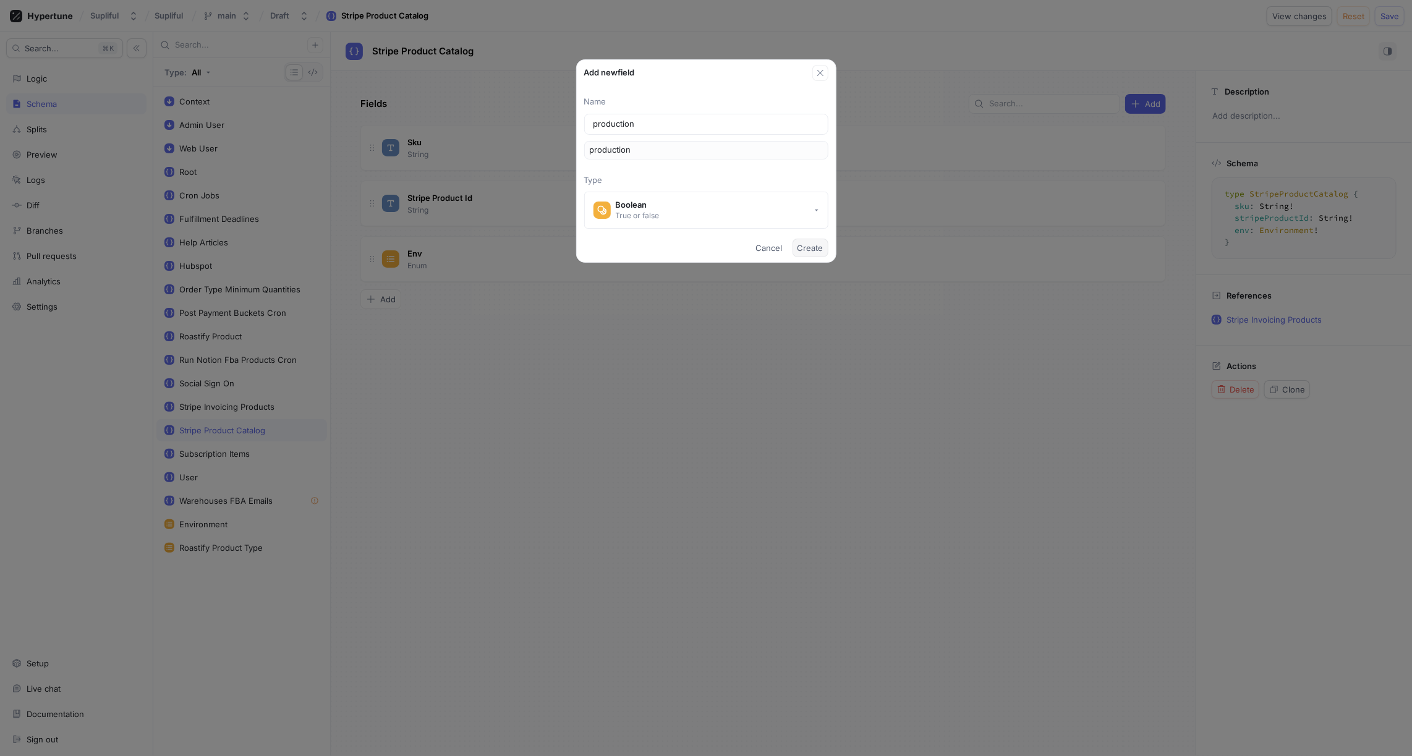
click at [823, 249] on span "Create" at bounding box center [811, 247] width 26 height 7
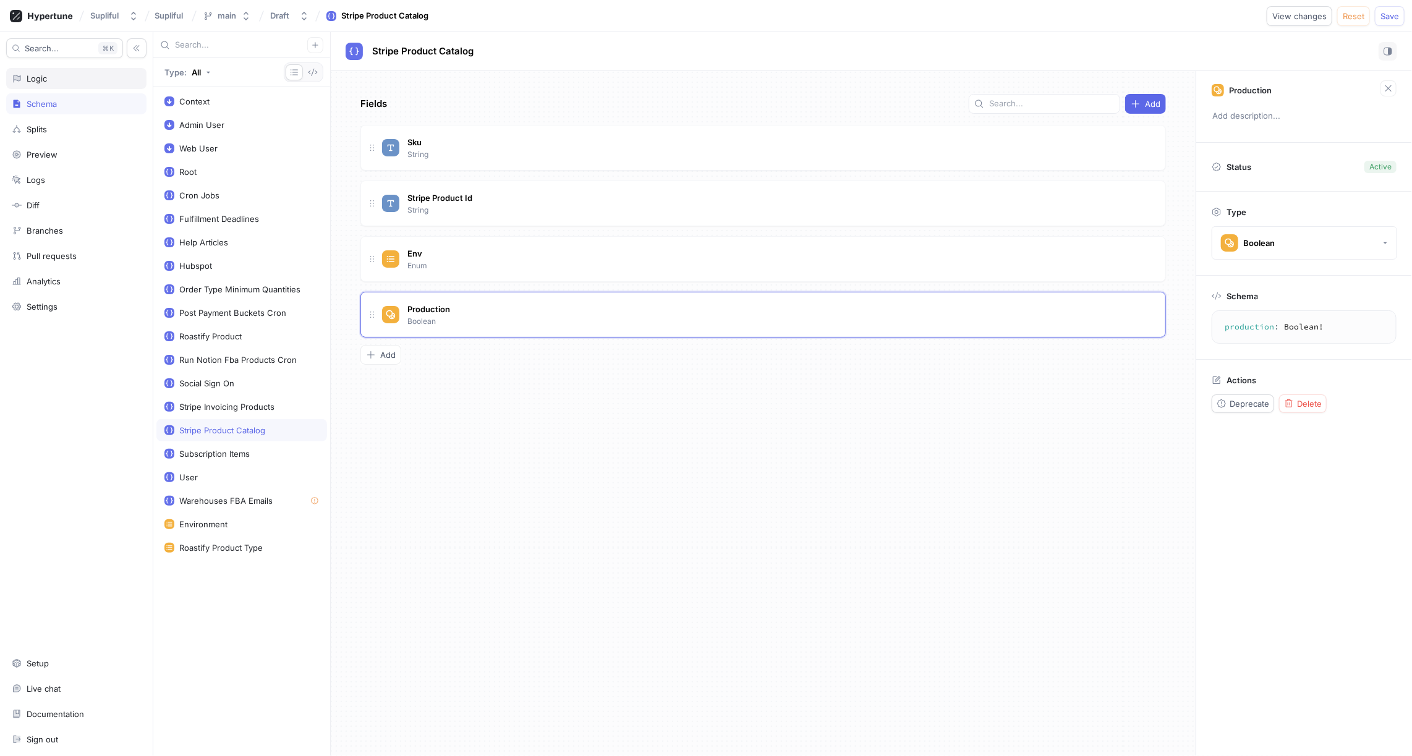
click at [55, 80] on div "Logic" at bounding box center [76, 79] width 129 height 10
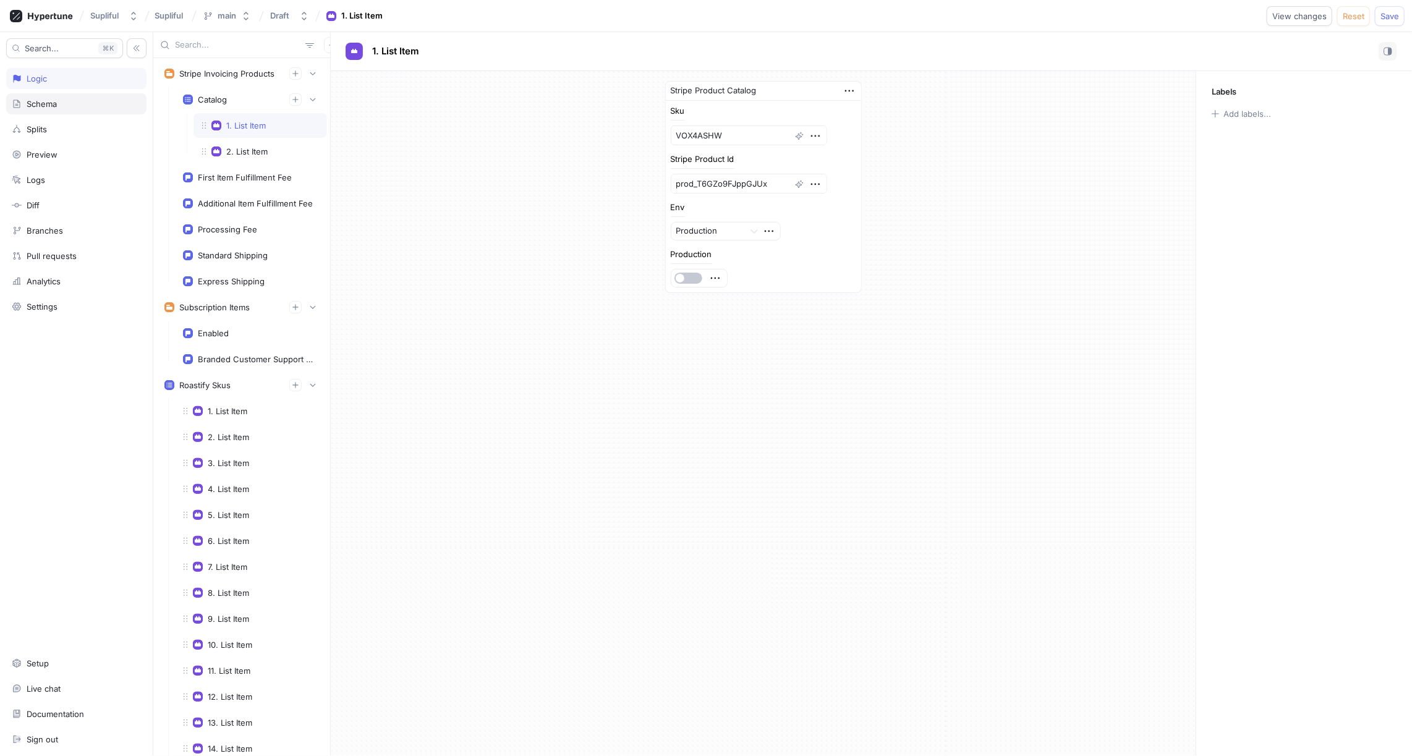
click at [32, 103] on div "Schema" at bounding box center [42, 104] width 30 height 10
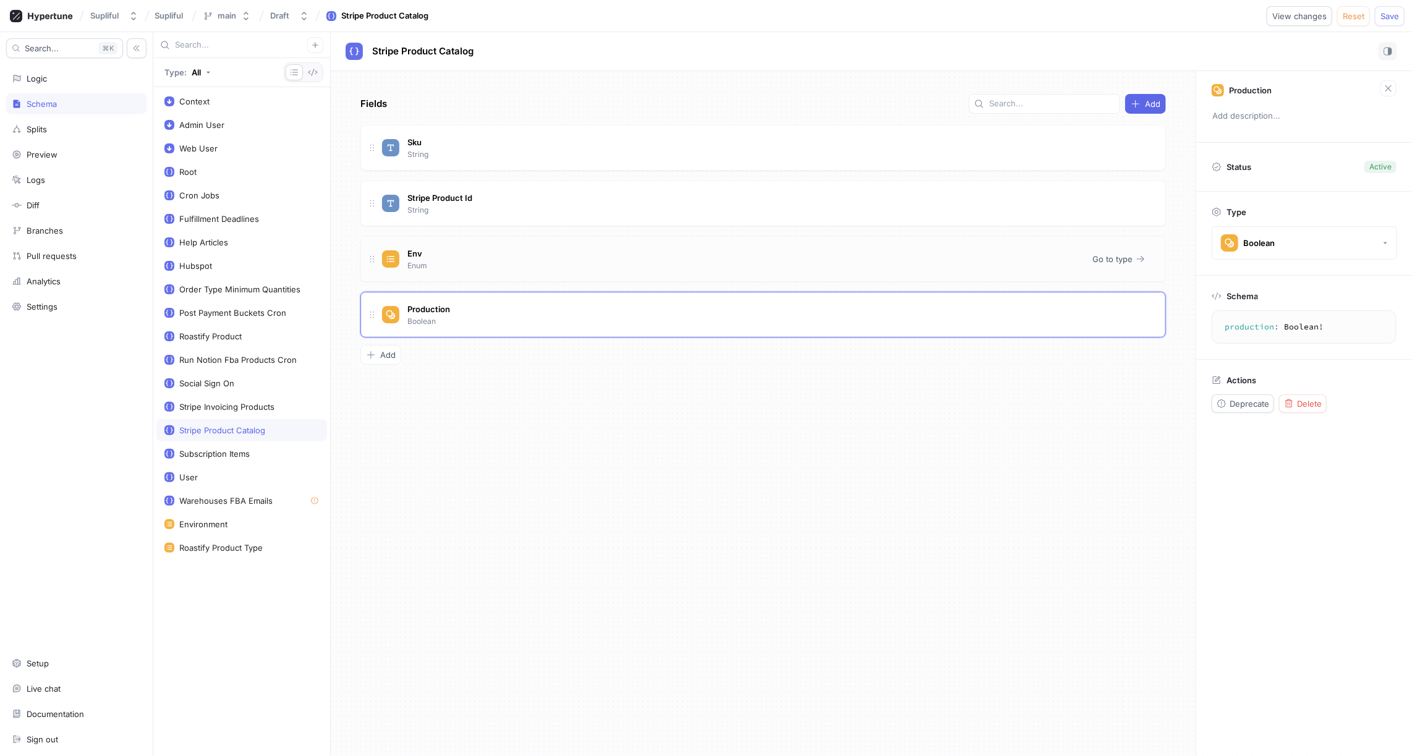
click at [913, 259] on div "Env Enum" at bounding box center [732, 259] width 701 height 25
click at [1307, 402] on span "Delete" at bounding box center [1309, 403] width 25 height 7
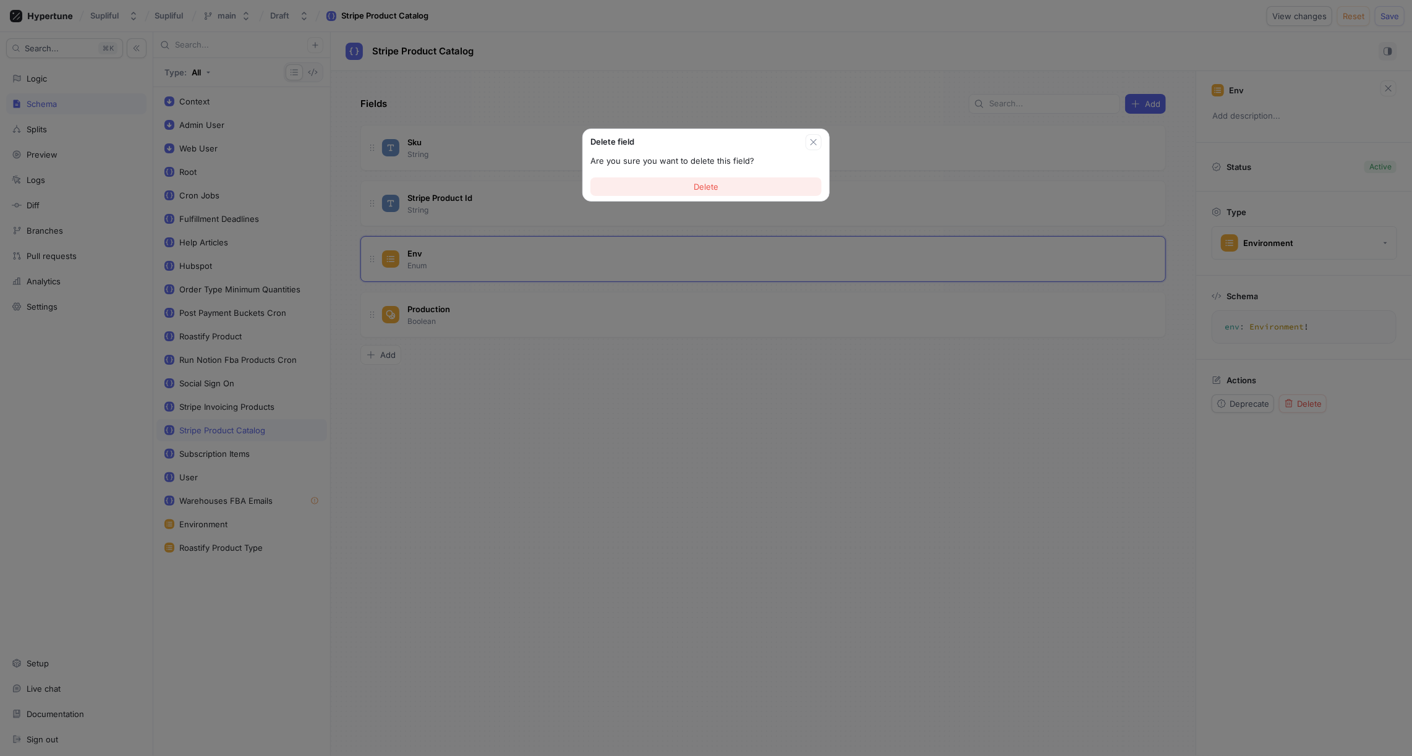
click at [693, 189] on button "Delete" at bounding box center [706, 186] width 231 height 19
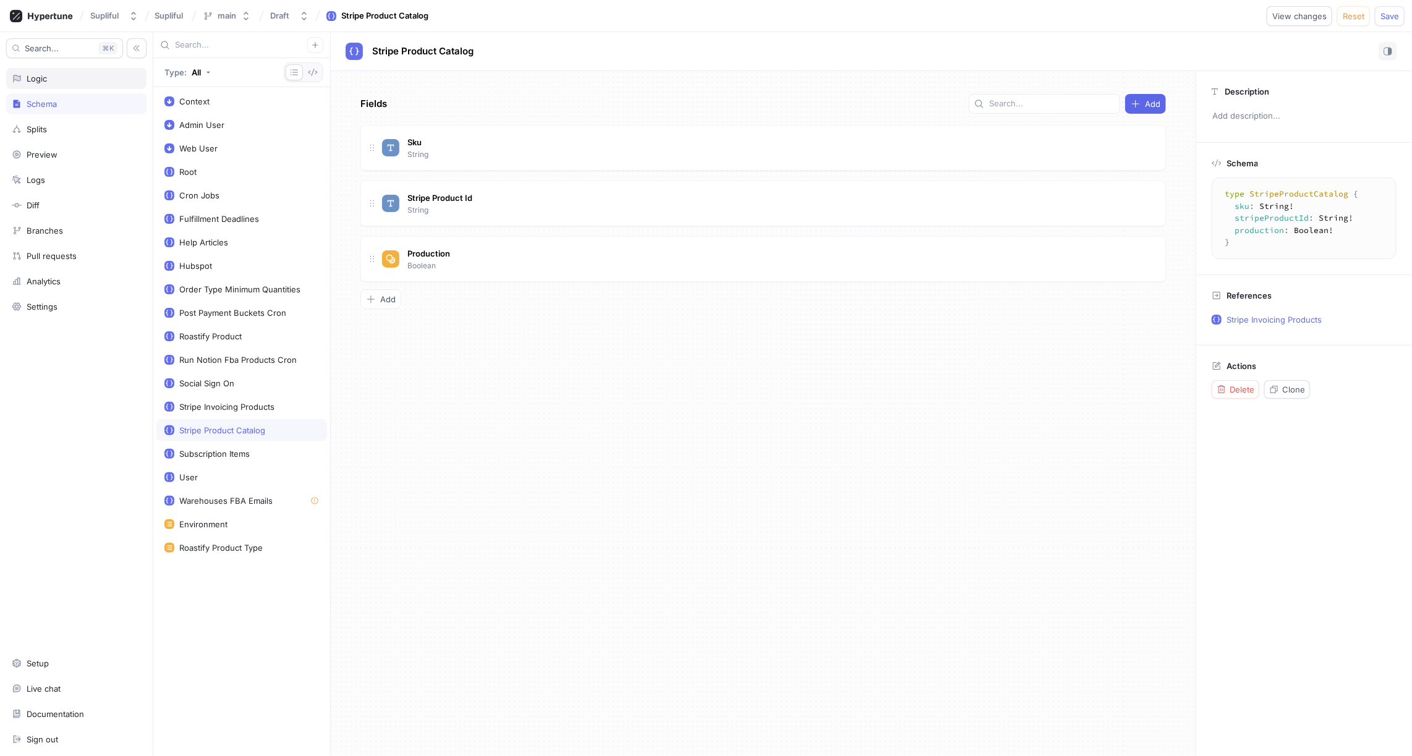
click at [38, 75] on div "Logic" at bounding box center [37, 79] width 20 height 10
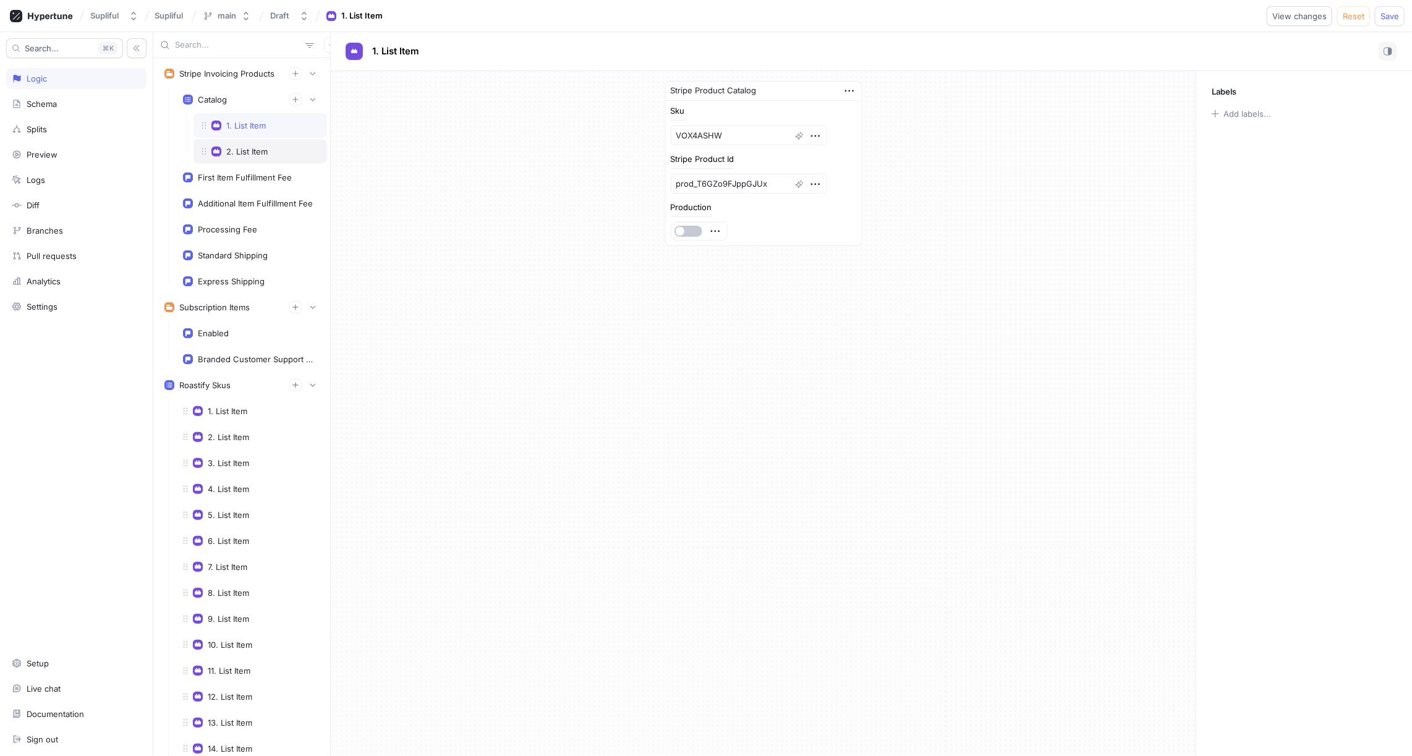
click at [263, 143] on div "2. List Item" at bounding box center [261, 151] width 134 height 25
click at [257, 126] on div "1. List Item" at bounding box center [246, 126] width 40 height 10
click at [709, 134] on textarea "VOX4ASHW" at bounding box center [749, 136] width 156 height 20
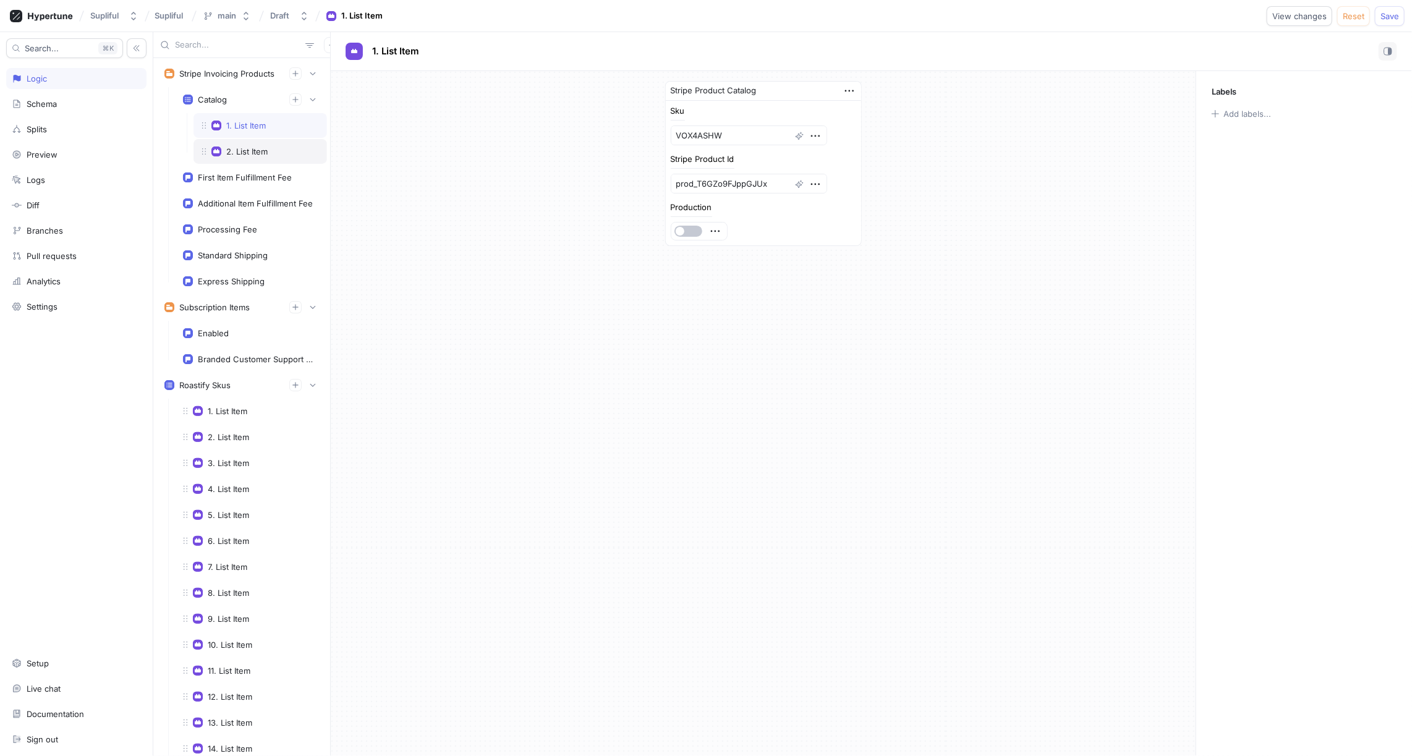
click at [254, 150] on div "2. List Item" at bounding box center [246, 152] width 41 height 10
click at [696, 133] on textarea "61e02075323fadced14b2b08" at bounding box center [749, 142] width 156 height 32
paste textarea "VOX4ASHW"
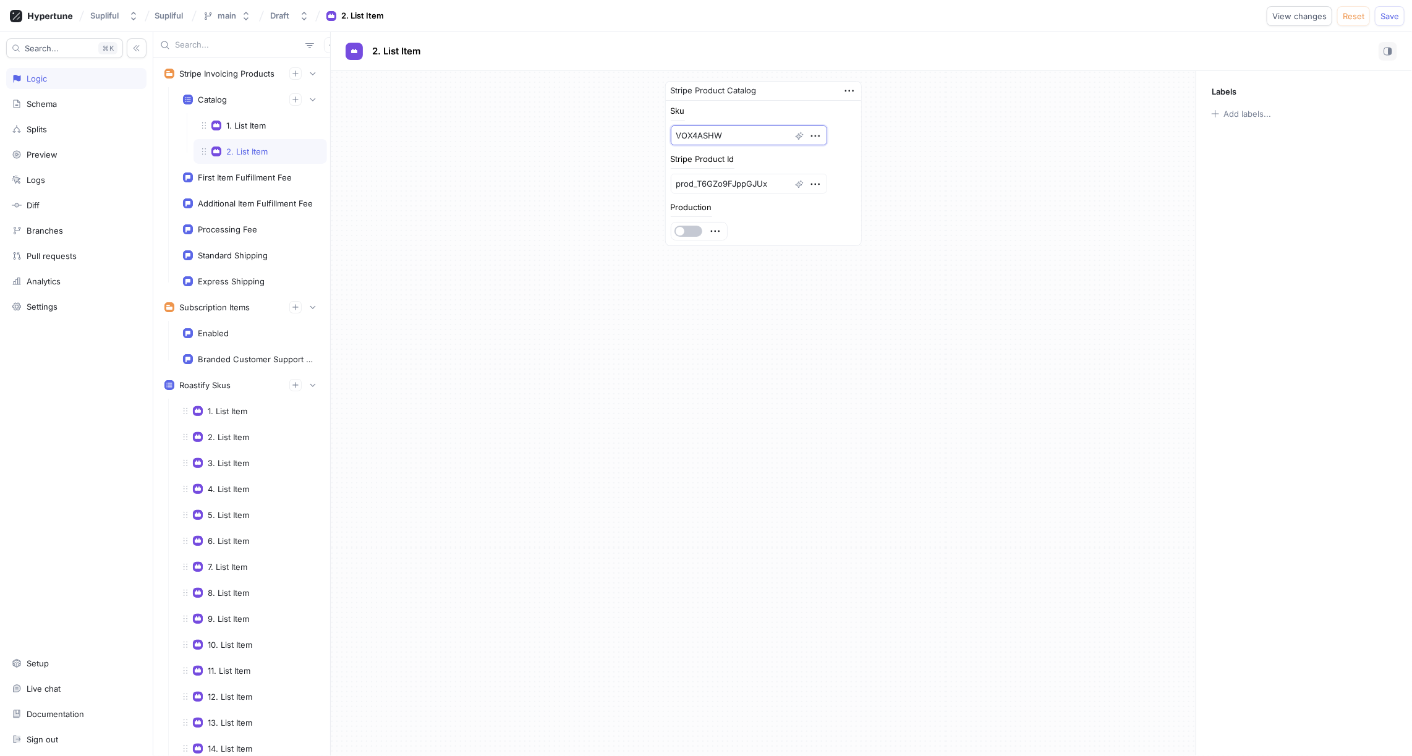
click at [910, 171] on div "Stripe Product Catalog Sku VOX4ASHW Stripe Product Id prod_T6GZo9FJppGJUx Produ…" at bounding box center [763, 163] width 865 height 185
click at [275, 127] on div "1. List Item" at bounding box center [260, 126] width 117 height 10
click at [264, 149] on div "2. List Item" at bounding box center [246, 152] width 41 height 10
click at [254, 127] on div "1. List Item" at bounding box center [246, 126] width 40 height 10
click at [256, 143] on div "2. List Item" at bounding box center [261, 151] width 134 height 25
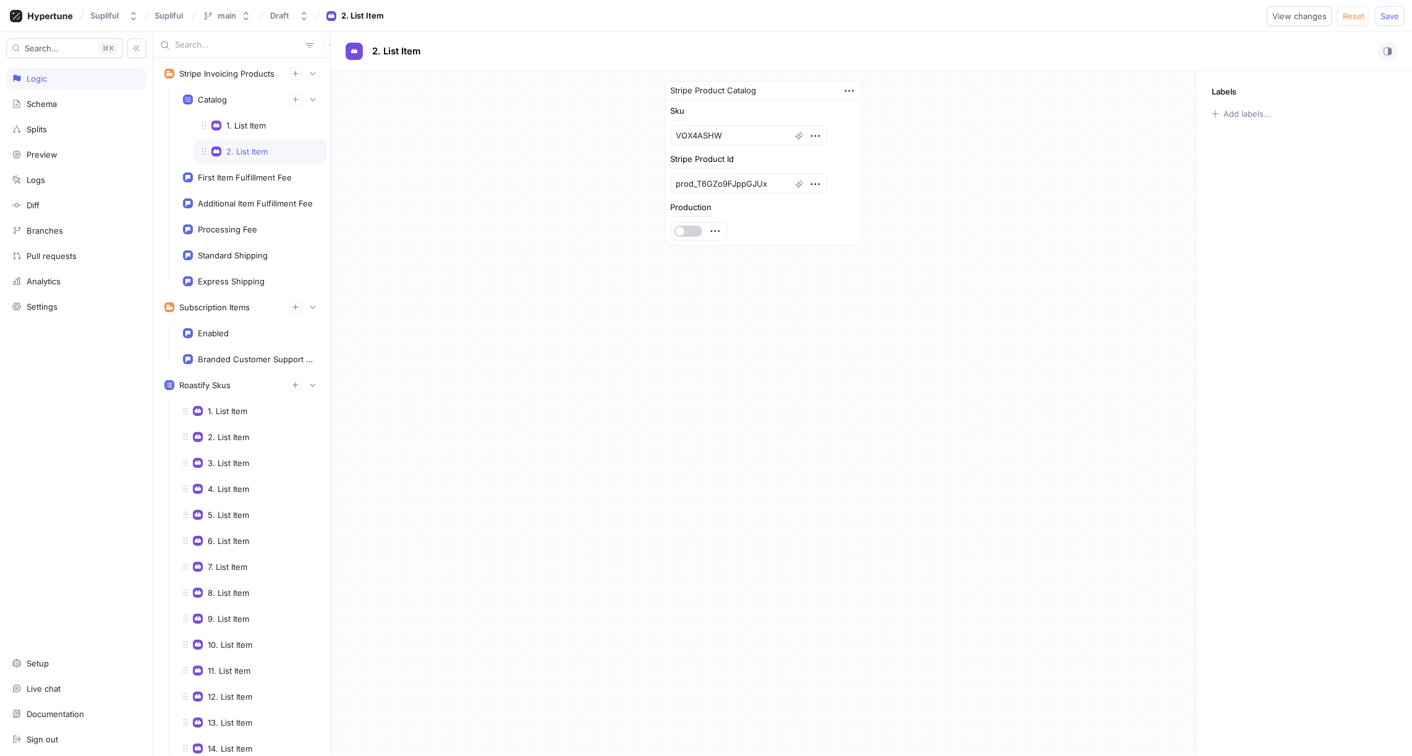
click at [696, 228] on button "button" at bounding box center [689, 231] width 28 height 11
click at [743, 134] on textarea "VOX4ASHW" at bounding box center [749, 136] width 156 height 20
click at [724, 184] on textarea "prod_T6GZo9FJppGJUx" at bounding box center [749, 184] width 156 height 20
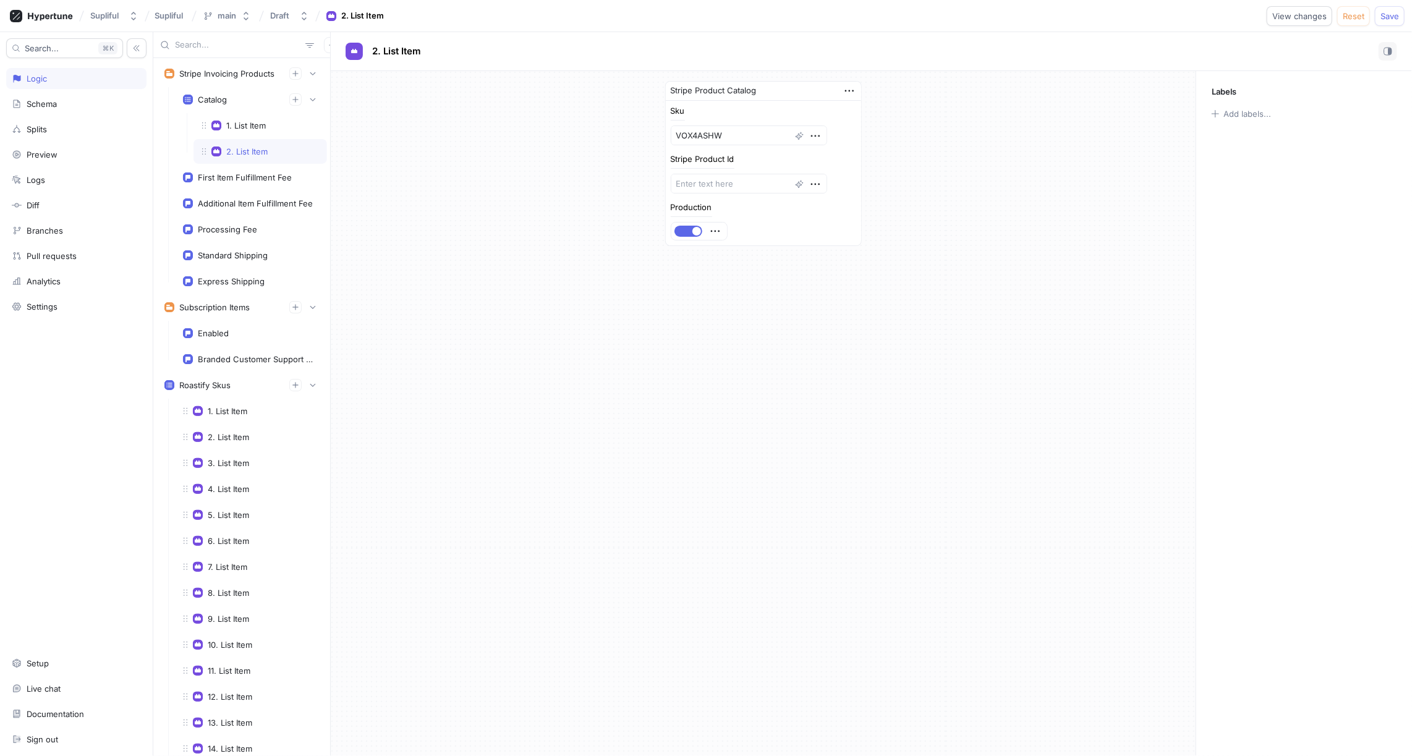
click at [961, 166] on div "Stripe Product Catalog Sku VOX4ASHW Stripe Product Id Production" at bounding box center [763, 163] width 865 height 185
click at [513, 202] on div "Stripe Product Catalog Sku VOX4ASHW Stripe Product Id Production" at bounding box center [763, 163] width 865 height 185
click at [263, 121] on div "1. List Item" at bounding box center [246, 126] width 40 height 10
click at [517, 182] on div "Stripe Product Catalog Sku VOX4ASHW Stripe Product Id prod_T6GZo9FJppGJUx Produ…" at bounding box center [763, 163] width 865 height 185
click at [40, 103] on div "Schema" at bounding box center [42, 104] width 30 height 10
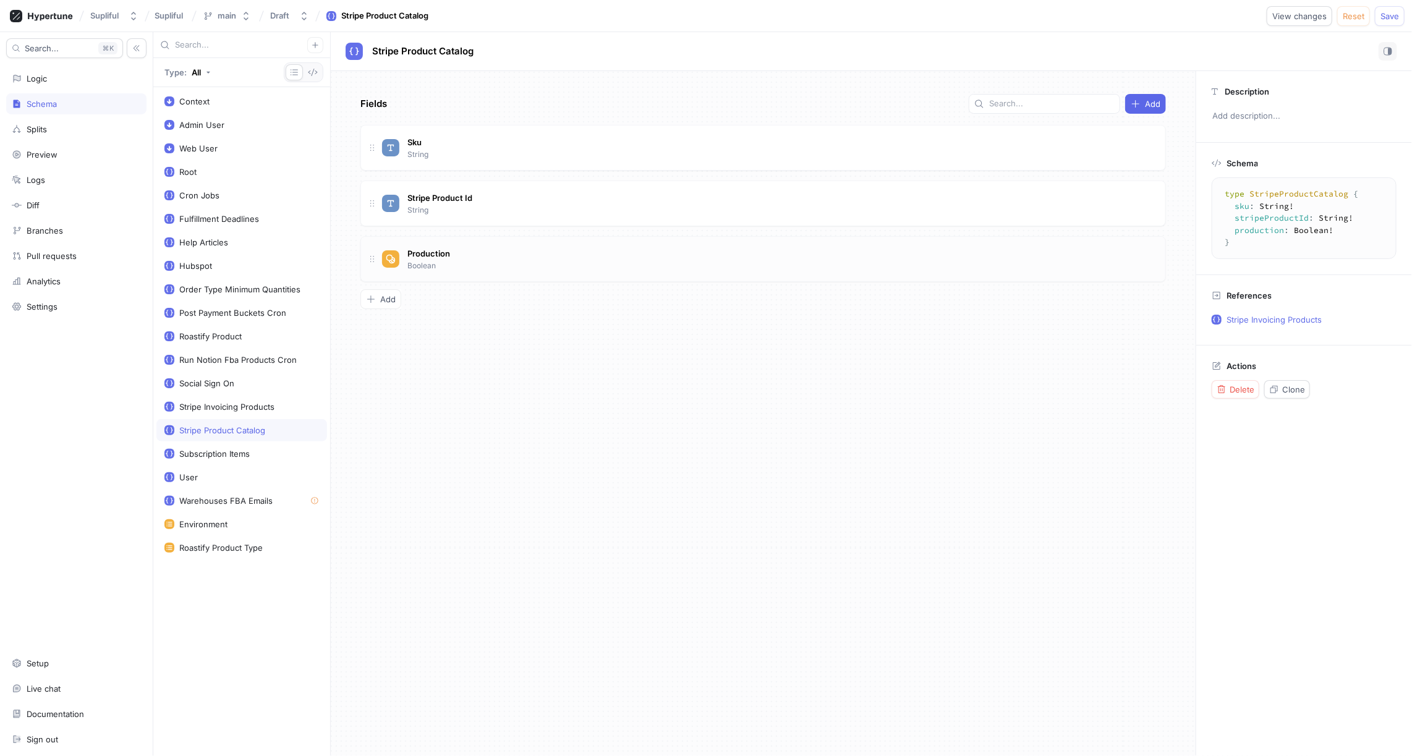
click at [466, 247] on div "Production Boolean" at bounding box center [769, 259] width 774 height 25
click at [438, 250] on span "Production" at bounding box center [428, 254] width 43 height 10
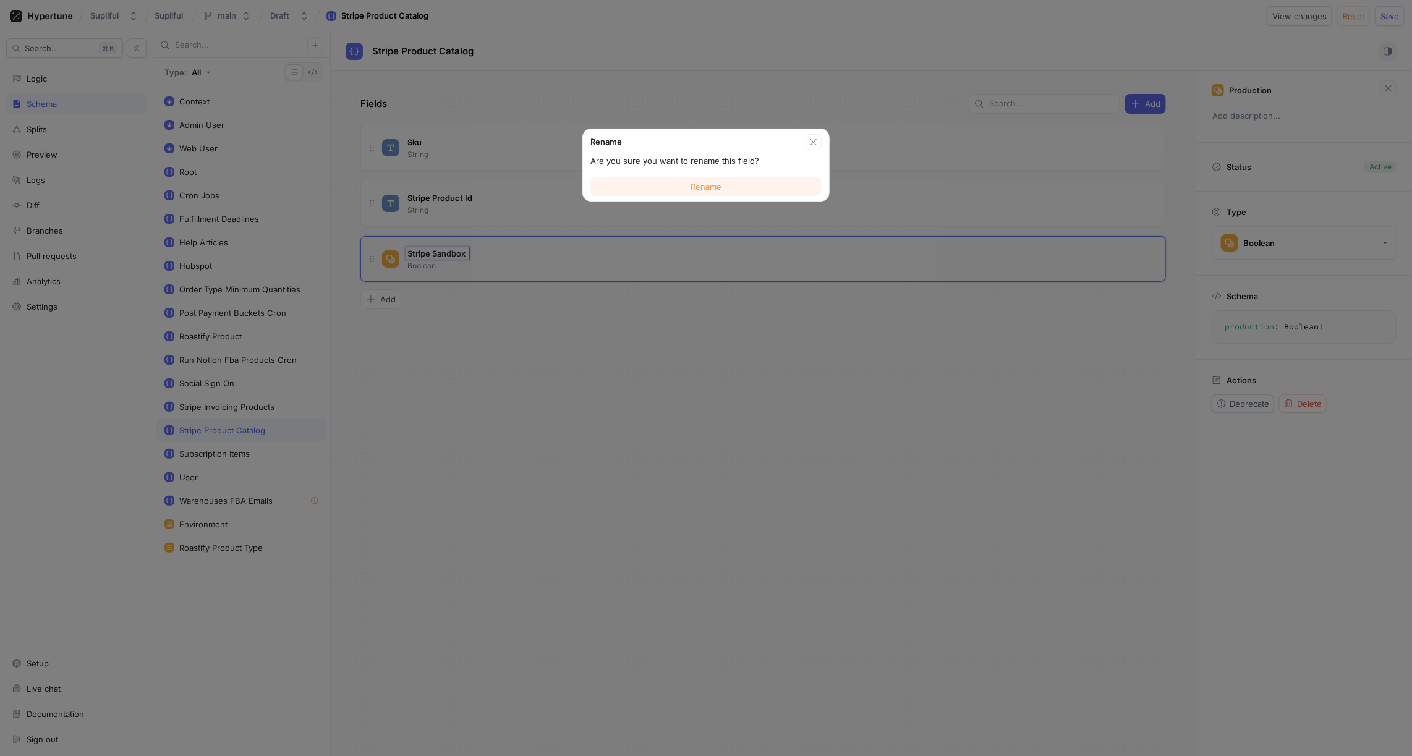
click at [686, 187] on button "Rename" at bounding box center [706, 186] width 231 height 19
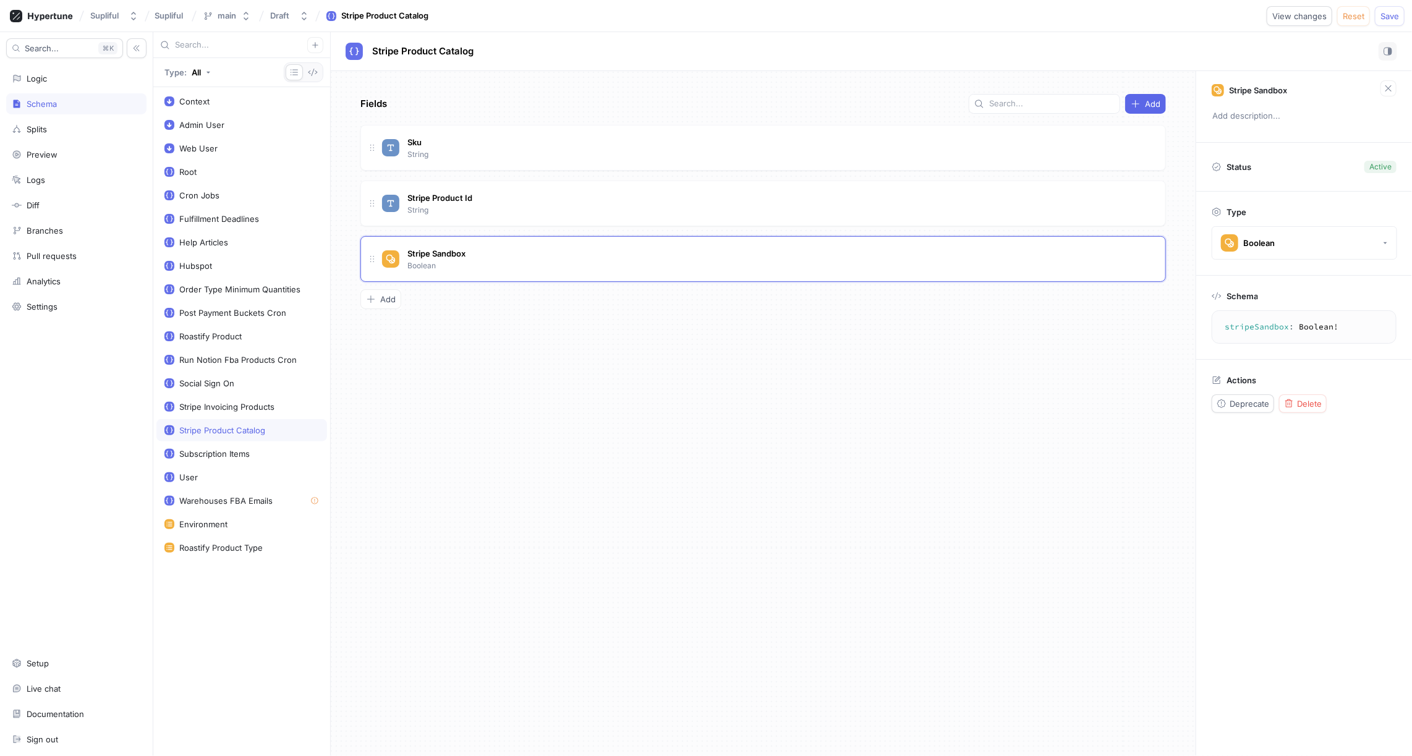
click at [544, 352] on div "Fields Add Sku String Stripe Product Id String Stripe Sandbox Boolean To pick u…" at bounding box center [763, 413] width 865 height 685
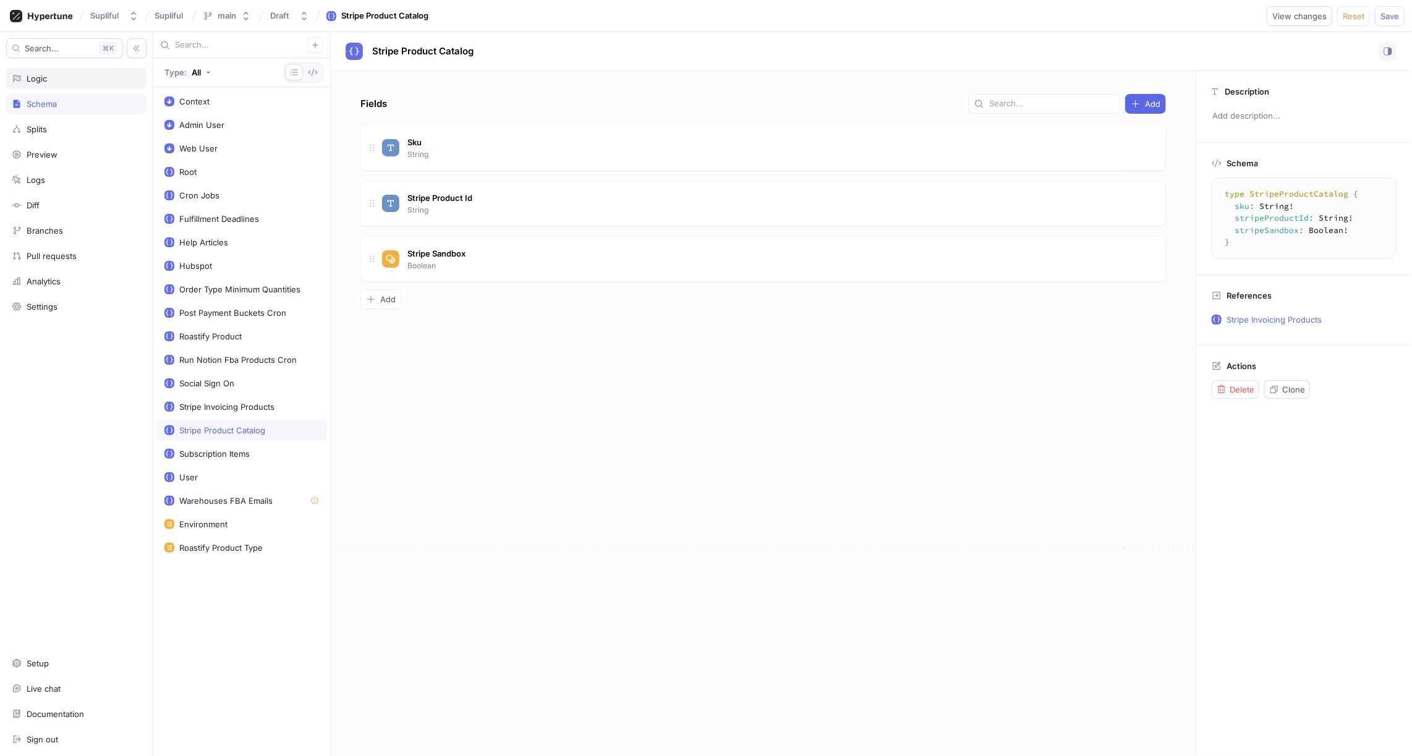
click at [77, 80] on div "Logic" at bounding box center [76, 79] width 129 height 10
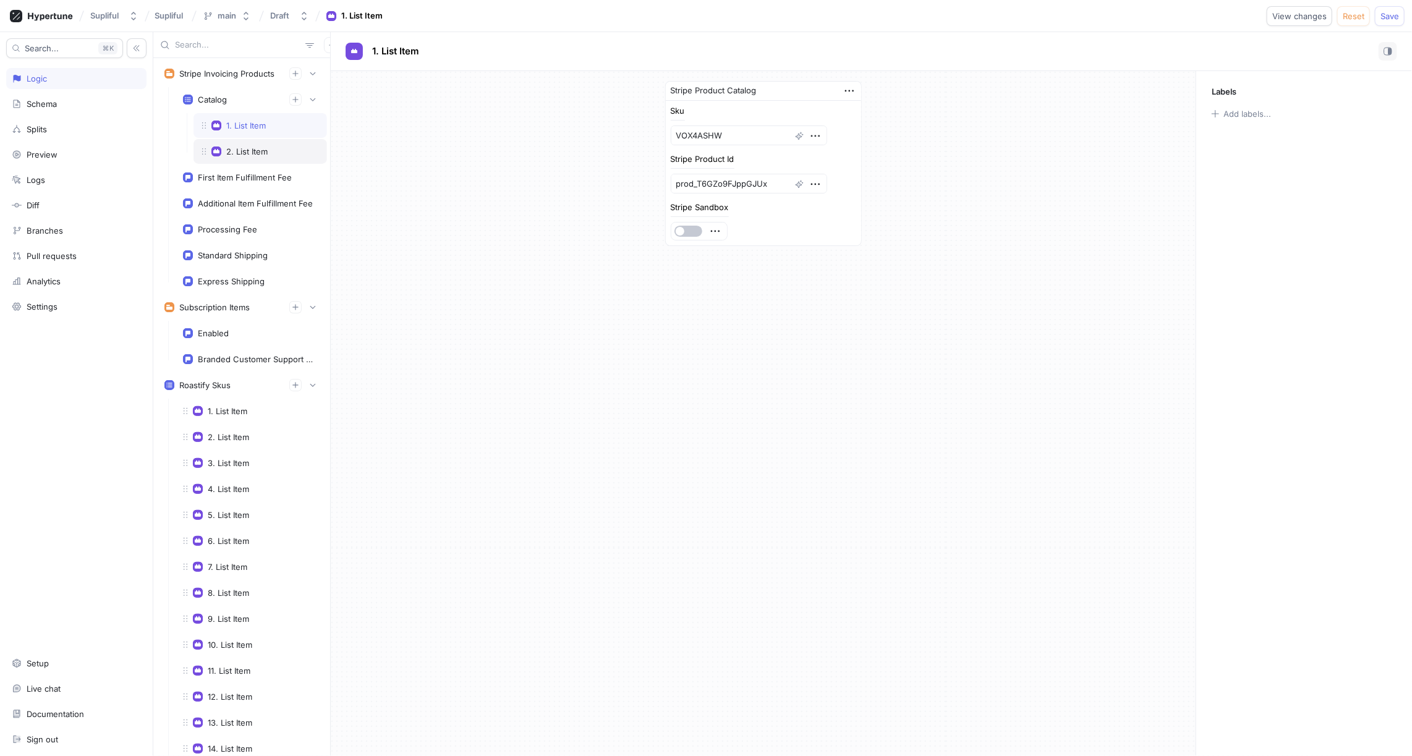
click at [272, 151] on div "2. List Item" at bounding box center [260, 152] width 117 height 10
click at [697, 228] on span "button" at bounding box center [697, 231] width 9 height 9
click at [271, 123] on div "1. List Item" at bounding box center [260, 126] width 117 height 10
click at [698, 229] on button "button" at bounding box center [689, 231] width 28 height 11
click at [291, 148] on div "2. List Item" at bounding box center [260, 152] width 117 height 10
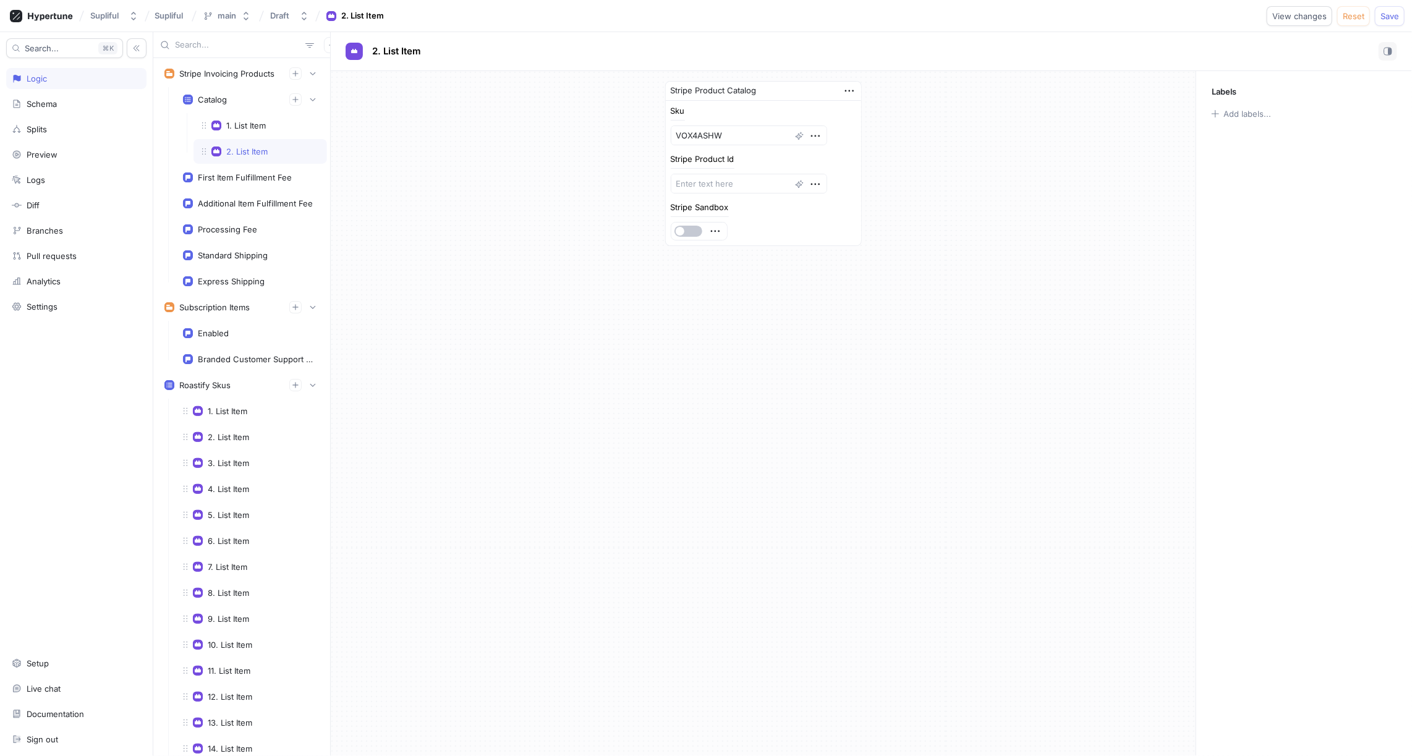
click at [618, 305] on div "Stripe Product Catalog Sku VOX4ASHW Stripe Product Id Stripe Sandbox" at bounding box center [763, 413] width 865 height 685
click at [241, 127] on div "1. List Item" at bounding box center [246, 126] width 40 height 10
click at [544, 286] on div "Stripe Product Catalog Sku VOX4ASHW Stripe Product Id prod_T6GZo9FJppGJUx Strip…" at bounding box center [763, 413] width 865 height 685
click at [1346, 18] on span "Reset" at bounding box center [1354, 15] width 22 height 7
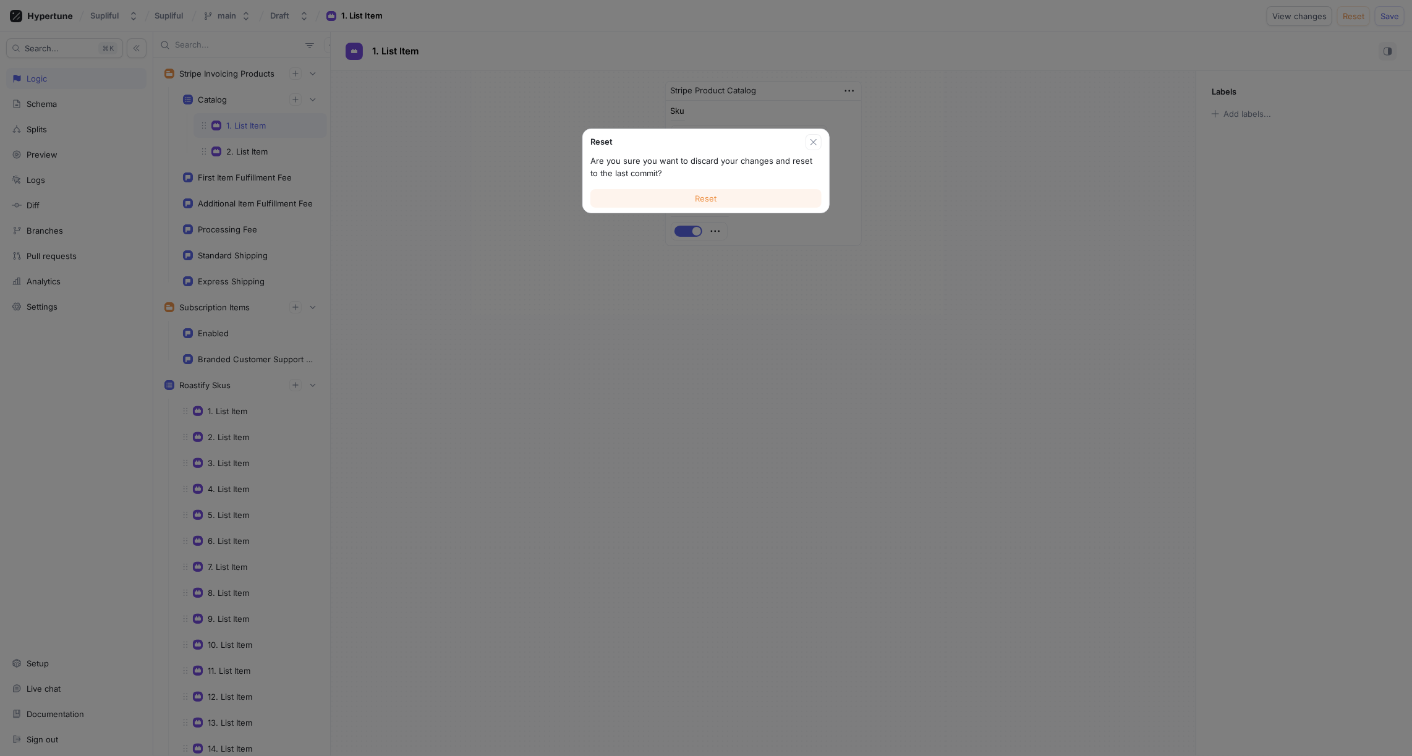
click at [761, 195] on button "Reset" at bounding box center [706, 198] width 231 height 19
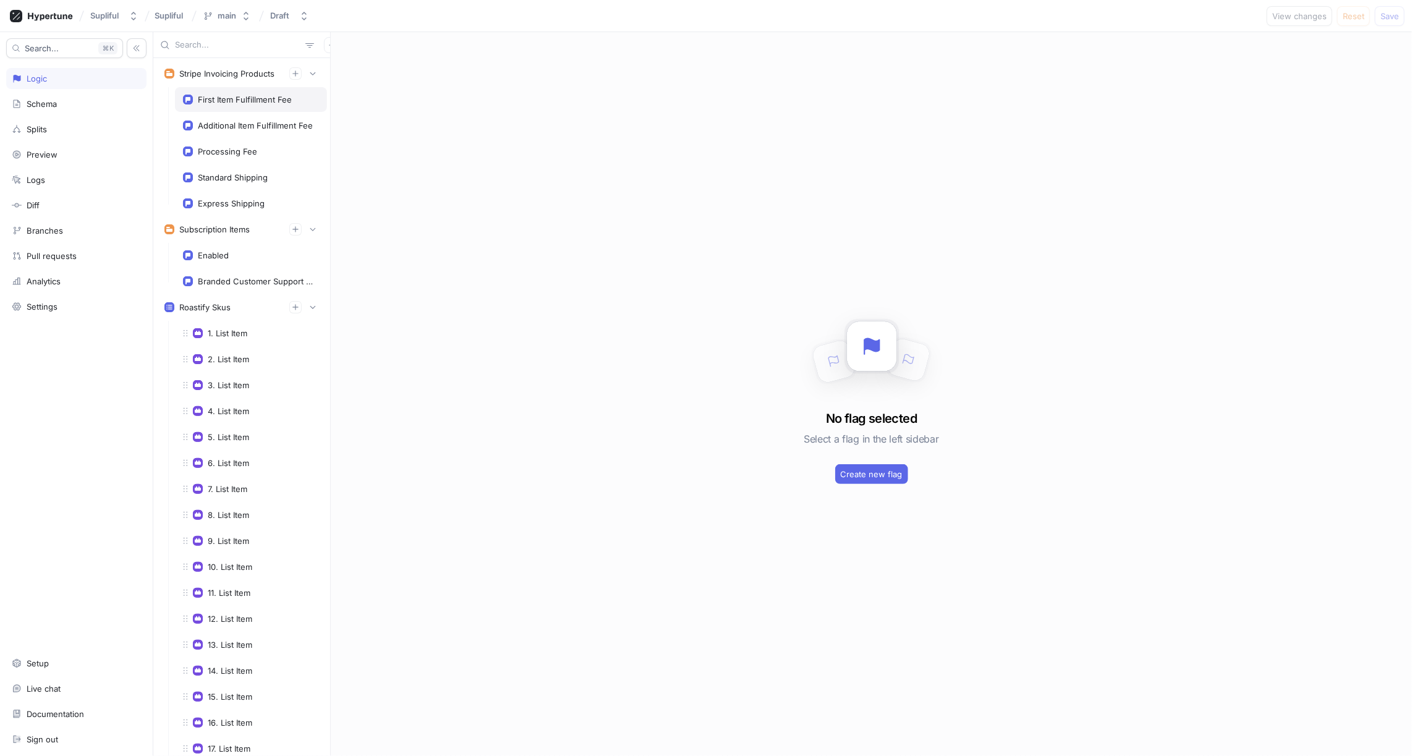
click at [241, 102] on div "First Item Fulfillment Fee" at bounding box center [245, 100] width 94 height 10
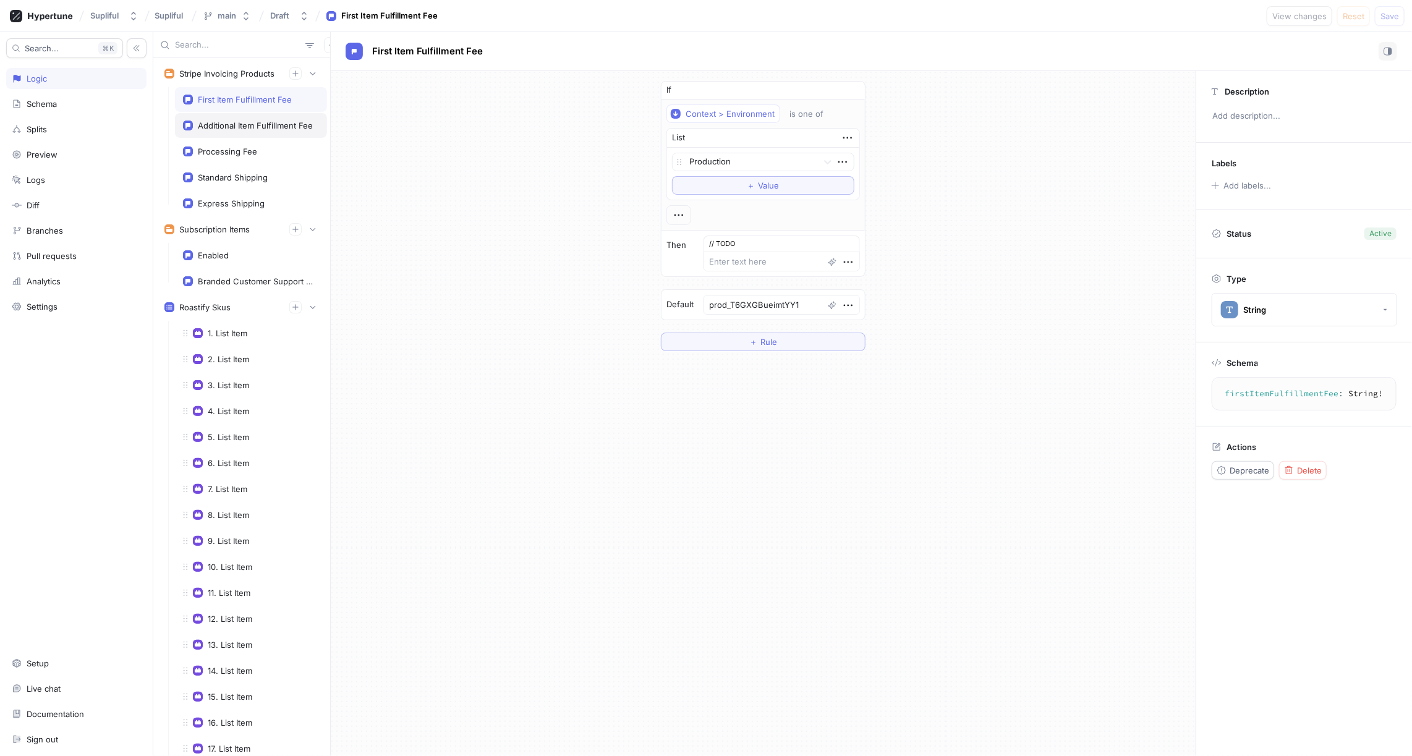
click at [251, 121] on div "Additional Item Fulfillment Fee" at bounding box center [255, 126] width 115 height 10
click at [240, 147] on div "Processing Fee" at bounding box center [227, 152] width 59 height 10
click at [245, 173] on div "Standard Shipping" at bounding box center [233, 178] width 70 height 10
click at [247, 198] on div "Express Shipping" at bounding box center [231, 203] width 67 height 10
click at [415, 222] on div "If Context > Environment is one of List Production To pick up a draggable item,…" at bounding box center [763, 216] width 865 height 290
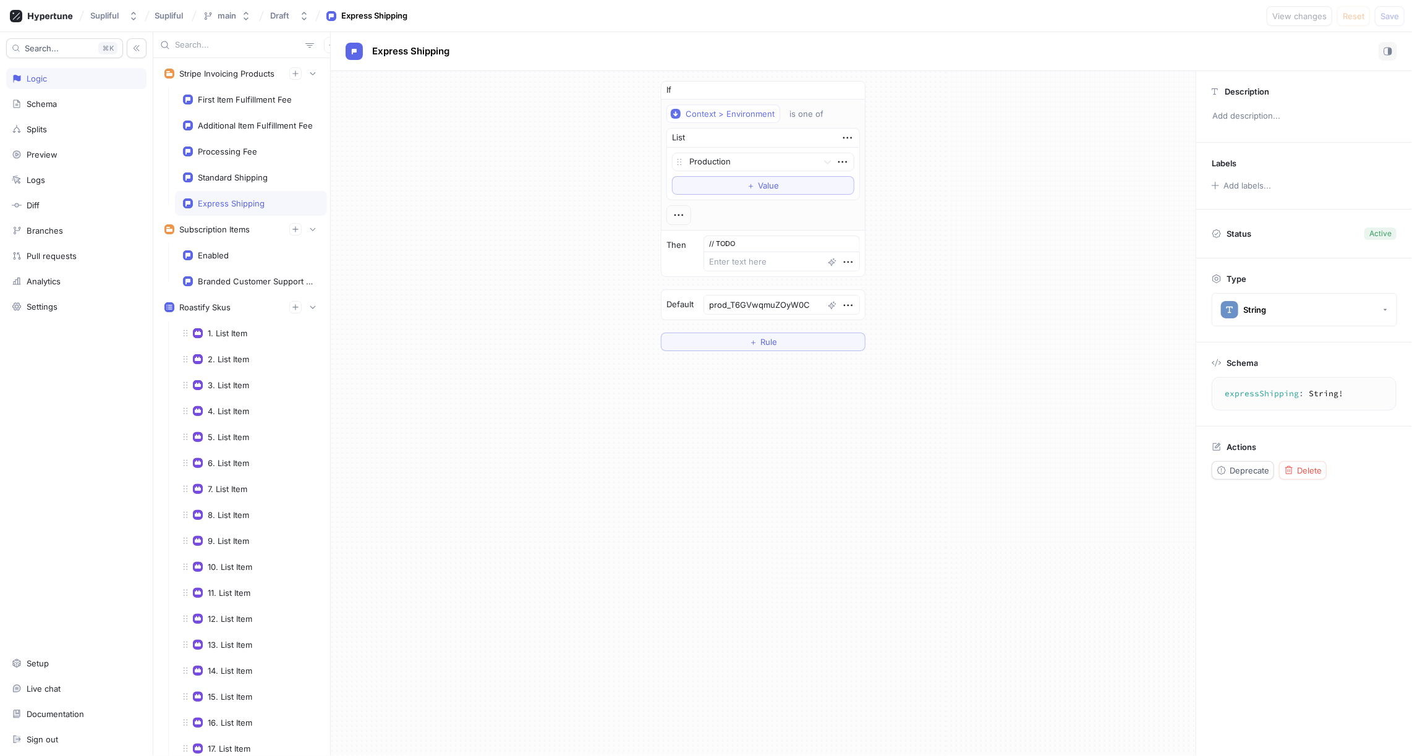
click at [442, 258] on div "If Context > Environment is one of List Production To pick up a draggable item,…" at bounding box center [763, 216] width 865 height 290
